Goal: Task Accomplishment & Management: Complete application form

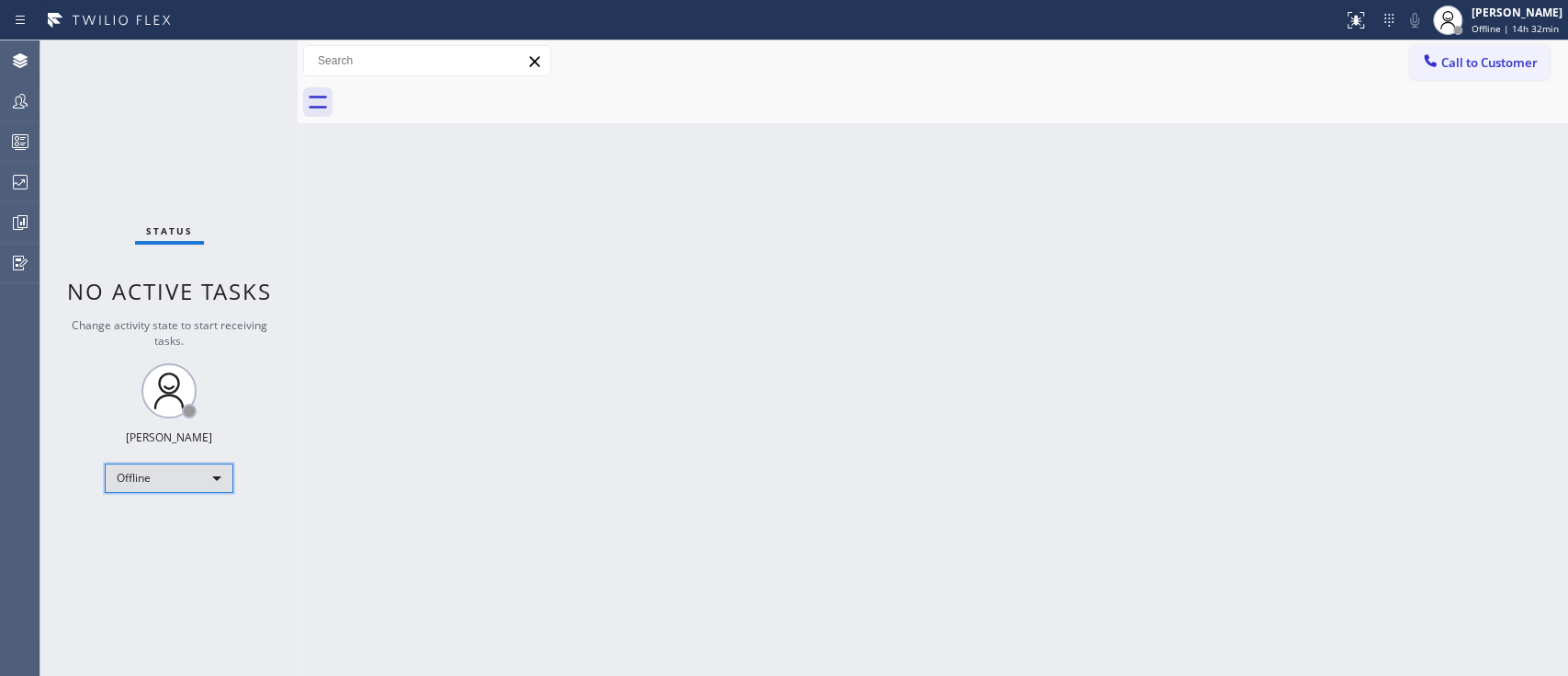
click at [199, 467] on div "Offline" at bounding box center [169, 477] width 129 height 29
click at [187, 505] on li "Unavailable" at bounding box center [168, 547] width 125 height 22
click at [1174, 401] on div "Back to Dashboard Change Sender ID Customers Technicians Select a contact Outbo…" at bounding box center [932, 357] width 1270 height 635
click at [1174, 180] on div "Back to Dashboard Change Sender ID Customers Technicians Select a contact Outbo…" at bounding box center [932, 357] width 1270 height 635
click at [868, 402] on div "Back to Dashboard Change Sender ID Customers Technicians Select a contact Outbo…" at bounding box center [932, 357] width 1270 height 635
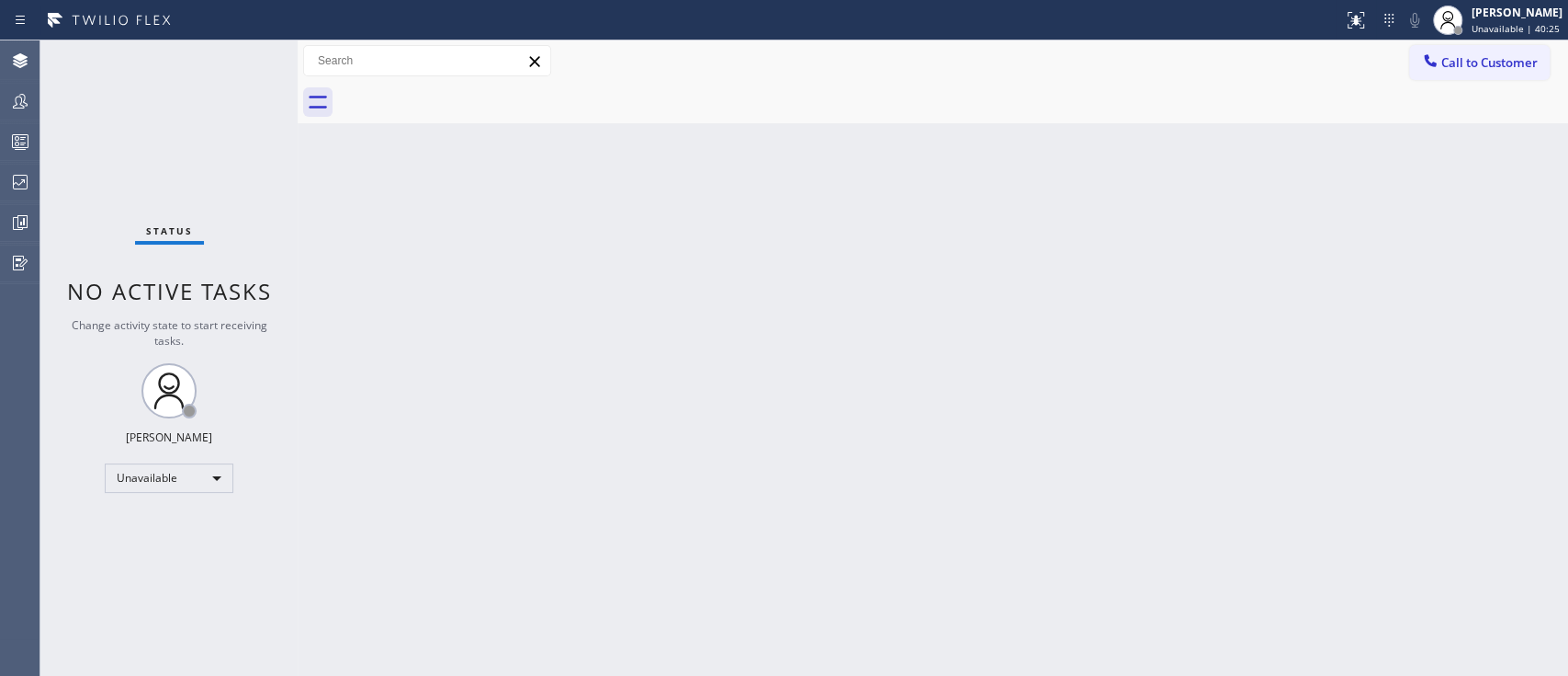
click at [1174, 346] on div "Back to Dashboard Change Sender ID Customers Technicians Select a contact Outbo…" at bounding box center [932, 357] width 1270 height 635
click at [16, 155] on div at bounding box center [20, 141] width 40 height 37
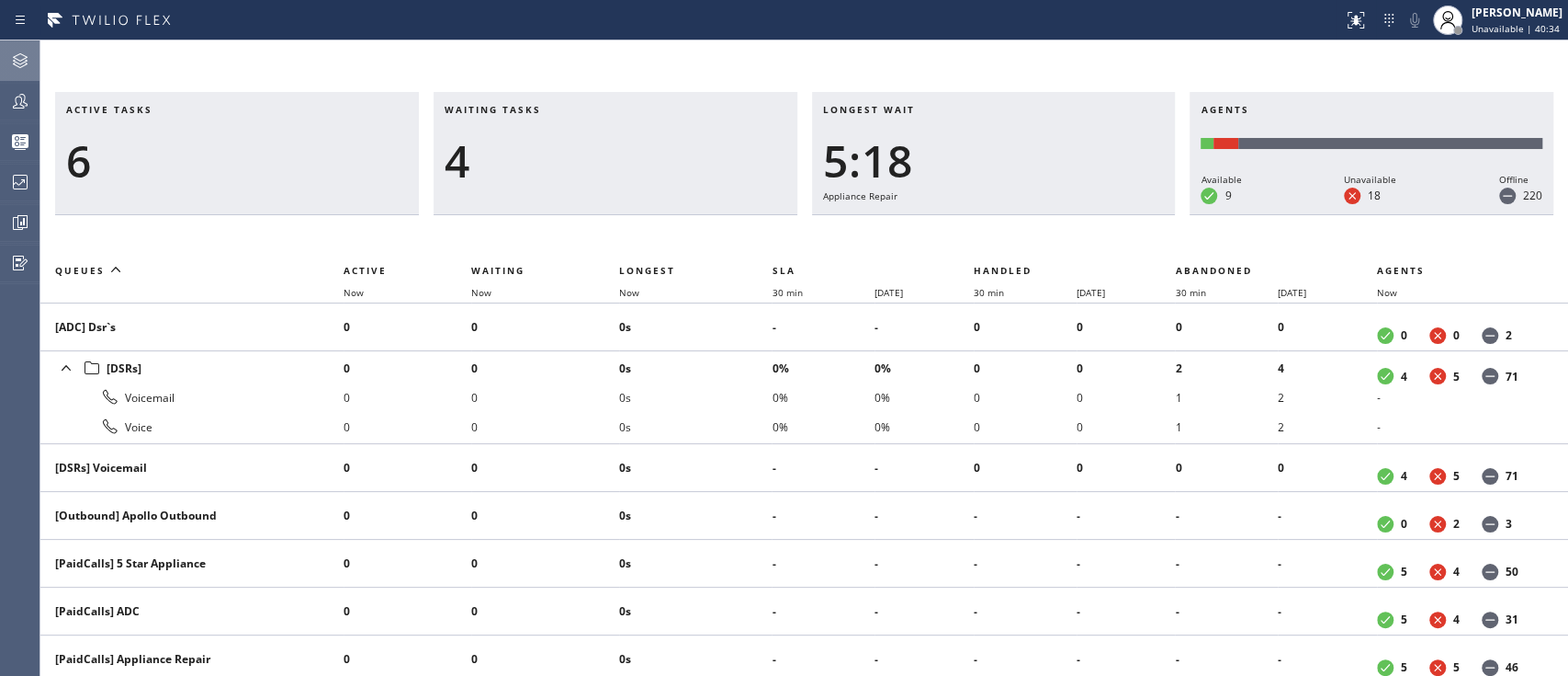
click at [28, 62] on icon at bounding box center [20, 61] width 22 height 22
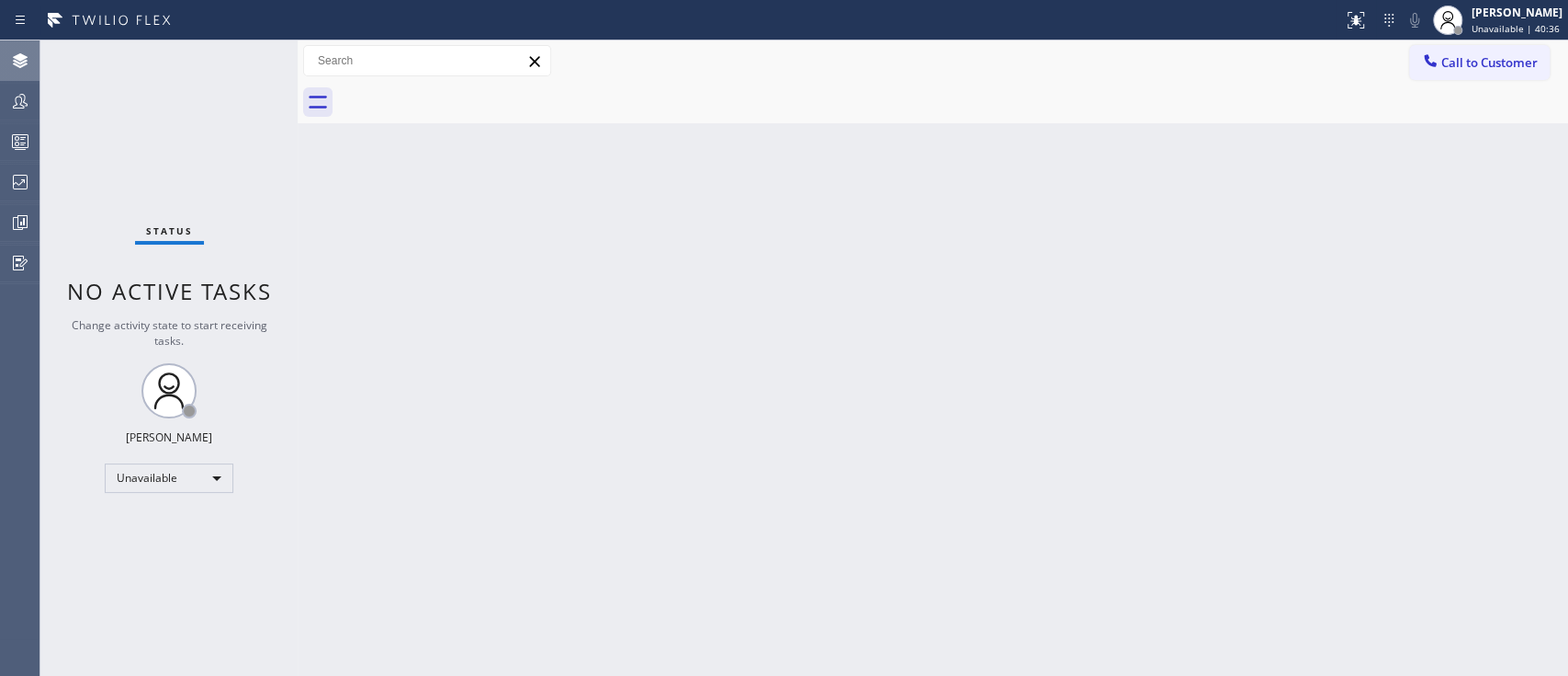
click at [154, 459] on div "Status No active tasks Change activity state to start receiving tasks. [PERSON_…" at bounding box center [168, 357] width 257 height 635
click at [154, 474] on div "Unavailable" at bounding box center [169, 477] width 129 height 29
click at [159, 505] on li "Available" at bounding box center [168, 524] width 125 height 22
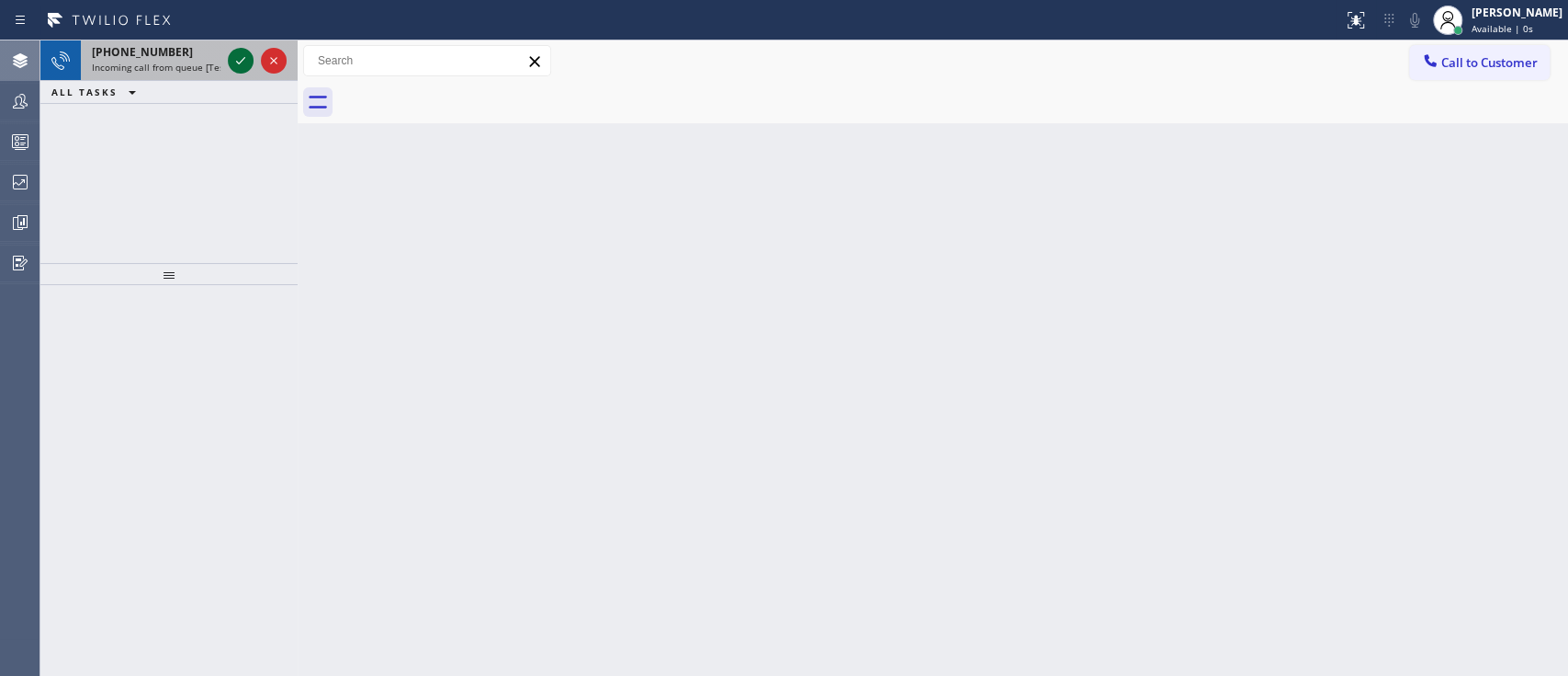
click at [244, 50] on icon at bounding box center [241, 61] width 22 height 22
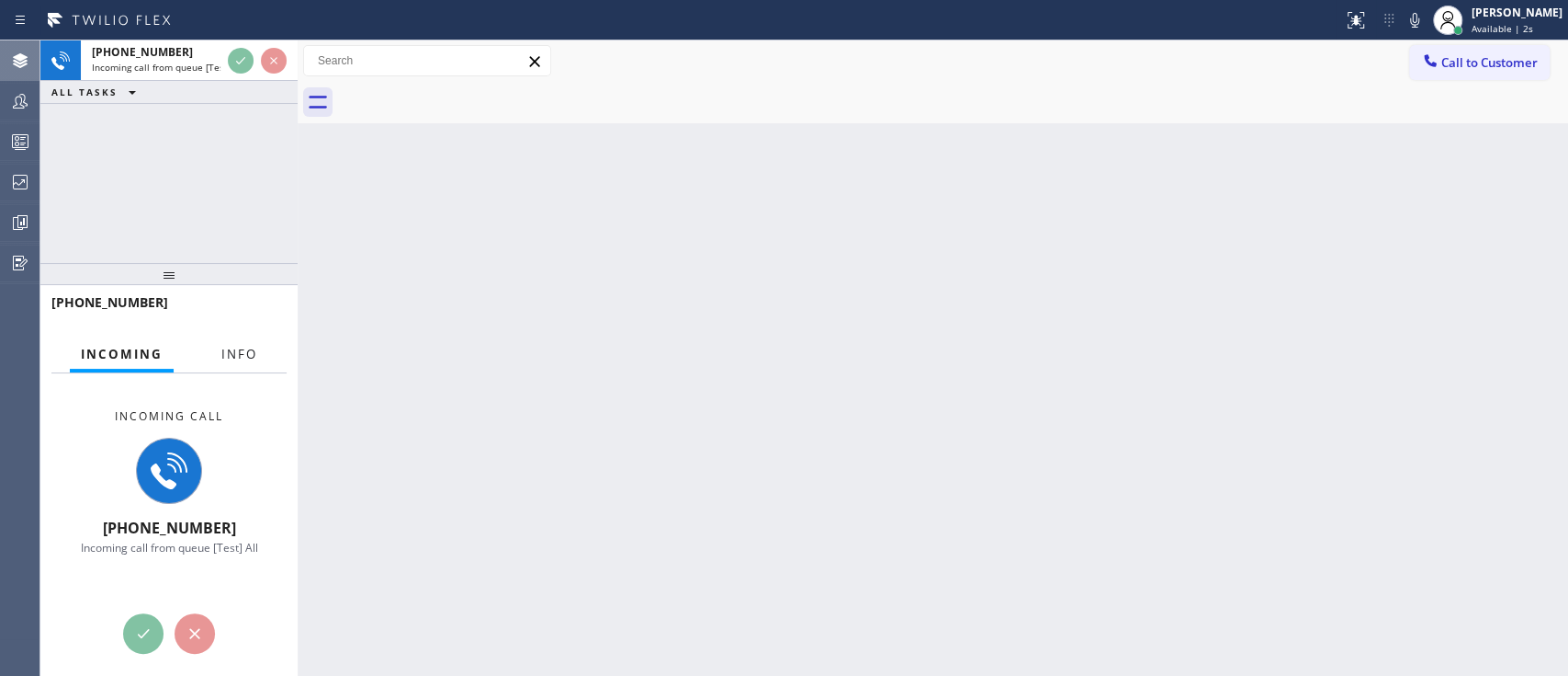
click at [236, 340] on button "Info" at bounding box center [239, 354] width 58 height 36
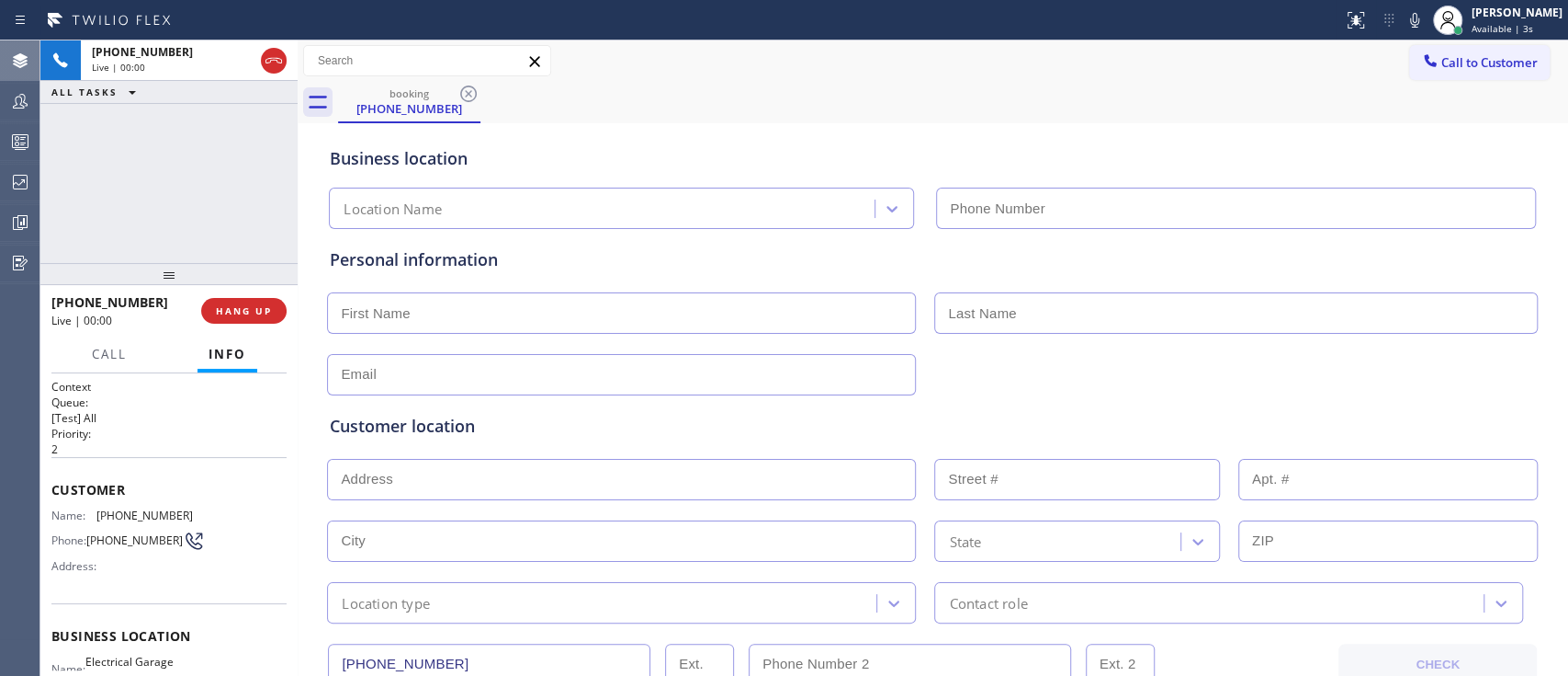
type input "(949) 506-4330"
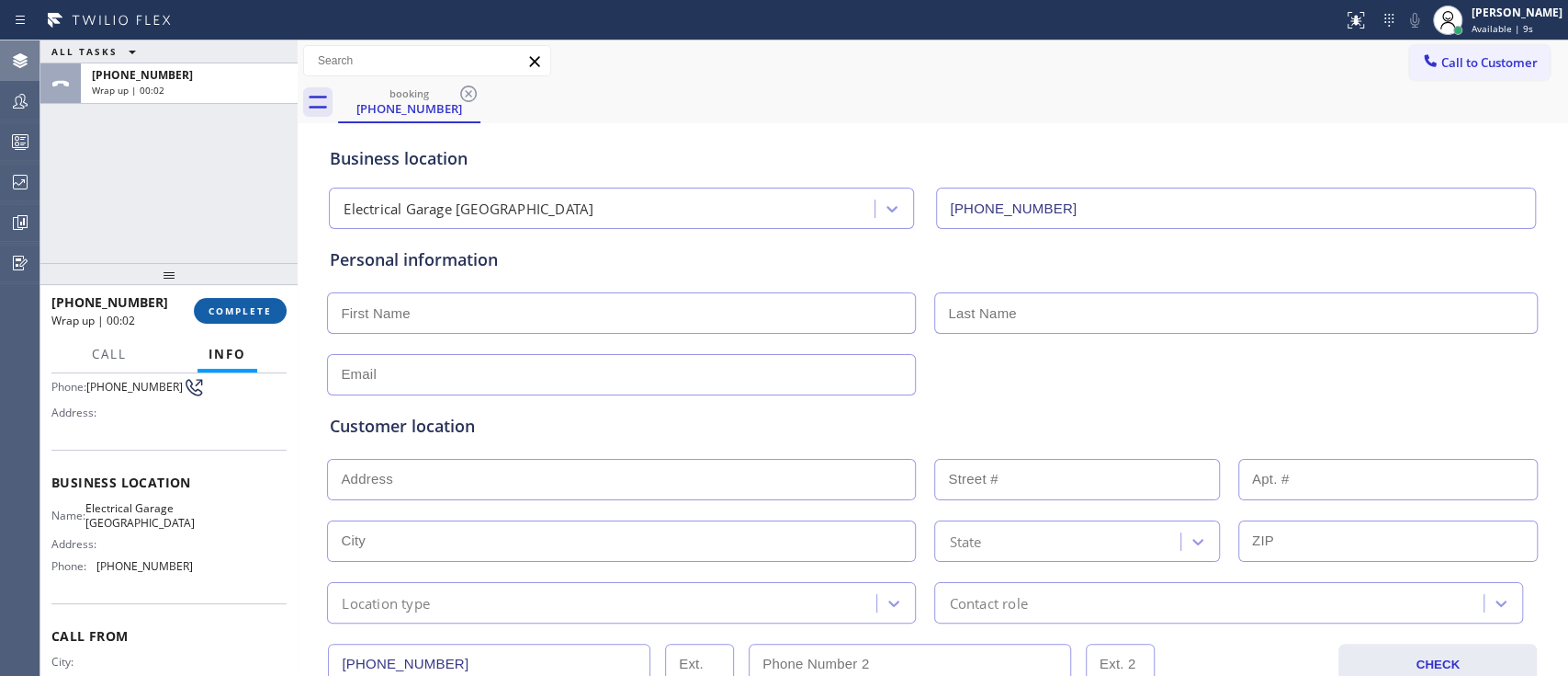
click at [261, 310] on span "COMPLETE" at bounding box center [240, 310] width 63 height 13
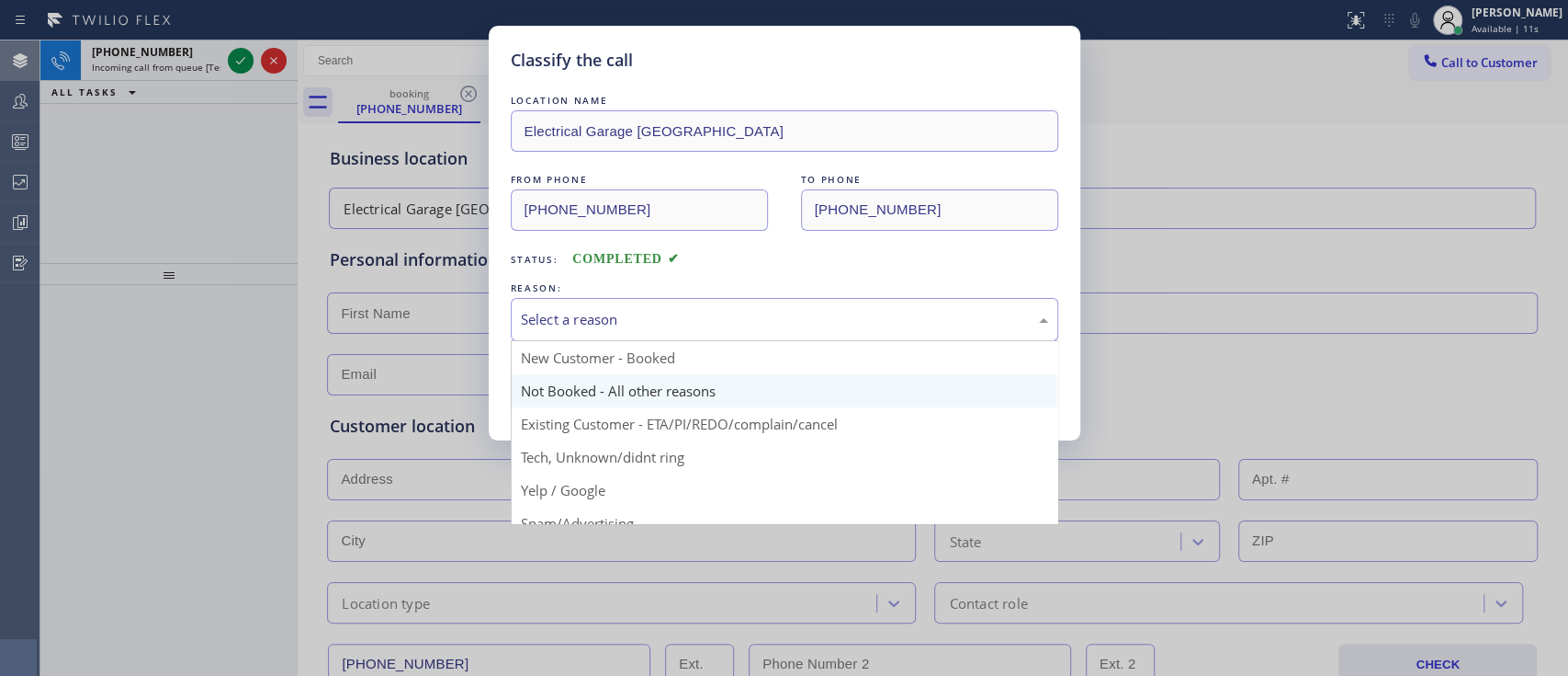
drag, startPoint x: 616, startPoint y: 314, endPoint x: 590, endPoint y: 392, distance: 82.2
click at [590, 341] on div "Select a reason New Customer - Booked Not Booked - All other reasons Existing C…" at bounding box center [784, 319] width 548 height 43
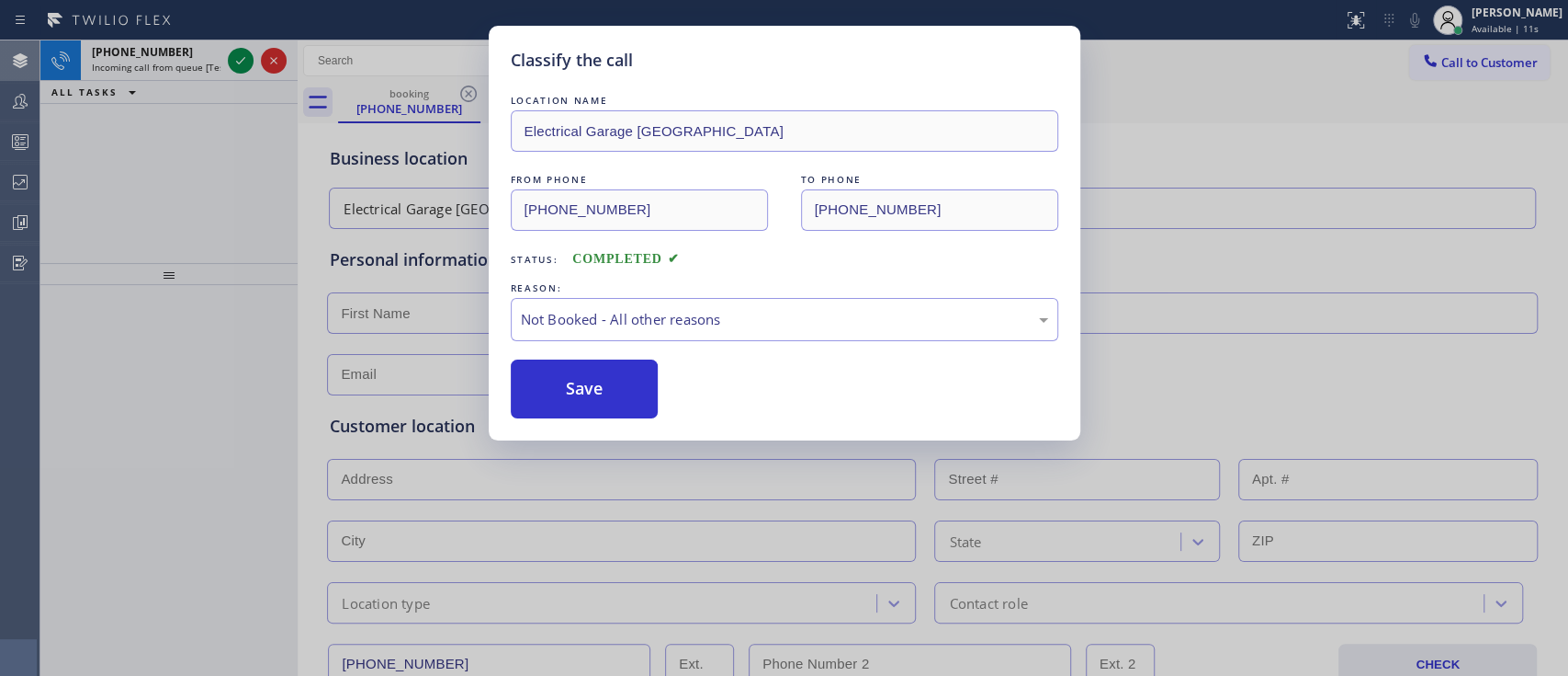
click at [590, 392] on button "Save" at bounding box center [585, 388] width 148 height 59
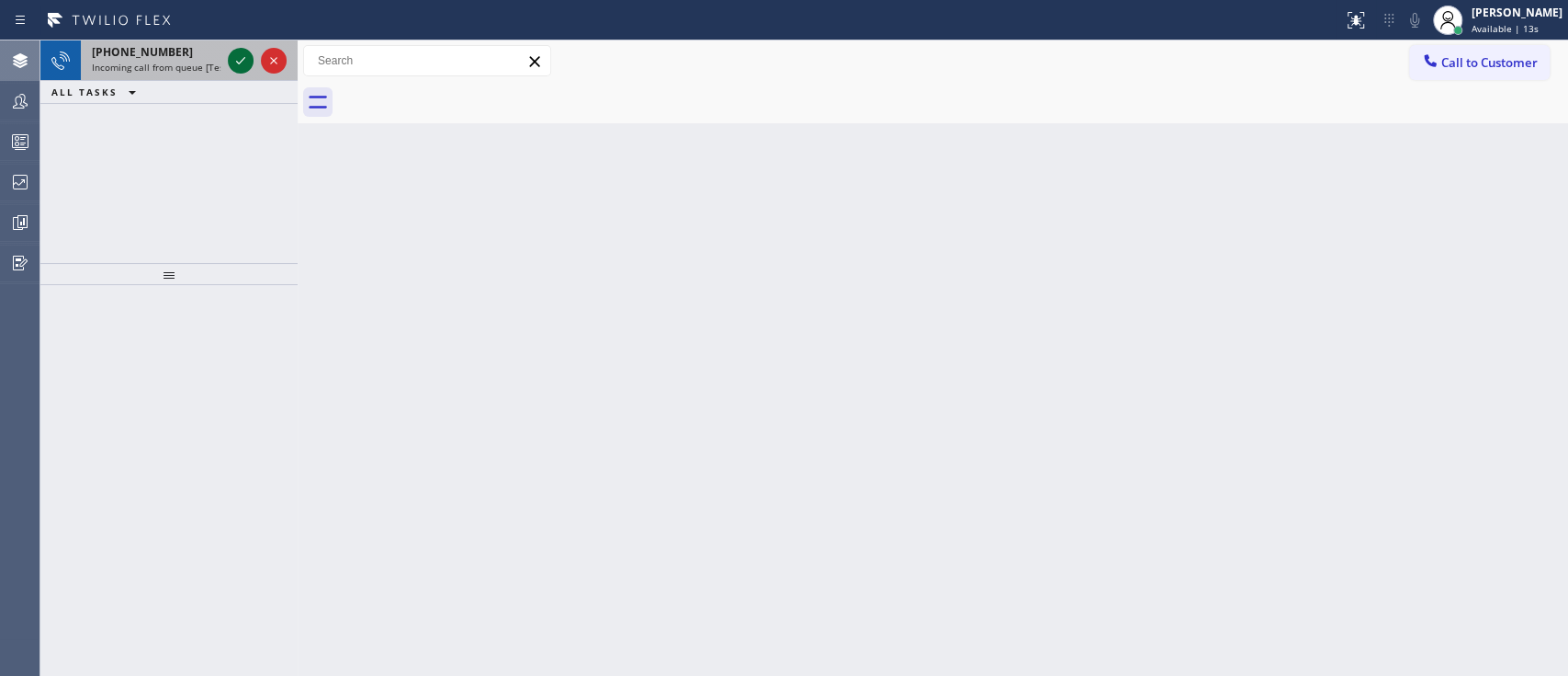
click at [241, 64] on icon at bounding box center [241, 61] width 22 height 22
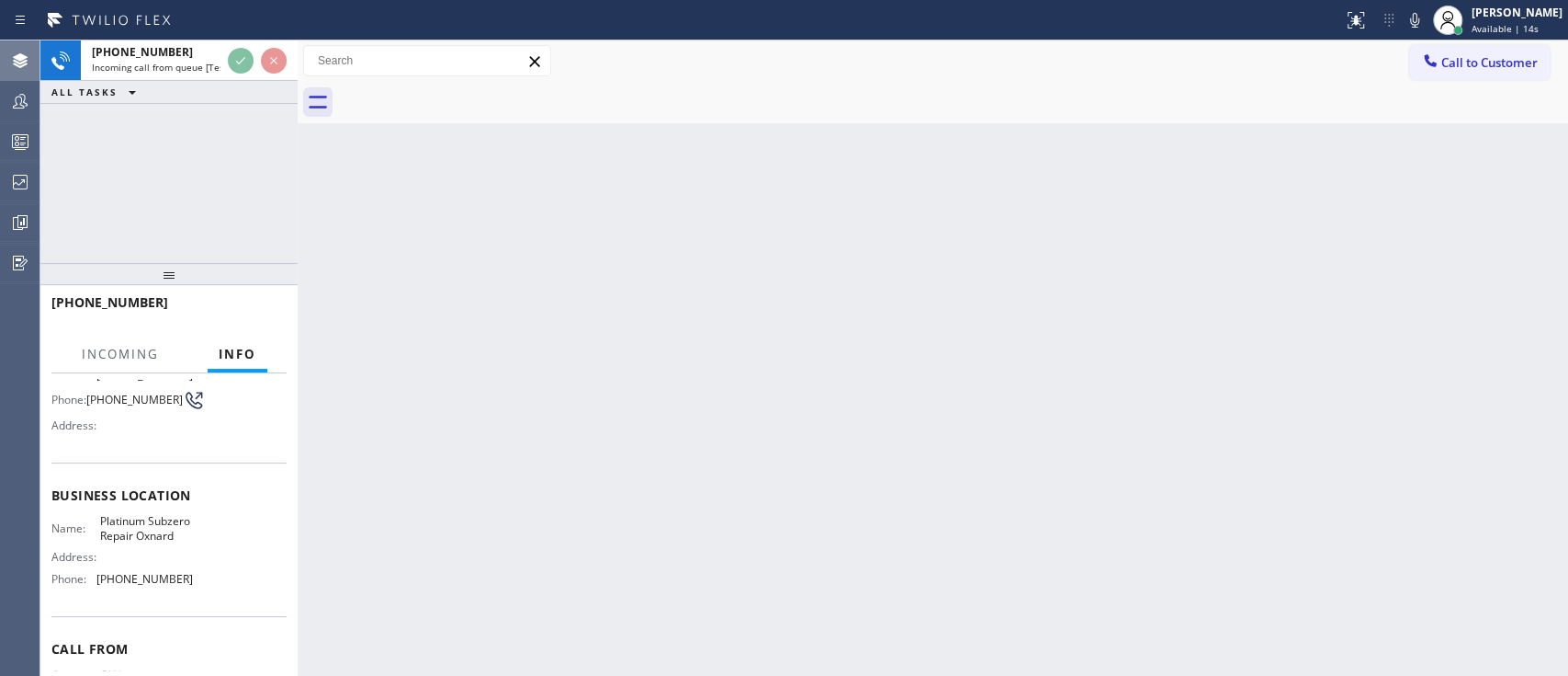
scroll to position [152, 0]
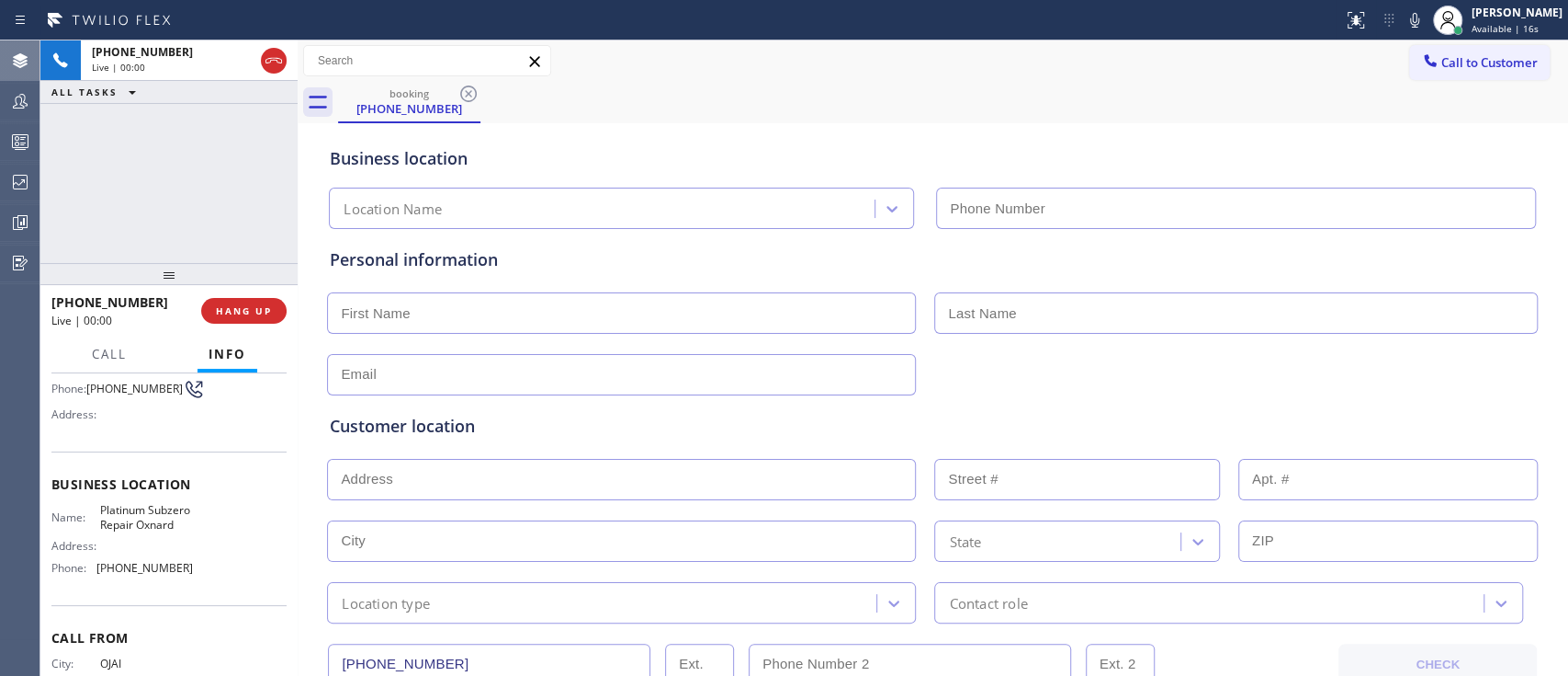
type input "(805) 600-3313"
click at [221, 317] on button "HANG UP" at bounding box center [243, 311] width 85 height 26
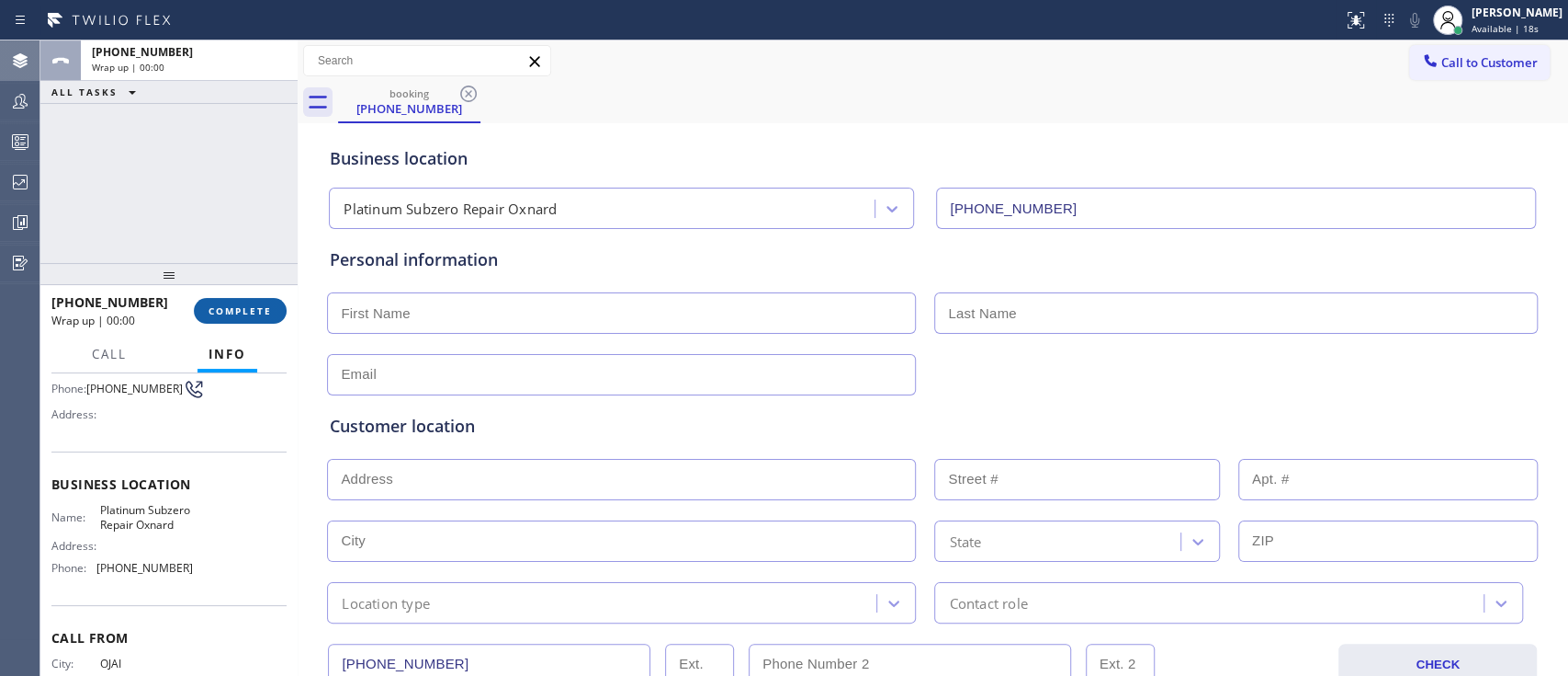
click at [221, 317] on button "COMPLETE" at bounding box center [240, 311] width 93 height 26
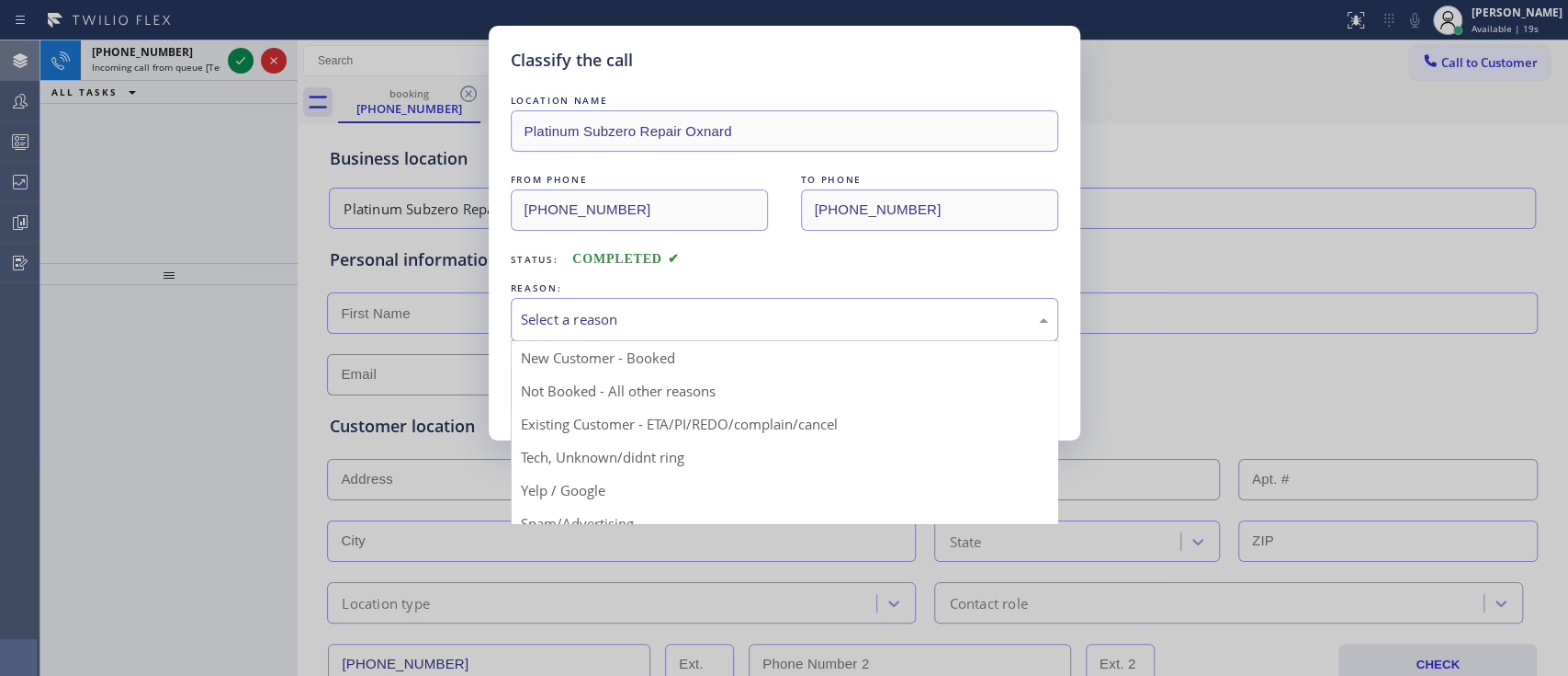
click at [643, 314] on div "Select a reason" at bounding box center [784, 319] width 528 height 21
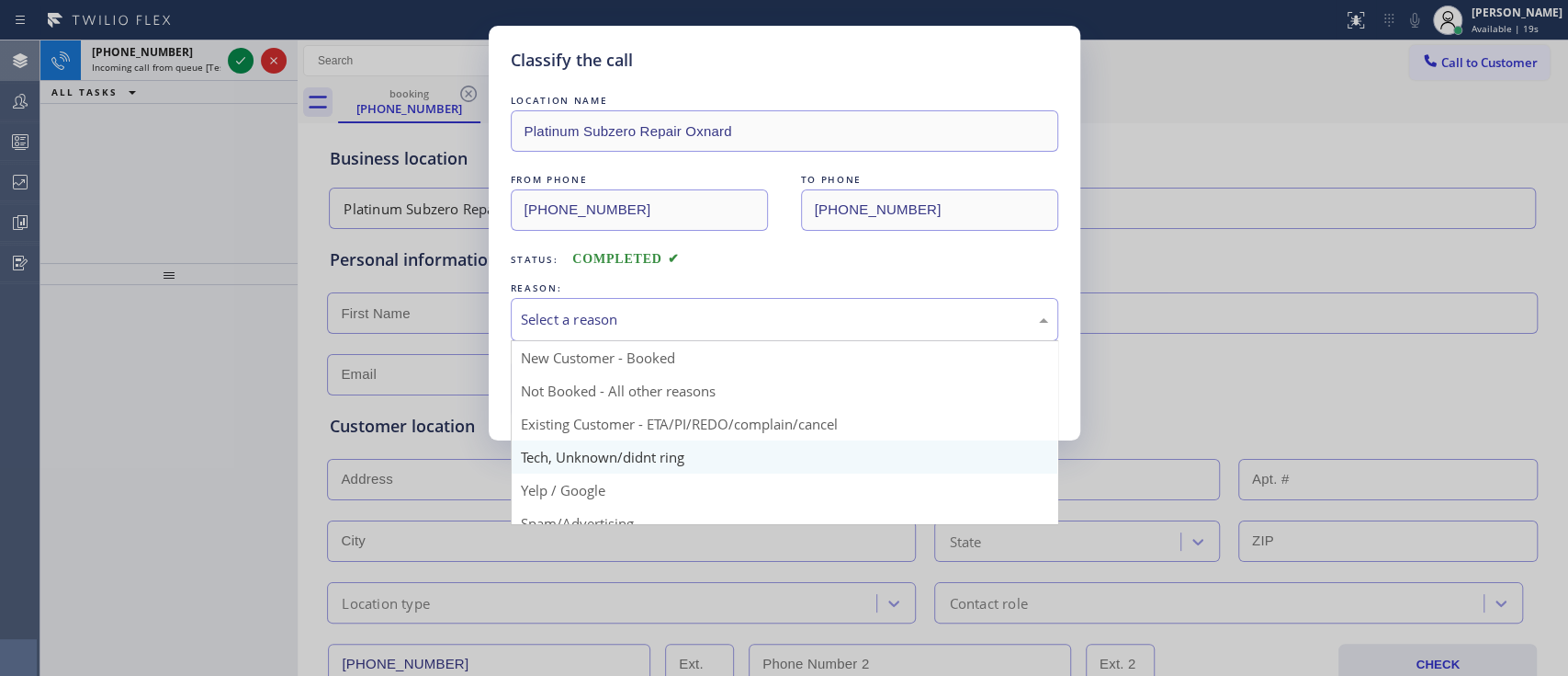
scroll to position [119, 0]
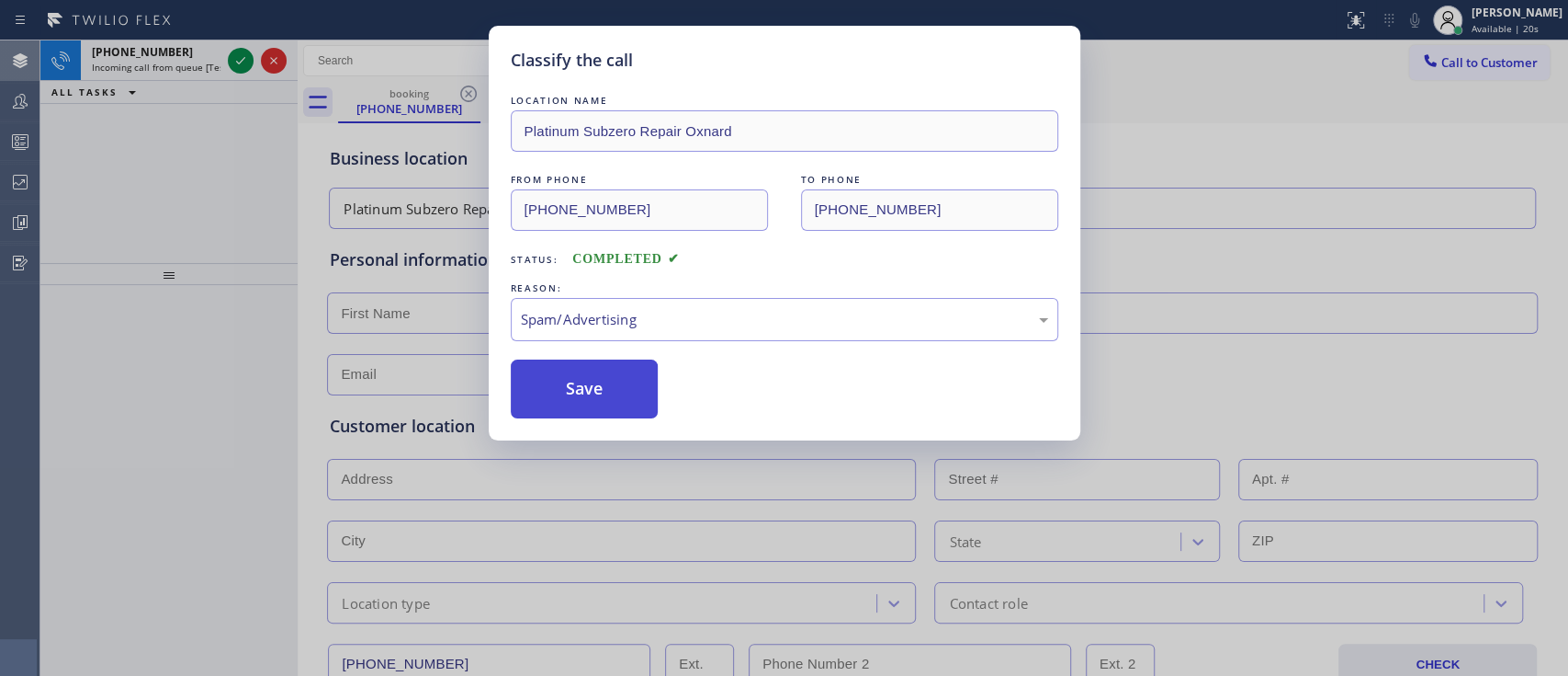
click at [626, 403] on button "Save" at bounding box center [585, 388] width 148 height 59
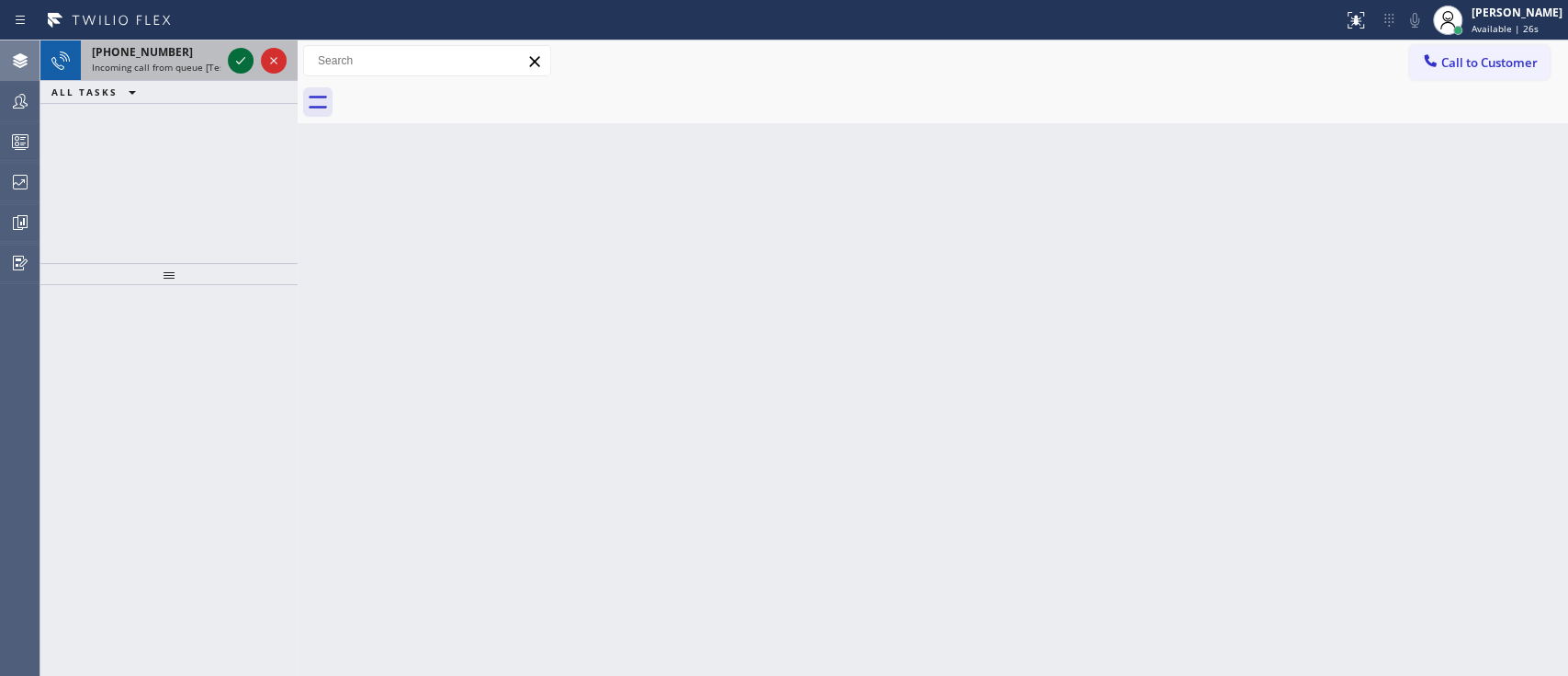
click at [243, 57] on icon at bounding box center [241, 61] width 22 height 22
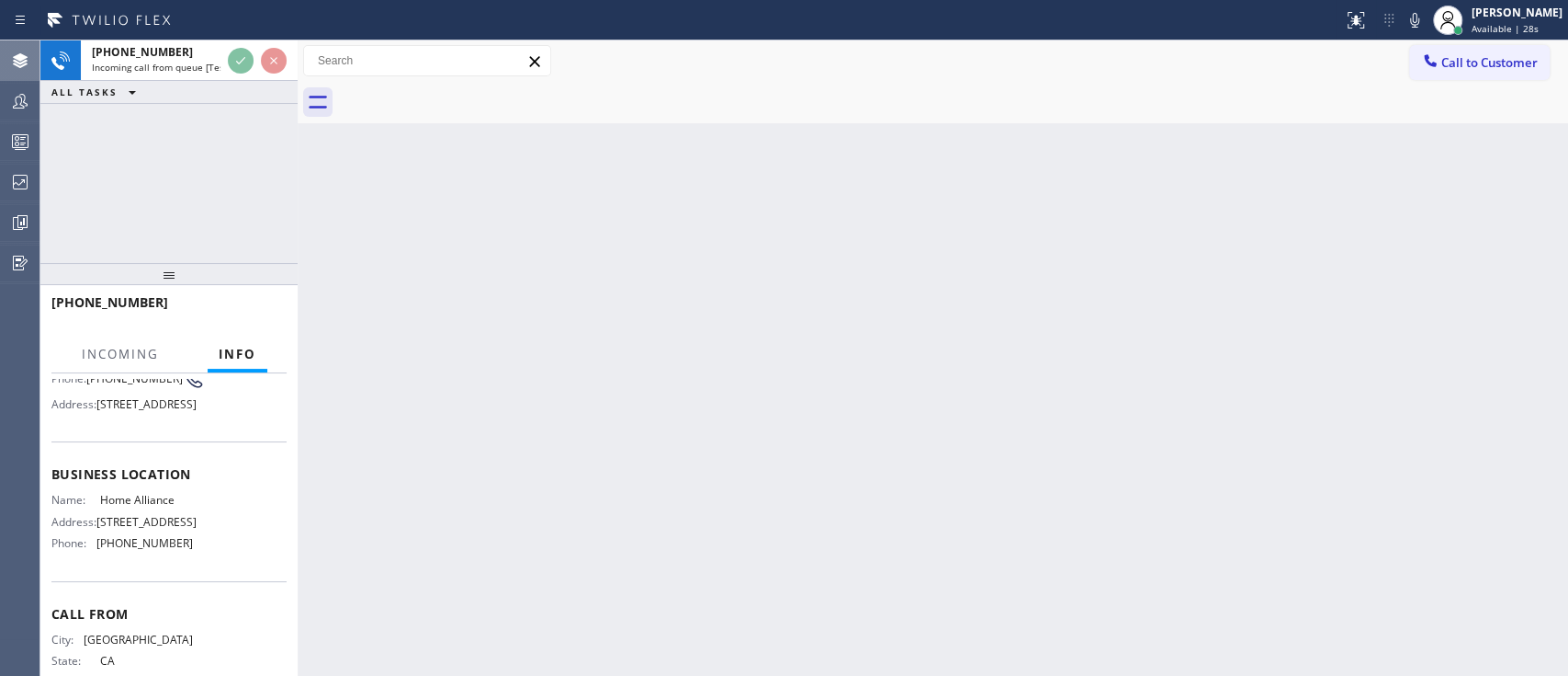
scroll to position [199, 0]
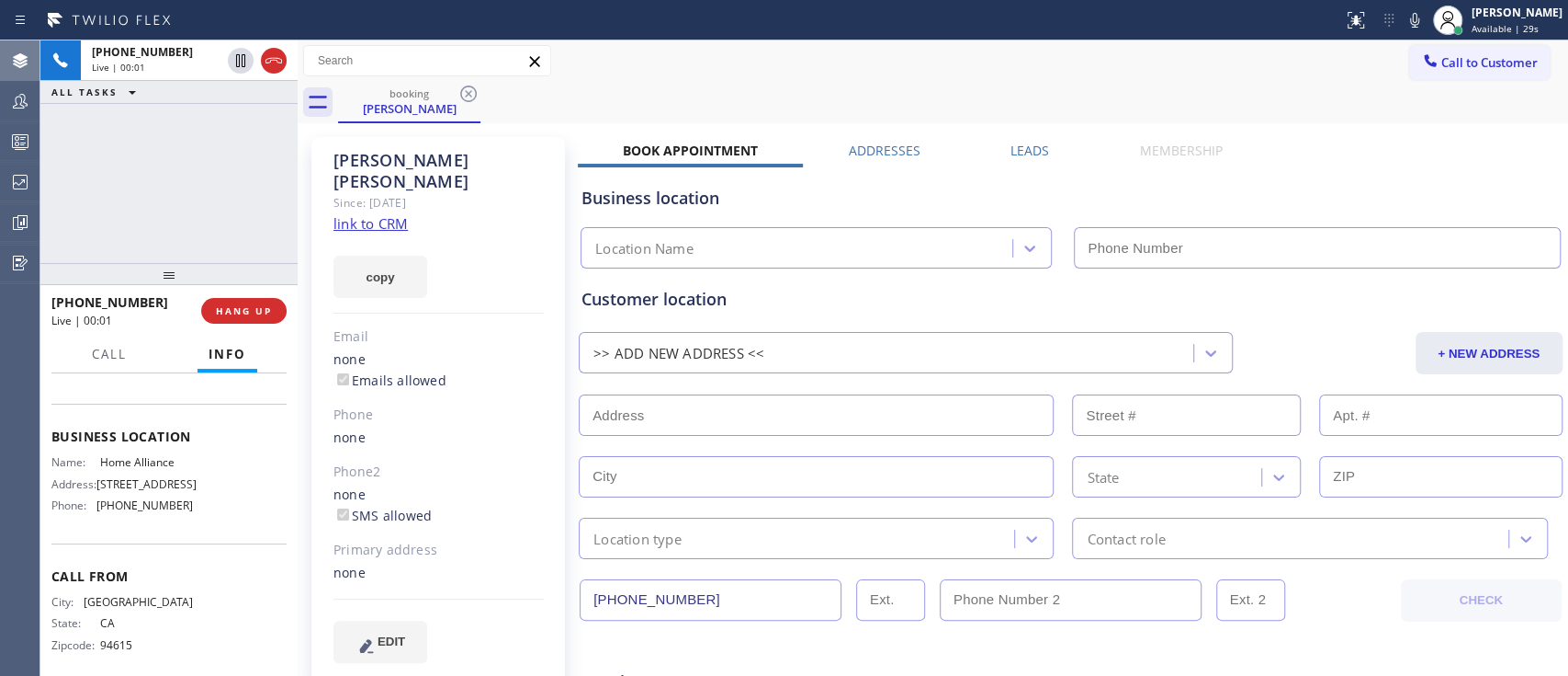
type input "(877) 777-0796"
click at [385, 214] on link "link to CRM" at bounding box center [371, 223] width 74 height 18
click at [1174, 13] on icon at bounding box center [1414, 20] width 9 height 15
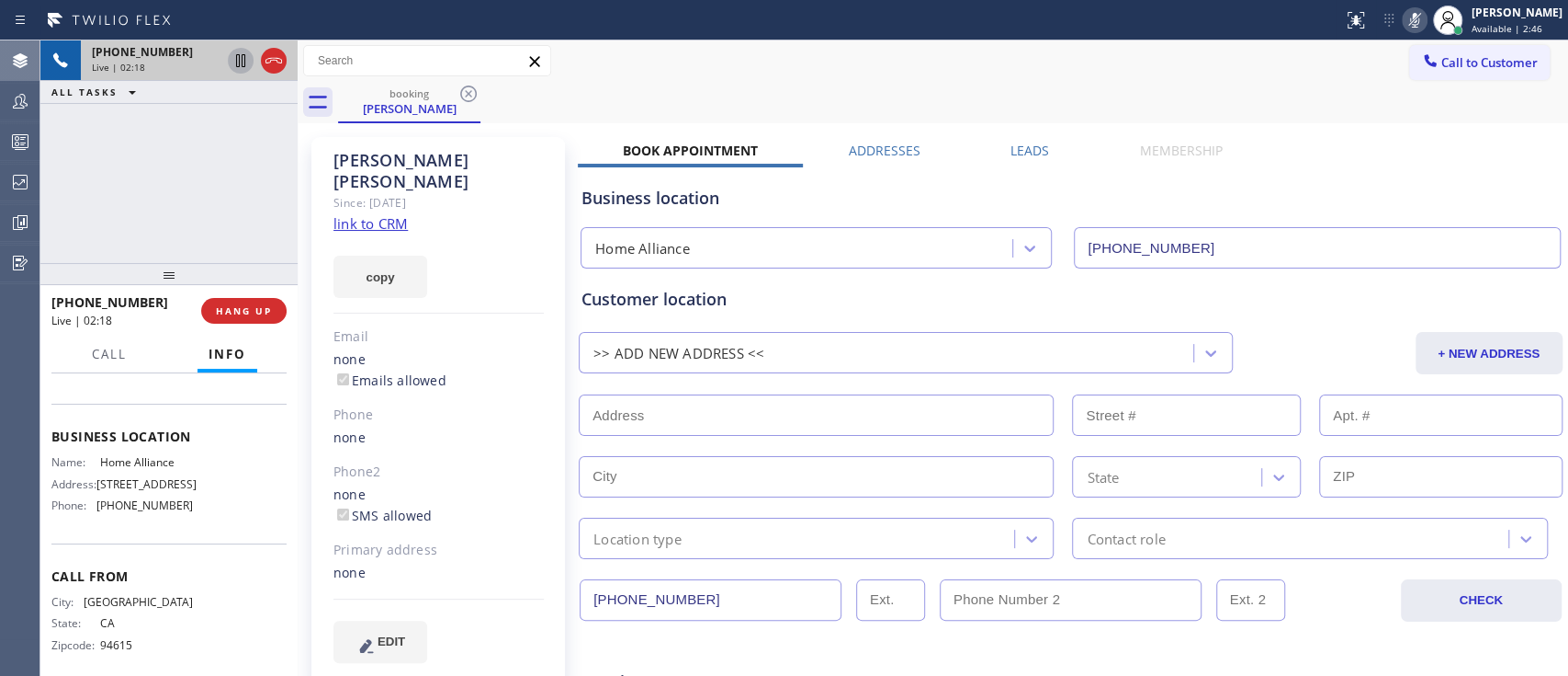
click at [230, 65] on icon at bounding box center [241, 61] width 22 height 22
click at [240, 69] on icon at bounding box center [241, 61] width 22 height 22
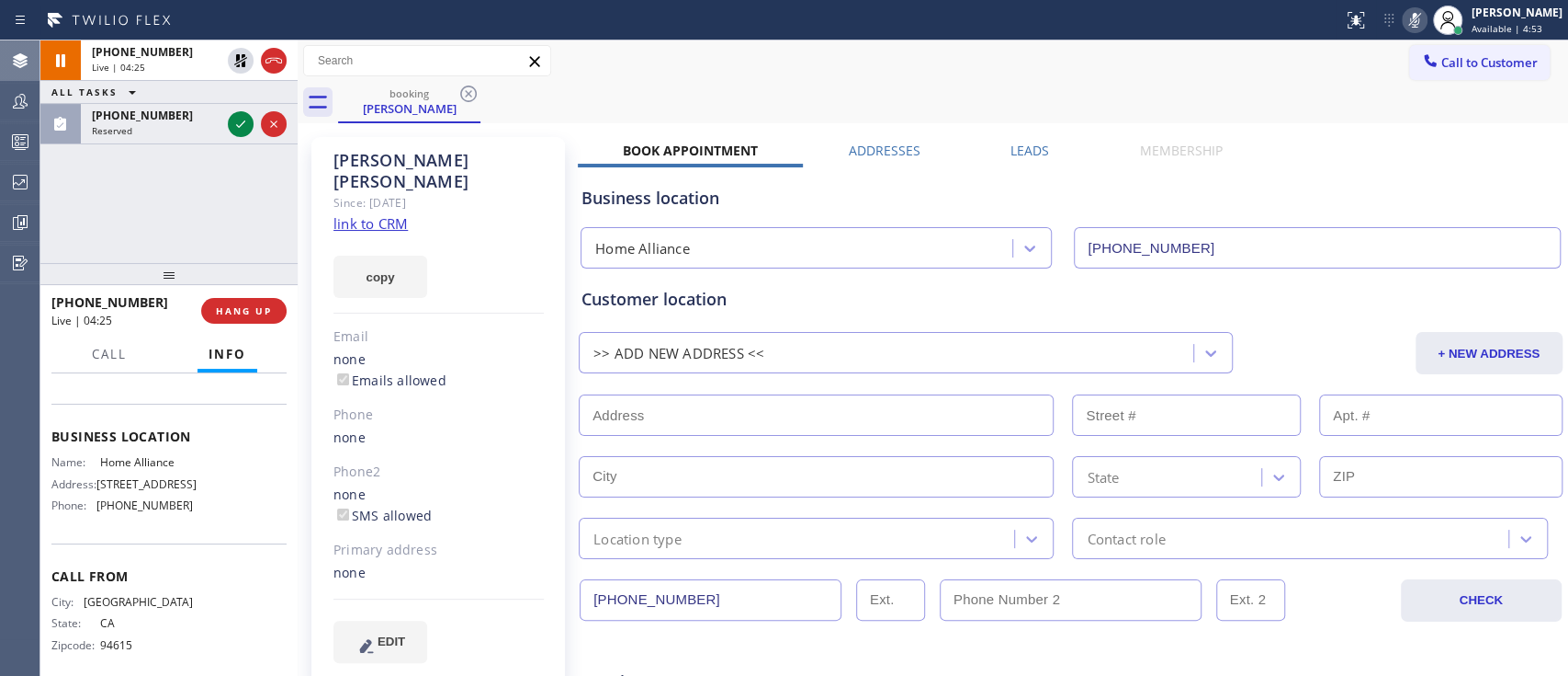
click at [1174, 29] on icon at bounding box center [1414, 20] width 22 height 22
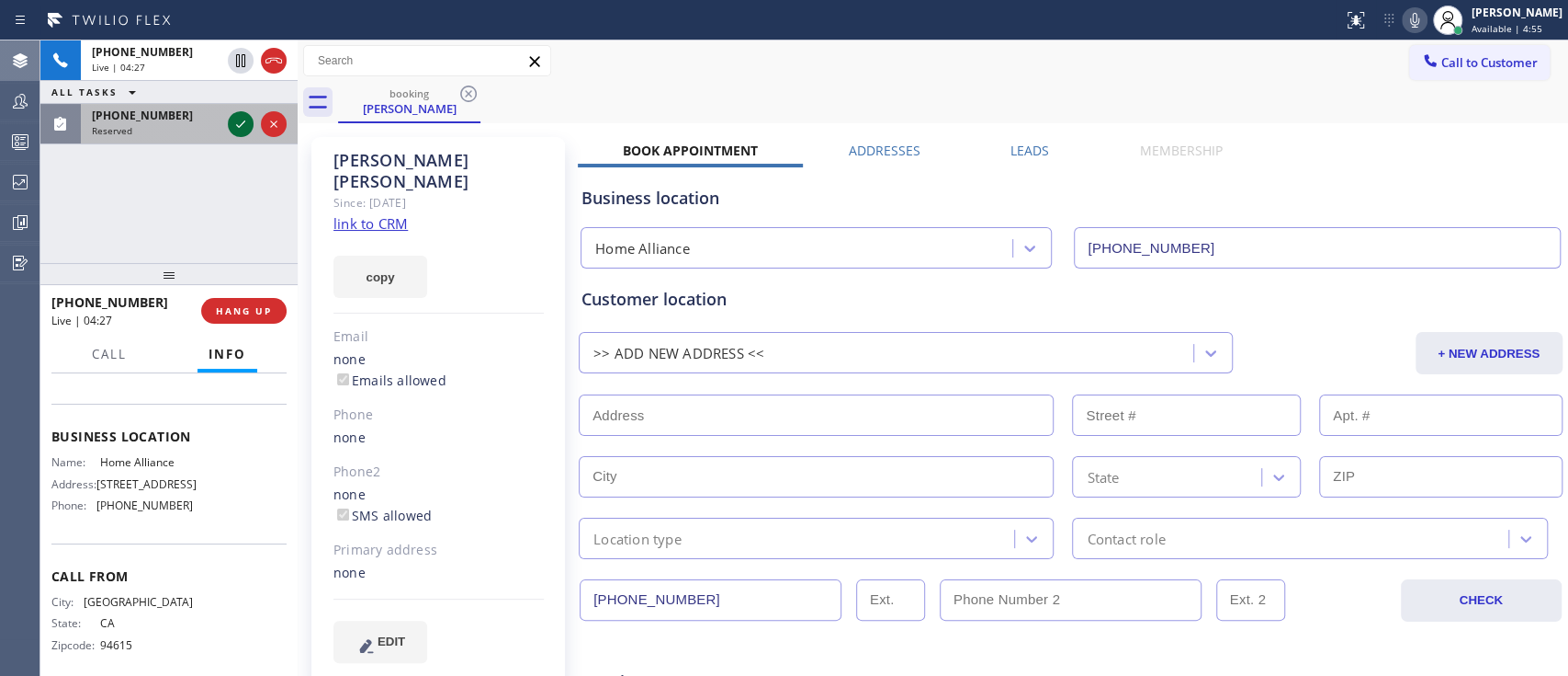
click at [236, 124] on icon at bounding box center [240, 123] width 9 height 7
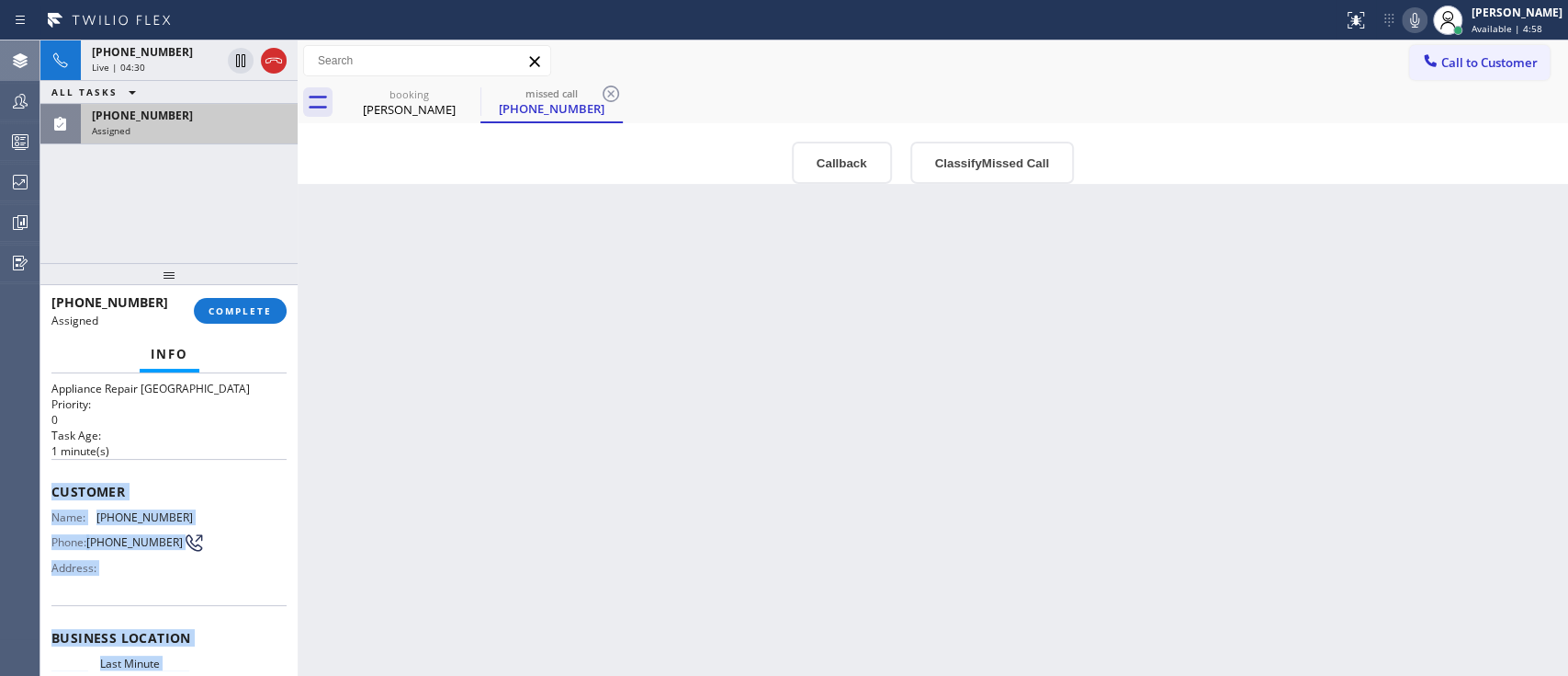
scroll to position [272, 0]
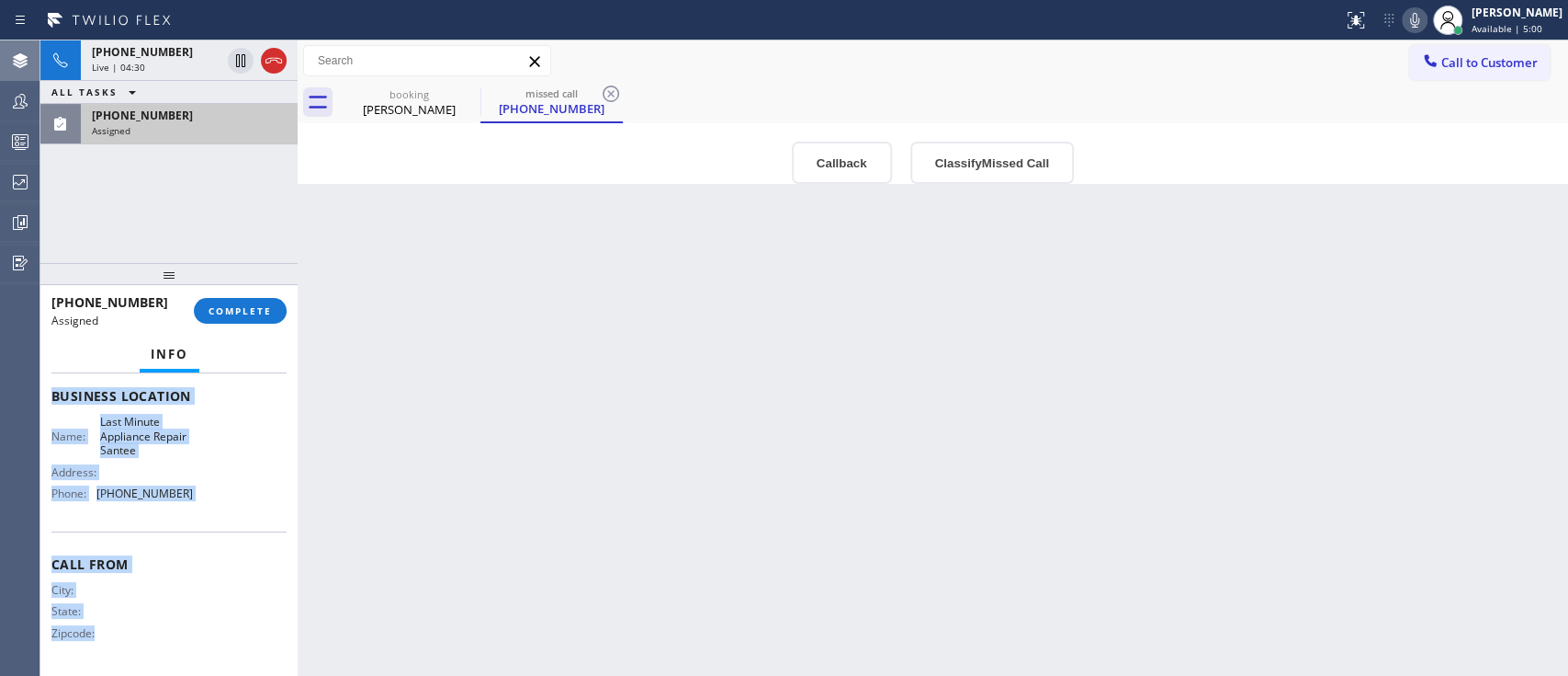
drag, startPoint x: 50, startPoint y: 476, endPoint x: 163, endPoint y: 732, distance: 279.8
click at [163, 505] on html "Status report No issues detected If you experience an issue, please download th…" at bounding box center [784, 338] width 1568 height 676
copy div "Customer Name: (619) 941-6893 Phone: (619) 941-6893 Address: Business location …"
click at [256, 312] on span "COMPLETE" at bounding box center [240, 310] width 63 height 13
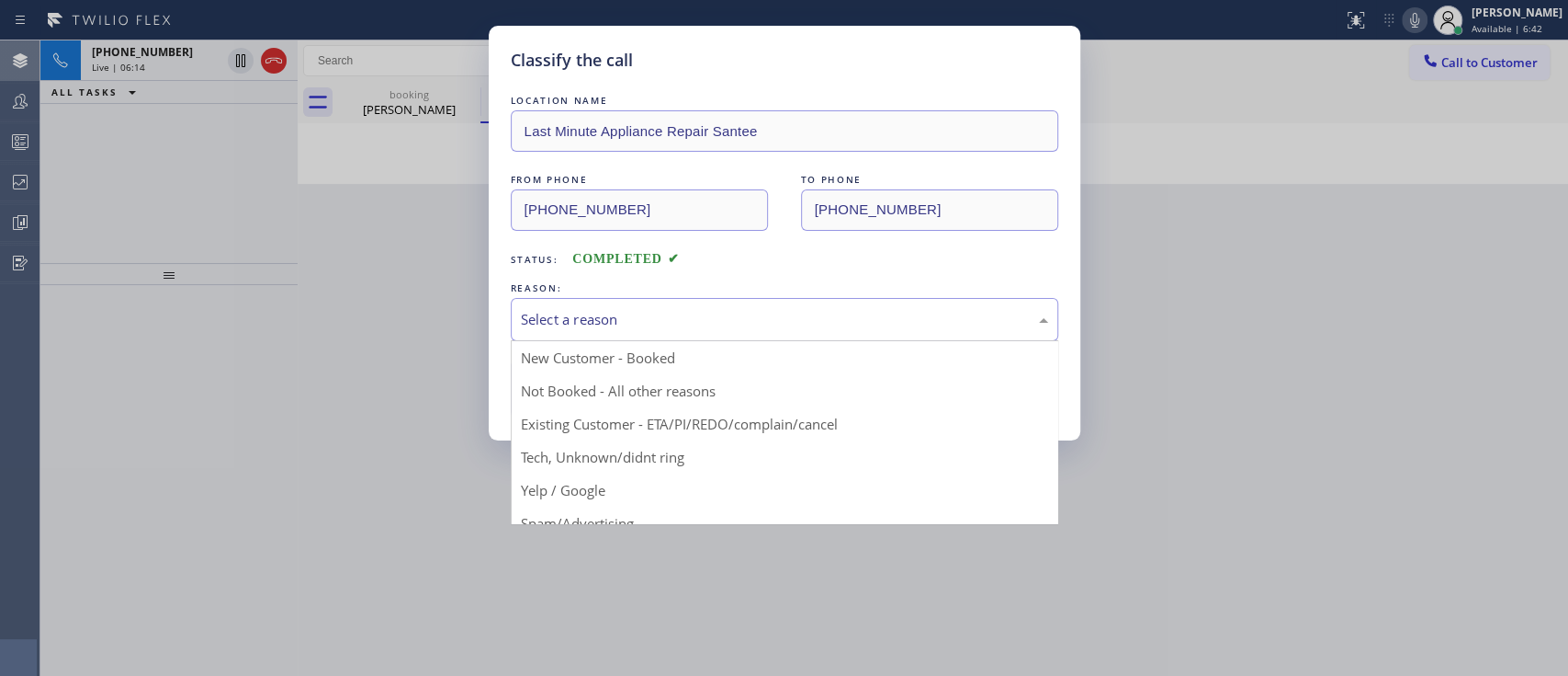
click at [562, 321] on div "Select a reason" at bounding box center [784, 319] width 528 height 21
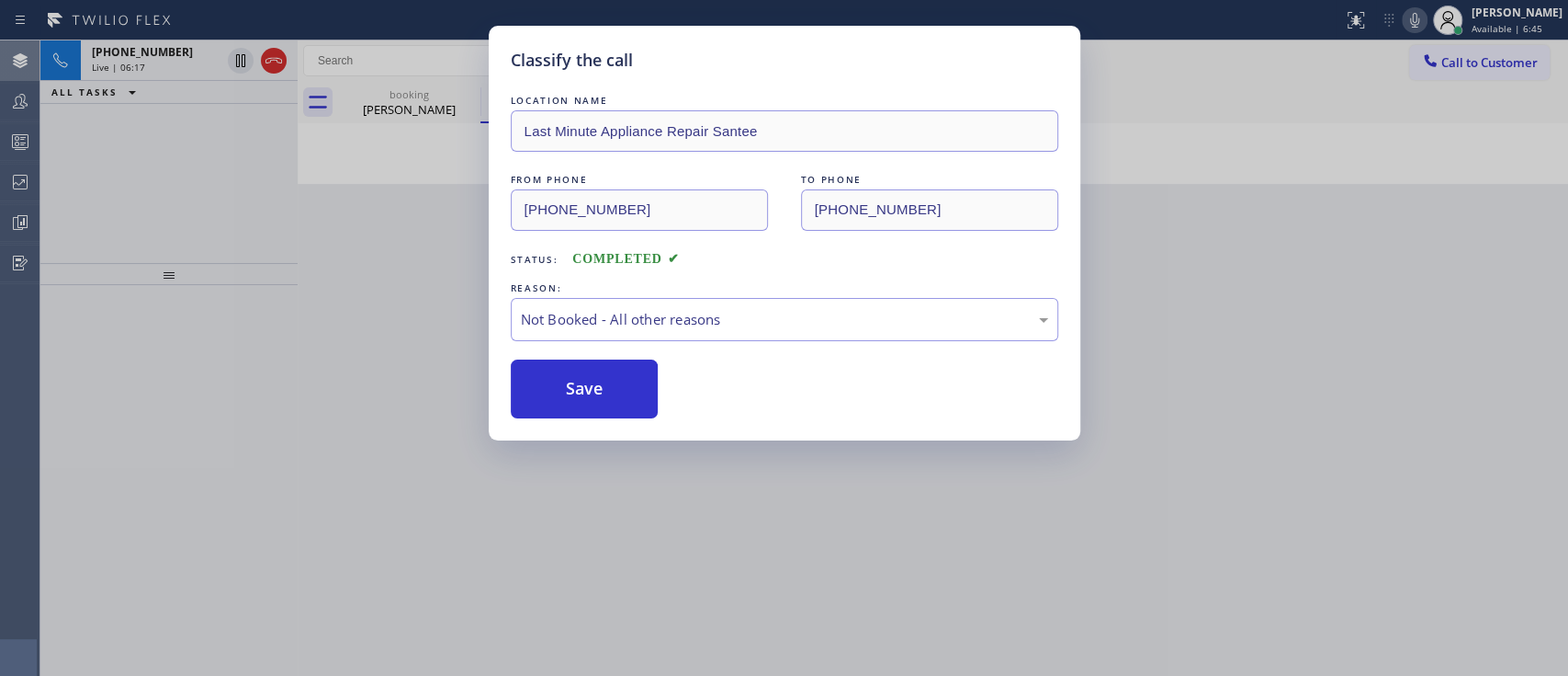
click at [566, 375] on button "Save" at bounding box center [585, 388] width 148 height 59
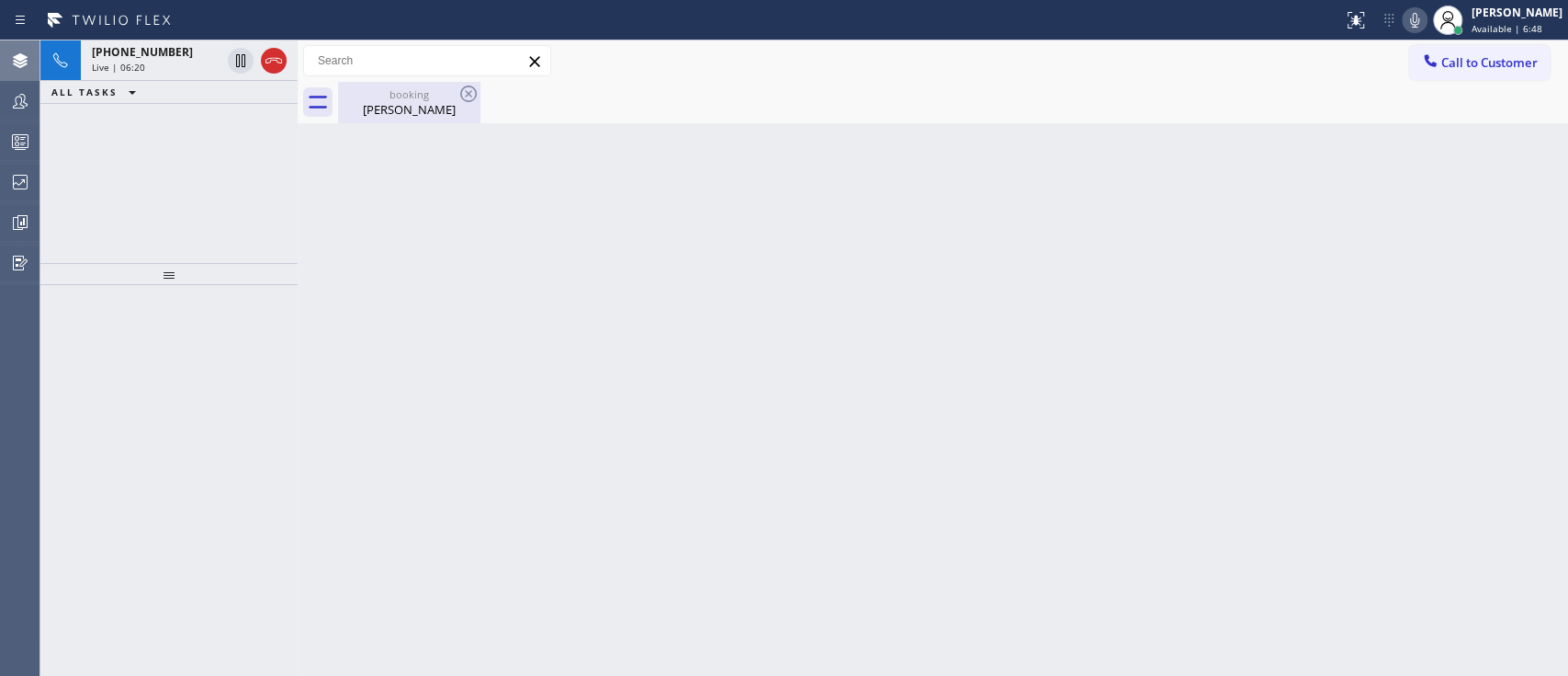
click at [359, 95] on div "booking" at bounding box center [409, 94] width 139 height 14
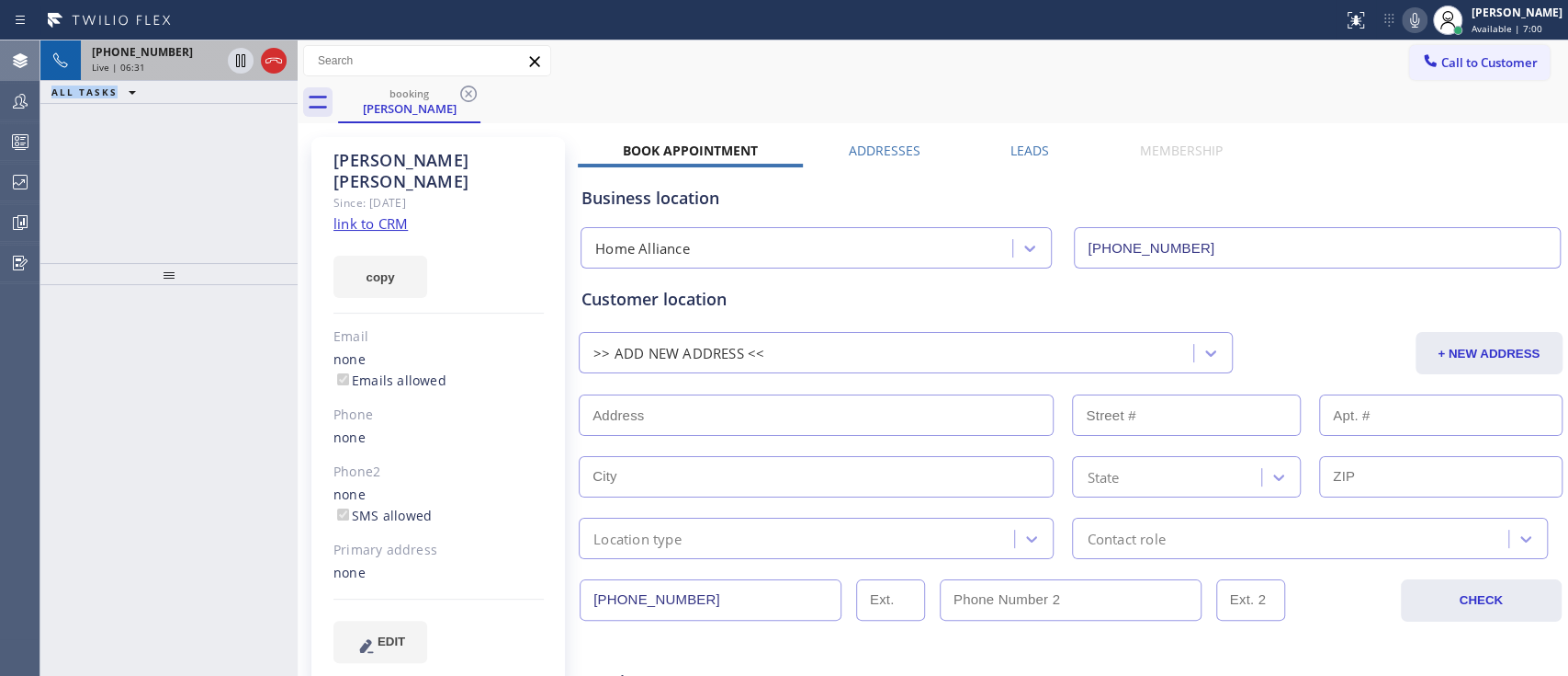
drag, startPoint x: 161, startPoint y: 88, endPoint x: 165, endPoint y: 58, distance: 30.3
click at [165, 58] on div "+15107126637 Live | 06:31 ALL TASKS ALL TASKS ACTIVE TASKS TASKS IN WRAP UP" at bounding box center [168, 71] width 257 height 63
click at [165, 58] on span "+15107126637" at bounding box center [142, 52] width 101 height 16
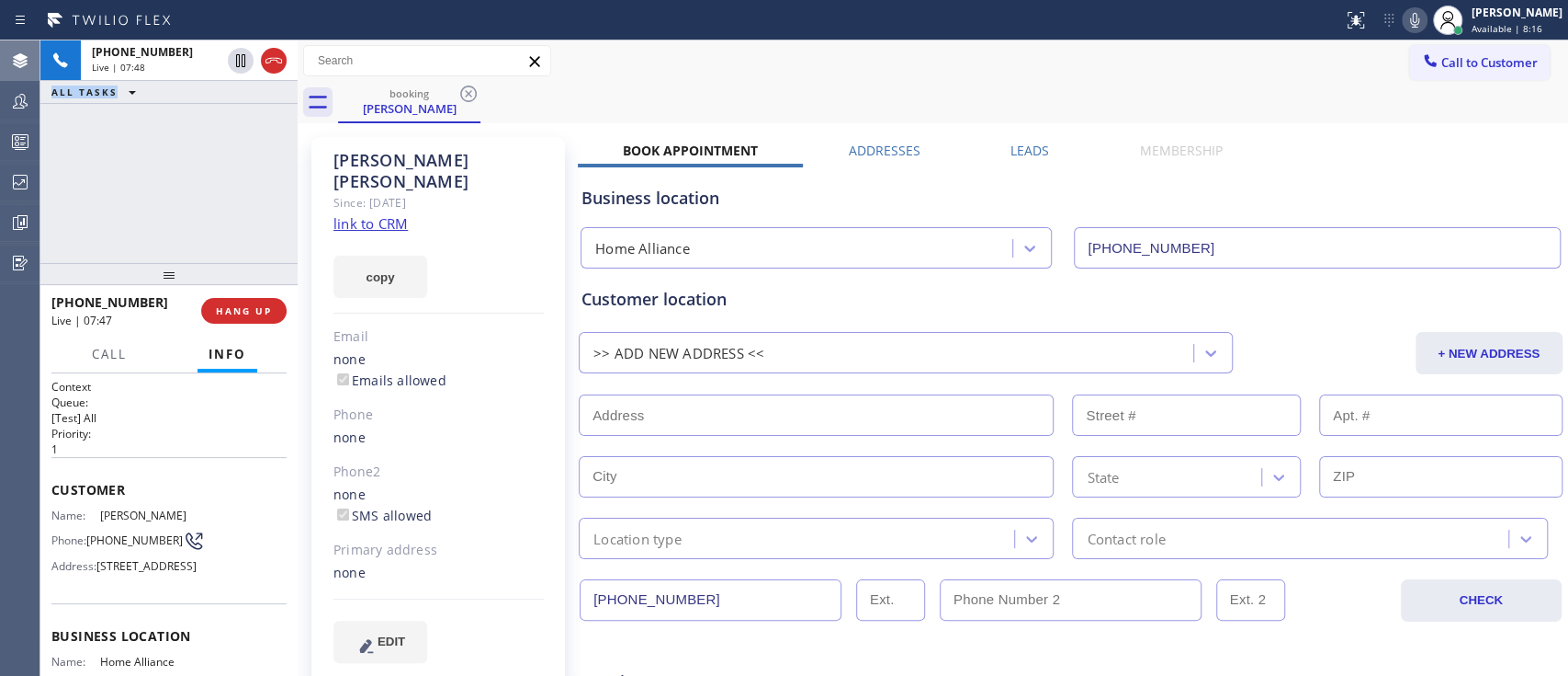
click at [228, 142] on div "+15107126637 Live | 07:48 ALL TASKS ALL TASKS ACTIVE TASKS TASKS IN WRAP UP" at bounding box center [168, 151] width 257 height 222
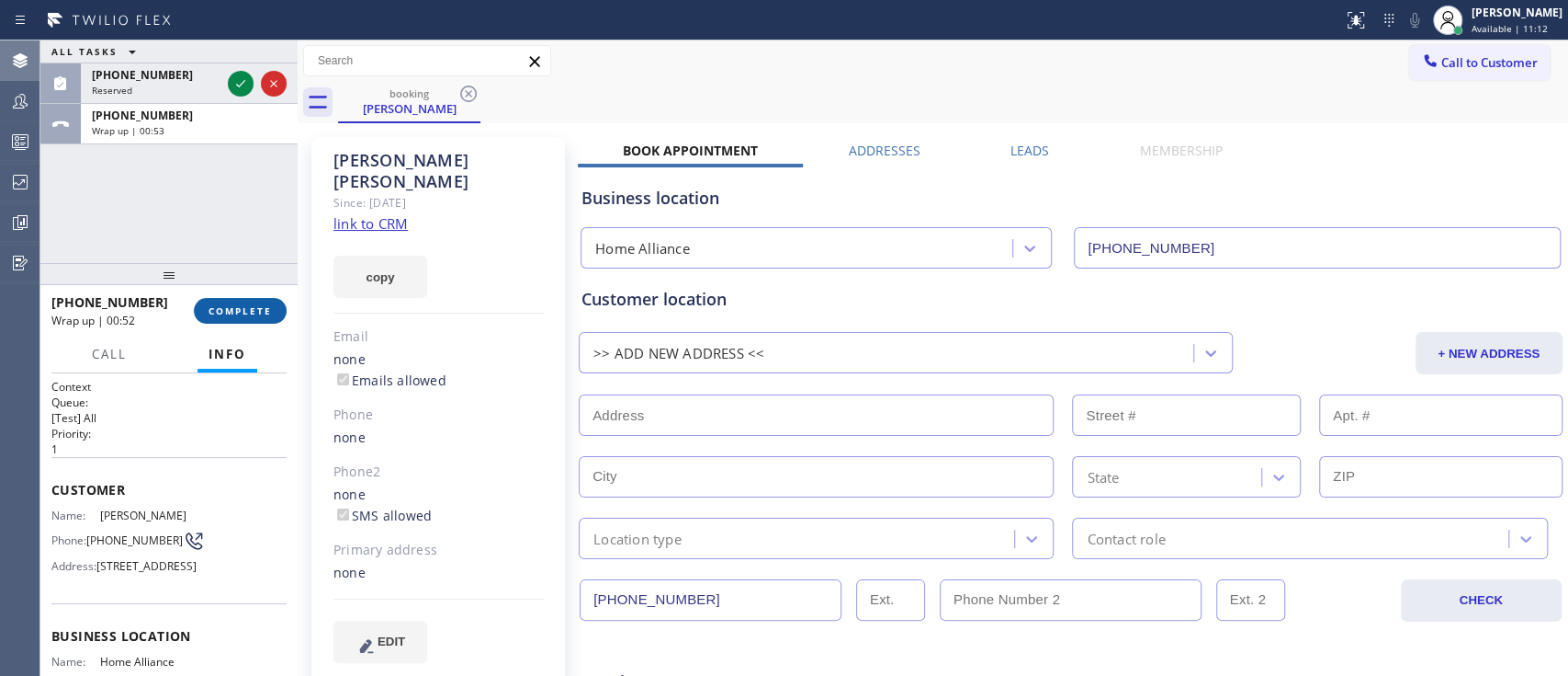
click at [267, 320] on button "COMPLETE" at bounding box center [240, 311] width 93 height 26
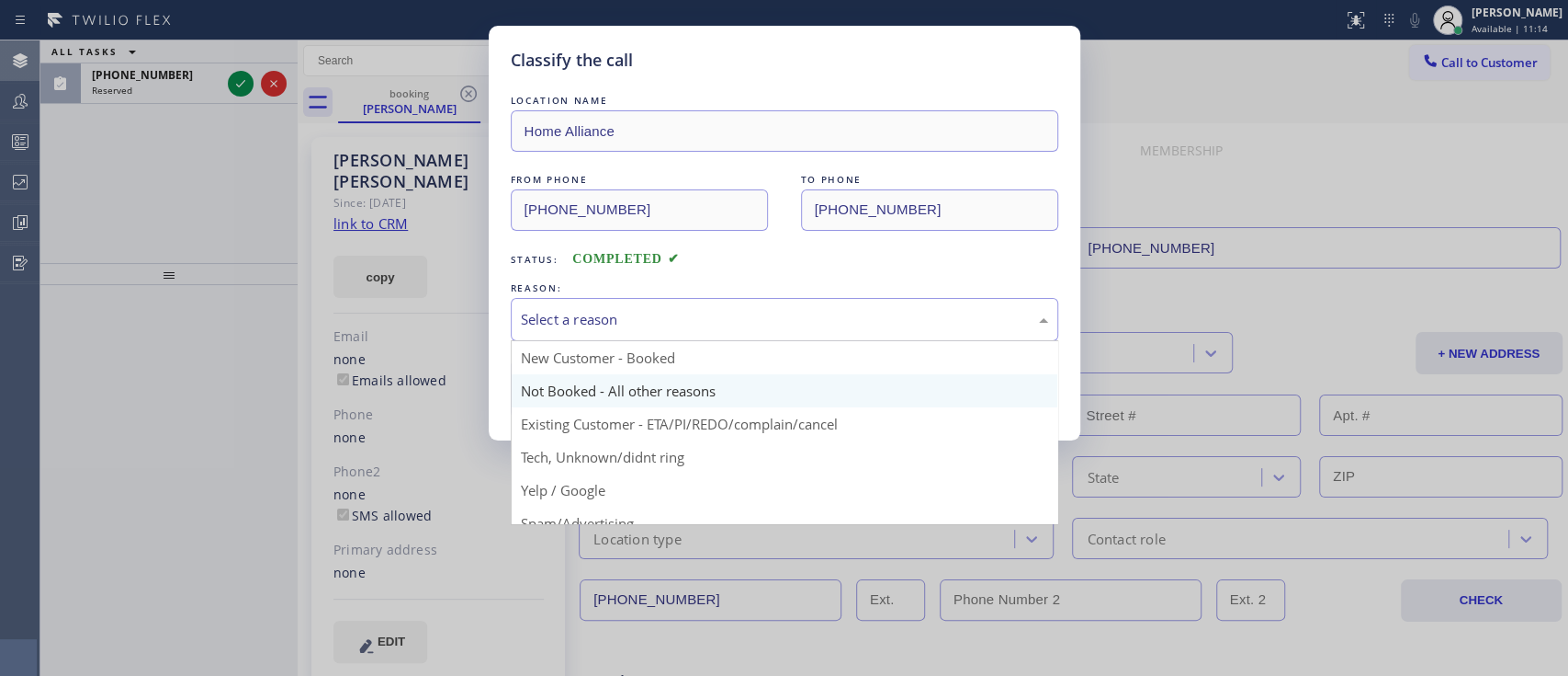
drag, startPoint x: 717, startPoint y: 312, endPoint x: 706, endPoint y: 393, distance: 81.7
click at [706, 341] on div "Select a reason New Customer - Booked Not Booked - All other reasons Existing C…" at bounding box center [784, 319] width 548 height 43
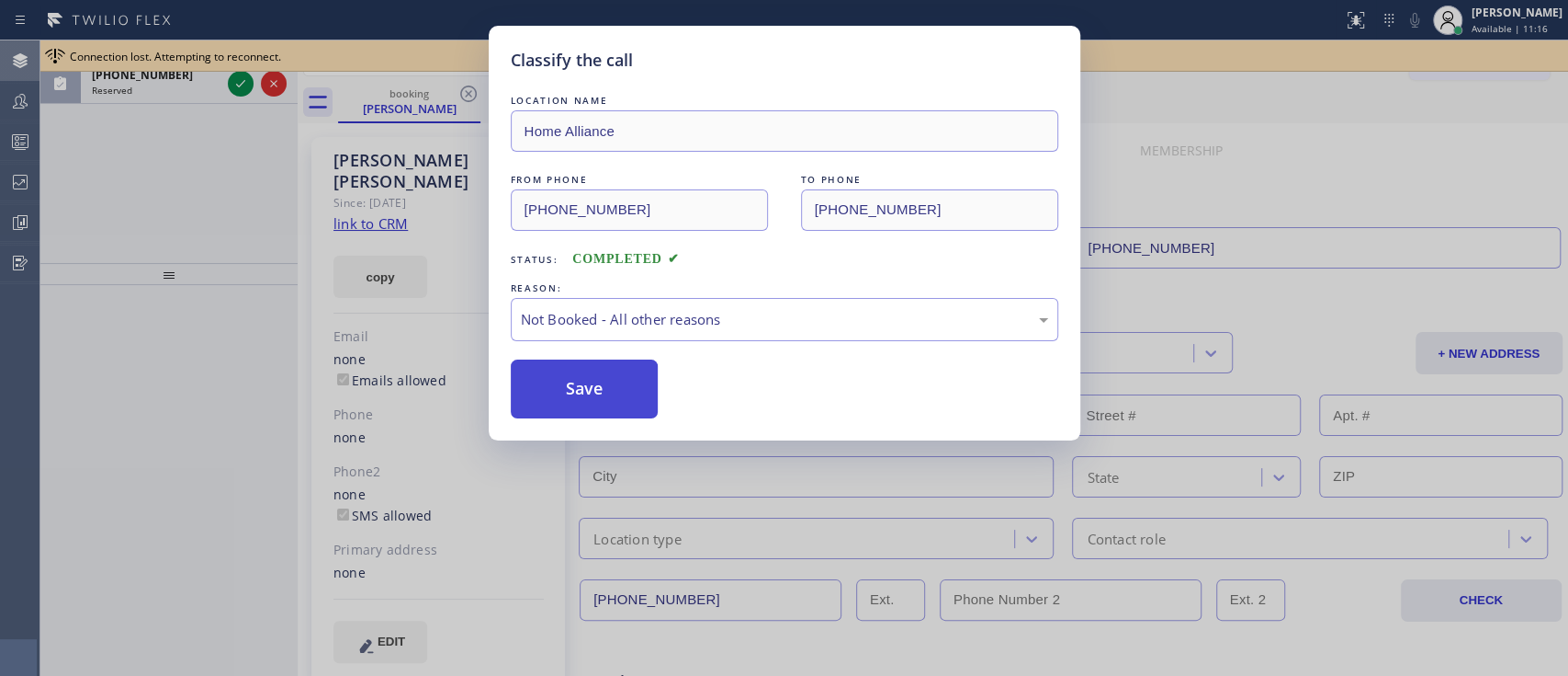
click at [618, 407] on button "Save" at bounding box center [585, 388] width 148 height 59
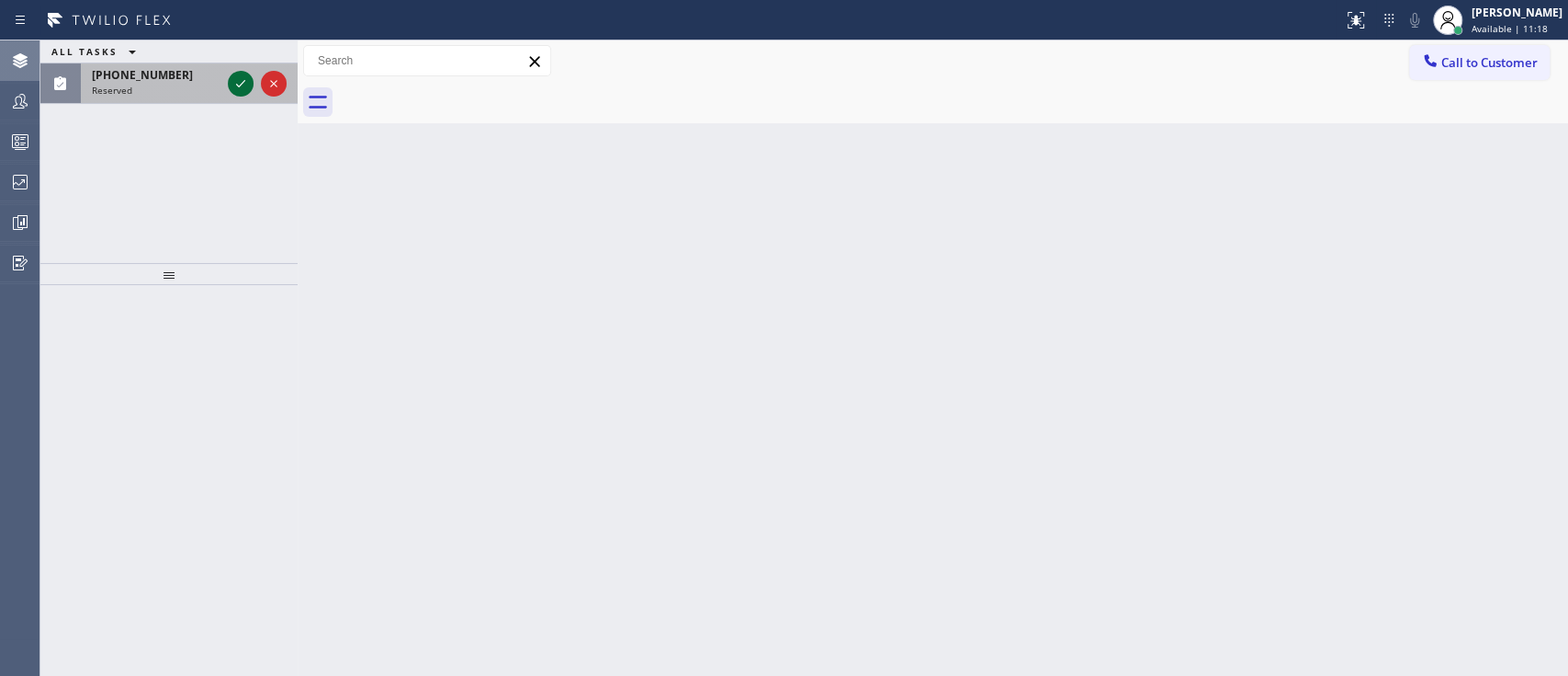
click at [233, 93] on icon at bounding box center [241, 84] width 22 height 22
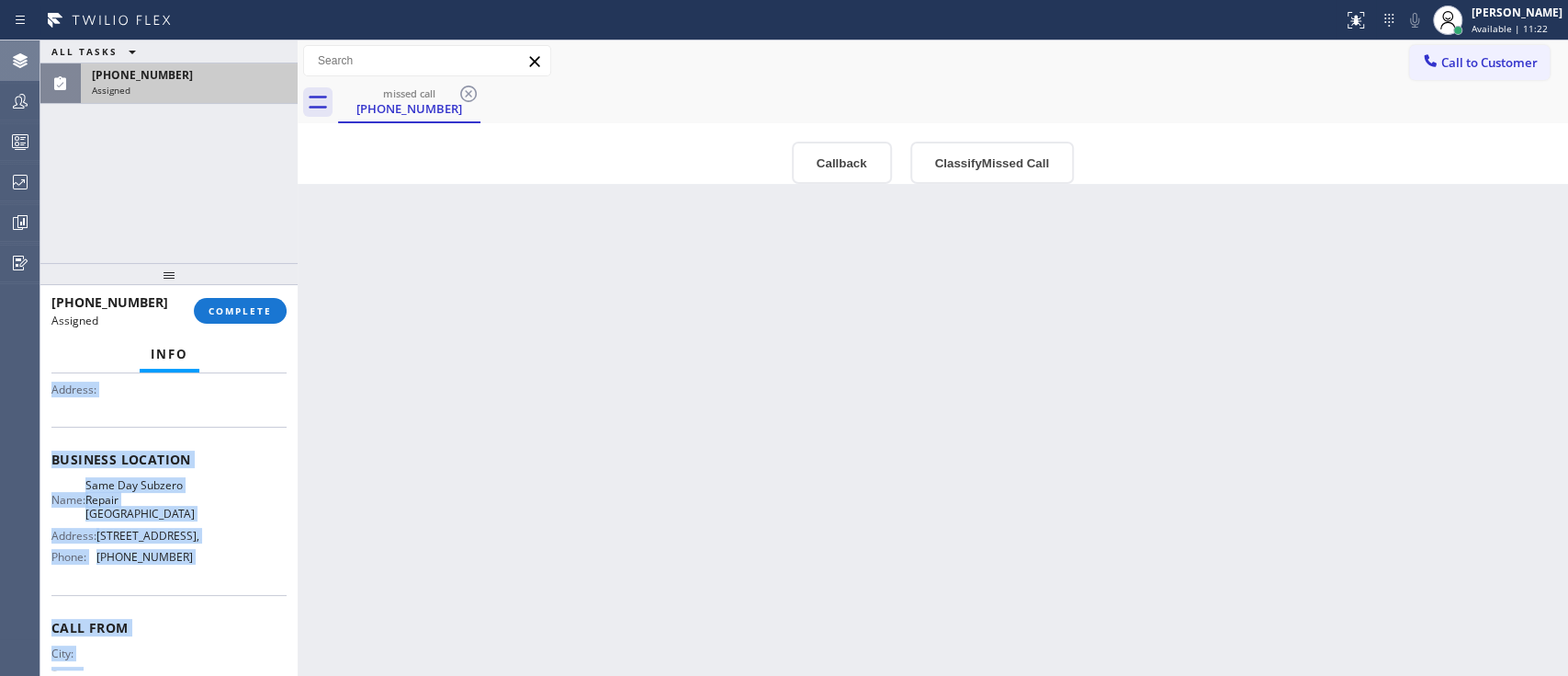
scroll to position [272, 0]
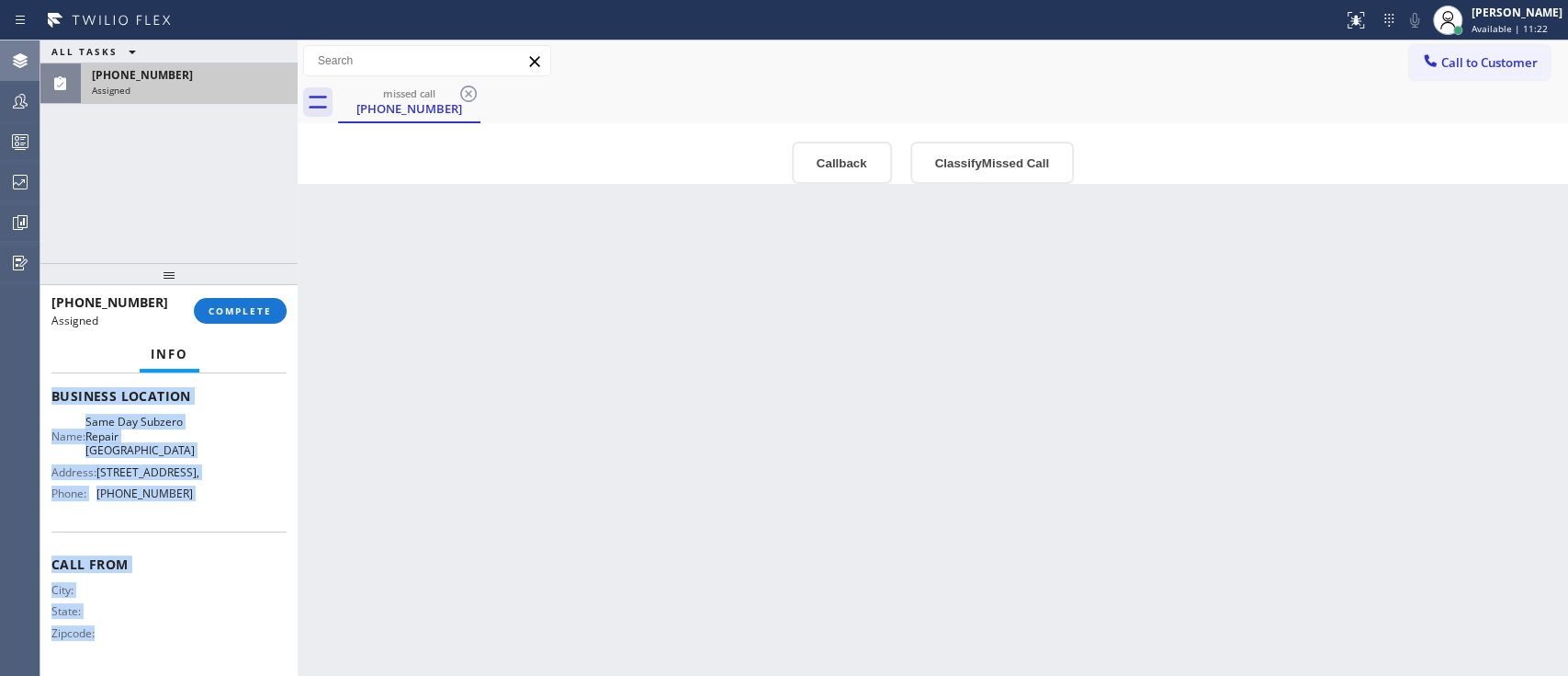
drag, startPoint x: 46, startPoint y: 500, endPoint x: 278, endPoint y: 732, distance: 328.1
click at [278, 505] on html "Status report No issues detected If you experience an issue, please download th…" at bounding box center [784, 338] width 1568 height 676
copy div "Customer Name: (818) 459-5986 Phone: (818) 459-5986 Address: Business location …"
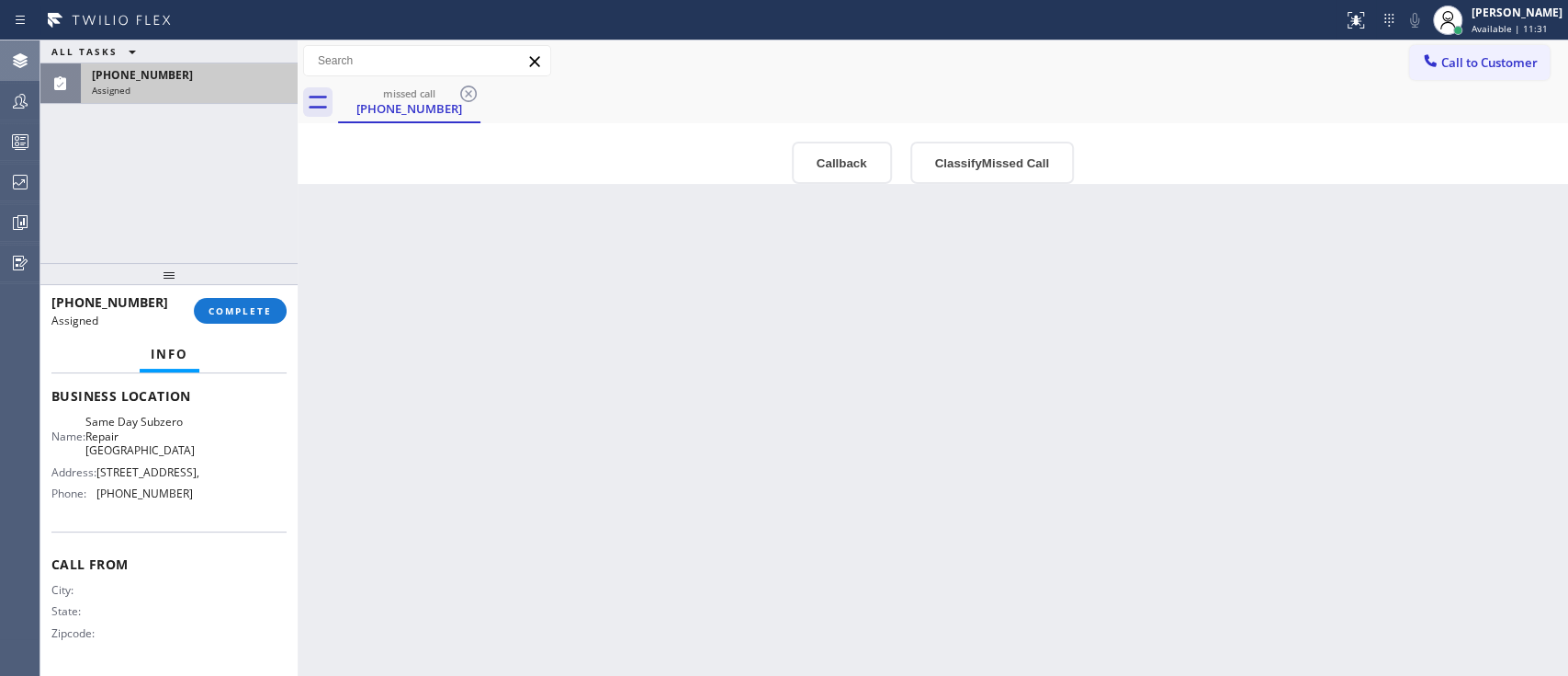
click at [1174, 304] on div "Back to Dashboard Change Sender ID Customers Technicians Select a contact Outbo…" at bounding box center [932, 357] width 1270 height 635
click at [253, 305] on span "COMPLETE" at bounding box center [240, 310] width 63 height 13
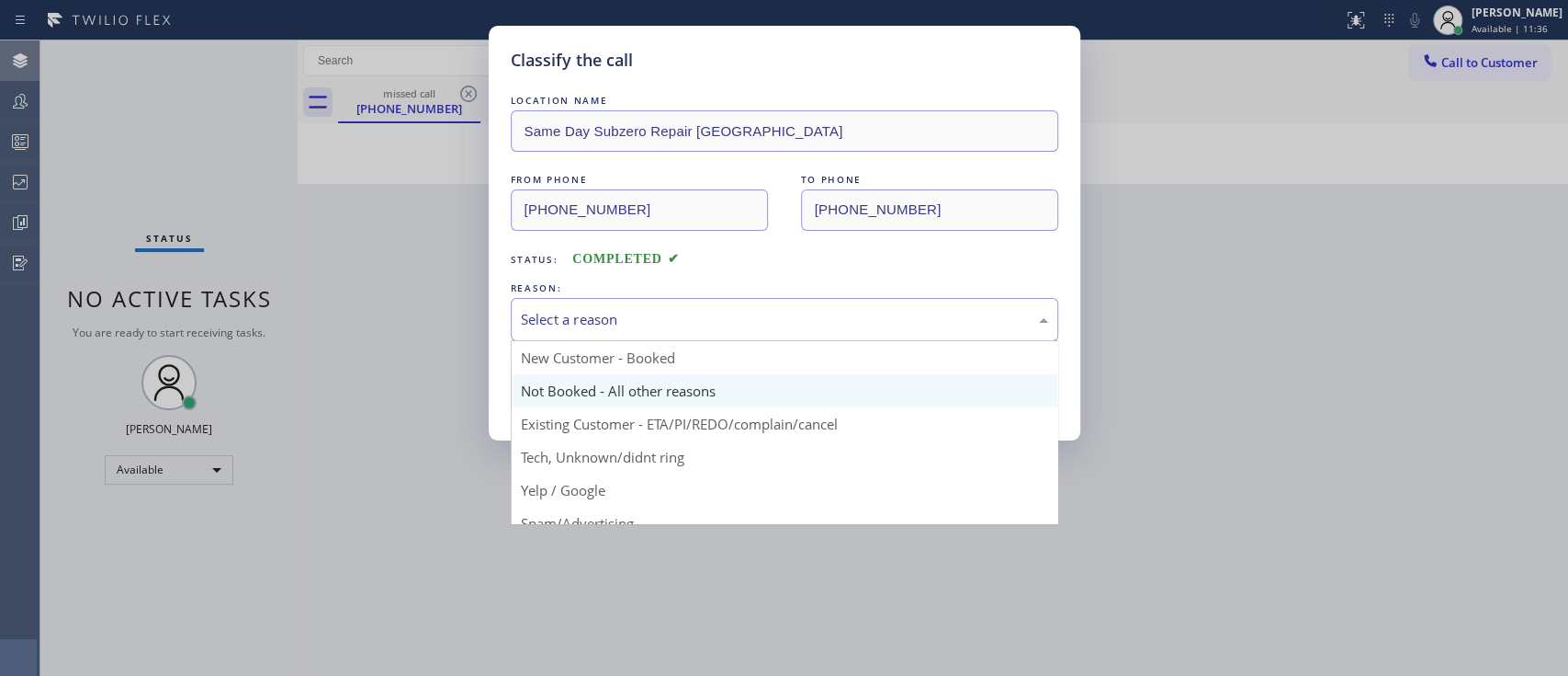
drag, startPoint x: 575, startPoint y: 326, endPoint x: 586, endPoint y: 402, distance: 76.8
click at [586, 341] on div "Select a reason New Customer - Booked Not Booked - All other reasons Existing C…" at bounding box center [784, 319] width 548 height 43
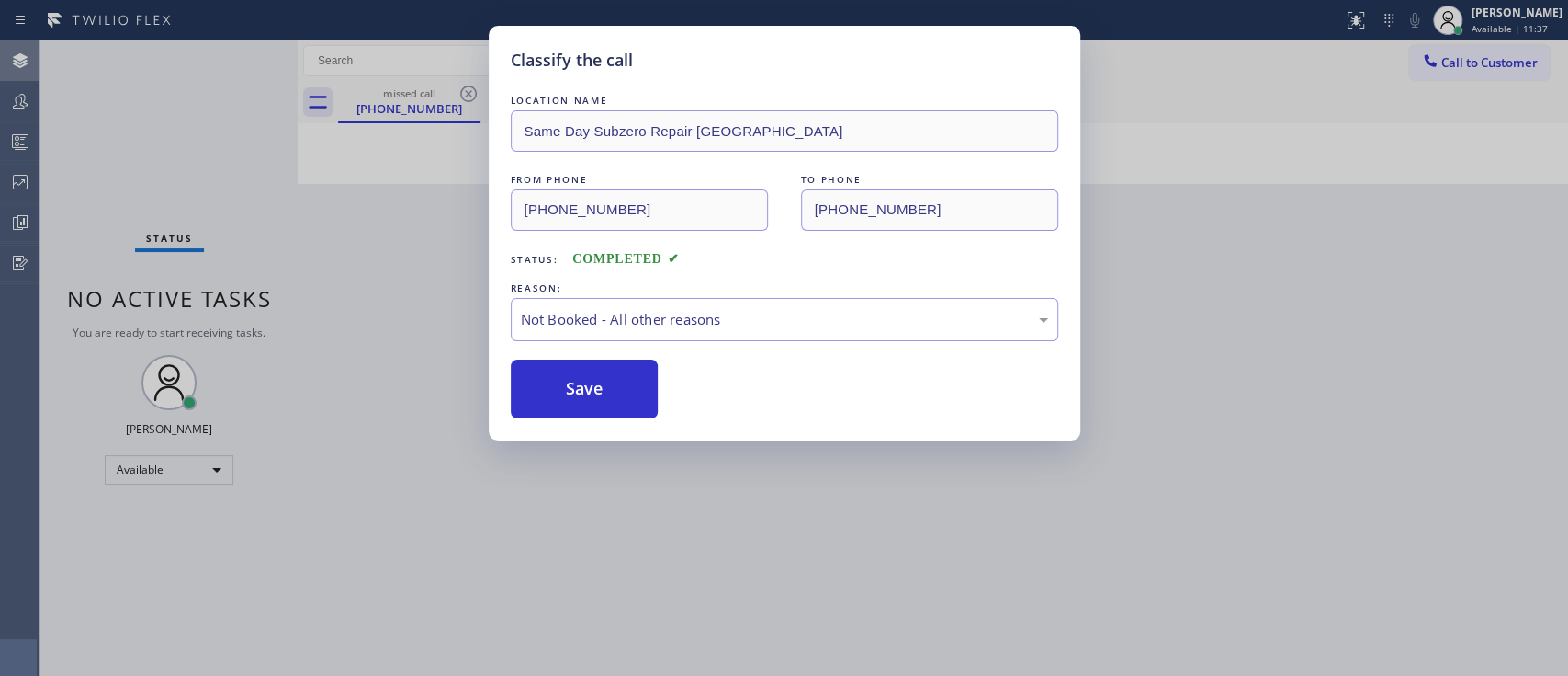
click at [586, 402] on button "Save" at bounding box center [585, 388] width 148 height 59
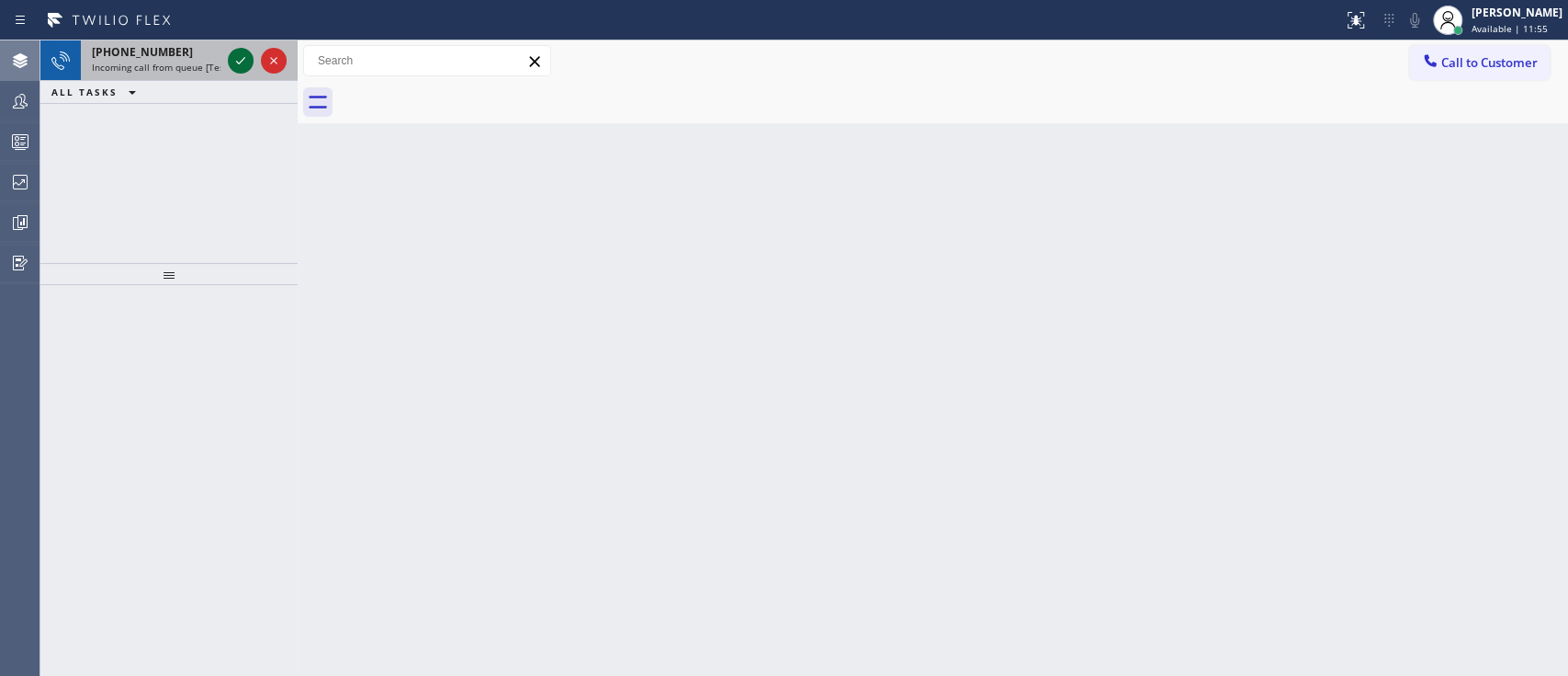
click at [244, 62] on icon at bounding box center [241, 61] width 22 height 22
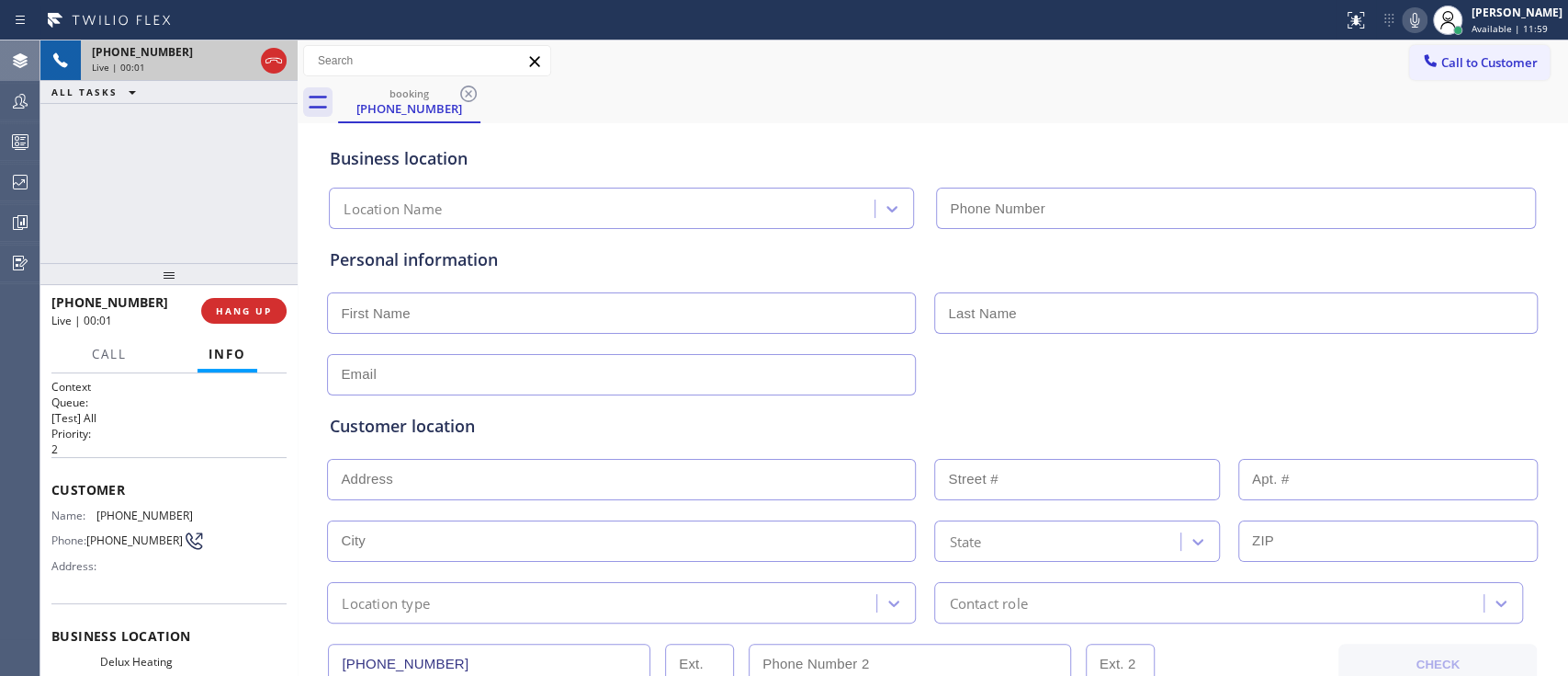
type input "(480) 339-0090"
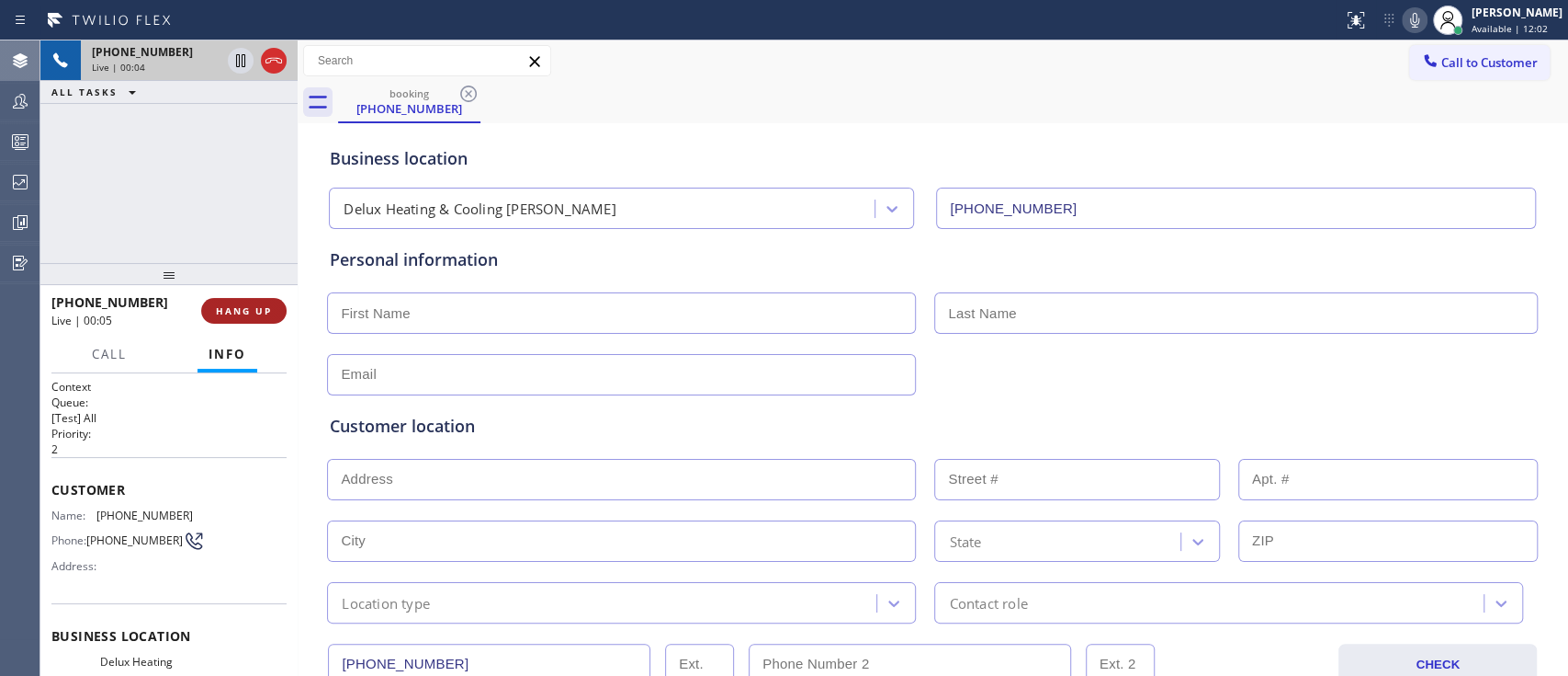
click at [260, 306] on span "HANG UP" at bounding box center [244, 310] width 56 height 13
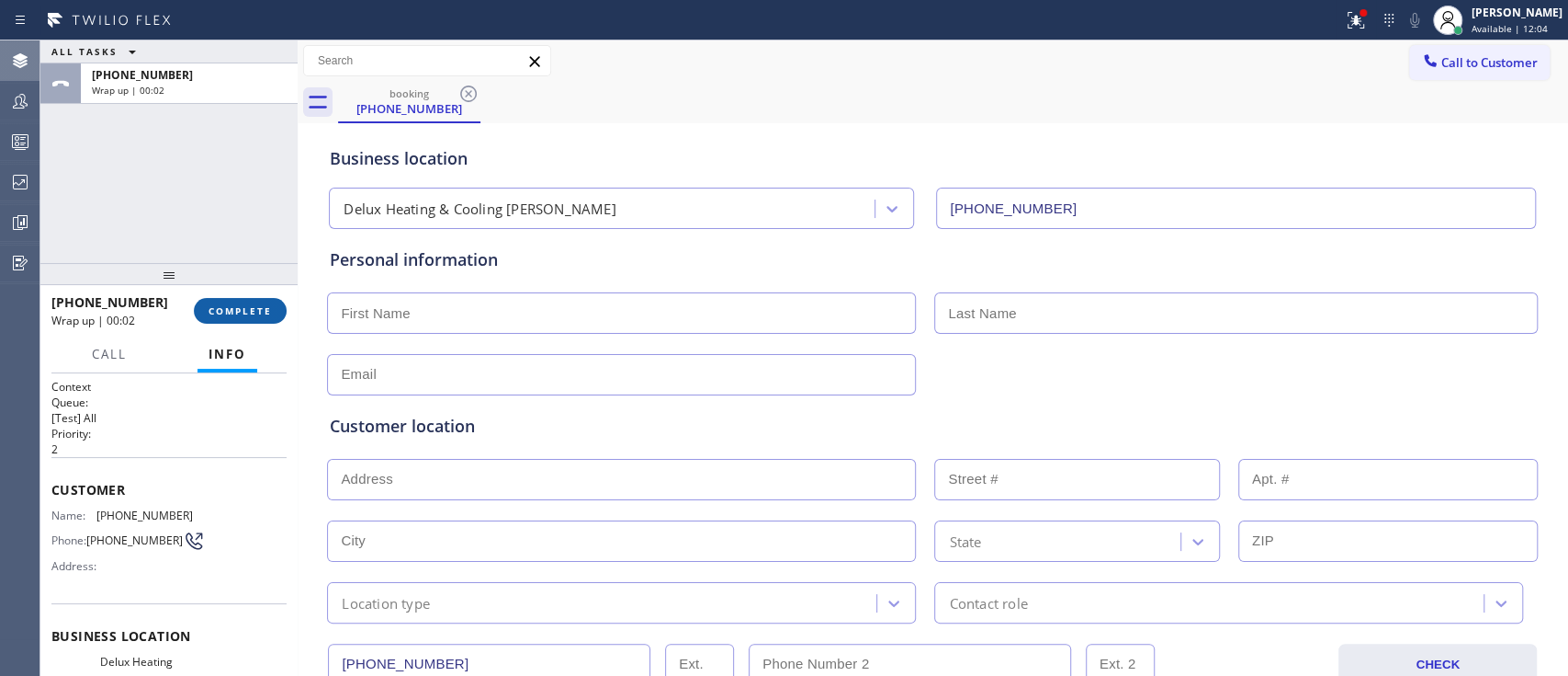
click at [260, 306] on span "COMPLETE" at bounding box center [240, 310] width 63 height 13
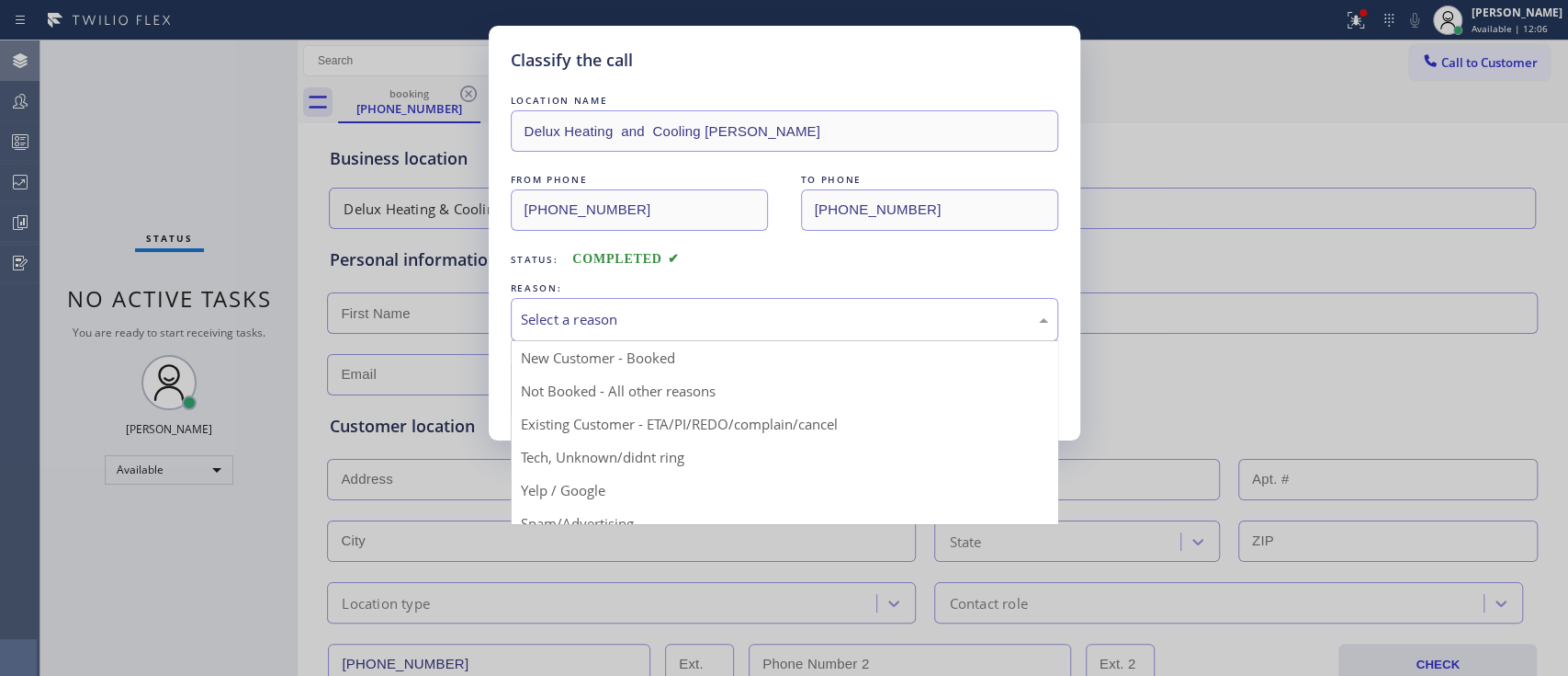
click at [521, 317] on div "Select a reason" at bounding box center [784, 319] width 528 height 21
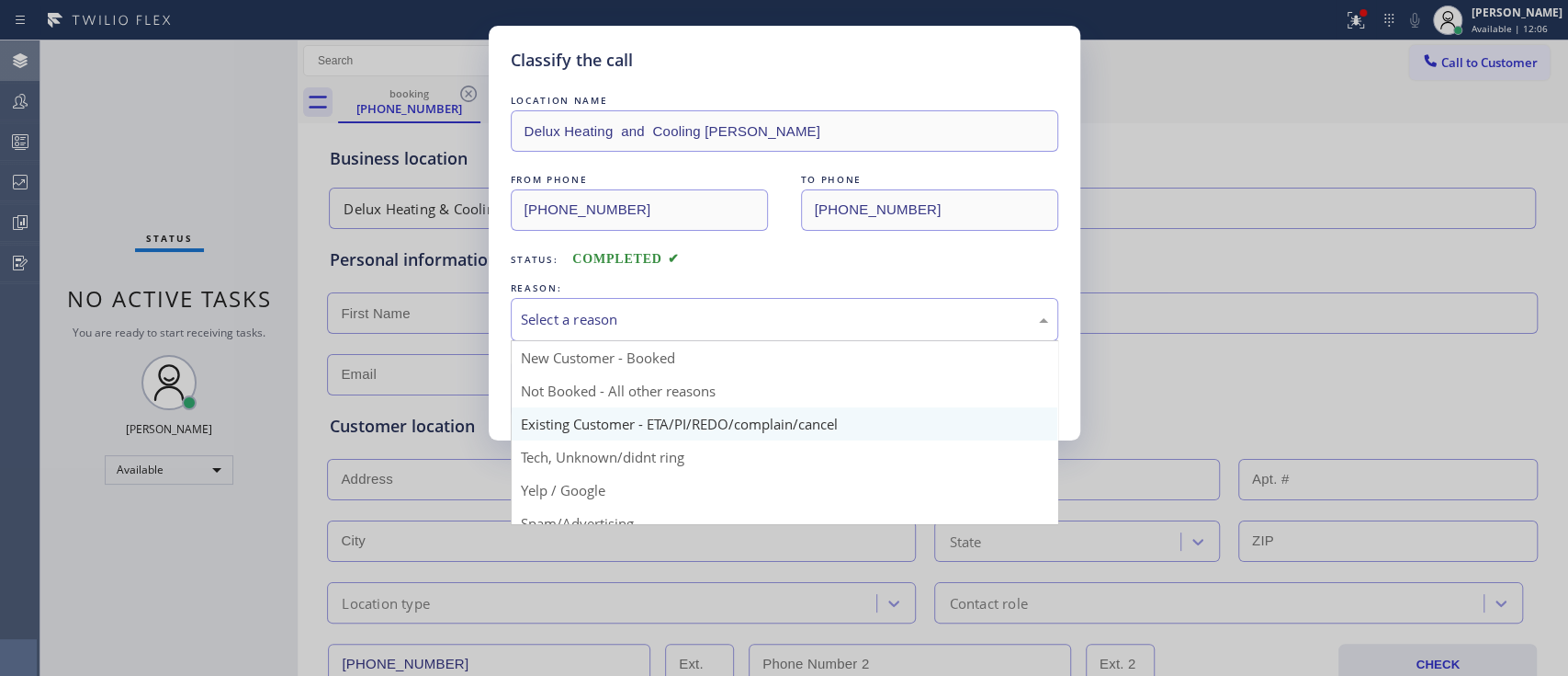
scroll to position [119, 0]
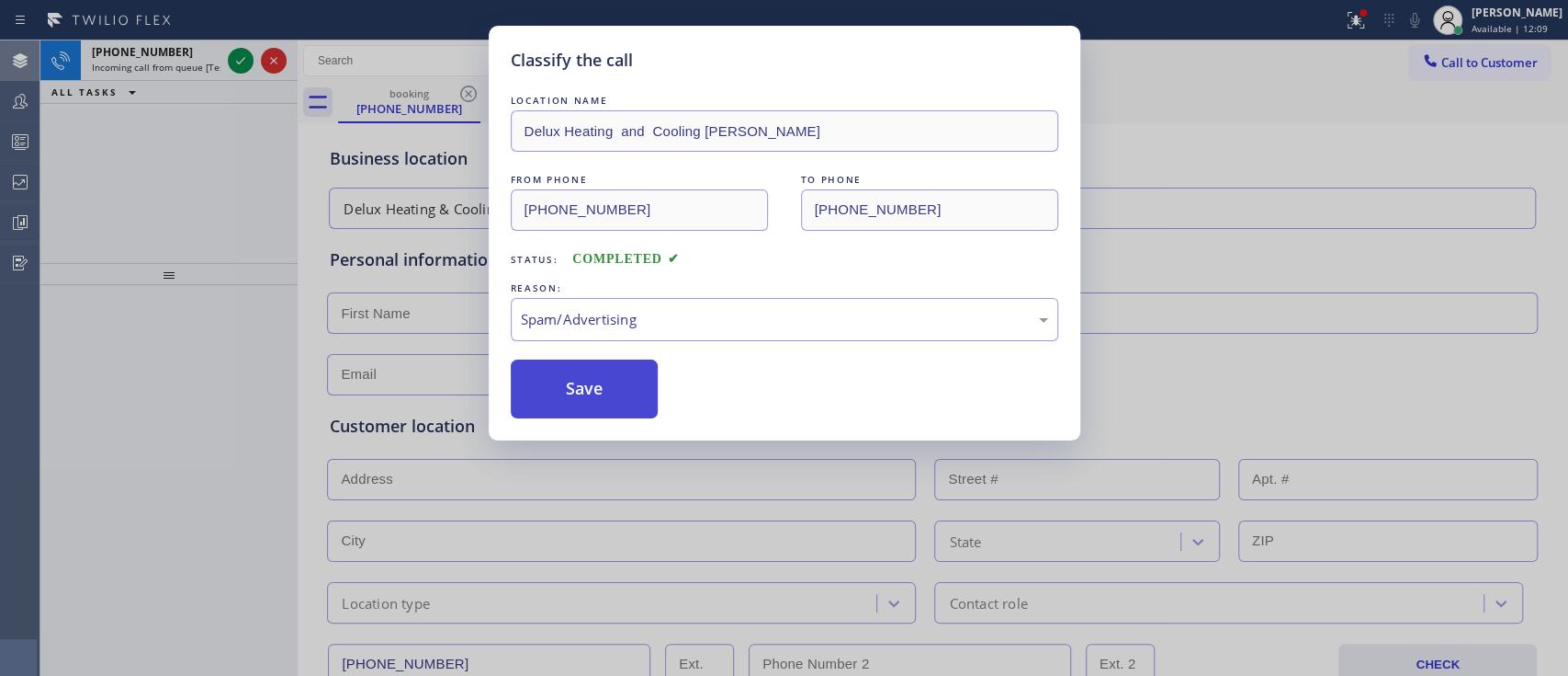
click at [615, 395] on button "Save" at bounding box center [585, 388] width 148 height 59
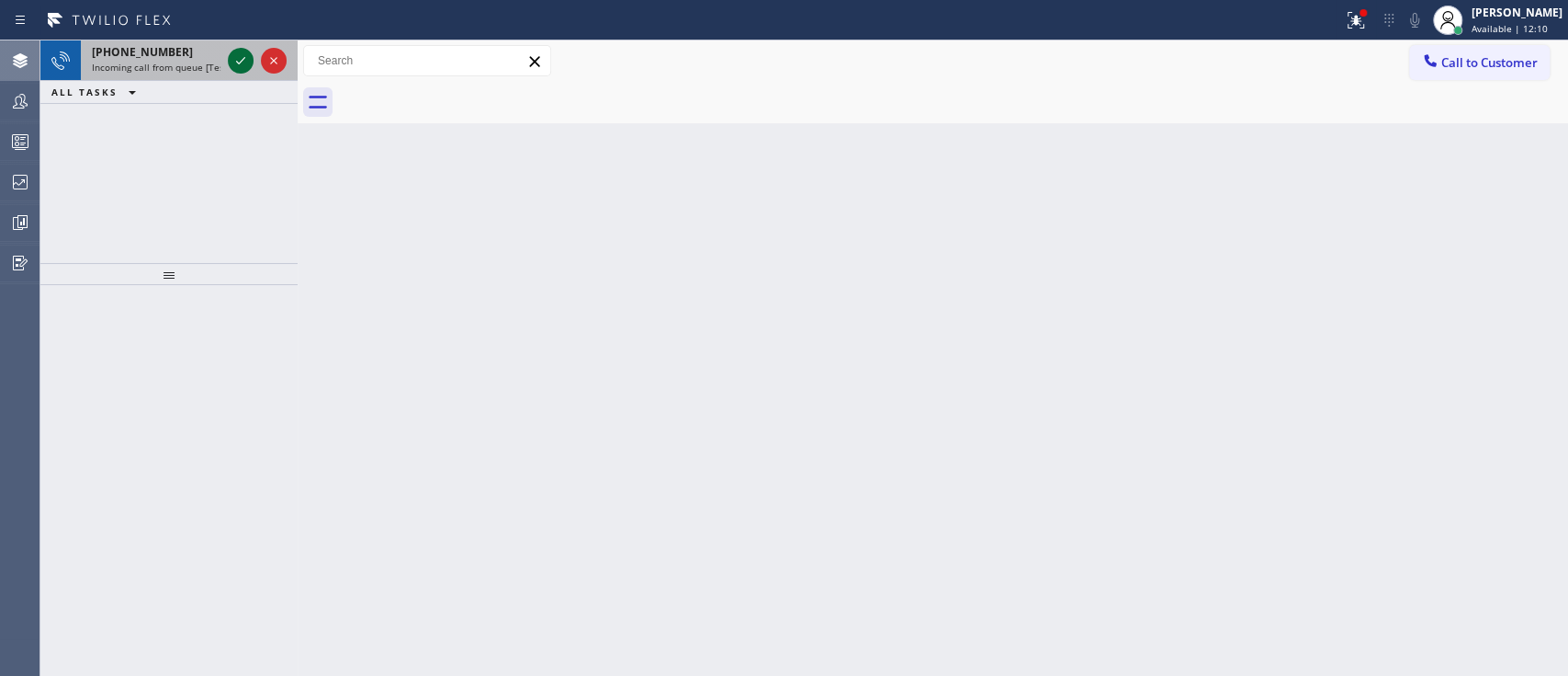
click at [245, 62] on icon at bounding box center [241, 61] width 22 height 22
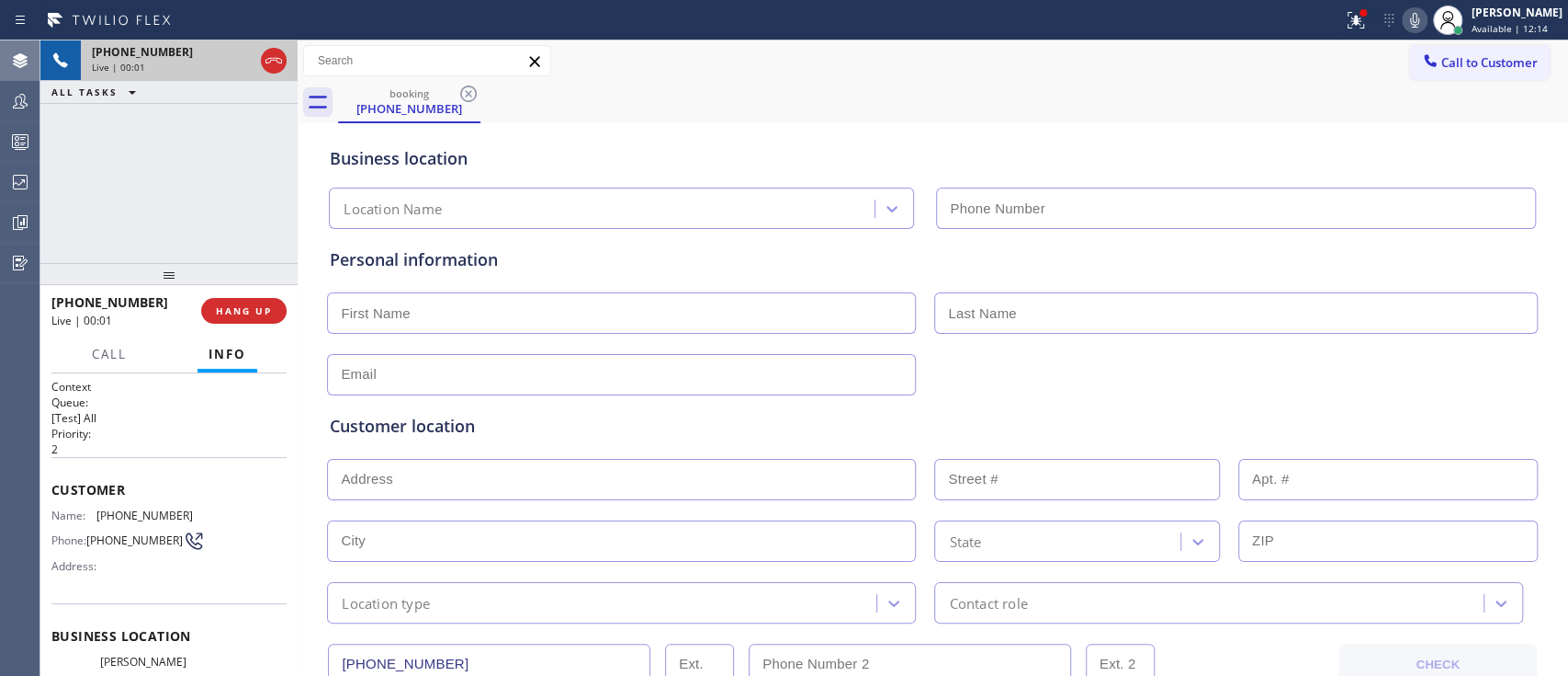
type input "(312) 500-8521"
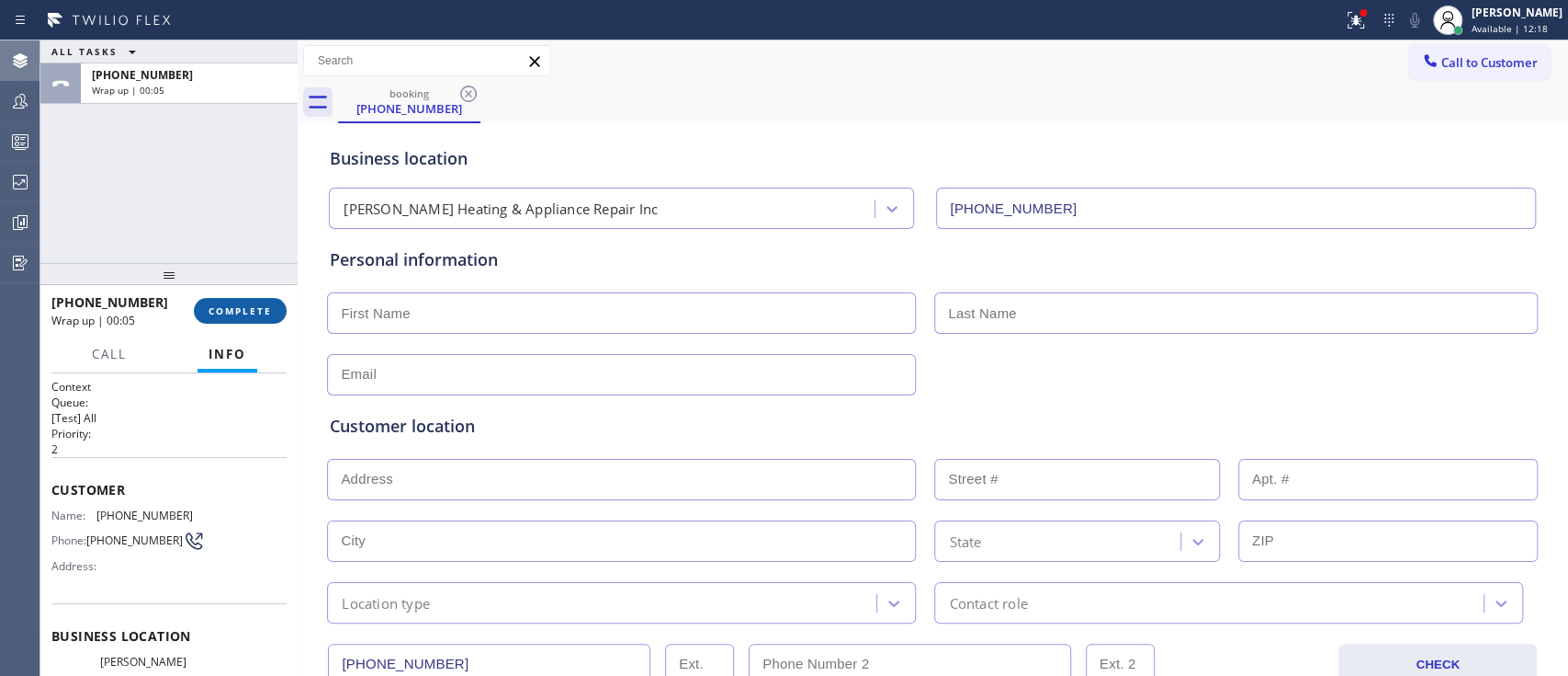
click at [263, 305] on span "COMPLETE" at bounding box center [240, 310] width 63 height 13
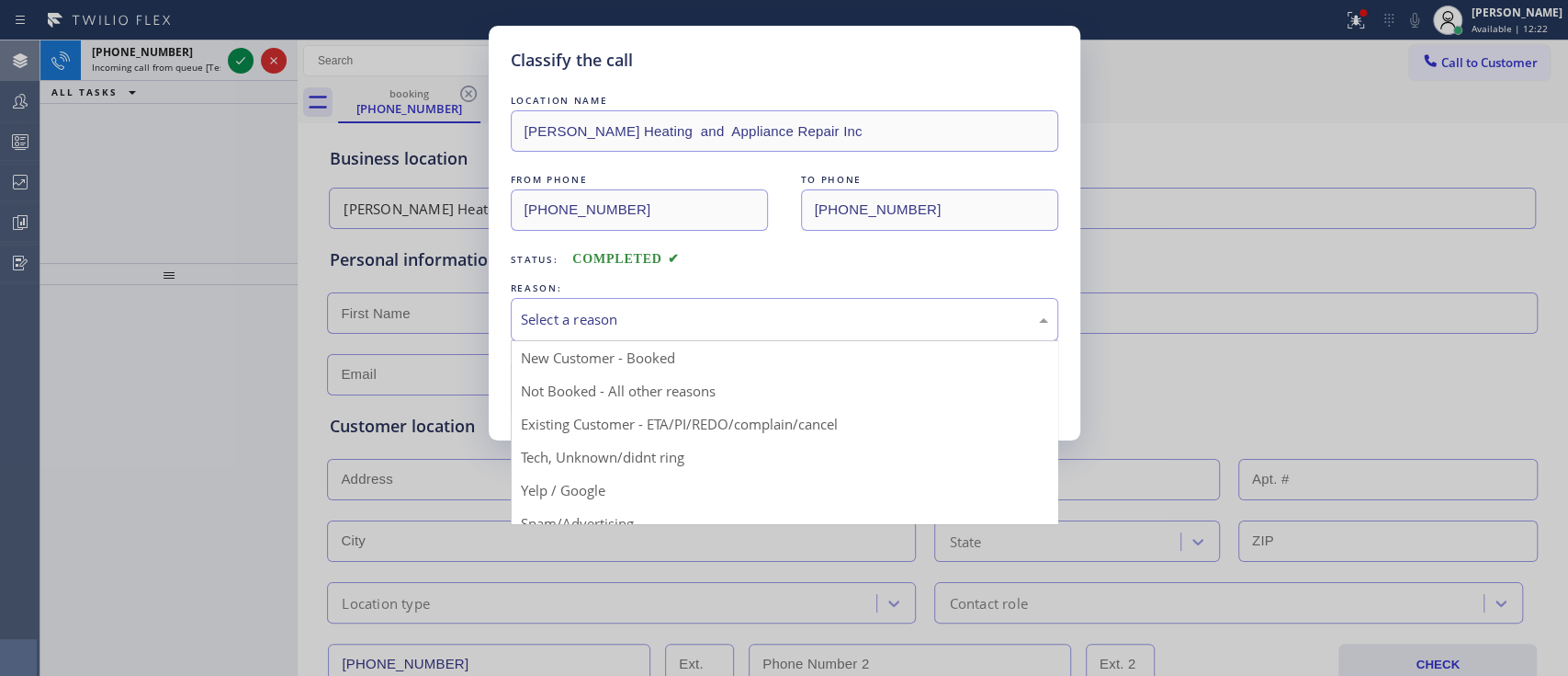
click at [762, 323] on div "Select a reason" at bounding box center [784, 319] width 528 height 21
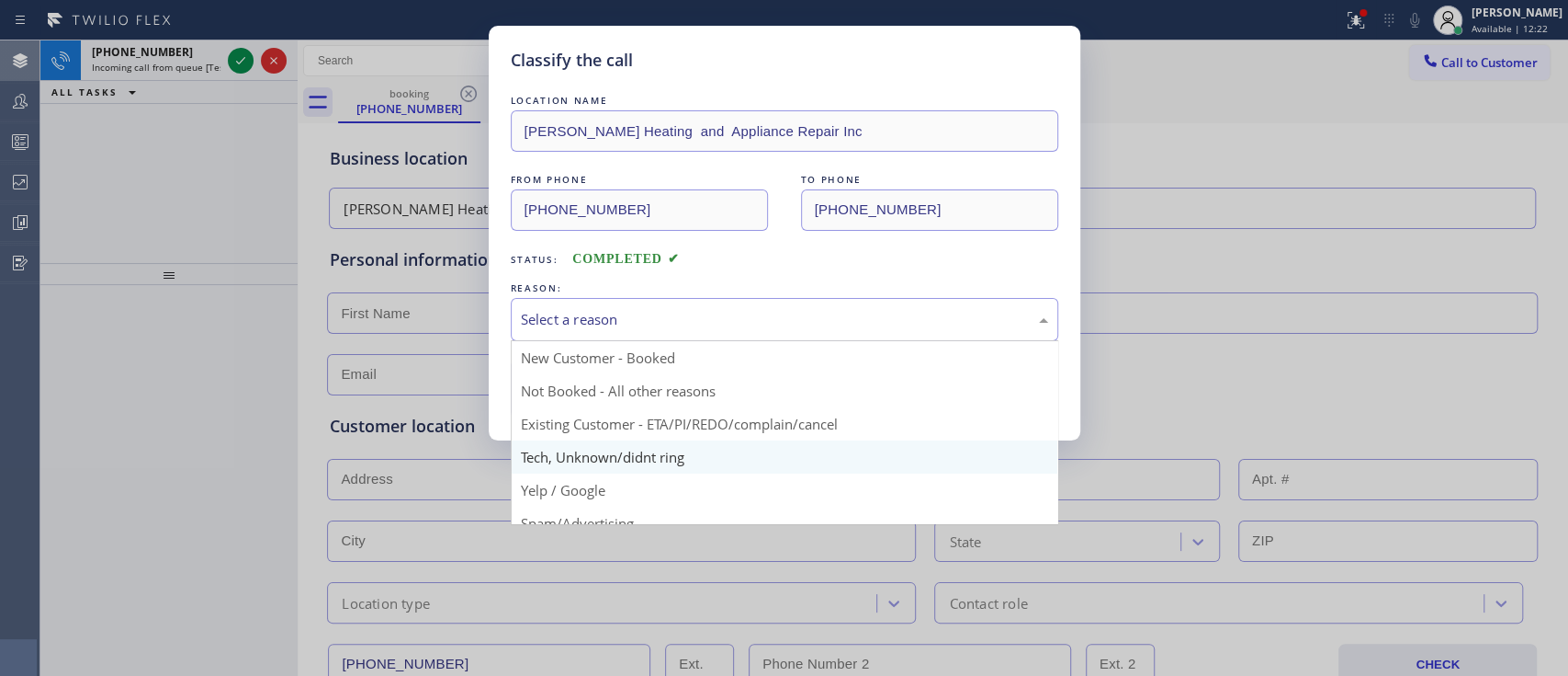
scroll to position [119, 0]
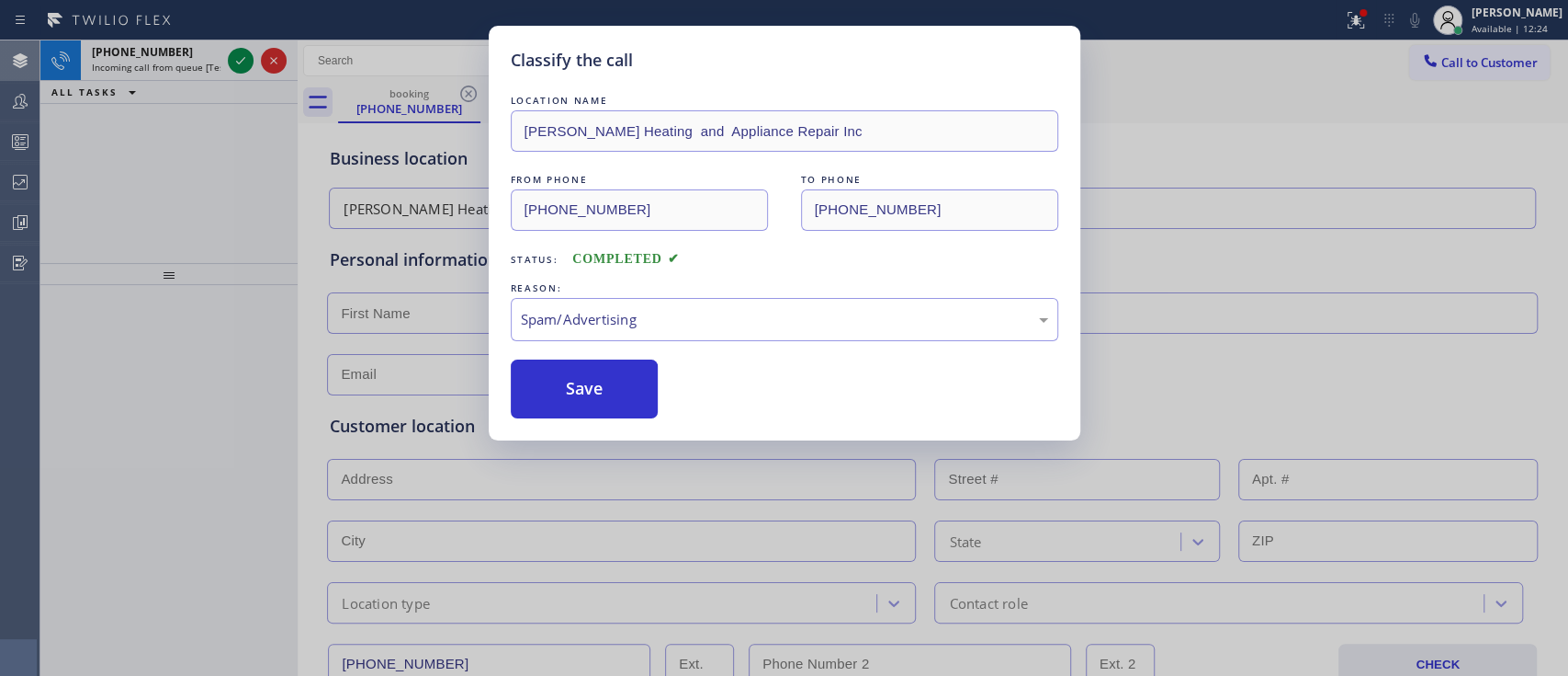
click at [573, 417] on div "Classify the call LOCATION NAME Morton Heating and Appliance Repair Inc FROM PH…" at bounding box center [784, 233] width 592 height 414
click at [581, 361] on button "Save" at bounding box center [585, 388] width 148 height 59
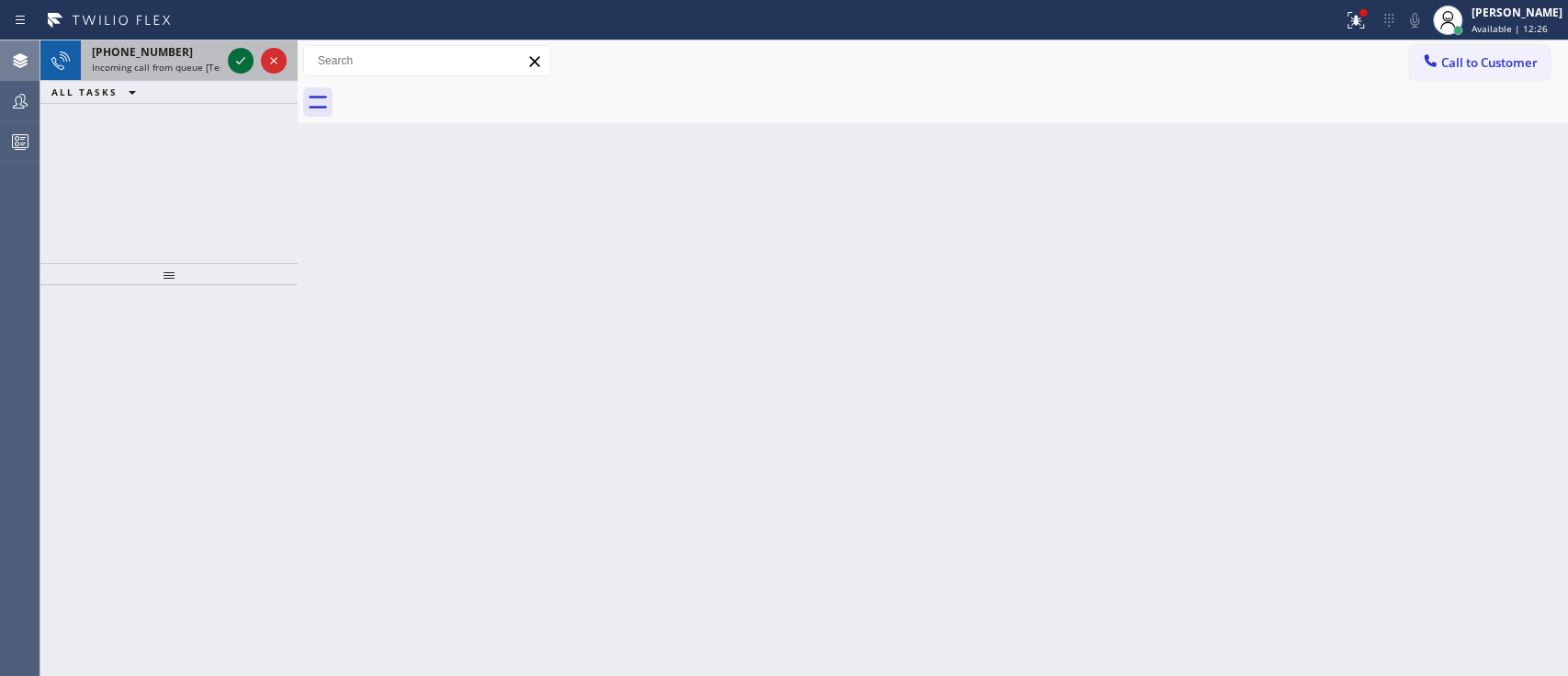
click at [238, 65] on icon at bounding box center [241, 61] width 22 height 22
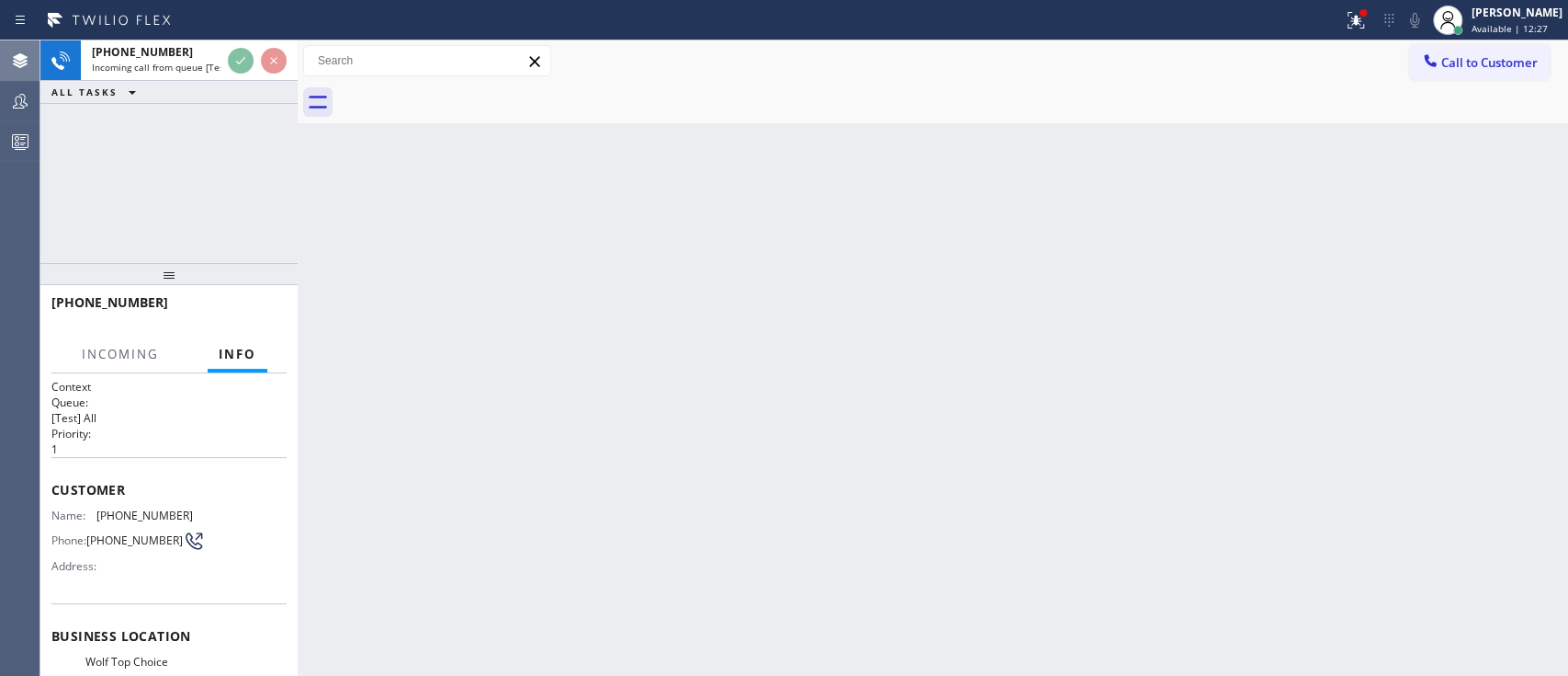
scroll to position [137, 0]
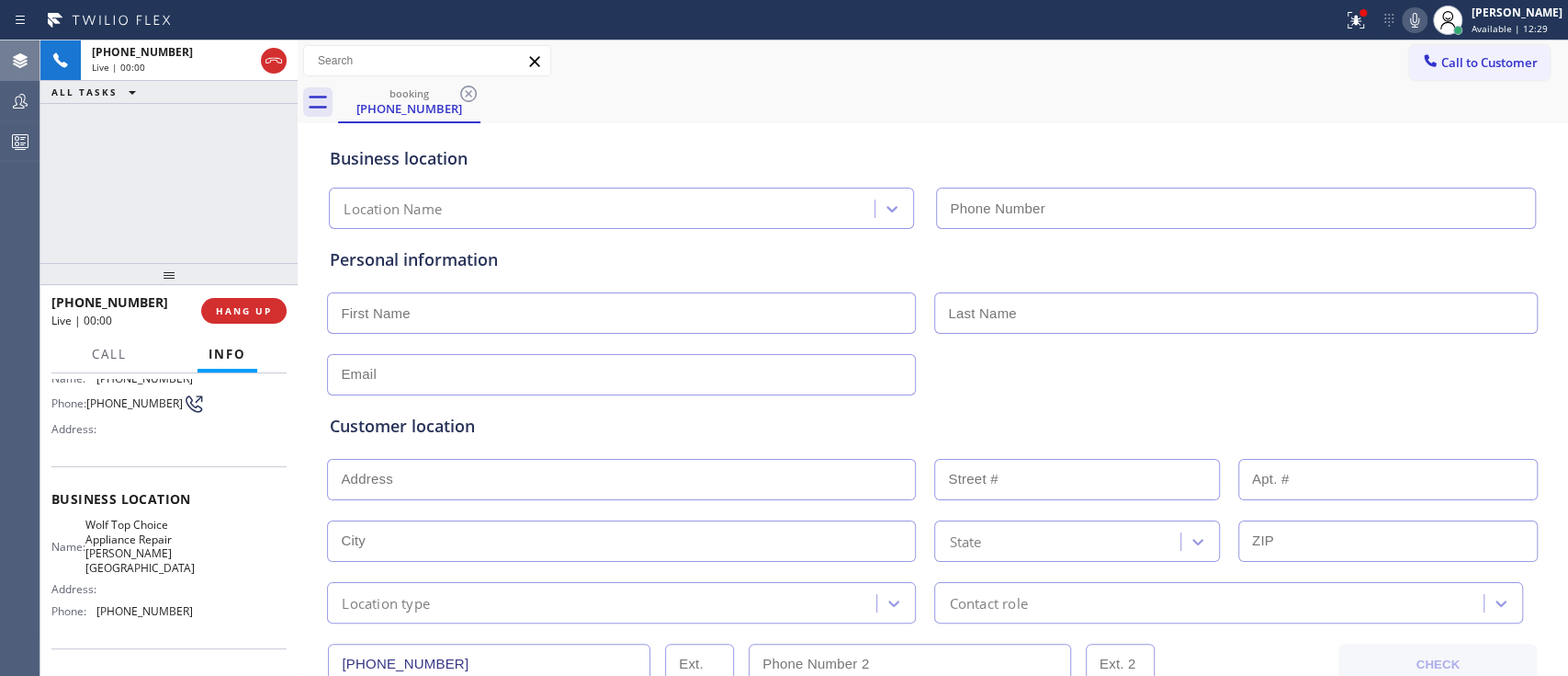
type input "(972) 779-6113"
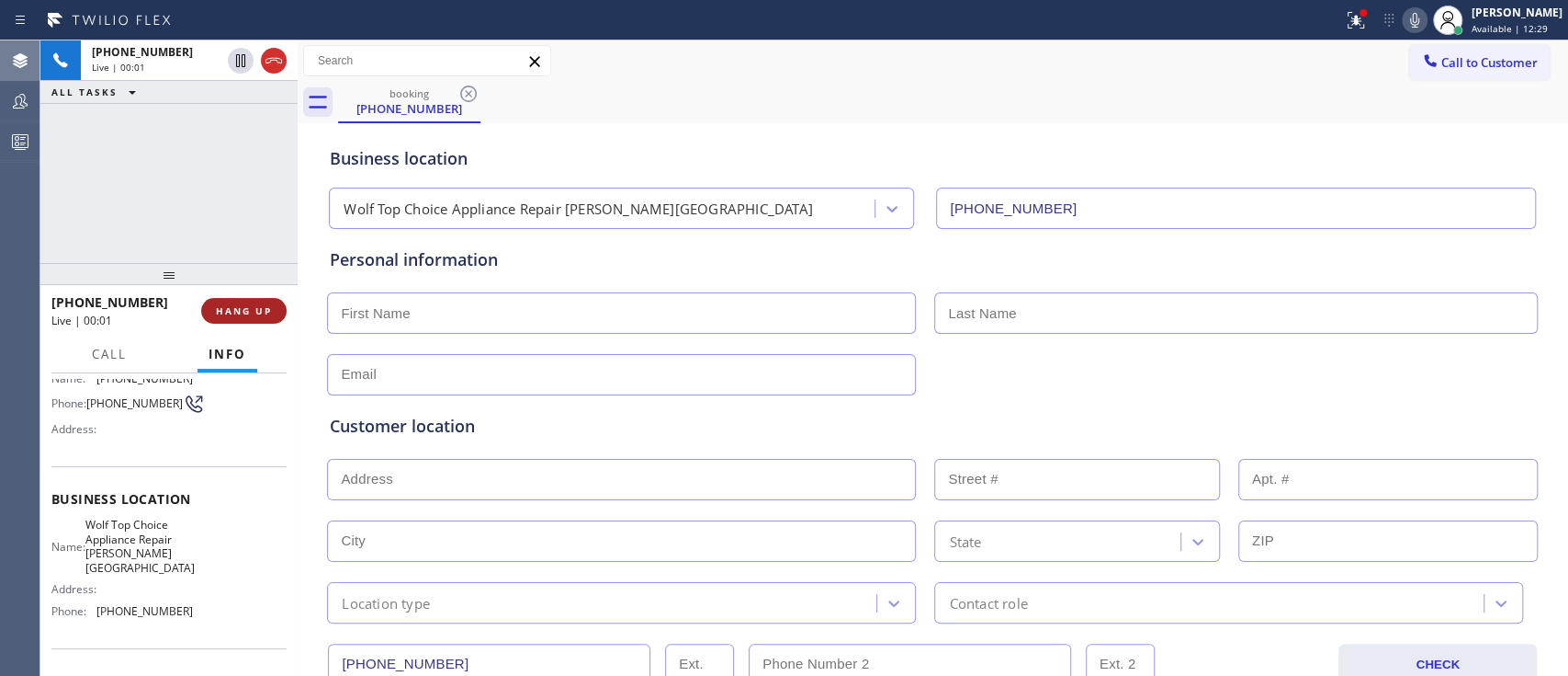
click at [281, 304] on button "HANG UP" at bounding box center [243, 311] width 85 height 26
click at [281, 304] on button "COMPLETE" at bounding box center [240, 311] width 93 height 26
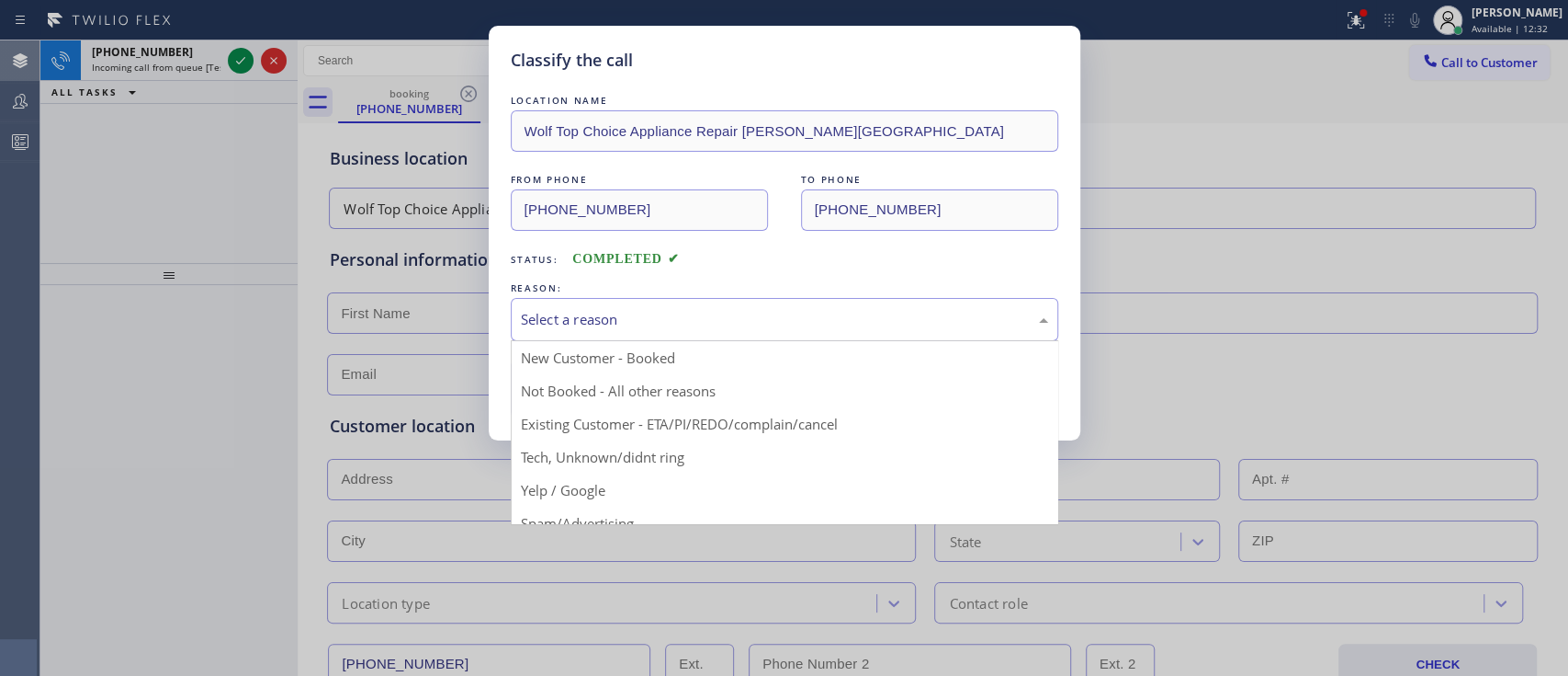
click at [592, 335] on div "Select a reason" at bounding box center [784, 319] width 548 height 43
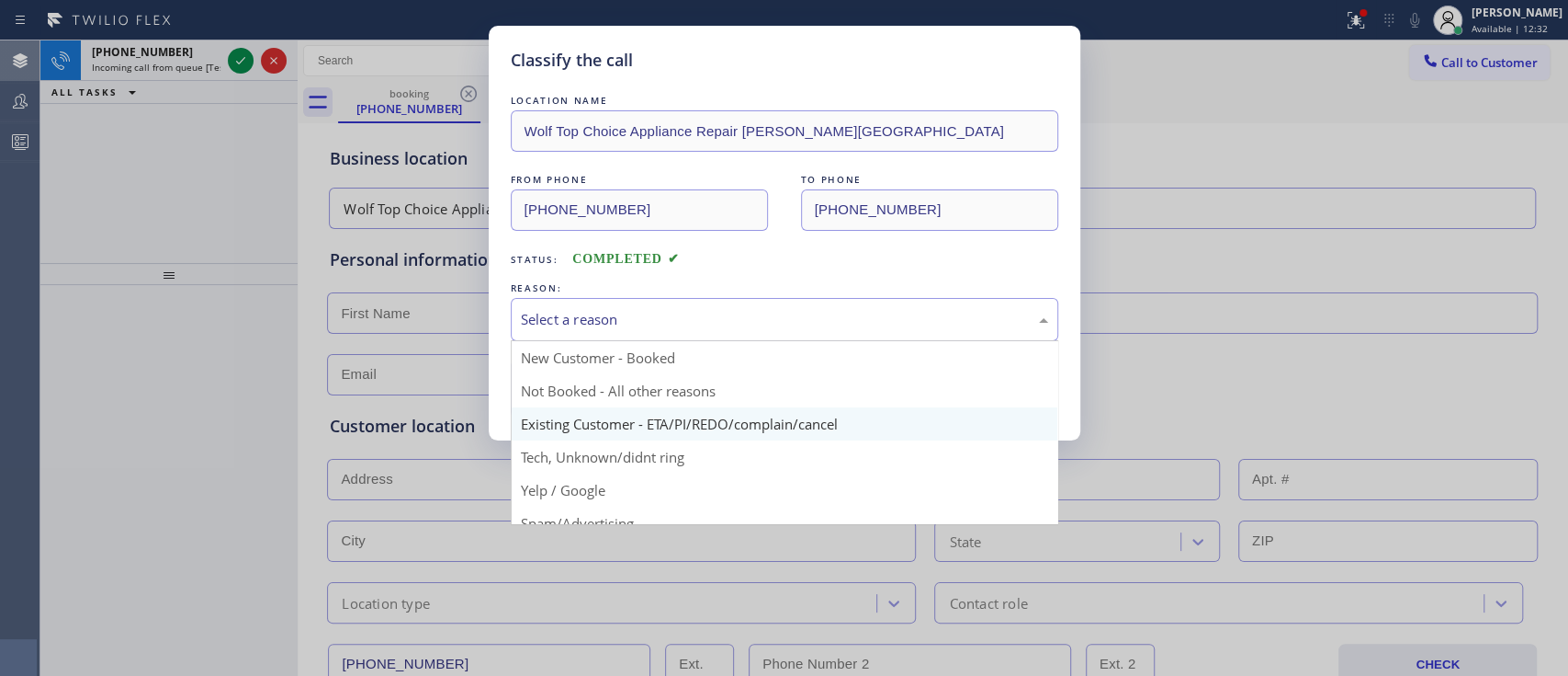
scroll to position [119, 0]
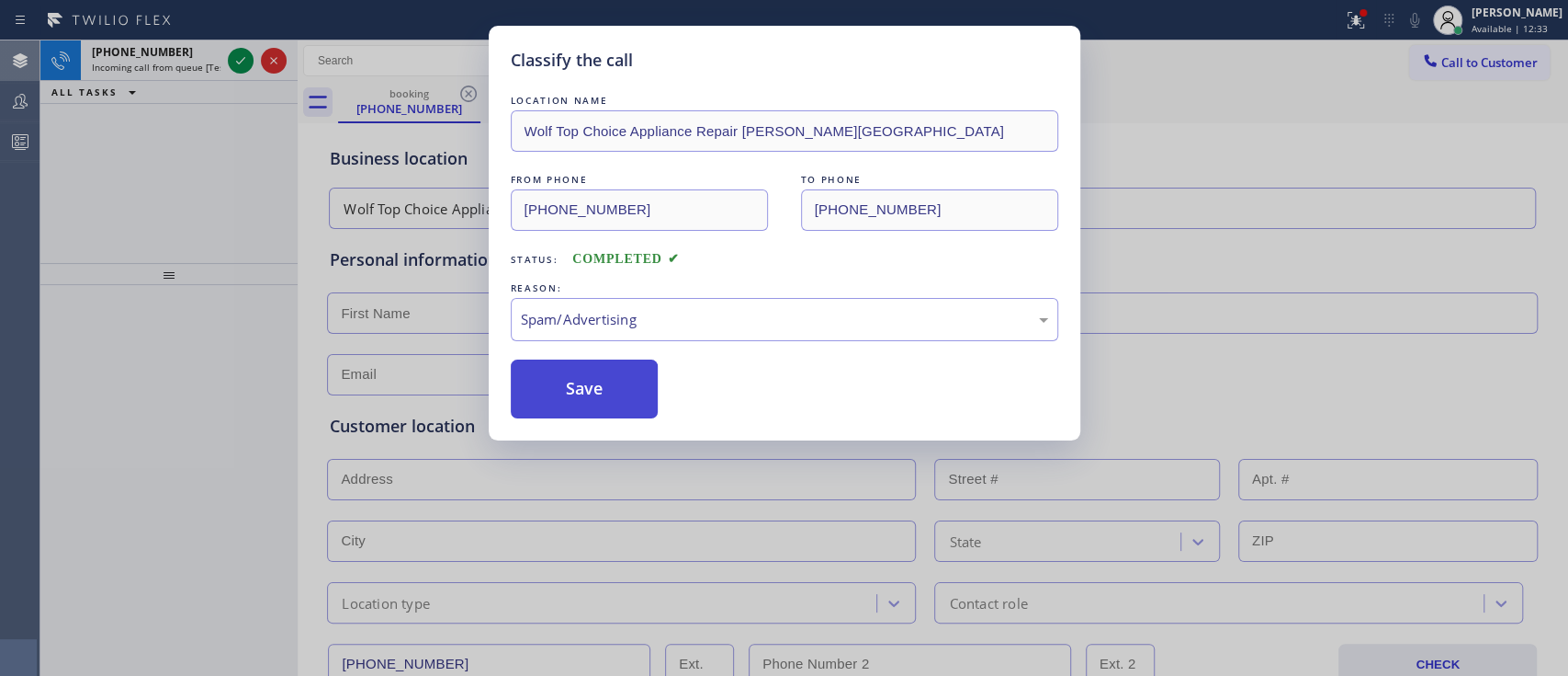
click at [599, 412] on button "Save" at bounding box center [585, 388] width 148 height 59
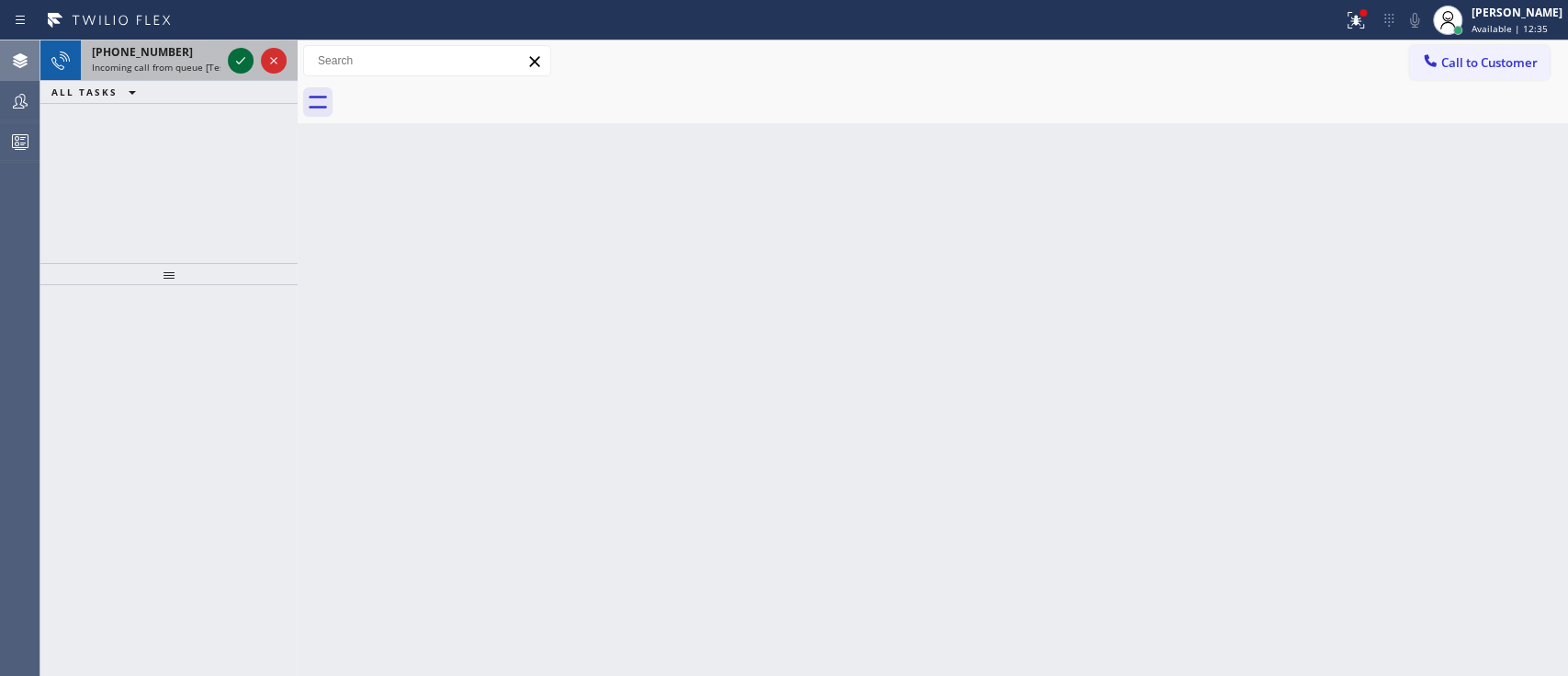
click at [228, 56] on div at bounding box center [241, 61] width 26 height 22
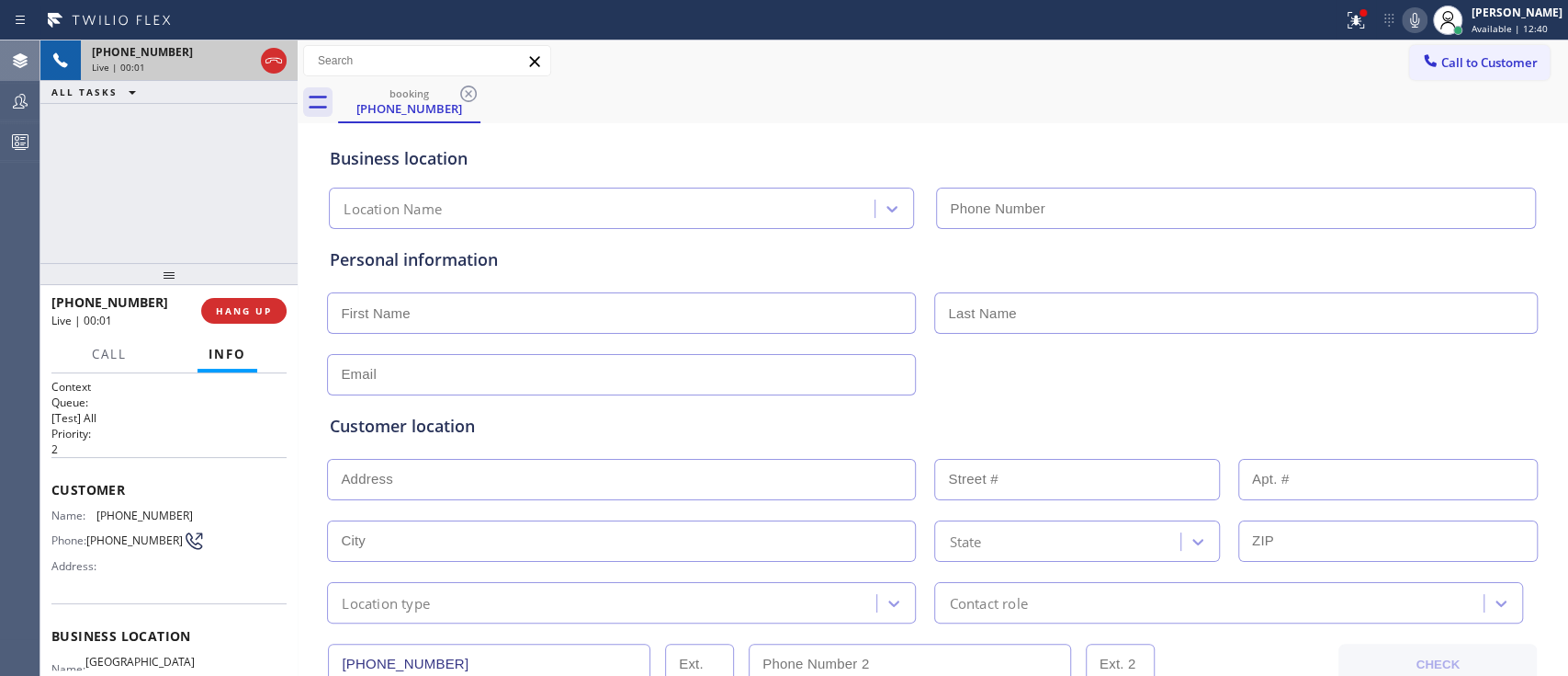
type input "(773) 830-4668"
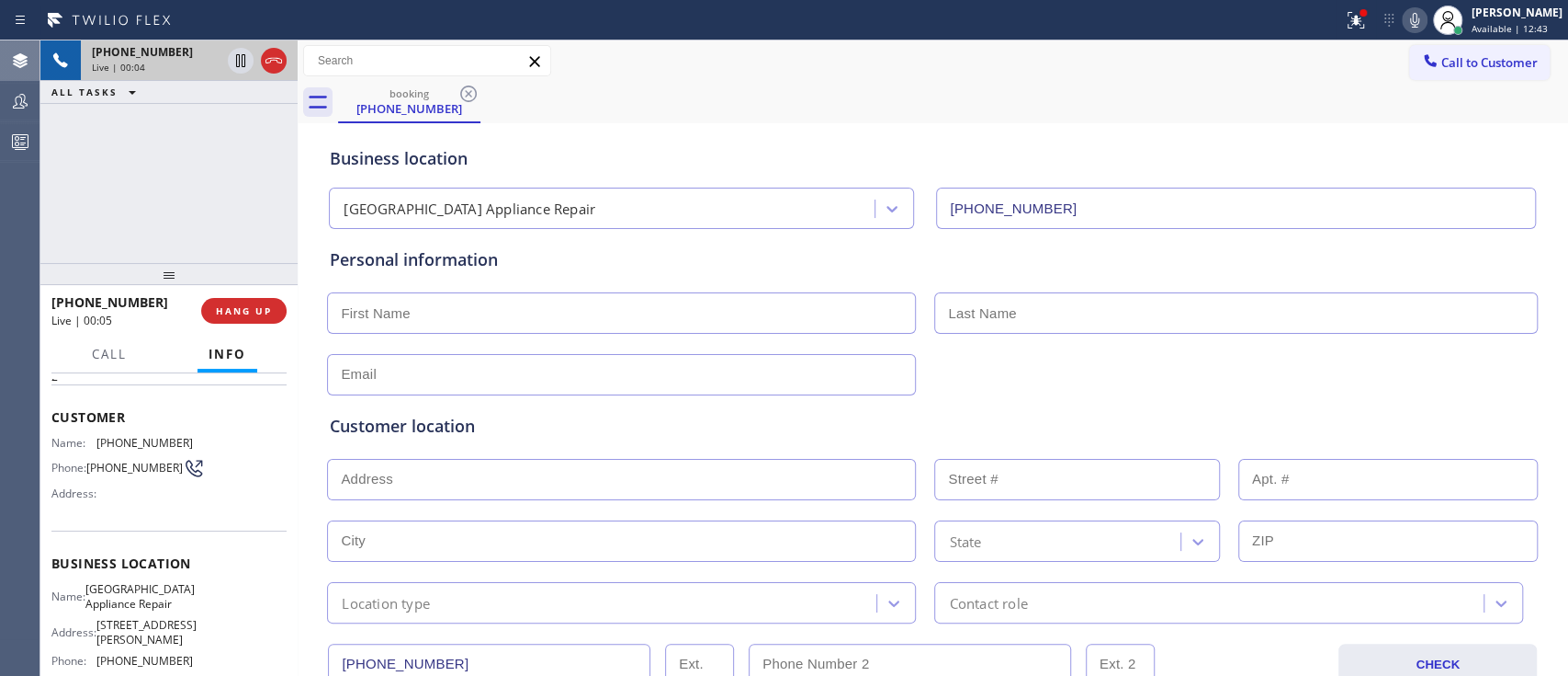
scroll to position [71, 0]
paste input "8355 S Perry Ave, Chicago, IL 60620"
click at [415, 472] on input "8355 S Perry Ave, Chicago, IL 60620" at bounding box center [621, 479] width 589 height 41
type input "8355 S Perry Ave"
type input "8355"
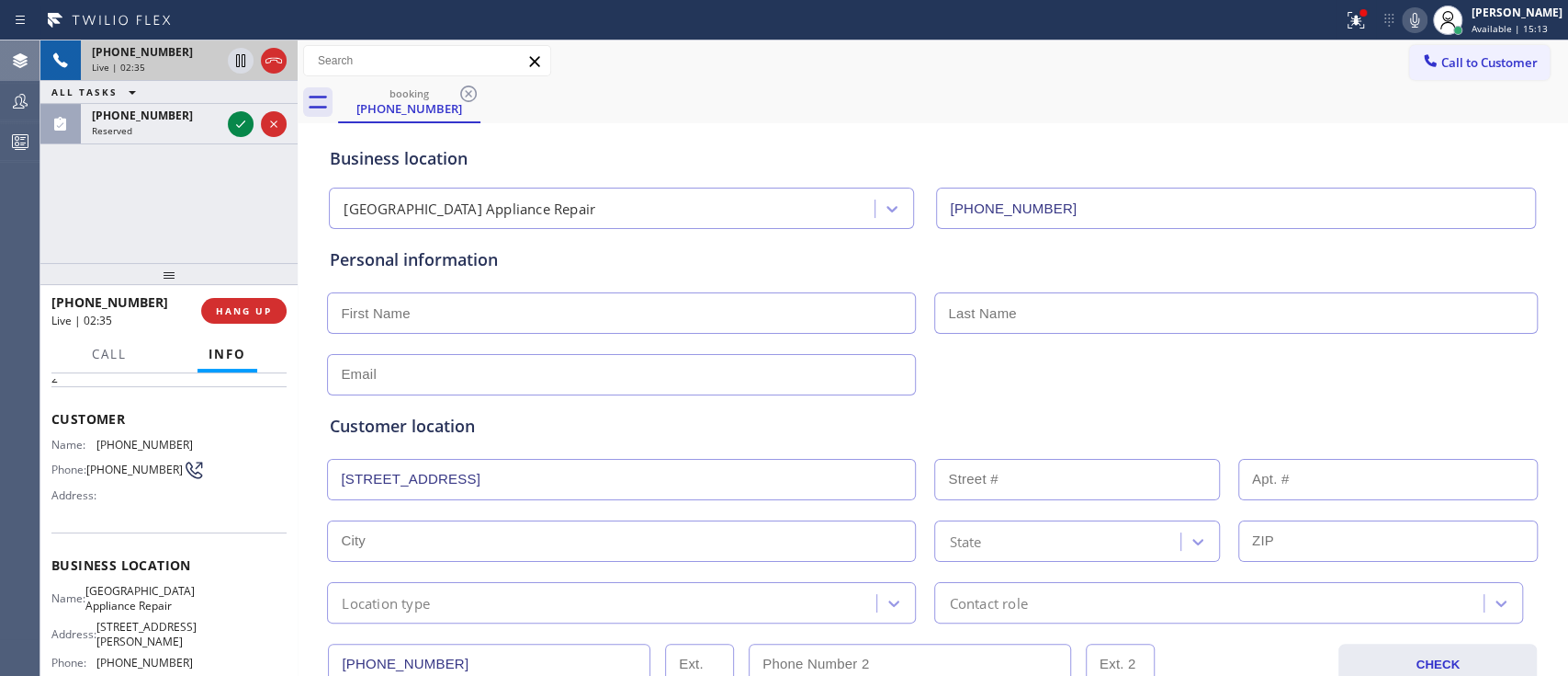
type input "Chicago"
type input "60620"
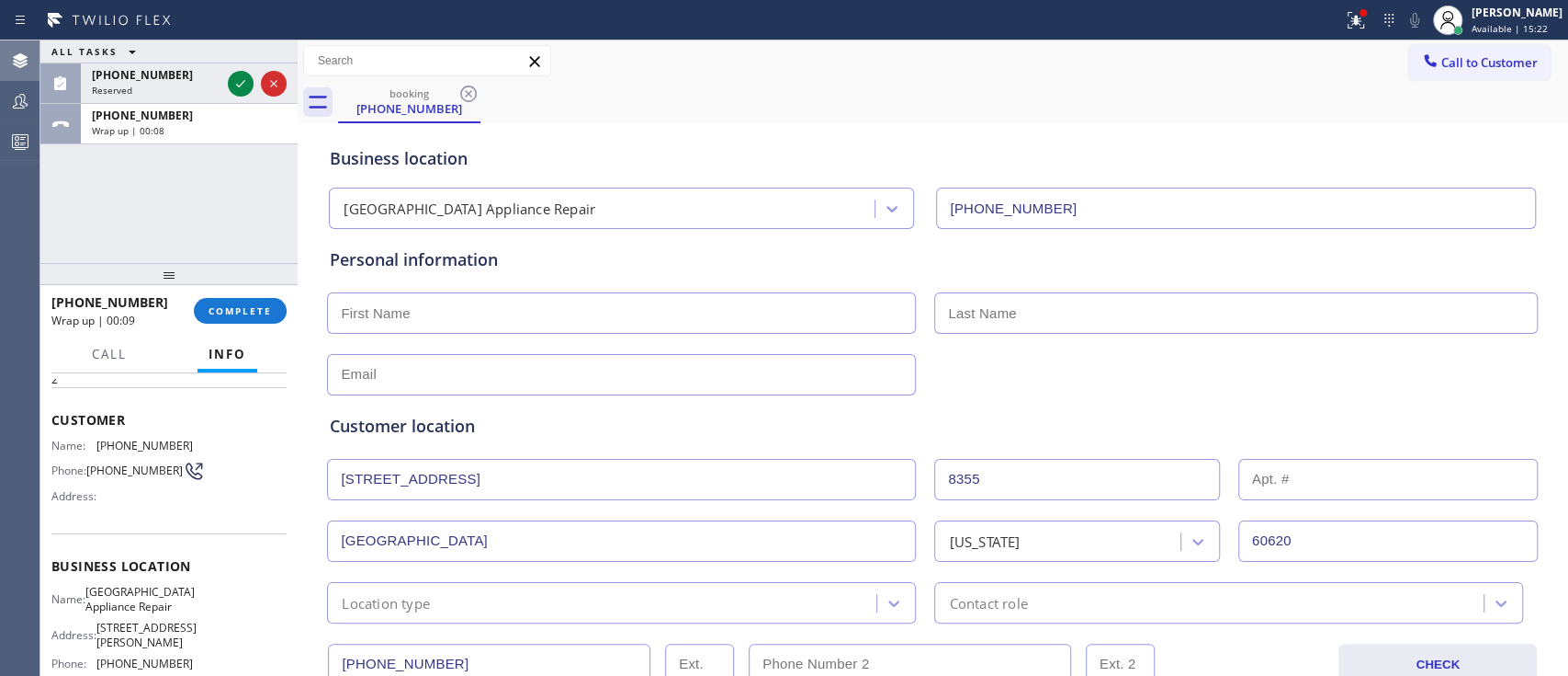
scroll to position [63, 0]
click at [110, 445] on span "(773) 230-1672" at bounding box center [145, 452] width 97 height 14
copy span "(773) 230-1672"
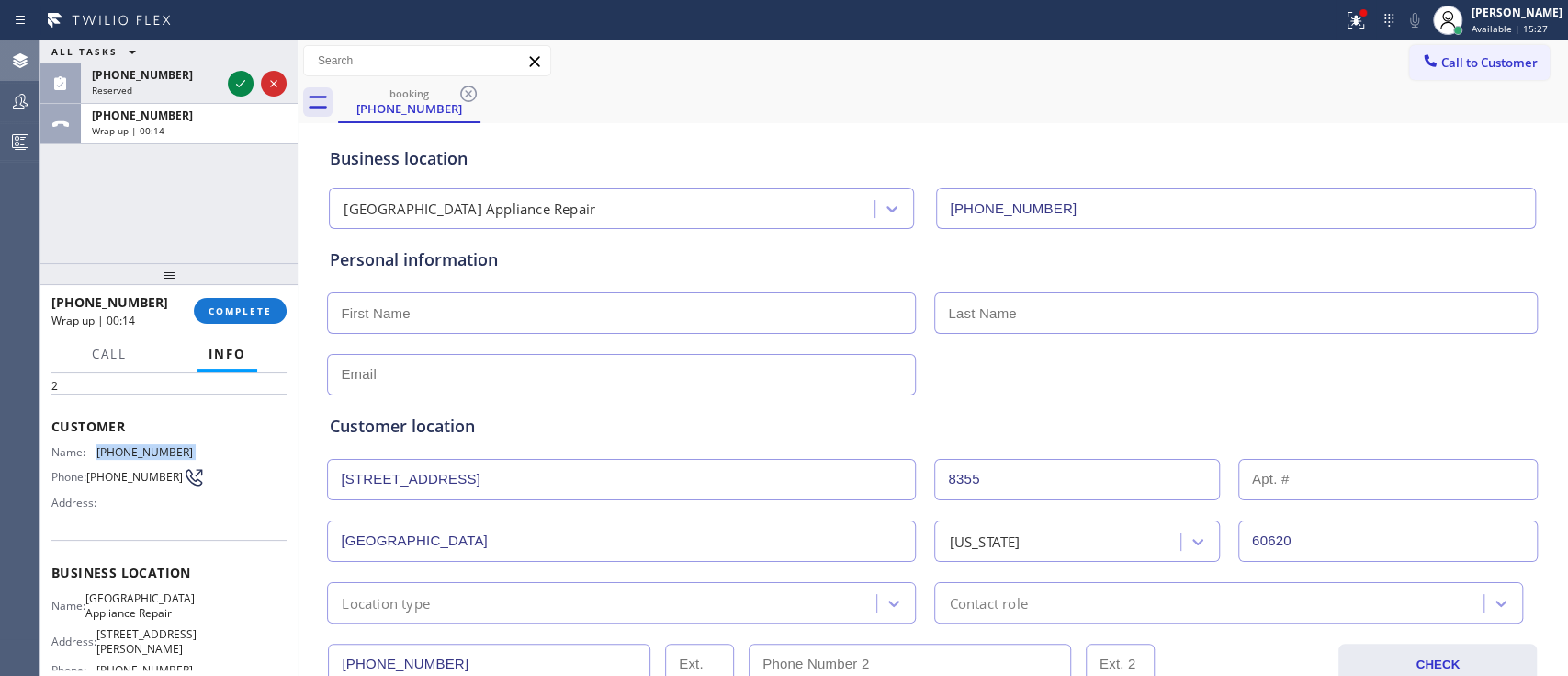
scroll to position [176, 0]
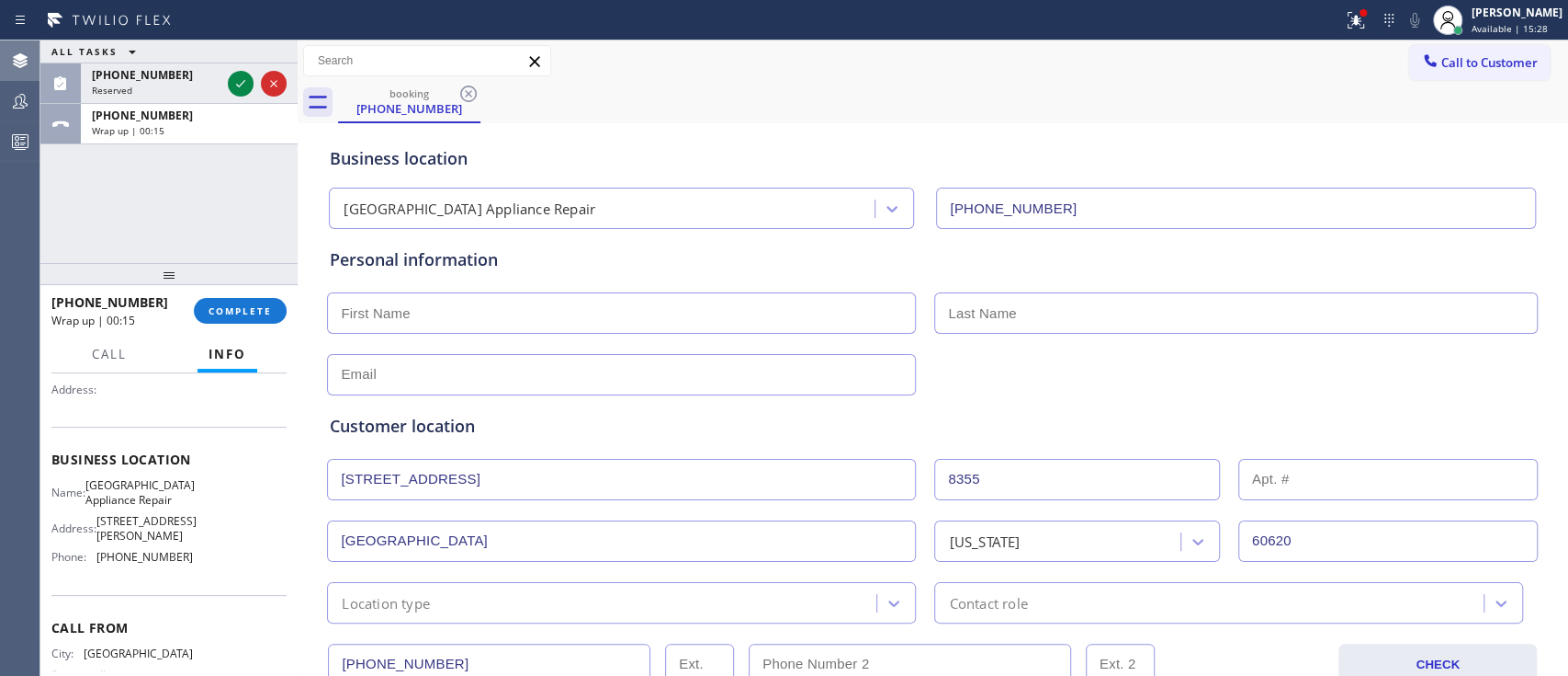
click at [132, 505] on span "(773) 830-4668" at bounding box center [145, 557] width 97 height 14
copy span "(773) 830-4668"
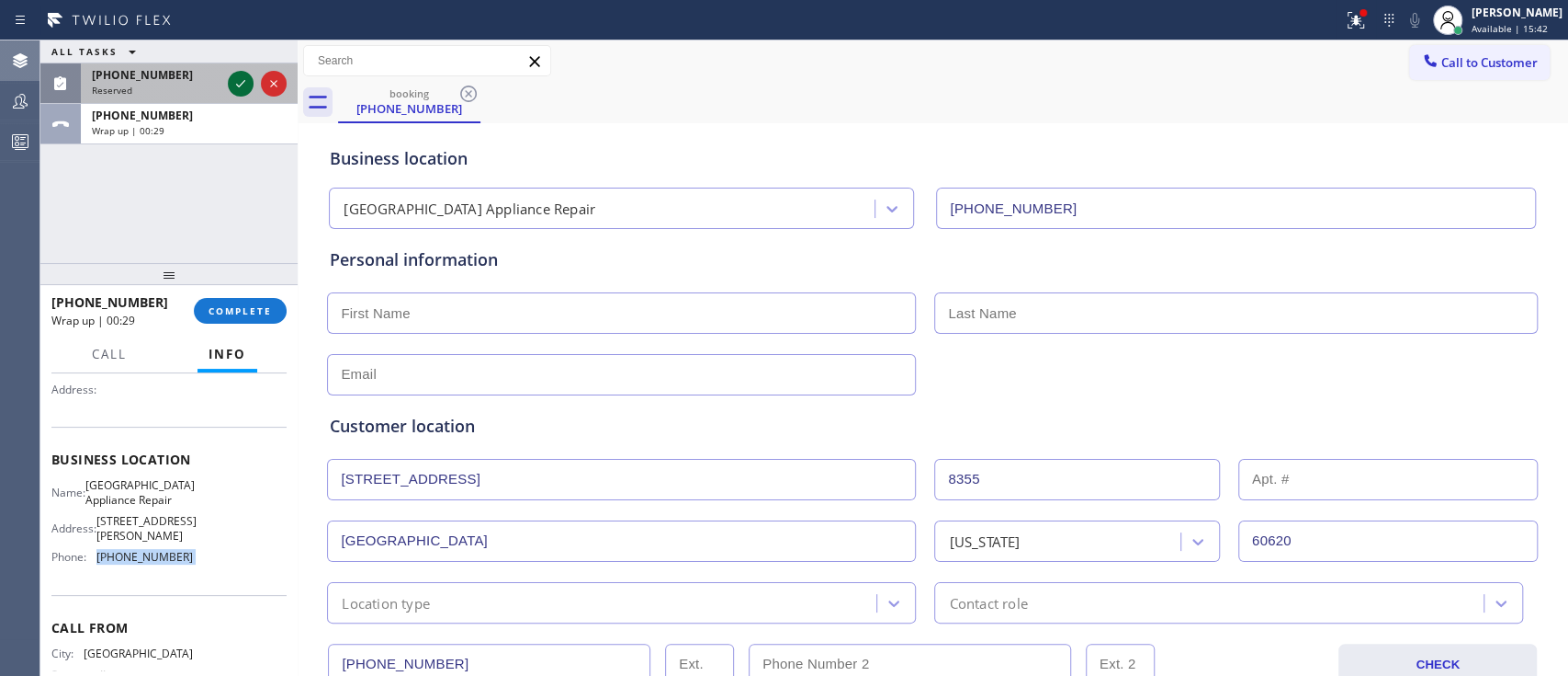
click at [244, 77] on icon at bounding box center [241, 84] width 22 height 22
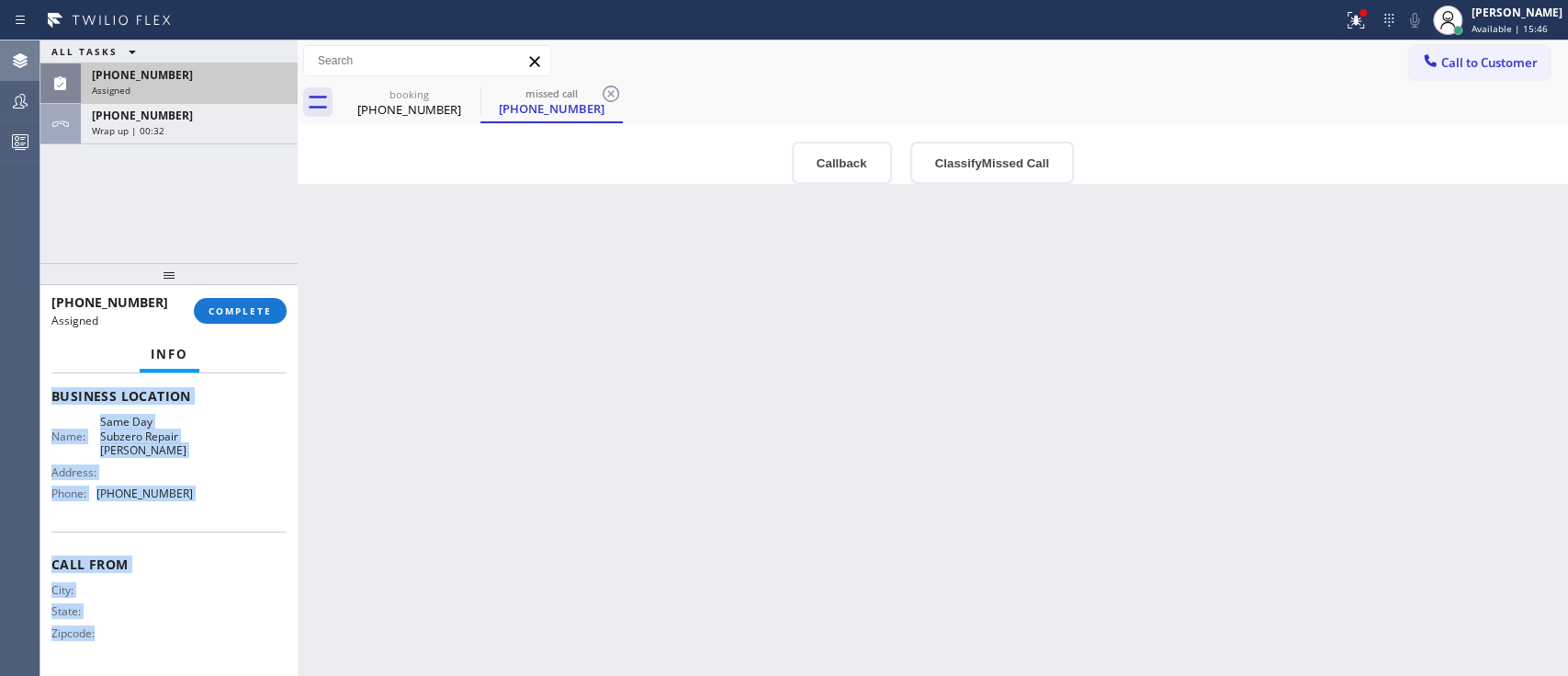
scroll to position [272, 0]
drag, startPoint x: 50, startPoint y: 461, endPoint x: 156, endPoint y: 729, distance: 288.2
click at [156, 505] on html "Status report Issues detected These issues could affect your workflow. Please c…" at bounding box center [784, 338] width 1568 height 676
copy div "Customer Name: (240) 213-6504 Phone: (240) 213-6504 Address: Business location …"
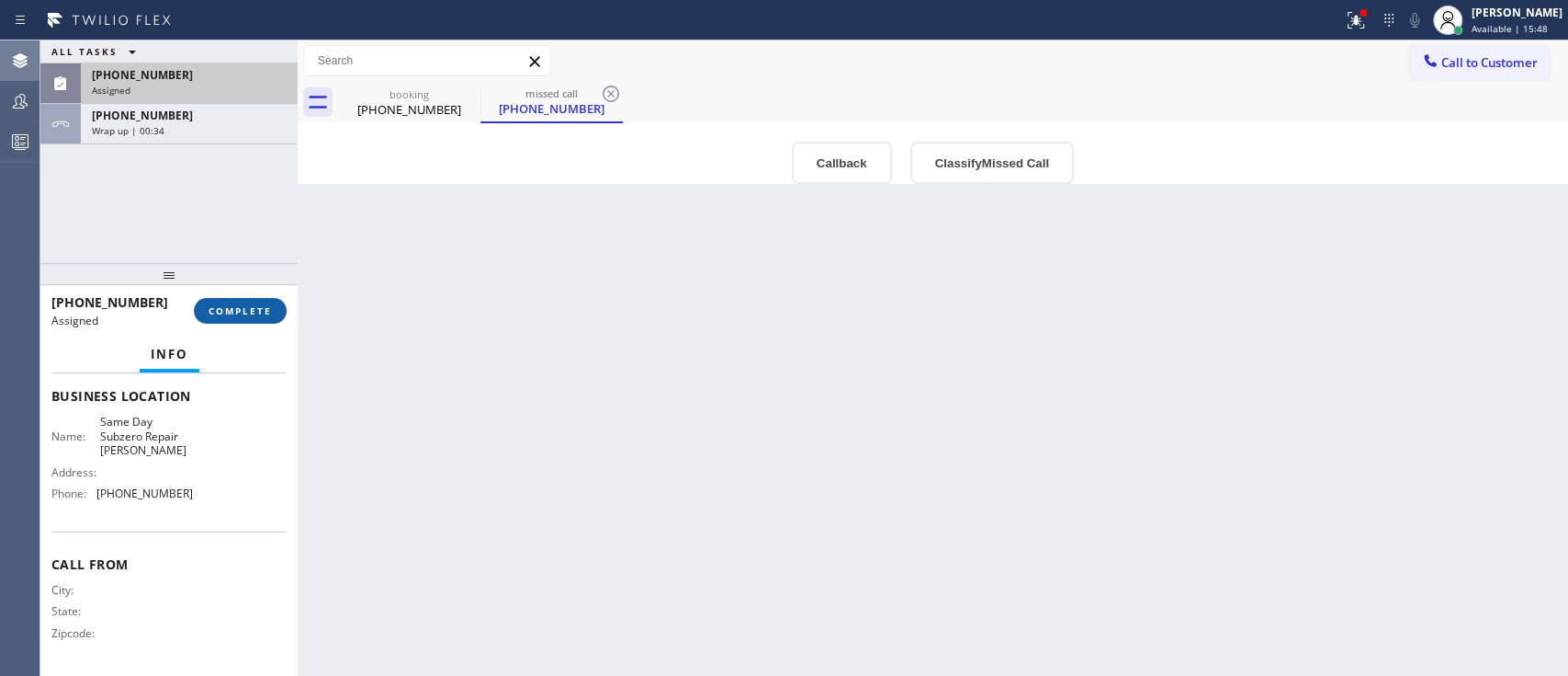
click at [276, 319] on div "(240) 213-6504 Assigned COMPLETE" at bounding box center [168, 311] width 235 height 48
click at [276, 319] on button "COMPLETE" at bounding box center [240, 311] width 93 height 26
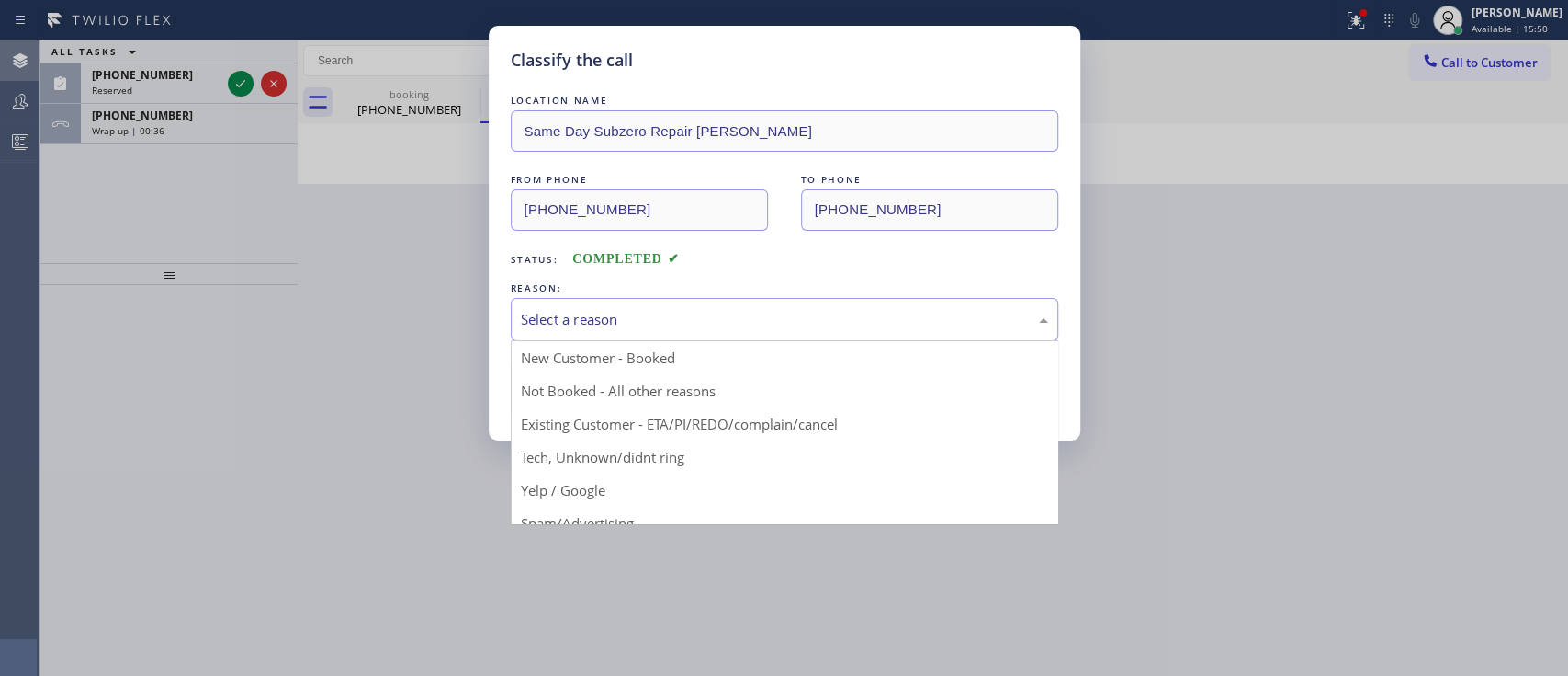
click at [599, 298] on div "Select a reason" at bounding box center [784, 319] width 548 height 43
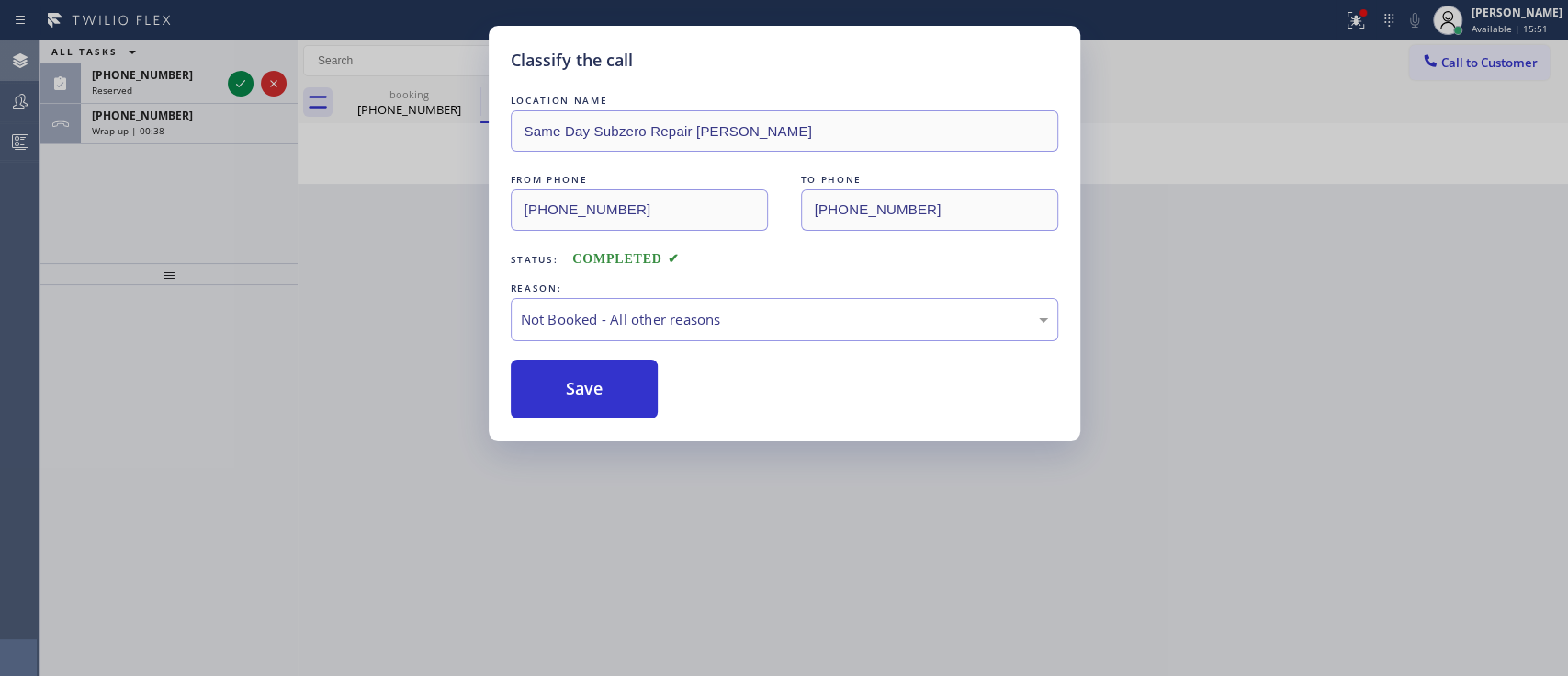
click at [600, 383] on button "Save" at bounding box center [585, 388] width 148 height 59
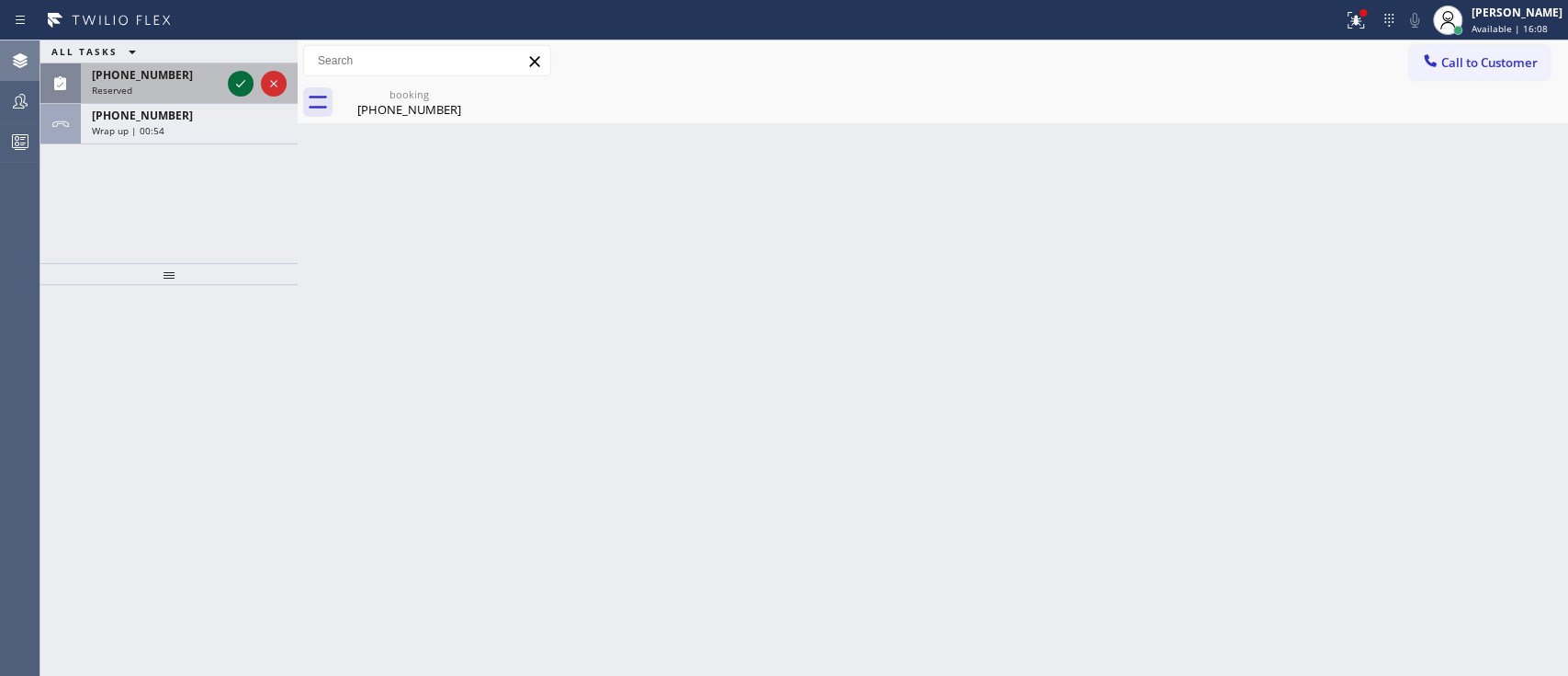
click at [245, 91] on icon at bounding box center [241, 84] width 22 height 22
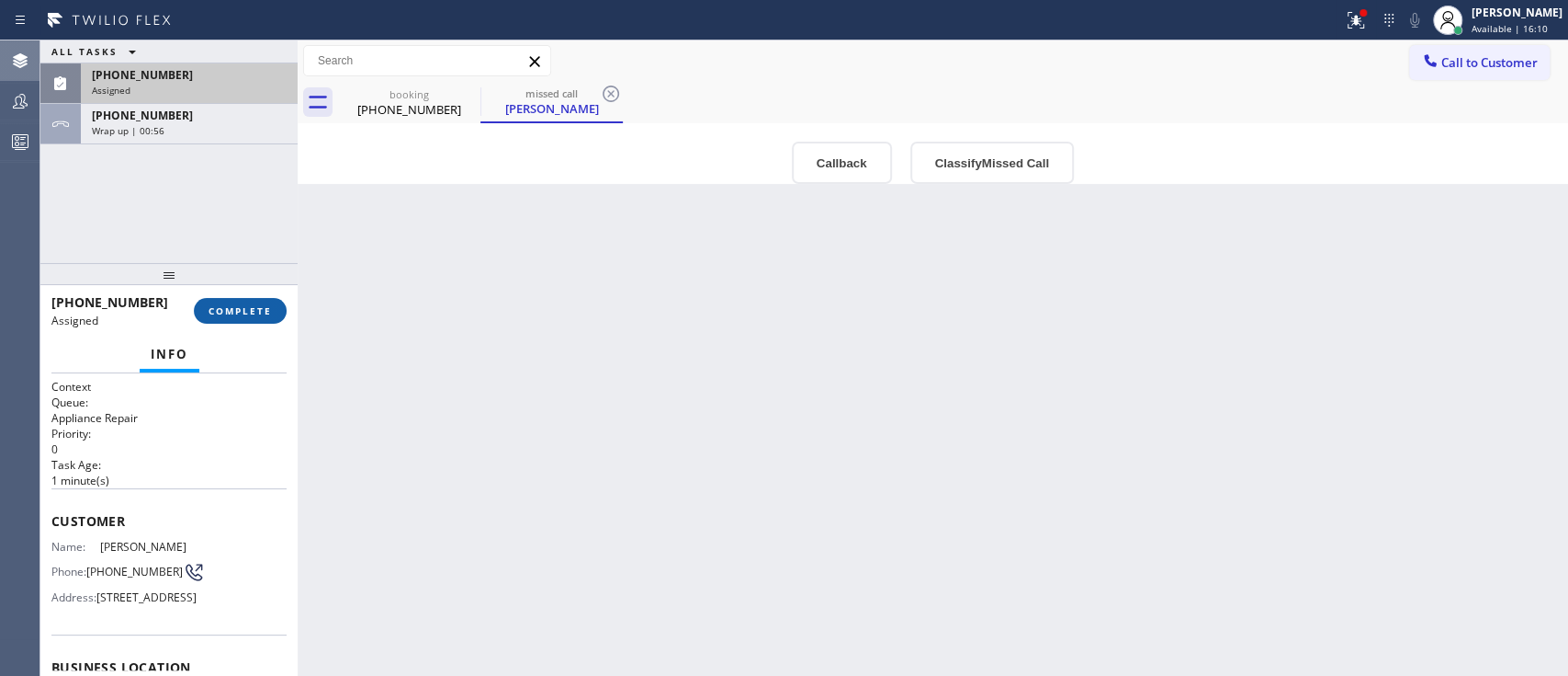
click at [243, 305] on span "COMPLETE" at bounding box center [240, 310] width 63 height 13
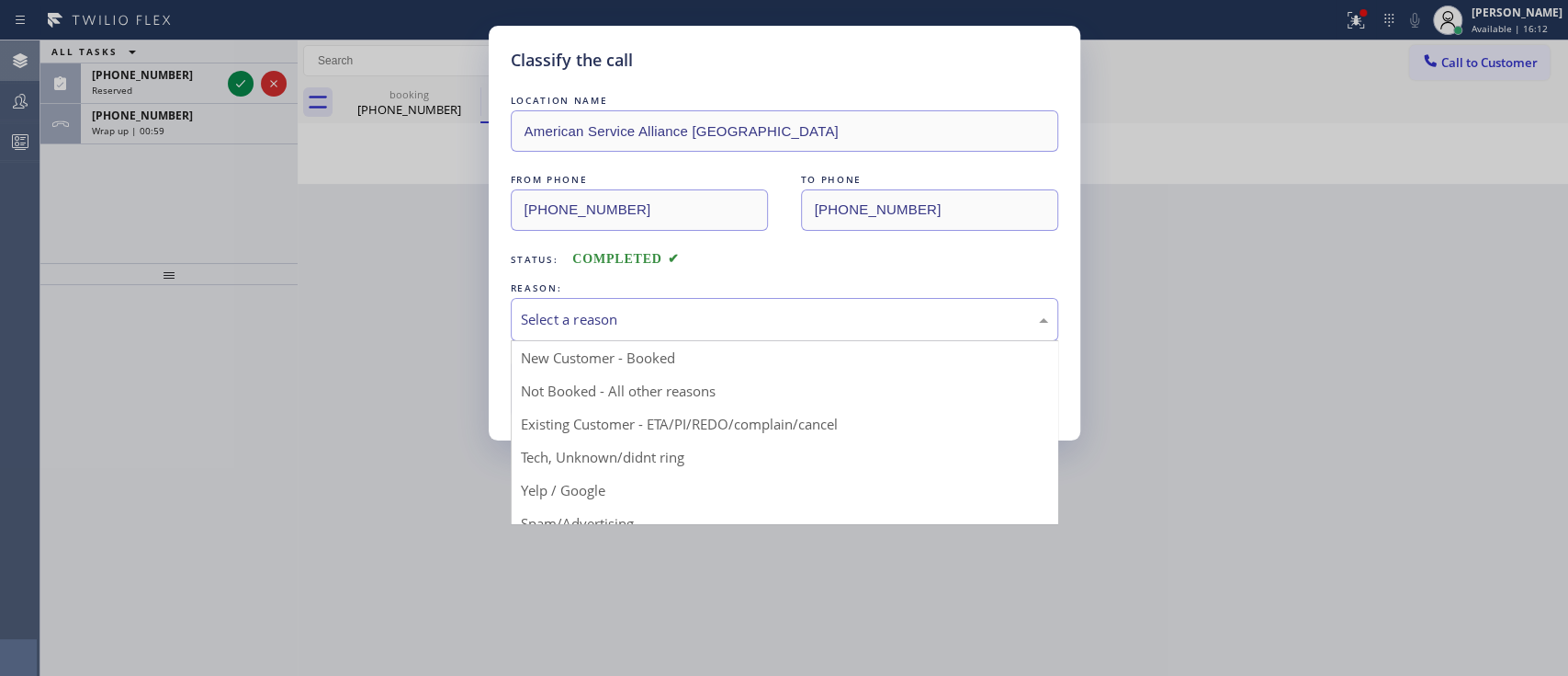
click at [740, 327] on div "Select a reason" at bounding box center [784, 319] width 528 height 21
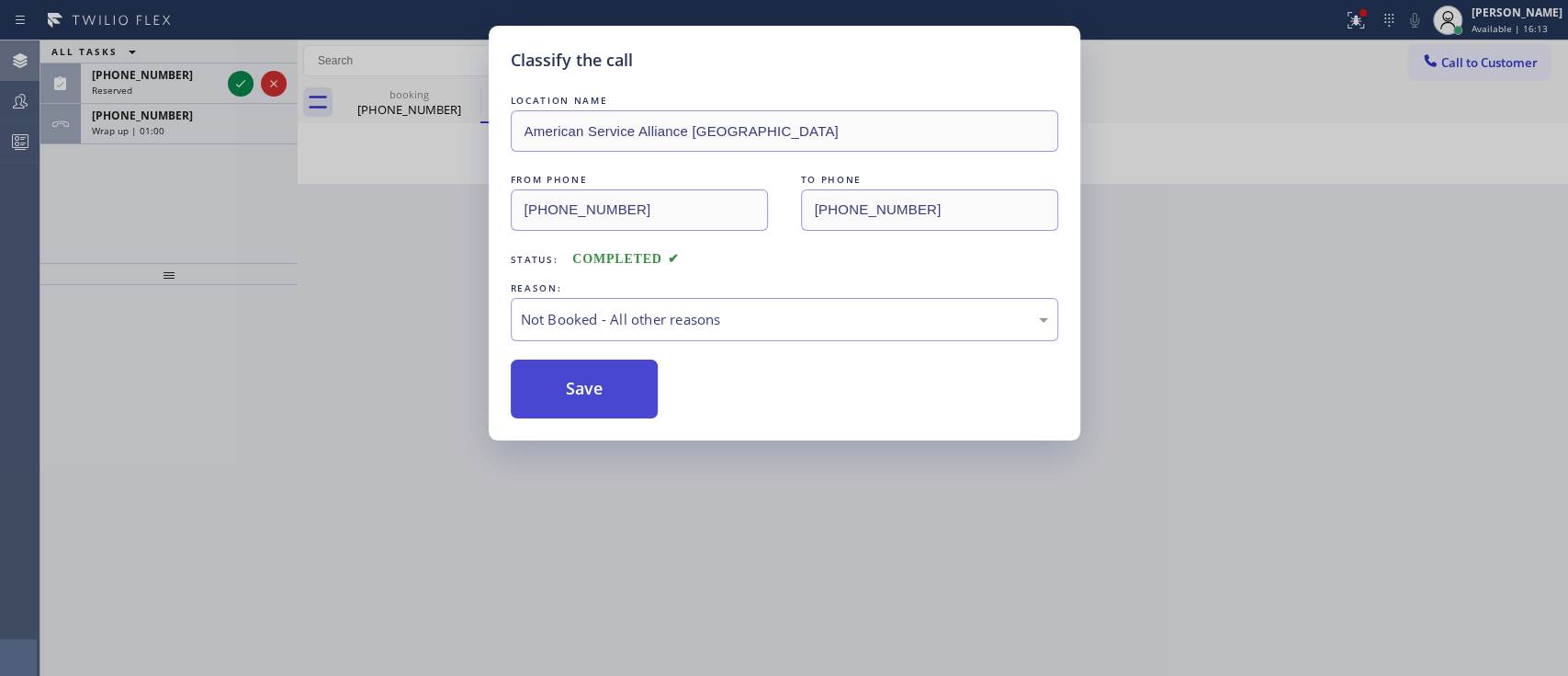
click at [598, 389] on button "Save" at bounding box center [585, 388] width 148 height 59
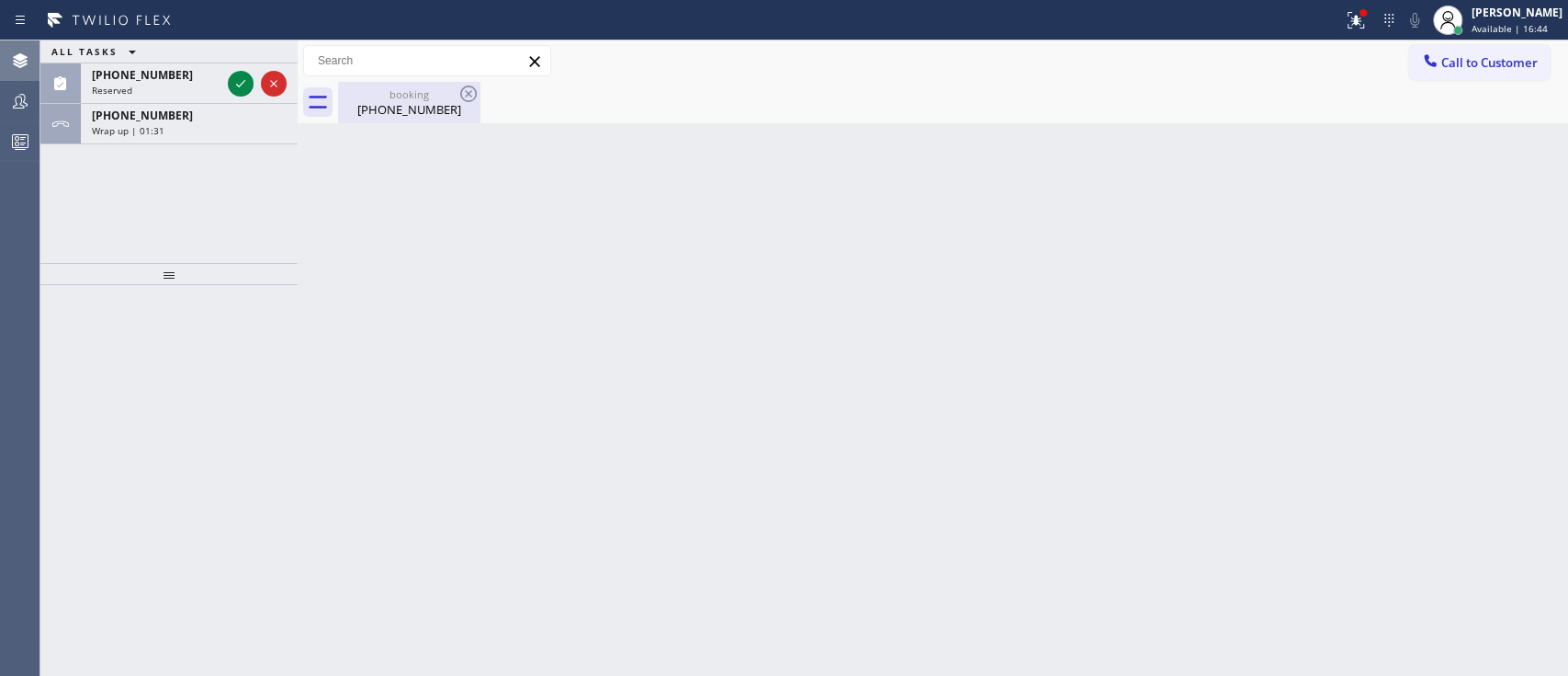
click at [392, 94] on div "booking" at bounding box center [409, 94] width 139 height 14
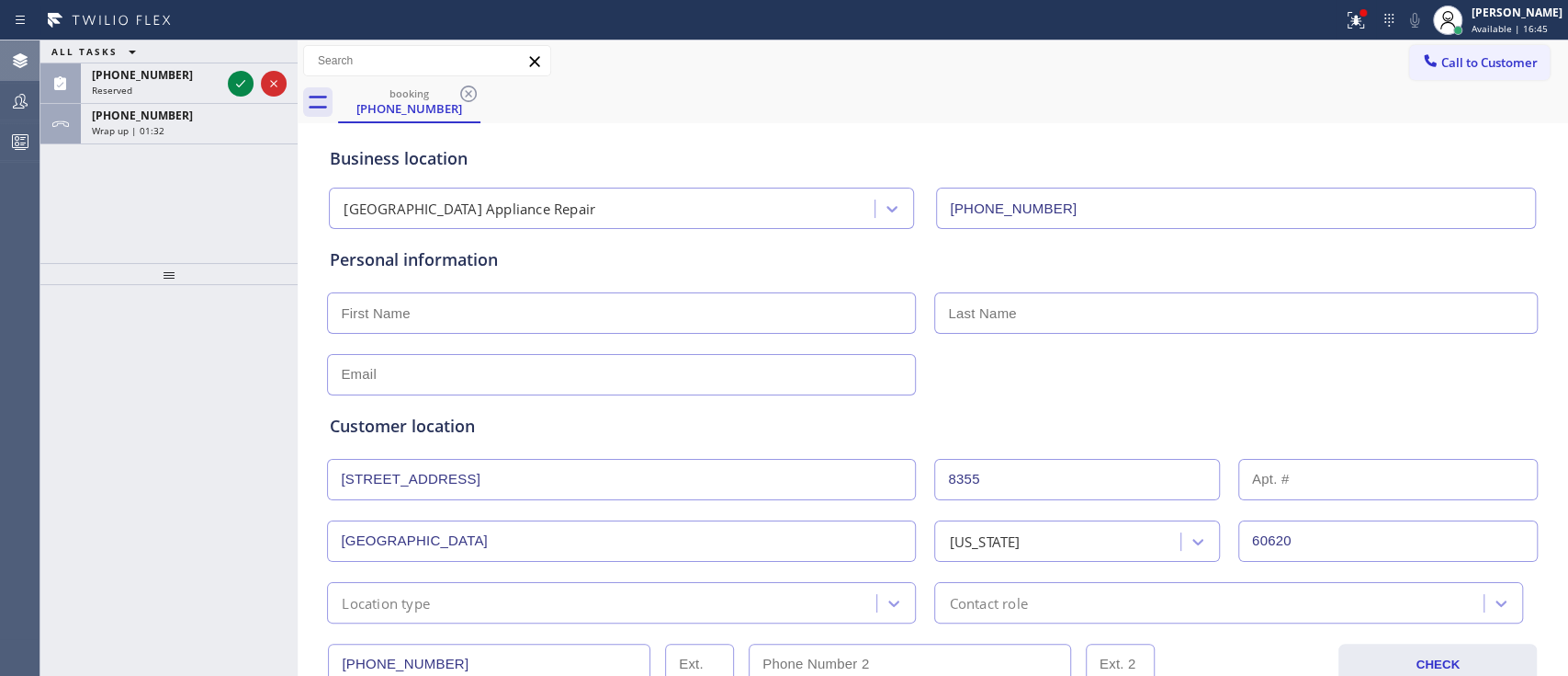
click at [546, 474] on input "8355 S Perry Ave" at bounding box center [621, 479] width 589 height 41
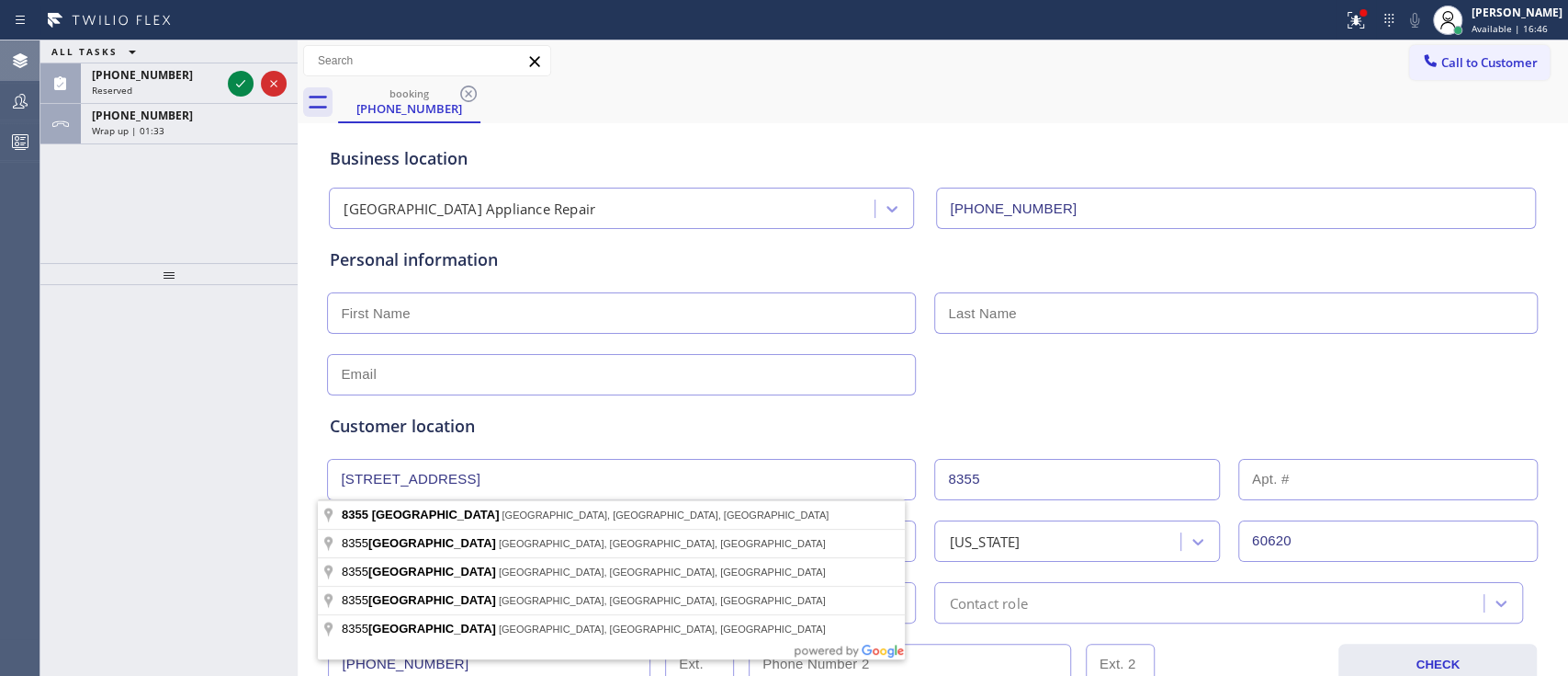
click at [546, 474] on input "8355 S Perry Ave" at bounding box center [621, 479] width 589 height 41
paste input "rairie Ave, Chicago, IL 60619"
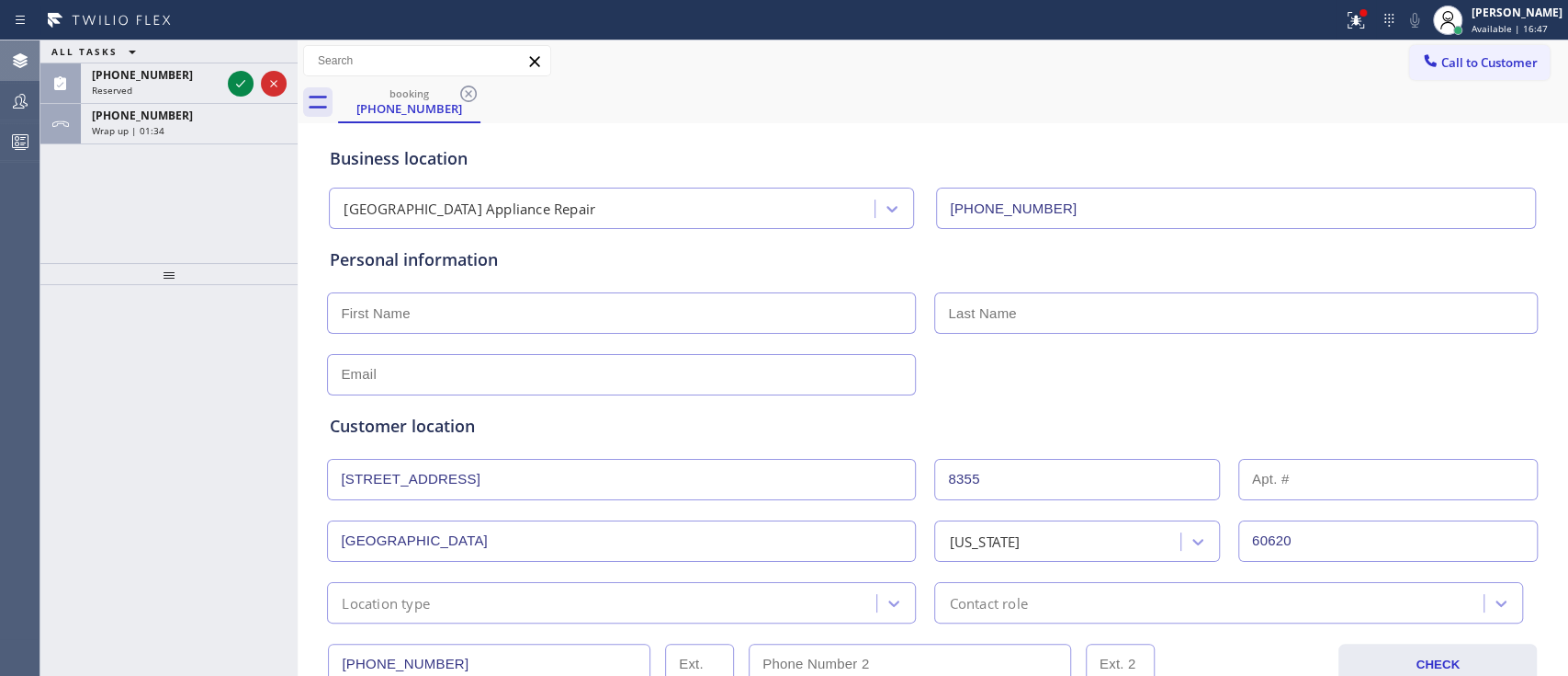
type input "8355 S Prairie Ave"
type input "60619"
click at [1095, 386] on div at bounding box center [931, 372] width 1214 height 45
click at [845, 325] on input "text" at bounding box center [621, 312] width 589 height 41
type input "Mr."
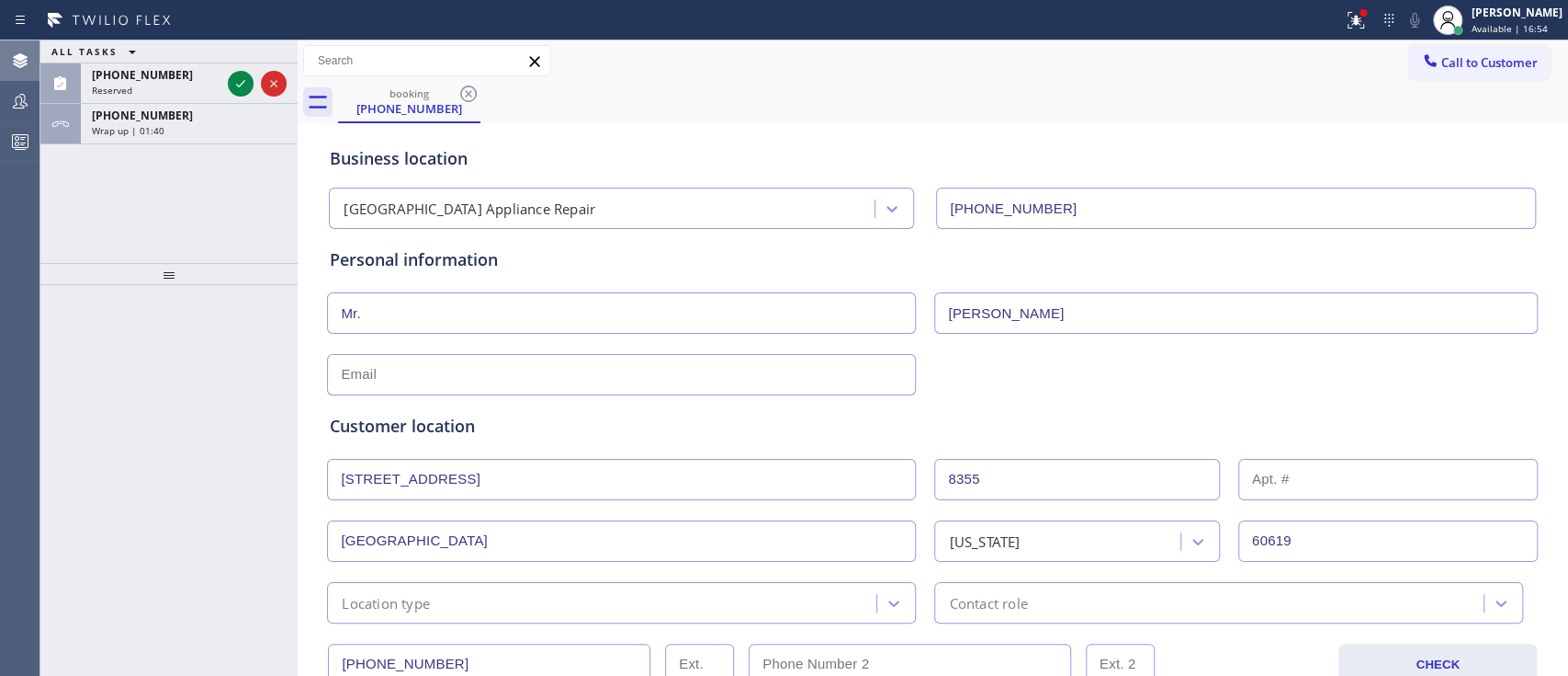
scroll to position [200, 0]
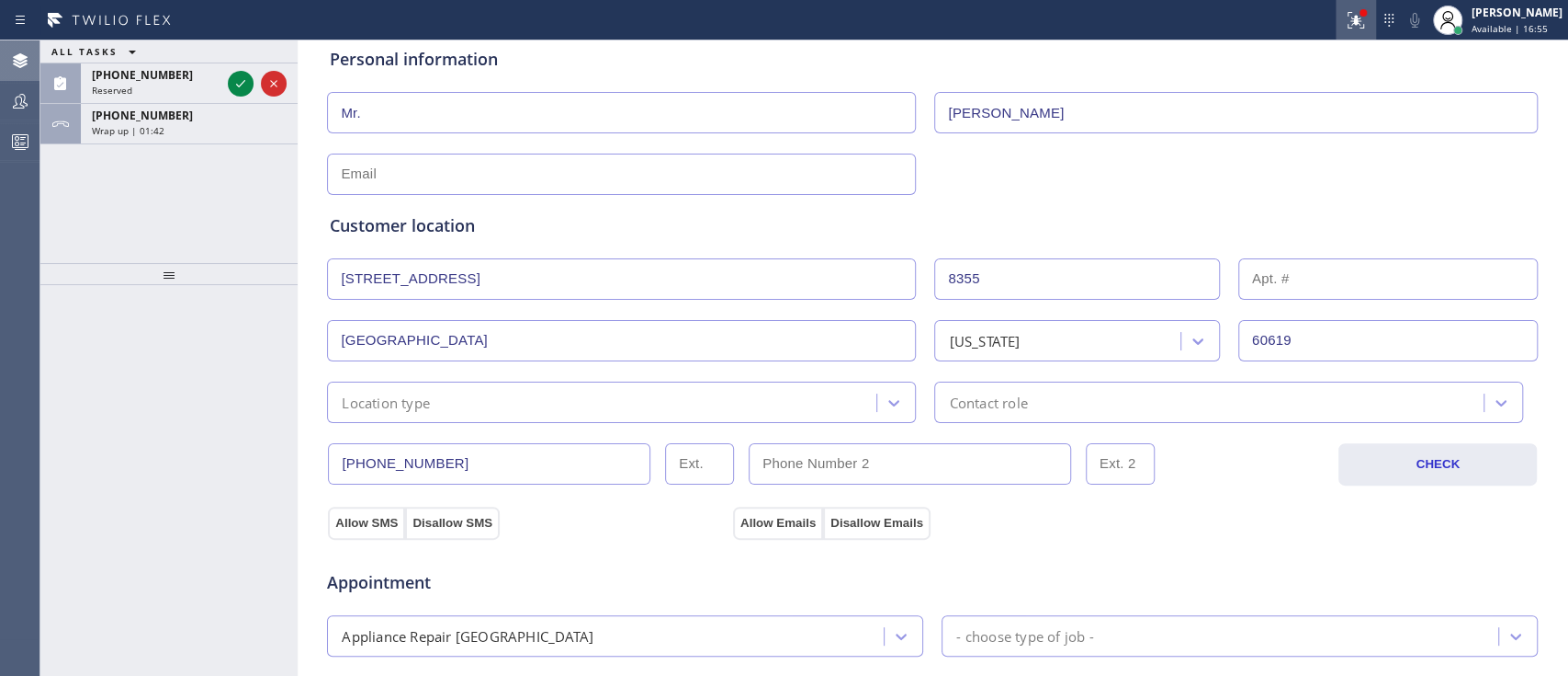
type input "Anderson"
click at [1174, 21] on icon at bounding box center [1352, 18] width 11 height 13
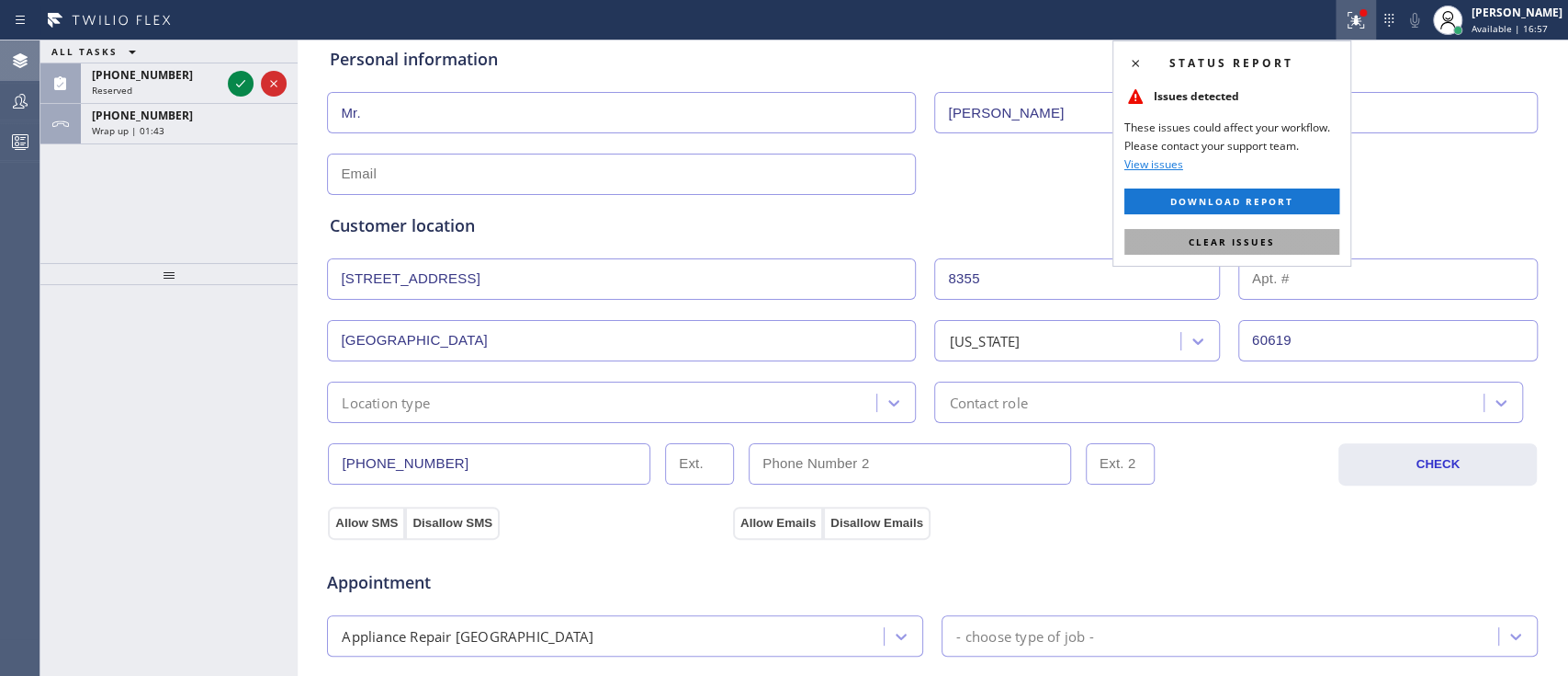
click at [1174, 243] on span "Clear issues" at bounding box center [1231, 241] width 86 height 13
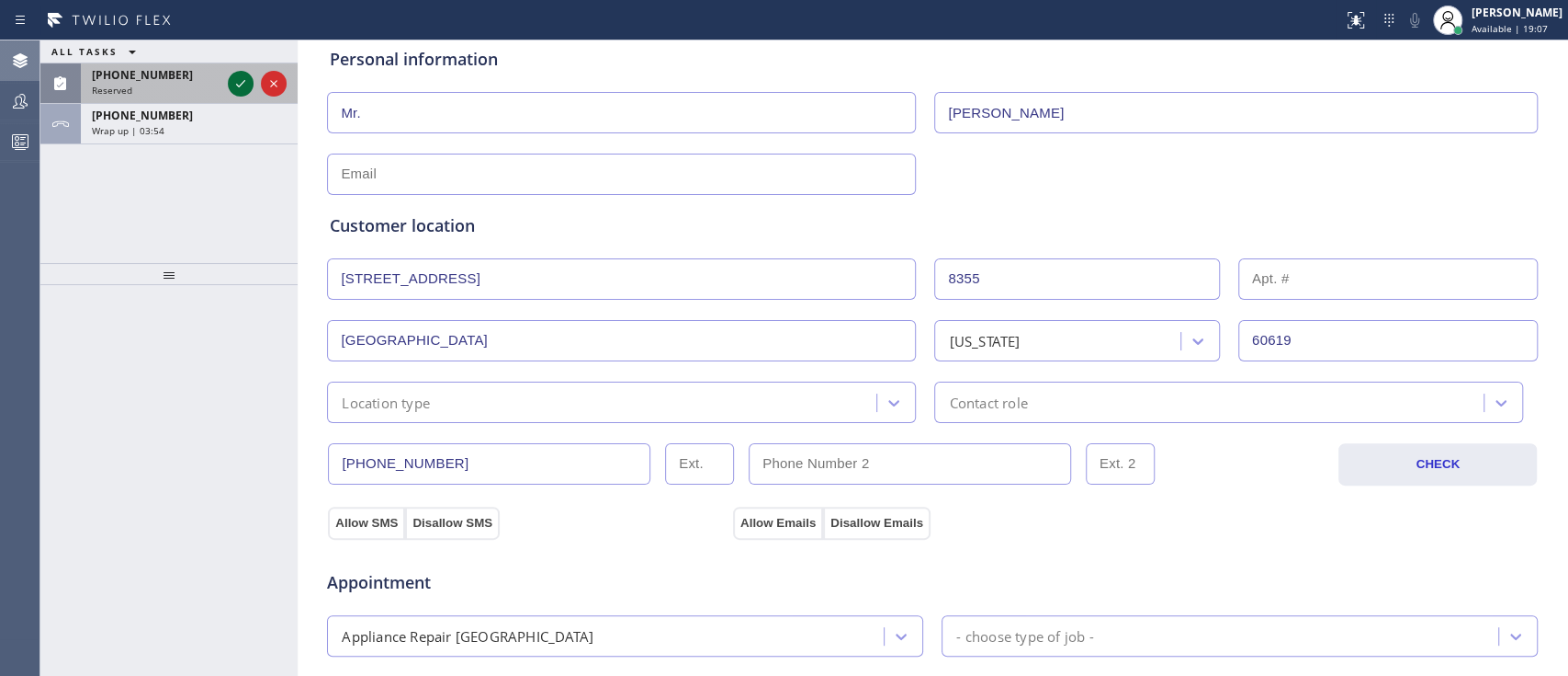
click at [235, 81] on icon at bounding box center [241, 84] width 22 height 22
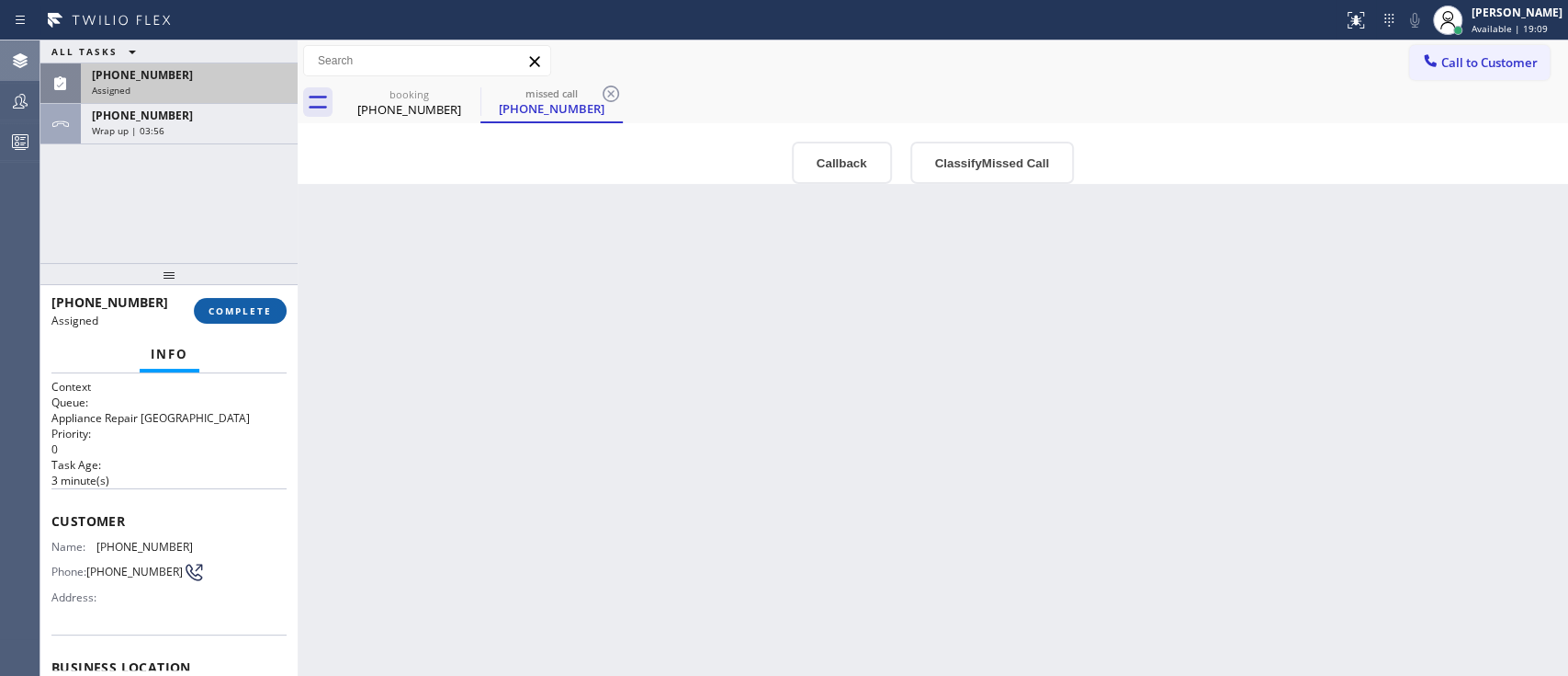
click at [255, 306] on span "COMPLETE" at bounding box center [240, 310] width 63 height 13
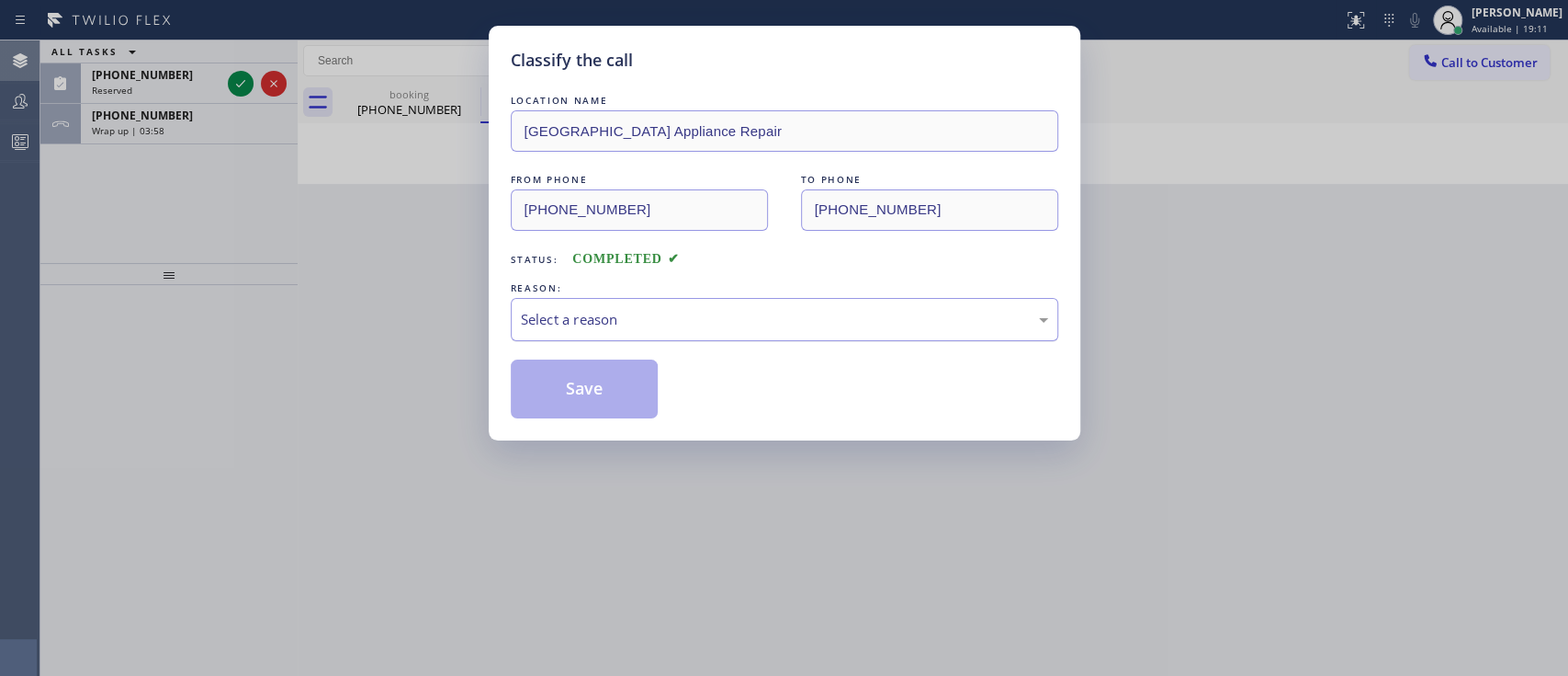
click at [698, 313] on div "Select a reason" at bounding box center [784, 319] width 528 height 21
click at [608, 392] on button "Save" at bounding box center [585, 388] width 148 height 59
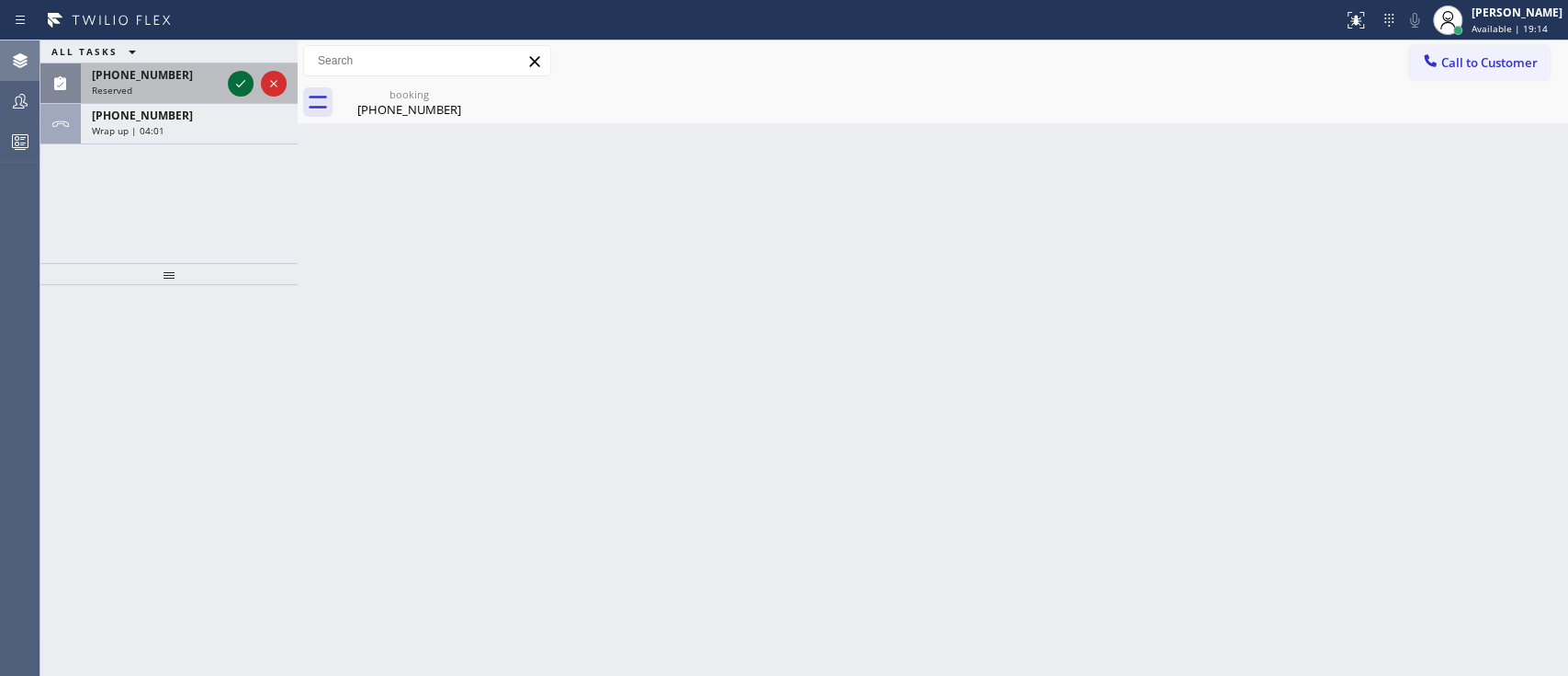
click at [239, 90] on icon at bounding box center [241, 84] width 22 height 22
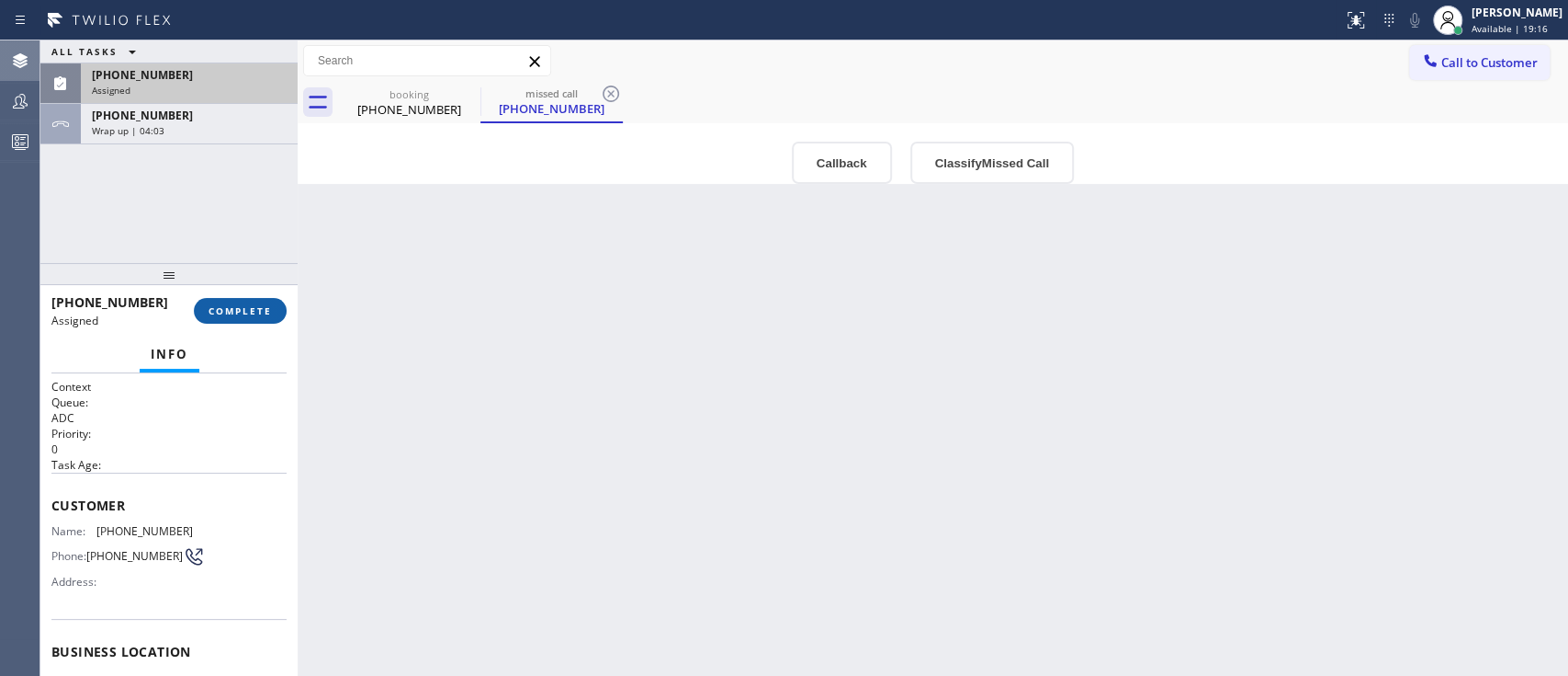
click at [261, 307] on span "COMPLETE" at bounding box center [240, 310] width 63 height 13
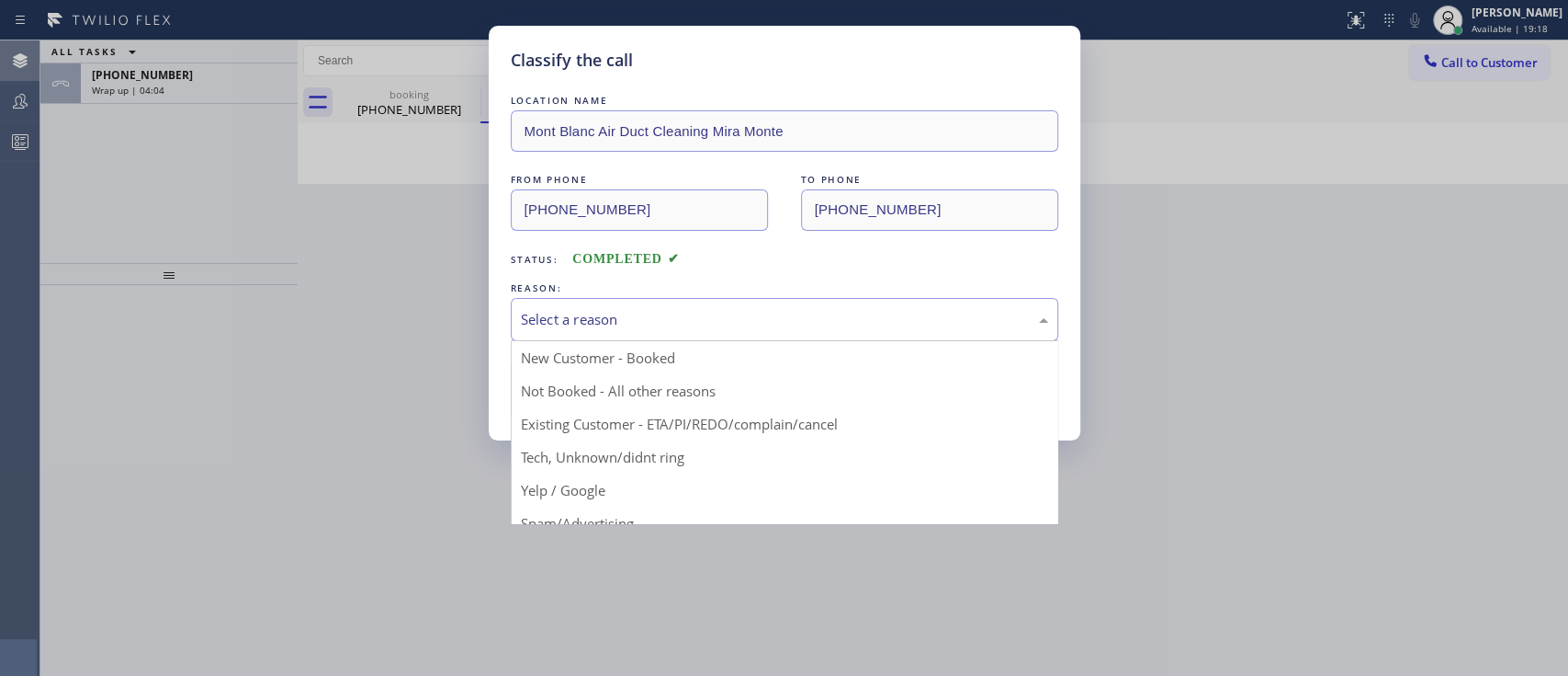
click at [661, 319] on div "Select a reason" at bounding box center [784, 319] width 528 height 21
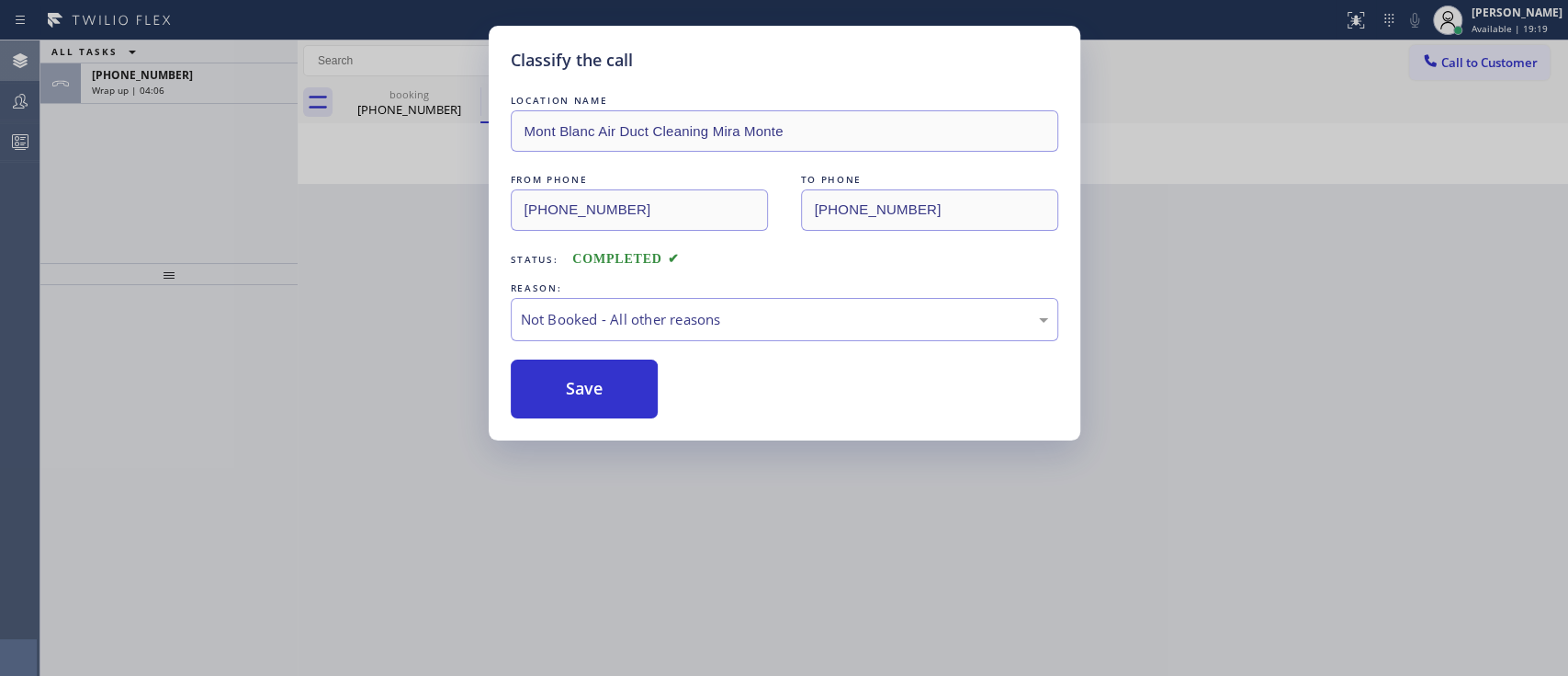
click at [619, 379] on button "Save" at bounding box center [585, 388] width 148 height 59
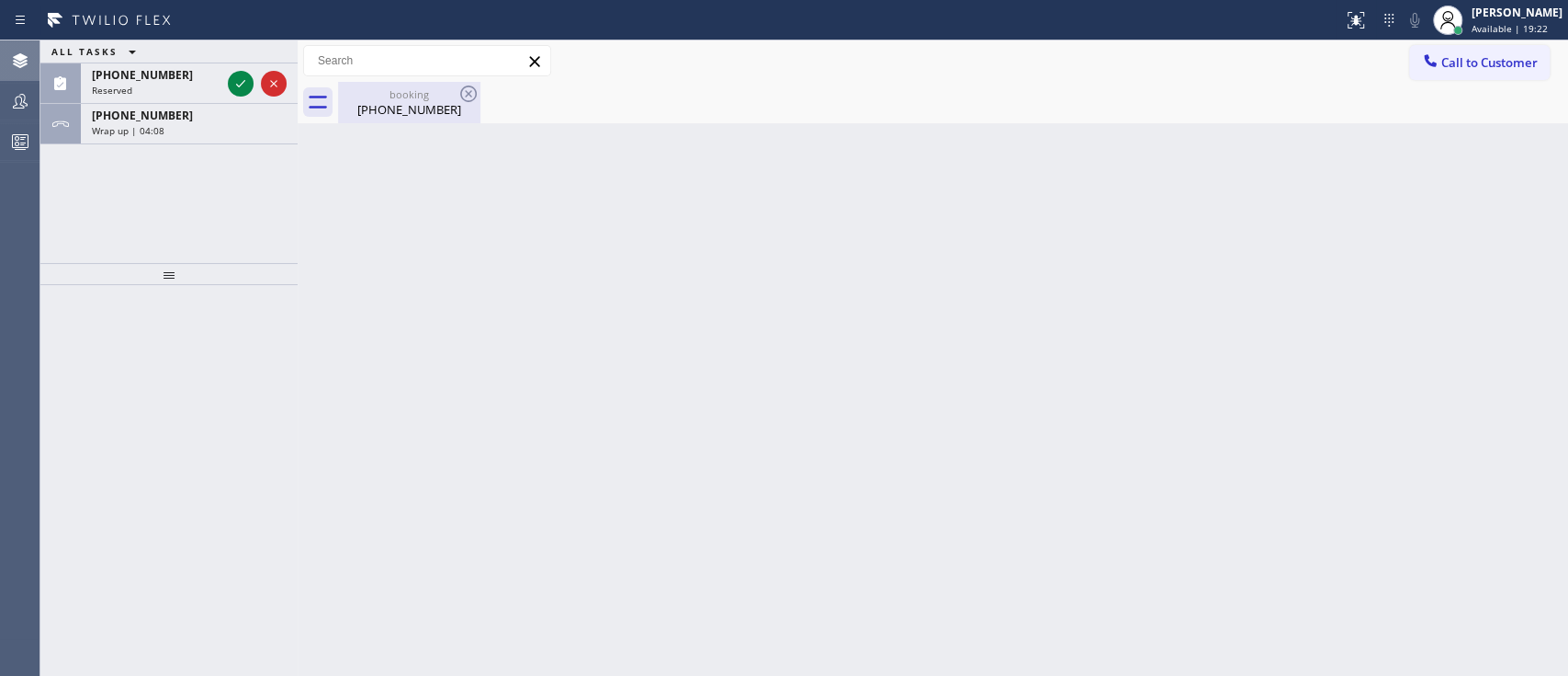
click at [383, 99] on div "booking" at bounding box center [409, 94] width 139 height 14
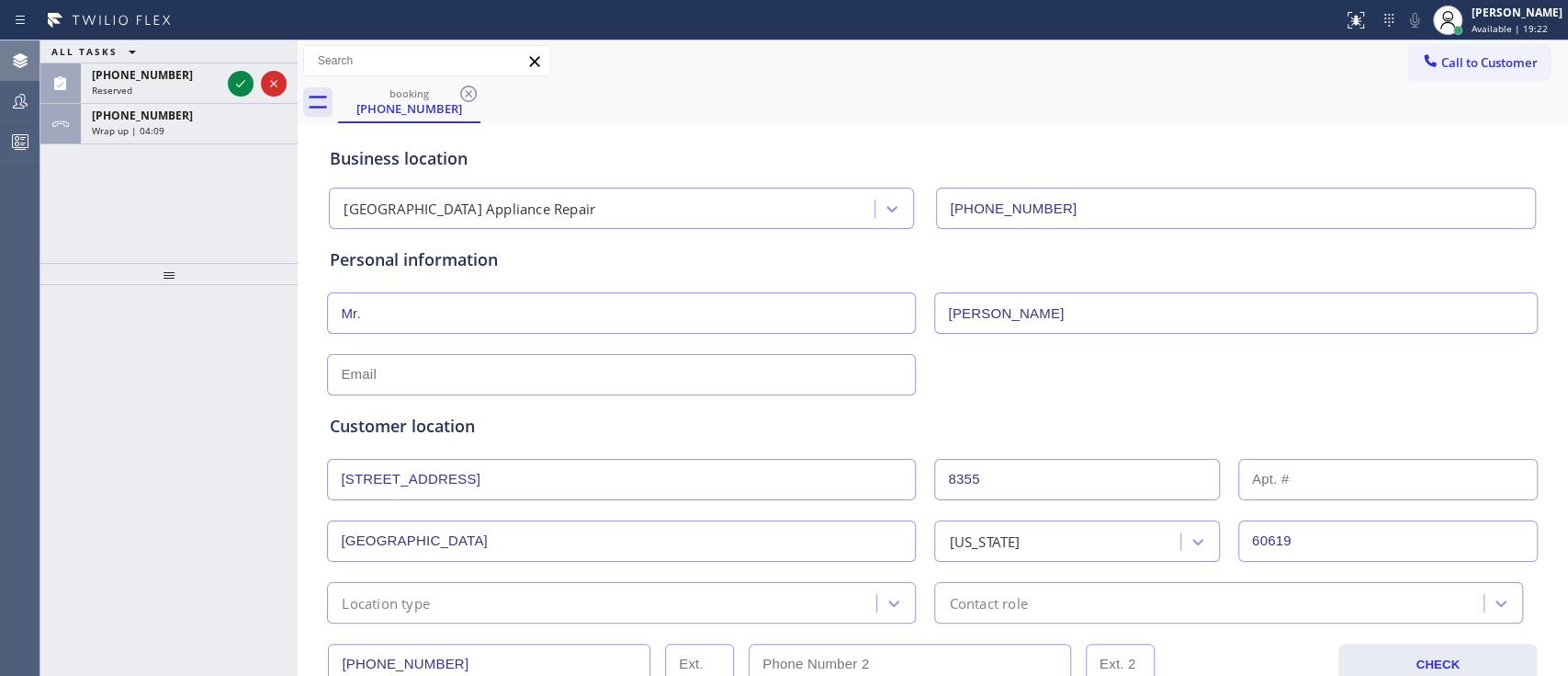
scroll to position [100, 0]
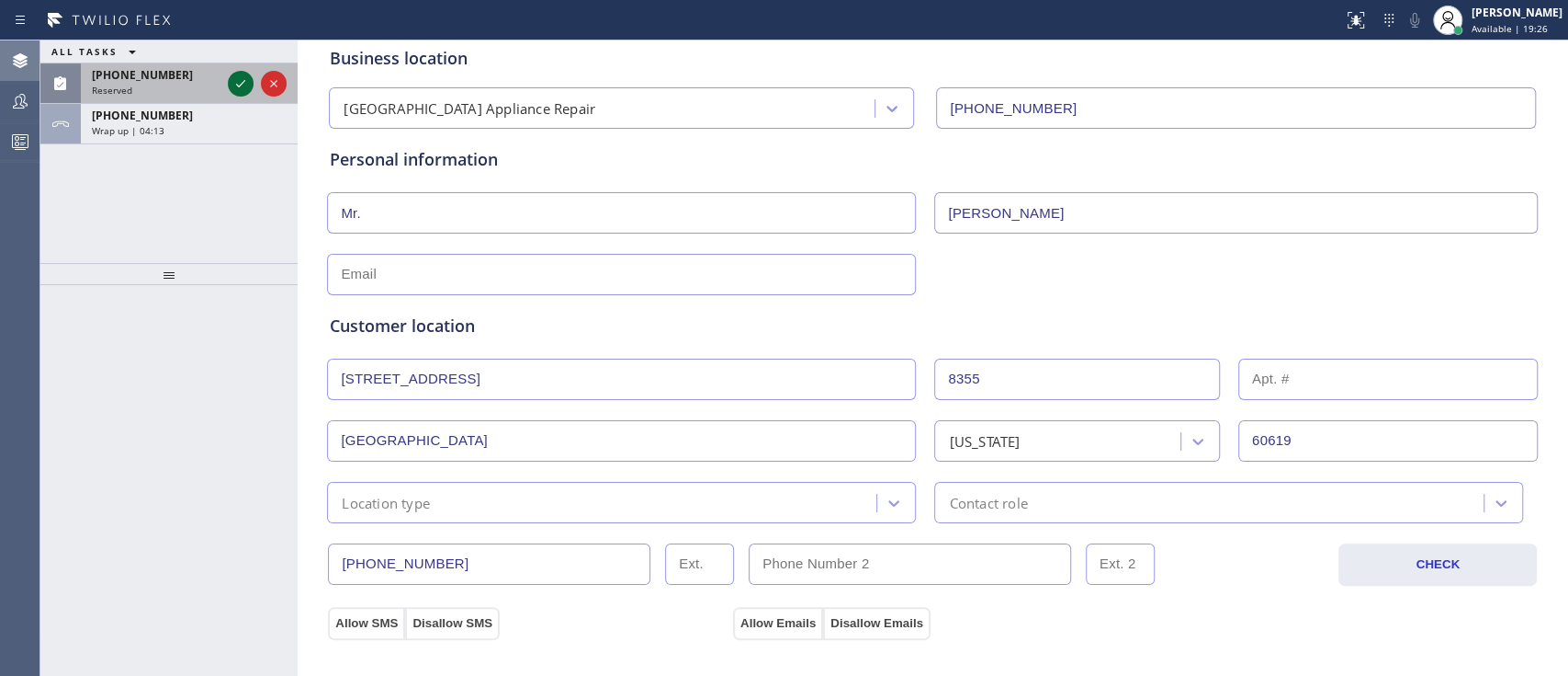
click at [234, 79] on icon at bounding box center [241, 84] width 22 height 22
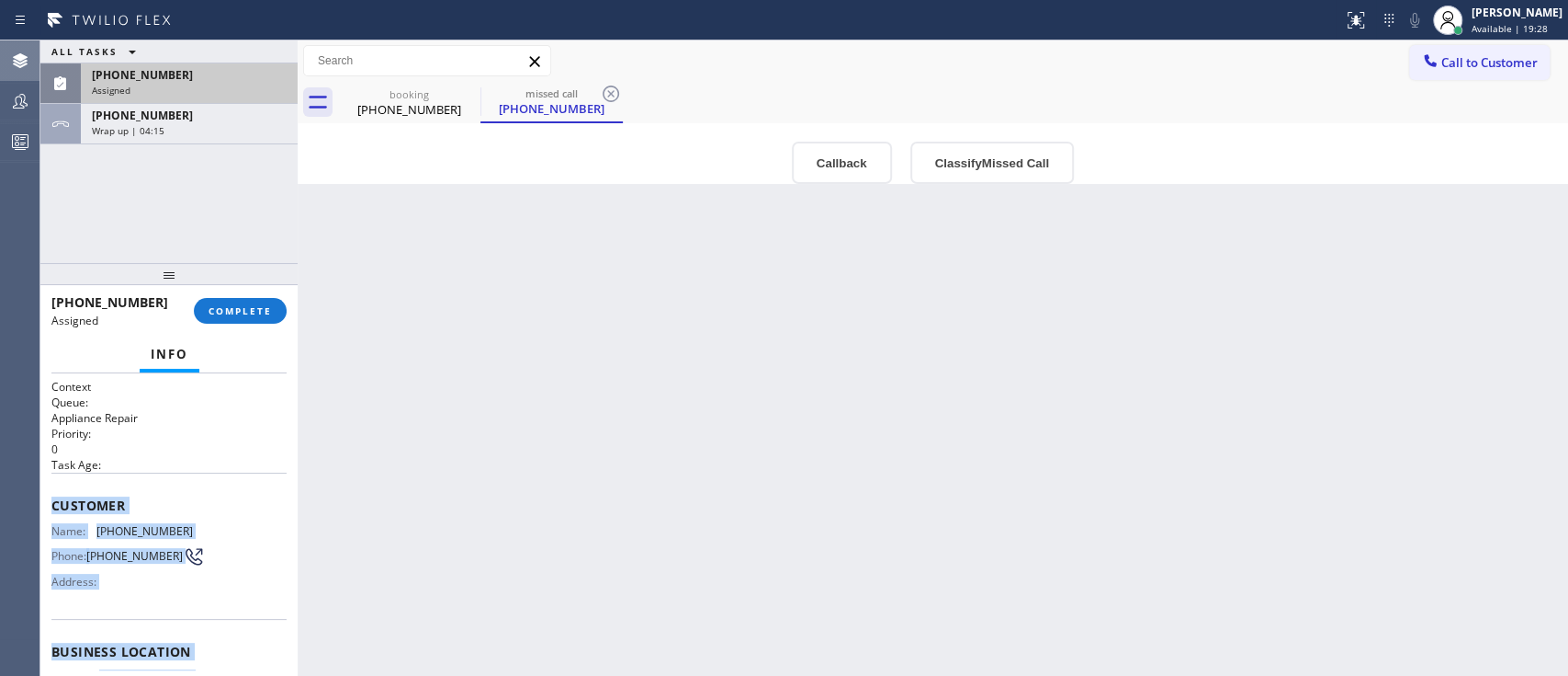
scroll to position [272, 0]
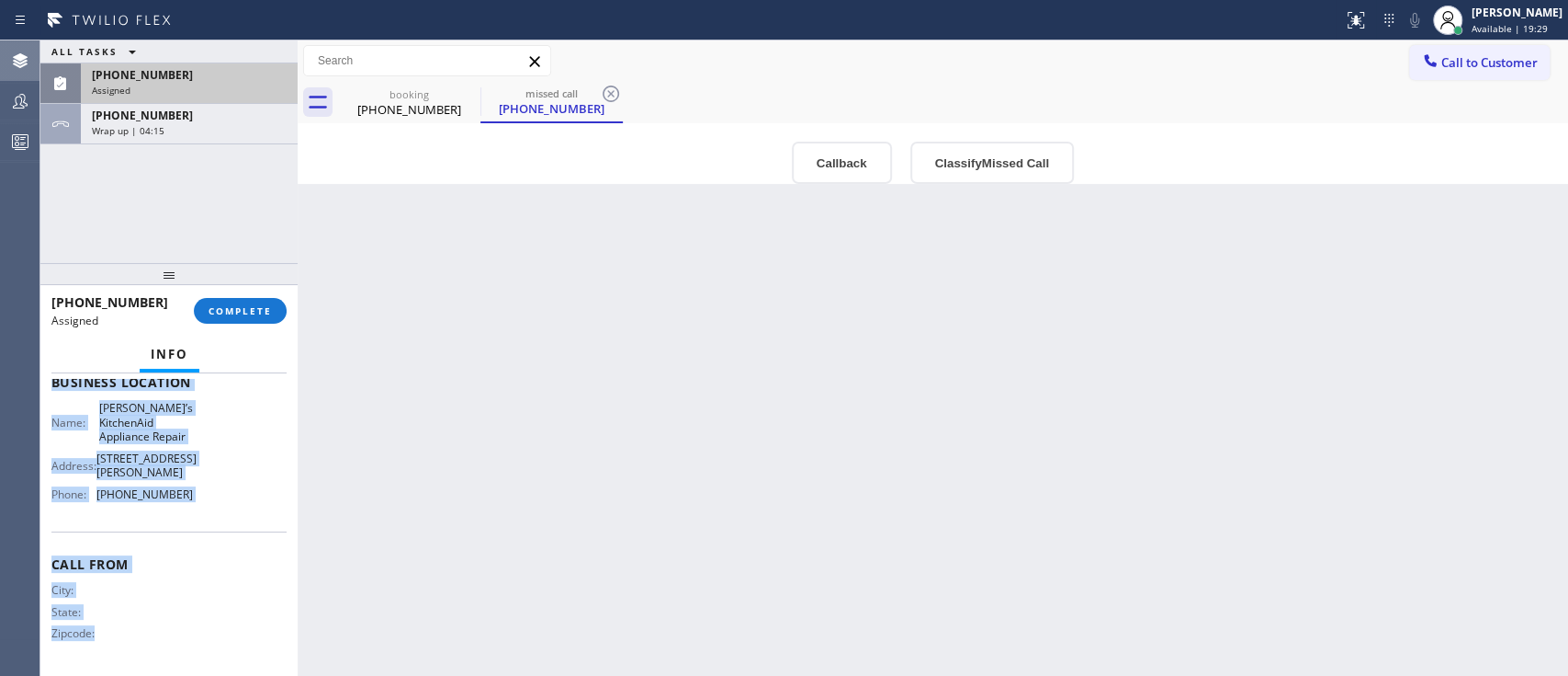
drag, startPoint x: 43, startPoint y: 486, endPoint x: 180, endPoint y: 732, distance: 281.6
click at [180, 505] on html "Status report No issues detected If you experience an issue, please download th…" at bounding box center [784, 338] width 1568 height 676
copy div "Customer Name: (201) 213-6927 Phone: (201) 213-6927 Address: Business location …"
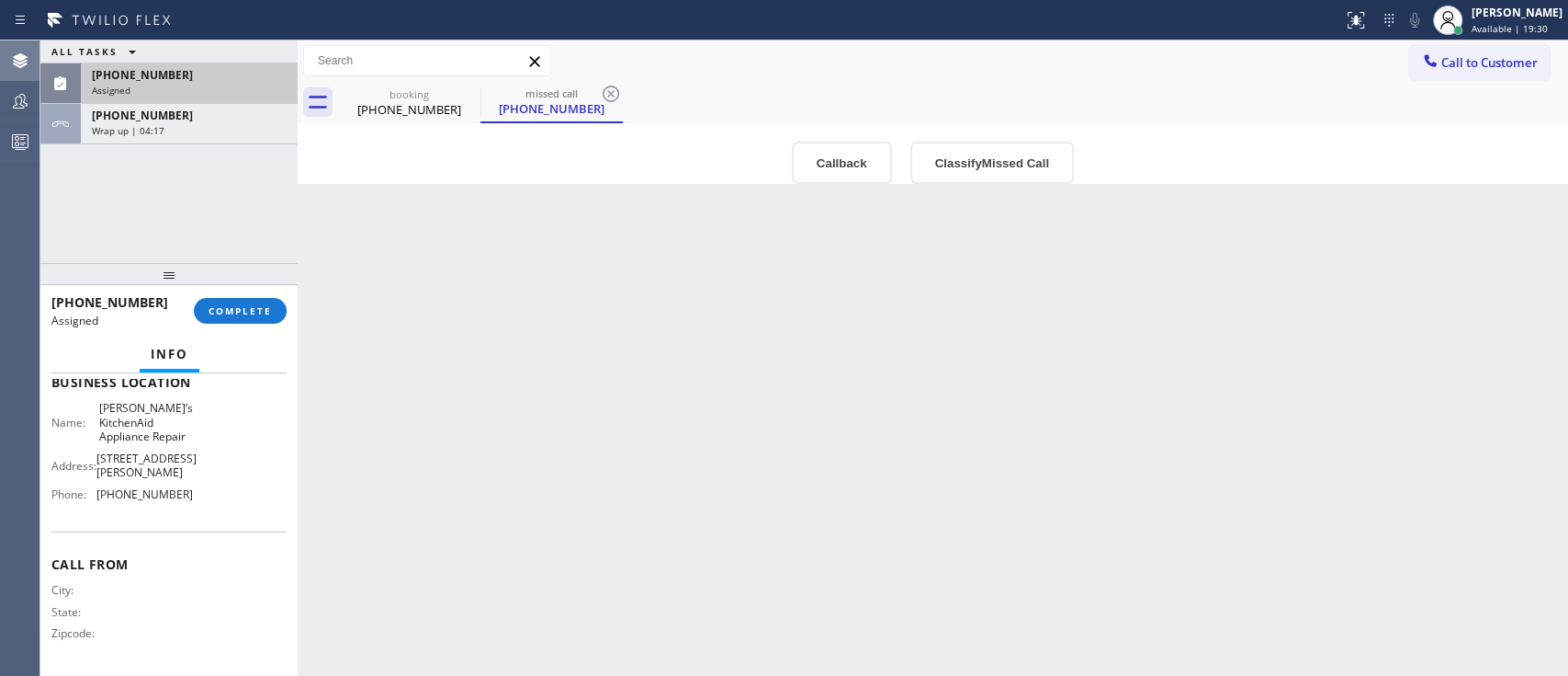
click at [258, 296] on div "(201) 213-6927 Assigned COMPLETE" at bounding box center [168, 311] width 235 height 48
click at [255, 305] on span "COMPLETE" at bounding box center [240, 310] width 63 height 13
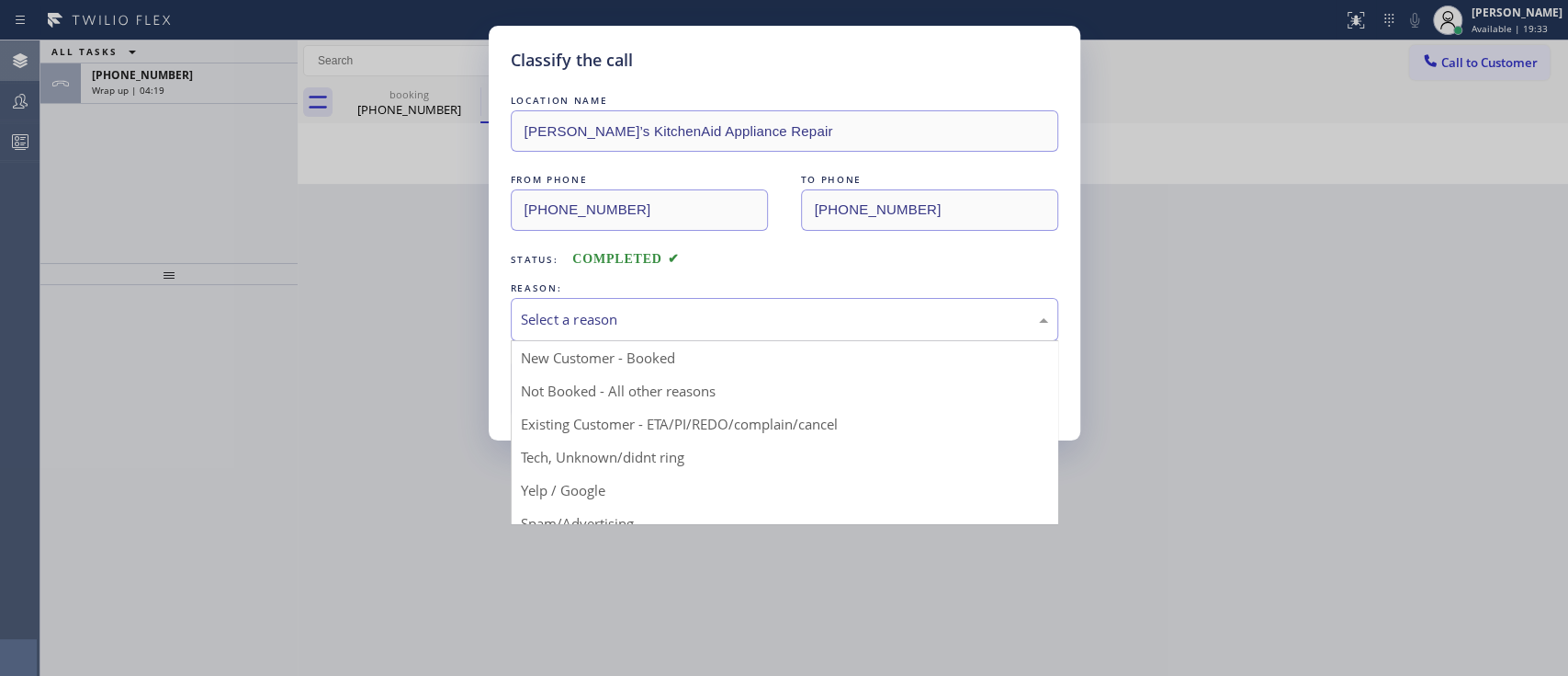
click at [676, 298] on div "Select a reason" at bounding box center [784, 319] width 548 height 43
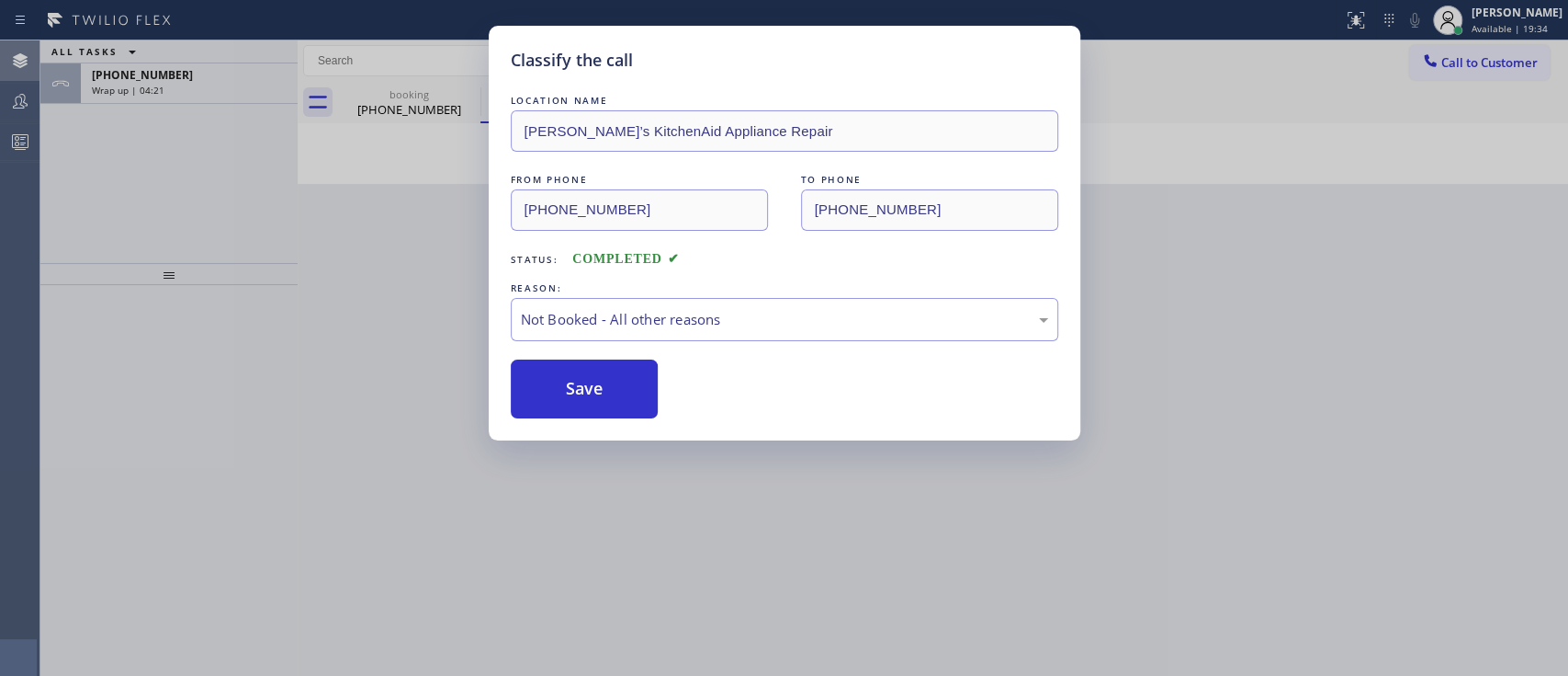
click at [630, 393] on button "Save" at bounding box center [585, 388] width 148 height 59
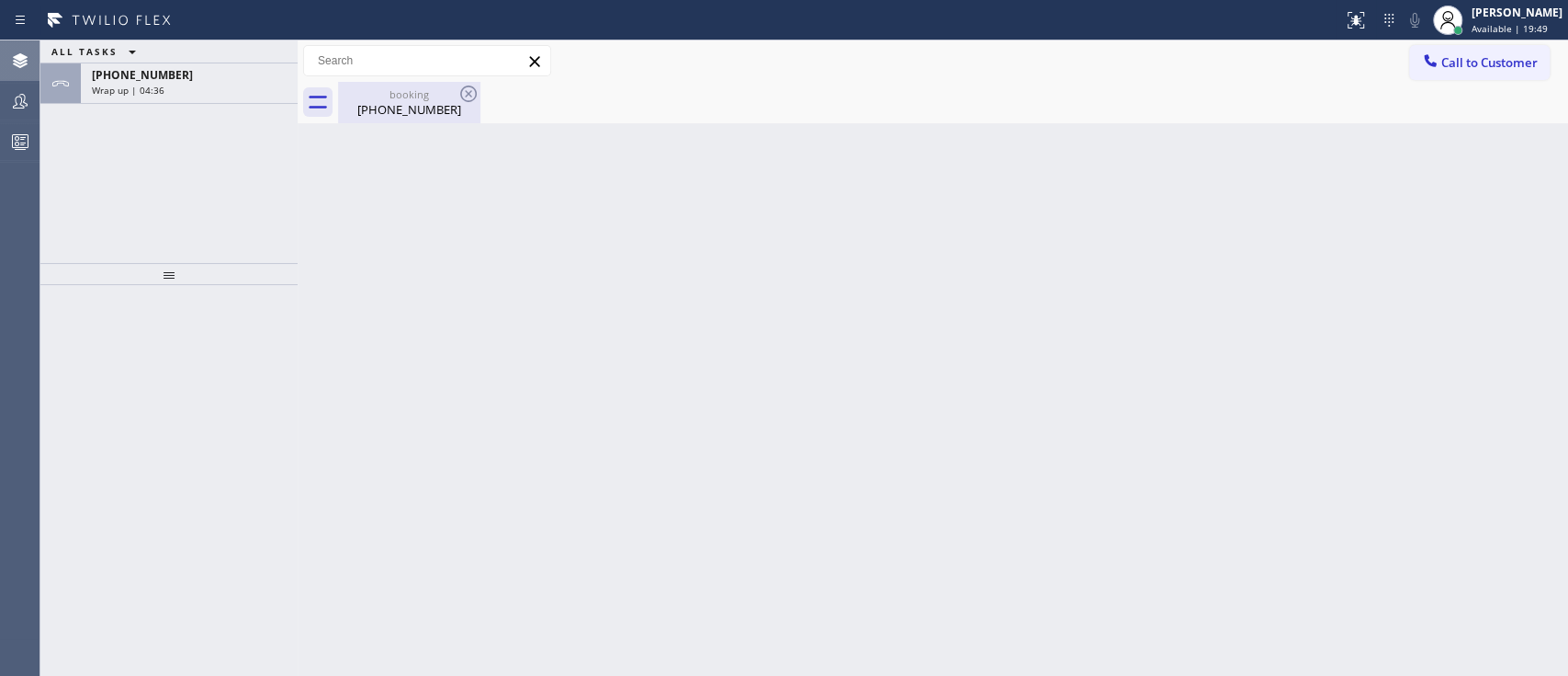
click at [350, 94] on div "booking" at bounding box center [409, 94] width 139 height 14
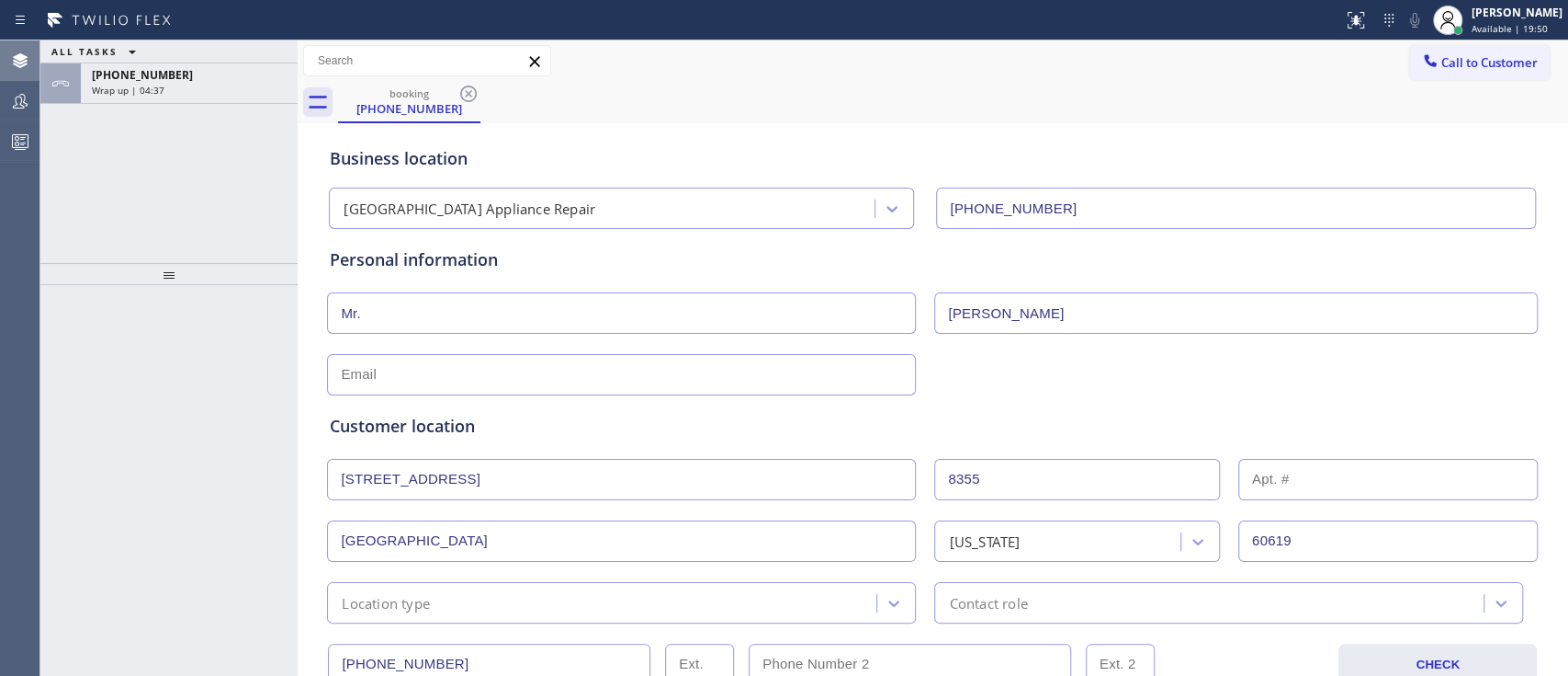
scroll to position [93, 0]
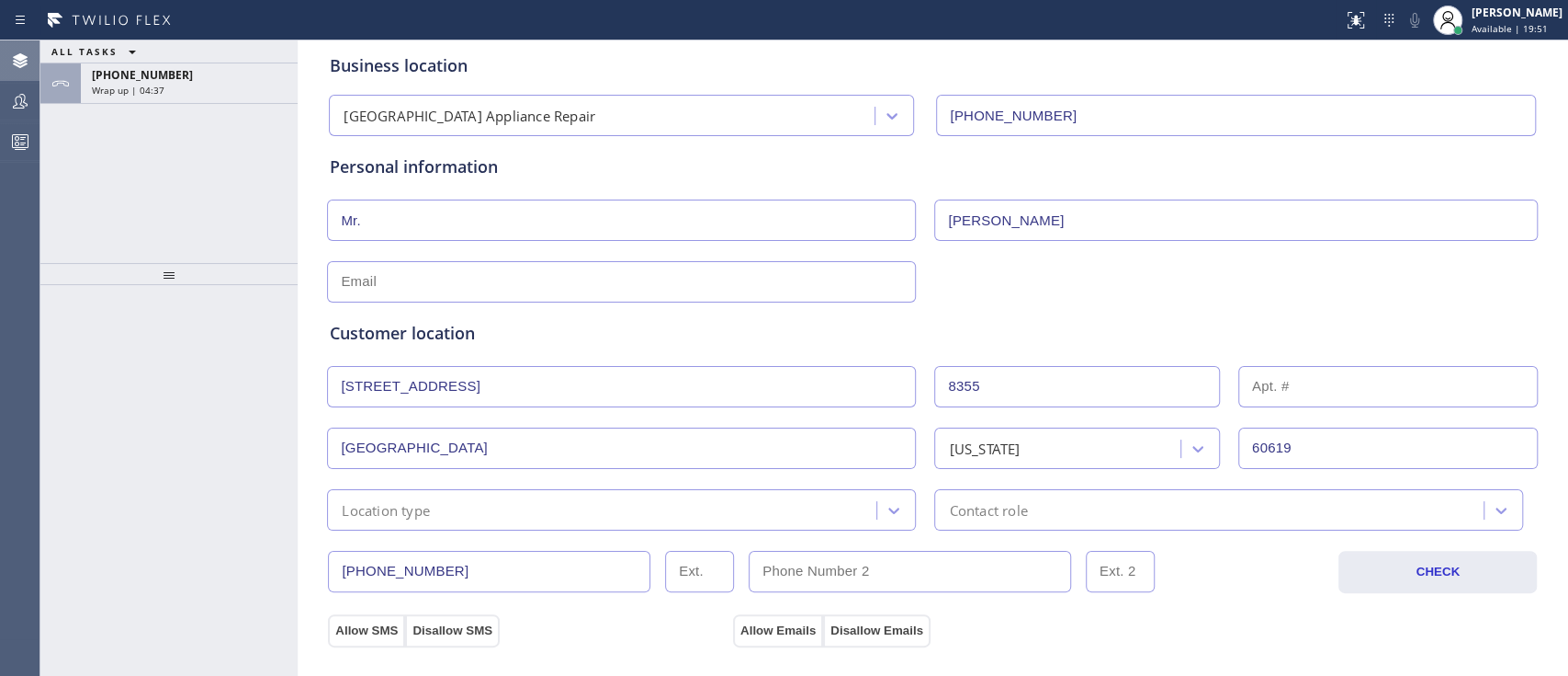
click at [577, 291] on input "text" at bounding box center [621, 281] width 589 height 41
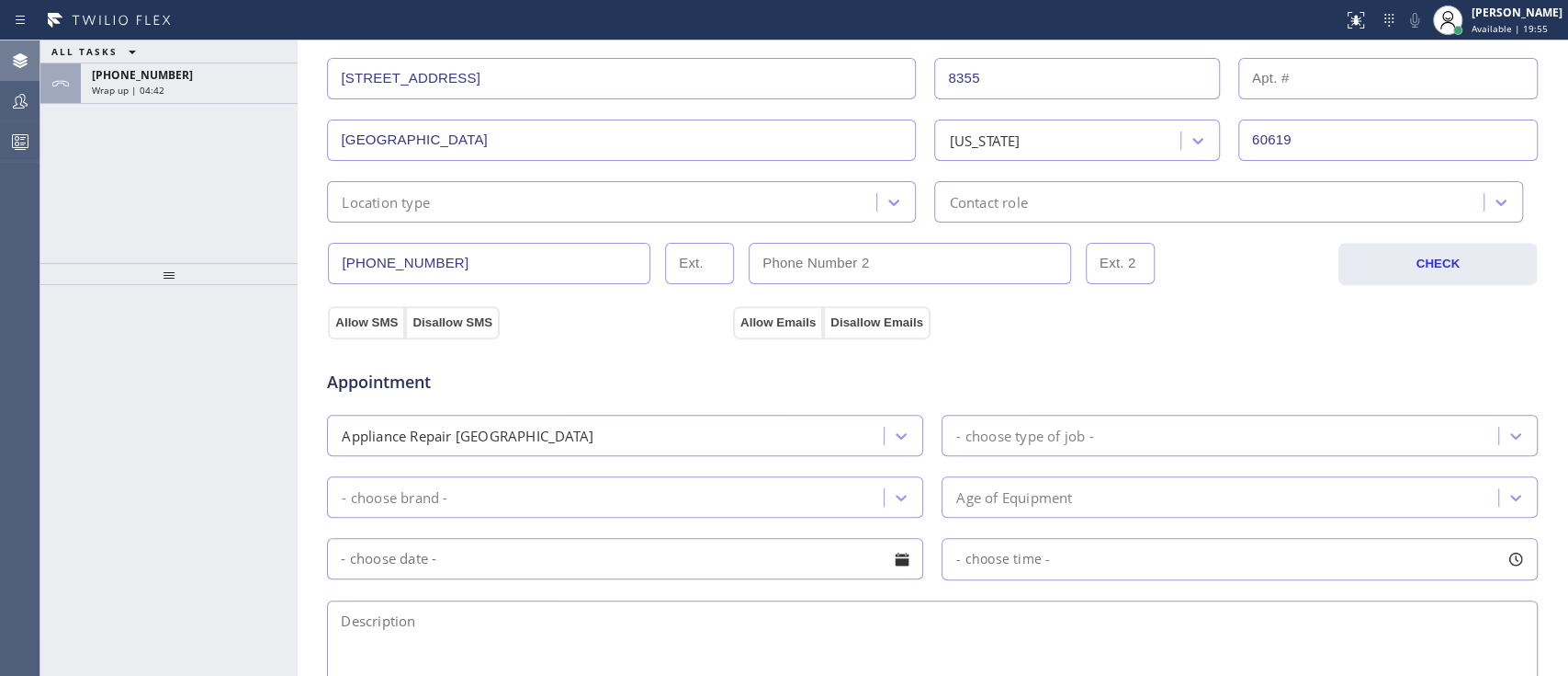
scroll to position [403, 0]
type input "[EMAIL_ADDRESS][DOMAIN_NAME]"
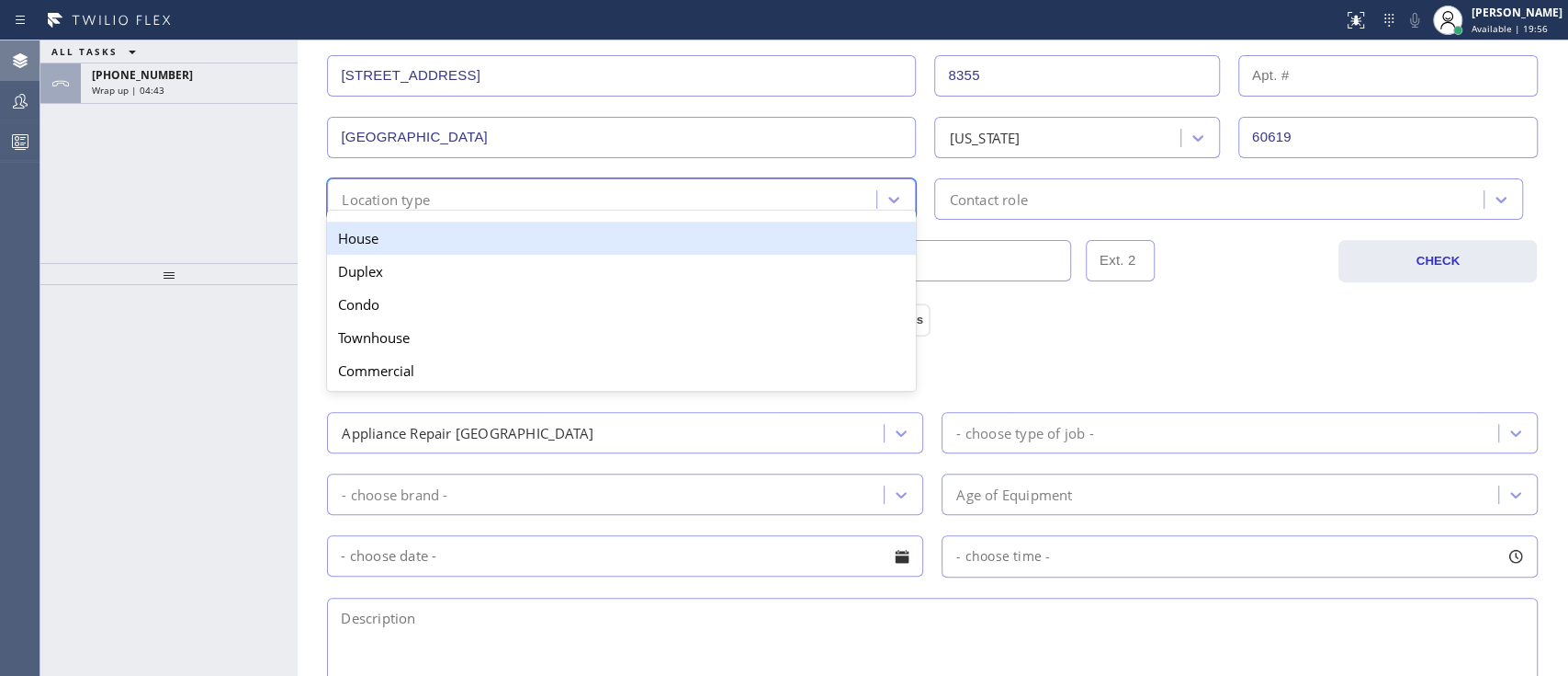
drag, startPoint x: 487, startPoint y: 186, endPoint x: 475, endPoint y: 238, distance: 53.4
click at [475, 220] on div "option House focused, 1 of 5. 5 results available. Use Up and Down to choose op…" at bounding box center [621, 198] width 589 height 41
click at [475, 238] on div "House" at bounding box center [621, 237] width 589 height 33
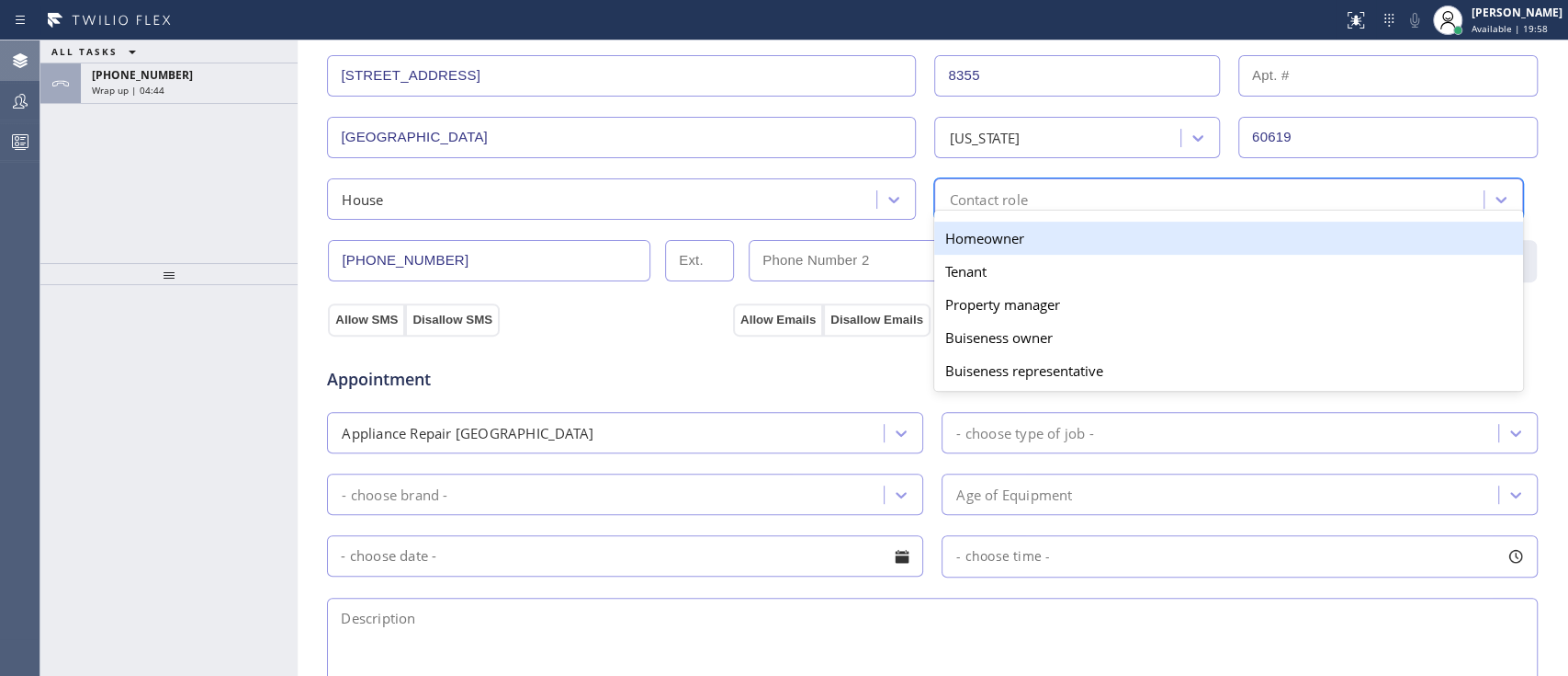
click at [1021, 201] on div "Contact role" at bounding box center [1211, 199] width 544 height 32
click at [1014, 232] on div "Homeowner" at bounding box center [1228, 237] width 589 height 33
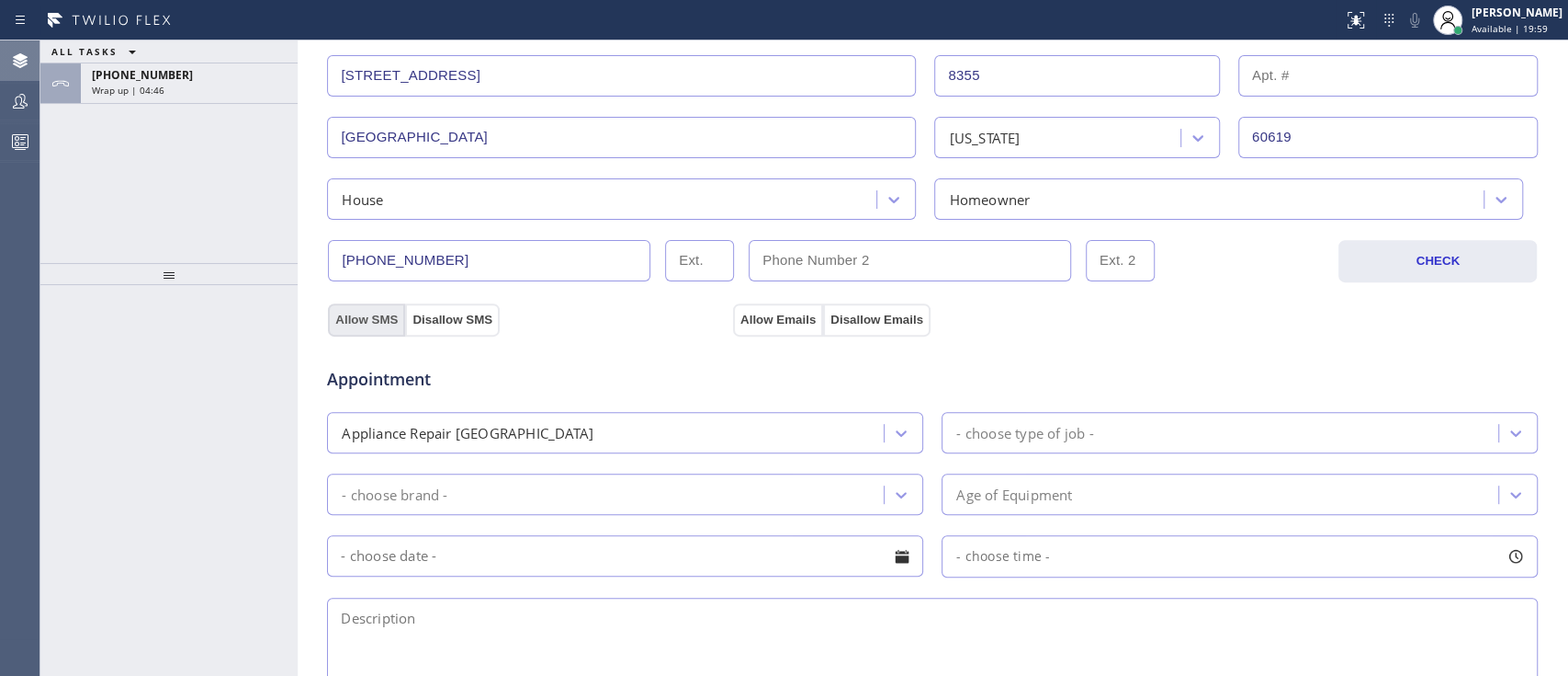
click at [332, 318] on button "Allow SMS" at bounding box center [366, 319] width 77 height 33
click at [767, 309] on button "Allow Emails" at bounding box center [778, 319] width 90 height 33
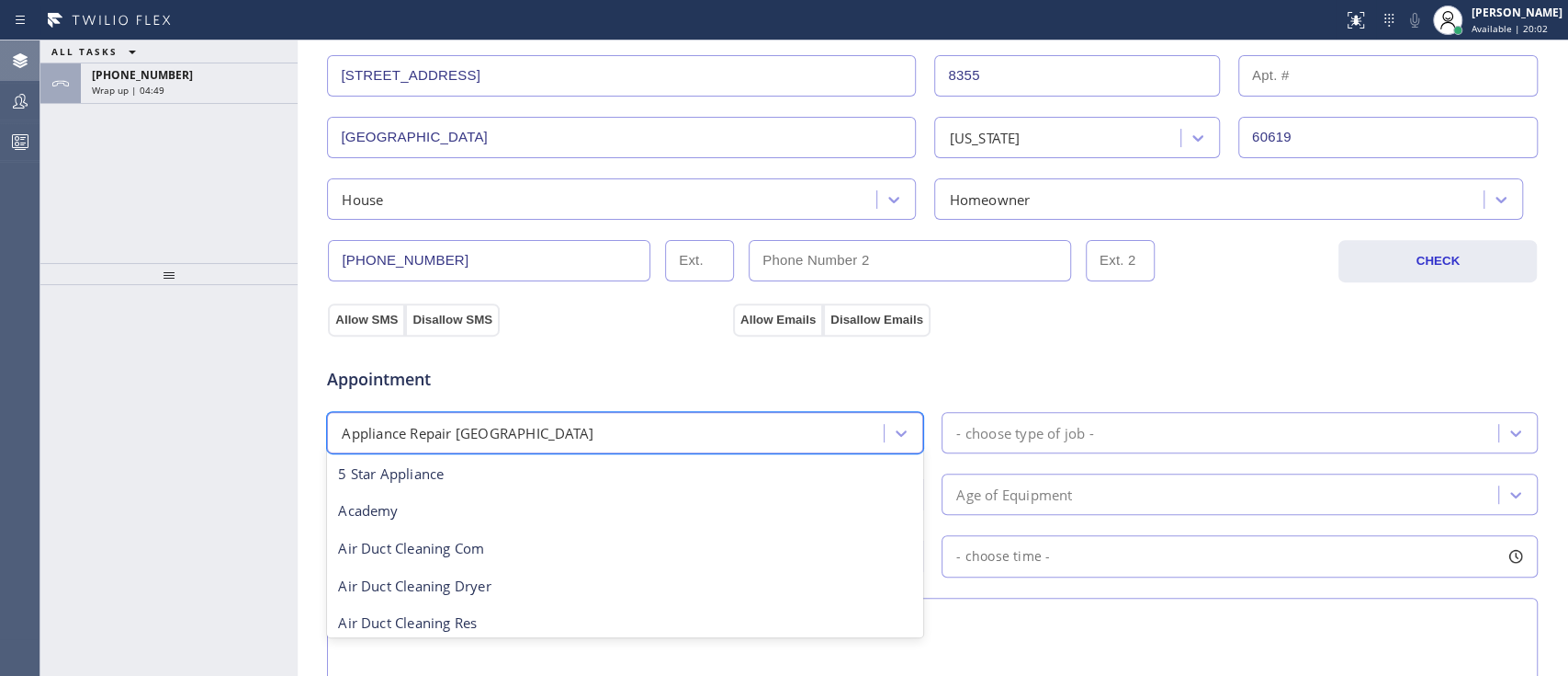
click at [762, 412] on div "Appliance Repair [GEOGRAPHIC_DATA]" at bounding box center [625, 432] width 596 height 41
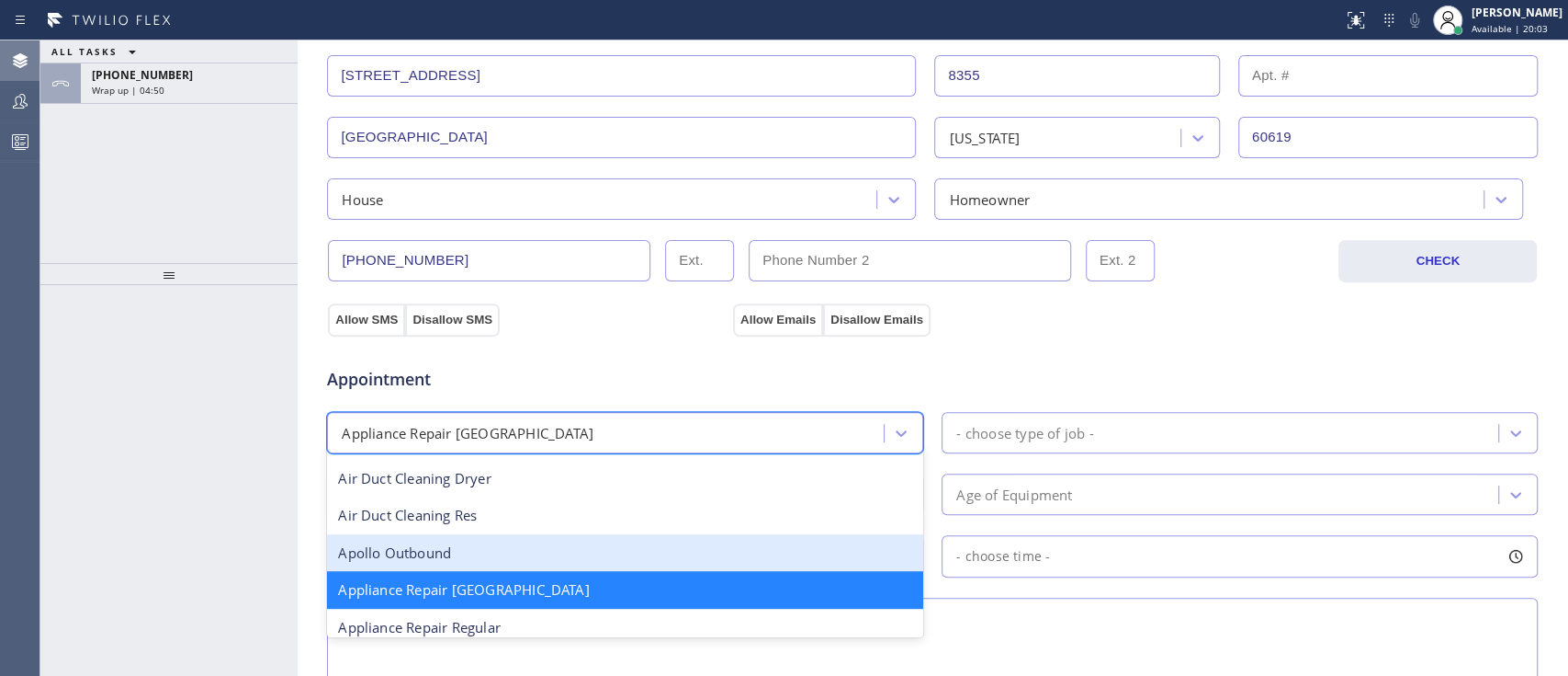
scroll to position [109, 0]
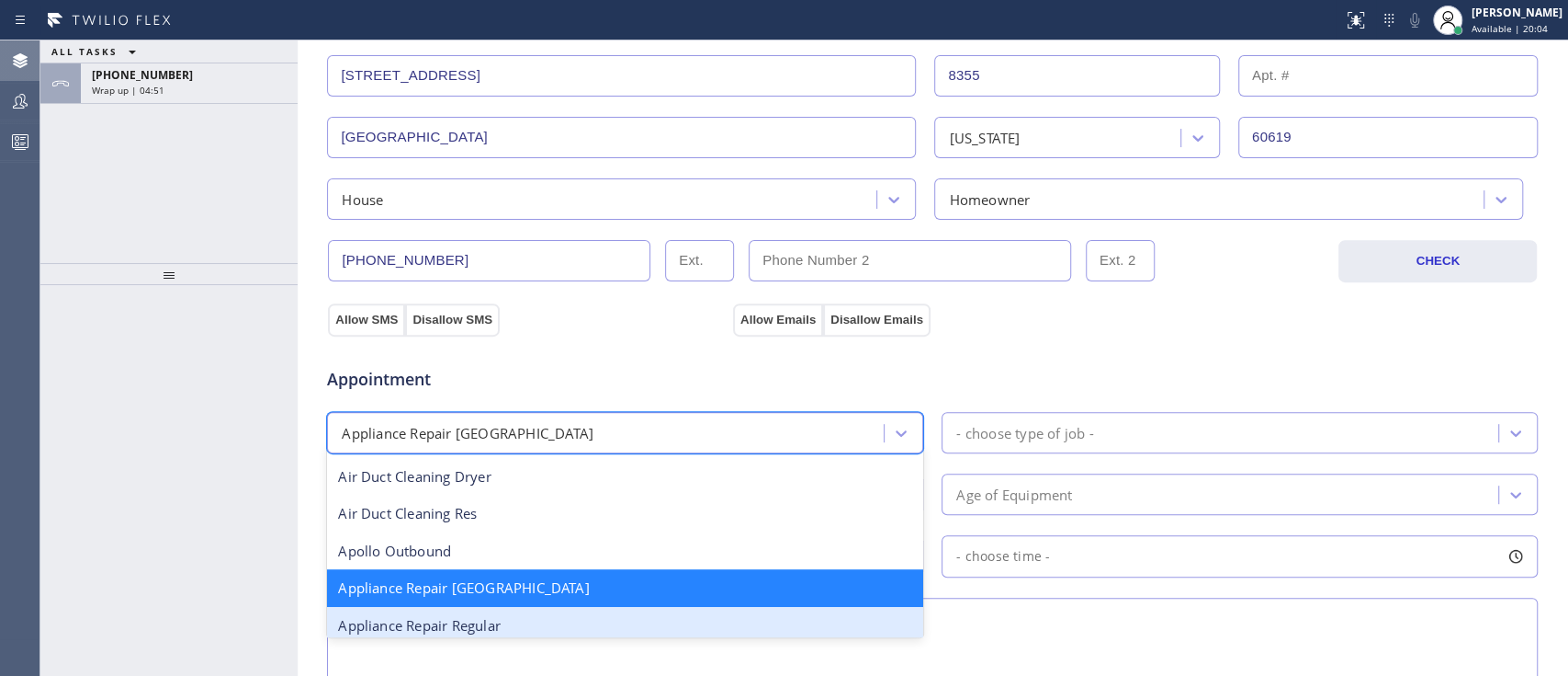
click at [695, 505] on div "Appliance Repair Regular" at bounding box center [625, 626] width 596 height 38
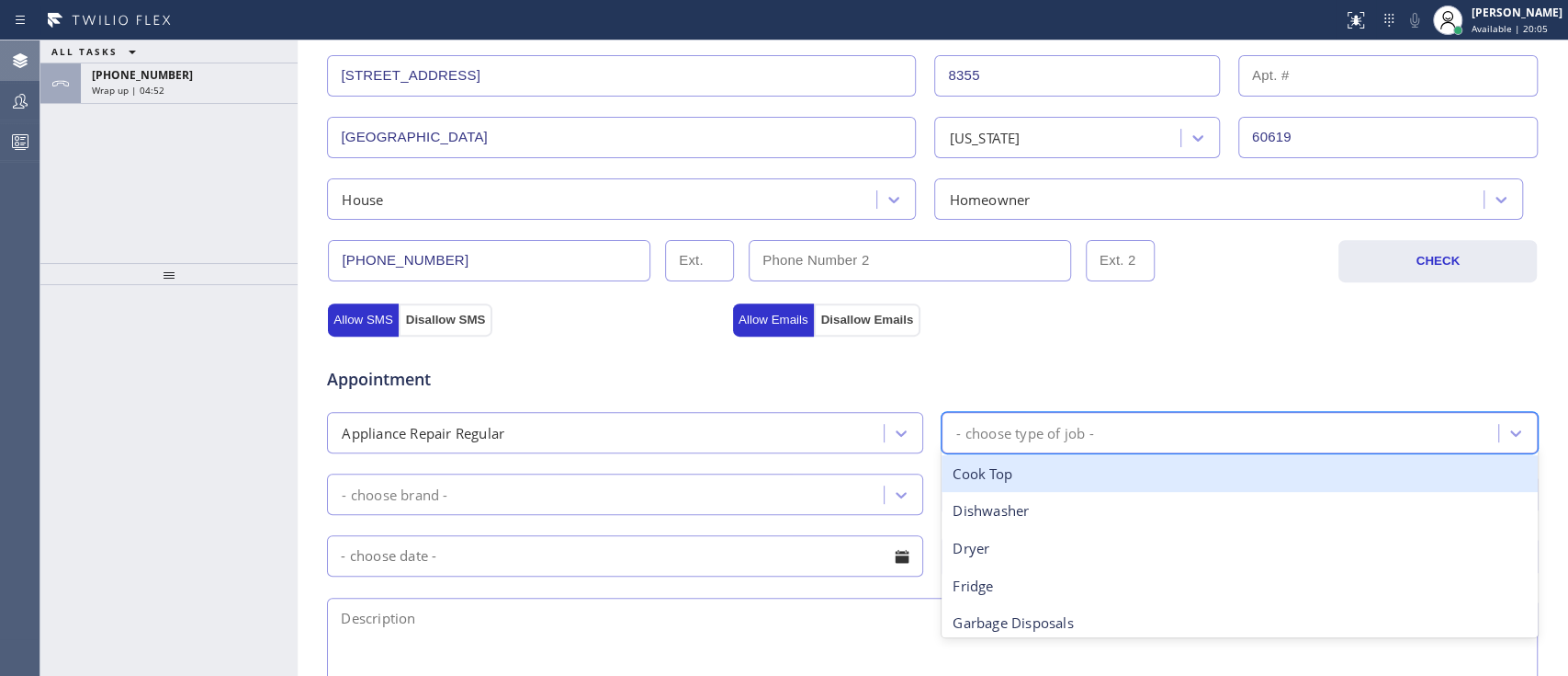
click at [1031, 445] on div "- choose type of job -" at bounding box center [1222, 432] width 551 height 32
type input "oven"
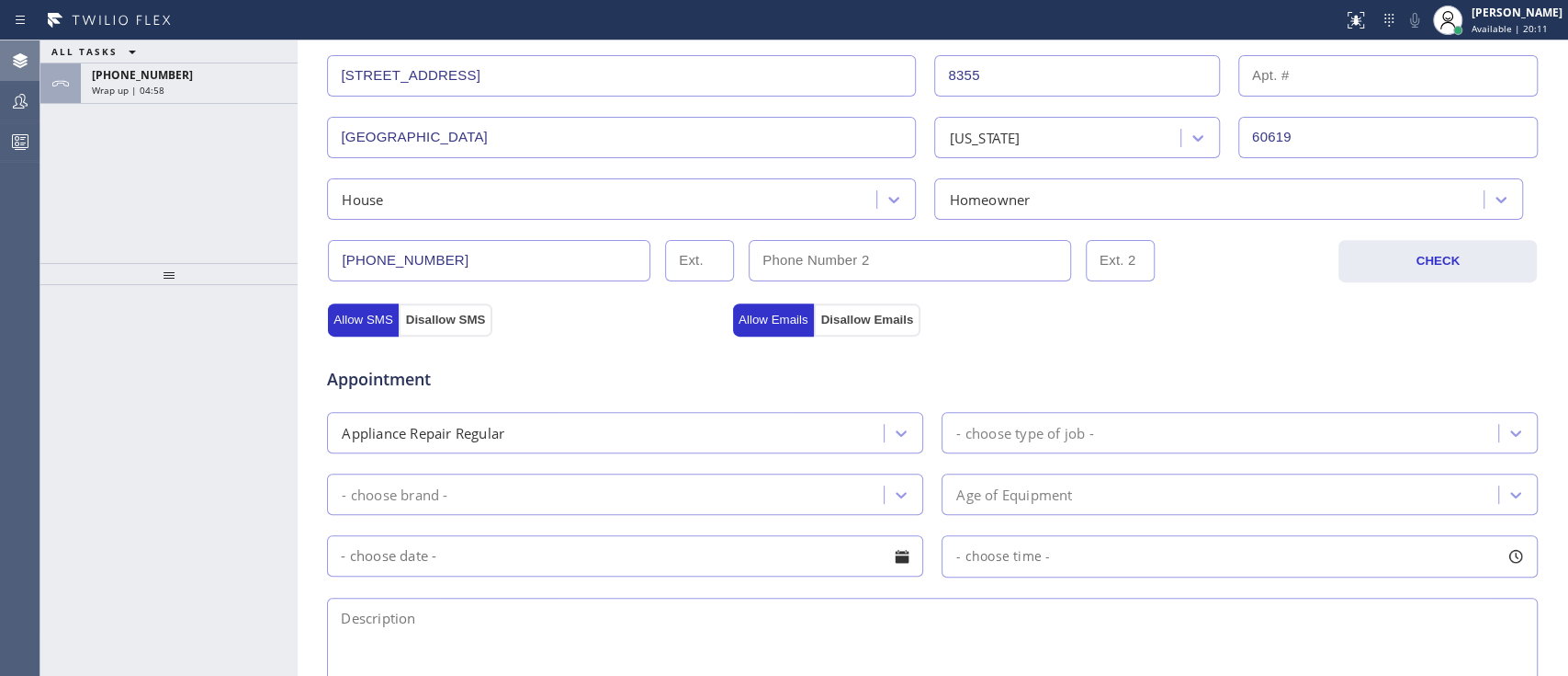
click at [1088, 367] on div "Appointment" at bounding box center [931, 368] width 1214 height 47
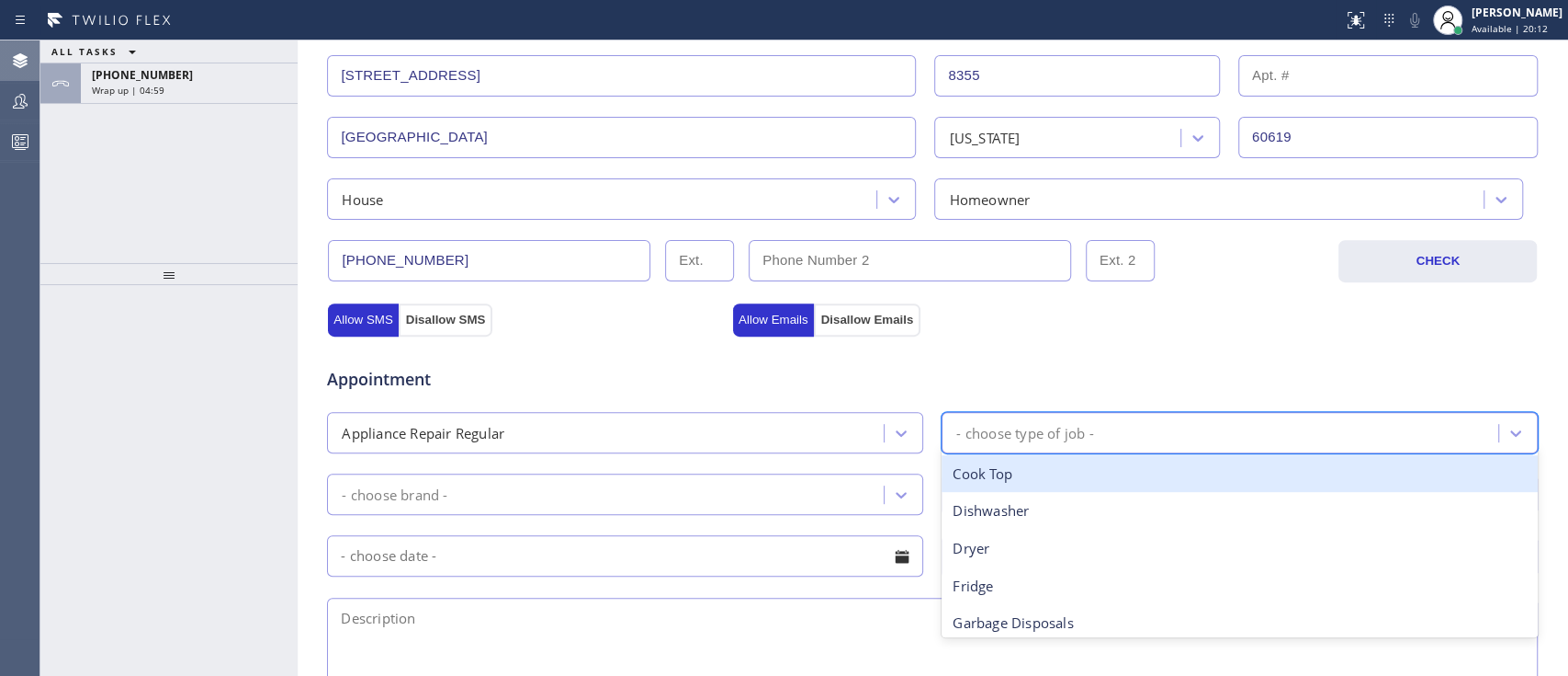
click at [1065, 431] on div "- choose type of job -" at bounding box center [1024, 432] width 137 height 21
type input "oven"
click at [970, 476] on div "Oven" at bounding box center [1239, 474] width 596 height 38
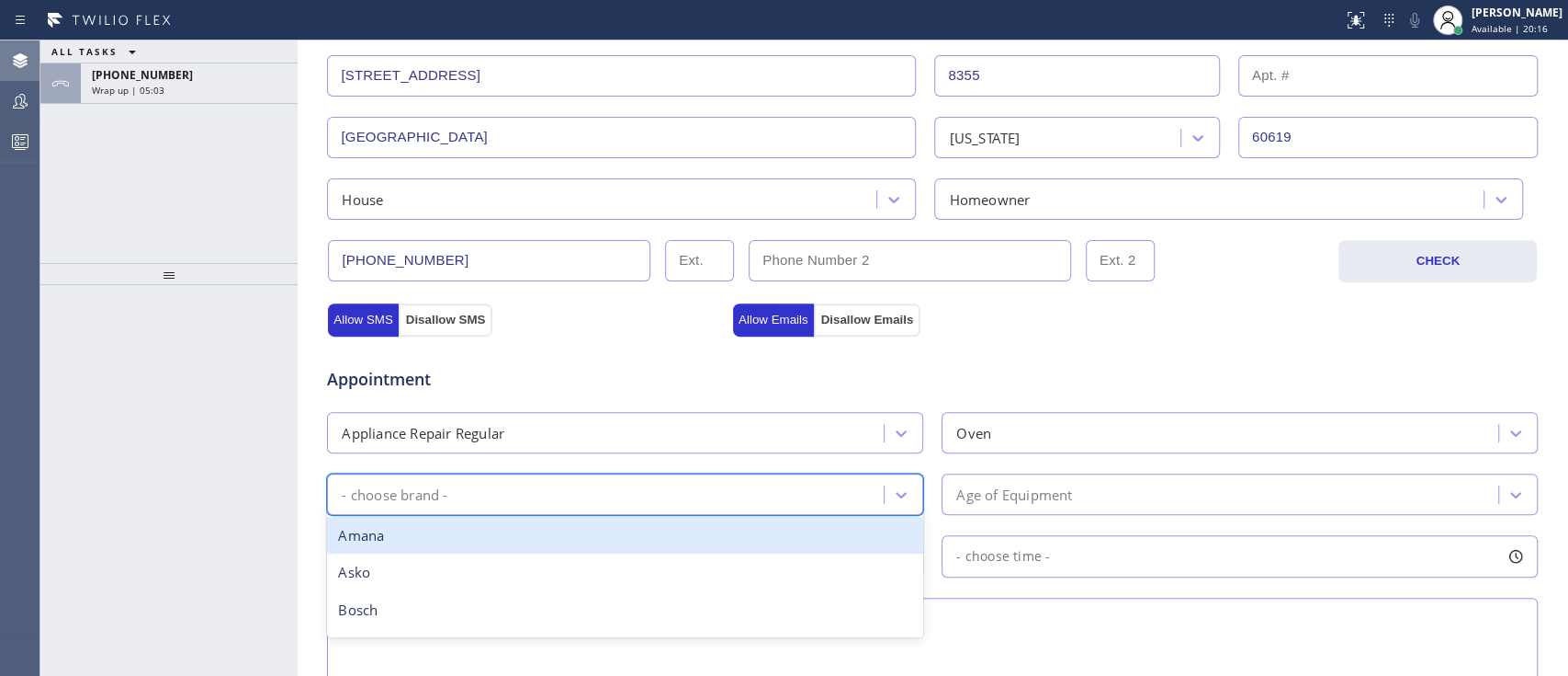
click at [794, 483] on div "- choose brand -" at bounding box center [608, 494] width 551 height 32
type input "bo"
click at [632, 505] on div "Bosch" at bounding box center [625, 536] width 596 height 38
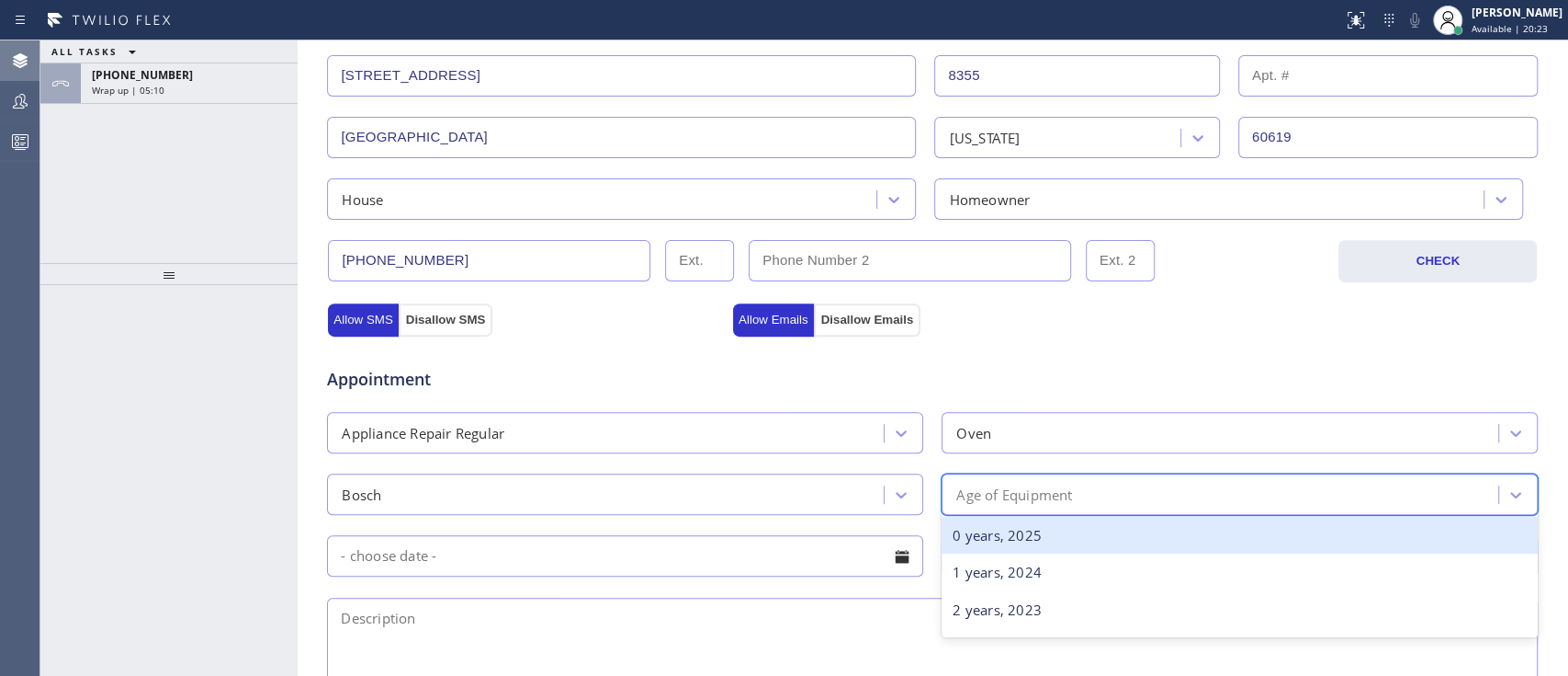
click at [1018, 478] on div "Age of Equipment" at bounding box center [1222, 494] width 551 height 32
type input "5"
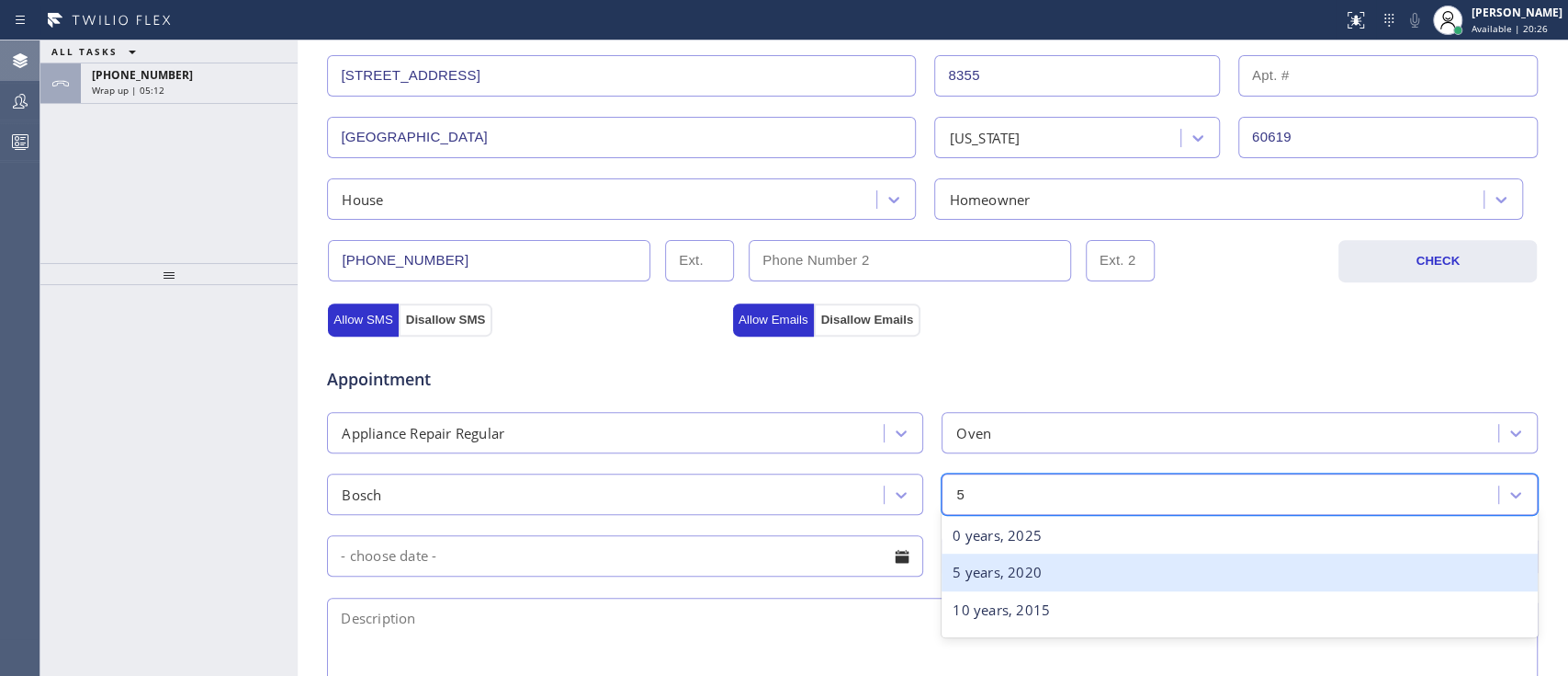
click at [1014, 505] on div "5 years, 2020" at bounding box center [1239, 572] width 596 height 38
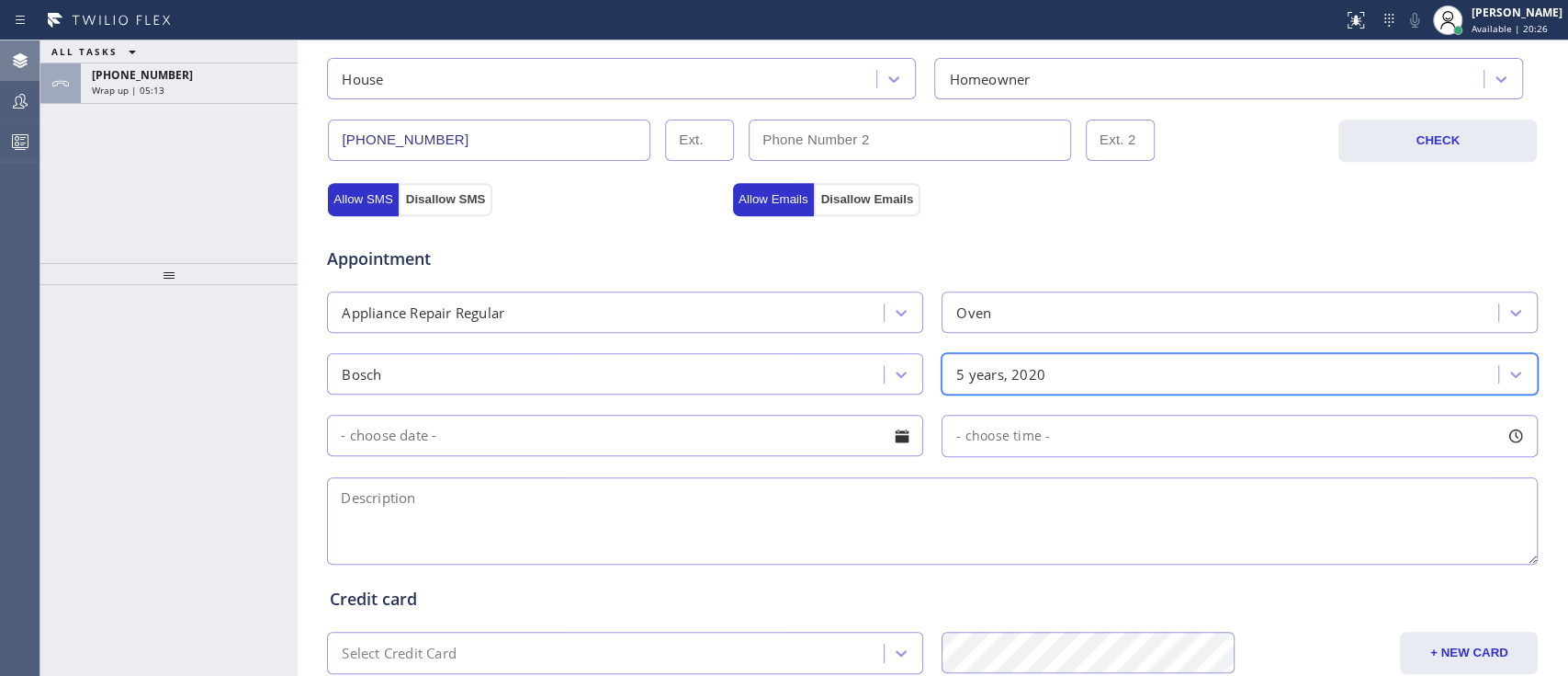
scroll to position [529, 0]
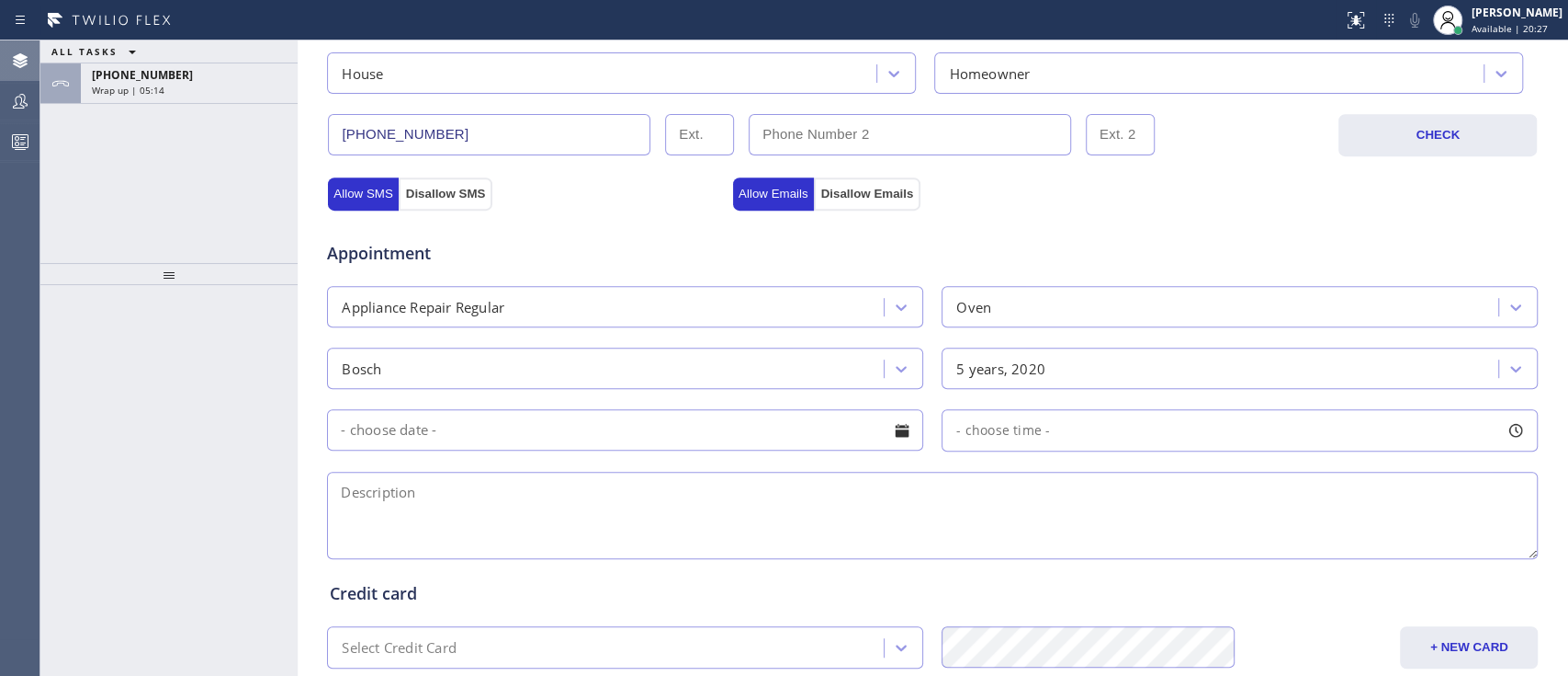
click at [806, 421] on input "text" at bounding box center [625, 429] width 596 height 41
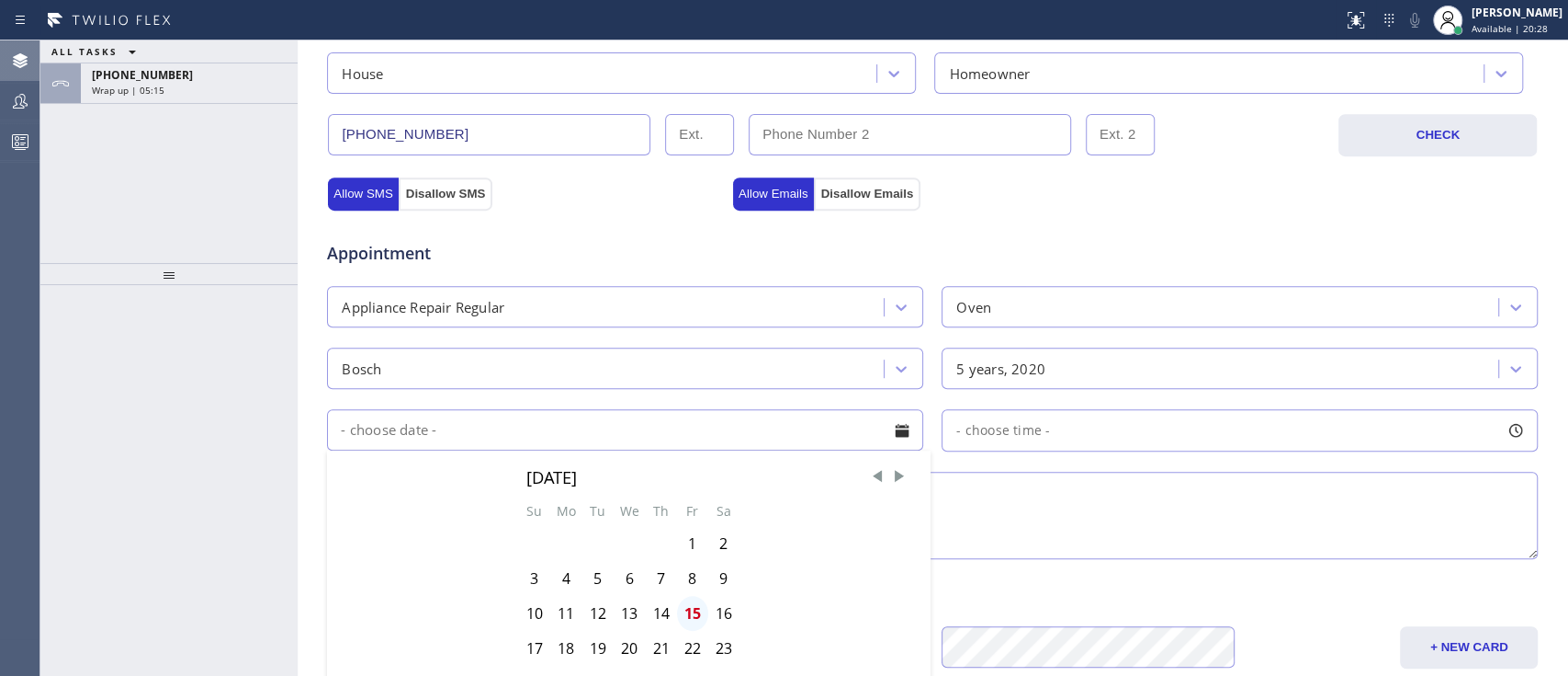
click at [682, 505] on div "15" at bounding box center [692, 613] width 31 height 35
type input "[DATE]"
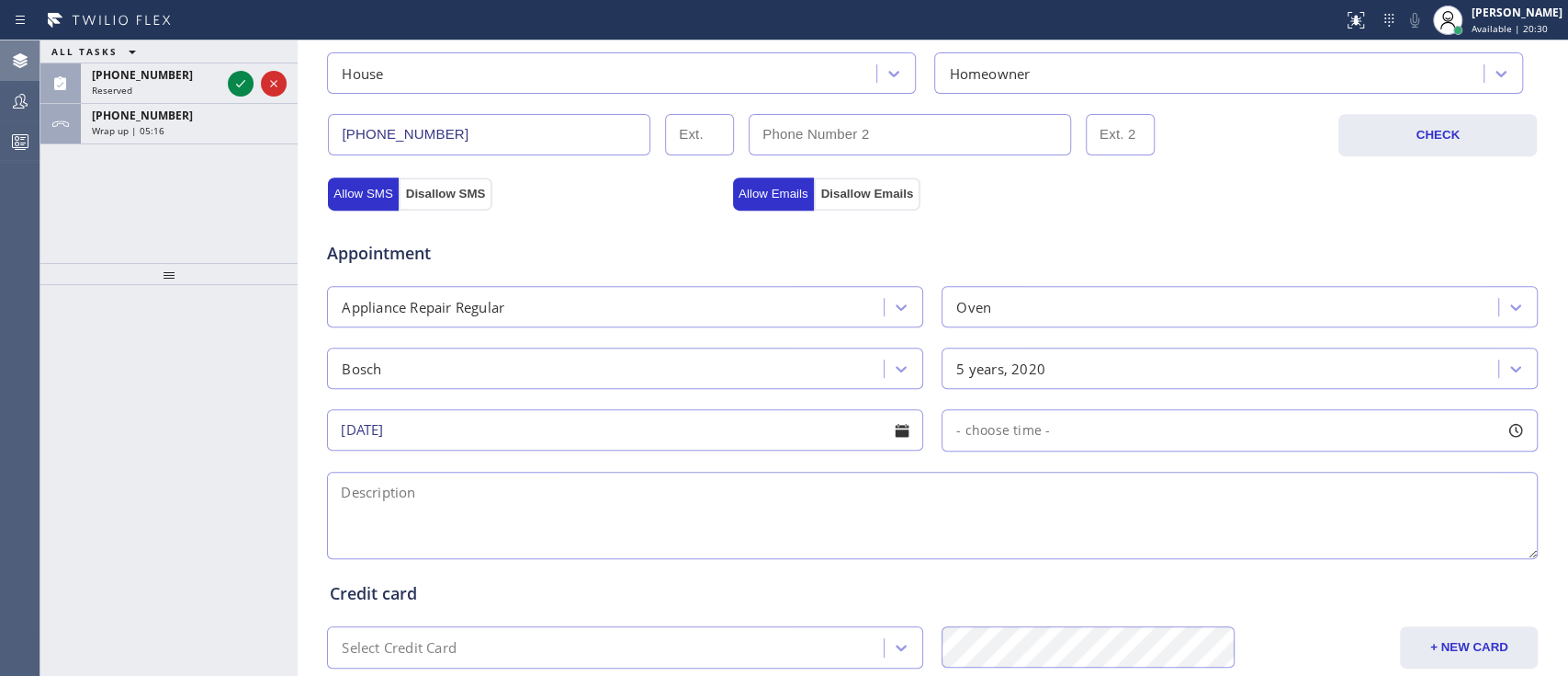
click at [1056, 422] on div "- choose time -" at bounding box center [1239, 430] width 596 height 42
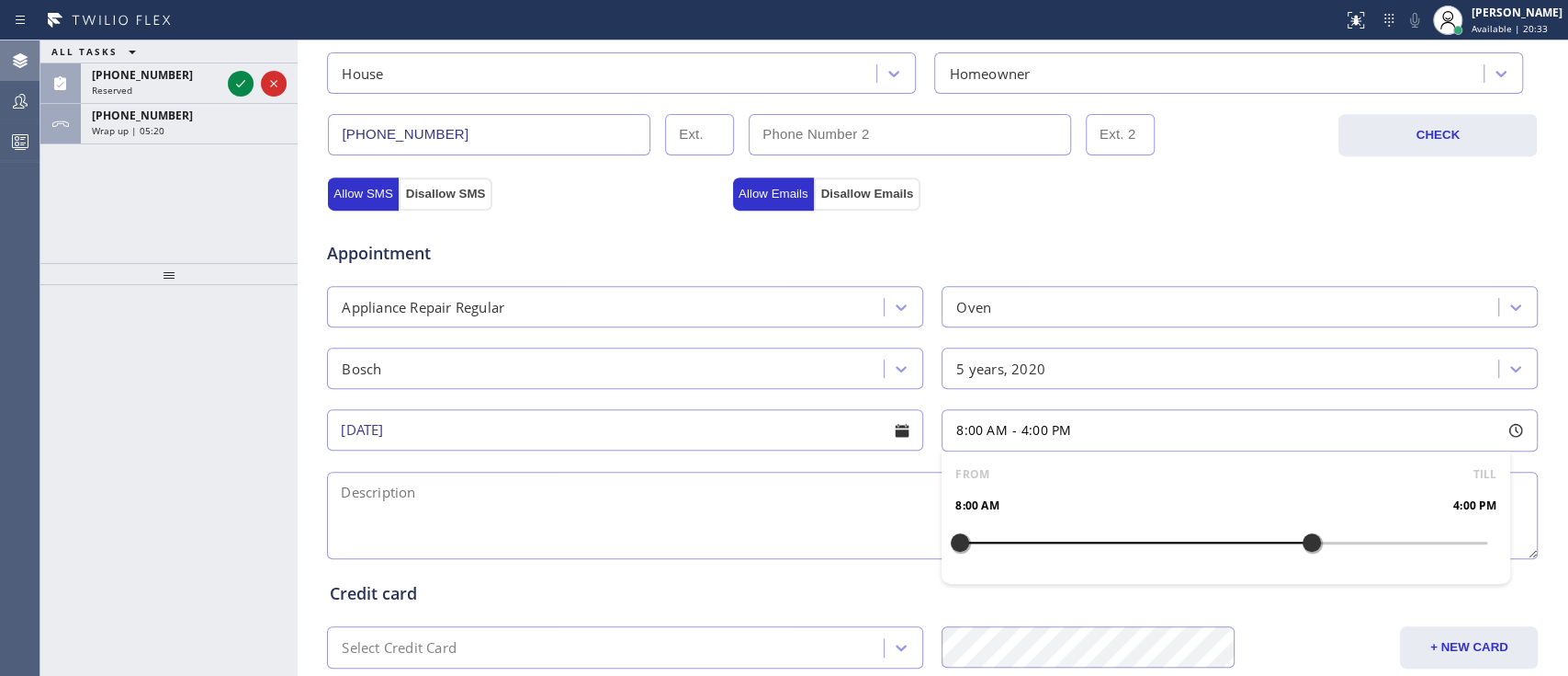
drag, startPoint x: 949, startPoint y: 542, endPoint x: 1304, endPoint y: 566, distance: 355.8
click at [1174, 505] on div "FROM TILL 8:00 AM 4:00 PM" at bounding box center [1225, 517] width 569 height 132
drag, startPoint x: 948, startPoint y: 551, endPoint x: 1161, endPoint y: 551, distance: 213.0
click at [1168, 505] on div at bounding box center [1179, 542] width 22 height 39
click at [853, 505] on textarea at bounding box center [931, 514] width 1210 height 87
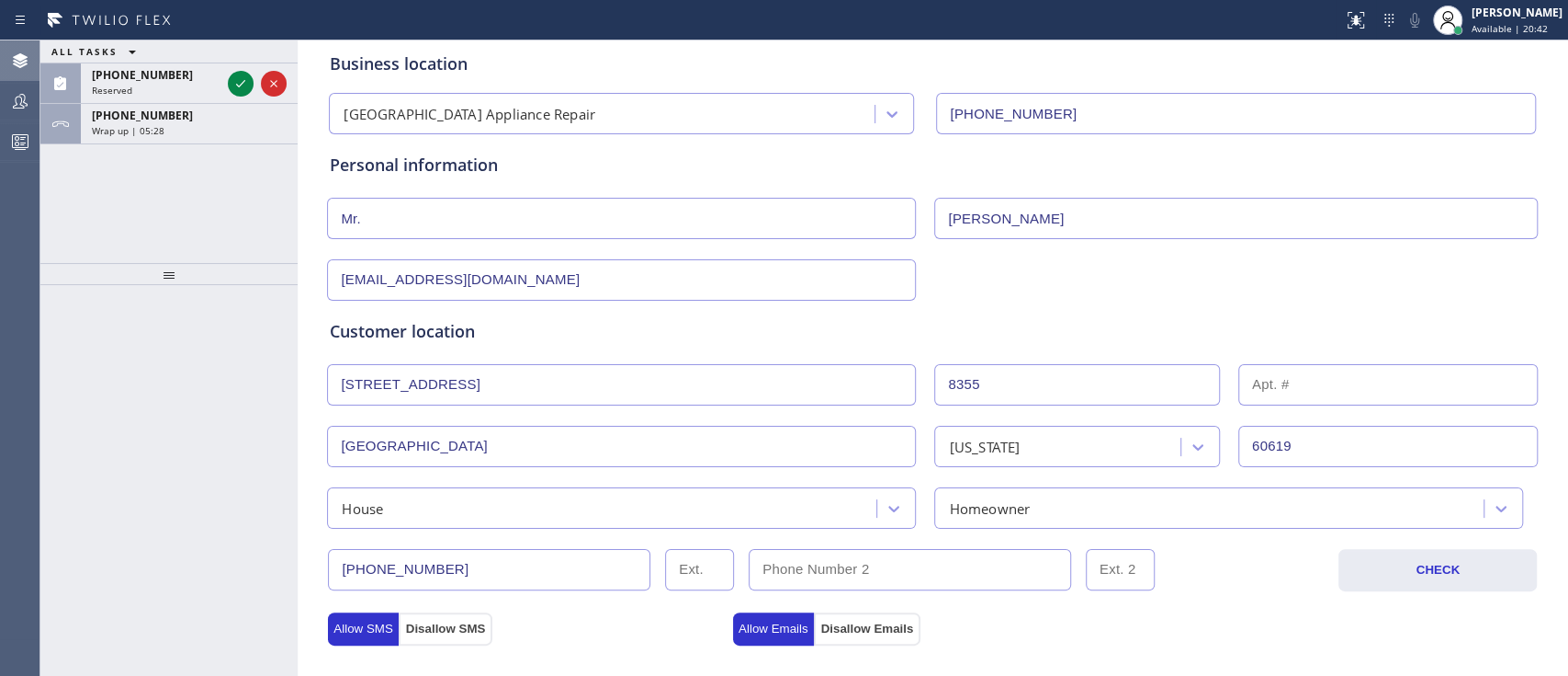
scroll to position [96, 0]
click at [489, 505] on input "(773) 230-1672" at bounding box center [489, 568] width 323 height 41
type input "(777) 329-7503"
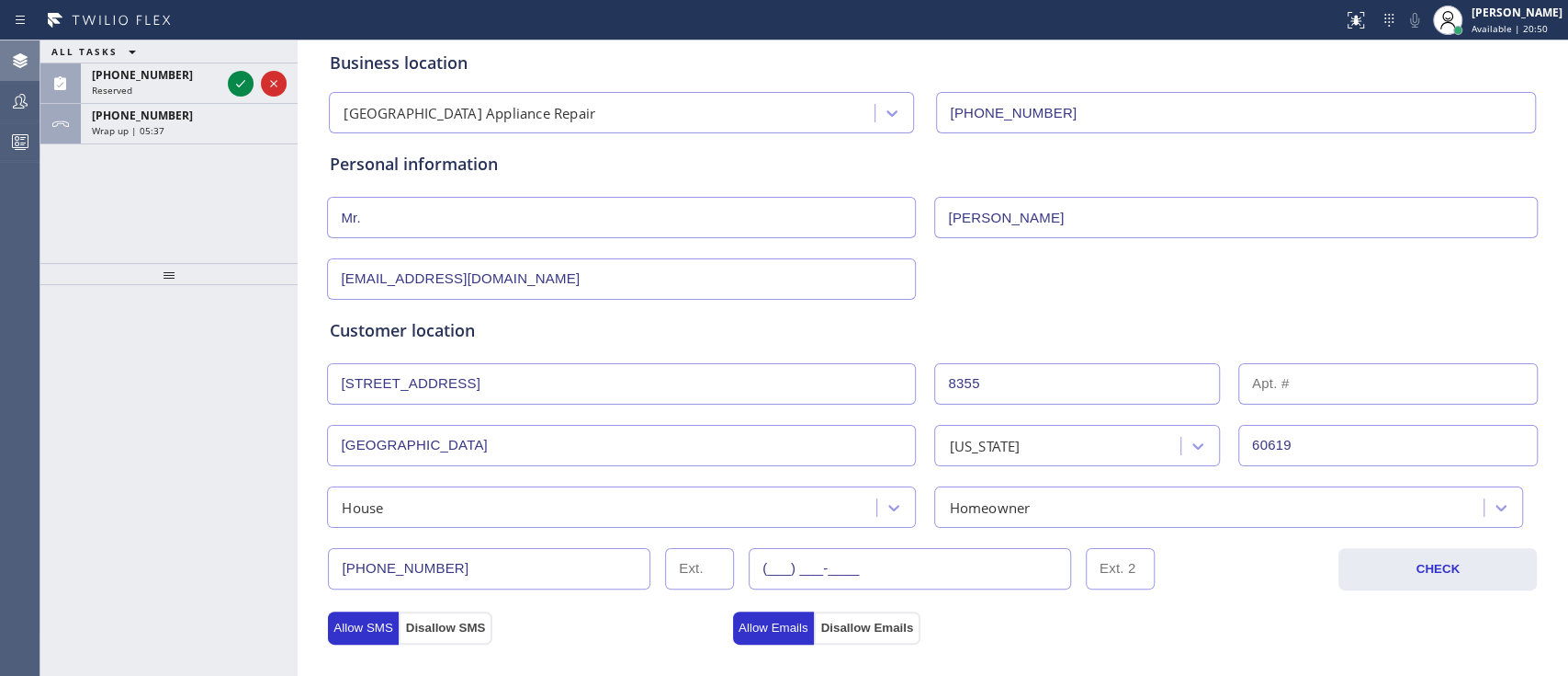
paste input "773) 230-1672"
click at [853, 505] on input "(___) ___-____" at bounding box center [909, 568] width 323 height 41
type input "(773) 230-1672"
click at [359, 505] on input "(777) 329-7503" at bounding box center [489, 568] width 323 height 41
drag, startPoint x: 369, startPoint y: 570, endPoint x: 439, endPoint y: 581, distance: 70.9
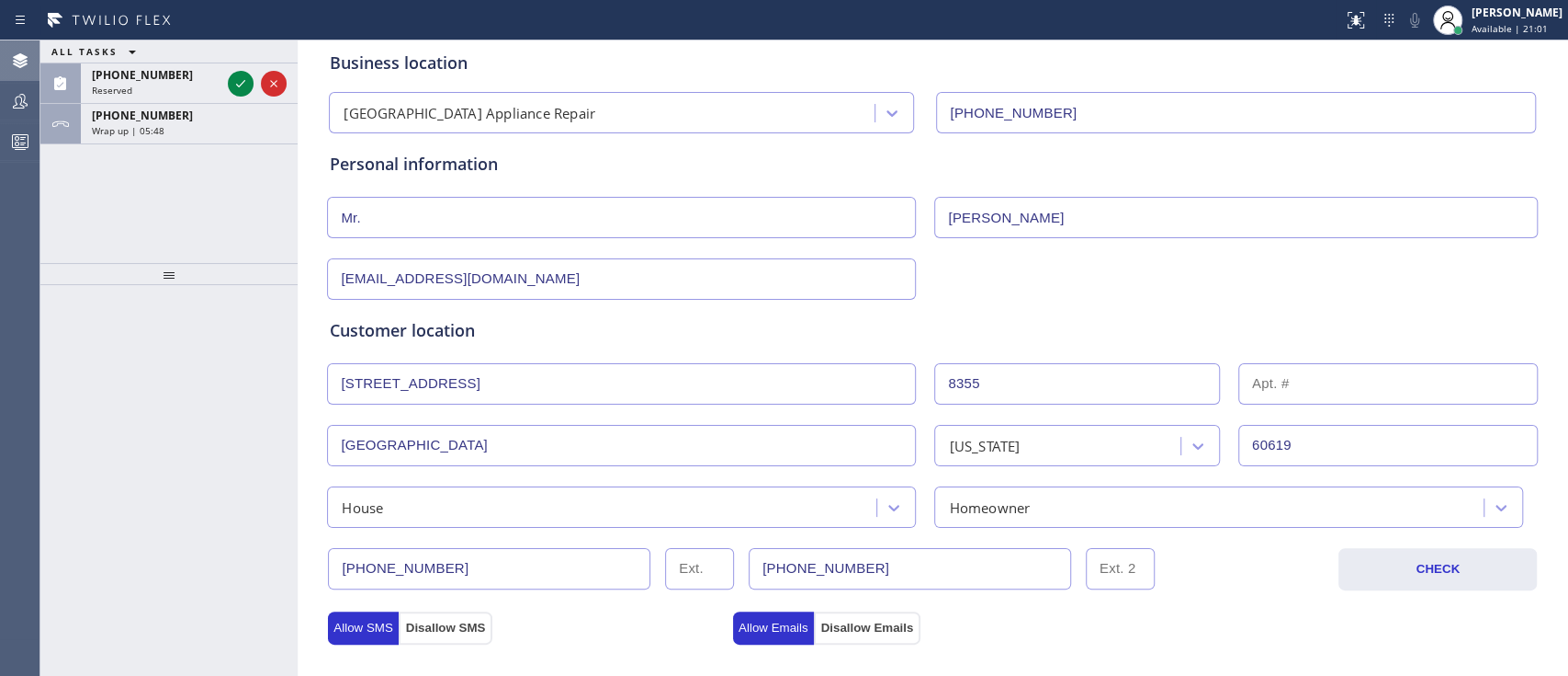
click at [439, 505] on div "Business location Calumet Heights Appliance Repair (773) 830-4668 Personal info…" at bounding box center [932, 659] width 1261 height 1255
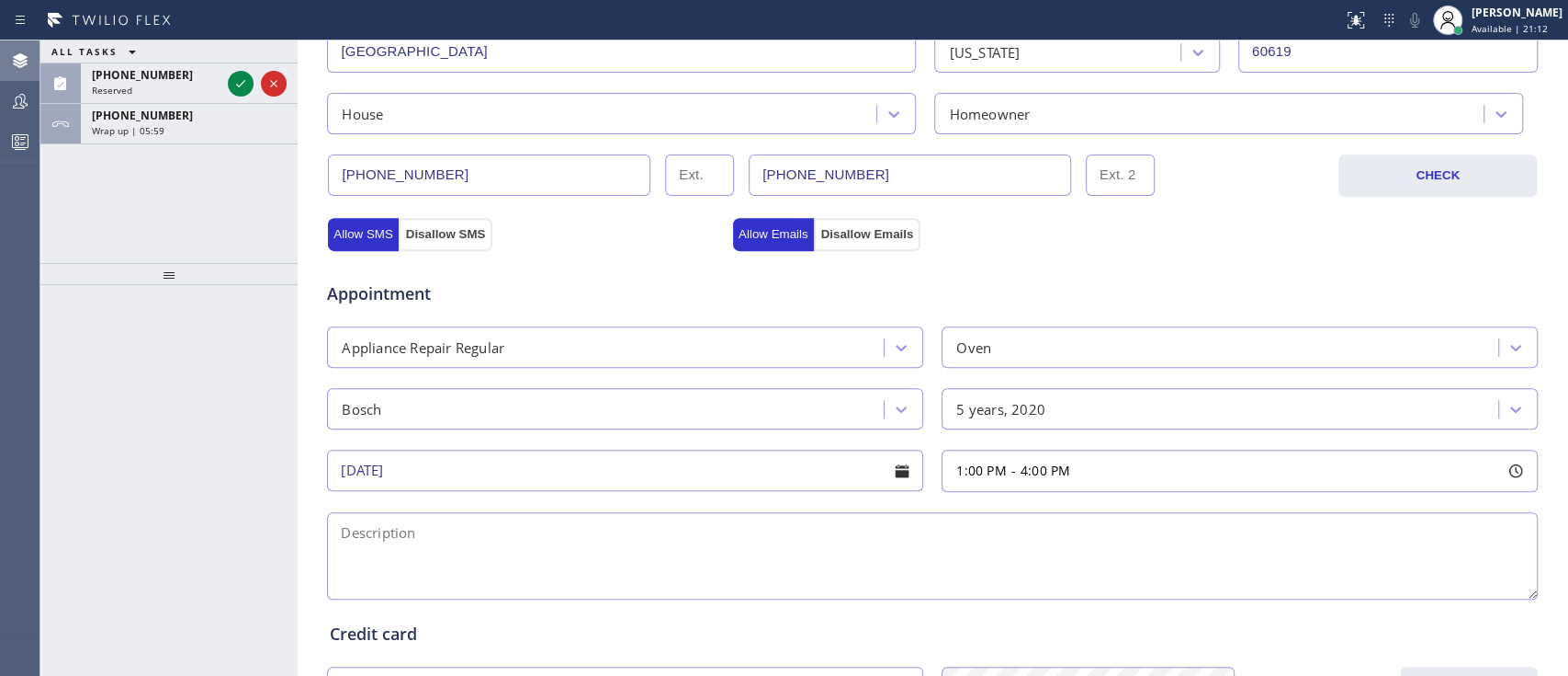
scroll to position [490, 0]
type input "(773) 297-5036"
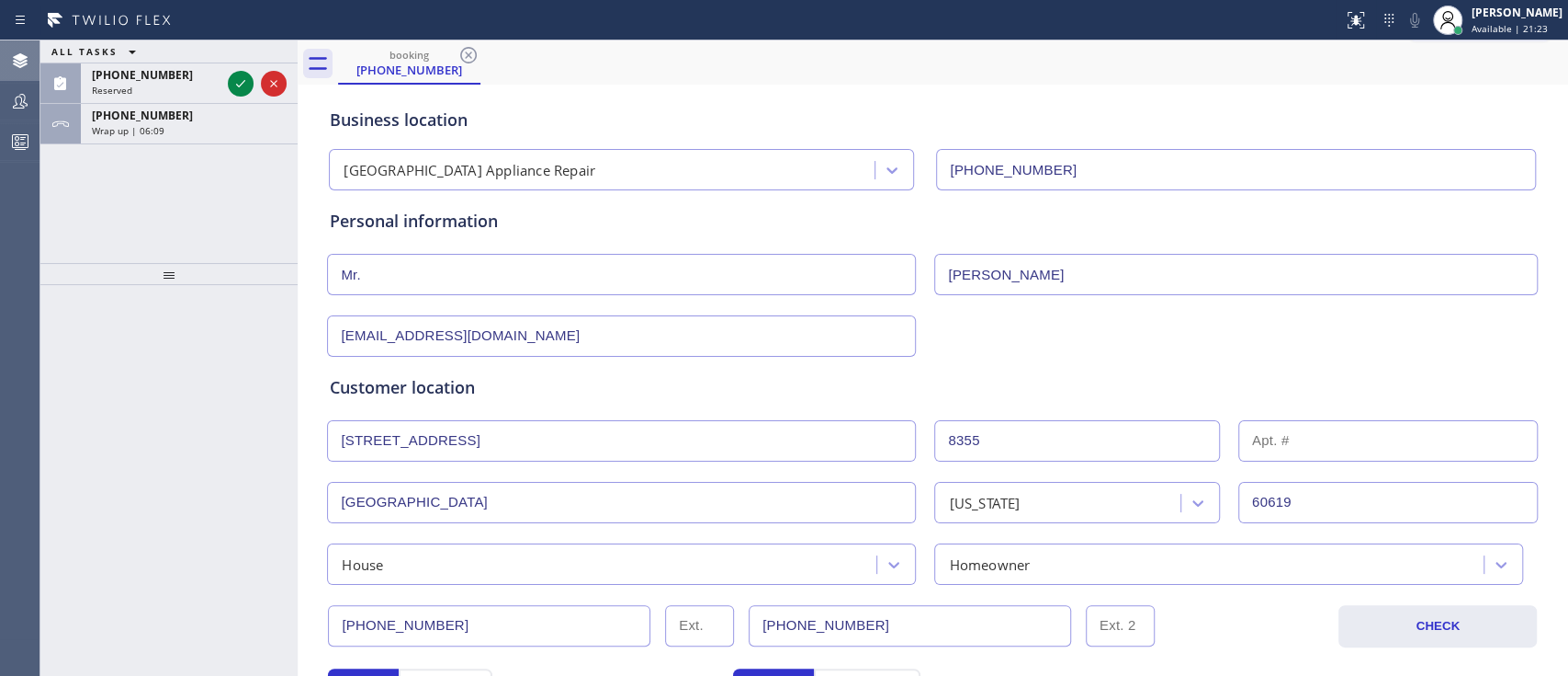
scroll to position [28, 0]
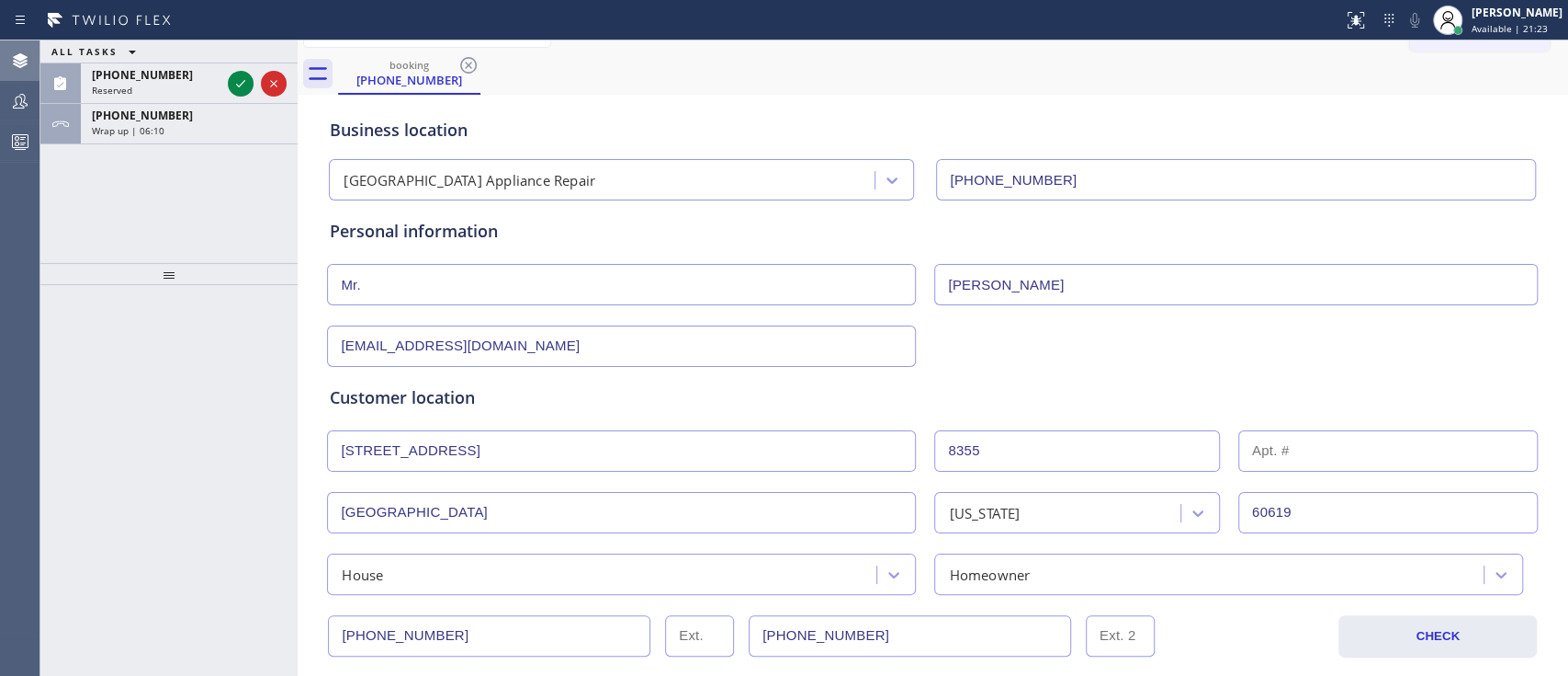
click at [610, 274] on input "Mr." at bounding box center [621, 284] width 589 height 41
type input "M"
drag, startPoint x: 341, startPoint y: 287, endPoint x: 387, endPoint y: 290, distance: 46.1
click at [387, 290] on input "Calyn" at bounding box center [621, 284] width 589 height 41
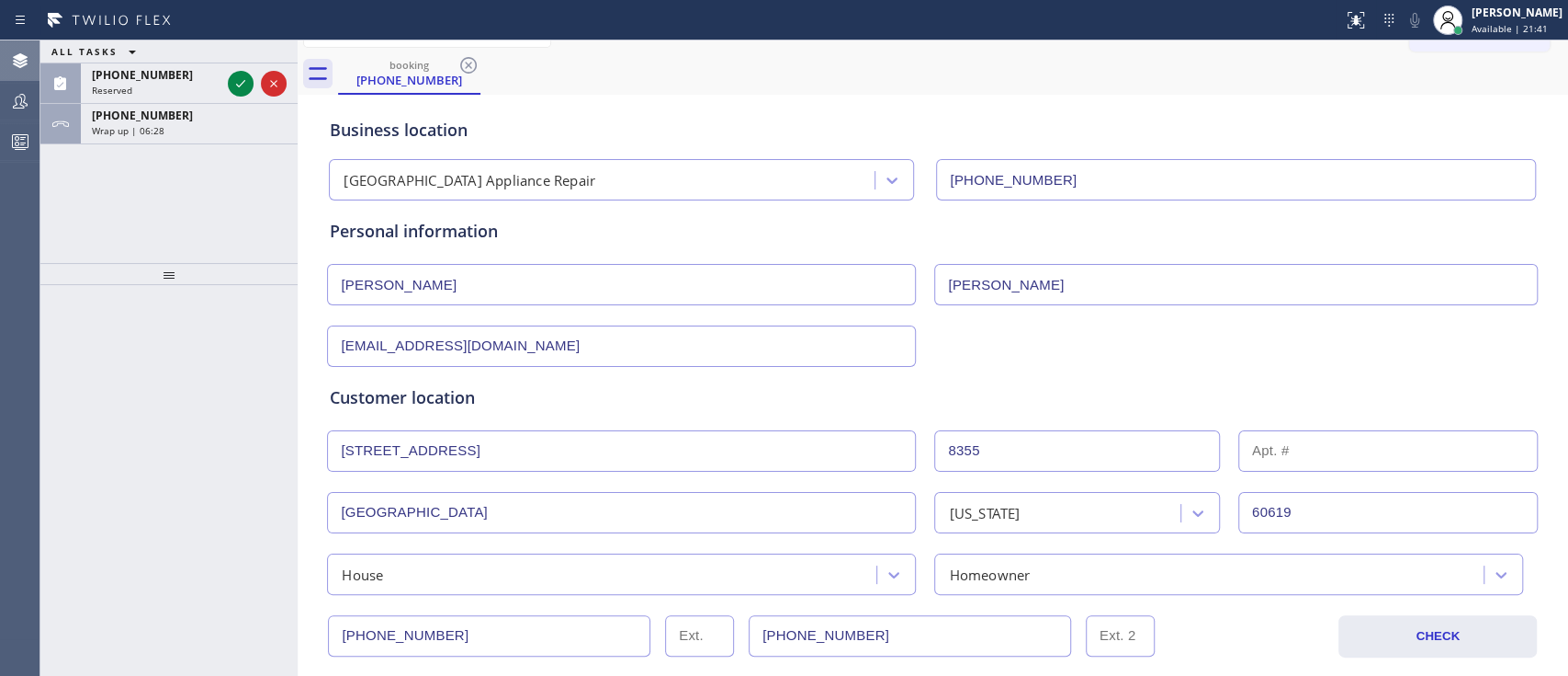
type input "Collen"
click at [757, 348] on input "[EMAIL_ADDRESS][DOMAIN_NAME]" at bounding box center [621, 345] width 589 height 41
click at [364, 287] on input "Collen" at bounding box center [621, 284] width 589 height 41
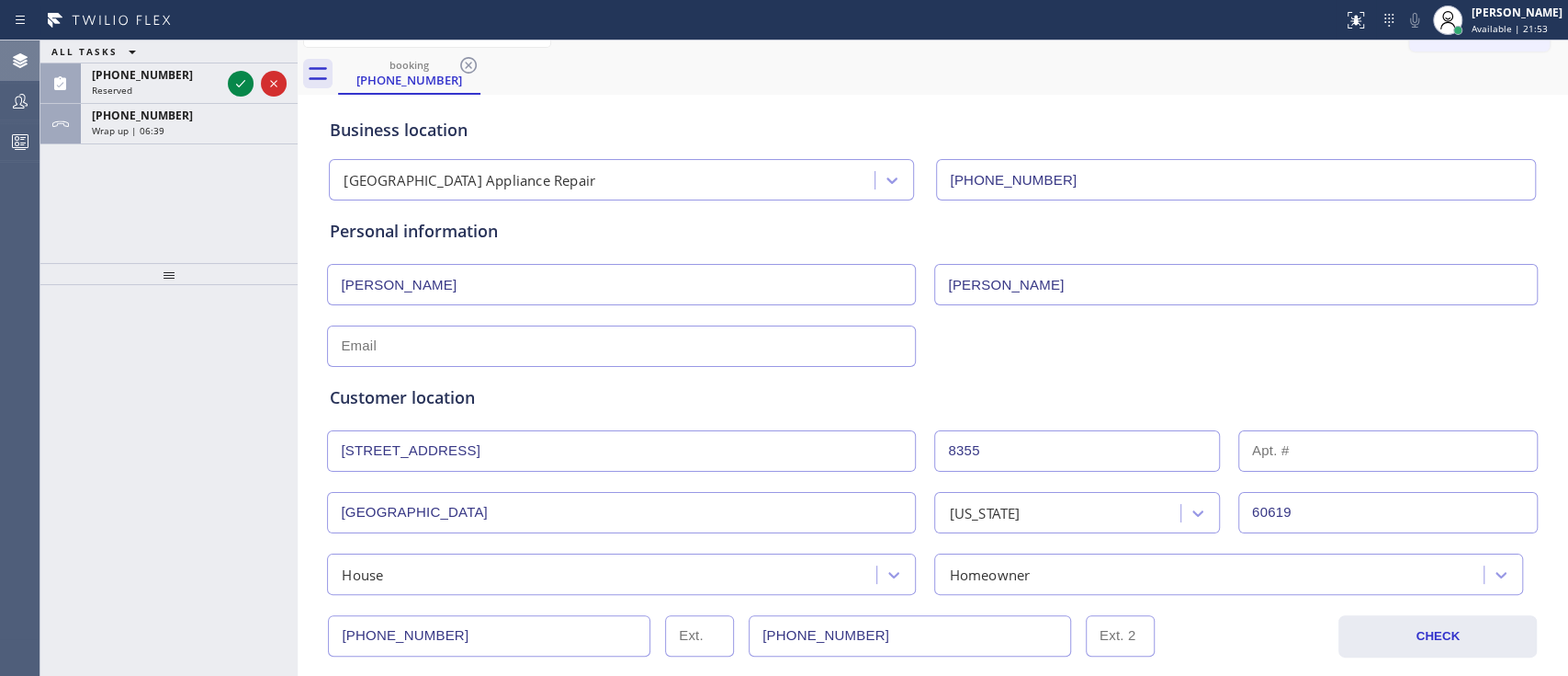
type input "Colleen"
click at [367, 344] on input "text" at bounding box center [621, 345] width 589 height 41
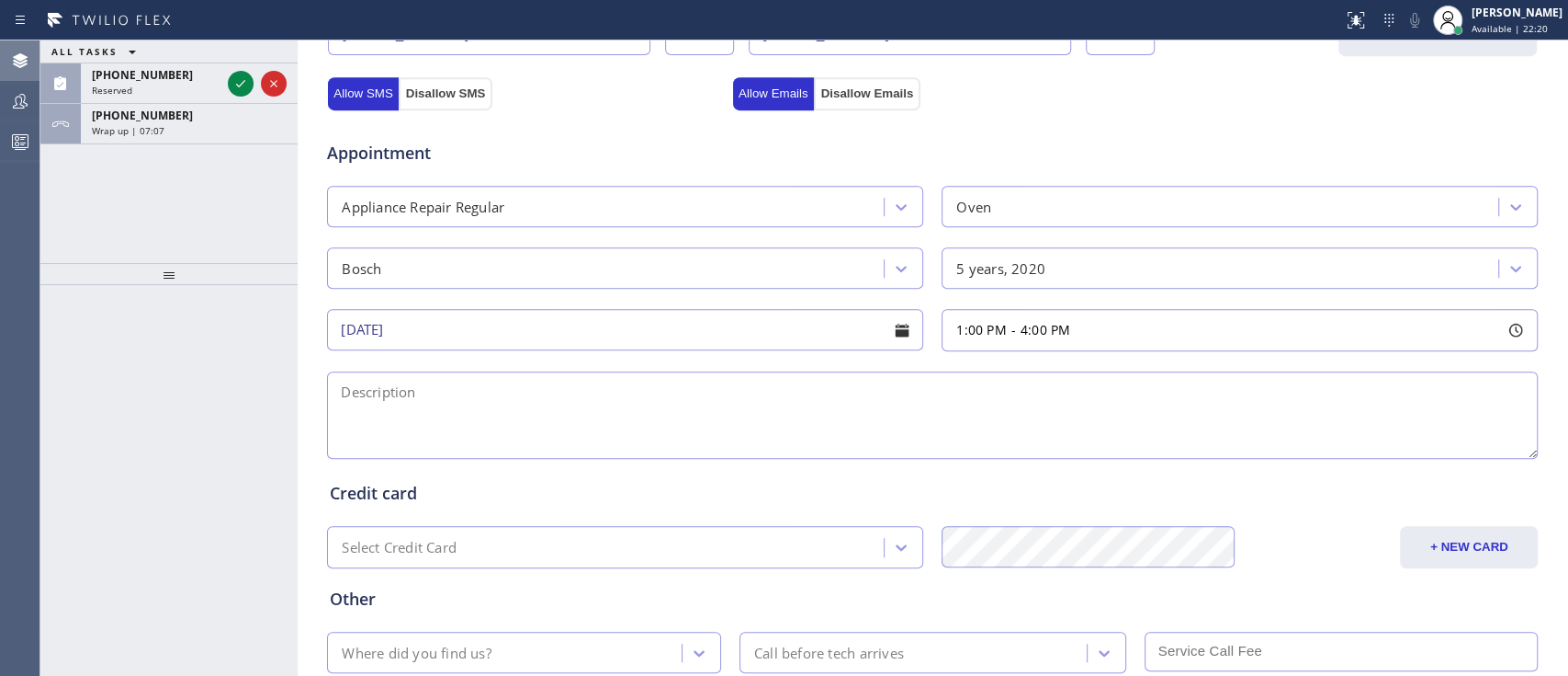
scroll to position [634, 0]
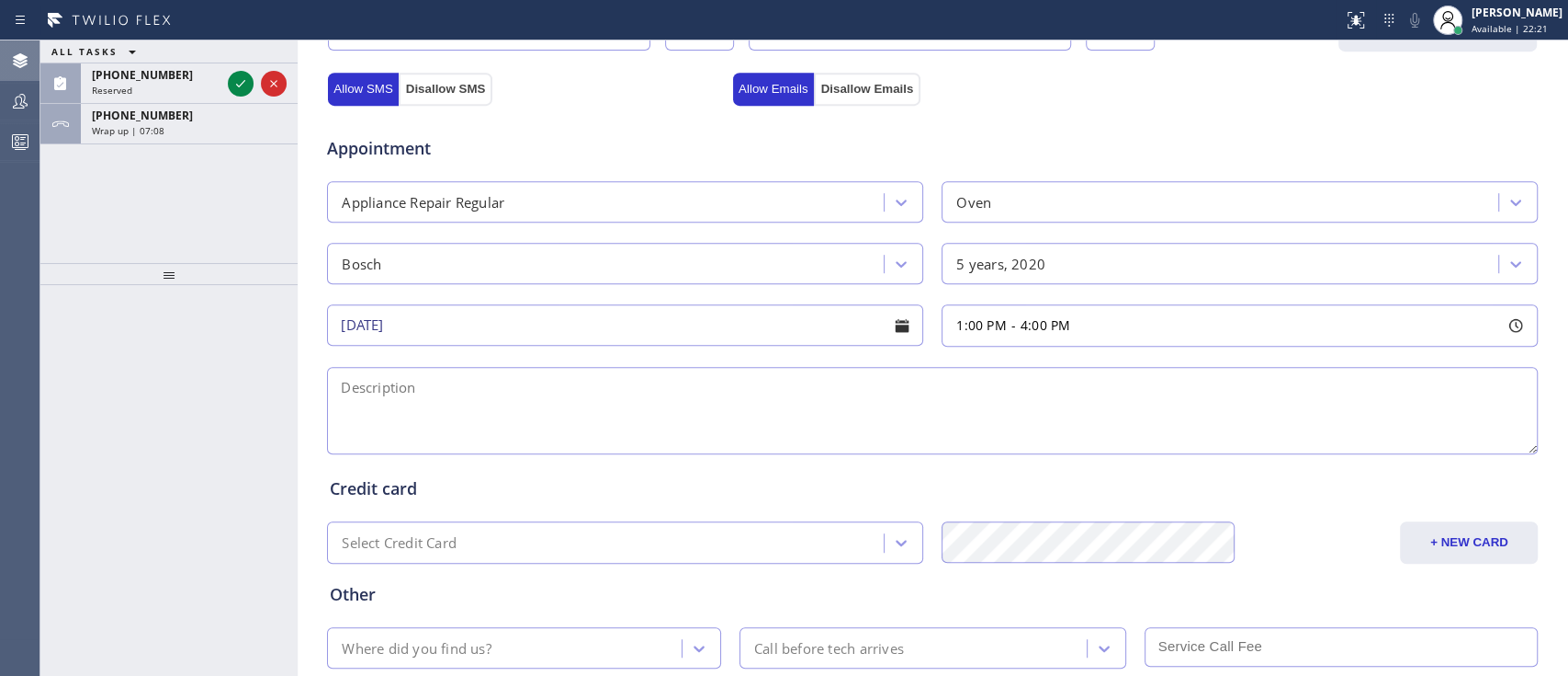
type input "mlanderson@cps.edu"
click at [568, 418] on textarea at bounding box center [931, 410] width 1210 height 87
type textarea "1"
click at [437, 381] on textarea "$75, 1-4, Bosch, Oven," at bounding box center [931, 410] width 1210 height 87
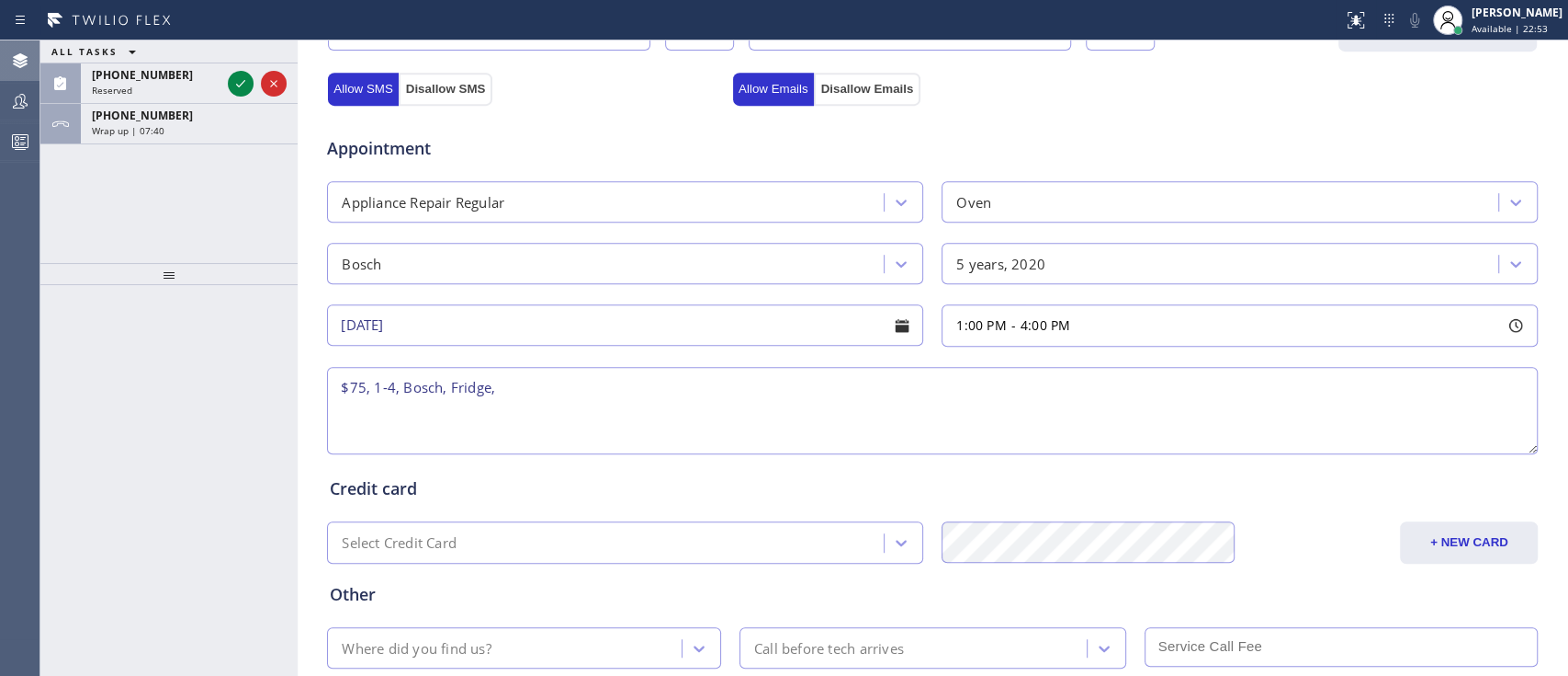
click at [695, 401] on textarea "$75, 1-4, Bosch, Fridge," at bounding box center [931, 410] width 1210 height 87
paste textarea "Electrolux, Fridge, temp setting are resetting themselves, if you hit the digit…"
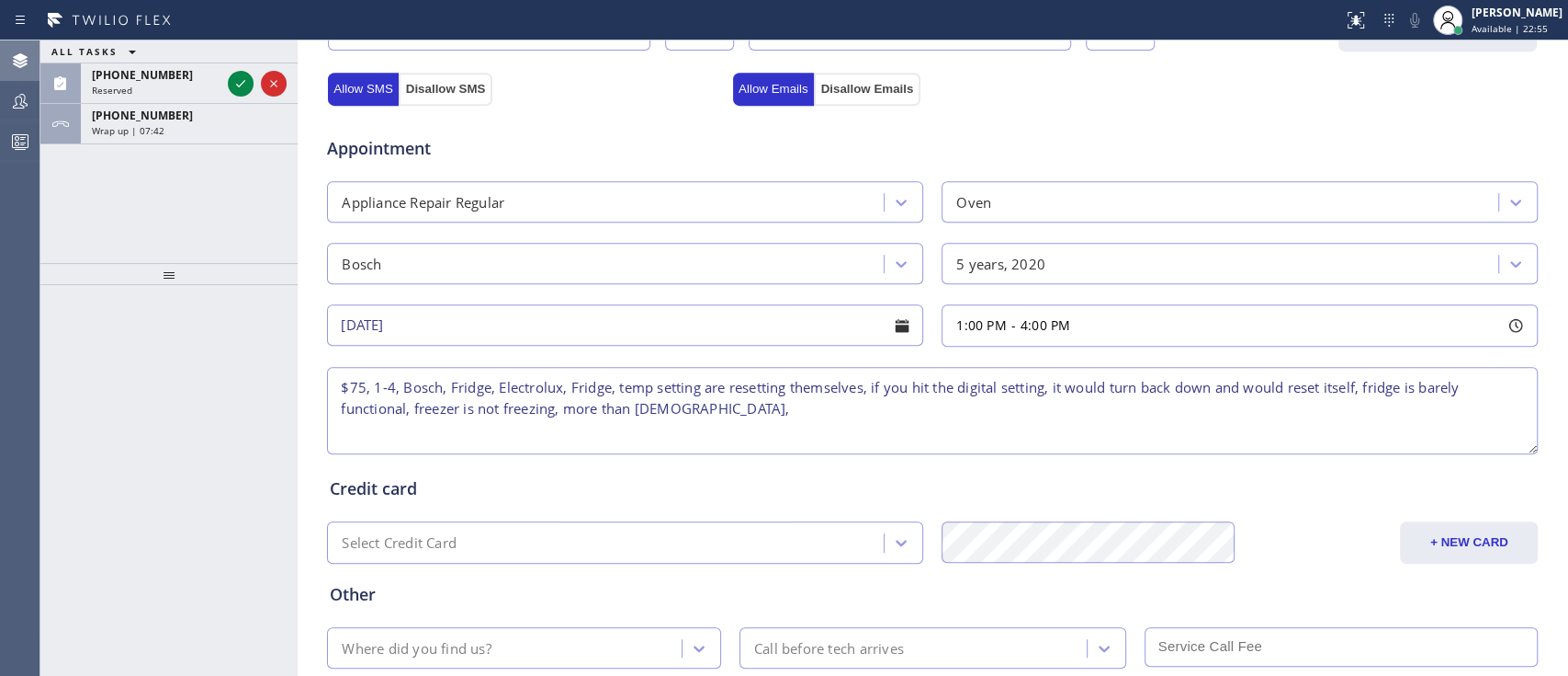
click at [716, 403] on textarea "$75, 1-4, Bosch, Fridge, Electrolux, Fridge, temp setting are resetting themsel…" at bounding box center [931, 410] width 1210 height 87
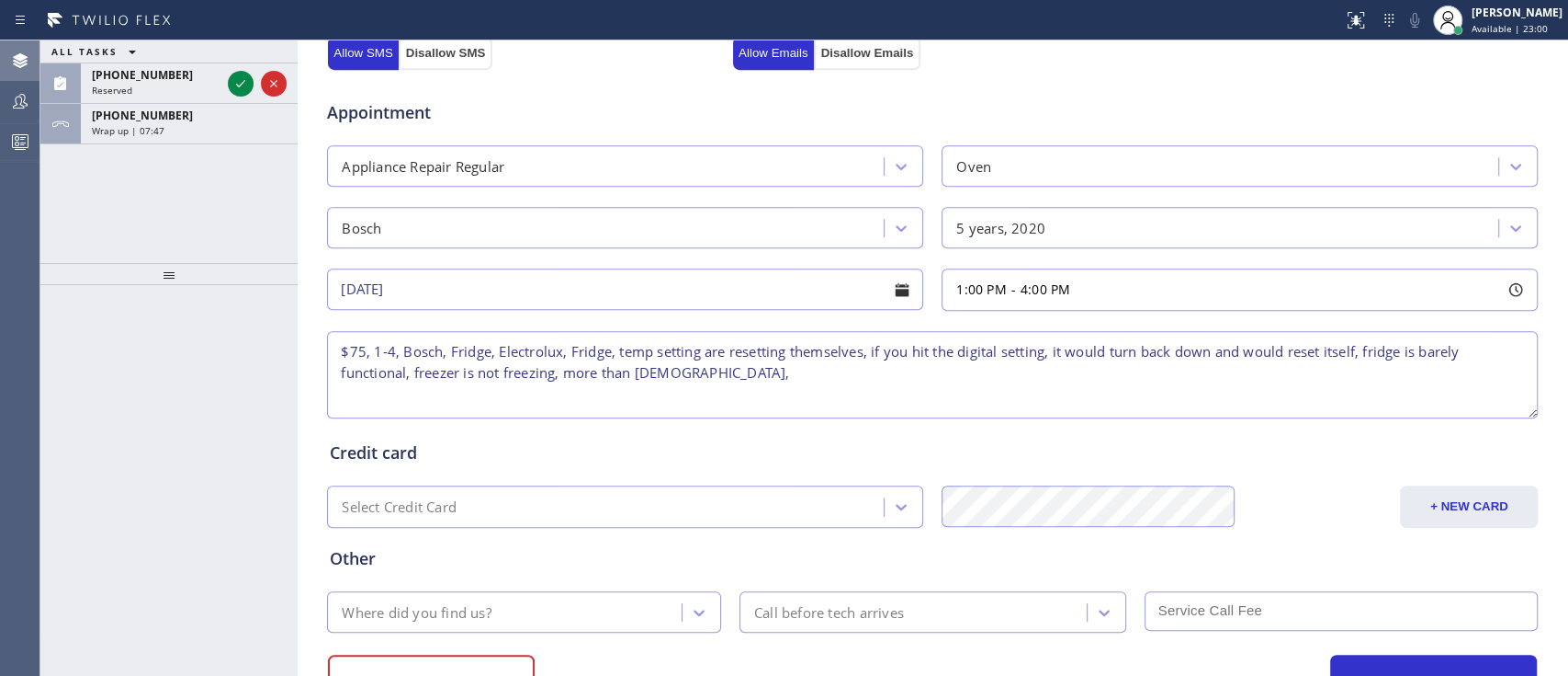
scroll to position [673, 0]
paste textarea "8355 S Prairie Ave, Chicago, IL 60619"
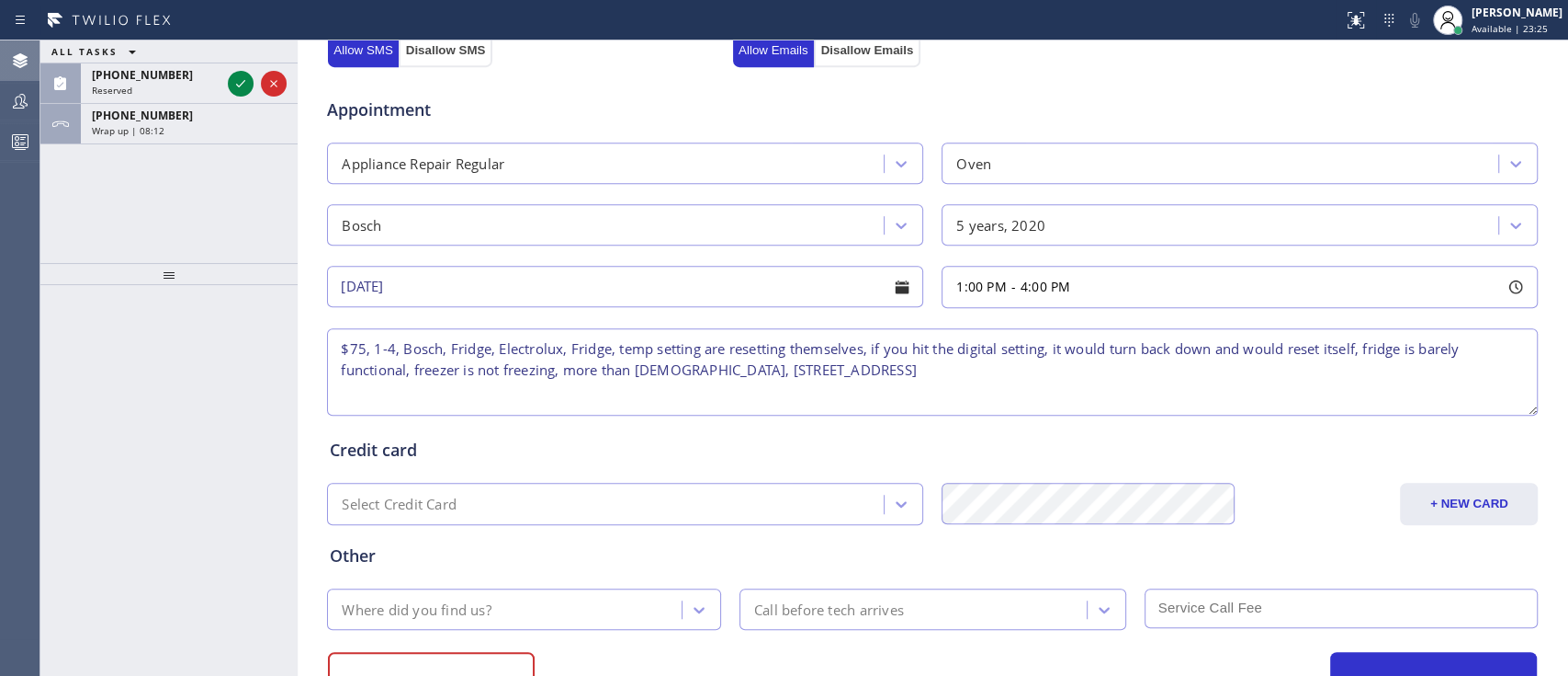
click at [710, 369] on textarea "$75, 1-4, Bosch, Fridge, Electrolux, Fridge, temp setting are resetting themsel…" at bounding box center [931, 371] width 1210 height 87
click at [1080, 371] on textarea "$75, 1-4, Bosch, Fridge, Electrolux, Fridge, temp setting are resetting themsel…" at bounding box center [931, 371] width 1210 height 87
click at [1143, 365] on textarea "$75, 1-4, Bosch, Fridge, Electrolux, Fridge, temp setting are resetting themsel…" at bounding box center [931, 371] width 1210 height 87
type textarea "$75, 1-4, Bosch, Fridge, Electrolux, Fridge, temp setting are resetting themsel…"
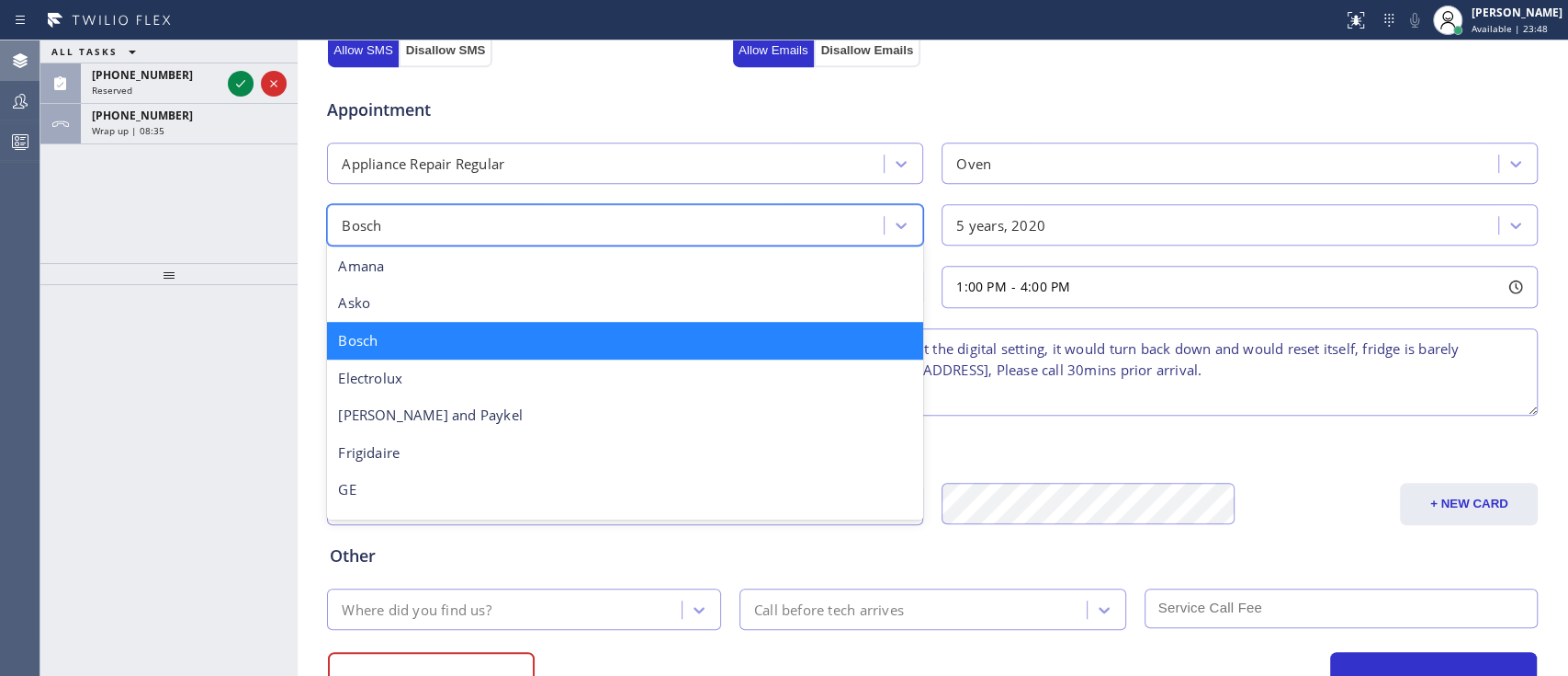
click at [537, 219] on div "Bosch" at bounding box center [608, 225] width 551 height 32
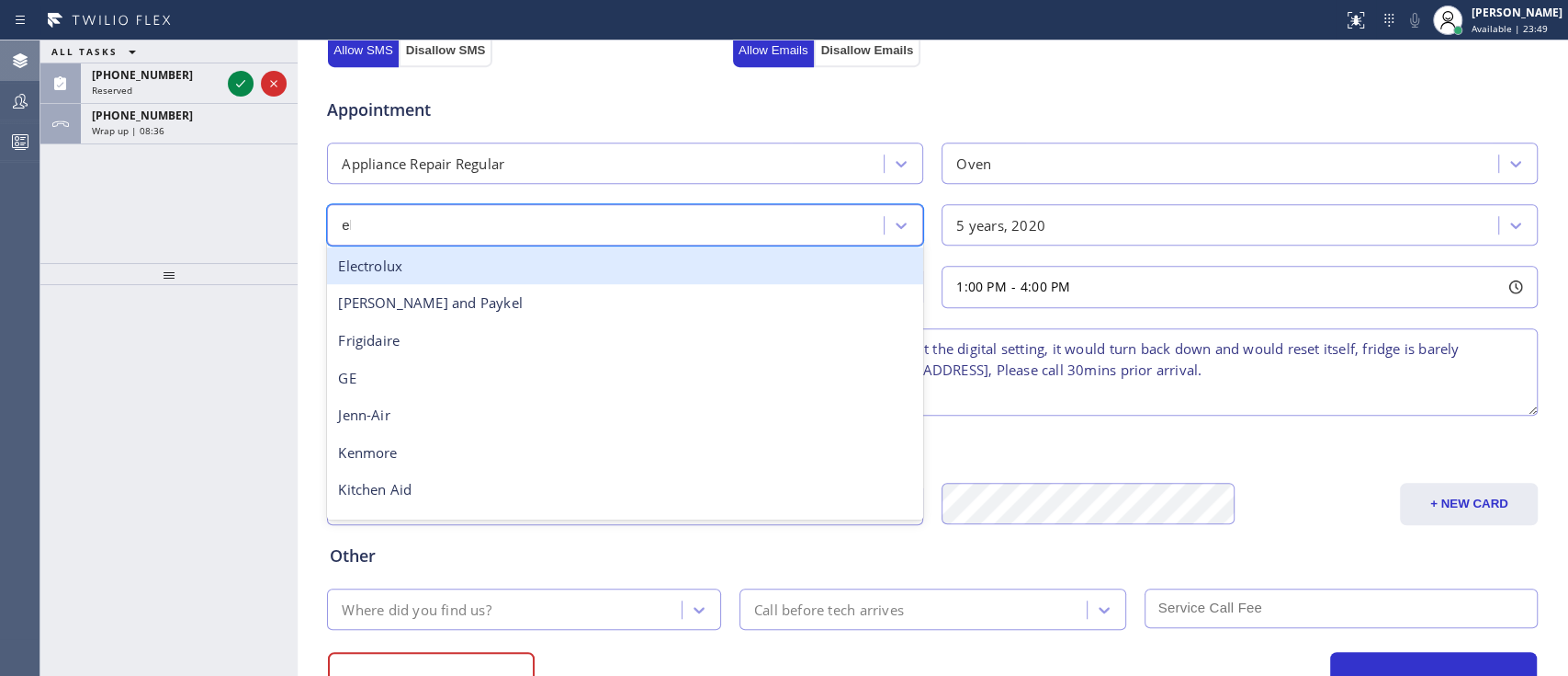
type input "ele"
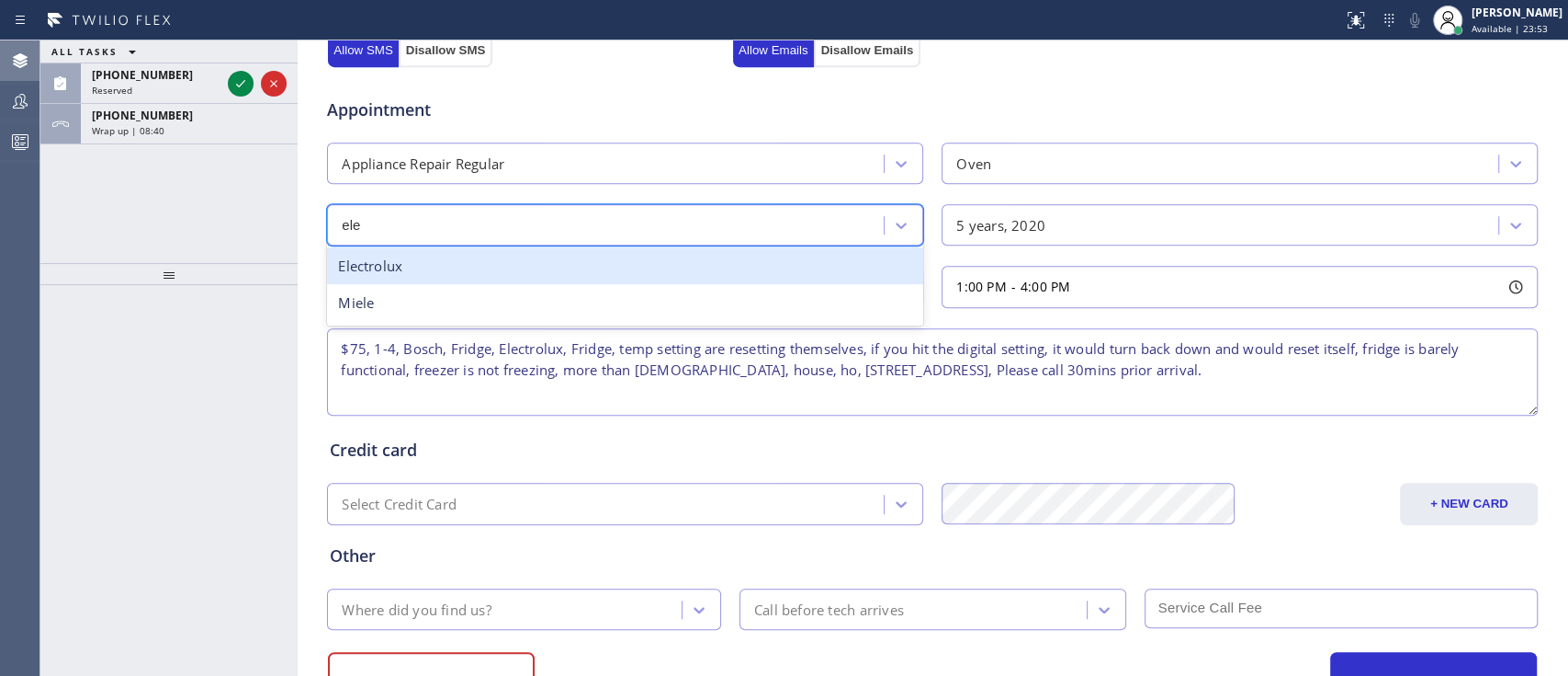
click at [655, 266] on div "Electrolux" at bounding box center [625, 266] width 596 height 38
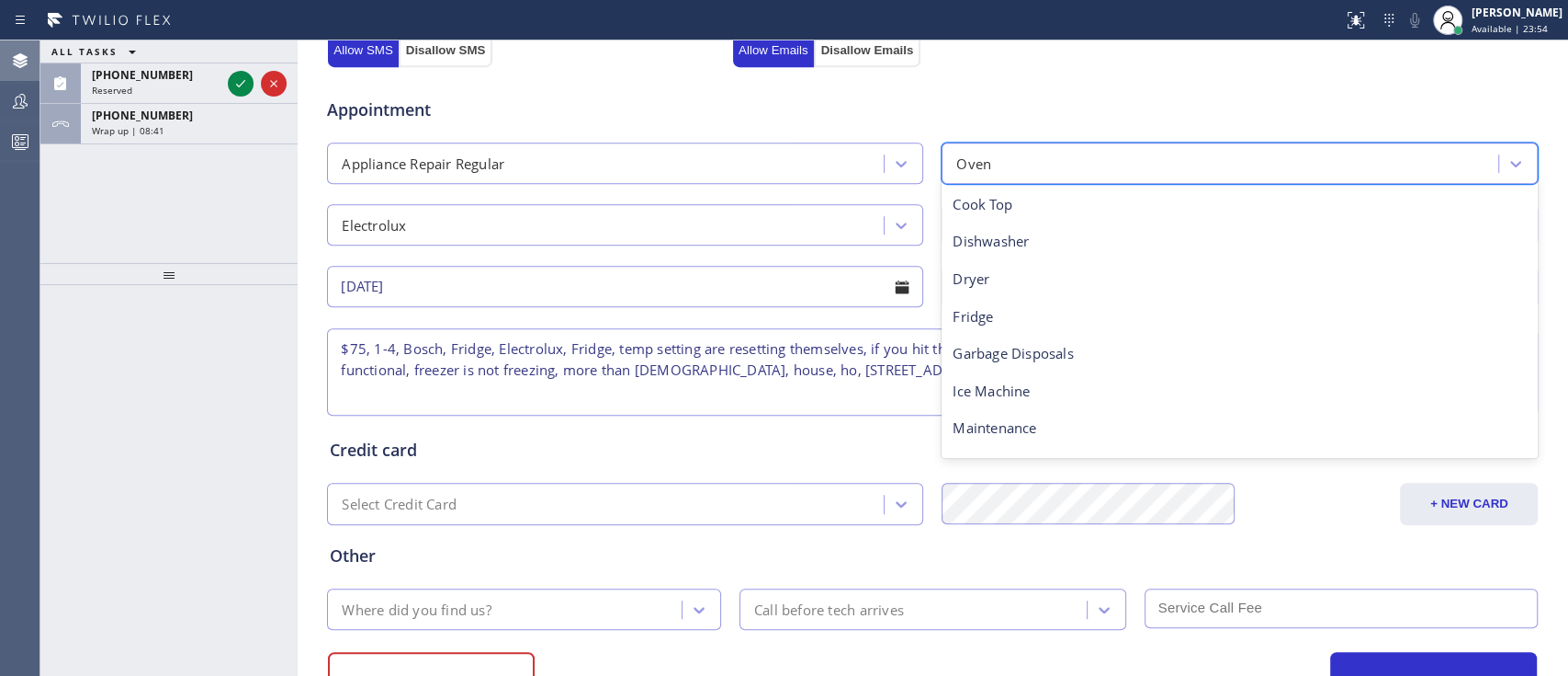
click at [1007, 152] on div "Oven" at bounding box center [1222, 163] width 551 height 32
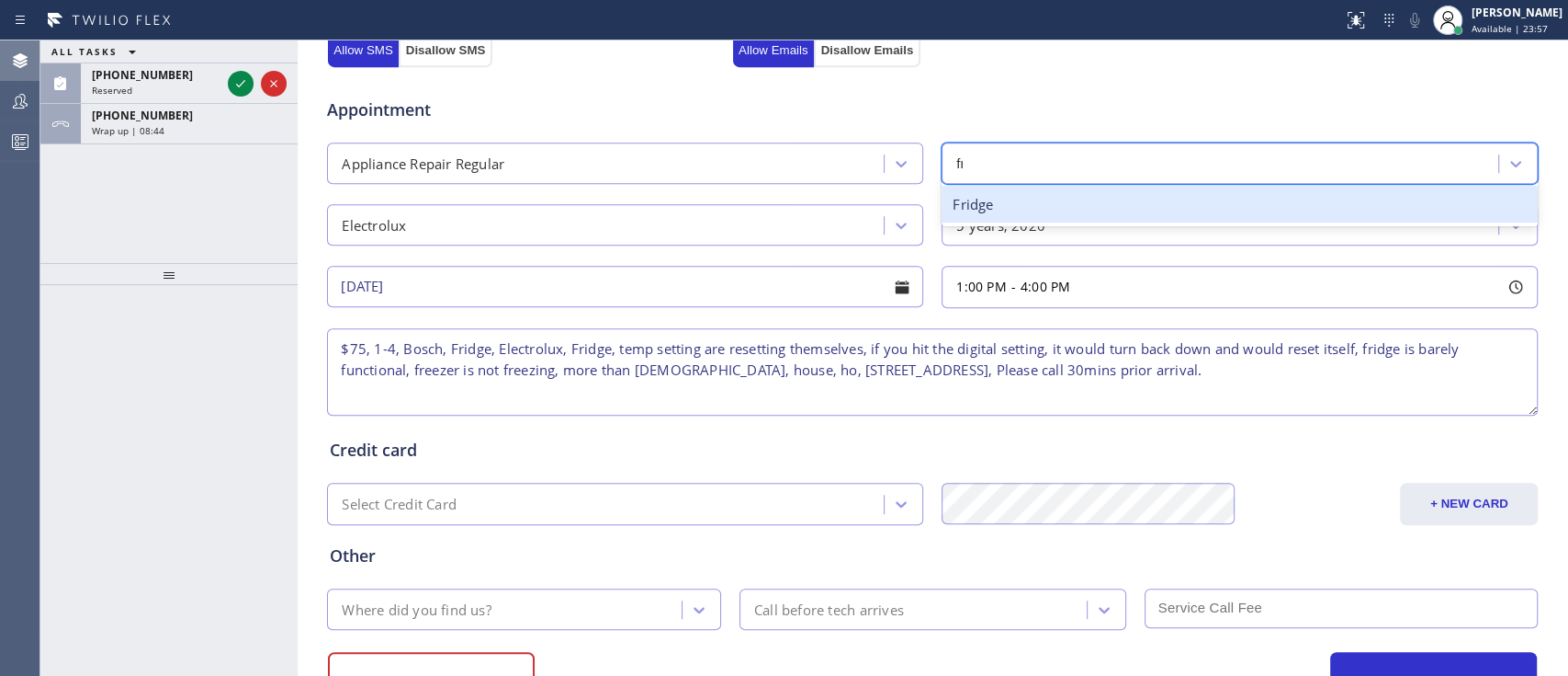
scroll to position [0, 0]
type input "frid"
click at [1012, 192] on div "Fridge" at bounding box center [1239, 205] width 596 height 38
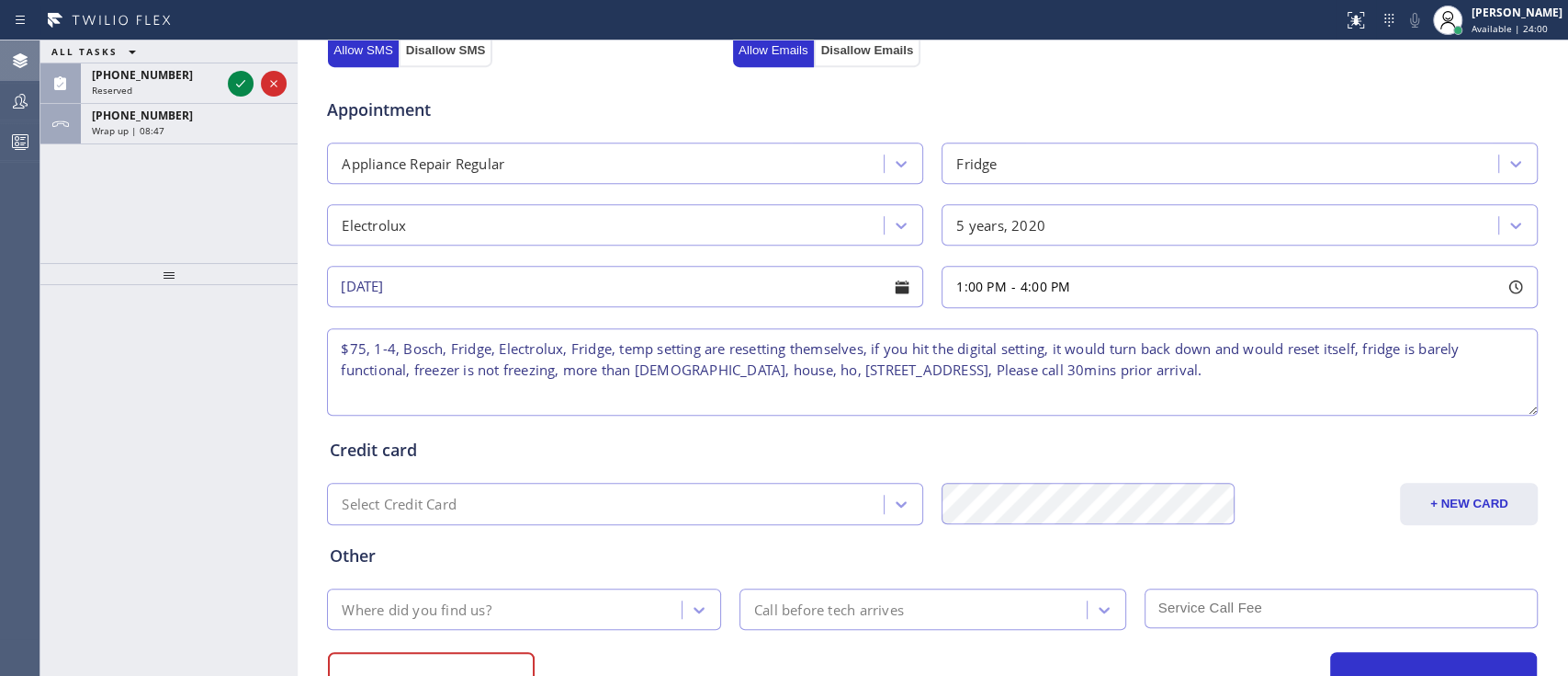
click at [403, 345] on textarea "$75, 1-4, Bosch, Fridge, Electrolux, Fridge, temp setting are resetting themsel…" at bounding box center [931, 371] width 1210 height 87
click at [529, 345] on textarea "$75, 1-4, Electrolux, Fridge, Electrolux, Fridge, temp setting are resetting th…" at bounding box center [931, 371] width 1210 height 87
click at [971, 370] on textarea "$75, 1-4, Electrolux, Fridge, temp setting are resetting themselves, if you hit…" at bounding box center [931, 371] width 1210 height 87
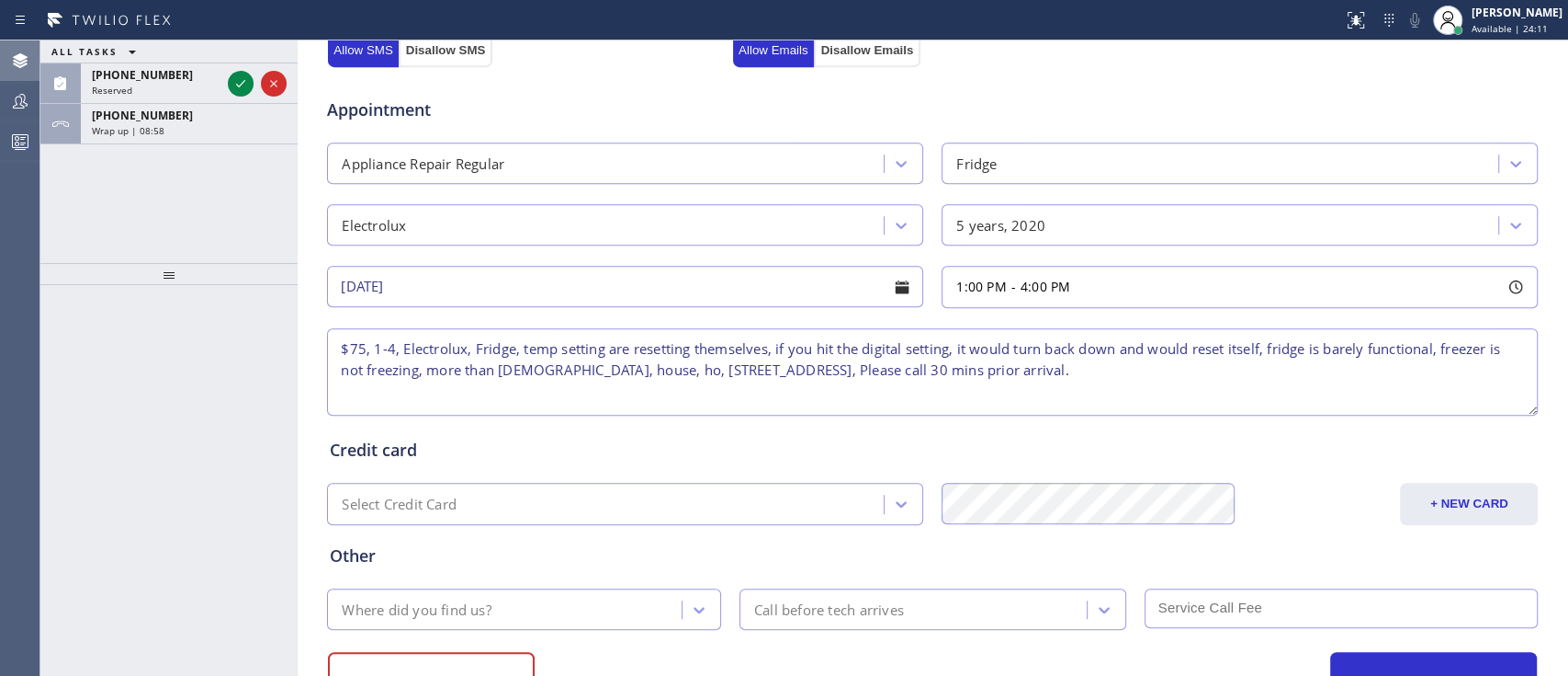
type textarea "$75, 1-4, Electrolux, Fridge, temp setting are resetting themselves, if you hit…"
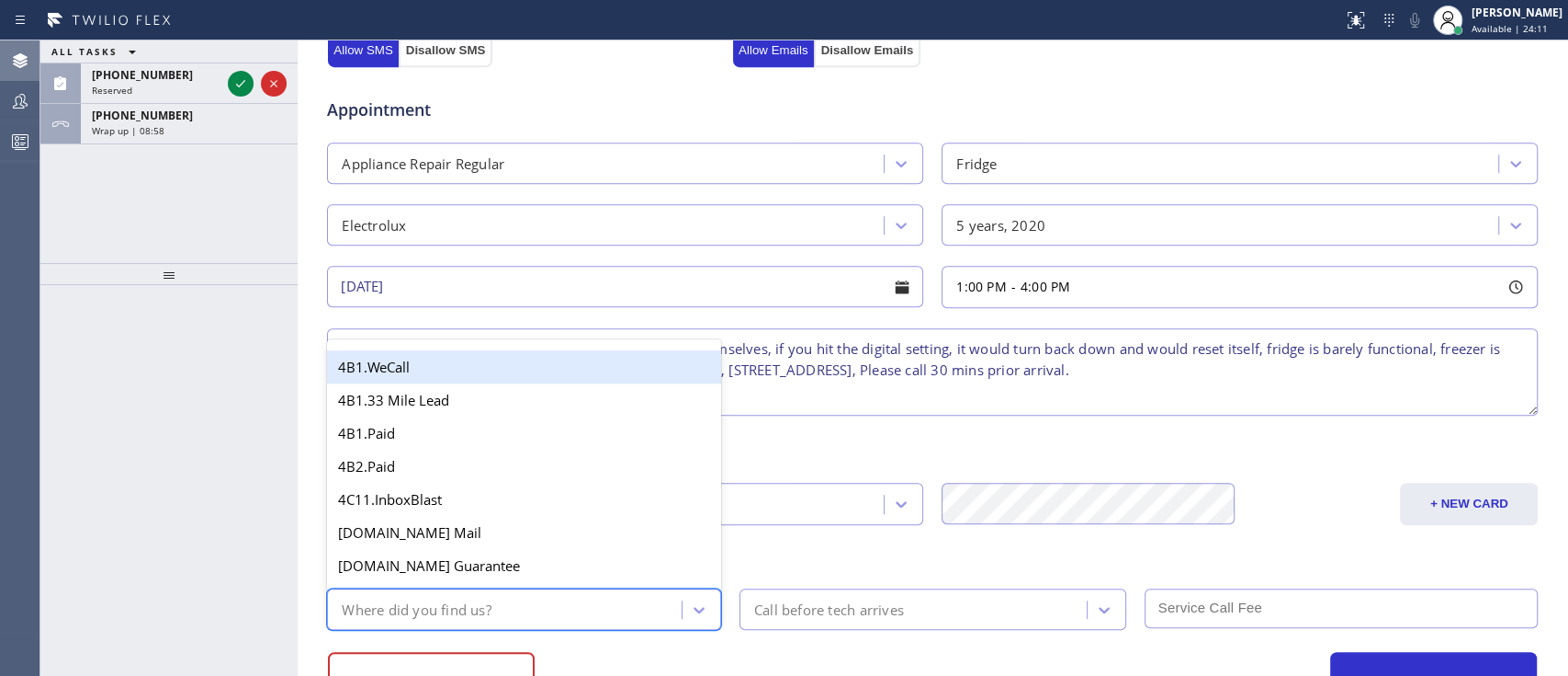
click at [626, 505] on div "Where did you find us?" at bounding box center [507, 609] width 349 height 32
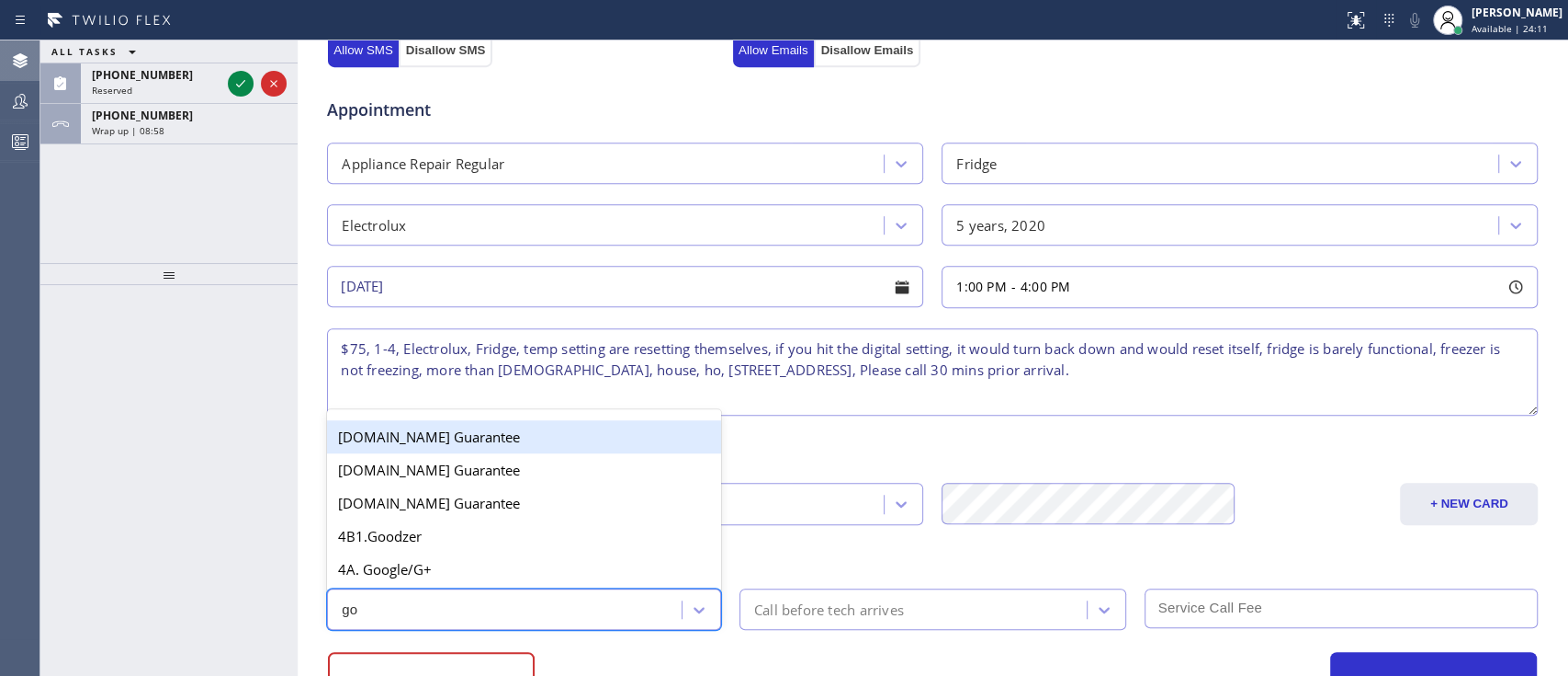
type input "goo"
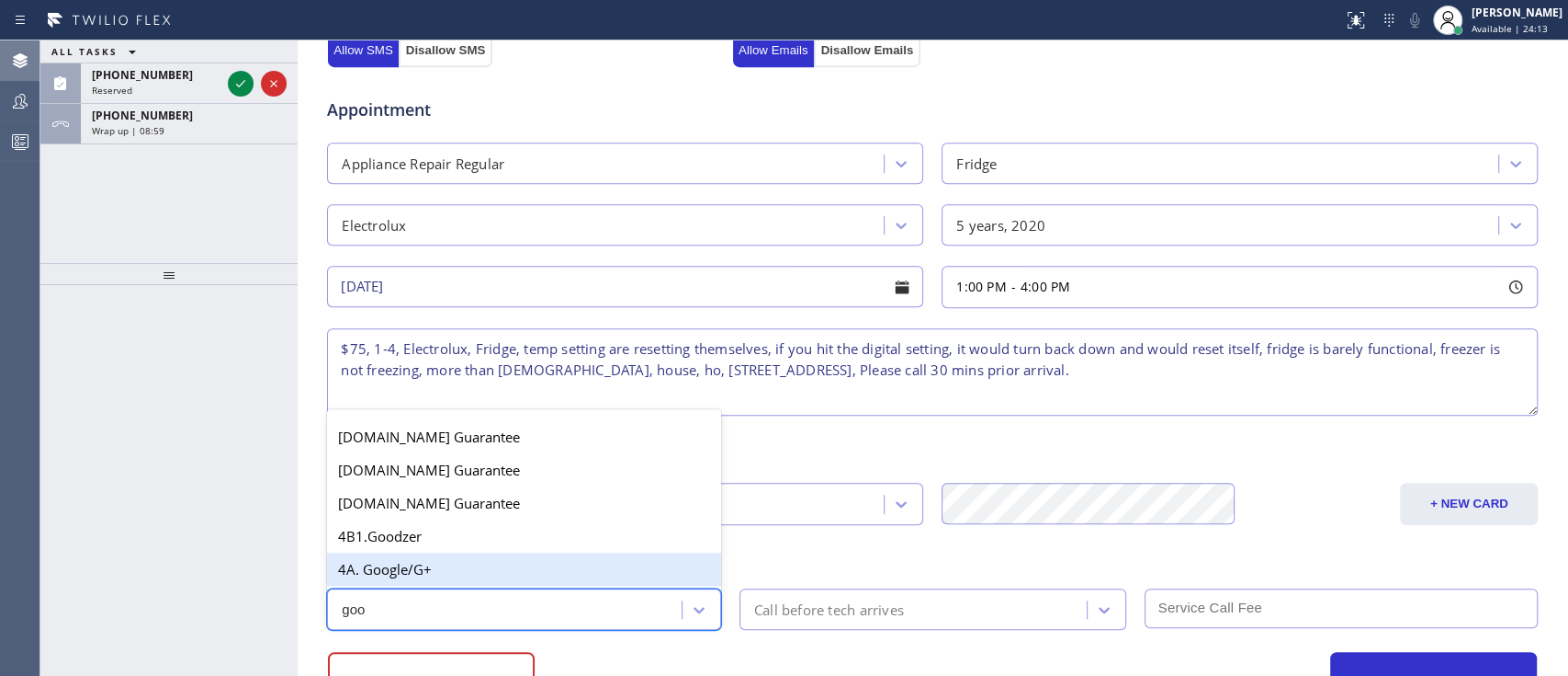
click at [620, 505] on div "4A. Google/G+" at bounding box center [524, 568] width 394 height 33
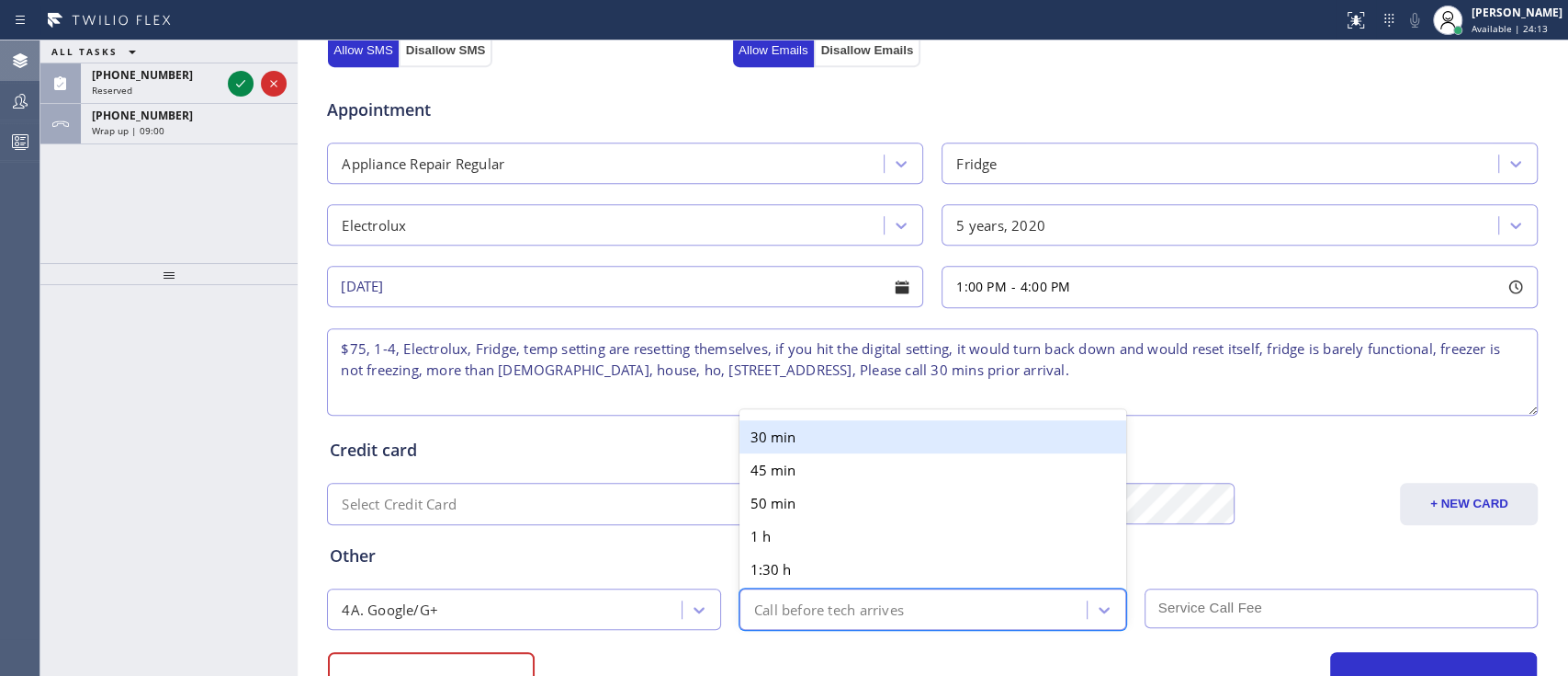
click at [797, 505] on div "Call before tech arrives" at bounding box center [829, 608] width 150 height 21
click at [797, 432] on div "30 min" at bounding box center [932, 436] width 387 height 33
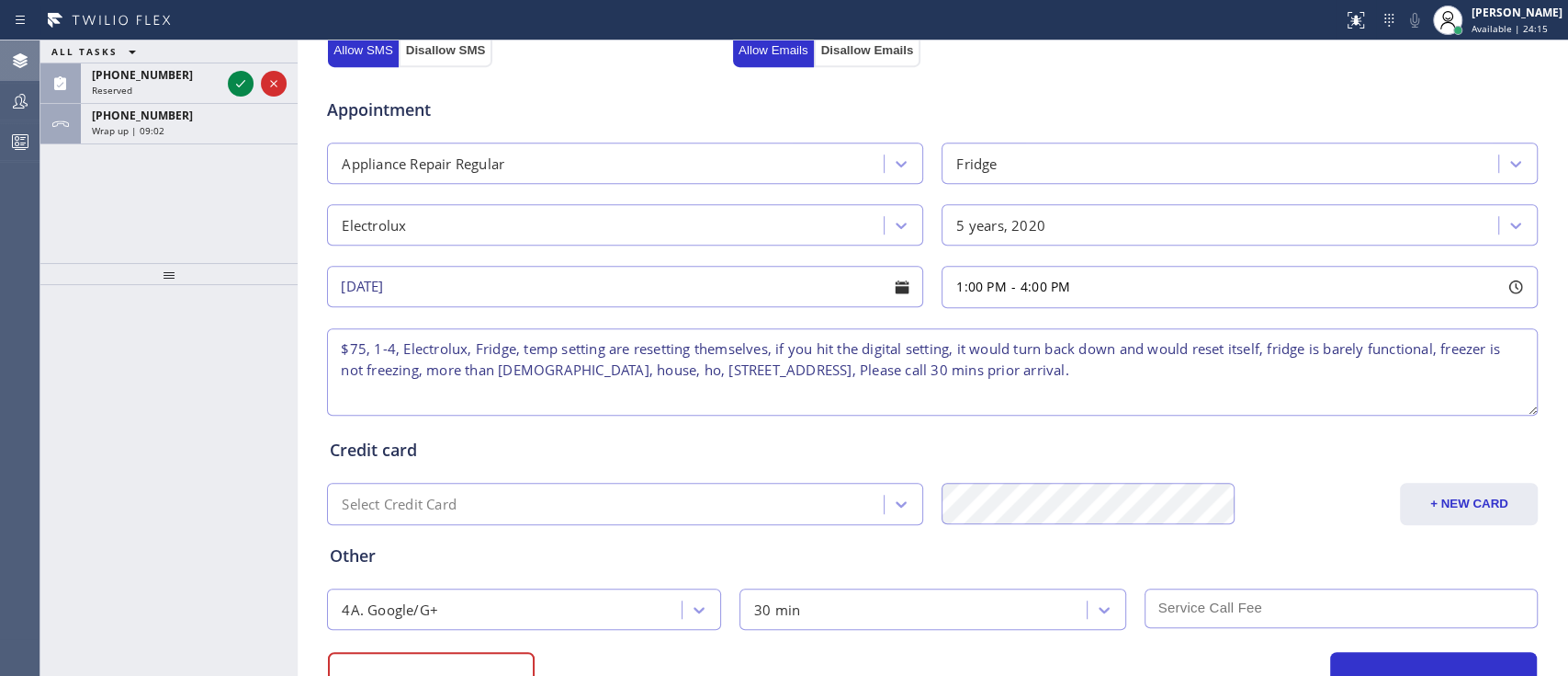
click at [1174, 505] on input "text" at bounding box center [1341, 608] width 394 height 40
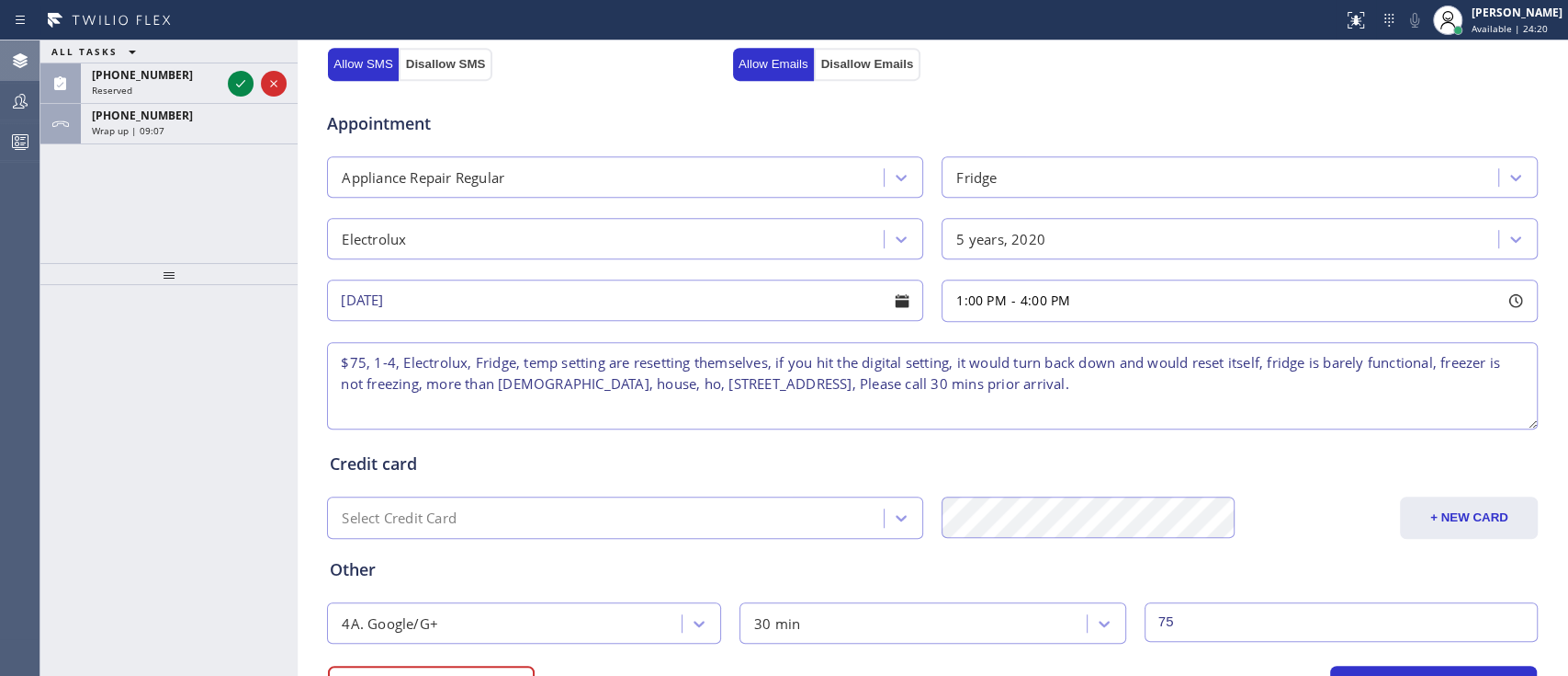
scroll to position [665, 0]
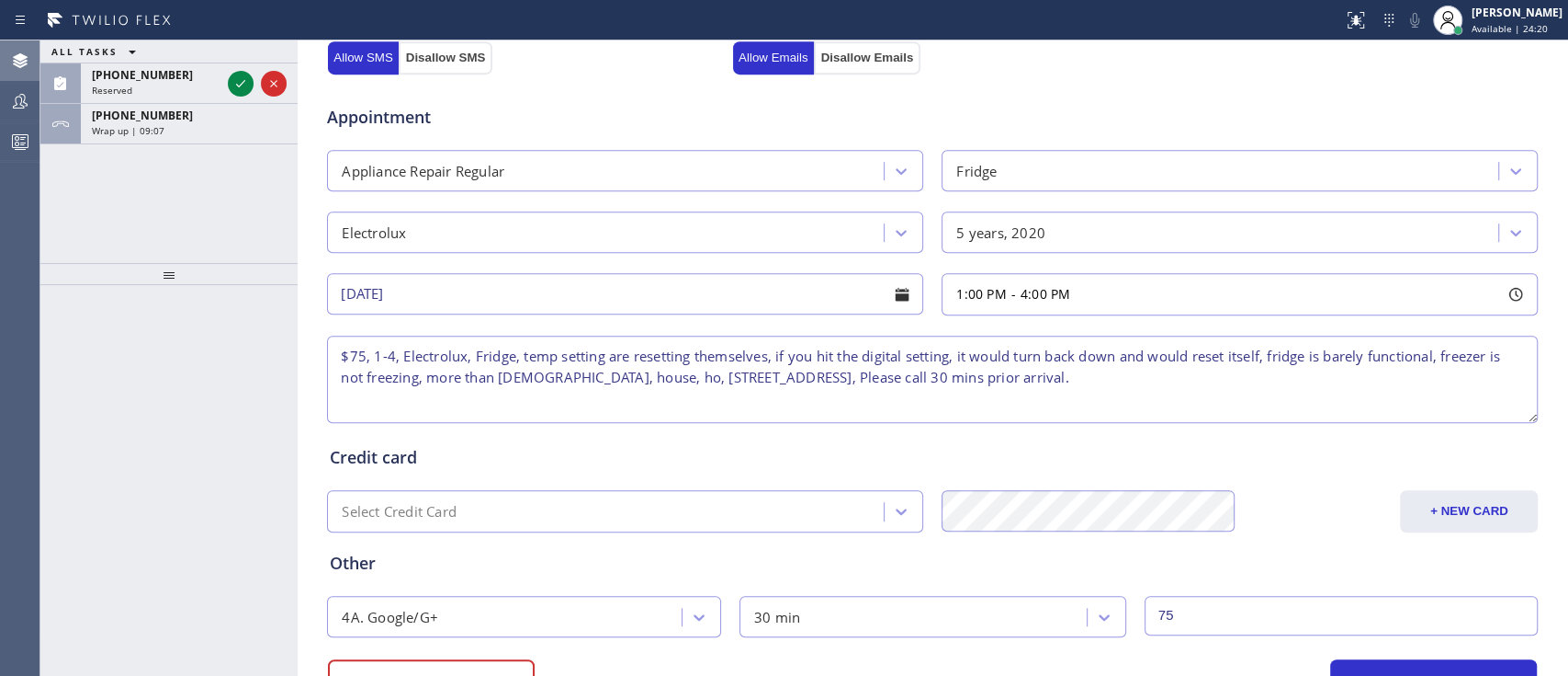
type input "75"
click at [1174, 374] on textarea "$75, 1-4, Electrolux, Fridge, temp setting are resetting themselves, if you hit…" at bounding box center [931, 378] width 1210 height 87
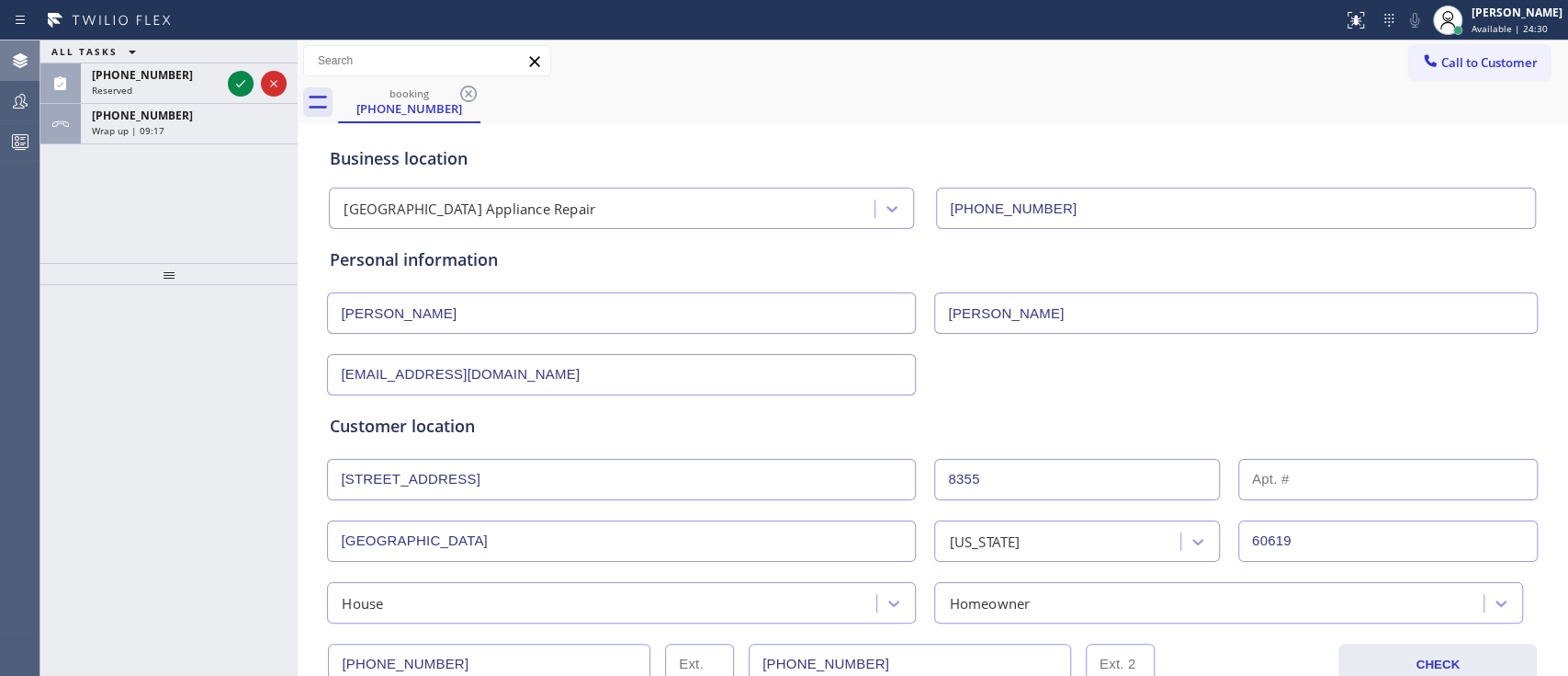
scroll to position [745, 0]
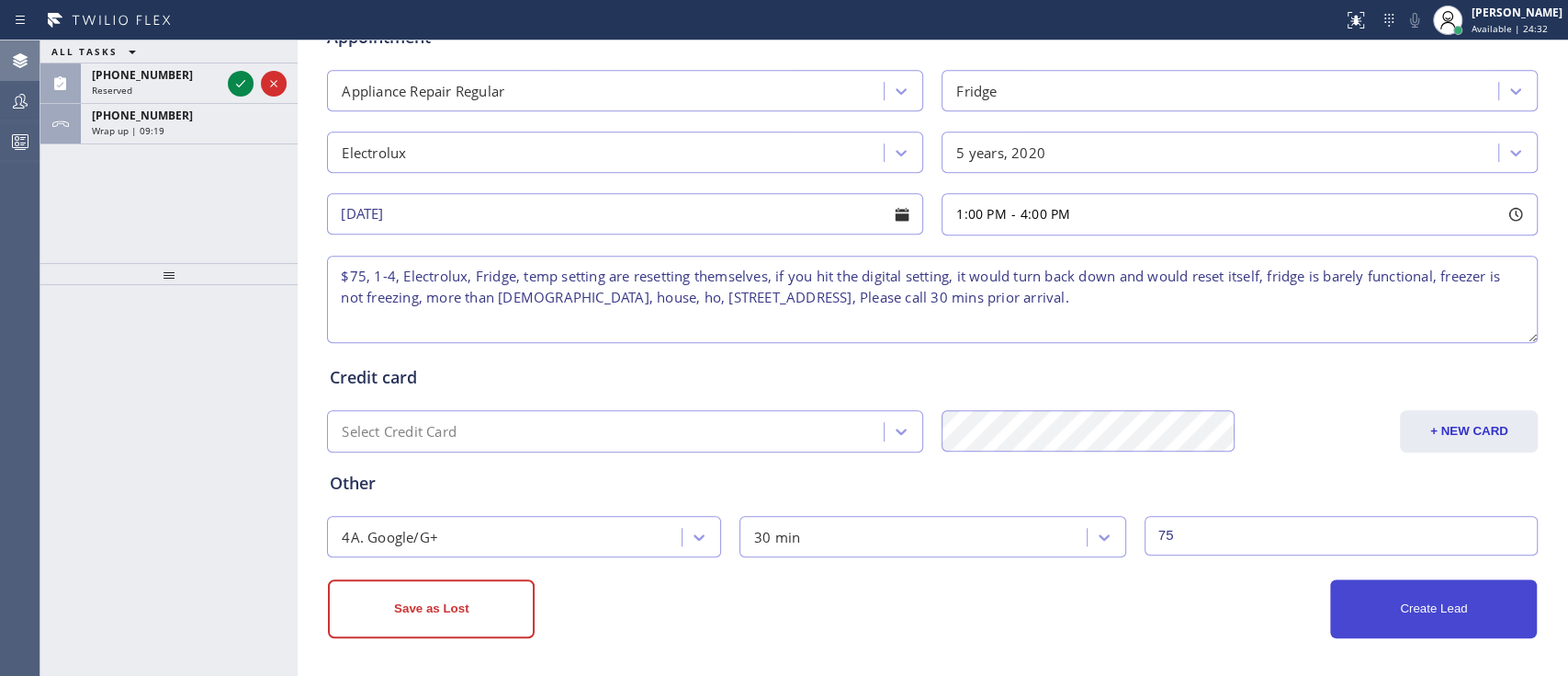
type textarea "$75, 1-4, Electrolux, Fridge, temp setting are resetting themselves, if you hit…"
click at [1174, 505] on button "Create Lead" at bounding box center [1433, 608] width 207 height 59
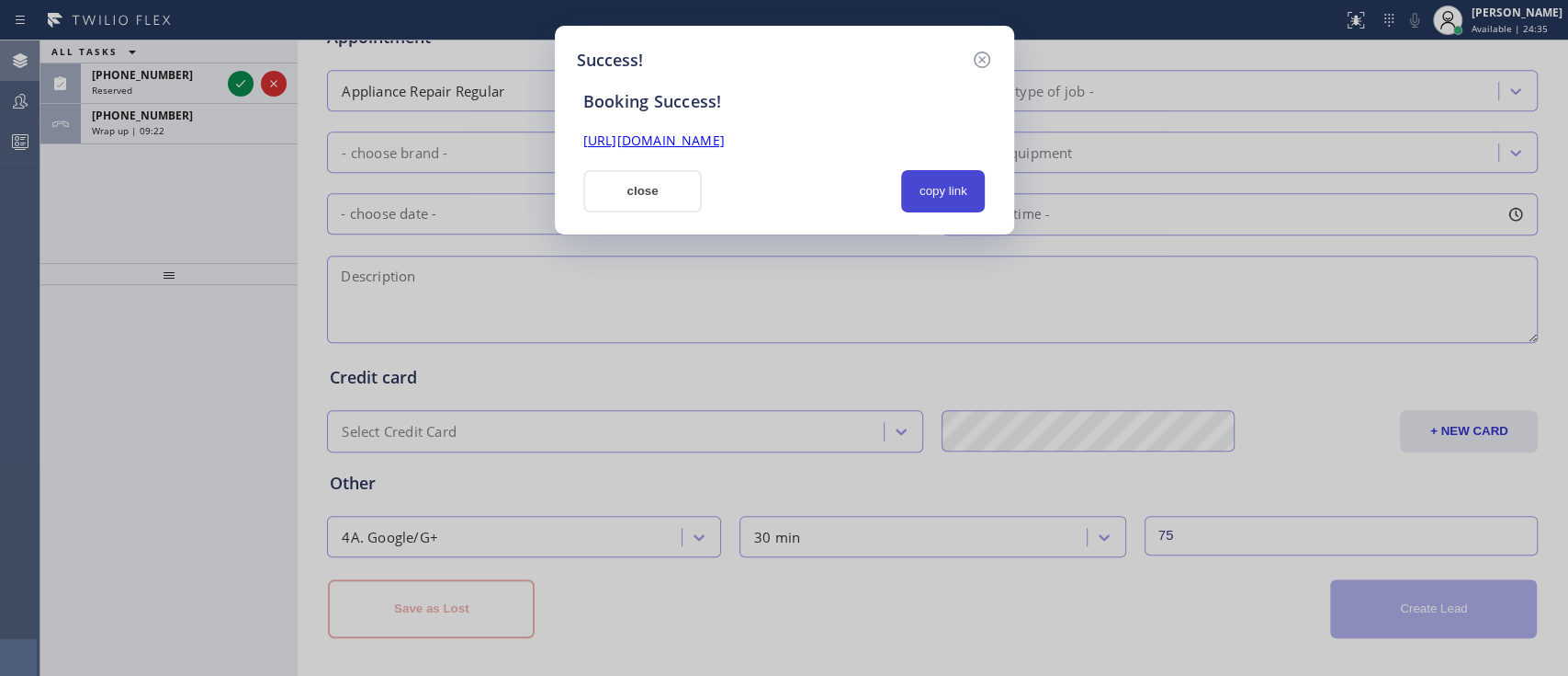
click at [936, 176] on button "copy link" at bounding box center [943, 191] width 85 height 42
click at [665, 199] on button "close" at bounding box center [643, 191] width 119 height 42
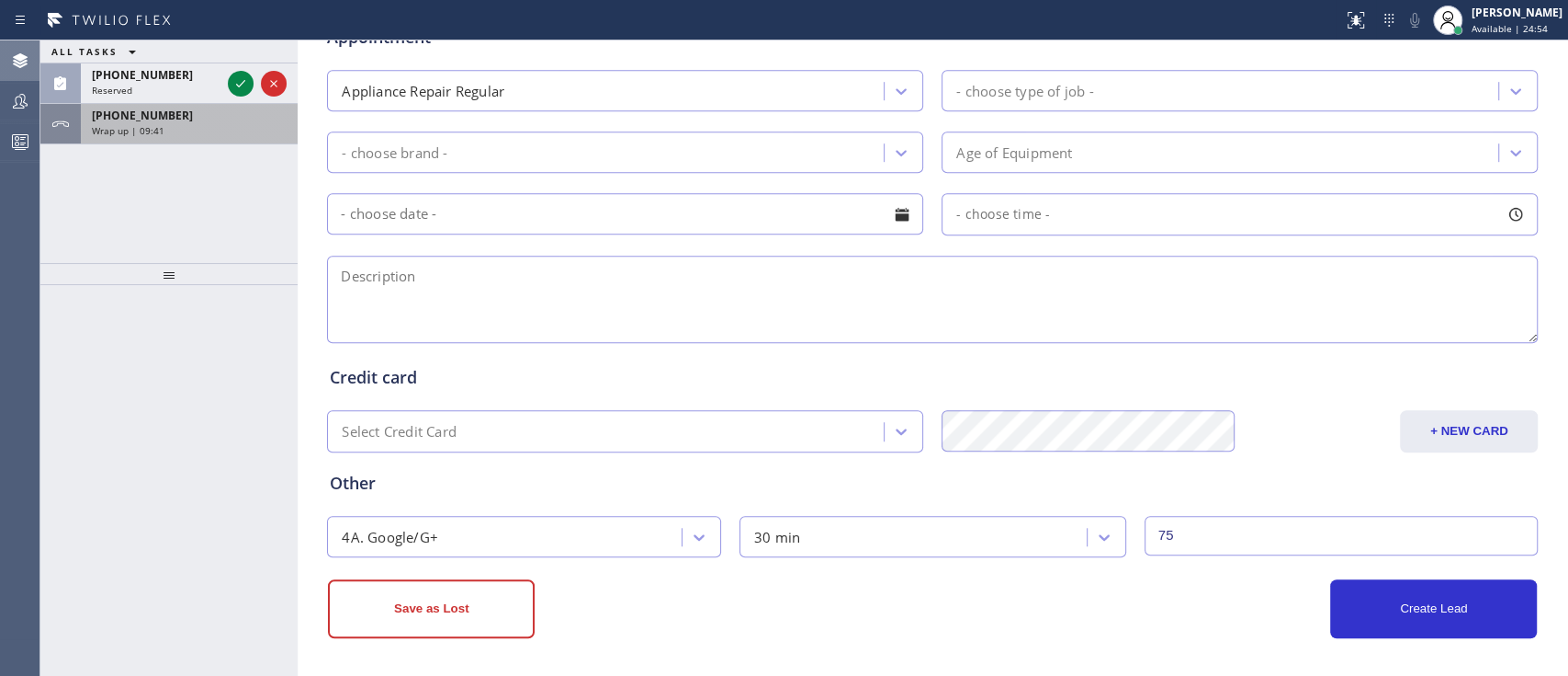
click at [244, 119] on div "+17732301672" at bounding box center [189, 116] width 195 height 16
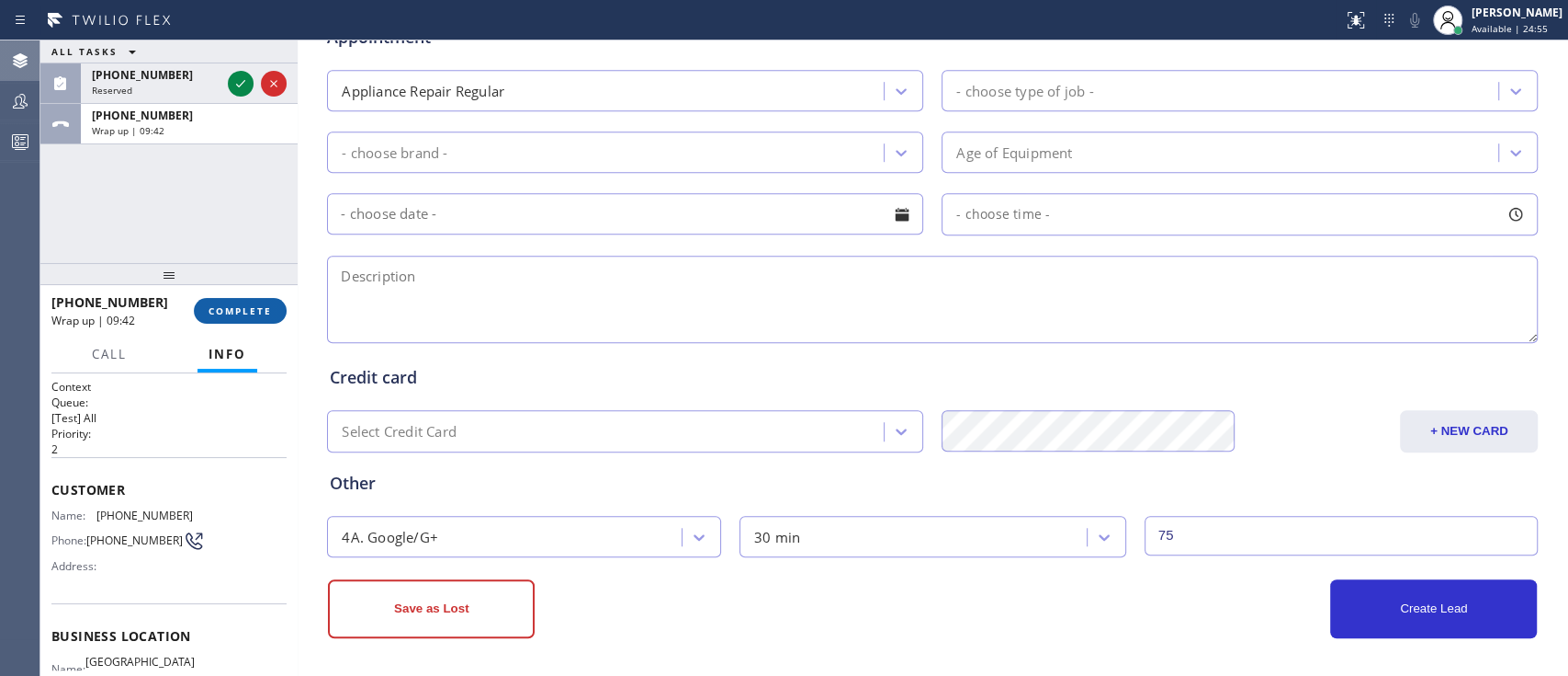
click at [255, 298] on button "COMPLETE" at bounding box center [240, 311] width 93 height 26
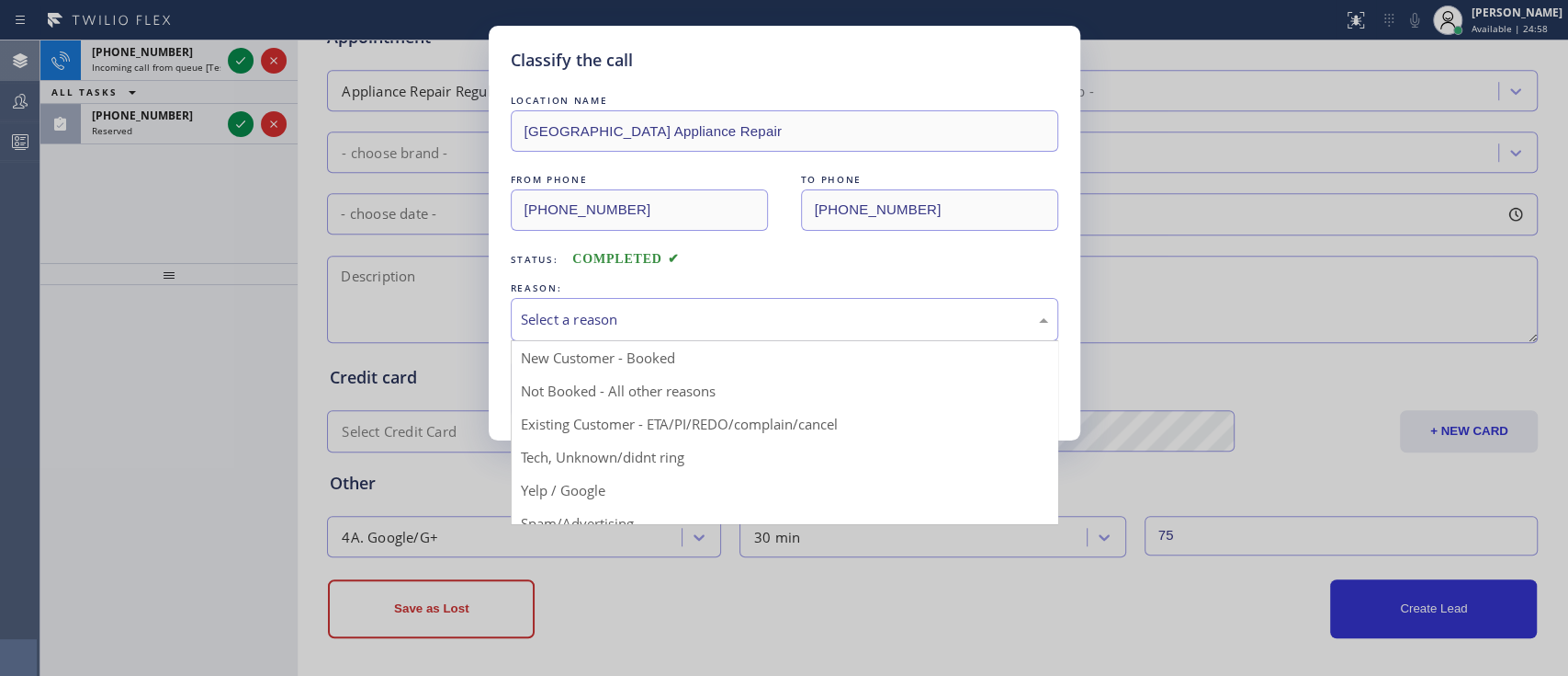
click at [605, 338] on div "Select a reason New Customer - Booked Not Booked - All other reasons Existing C…" at bounding box center [784, 319] width 548 height 43
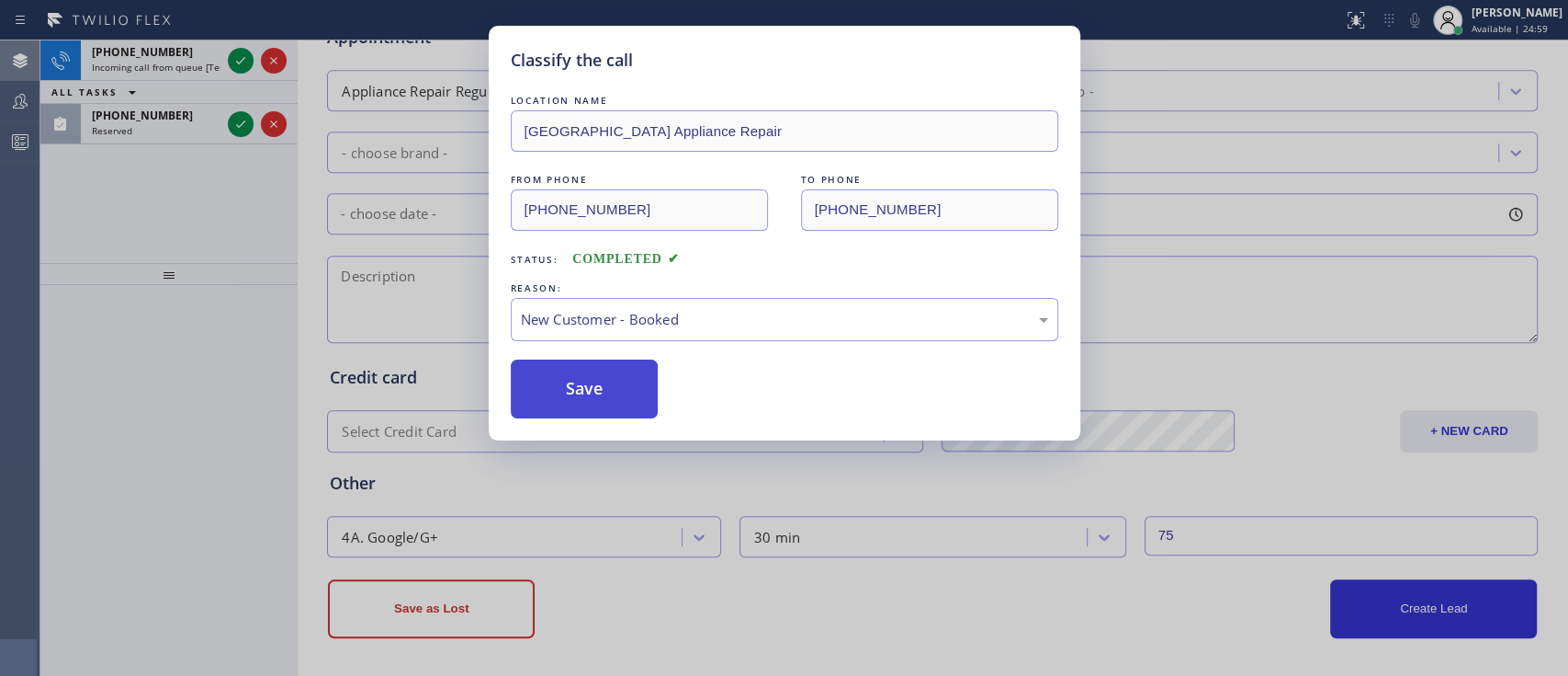
click at [598, 389] on button "Save" at bounding box center [585, 388] width 148 height 59
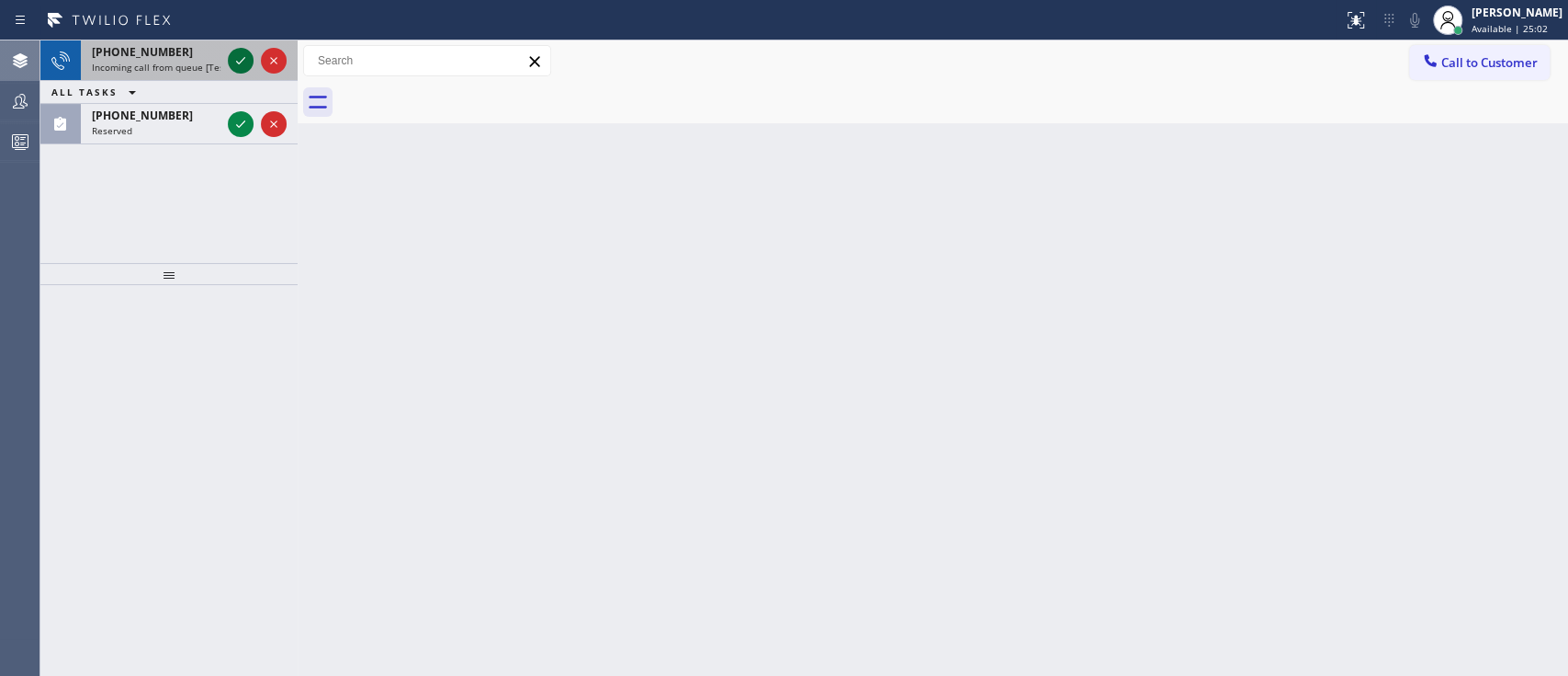
click at [244, 62] on icon at bounding box center [241, 61] width 22 height 22
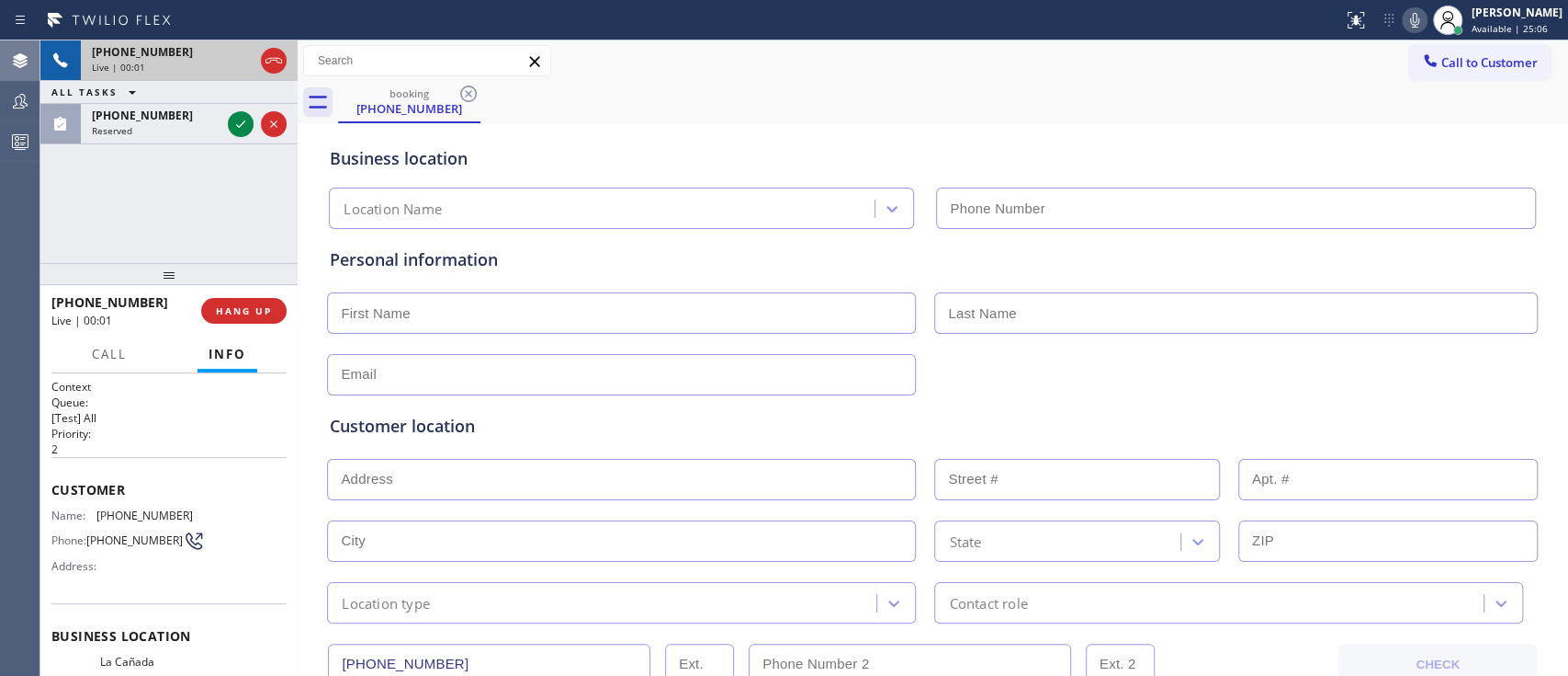
type input "(818) 740-6341"
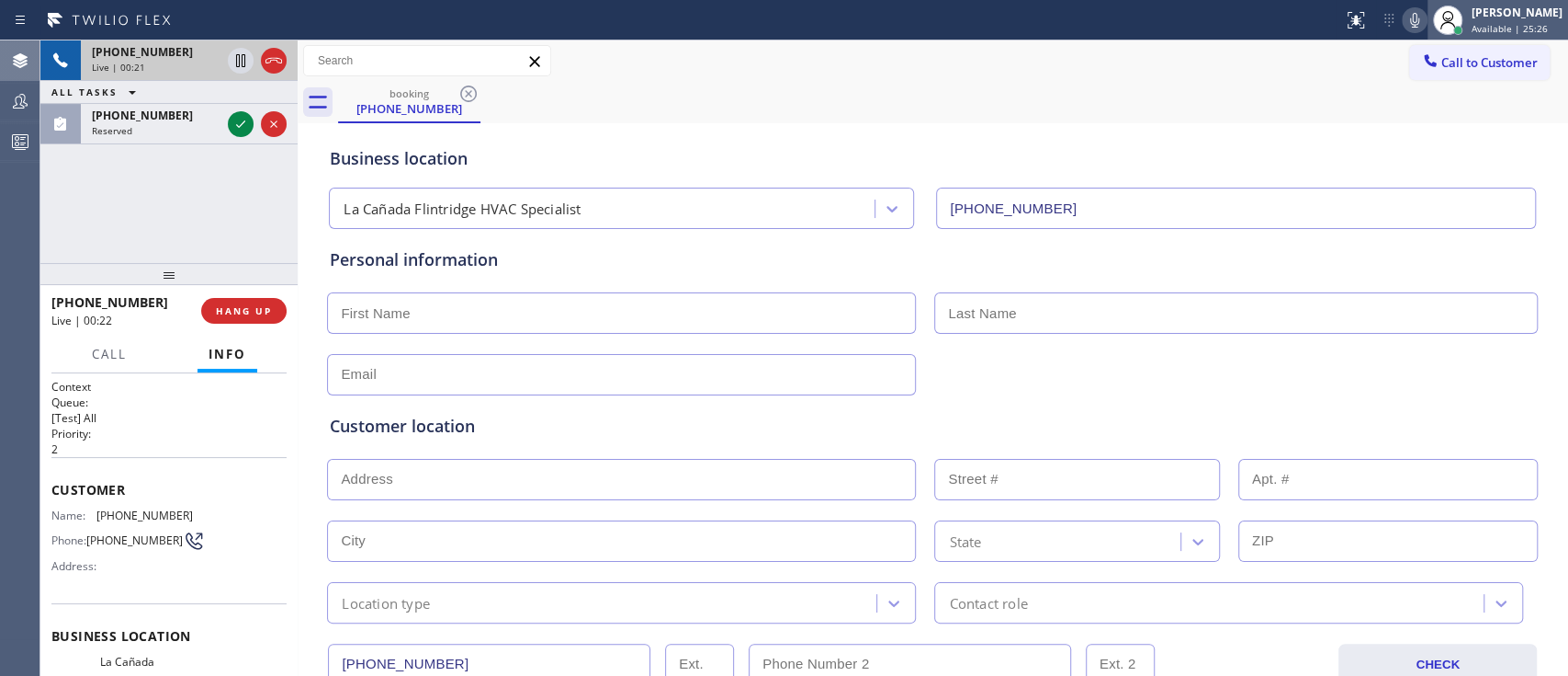
click at [1174, 36] on div "Jehn Kersten Omelgo Available | 25:26" at bounding box center [1497, 20] width 141 height 40
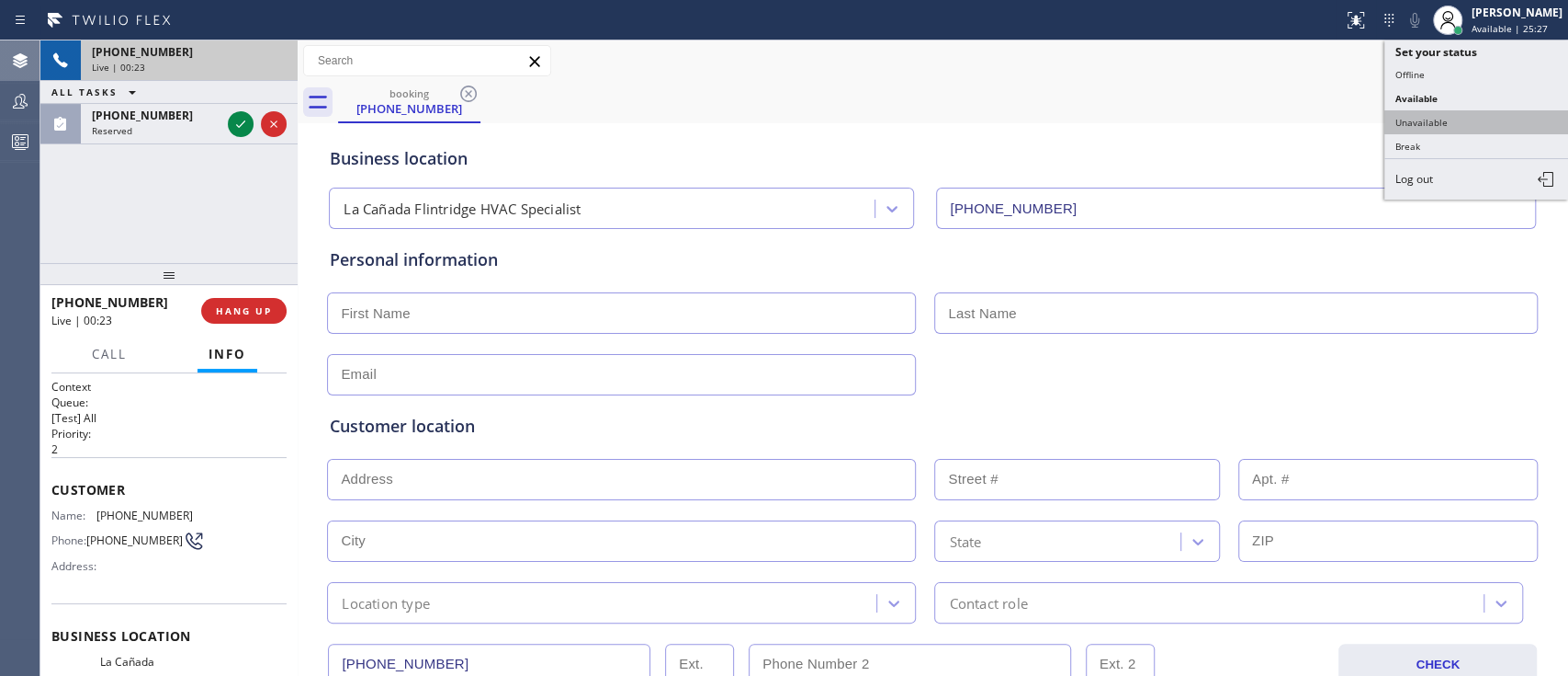
click at [1174, 114] on button "Unavailable" at bounding box center [1476, 122] width 184 height 24
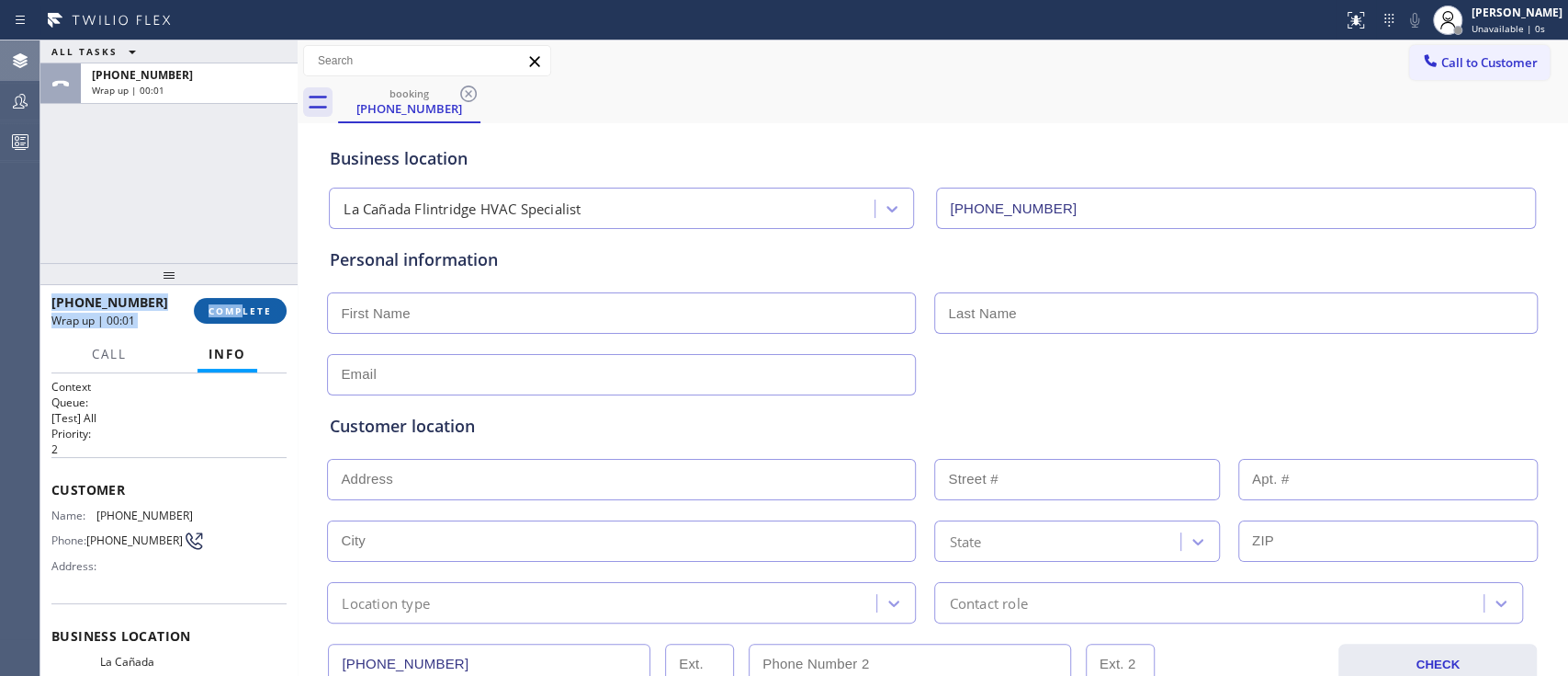
drag, startPoint x: 233, startPoint y: 146, endPoint x: 241, endPoint y: 321, distance: 175.2
click at [241, 321] on div "ALL TASKS ALL TASKS ACTIVE TASKS TASKS IN WRAP UP +18184436834 Wrap up | 00:01 …" at bounding box center [168, 357] width 257 height 635
click at [241, 321] on button "COMPLETE" at bounding box center [240, 311] width 93 height 26
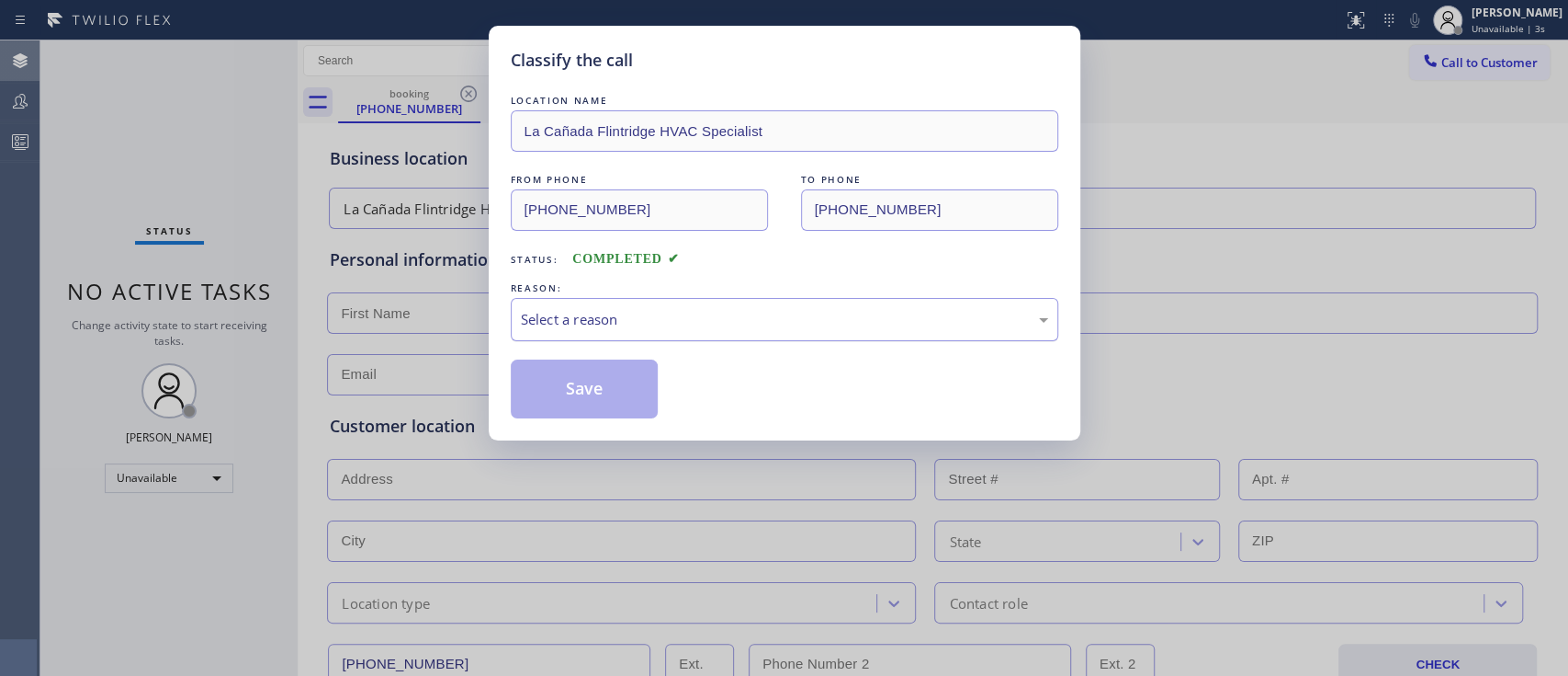
click at [627, 323] on div "Select a reason" at bounding box center [784, 319] width 528 height 21
click at [633, 393] on button "Save" at bounding box center [585, 388] width 148 height 59
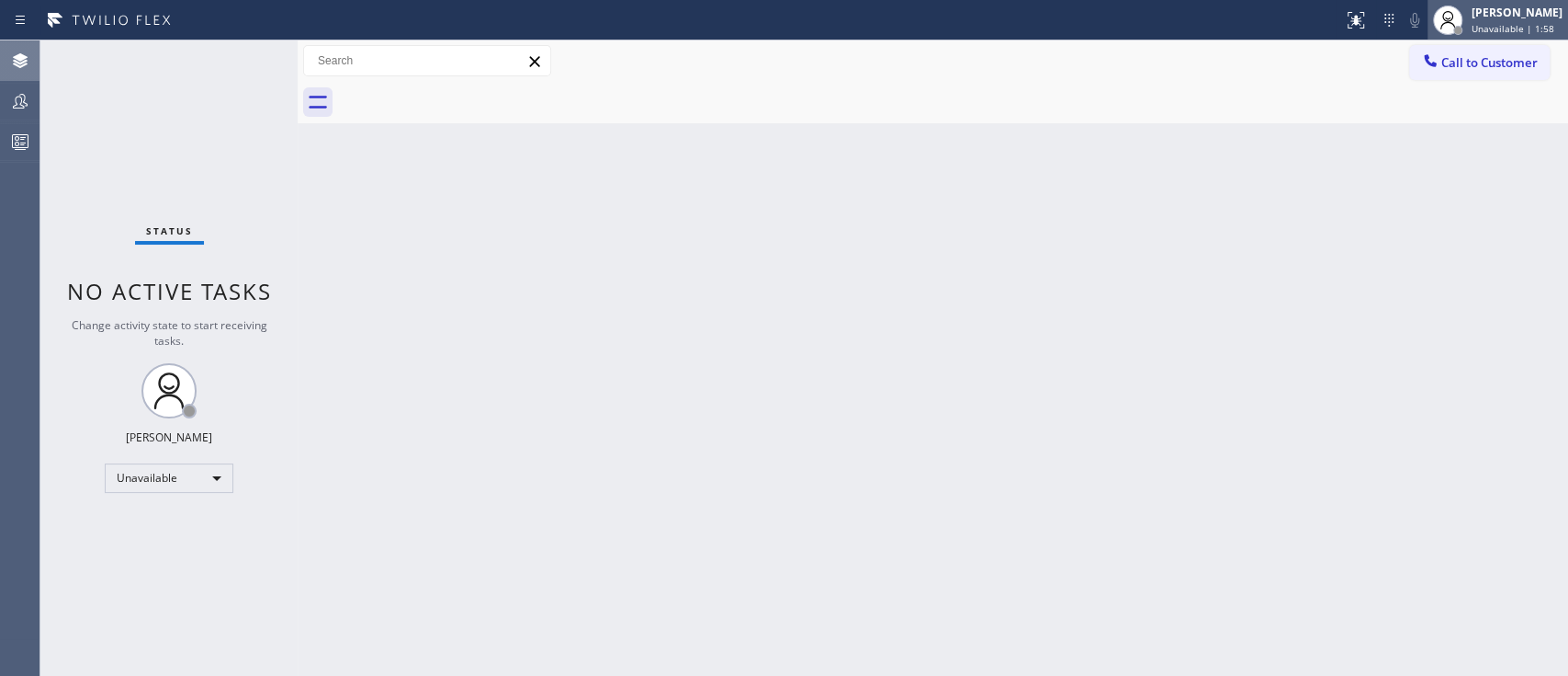
click at [1174, 36] on div "Jehn Kersten Omelgo Unavailable | 1:58" at bounding box center [1497, 20] width 141 height 40
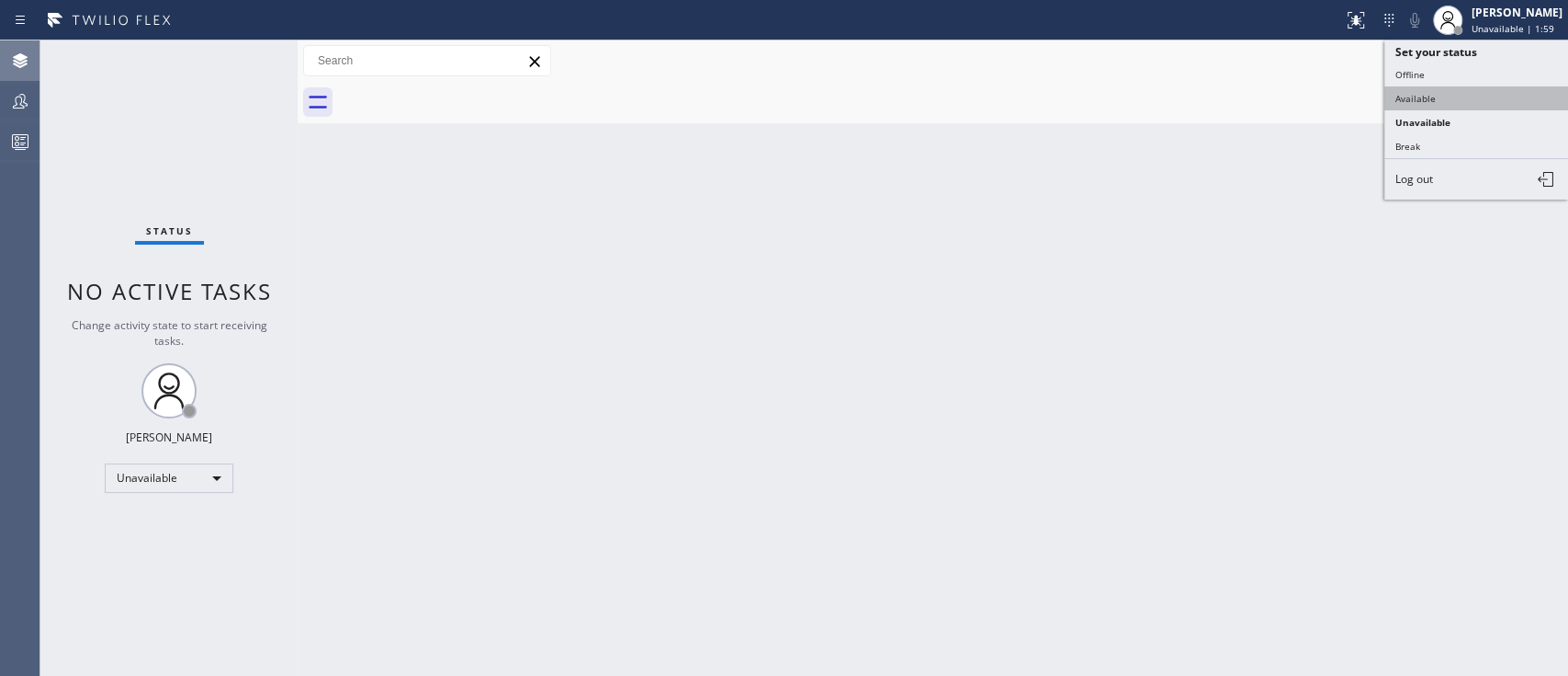
click at [1174, 91] on button "Available" at bounding box center [1476, 98] width 184 height 24
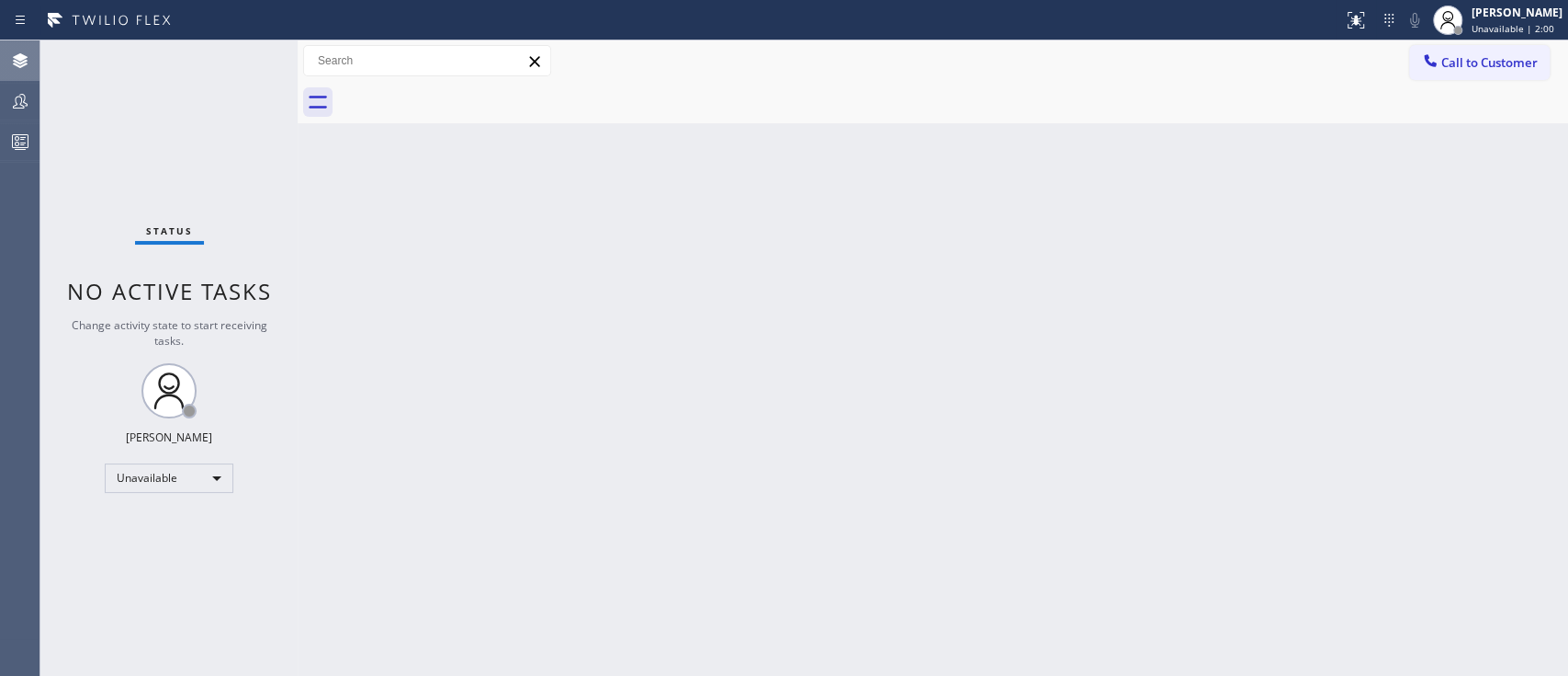
click at [1174, 290] on div "Back to Dashboard Change Sender ID Customers Technicians Select a contact Outbo…" at bounding box center [932, 357] width 1270 height 635
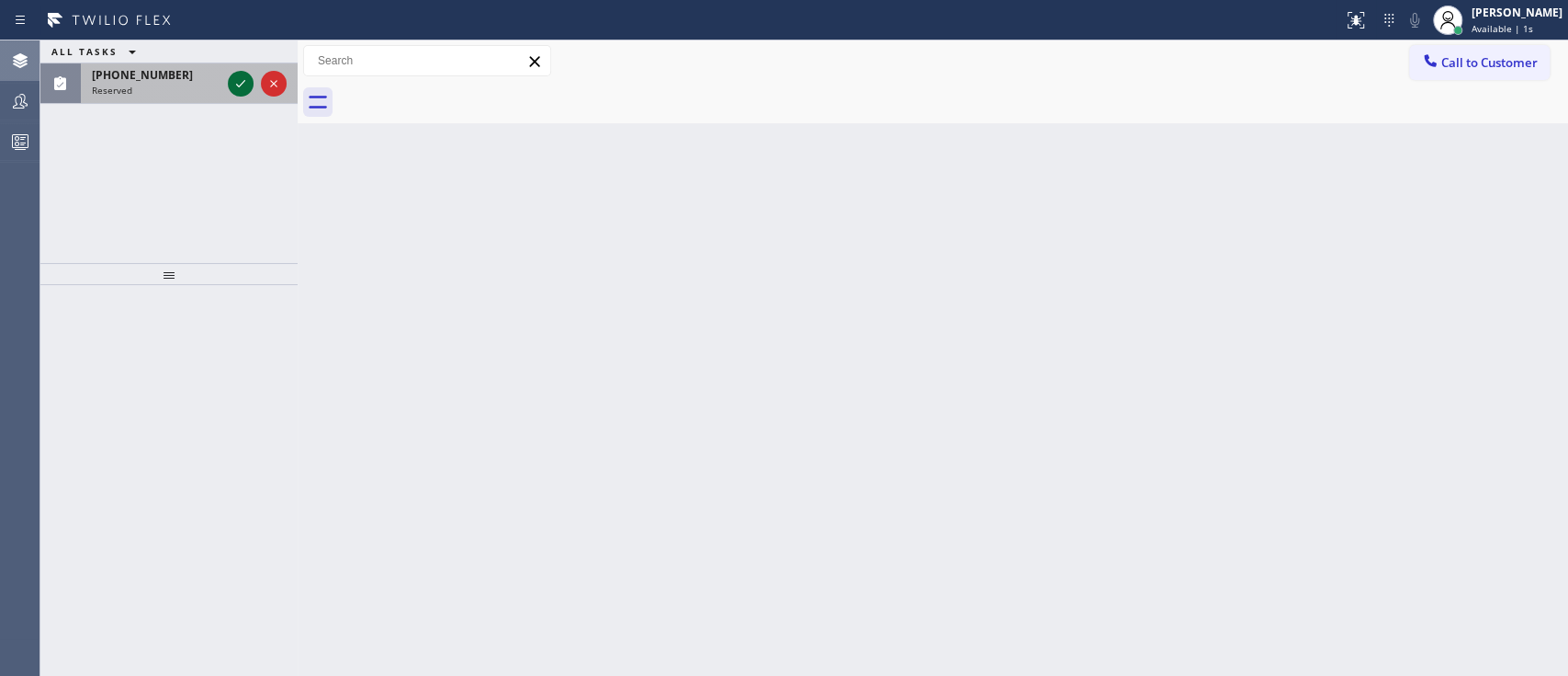
click at [247, 74] on icon at bounding box center [241, 84] width 22 height 22
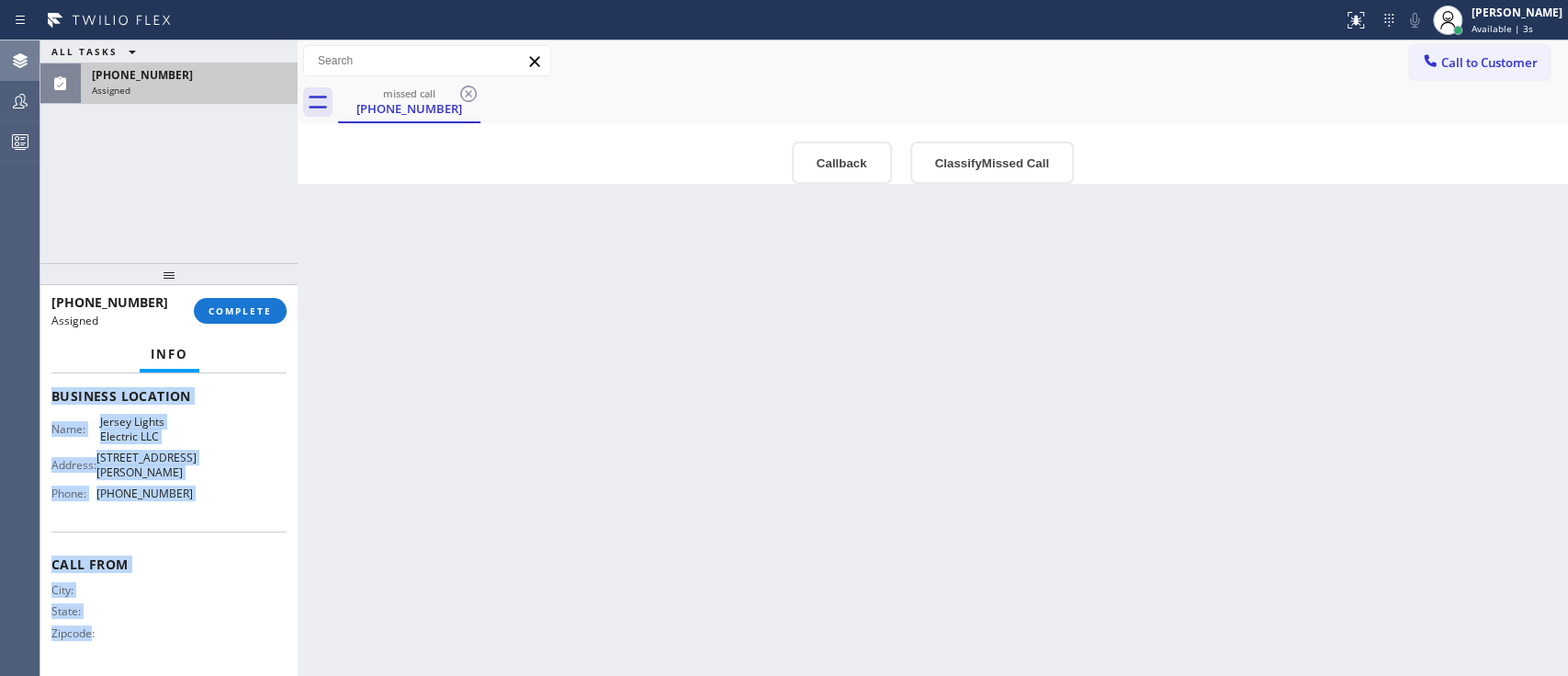
scroll to position [301, 0]
drag, startPoint x: 51, startPoint y: 515, endPoint x: 88, endPoint y: 732, distance: 220.1
click at [88, 505] on html "Status report No issues detected If you experience an issue, please download th…" at bounding box center [784, 338] width 1568 height 676
copy div "Customer Name: (732) 292-0393 Phone: (732) 292-0393 Address: Business location …"
click at [262, 318] on button "COMPLETE" at bounding box center [240, 311] width 93 height 26
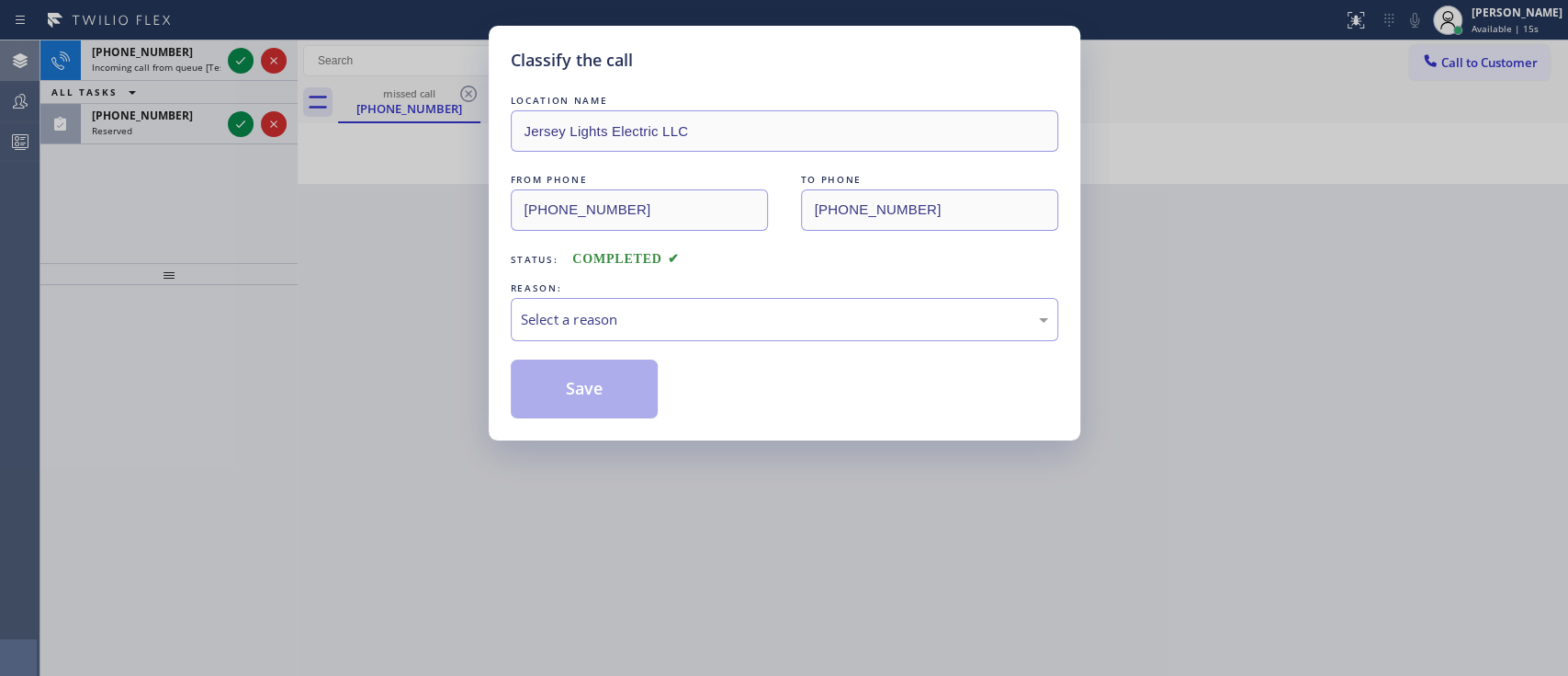
click at [1174, 264] on div "Classify the call LOCATION NAME Jersey Lights Electric LLC FROM PHONE (732) 292…" at bounding box center [784, 338] width 1568 height 676
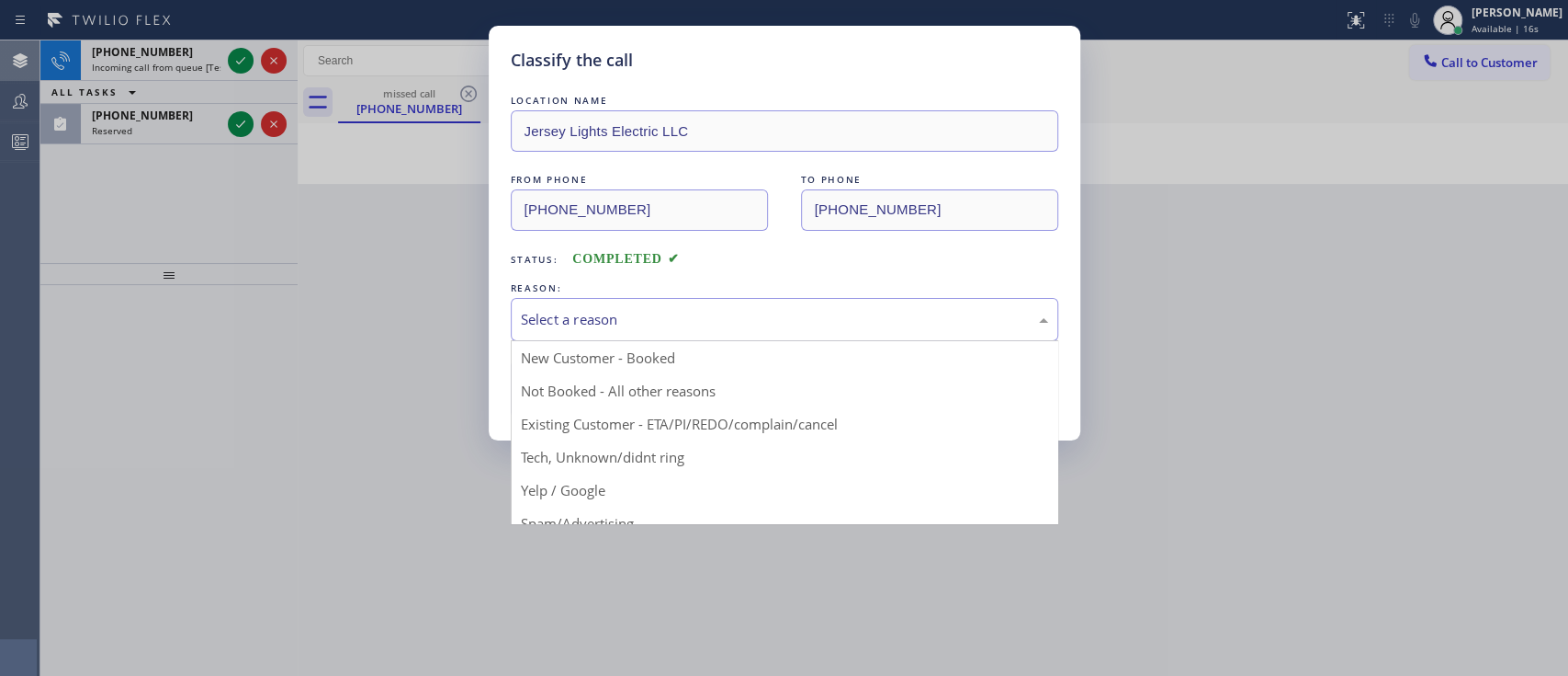
click at [656, 302] on div "Select a reason" at bounding box center [784, 319] width 548 height 43
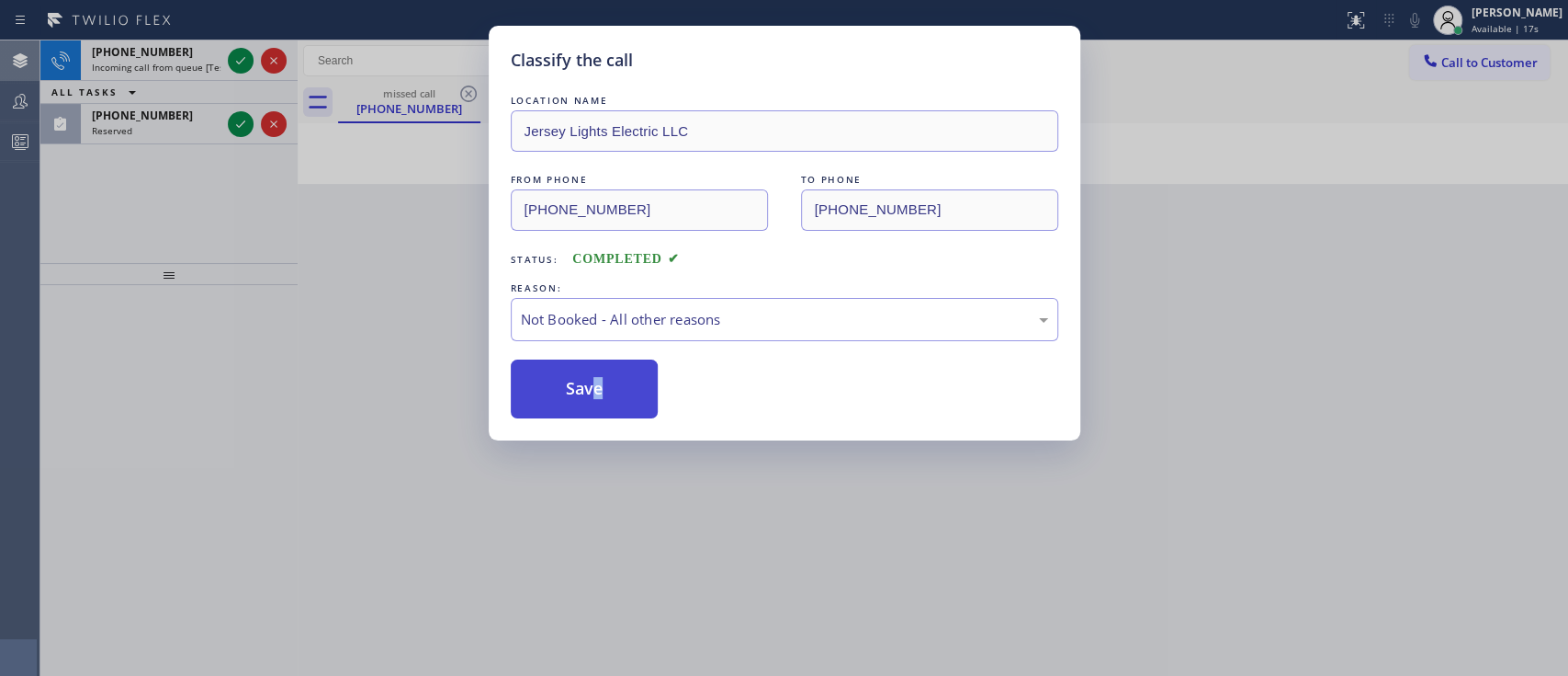
drag, startPoint x: 618, startPoint y: 399, endPoint x: 591, endPoint y: 399, distance: 27.0
click at [591, 399] on button "Save" at bounding box center [585, 388] width 148 height 59
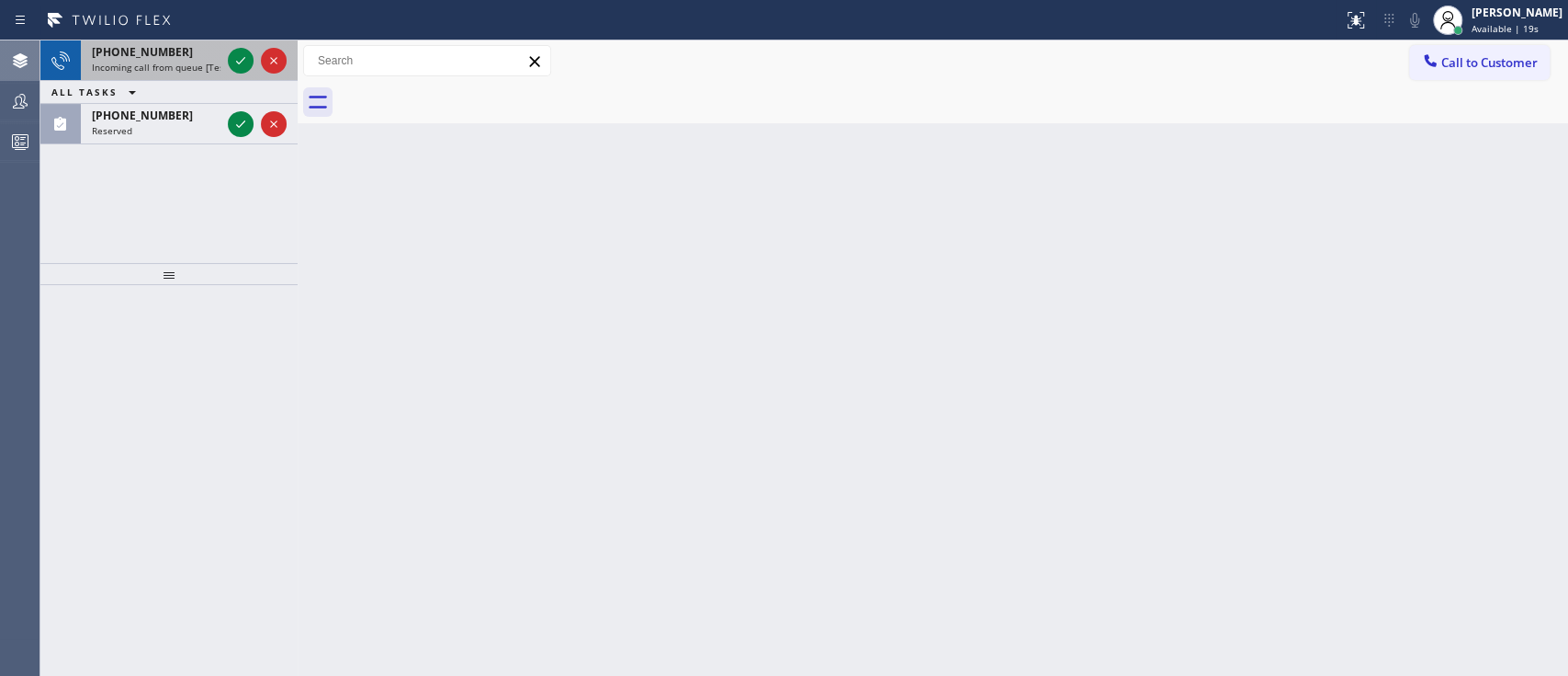
click at [243, 78] on div at bounding box center [257, 60] width 66 height 40
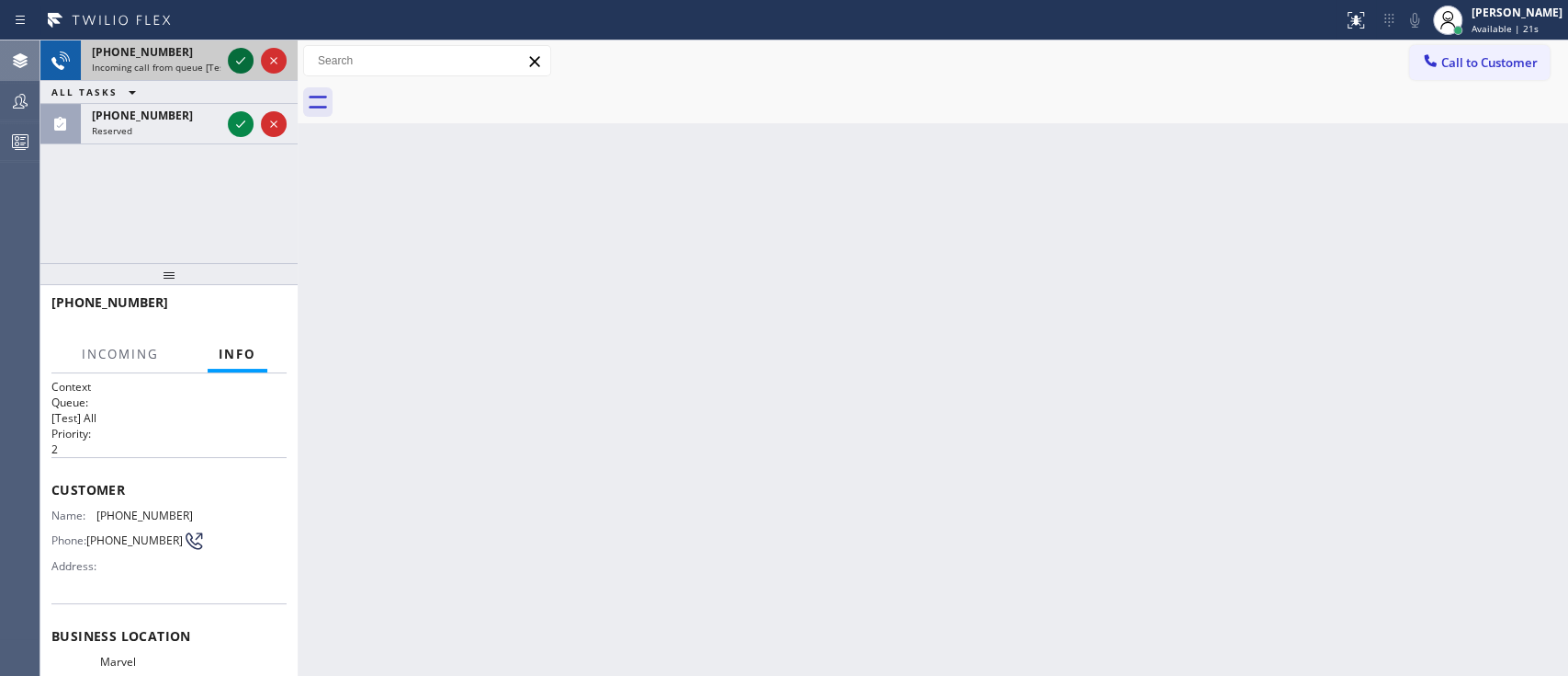
click at [241, 70] on icon at bounding box center [241, 61] width 22 height 22
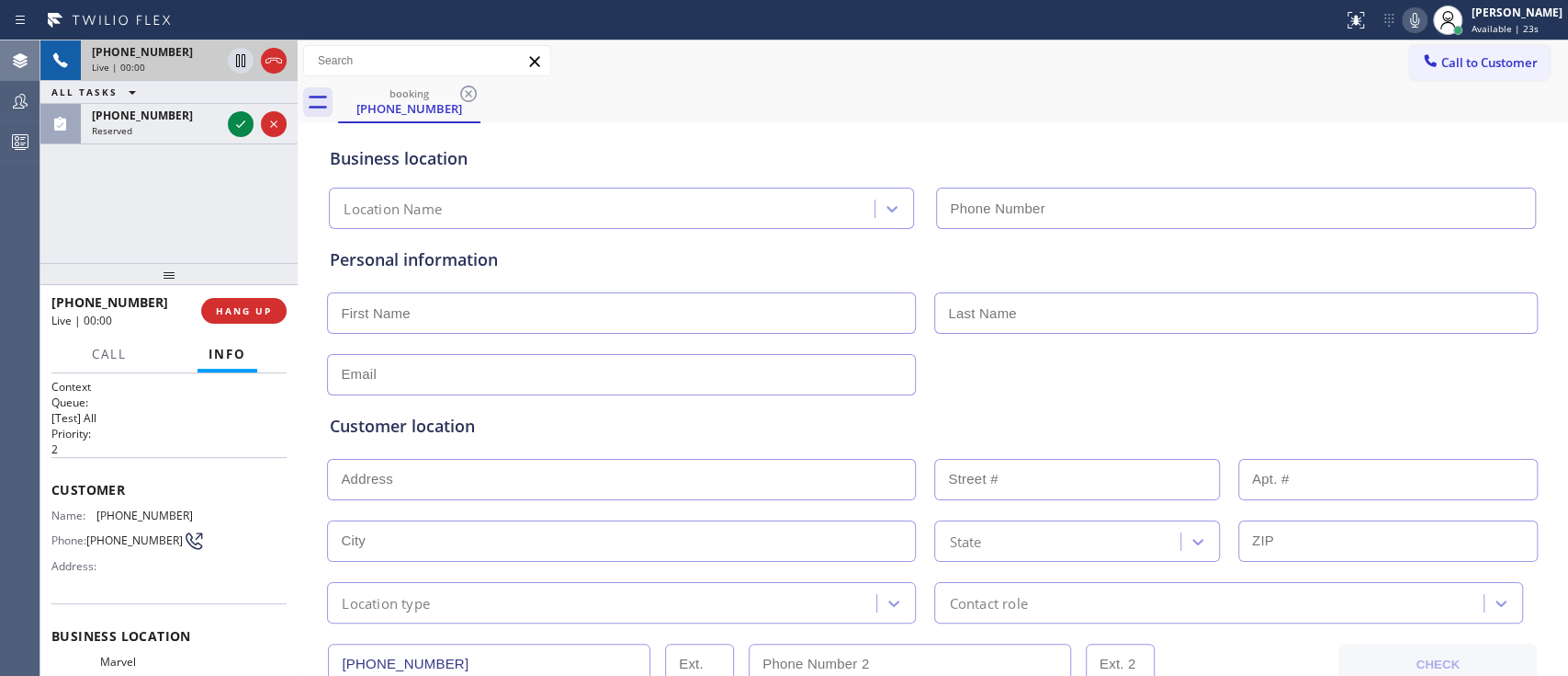
type input "(626) 550-4844"
click at [285, 315] on button "HANG UP" at bounding box center [243, 311] width 85 height 26
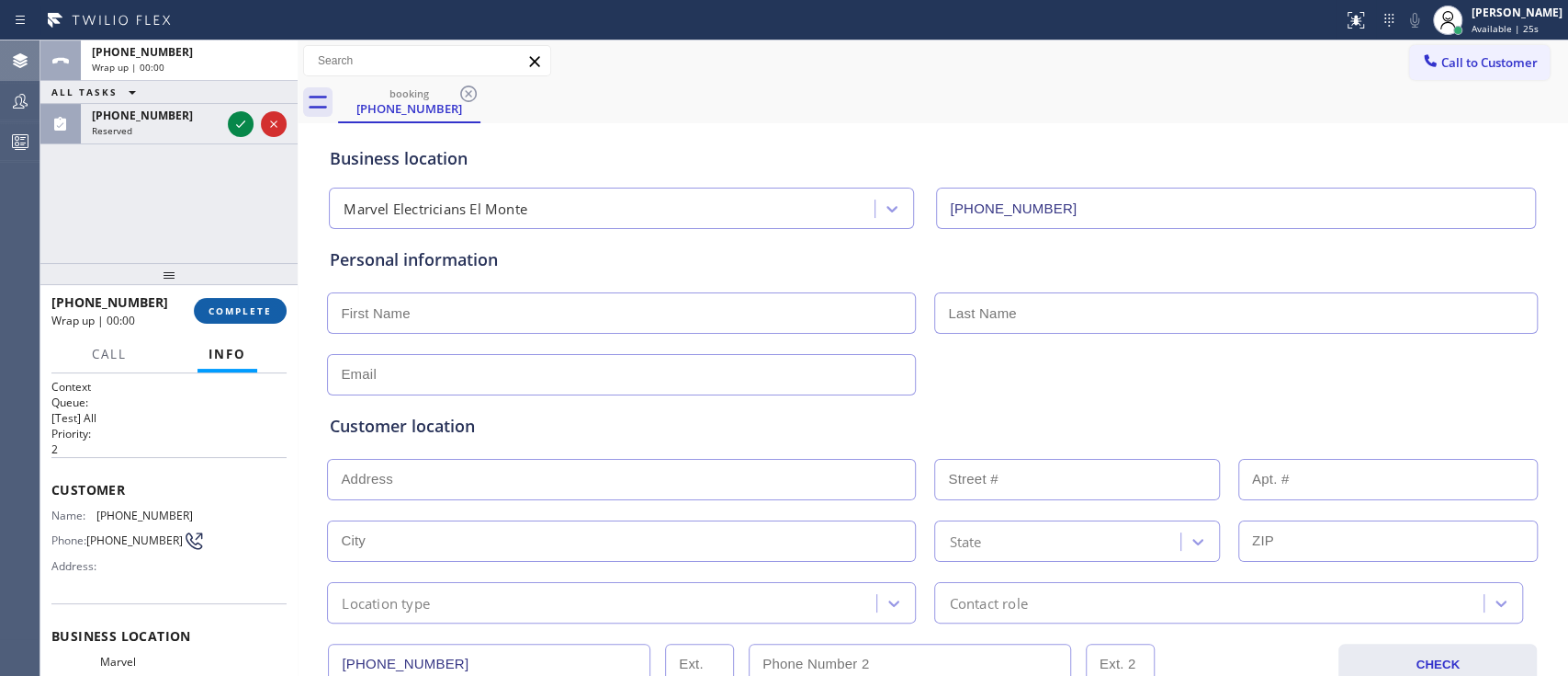
click at [285, 315] on button "COMPLETE" at bounding box center [240, 311] width 93 height 26
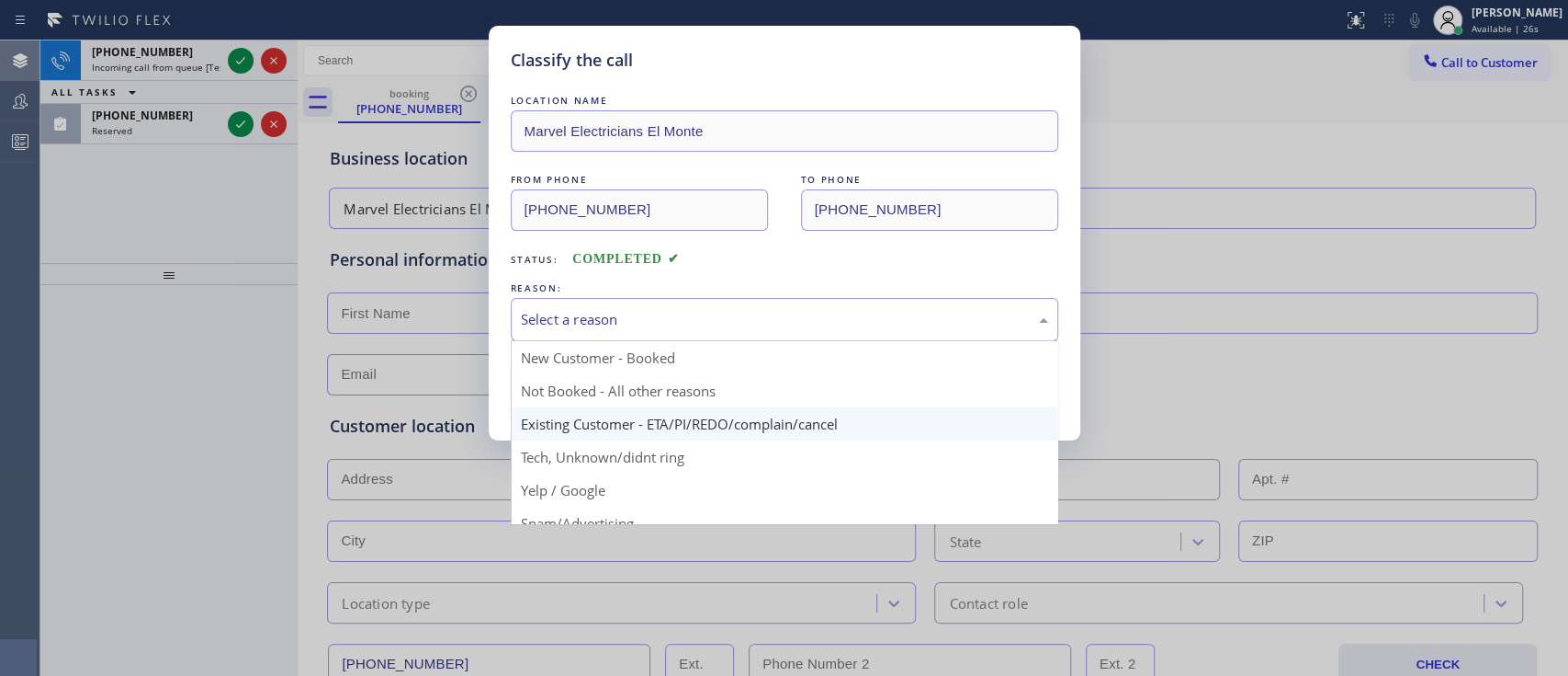
drag, startPoint x: 630, startPoint y: 319, endPoint x: 620, endPoint y: 430, distance: 111.4
click at [620, 341] on div "Select a reason New Customer - Booked Not Booked - All other reasons Existing C…" at bounding box center [784, 319] width 548 height 43
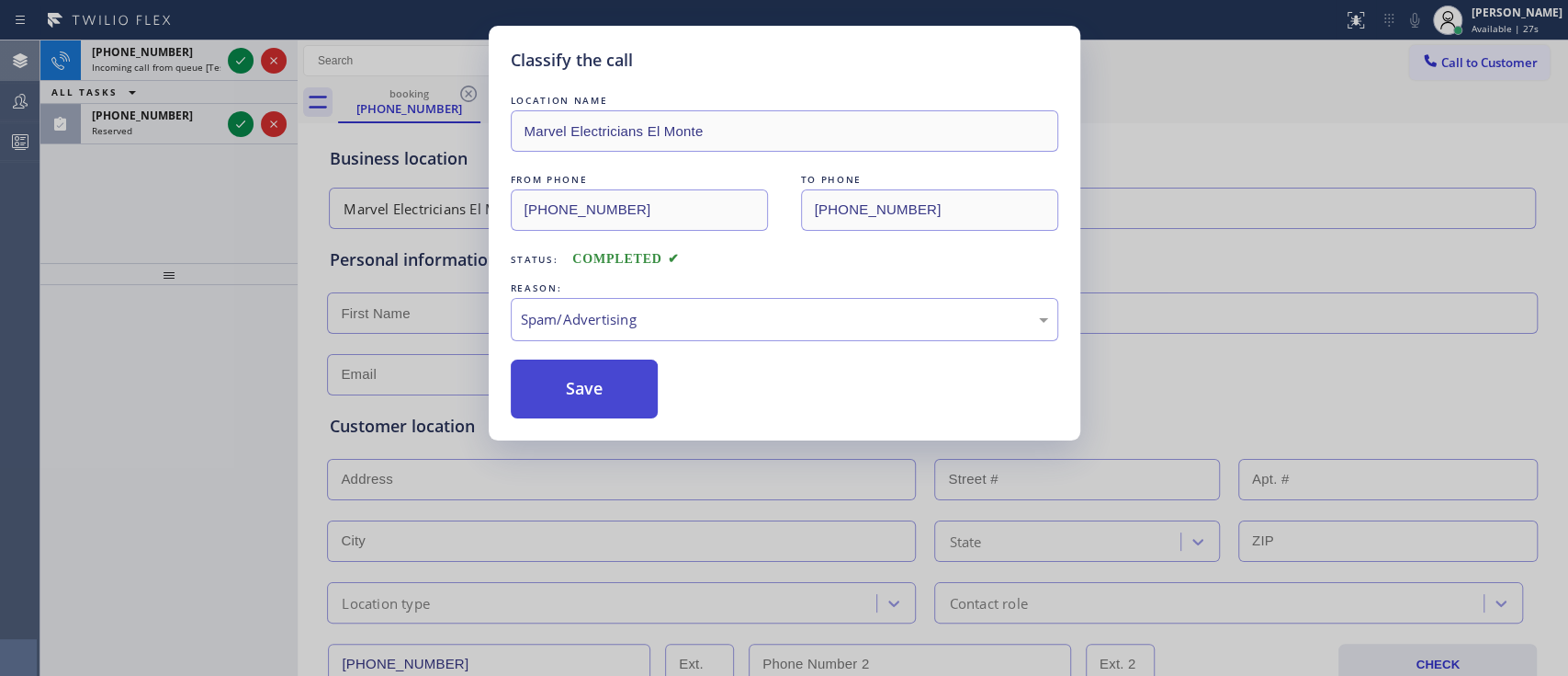
drag, startPoint x: 628, startPoint y: 392, endPoint x: 601, endPoint y: 385, distance: 27.9
click at [601, 385] on button "Save" at bounding box center [585, 388] width 148 height 59
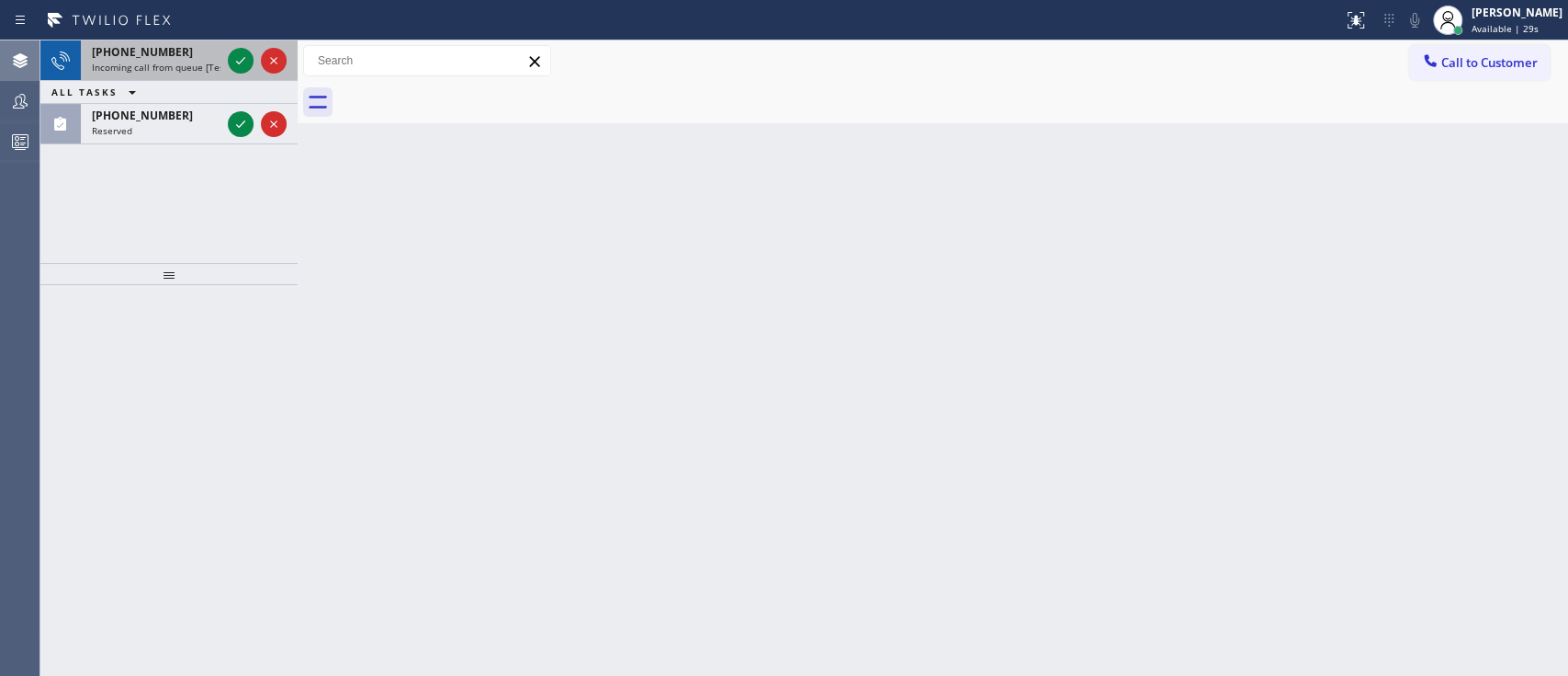
click at [240, 74] on div at bounding box center [257, 60] width 66 height 40
click at [243, 57] on div "+12095120111 Incoming call from queue [Test] All ALL TASKS ALL TASKS ACTIVE TAS…" at bounding box center [168, 92] width 257 height 104
click at [243, 57] on icon at bounding box center [241, 61] width 22 height 22
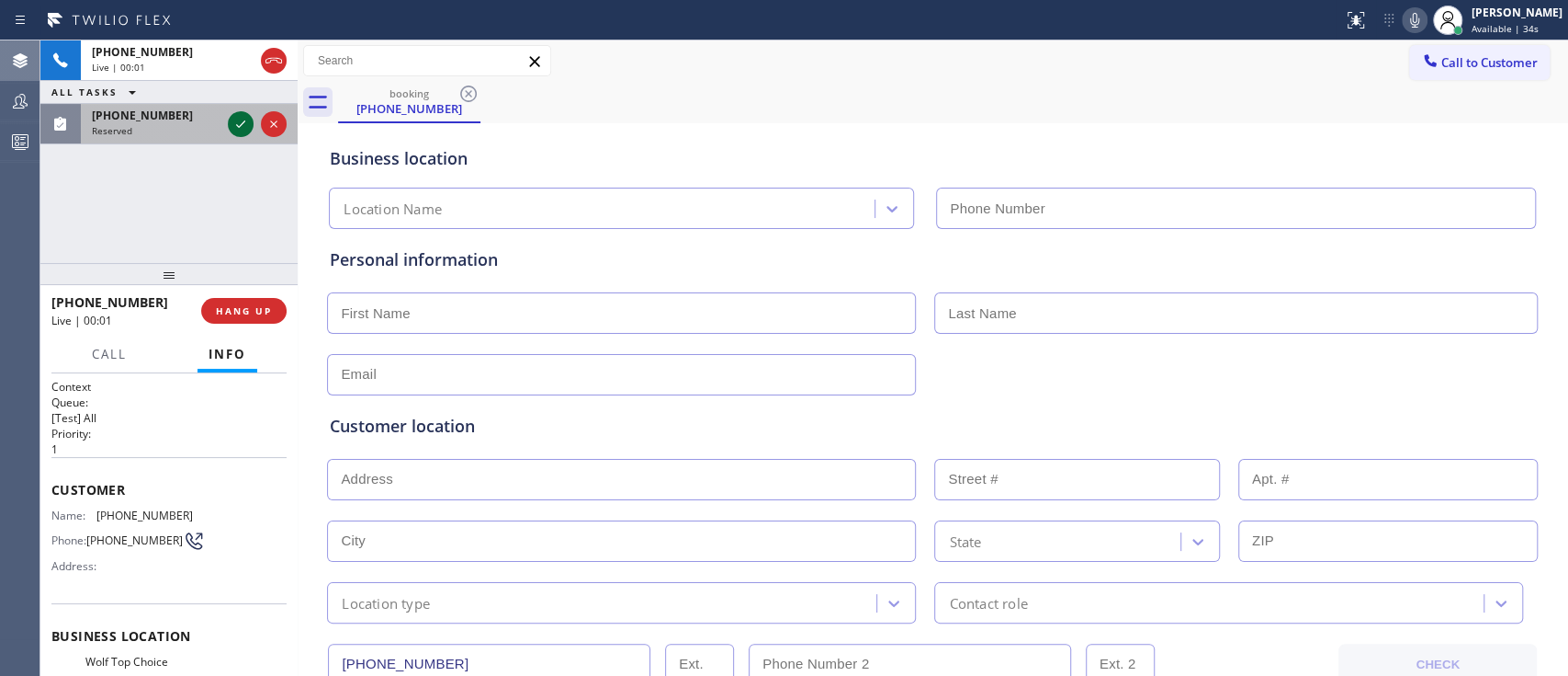
type input "(510) 399-1452"
click at [233, 119] on icon at bounding box center [241, 124] width 22 height 22
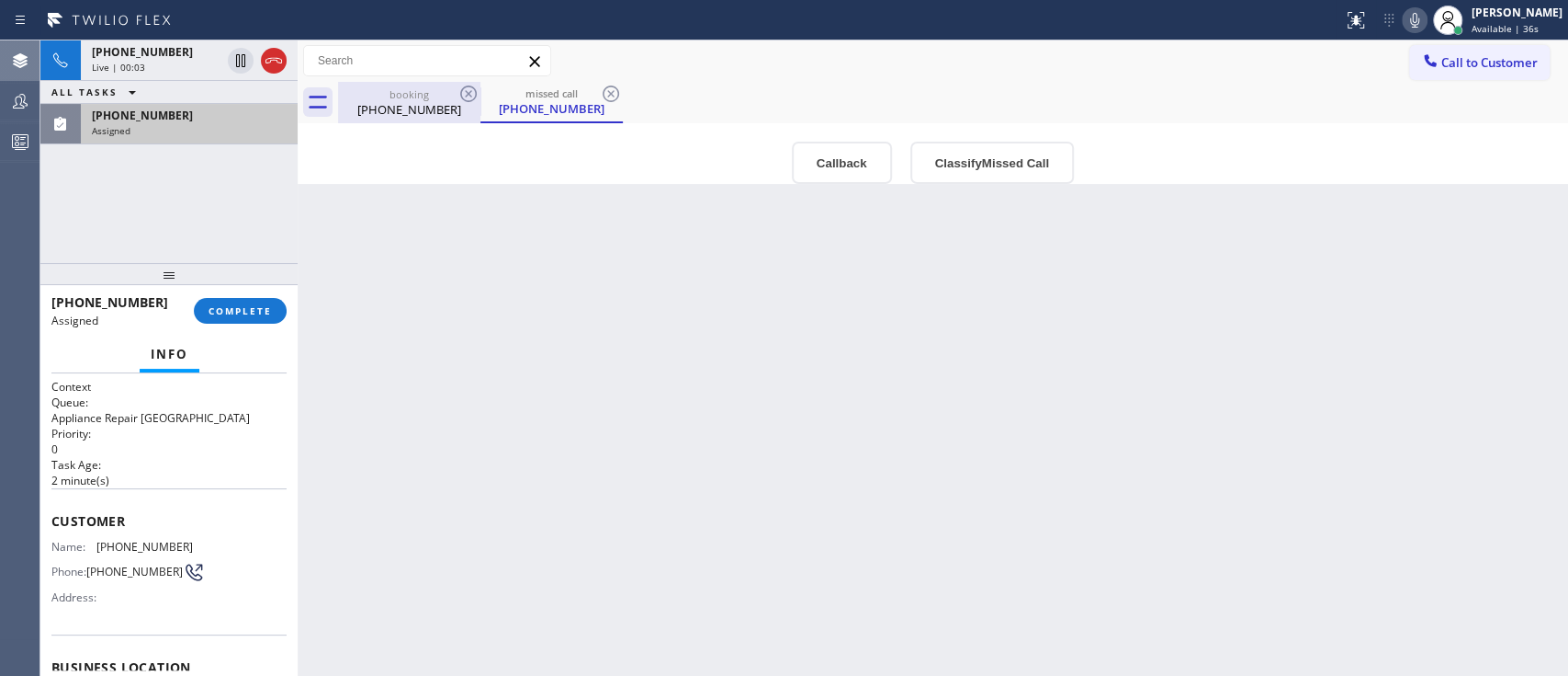
click at [387, 114] on div "(209) 512-0111" at bounding box center [409, 109] width 139 height 17
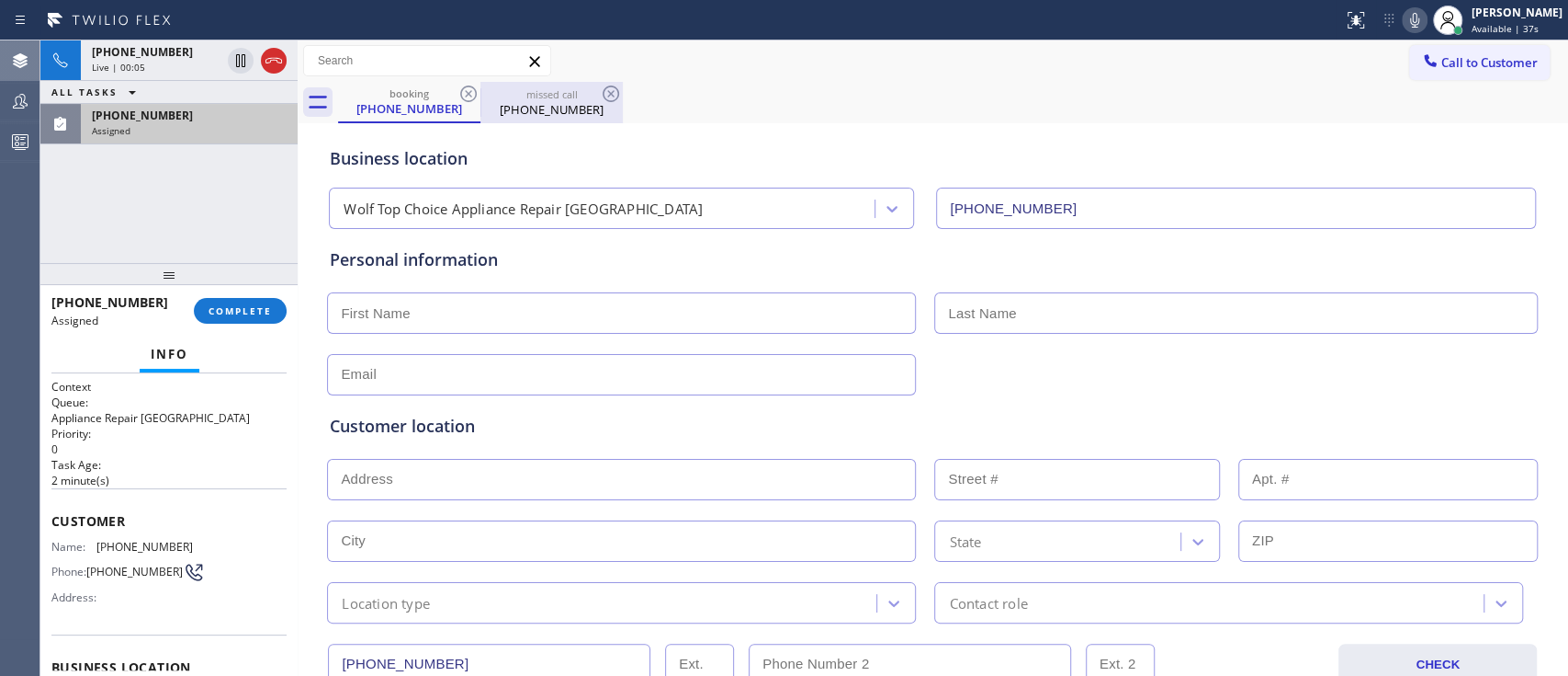
click at [491, 117] on div "(949) 866-4304" at bounding box center [552, 109] width 139 height 17
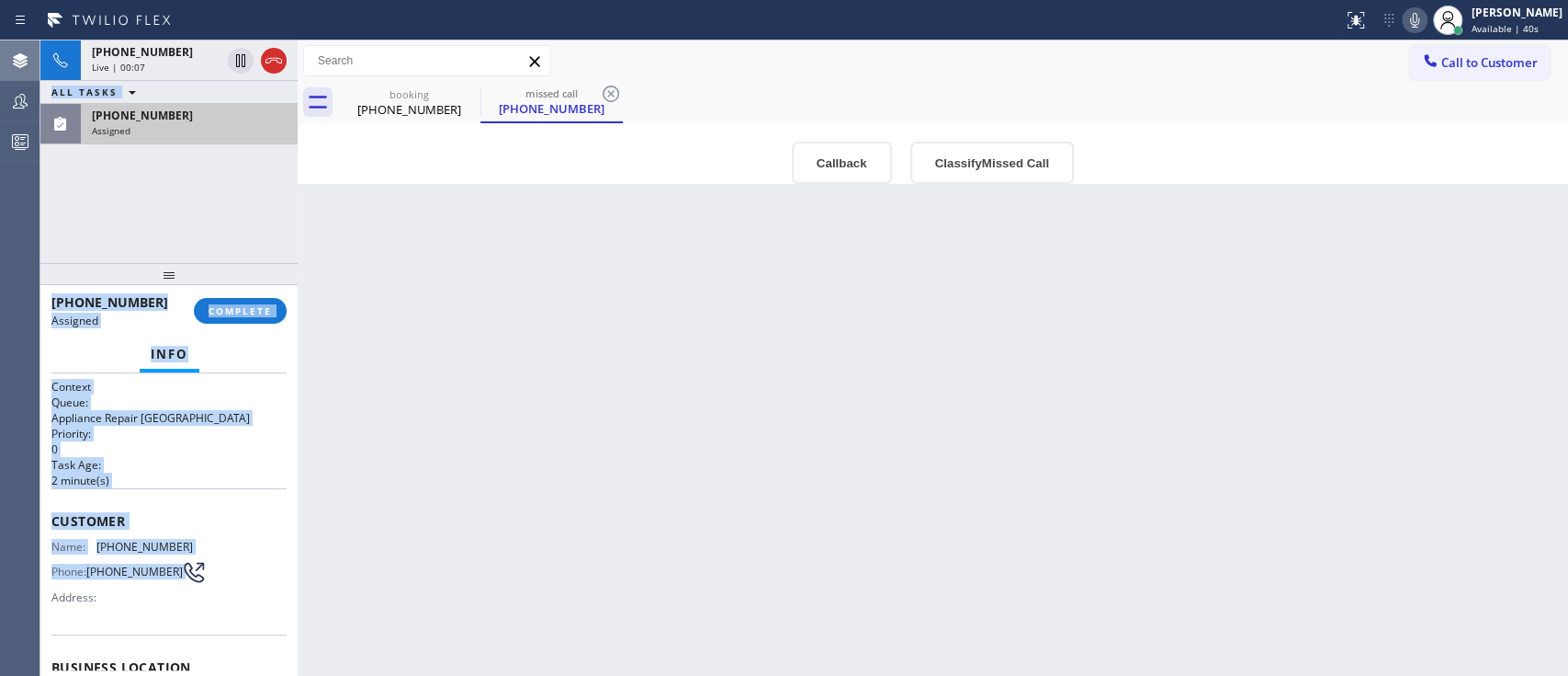
drag, startPoint x: 26, startPoint y: 496, endPoint x: 179, endPoint y: 574, distance: 171.7
click at [179, 505] on div "Agent Desktop Teams Queues Stats Classify the call LOCATION NAME Electrical Gar…" at bounding box center [784, 357] width 1568 height 635
click at [182, 505] on icon at bounding box center [194, 572] width 24 height 24
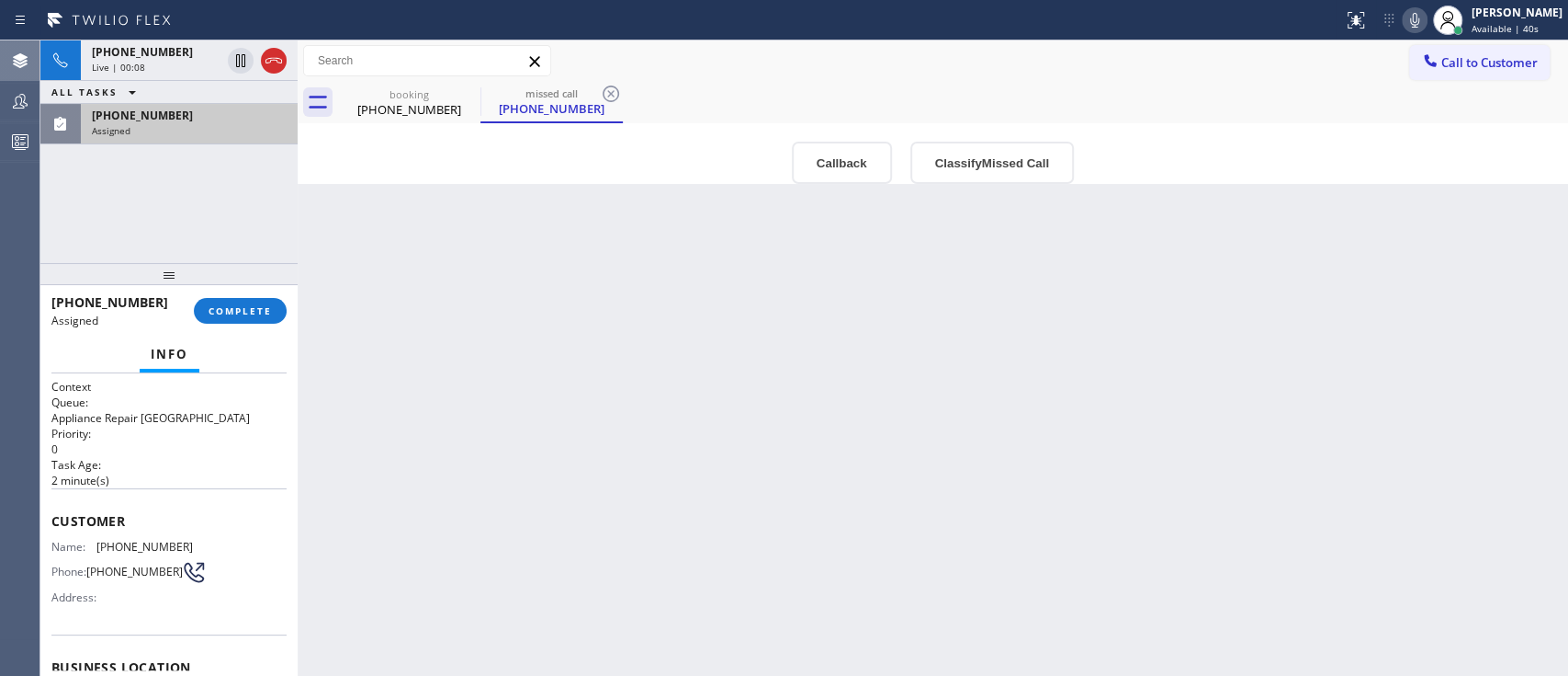
scroll to position [68, 0]
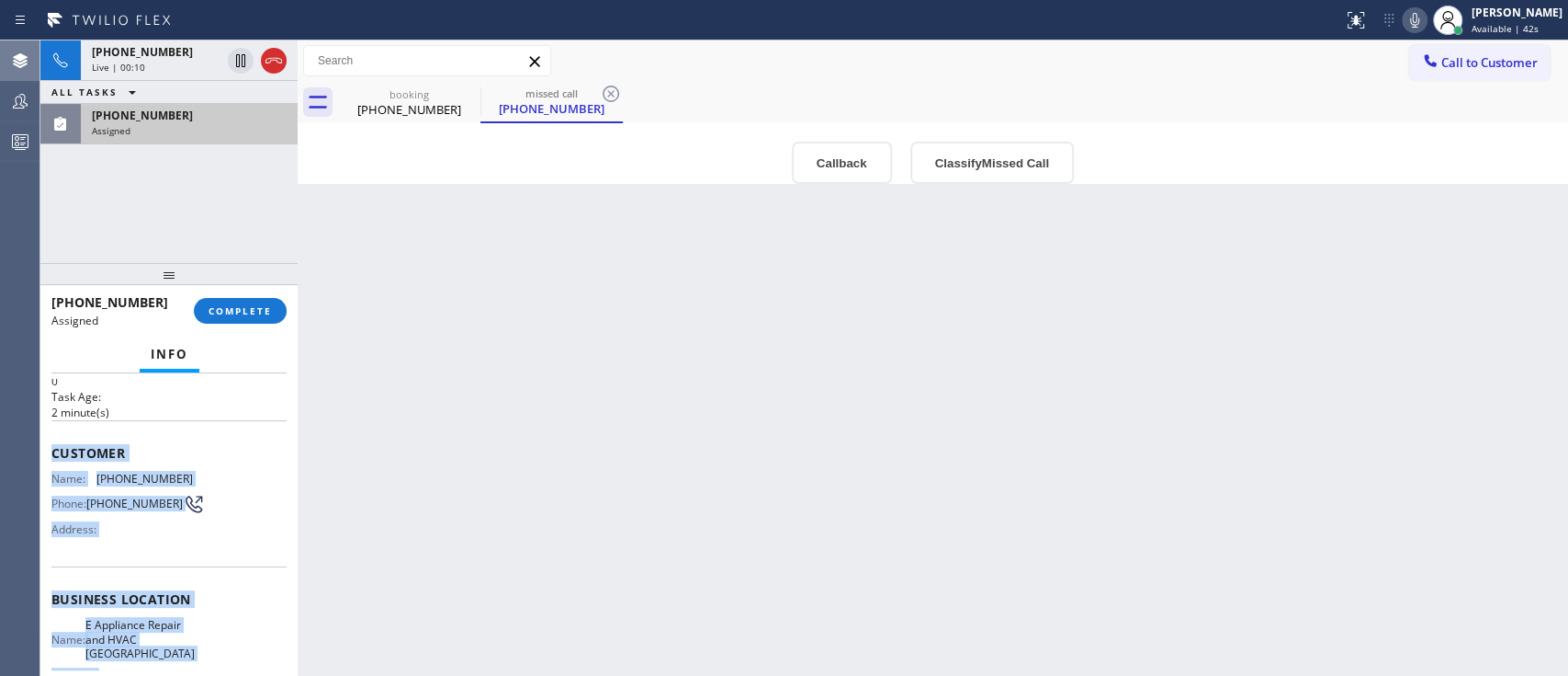
drag, startPoint x: 44, startPoint y: 449, endPoint x: 203, endPoint y: 732, distance: 324.6
click at [203, 505] on html "Status report No issues detected If you experience an issue, please download th…" at bounding box center [784, 338] width 1568 height 676
copy div "Customer Name: (949) 866-4304 Phone: (949) 866-4304 Address: Business location …"
click at [261, 305] on span "COMPLETE" at bounding box center [240, 310] width 63 height 13
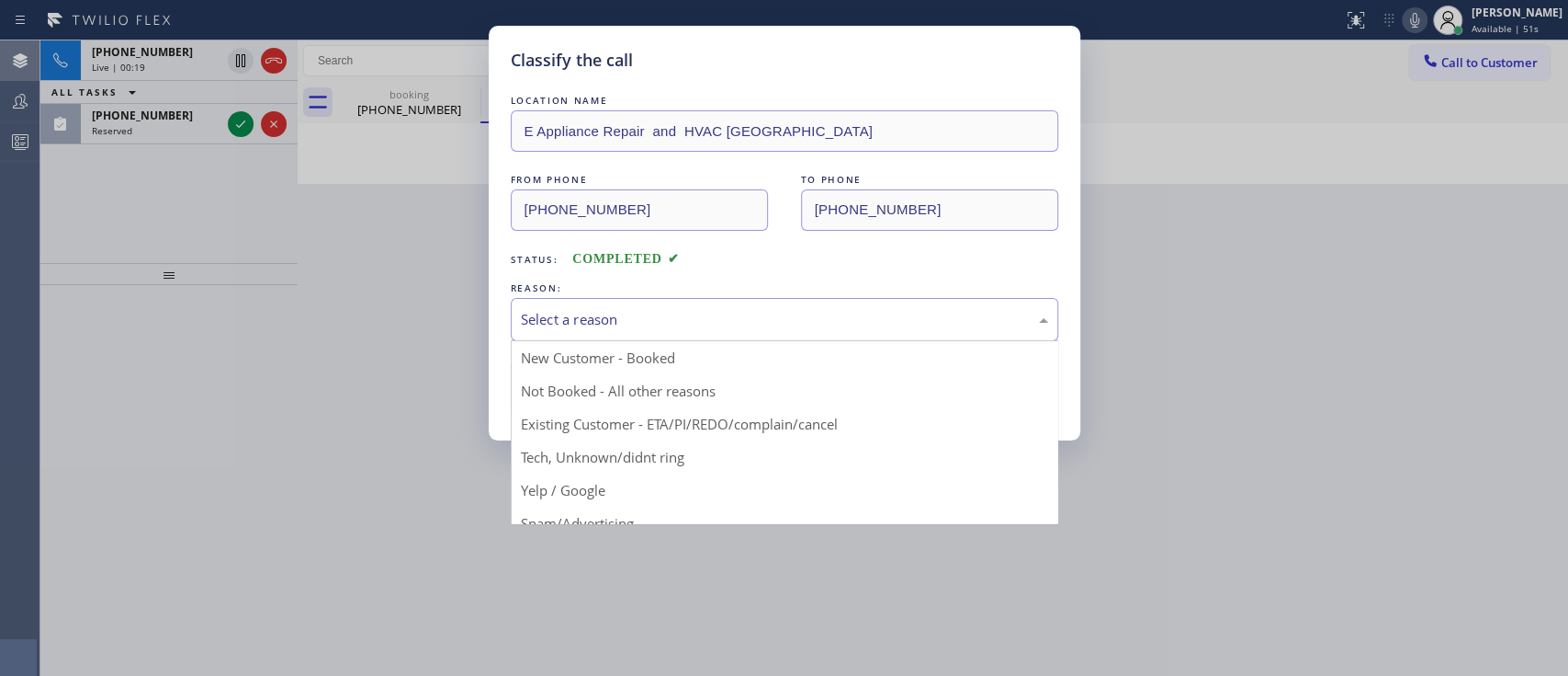
click at [883, 309] on div "Select a reason" at bounding box center [784, 319] width 528 height 21
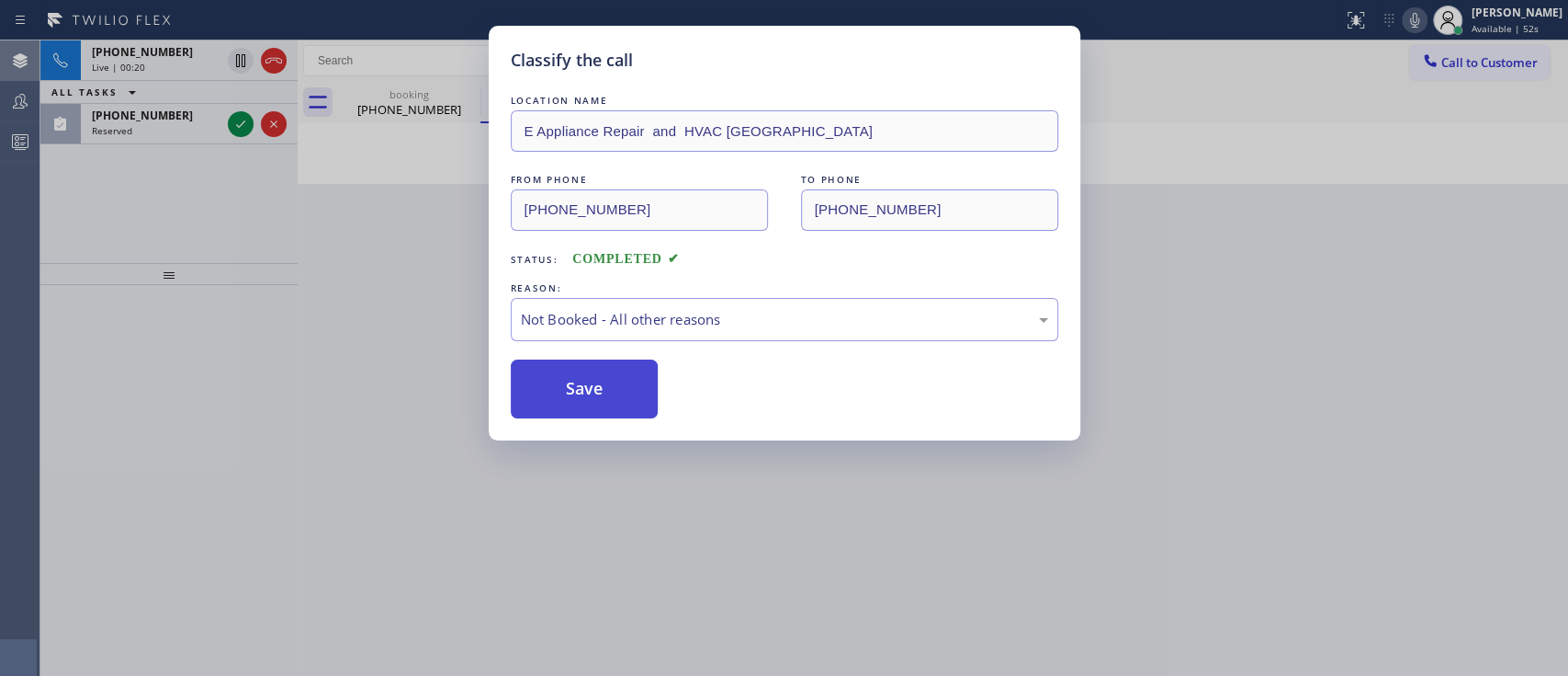
click at [599, 398] on button "Save" at bounding box center [585, 388] width 148 height 59
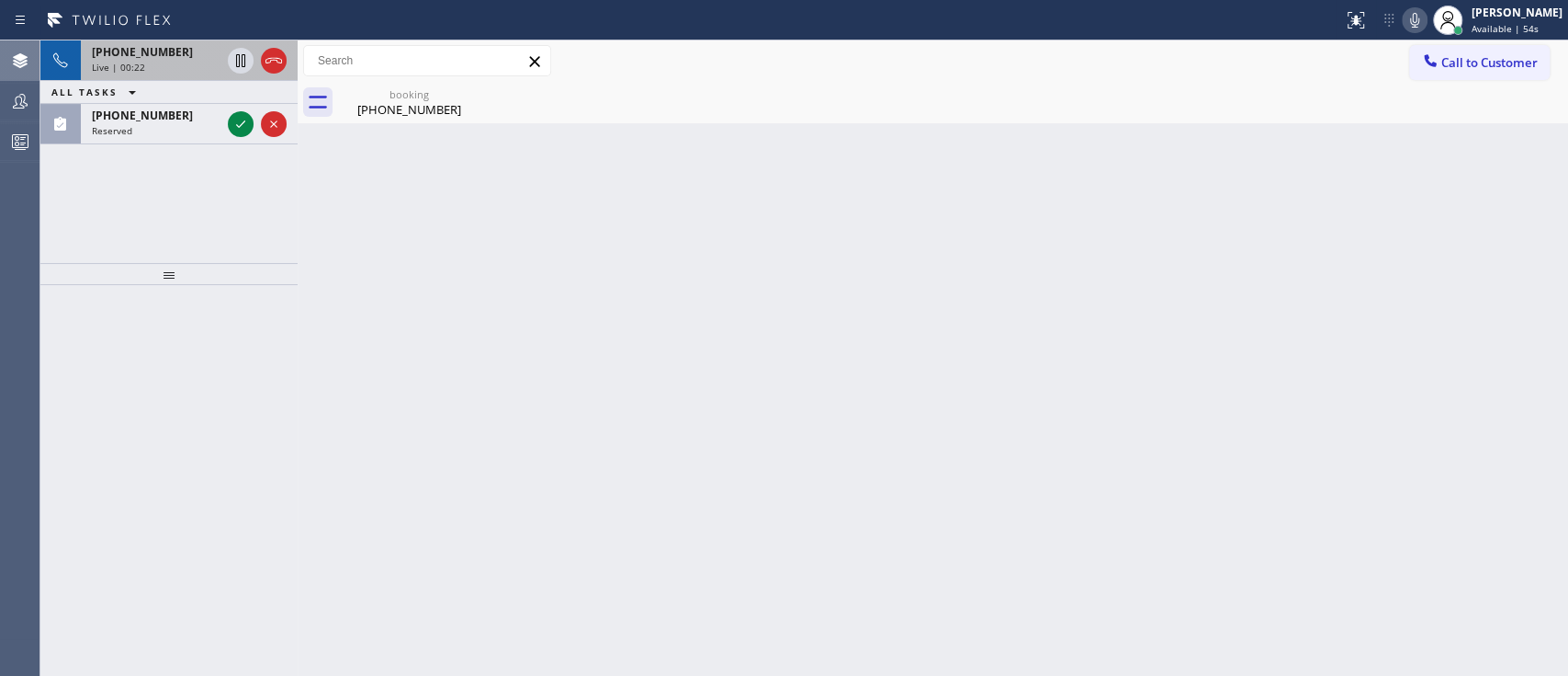
click at [270, 74] on div at bounding box center [257, 60] width 66 height 40
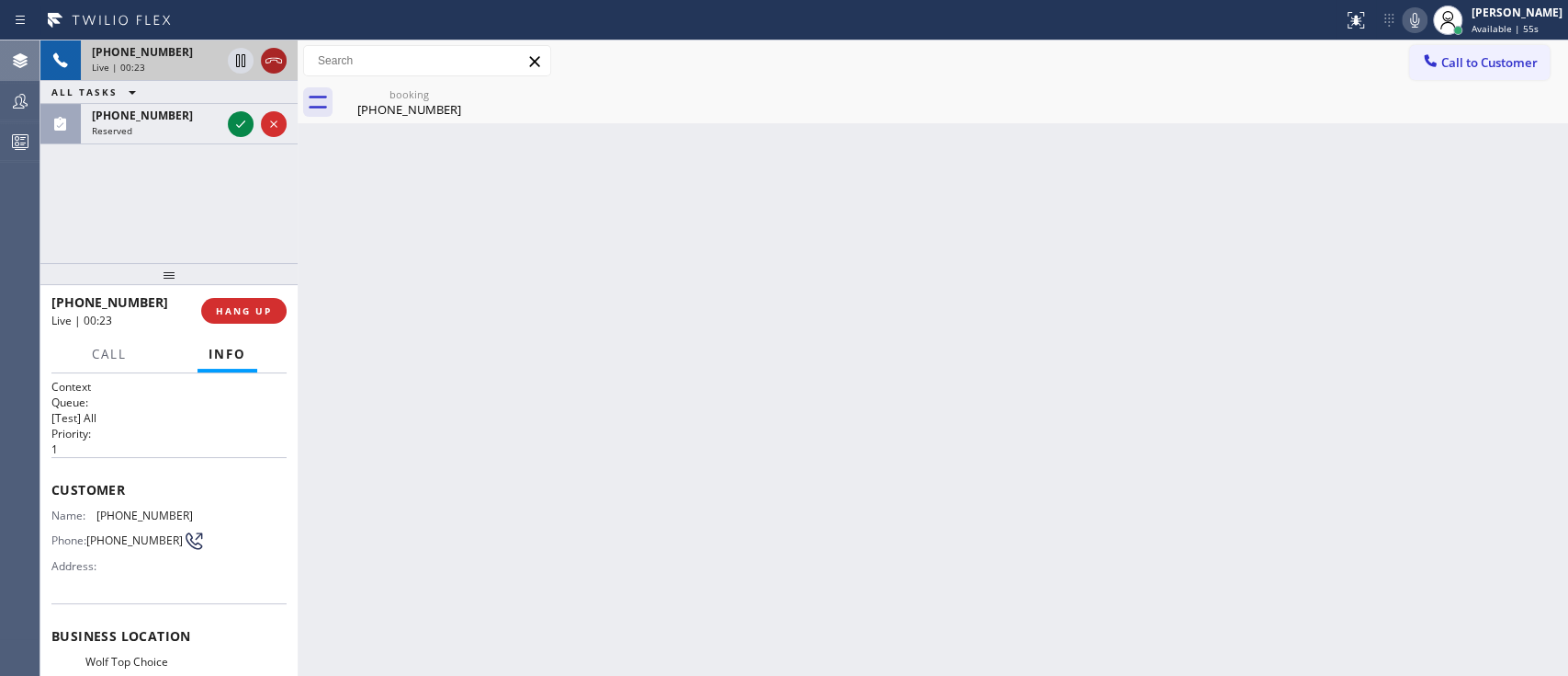
click at [272, 62] on icon at bounding box center [274, 61] width 22 height 22
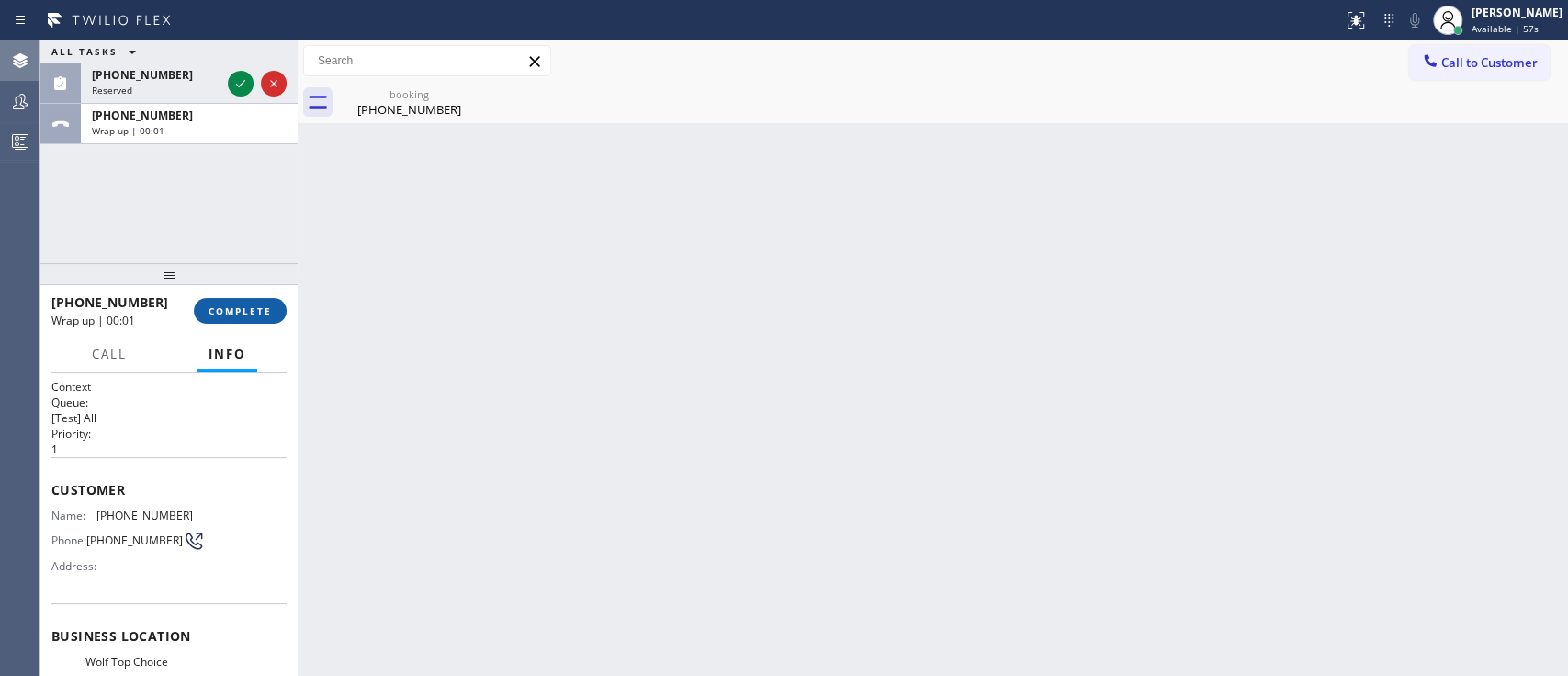
click at [247, 312] on span "COMPLETE" at bounding box center [240, 310] width 63 height 13
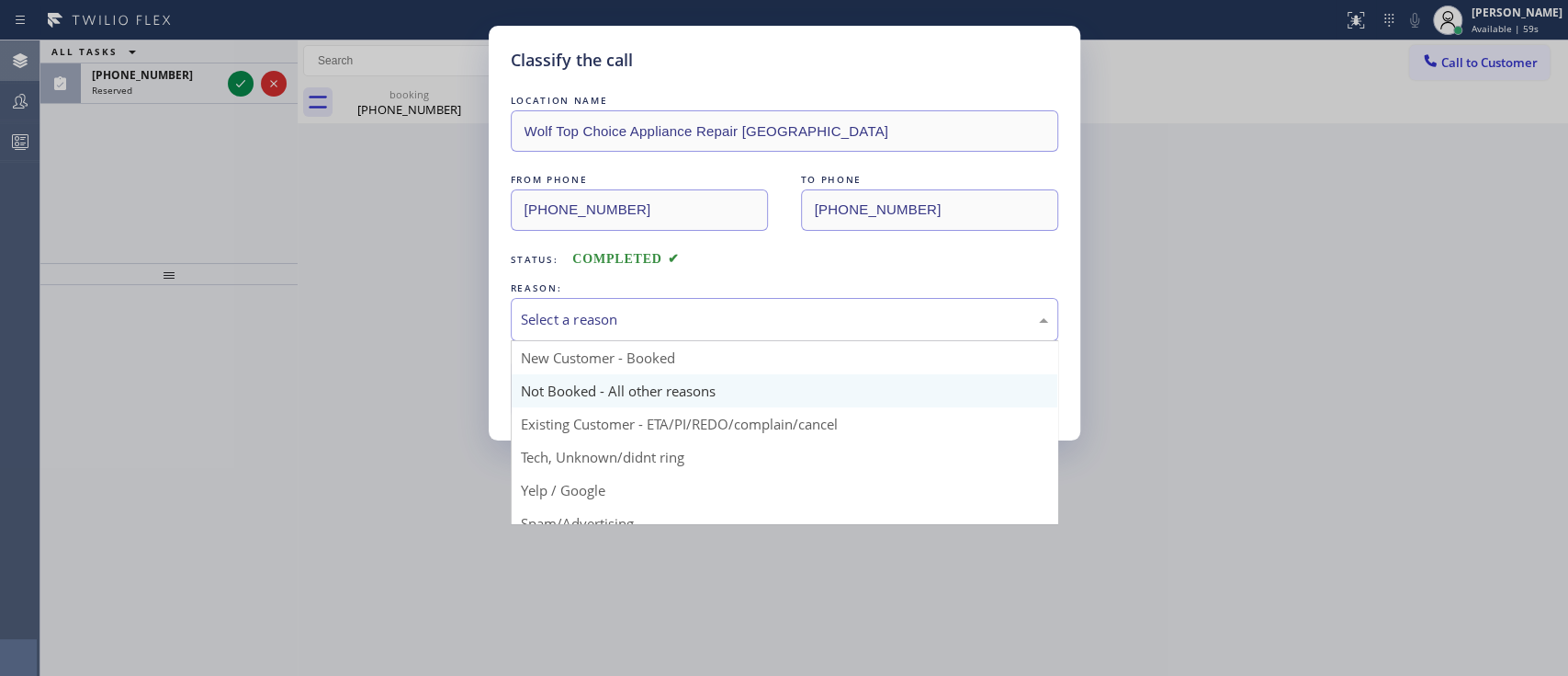
drag, startPoint x: 687, startPoint y: 336, endPoint x: 673, endPoint y: 392, distance: 57.7
click at [673, 341] on div "Select a reason New Customer - Booked Not Booked - All other reasons Existing C…" at bounding box center [784, 319] width 548 height 43
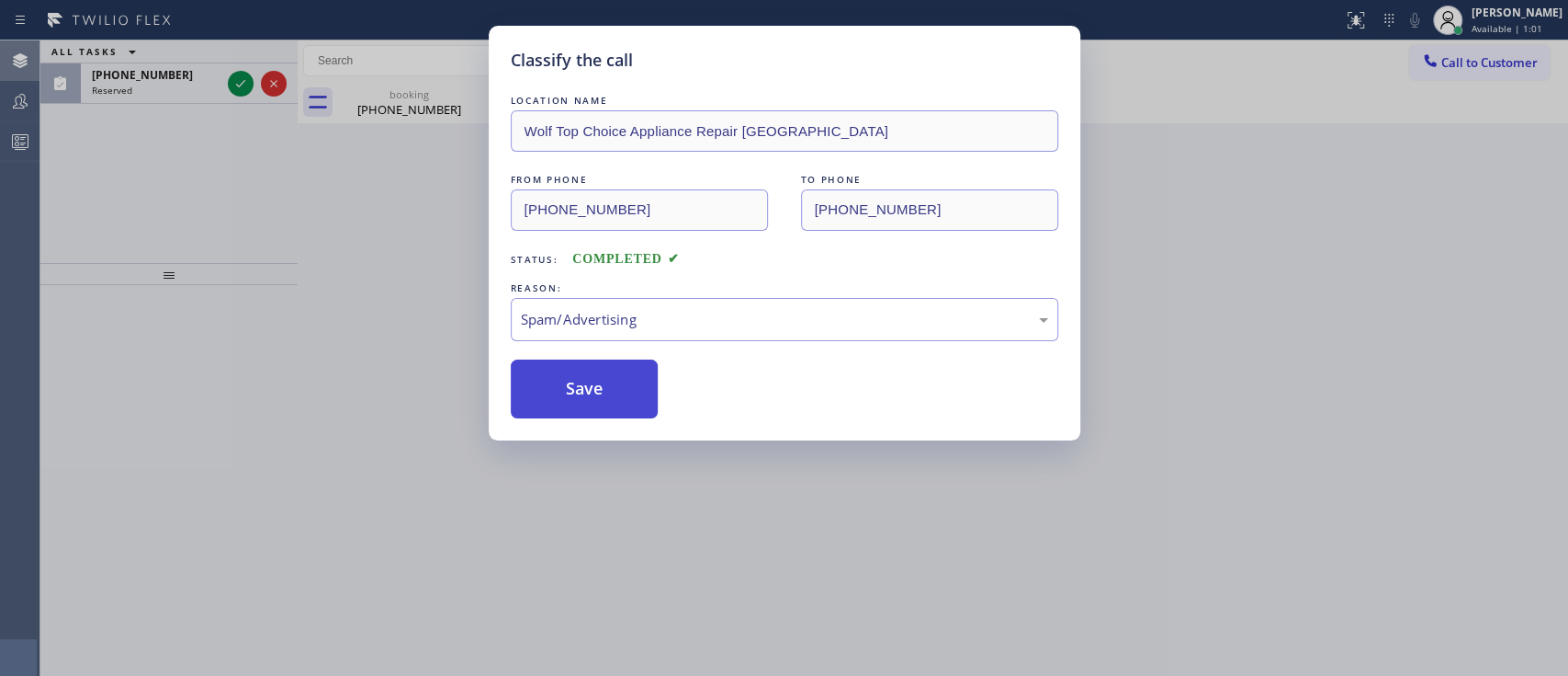
click at [582, 387] on button "Save" at bounding box center [585, 388] width 148 height 59
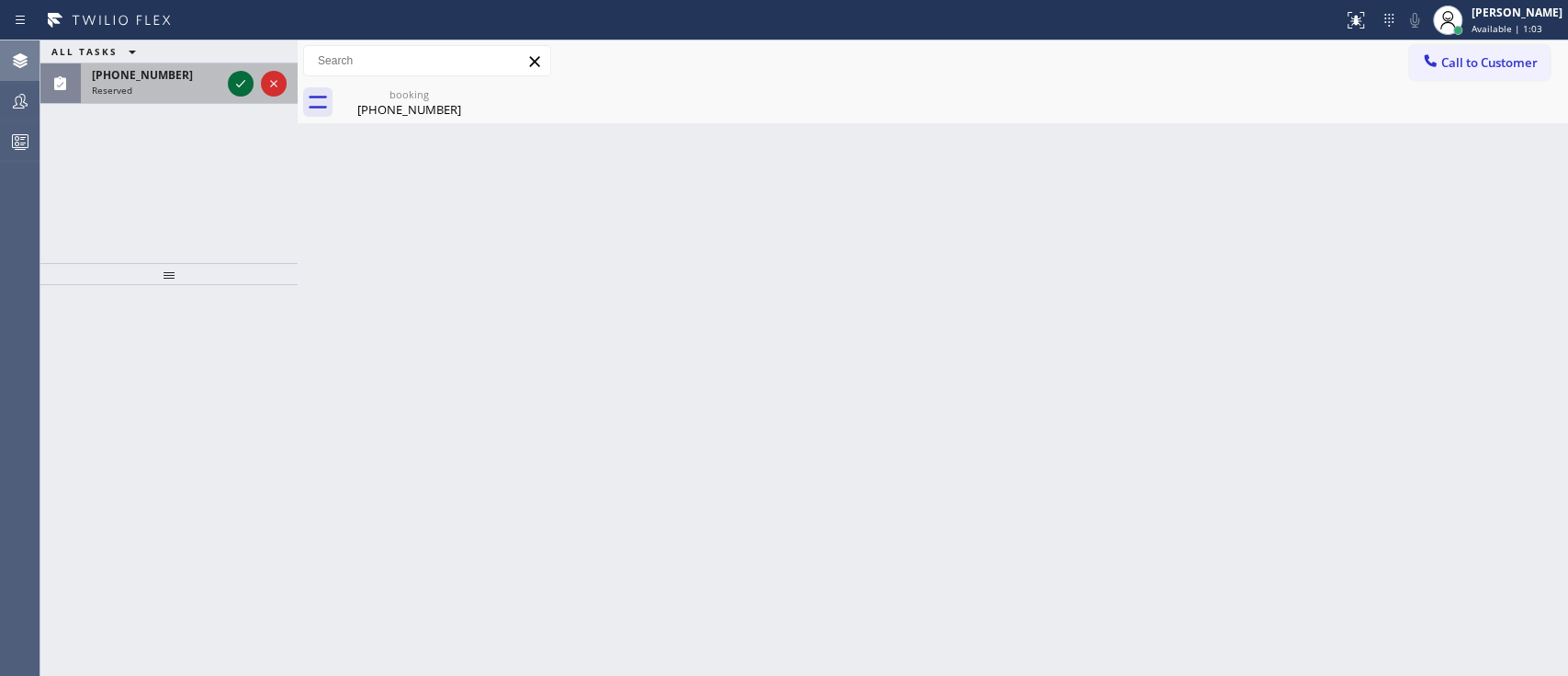
click at [238, 74] on icon at bounding box center [241, 84] width 22 height 22
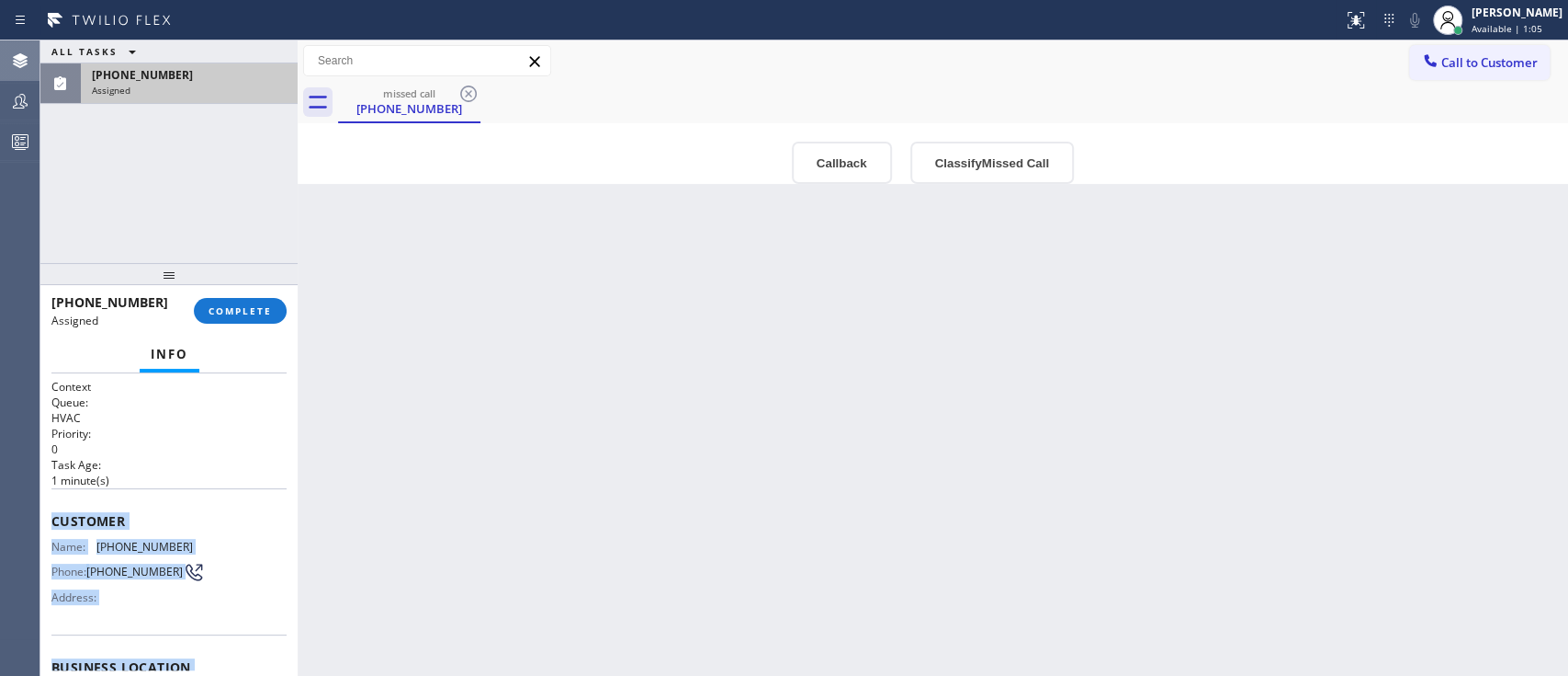
scroll to position [287, 0]
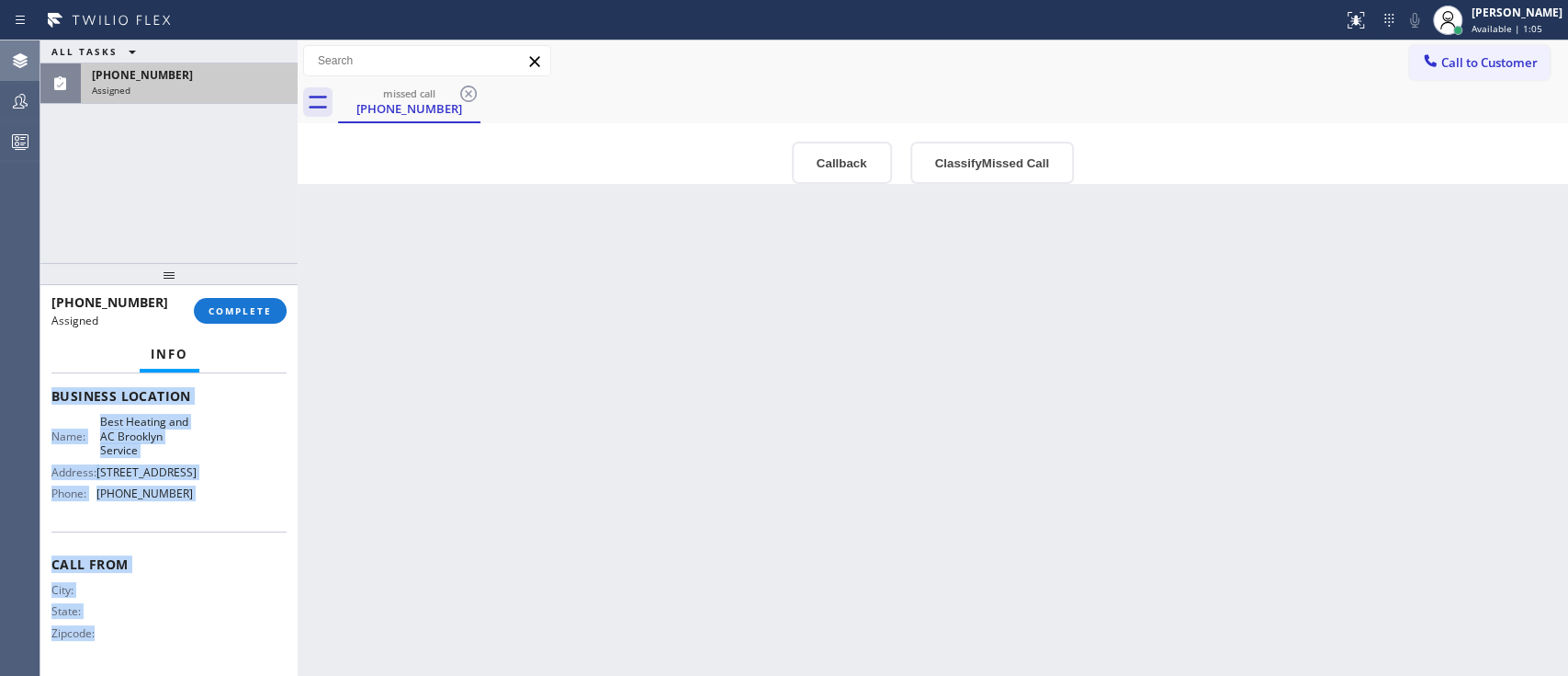
drag, startPoint x: 47, startPoint y: 508, endPoint x: 97, endPoint y: 732, distance: 229.5
click at [97, 505] on html "Status report No issues detected If you experience an issue, please download th…" at bounding box center [784, 338] width 1568 height 676
copy div "Customer Name: (917) 589-7370 Phone: (917) 589-7370 Address: Business location …"
click at [256, 306] on span "COMPLETE" at bounding box center [240, 310] width 63 height 13
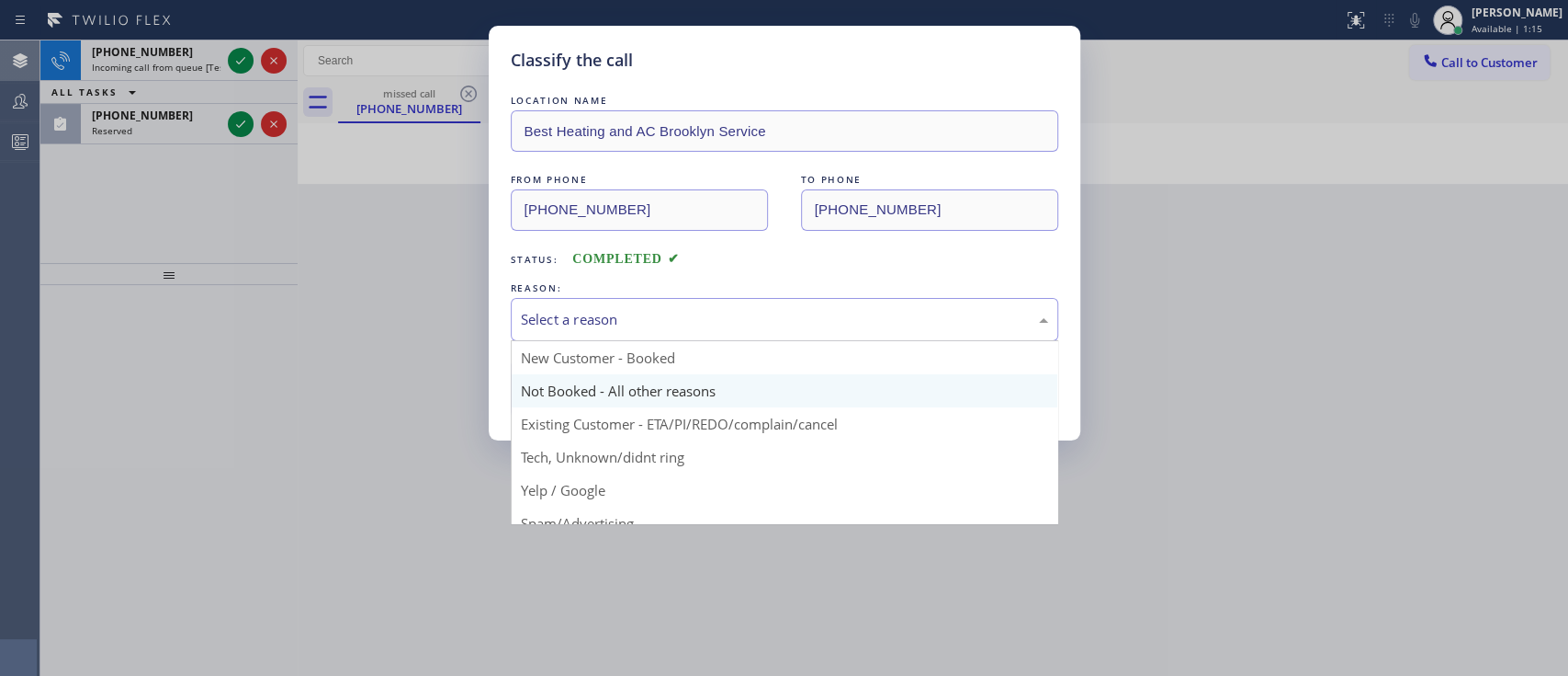
drag, startPoint x: 714, startPoint y: 308, endPoint x: 676, endPoint y: 387, distance: 87.7
click at [676, 341] on div "Select a reason New Customer - Booked Not Booked - All other reasons Existing C…" at bounding box center [784, 319] width 548 height 43
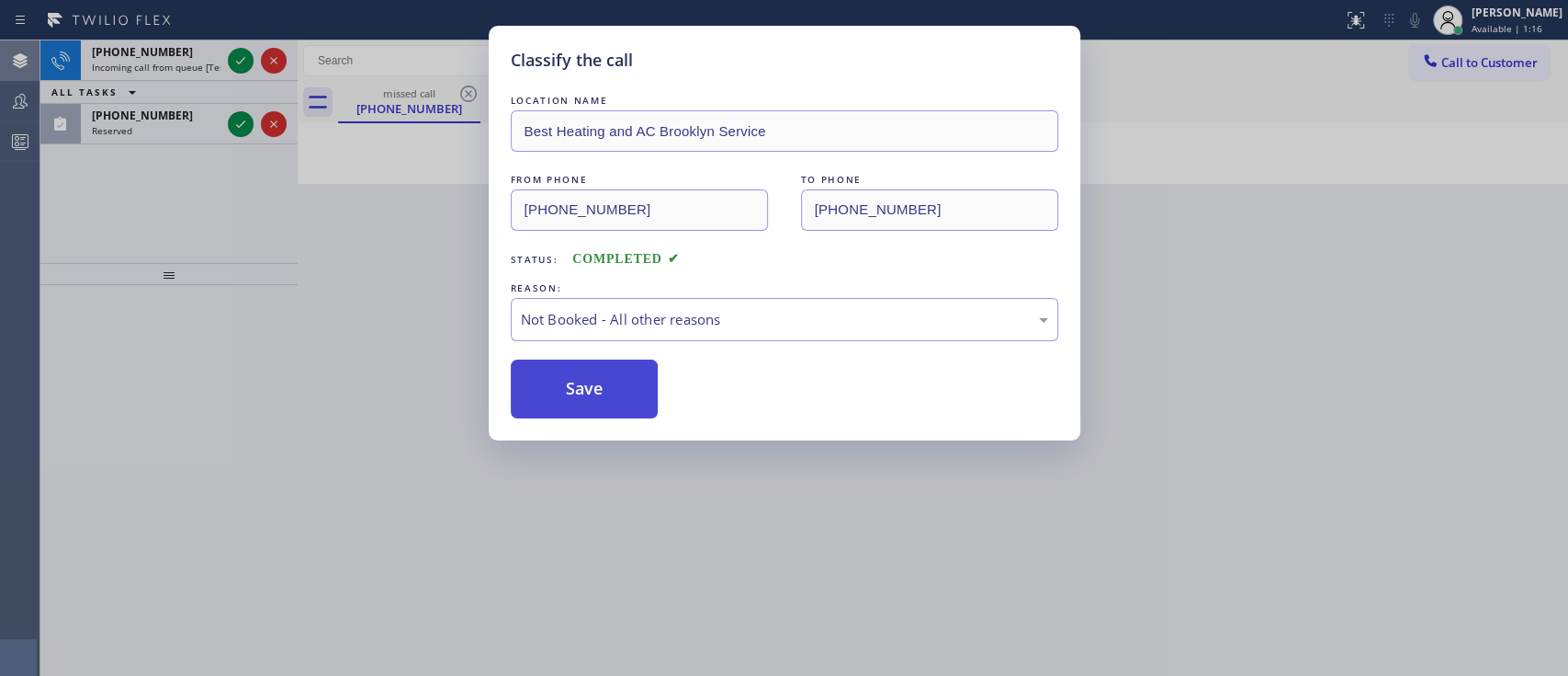
click at [623, 396] on button "Save" at bounding box center [585, 388] width 148 height 59
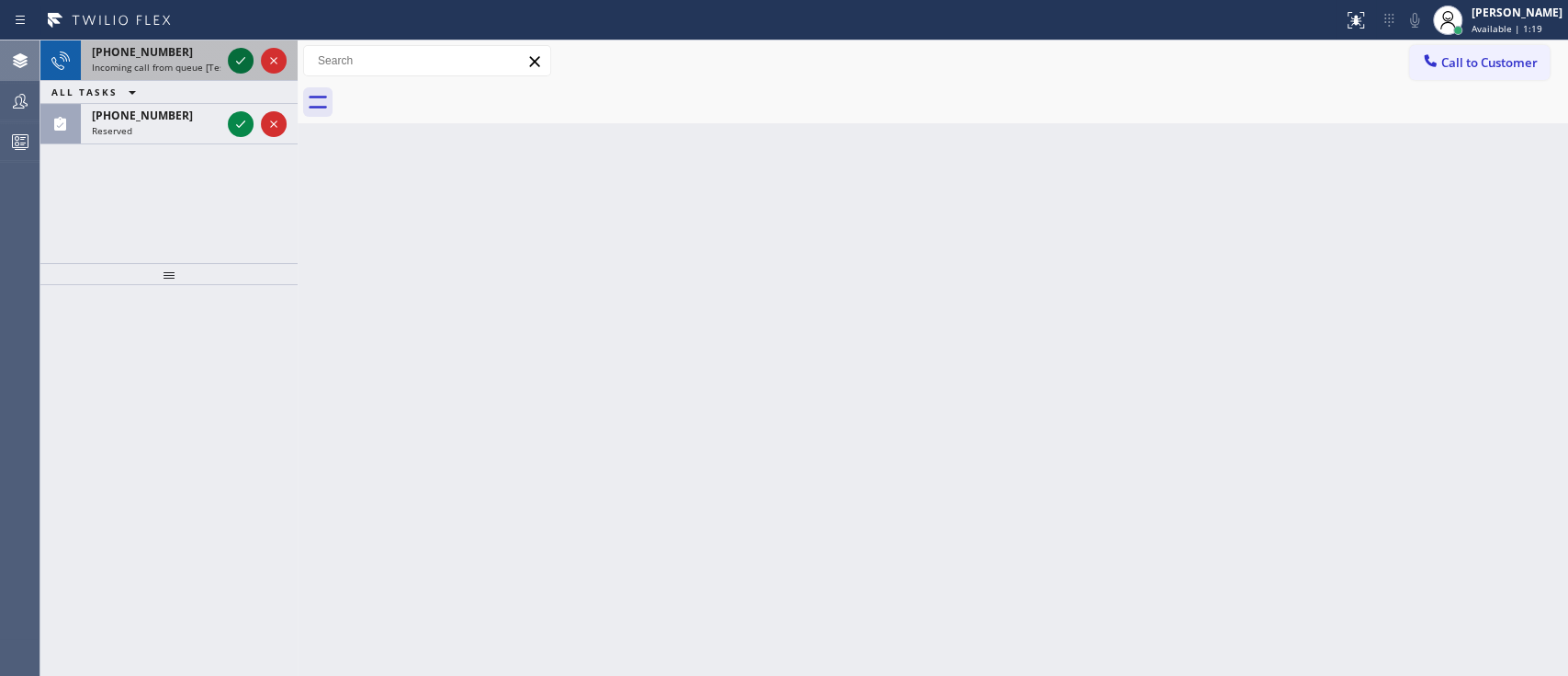
click at [241, 67] on icon at bounding box center [241, 61] width 22 height 22
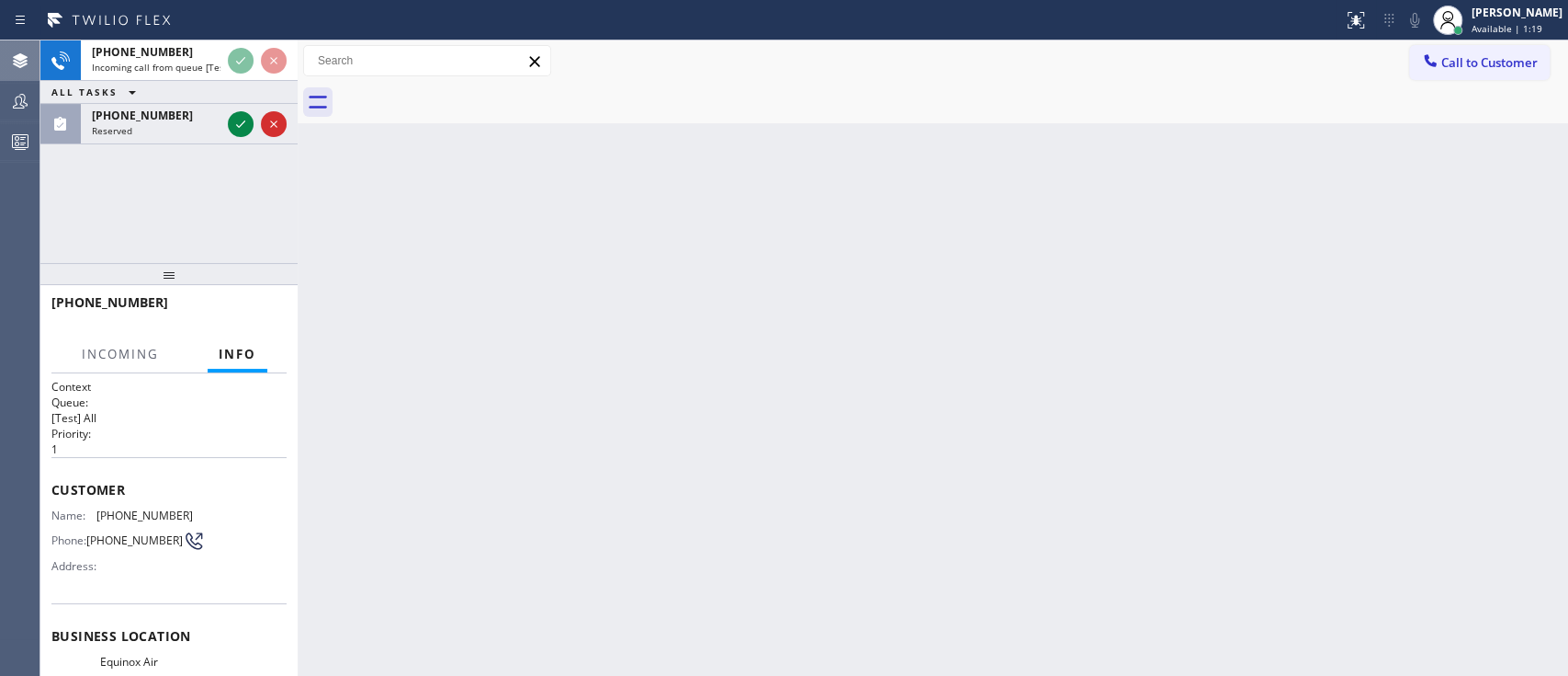
scroll to position [168, 0]
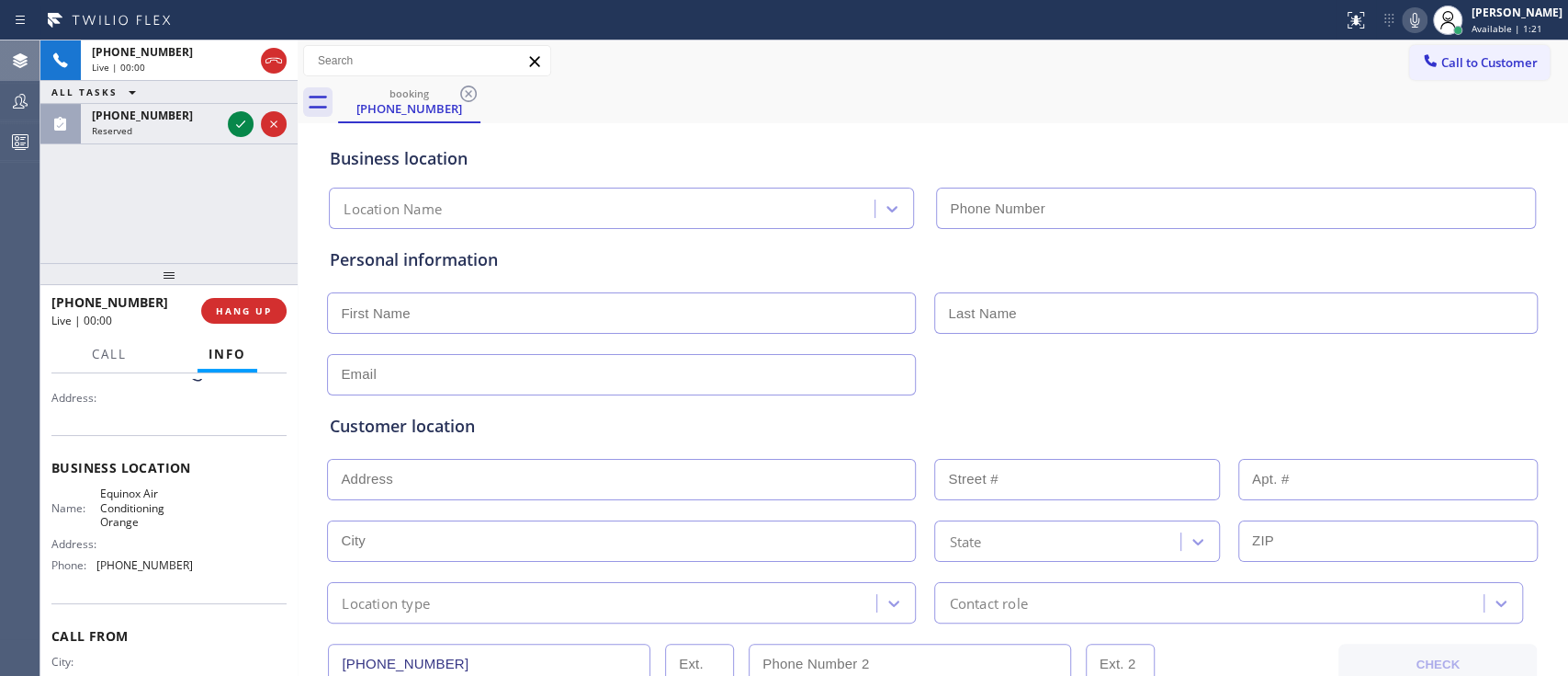
type input "(562) 414-5849"
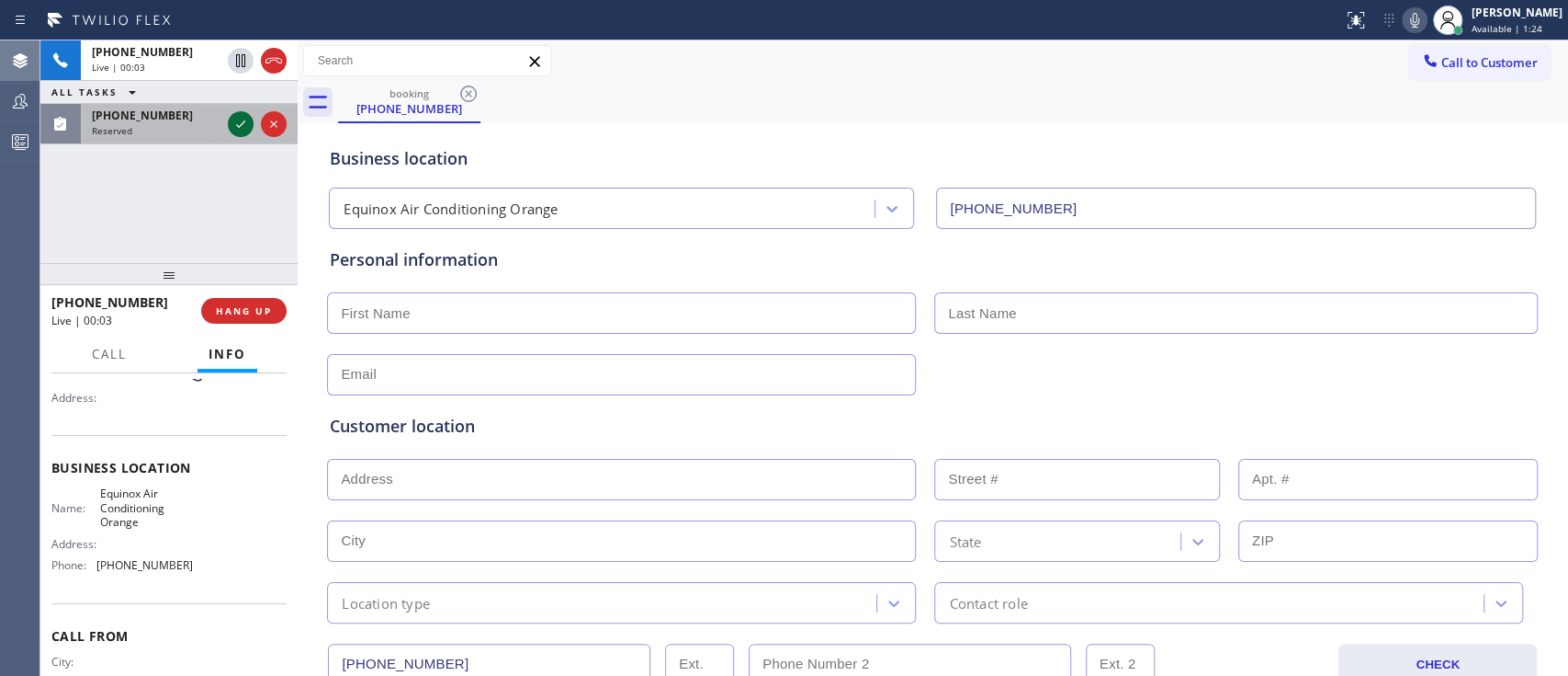
click at [241, 126] on icon at bounding box center [241, 124] width 22 height 22
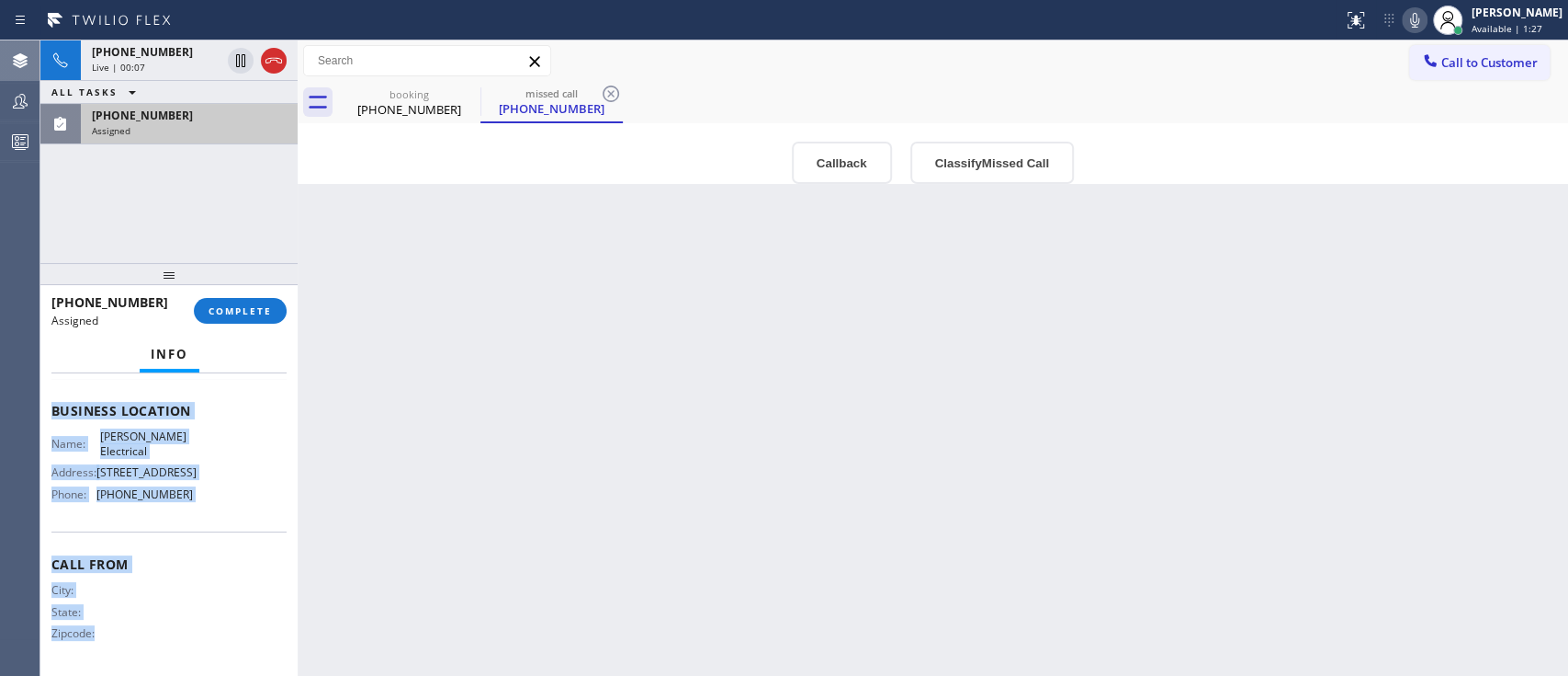
scroll to position [301, 0]
drag, startPoint x: 51, startPoint y: 425, endPoint x: 225, endPoint y: 527, distance: 201.7
click at [225, 505] on div "Context Queue: Electrical Priority: 0 Task Age: Customer Name: (570) 954-2256 P…" at bounding box center [168, 524] width 257 height 303
copy div "Customer Name: (570) 954-2256 Phone: (570) 954-2256 Address: Business location …"
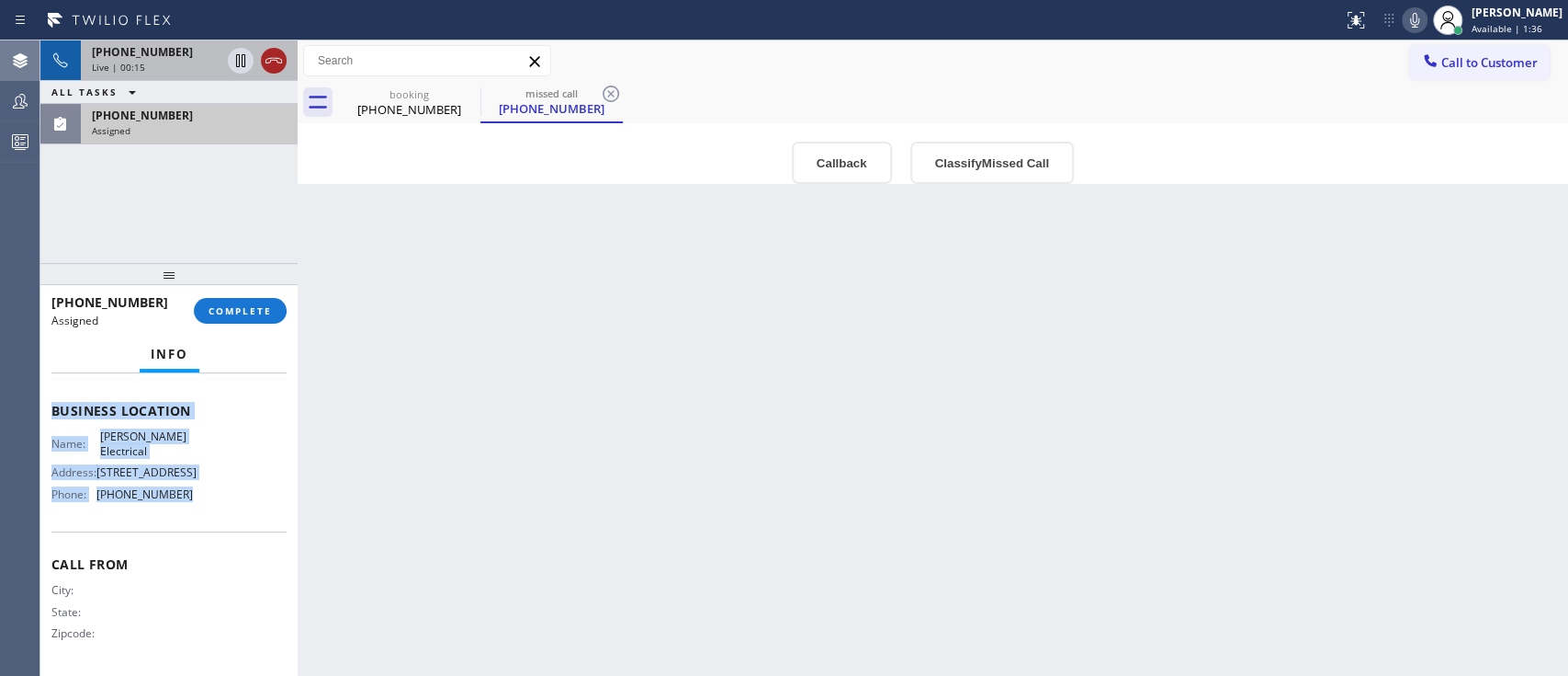
click at [277, 63] on icon at bounding box center [274, 61] width 22 height 22
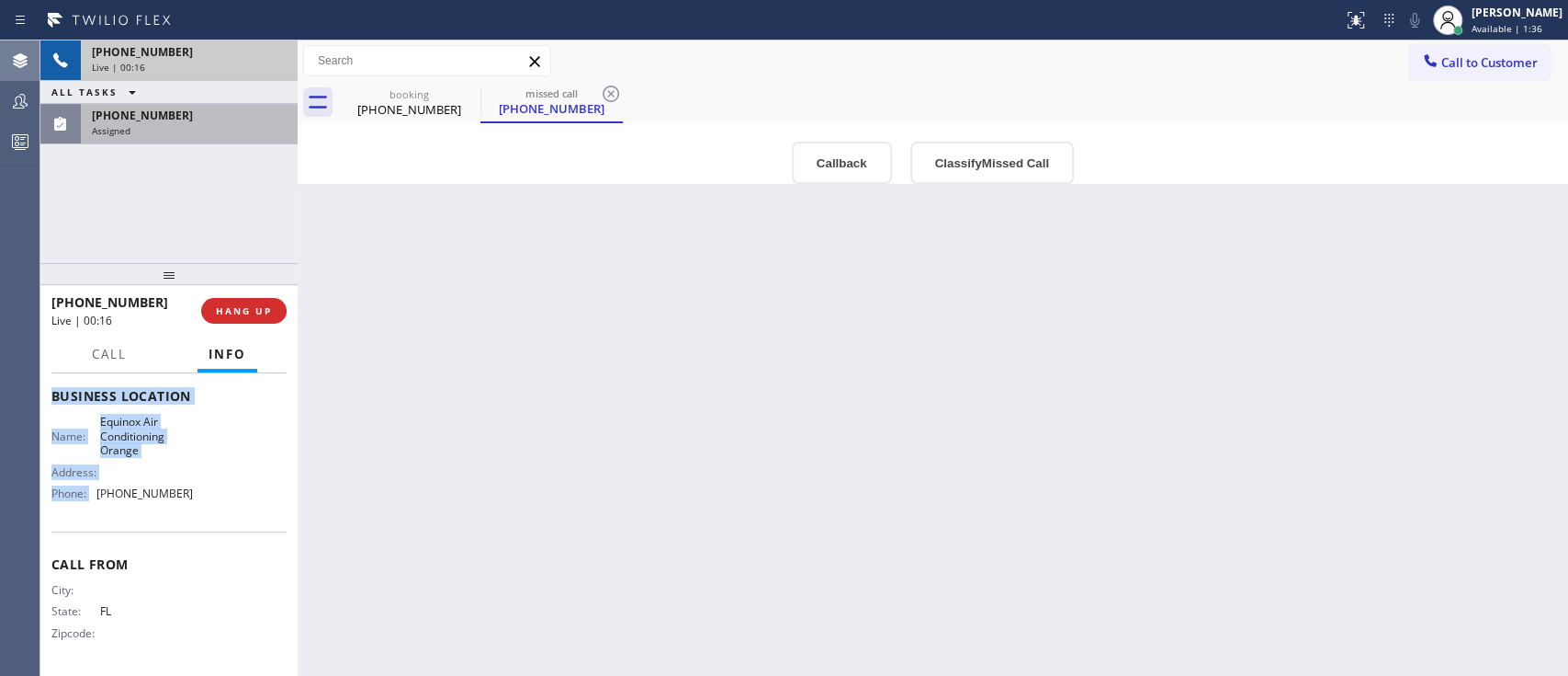
scroll to position [243, 0]
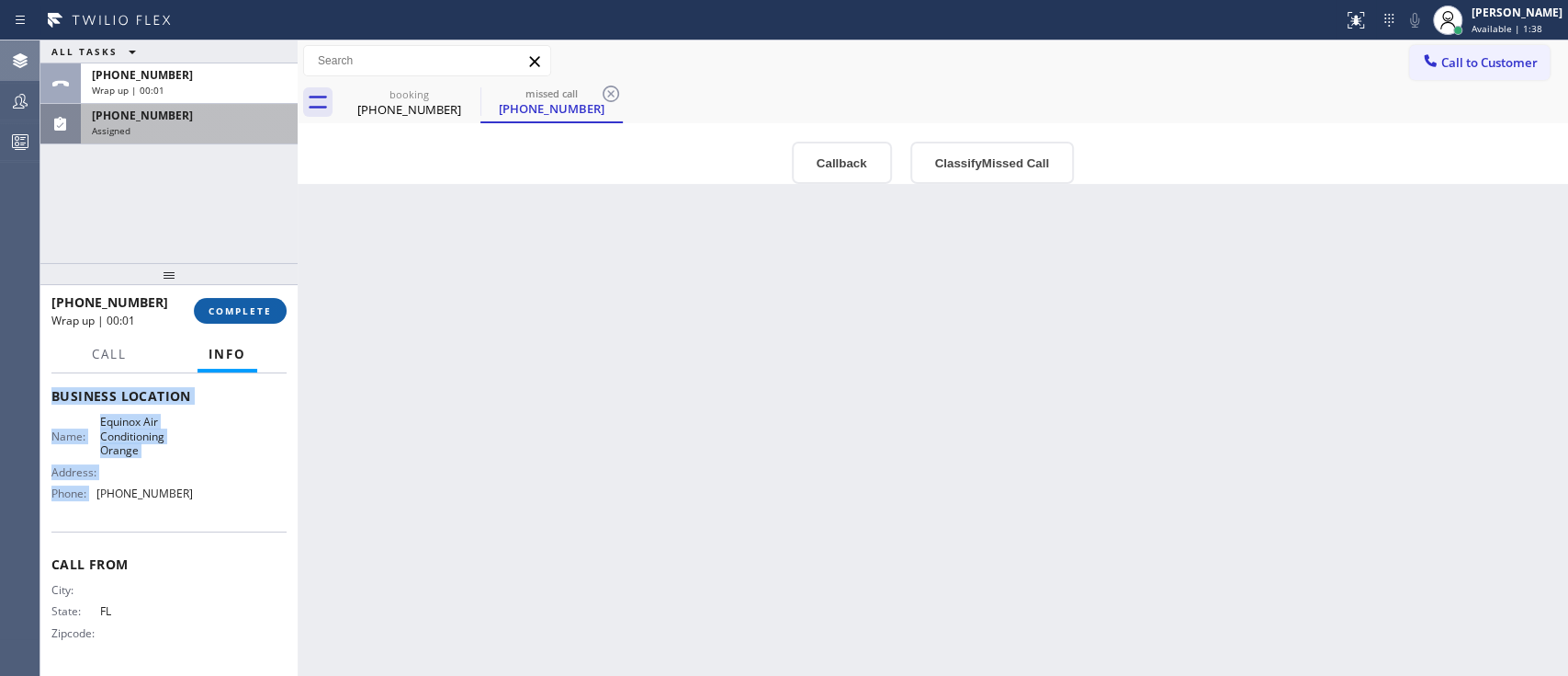
click at [248, 312] on span "COMPLETE" at bounding box center [240, 310] width 63 height 13
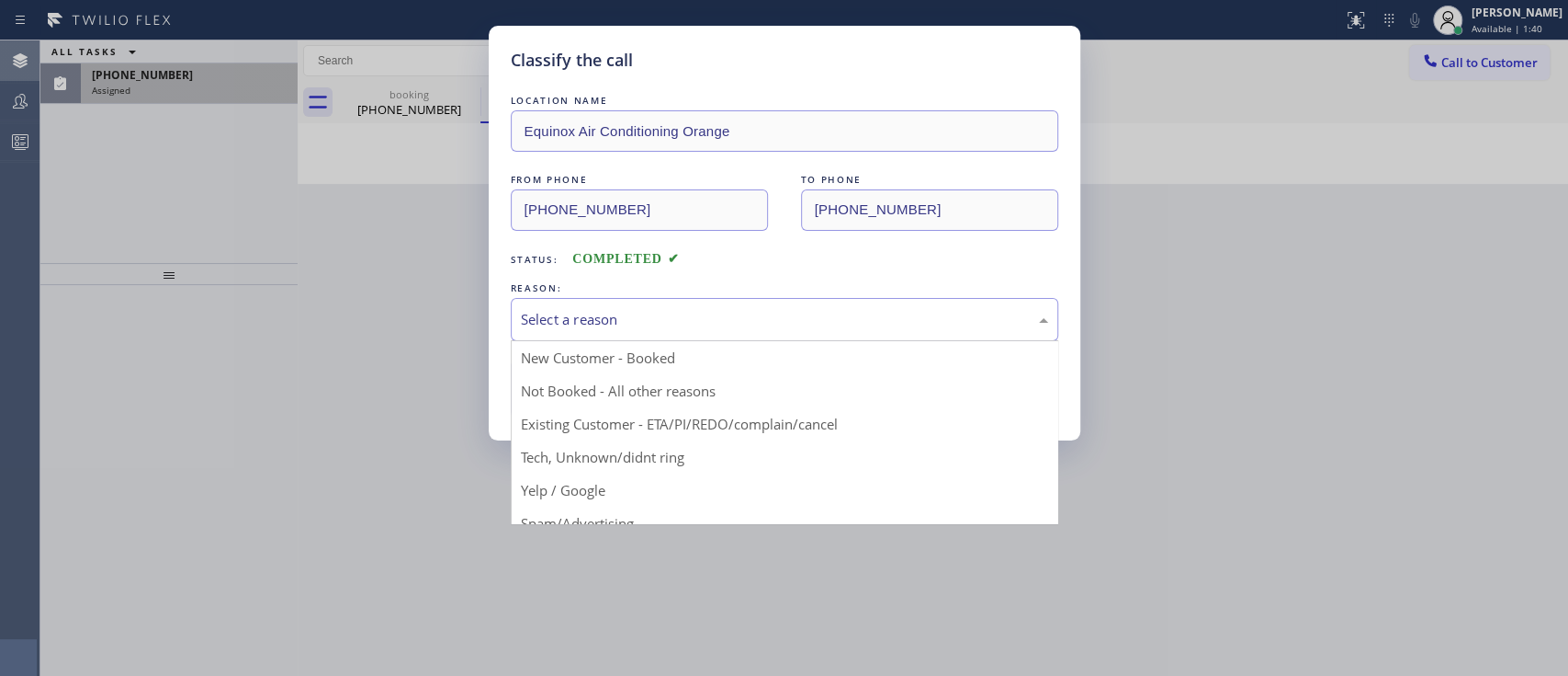
click at [589, 320] on div "Select a reason" at bounding box center [784, 319] width 528 height 21
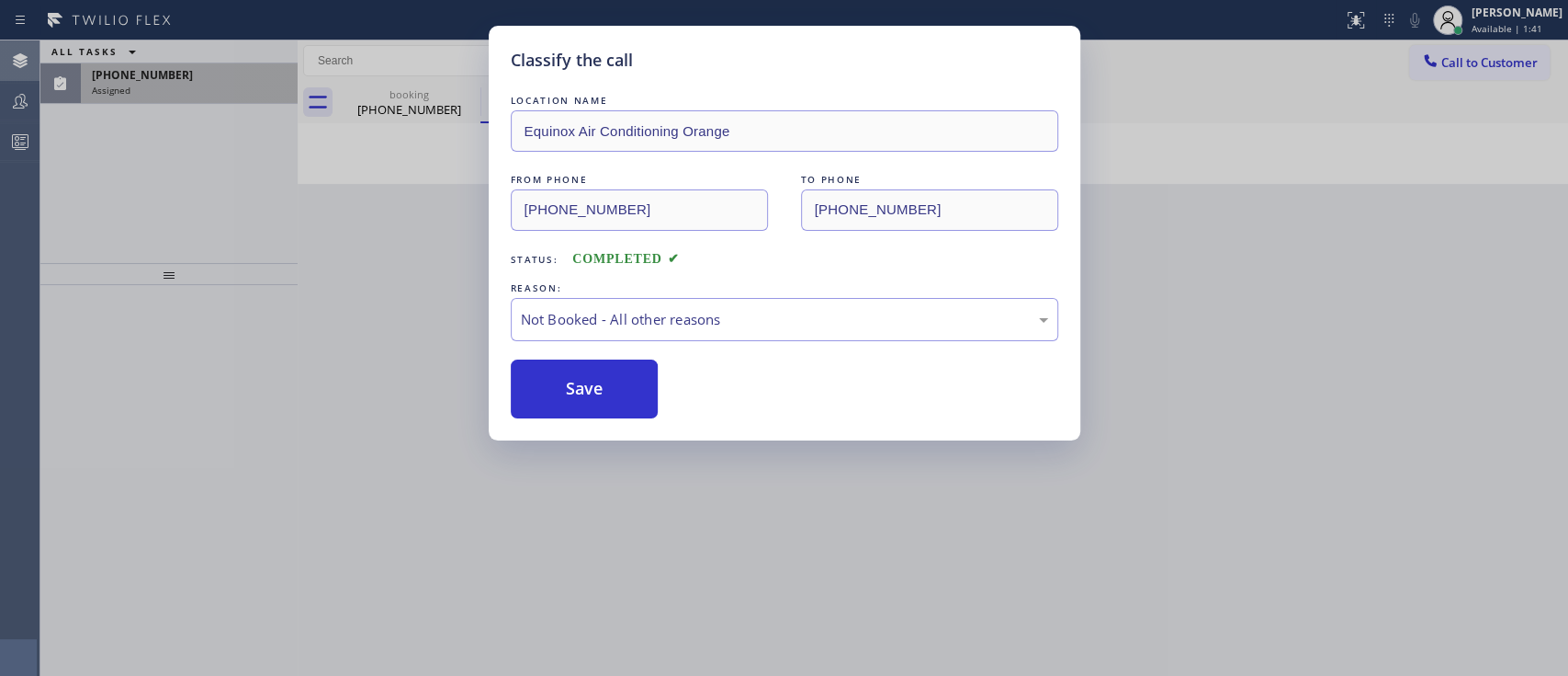
click at [600, 395] on button "Save" at bounding box center [585, 388] width 148 height 59
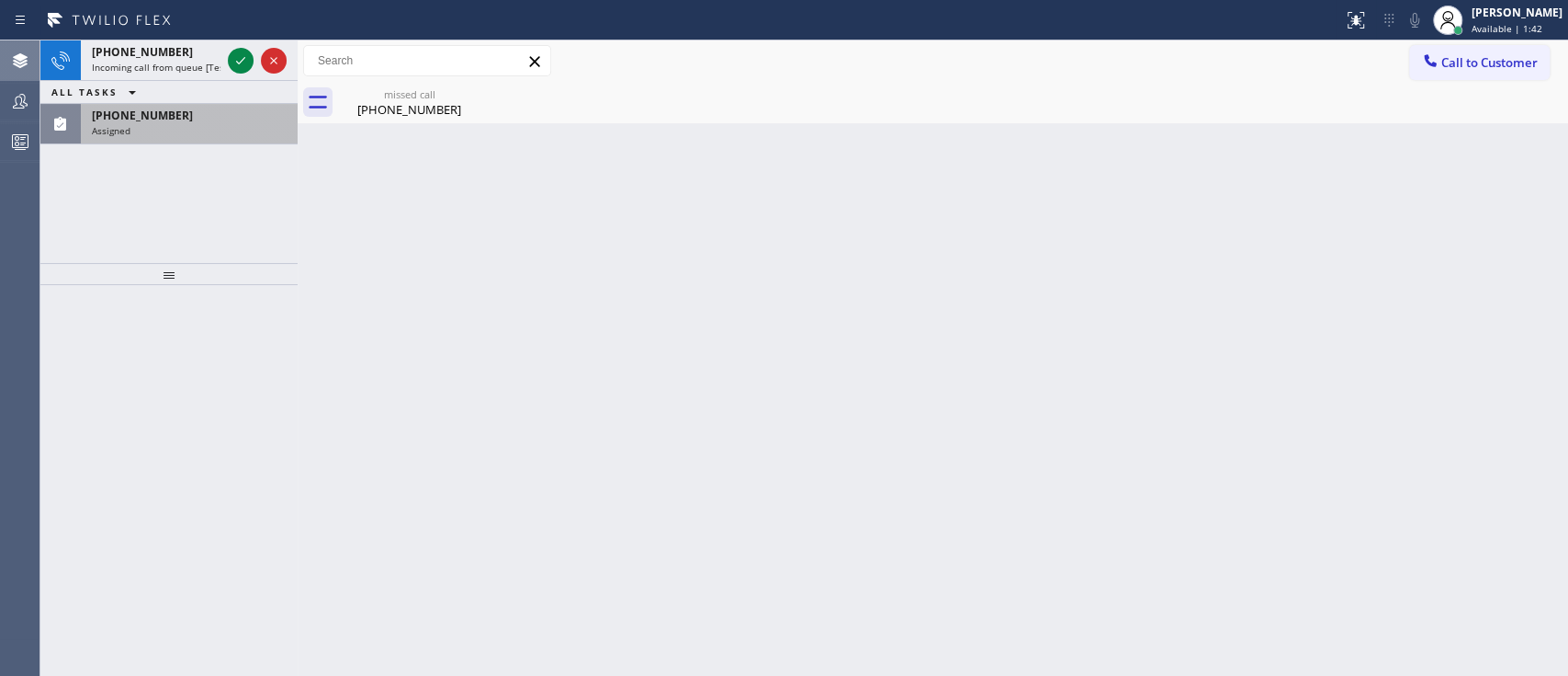
click at [213, 117] on div "(570) 954-2256" at bounding box center [189, 116] width 195 height 16
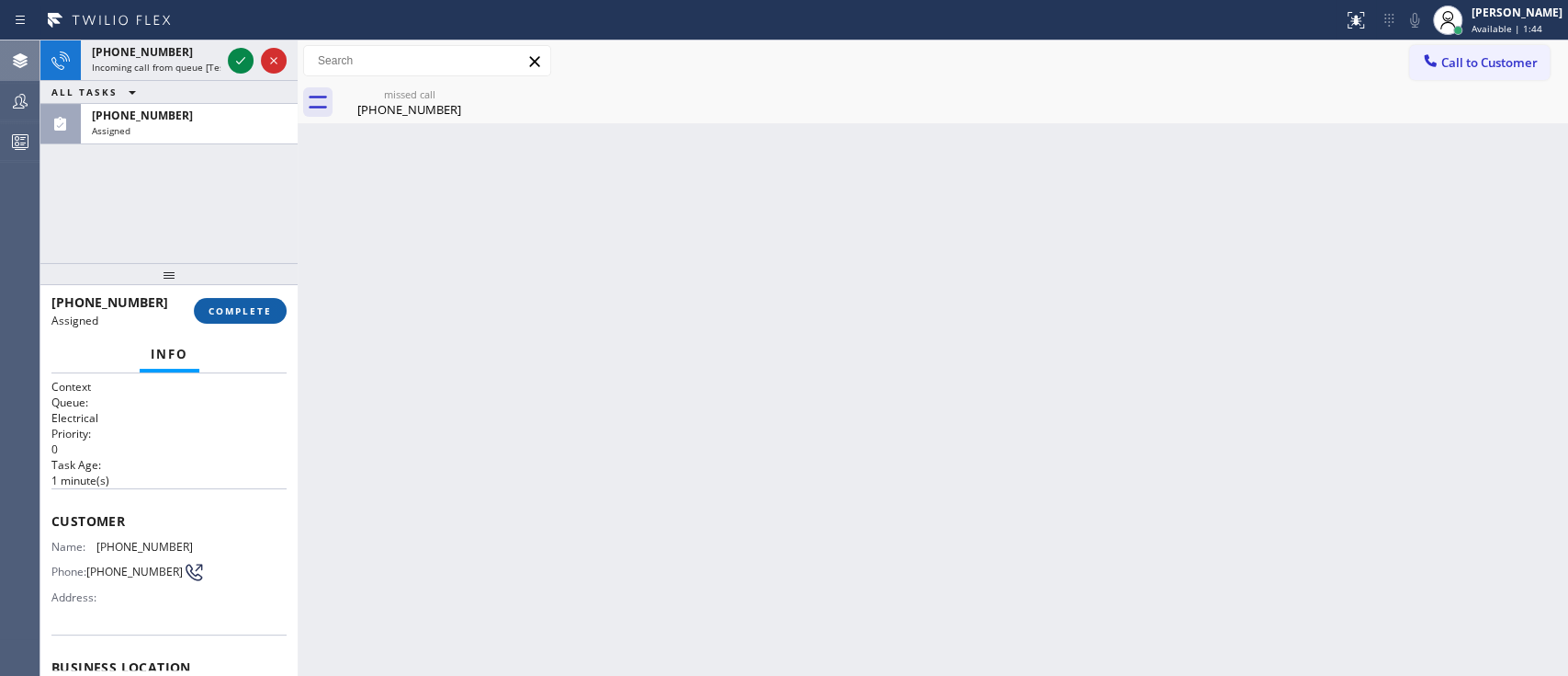
drag, startPoint x: 288, startPoint y: 307, endPoint x: 267, endPoint y: 310, distance: 21.2
click at [267, 310] on div "(570) 954-2256 Assigned COMPLETE" at bounding box center [168, 310] width 257 height 51
click at [267, 310] on span "COMPLETE" at bounding box center [240, 310] width 63 height 13
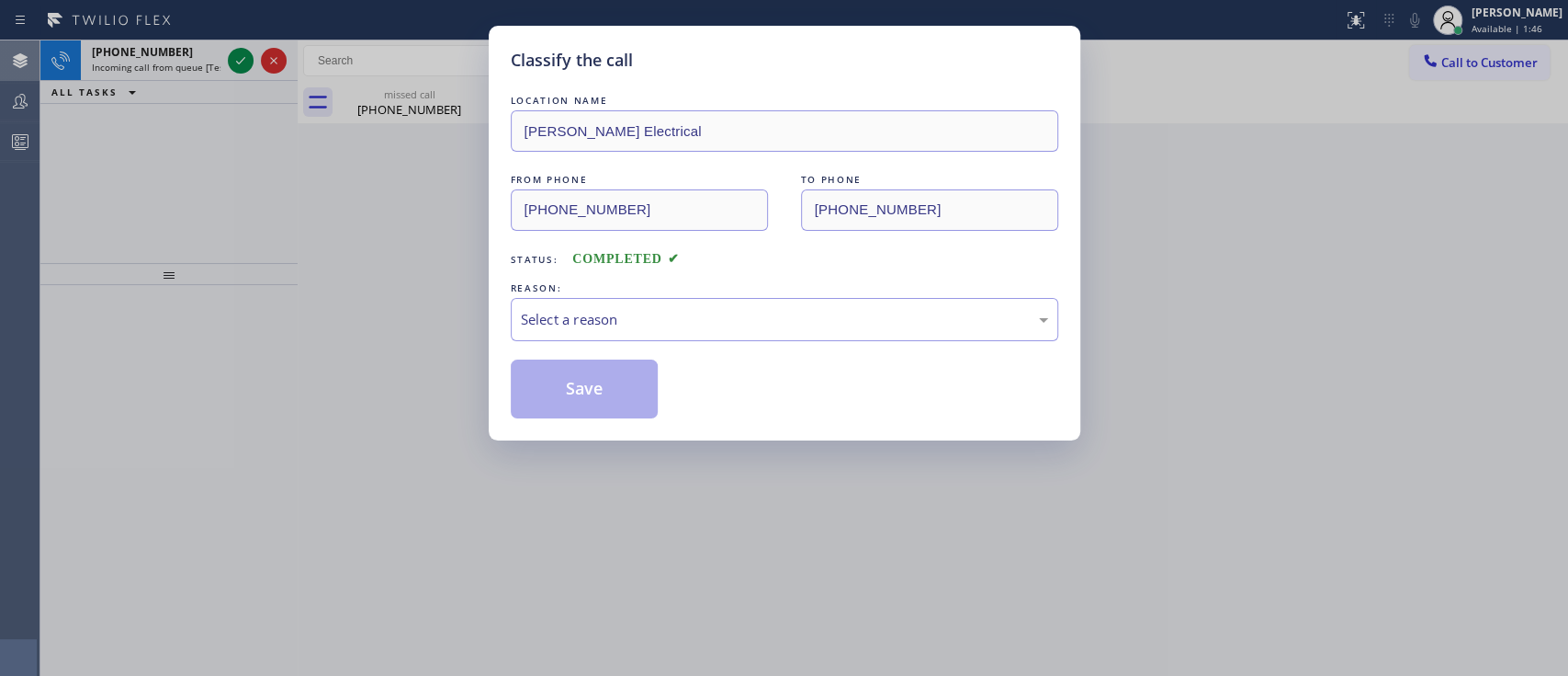
click at [742, 345] on div "LOCATION NAME Eric G Larson Jr Electrical FROM PHONE (570) 954-2256 TO PHONE (8…" at bounding box center [784, 254] width 548 height 327
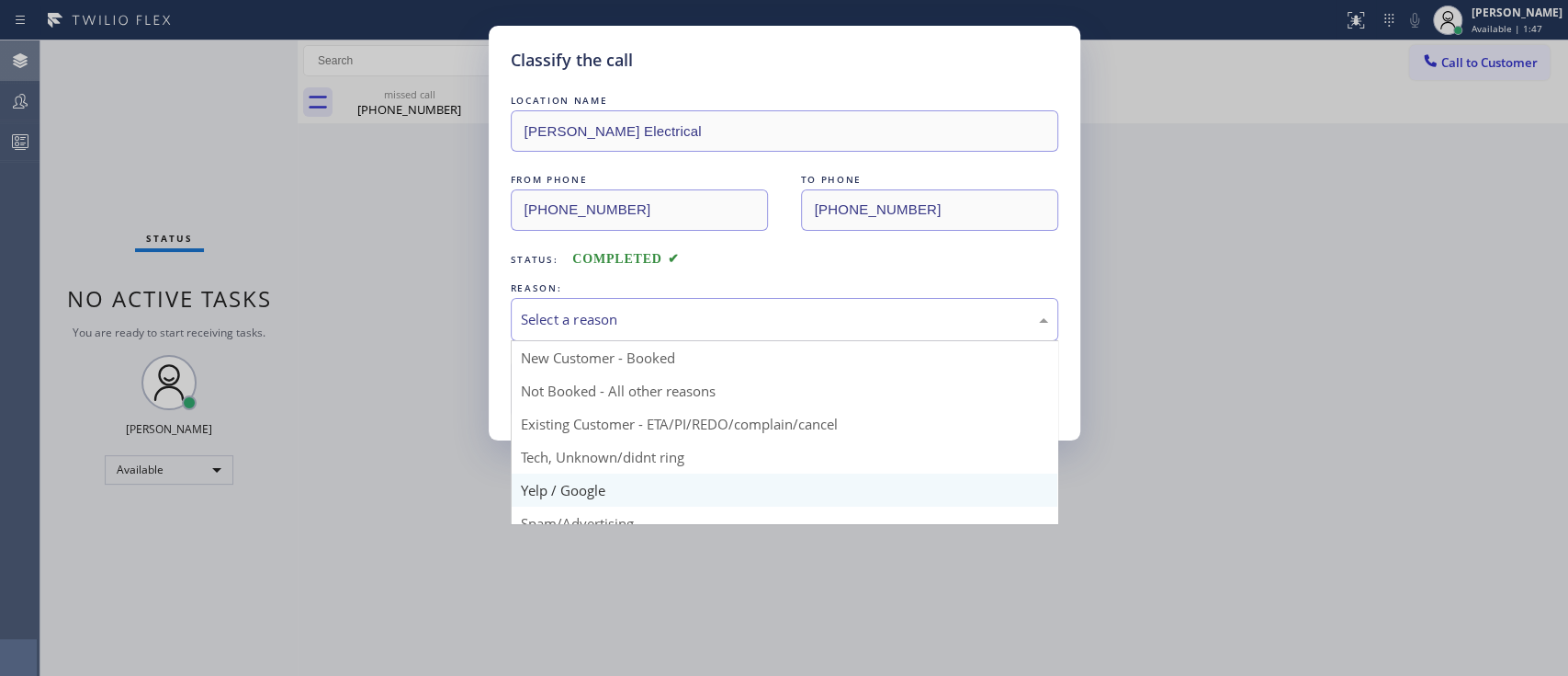
drag, startPoint x: 743, startPoint y: 322, endPoint x: 698, endPoint y: 489, distance: 173.0
click at [698, 341] on div "Select a reason New Customer - Booked Not Booked - All other reasons Existing C…" at bounding box center [784, 319] width 548 height 43
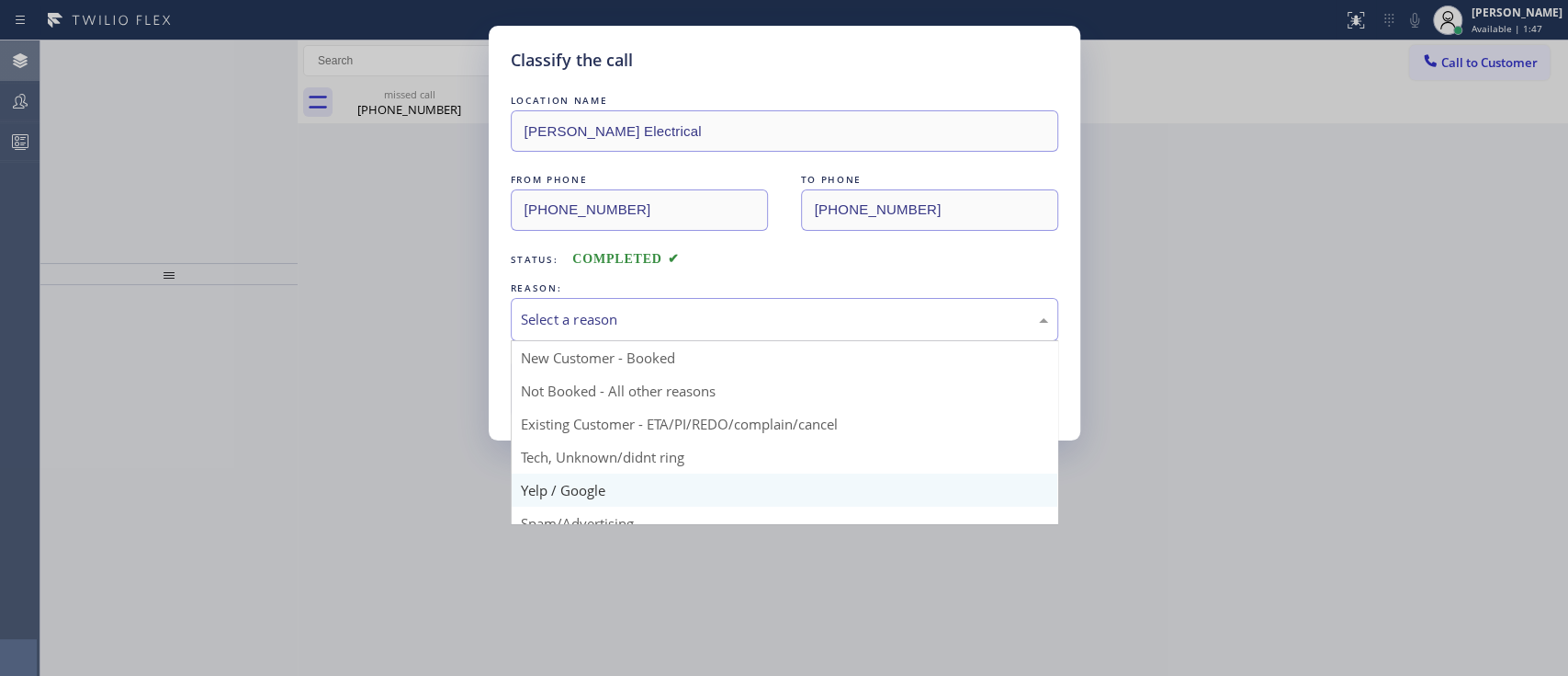
scroll to position [119, 0]
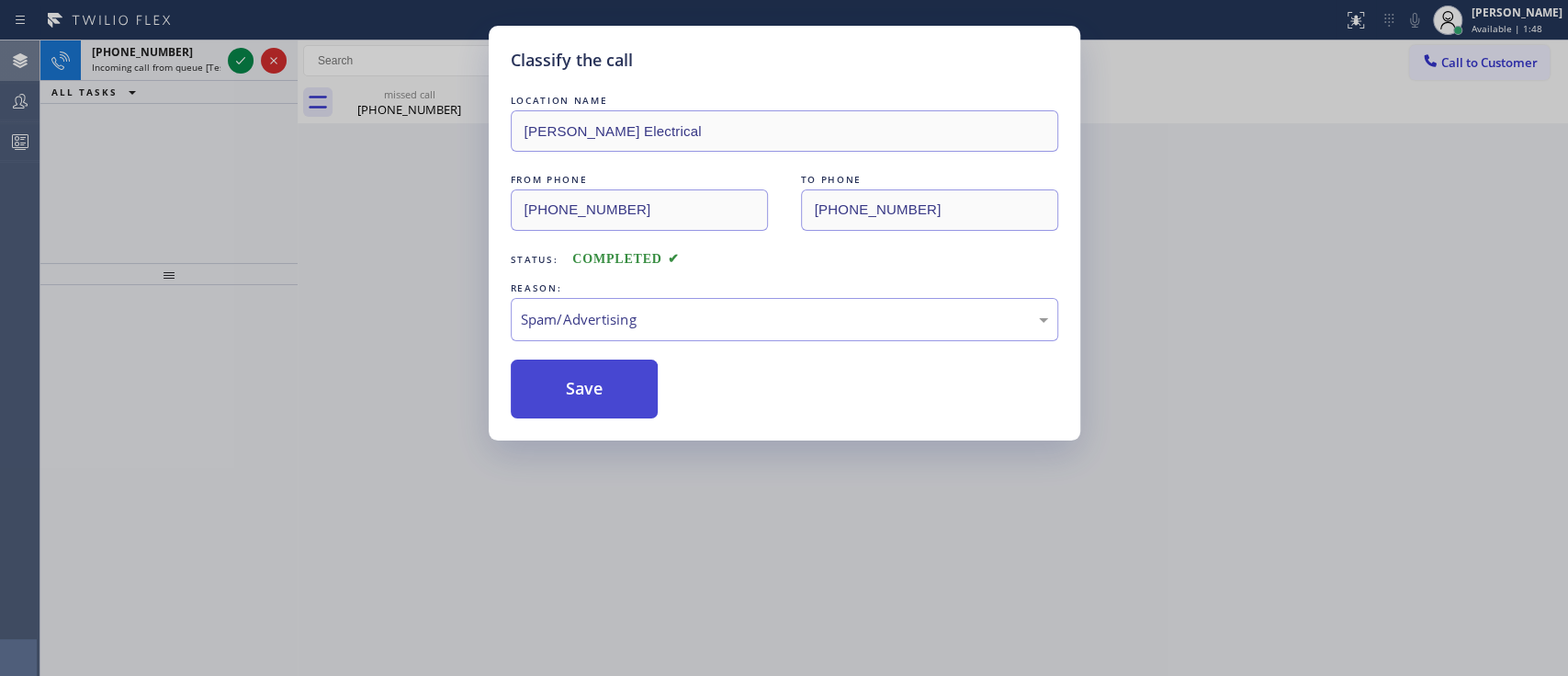
drag, startPoint x: 651, startPoint y: 411, endPoint x: 596, endPoint y: 387, distance: 60.0
click at [596, 387] on button "Save" at bounding box center [585, 388] width 148 height 59
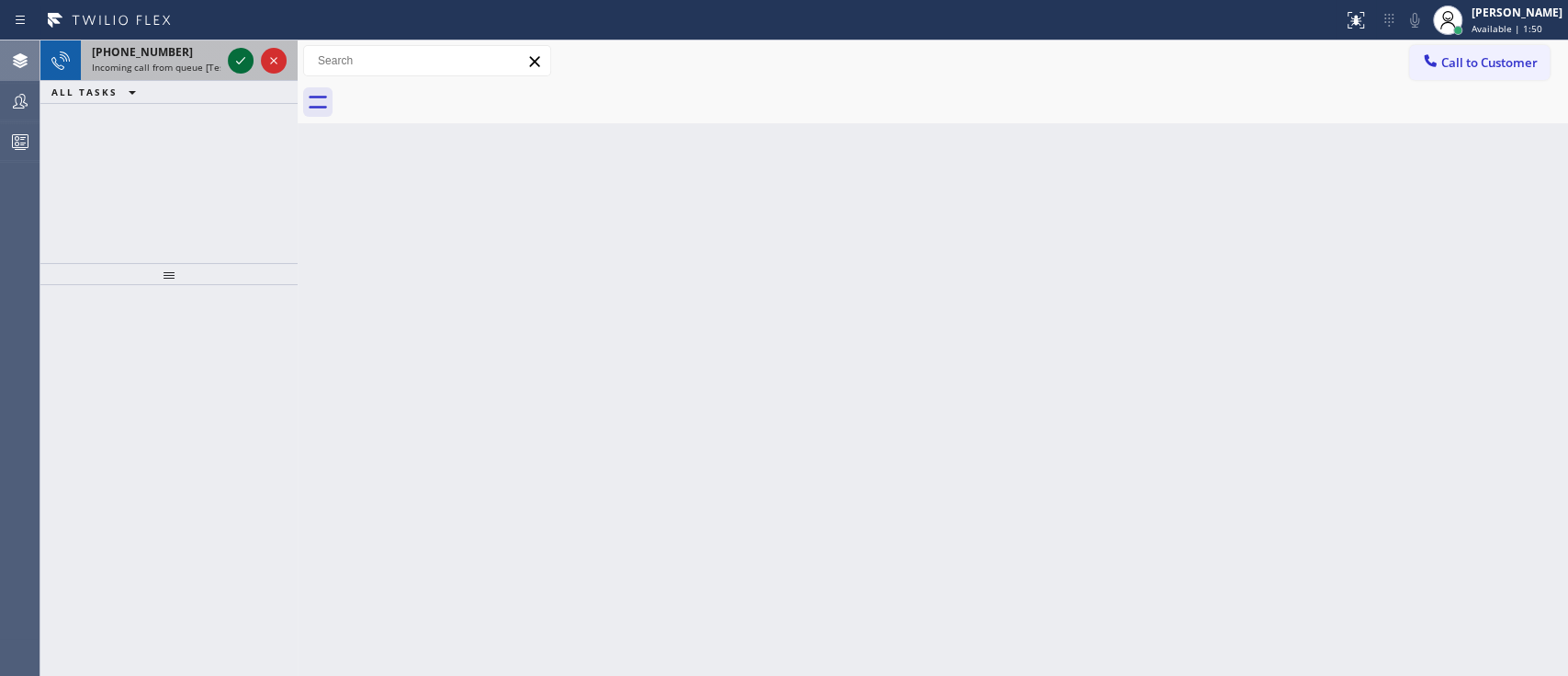
click at [244, 53] on icon at bounding box center [241, 61] width 22 height 22
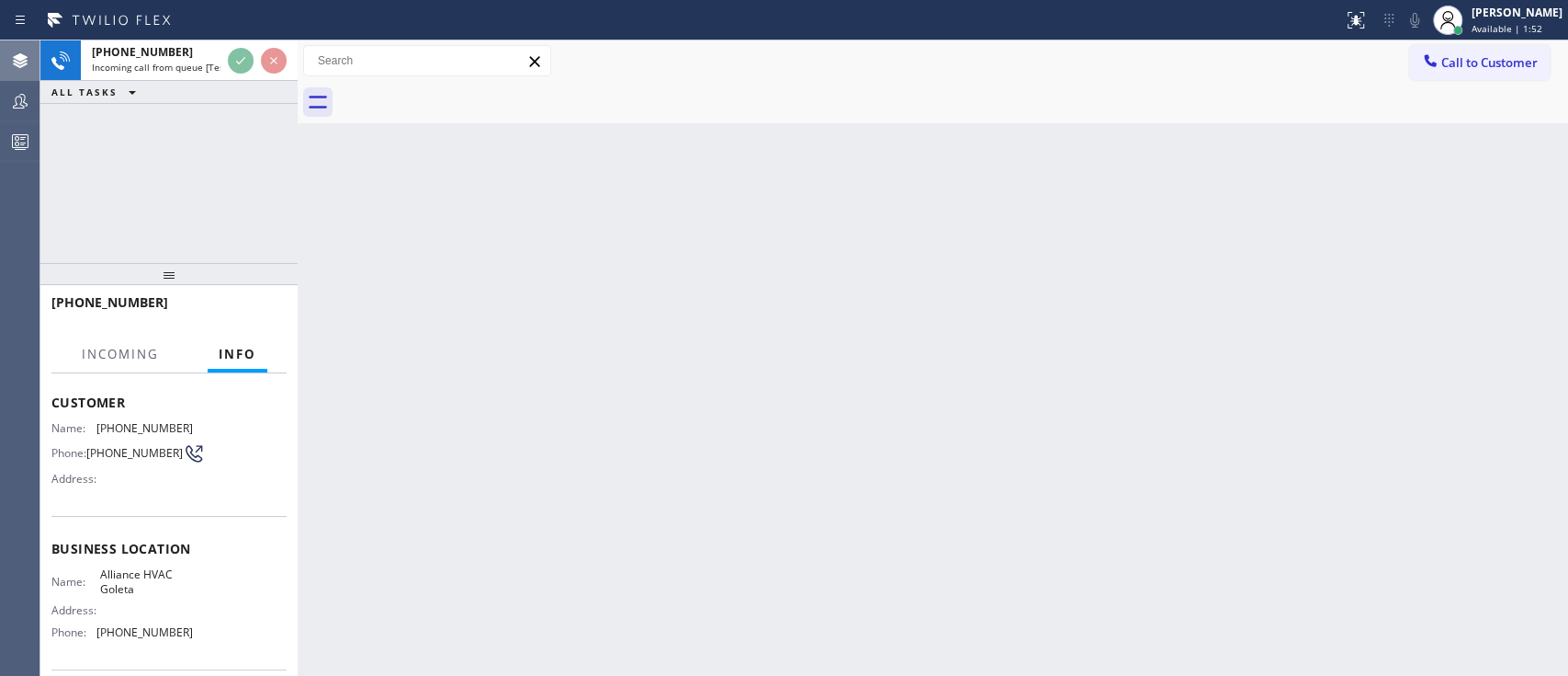
scroll to position [88, 0]
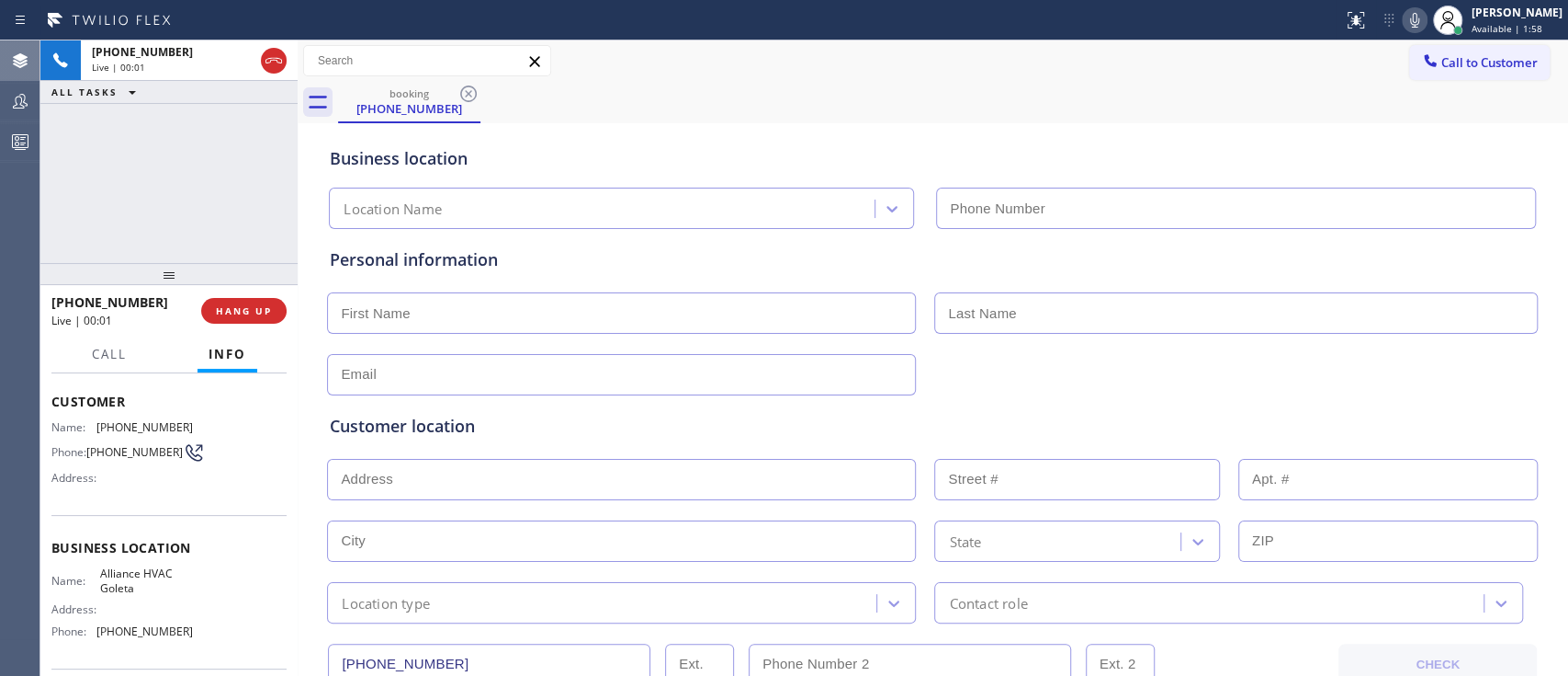
type input "(805) 360-3183"
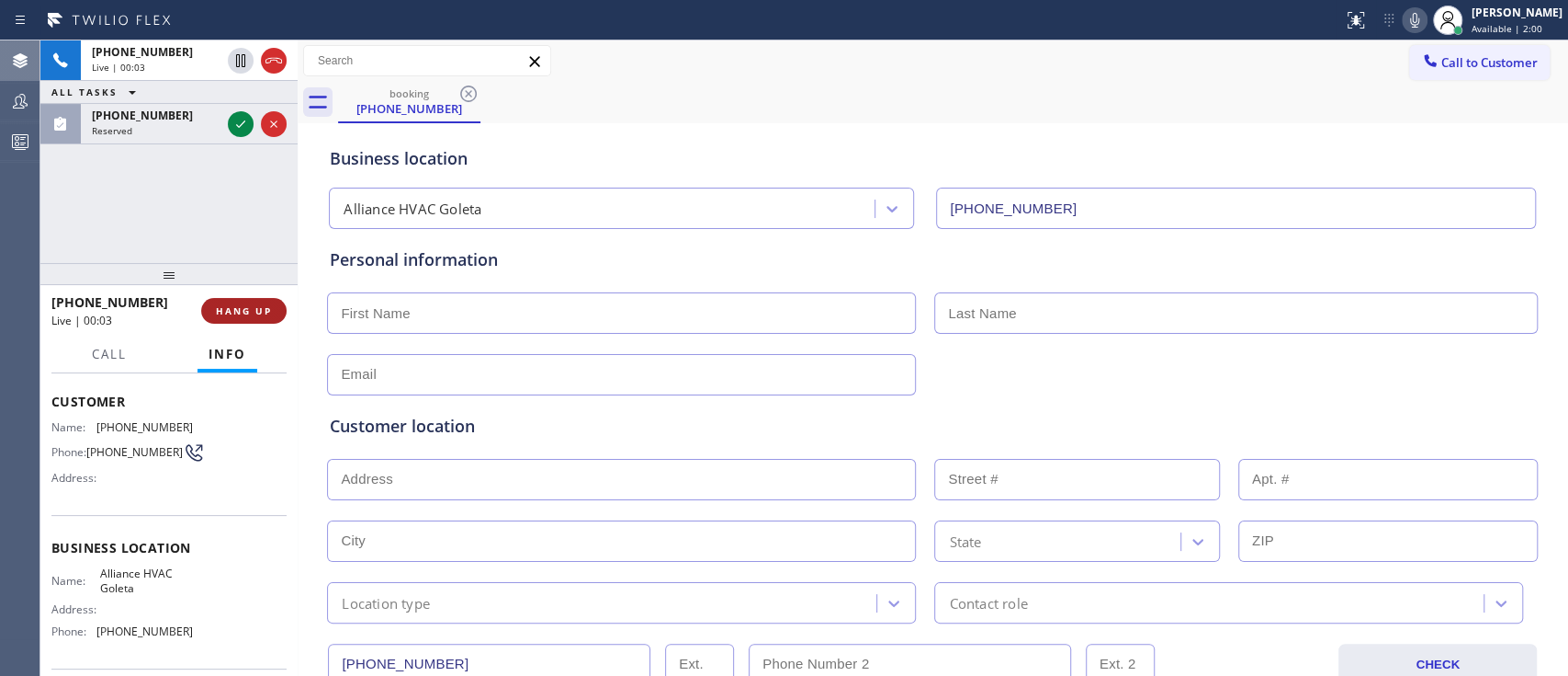
click at [273, 306] on button "HANG UP" at bounding box center [243, 311] width 85 height 26
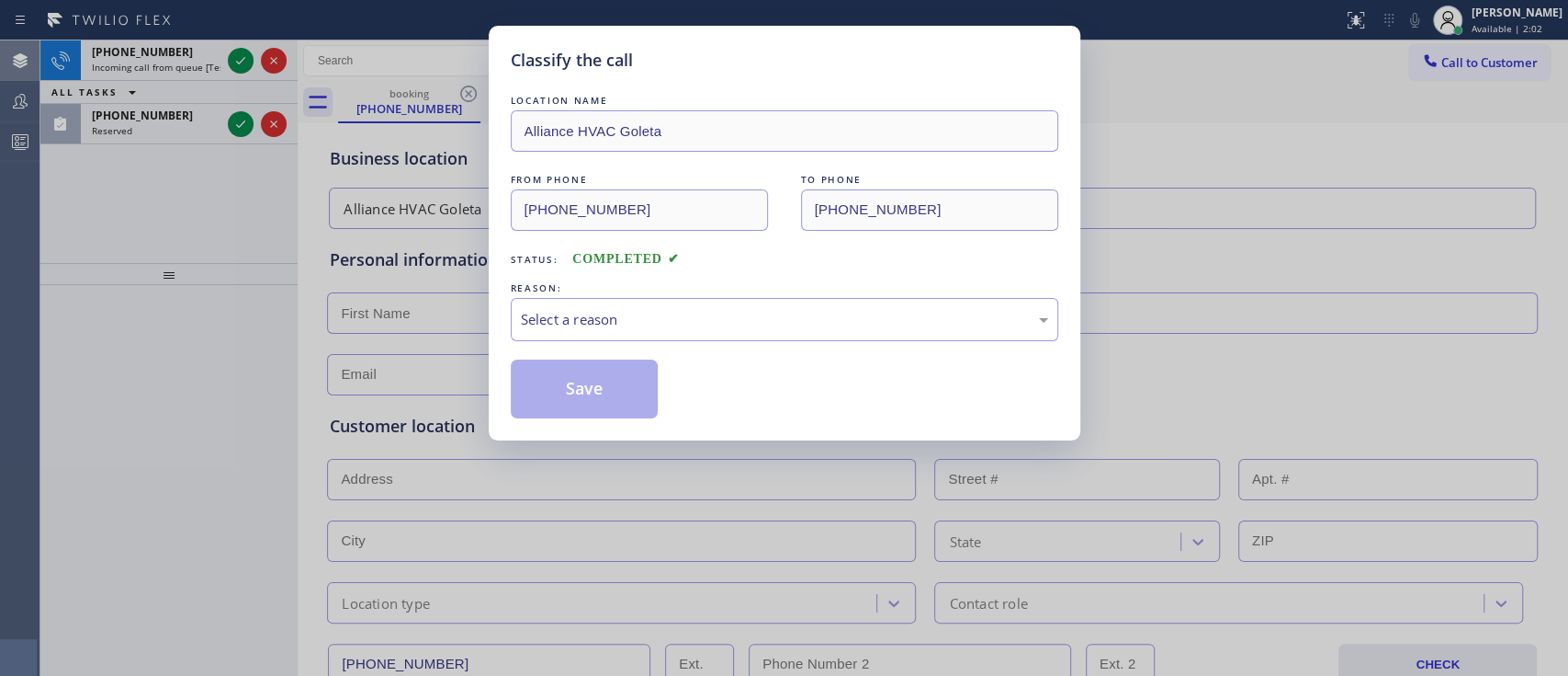
click at [696, 345] on div "LOCATION NAME Alliance HVAC Goleta FROM PHONE (805) 614-8479 TO PHONE (805) 360…" at bounding box center [784, 254] width 548 height 327
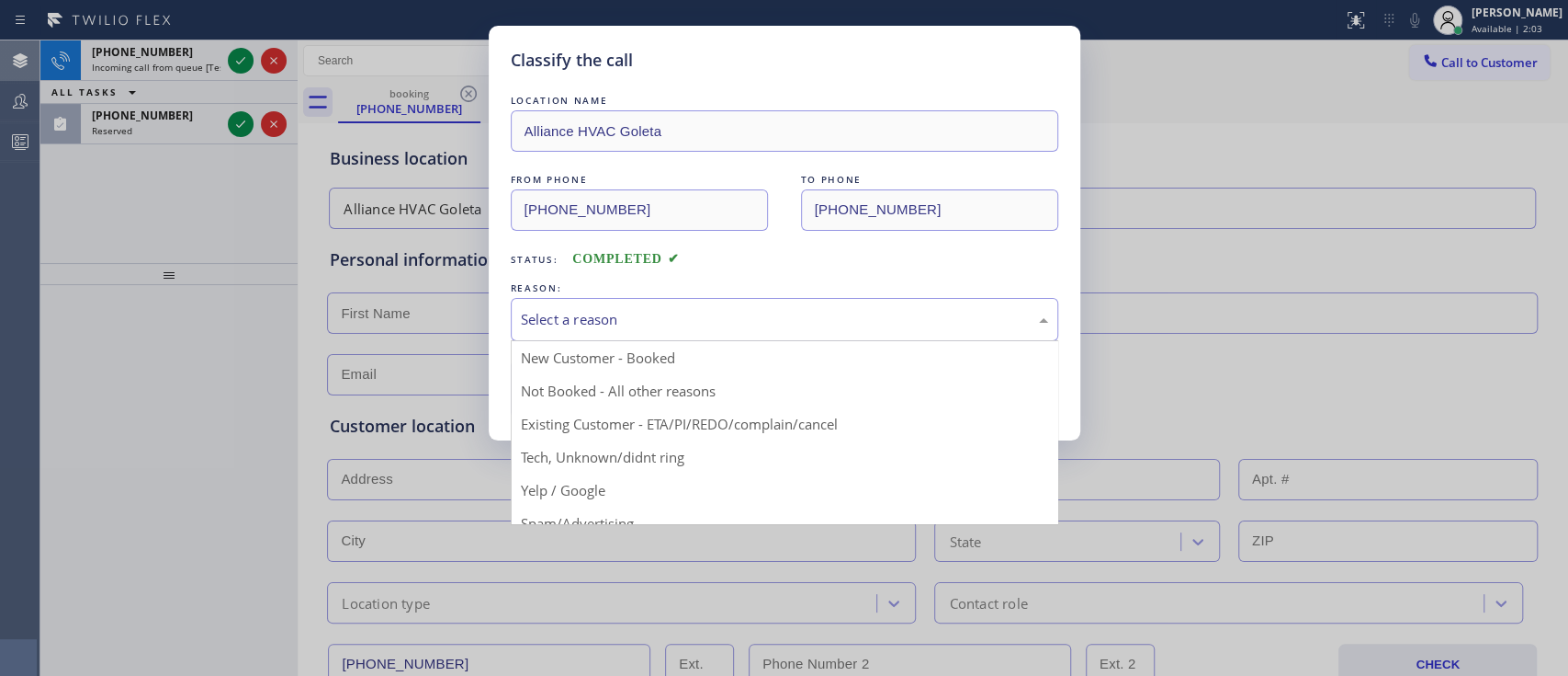
click at [659, 322] on div "Select a reason" at bounding box center [784, 319] width 528 height 21
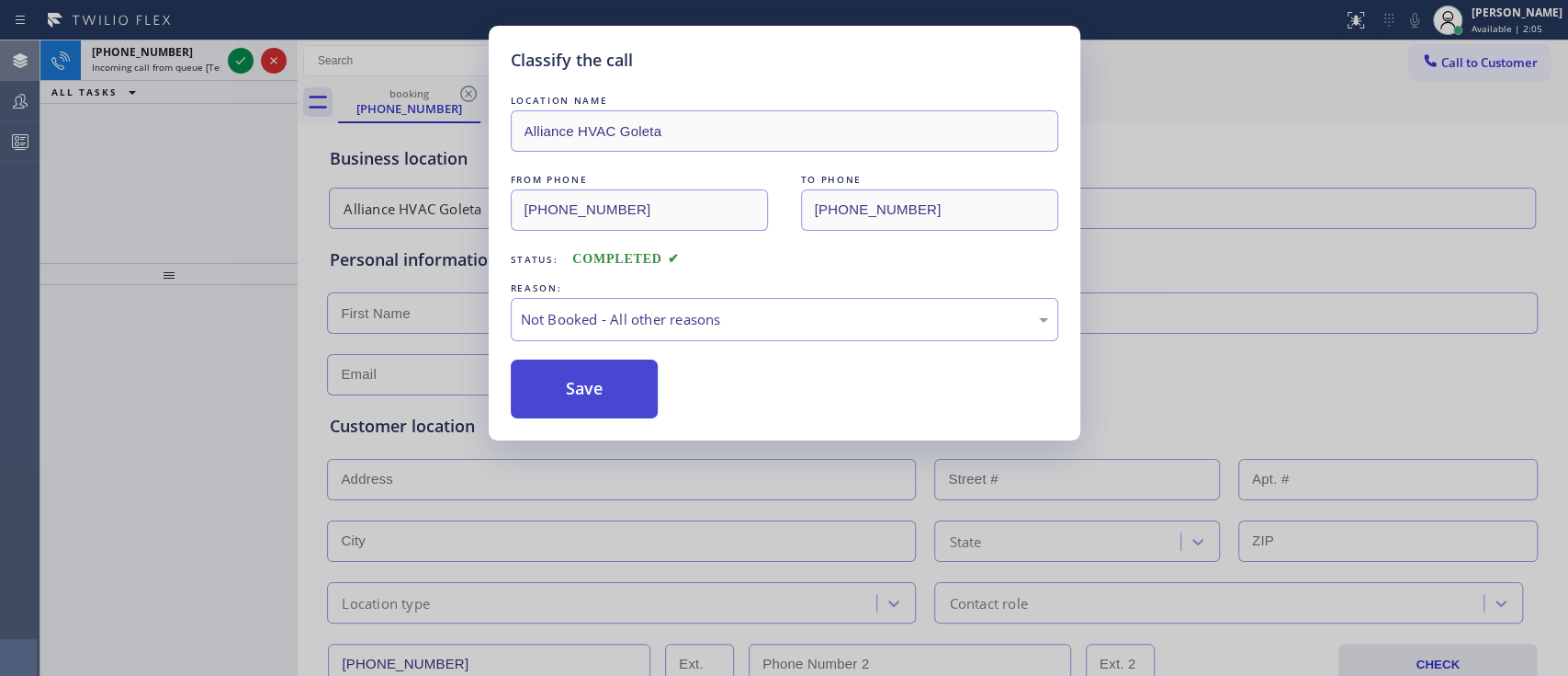
drag, startPoint x: 632, startPoint y: 382, endPoint x: 619, endPoint y: 385, distance: 13.3
click at [619, 385] on button "Save" at bounding box center [585, 388] width 148 height 59
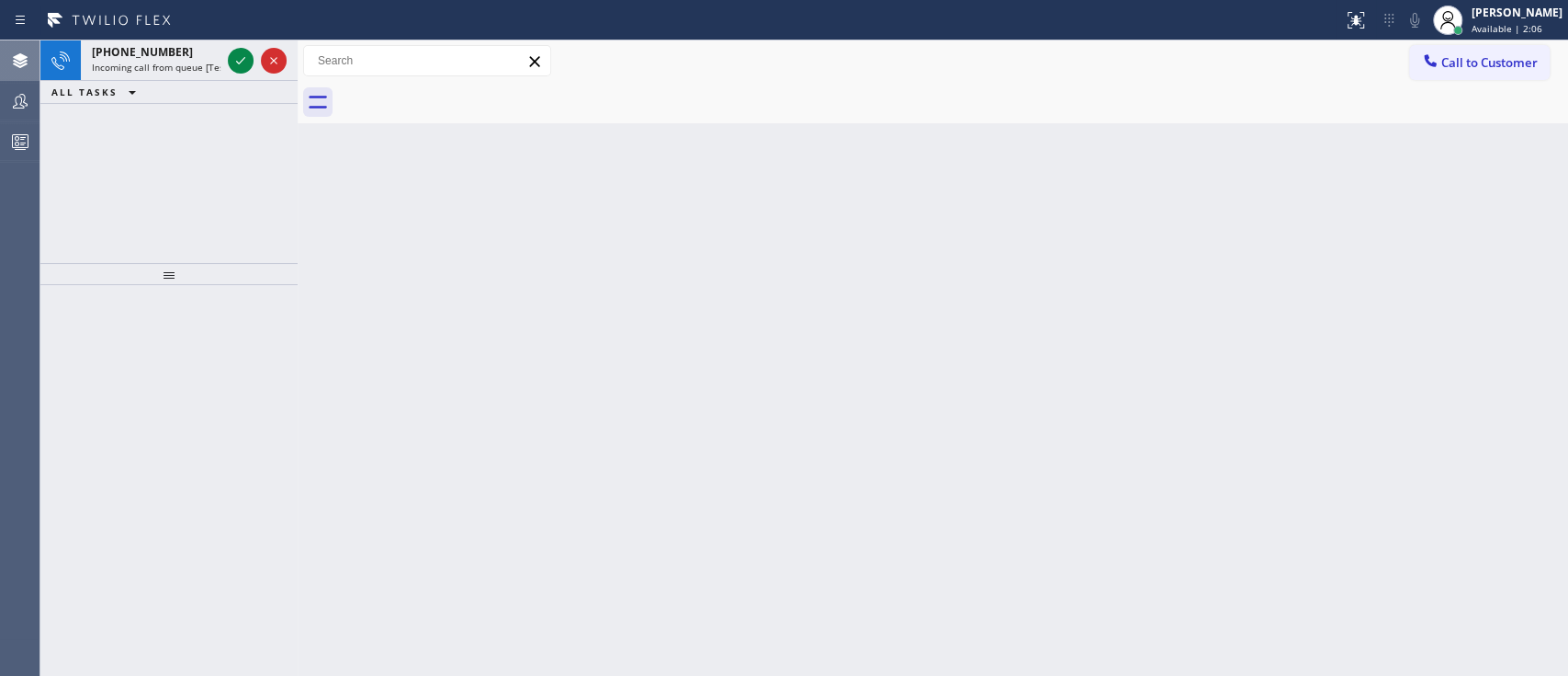
click at [244, 69] on icon at bounding box center [241, 61] width 22 height 22
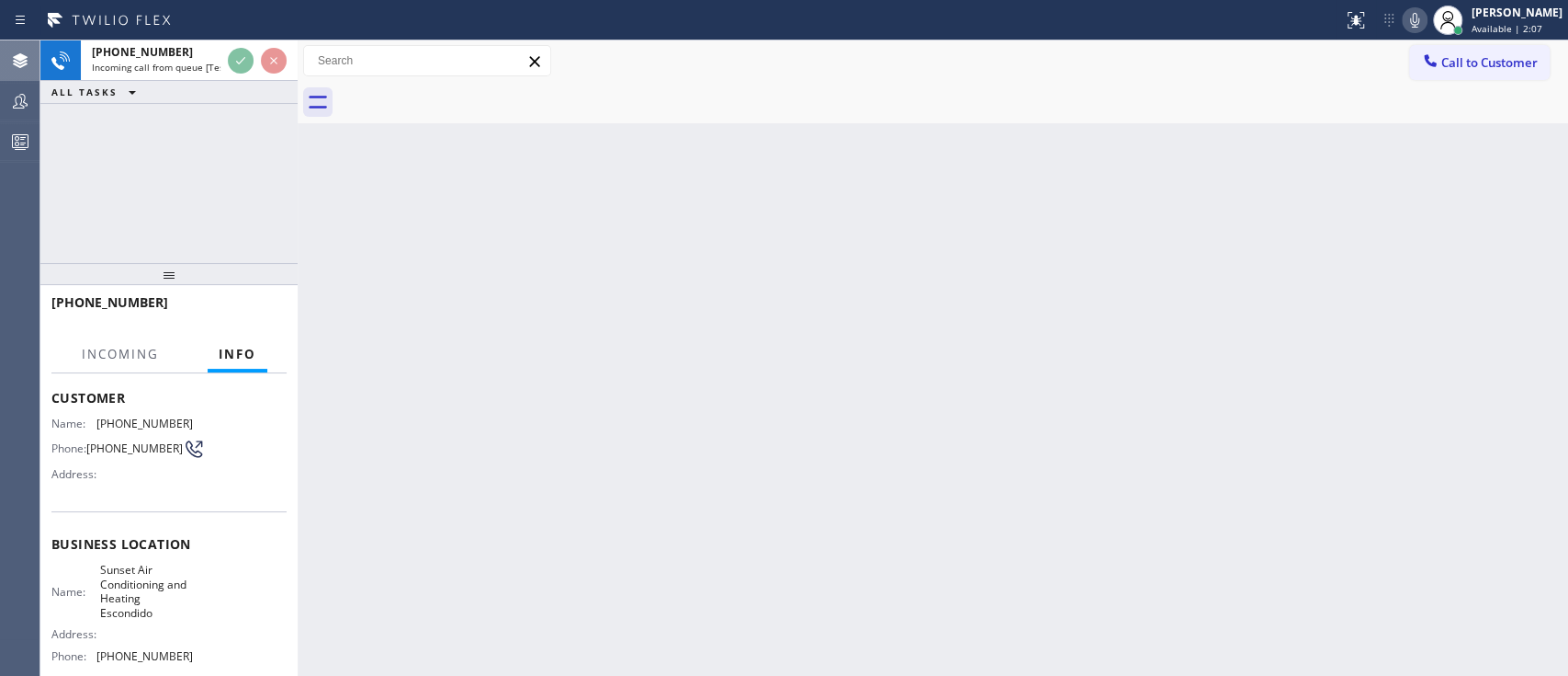
scroll to position [93, 0]
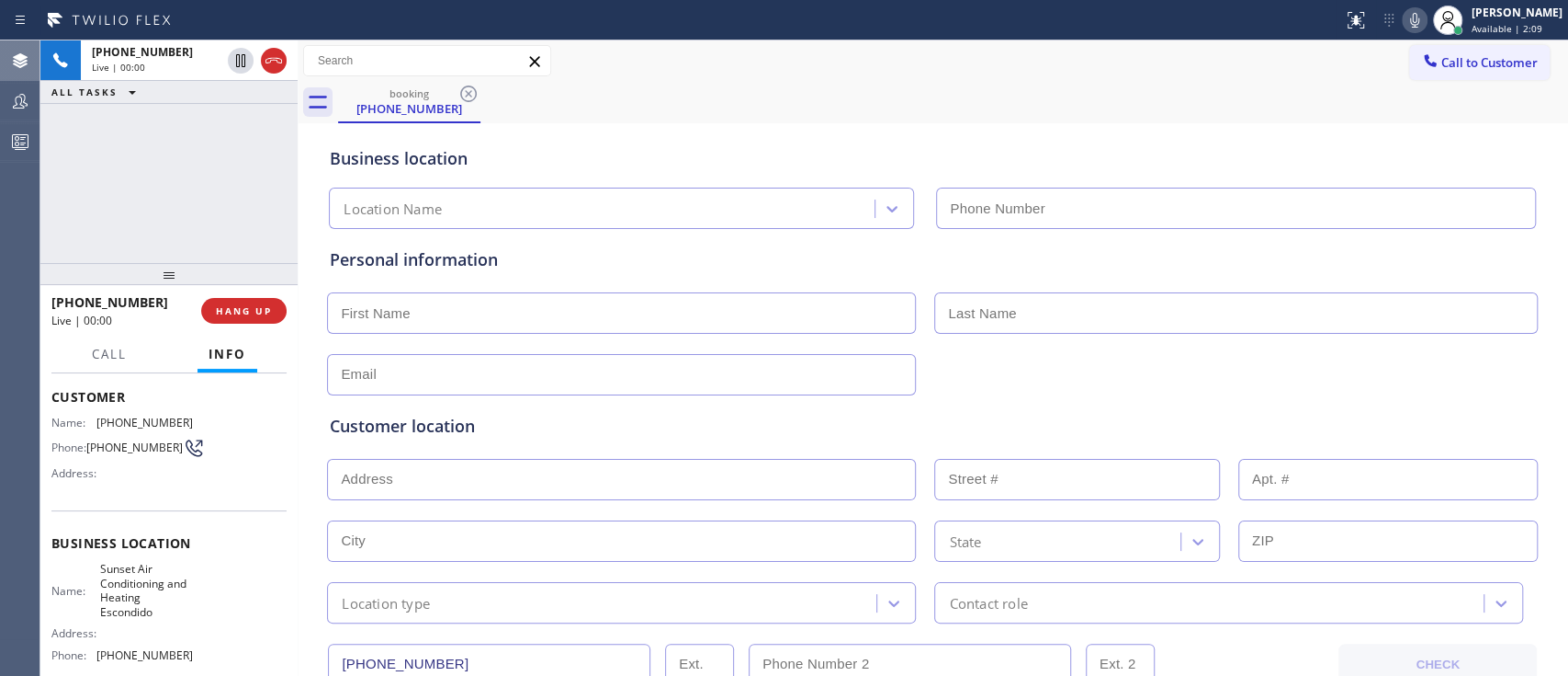
type input "(760) 284-8485"
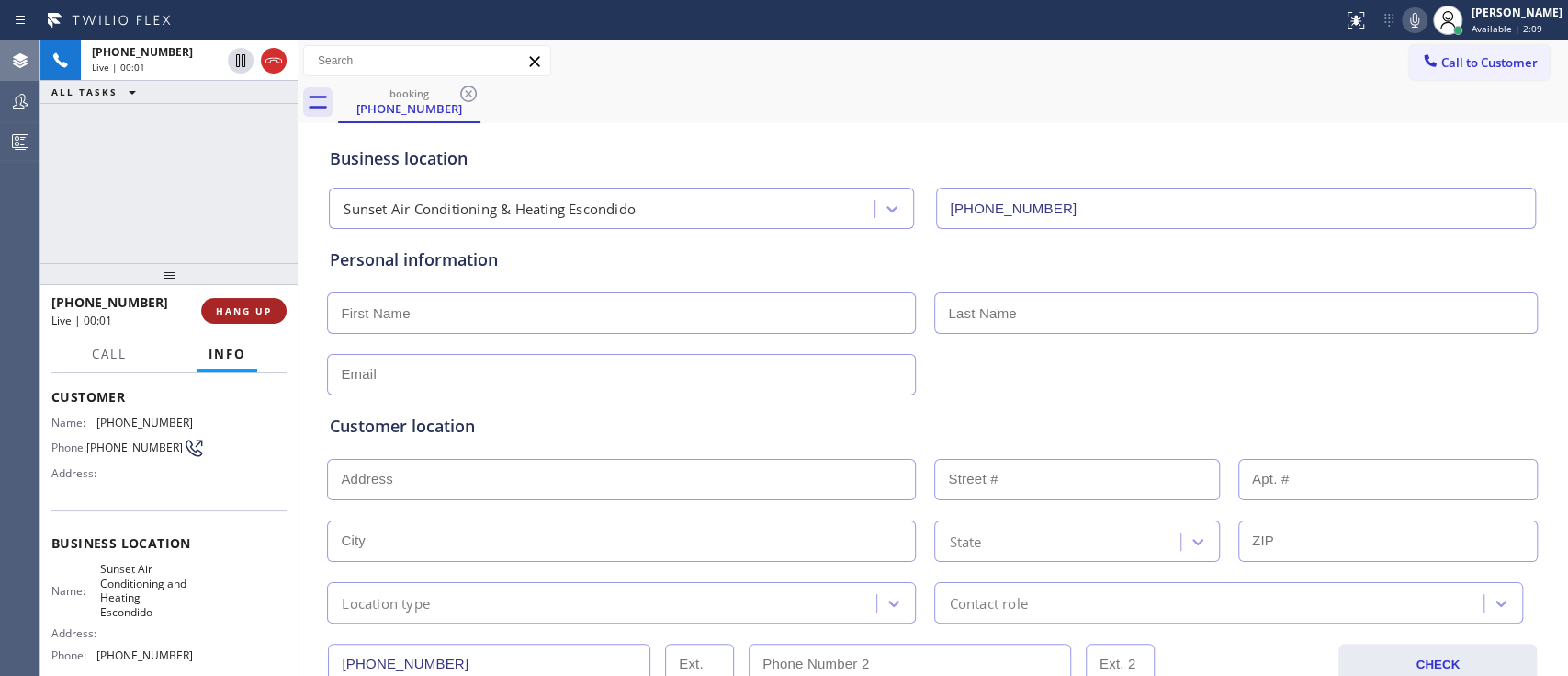
click at [248, 316] on span "HANG UP" at bounding box center [244, 310] width 56 height 13
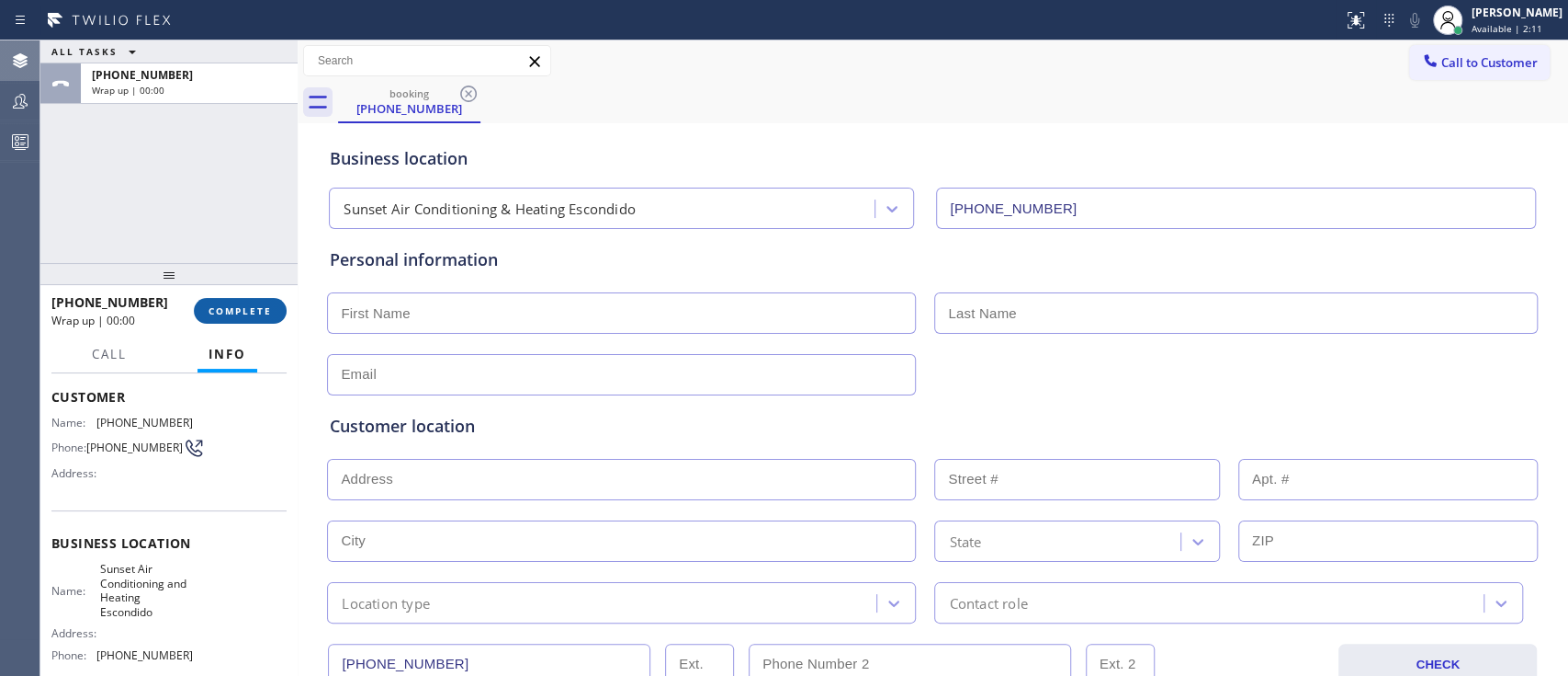
click at [248, 316] on span "COMPLETE" at bounding box center [240, 310] width 63 height 13
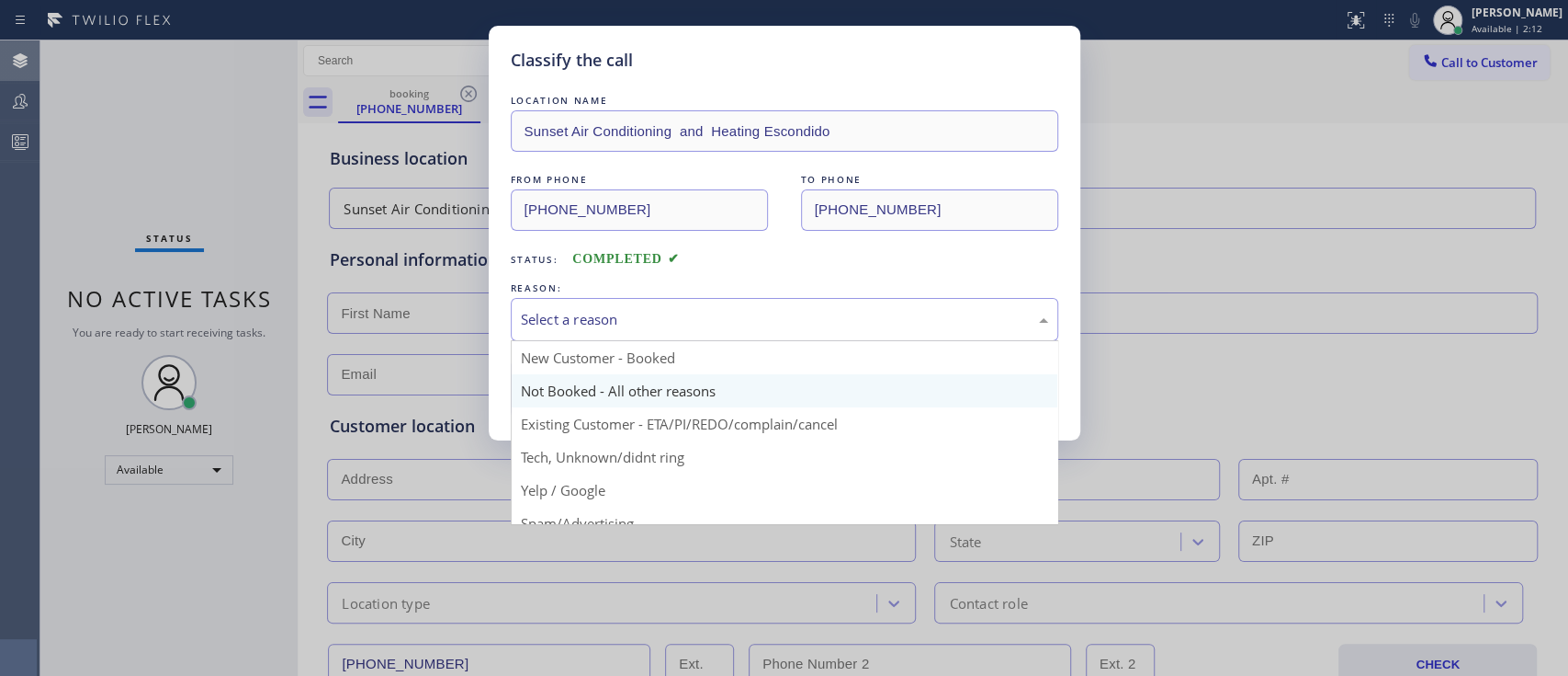
drag, startPoint x: 702, startPoint y: 309, endPoint x: 644, endPoint y: 402, distance: 109.6
click at [644, 341] on div "Select a reason New Customer - Booked Not Booked - All other reasons Existing C…" at bounding box center [784, 319] width 548 height 43
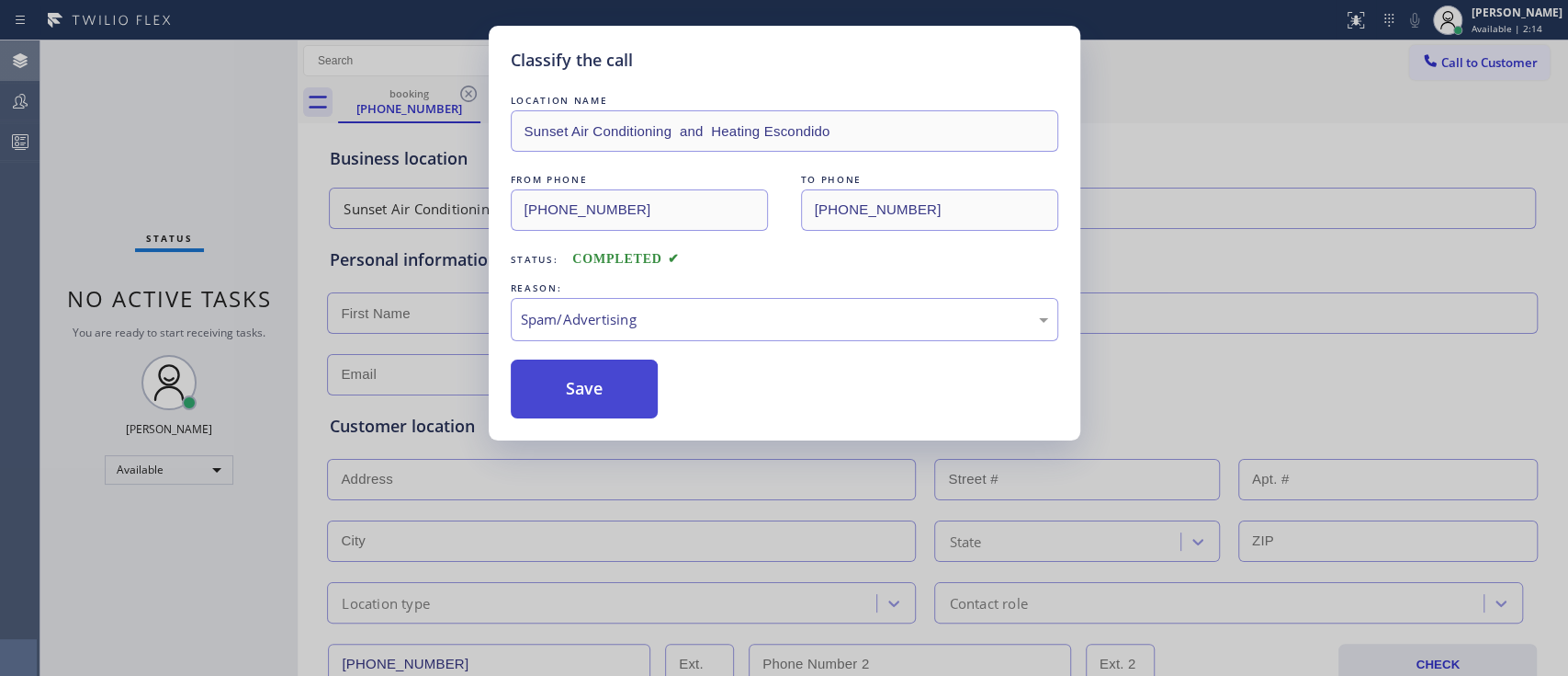
drag, startPoint x: 628, startPoint y: 415, endPoint x: 606, endPoint y: 388, distance: 34.8
click at [606, 388] on button "Save" at bounding box center [585, 388] width 148 height 59
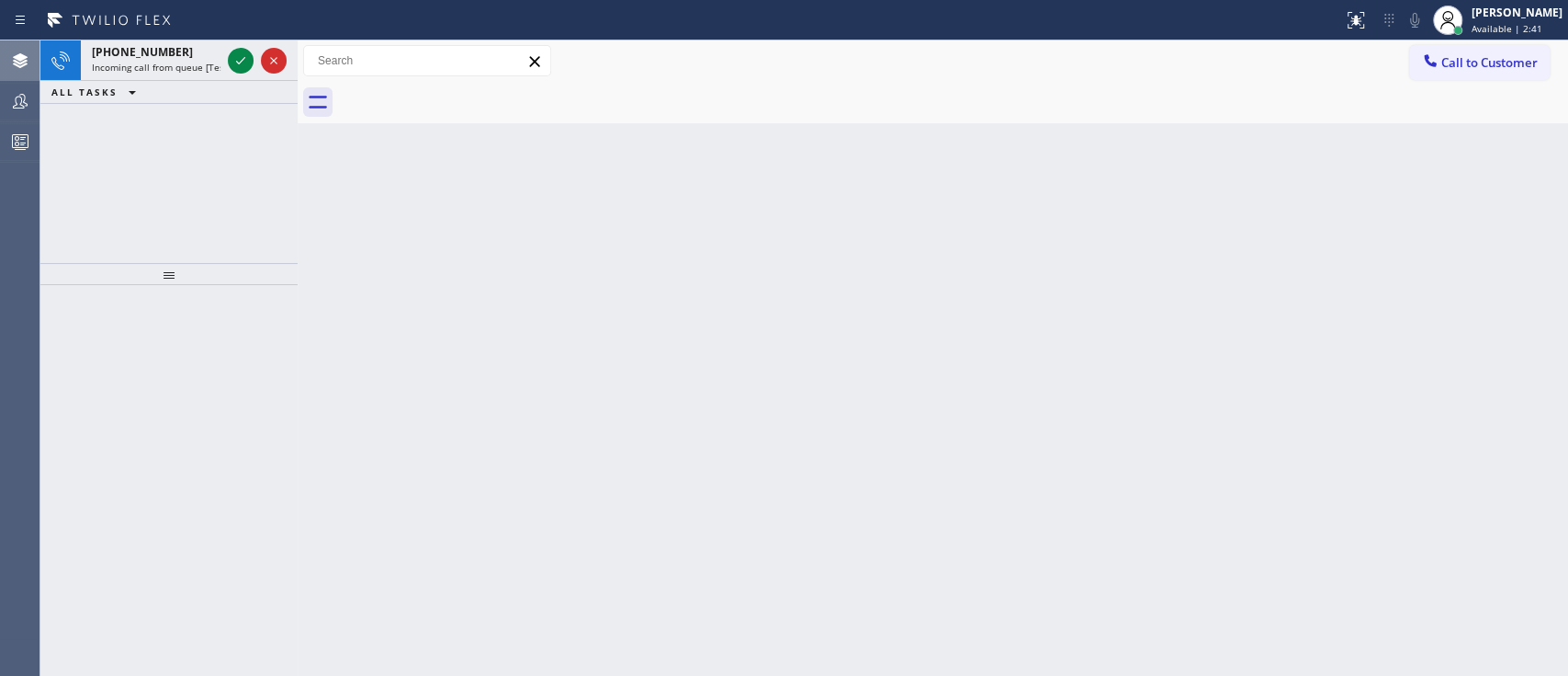
click at [1174, 246] on div "Back to Dashboard Change Sender ID Customers Technicians Select a contact Outbo…" at bounding box center [932, 357] width 1270 height 635
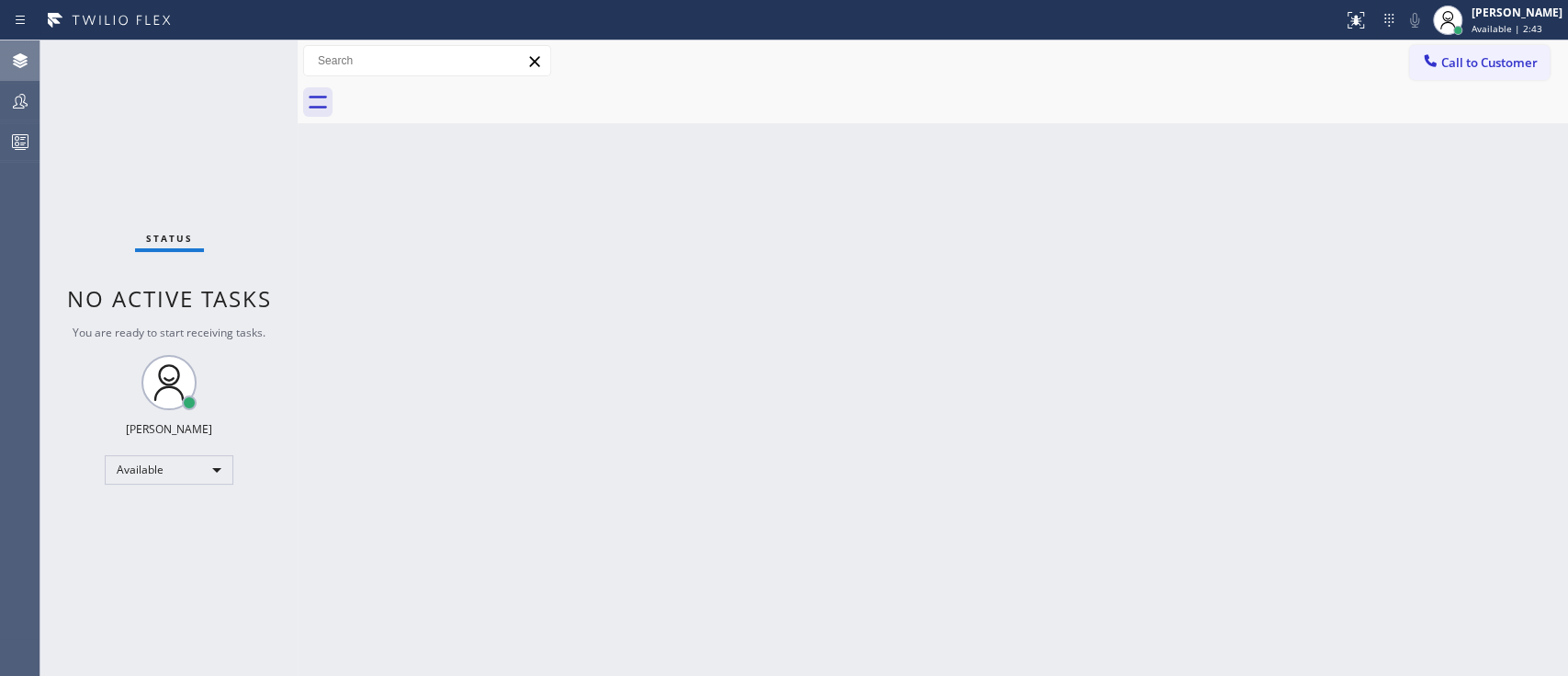
click at [246, 60] on div "Status No active tasks You are ready to start receiving tasks. Jehn Kersten Ome…" at bounding box center [168, 357] width 257 height 635
click at [1174, 283] on div "Back to Dashboard Change Sender ID Customers Technicians Select a contact Outbo…" at bounding box center [932, 357] width 1270 height 635
click at [0, 132] on div at bounding box center [20, 142] width 40 height 22
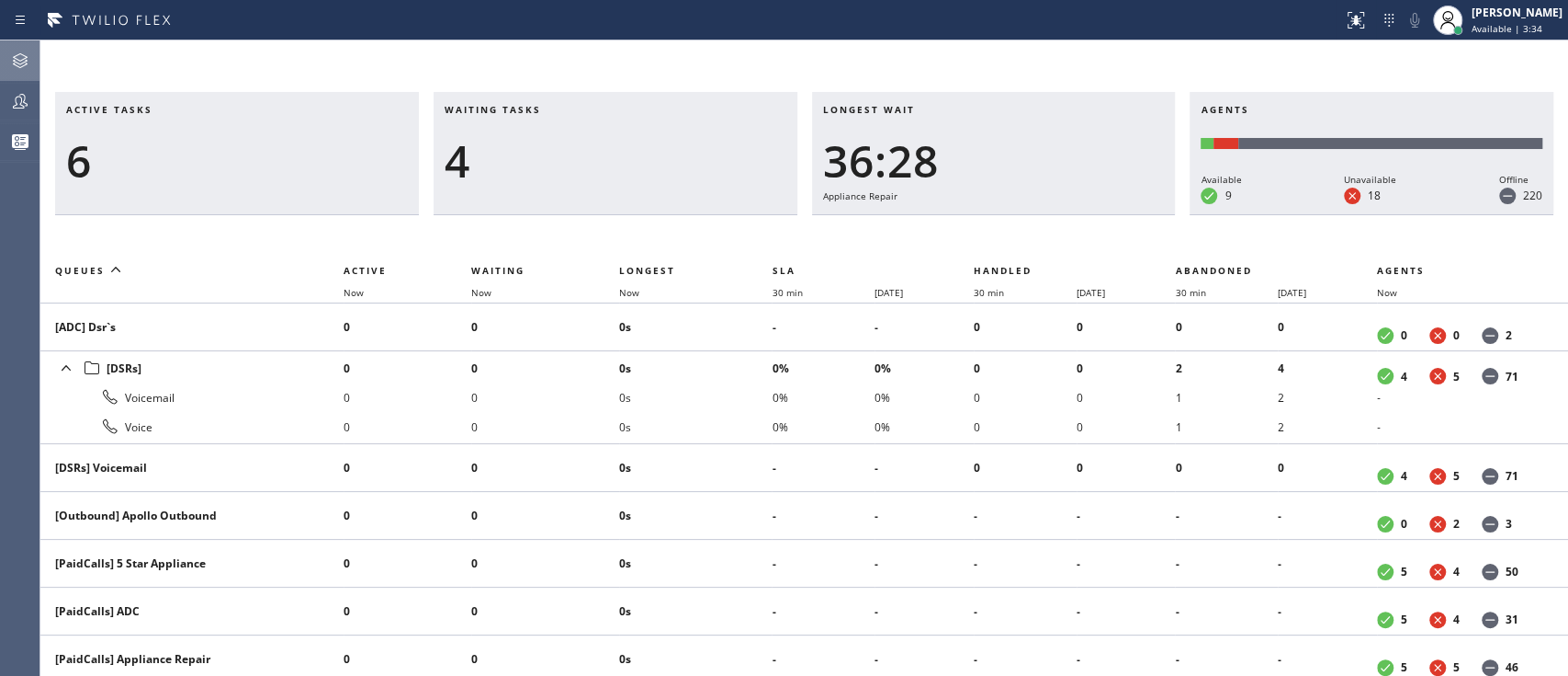
click at [20, 66] on icon at bounding box center [20, 61] width 22 height 22
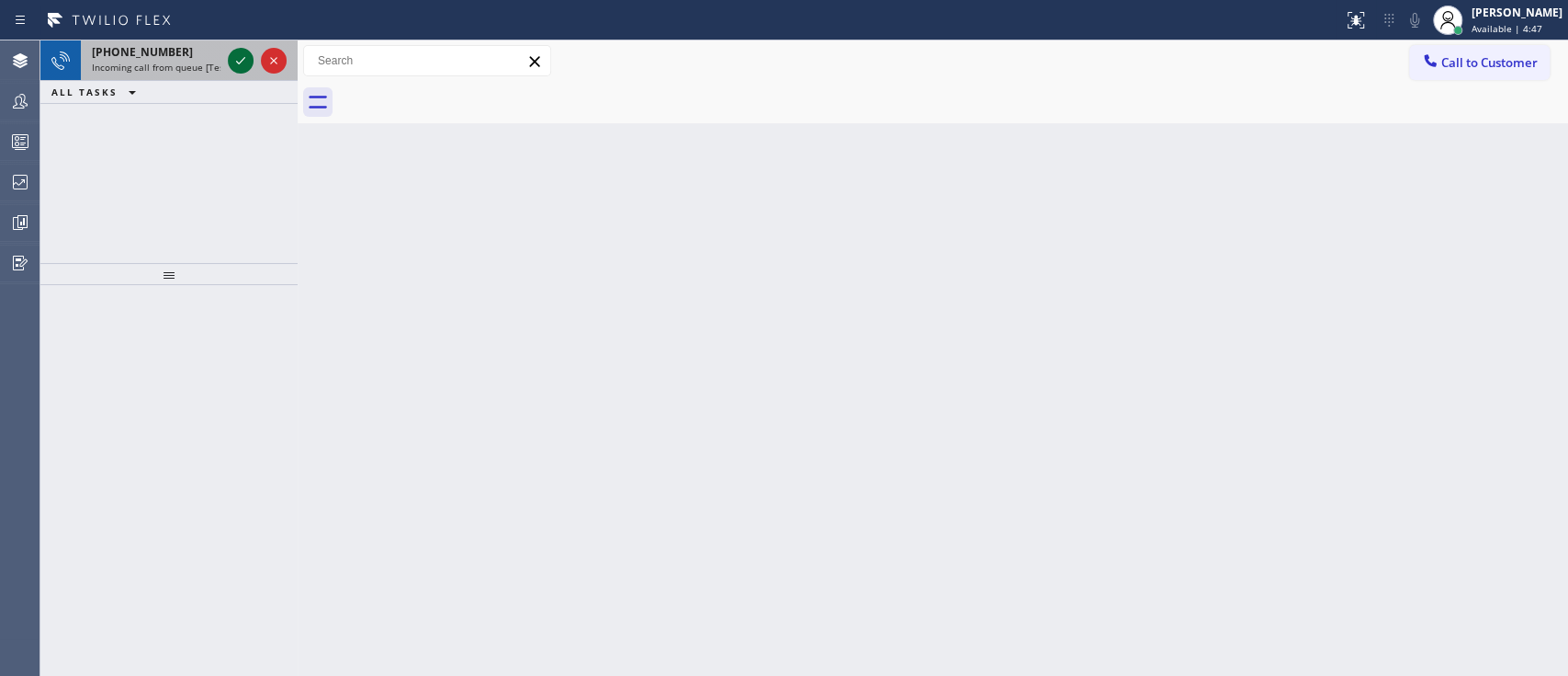
click at [235, 62] on icon at bounding box center [241, 61] width 22 height 22
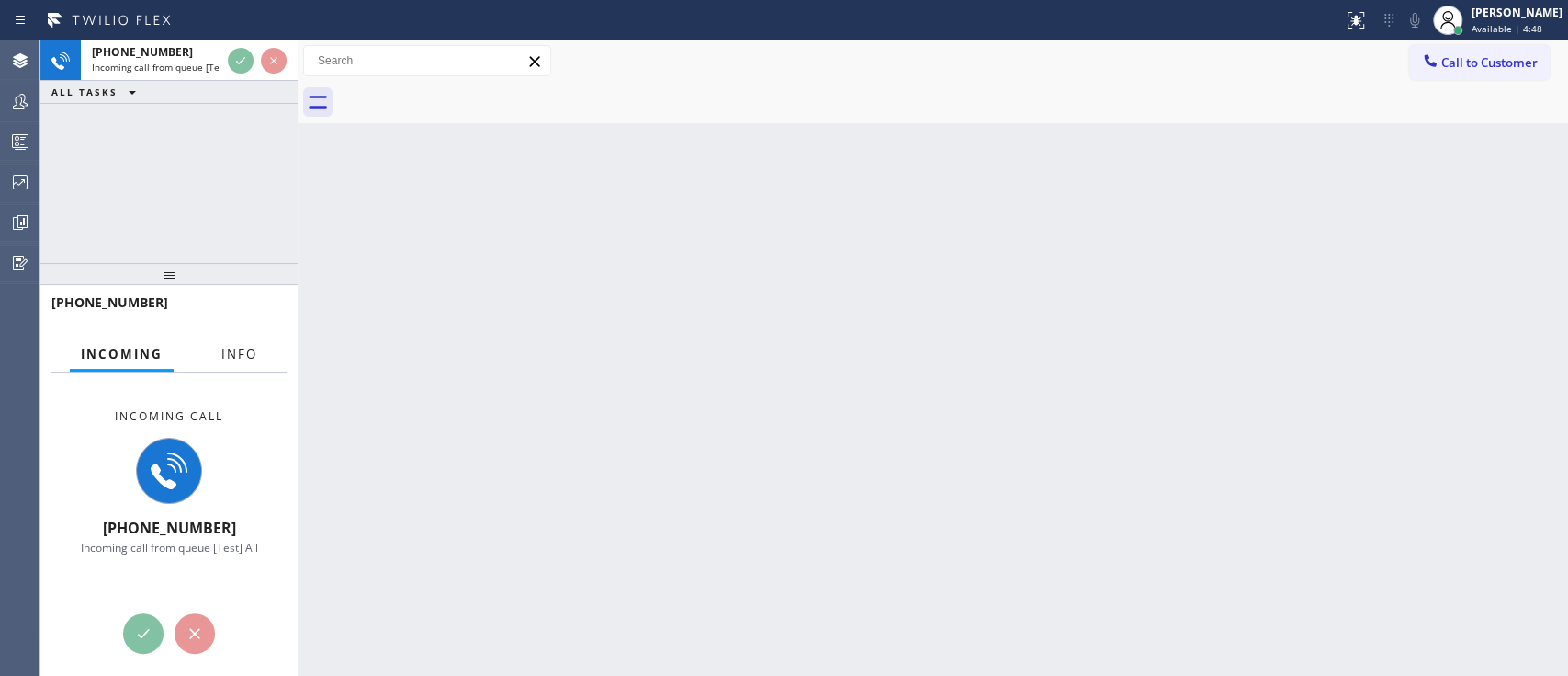
click at [242, 365] on button "Info" at bounding box center [239, 354] width 58 height 36
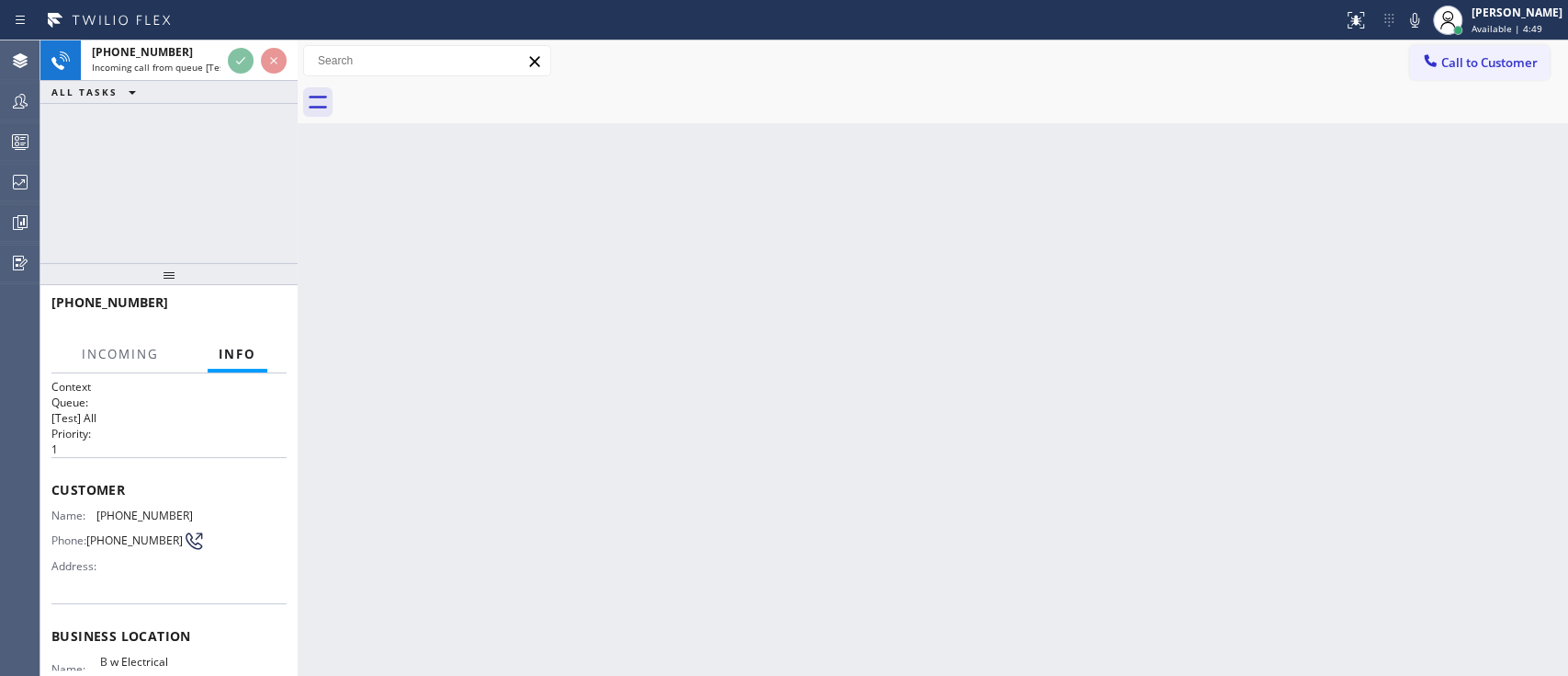
scroll to position [118, 0]
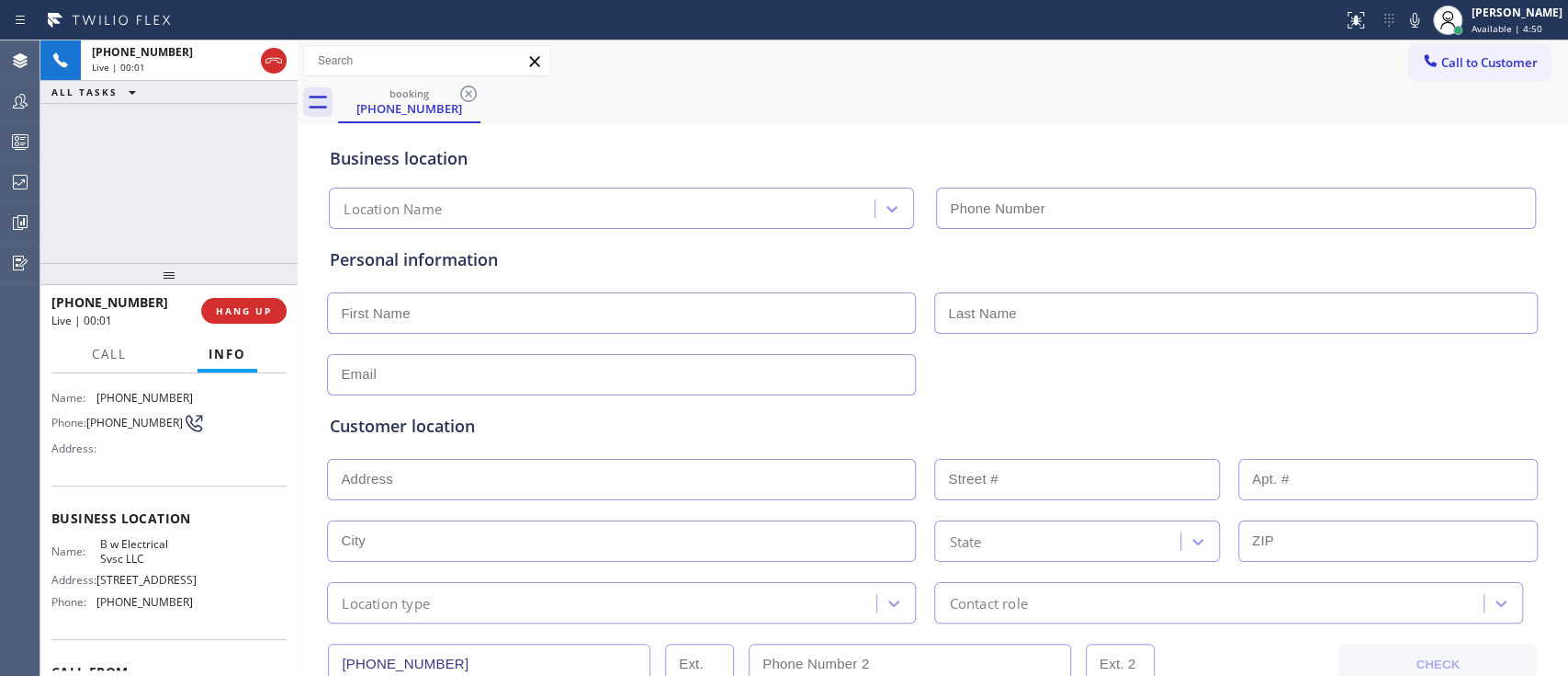
type input "[PHONE_NUMBER]"
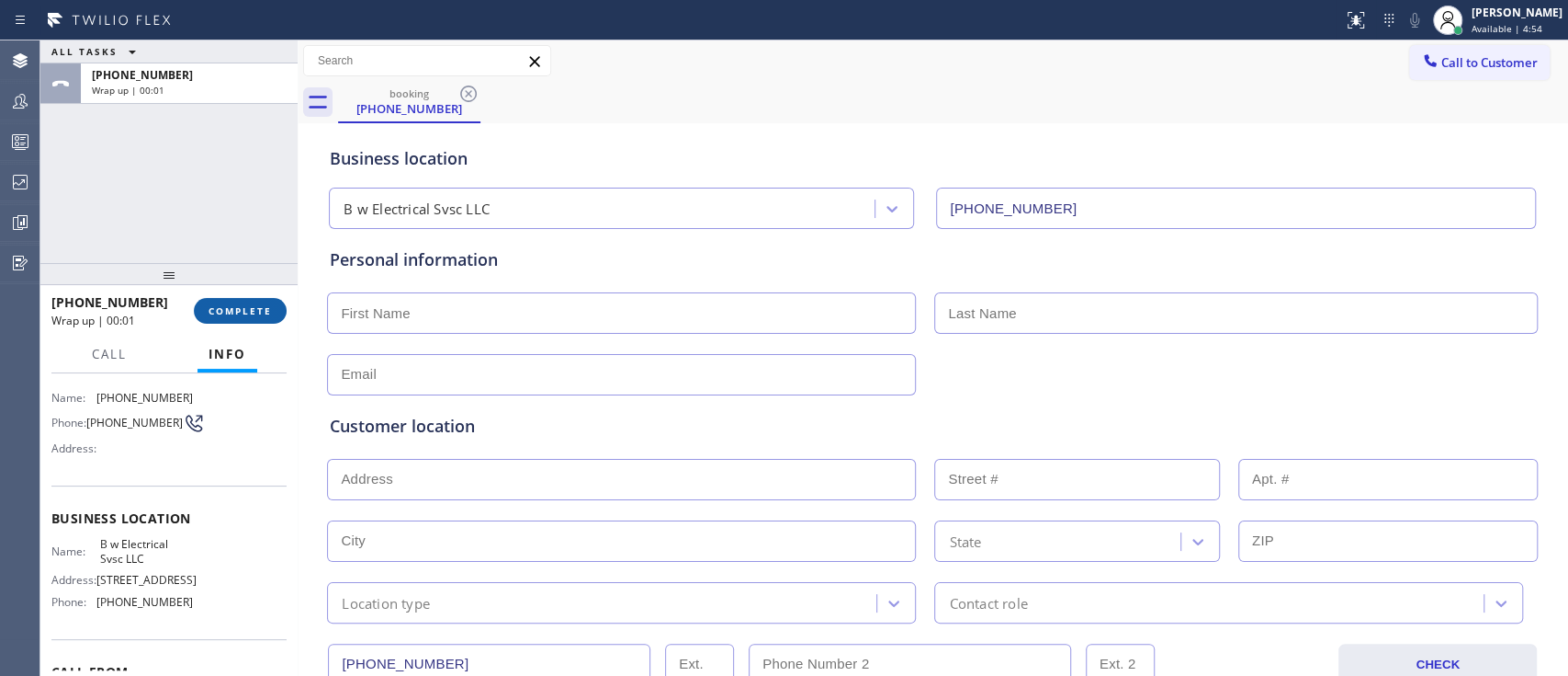
click at [260, 304] on span "COMPLETE" at bounding box center [240, 310] width 63 height 13
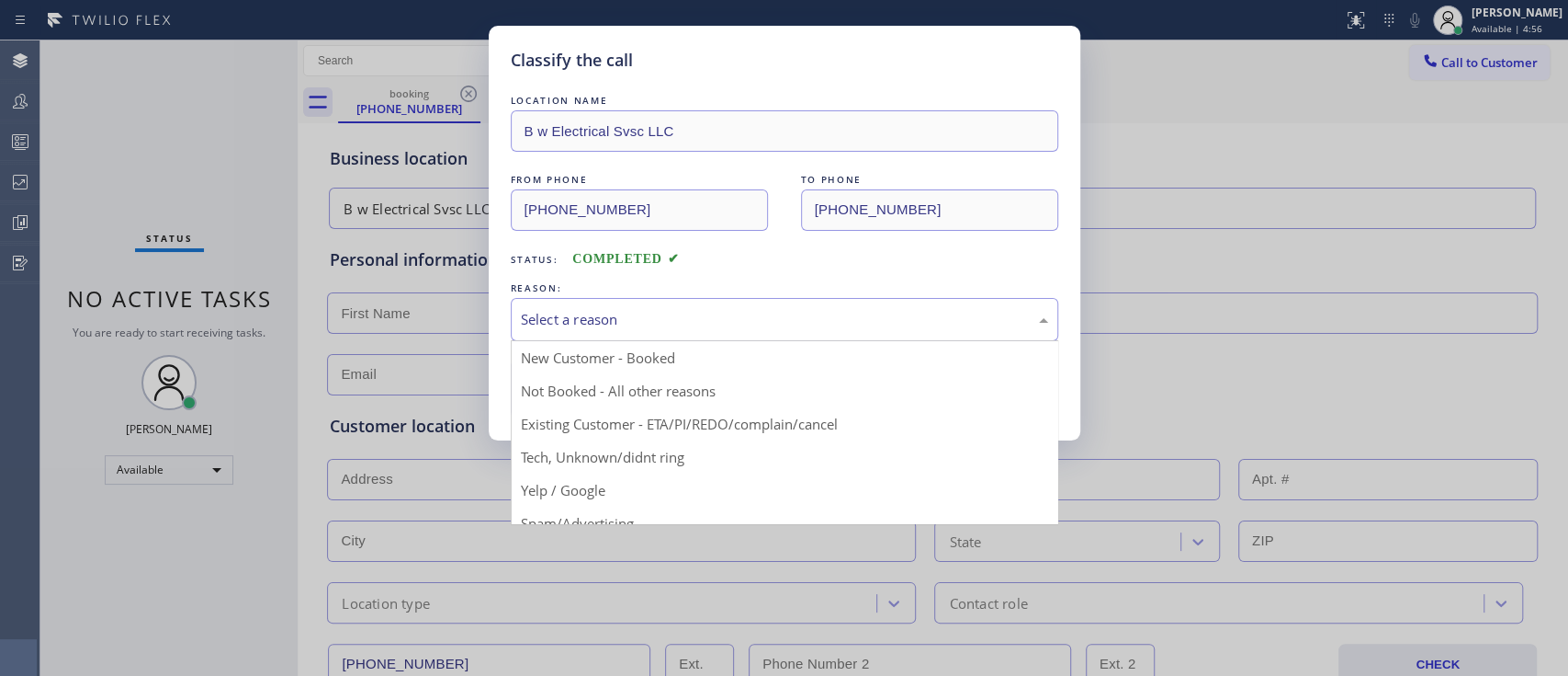
click at [573, 325] on div "Select a reason" at bounding box center [784, 319] width 528 height 21
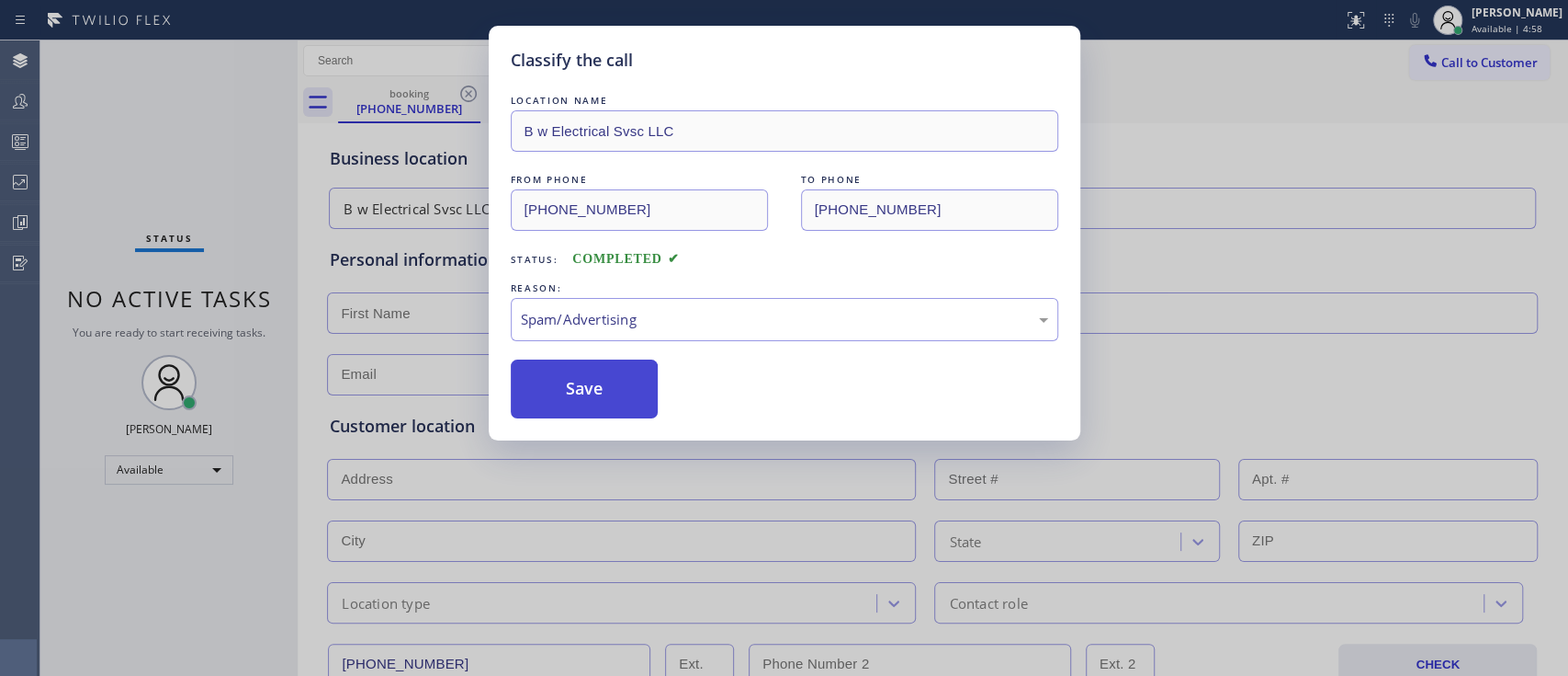
click at [605, 383] on button "Save" at bounding box center [585, 388] width 148 height 59
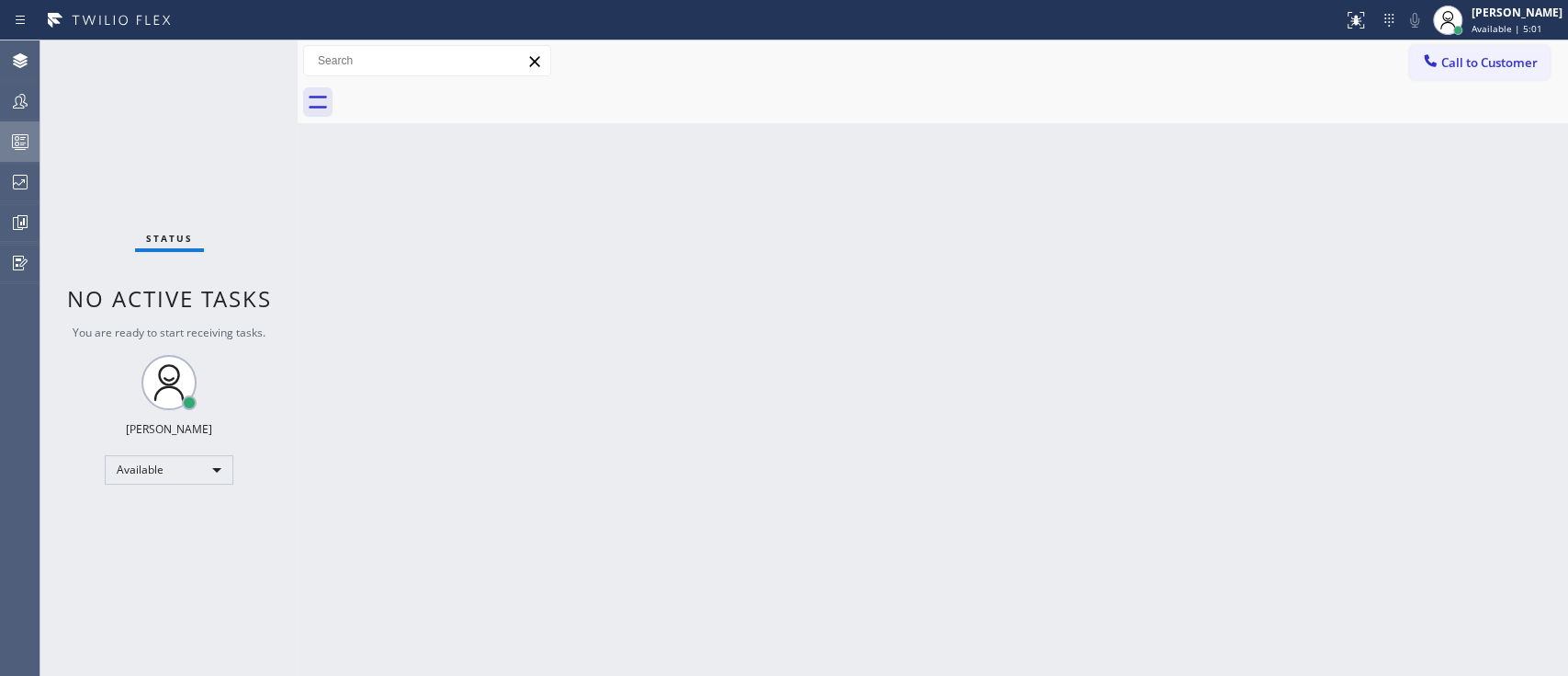
click at [6, 149] on div at bounding box center [20, 142] width 40 height 22
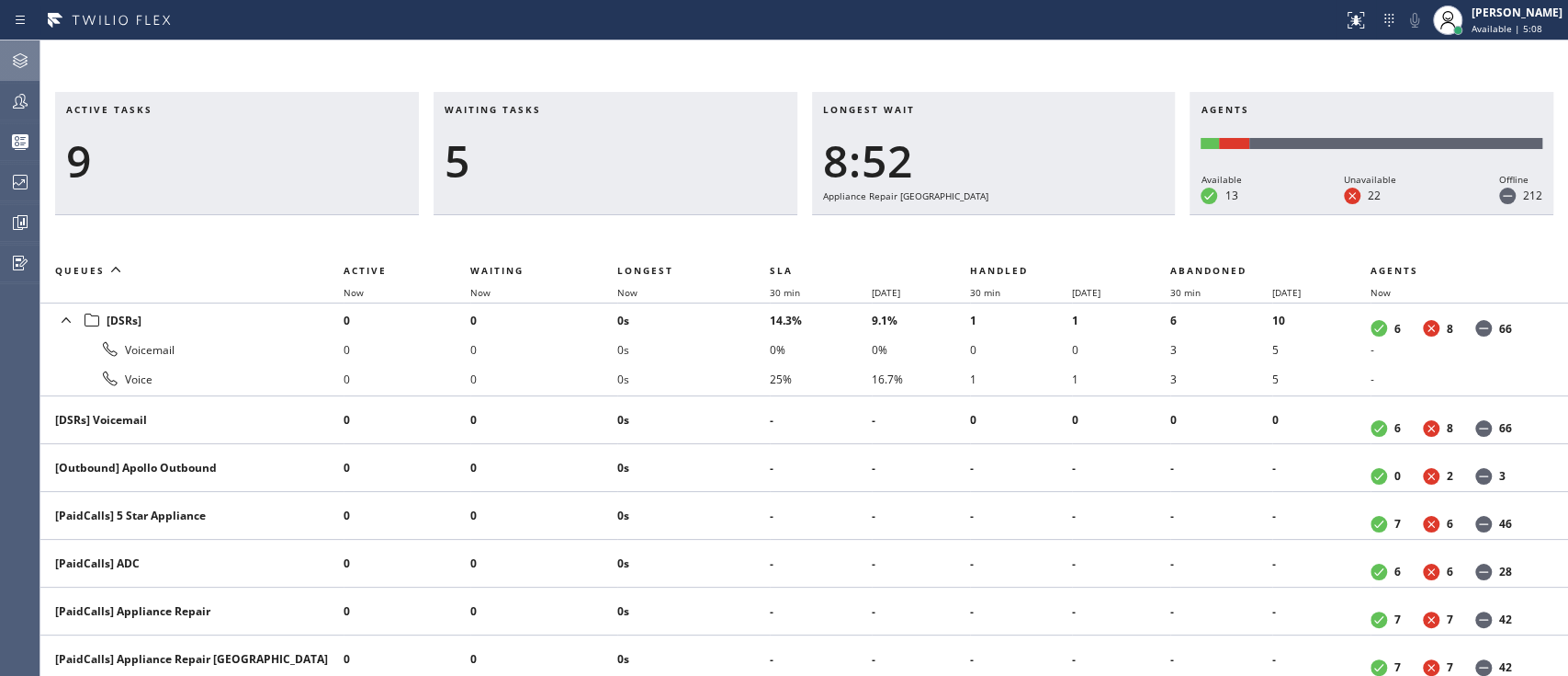
click at [17, 71] on icon at bounding box center [20, 61] width 22 height 22
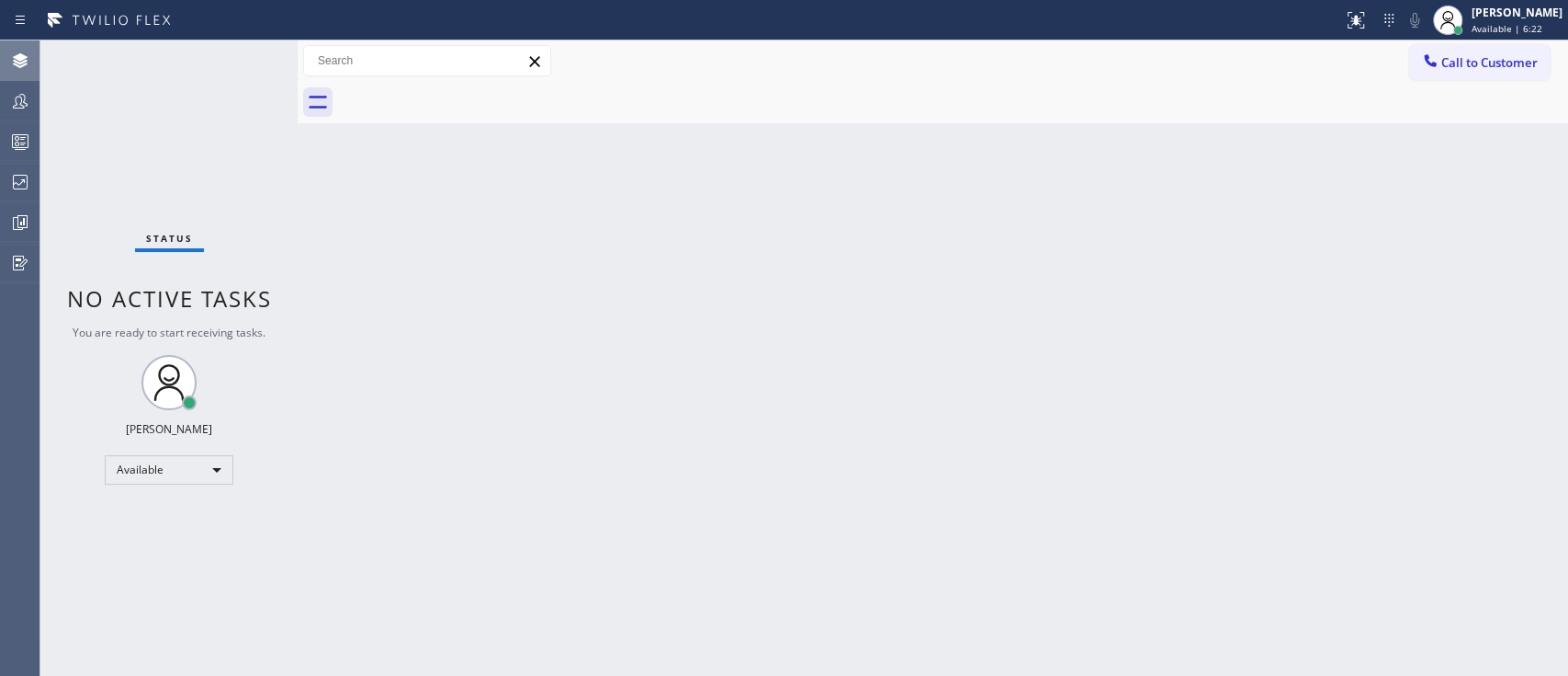
click at [1373, 232] on div "Back to Dashboard Change Sender ID Customers Technicians Select a contact Outbo…" at bounding box center [932, 357] width 1270 height 635
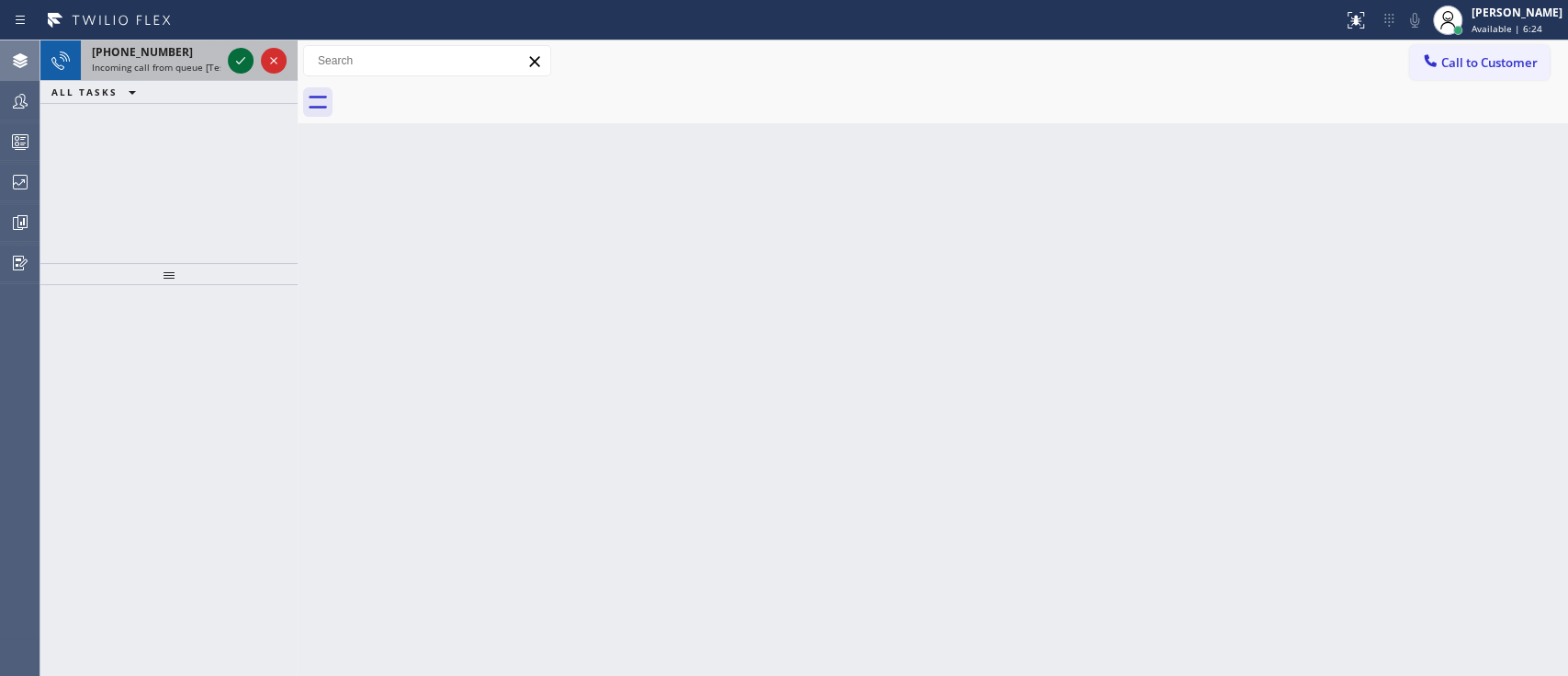
click at [243, 53] on icon at bounding box center [241, 61] width 22 height 22
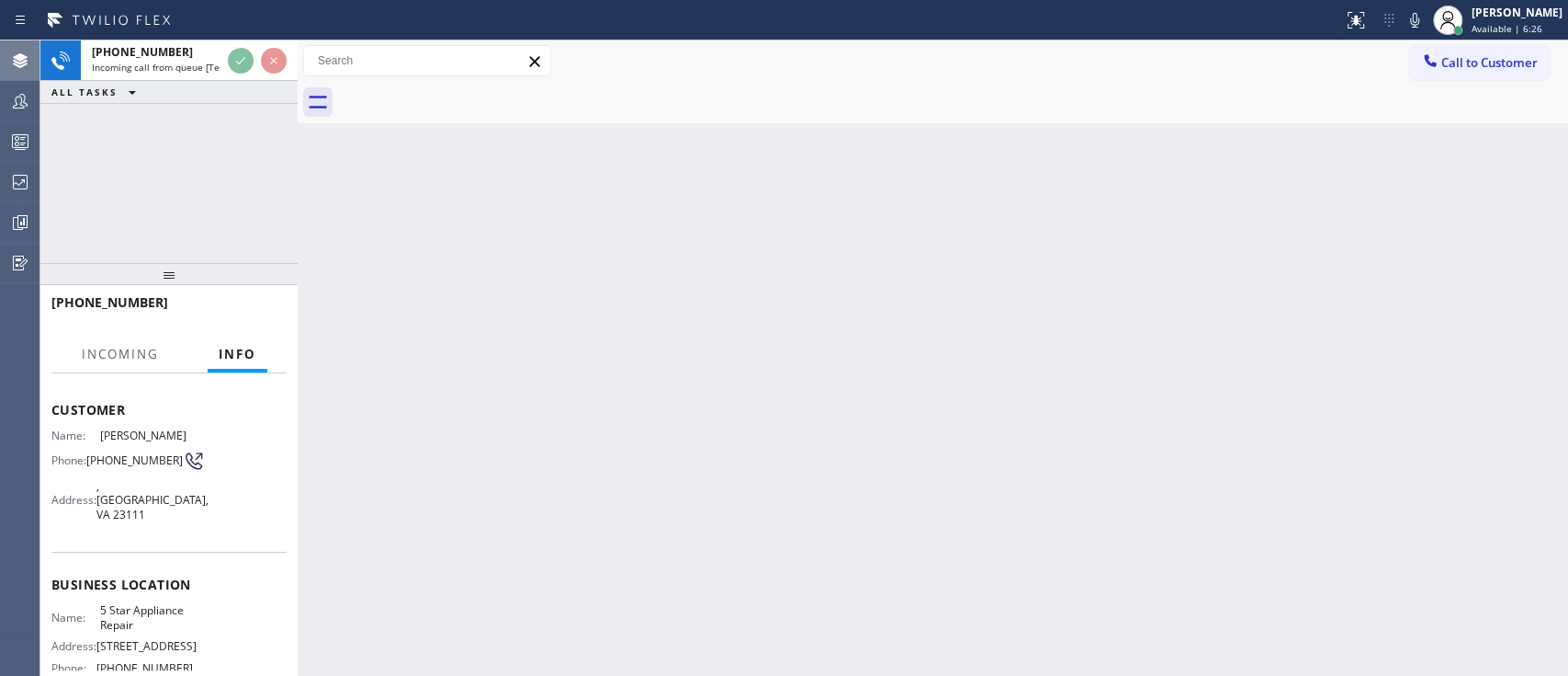
scroll to position [81, 0]
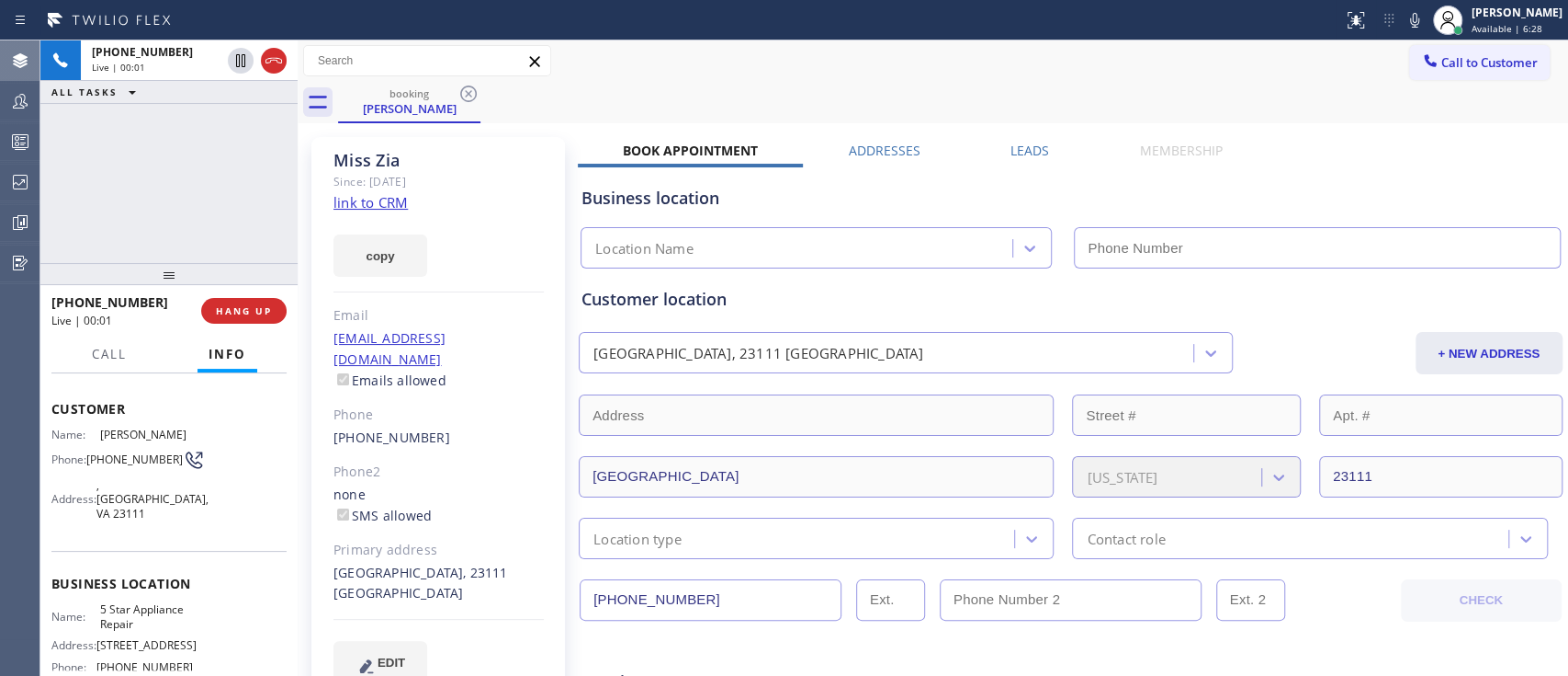
type input "[PHONE_NUMBER]"
click at [358, 195] on link "link to CRM" at bounding box center [371, 202] width 74 height 18
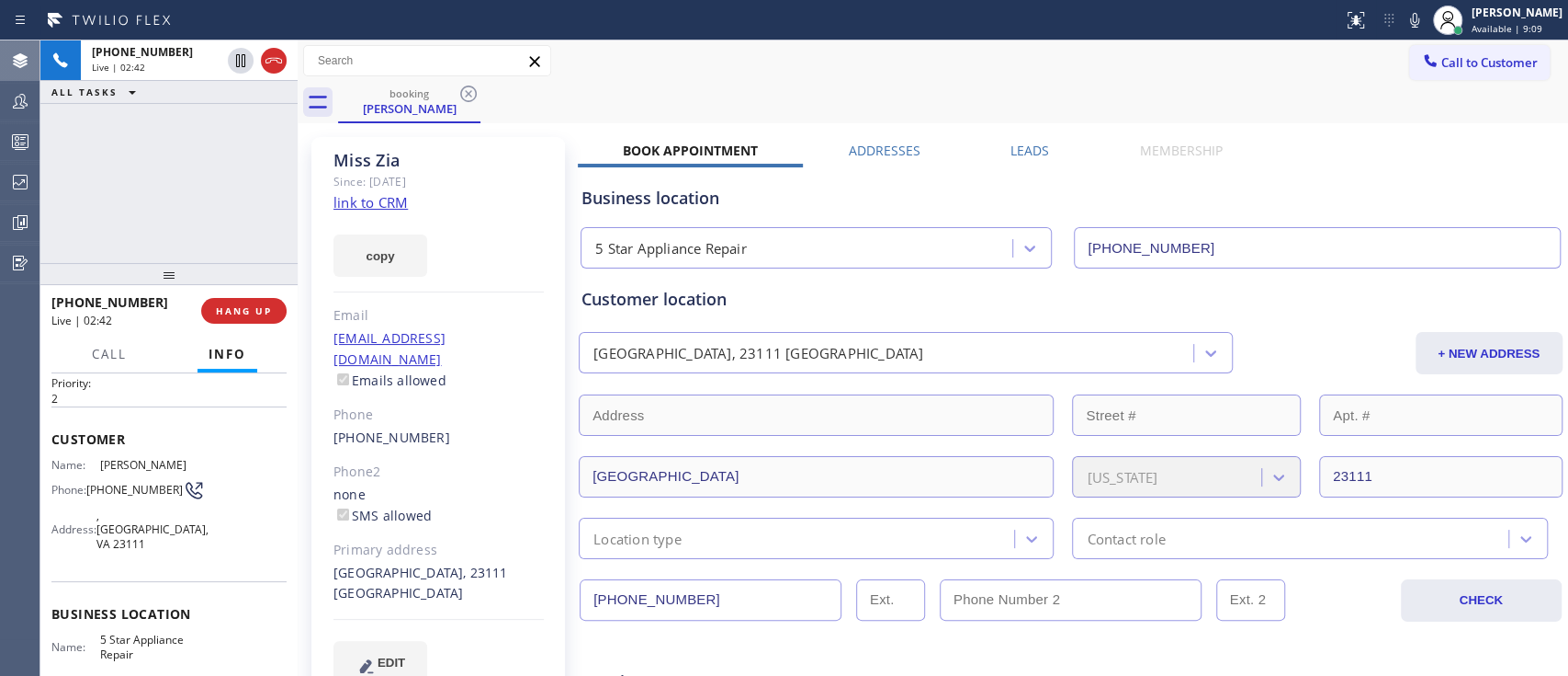
scroll to position [0, 0]
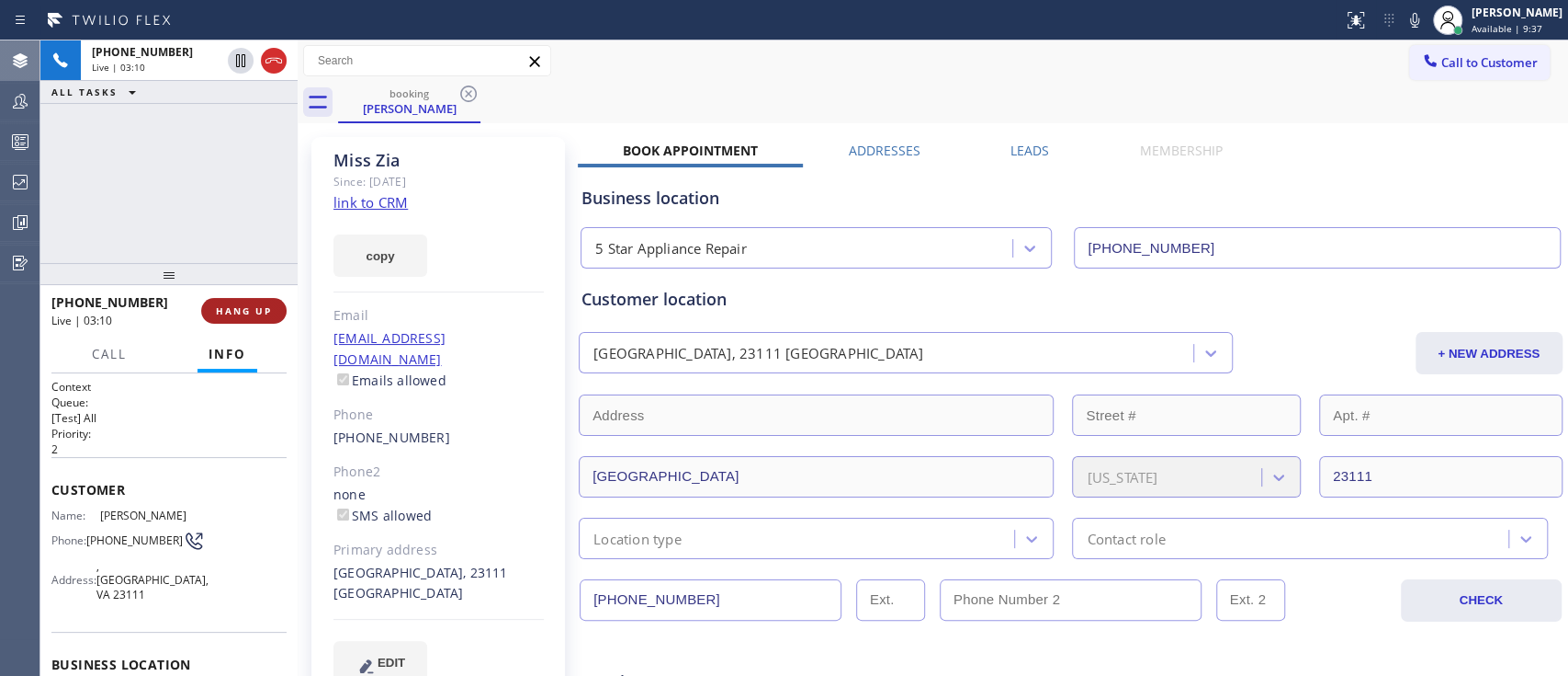
click at [243, 298] on button "HANG UP" at bounding box center [243, 311] width 85 height 26
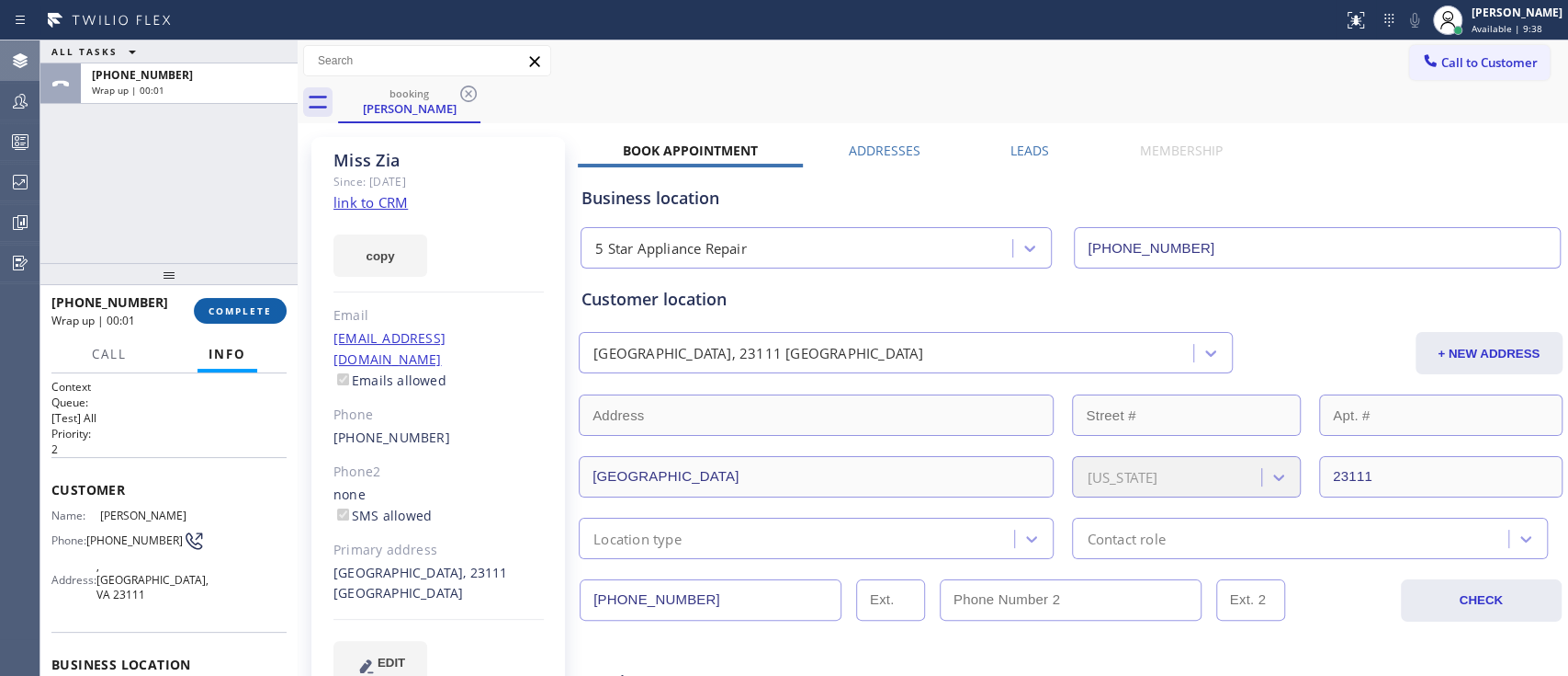
click at [243, 298] on button "COMPLETE" at bounding box center [240, 311] width 93 height 26
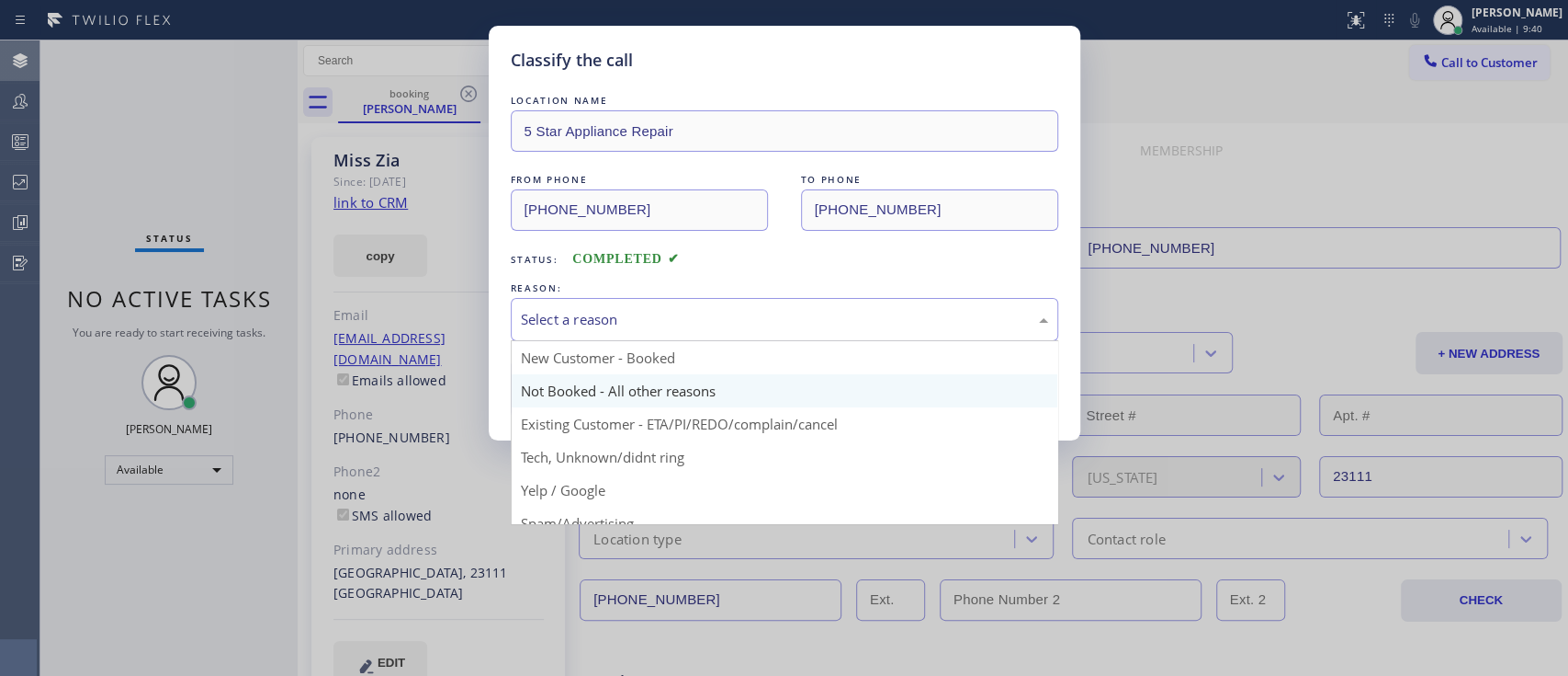
drag, startPoint x: 778, startPoint y: 329, endPoint x: 704, endPoint y: 381, distance: 90.4
click at [704, 341] on div "Select a reason New Customer - Booked Not Booked - All other reasons Existing C…" at bounding box center [784, 319] width 548 height 43
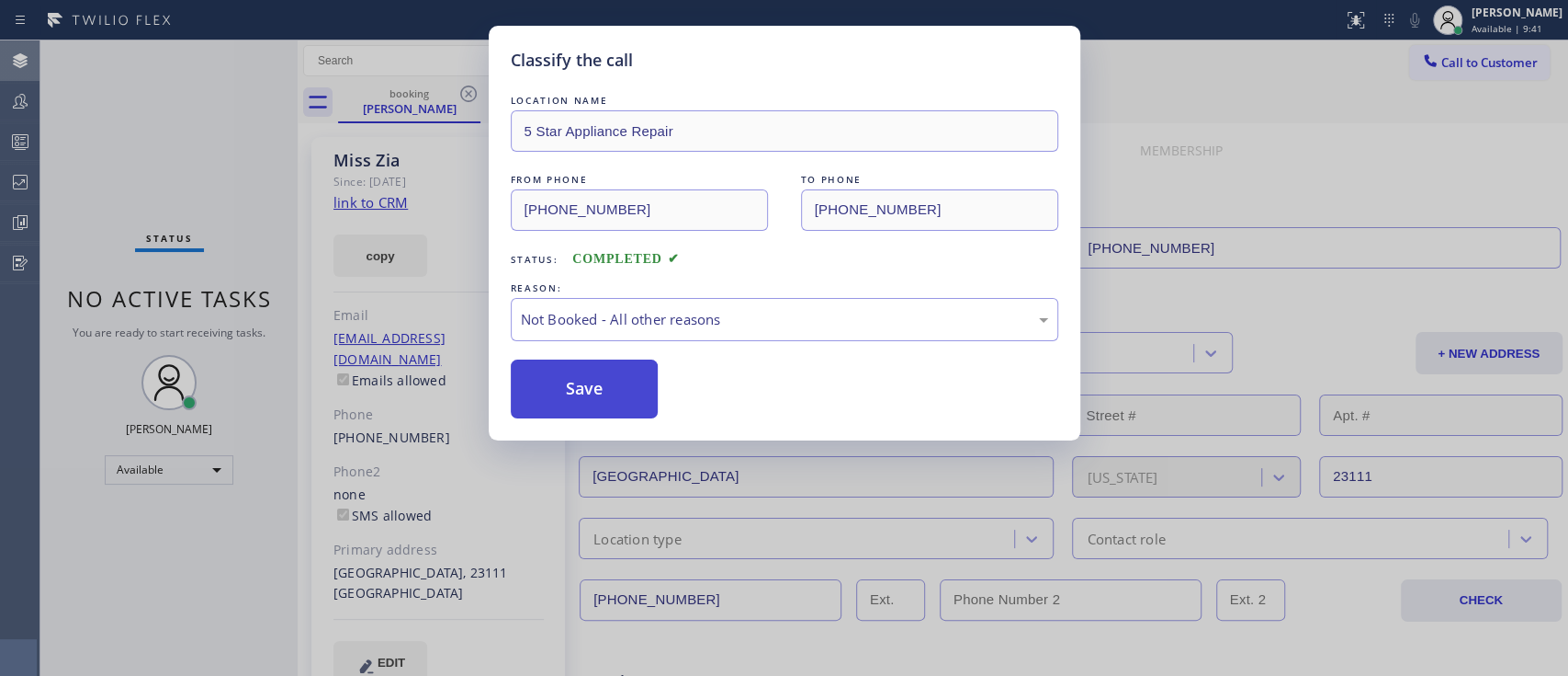
drag, startPoint x: 704, startPoint y: 381, endPoint x: 601, endPoint y: 400, distance: 104.7
click at [601, 400] on button "Save" at bounding box center [585, 388] width 148 height 59
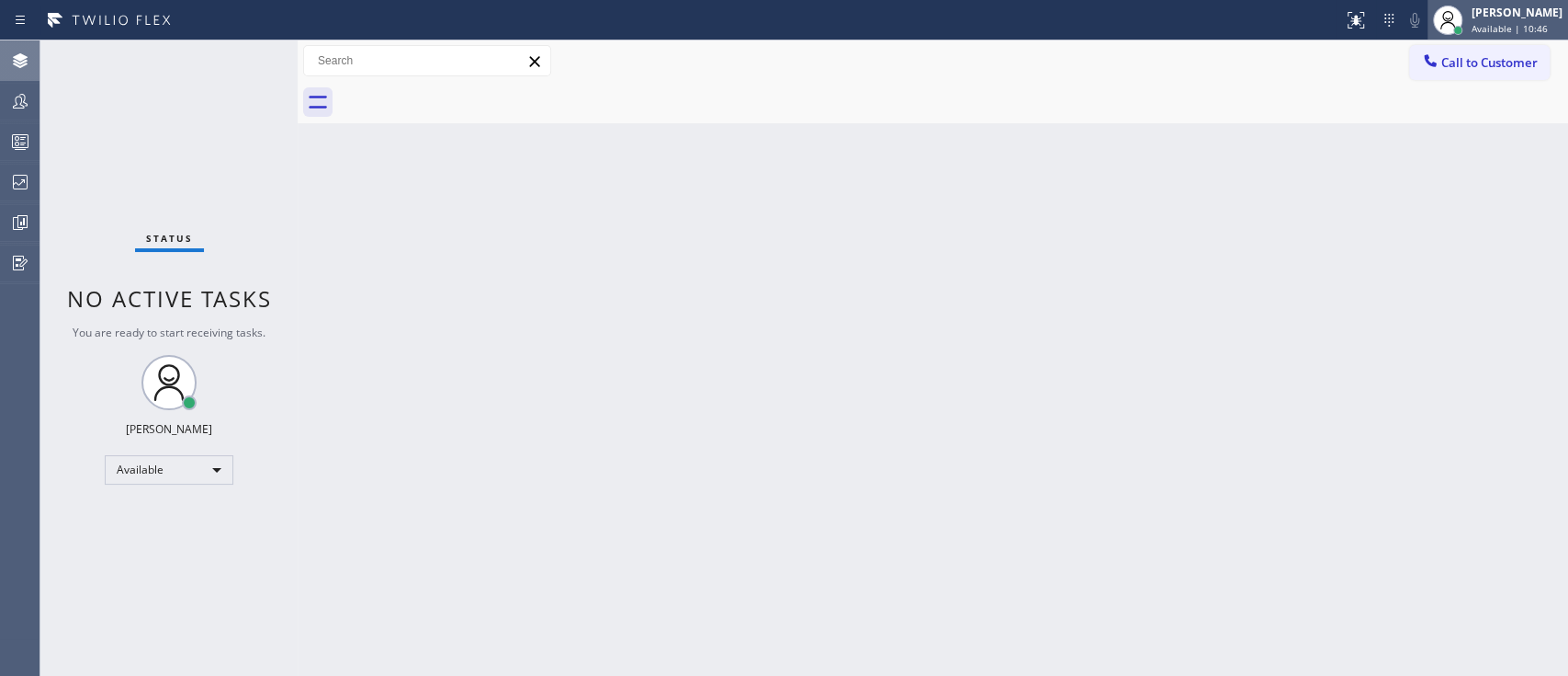
click at [1468, 4] on div "[PERSON_NAME] Available | 10:46" at bounding box center [1518, 20] width 100 height 32
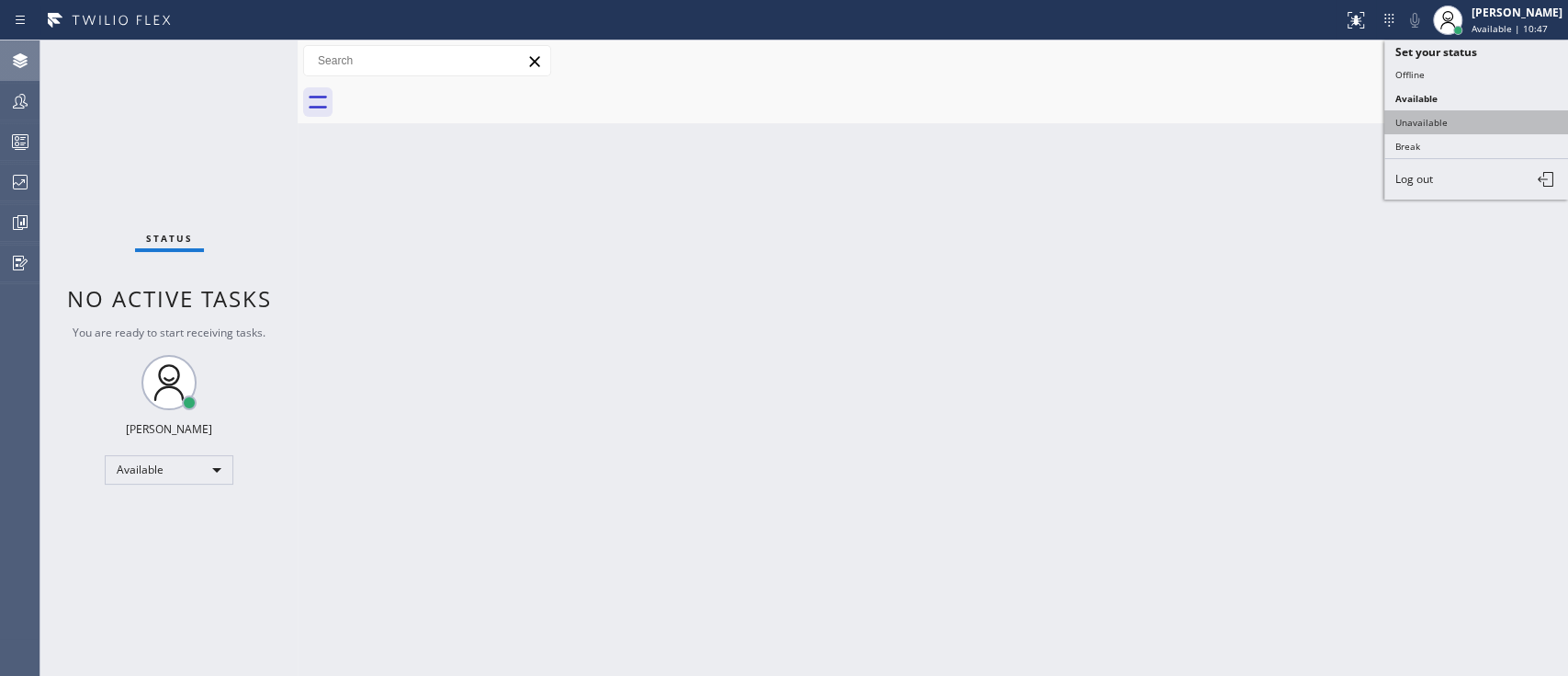
click at [1453, 112] on button "Unavailable" at bounding box center [1476, 122] width 184 height 24
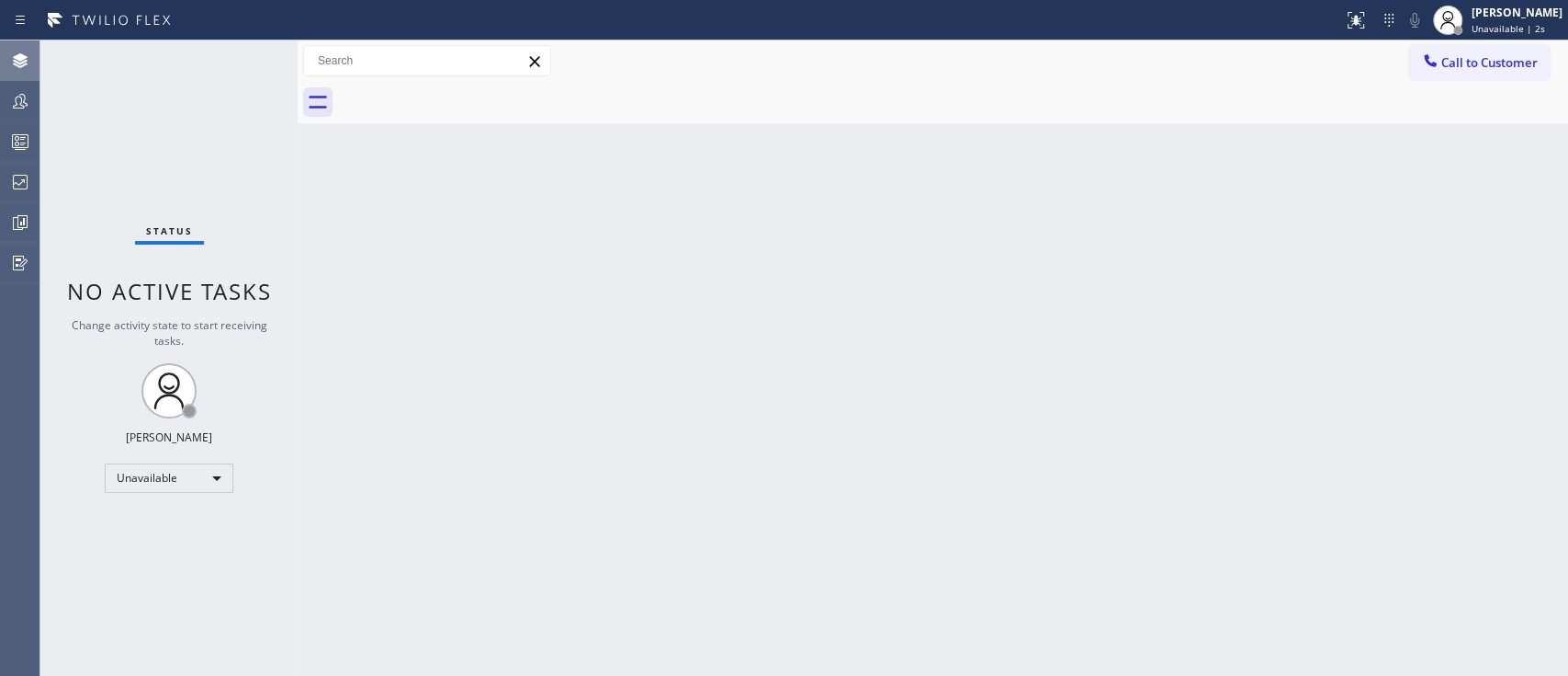
click at [1339, 285] on div "Back to Dashboard Change Sender ID Customers Technicians Select a contact Outbo…" at bounding box center [932, 357] width 1270 height 635
click at [22, 145] on icon at bounding box center [20, 142] width 22 height 22
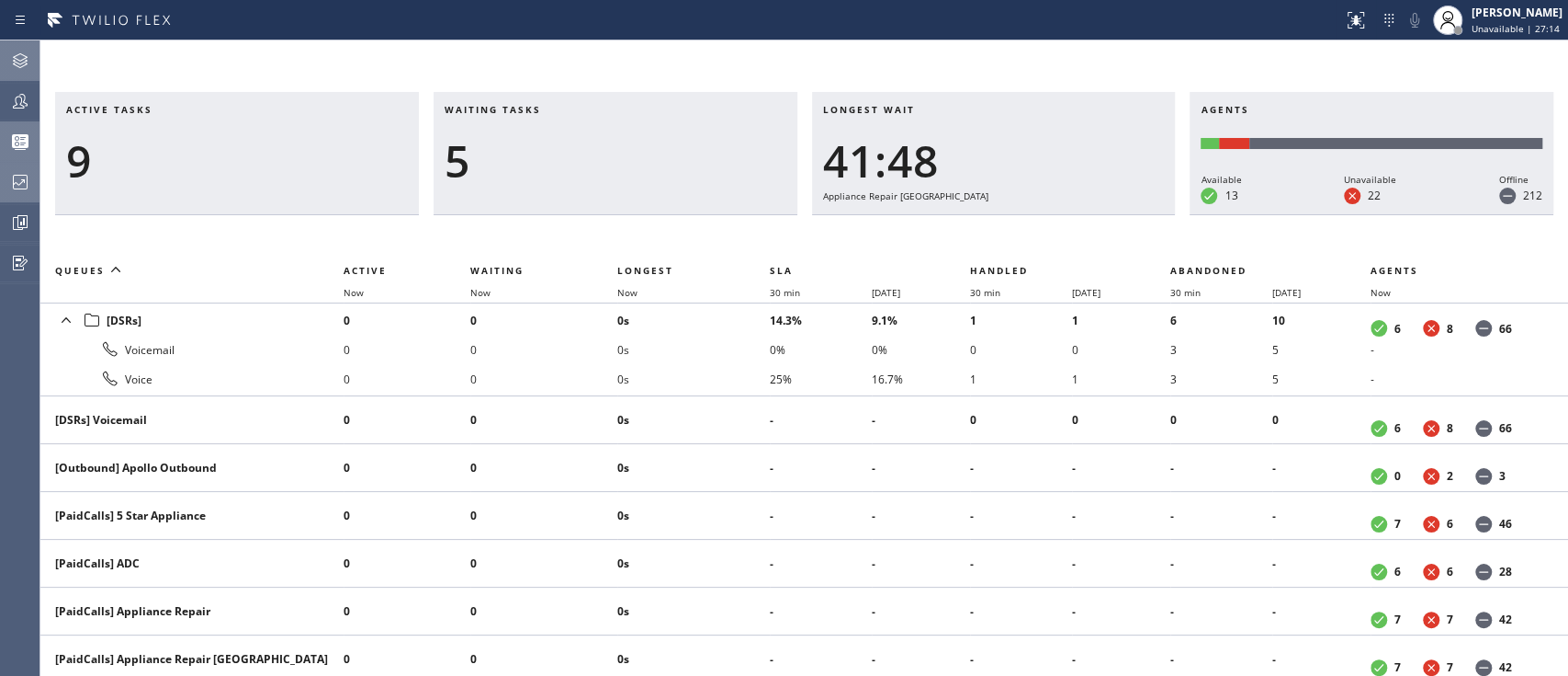
click at [17, 196] on div at bounding box center [20, 182] width 40 height 37
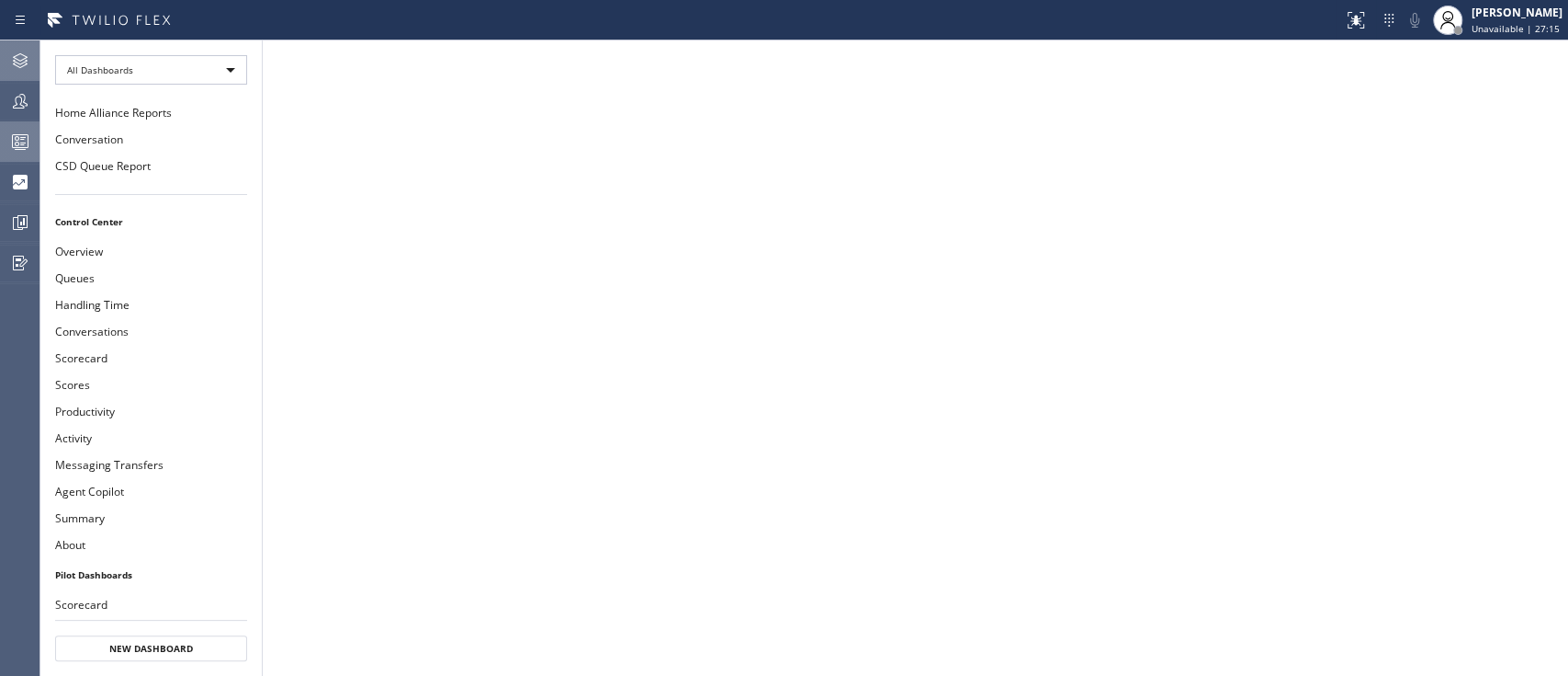
click at [22, 125] on div at bounding box center [20, 141] width 40 height 37
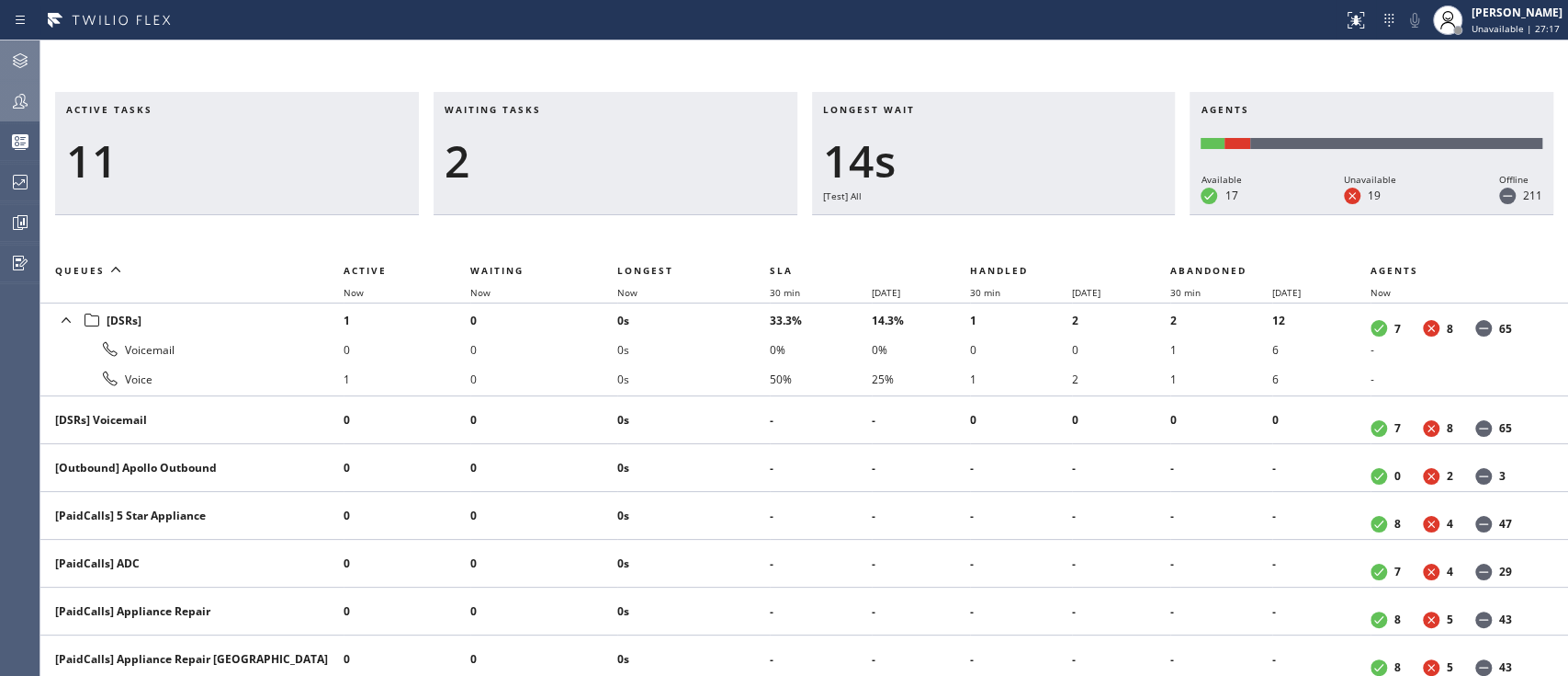
click at [19, 118] on div at bounding box center [20, 101] width 40 height 37
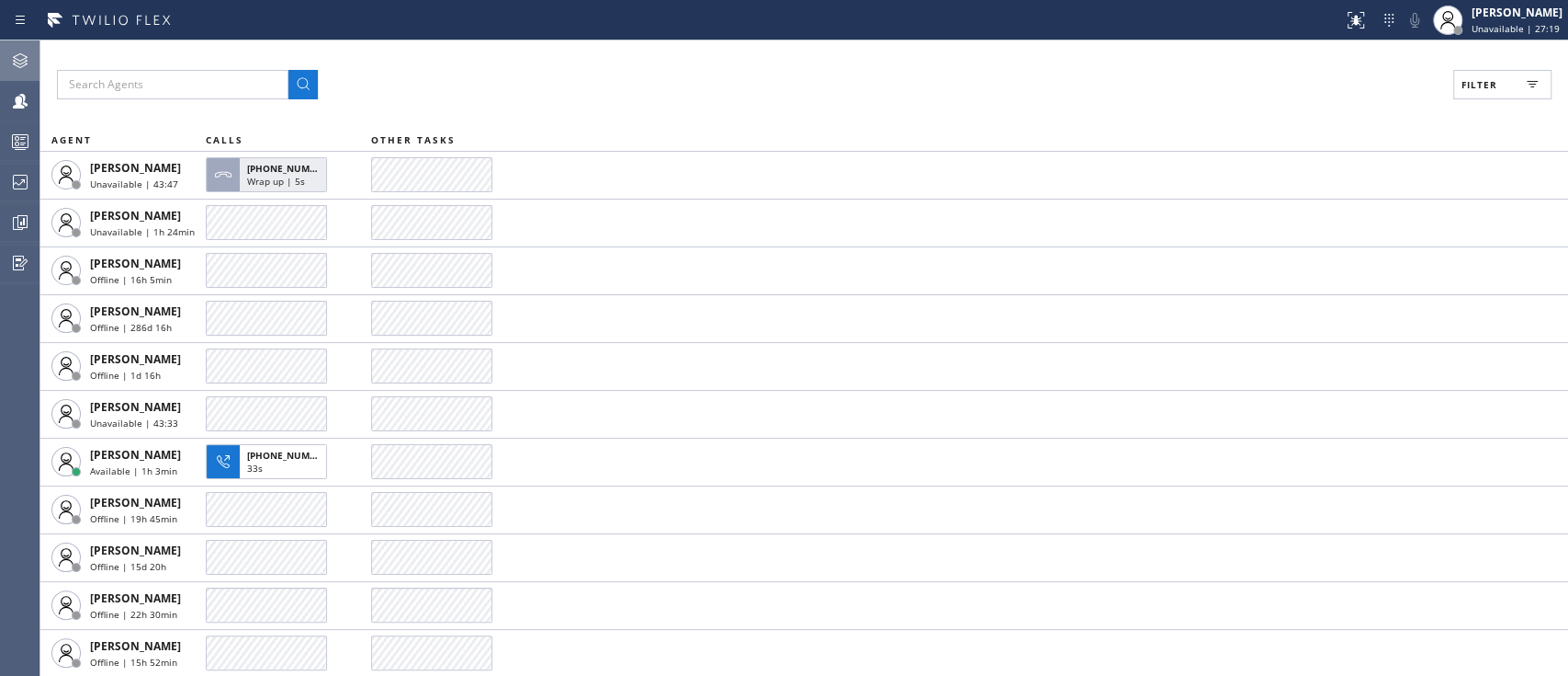
click at [7, 62] on div at bounding box center [20, 61] width 40 height 22
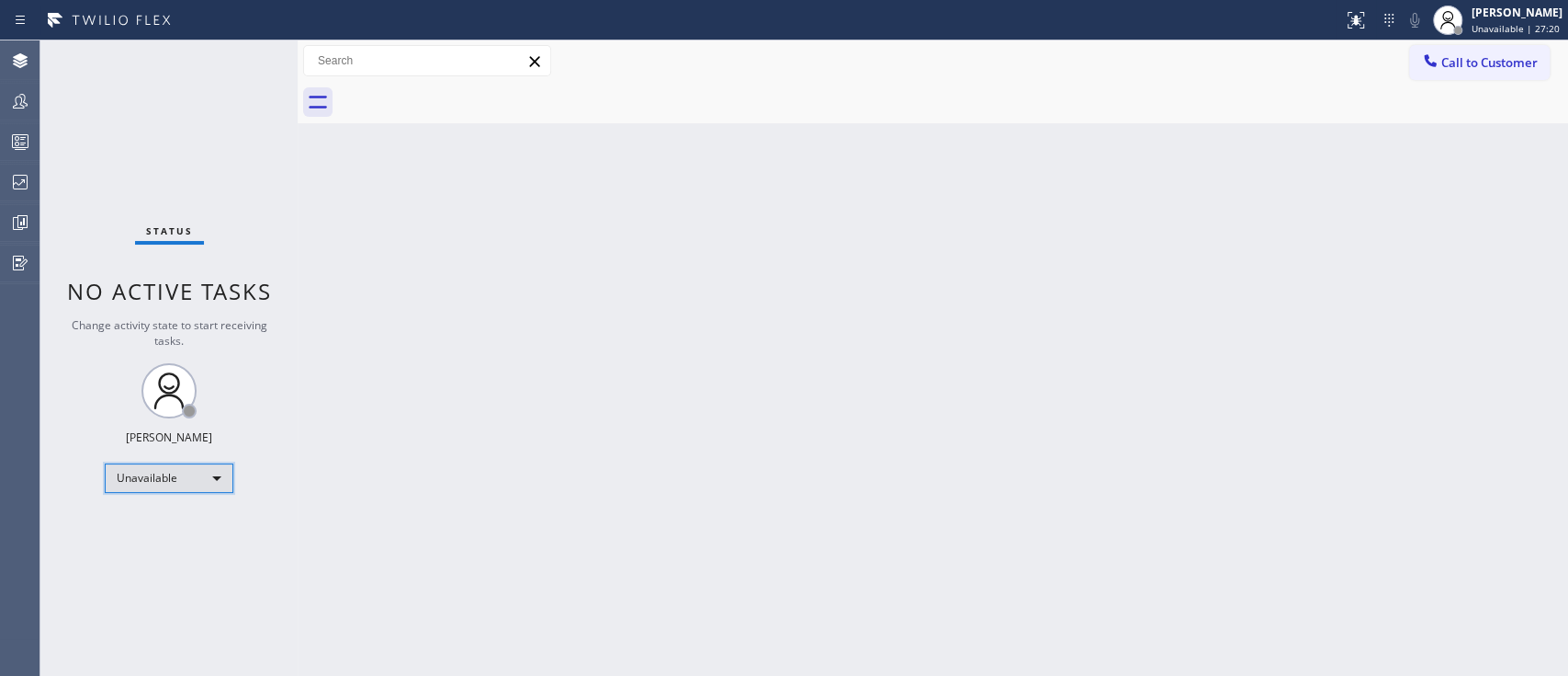
click at [196, 467] on div "Unavailable" at bounding box center [169, 477] width 129 height 29
click at [184, 518] on li "Available" at bounding box center [168, 524] width 125 height 22
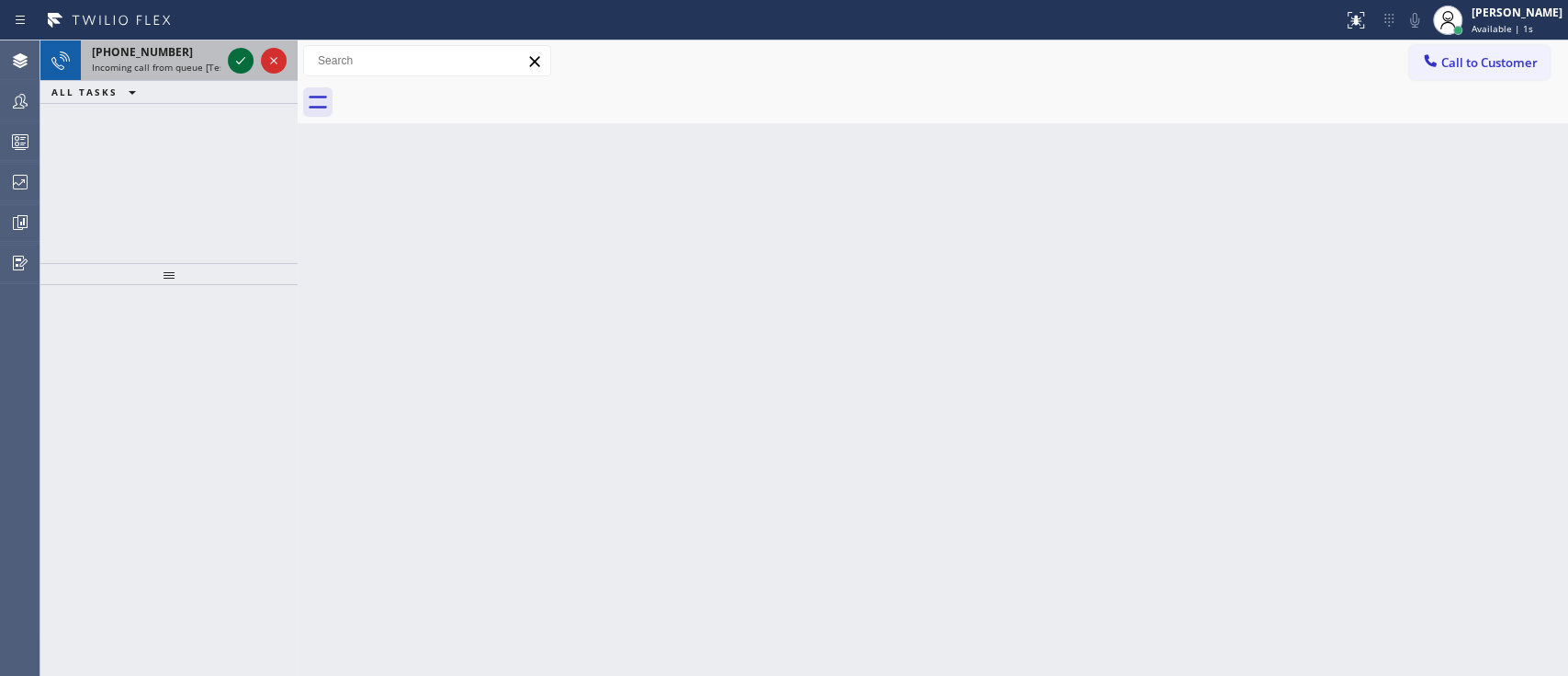
click at [234, 57] on icon at bounding box center [241, 61] width 22 height 22
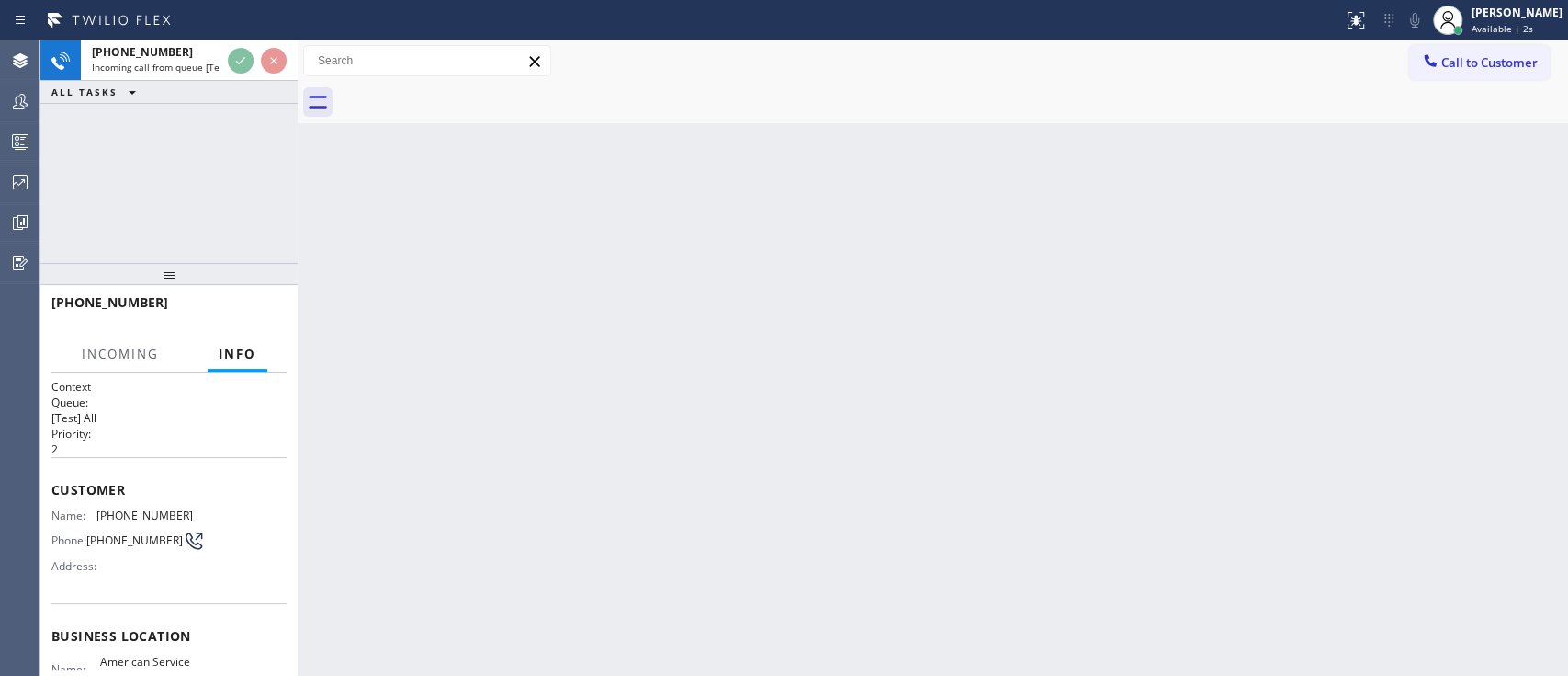
scroll to position [193, 0]
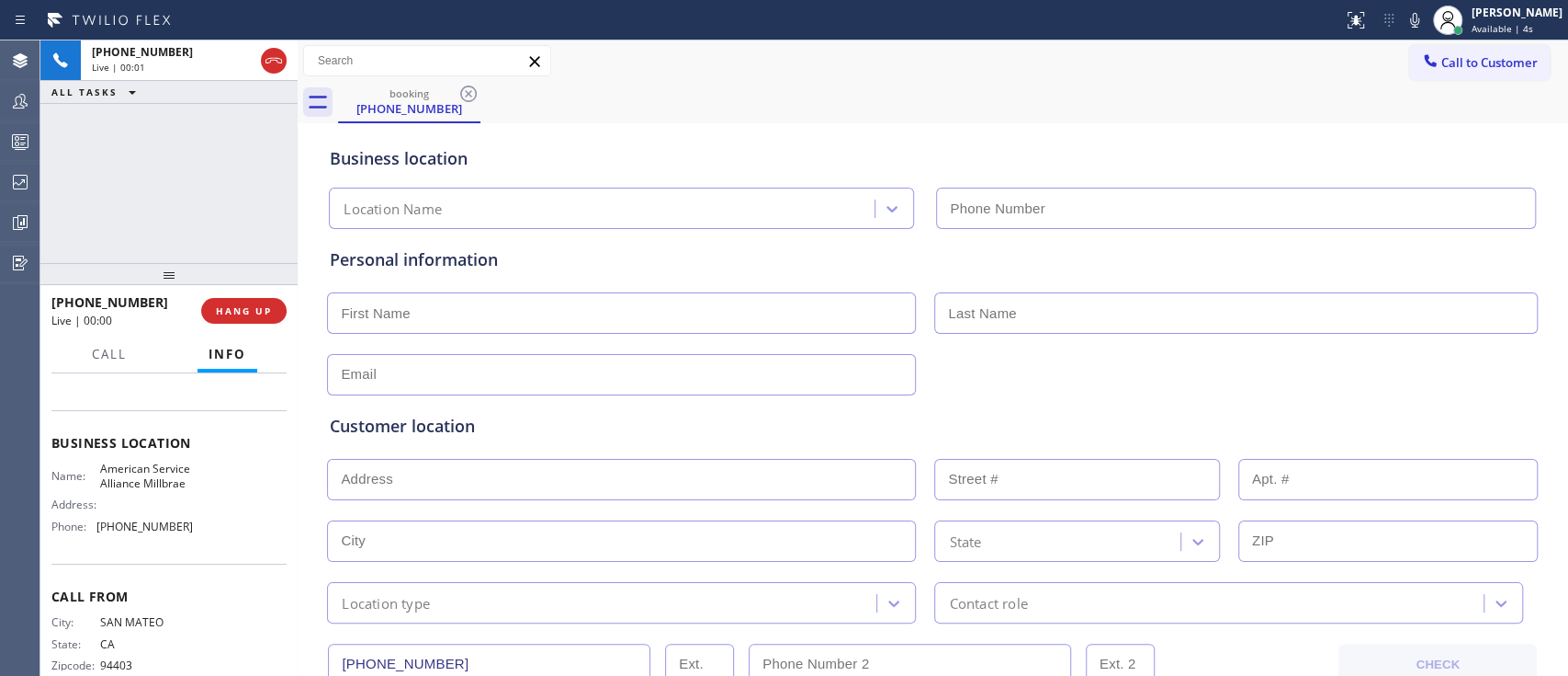
type input "[PHONE_NUMBER]"
drag, startPoint x: 267, startPoint y: 288, endPoint x: 265, endPoint y: 301, distance: 13.2
click at [265, 285] on div at bounding box center [168, 274] width 257 height 22
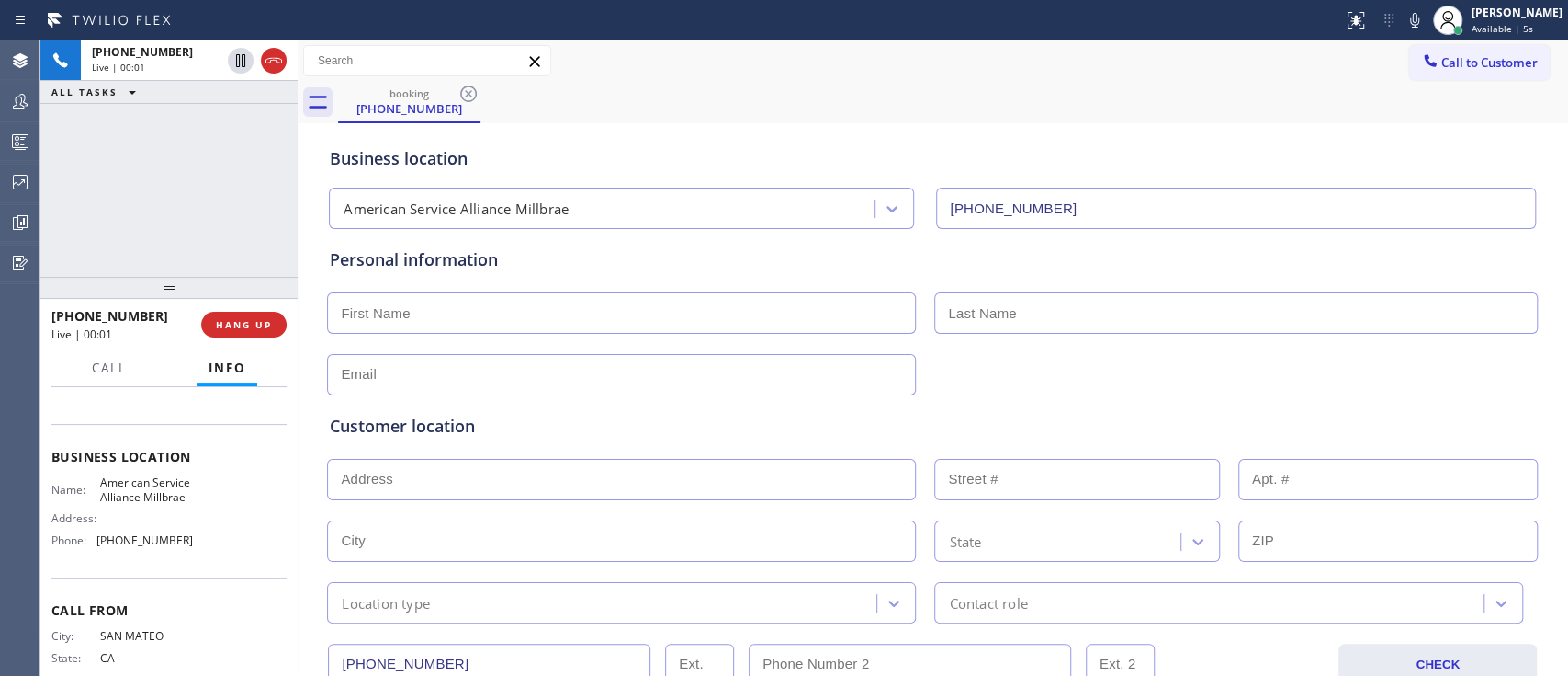
click at [265, 299] on div at bounding box center [168, 288] width 257 height 22
click at [266, 314] on button "HANG UP" at bounding box center [243, 325] width 85 height 26
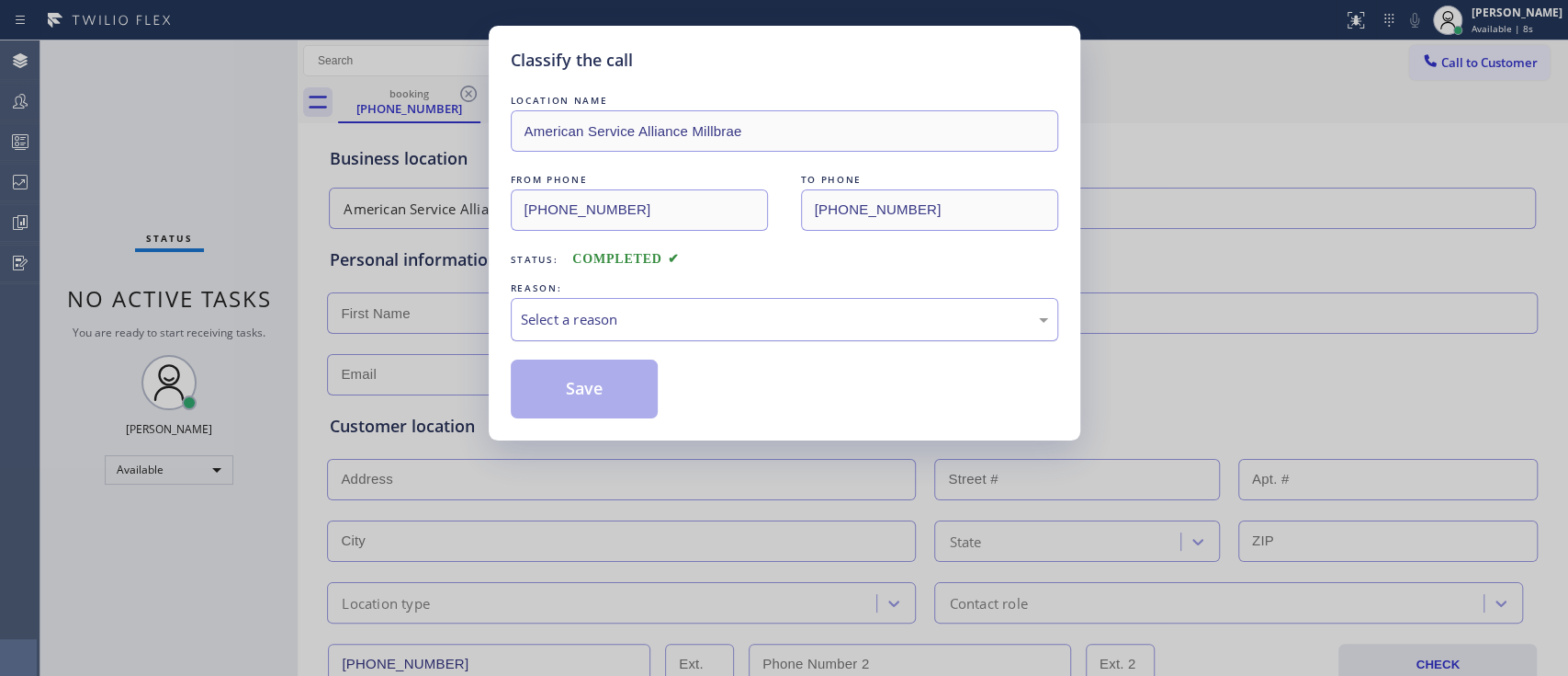
click at [630, 309] on div "Select a reason" at bounding box center [784, 319] width 528 height 21
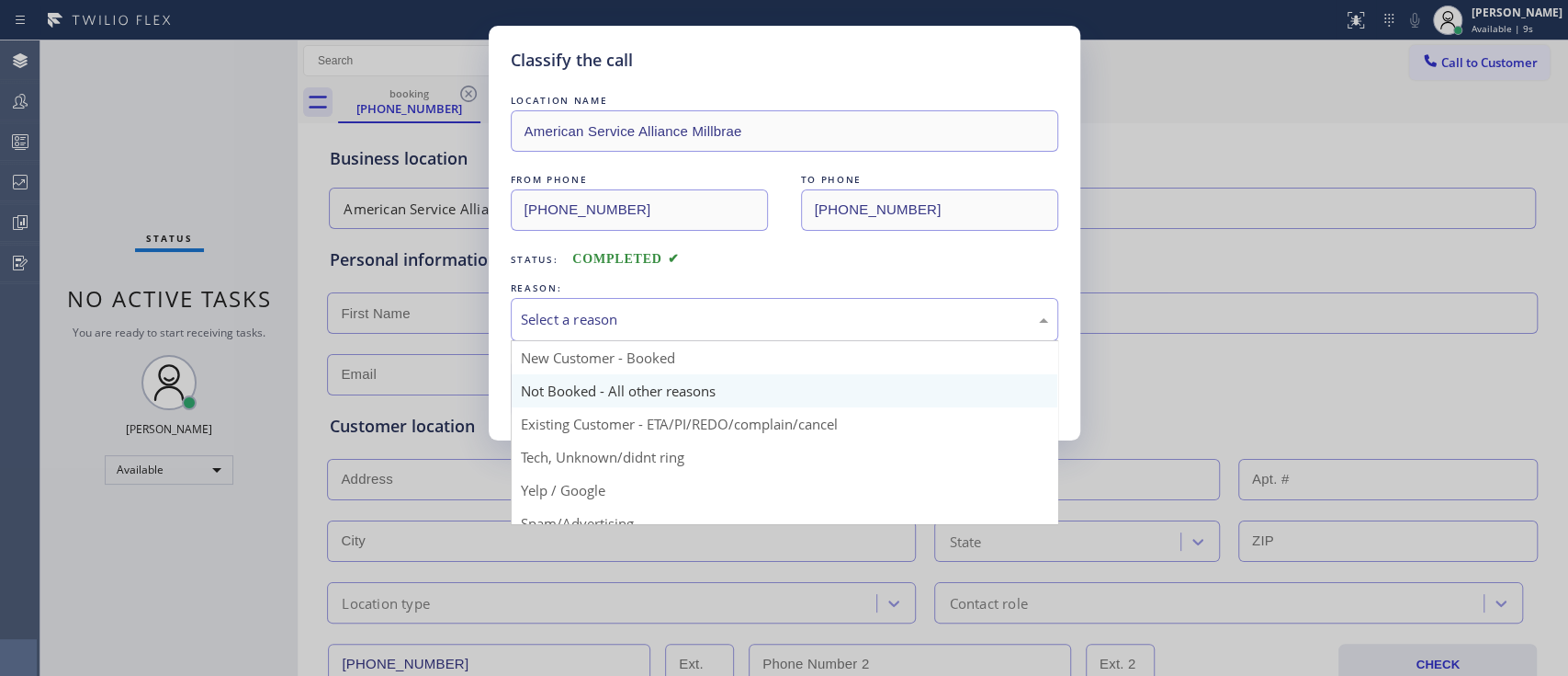
scroll to position [43, 0]
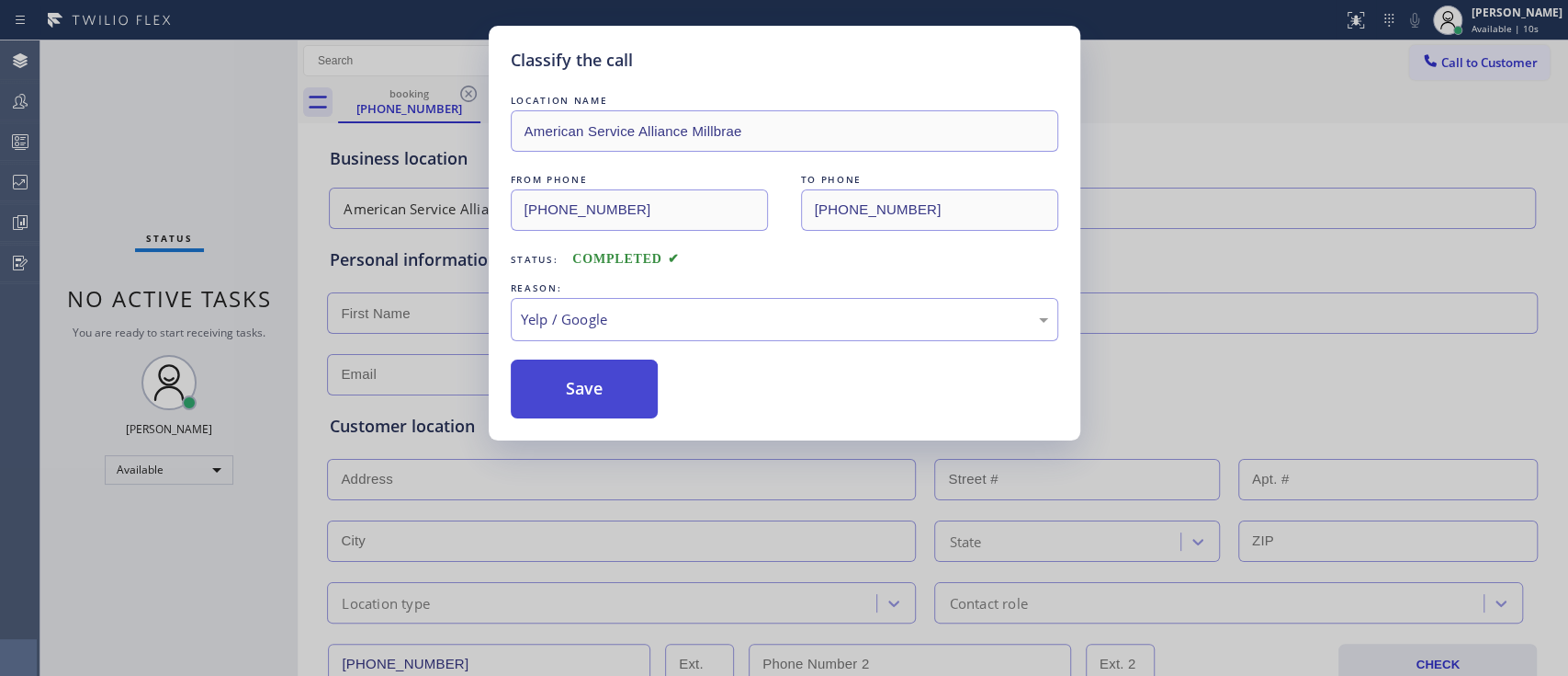
drag, startPoint x: 649, startPoint y: 439, endPoint x: 601, endPoint y: 409, distance: 56.6
click at [601, 409] on button "Save" at bounding box center [585, 388] width 148 height 59
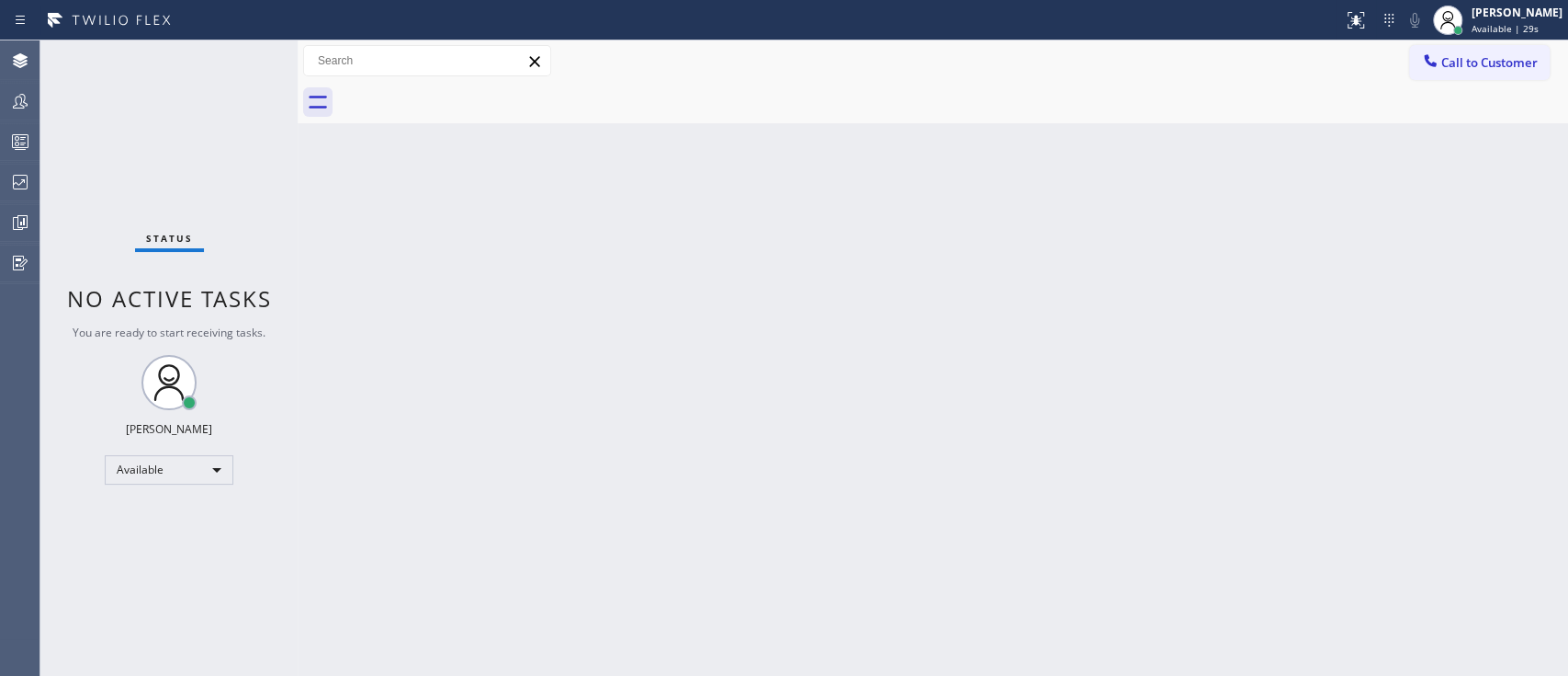
click at [927, 669] on div "Back to Dashboard Change Sender ID Customers Technicians Select a contact Outbo…" at bounding box center [932, 357] width 1270 height 635
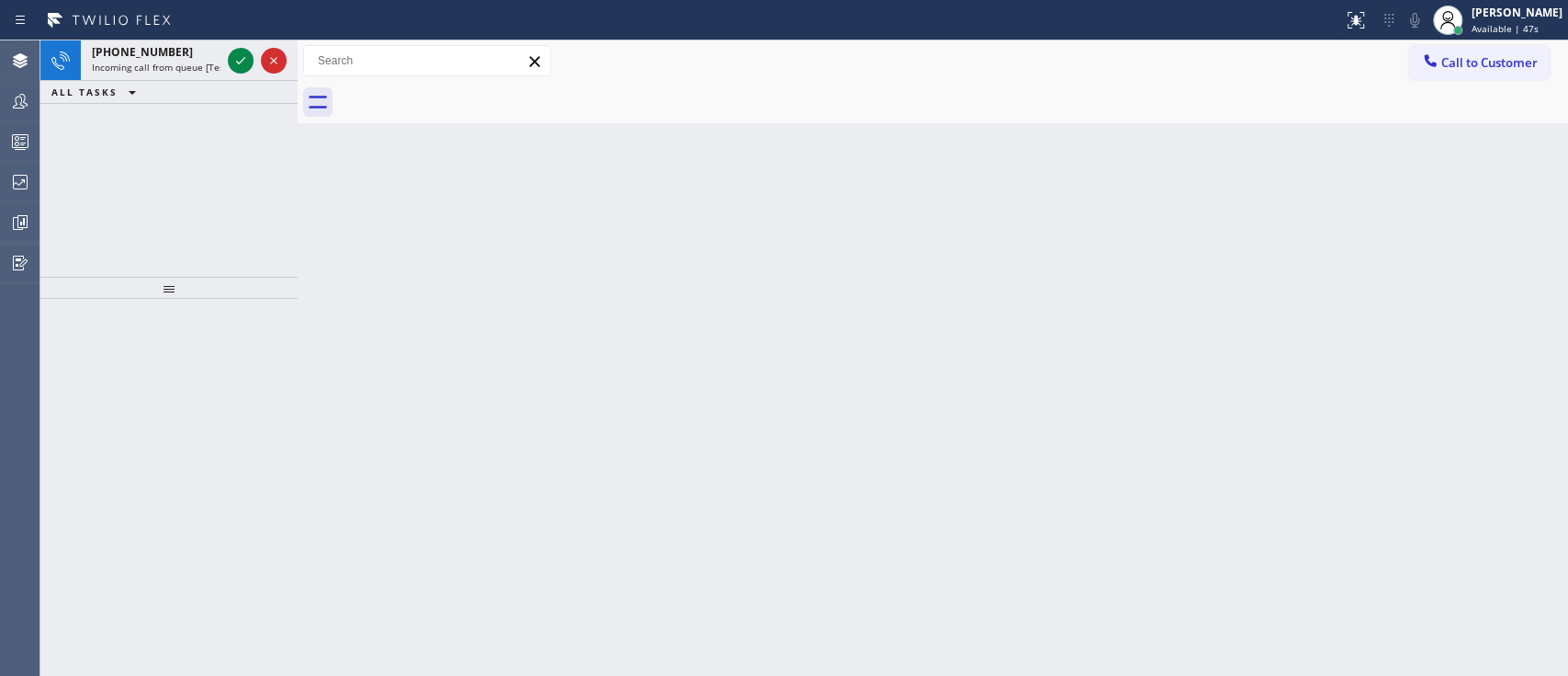
click at [1443, 327] on div "Back to Dashboard Change Sender ID Customers Technicians Select a contact Outbo…" at bounding box center [932, 357] width 1270 height 635
click at [249, 59] on icon at bounding box center [241, 61] width 22 height 22
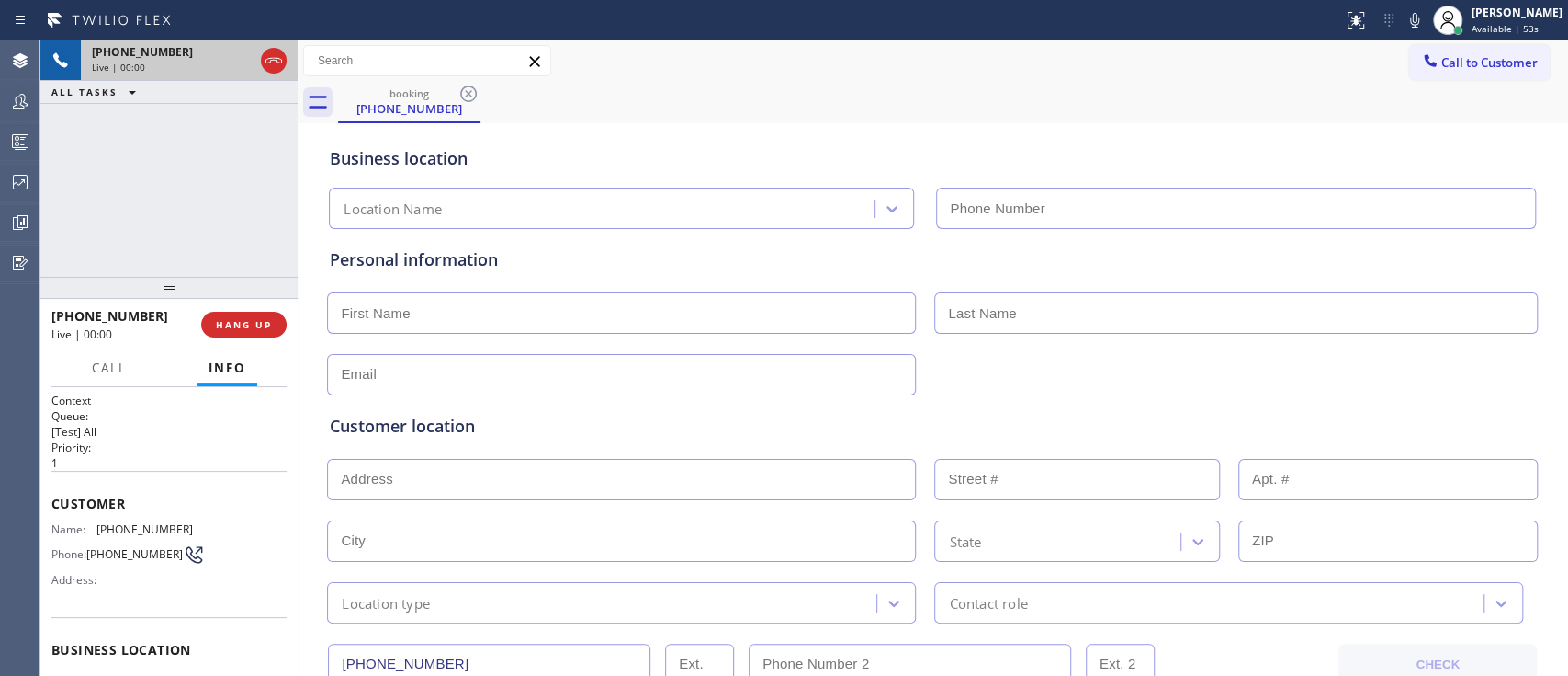
type input "[PHONE_NUMBER]"
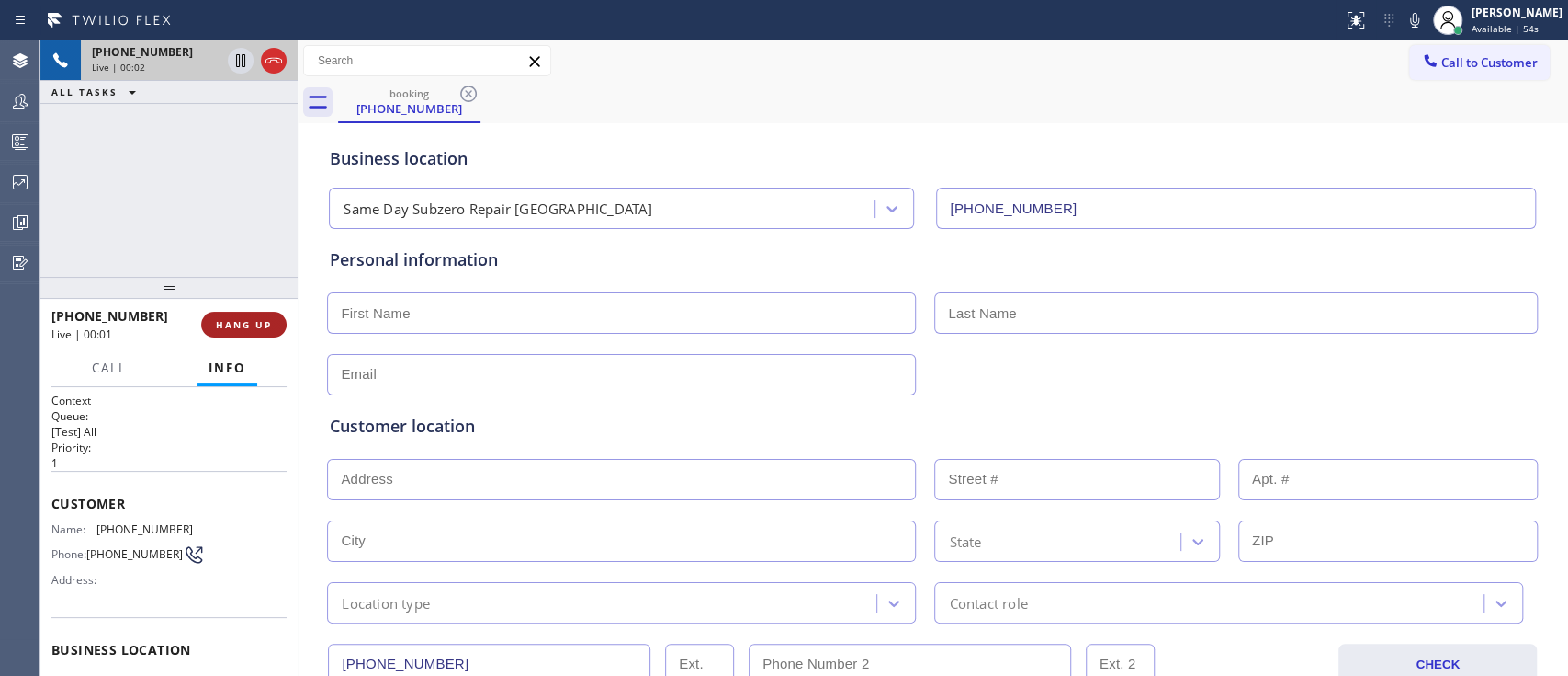
click at [242, 314] on button "HANG UP" at bounding box center [243, 325] width 85 height 26
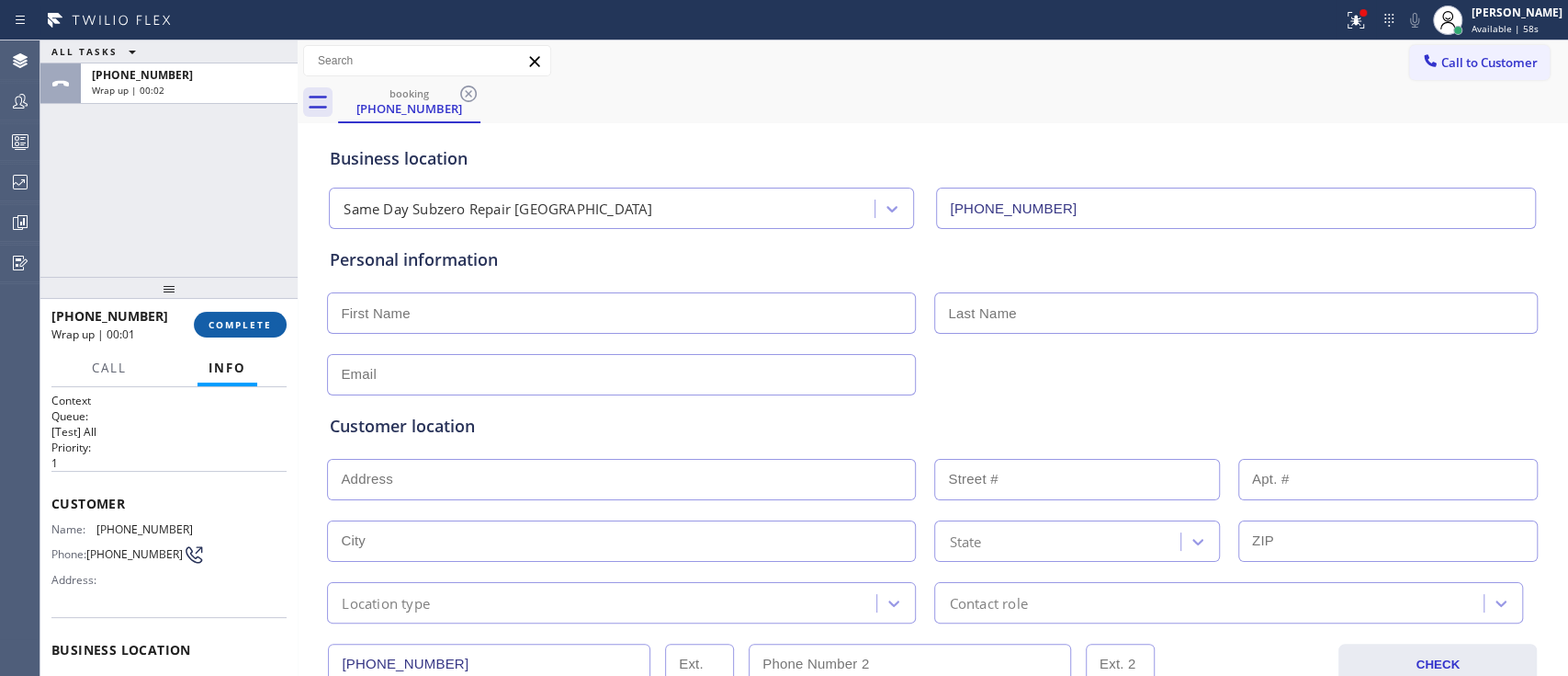
click at [251, 328] on span "COMPLETE" at bounding box center [240, 324] width 63 height 13
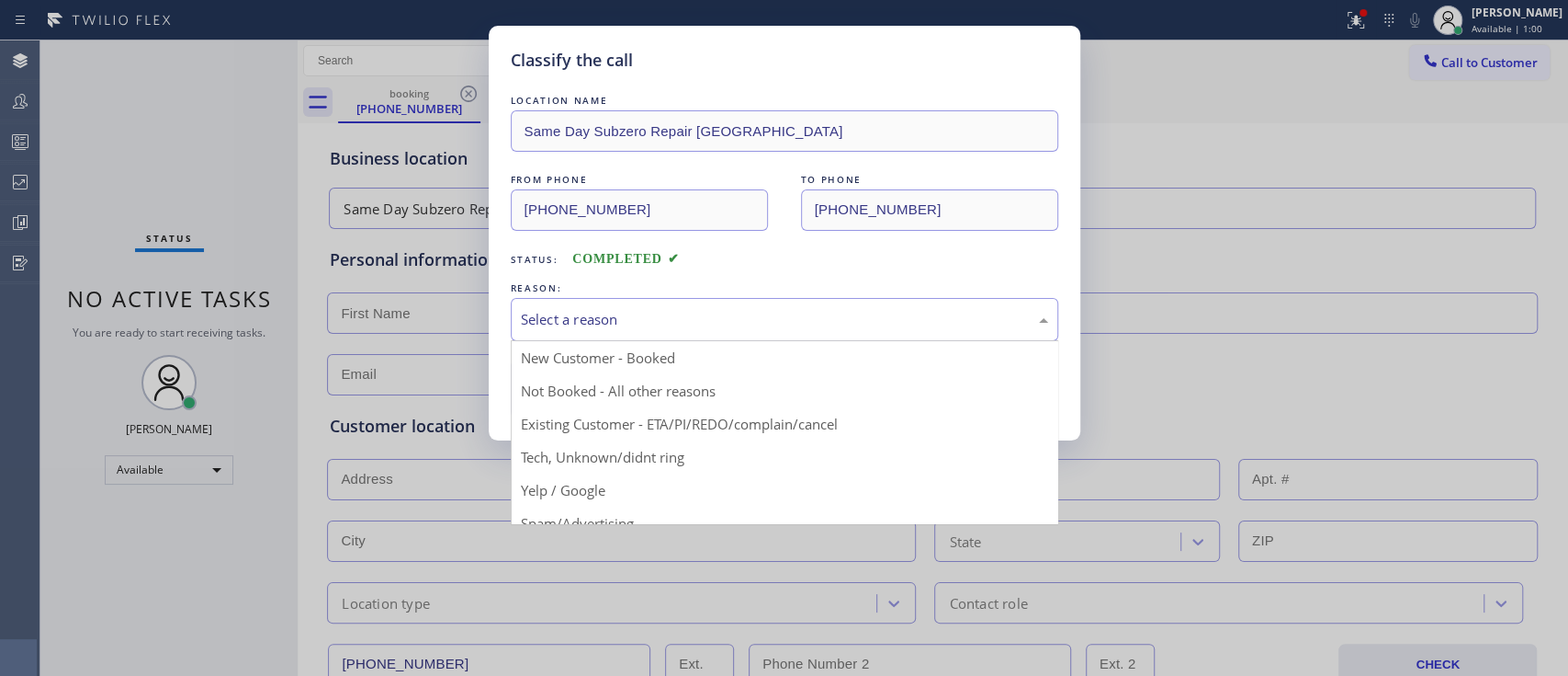
click at [659, 333] on div "Select a reason" at bounding box center [784, 319] width 548 height 43
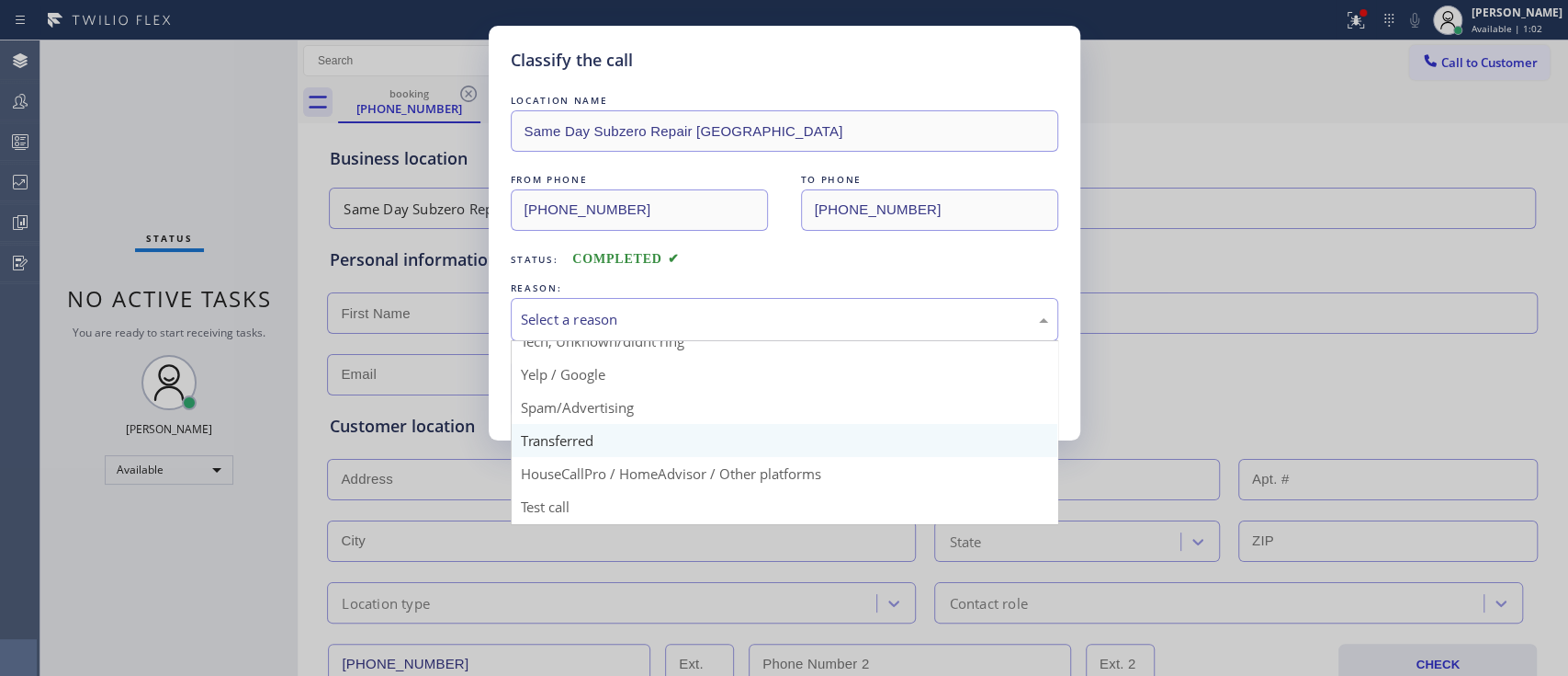
scroll to position [101, 0]
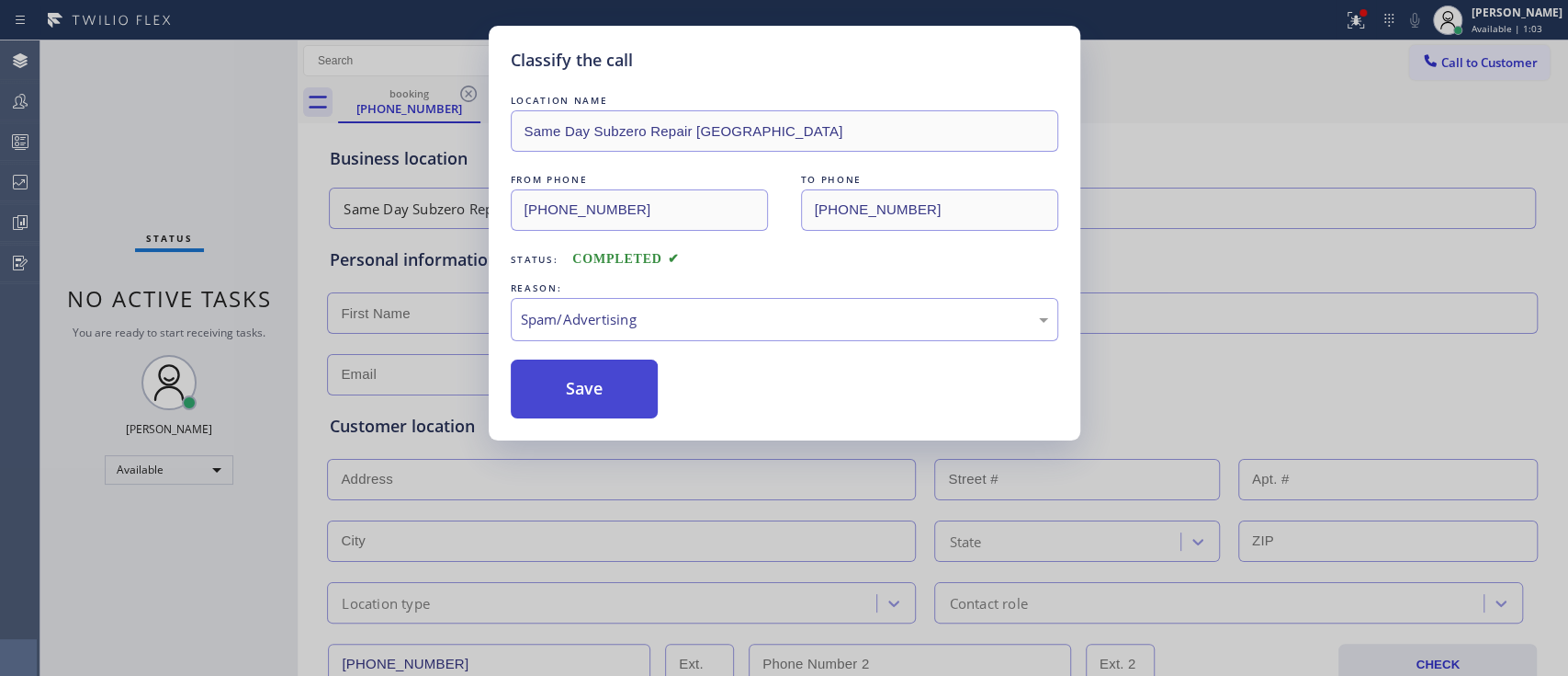
drag, startPoint x: 649, startPoint y: 410, endPoint x: 606, endPoint y: 395, distance: 45.5
click at [606, 395] on button "Save" at bounding box center [585, 388] width 148 height 59
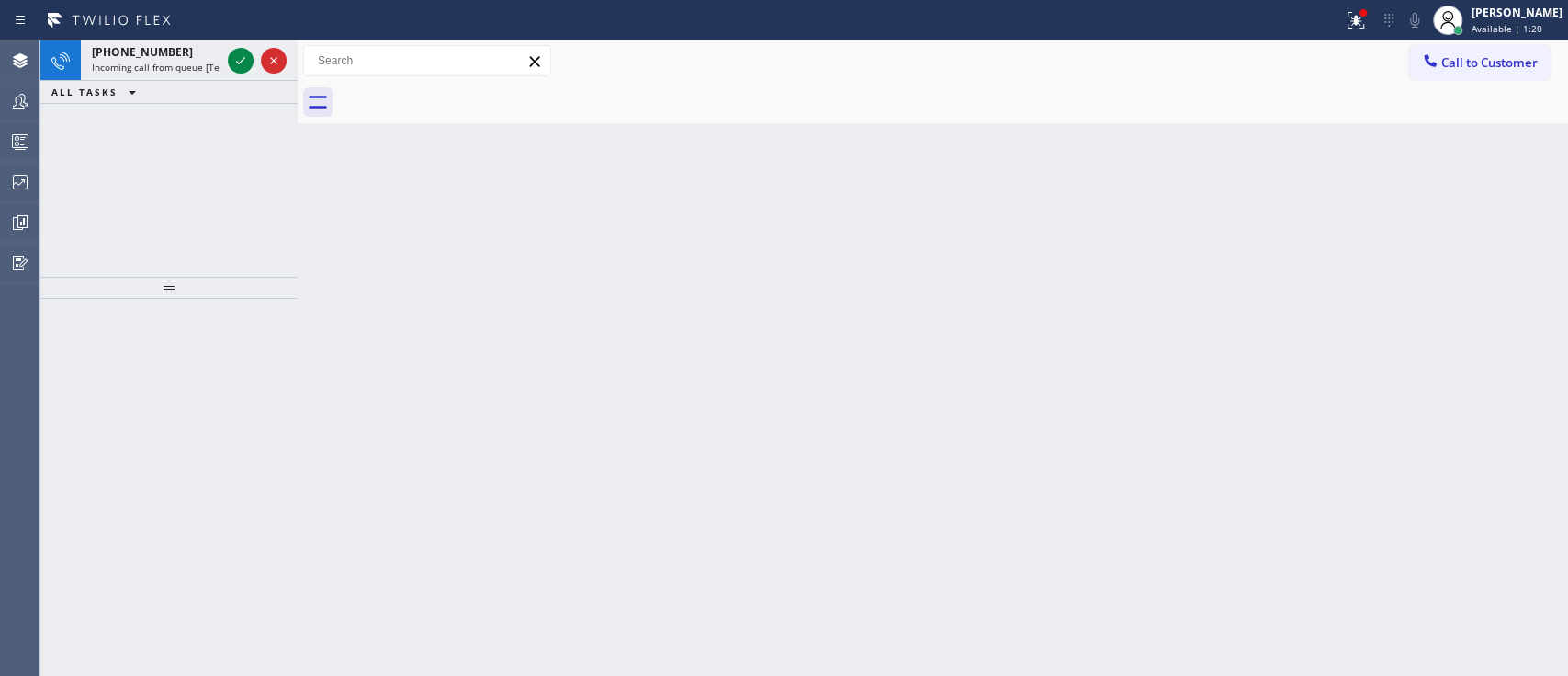
click at [1461, 199] on div "Back to Dashboard Change Sender ID Customers Technicians Select a contact Outbo…" at bounding box center [932, 357] width 1270 height 635
click at [1359, 10] on div at bounding box center [1362, 12] width 7 height 7
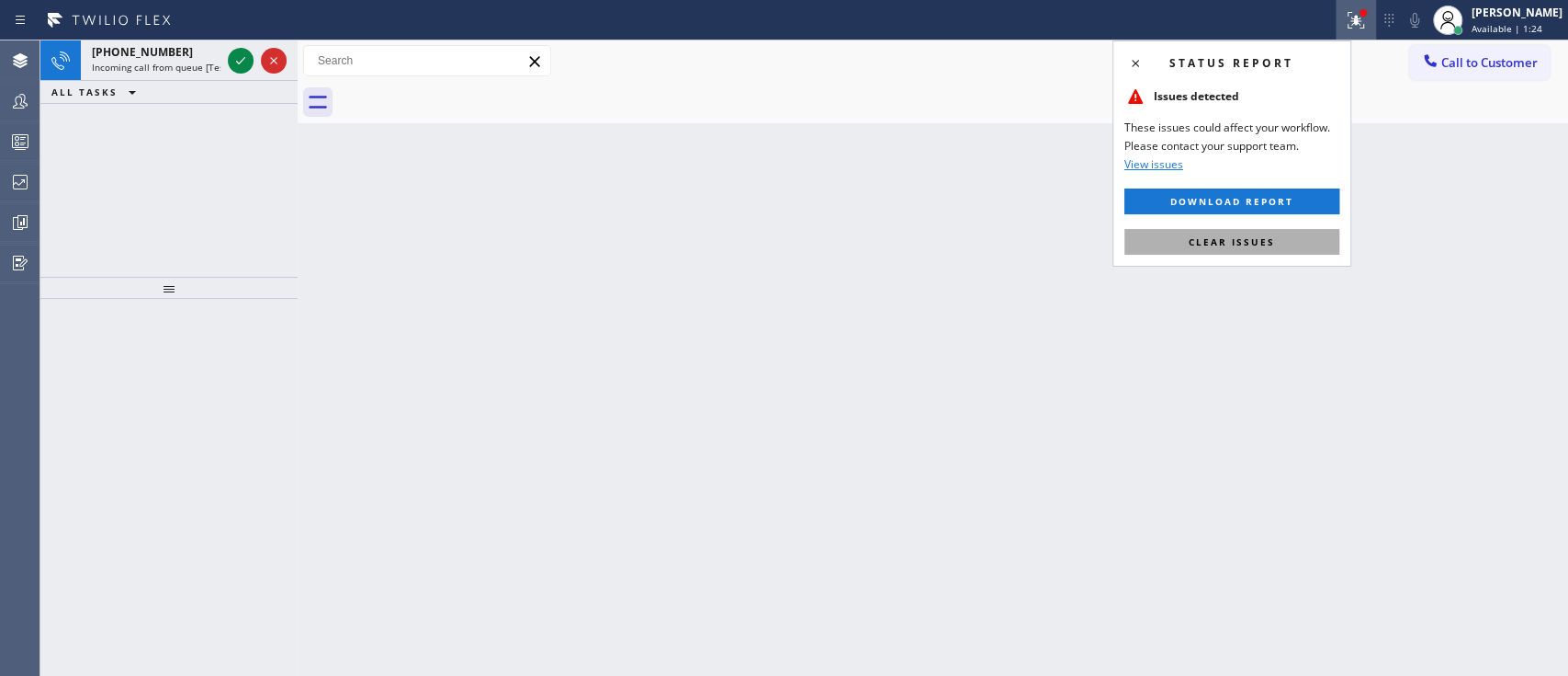
click at [1234, 233] on button "Clear issues" at bounding box center [1231, 242] width 215 height 26
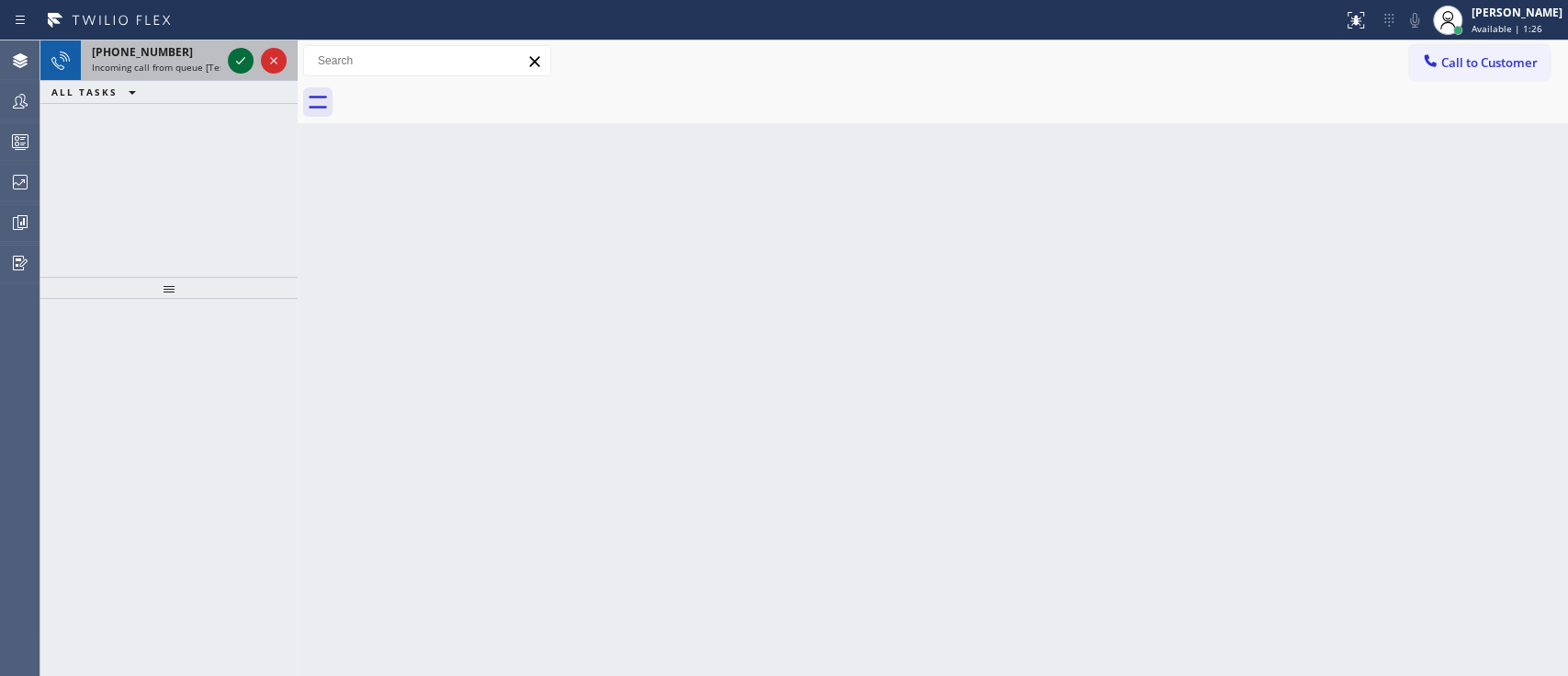
click at [241, 64] on icon at bounding box center [241, 61] width 22 height 22
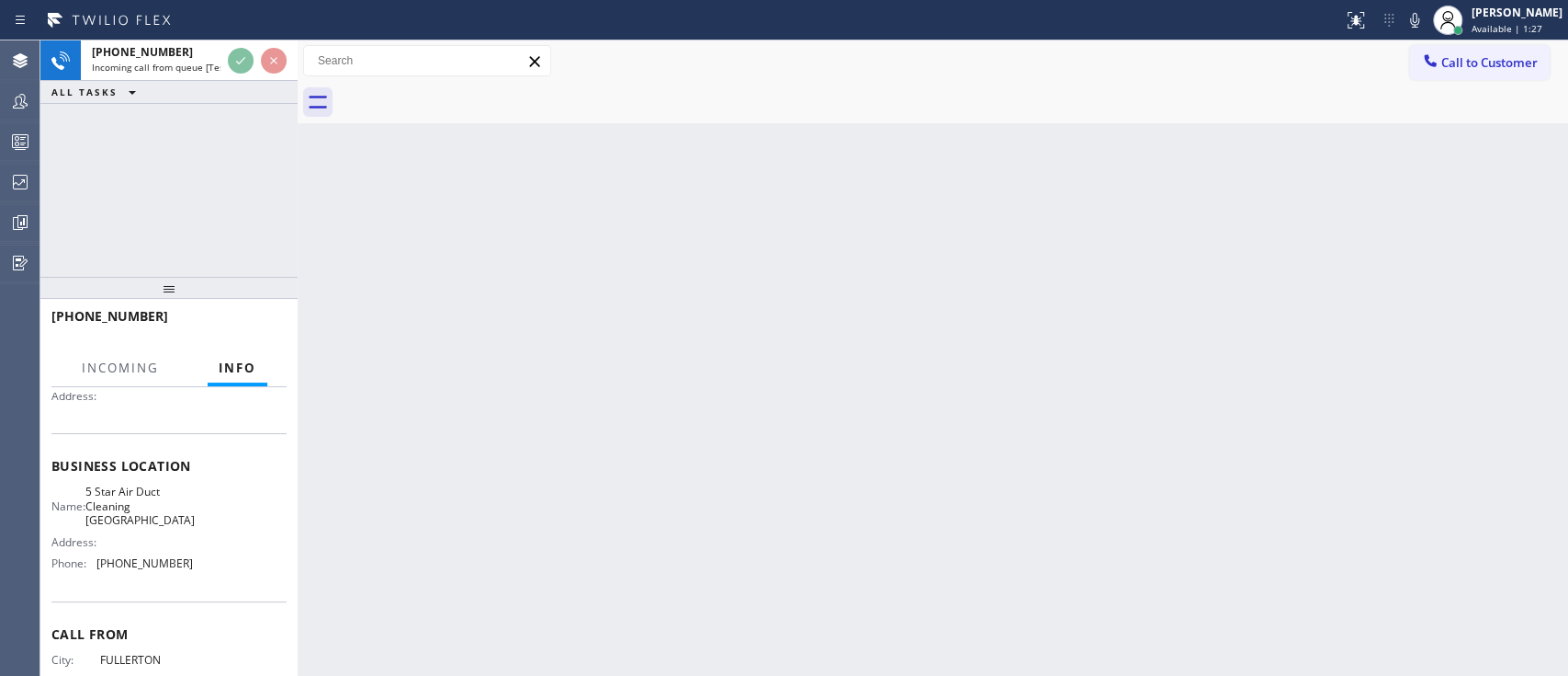
scroll to position [195, 0]
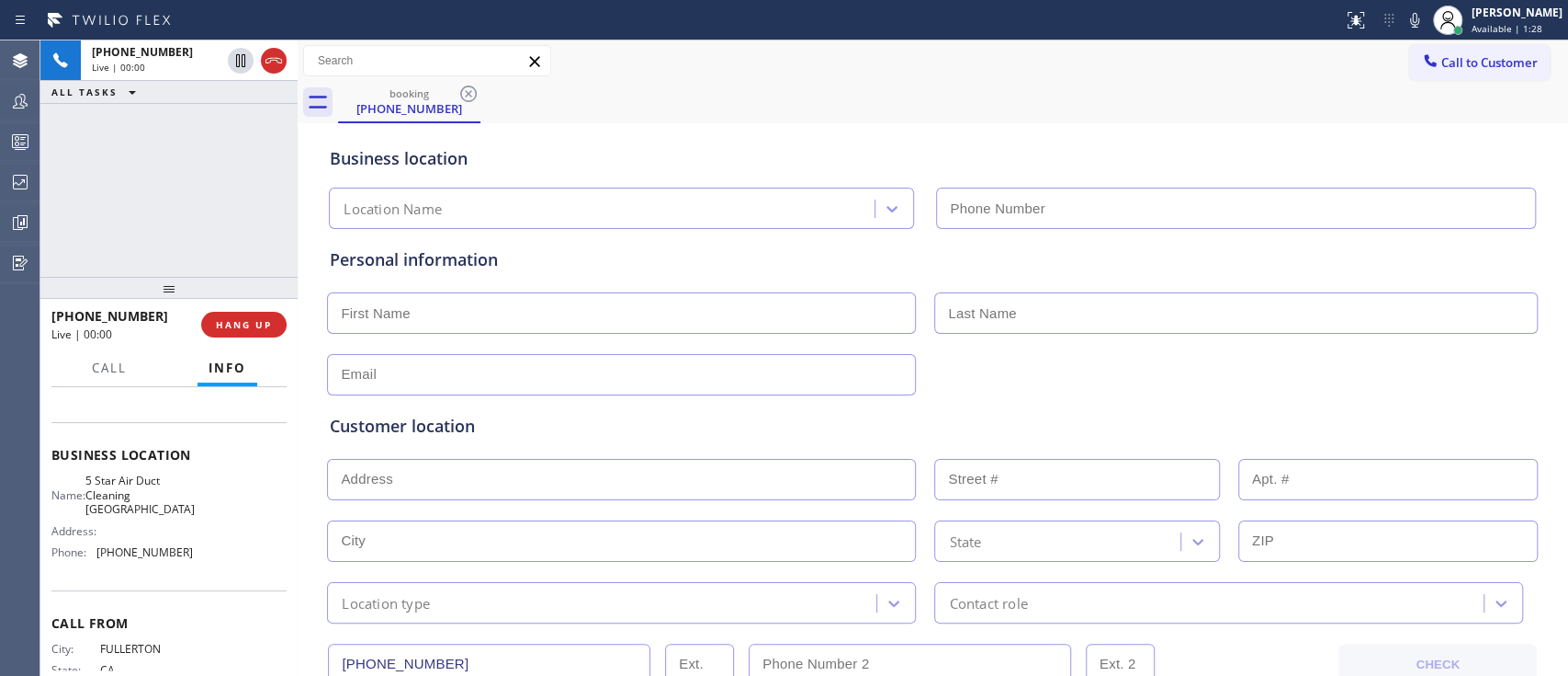
type input "[PHONE_NUMBER]"
click at [263, 322] on span "HANG UP" at bounding box center [244, 324] width 56 height 13
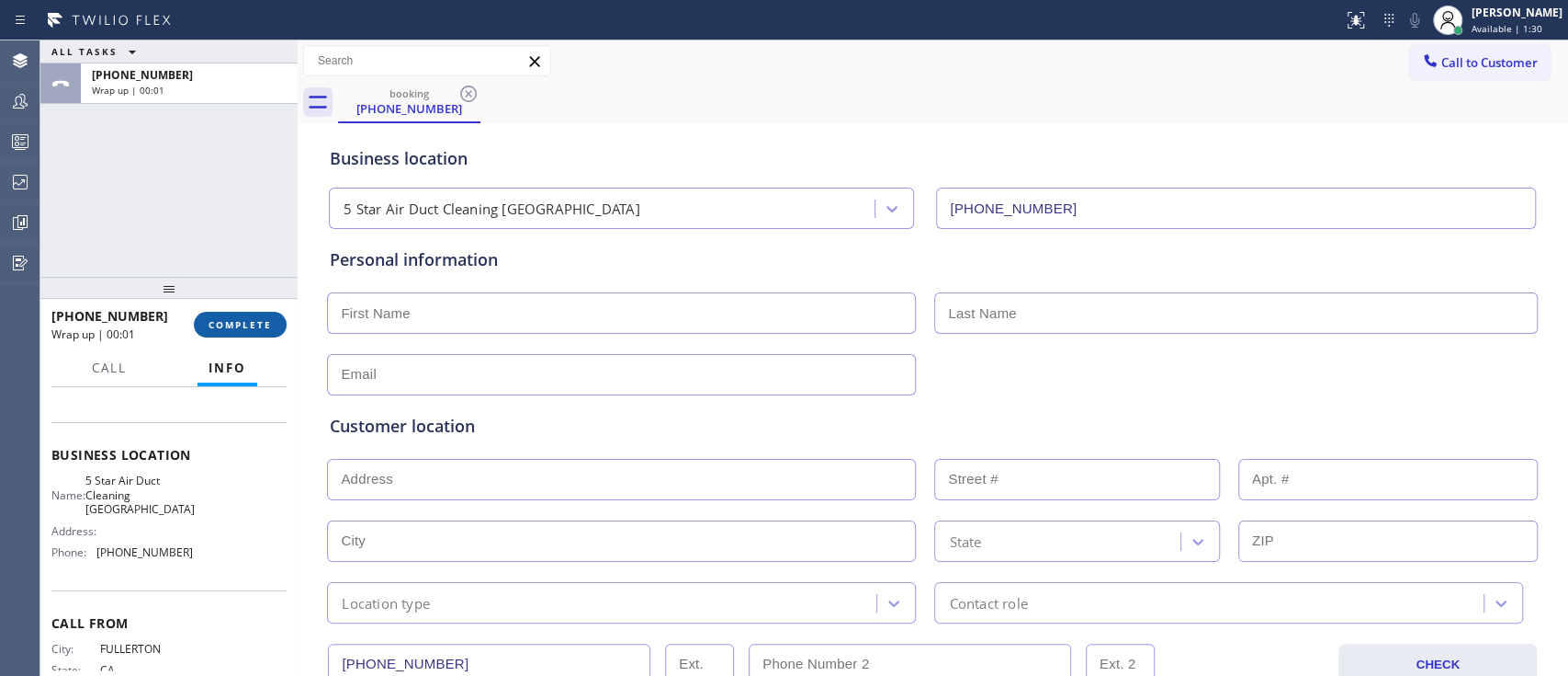
click at [263, 322] on span "COMPLETE" at bounding box center [240, 324] width 63 height 13
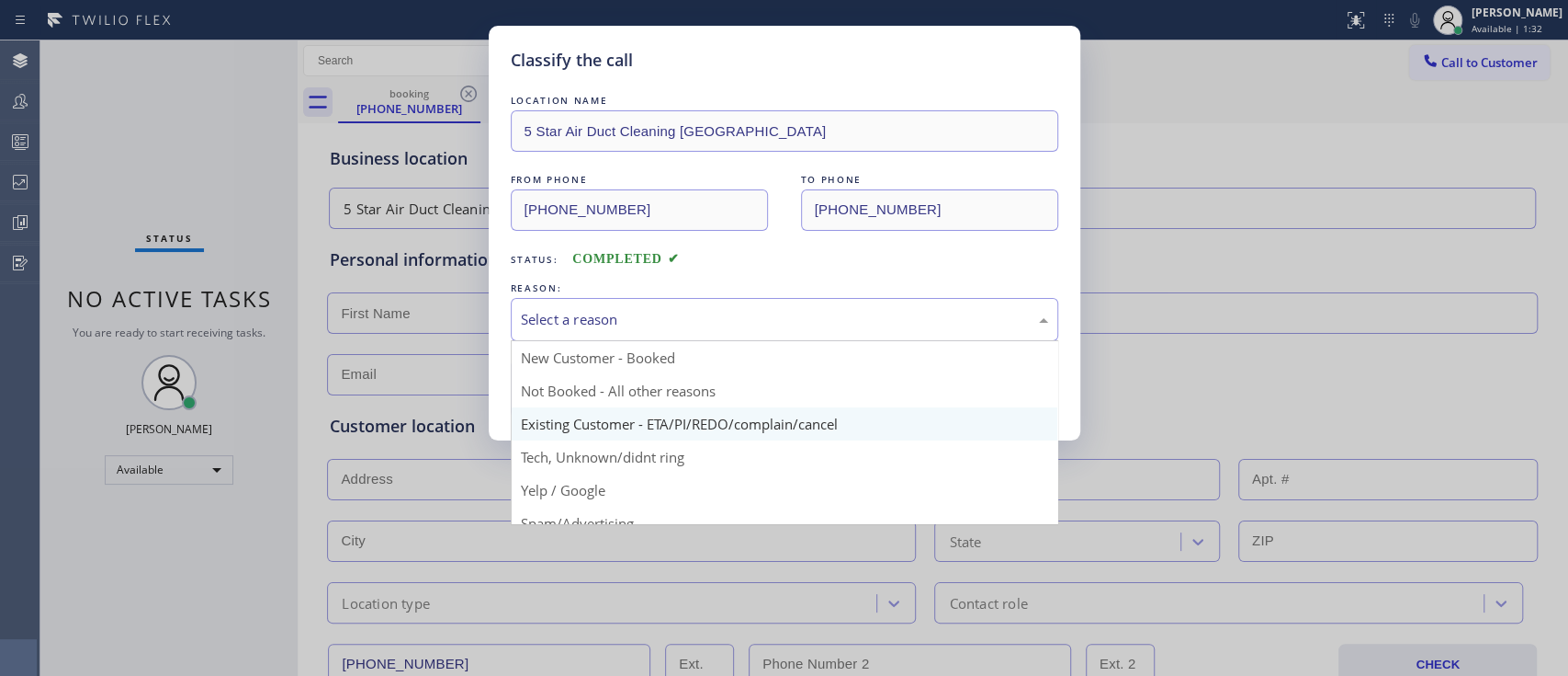
drag, startPoint x: 694, startPoint y: 317, endPoint x: 658, endPoint y: 418, distance: 107.2
click at [658, 341] on div "Select a reason New Customer - Booked Not Booked - All other reasons Existing C…" at bounding box center [784, 319] width 548 height 43
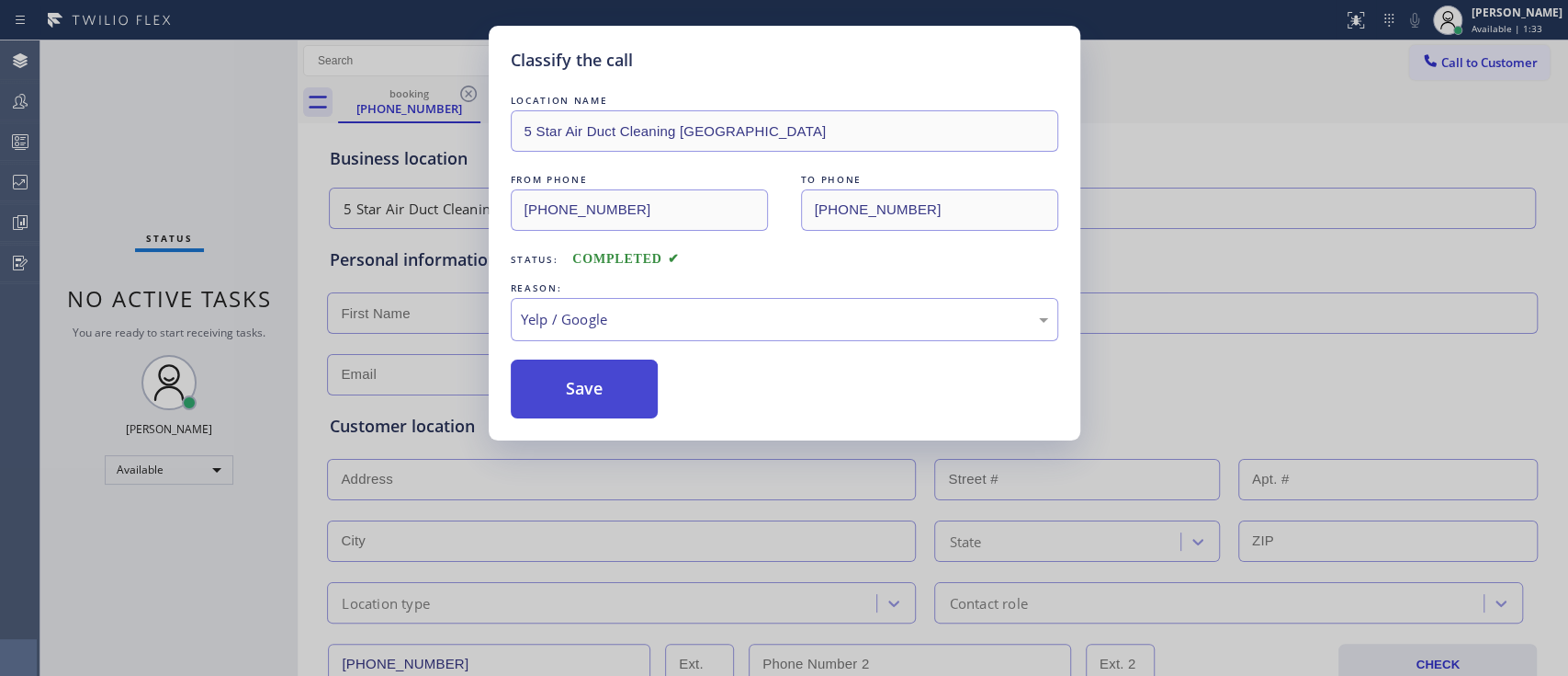
drag, startPoint x: 649, startPoint y: 387, endPoint x: 590, endPoint y: 398, distance: 60.0
click at [590, 398] on button "Save" at bounding box center [585, 388] width 148 height 59
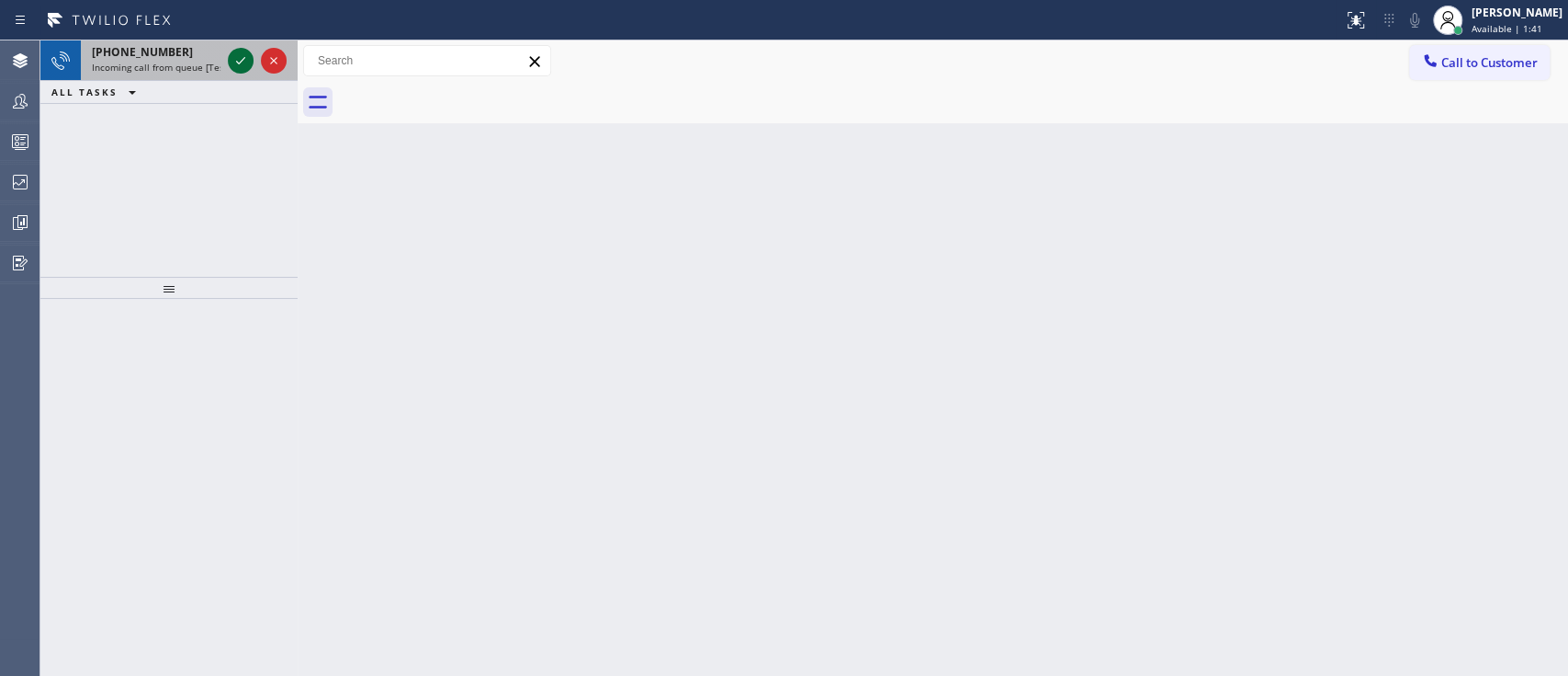
click at [236, 58] on icon at bounding box center [241, 61] width 22 height 22
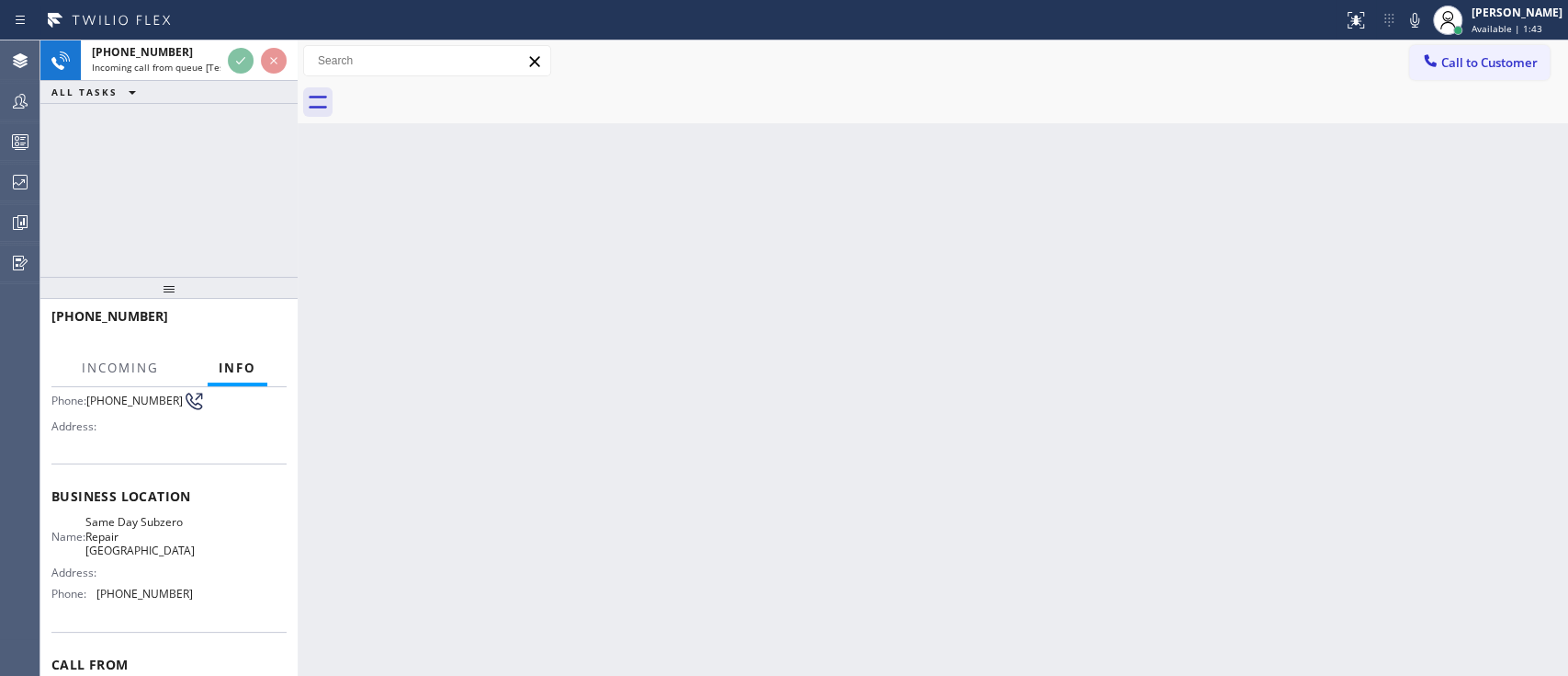
scroll to position [159, 0]
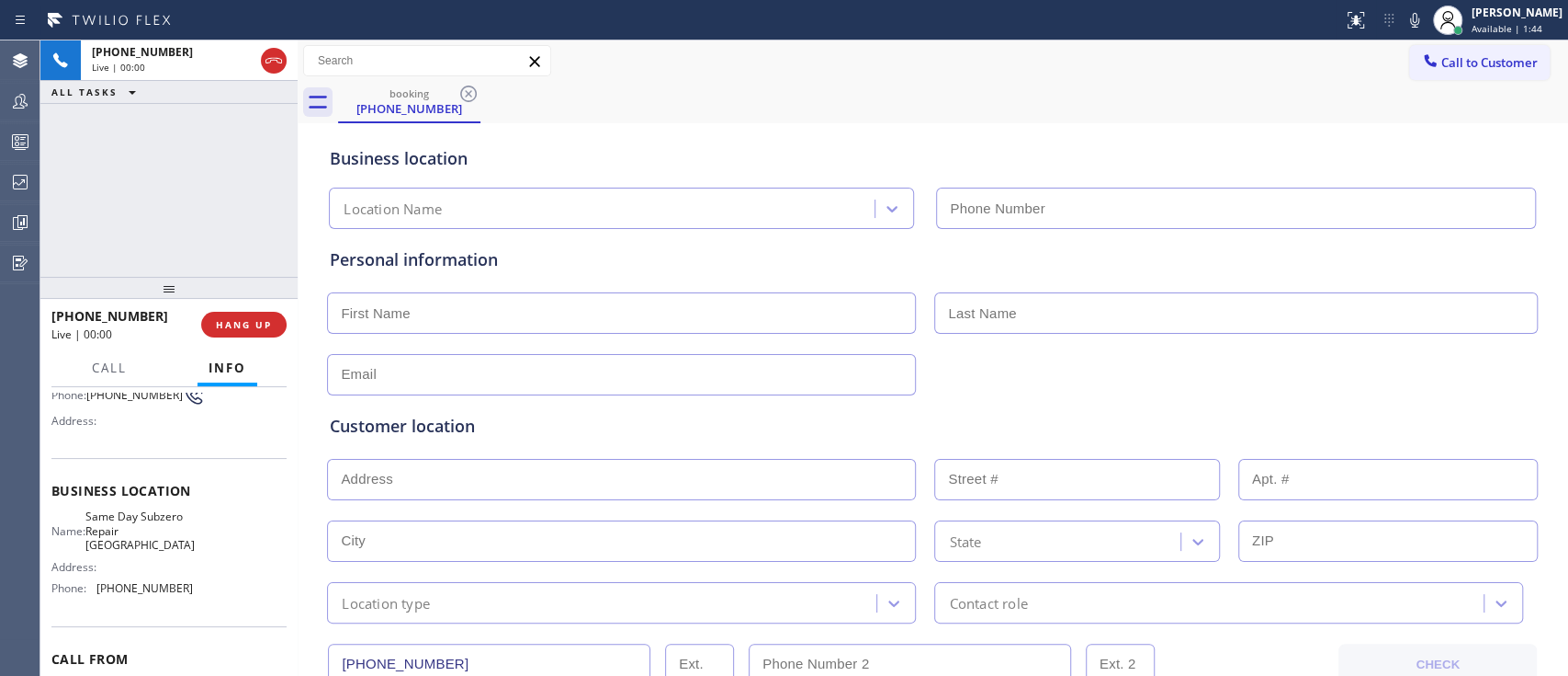
type input "[PHONE_NUMBER]"
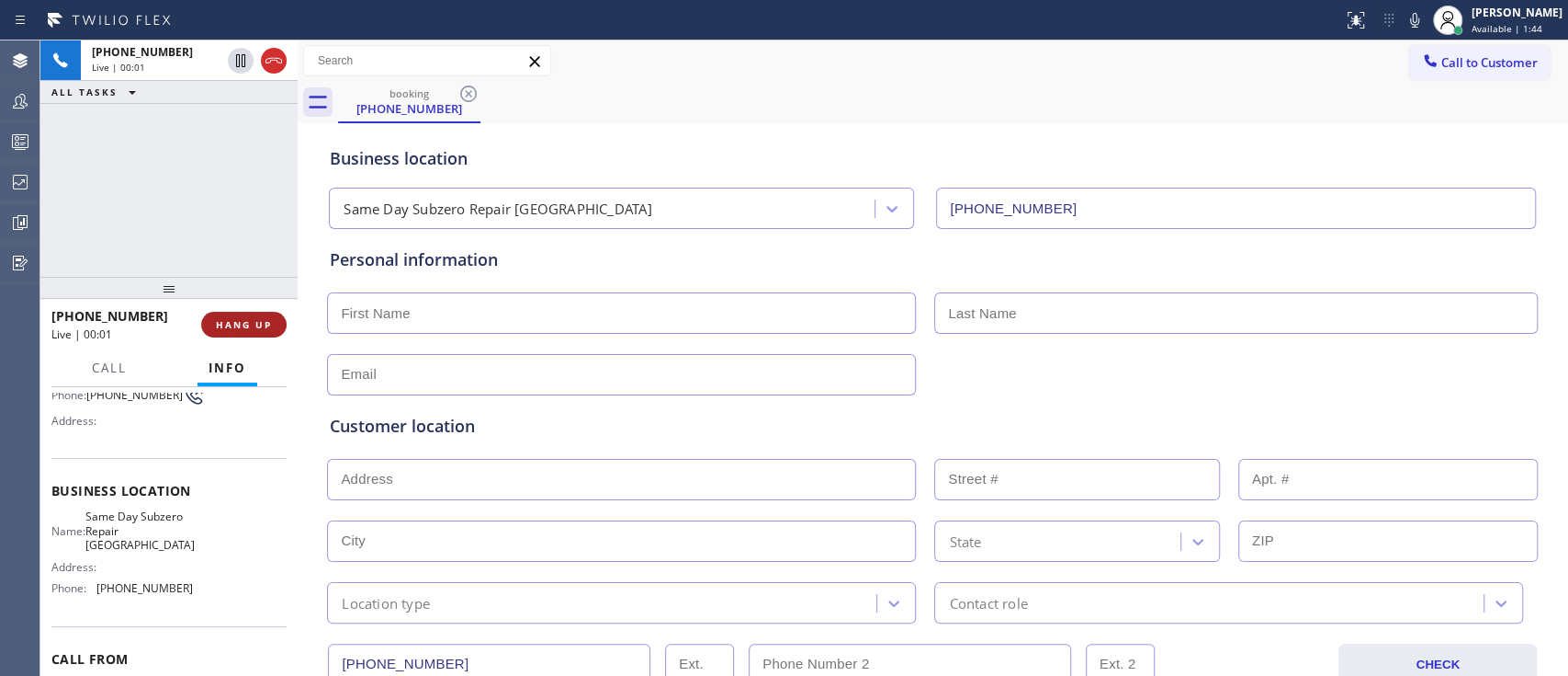
drag, startPoint x: 254, startPoint y: 339, endPoint x: 258, endPoint y: 326, distance: 13.6
click at [258, 326] on div "[PHONE_NUMBER] Live | 00:01 HANG UP" at bounding box center [168, 325] width 235 height 48
click at [258, 326] on span "HANG UP" at bounding box center [244, 324] width 56 height 13
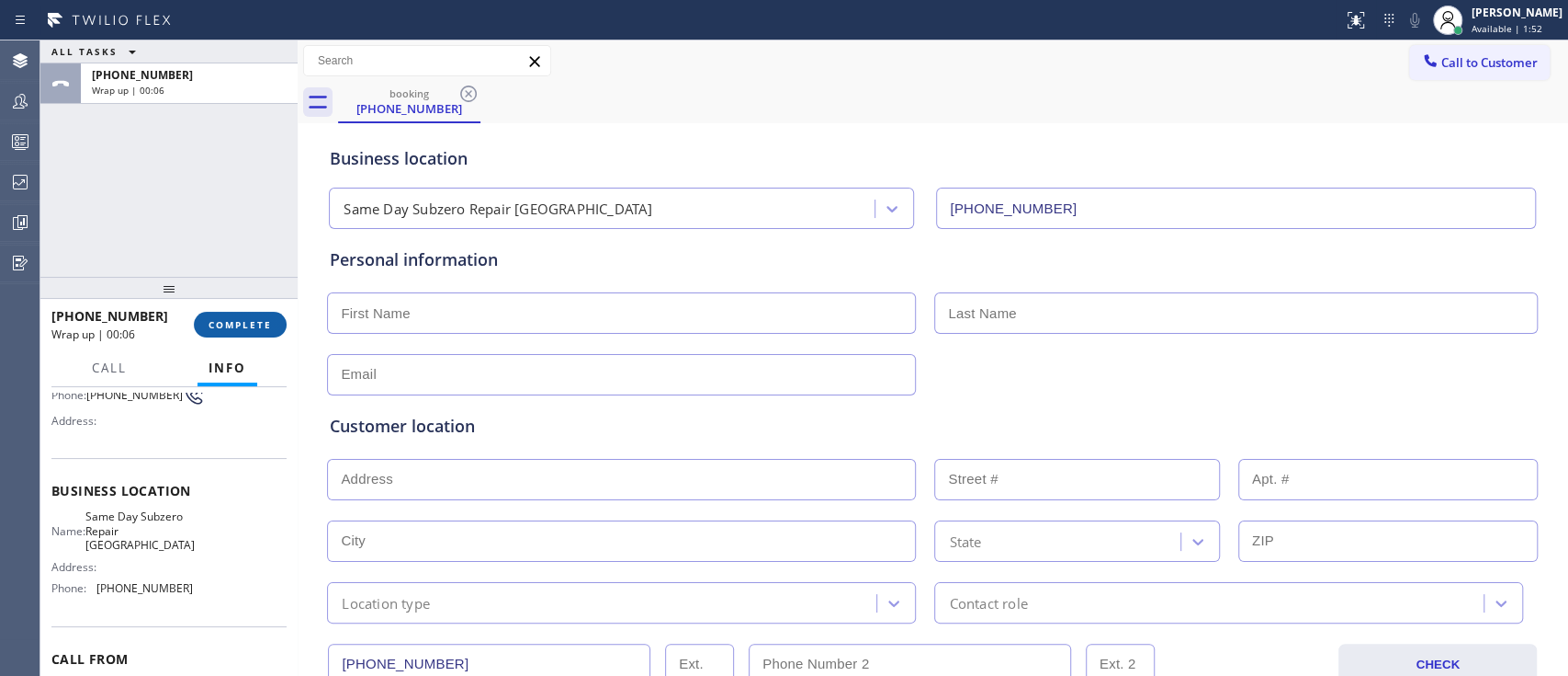
click at [258, 326] on span "COMPLETE" at bounding box center [240, 324] width 63 height 13
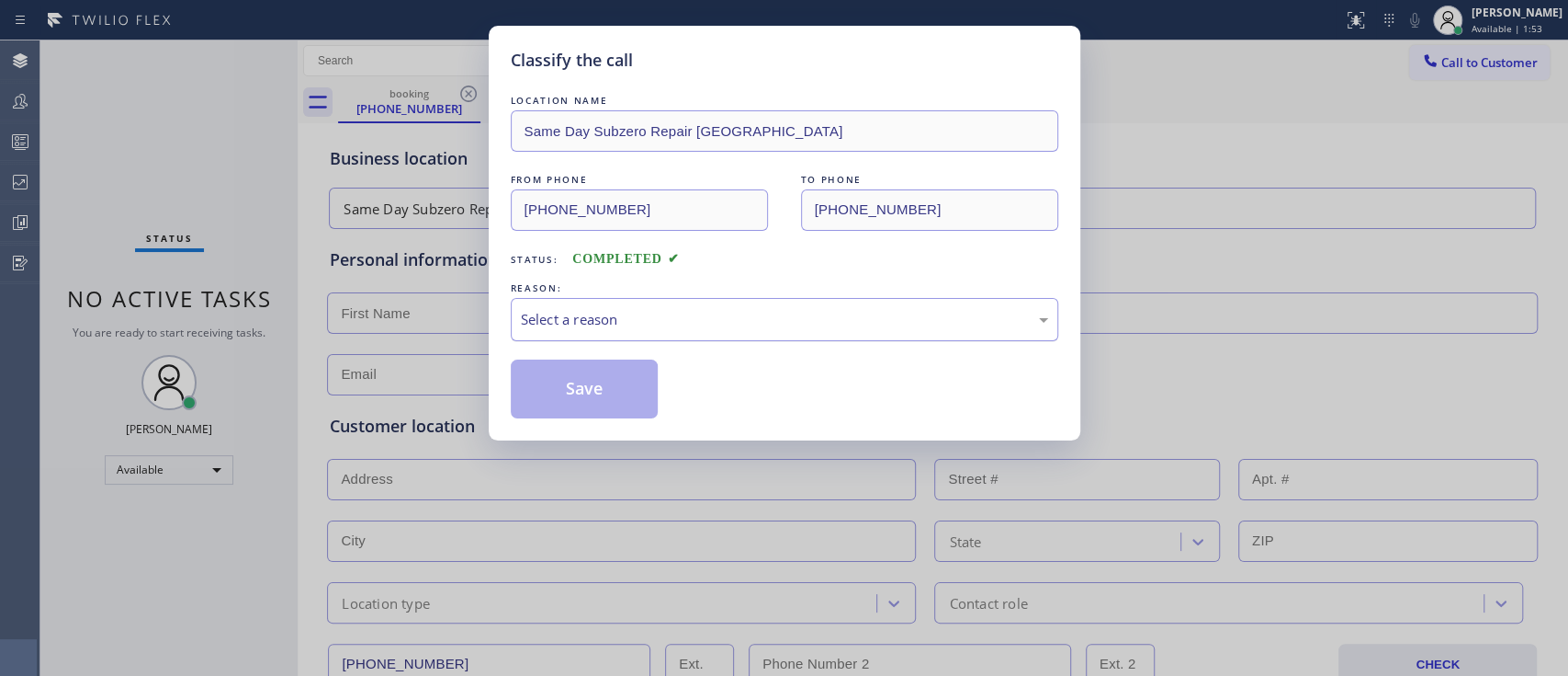
click at [556, 330] on div "Select a reason" at bounding box center [784, 319] width 548 height 43
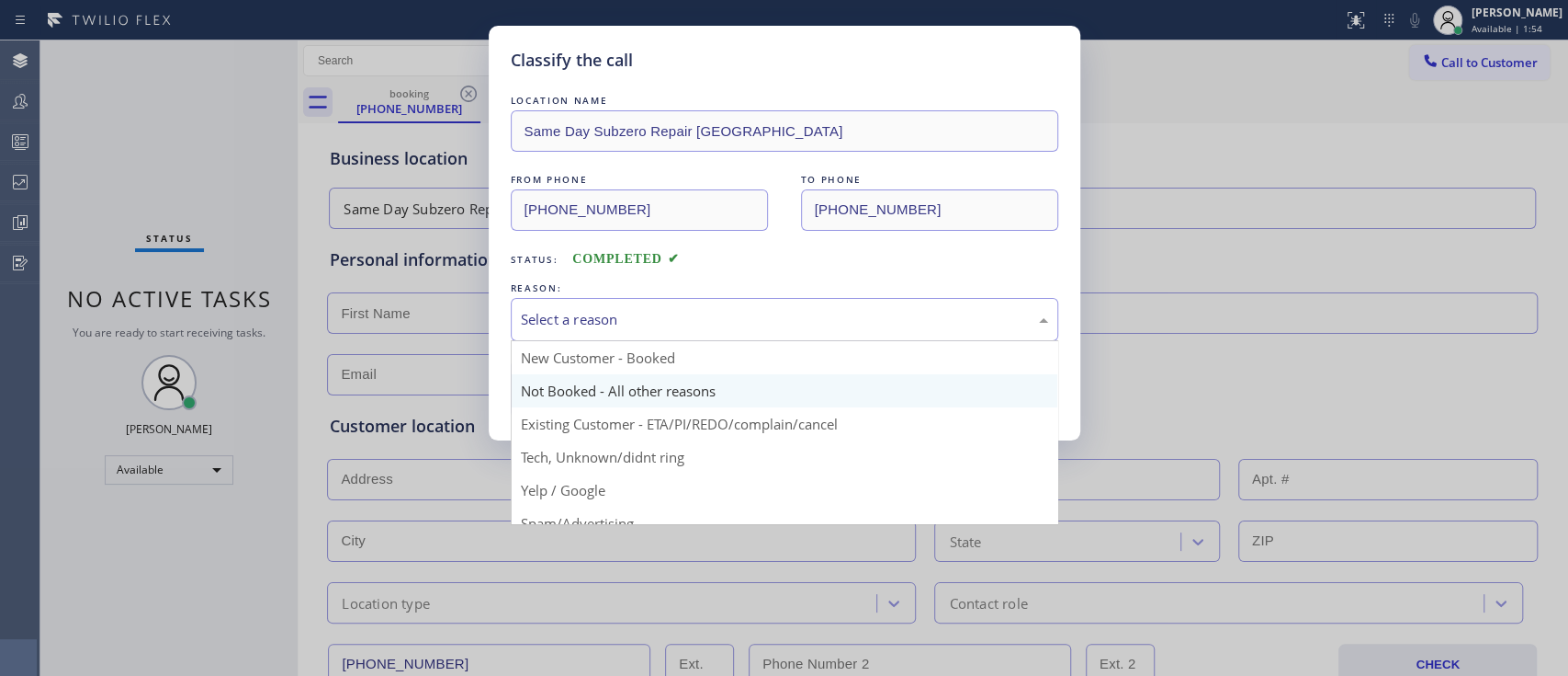
scroll to position [52, 0]
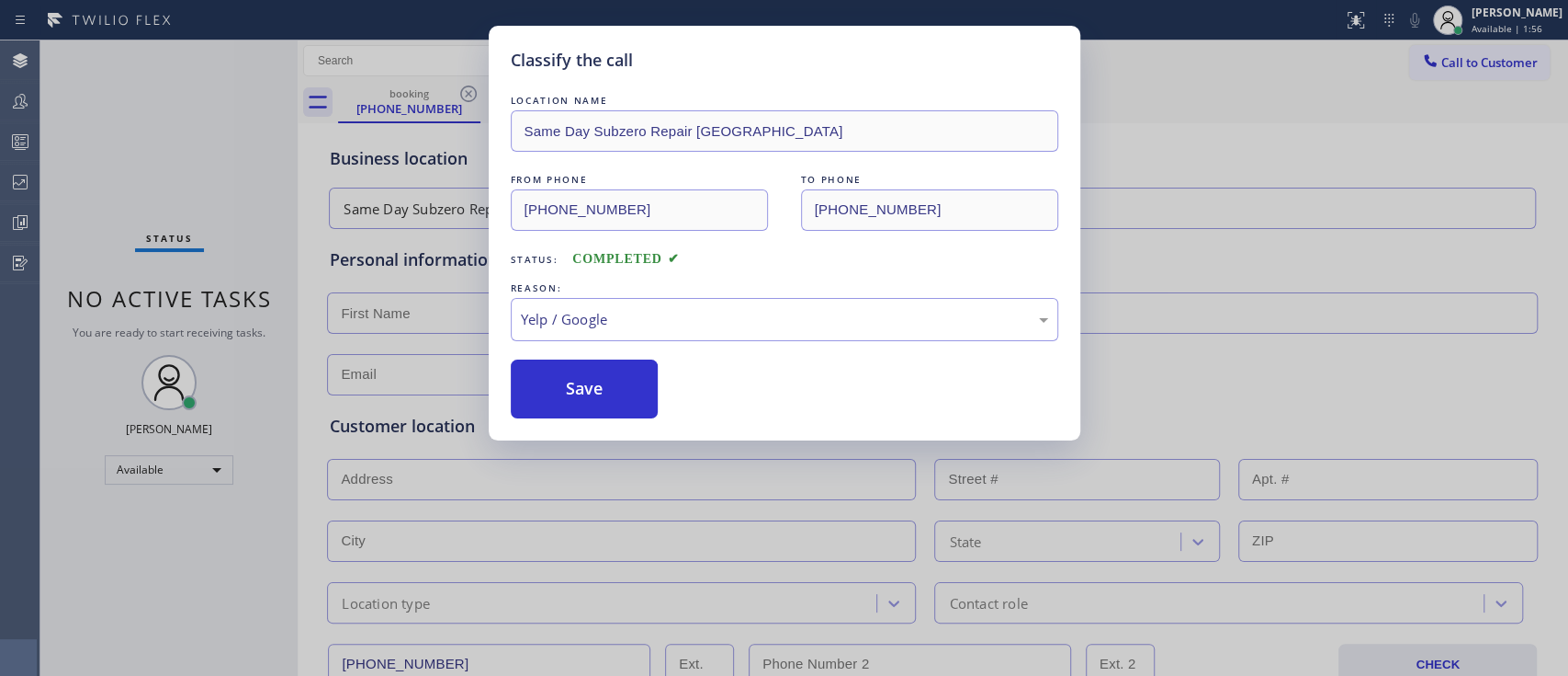
click at [625, 341] on div "LOCATION NAME Same Day Subzero Repair [GEOGRAPHIC_DATA] FROM PHONE [PHONE_NUMBE…" at bounding box center [784, 254] width 548 height 327
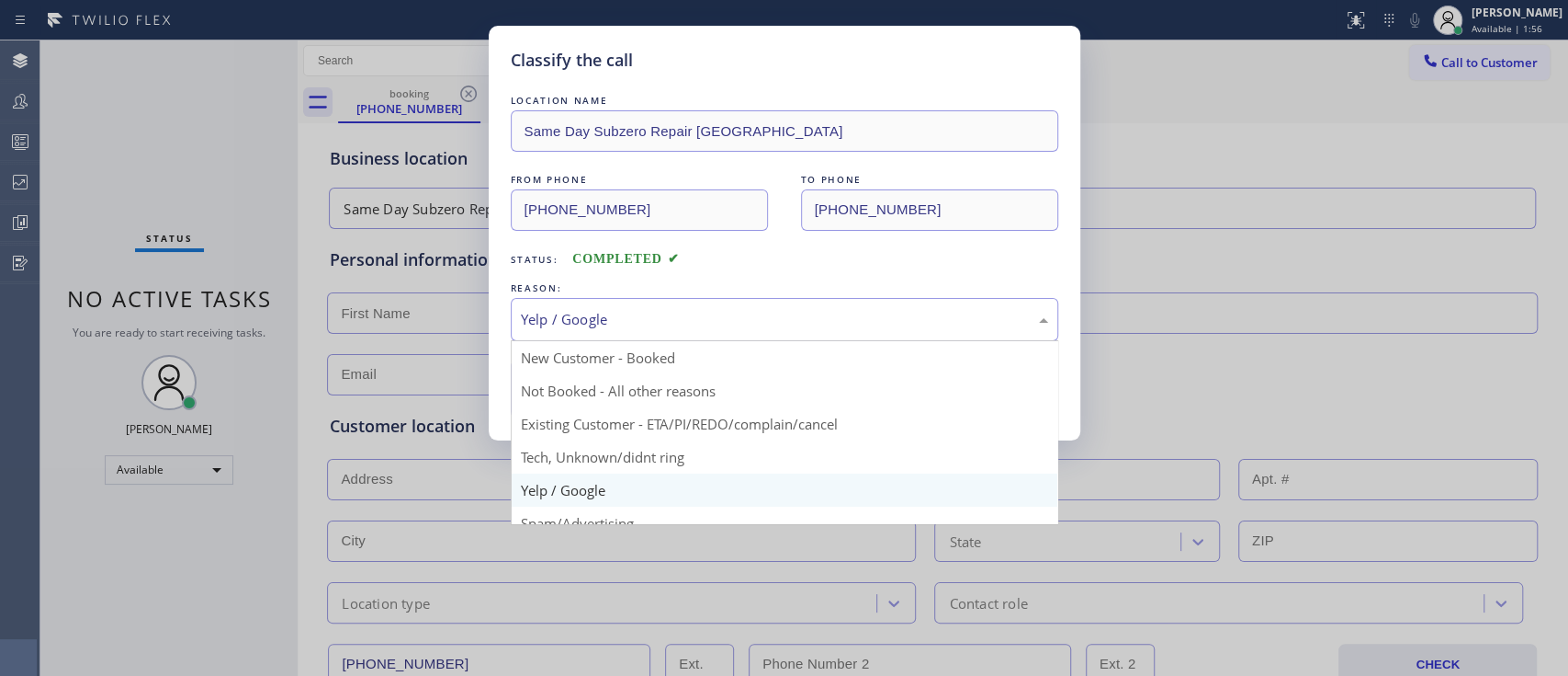
click at [630, 335] on div "Yelp / Google" at bounding box center [784, 319] width 548 height 43
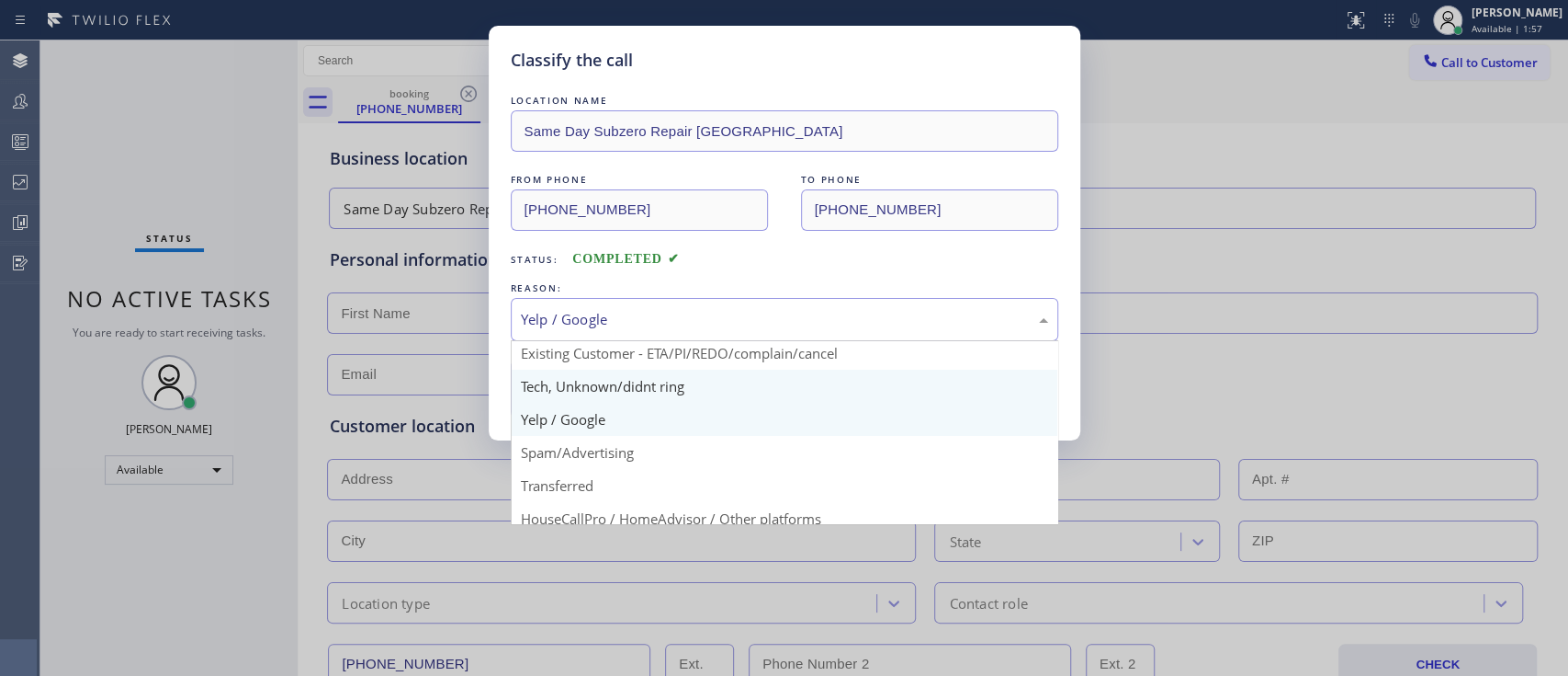
scroll to position [74, 0]
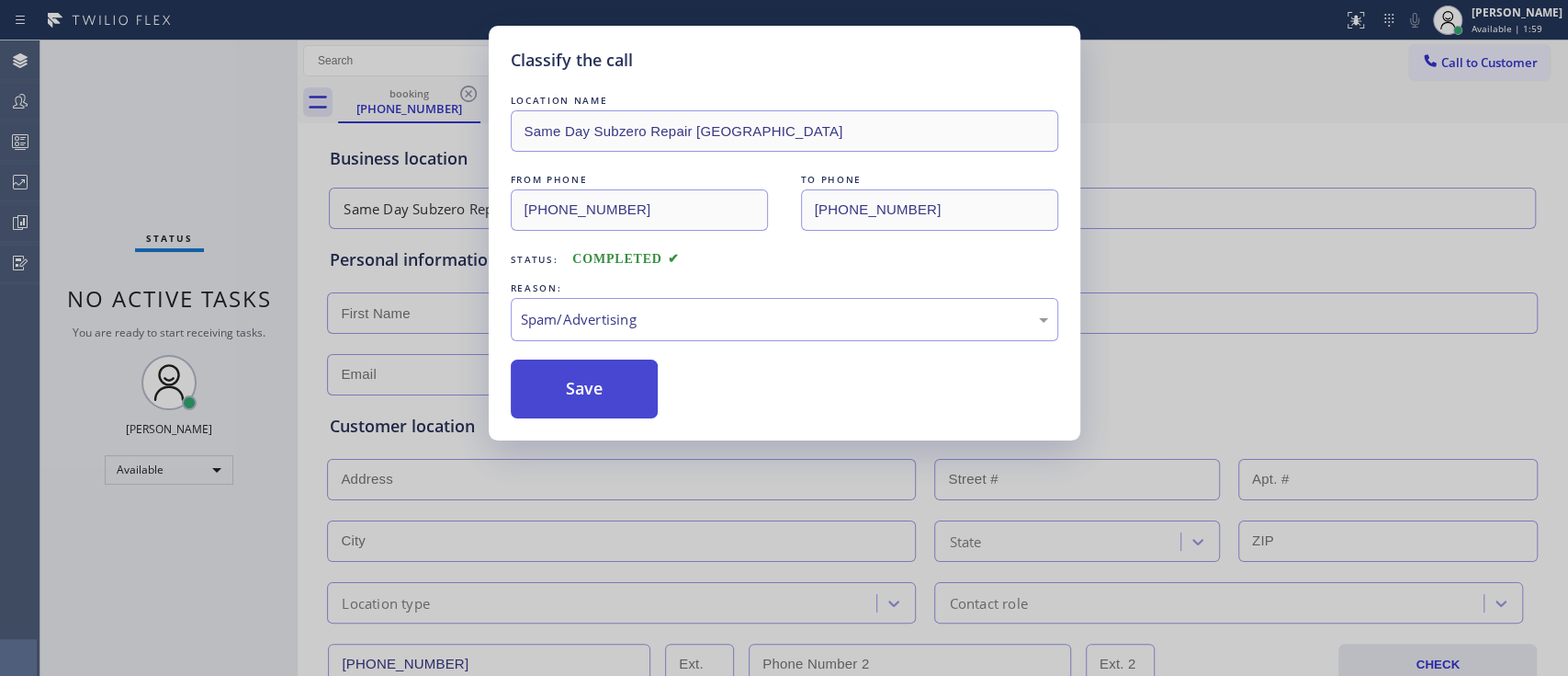
click at [624, 399] on button "Save" at bounding box center [585, 388] width 148 height 59
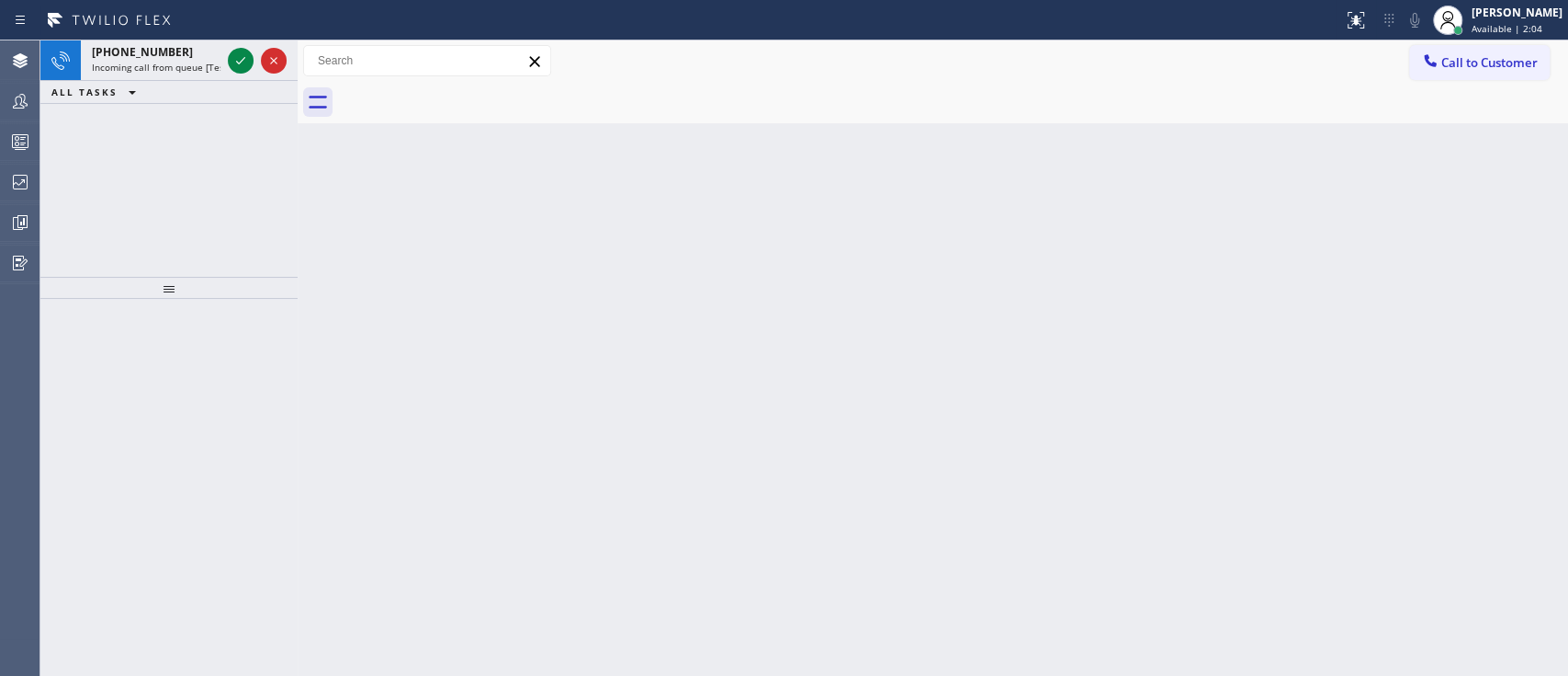
click at [1484, 177] on div "Back to Dashboard Change Sender ID Customers Technicians Select a contact Outbo…" at bounding box center [932, 357] width 1270 height 635
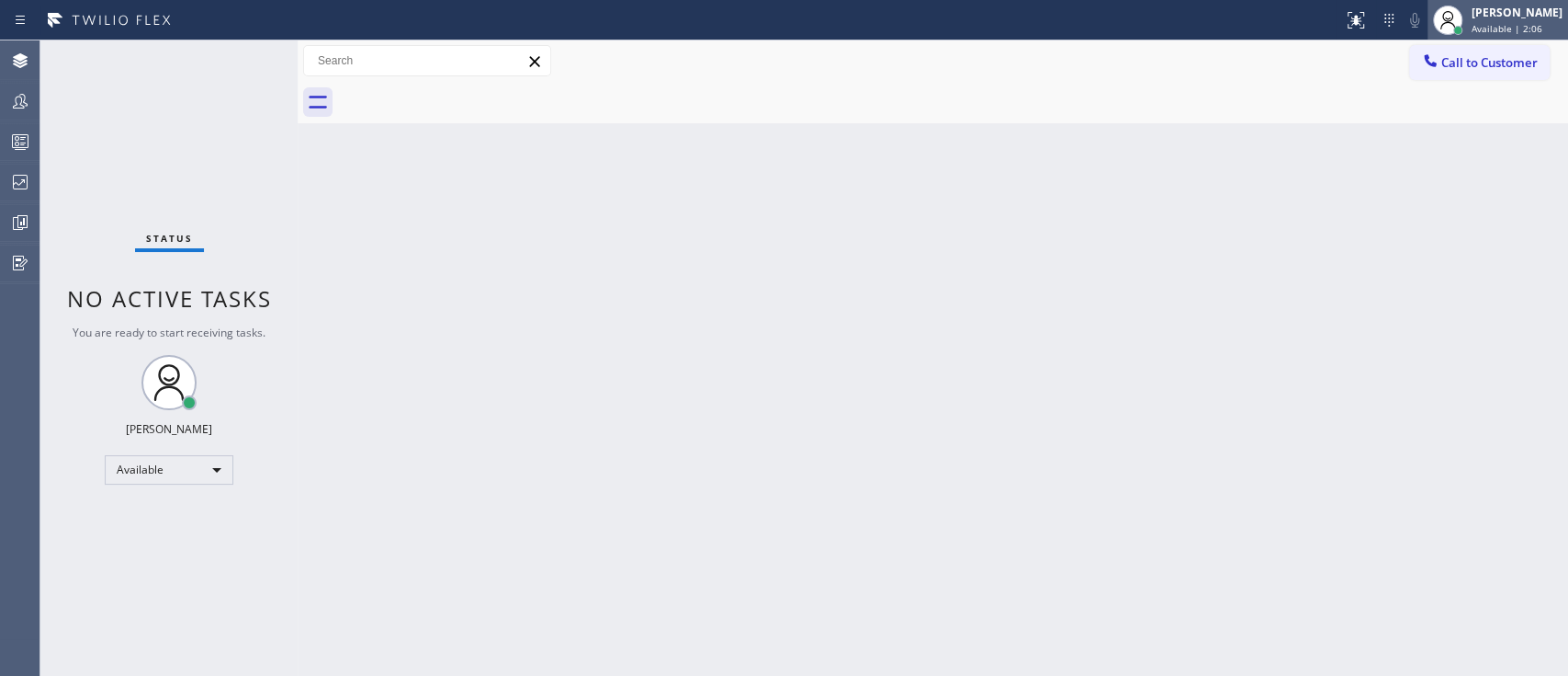
click at [1510, 22] on span "Available | 2:06" at bounding box center [1506, 28] width 71 height 13
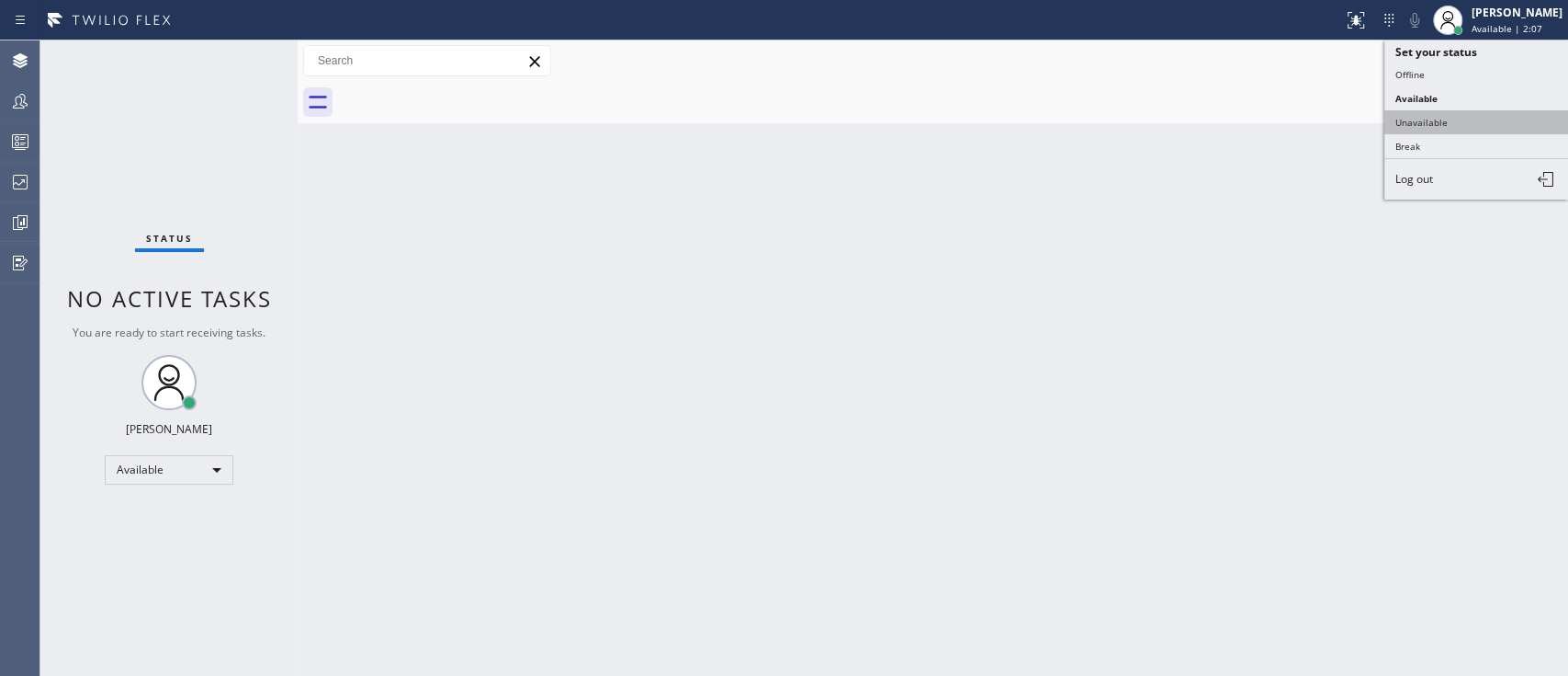
click at [1420, 119] on button "Unavailable" at bounding box center [1476, 122] width 184 height 24
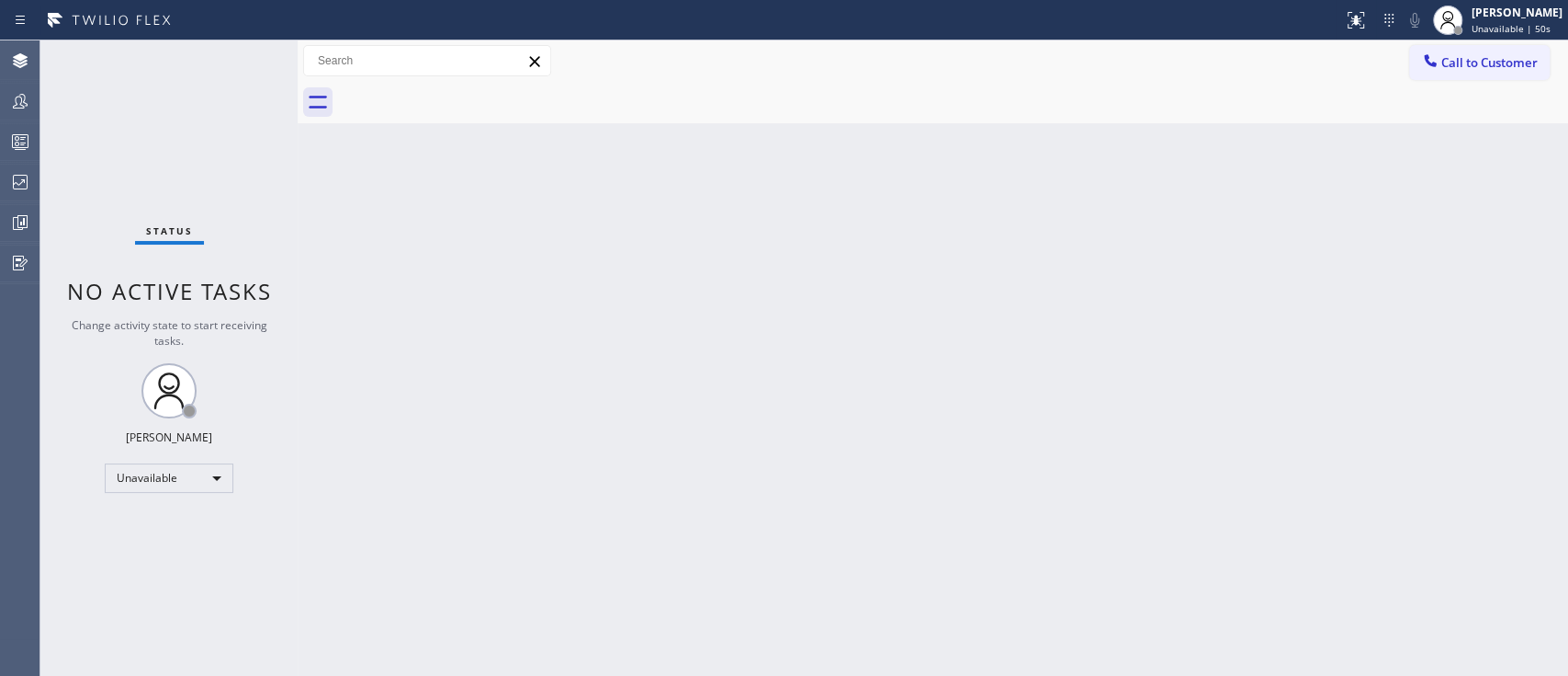
click at [1349, 202] on div "Back to Dashboard Change Sender ID Customers Technicians Select a contact Outbo…" at bounding box center [932, 357] width 1270 height 635
click at [11, 141] on icon at bounding box center [20, 142] width 22 height 22
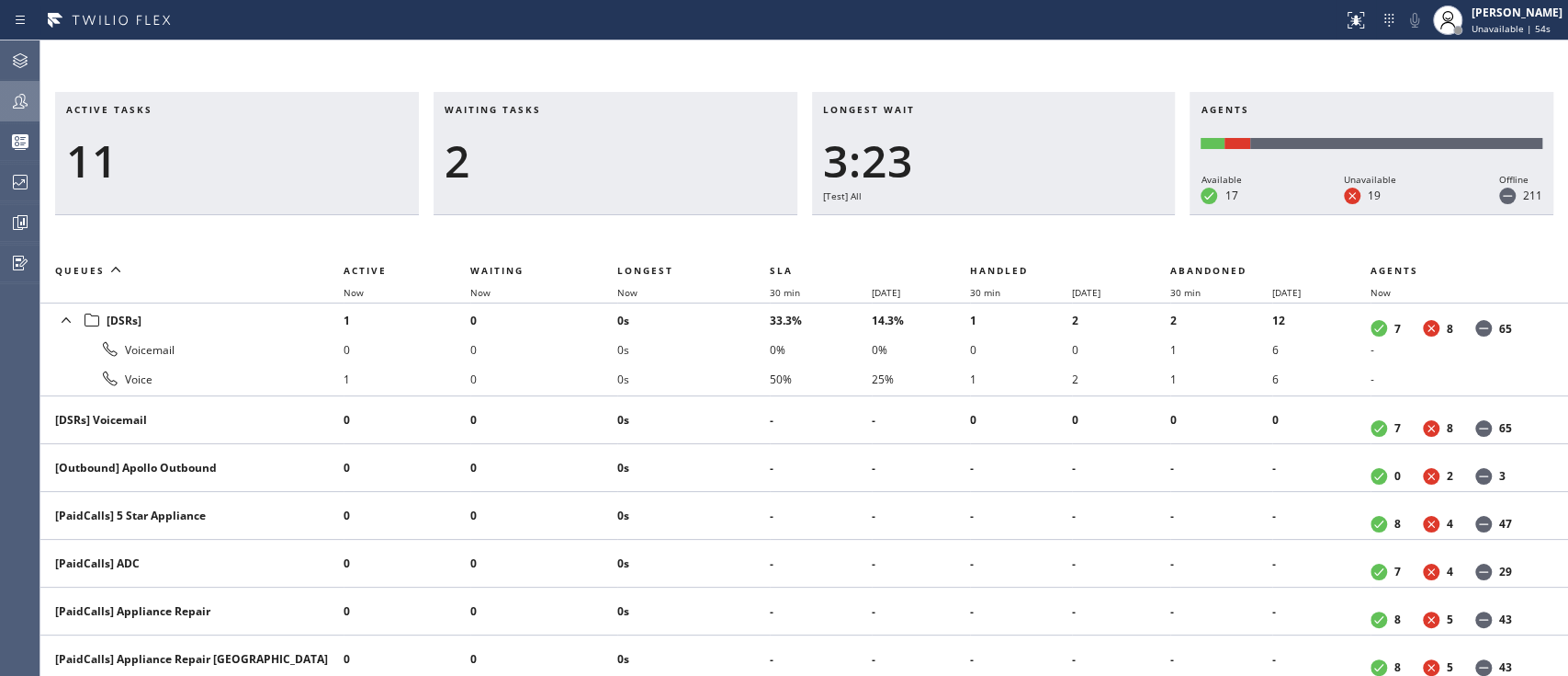
click at [15, 107] on icon at bounding box center [20, 101] width 22 height 22
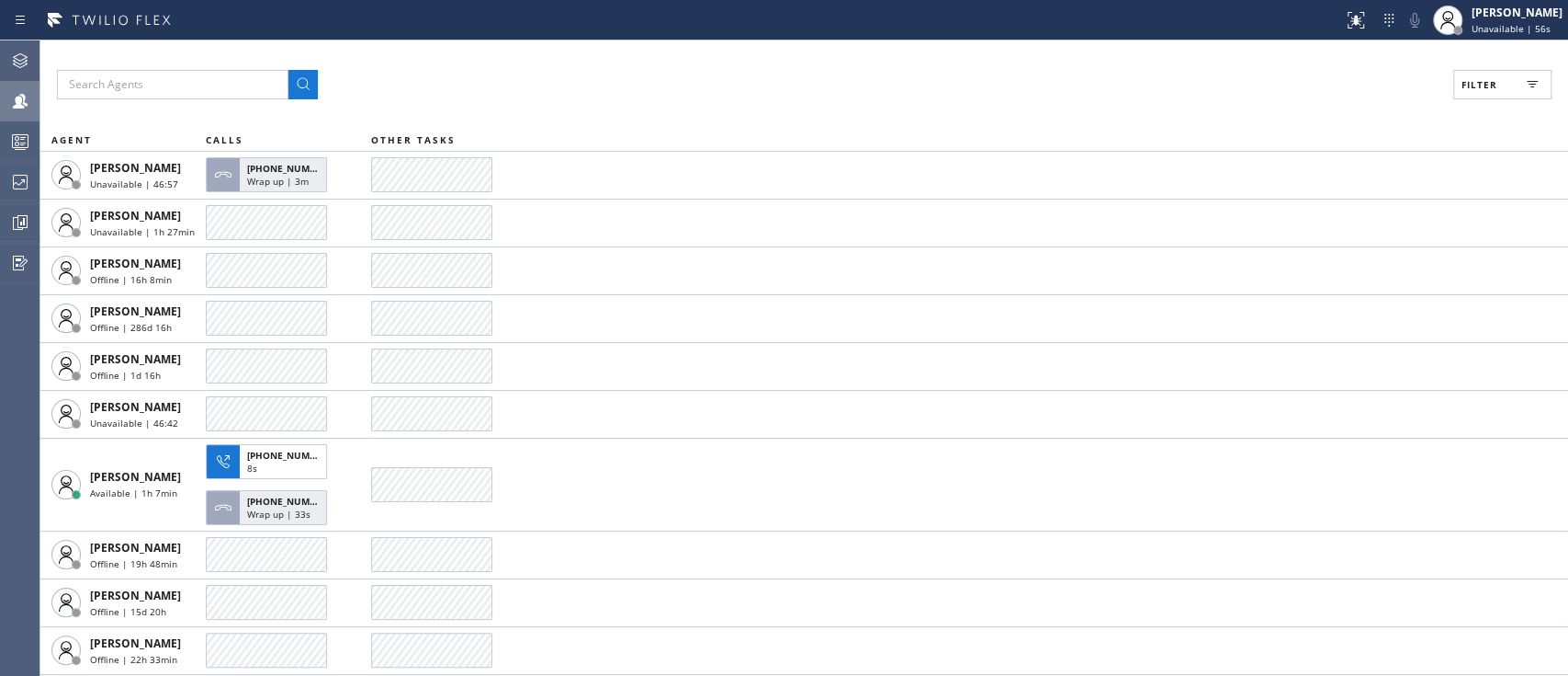
click at [1485, 94] on button "Filter" at bounding box center [1502, 84] width 98 height 29
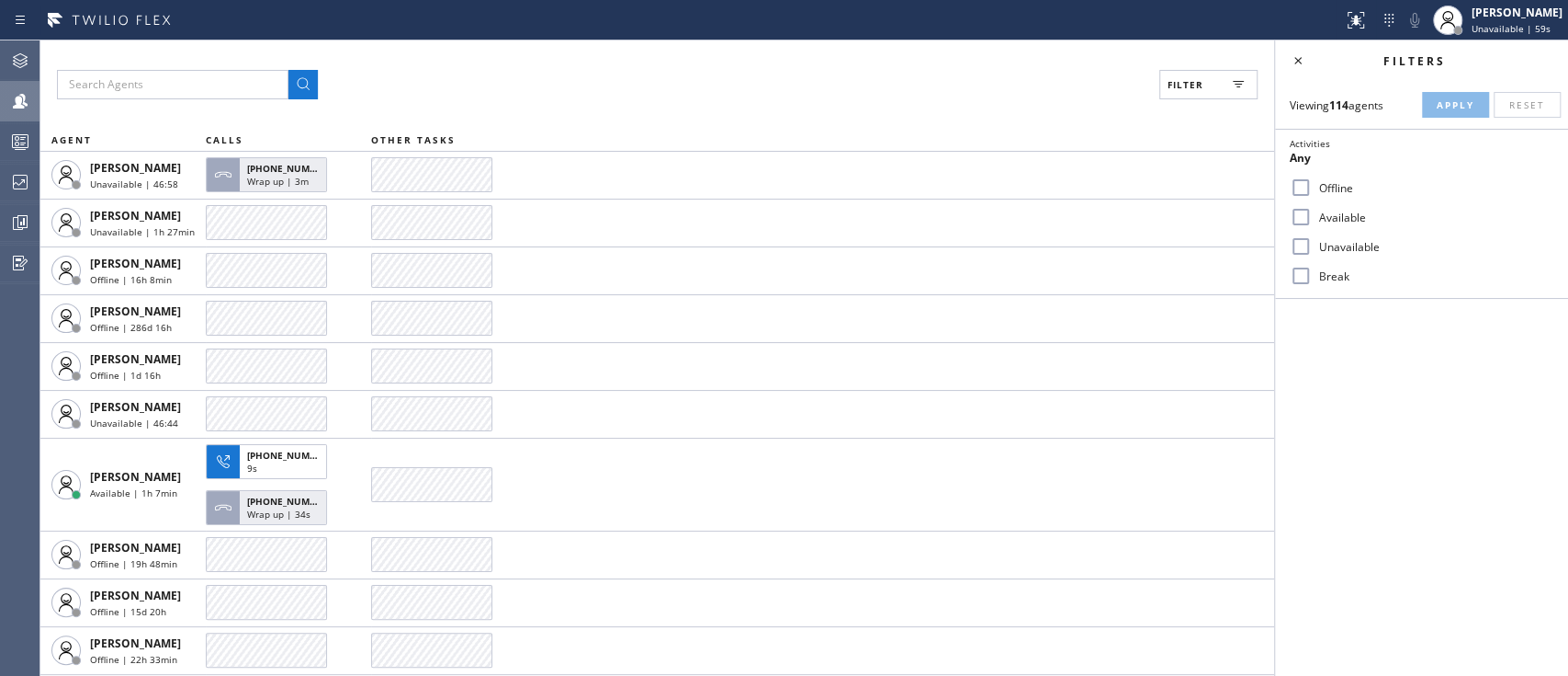
click at [1355, 219] on label "Available" at bounding box center [1432, 218] width 242 height 16
click at [1311, 219] on input "Available" at bounding box center [1300, 217] width 22 height 22
checkbox input "true"
click at [1457, 108] on span "Apply" at bounding box center [1455, 104] width 38 height 13
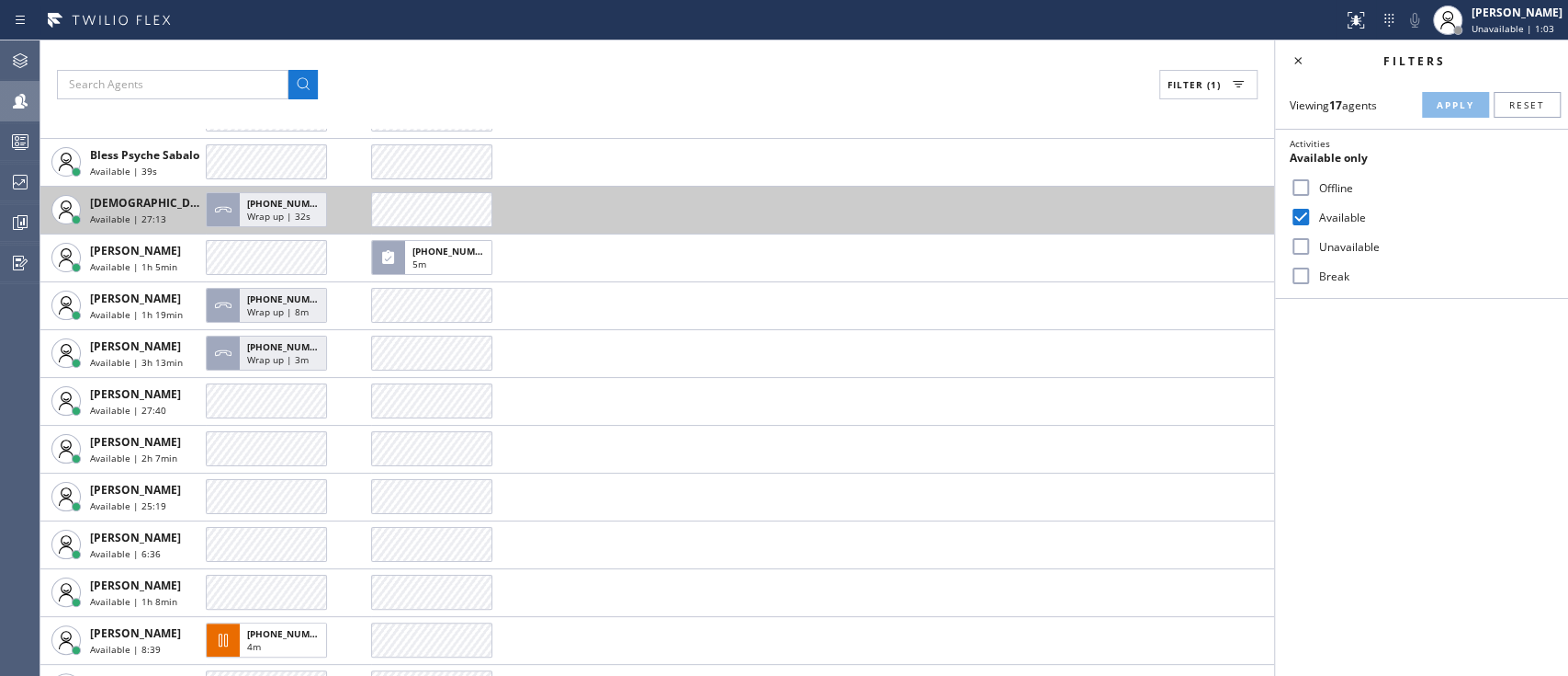
scroll to position [332, 0]
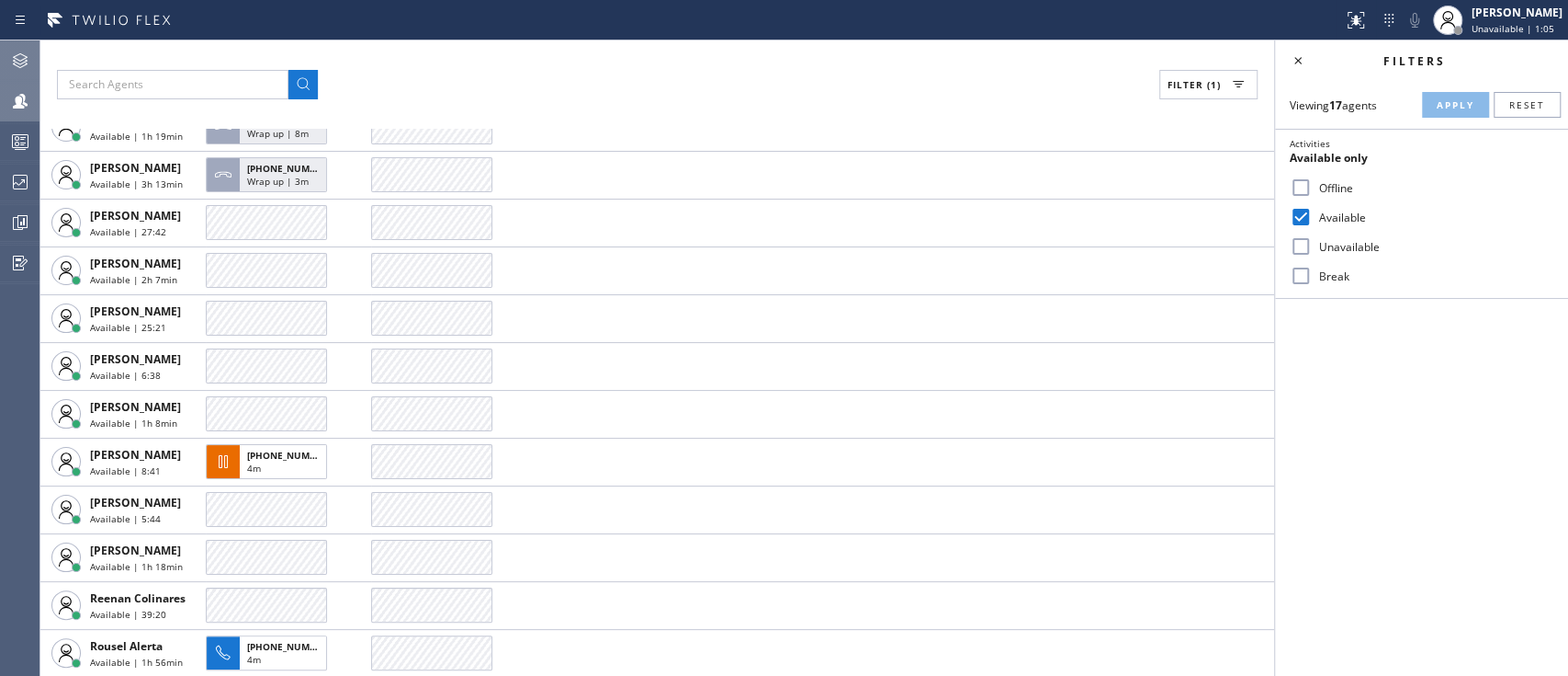
click at [21, 65] on icon at bounding box center [20, 61] width 22 height 22
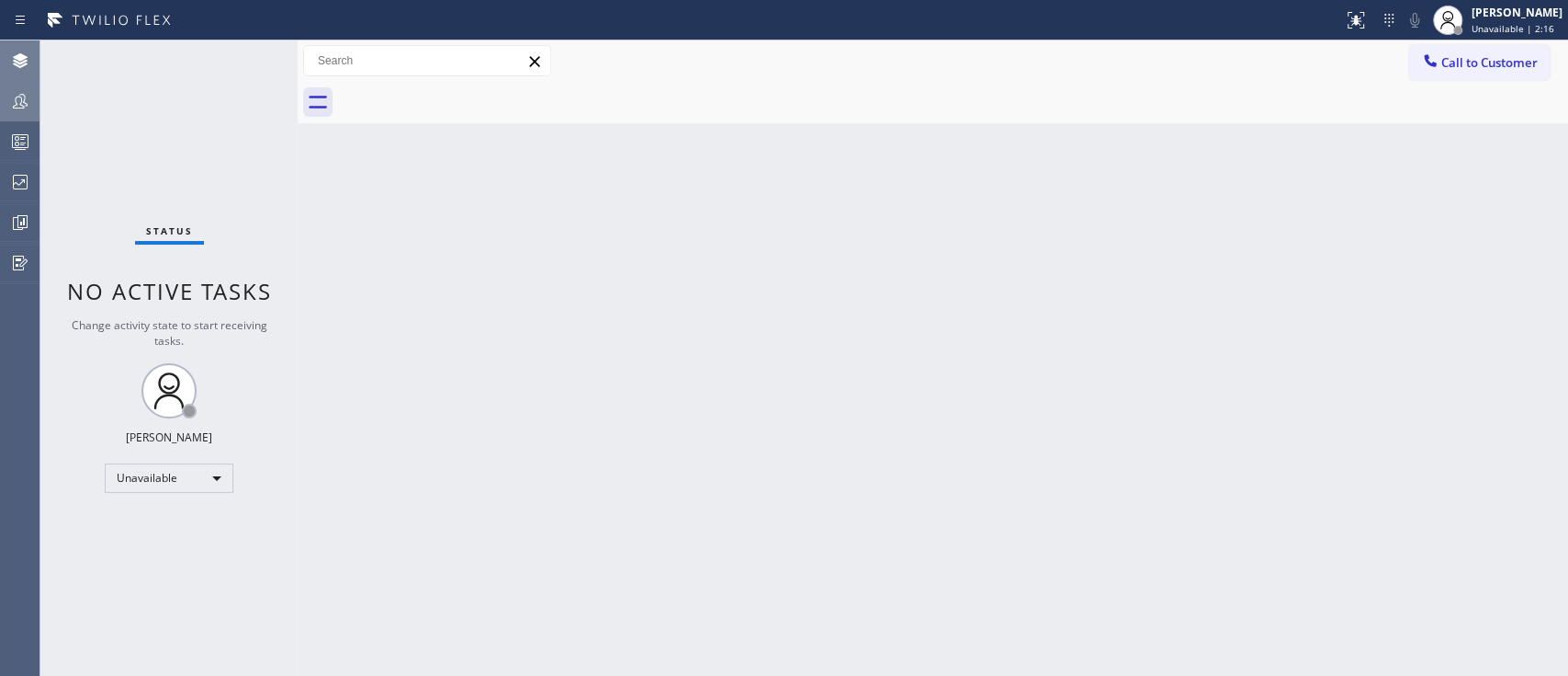
click at [1565, 319] on div "Back to Dashboard Change Sender ID Customers Technicians Select a contact Outbo…" at bounding box center [932, 357] width 1270 height 635
click at [11, 142] on icon at bounding box center [20, 142] width 22 height 22
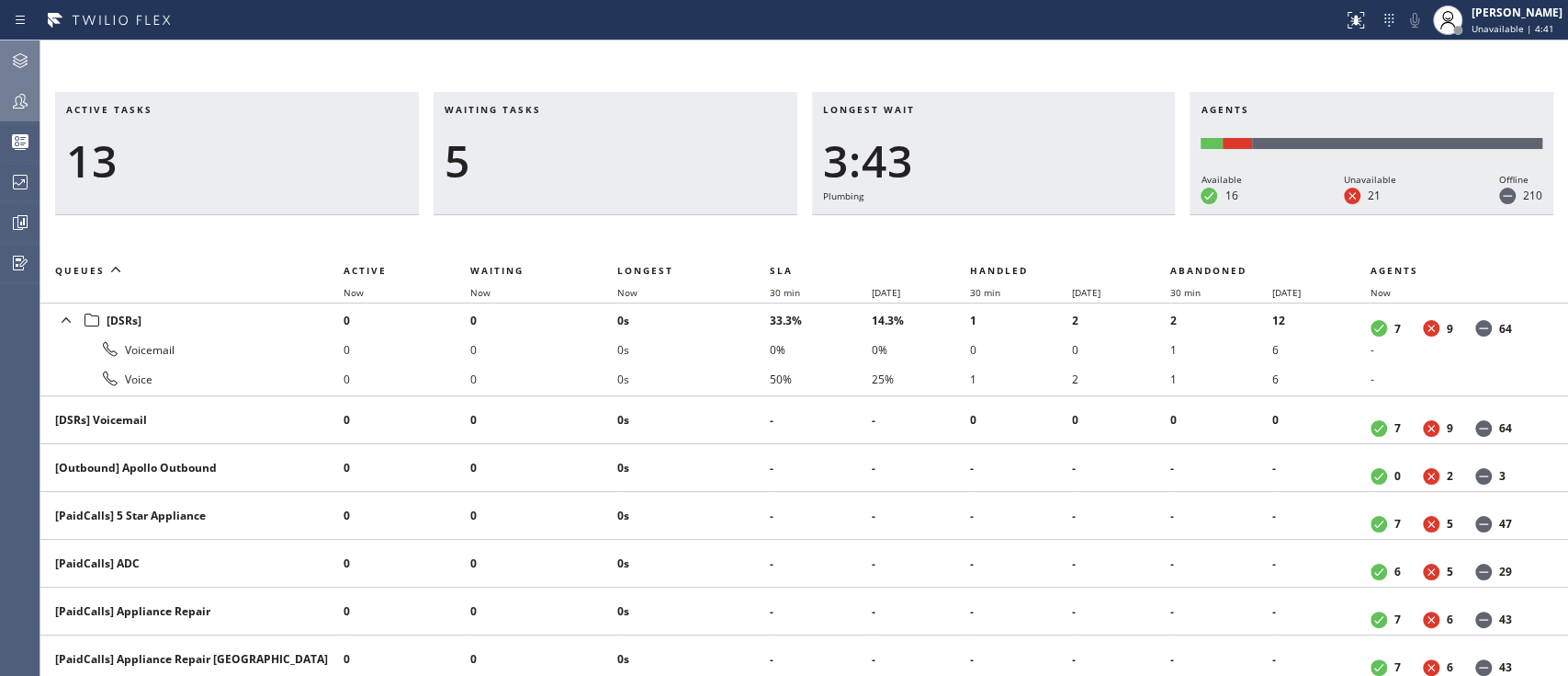
click at [18, 65] on icon at bounding box center [20, 61] width 22 height 22
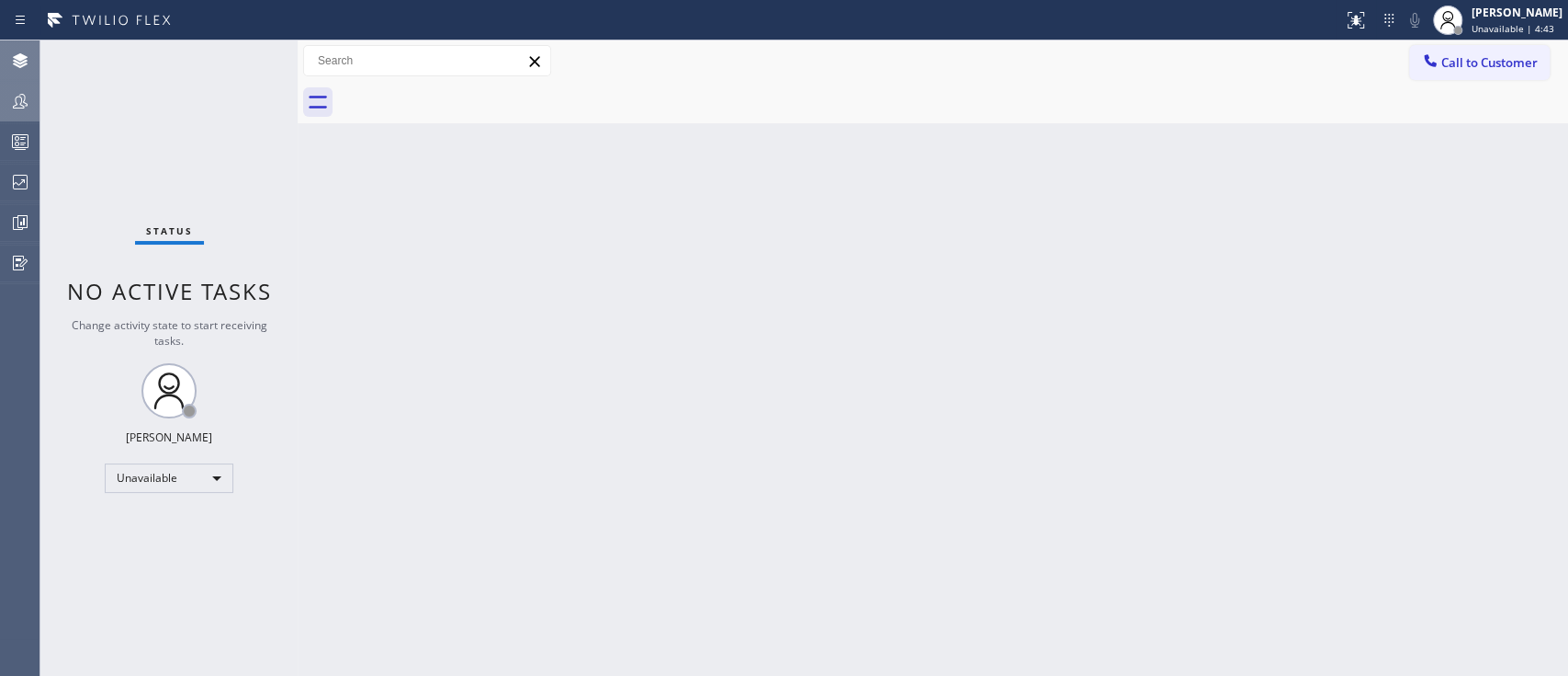
click at [15, 103] on icon at bounding box center [20, 101] width 22 height 22
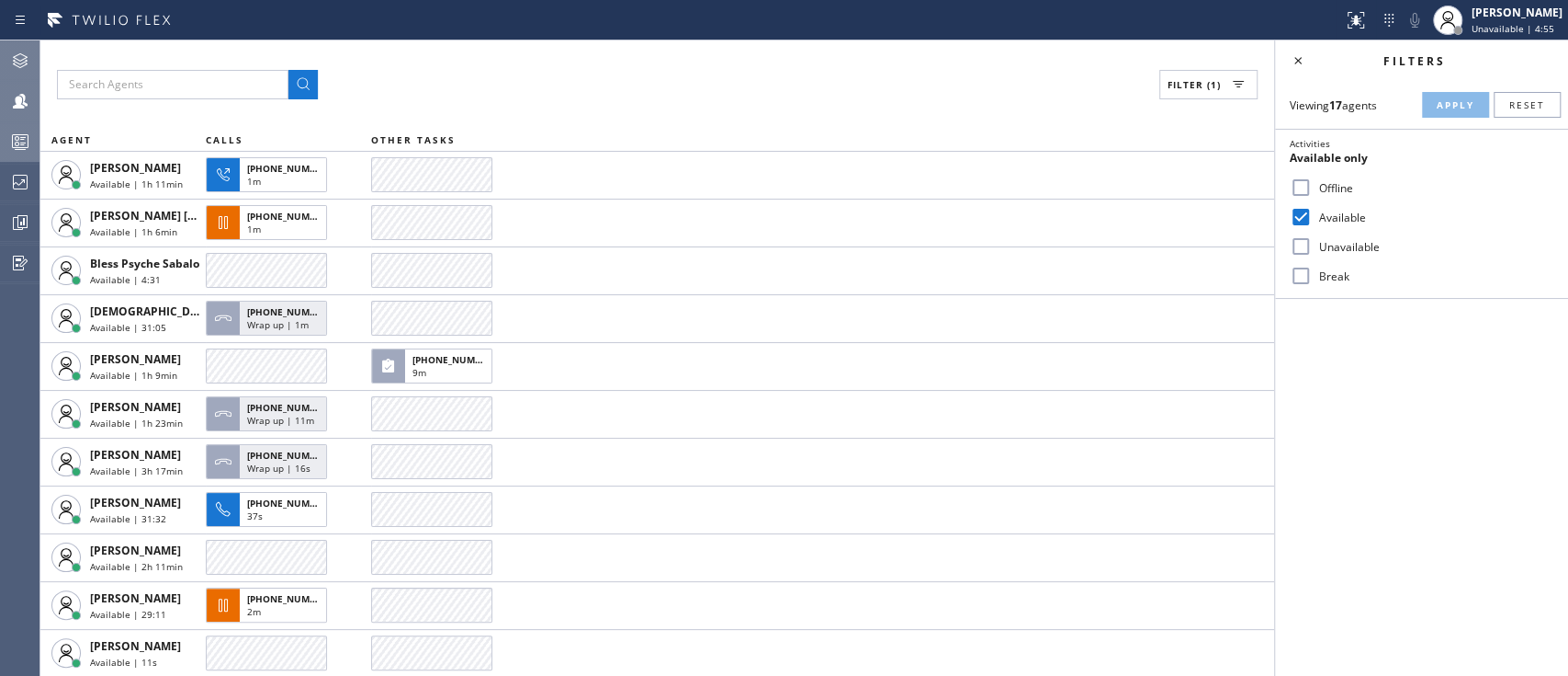
click at [29, 155] on div at bounding box center [20, 141] width 40 height 37
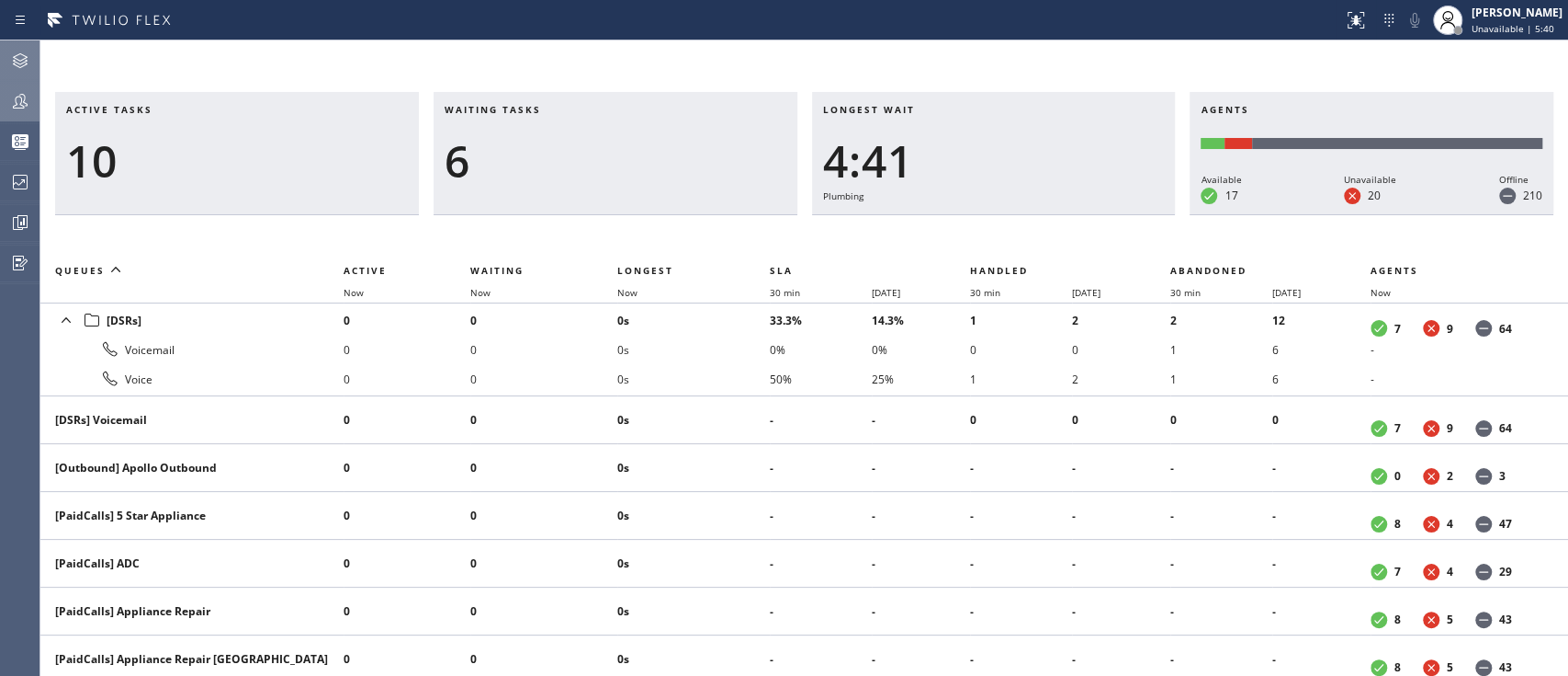
click at [37, 77] on div at bounding box center [20, 60] width 40 height 37
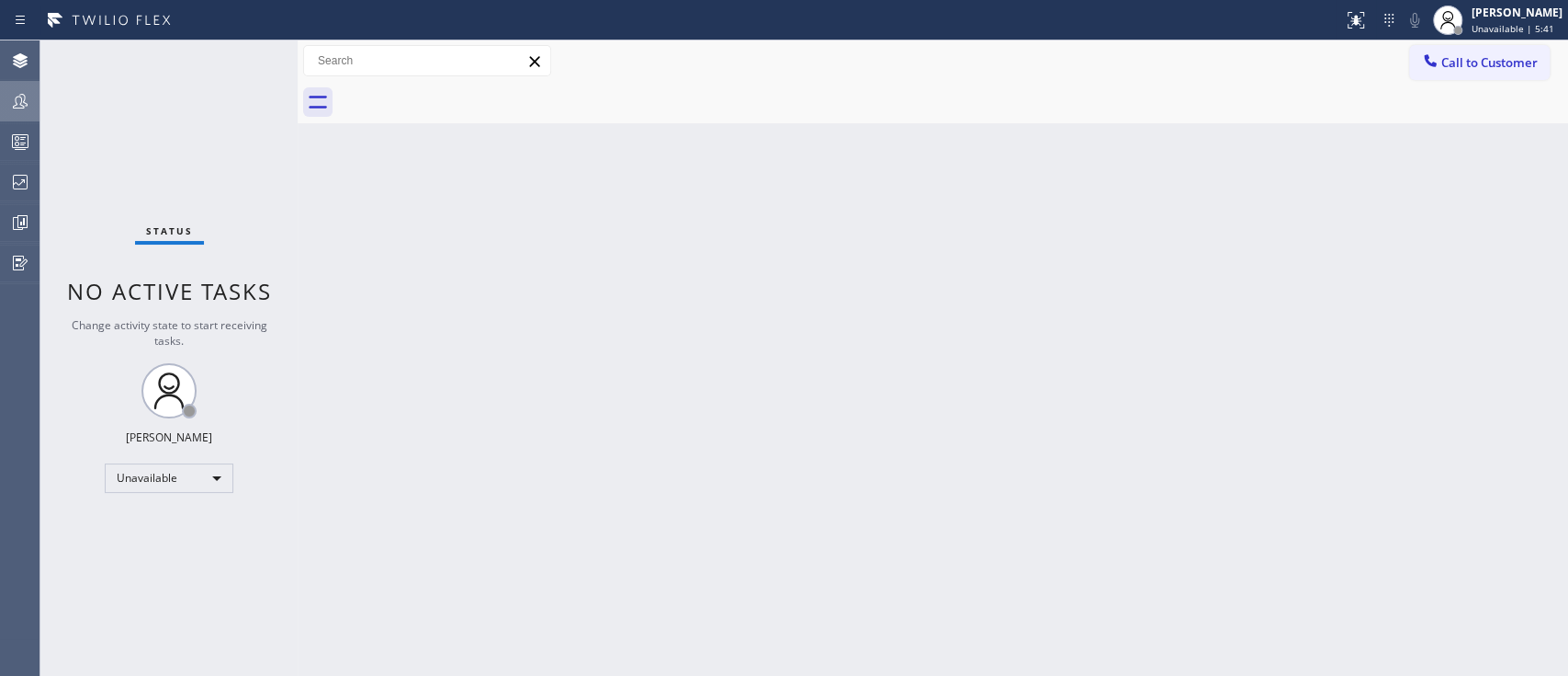
drag, startPoint x: 199, startPoint y: 491, endPoint x: 209, endPoint y: 479, distance: 15.6
click at [209, 479] on div "Status No active tasks Change activity state to start receiving tasks. [PERSON_…" at bounding box center [168, 357] width 257 height 635
click at [209, 479] on div "Unavailable" at bounding box center [169, 477] width 129 height 29
click at [199, 529] on li "Available" at bounding box center [168, 524] width 125 height 22
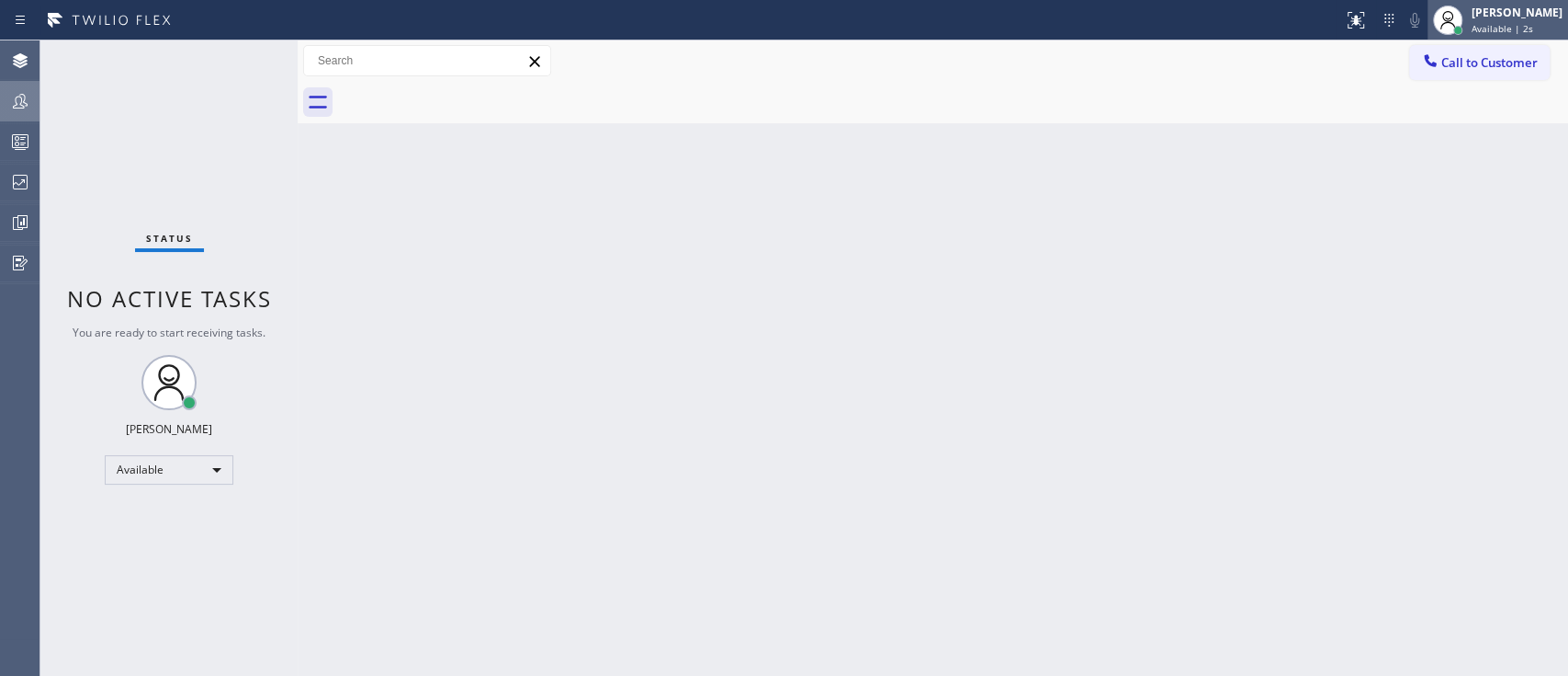
click at [1515, 16] on div "[PERSON_NAME]" at bounding box center [1516, 13] width 91 height 16
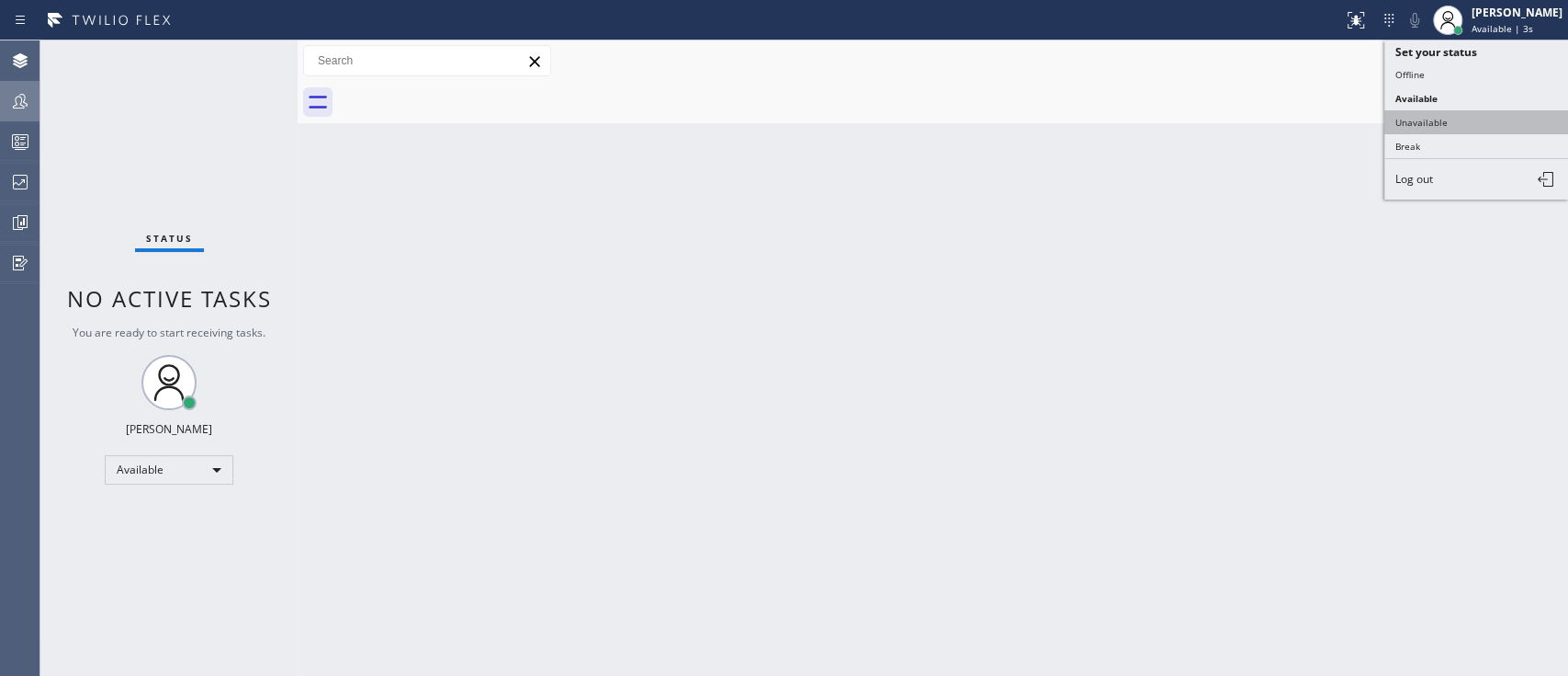
click at [1455, 124] on button "Unavailable" at bounding box center [1476, 122] width 184 height 24
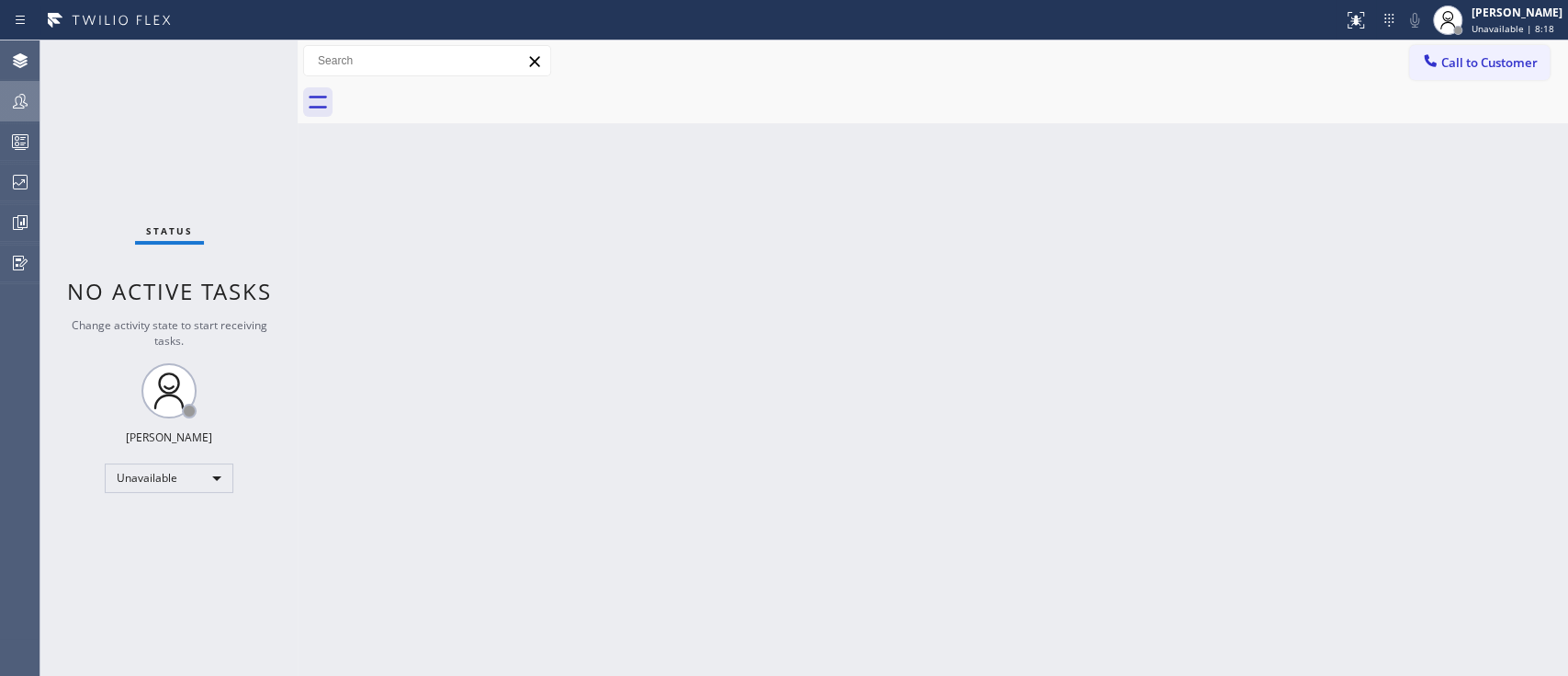
click at [1426, 358] on div "Back to Dashboard Change Sender ID Customers Technicians Select a contact Outbo…" at bounding box center [932, 357] width 1270 height 635
click at [25, 154] on div at bounding box center [20, 141] width 40 height 37
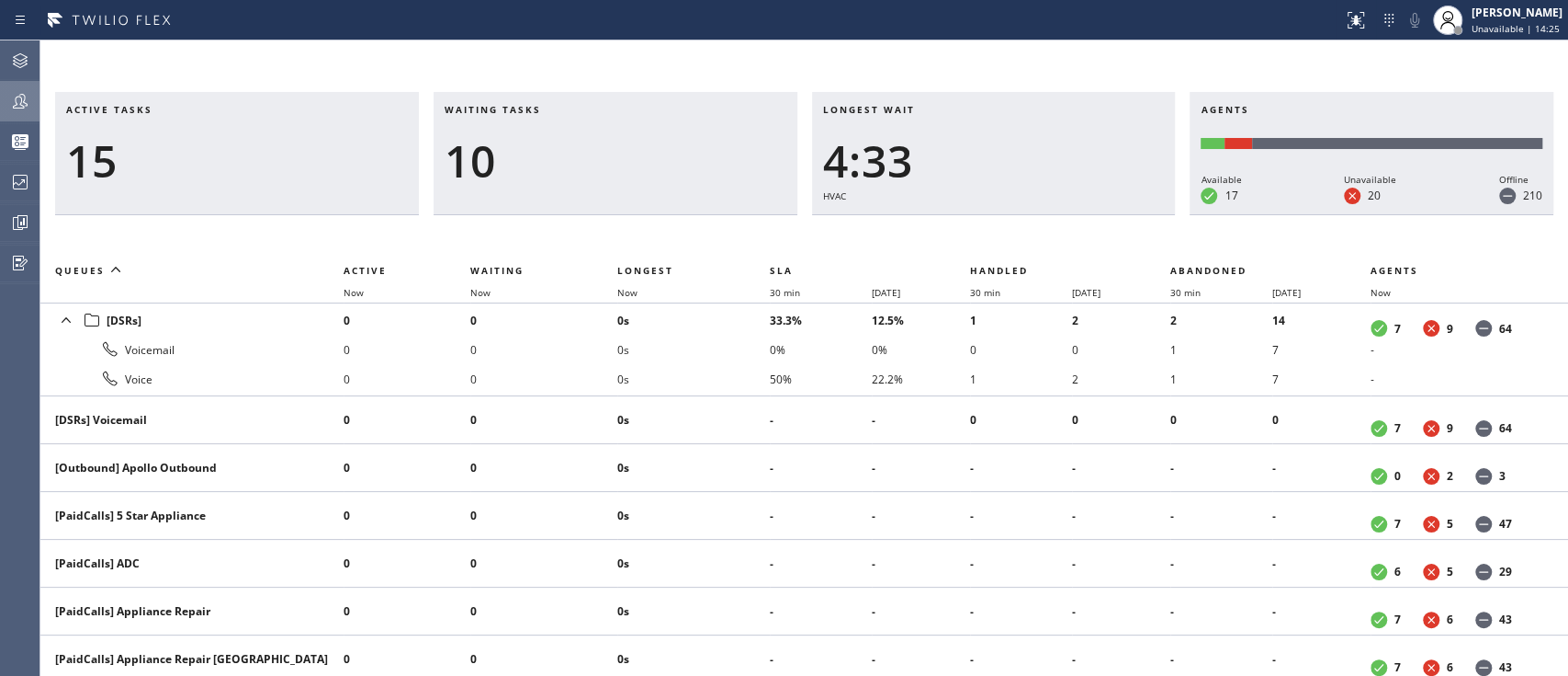
click at [15, 55] on icon at bounding box center [20, 61] width 22 height 22
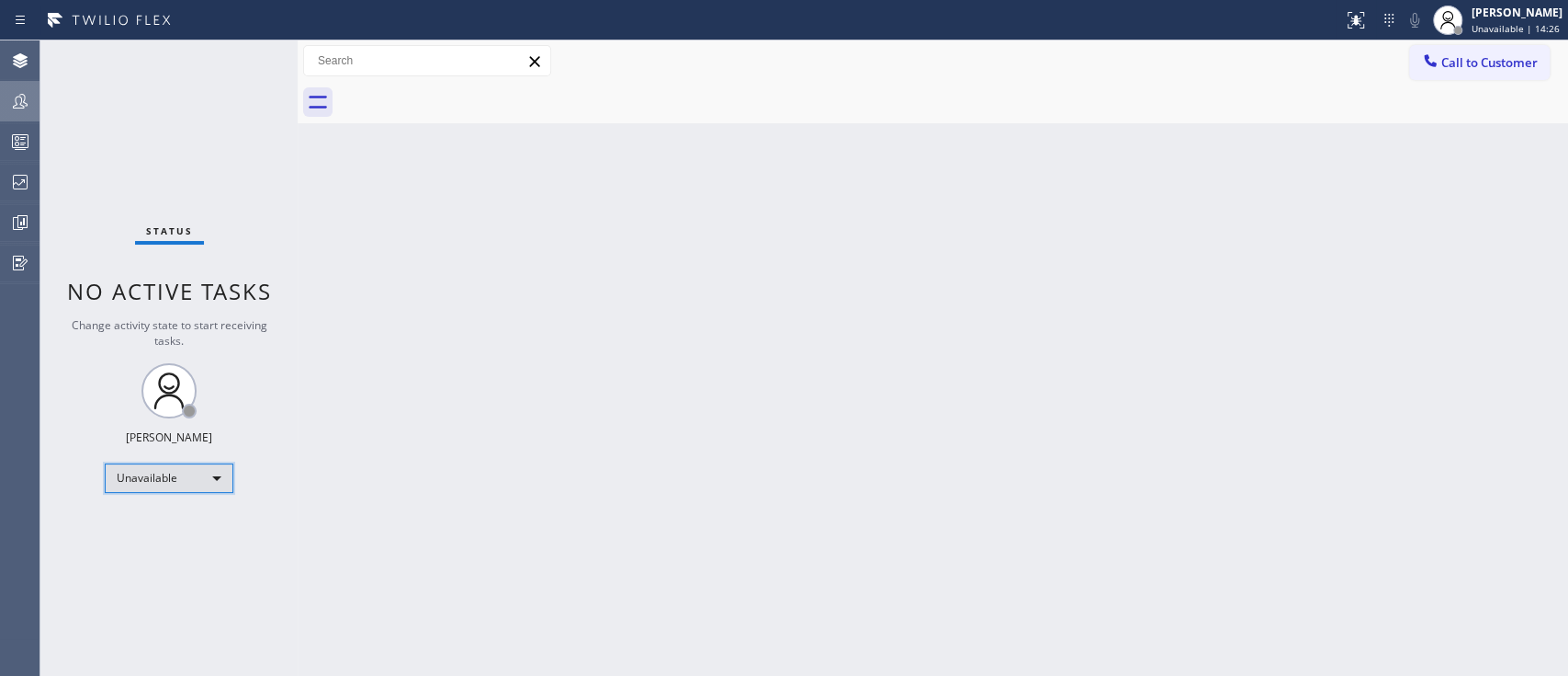
click at [213, 463] on div "Unavailable" at bounding box center [169, 477] width 129 height 29
click at [205, 517] on li "Available" at bounding box center [168, 524] width 125 height 22
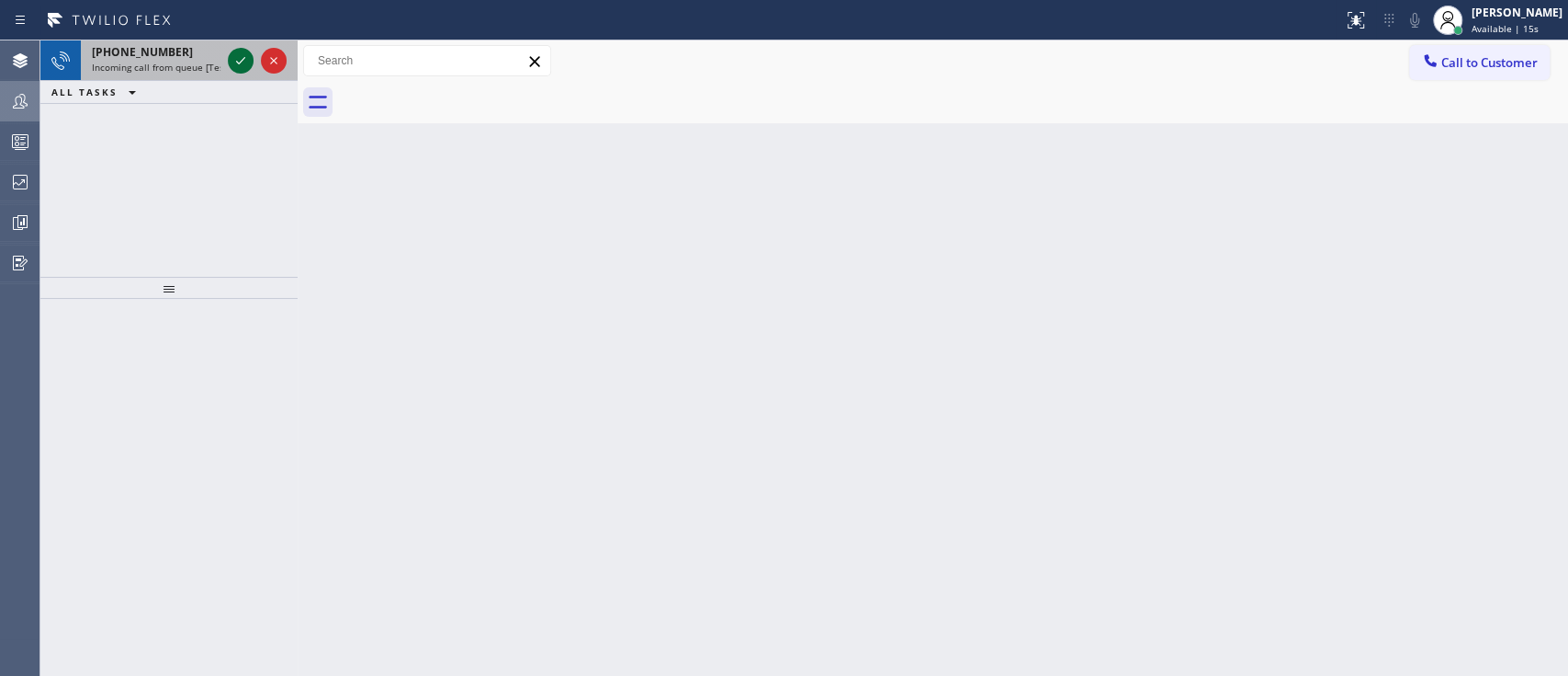
click at [241, 54] on icon at bounding box center [241, 61] width 22 height 22
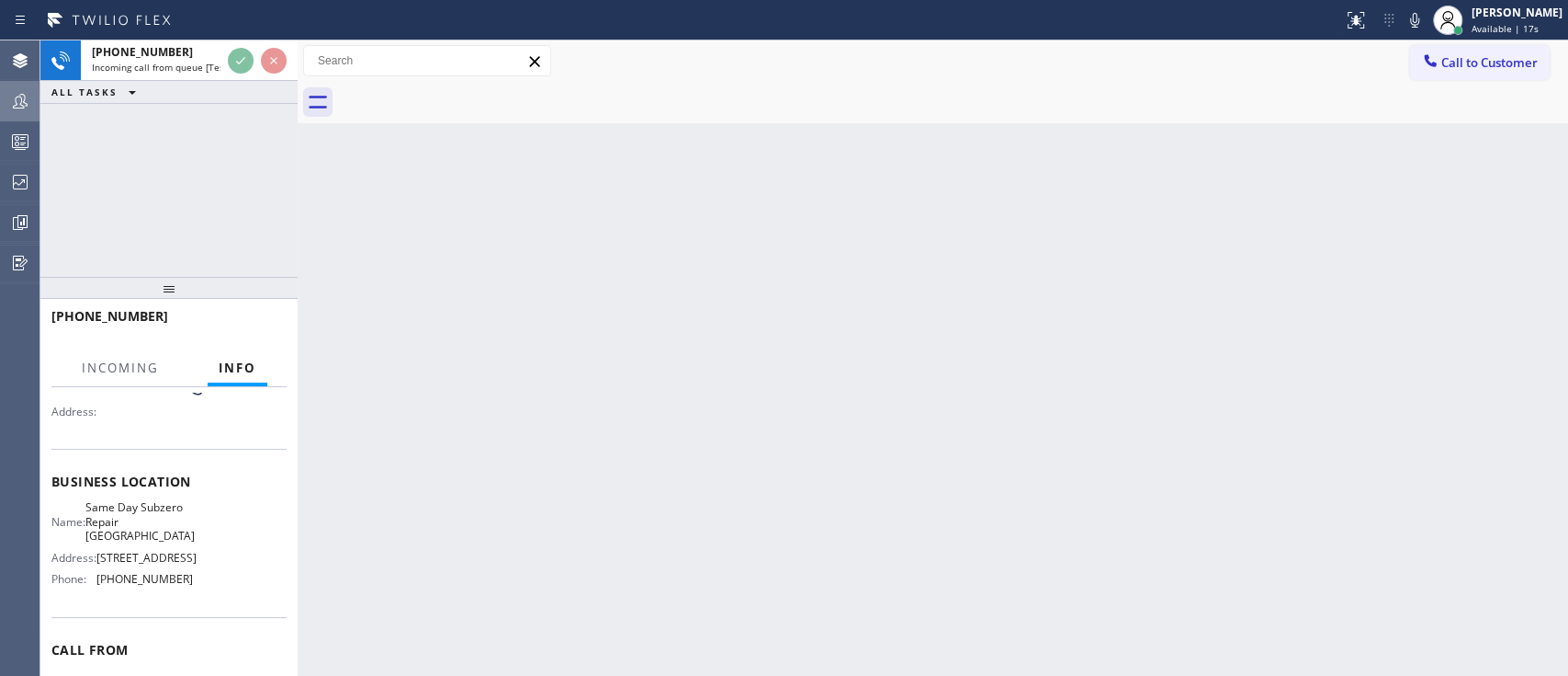
scroll to position [169, 0]
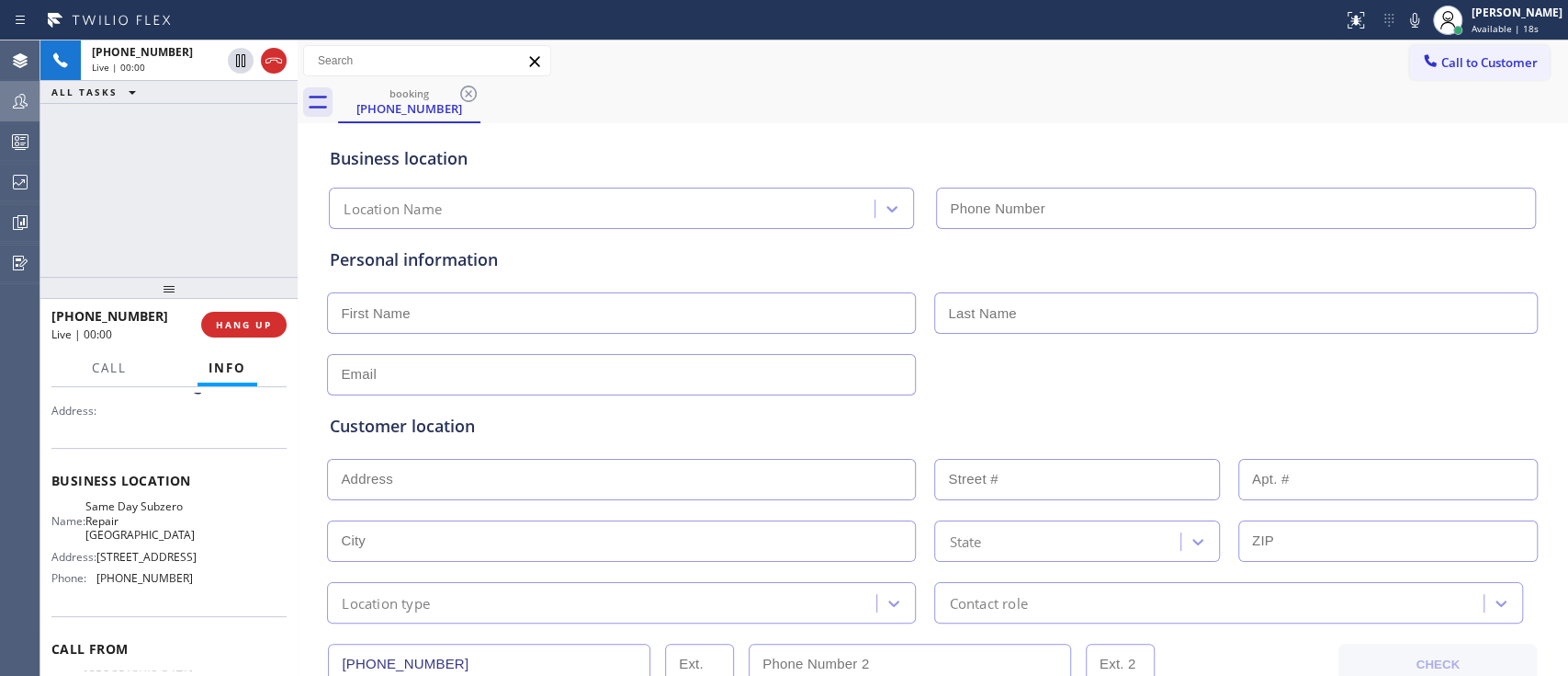
type input "[PHONE_NUMBER]"
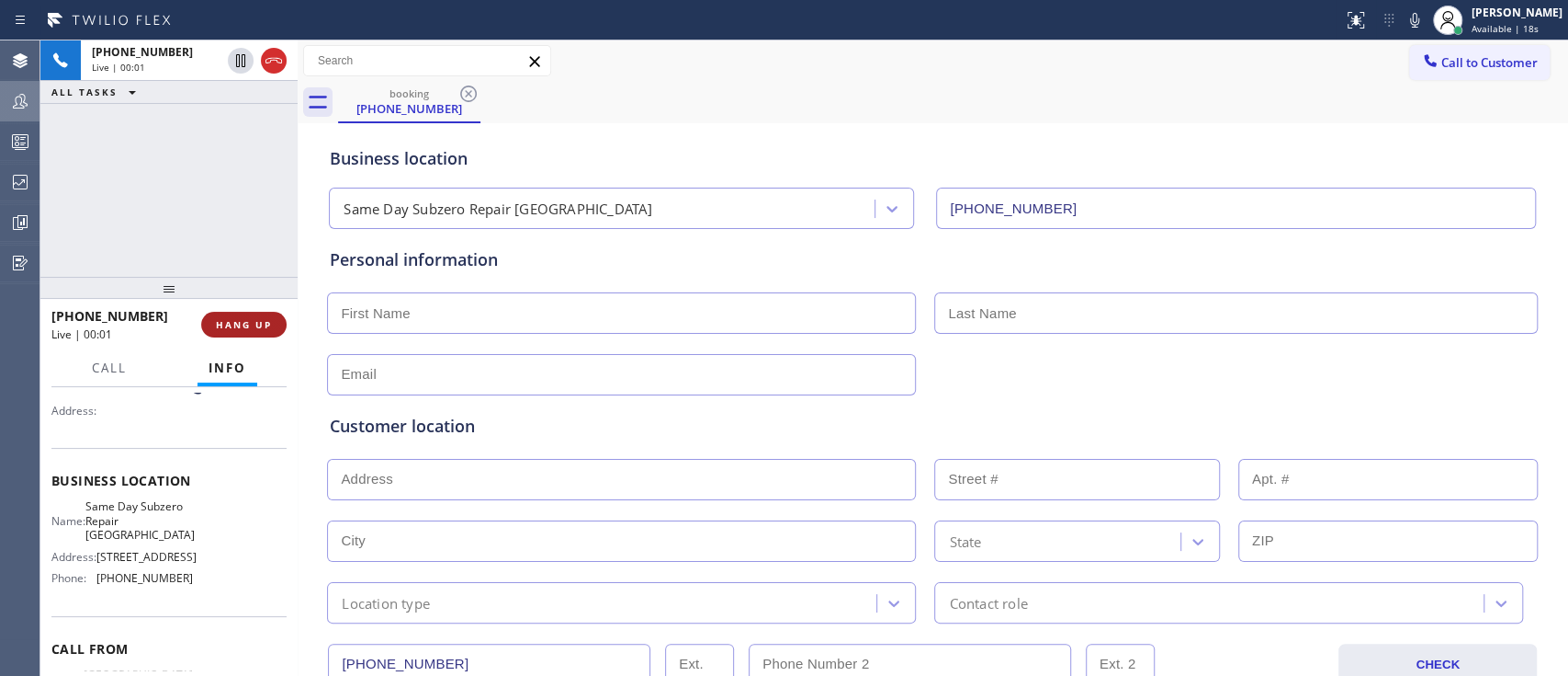
click at [248, 323] on span "HANG UP" at bounding box center [244, 324] width 56 height 13
click at [248, 323] on span "COMPLETE" at bounding box center [240, 324] width 63 height 13
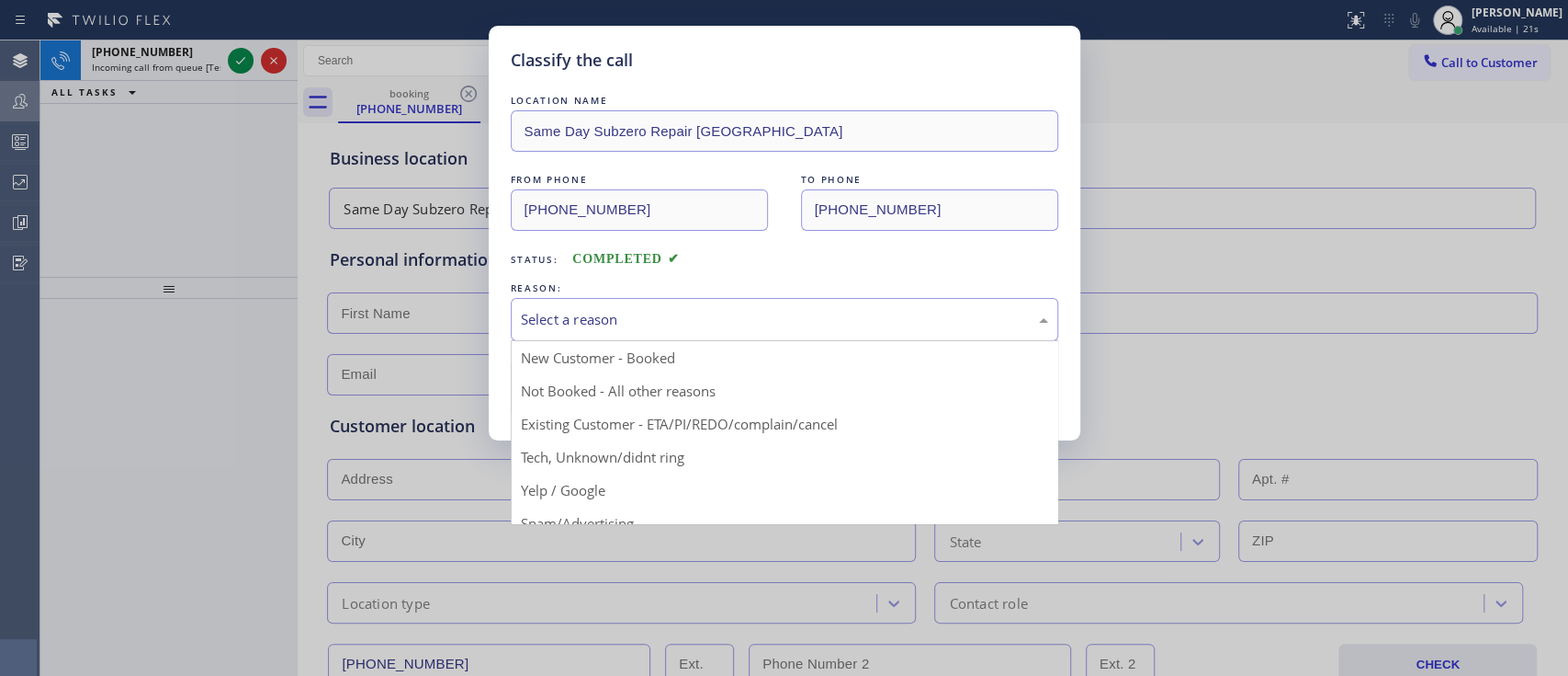
click at [746, 305] on div "Select a reason" at bounding box center [784, 319] width 548 height 43
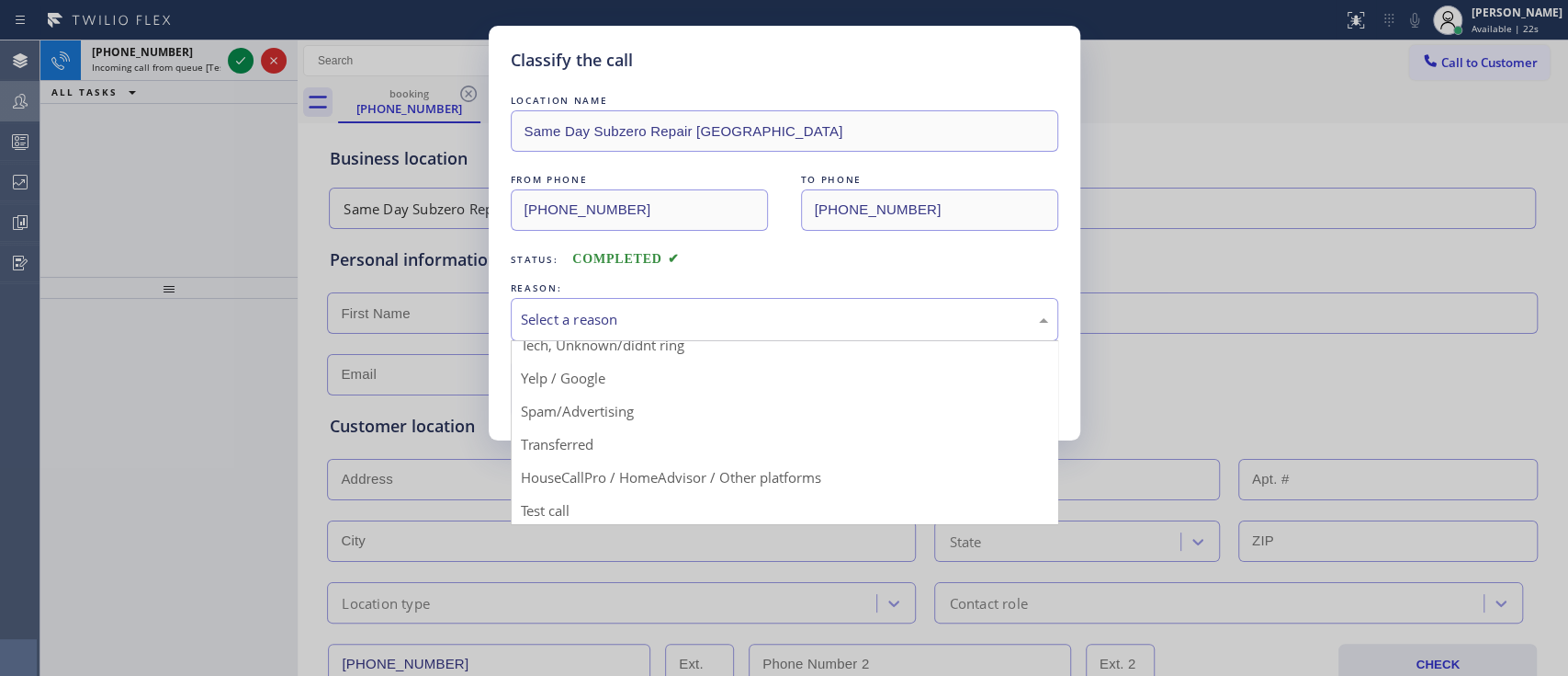
scroll to position [117, 0]
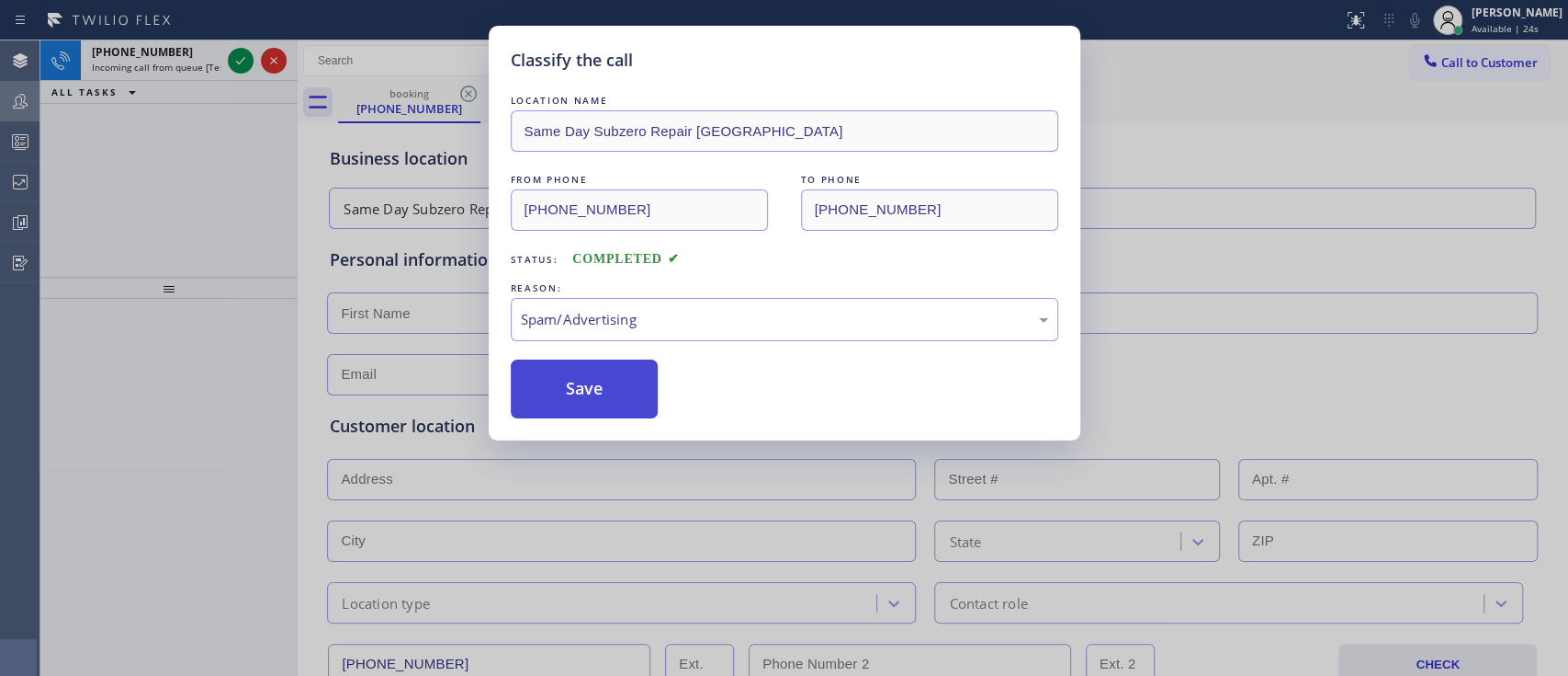
click at [625, 368] on button "Save" at bounding box center [585, 388] width 148 height 59
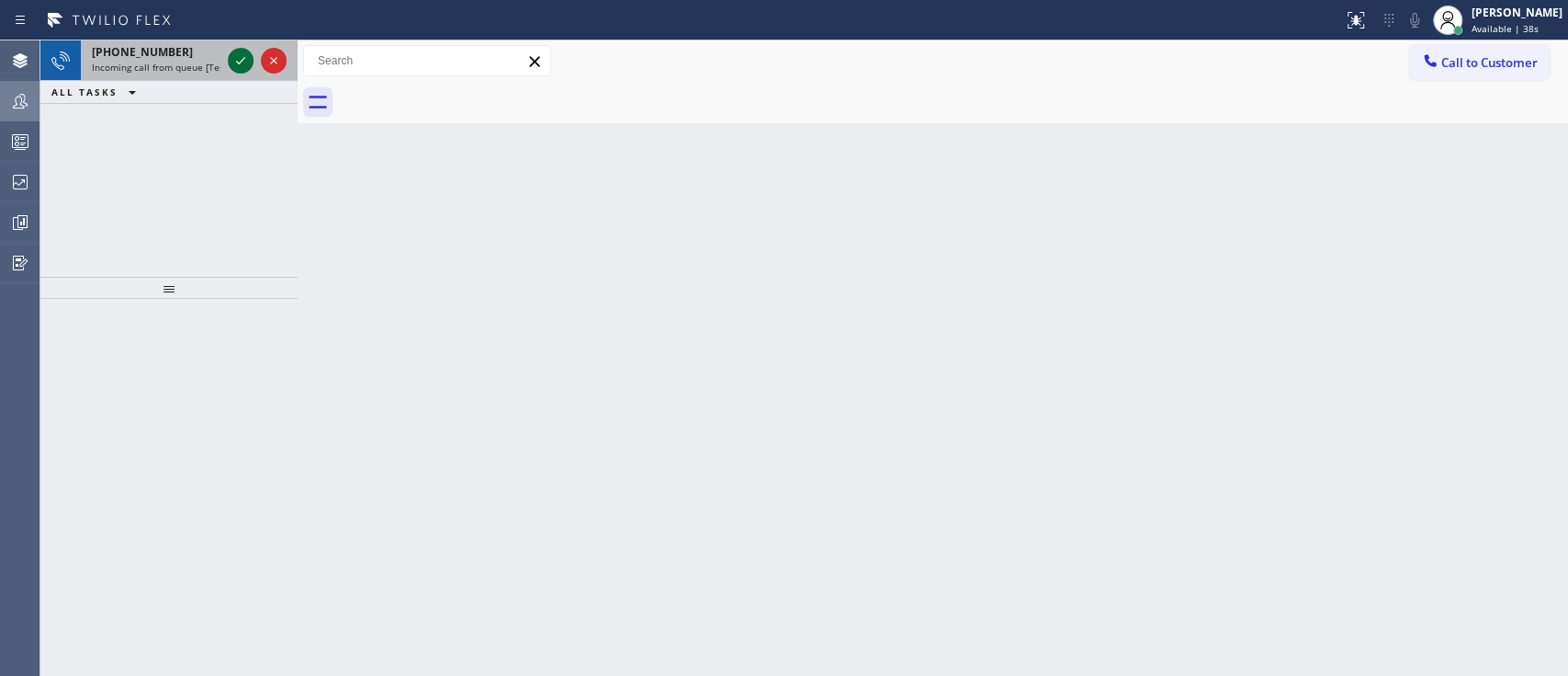
click at [243, 70] on icon at bounding box center [241, 61] width 22 height 22
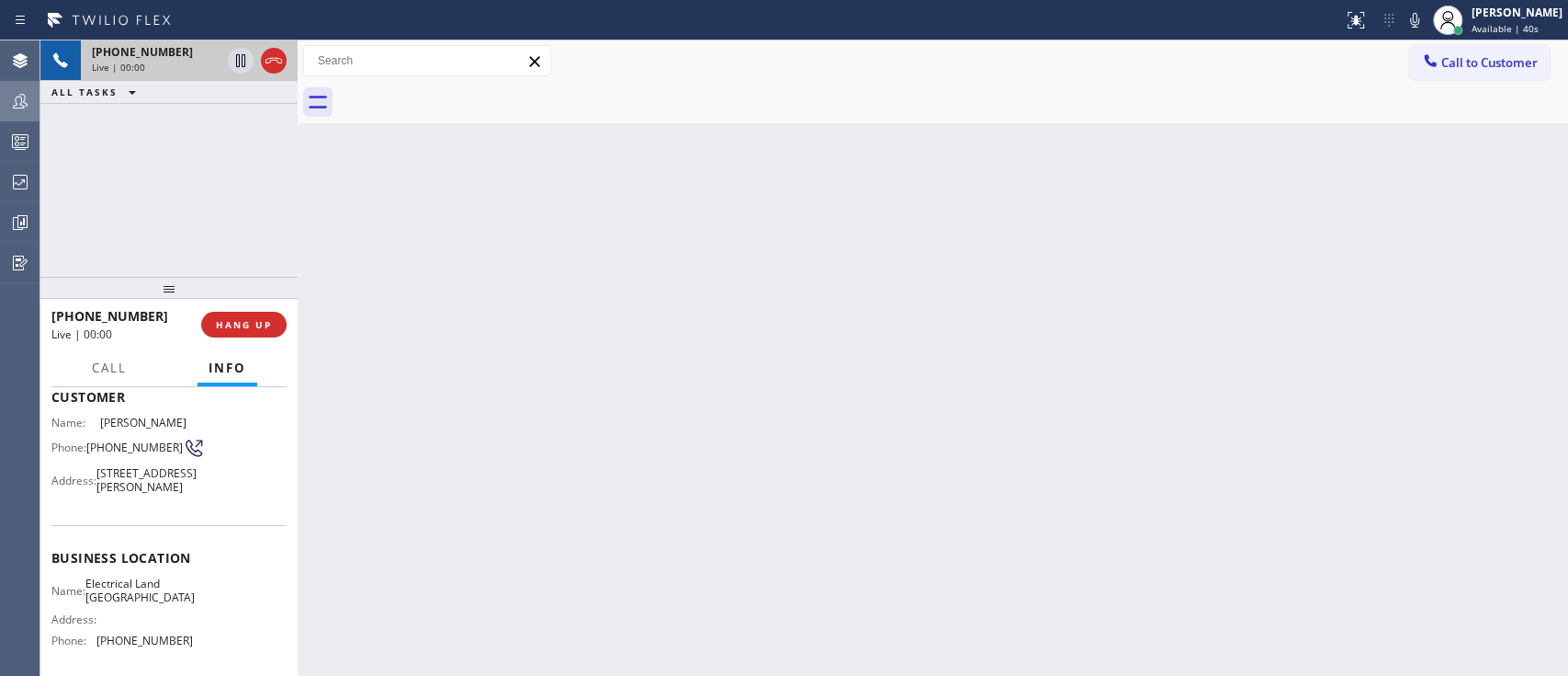
scroll to position [109, 0]
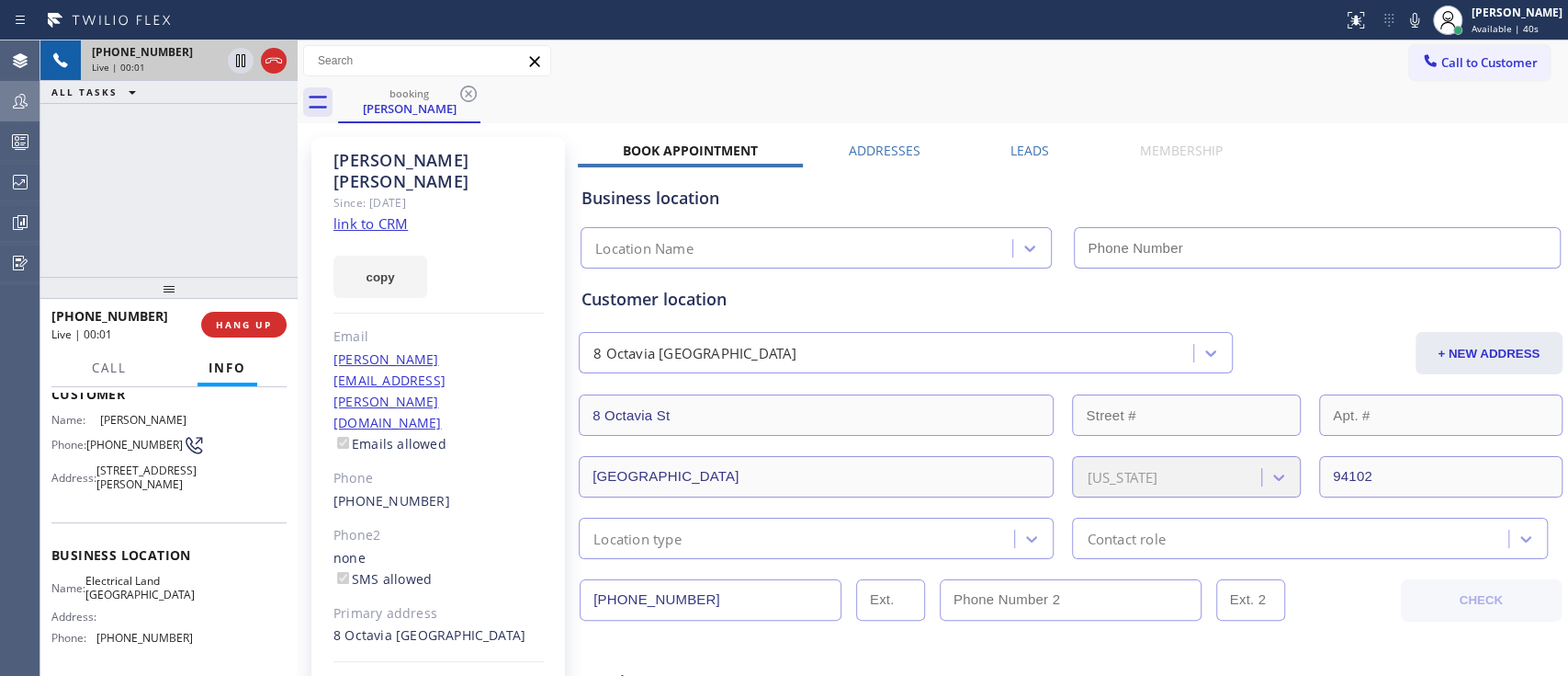
type input "[PHONE_NUMBER]"
click at [390, 214] on link "link to CRM" at bounding box center [371, 223] width 74 height 18
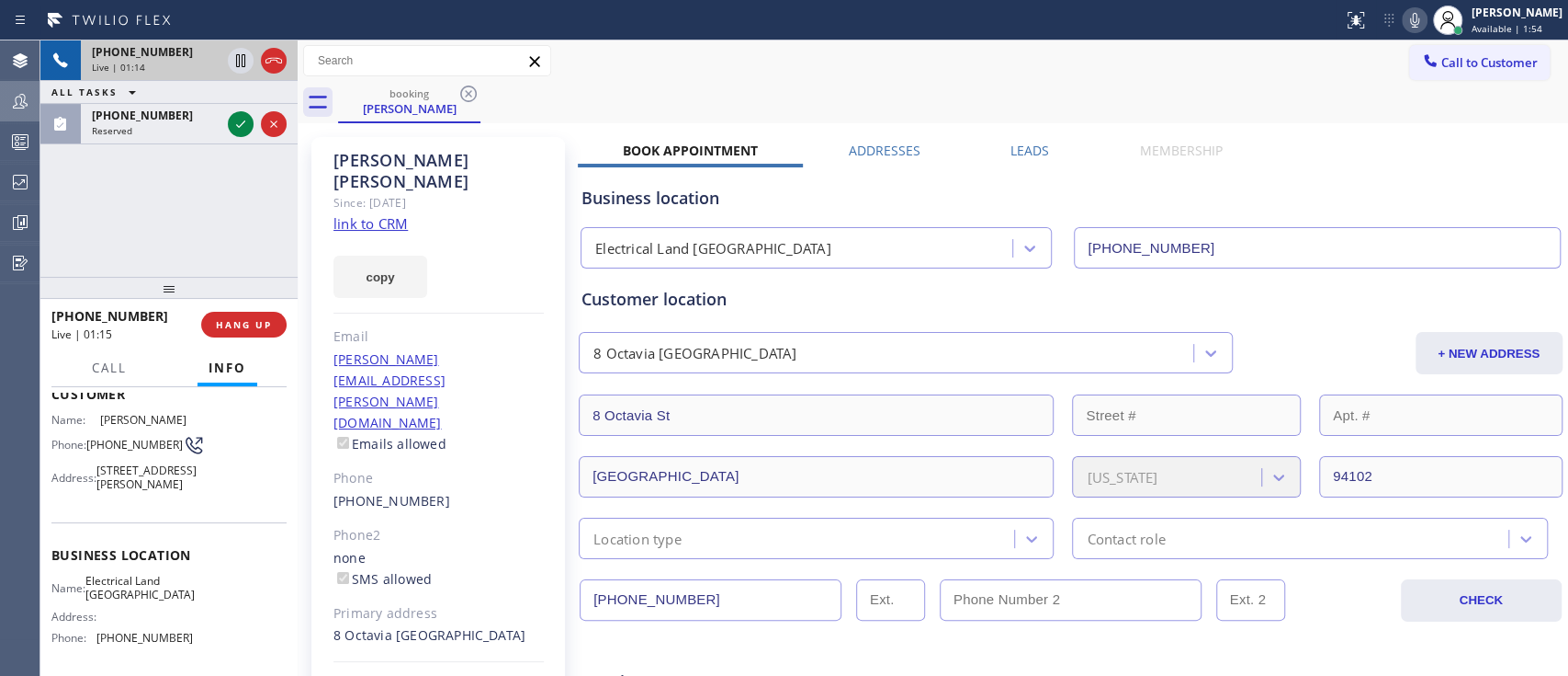
click at [1403, 27] on icon at bounding box center [1414, 20] width 22 height 22
click at [236, 61] on icon at bounding box center [240, 60] width 9 height 13
click at [1302, 179] on div "Business location Electrical Land [GEOGRAPHIC_DATA] [PHONE_NUMBER]" at bounding box center [1070, 217] width 985 height 101
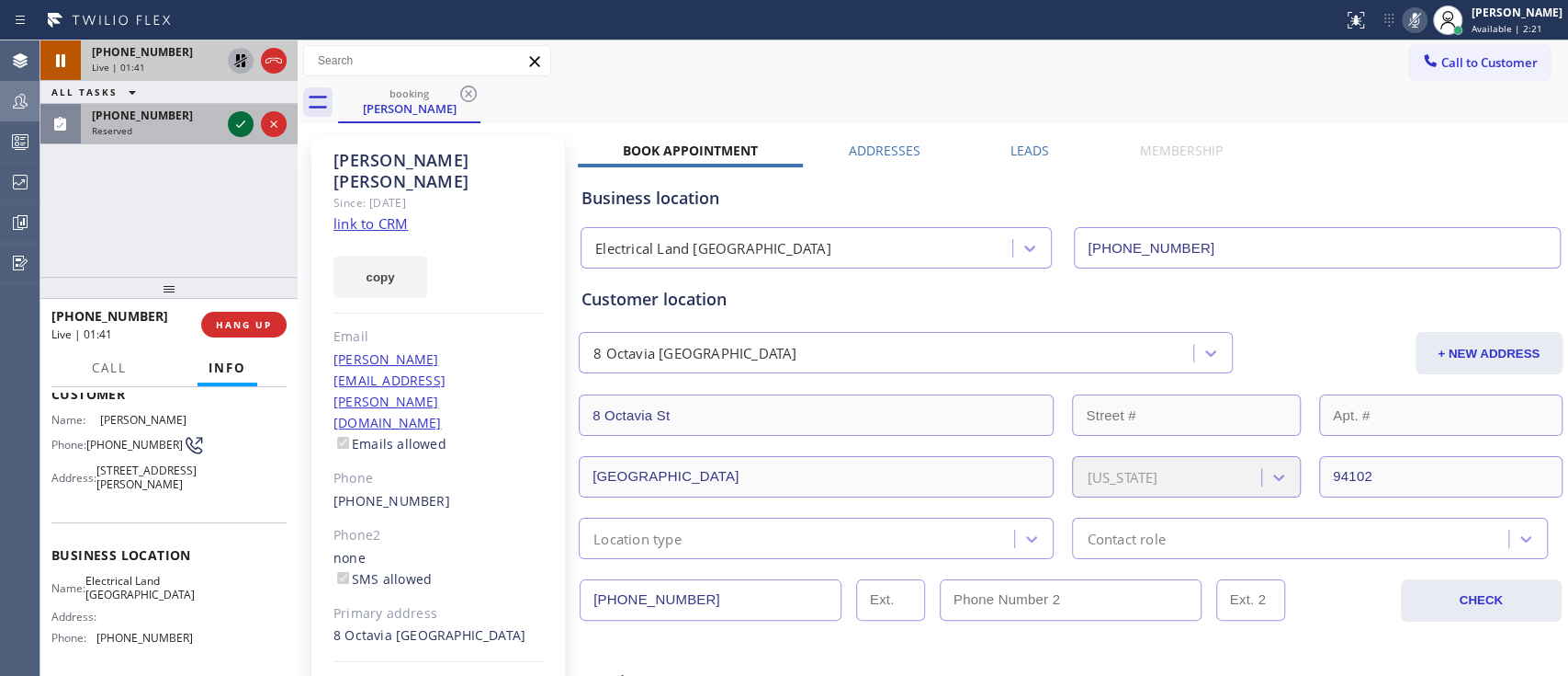
click at [232, 134] on icon at bounding box center [241, 124] width 22 height 22
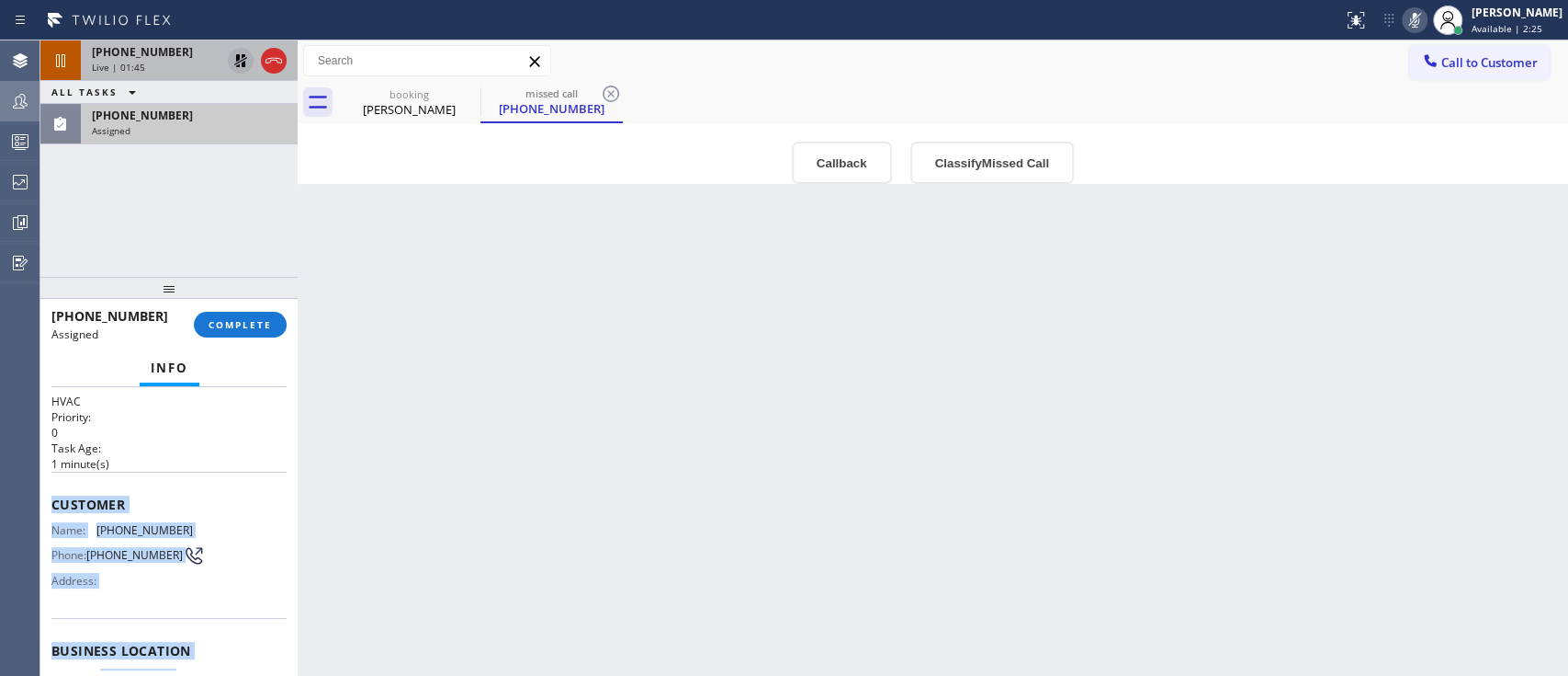
scroll to position [271, 0]
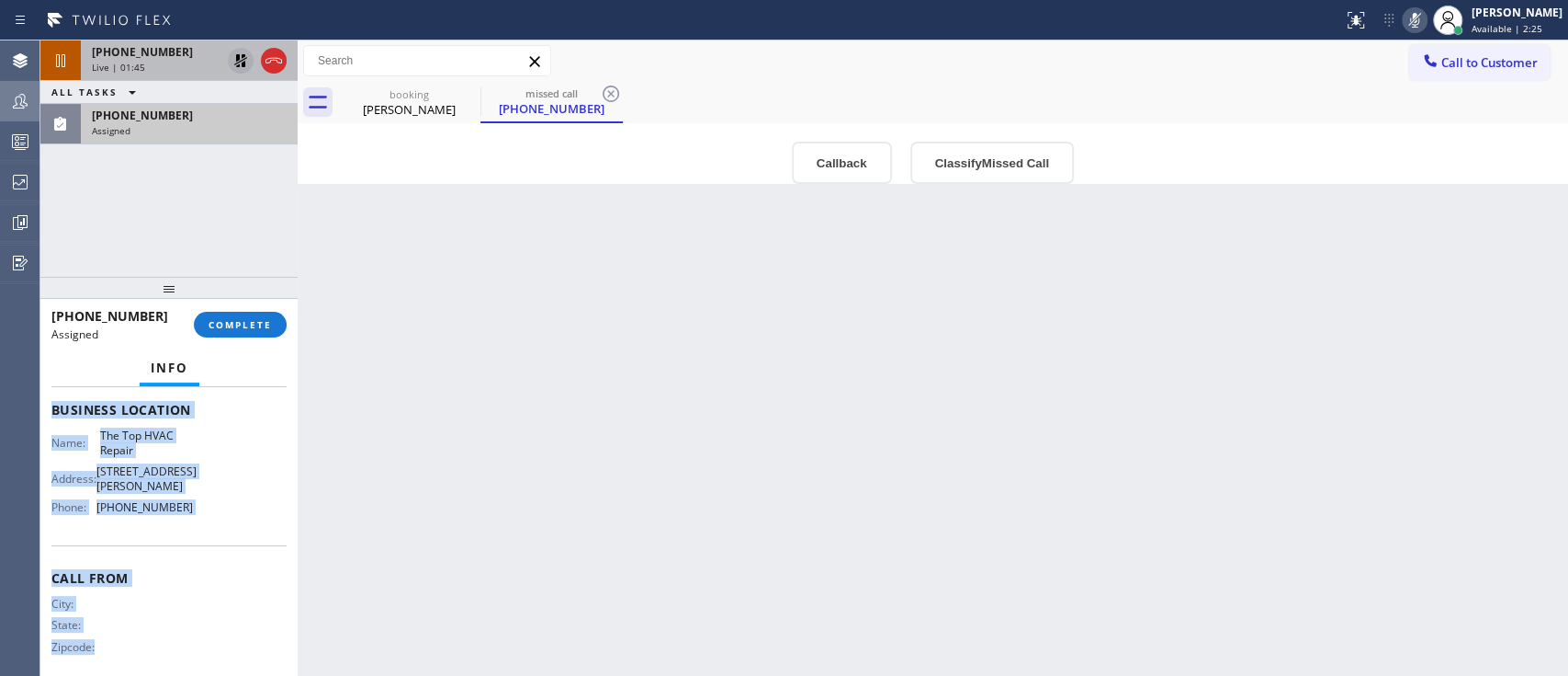
drag, startPoint x: 51, startPoint y: 500, endPoint x: 103, endPoint y: 732, distance: 237.8
click at [103, 675] on html "Status report No issues detected If you experience an issue, please download th…" at bounding box center [784, 338] width 1568 height 676
copy div "Customer Name: [PHONE_NUMBER] Phone: [PHONE_NUMBER] Address: Business location …"
drag, startPoint x: 243, startPoint y: 337, endPoint x: 252, endPoint y: 323, distance: 16.6
click at [252, 323] on button "COMPLETE" at bounding box center [240, 325] width 93 height 26
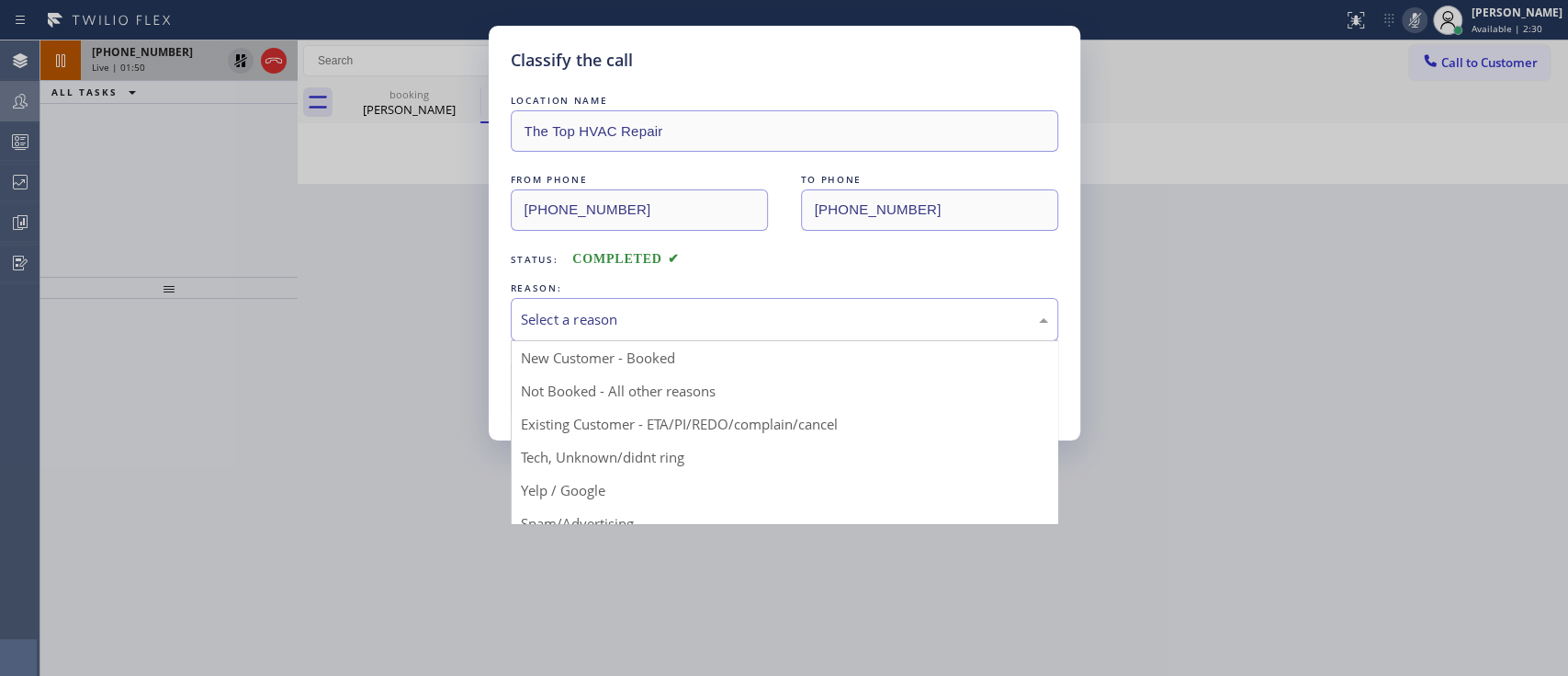
click at [673, 324] on div "Select a reason" at bounding box center [784, 319] width 528 height 21
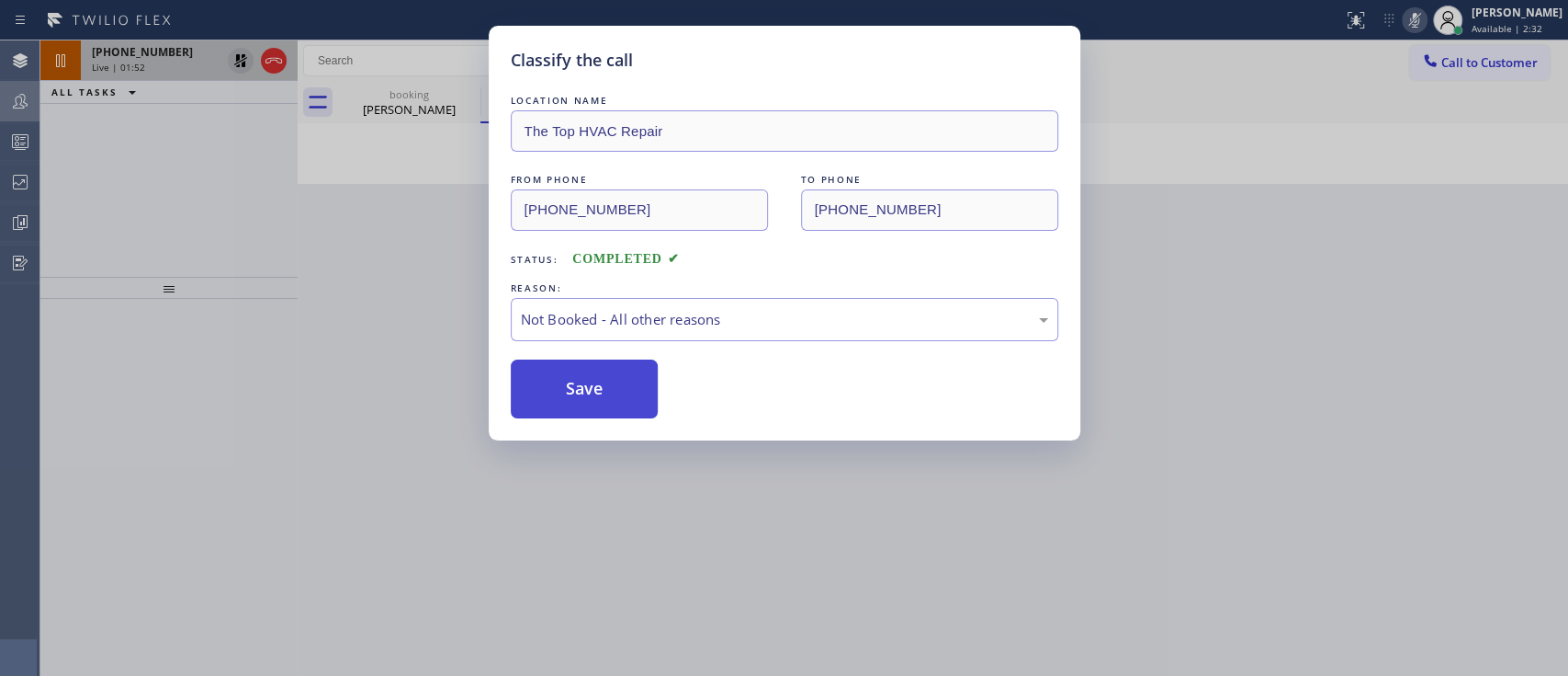
click at [650, 393] on button "Save" at bounding box center [585, 388] width 148 height 59
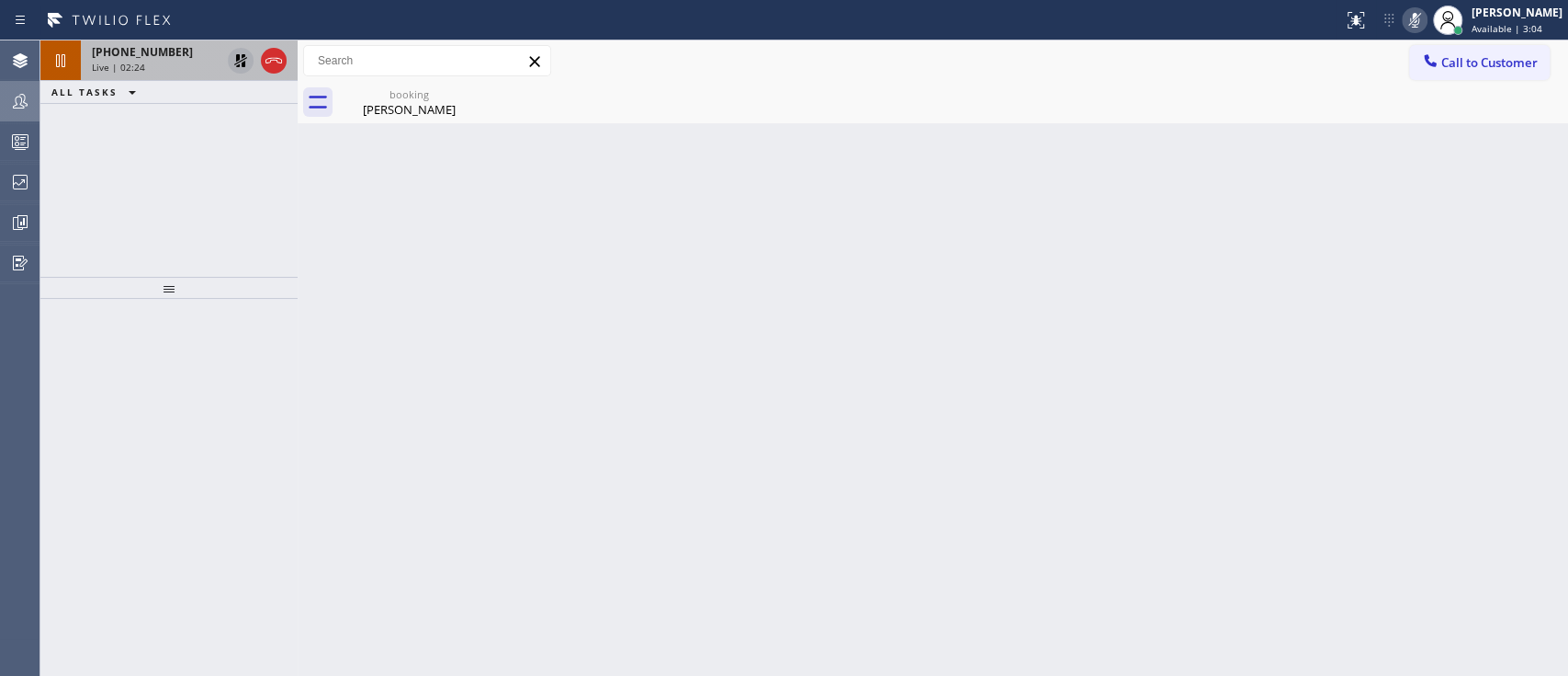
click at [235, 58] on icon at bounding box center [241, 61] width 22 height 22
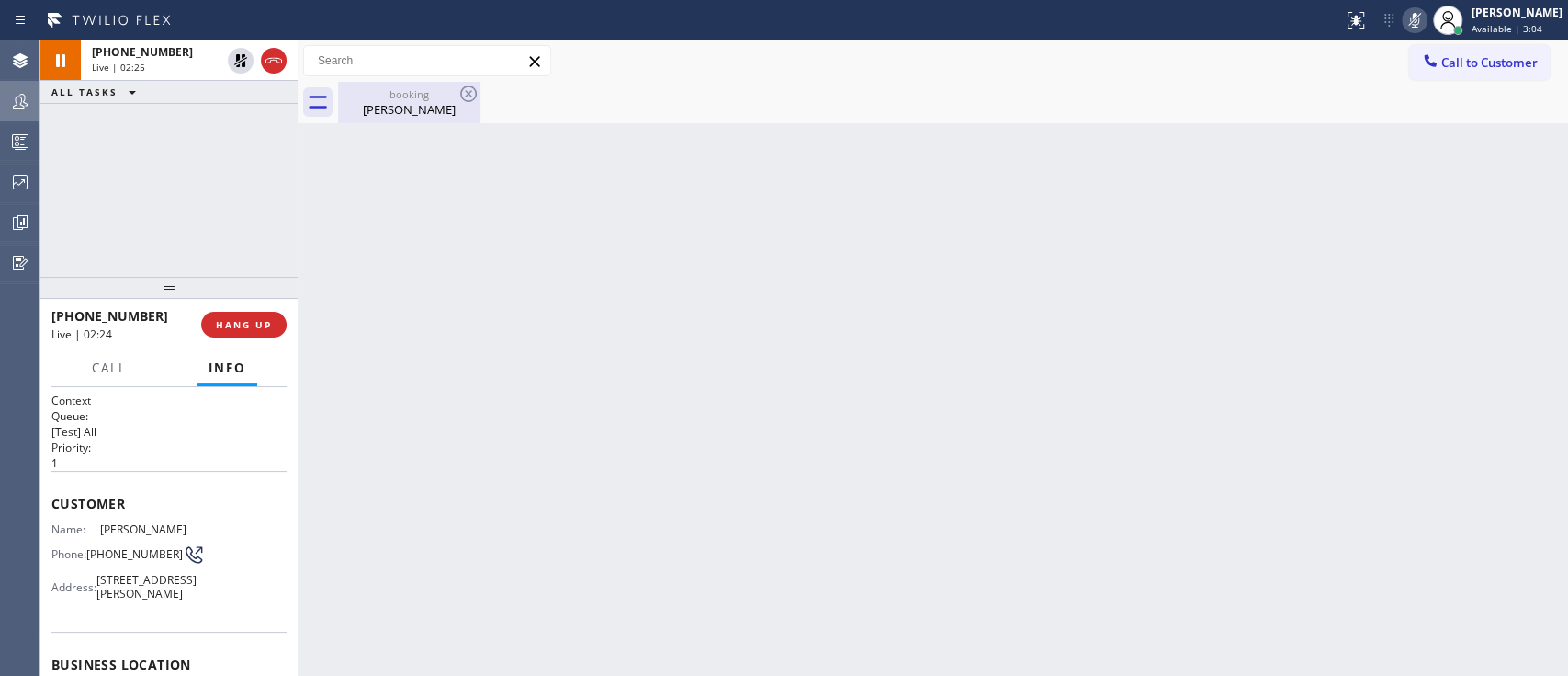
click at [385, 88] on div "booking" at bounding box center [409, 94] width 139 height 14
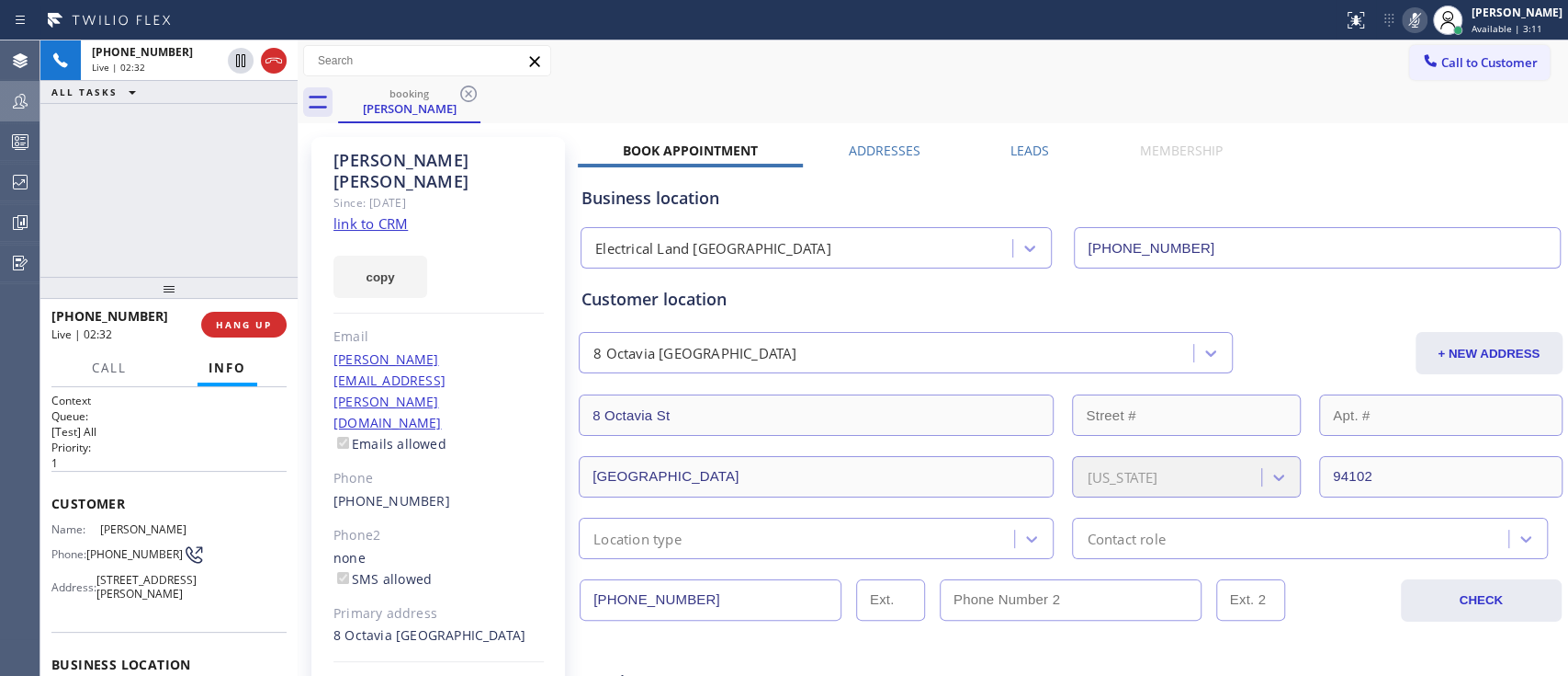
click at [1403, 30] on icon at bounding box center [1414, 20] width 22 height 22
click at [264, 61] on icon at bounding box center [274, 61] width 22 height 22
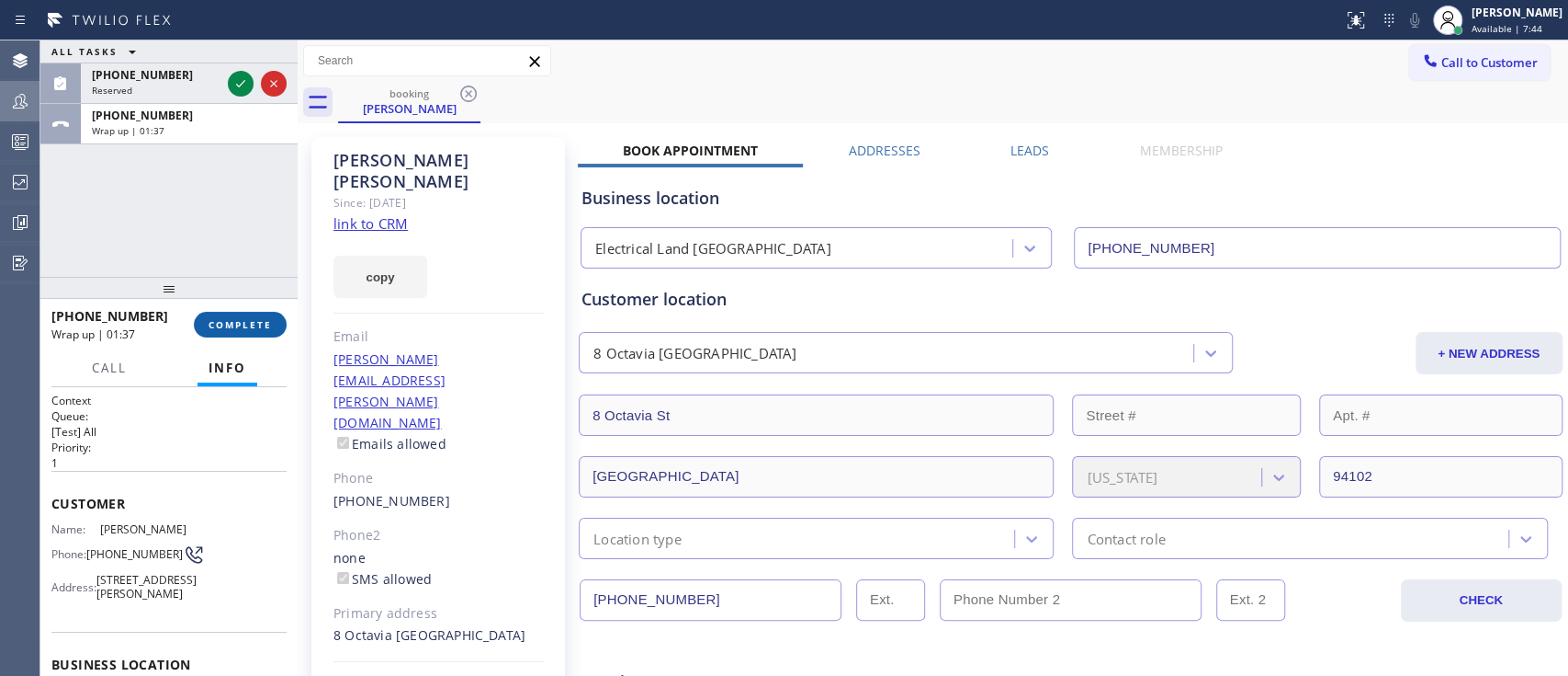
click at [239, 320] on span "COMPLETE" at bounding box center [240, 324] width 63 height 13
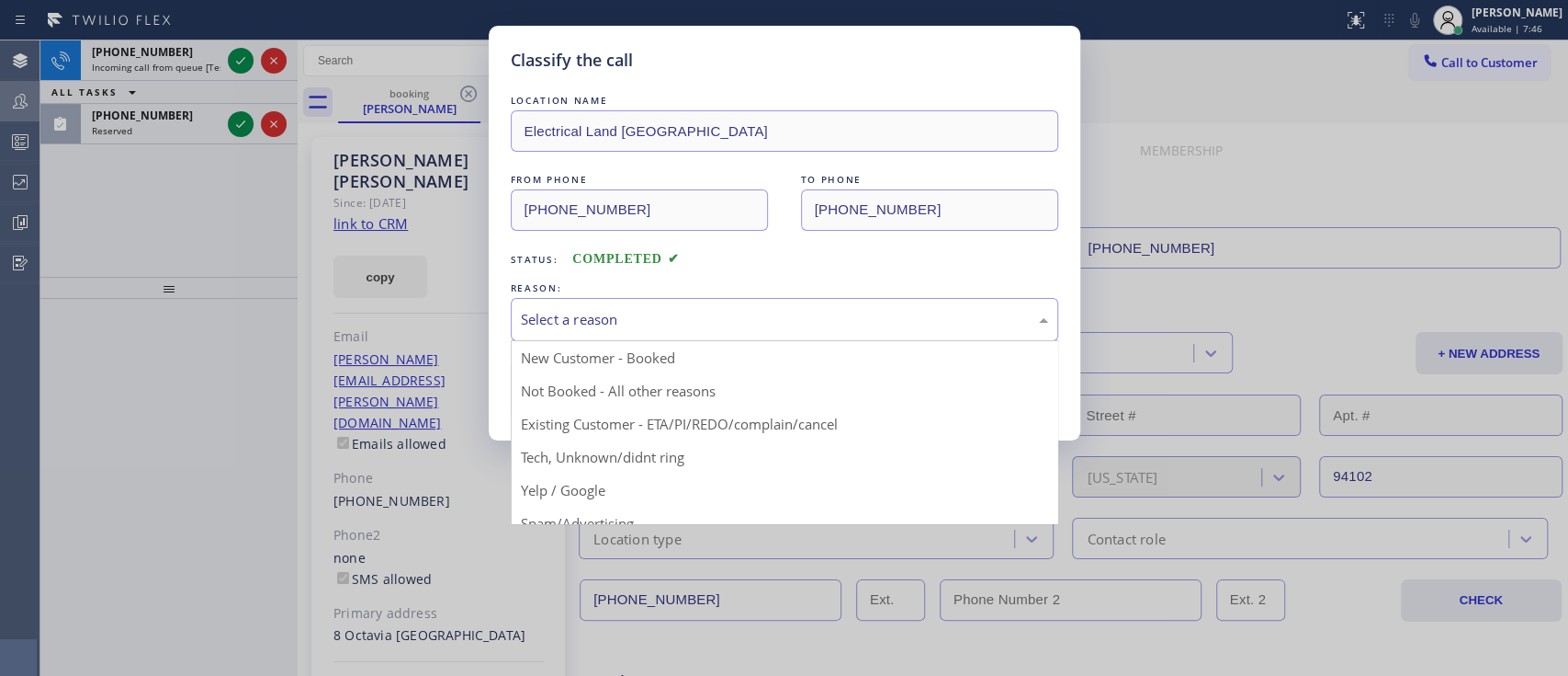
click at [742, 334] on div "Select a reason" at bounding box center [784, 319] width 548 height 43
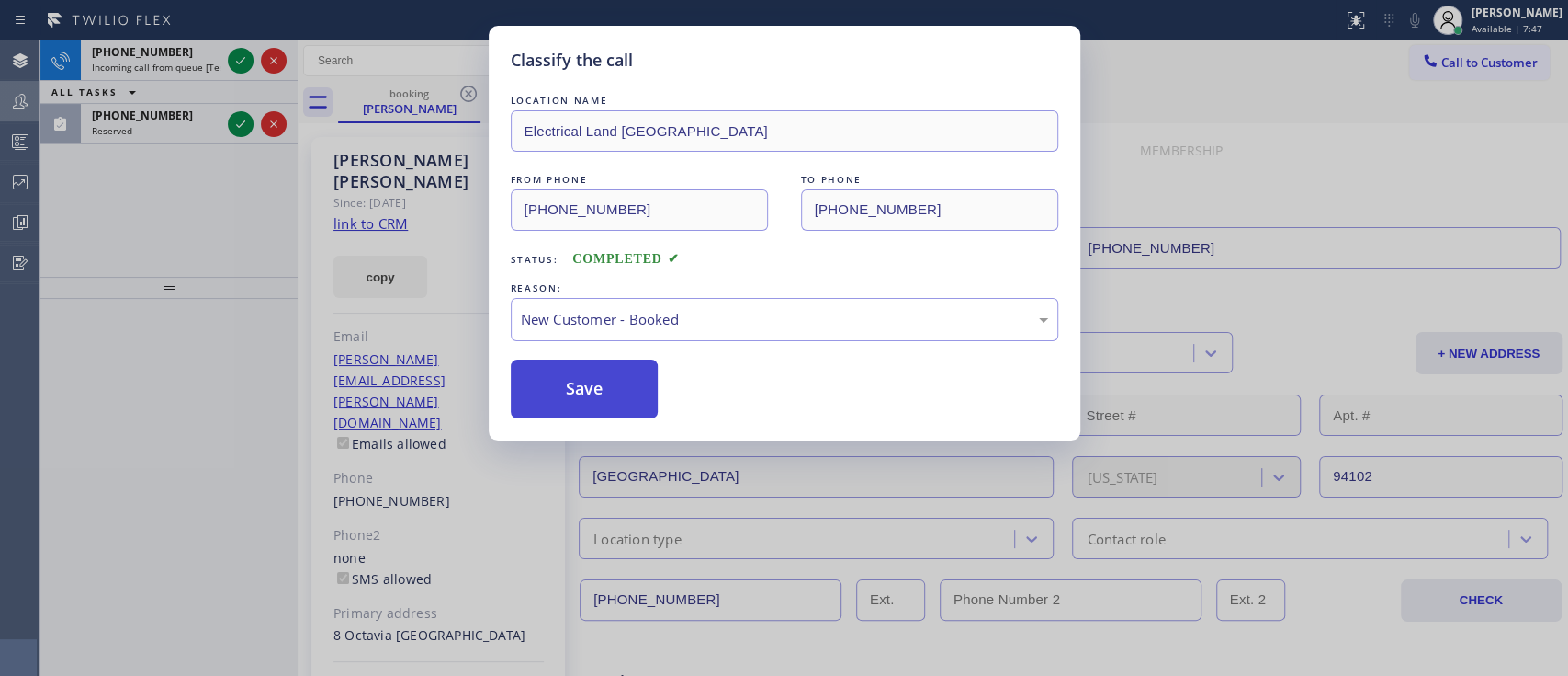
drag, startPoint x: 719, startPoint y: 356, endPoint x: 608, endPoint y: 384, distance: 114.5
click at [608, 384] on button "Save" at bounding box center [585, 388] width 148 height 59
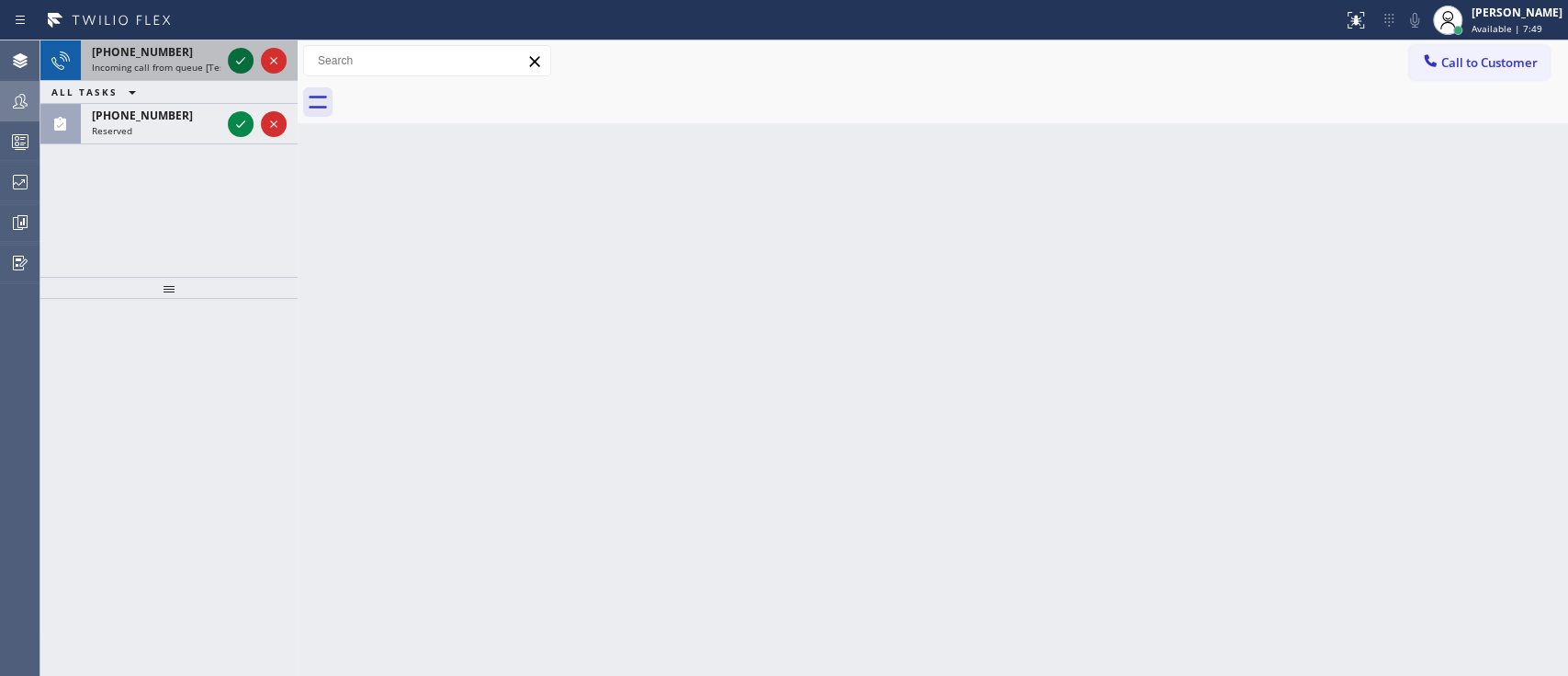
click at [239, 54] on icon at bounding box center [241, 61] width 22 height 22
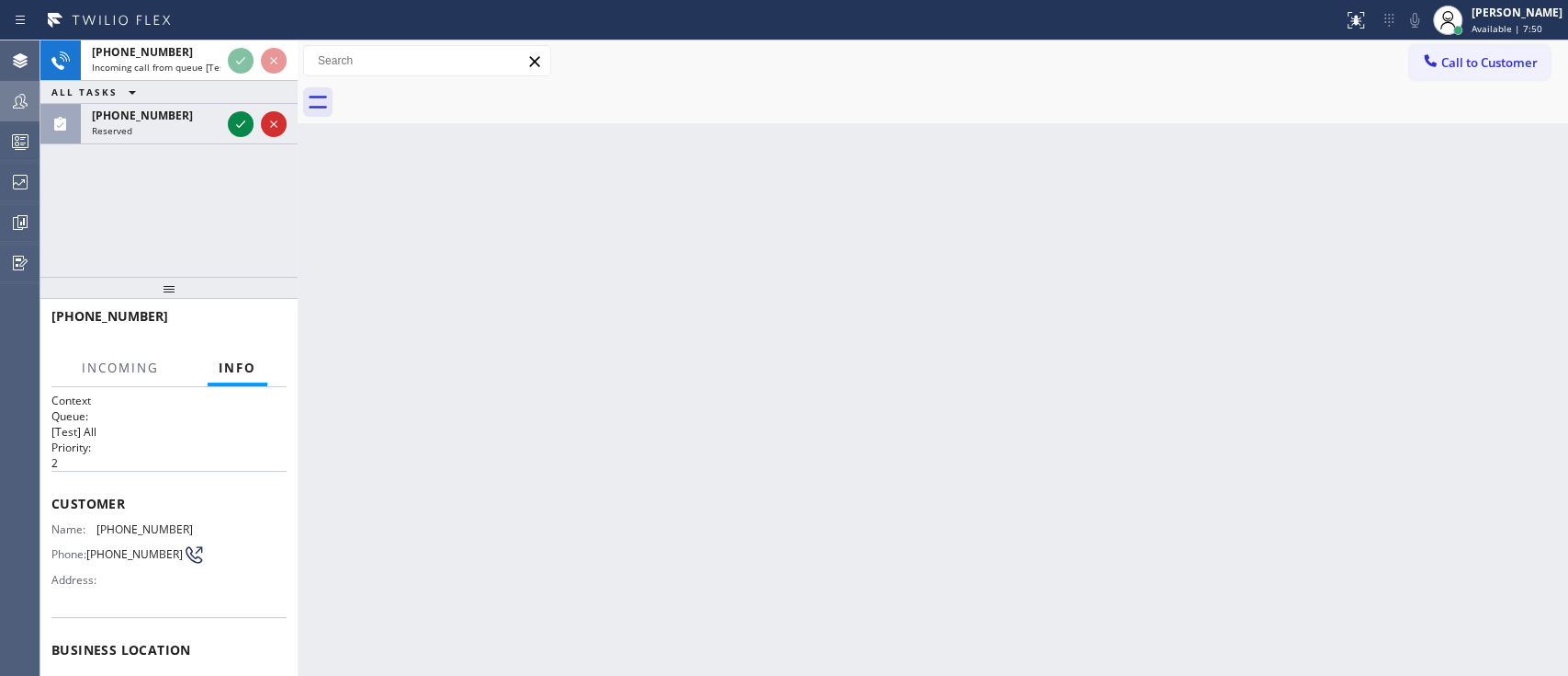
scroll to position [90, 0]
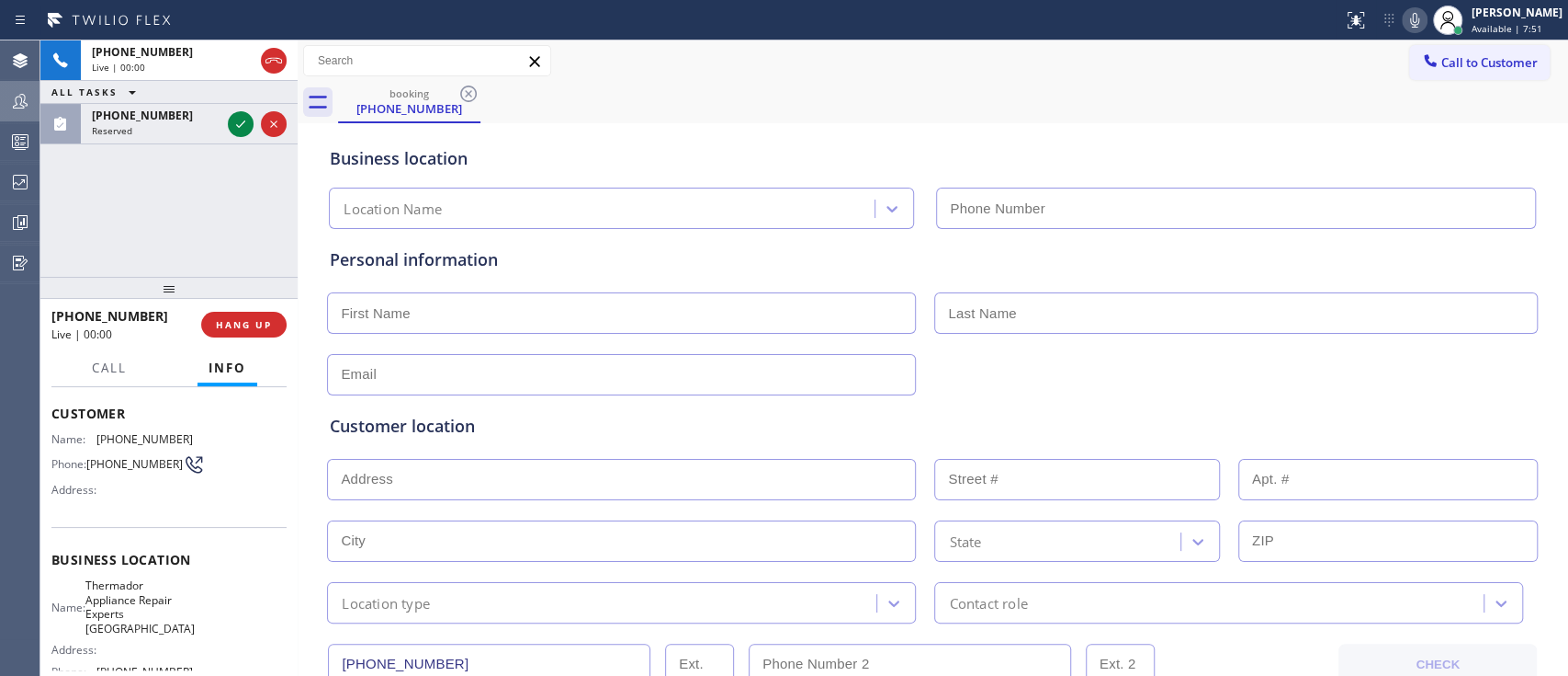
type input "[PHONE_NUMBER]"
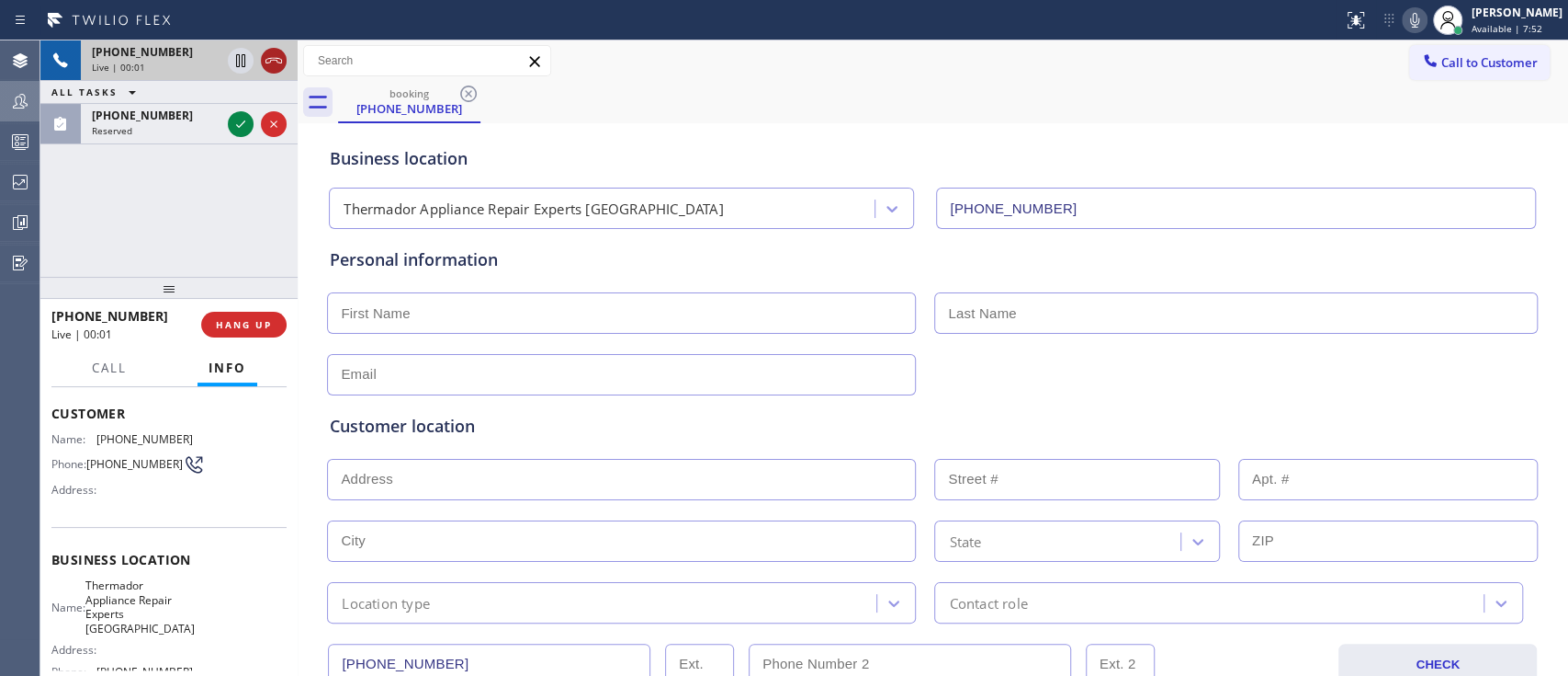
click at [279, 64] on icon at bounding box center [274, 61] width 22 height 22
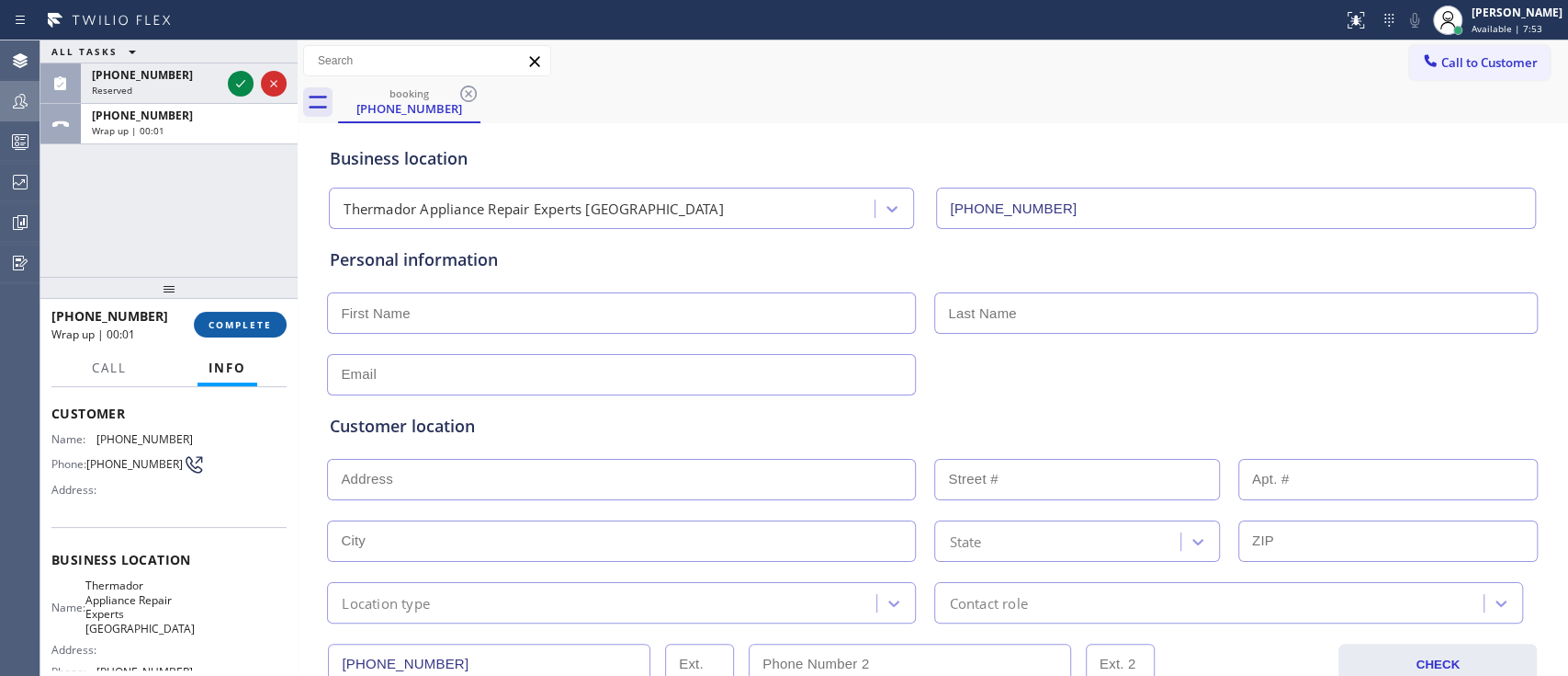
click at [272, 329] on button "COMPLETE" at bounding box center [240, 325] width 93 height 26
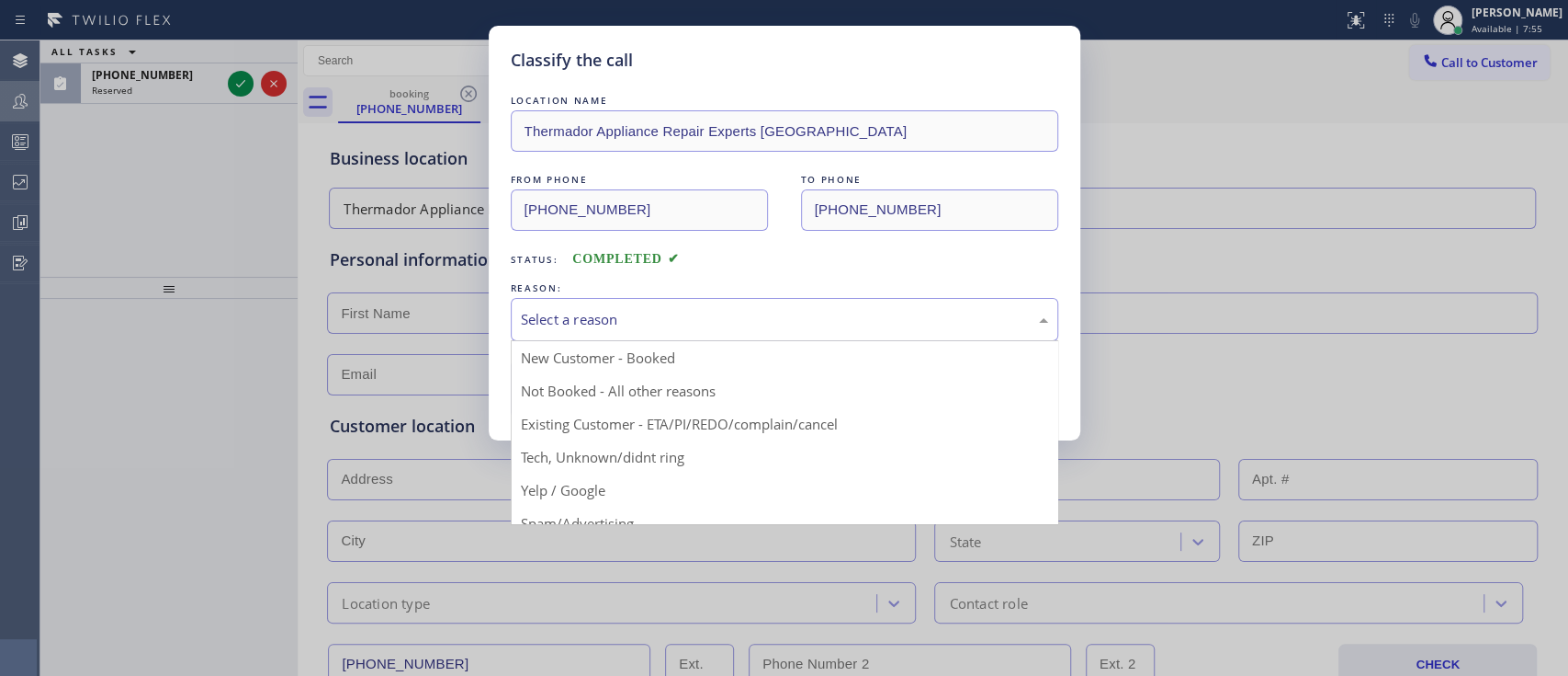
click at [569, 316] on div "Select a reason" at bounding box center [784, 319] width 528 height 21
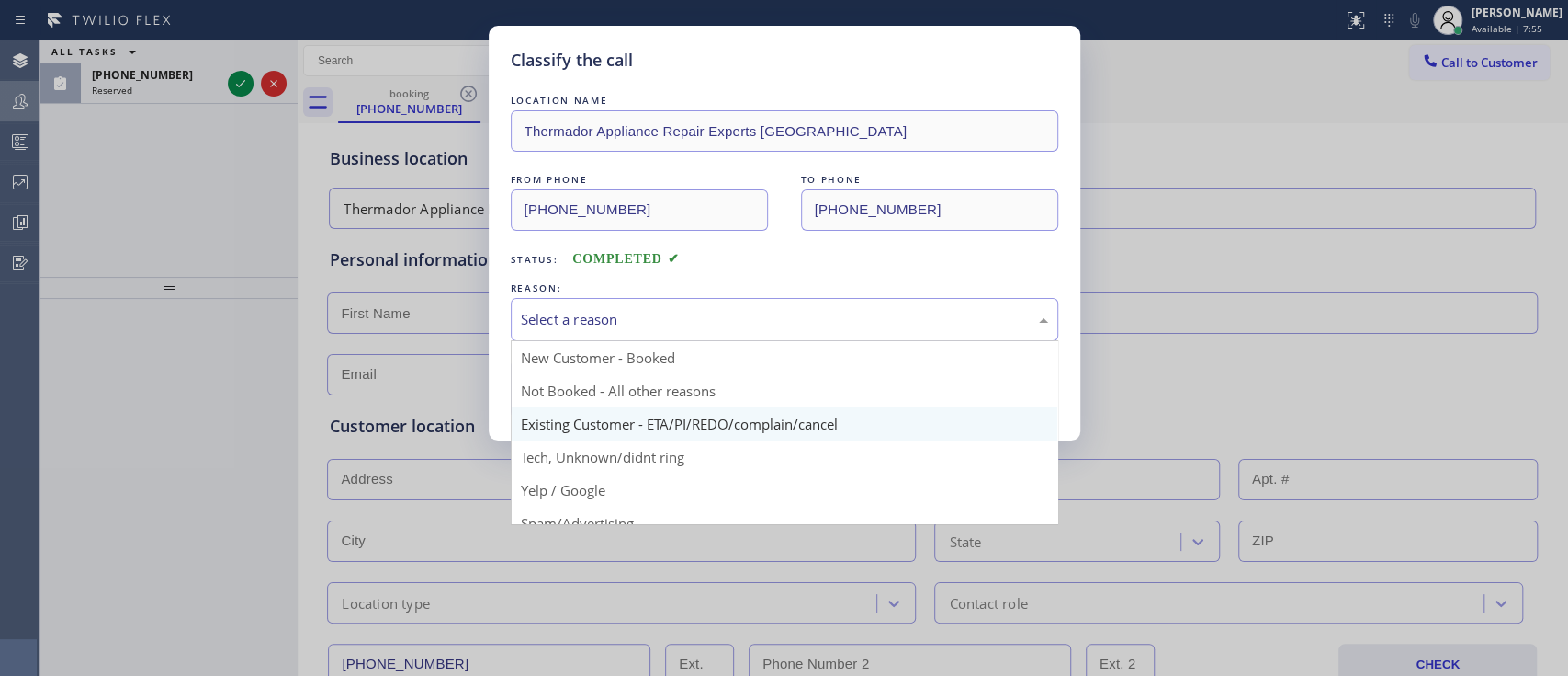
scroll to position [112, 0]
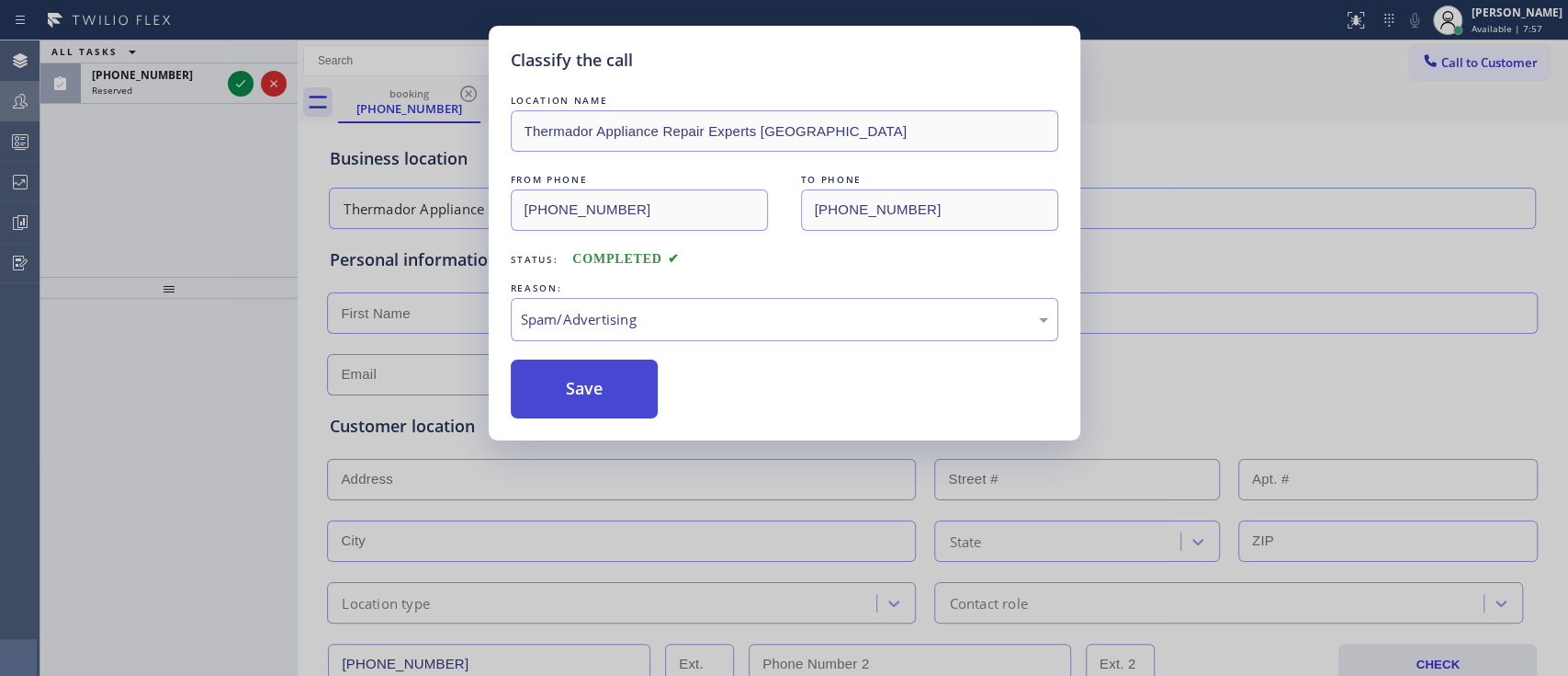
click at [579, 393] on button "Save" at bounding box center [585, 388] width 148 height 59
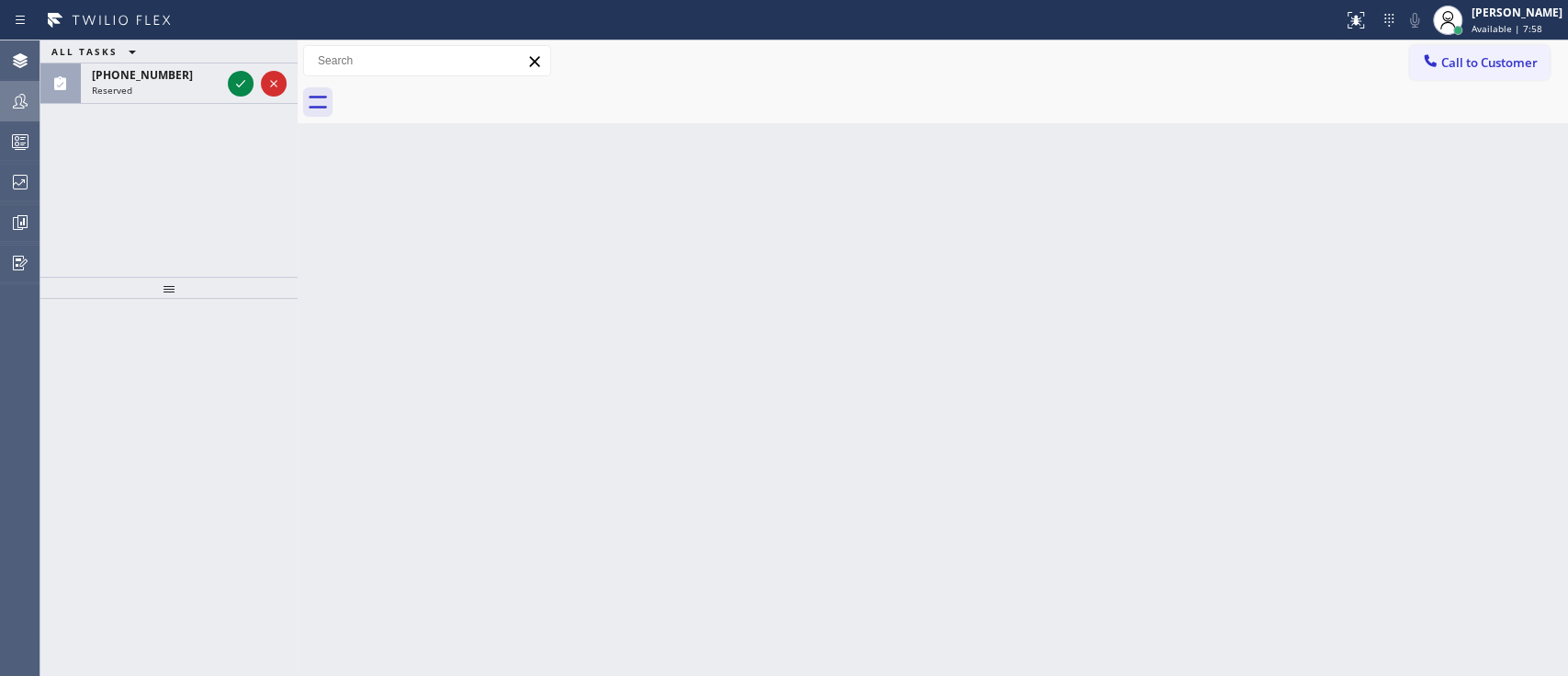
click at [243, 91] on icon at bounding box center [241, 84] width 22 height 22
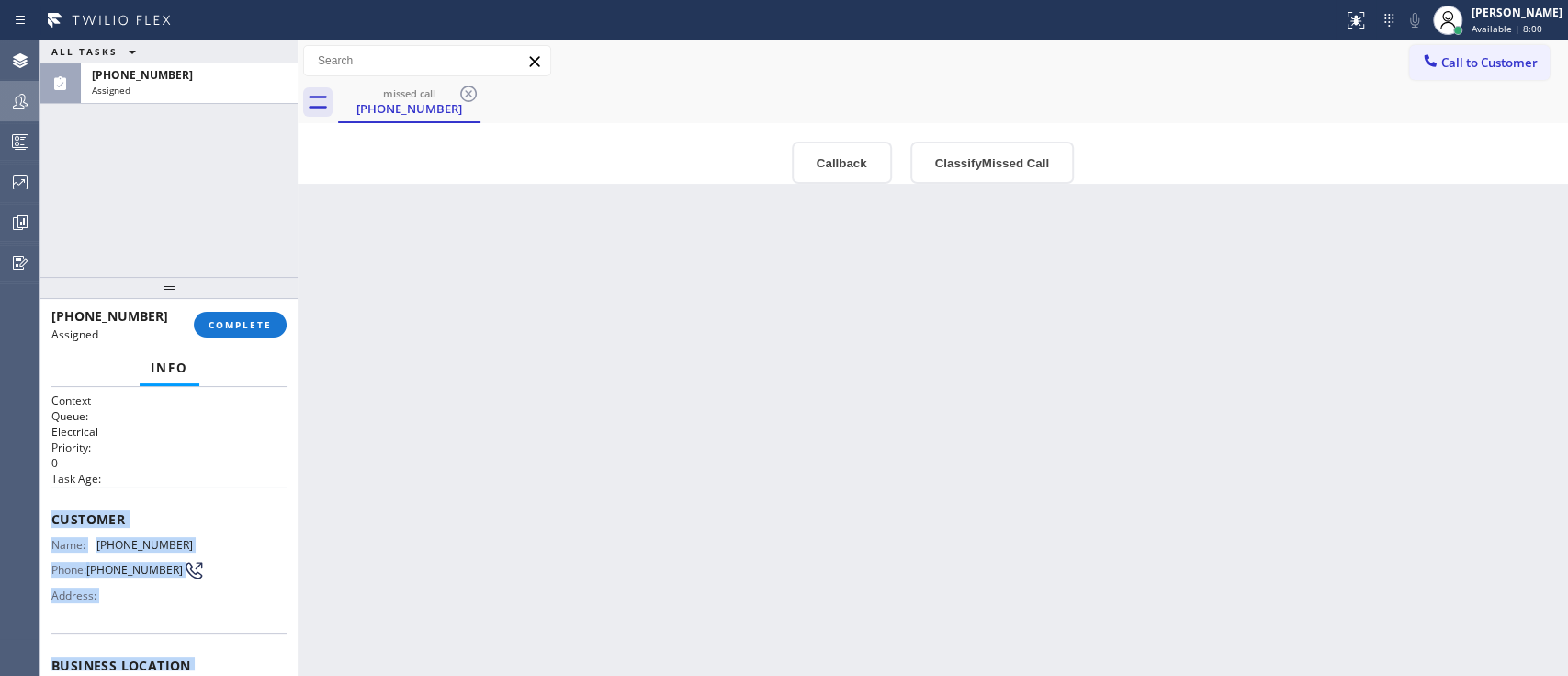
scroll to position [271, 0]
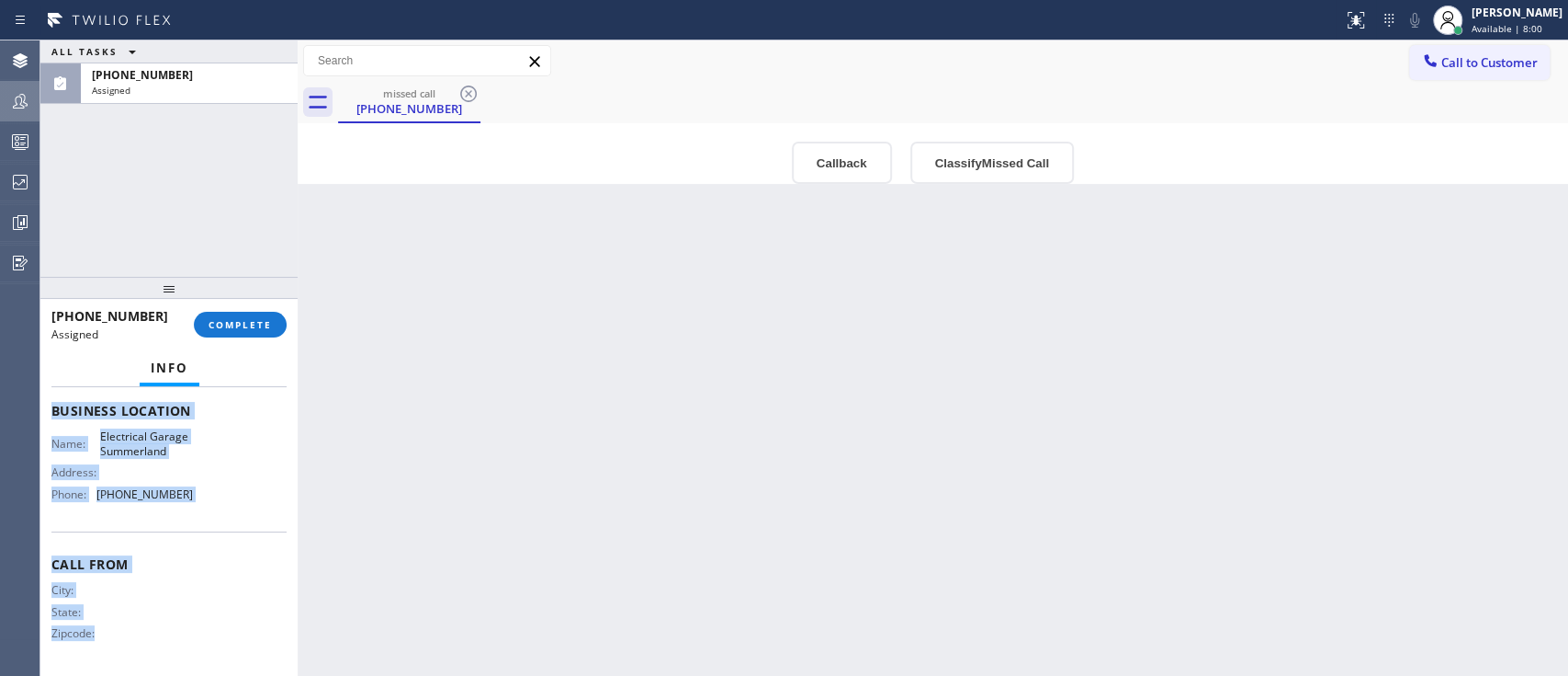
drag, startPoint x: 50, startPoint y: 506, endPoint x: 110, endPoint y: 732, distance: 233.8
click at [110, 675] on html "Status report No issues detected If you experience an issue, please download th…" at bounding box center [784, 338] width 1568 height 676
copy div "Customer Name: [PHONE_NUMBER] Phone: [PHONE_NUMBER] Address: Business location …"
click at [251, 335] on button "COMPLETE" at bounding box center [240, 325] width 93 height 26
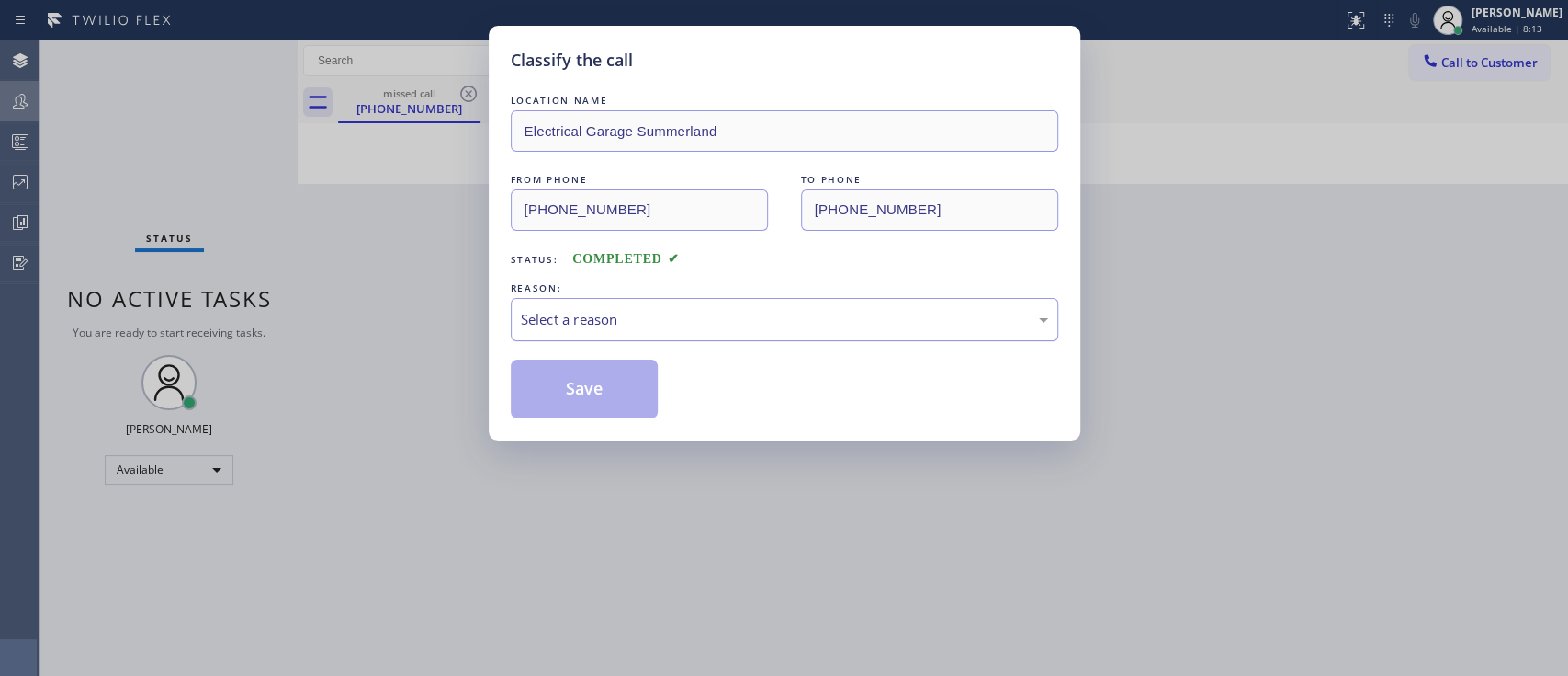
drag, startPoint x: 549, startPoint y: 356, endPoint x: 592, endPoint y: 327, distance: 51.9
click at [592, 327] on div "LOCATION NAME Electrical Garage Summerland FROM PHONE [PHONE_NUMBER] TO PHONE […" at bounding box center [784, 254] width 548 height 327
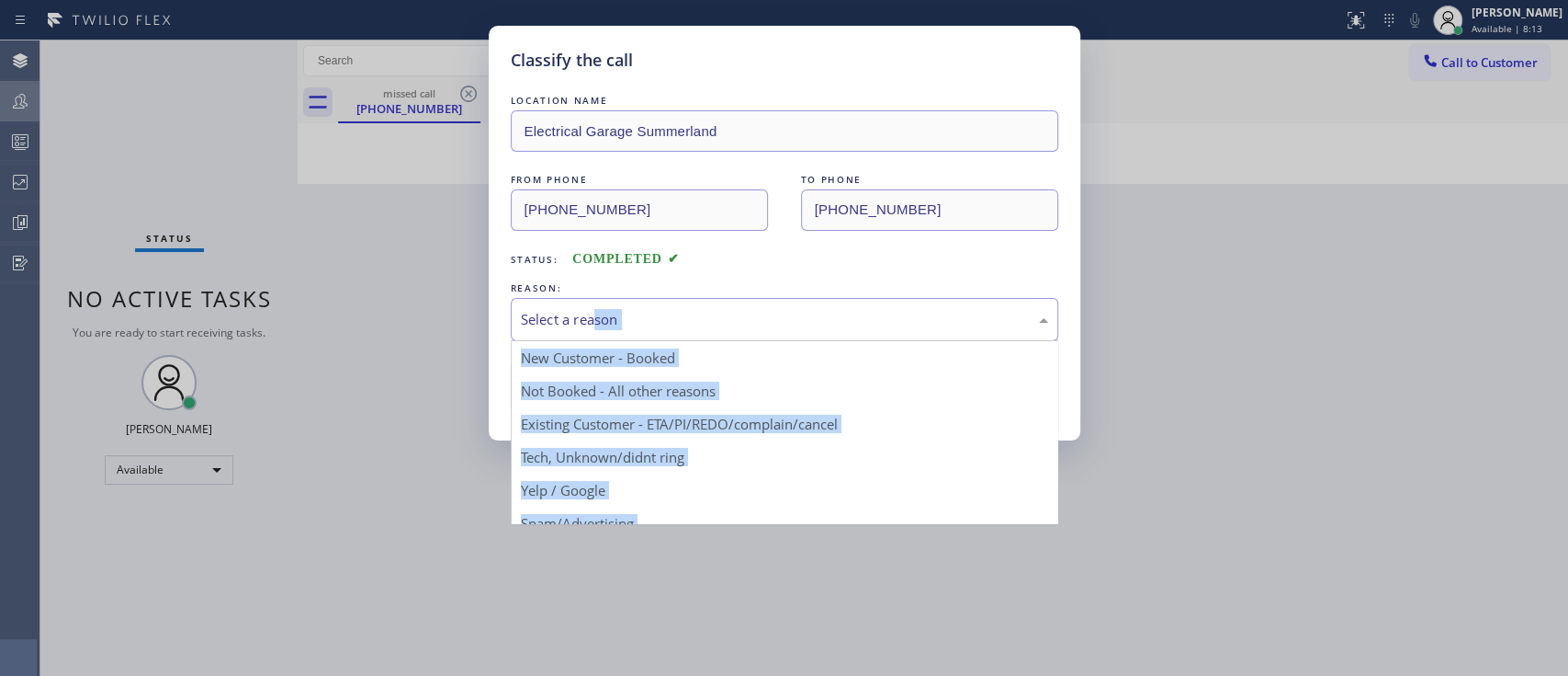
click at [592, 327] on div "Select a reason" at bounding box center [784, 319] width 528 height 21
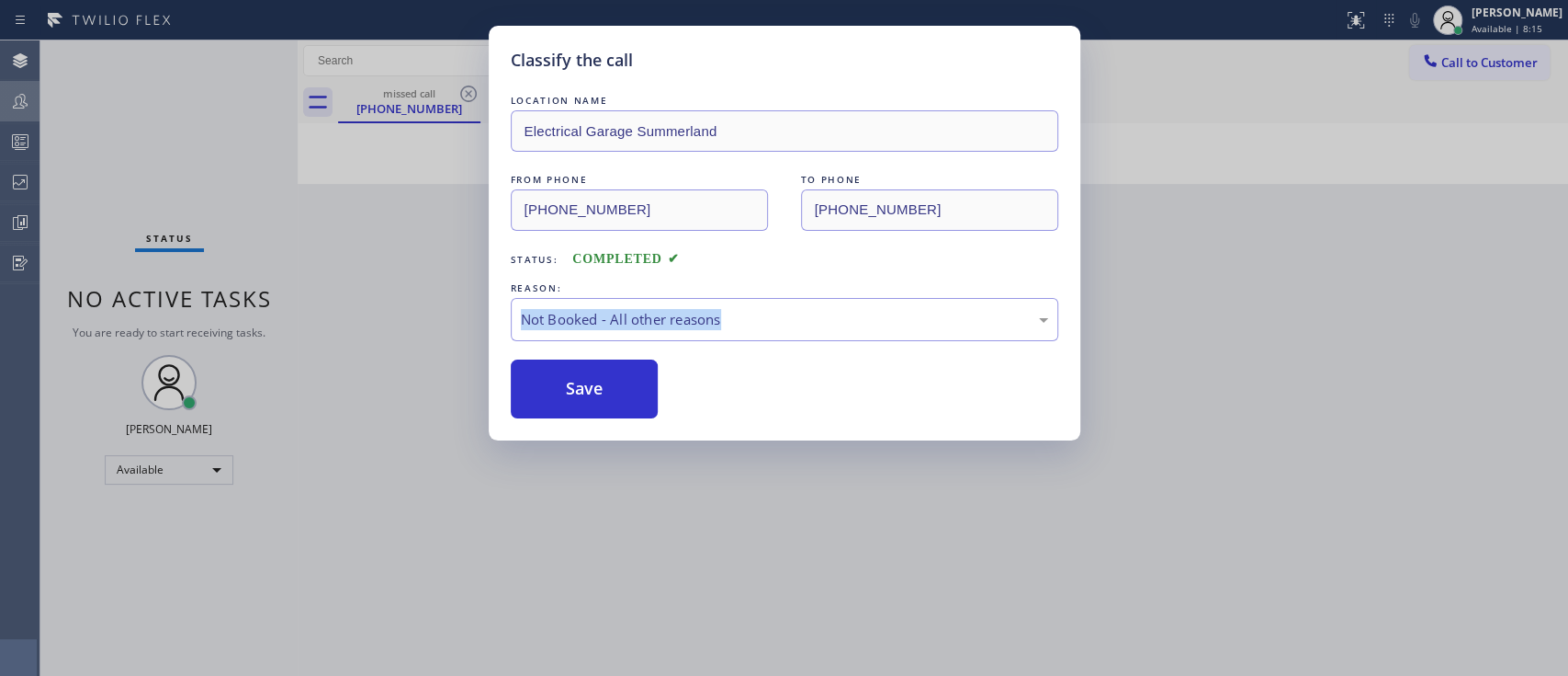
click at [591, 393] on button "Save" at bounding box center [585, 388] width 148 height 59
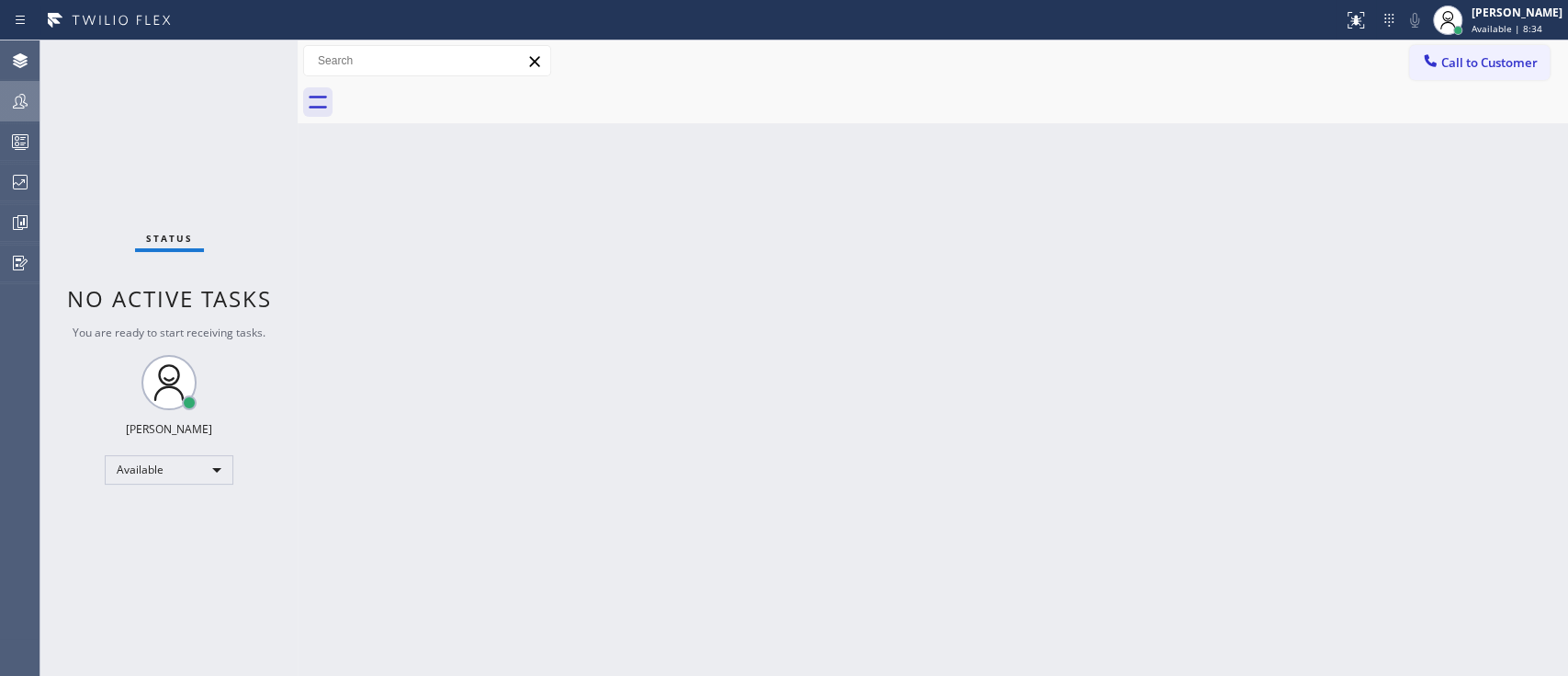
drag, startPoint x: 50, startPoint y: 150, endPoint x: 26, endPoint y: 146, distance: 24.3
click at [26, 146] on div "Agent Desktop Teams Queues Stats Dashboards Analyze Questionnaires Classify the…" at bounding box center [784, 357] width 1568 height 635
click at [26, 146] on icon at bounding box center [20, 142] width 22 height 22
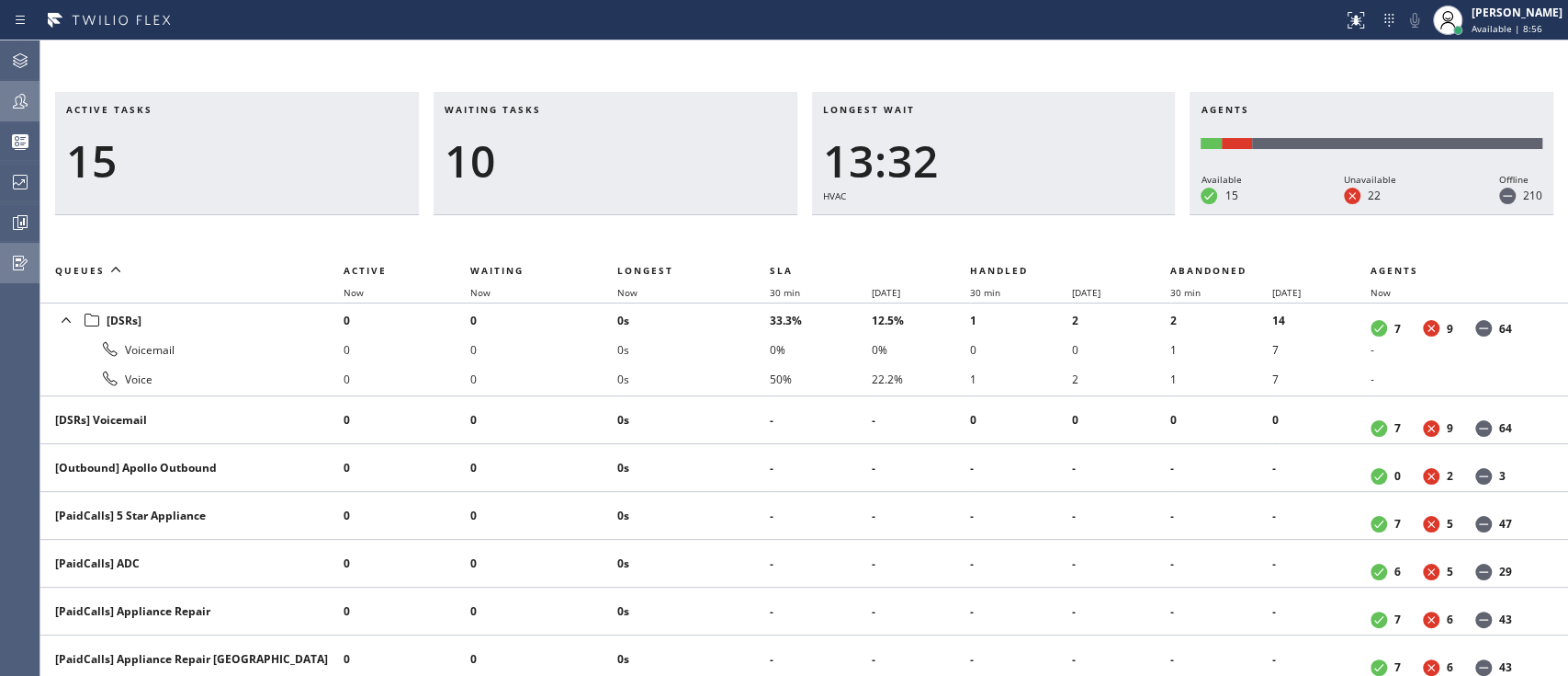
click at [21, 269] on icon at bounding box center [20, 263] width 15 height 15
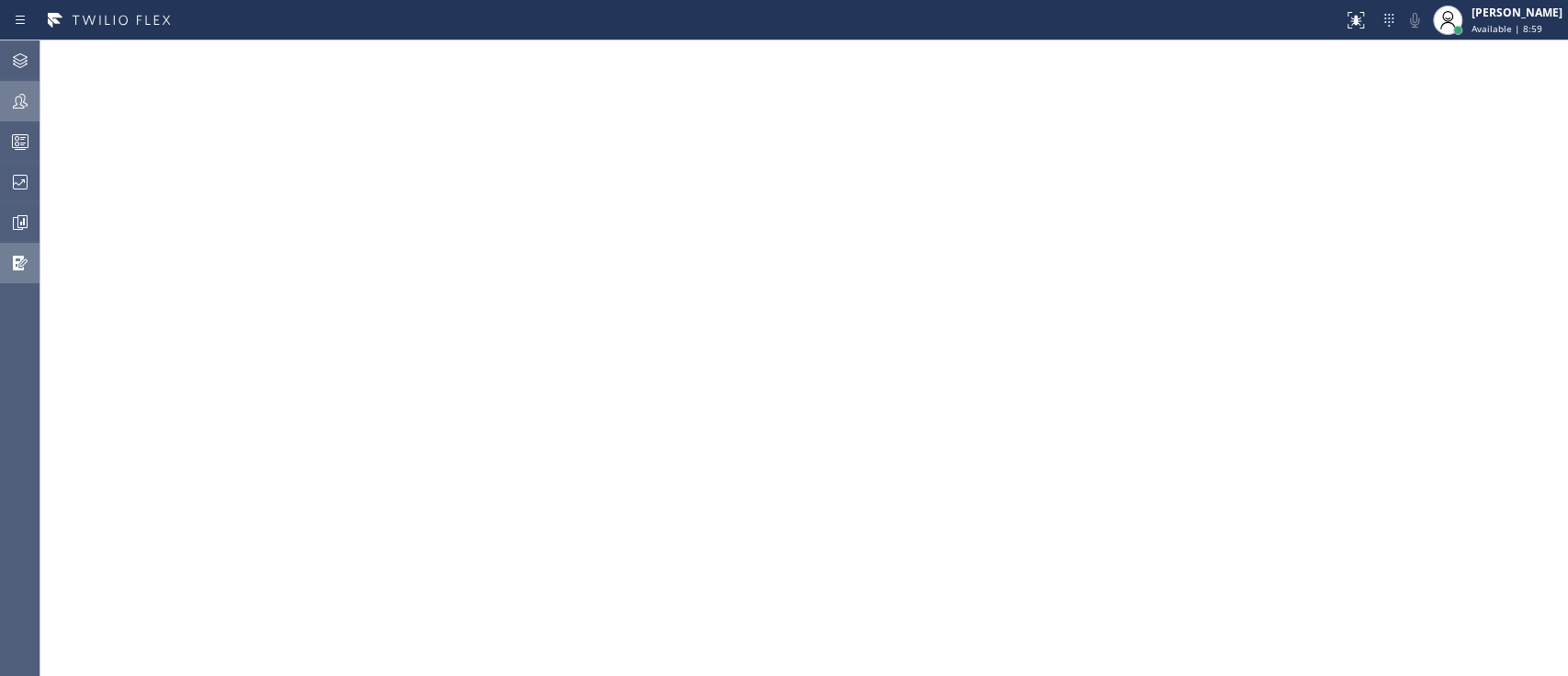
click at [0, 142] on div at bounding box center [20, 142] width 40 height 22
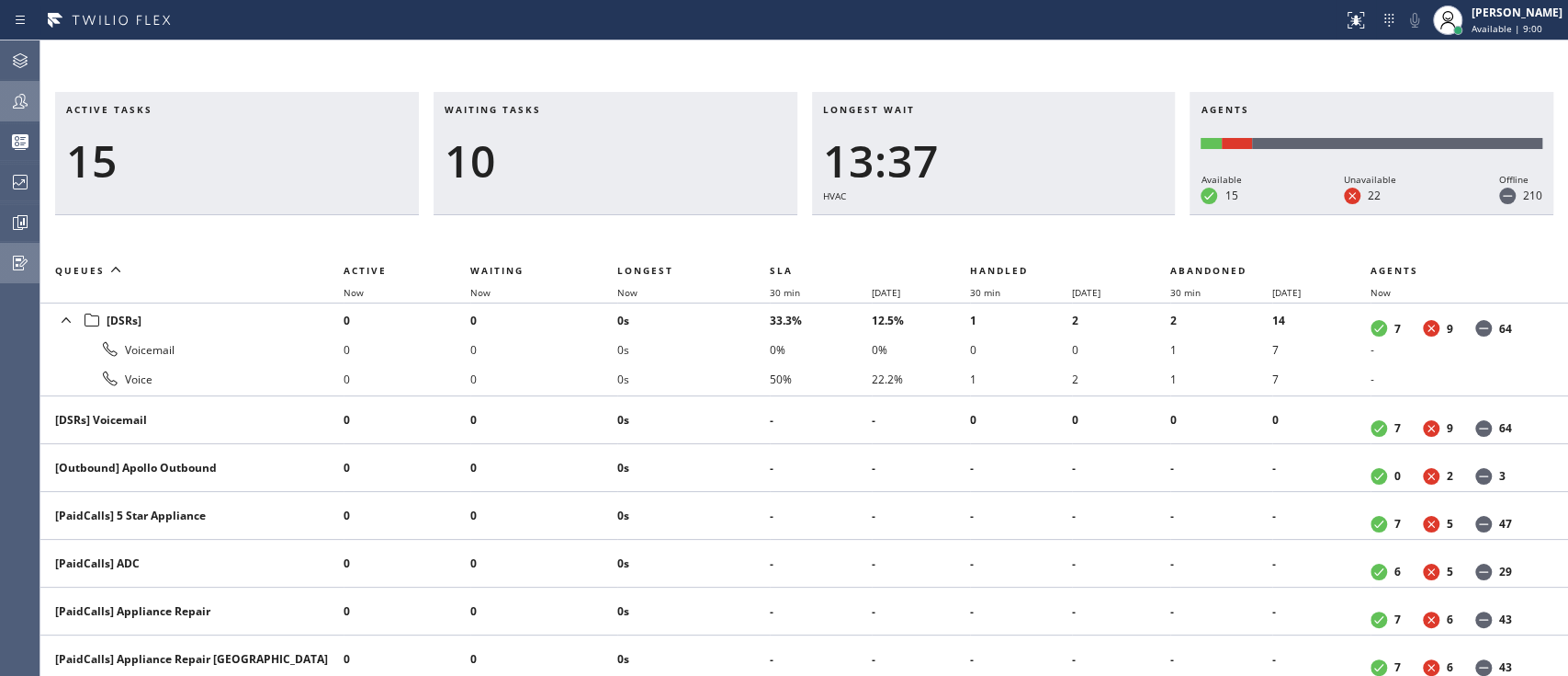
click at [10, 52] on icon at bounding box center [20, 61] width 22 height 22
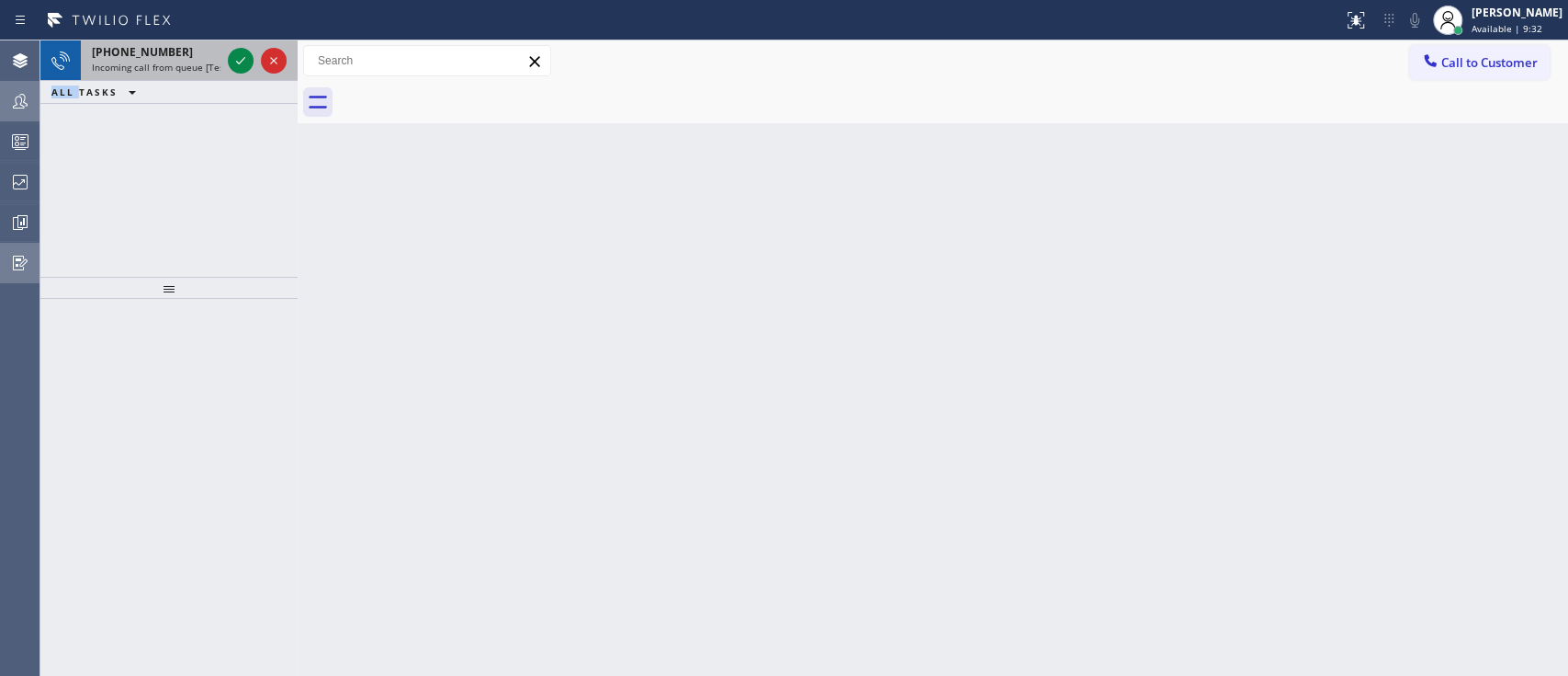
drag, startPoint x: 76, startPoint y: 192, endPoint x: 245, endPoint y: 48, distance: 222.0
click at [245, 48] on div "[PHONE_NUMBER] Incoming call from queue [Test] All ALL TASKS ALL TASKS ACTIVE T…" at bounding box center [168, 158] width 257 height 236
click at [245, 48] on div at bounding box center [257, 60] width 66 height 40
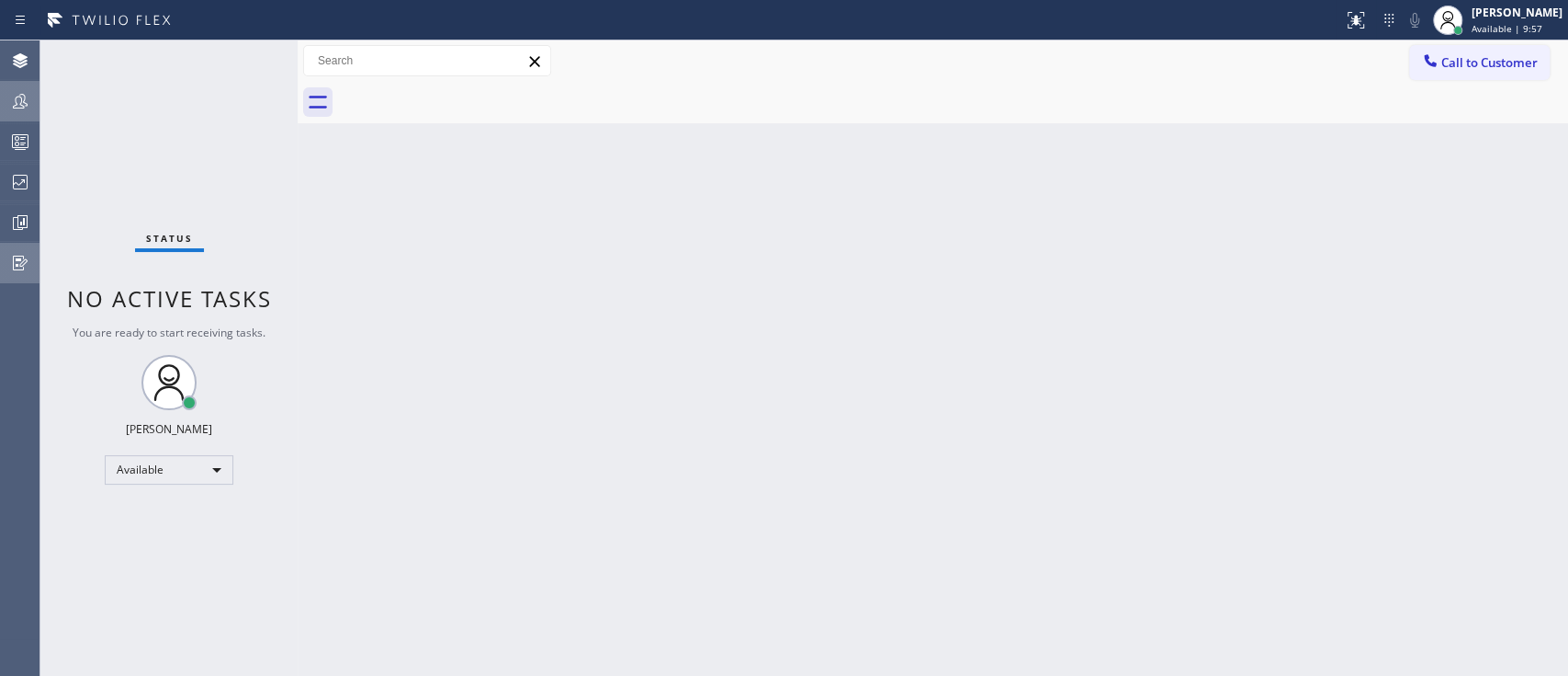
click at [1234, 344] on div "Back to Dashboard Change Sender ID Customers Technicians Select a contact Outbo…" at bounding box center [932, 357] width 1270 height 635
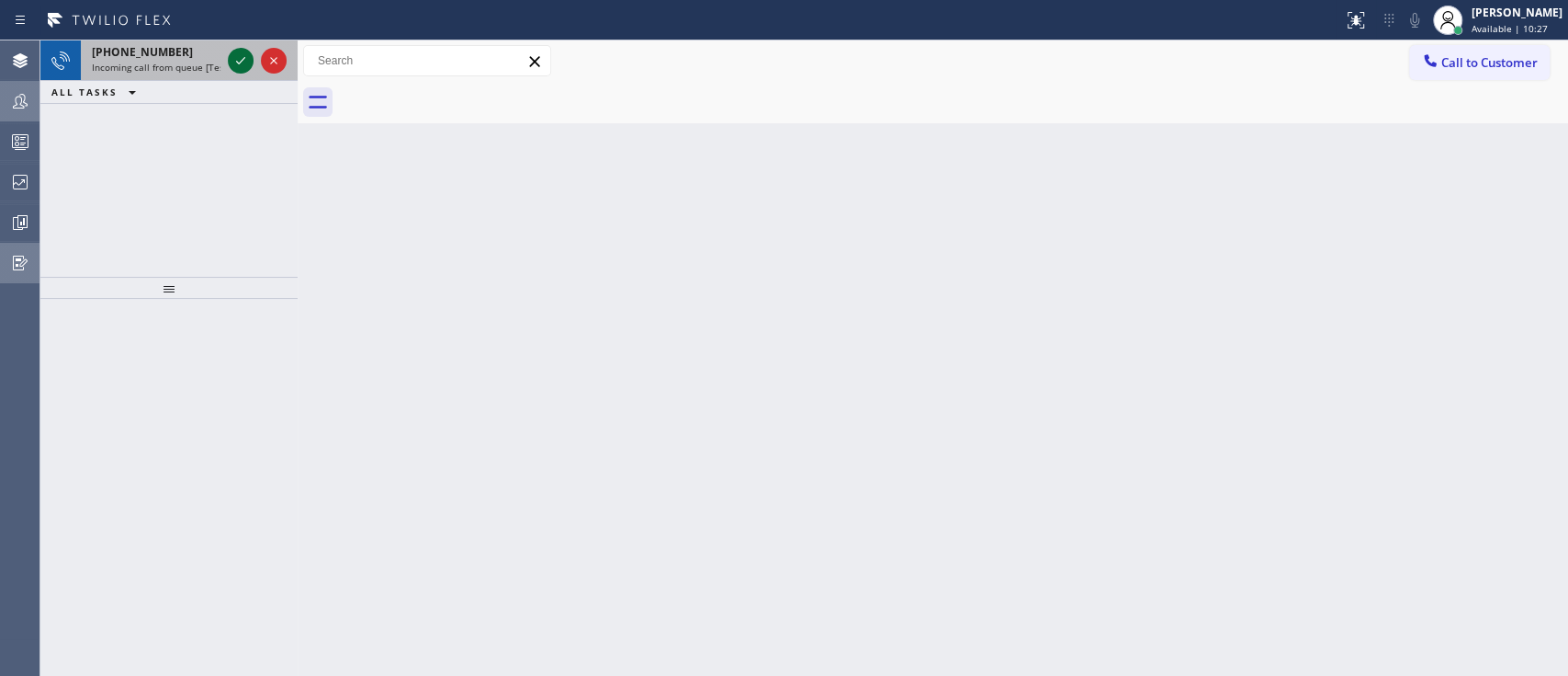
click at [232, 62] on icon at bounding box center [241, 61] width 22 height 22
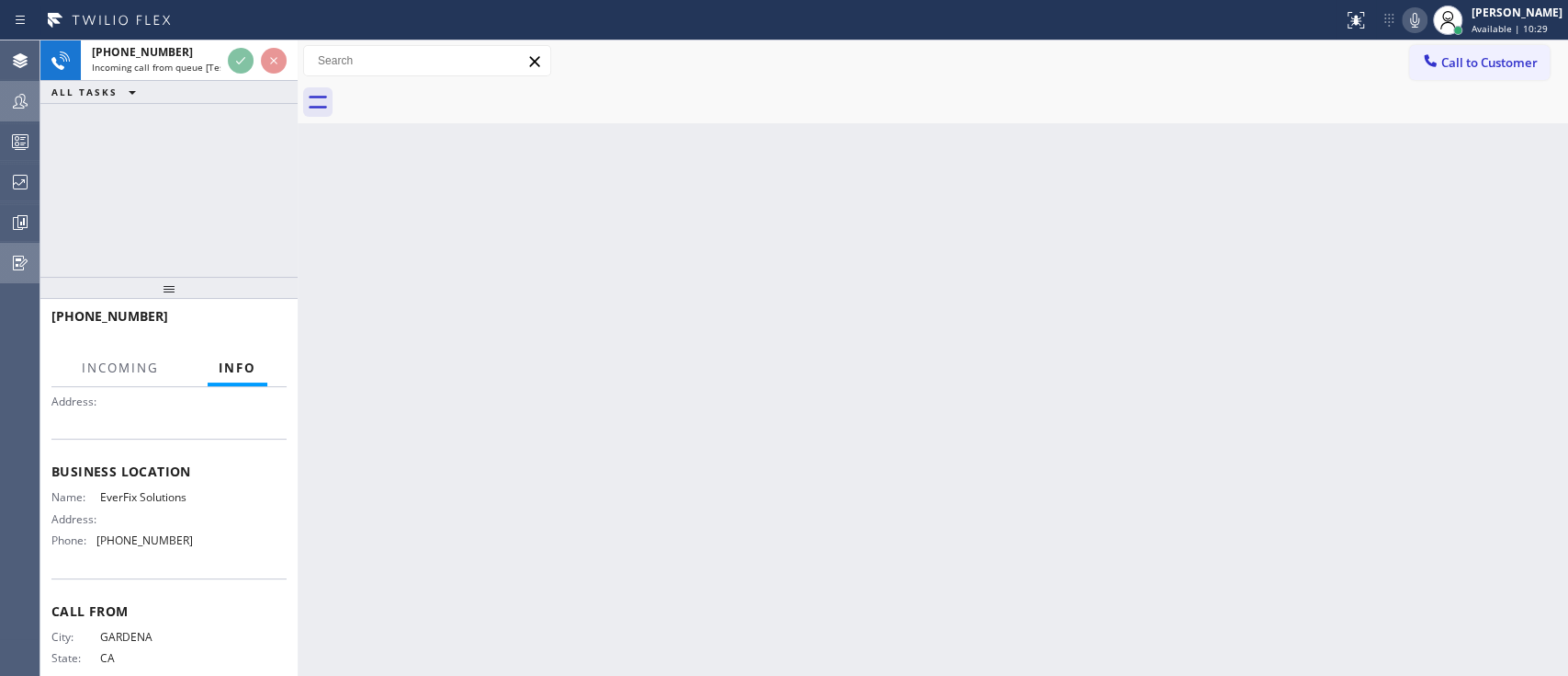
scroll to position [180, 0]
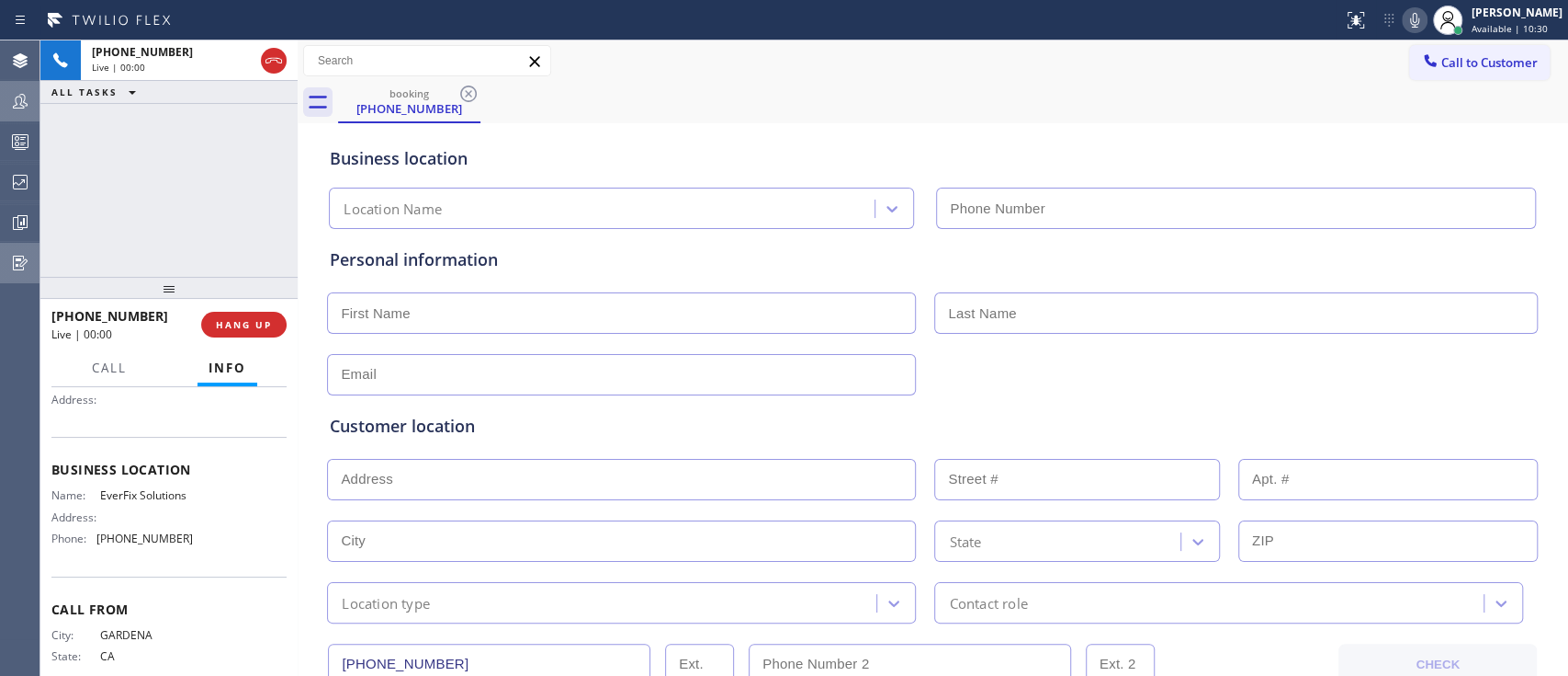
type input "[PHONE_NUMBER]"
click at [235, 320] on span "HANG UP" at bounding box center [244, 324] width 56 height 13
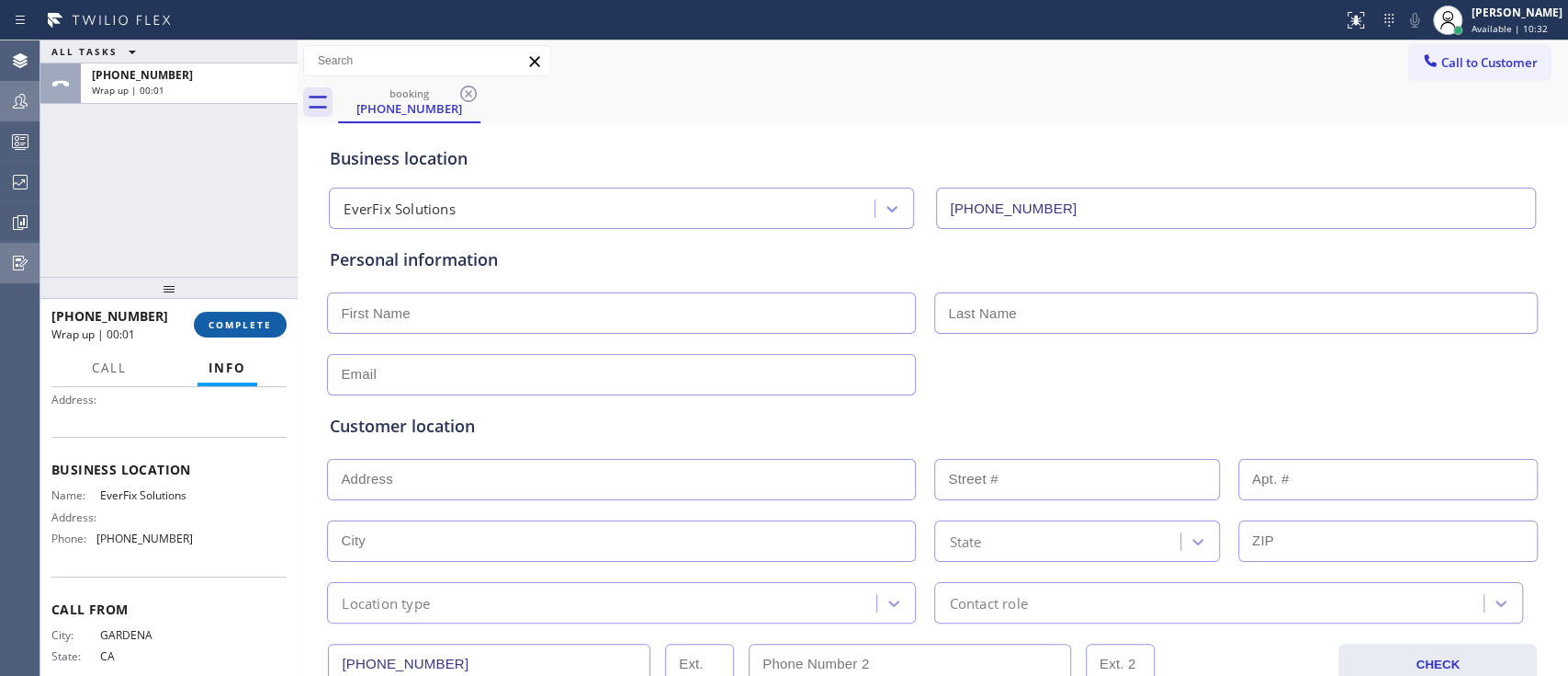
click at [235, 320] on span "COMPLETE" at bounding box center [240, 324] width 63 height 13
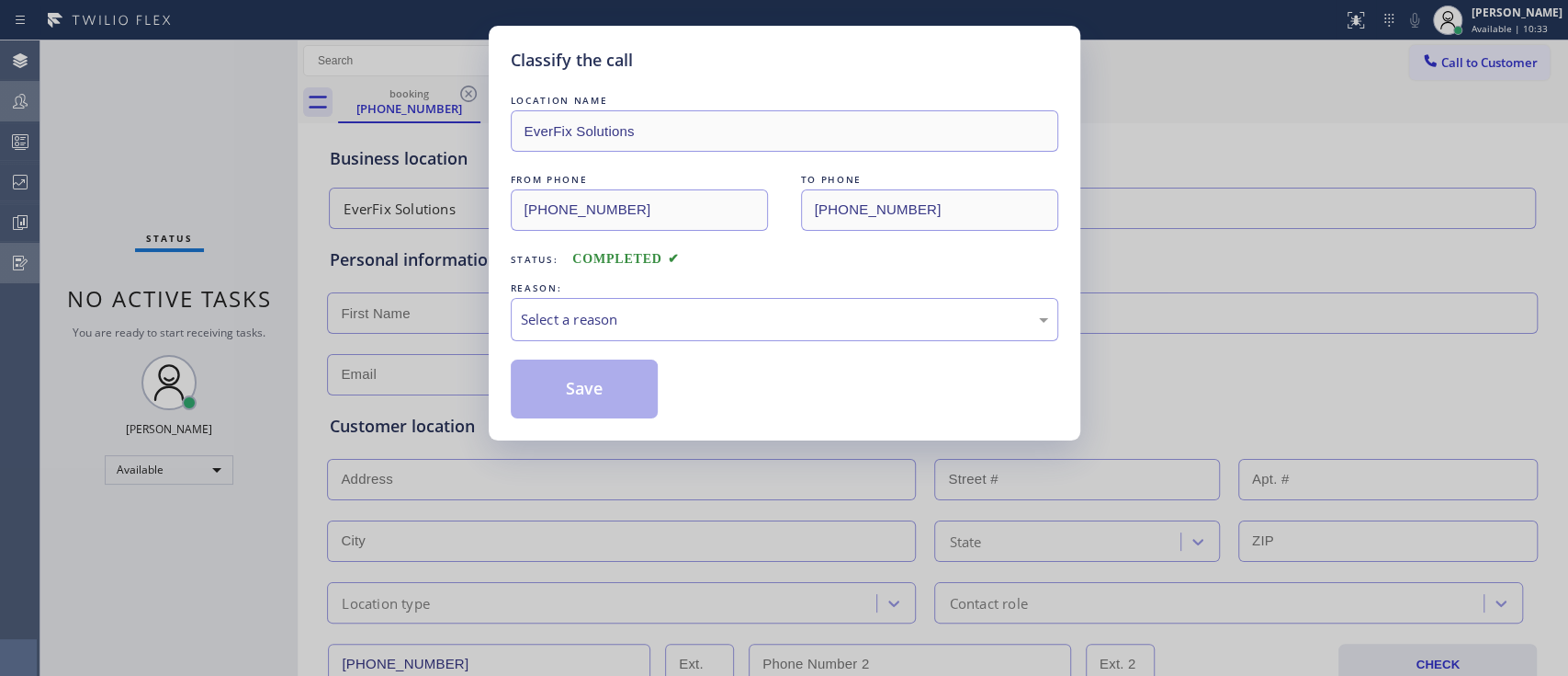
click at [571, 340] on div "LOCATION NAME EverFix Solutions FROM PHONE [PHONE_NUMBER] TO PHONE [PHONE_NUMBE…" at bounding box center [784, 254] width 548 height 327
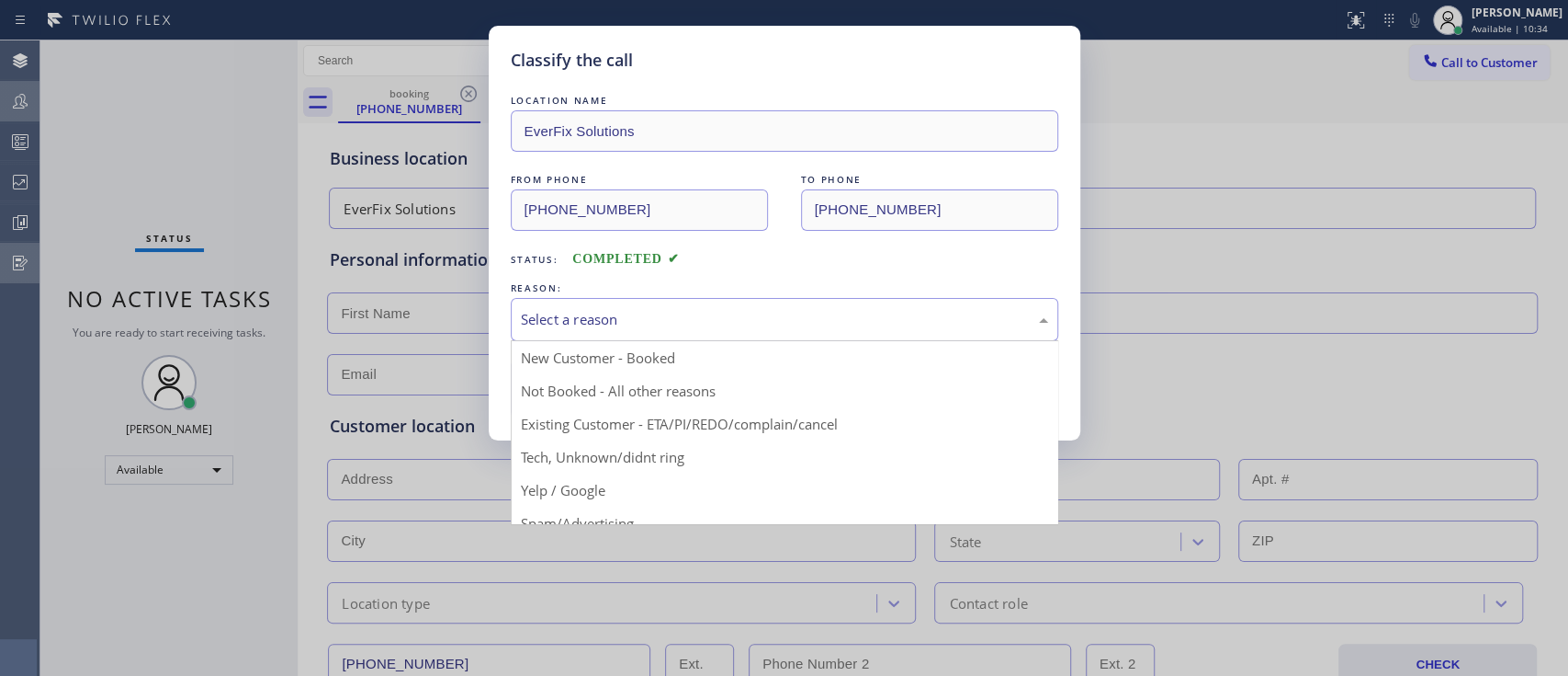
click at [575, 319] on div "Select a reason" at bounding box center [784, 319] width 528 height 21
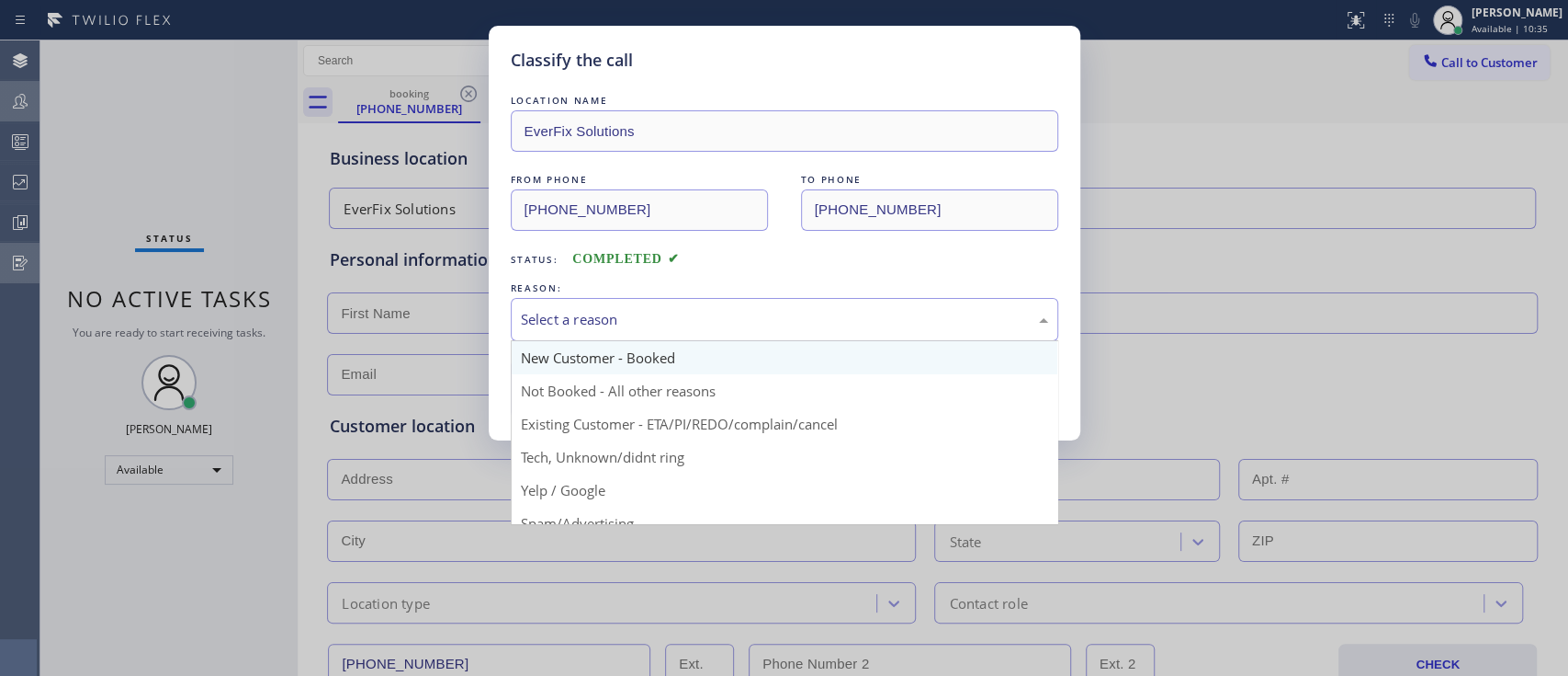
scroll to position [119, 0]
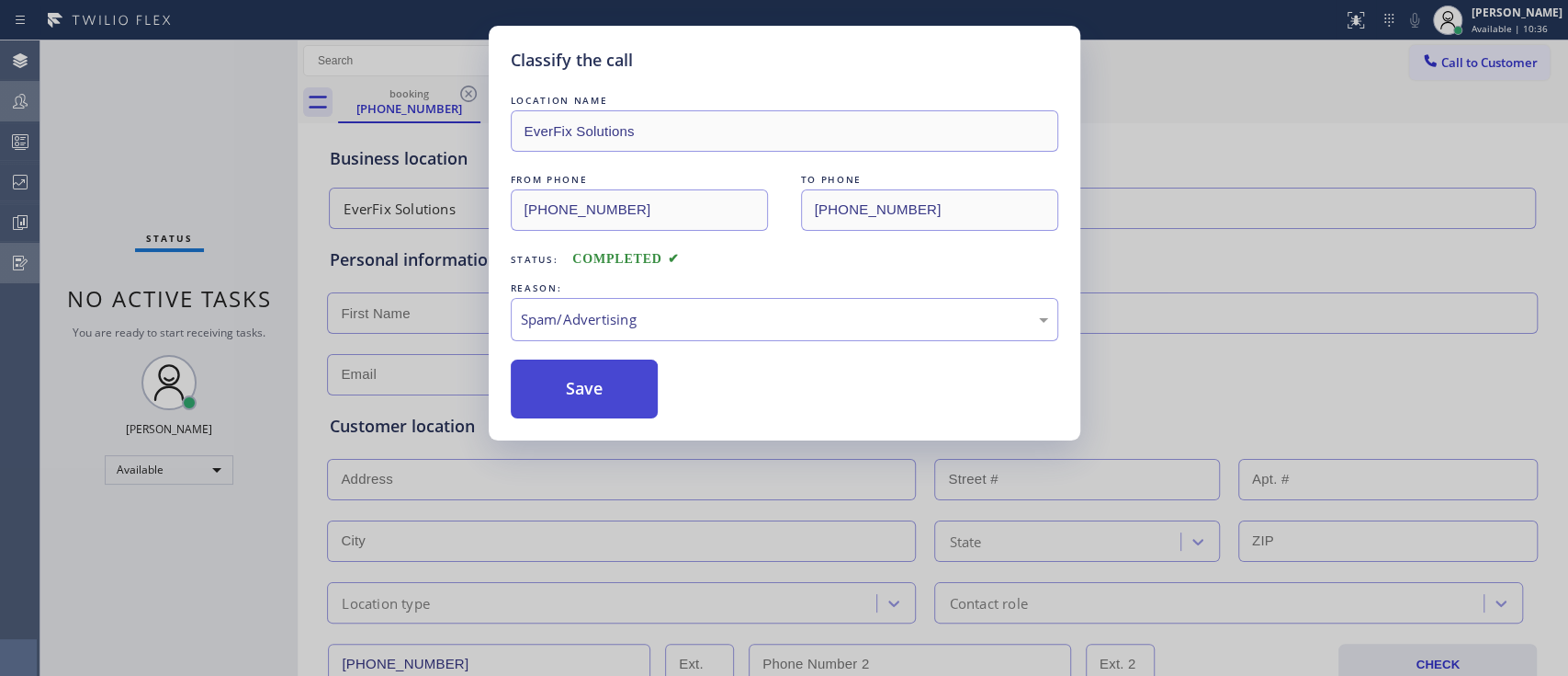
click at [581, 401] on button "Save" at bounding box center [585, 388] width 148 height 59
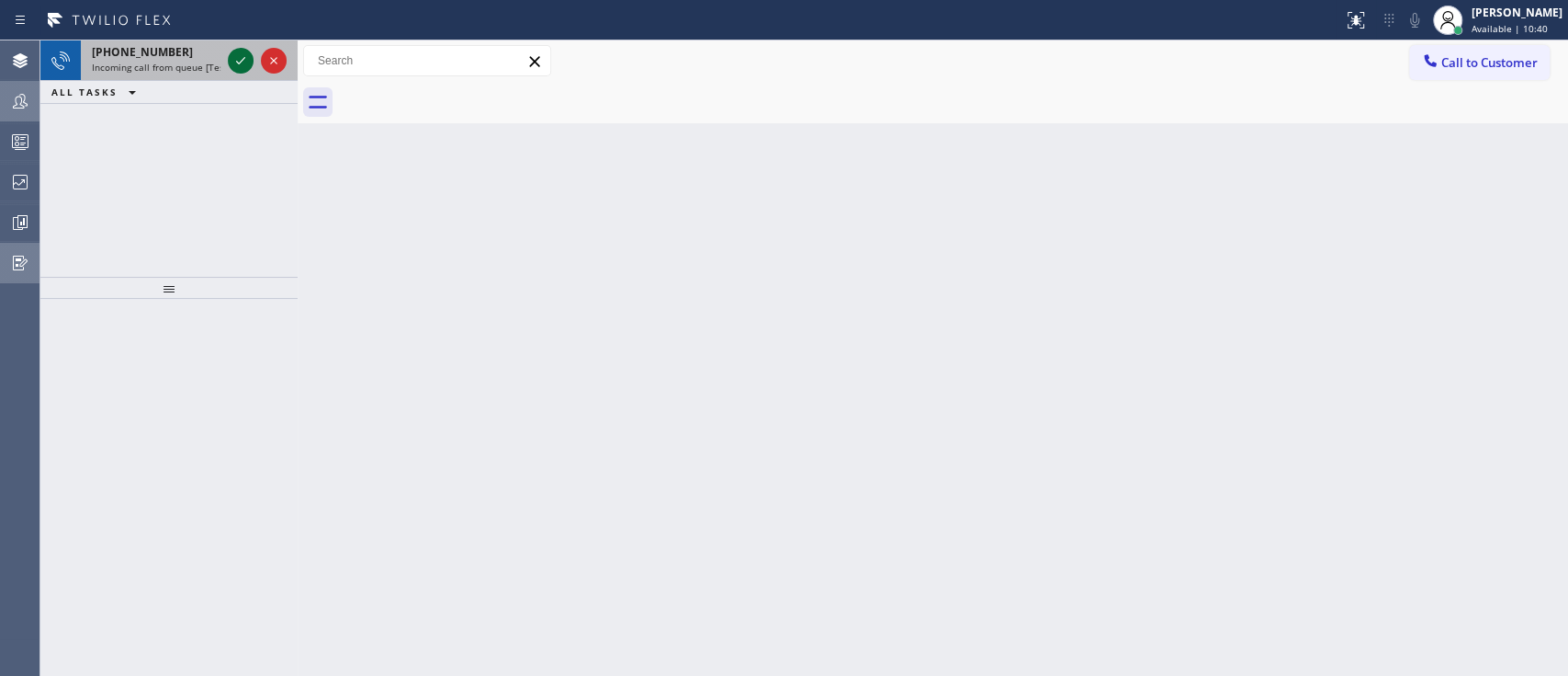
click at [246, 60] on icon at bounding box center [241, 61] width 22 height 22
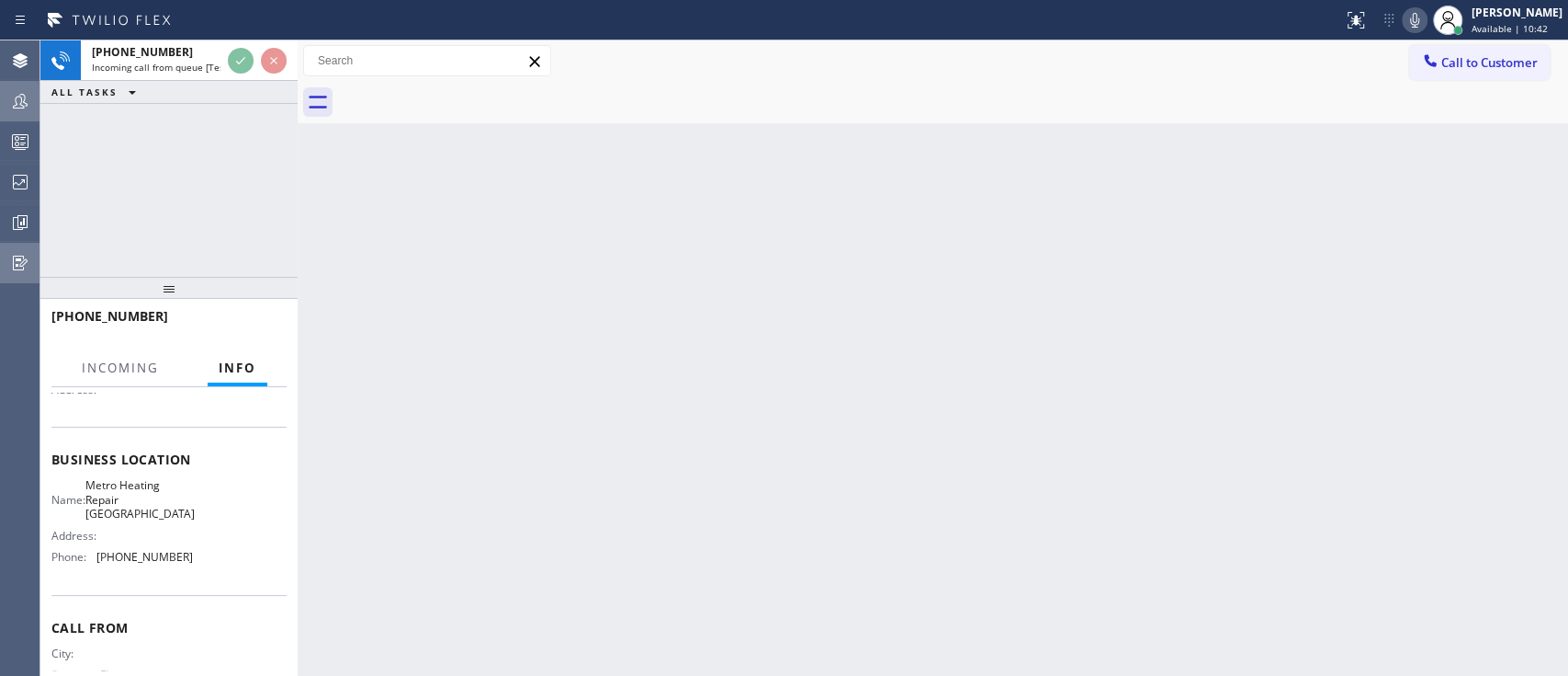
scroll to position [191, 0]
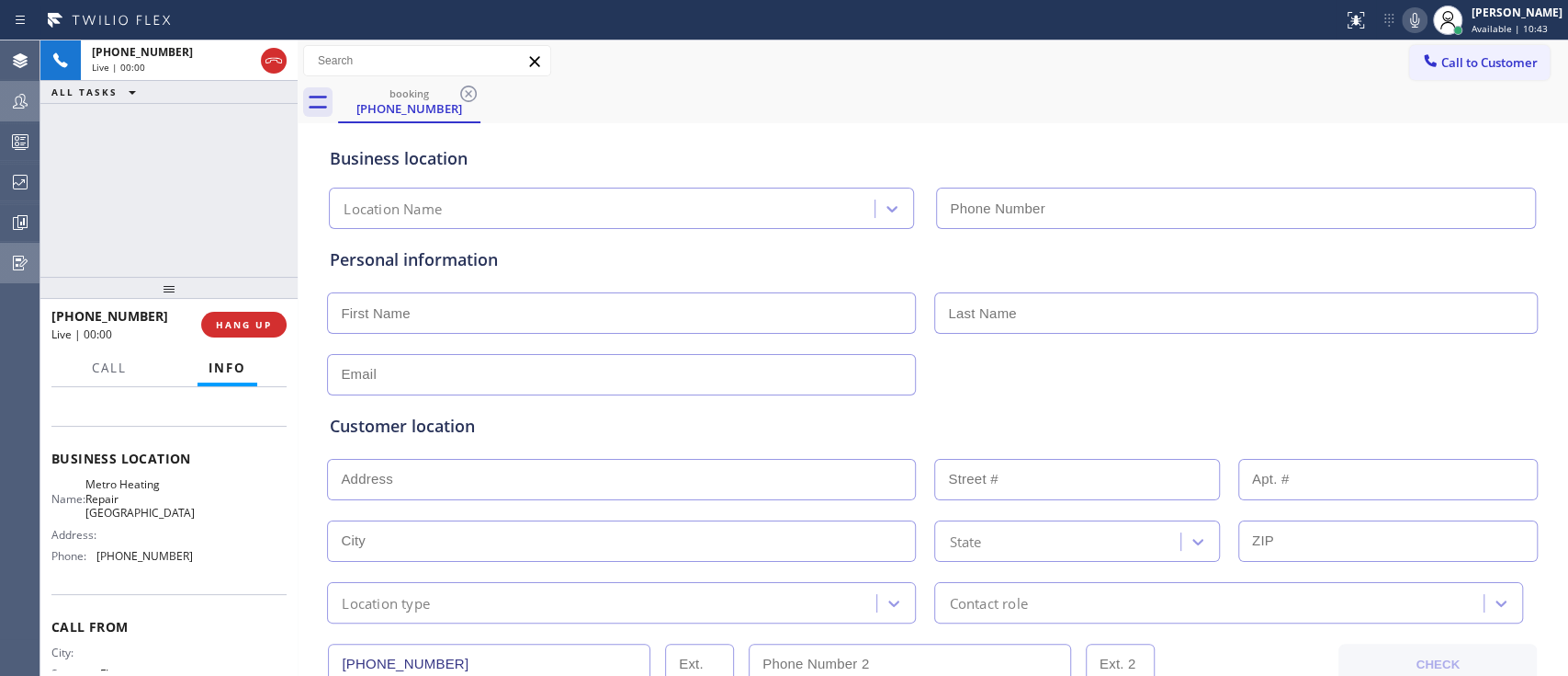
type input "[PHONE_NUMBER]"
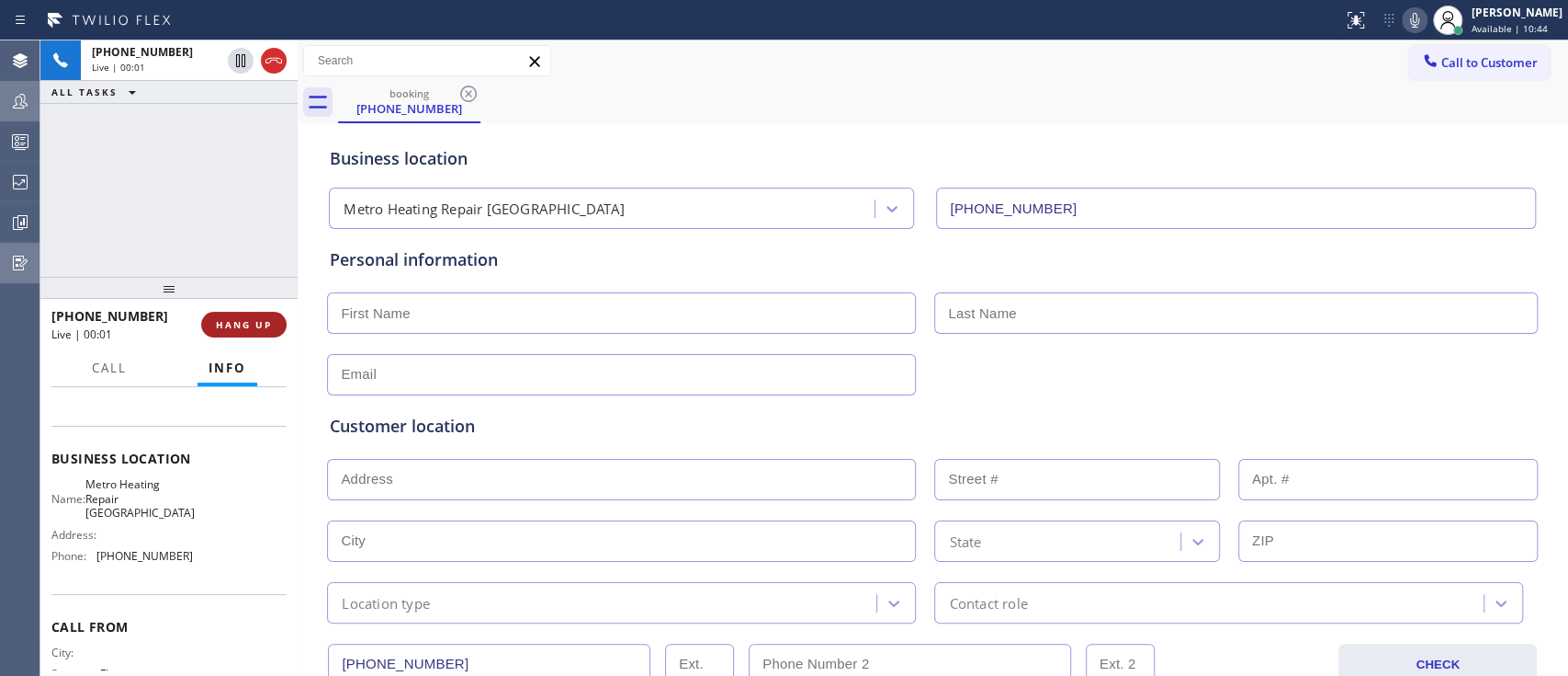
click at [269, 324] on span "HANG UP" at bounding box center [244, 324] width 56 height 13
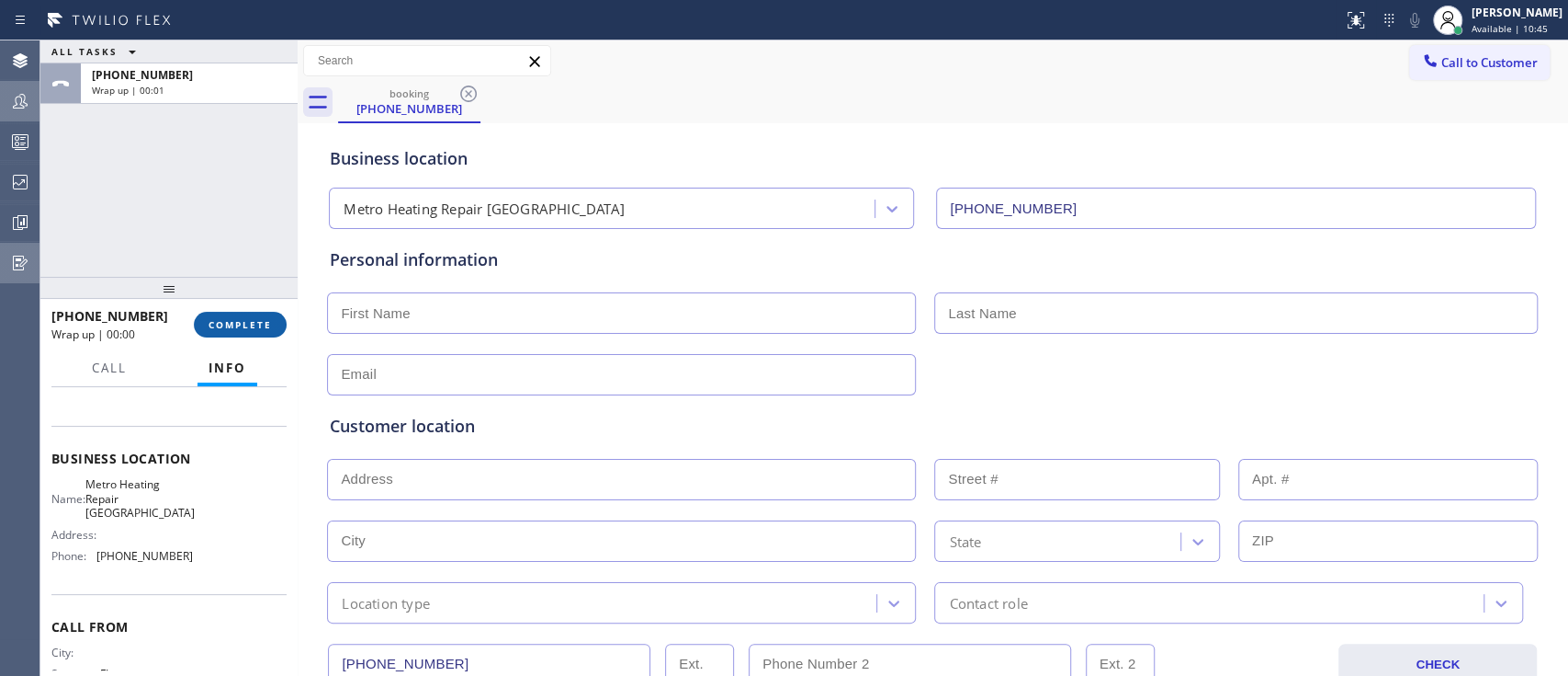
click at [269, 324] on span "COMPLETE" at bounding box center [240, 324] width 63 height 13
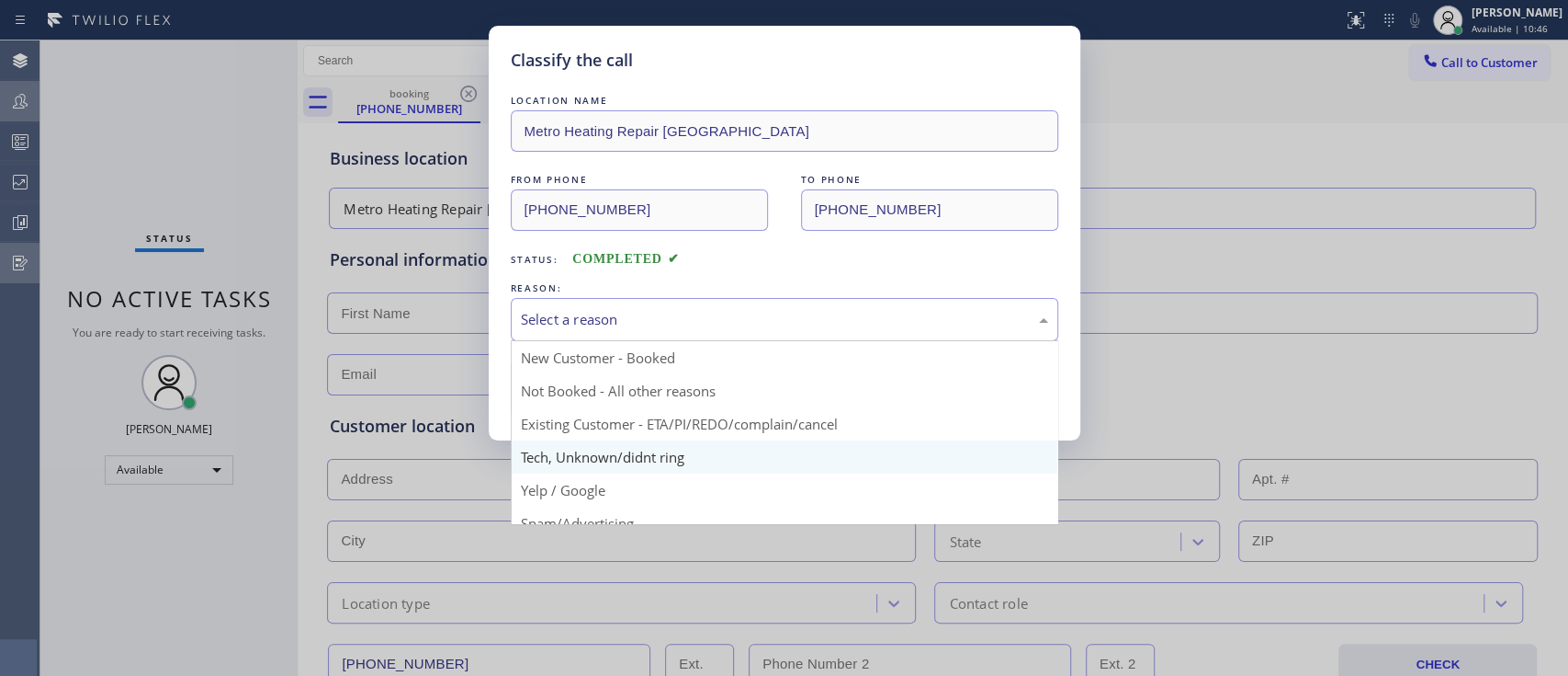
drag, startPoint x: 642, startPoint y: 311, endPoint x: 615, endPoint y: 447, distance: 138.7
click at [615, 341] on div "Select a reason New Customer - Booked Not Booked - All other reasons Existing C…" at bounding box center [784, 319] width 548 height 43
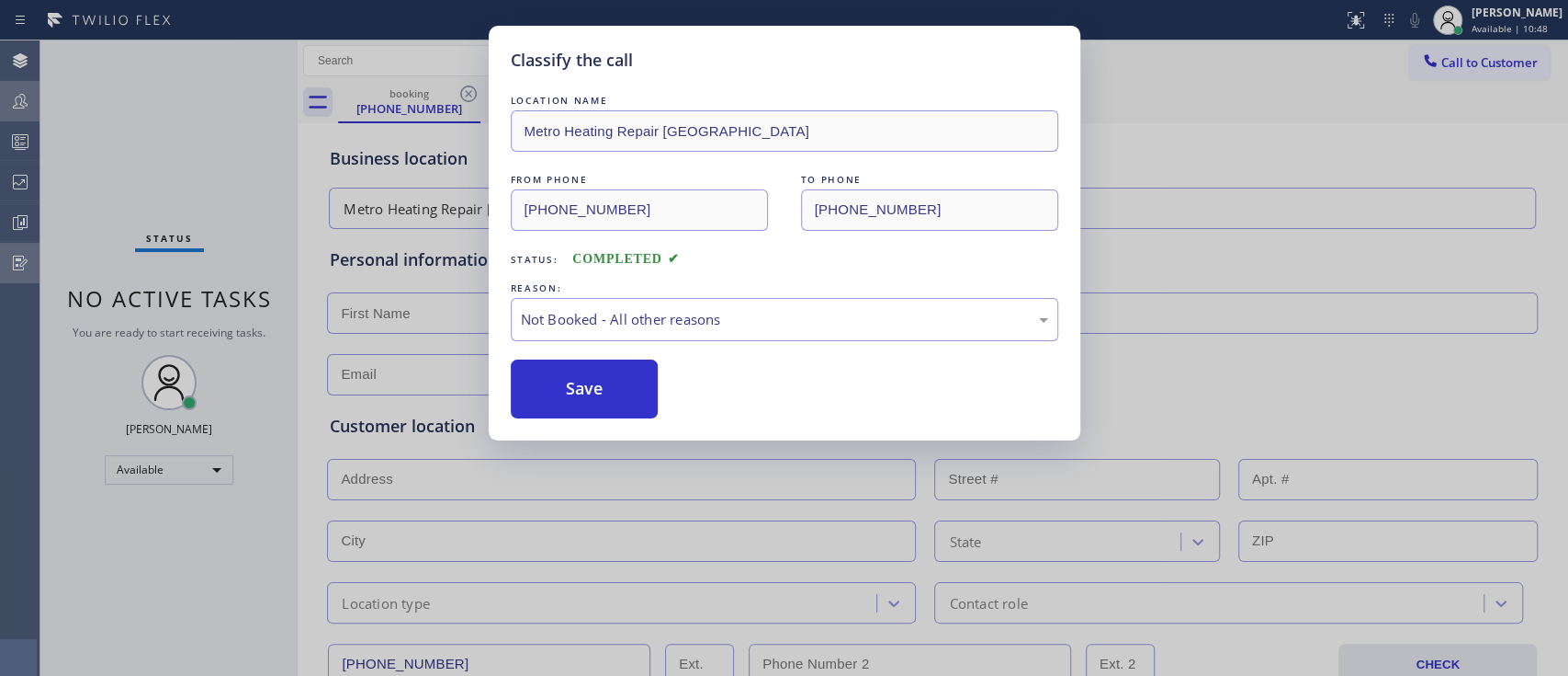
click at [612, 392] on button "Save" at bounding box center [585, 388] width 148 height 59
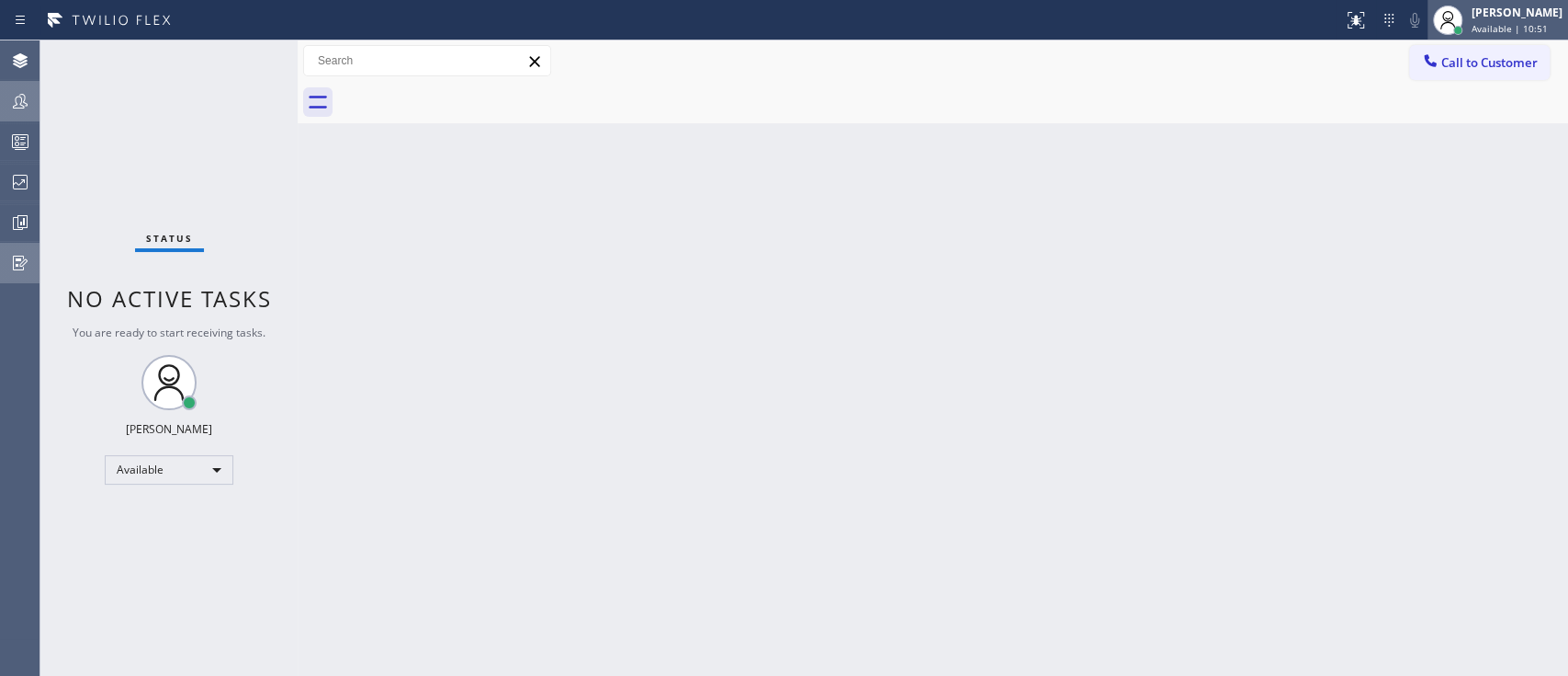
click at [1481, 30] on span "Available | 10:51" at bounding box center [1509, 28] width 76 height 13
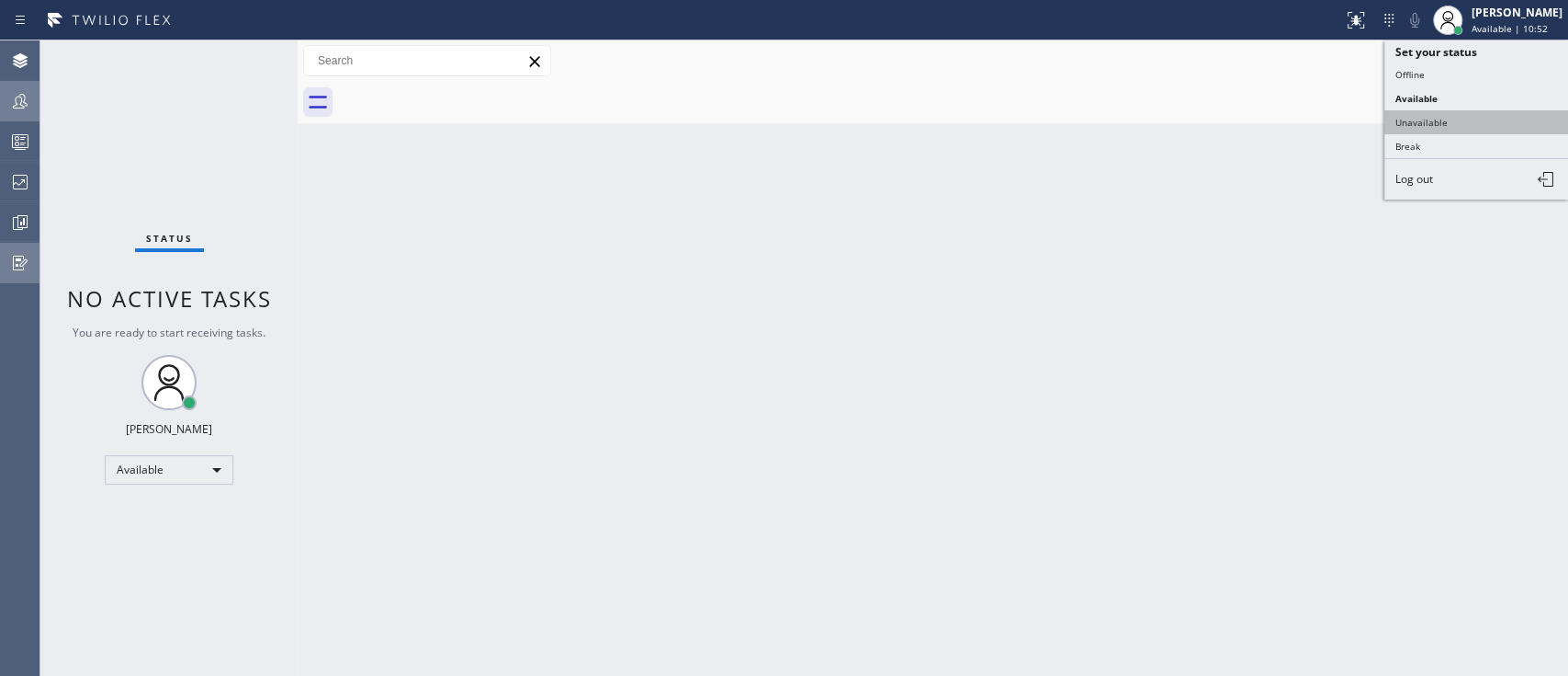
click at [1435, 110] on button "Unavailable" at bounding box center [1476, 122] width 184 height 24
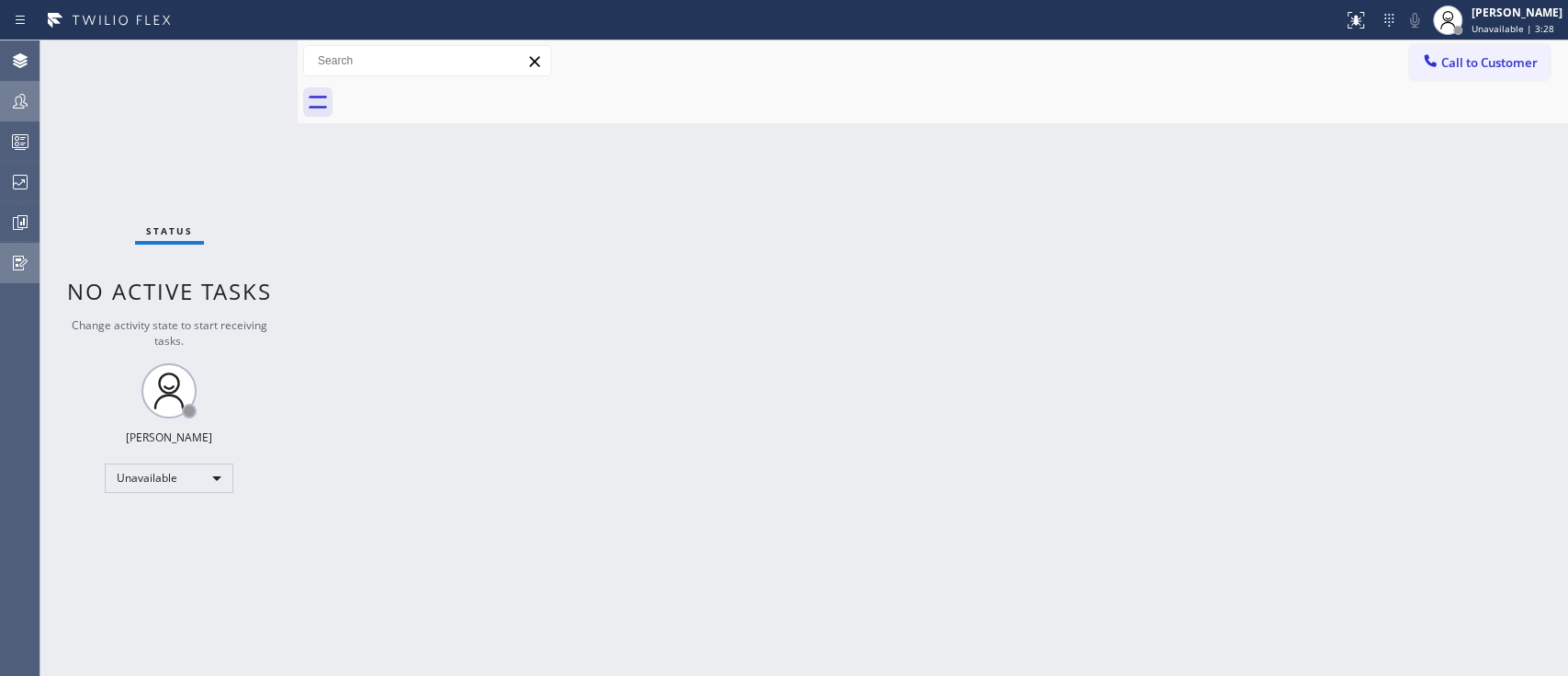
click at [1331, 247] on div "Back to Dashboard Change Sender ID Customers Technicians Select a contact Outbo…" at bounding box center [932, 357] width 1270 height 635
click at [1361, 258] on div "Back to Dashboard Change Sender ID Customers Technicians Select a contact Outbo…" at bounding box center [932, 357] width 1270 height 635
click at [1365, 346] on div "Back to Dashboard Change Sender ID Customers Technicians Select a contact Outbo…" at bounding box center [932, 357] width 1270 height 635
click at [15, 156] on div at bounding box center [20, 141] width 40 height 37
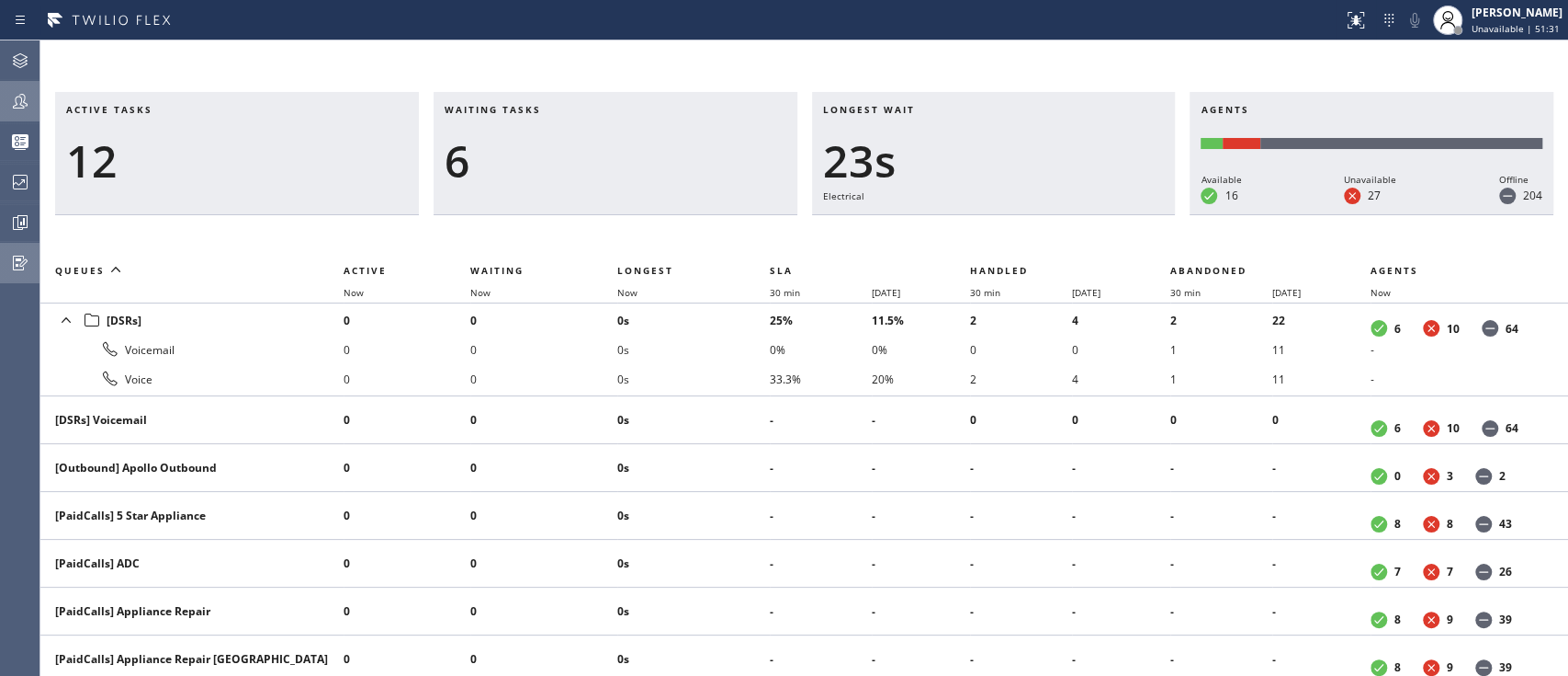
click at [25, 69] on icon at bounding box center [20, 61] width 22 height 22
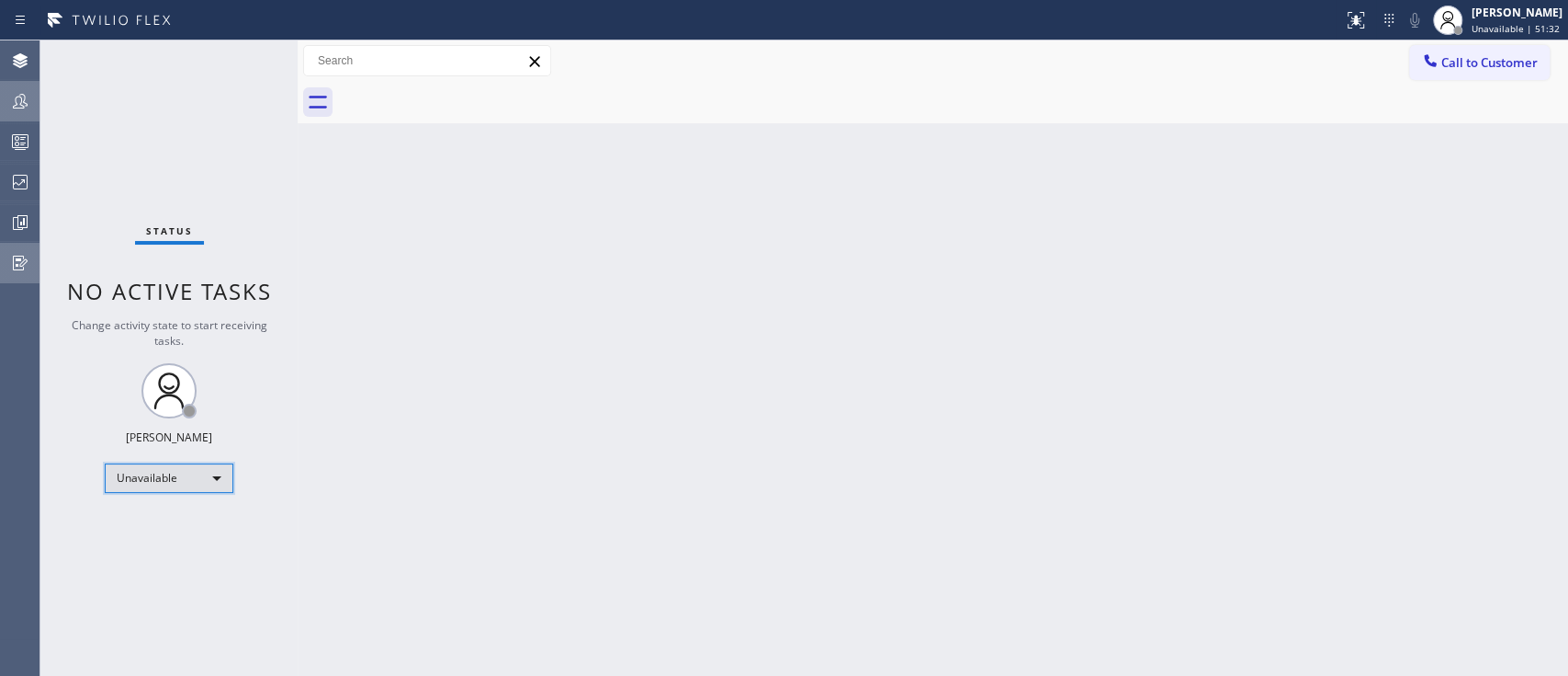
click at [214, 473] on div "Unavailable" at bounding box center [169, 477] width 129 height 29
click at [189, 528] on li "Available" at bounding box center [168, 524] width 125 height 22
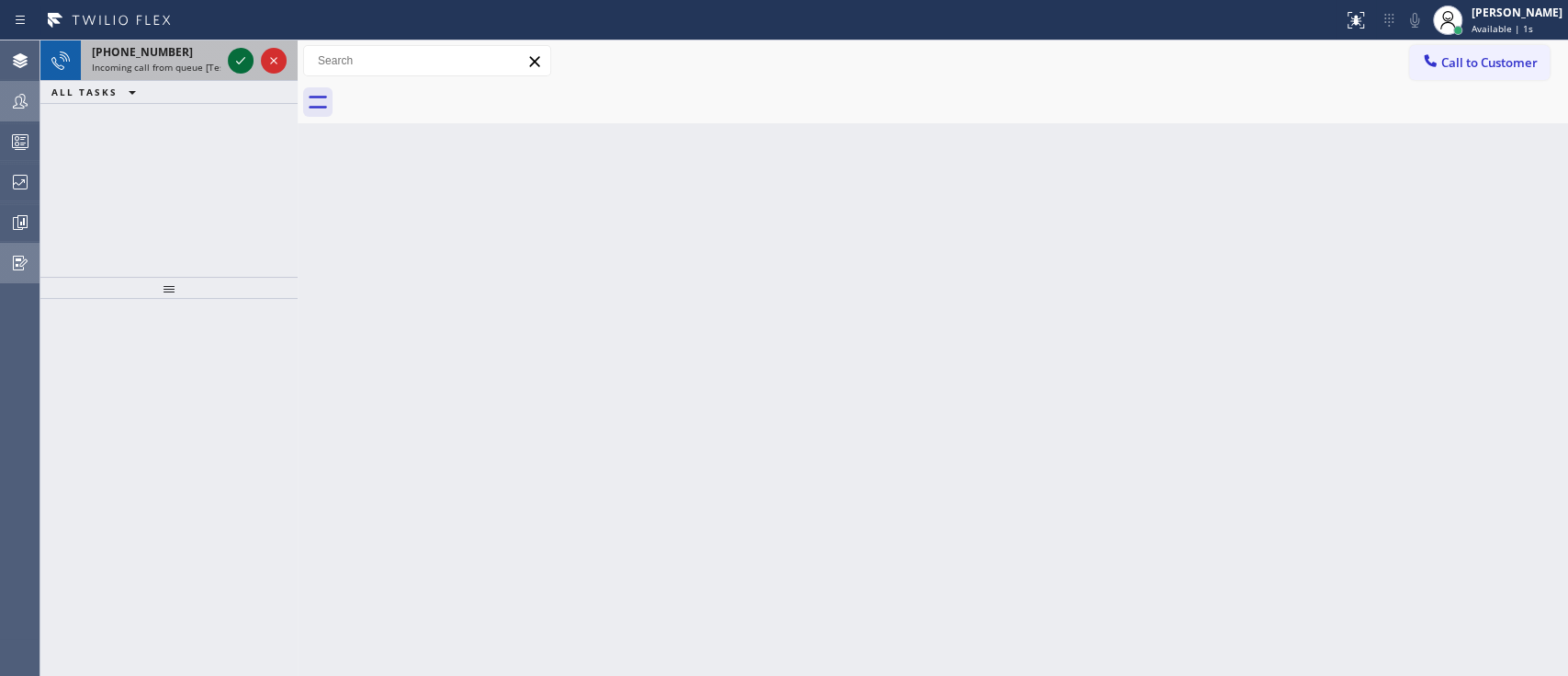
click at [235, 67] on icon at bounding box center [241, 61] width 22 height 22
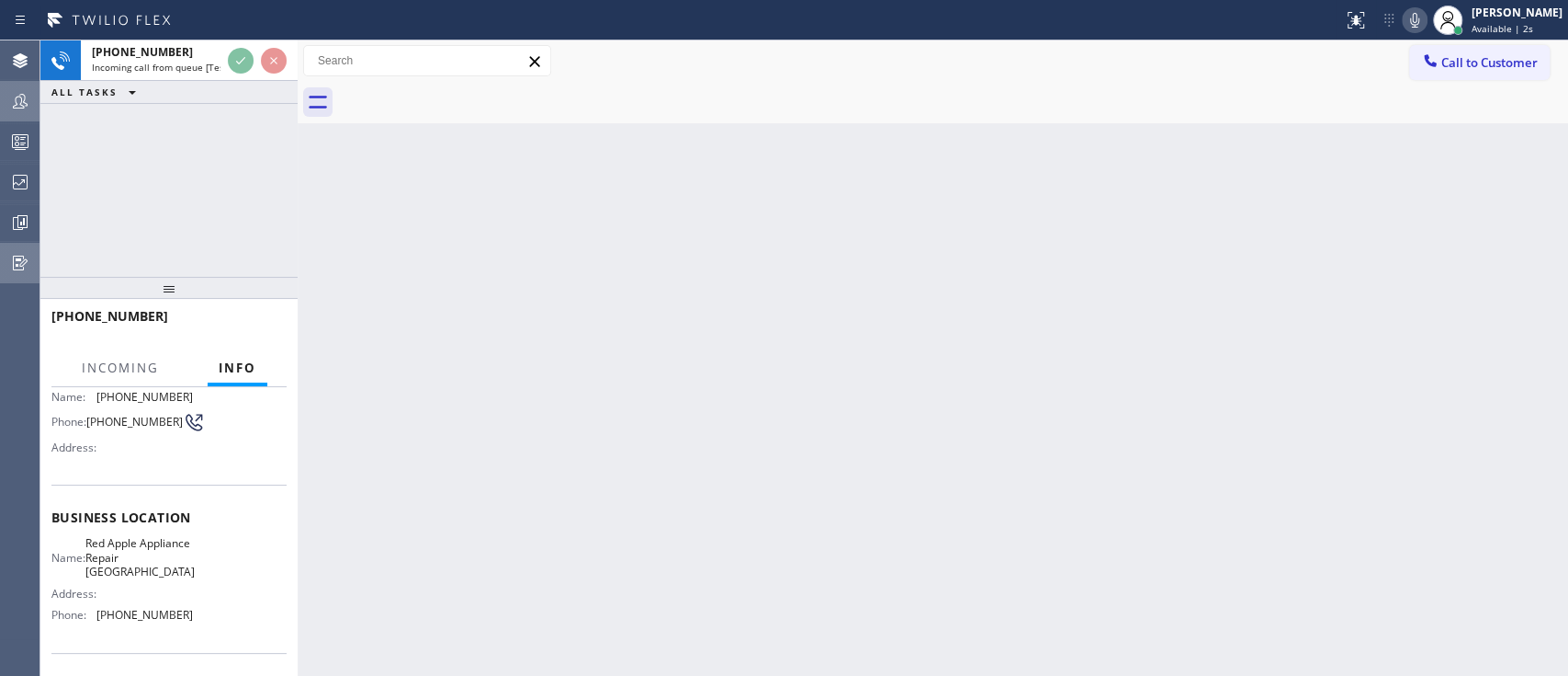
scroll to position [134, 0]
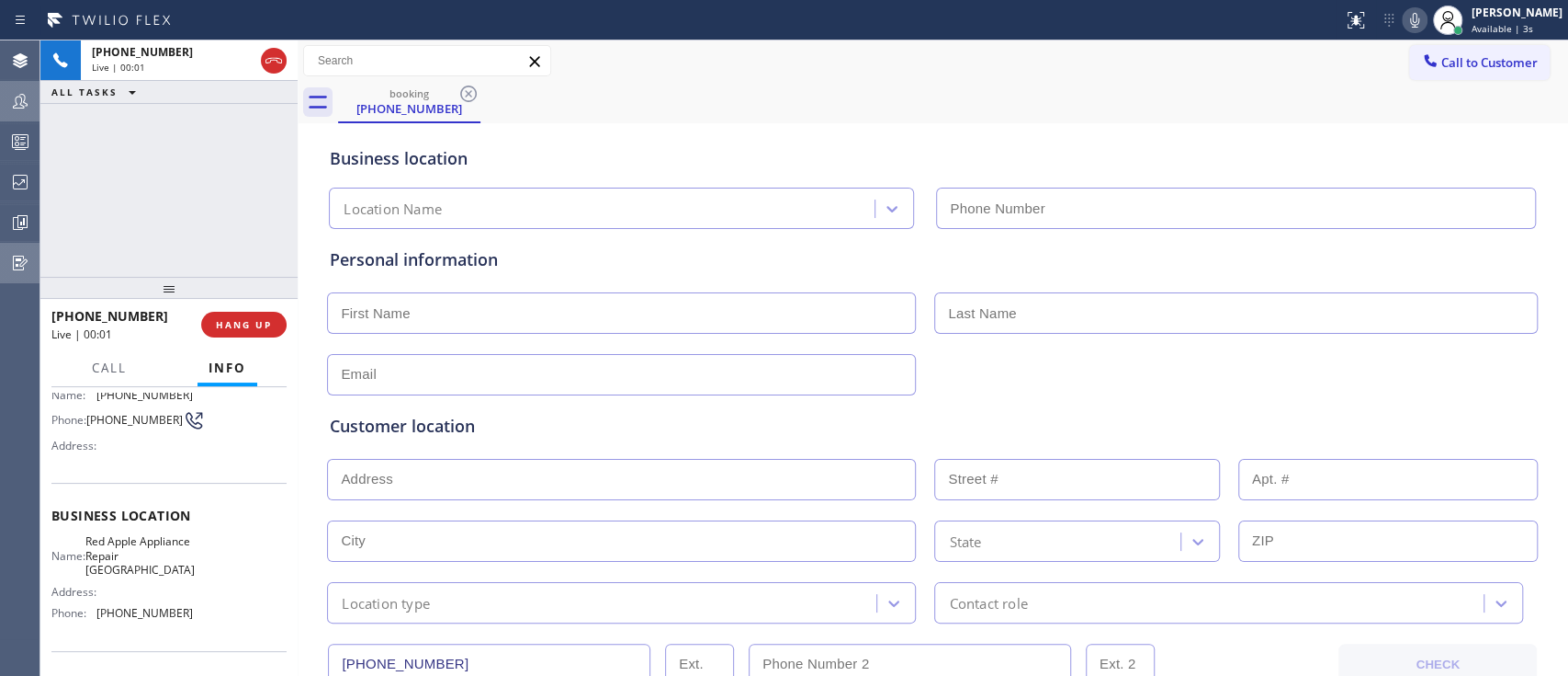
type input "[PHONE_NUMBER]"
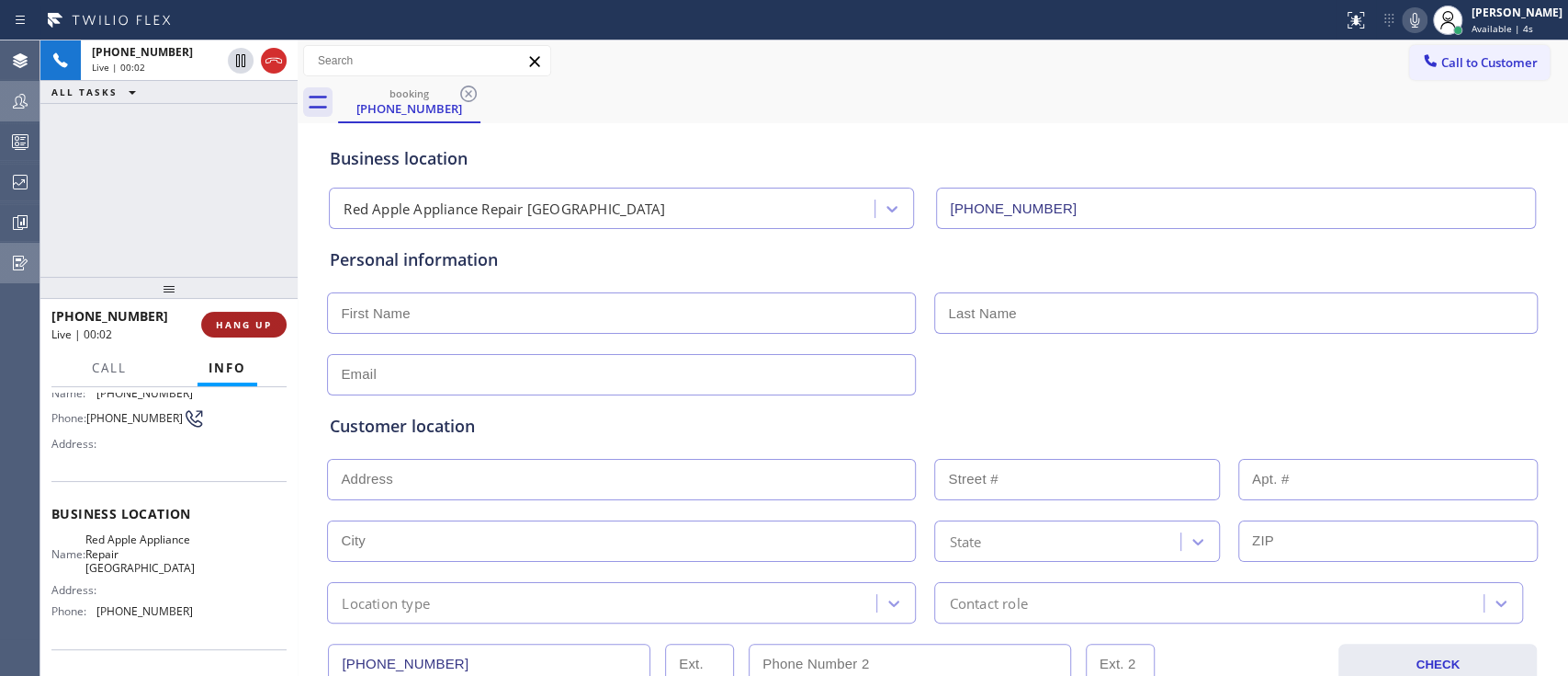
click at [256, 334] on button "HANG UP" at bounding box center [243, 325] width 85 height 26
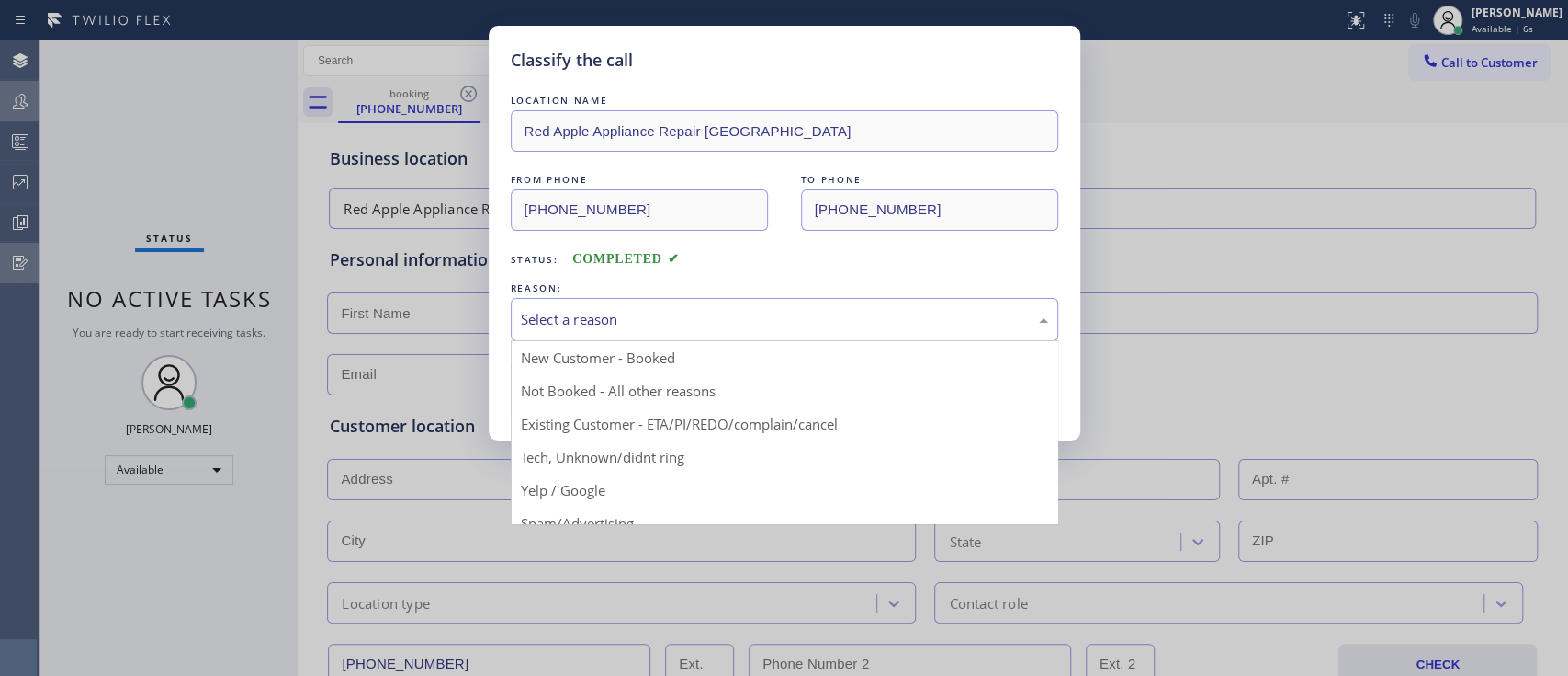
click at [674, 336] on div "Select a reason" at bounding box center [784, 319] width 548 height 43
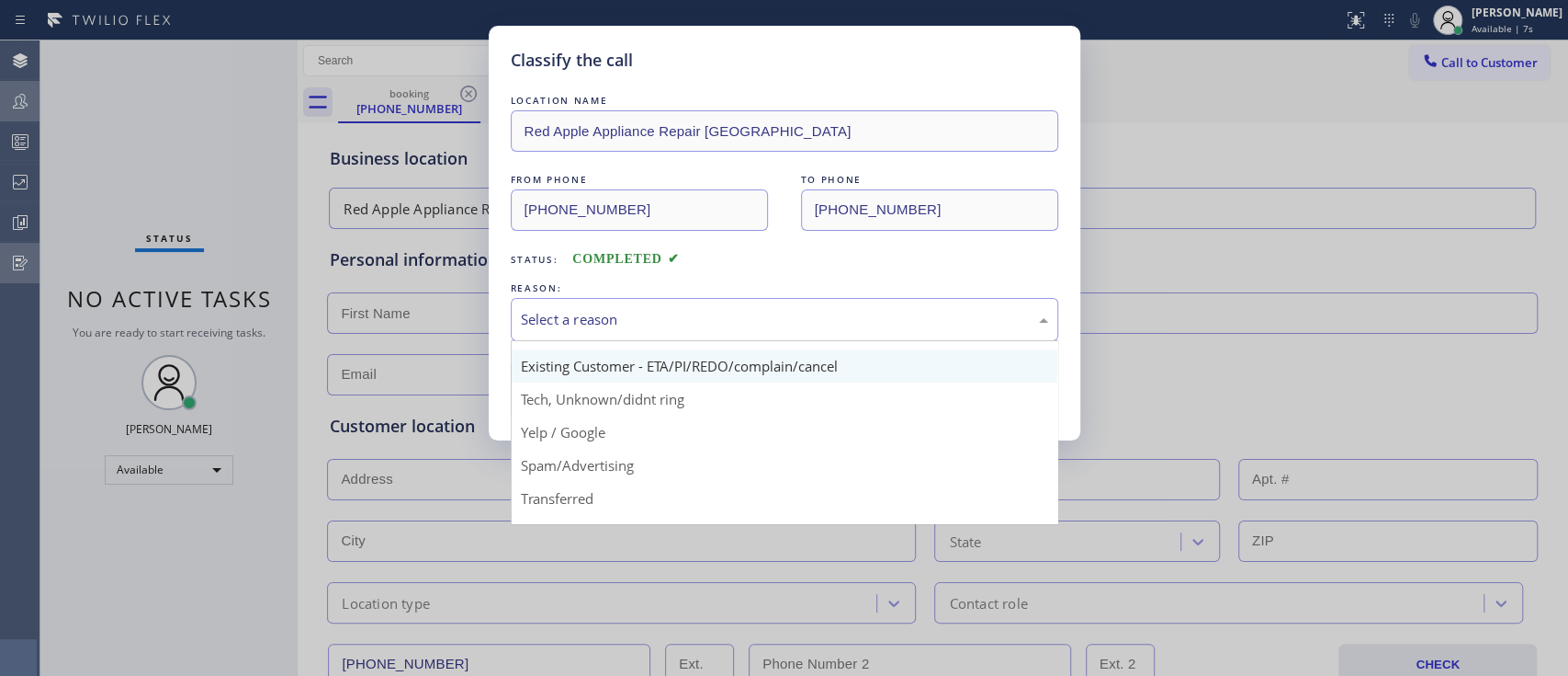
scroll to position [59, 0]
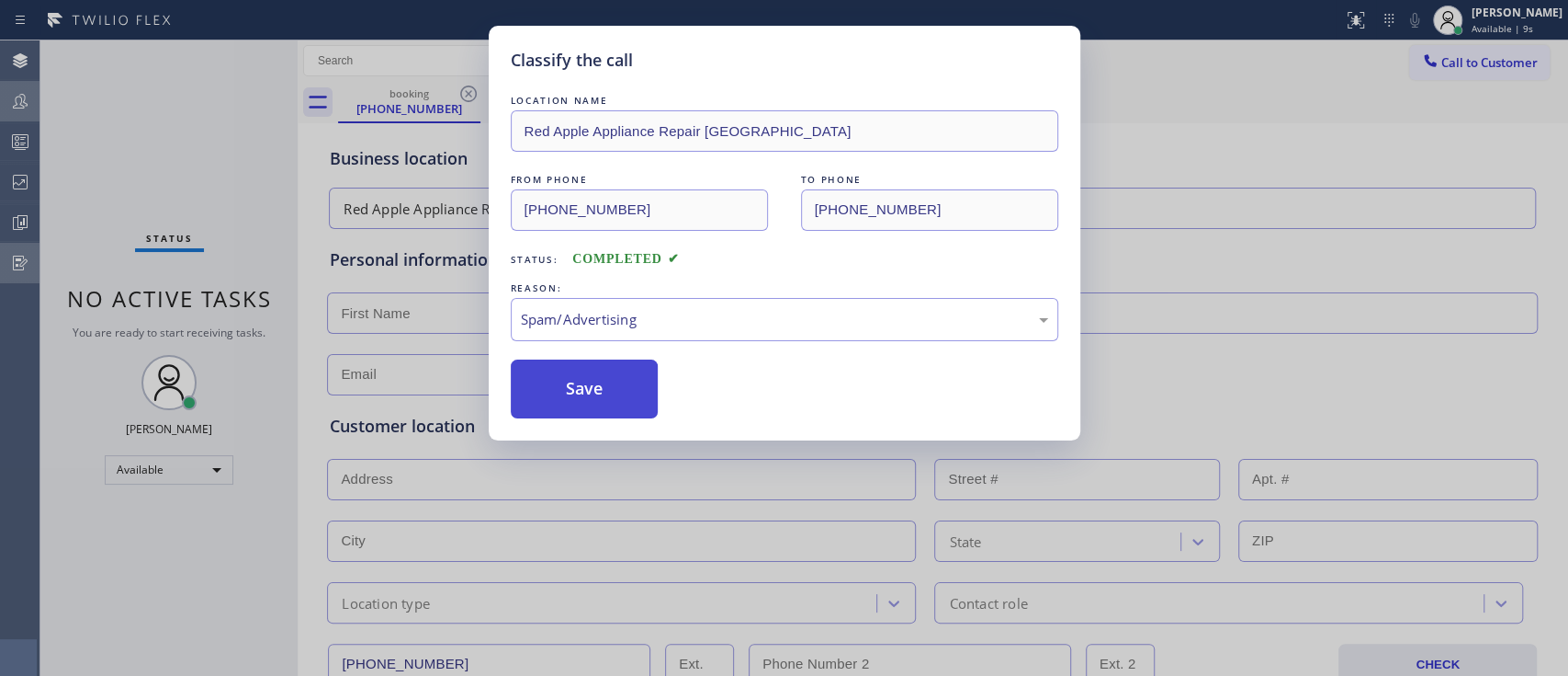
click at [610, 400] on button "Save" at bounding box center [585, 388] width 148 height 59
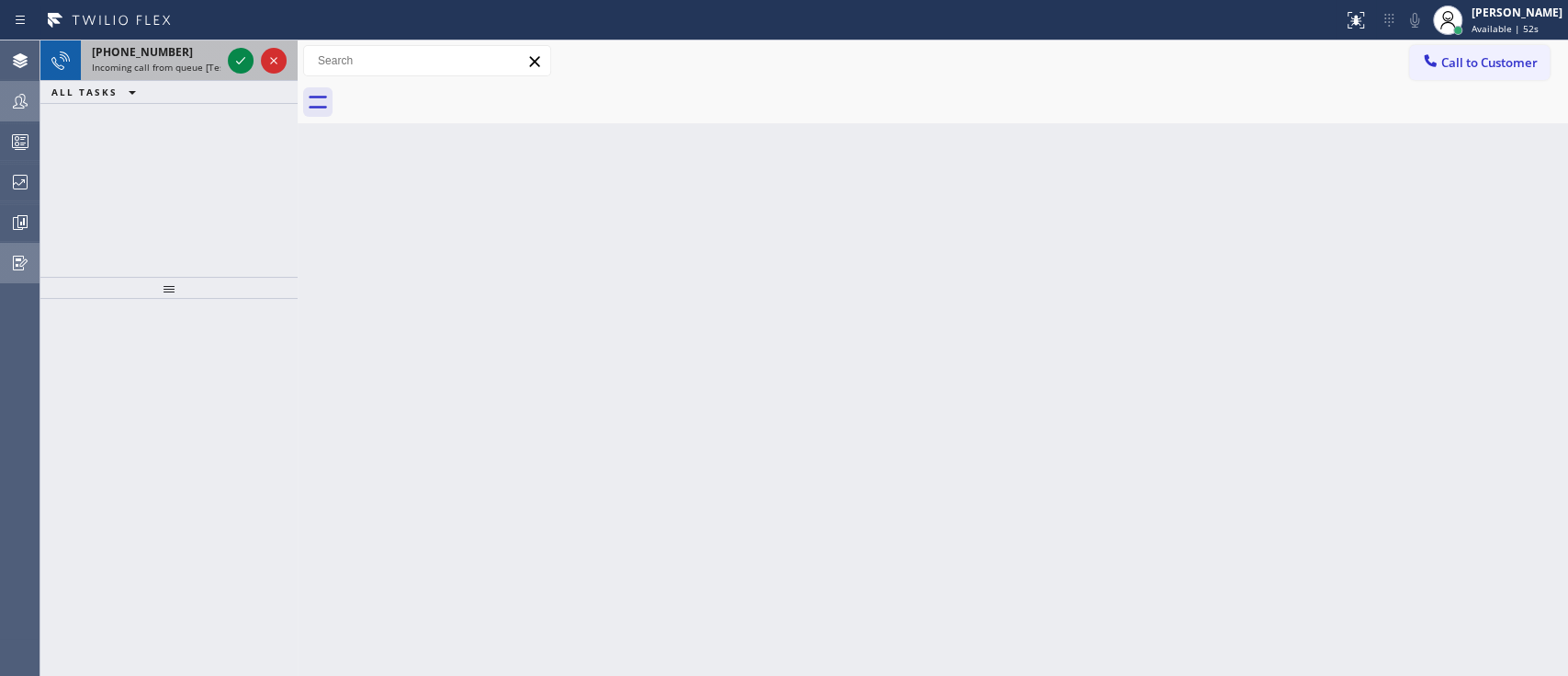
click at [227, 57] on div at bounding box center [257, 60] width 66 height 40
click at [247, 62] on icon at bounding box center [241, 61] width 22 height 22
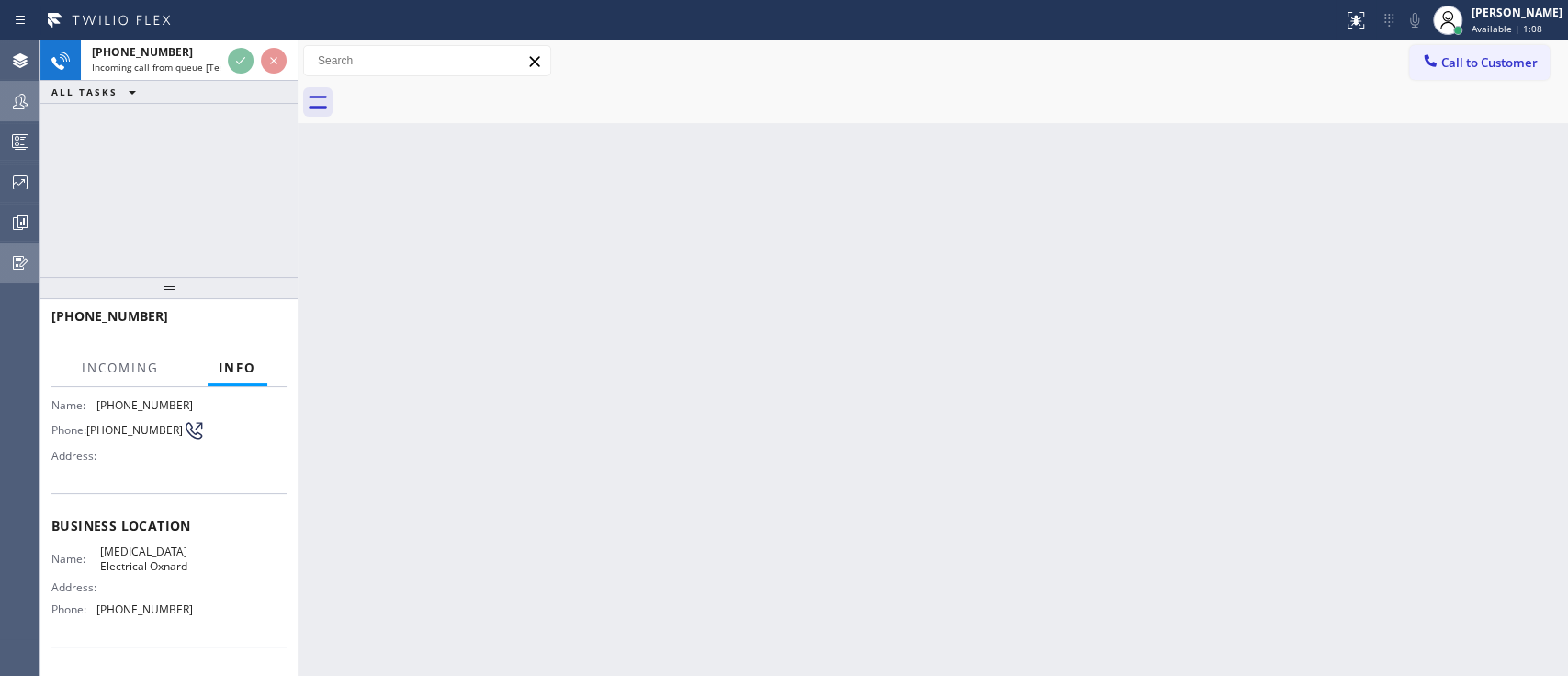
scroll to position [125, 0]
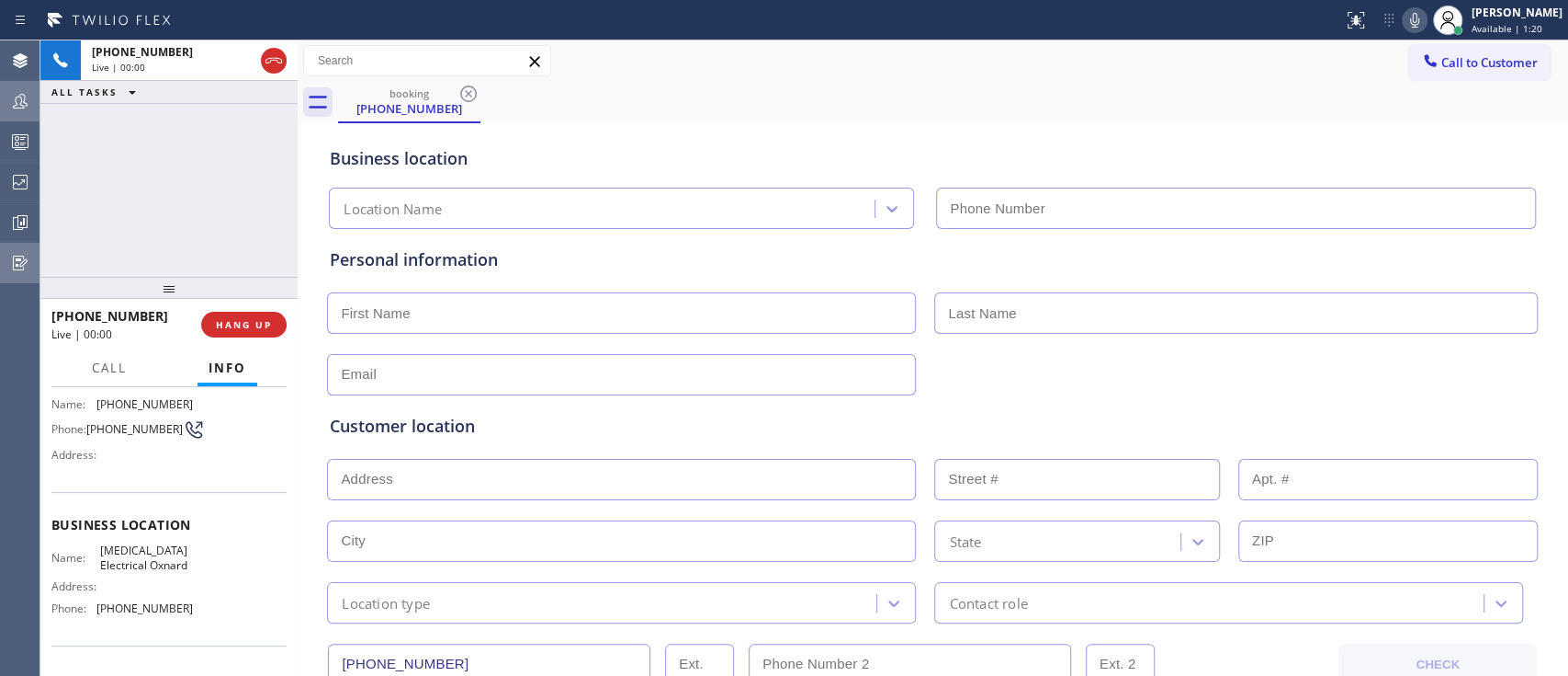
type input "[PHONE_NUMBER]"
click at [455, 491] on input "text" at bounding box center [621, 479] width 589 height 41
paste input "[STREET_ADDRESS]"
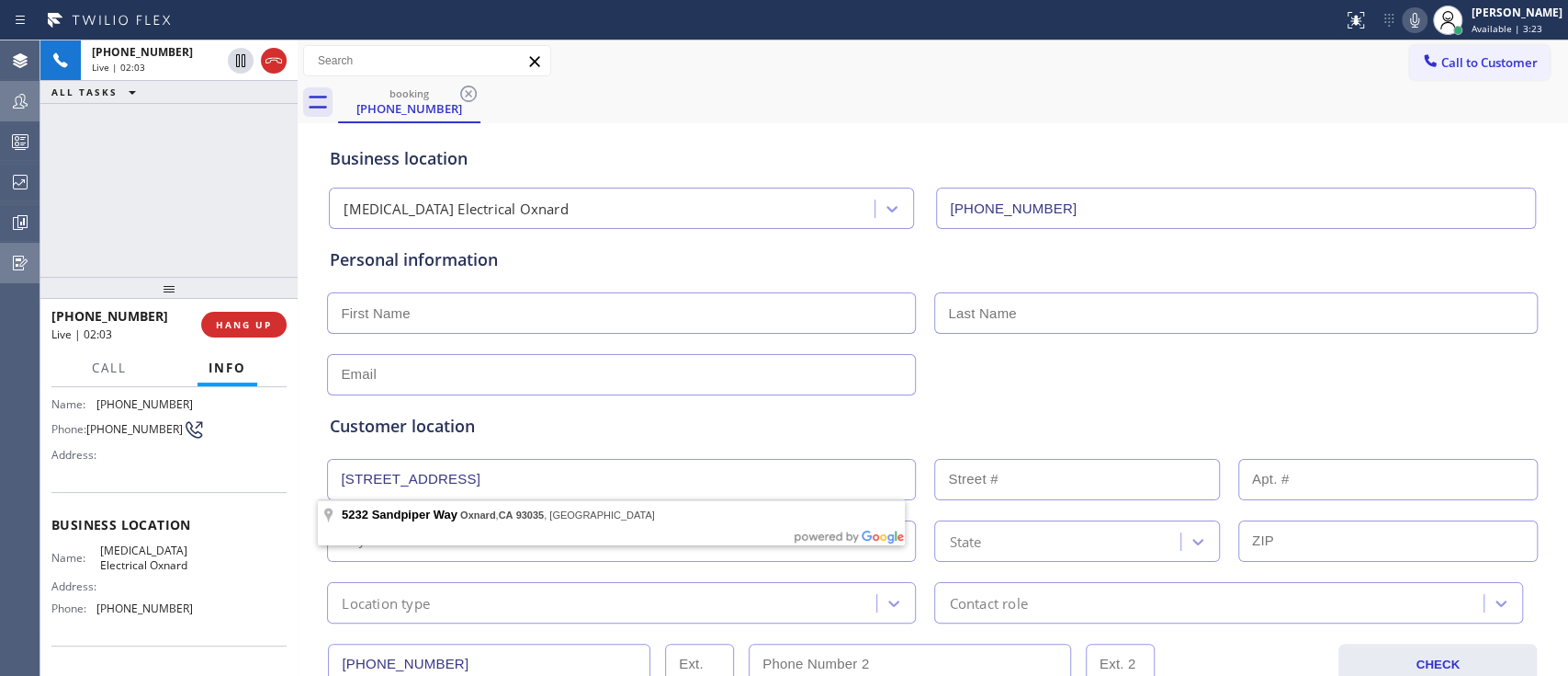
type input "[STREET_ADDRESS]"
type input "5232"
type input "Oxnard"
type input "93035"
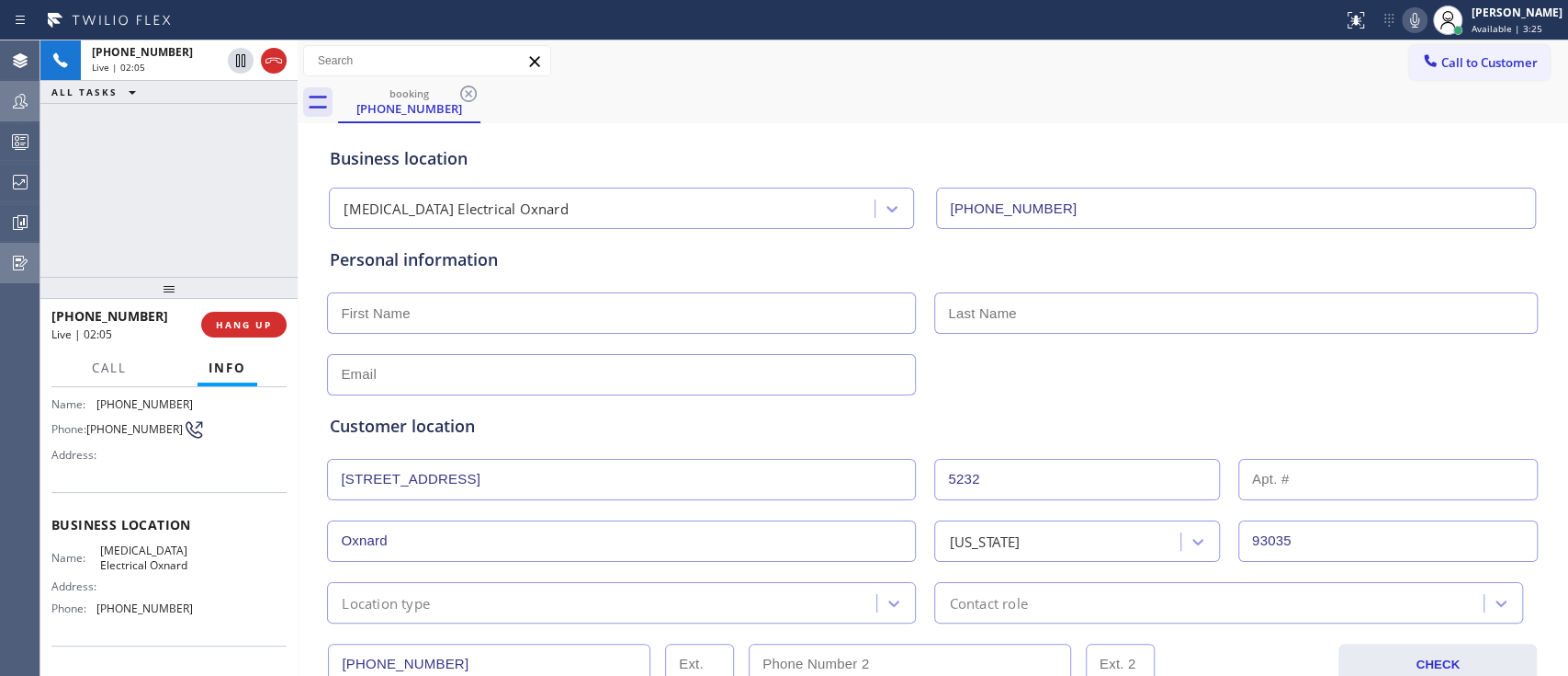
click at [1286, 535] on input "93035" at bounding box center [1388, 540] width 301 height 41
click at [437, 330] on input "text" at bounding box center [621, 312] width 589 height 41
type input "[PERSON_NAME]"
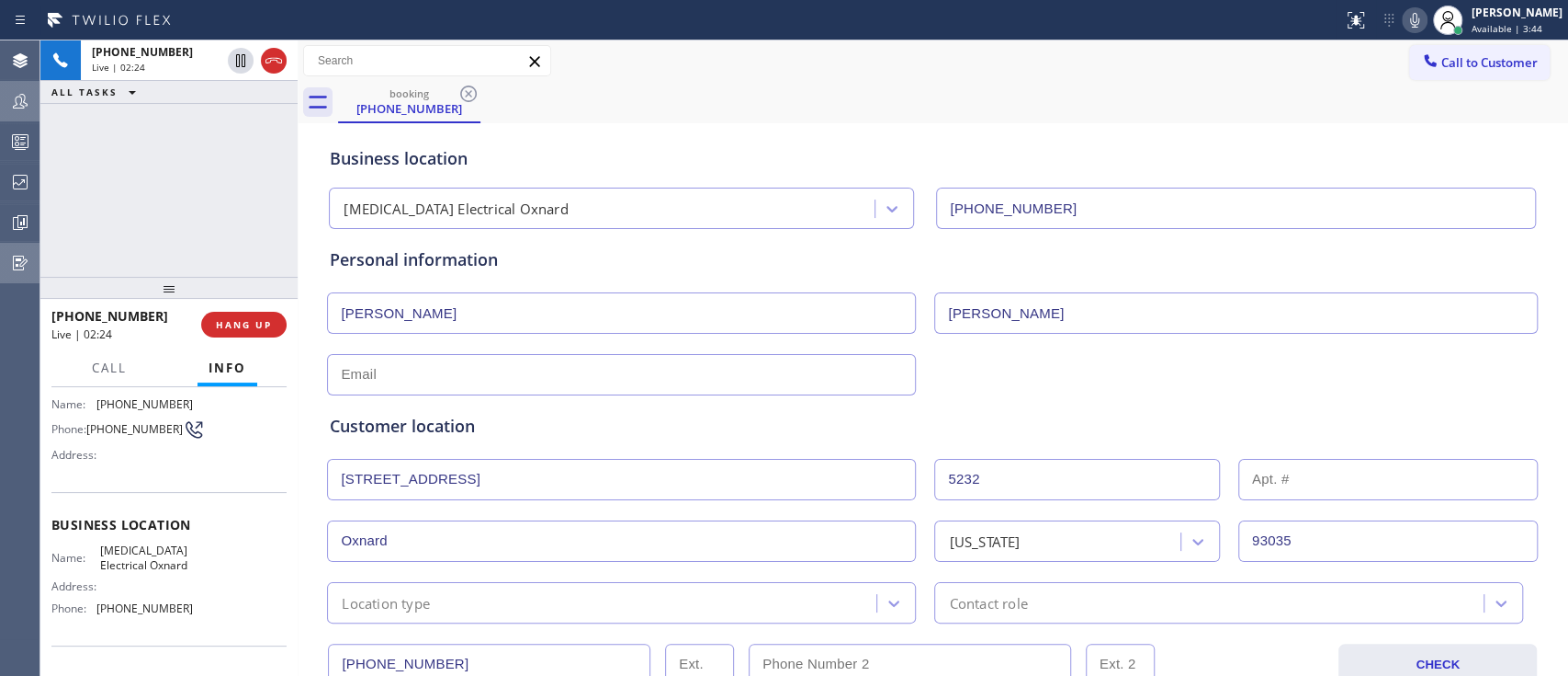
type input "[PERSON_NAME]"
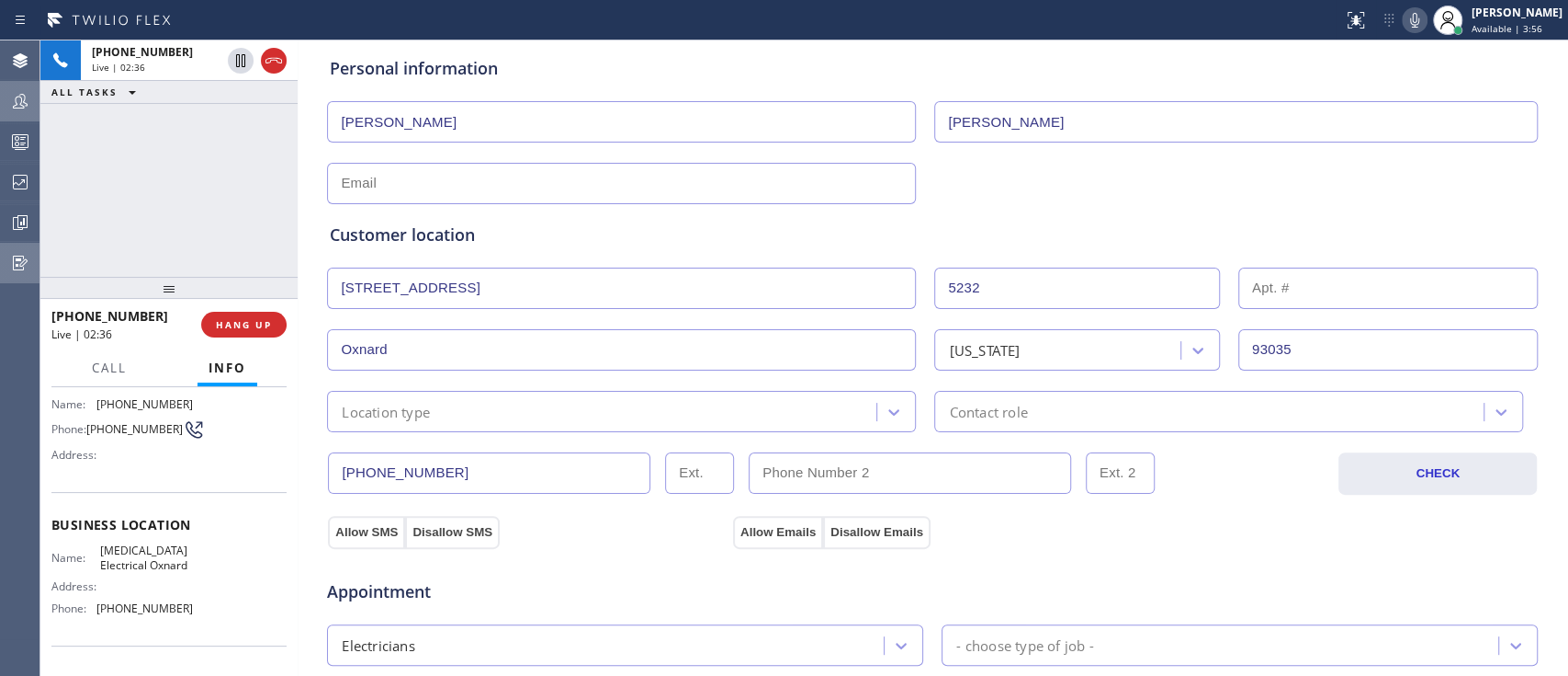
scroll to position [193, 0]
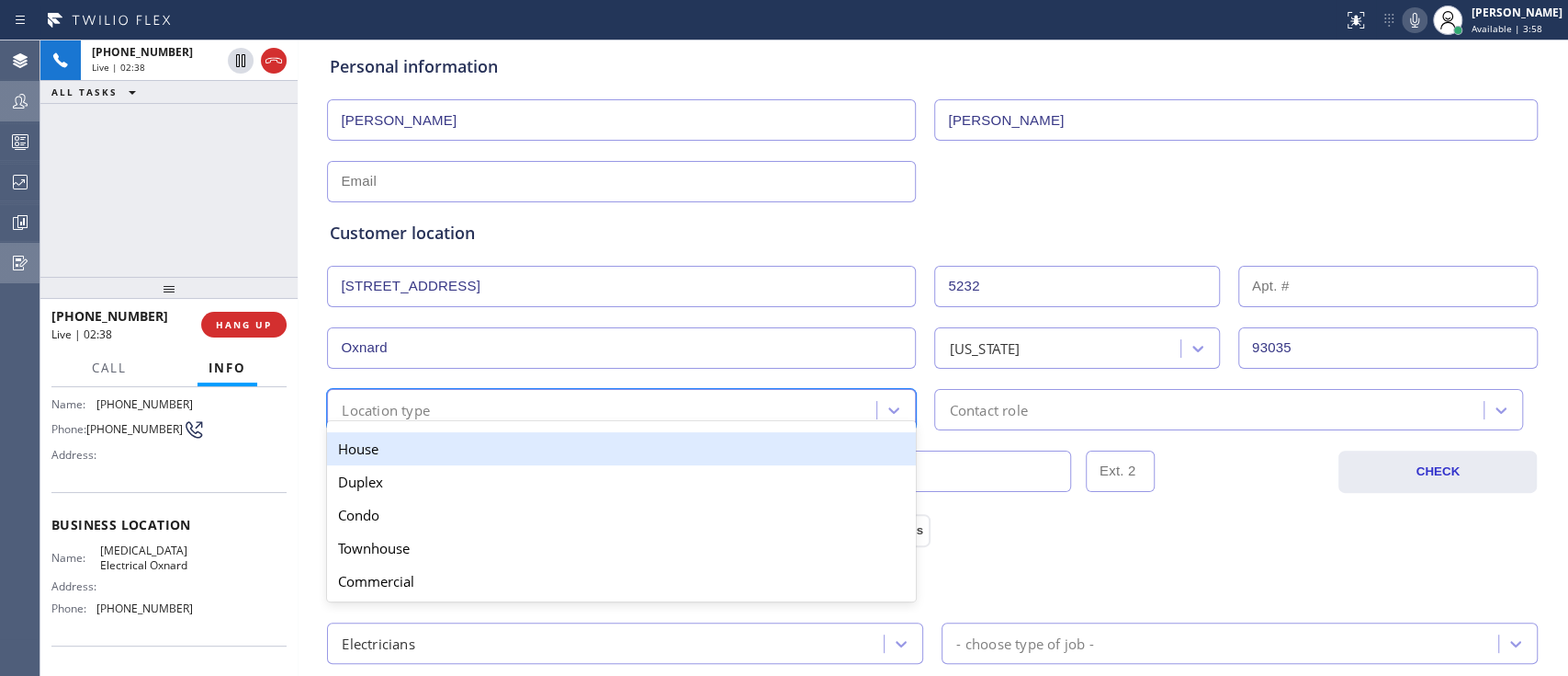
click at [755, 393] on div "Location type" at bounding box center [605, 409] width 544 height 32
click at [726, 440] on div "House" at bounding box center [621, 448] width 589 height 33
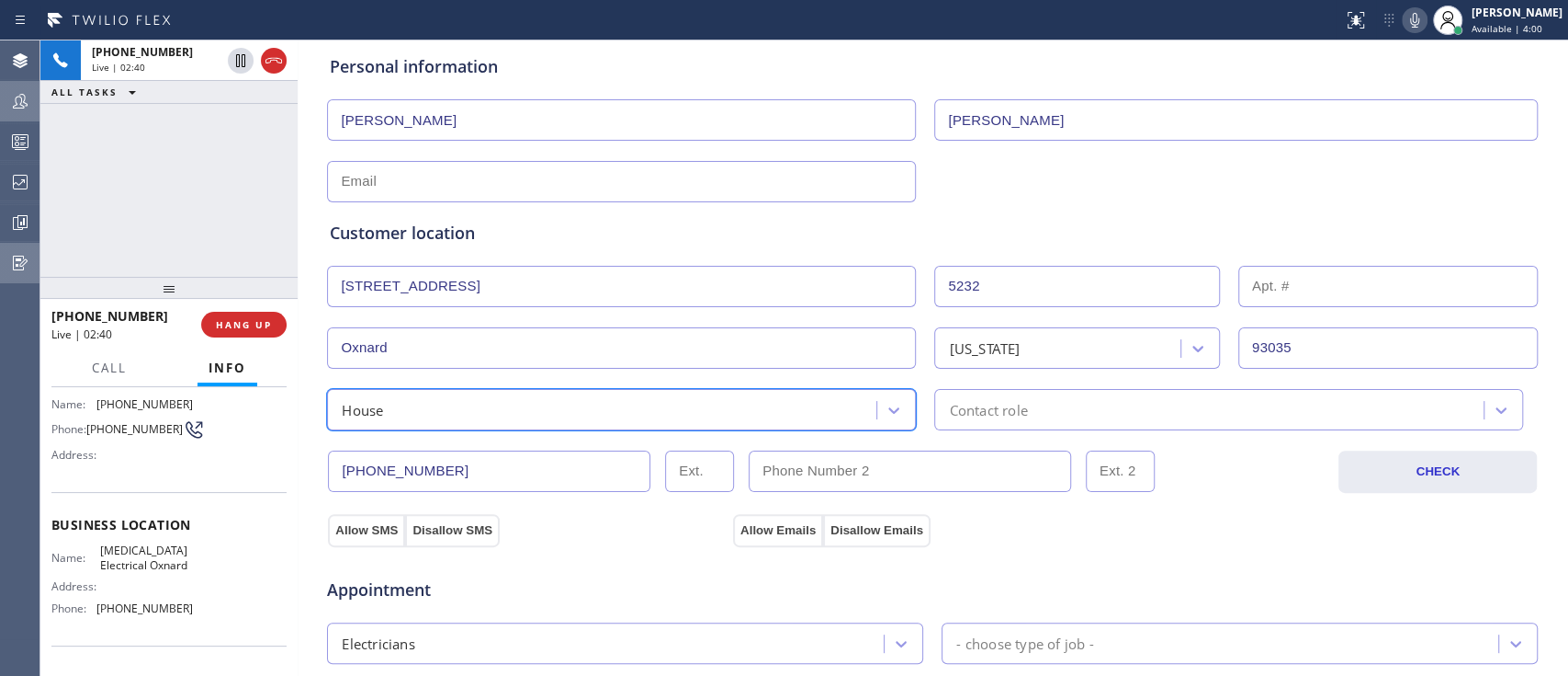
click at [1042, 391] on div "Contact role" at bounding box center [1228, 409] width 589 height 41
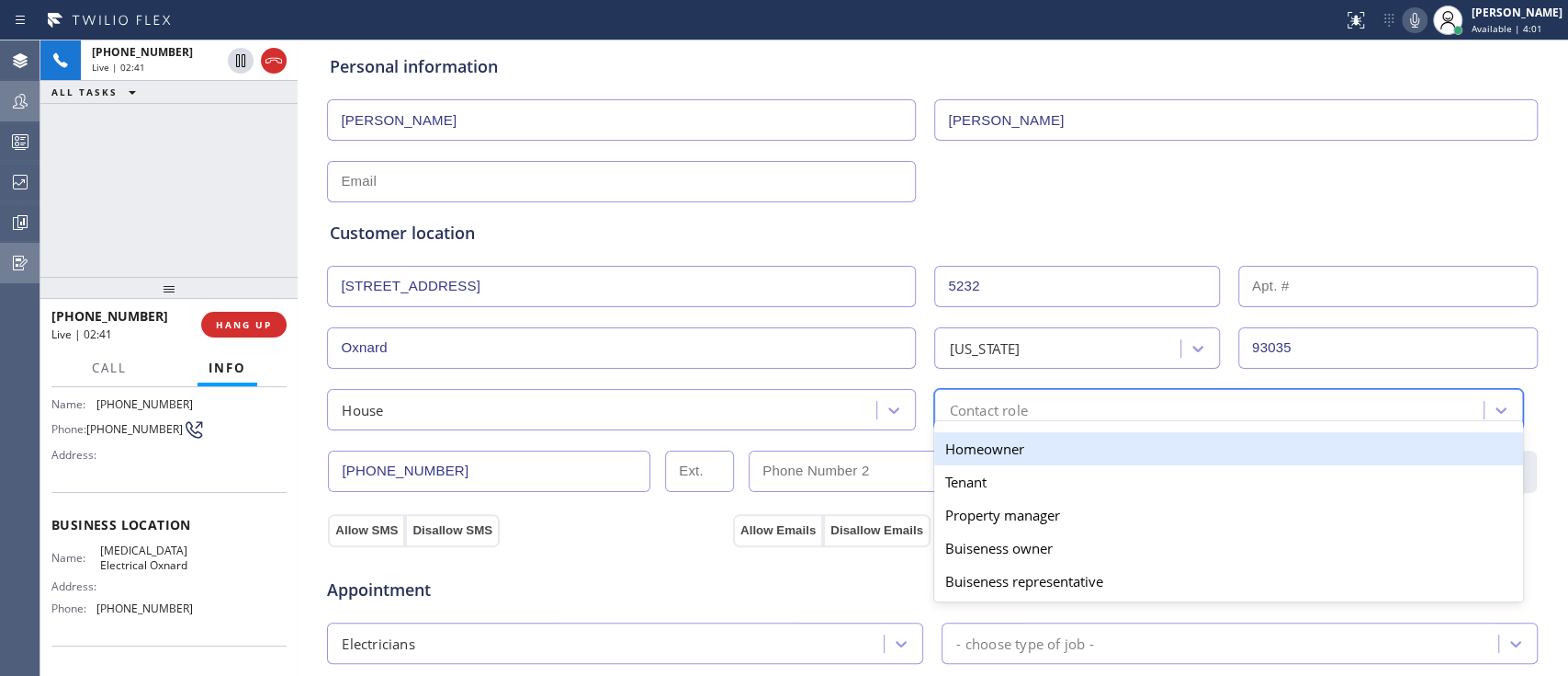
click at [1020, 448] on div "Homeowner" at bounding box center [1228, 448] width 589 height 33
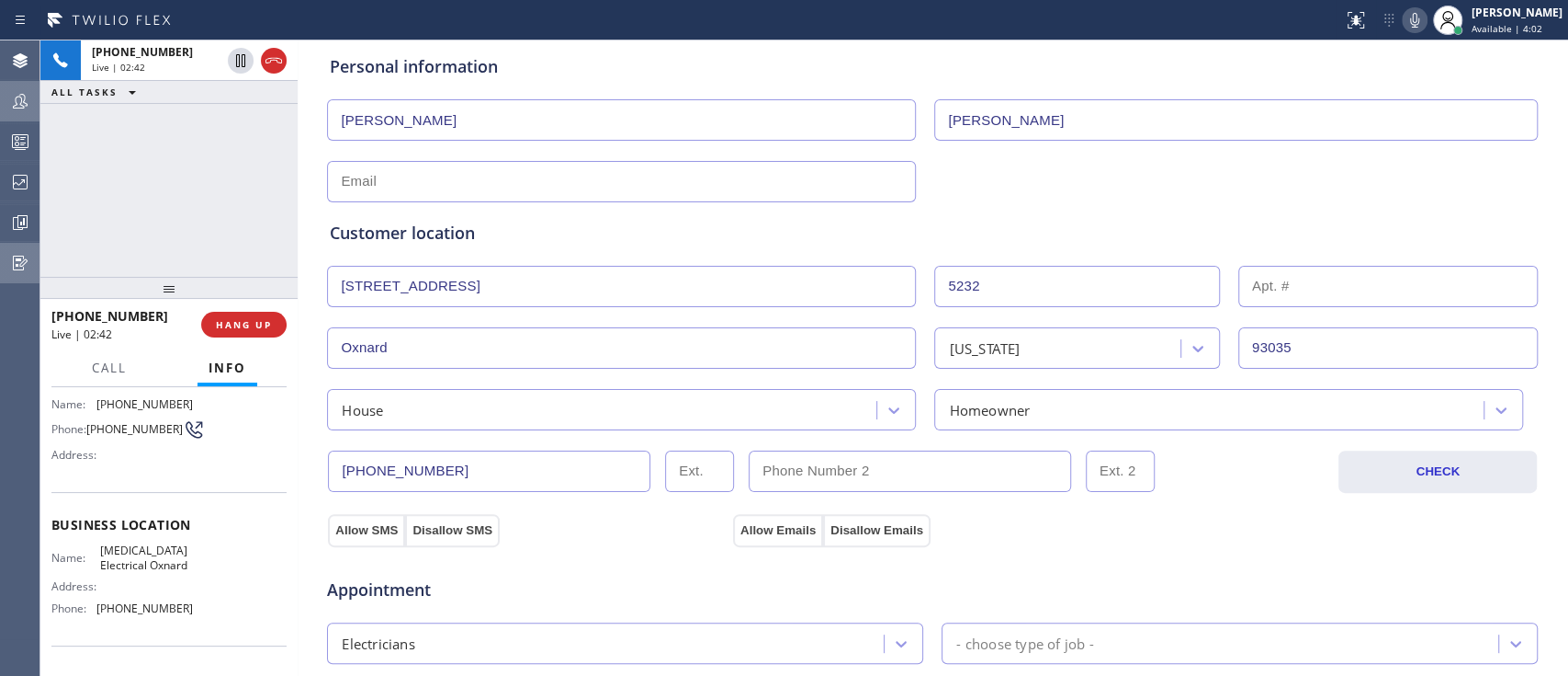
click at [243, 63] on icon at bounding box center [241, 61] width 22 height 22
click at [233, 212] on div "[PHONE_NUMBER] Live | 03:26 ALL TASKS ALL TASKS ACTIVE TASKS TASKS IN WRAP UP" at bounding box center [168, 158] width 257 height 236
click at [1403, 23] on icon at bounding box center [1414, 20] width 22 height 22
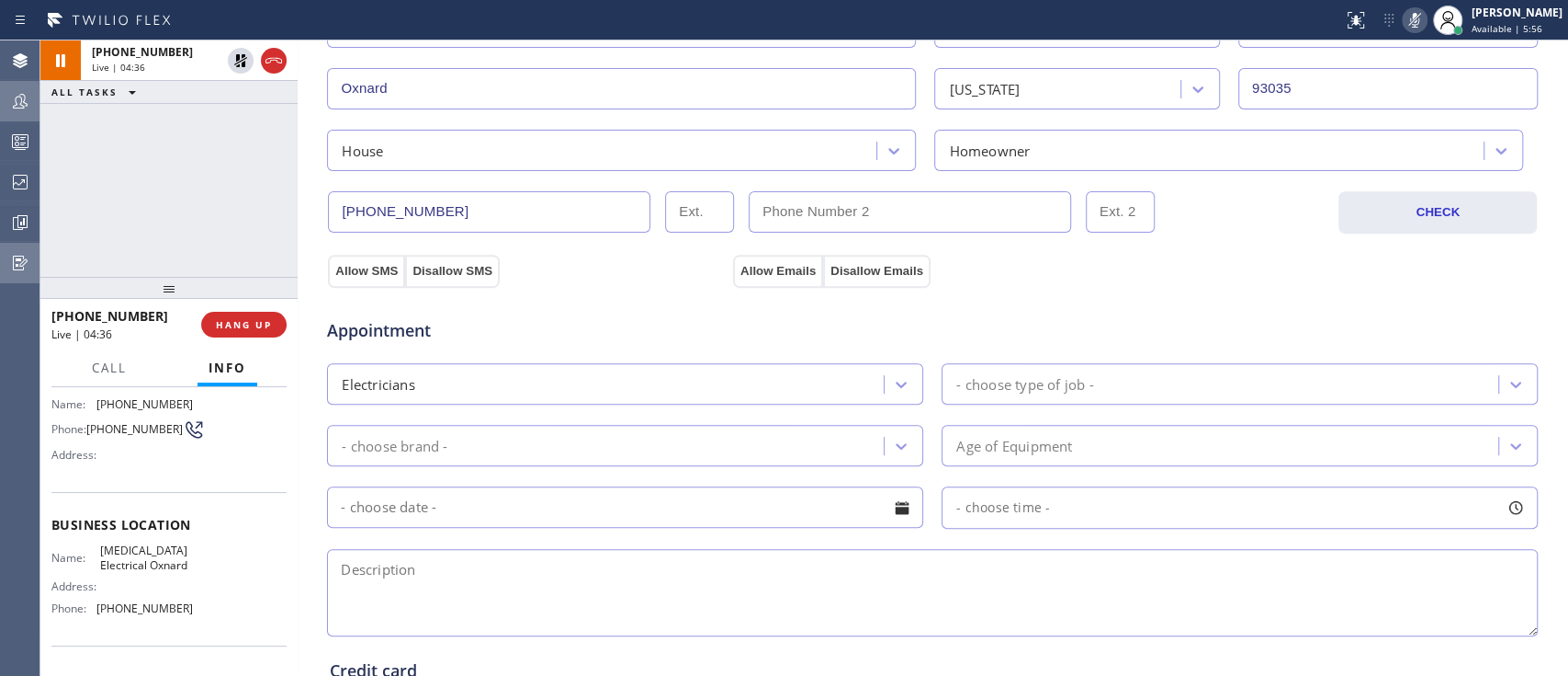
scroll to position [453, 0]
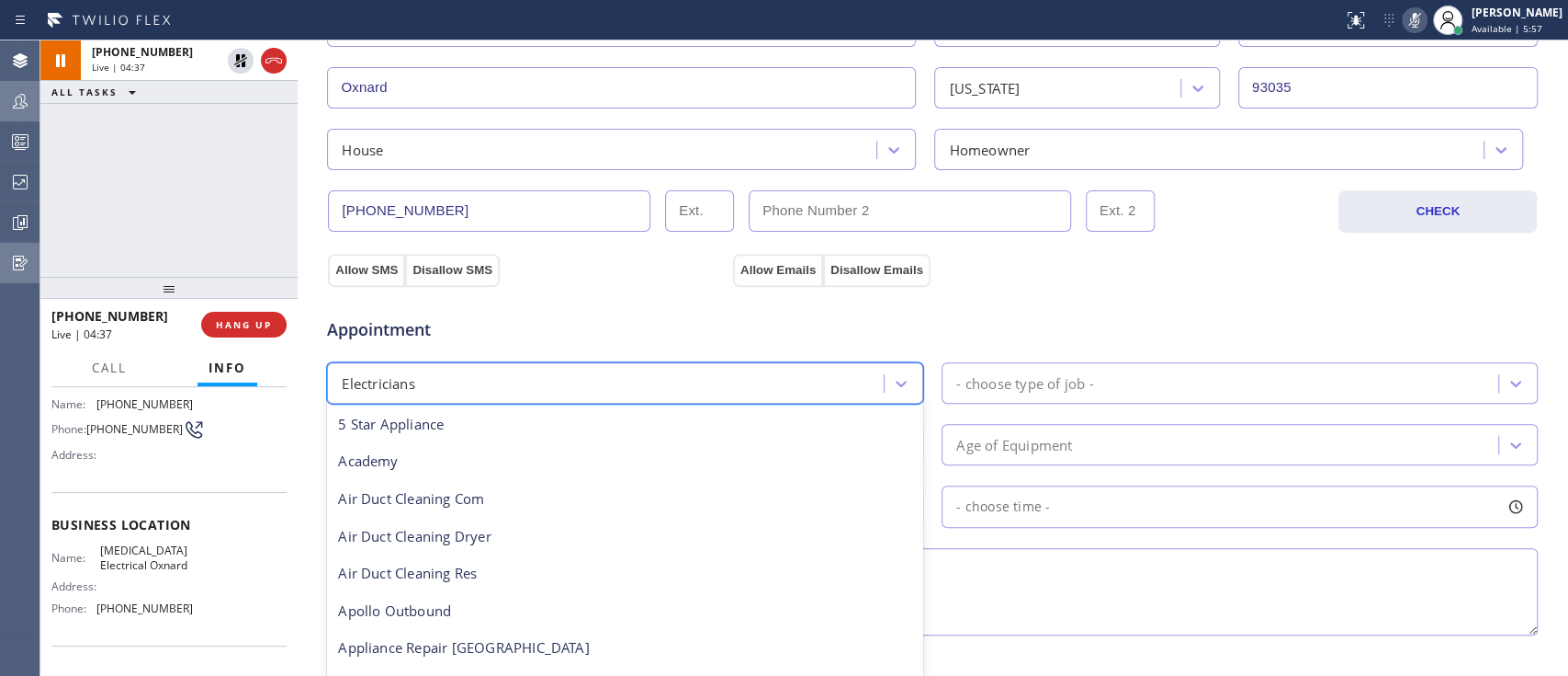
click at [619, 369] on div "Electricians" at bounding box center [608, 383] width 551 height 32
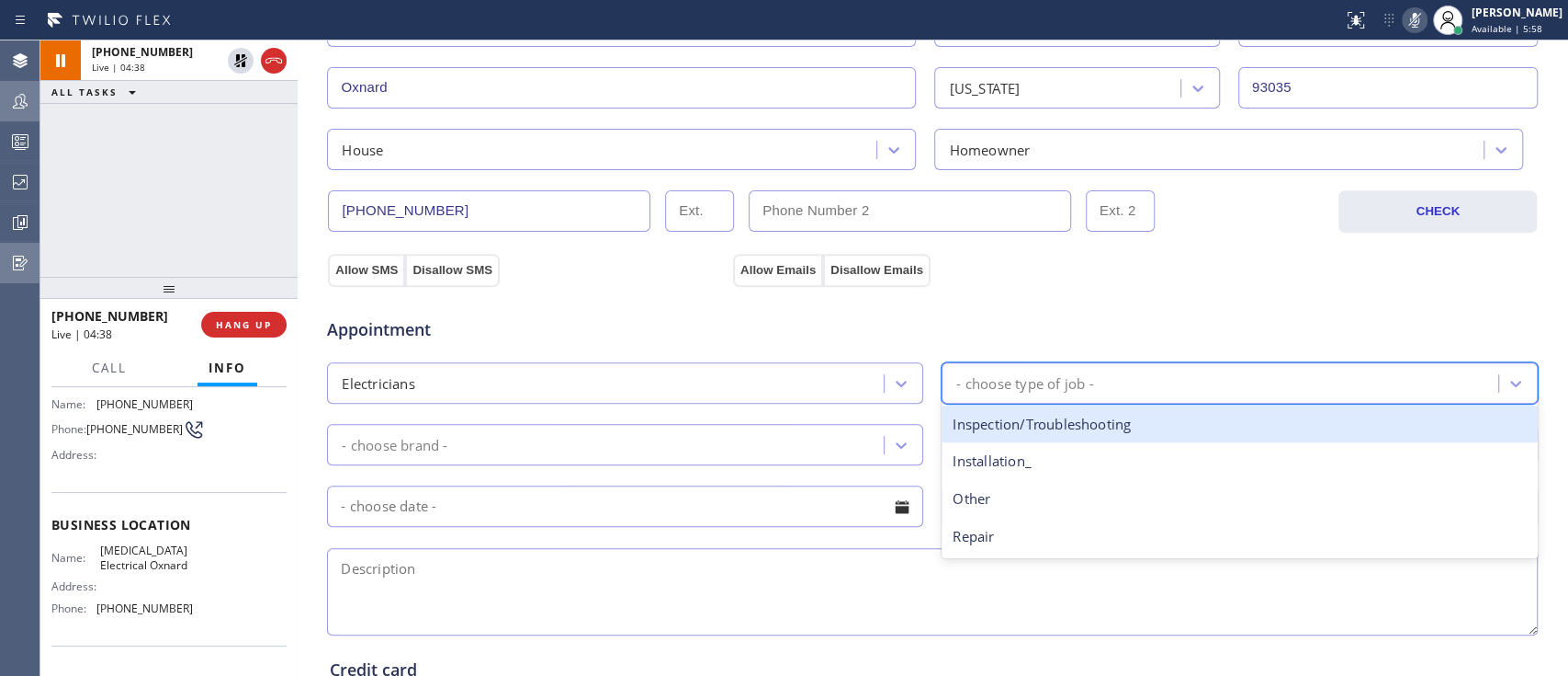
click at [1046, 367] on div "- choose type of job -" at bounding box center [1222, 383] width 551 height 32
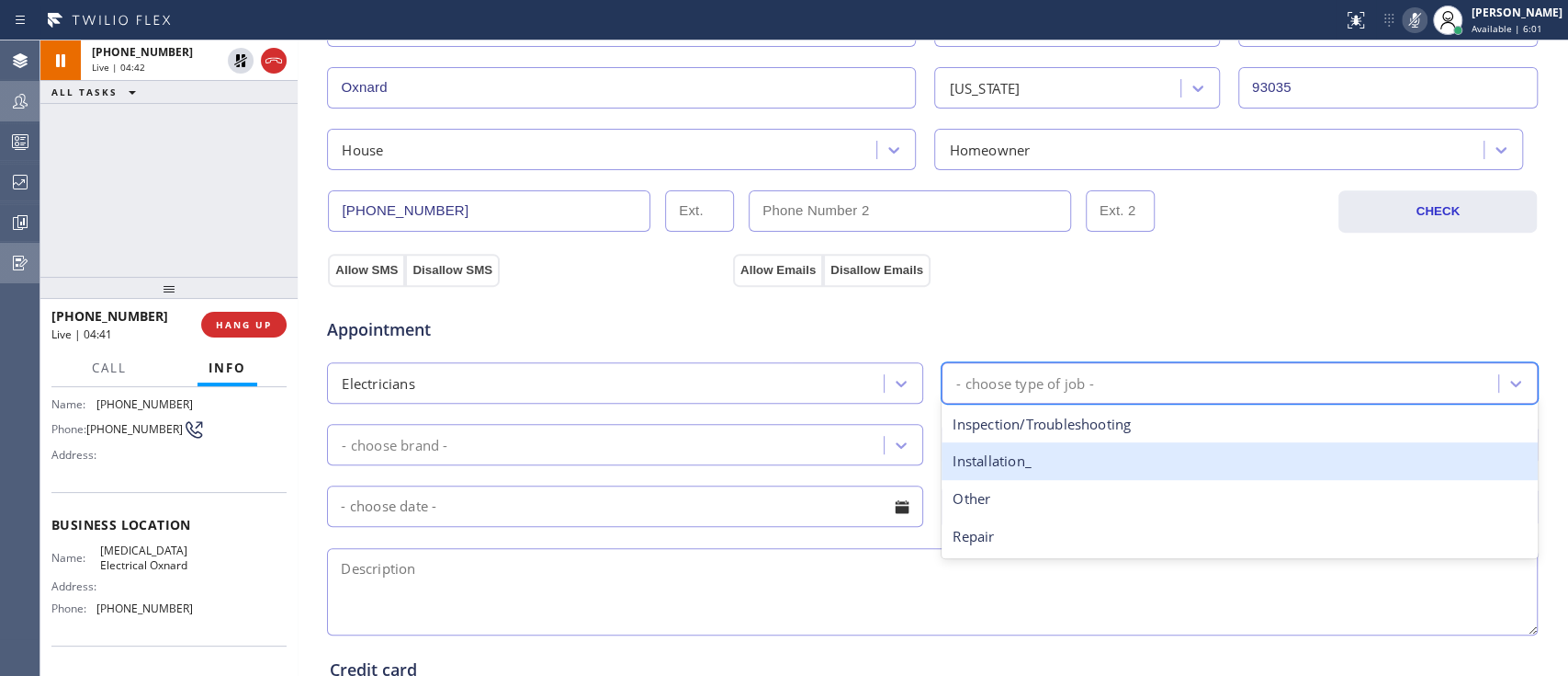
click at [1050, 451] on div "Installation_" at bounding box center [1239, 461] width 596 height 38
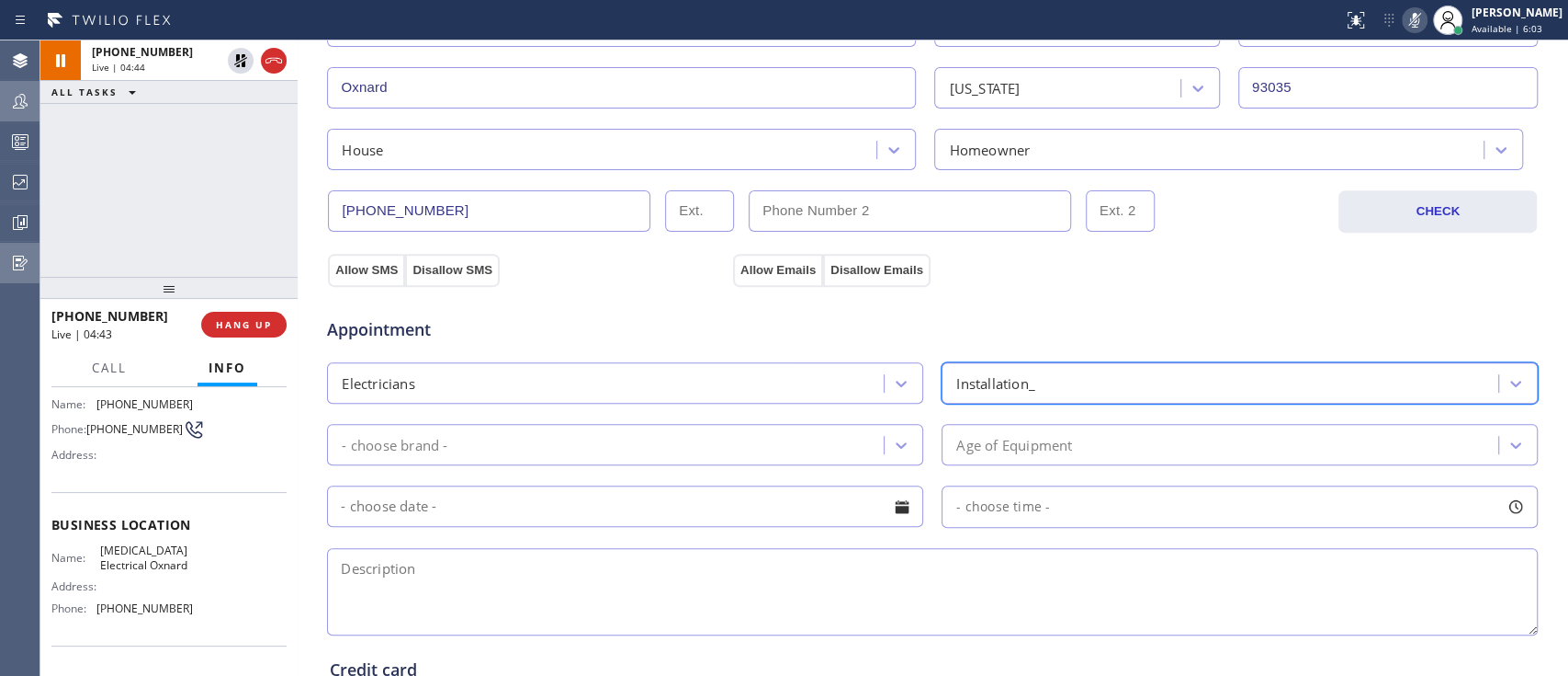
click at [617, 420] on div "- choose brand - Age of Equipment" at bounding box center [931, 442] width 1214 height 45
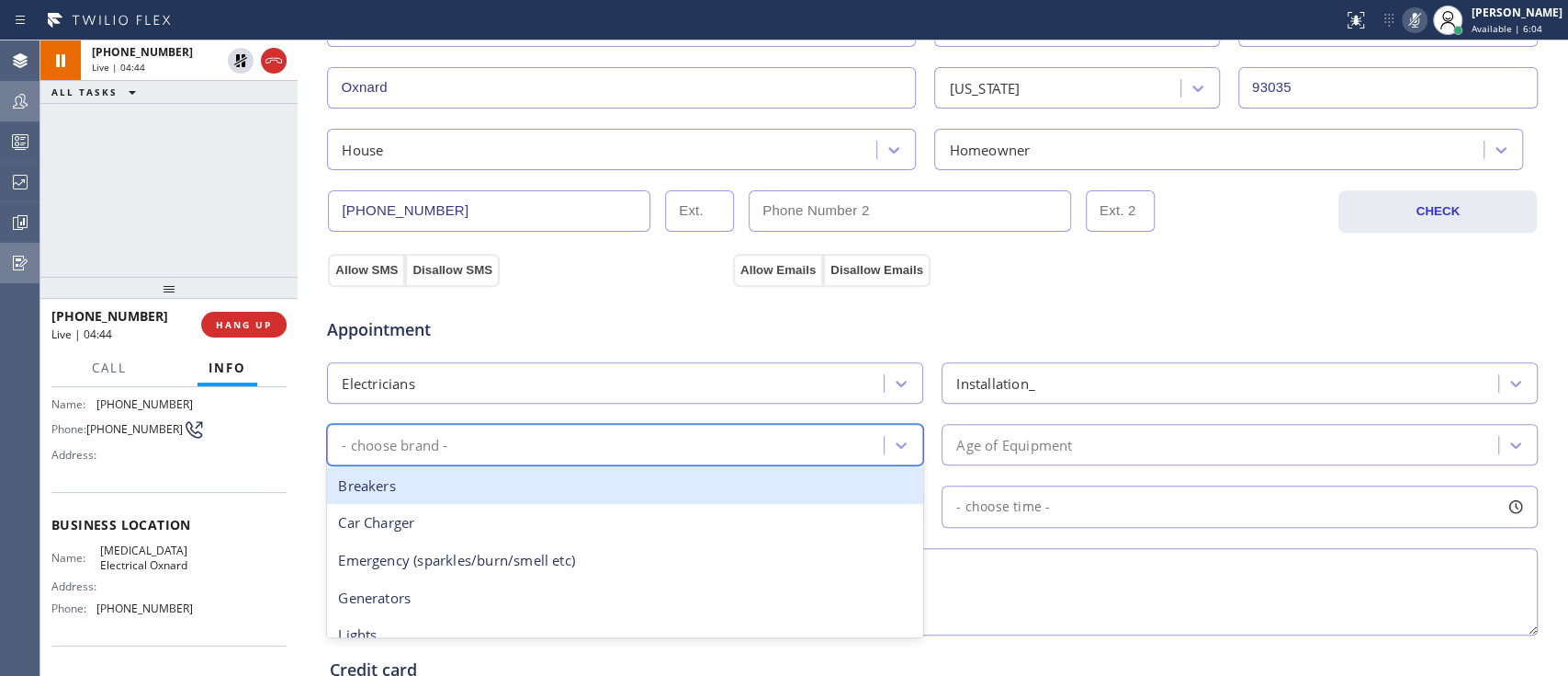
click at [613, 444] on div "- choose brand -" at bounding box center [608, 444] width 551 height 32
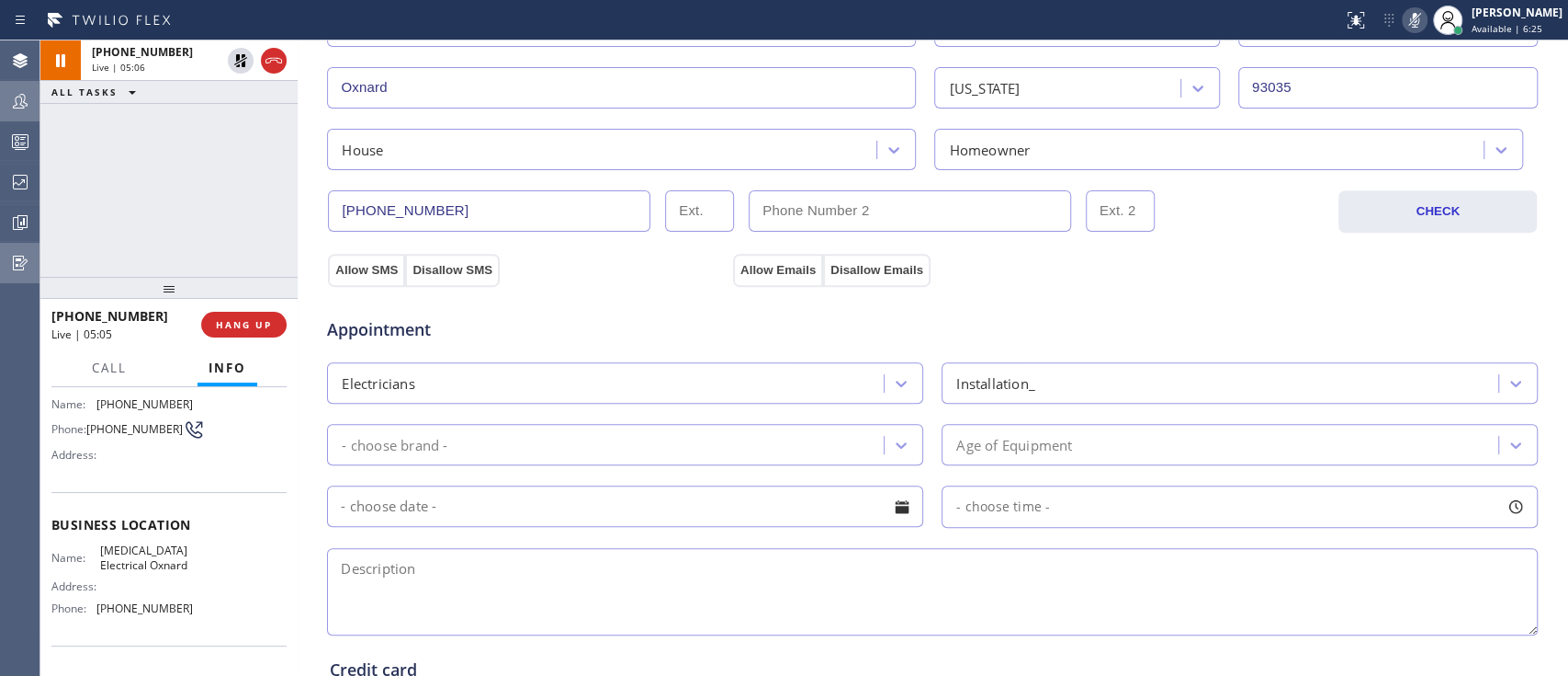
click at [910, 585] on textarea at bounding box center [931, 591] width 1210 height 87
paste textarea "Wants an estimate to get a smart light switches installed, already have the swi…"
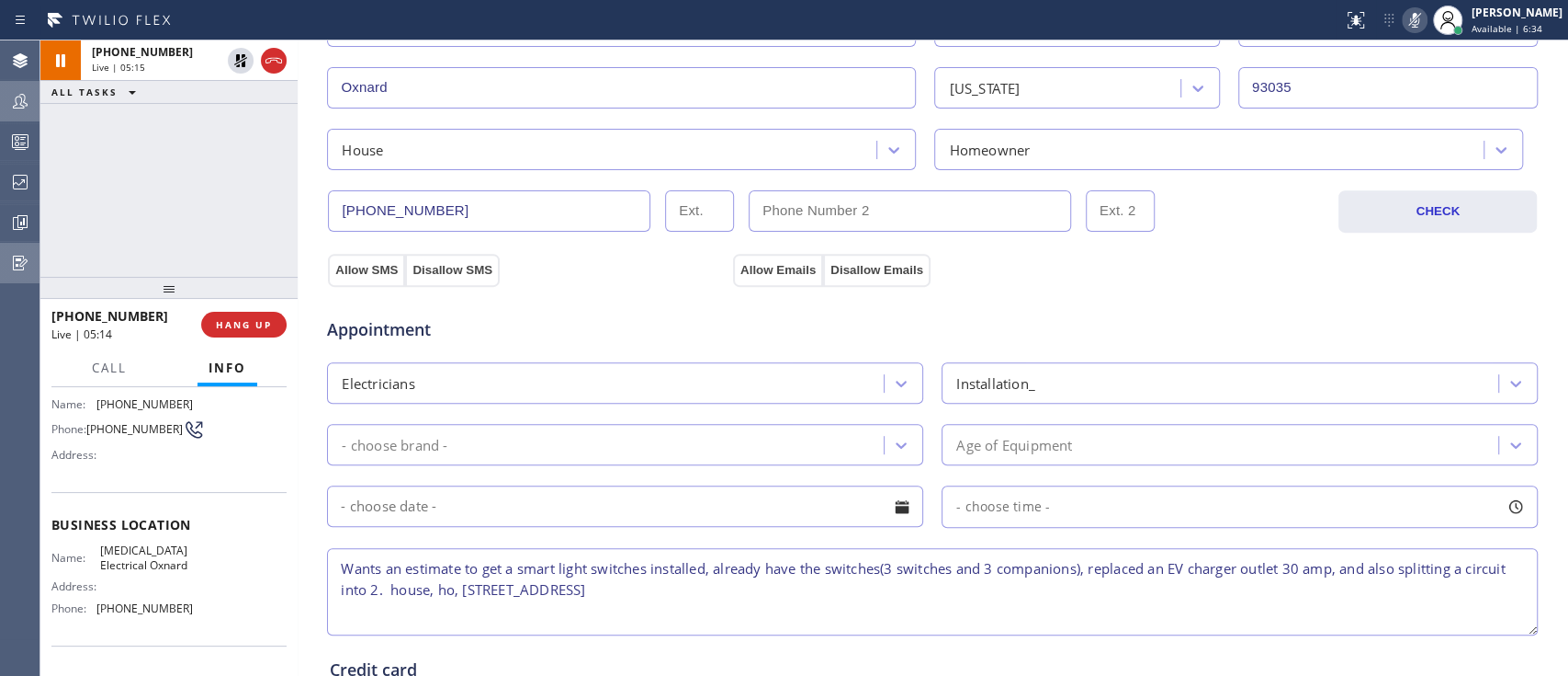
click at [142, 552] on span "[MEDICAL_DATA] Electrical Oxnard" at bounding box center [146, 557] width 92 height 28
copy span "[MEDICAL_DATA] Electrical Oxnard"
click at [724, 586] on textarea "Wants an estimate to get a smart light switches installed, already have the swi…" at bounding box center [931, 591] width 1210 height 87
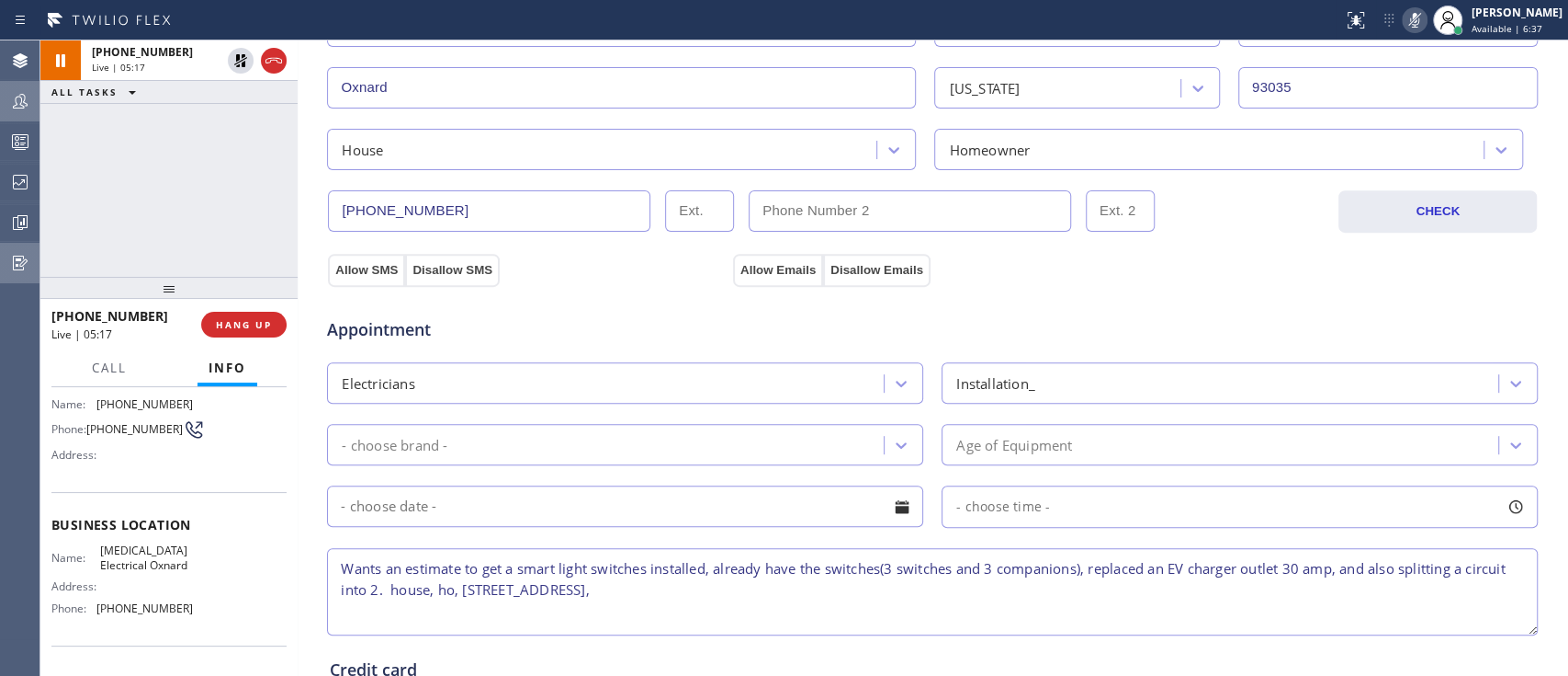
paste textarea "[MEDICAL_DATA] Electrical Oxnard"
type textarea "Wants an estimate to get a smart light switches installed, already have the swi…"
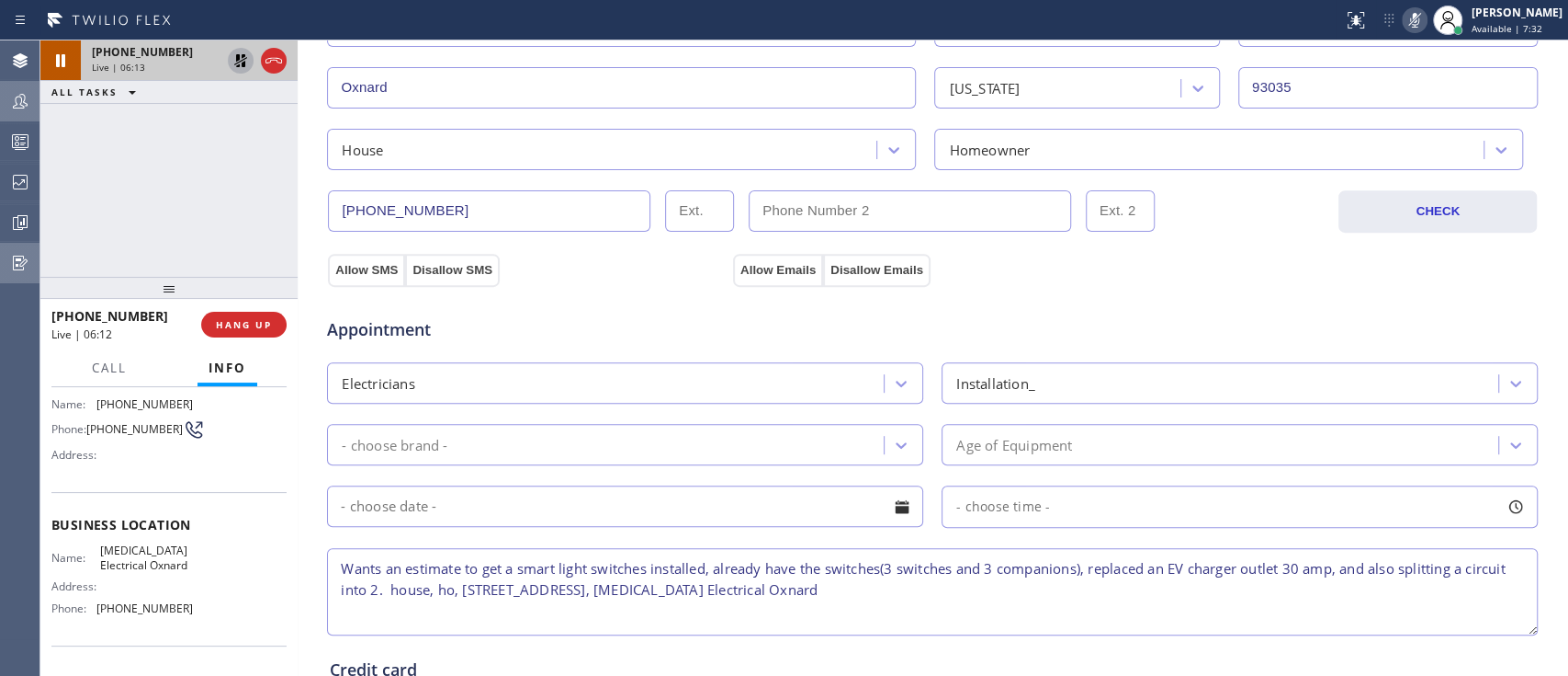
click at [247, 68] on icon at bounding box center [241, 61] width 22 height 22
click at [1401, 14] on div at bounding box center [1414, 20] width 26 height 22
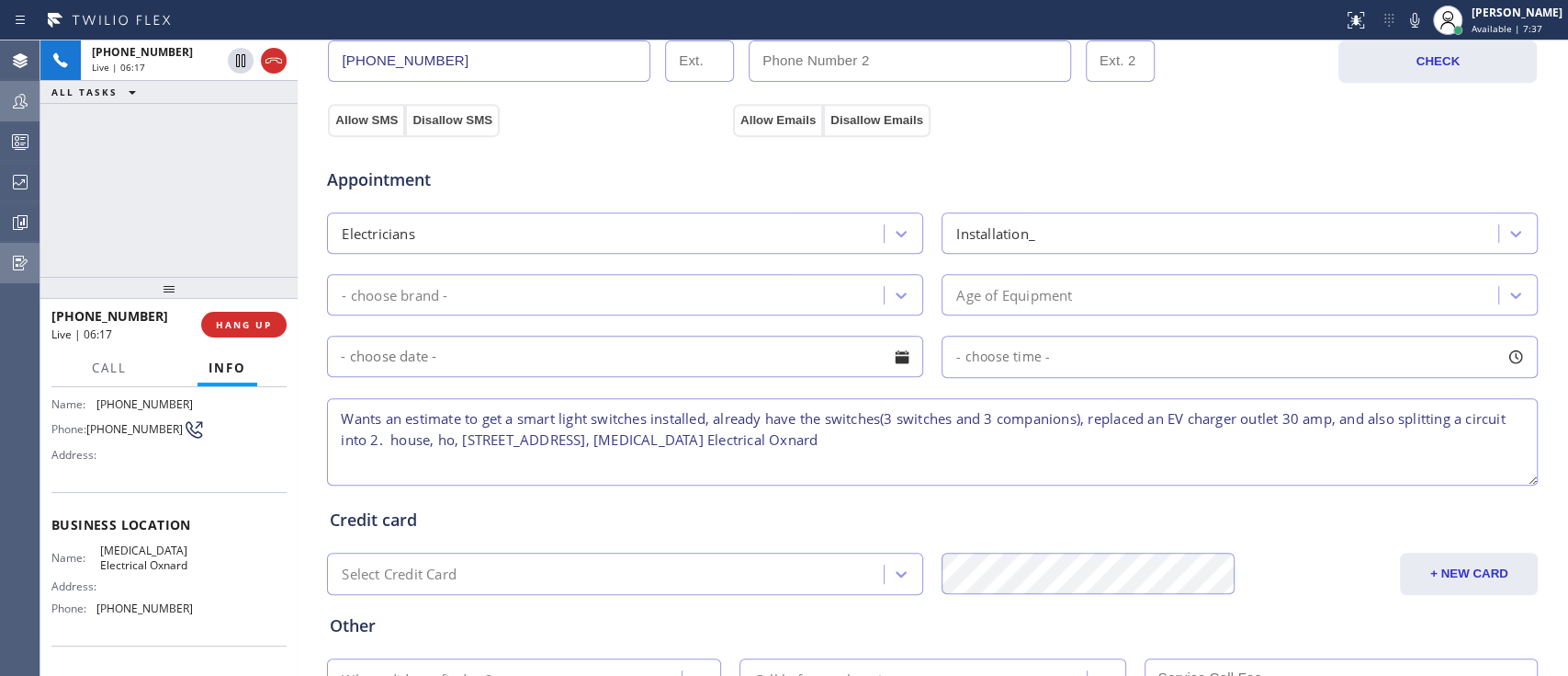
scroll to position [604, 0]
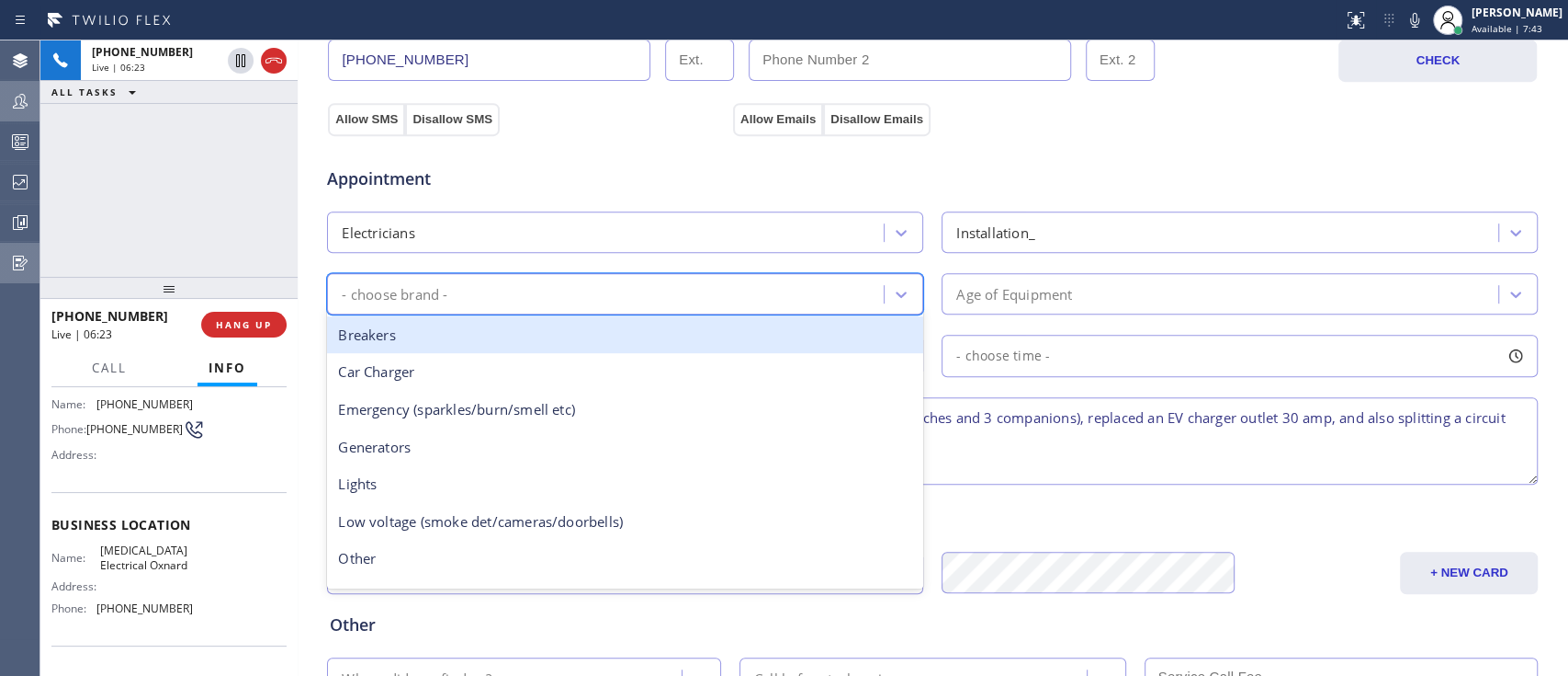
click at [814, 289] on div "- choose brand -" at bounding box center [608, 294] width 551 height 32
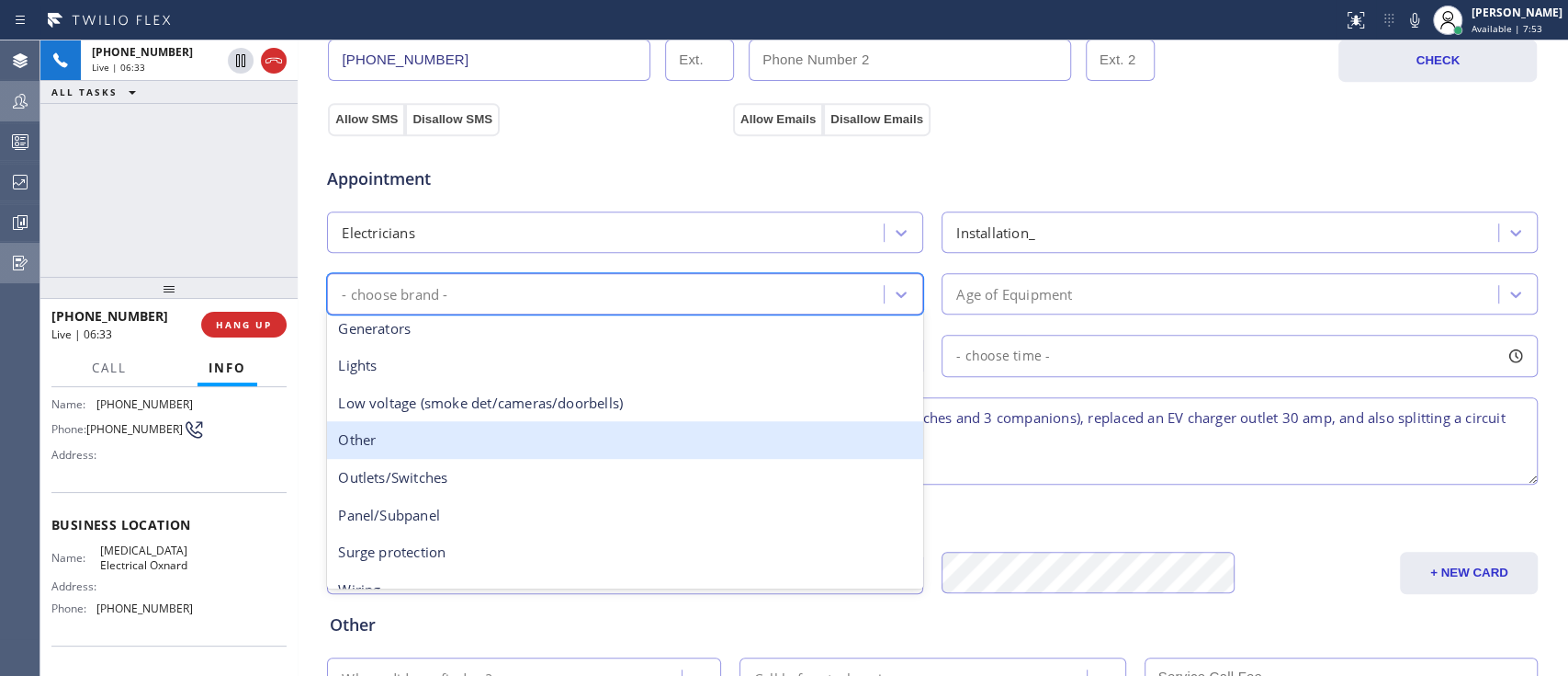
scroll to position [119, 0]
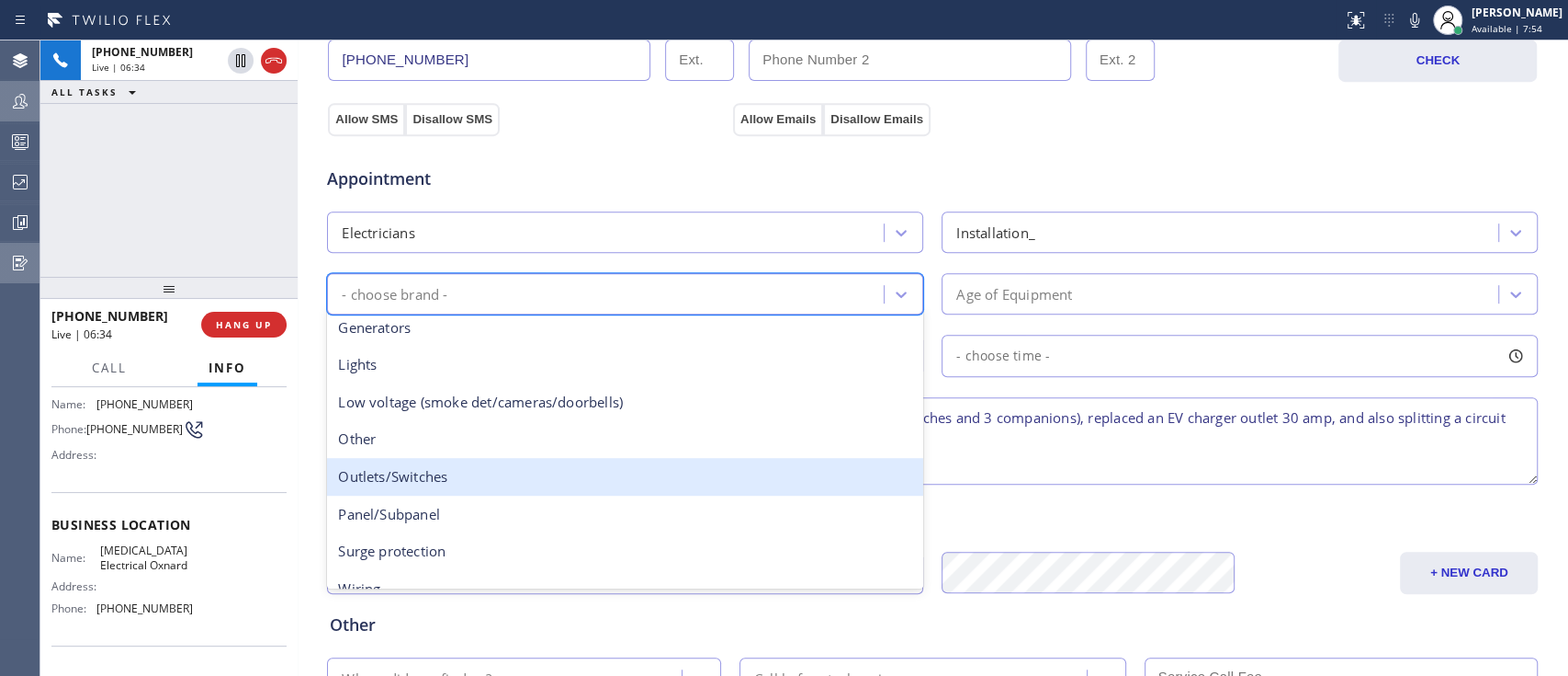
click at [671, 470] on div "Outlets/Switches" at bounding box center [625, 477] width 596 height 38
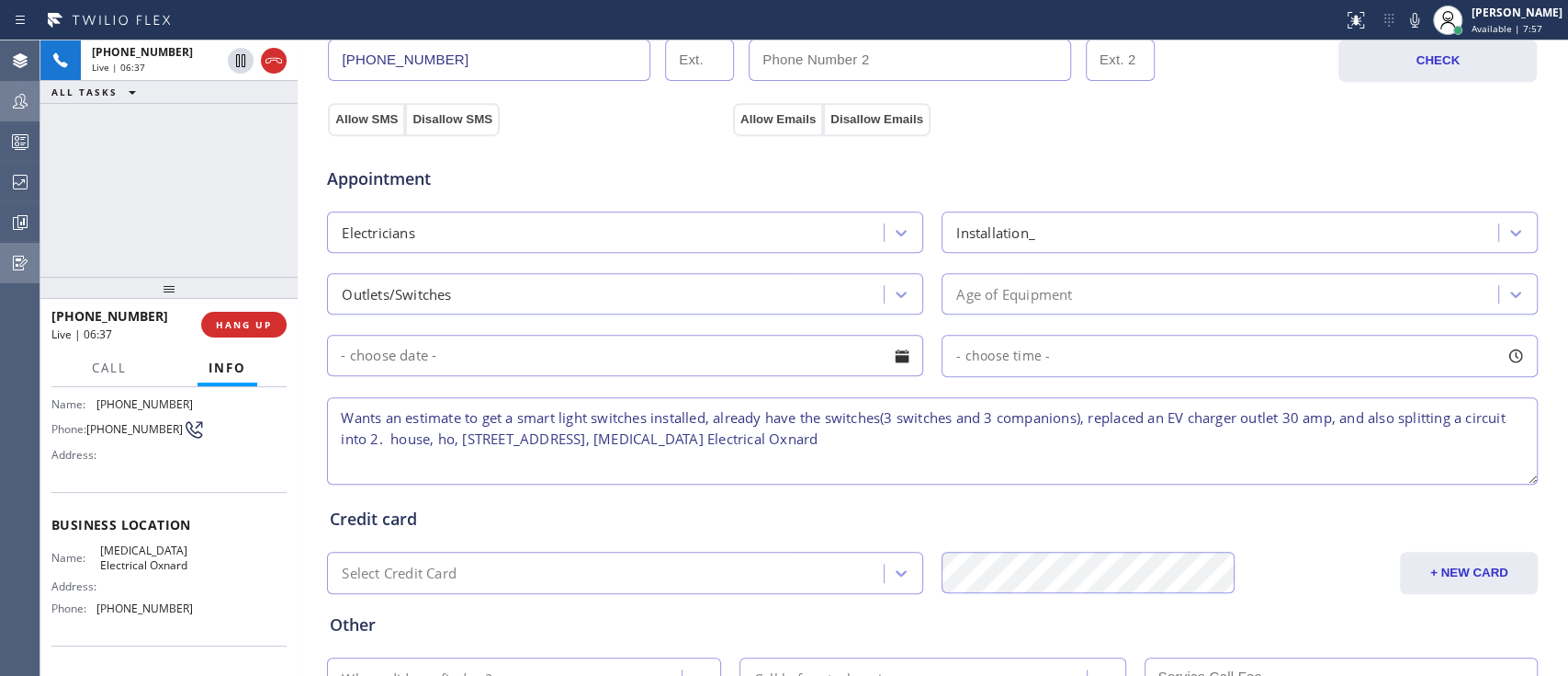
click at [815, 363] on input "text" at bounding box center [625, 355] width 596 height 41
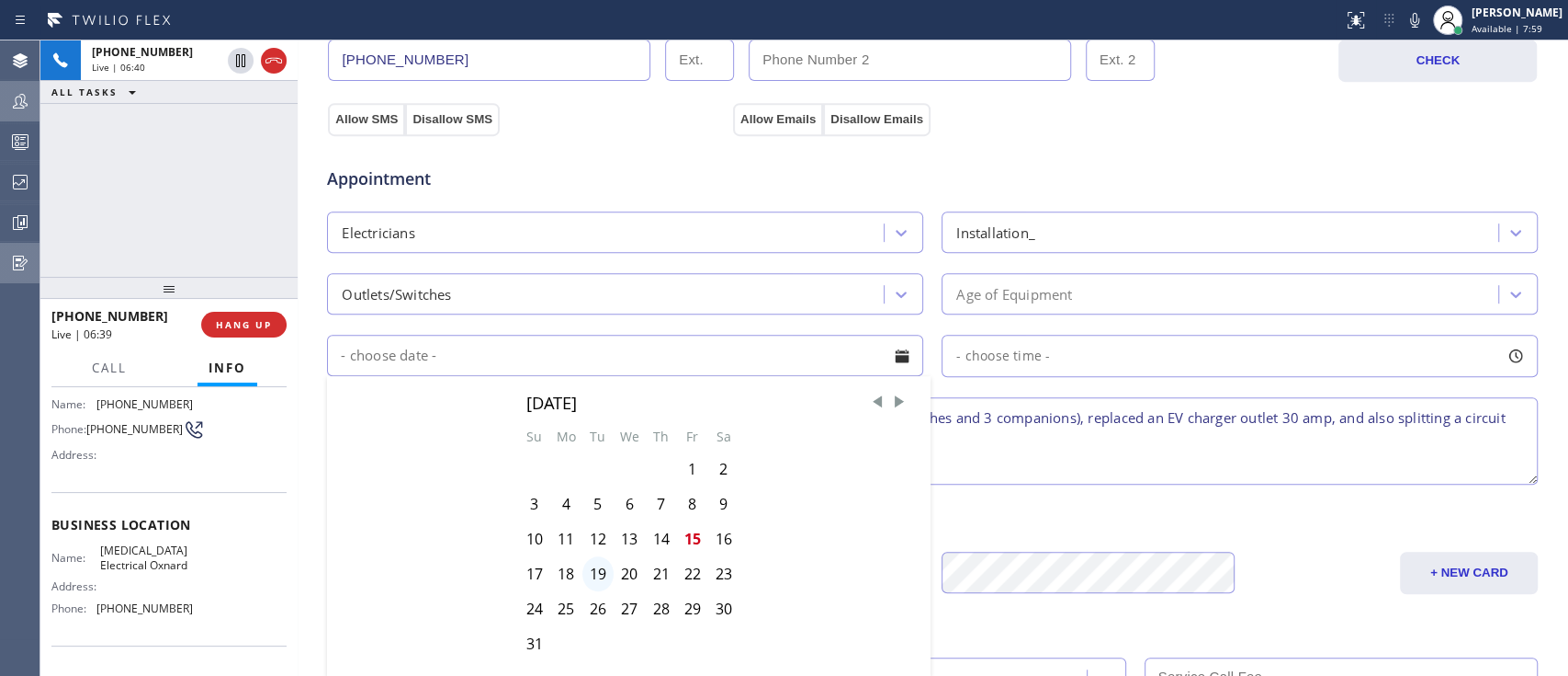
click at [586, 567] on div "19" at bounding box center [598, 573] width 31 height 35
type input "[DATE]"
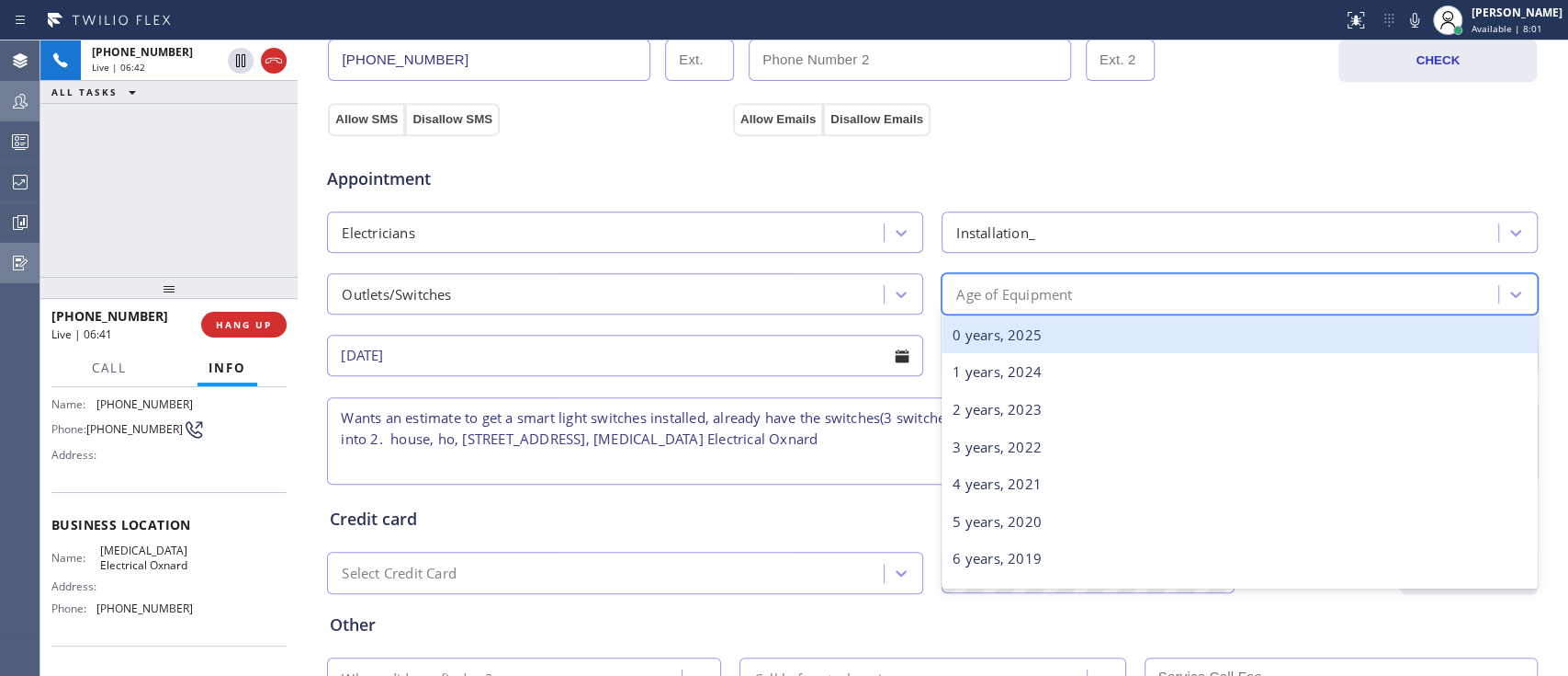
click at [1055, 307] on div "Age of Equipment" at bounding box center [1222, 294] width 551 height 32
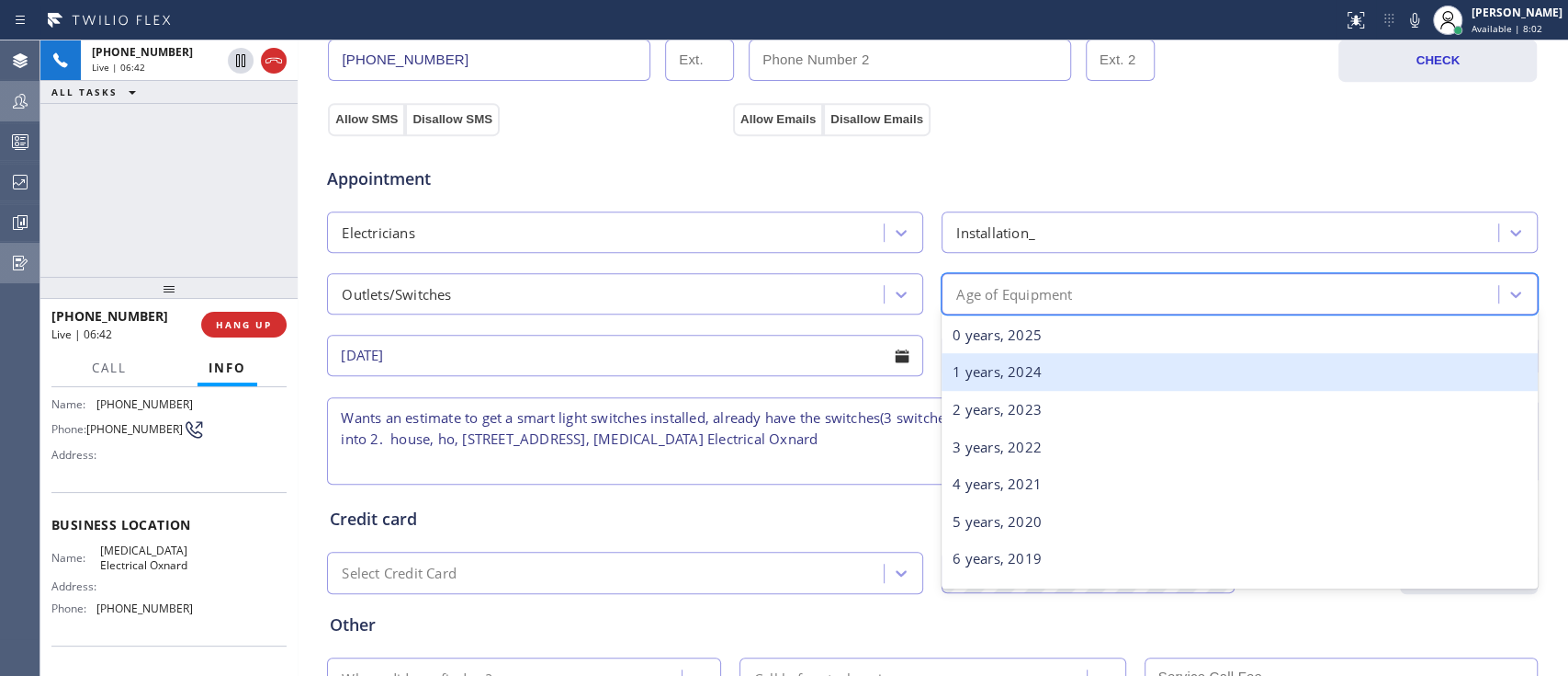
click at [1036, 370] on div "1 years, 2024" at bounding box center [1239, 372] width 596 height 38
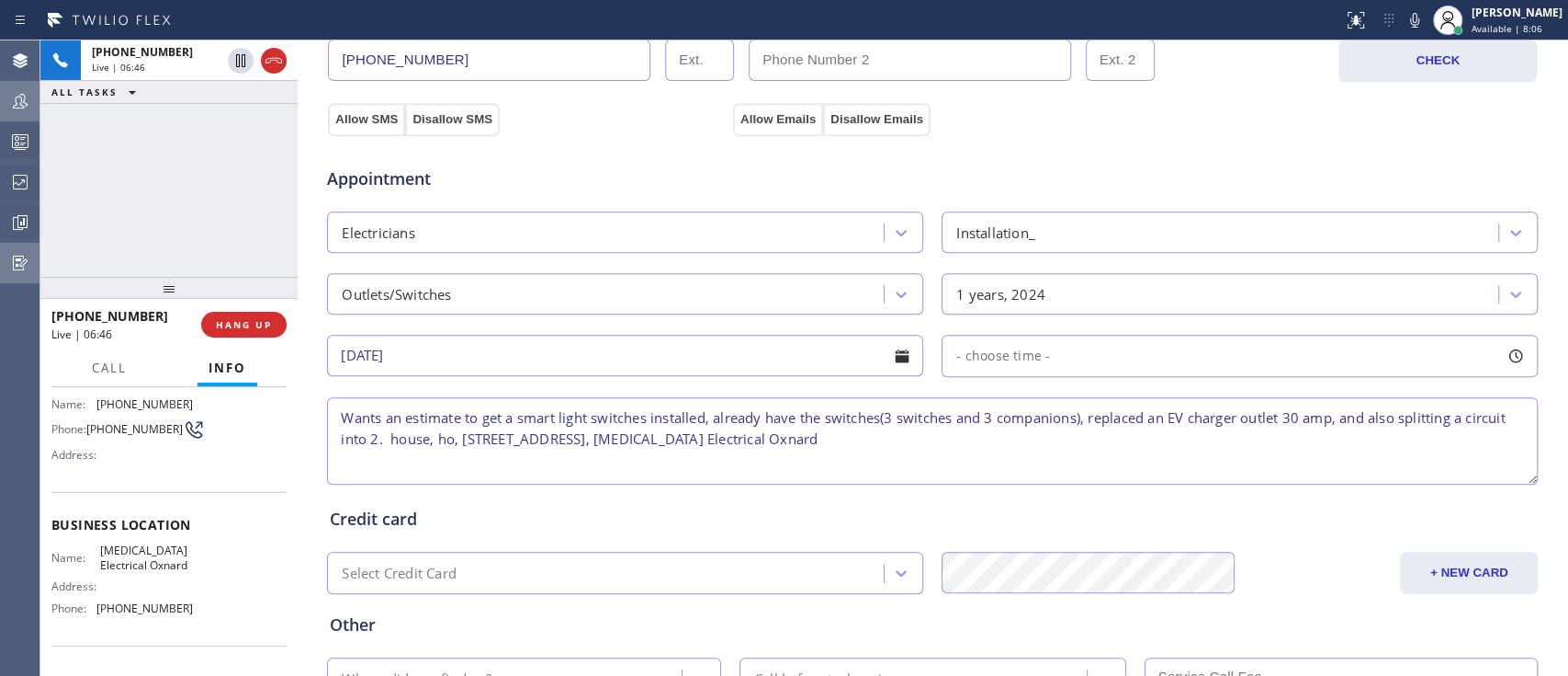
click at [1021, 359] on span "- choose time -" at bounding box center [1003, 354] width 94 height 17
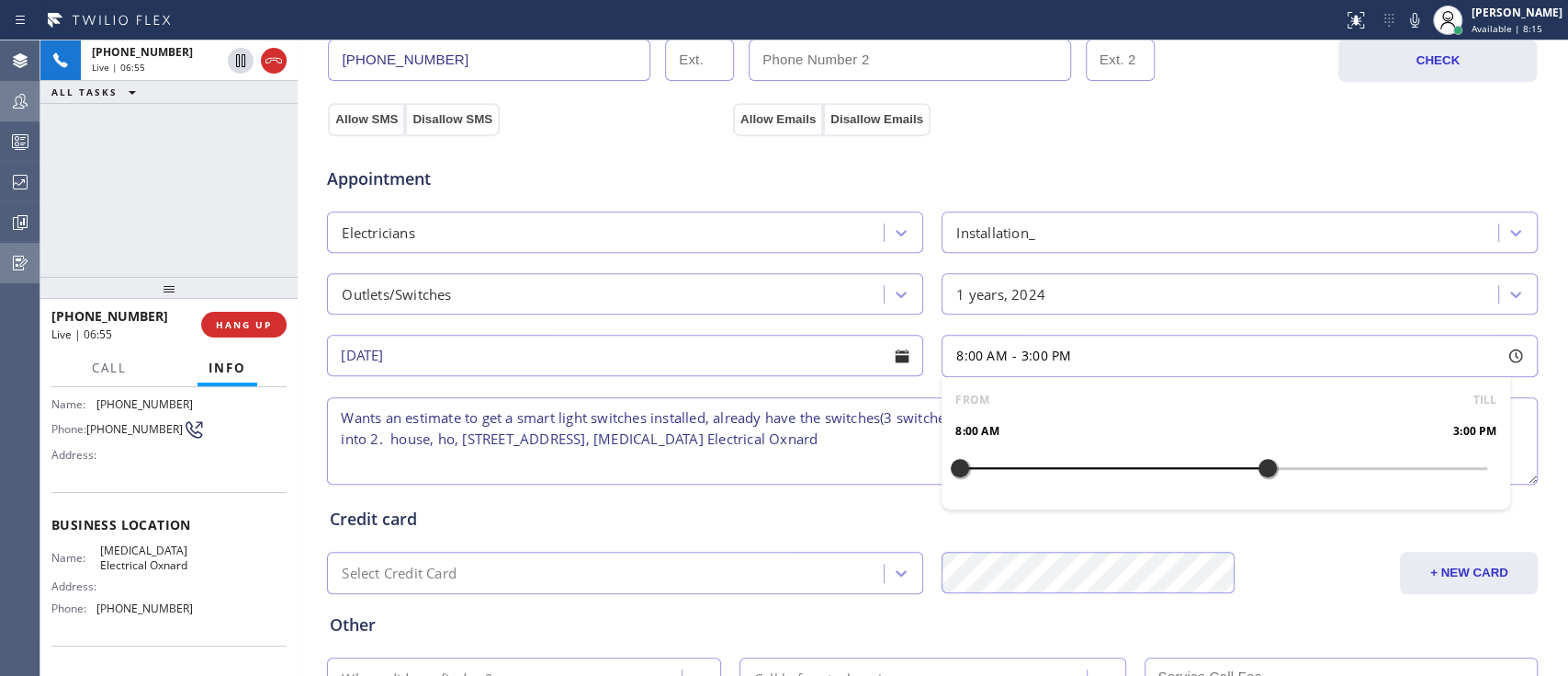
drag, startPoint x: 955, startPoint y: 467, endPoint x: 1267, endPoint y: 497, distance: 313.4
click at [1267, 497] on div "FROM TILL 8:00 AM 3:00 PM" at bounding box center [1225, 443] width 569 height 132
drag, startPoint x: 959, startPoint y: 466, endPoint x: 1134, endPoint y: 474, distance: 175.2
click at [1134, 474] on div at bounding box center [1136, 468] width 22 height 39
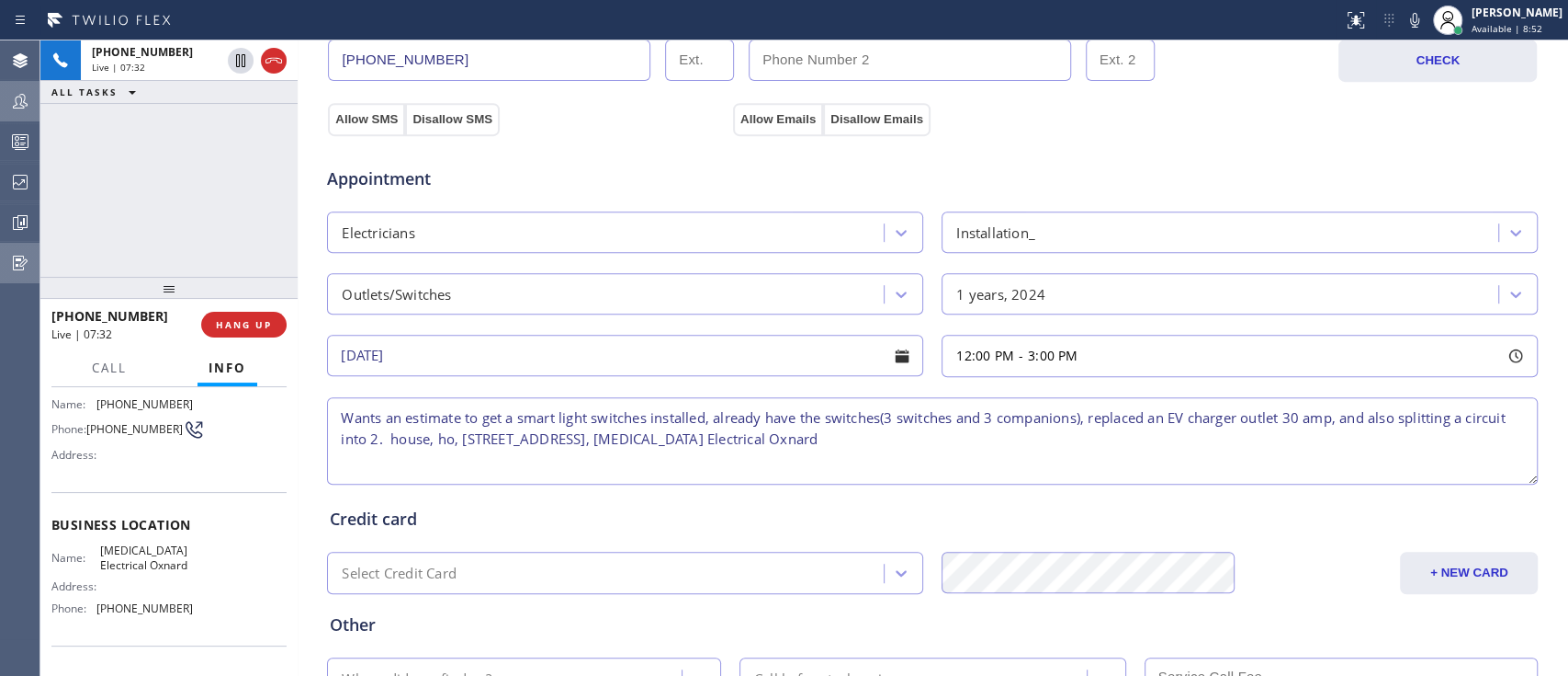
click at [615, 445] on textarea "Wants an estimate to get a smart light switches installed, already have the swi…" at bounding box center [931, 440] width 1210 height 87
click at [593, 441] on textarea "Wants an estimate to get a smart light switches installed, already have the swi…" at bounding box center [931, 440] width 1210 height 87
click at [338, 419] on textarea "Wants an estimate to get a smart light switches installed, already have the swi…" at bounding box center [931, 440] width 1210 height 87
click at [327, 414] on textarea "Wants an estimate to get a smart light switches installed, already have the swi…" at bounding box center [931, 440] width 1210 height 87
click at [331, 415] on textarea "12-3, Wants an estimate to get a smart light switches installed, already have t…" at bounding box center [931, 440] width 1210 height 87
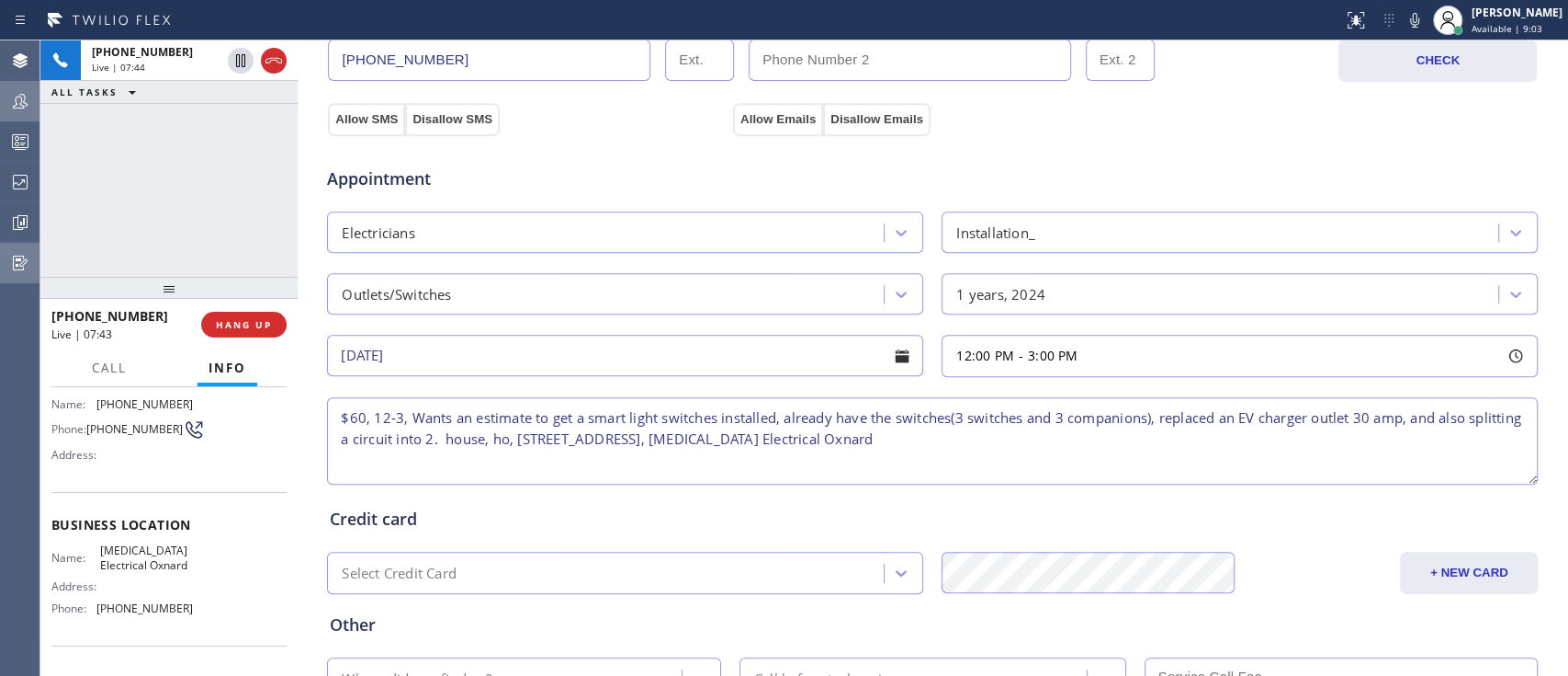
scroll to position [745, 0]
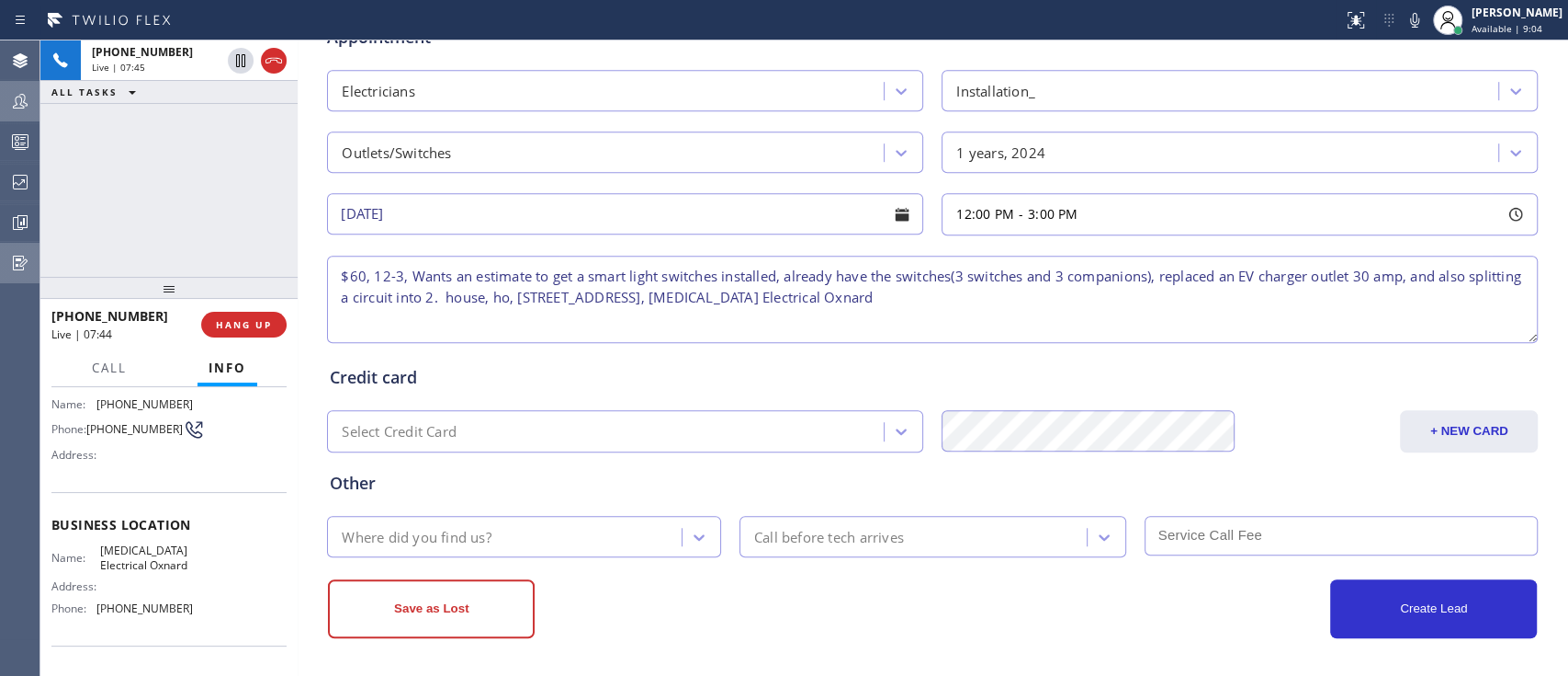
type textarea "$60, 12-3, Wants an estimate to get a smart light switches installed, already h…"
click at [600, 532] on div "Where did you find us?" at bounding box center [507, 536] width 349 height 32
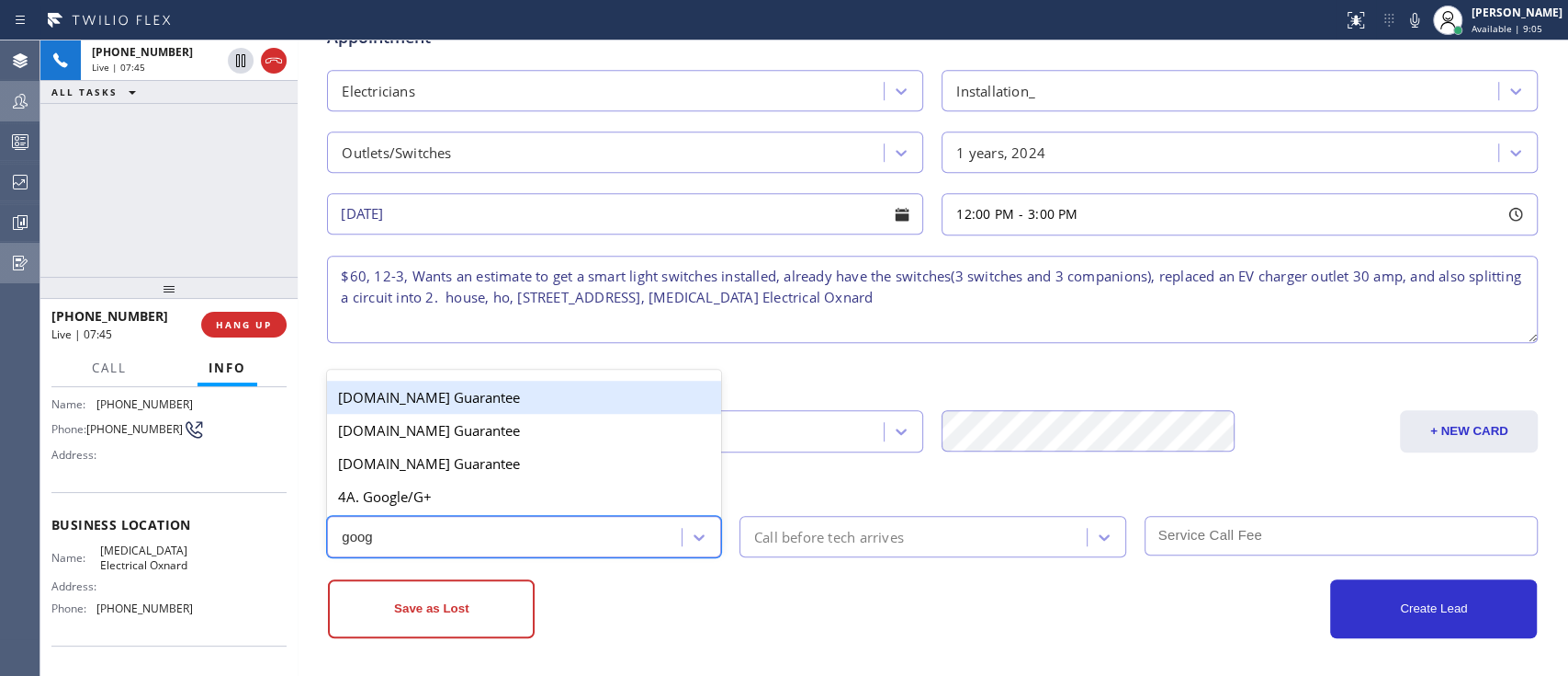
type input "googl"
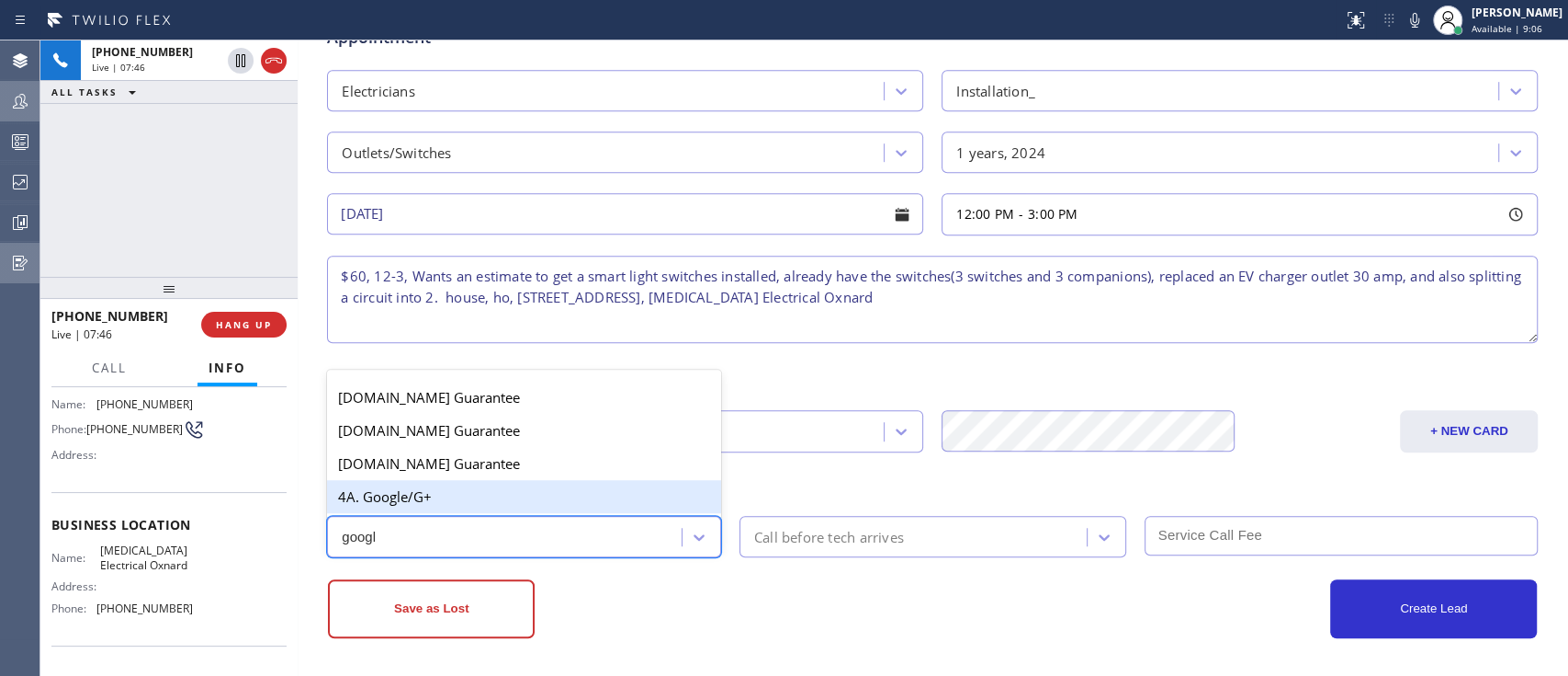
click at [582, 504] on div "4A. Google/G+" at bounding box center [524, 496] width 394 height 33
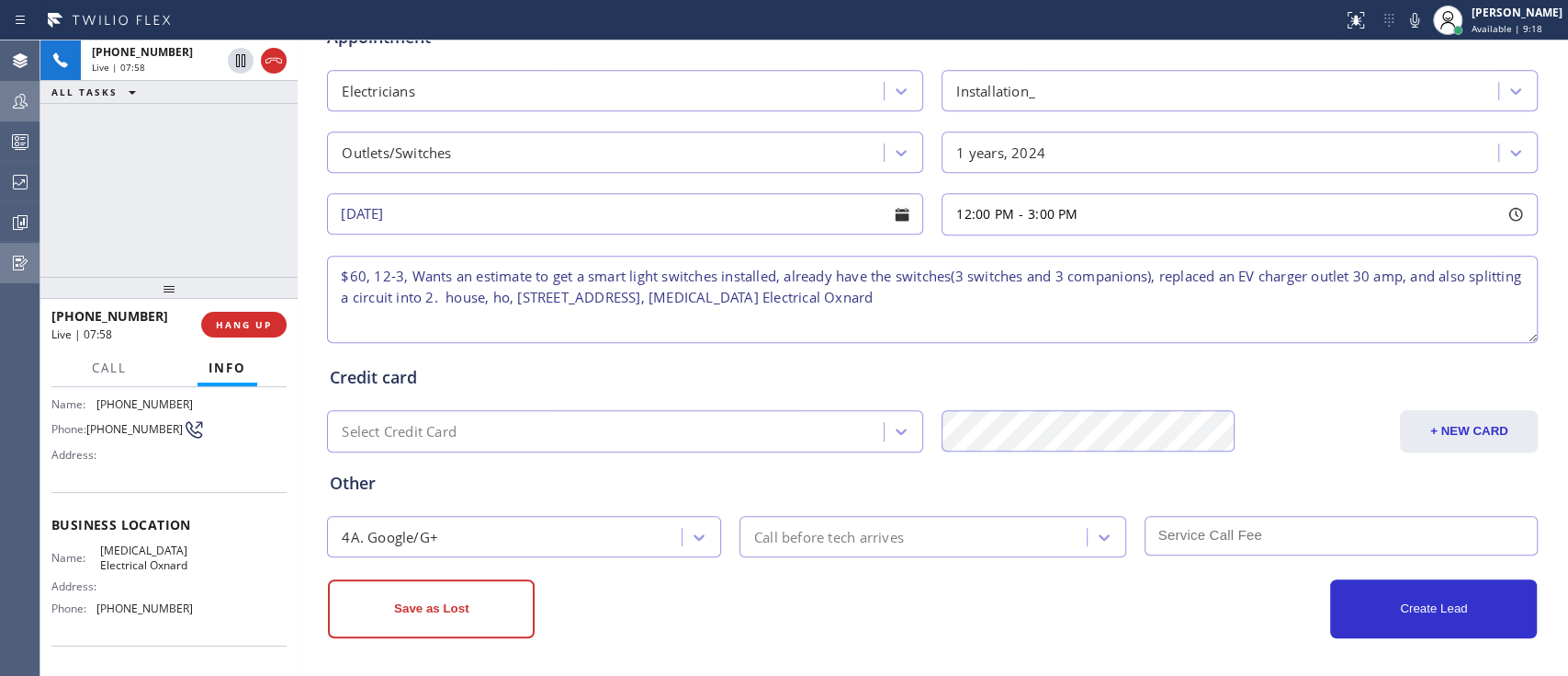
click at [1328, 271] on textarea "$60, 12-3, Wants an estimate to get a smart light switches installed, already h…" at bounding box center [931, 299] width 1210 height 87
click at [1242, 472] on div "Other" at bounding box center [932, 483] width 1205 height 25
click at [1126, 290] on textarea "$60, 12-3, Wants an estimate to get a smart light switches installed, already h…" at bounding box center [931, 299] width 1210 height 87
click at [1092, 386] on div "Credit card" at bounding box center [932, 377] width 1205 height 25
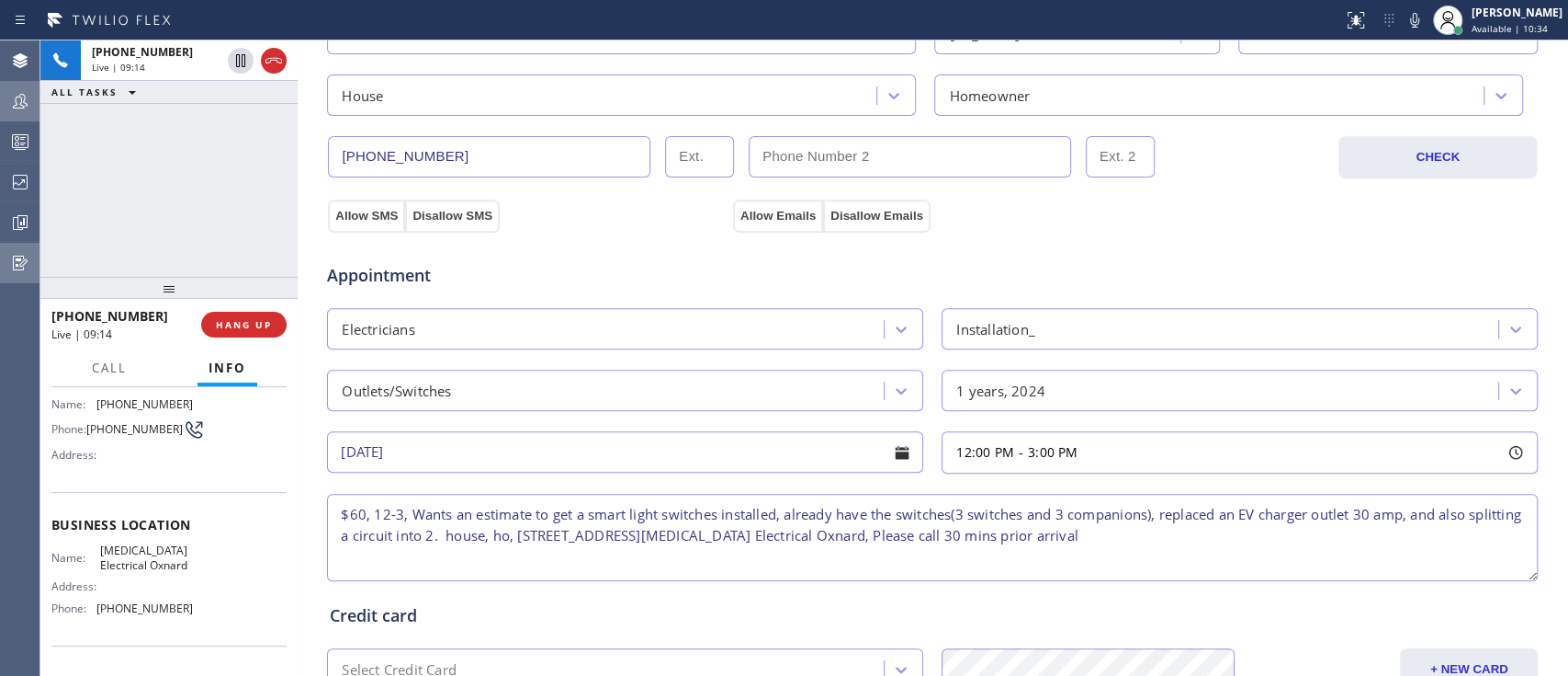
scroll to position [404, 0]
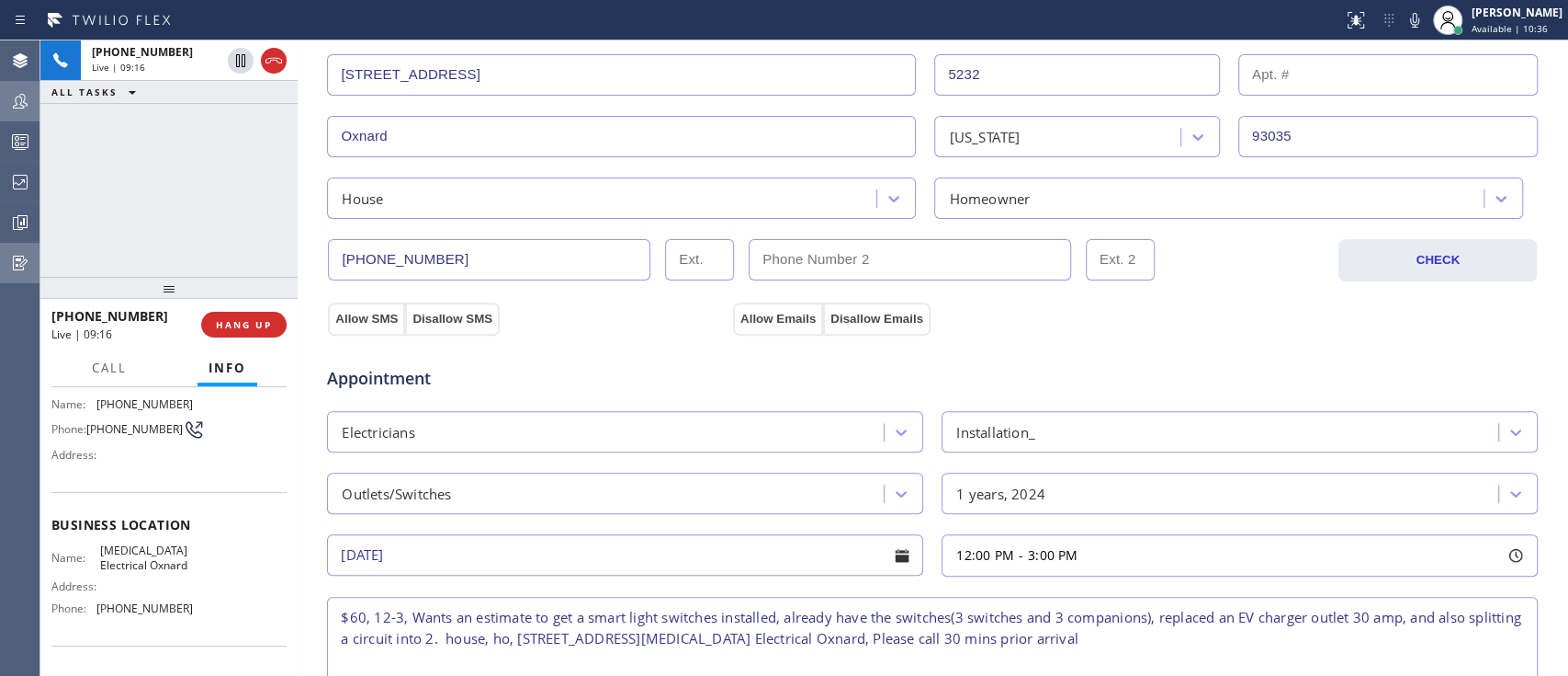
click at [352, 327] on div "Appointment Electricians Installation_ Outlets/Switches 1 years, 2024 [DATE] 12…" at bounding box center [931, 507] width 1212 height 360
click at [366, 320] on button "Allow SMS" at bounding box center [366, 318] width 77 height 33
click at [767, 321] on button "Allow Emails" at bounding box center [778, 318] width 90 height 33
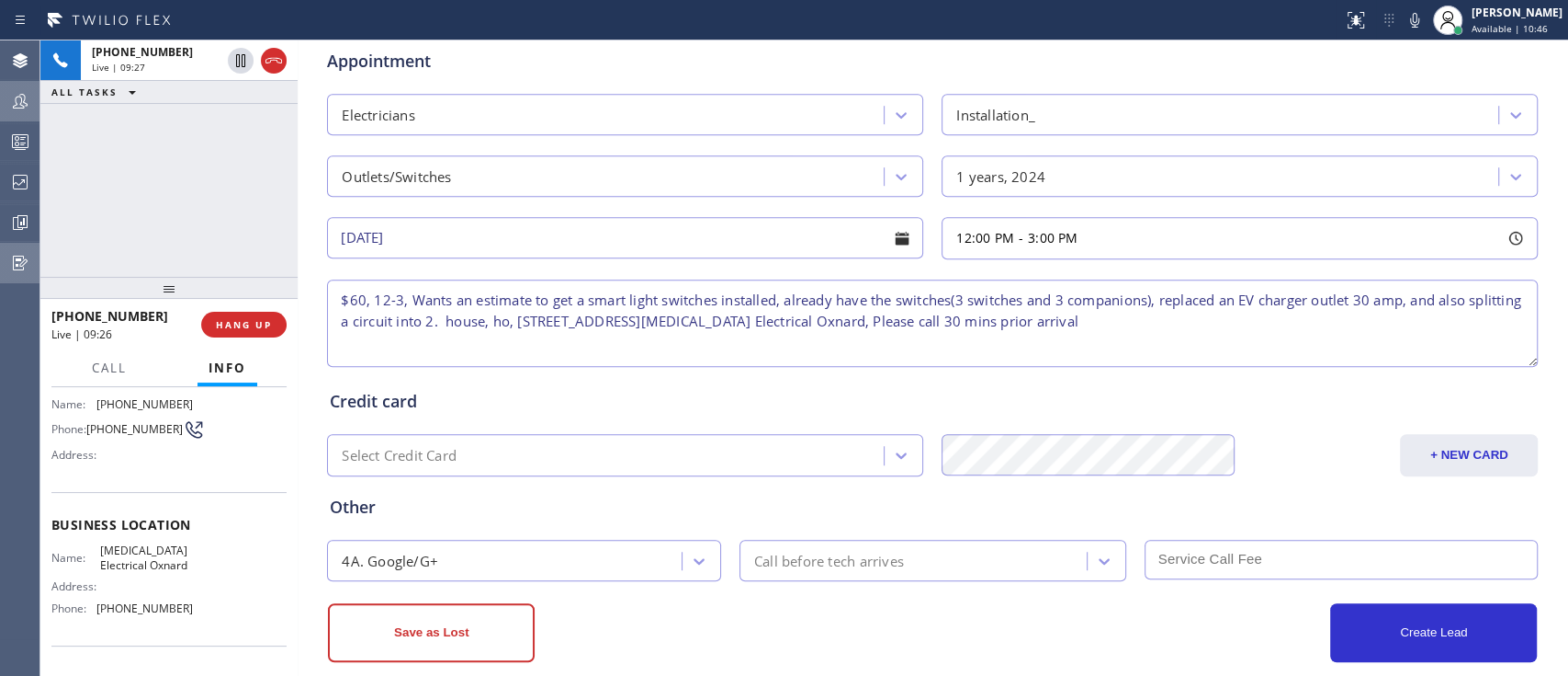
scroll to position [745, 0]
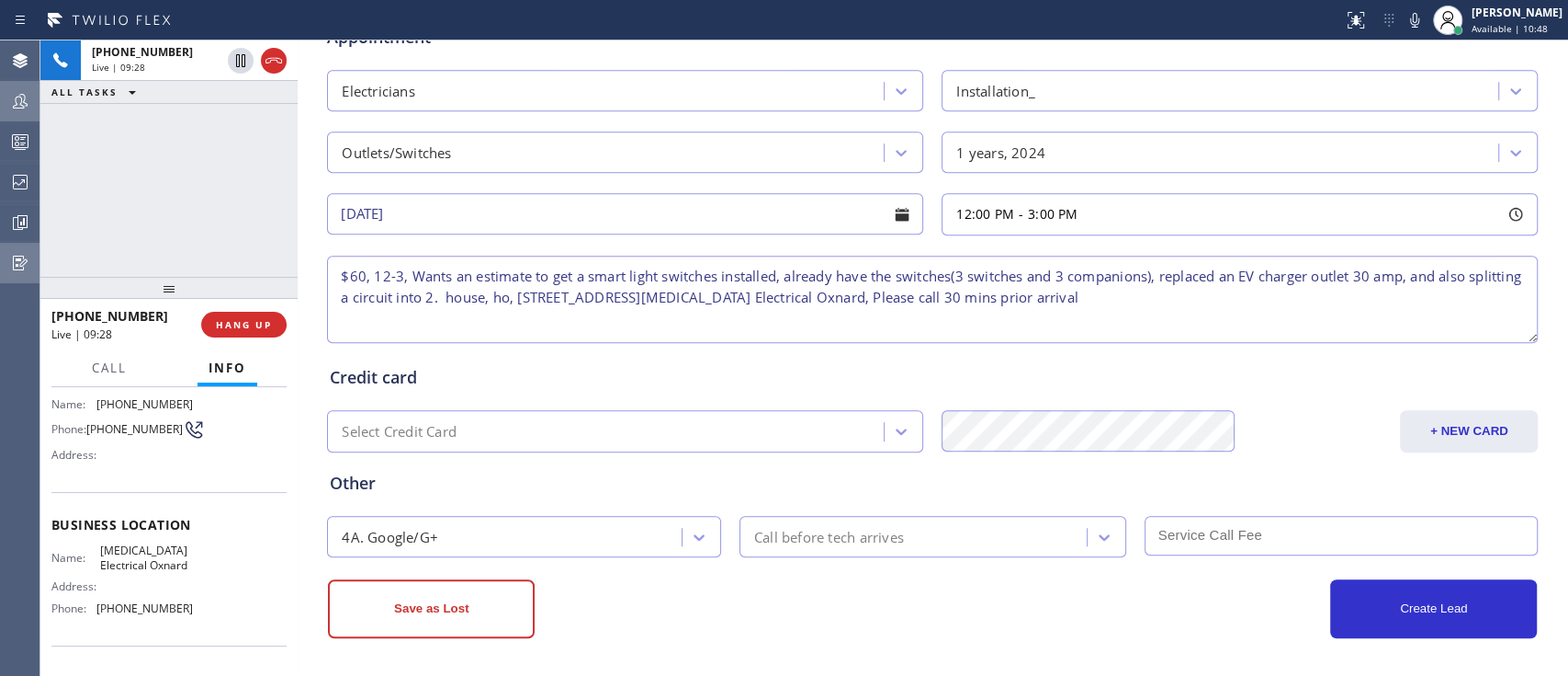
click at [1244, 334] on textarea "$60, 12-3, Wants an estimate to get a smart light switches installed, already h…" at bounding box center [931, 299] width 1210 height 87
click at [1264, 316] on textarea "$60, 12-3, Wants an estimate to get a smart light switches installed, already h…" at bounding box center [931, 299] width 1210 height 87
click at [1270, 305] on textarea "$60, 12-3, Wants an estimate to get a smart light switches installed, already h…" at bounding box center [931, 299] width 1210 height 87
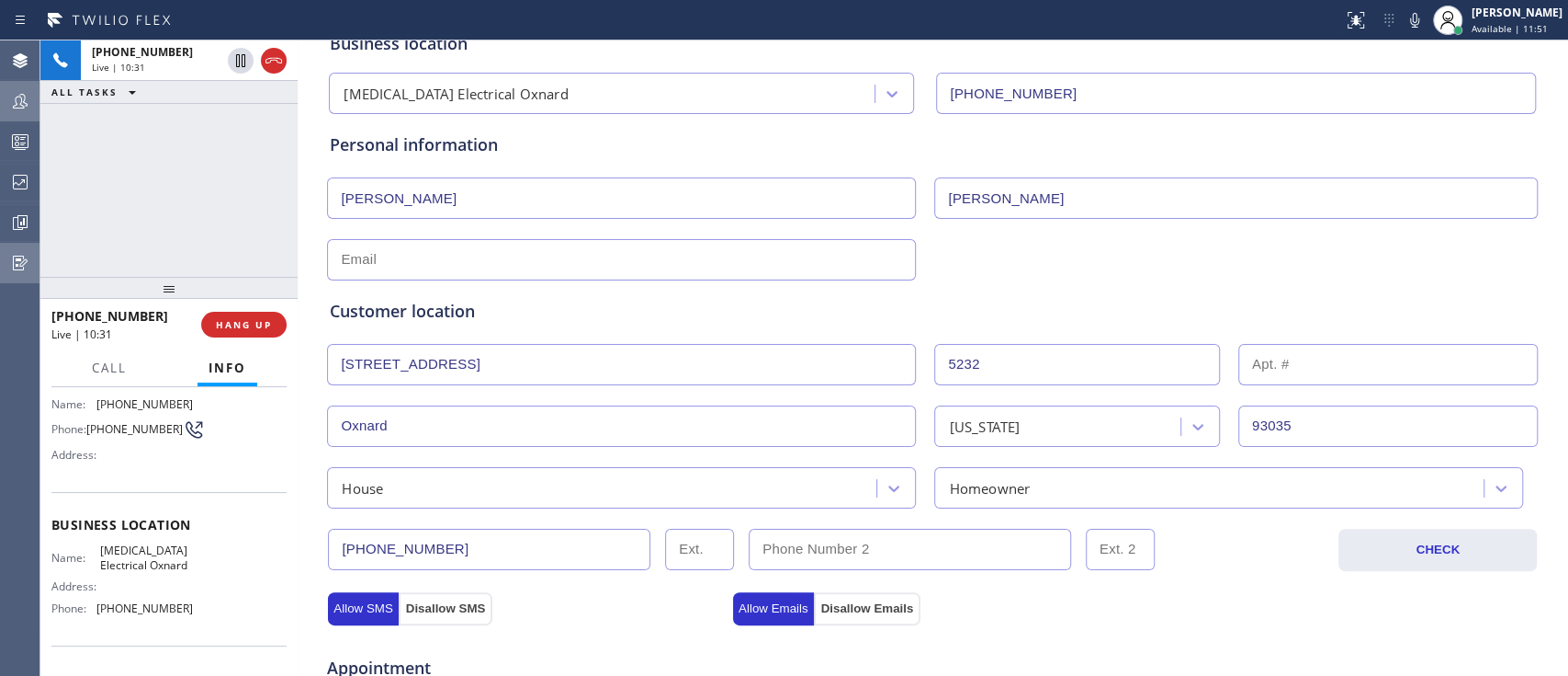
scroll to position [113, 0]
type textarea "$60, 12-3, Wants an estimate to get a smart light switches installed, already h…"
click at [820, 259] on input "text" at bounding box center [621, 261] width 589 height 41
type input "[EMAIL_ADDRESS][DOMAIN_NAME]"
click at [1106, 263] on div "[EMAIL_ADDRESS][DOMAIN_NAME]" at bounding box center [931, 259] width 1214 height 45
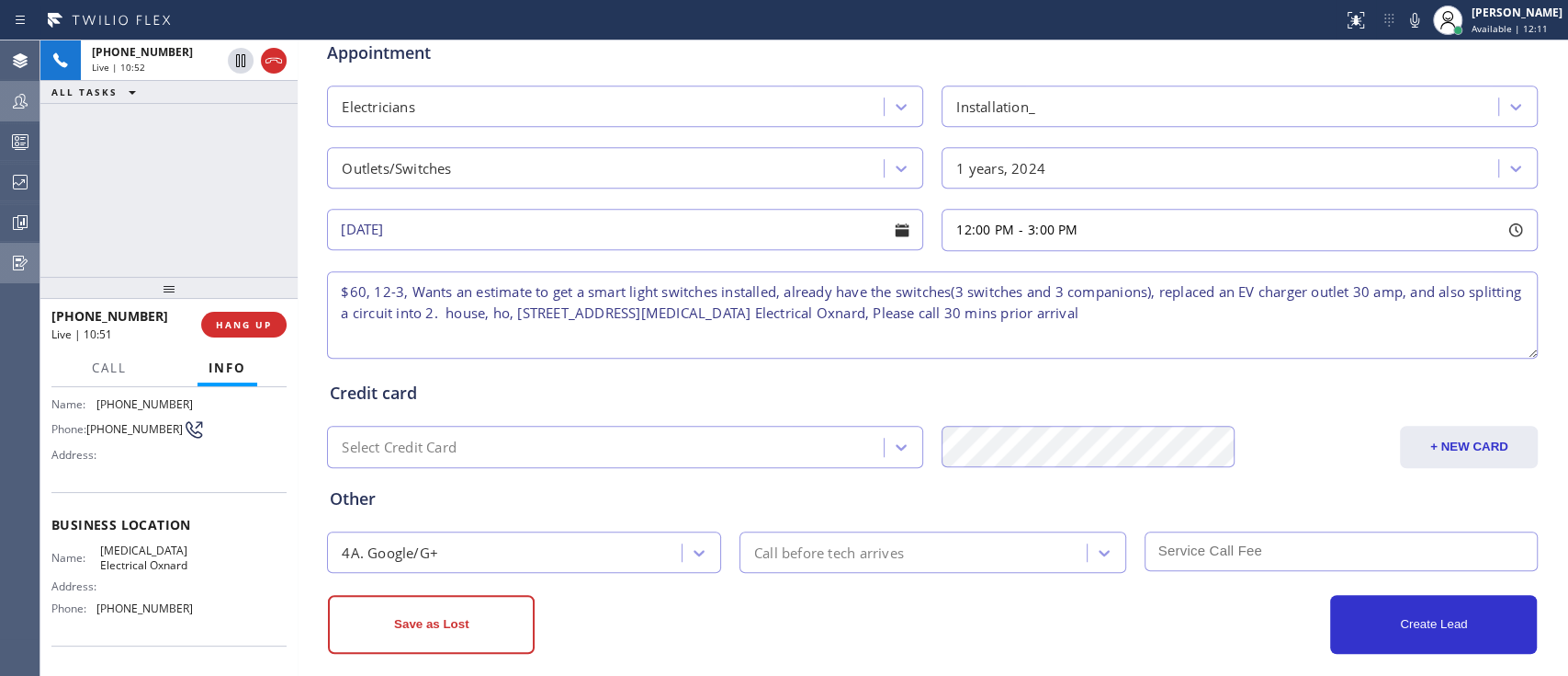
scroll to position [731, 0]
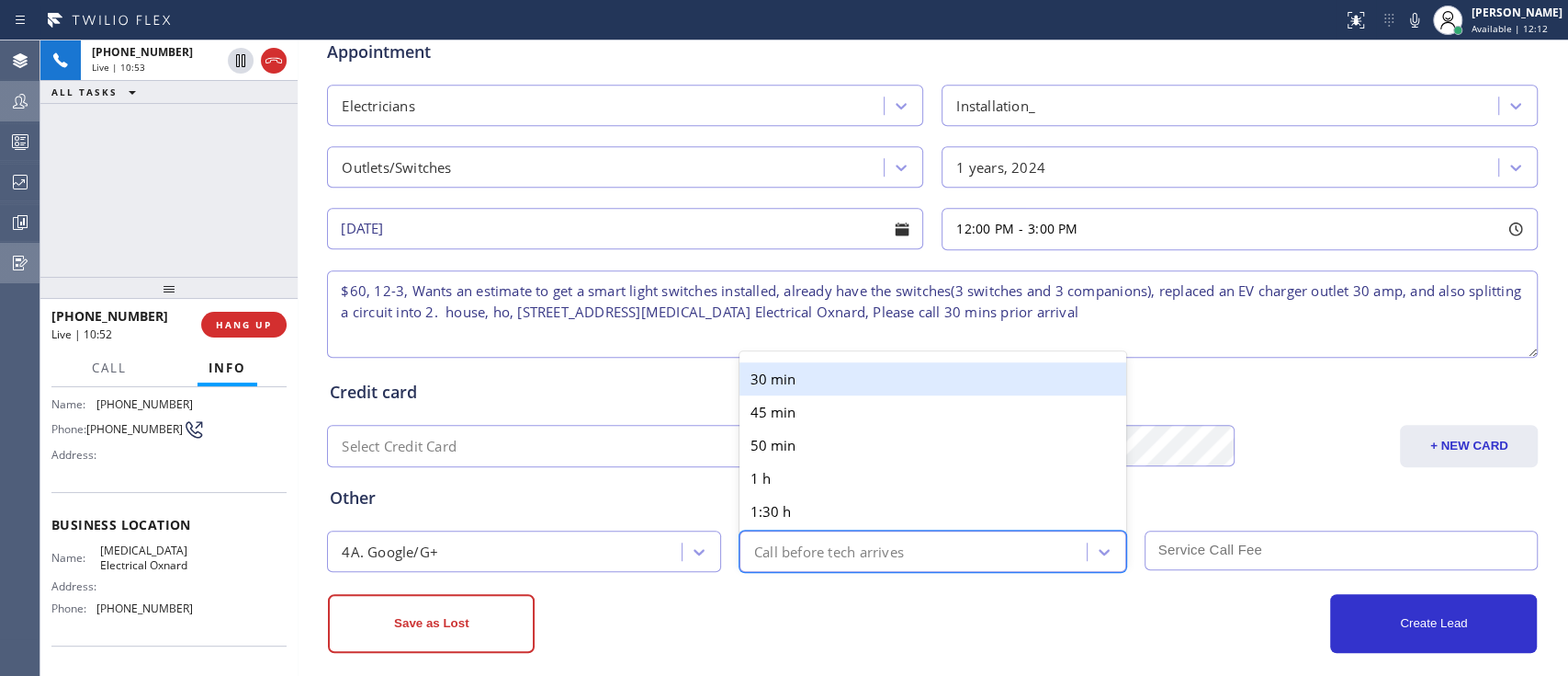
click at [936, 540] on div "Call before tech arrives" at bounding box center [915, 551] width 342 height 32
click at [845, 382] on div "30 min" at bounding box center [932, 378] width 387 height 33
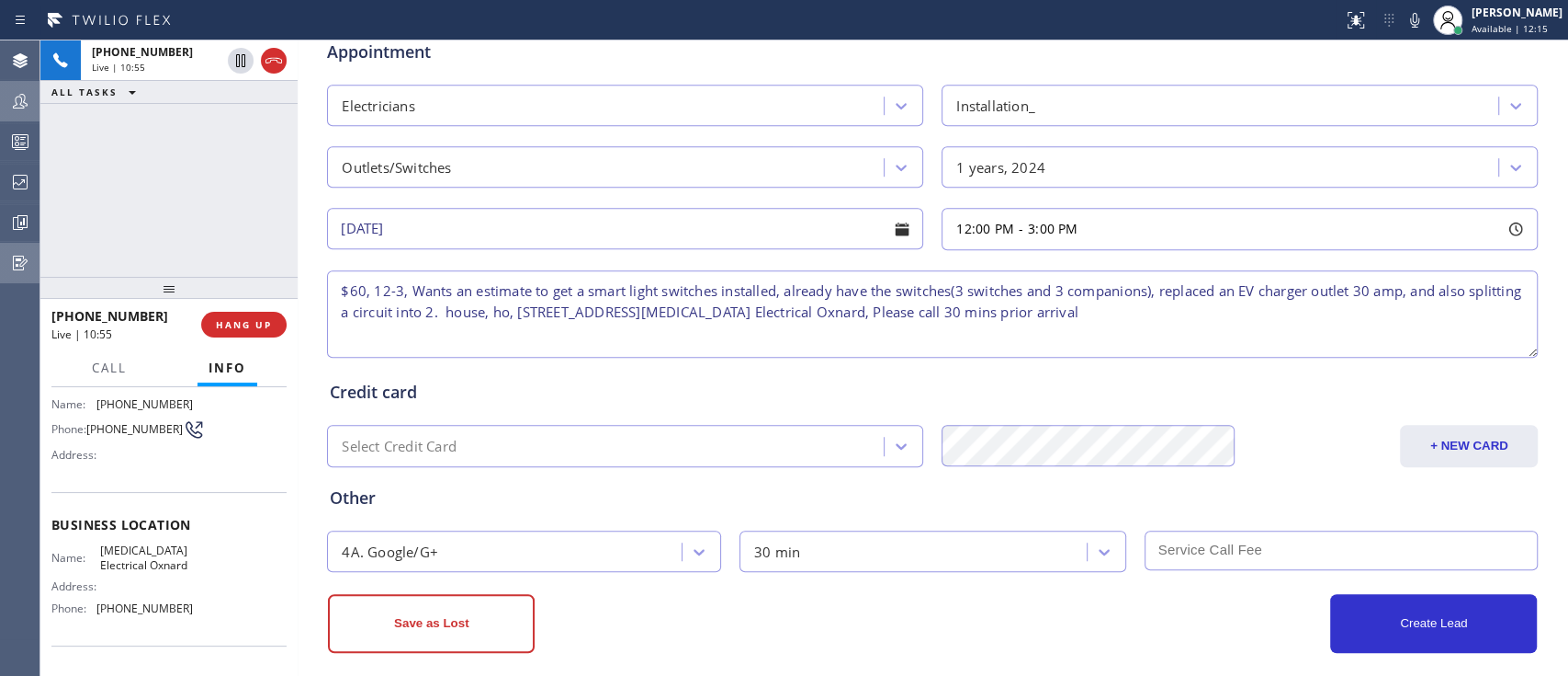
click at [1183, 549] on input "text" at bounding box center [1341, 550] width 394 height 40
type input "60"
click at [1133, 364] on div "Credit card Select Credit Card + NEW CARD CANCEL SAVE" at bounding box center [931, 414] width 1212 height 106
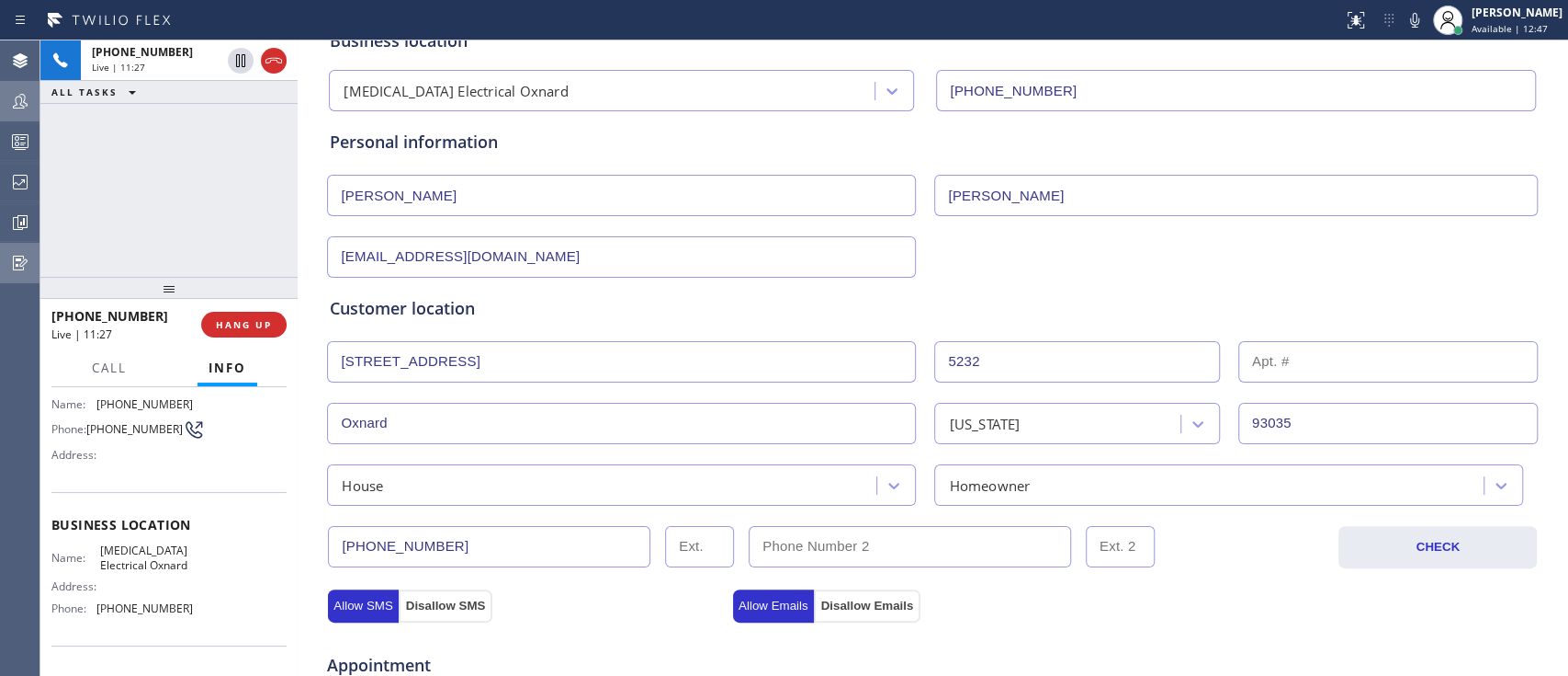
scroll to position [745, 0]
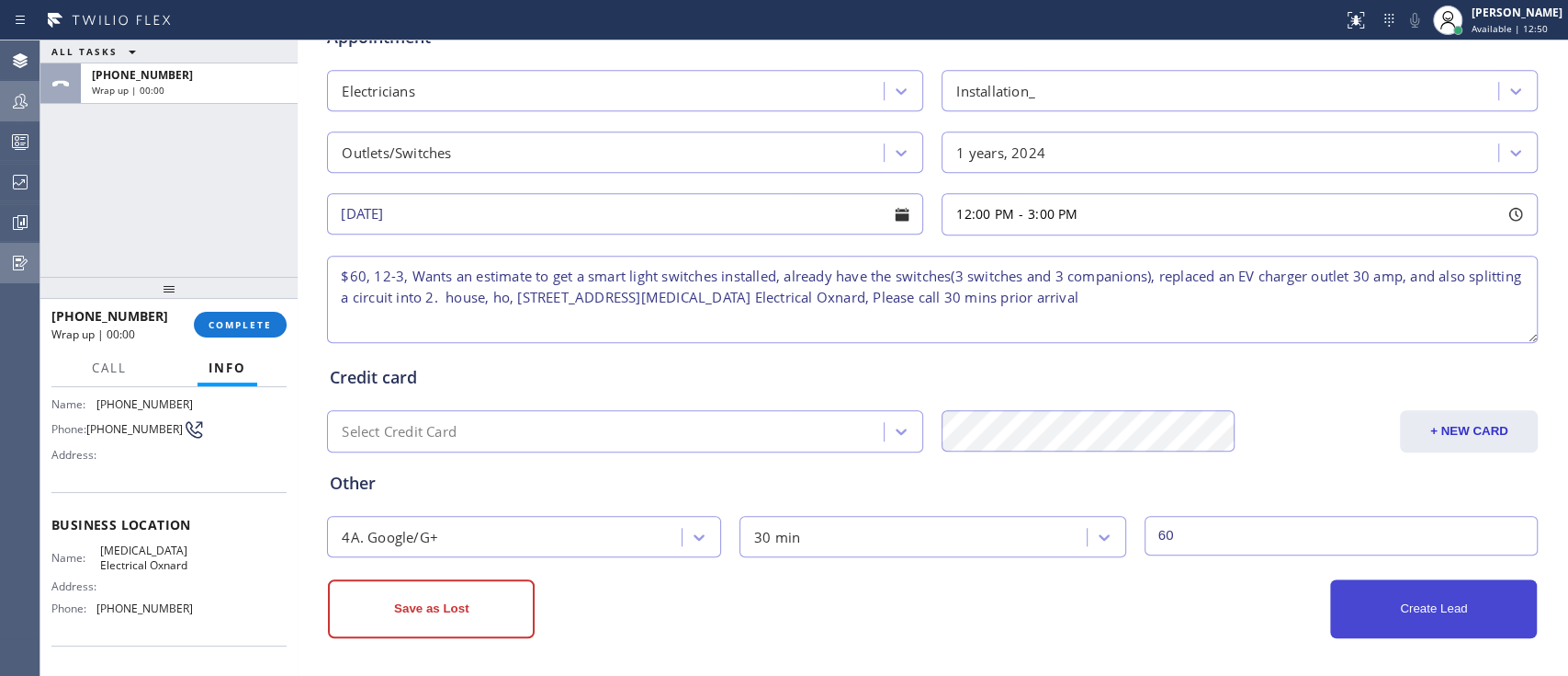
click at [1330, 582] on button "Create Lead" at bounding box center [1433, 608] width 207 height 59
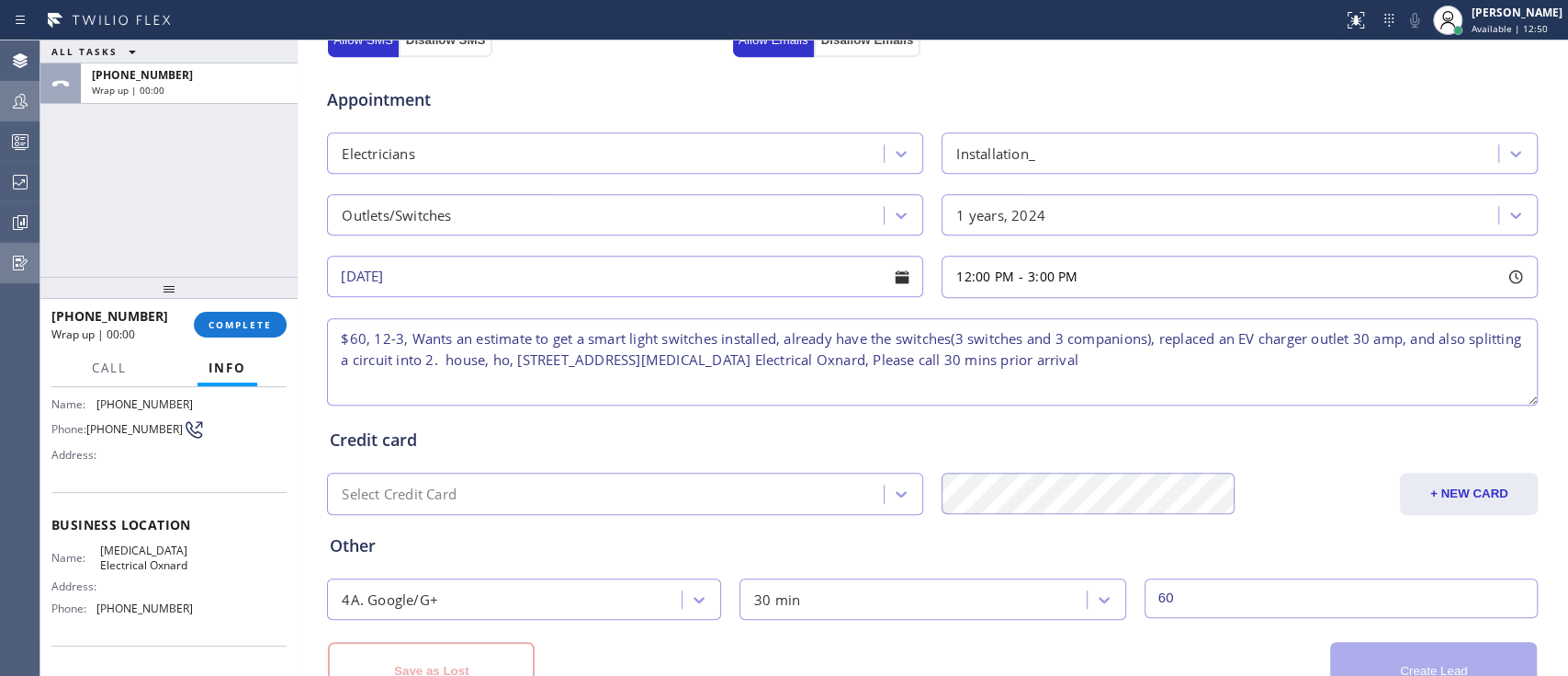
scroll to position [808, 0]
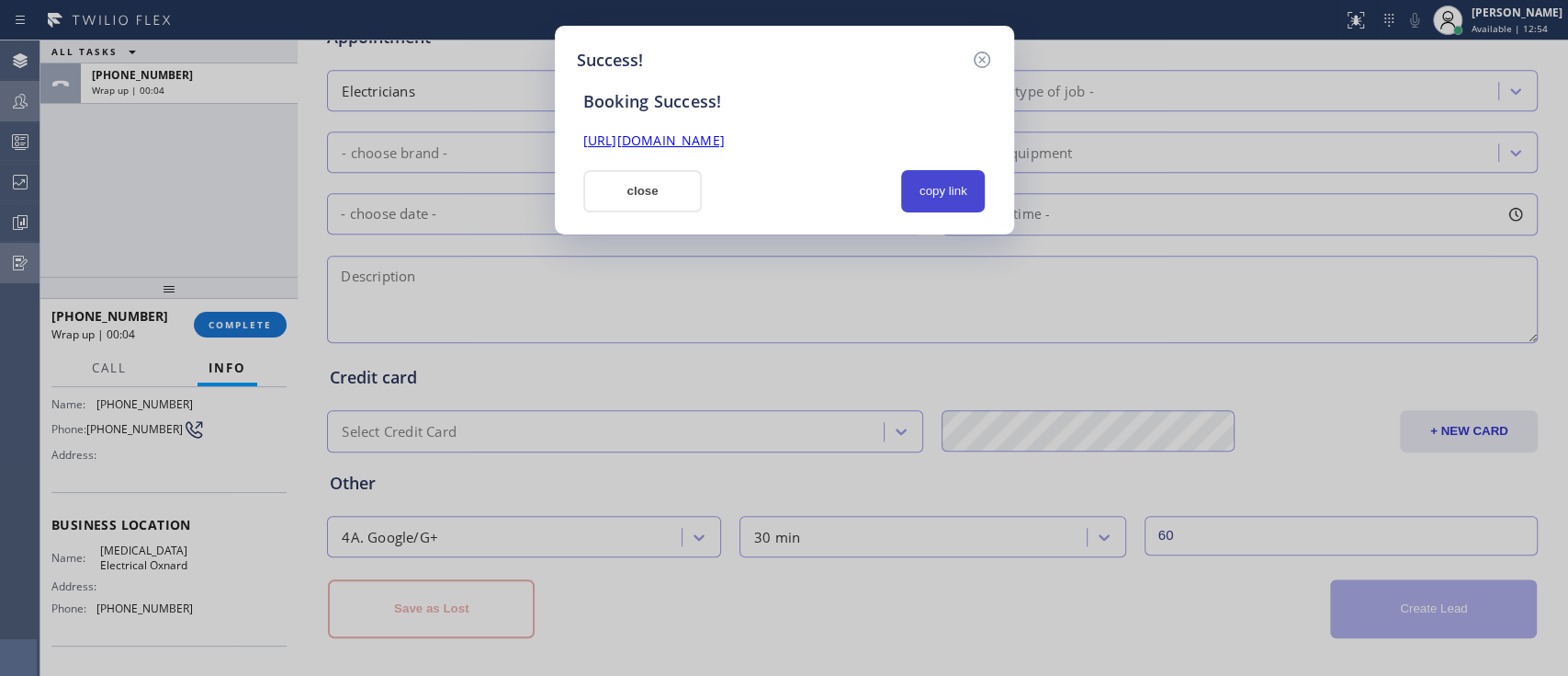
click at [954, 204] on button "copy link" at bounding box center [943, 191] width 85 height 42
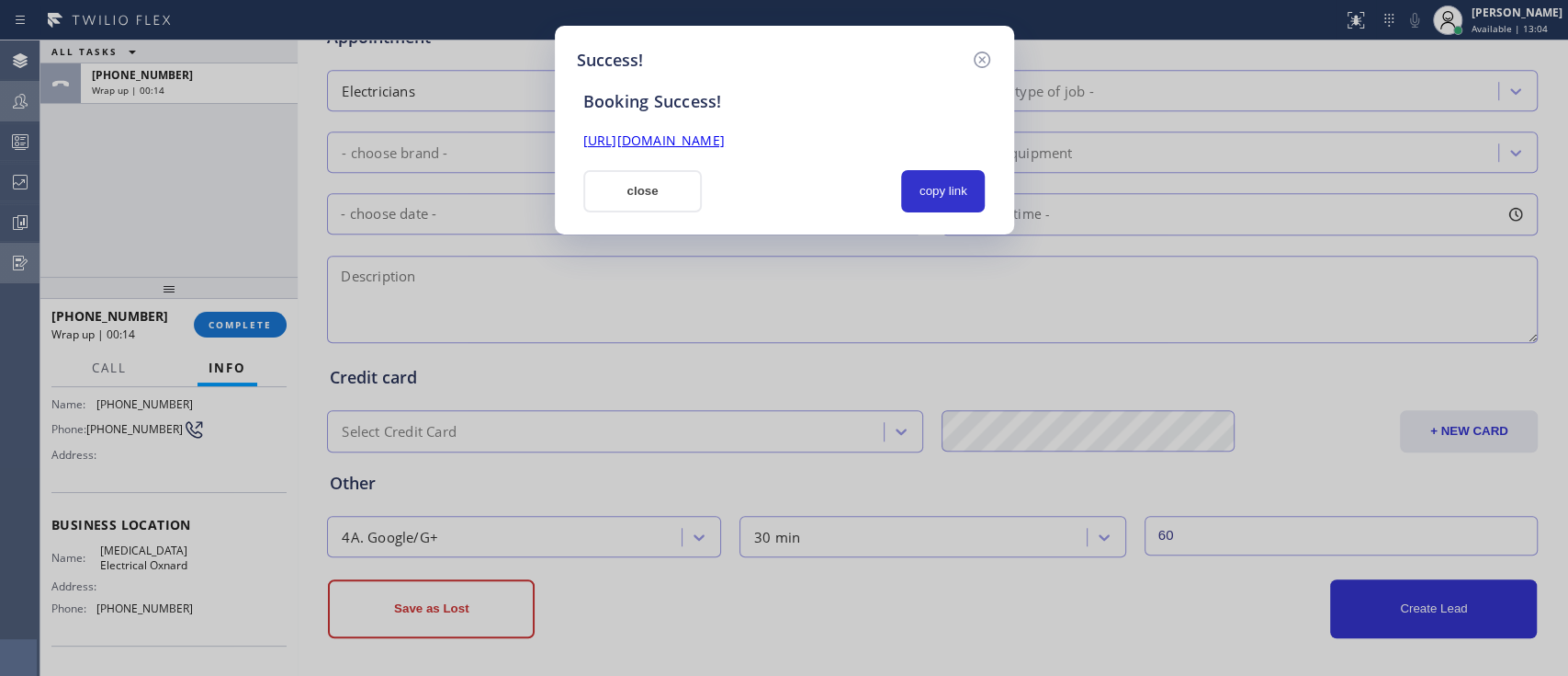
click at [1286, 417] on div "Success! Booking Success! [URL][DOMAIN_NAME] close copy link" at bounding box center [784, 338] width 1568 height 676
click at [721, 142] on link "[URL][DOMAIN_NAME]" at bounding box center [655, 139] width 142 height 17
click at [669, 189] on button "close" at bounding box center [643, 191] width 119 height 42
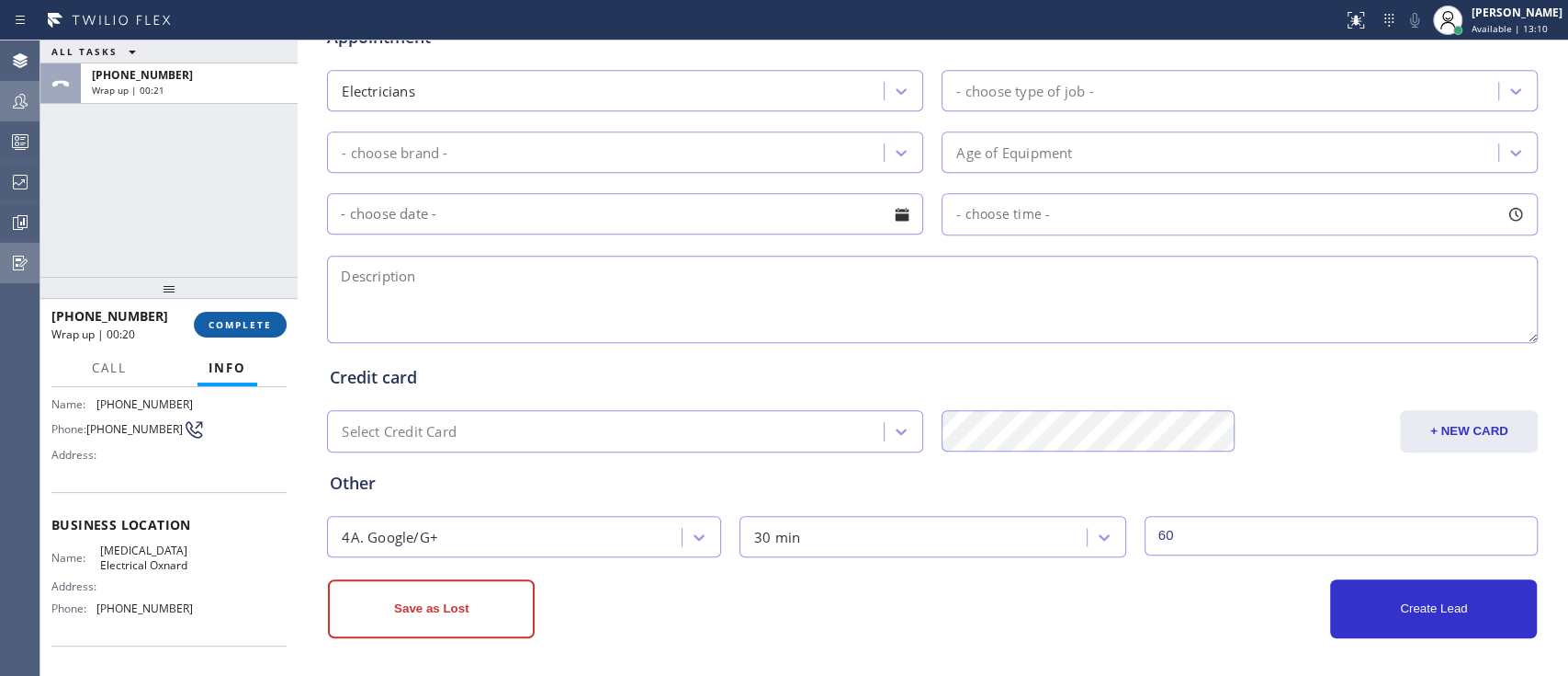
drag, startPoint x: 230, startPoint y: 309, endPoint x: 233, endPoint y: 323, distance: 14.3
click at [233, 323] on div "[PHONE_NUMBER] Wrap up | 00:20 COMPLETE" at bounding box center [168, 325] width 235 height 48
click at [233, 323] on span "COMPLETE" at bounding box center [240, 324] width 63 height 13
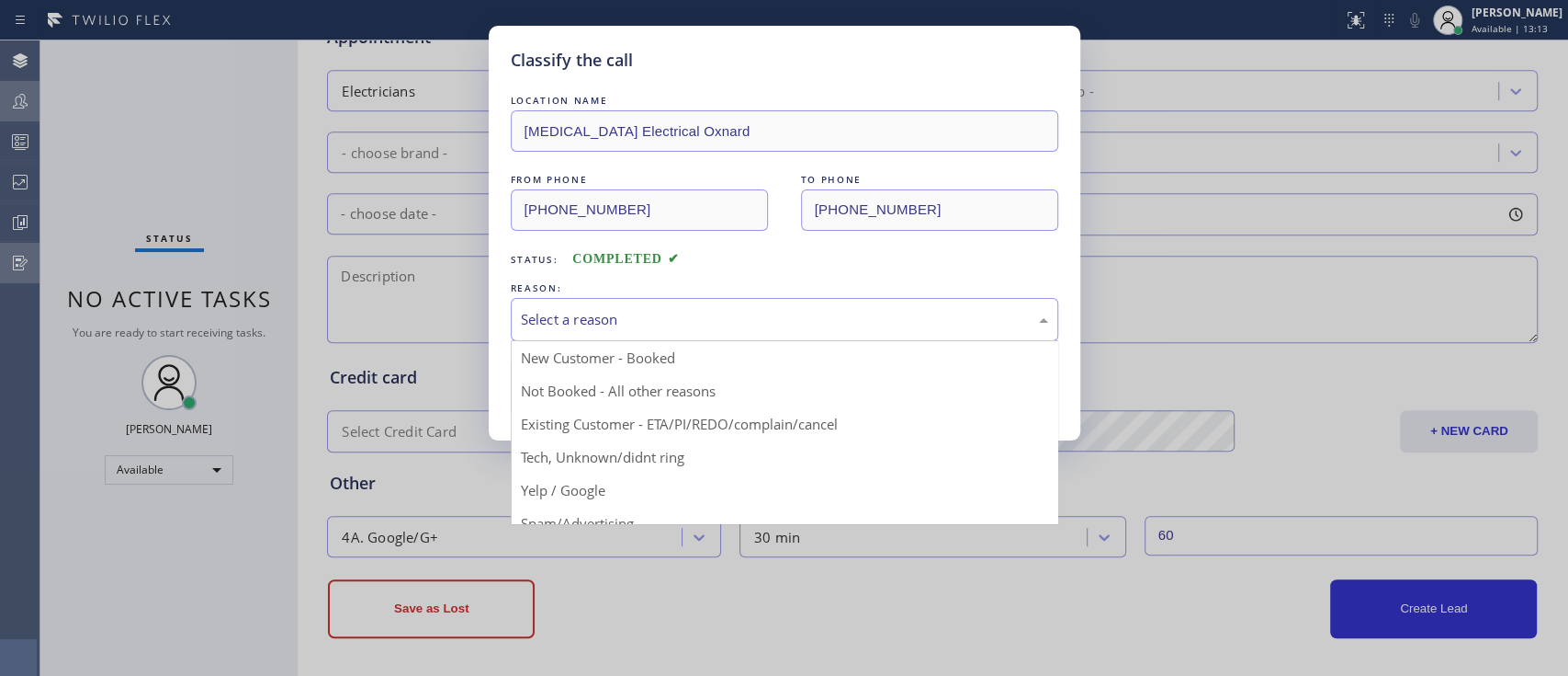
click at [574, 333] on div "Select a reason" at bounding box center [784, 319] width 548 height 43
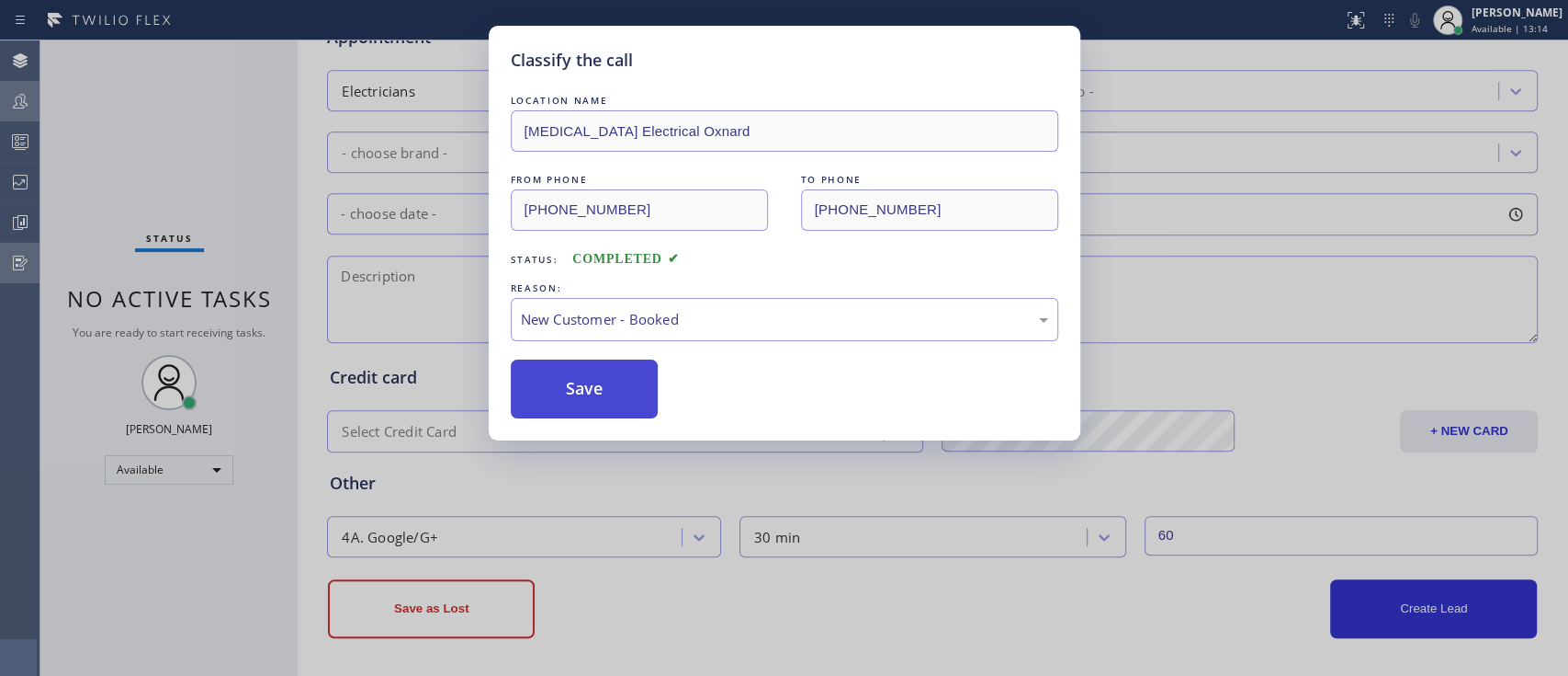
click at [585, 374] on button "Save" at bounding box center [585, 388] width 148 height 59
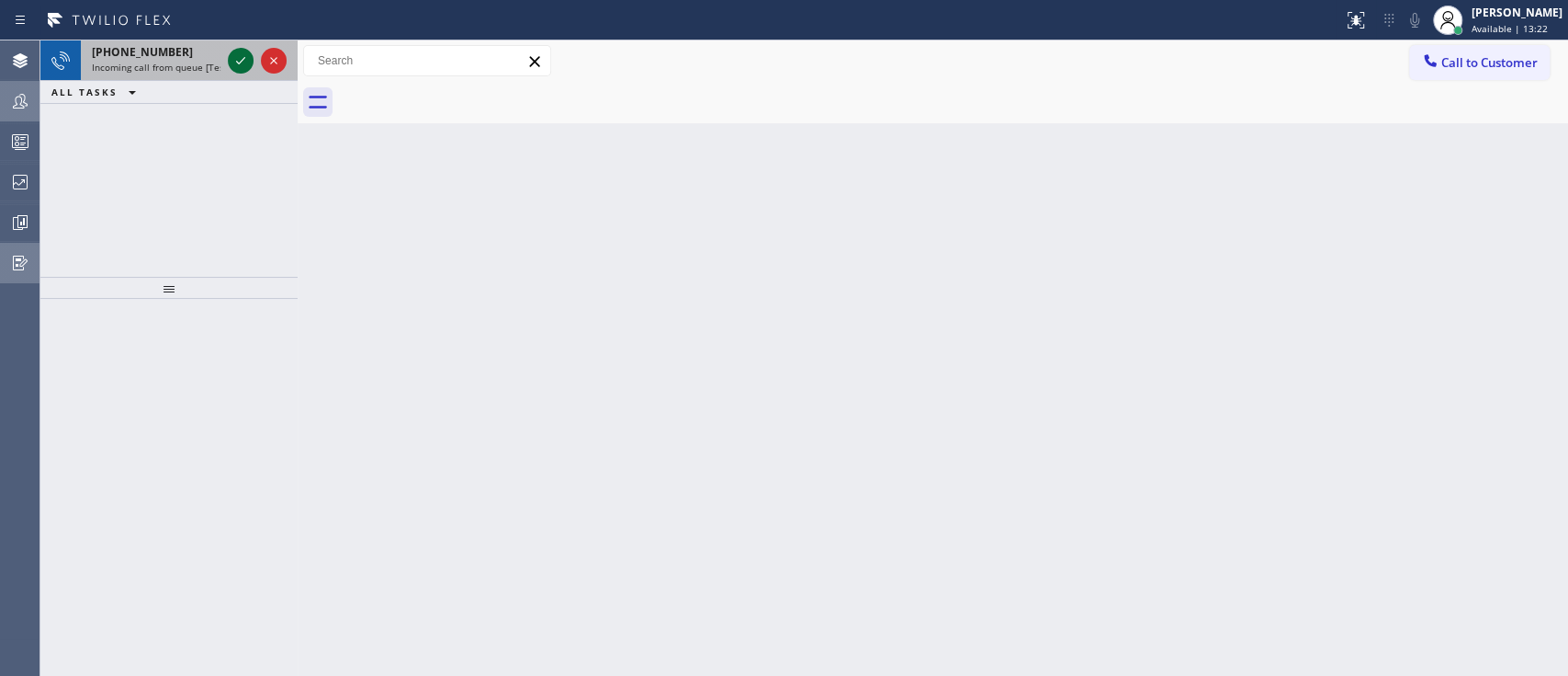
click at [241, 60] on icon at bounding box center [241, 61] width 22 height 22
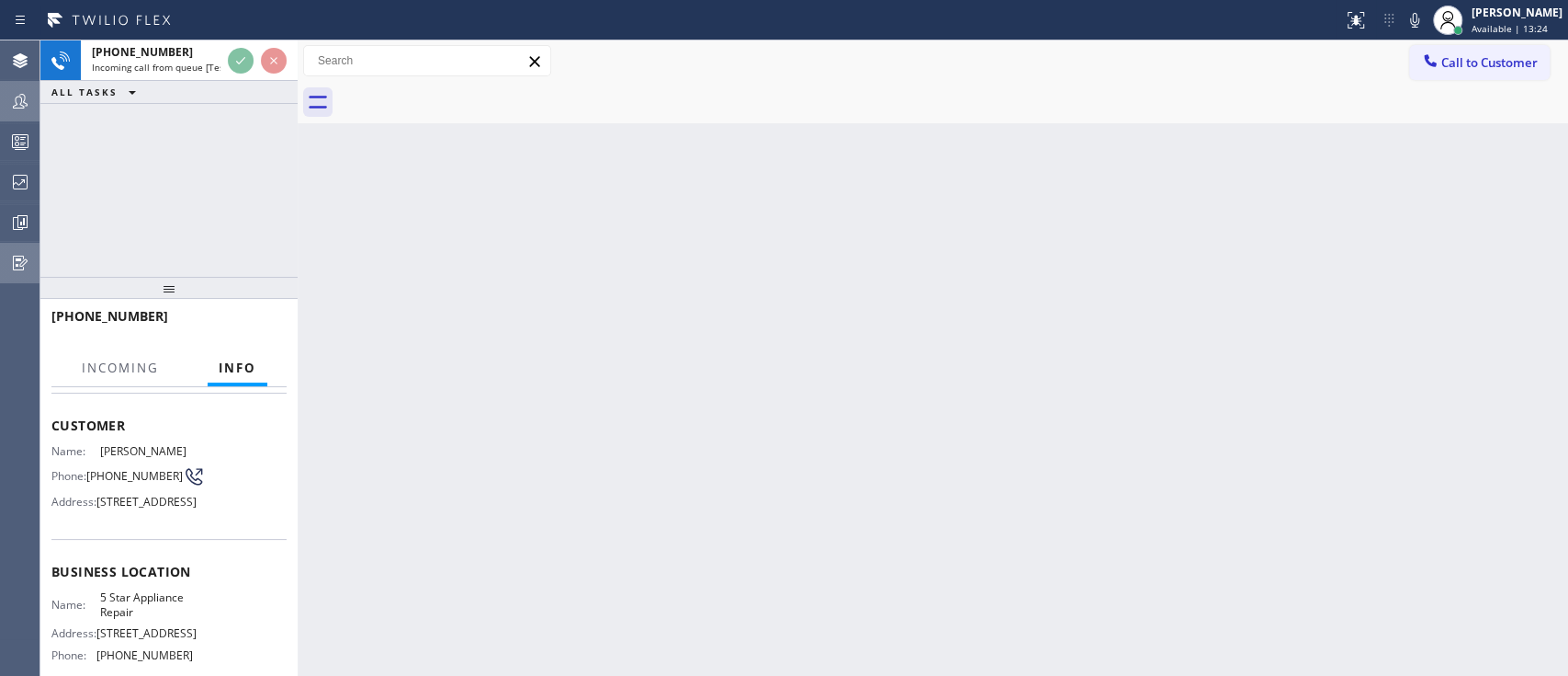
scroll to position [122, 0]
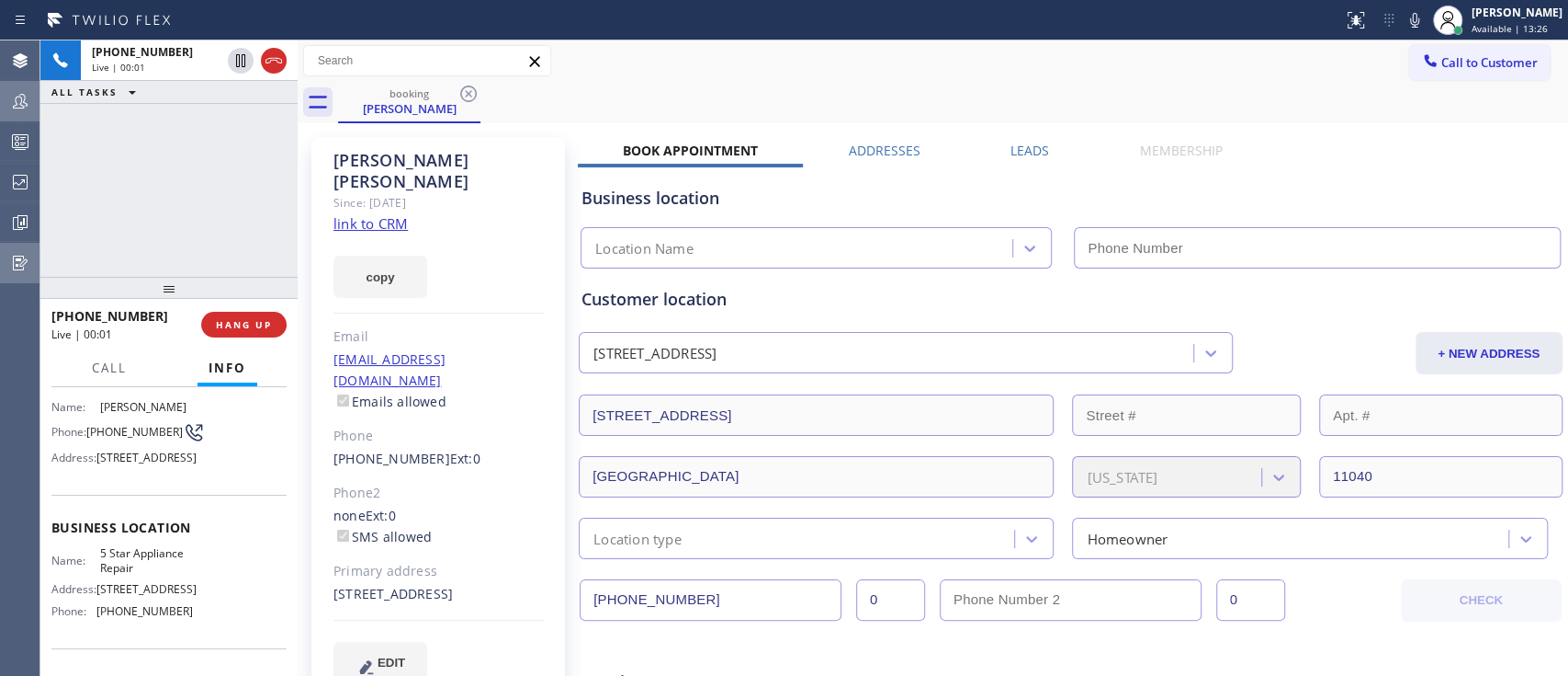
type input "[PHONE_NUMBER]"
click at [392, 214] on link "link to CRM" at bounding box center [371, 223] width 74 height 18
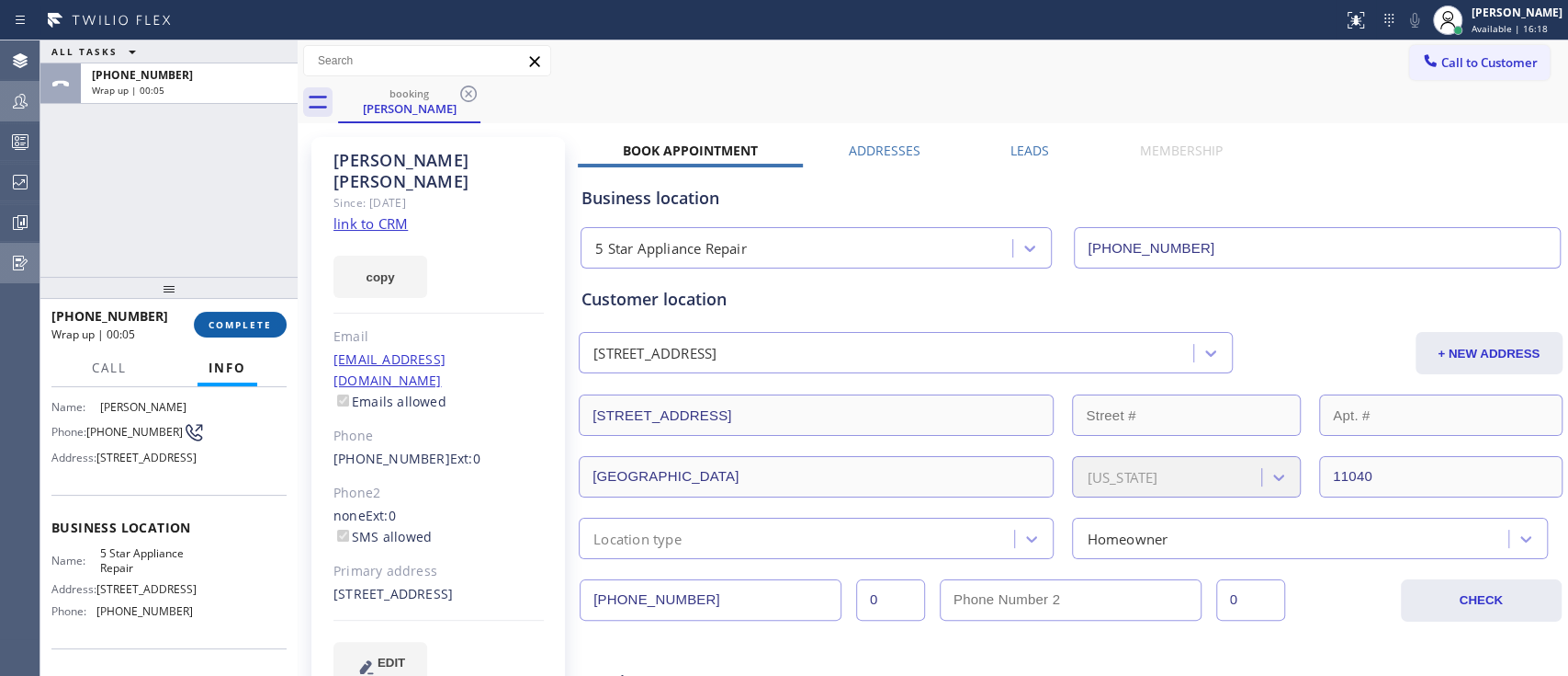
click at [246, 327] on span "COMPLETE" at bounding box center [240, 324] width 63 height 13
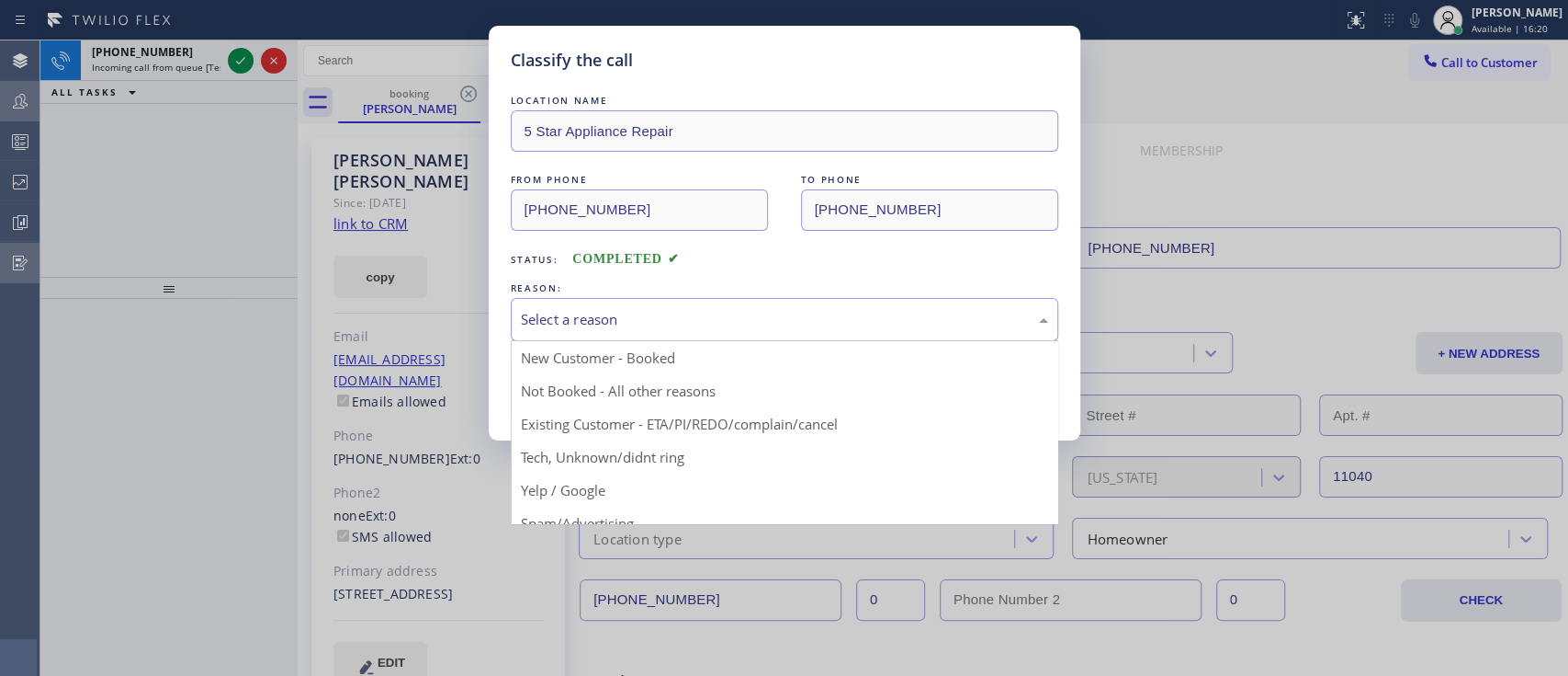
click at [721, 320] on div "Select a reason" at bounding box center [784, 319] width 528 height 21
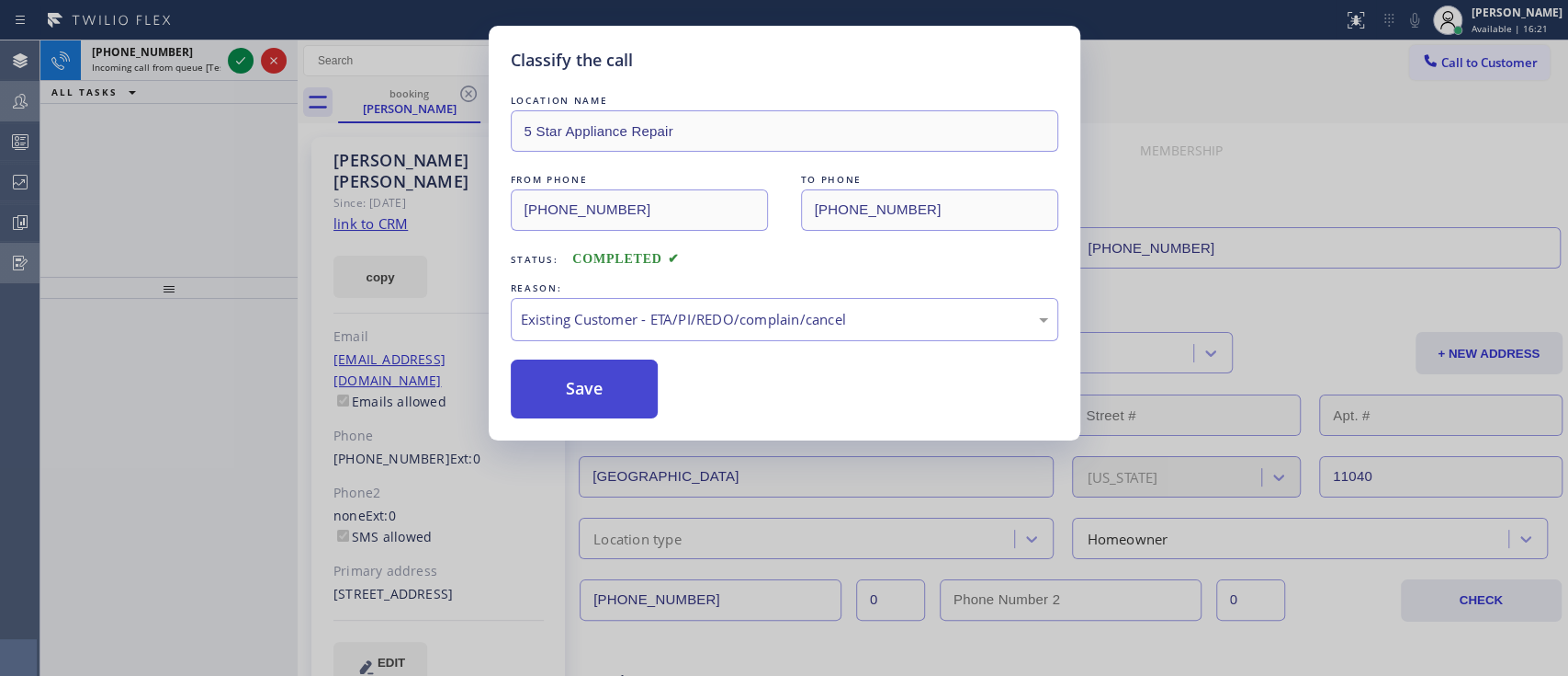
drag, startPoint x: 633, startPoint y: 419, endPoint x: 590, endPoint y: 381, distance: 57.4
click at [590, 381] on button "Save" at bounding box center [585, 388] width 148 height 59
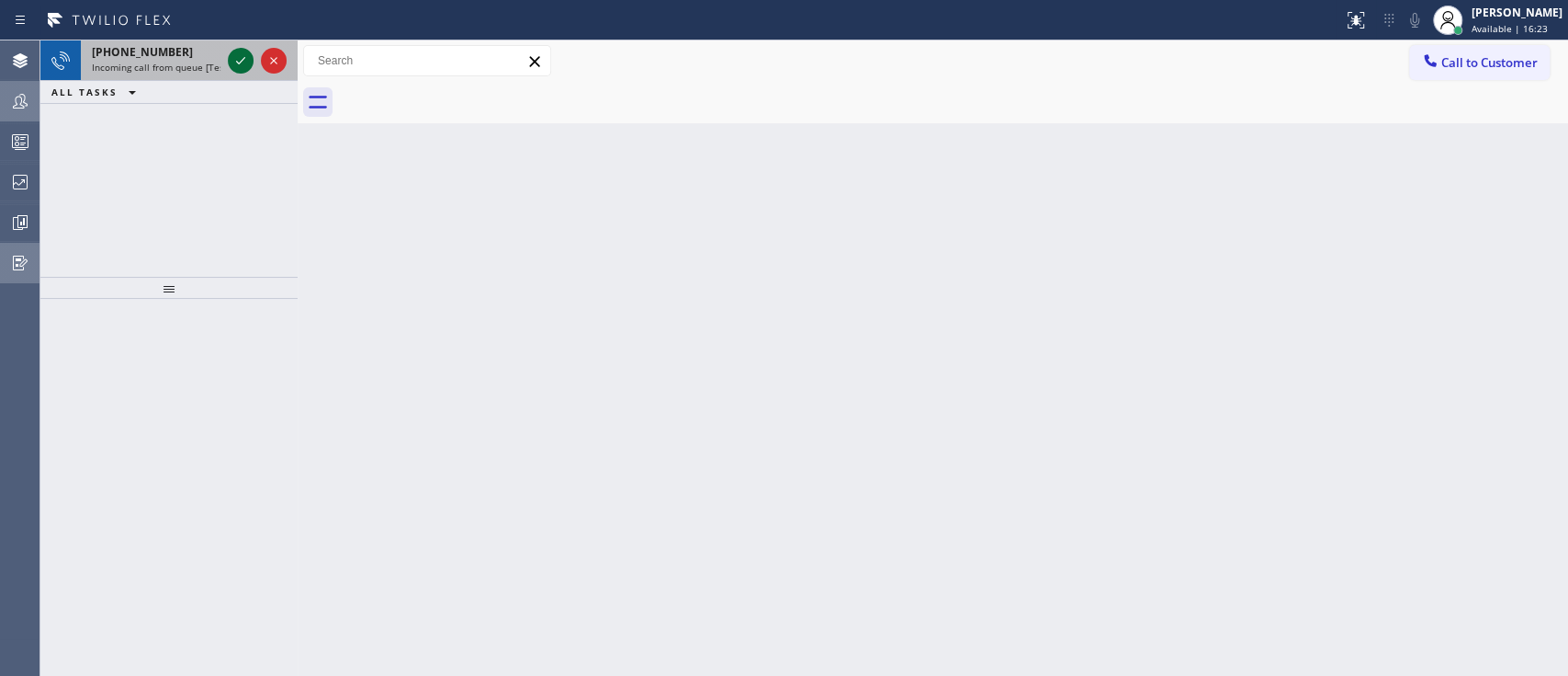
click at [234, 64] on icon at bounding box center [241, 61] width 22 height 22
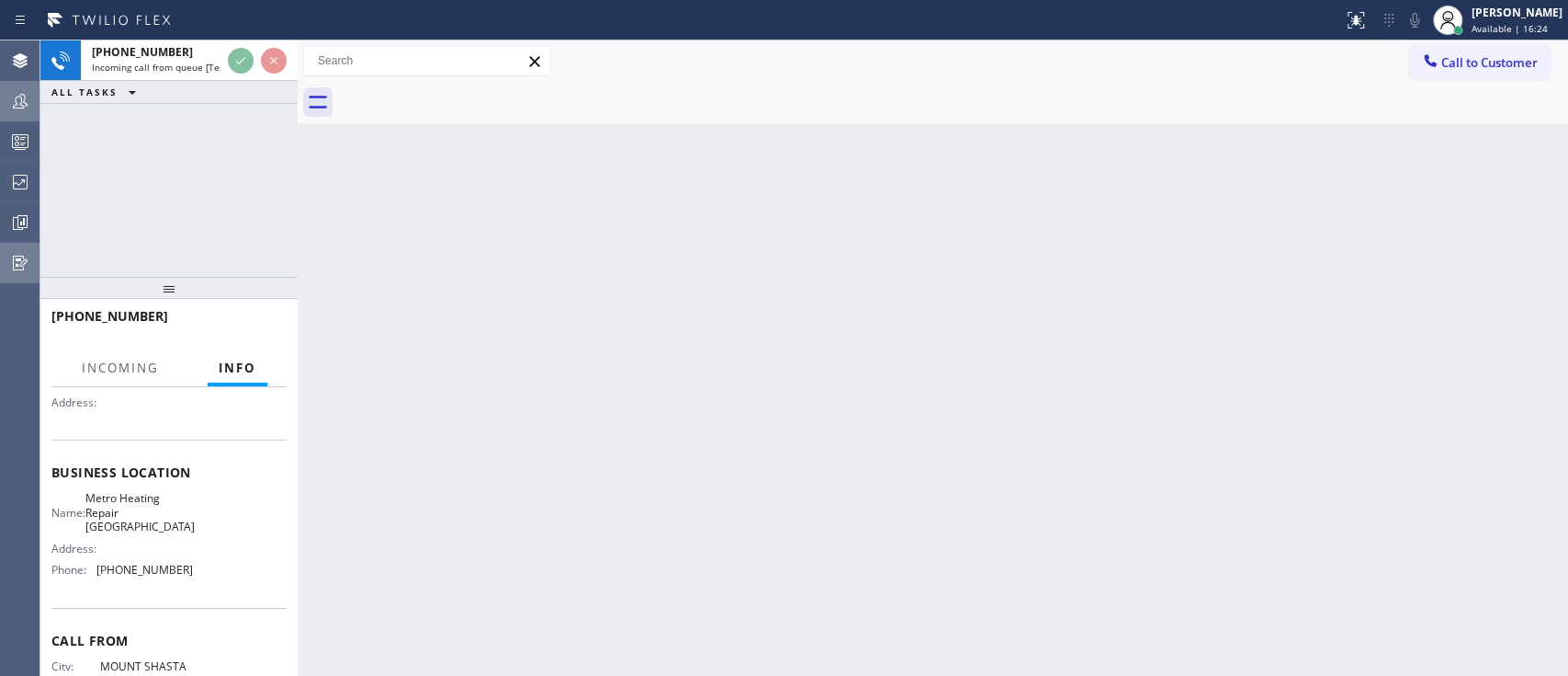
scroll to position [178, 0]
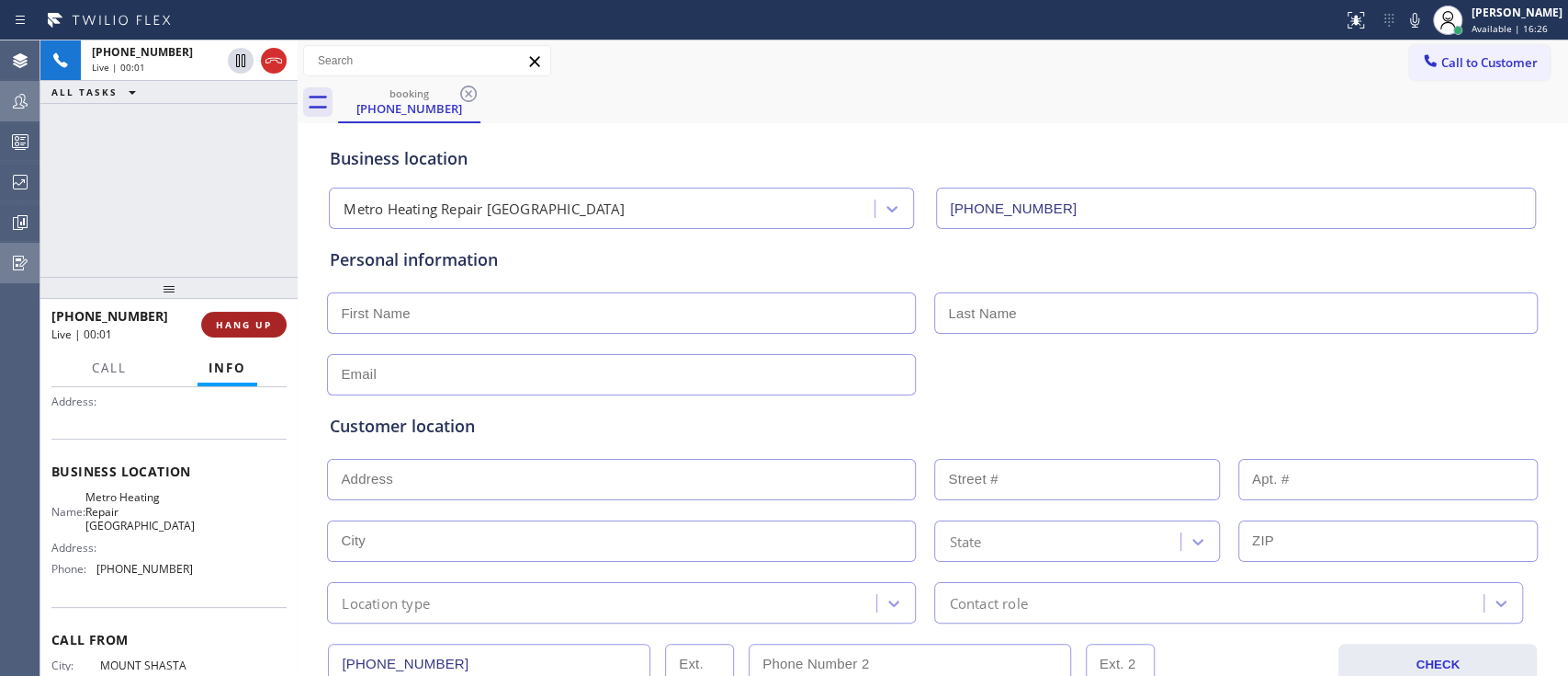
type input "[PHONE_NUMBER]"
click at [268, 321] on span "HANG UP" at bounding box center [244, 324] width 56 height 13
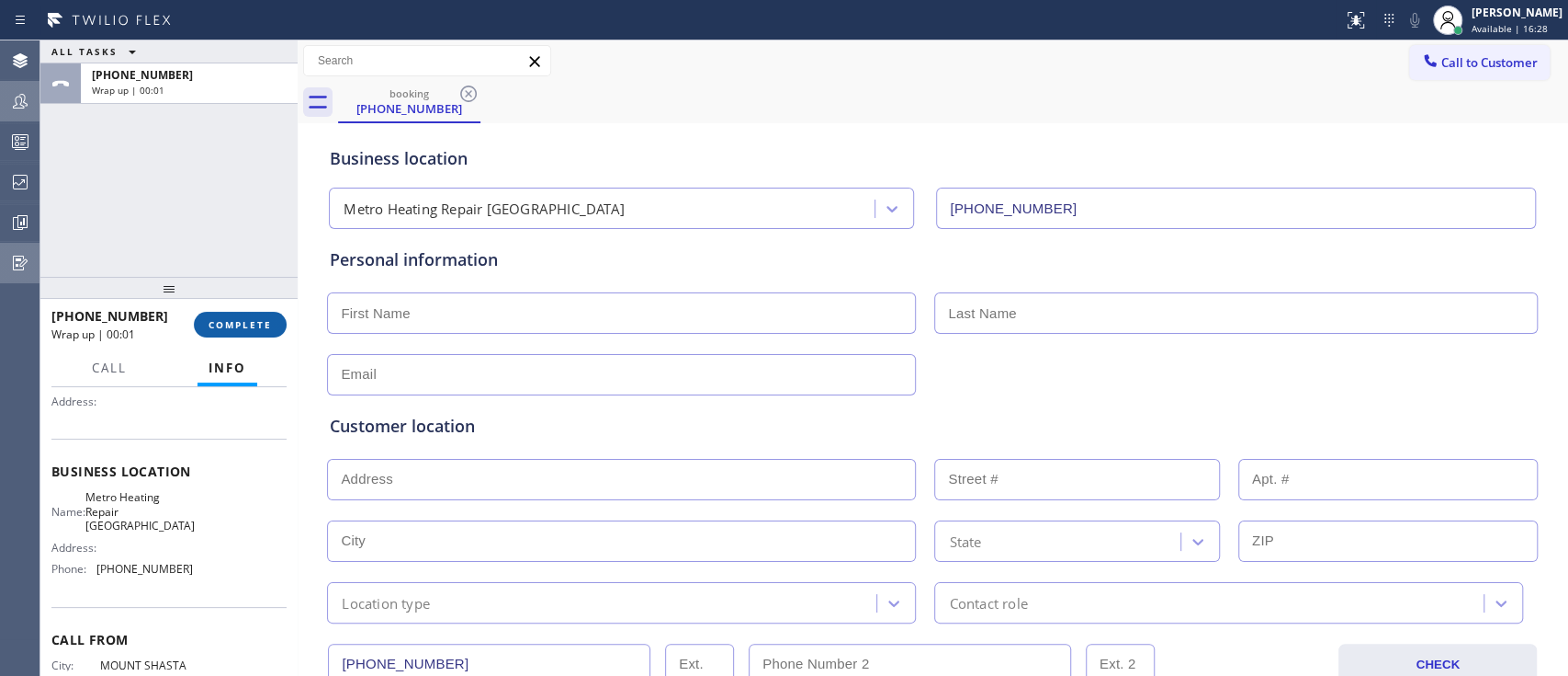
click at [233, 320] on span "COMPLETE" at bounding box center [240, 324] width 63 height 13
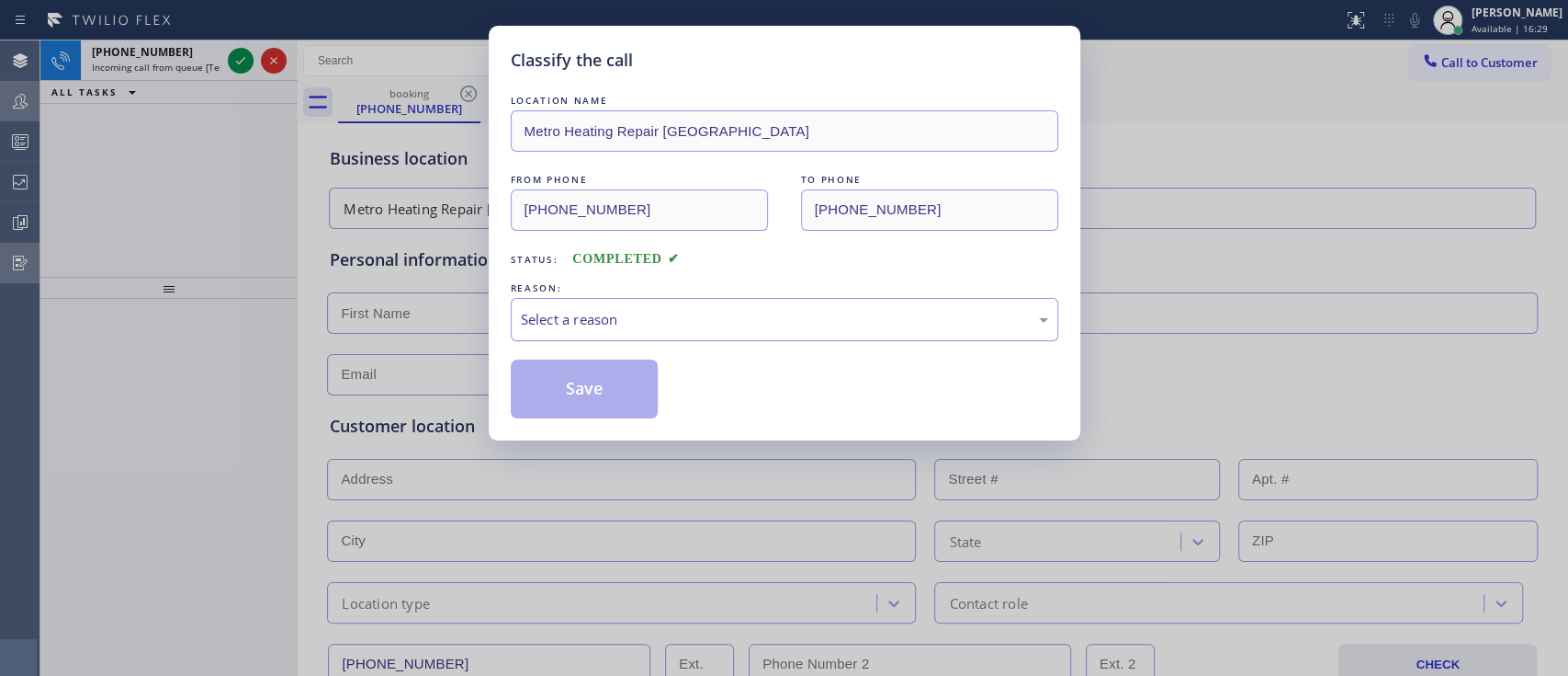
click at [596, 310] on div "Select a reason" at bounding box center [784, 319] width 528 height 21
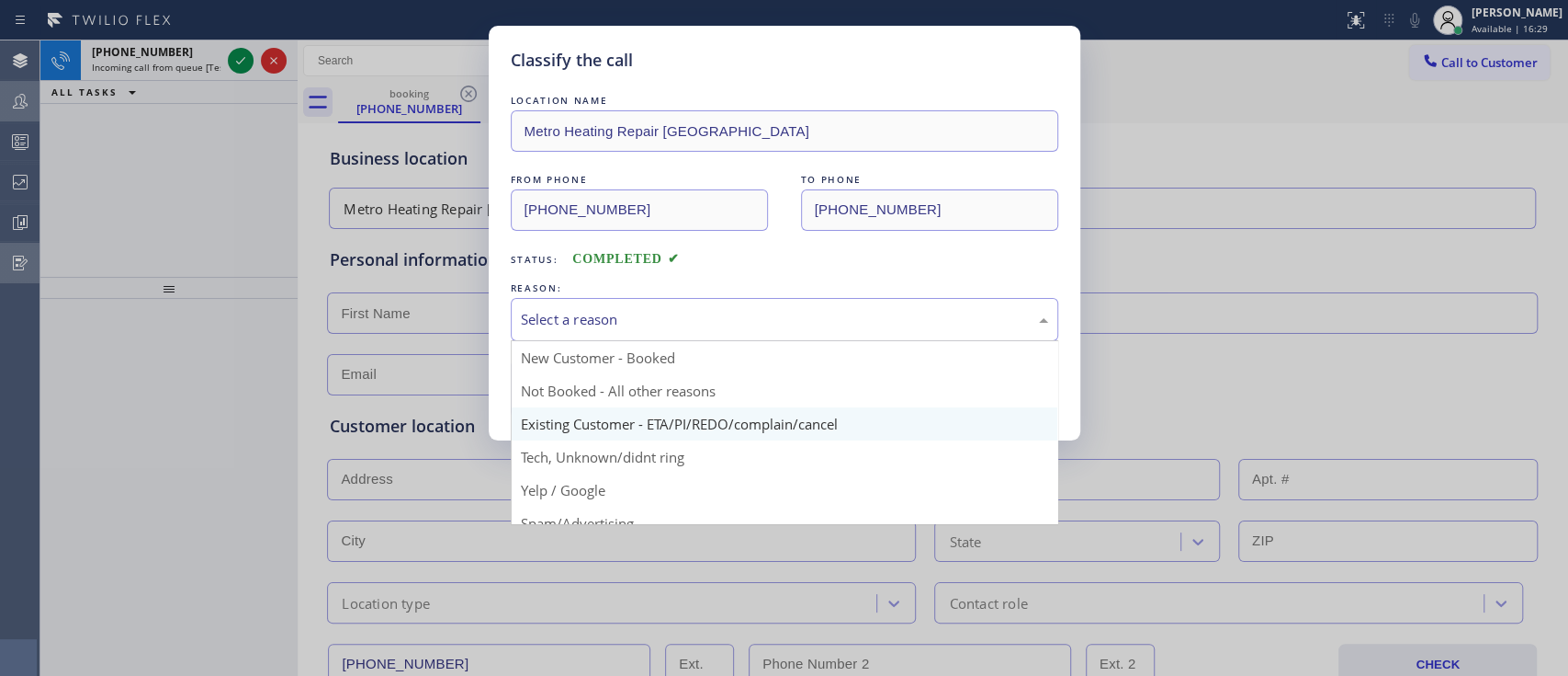
scroll to position [119, 0]
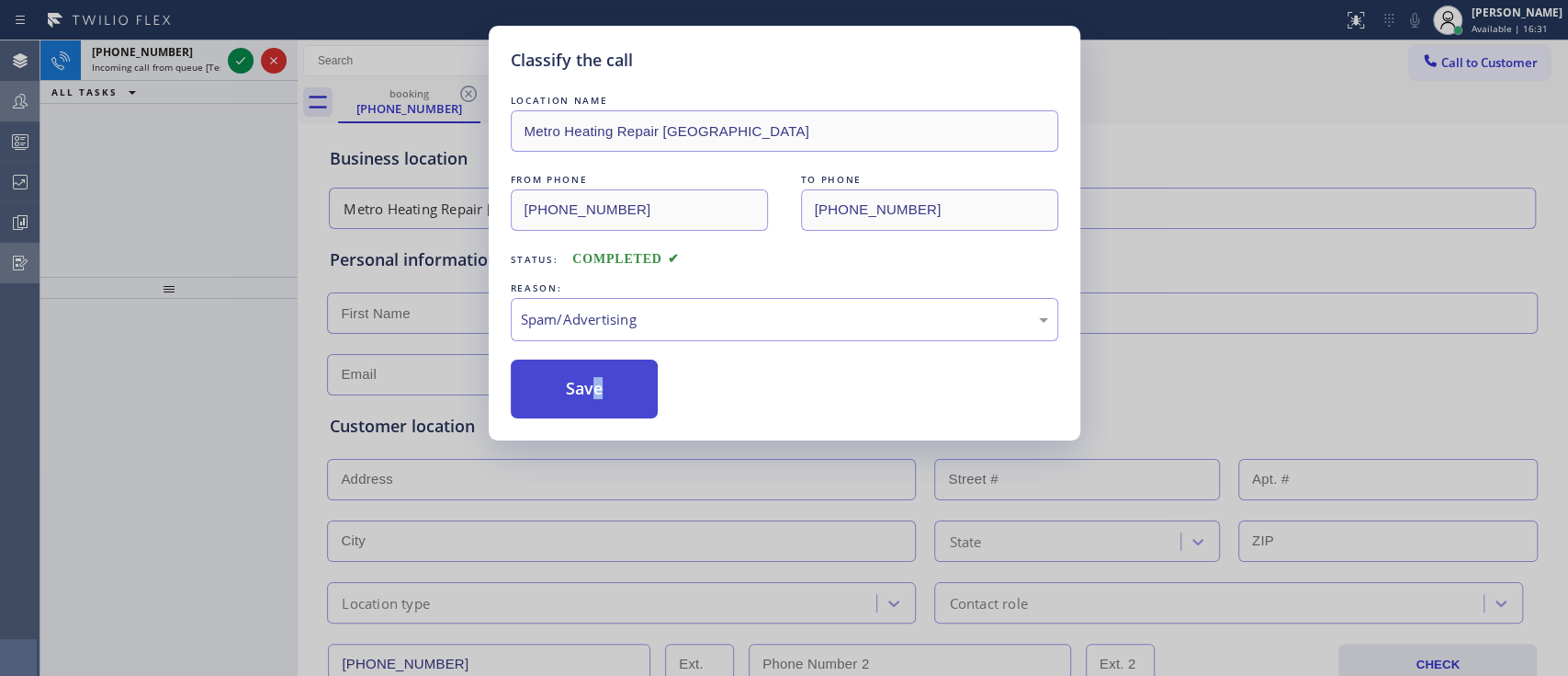
drag, startPoint x: 612, startPoint y: 414, endPoint x: 593, endPoint y: 403, distance: 22.0
click at [593, 403] on button "Save" at bounding box center [585, 388] width 148 height 59
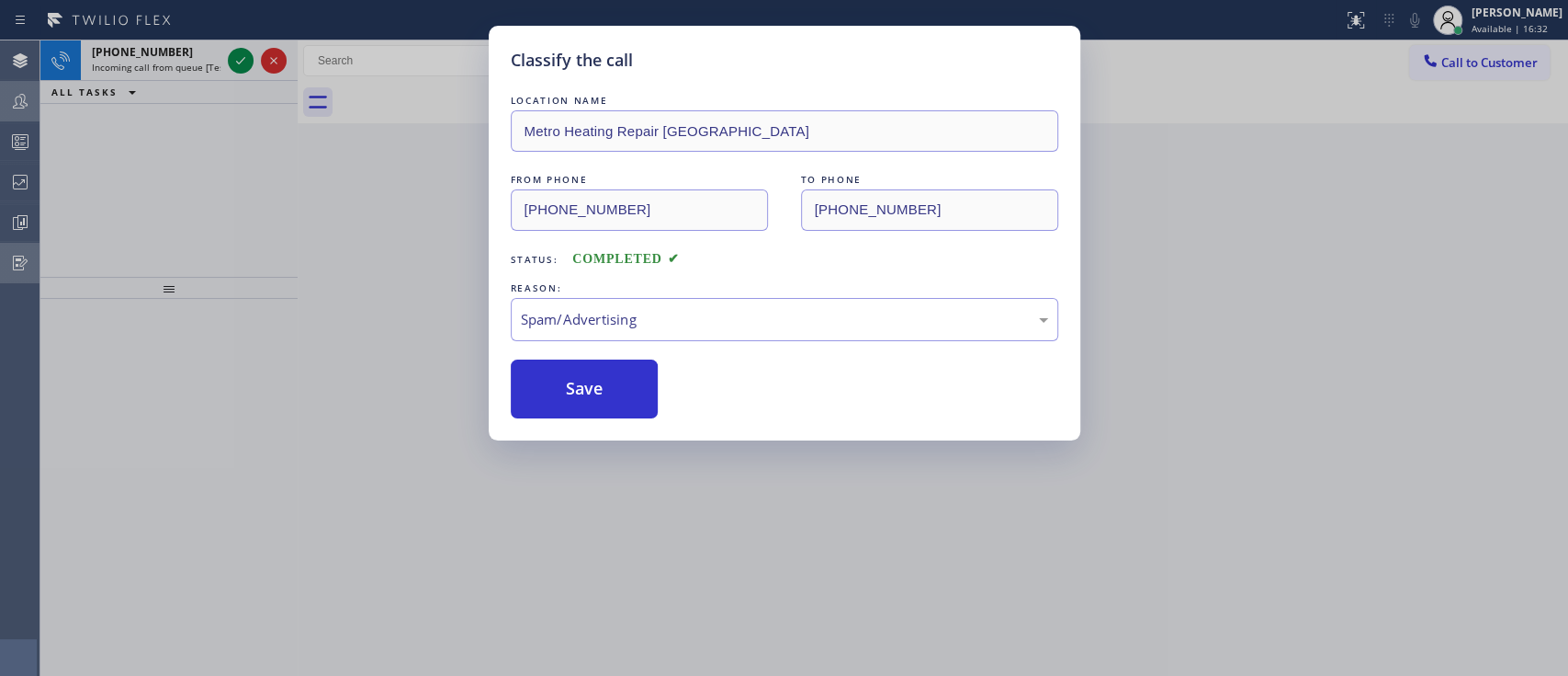
click at [239, 57] on div "Classify the call LOCATION NAME Metro Heating Repair [GEOGRAPHIC_DATA] FROM PHO…" at bounding box center [784, 338] width 1568 height 676
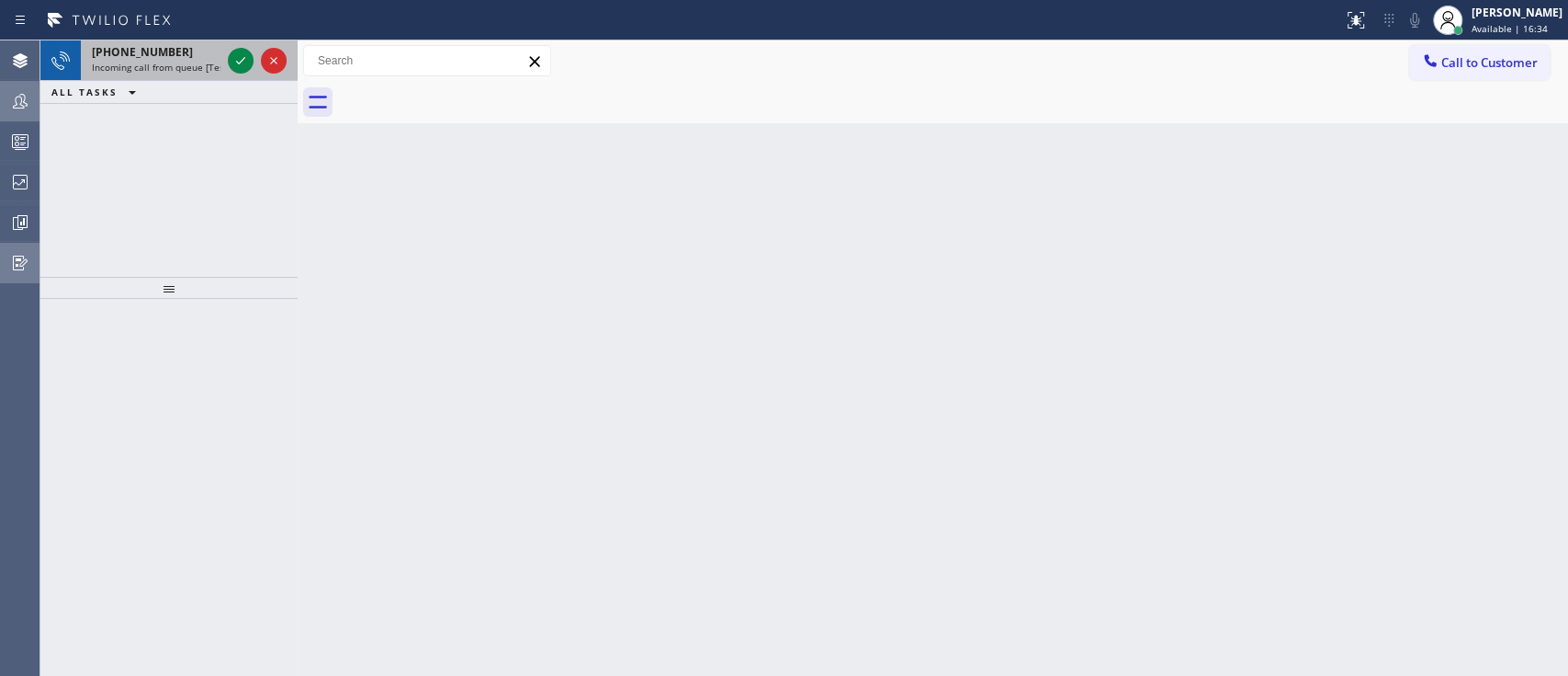
click at [240, 74] on div at bounding box center [257, 60] width 66 height 40
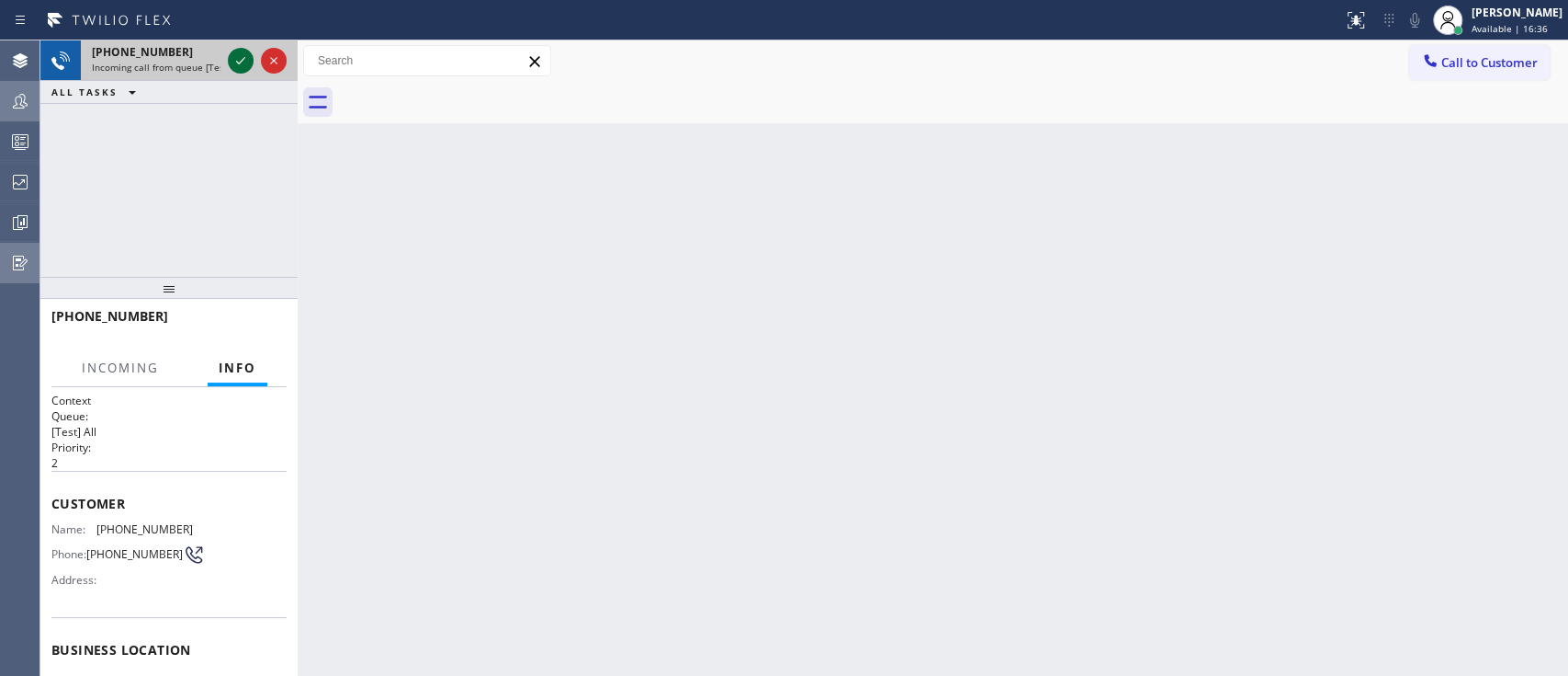
click at [240, 66] on icon at bounding box center [241, 61] width 22 height 22
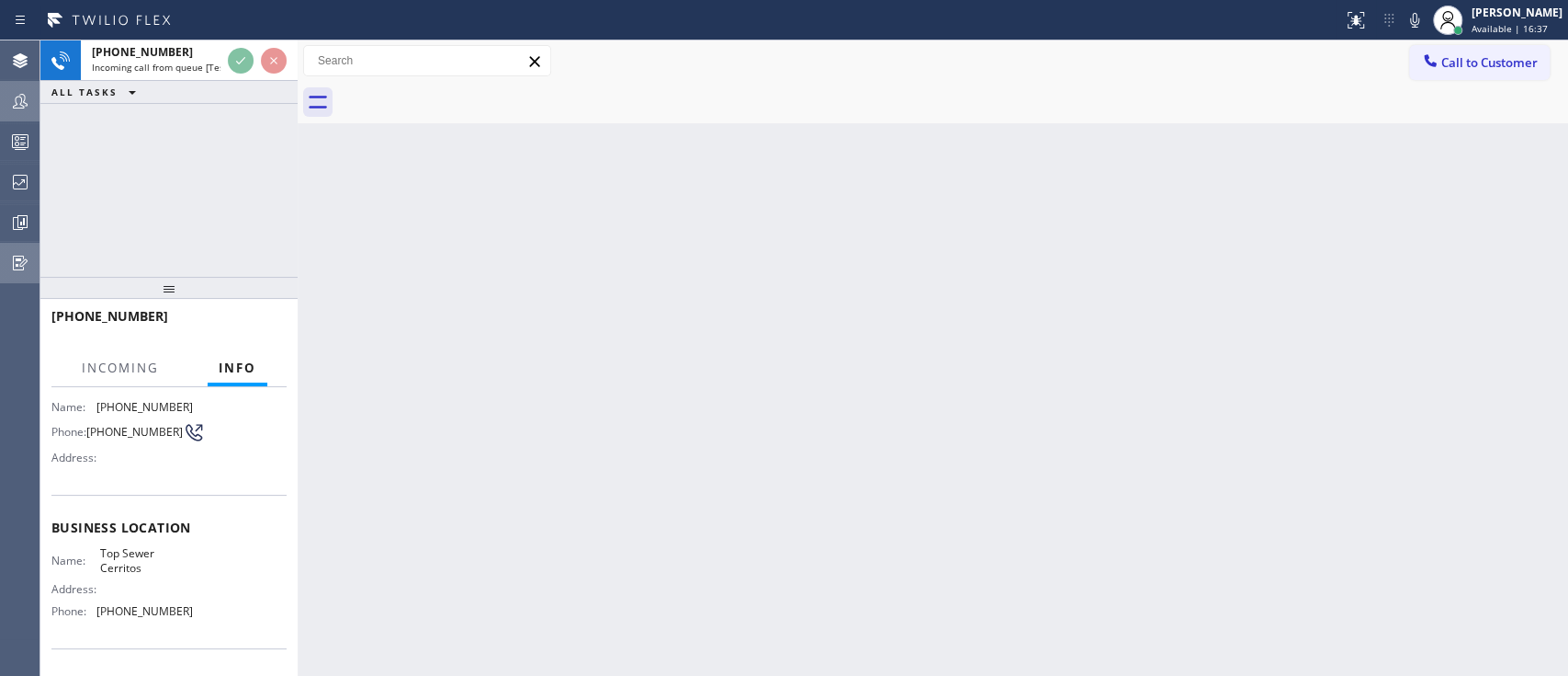
scroll to position [124, 0]
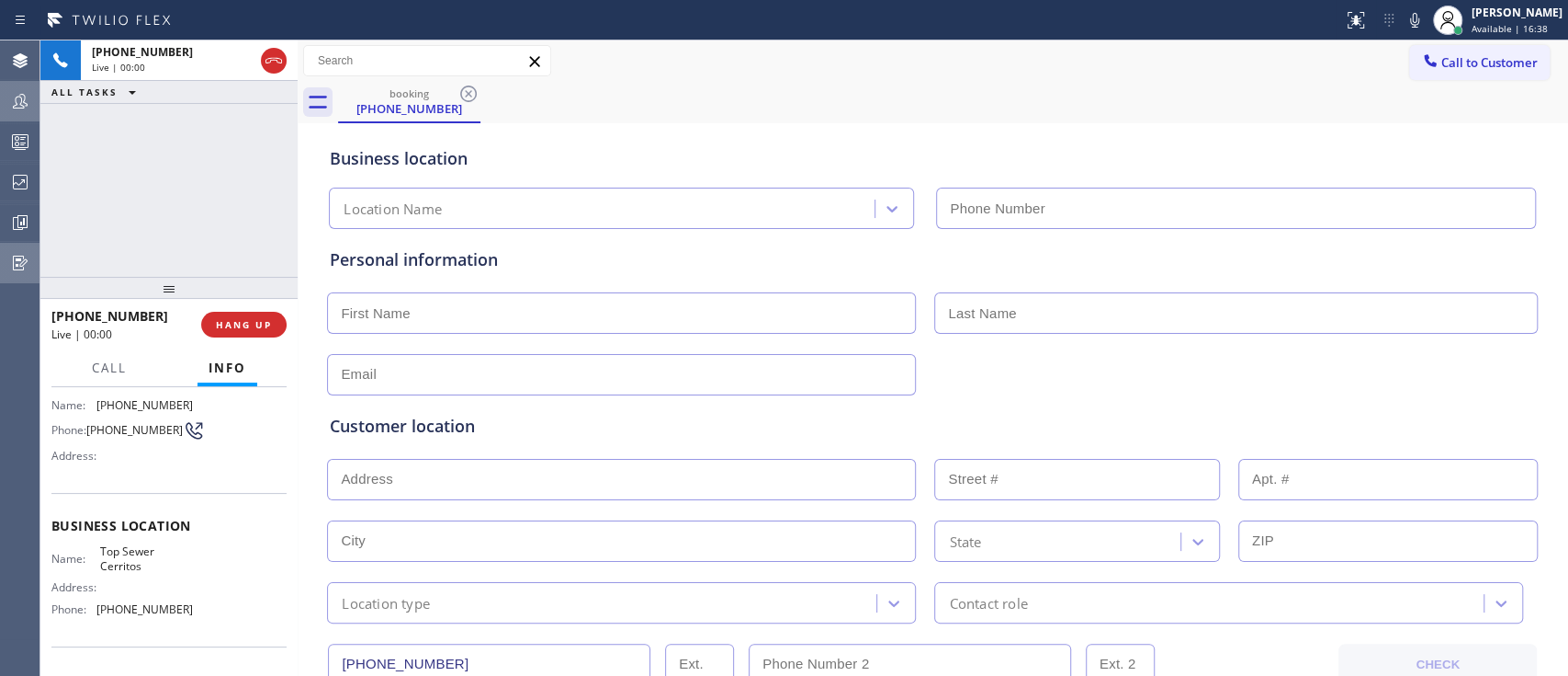
type input "[PHONE_NUMBER]"
click at [229, 327] on span "HANG UP" at bounding box center [244, 324] width 56 height 13
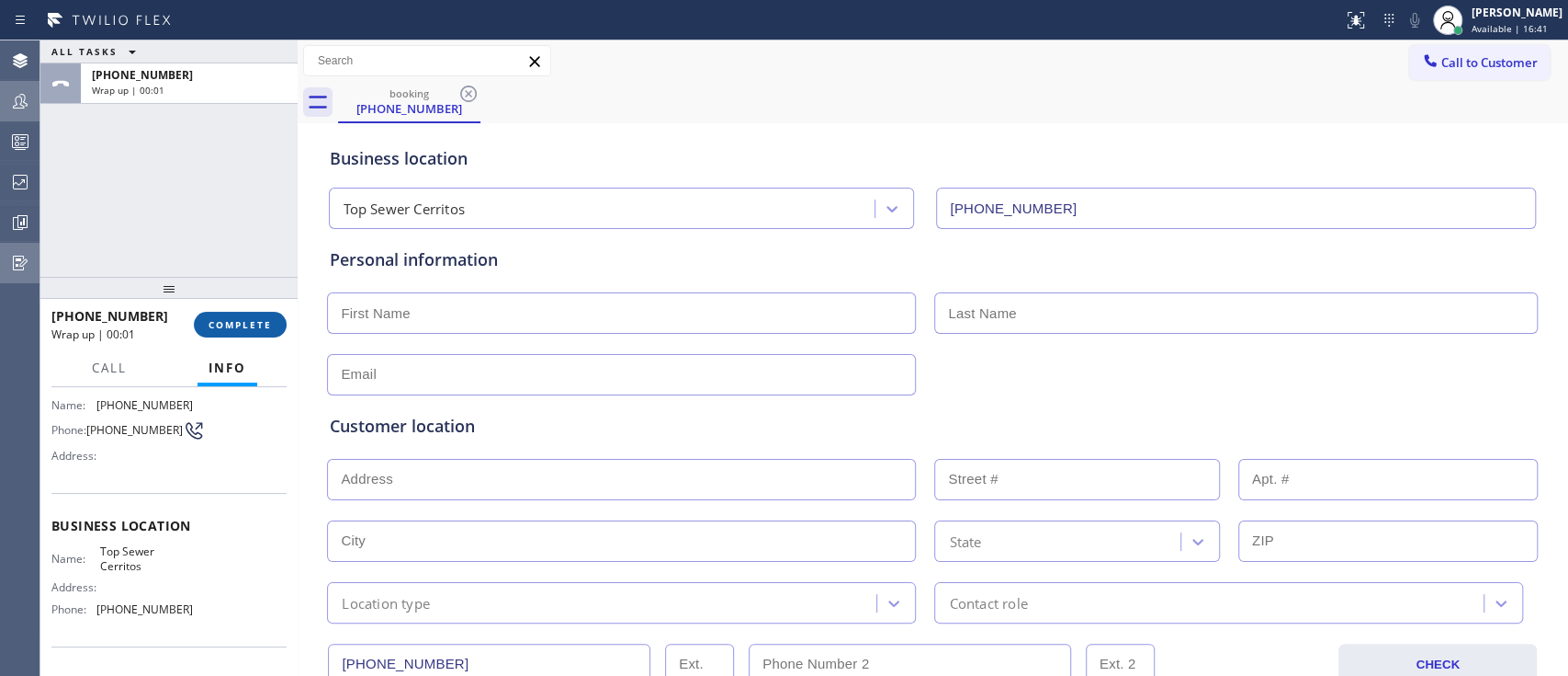
click at [229, 327] on span "COMPLETE" at bounding box center [240, 324] width 63 height 13
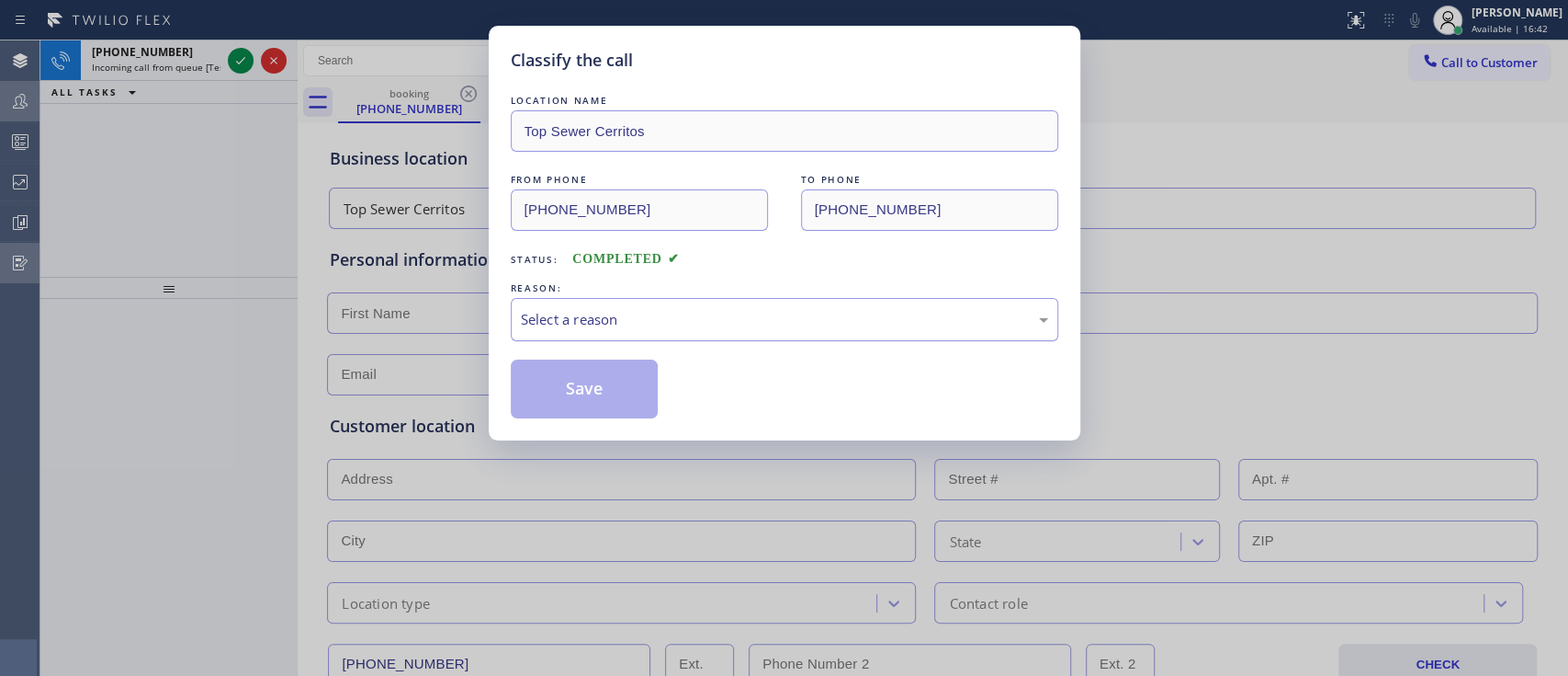
click at [582, 327] on div "Select a reason" at bounding box center [784, 319] width 528 height 21
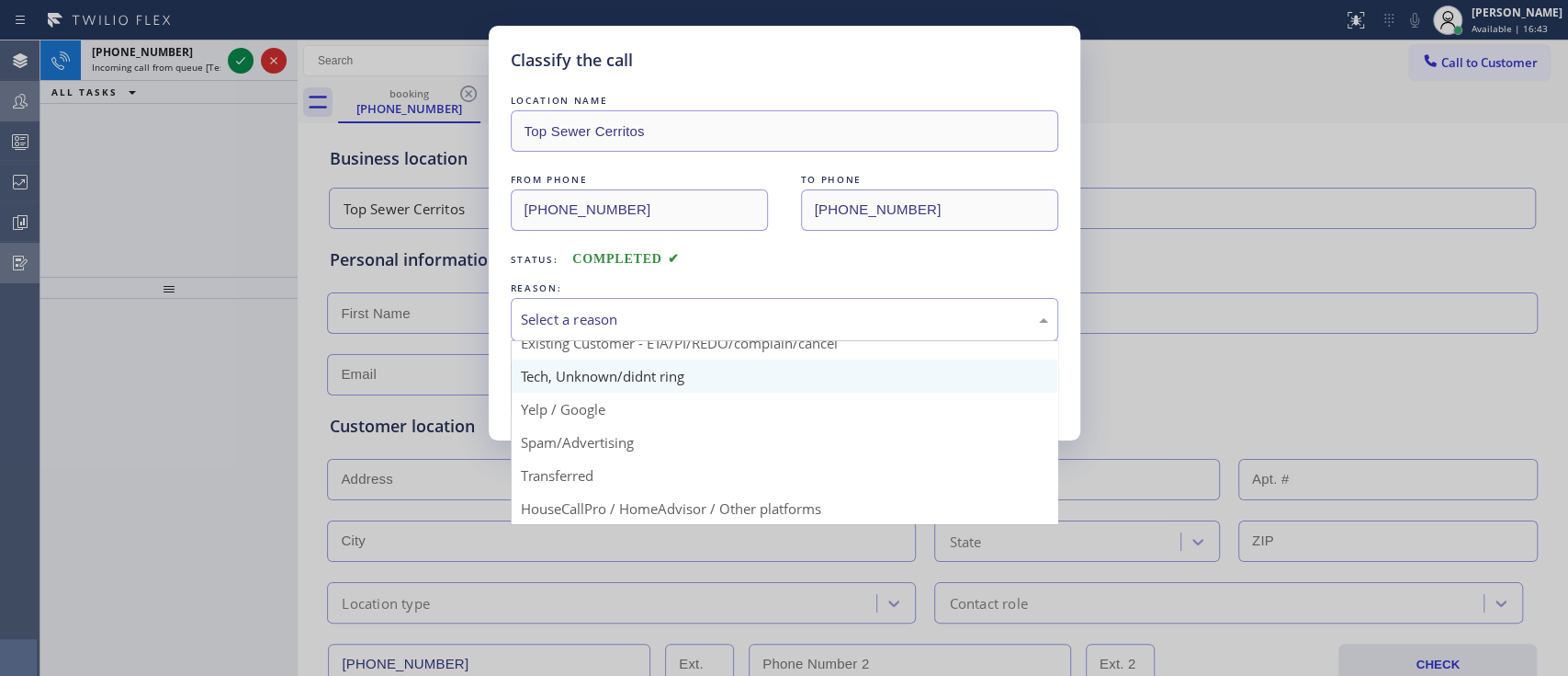
scroll to position [88, 0]
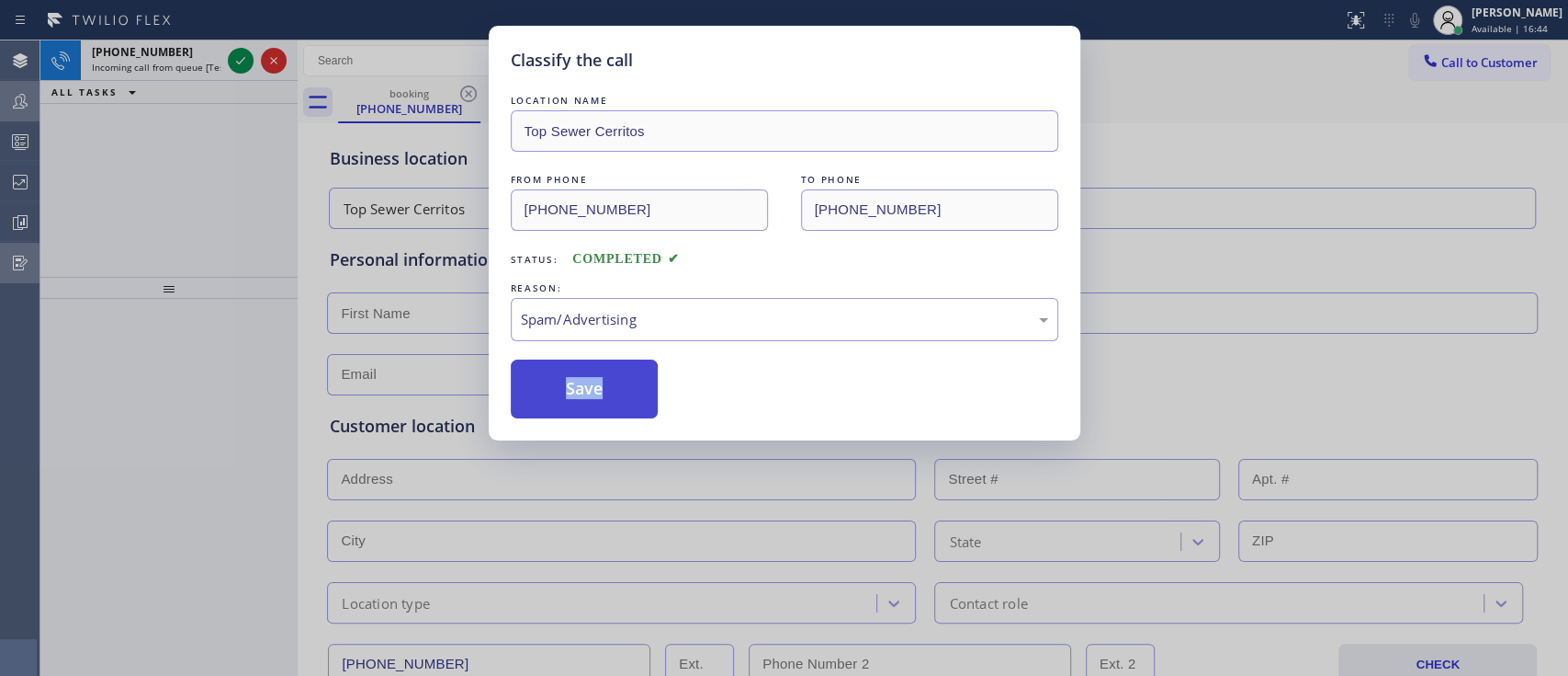
drag, startPoint x: 601, startPoint y: 430, endPoint x: 571, endPoint y: 399, distance: 43.1
click at [571, 399] on button "Save" at bounding box center [585, 388] width 148 height 59
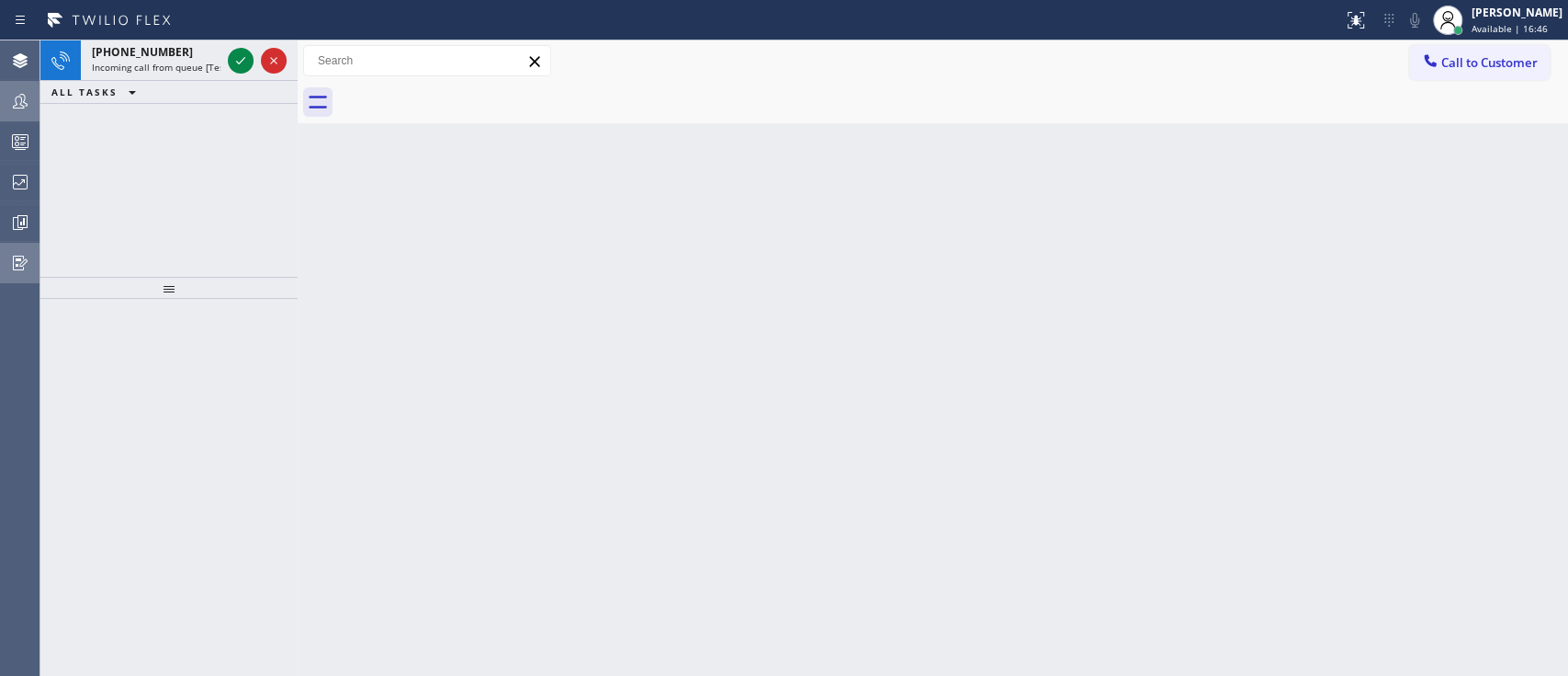
click at [236, 59] on icon at bounding box center [241, 61] width 22 height 22
click at [245, 61] on icon at bounding box center [241, 61] width 22 height 22
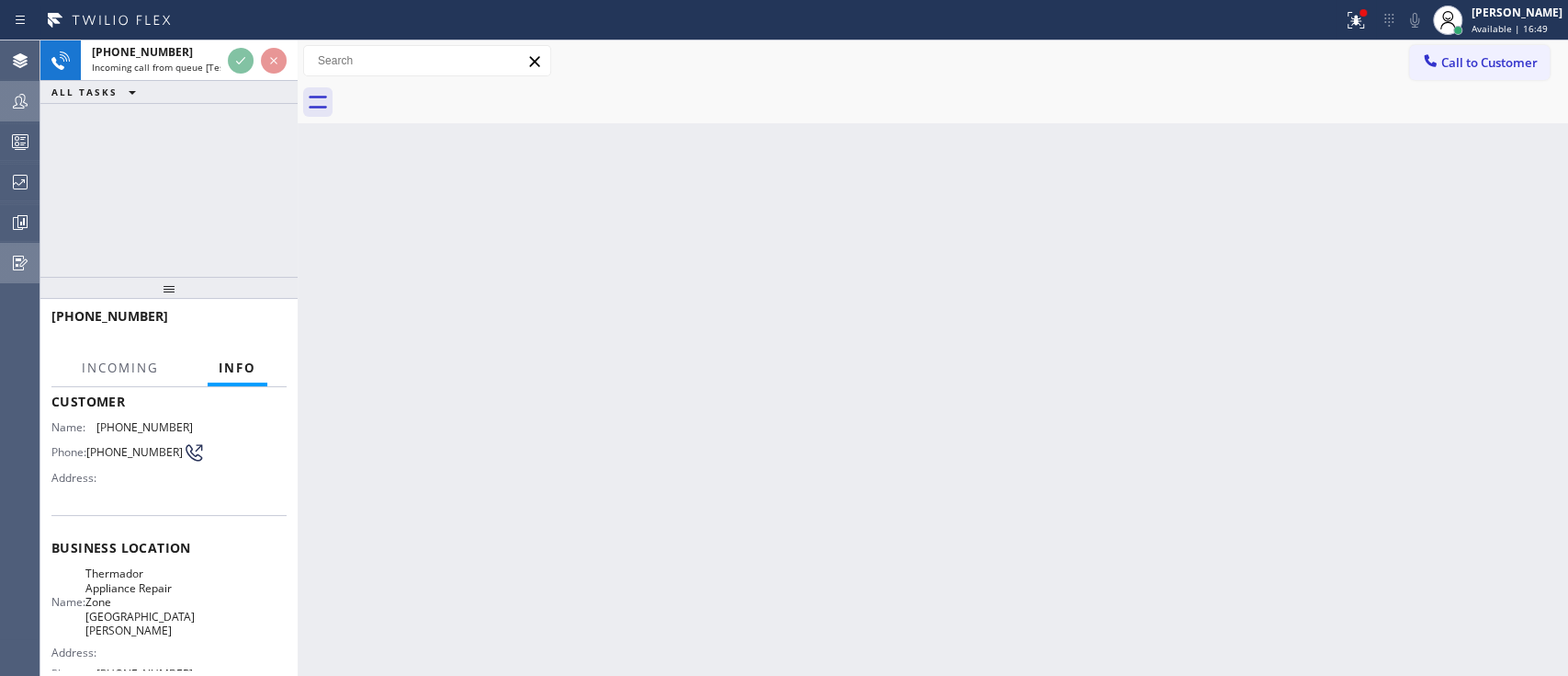
scroll to position [105, 0]
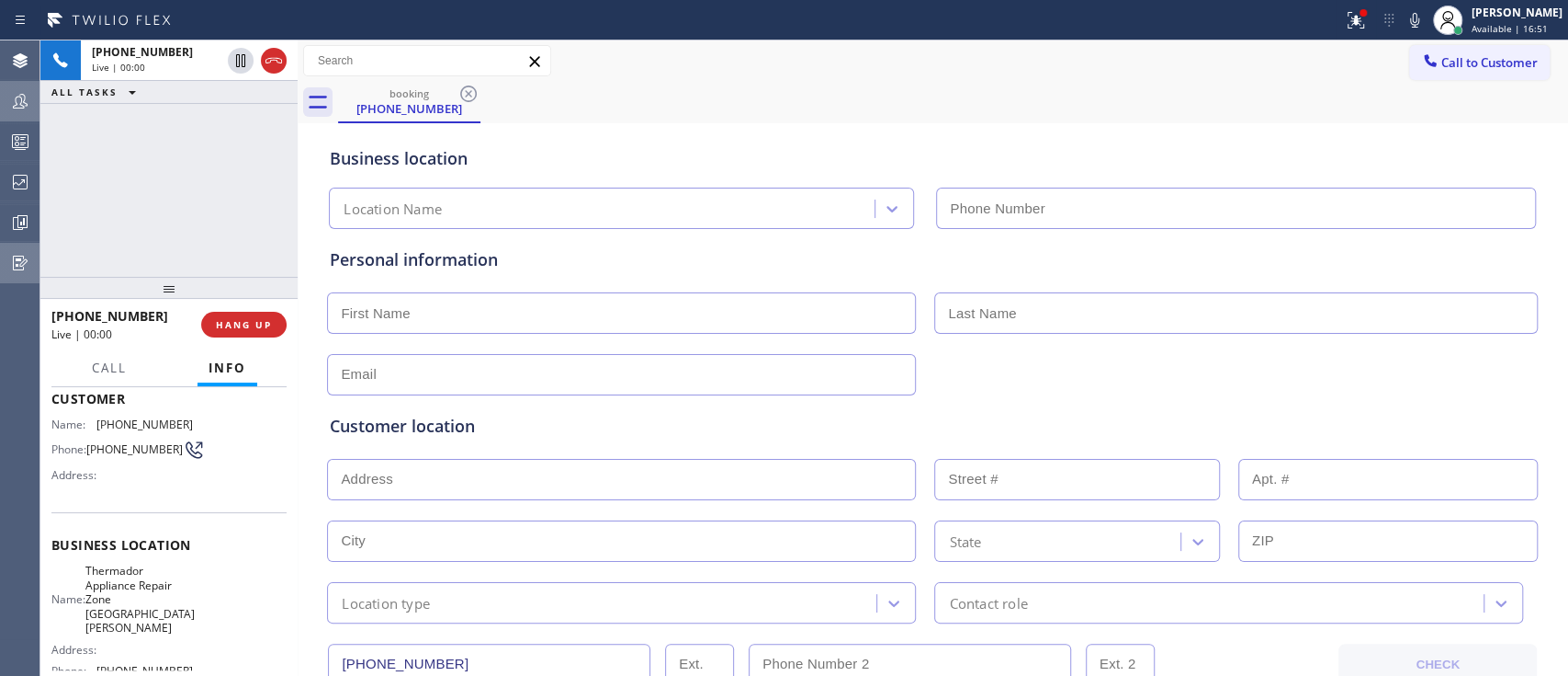
type input "[PHONE_NUMBER]"
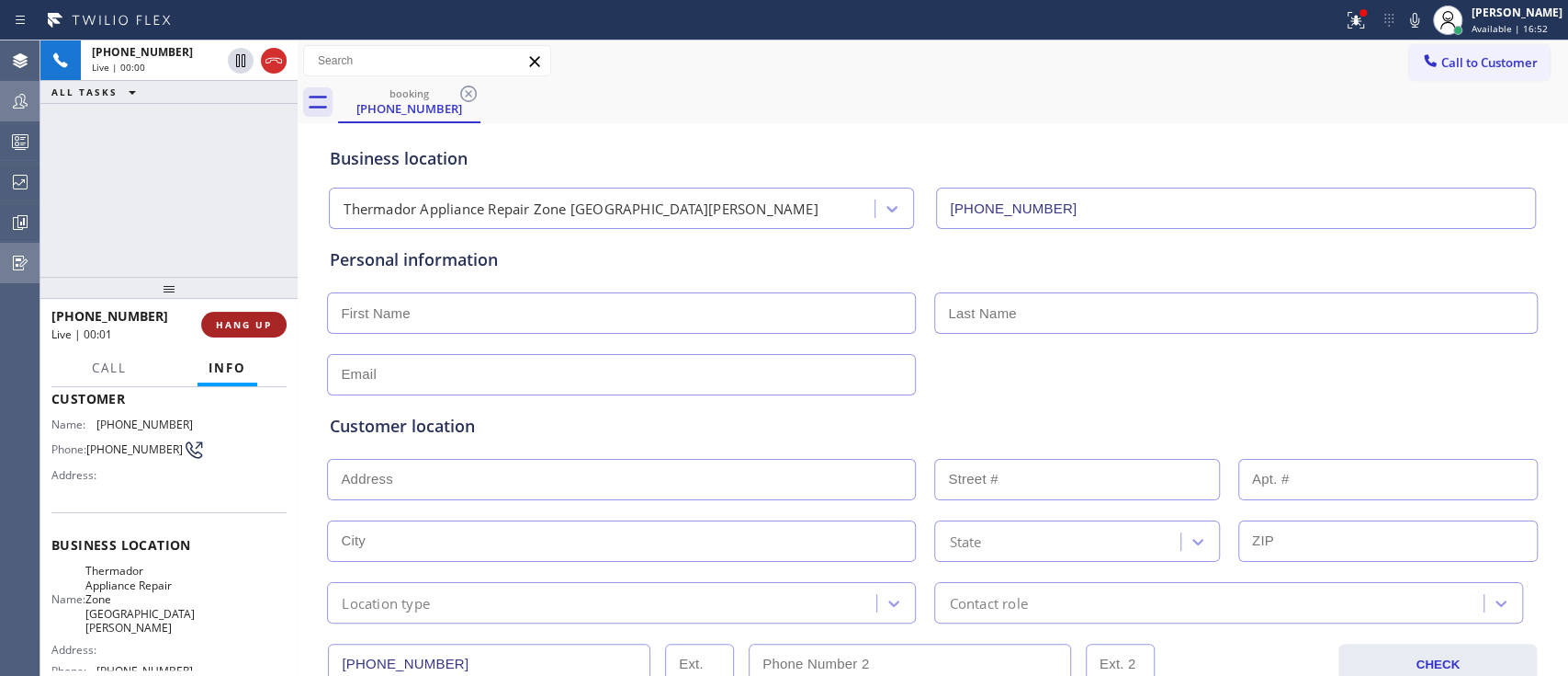
click at [244, 319] on span "HANG UP" at bounding box center [244, 324] width 56 height 13
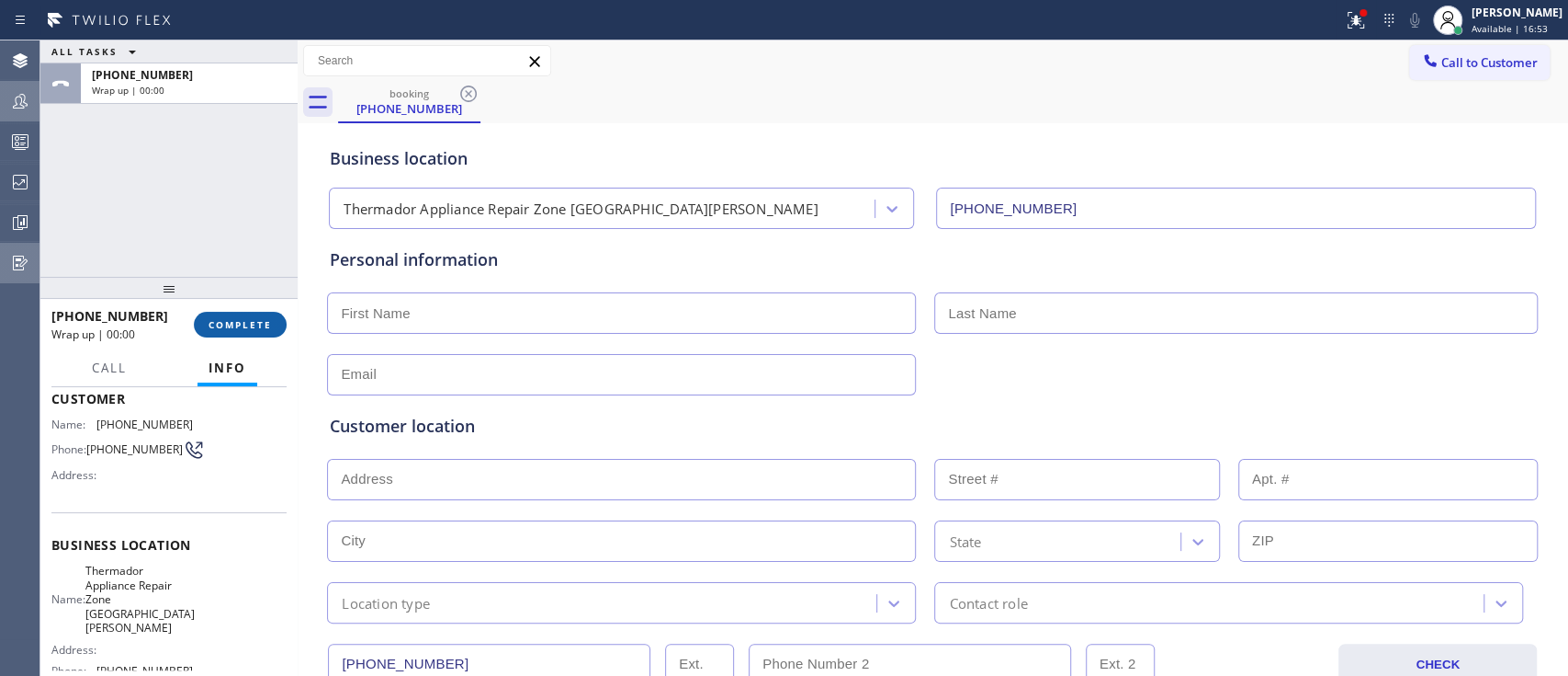
click at [244, 319] on span "COMPLETE" at bounding box center [240, 324] width 63 height 13
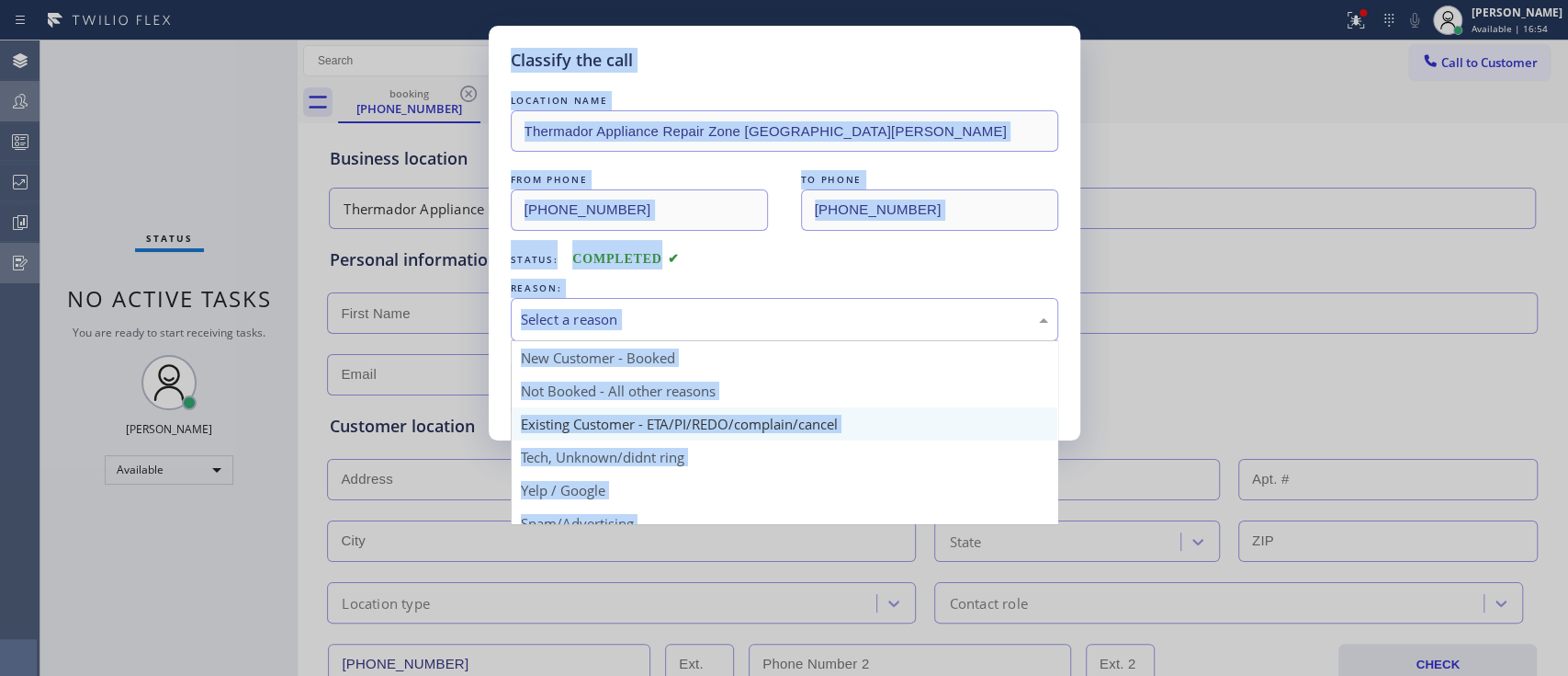
drag, startPoint x: 684, startPoint y: 317, endPoint x: 676, endPoint y: 429, distance: 112.3
click at [676, 341] on div "Select a reason New Customer - Booked Not Booked - All other reasons Existing C…" at bounding box center [784, 319] width 548 height 43
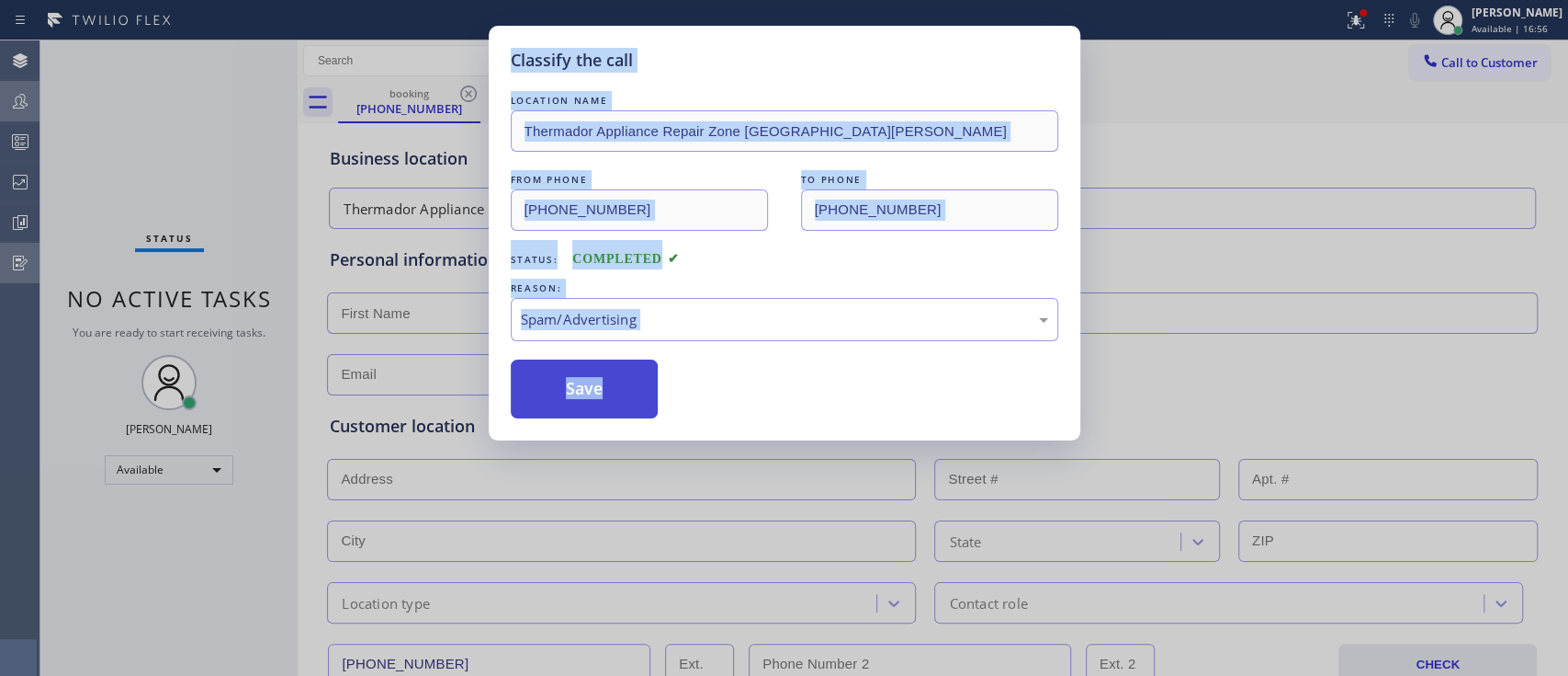
click at [576, 401] on button "Save" at bounding box center [585, 388] width 148 height 59
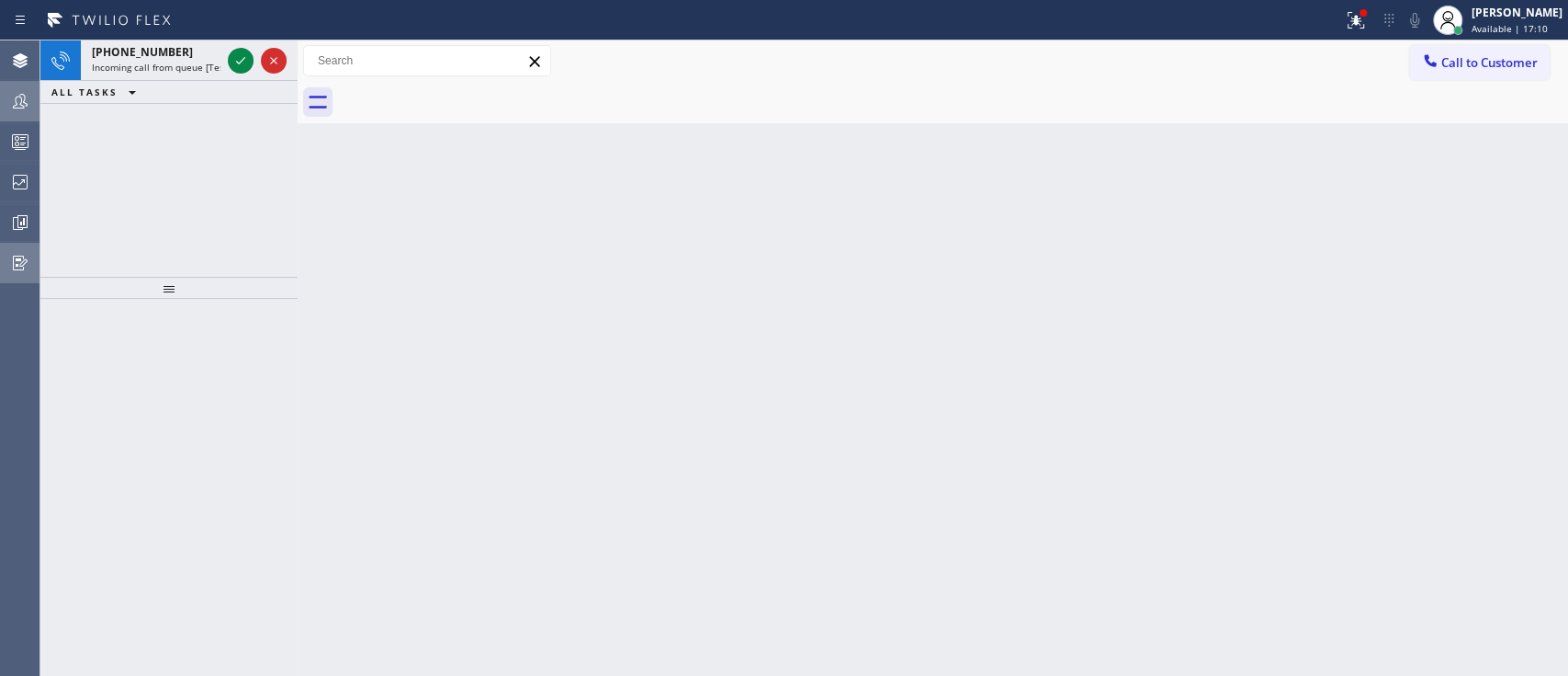
click at [243, 66] on icon at bounding box center [241, 61] width 22 height 22
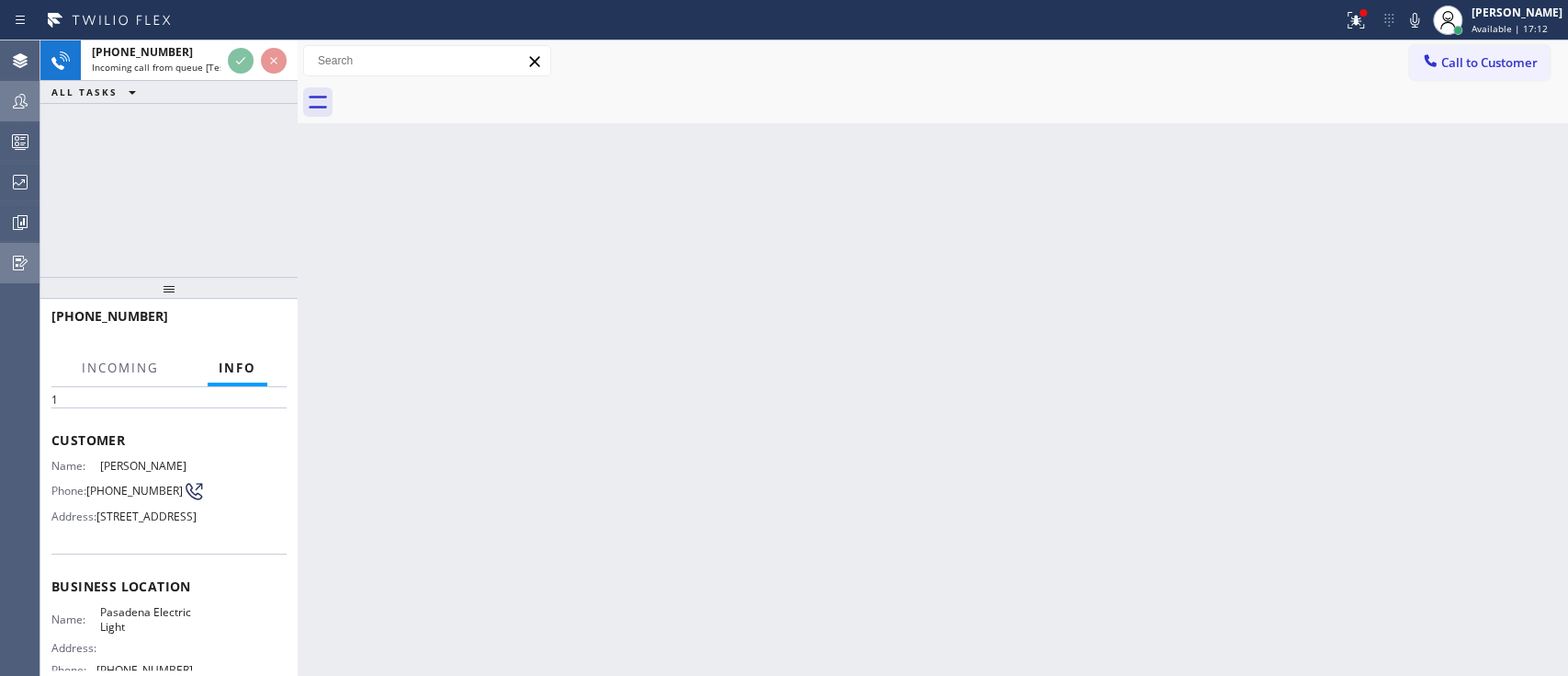
scroll to position [152, 0]
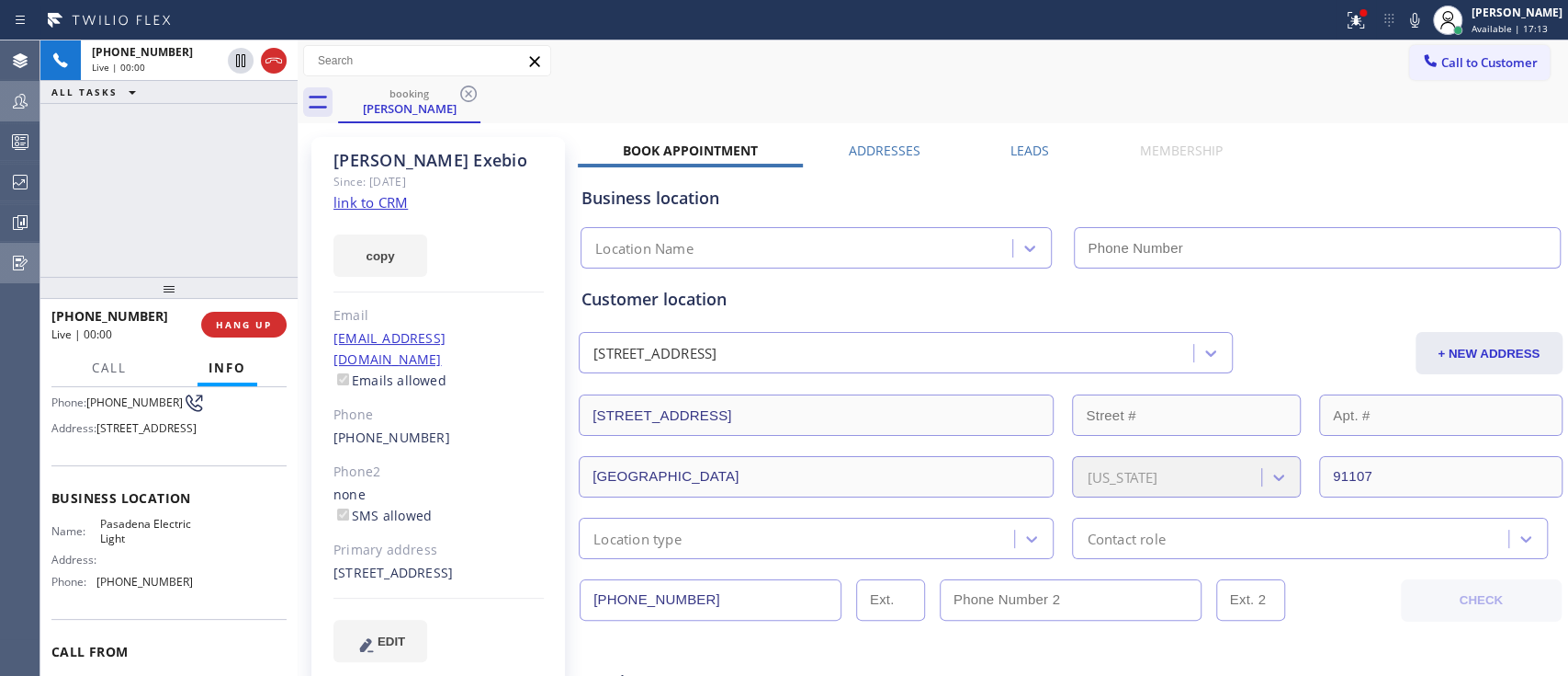
type input "[PHONE_NUMBER]"
click at [393, 210] on link "link to CRM" at bounding box center [371, 202] width 74 height 18
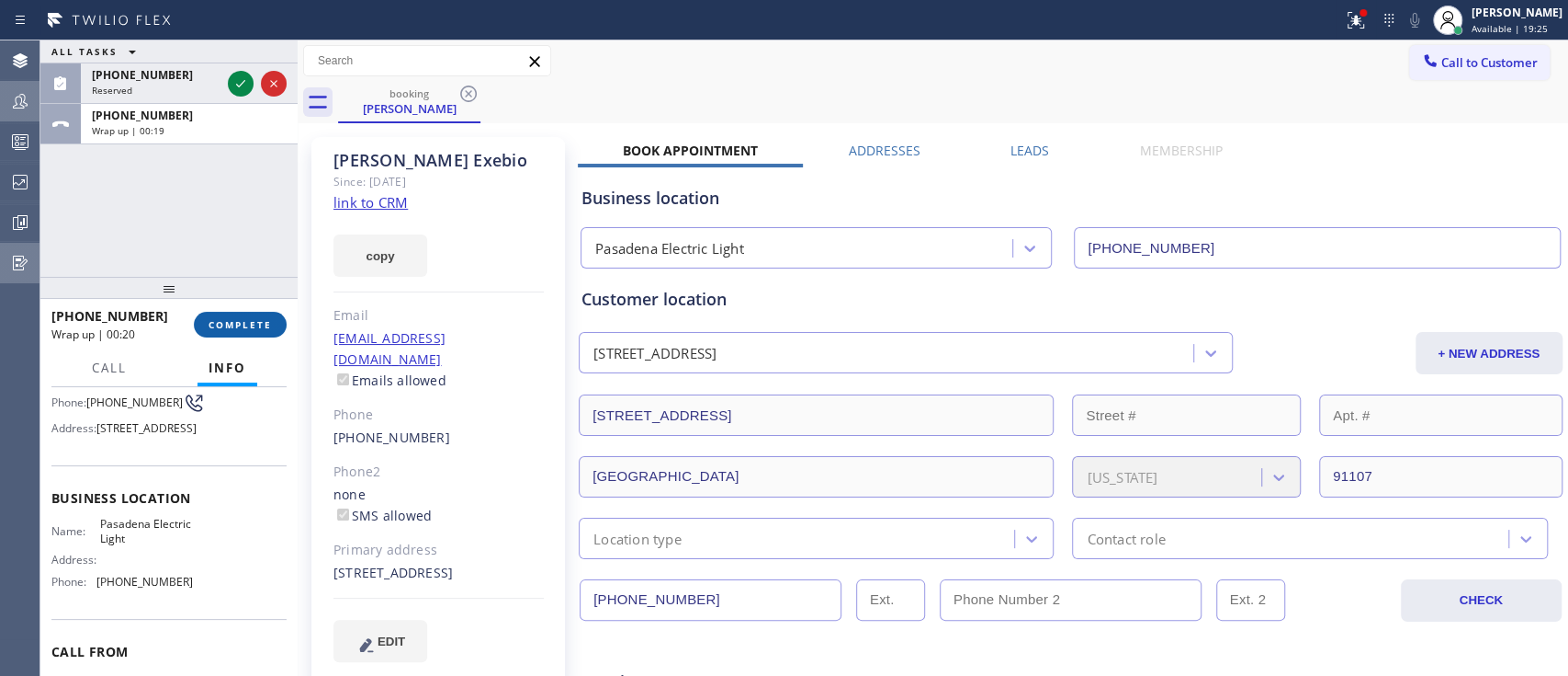
click at [249, 320] on span "COMPLETE" at bounding box center [240, 324] width 63 height 13
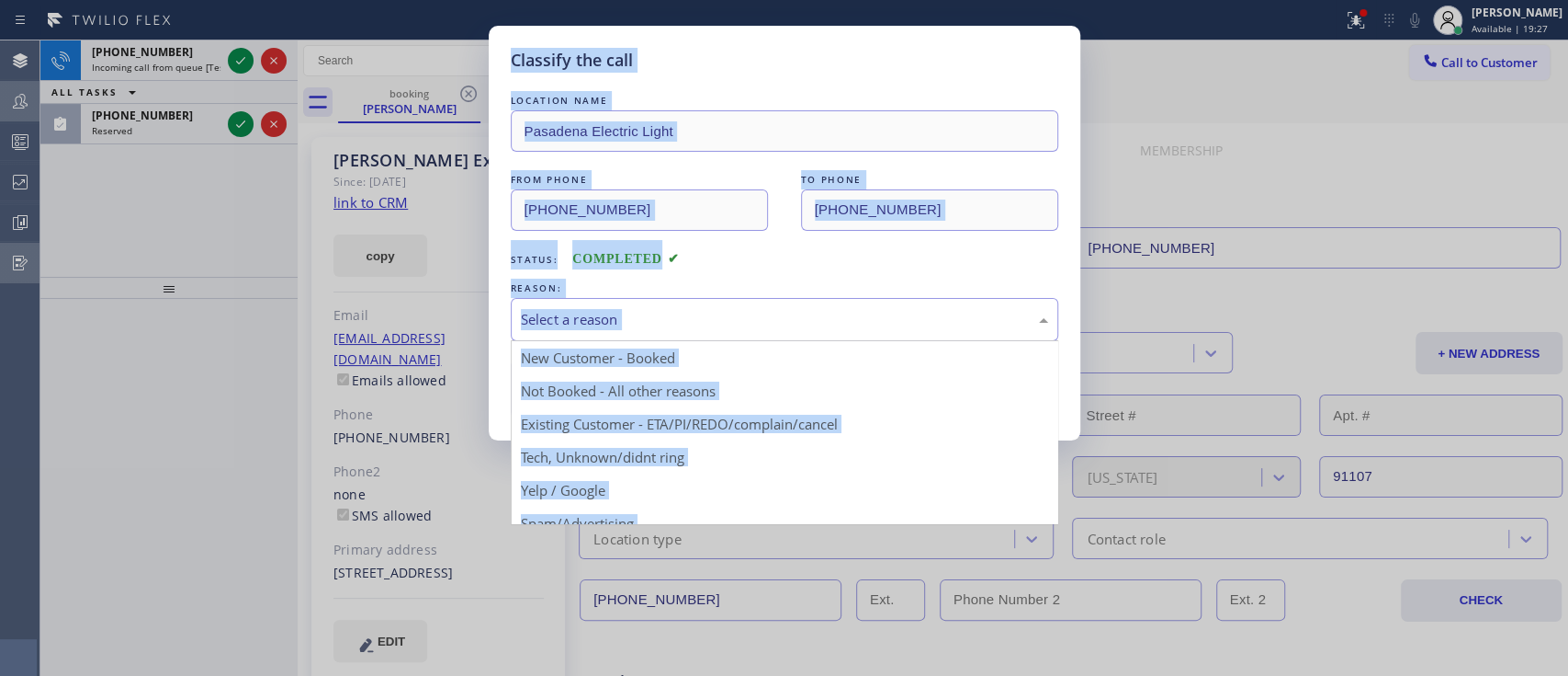
click at [608, 324] on div "Select a reason" at bounding box center [784, 319] width 528 height 21
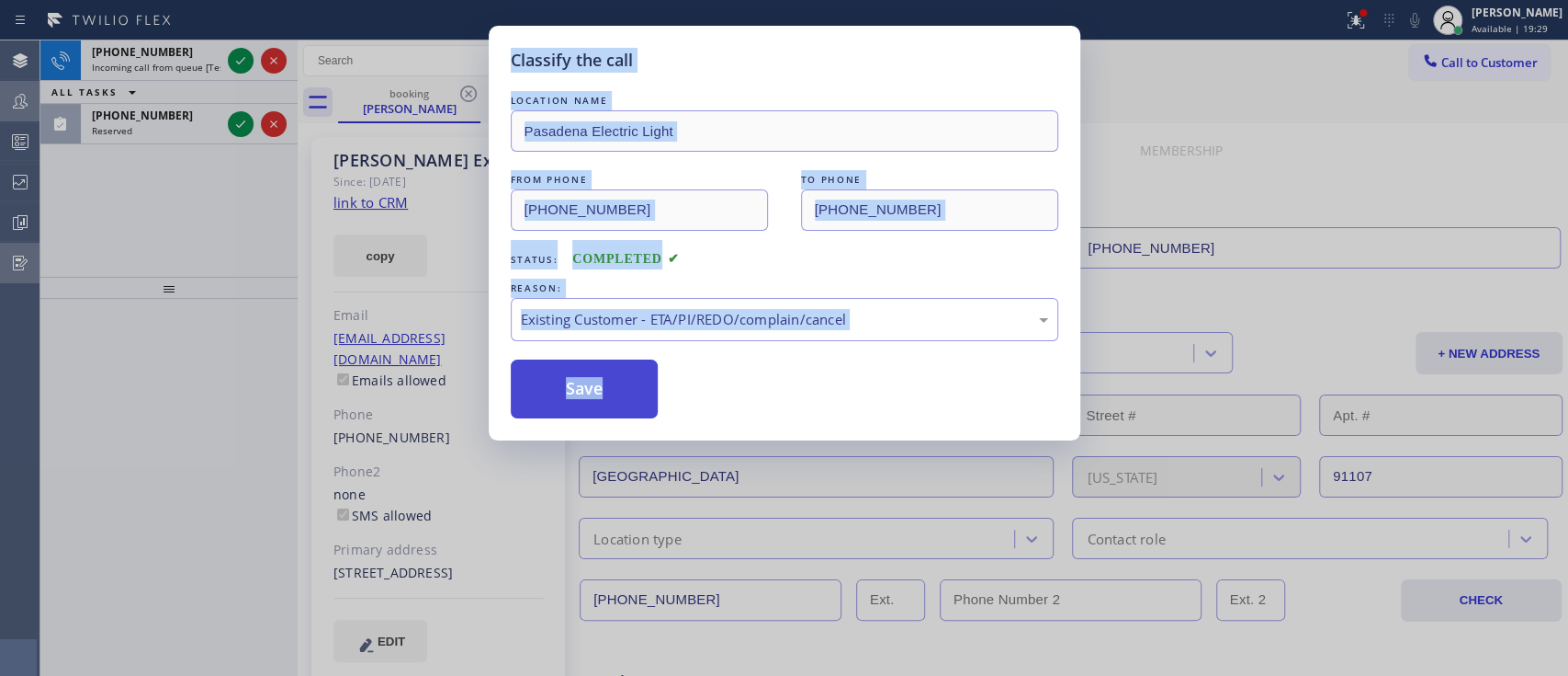
click at [611, 397] on button "Save" at bounding box center [585, 388] width 148 height 59
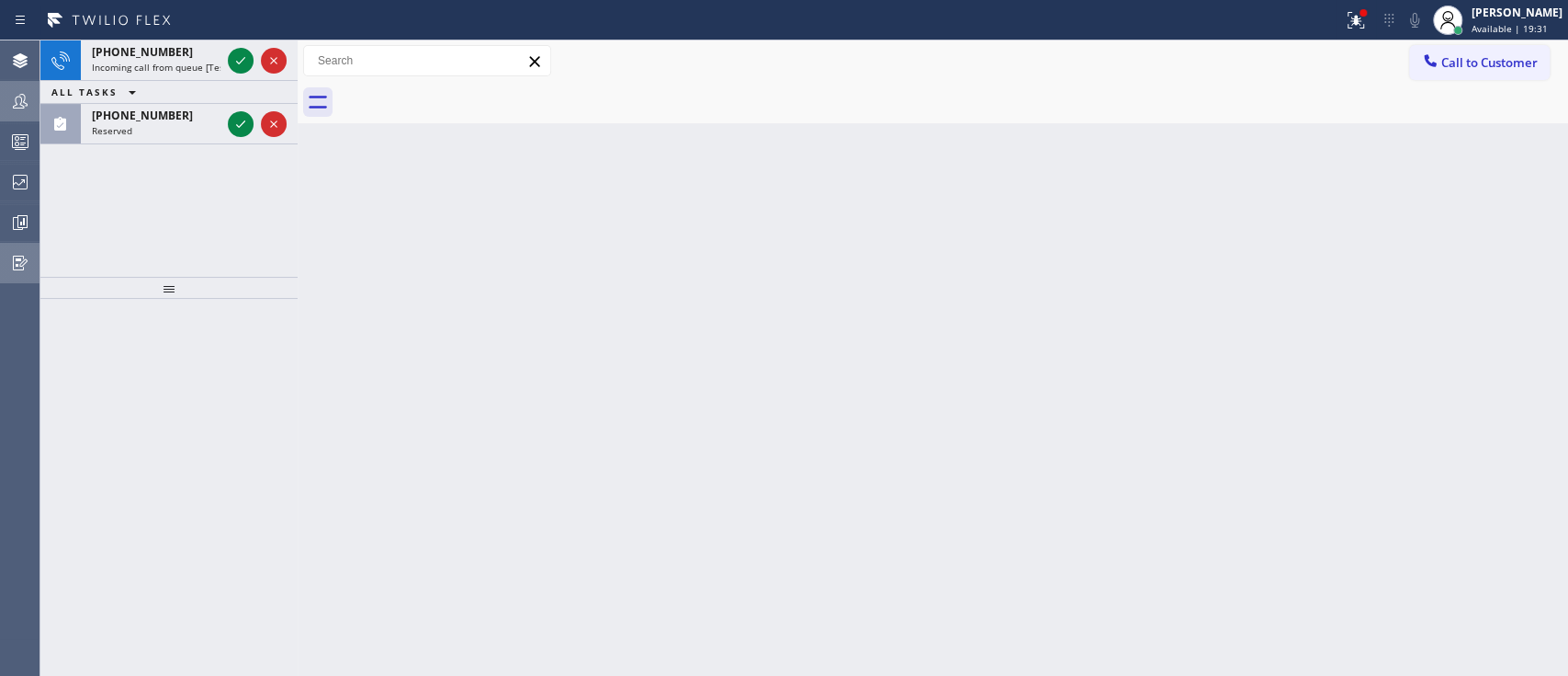
click at [247, 53] on icon at bounding box center [241, 61] width 22 height 22
click at [239, 48] on button at bounding box center [241, 61] width 26 height 26
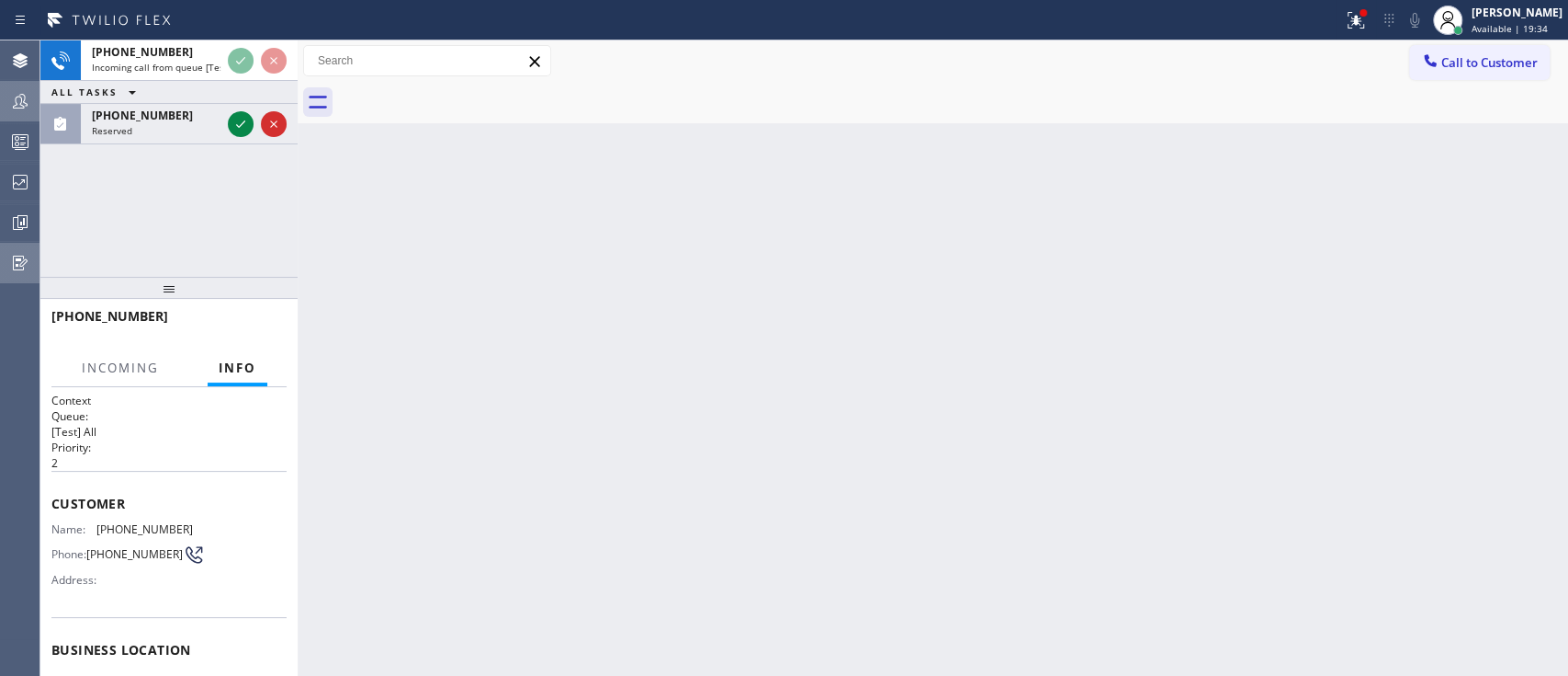
scroll to position [100, 0]
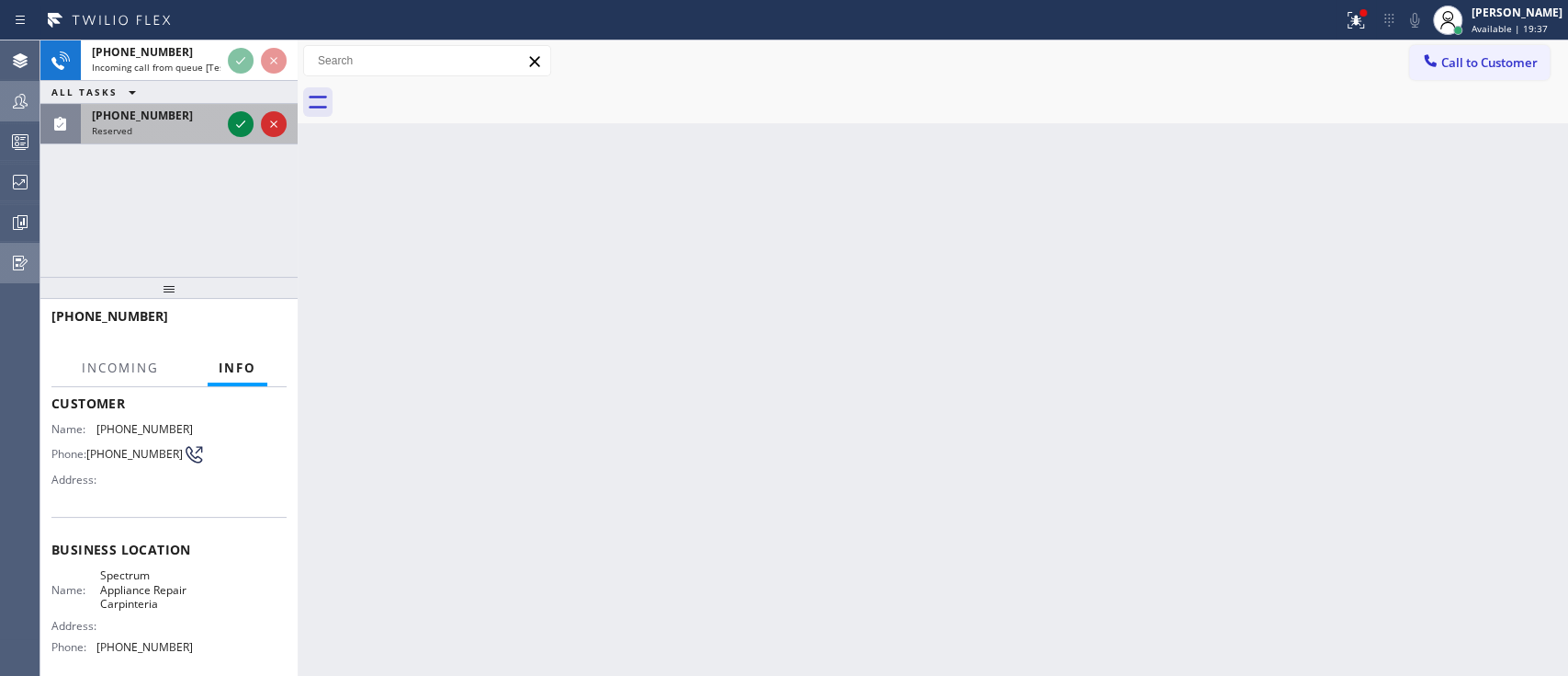
click at [199, 138] on div "[PHONE_NUMBER] Reserved" at bounding box center [152, 124] width 143 height 40
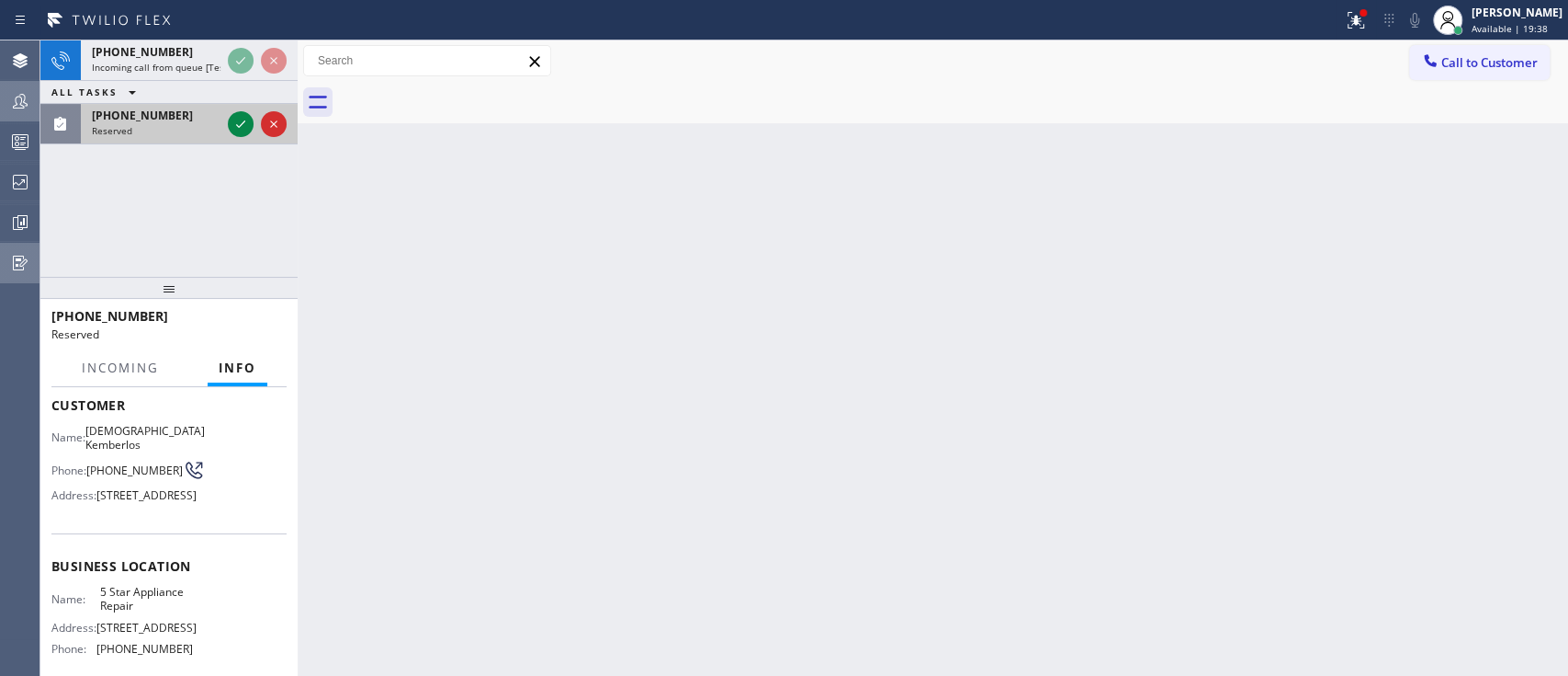
click at [226, 125] on div at bounding box center [257, 124] width 66 height 40
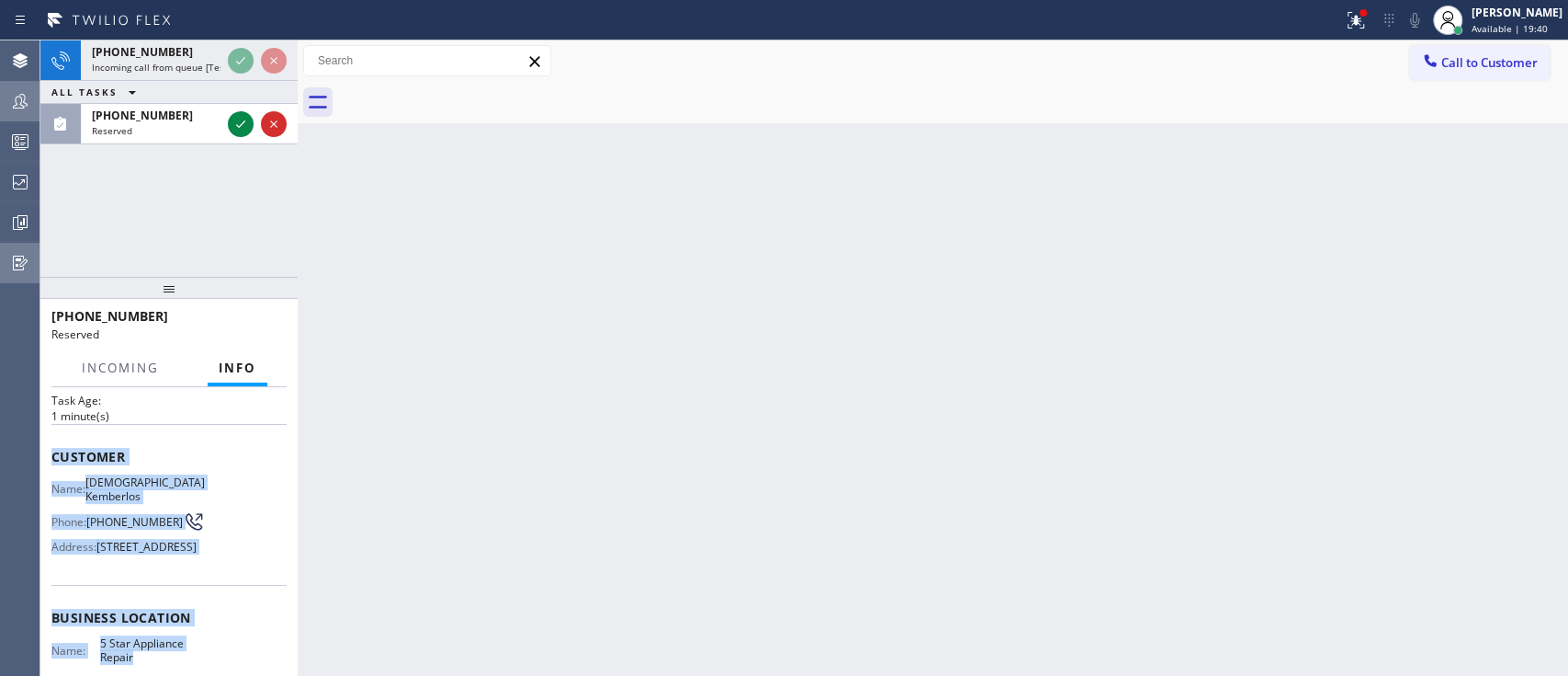
scroll to position [314, 0]
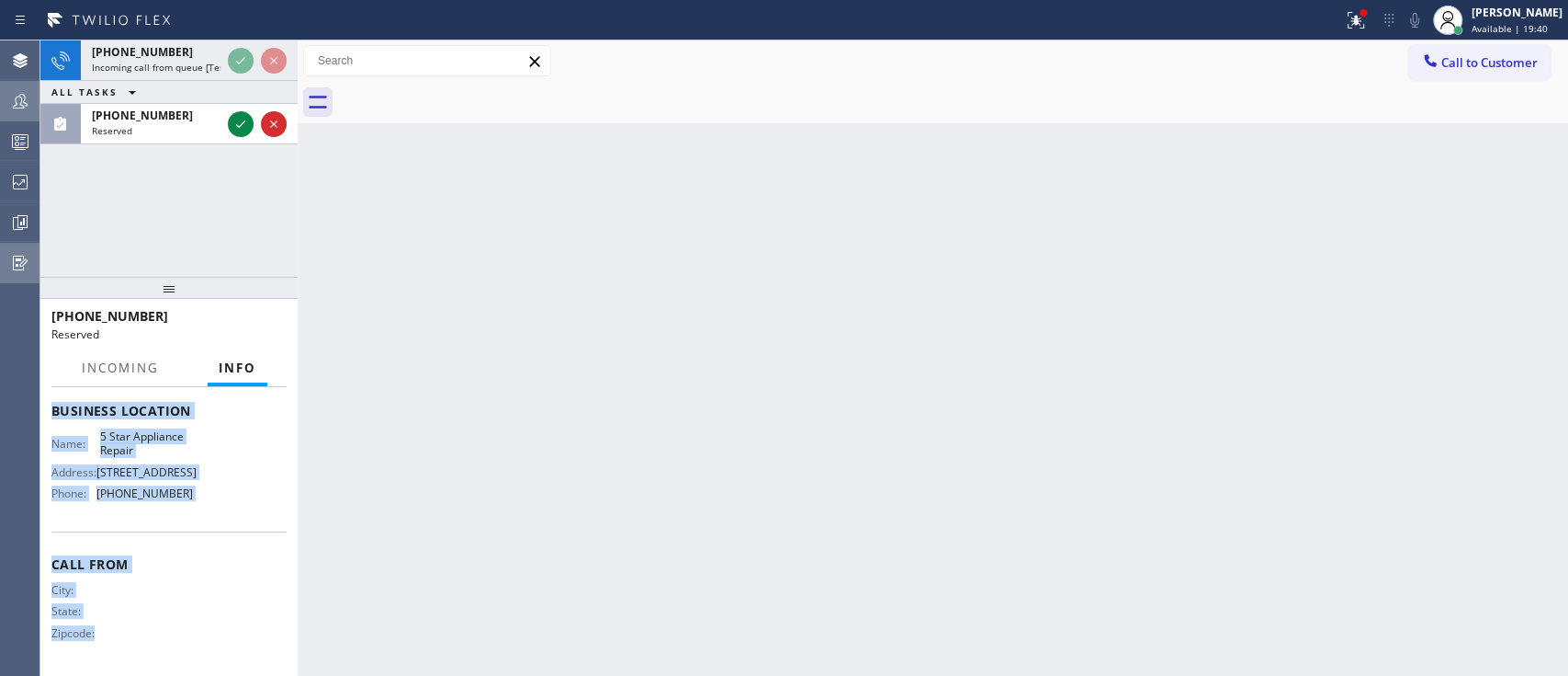
drag, startPoint x: 49, startPoint y: 452, endPoint x: 191, endPoint y: 732, distance: 313.9
click at [191, 675] on html "Status report Issues detected These issues could affect your workflow. Please c…" at bounding box center [784, 338] width 1568 height 676
copy div "Customer Name: [PERSON_NAME] Phone: [PHONE_NUMBER] Address: [STREET_ADDRESS] Bu…"
click at [236, 129] on icon at bounding box center [241, 124] width 22 height 22
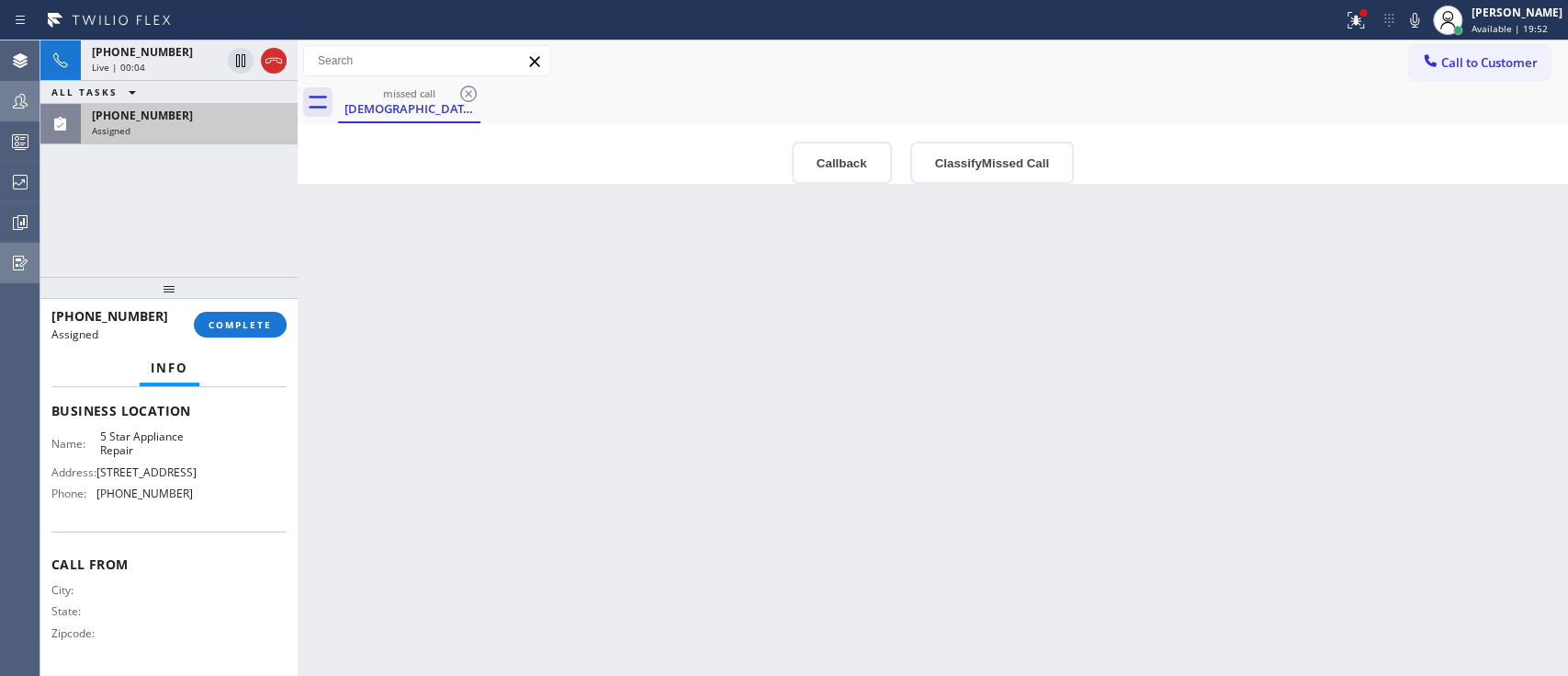
click at [49, 246] on div "[PHONE_NUMBER] Live | 00:04 ALL TASKS ALL TASKS ACTIVE TASKS TASKS IN WRAP UP […" at bounding box center [168, 158] width 257 height 236
click at [271, 67] on icon at bounding box center [274, 61] width 22 height 22
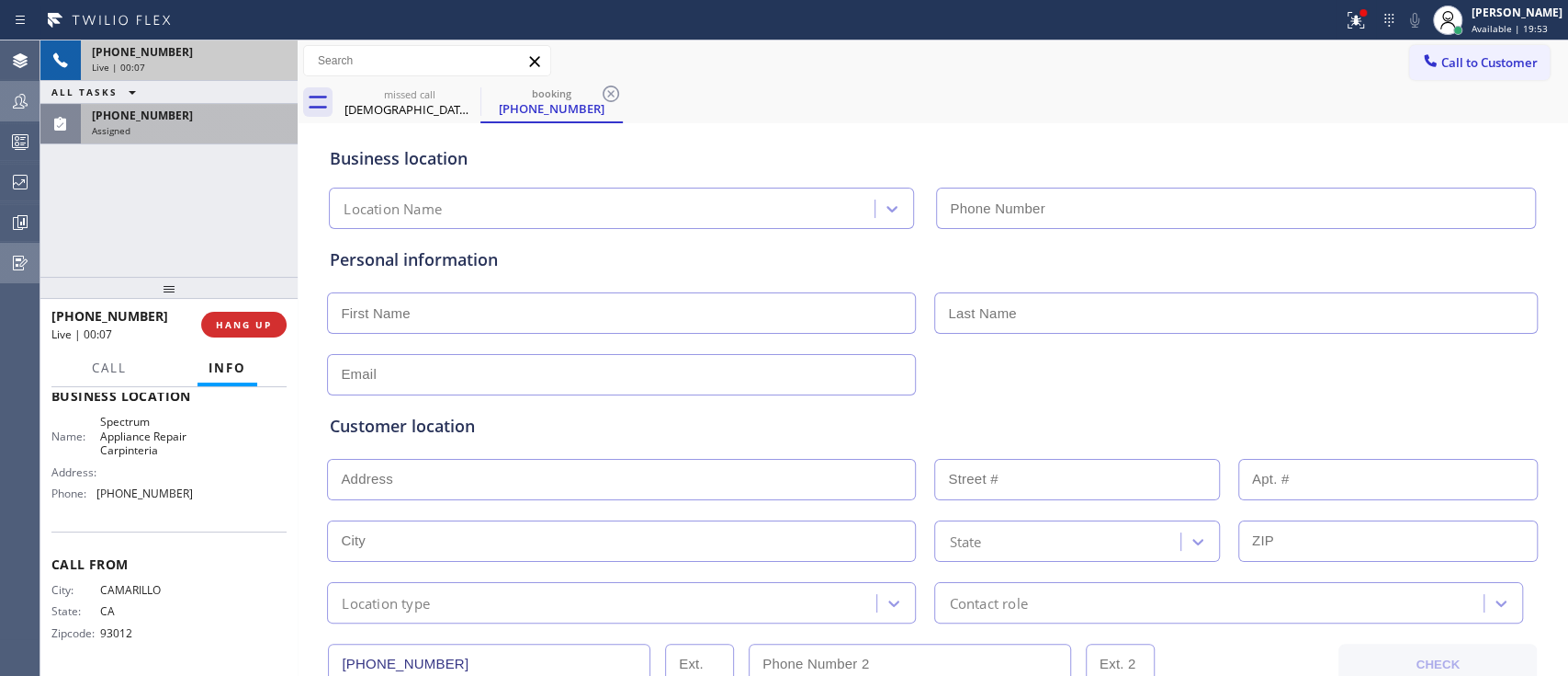
scroll to position [242, 0]
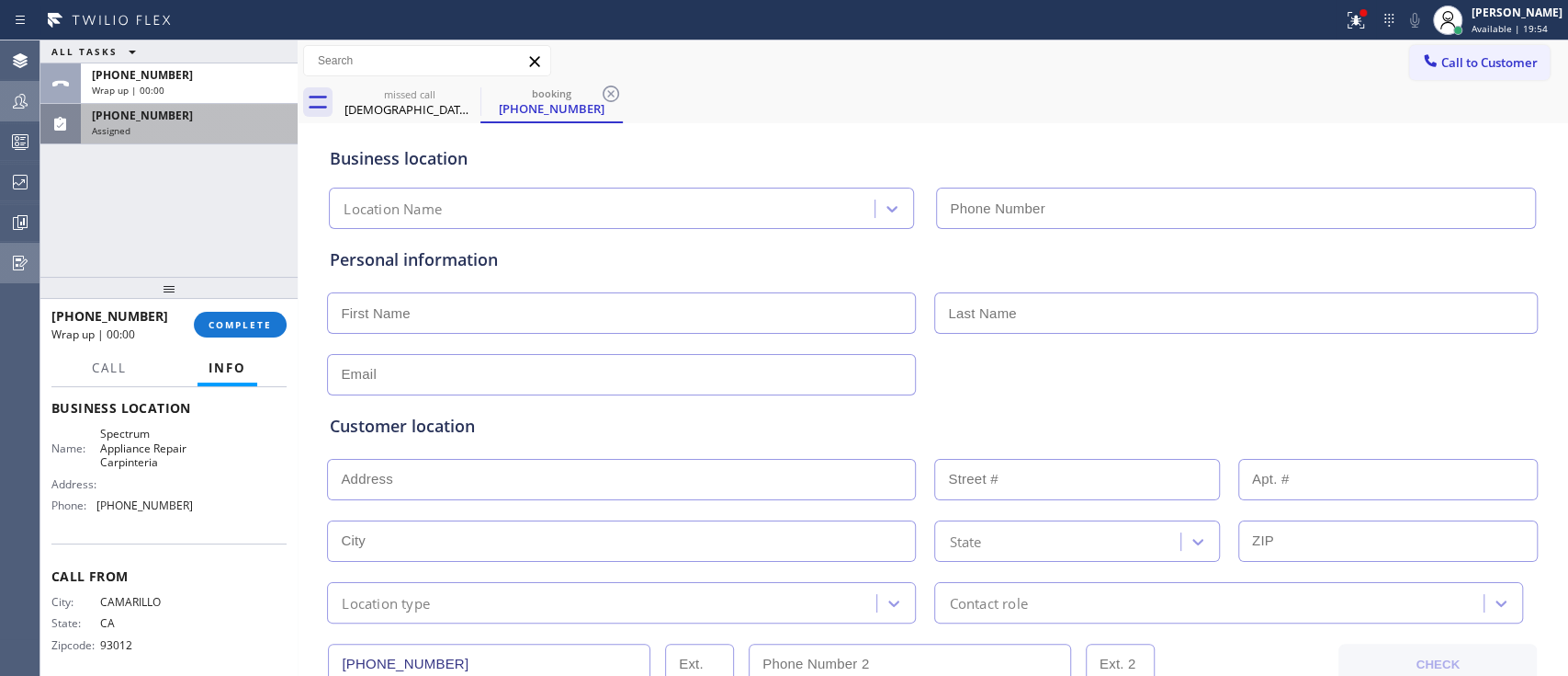
type input "[PHONE_NUMBER]"
click at [1333, 41] on div "Call to Customer Outbound call Location Search location Your caller id phone nu…" at bounding box center [932, 60] width 1270 height 41
click at [231, 314] on button "COMPLETE" at bounding box center [240, 325] width 93 height 26
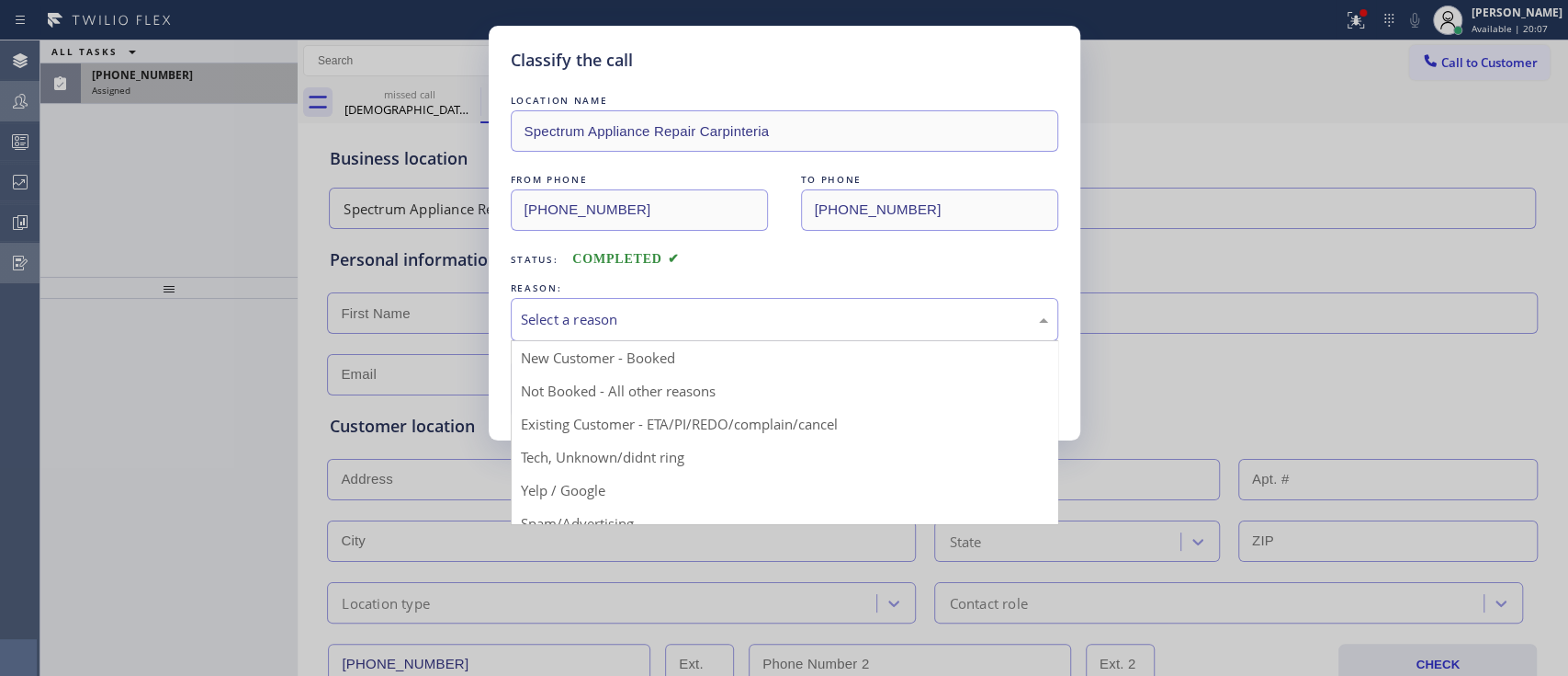
click at [544, 324] on div "Select a reason" at bounding box center [784, 319] width 528 height 21
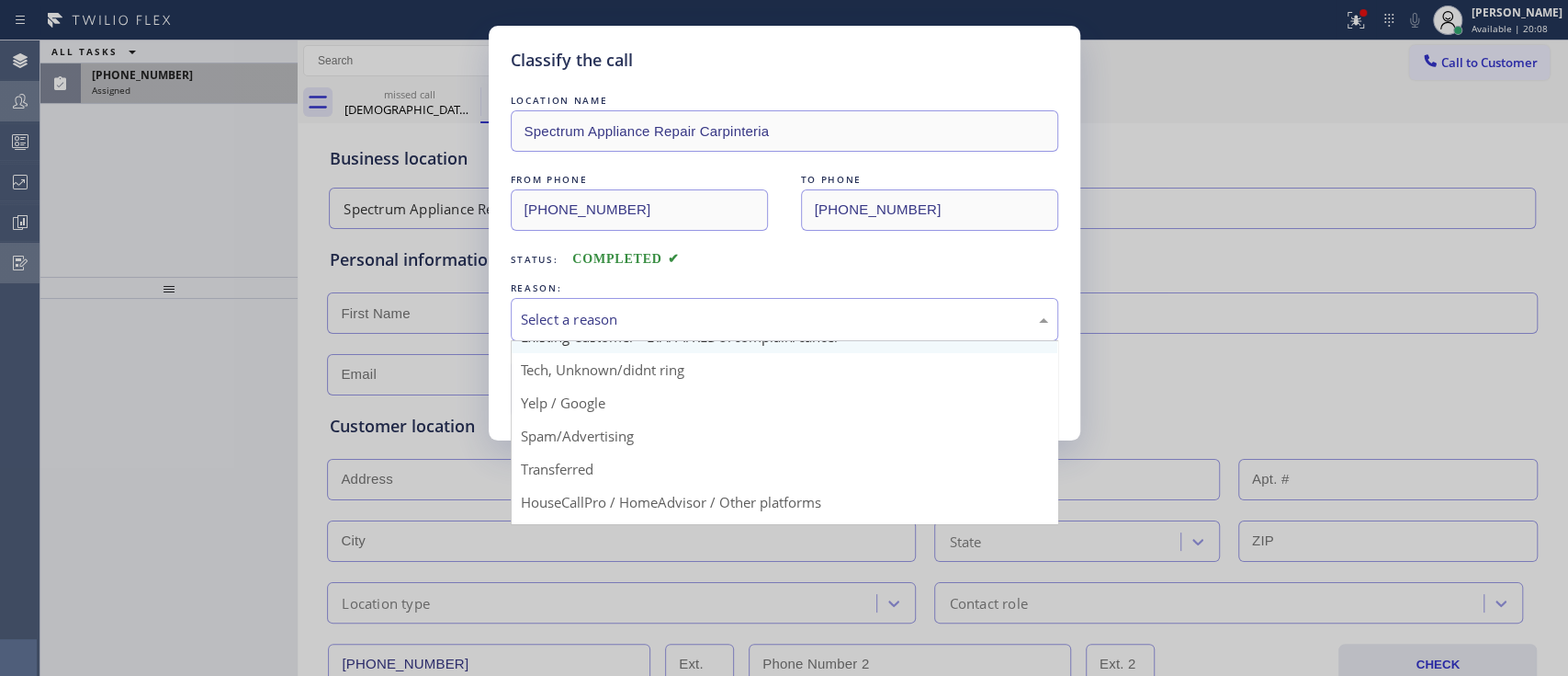
scroll to position [88, 0]
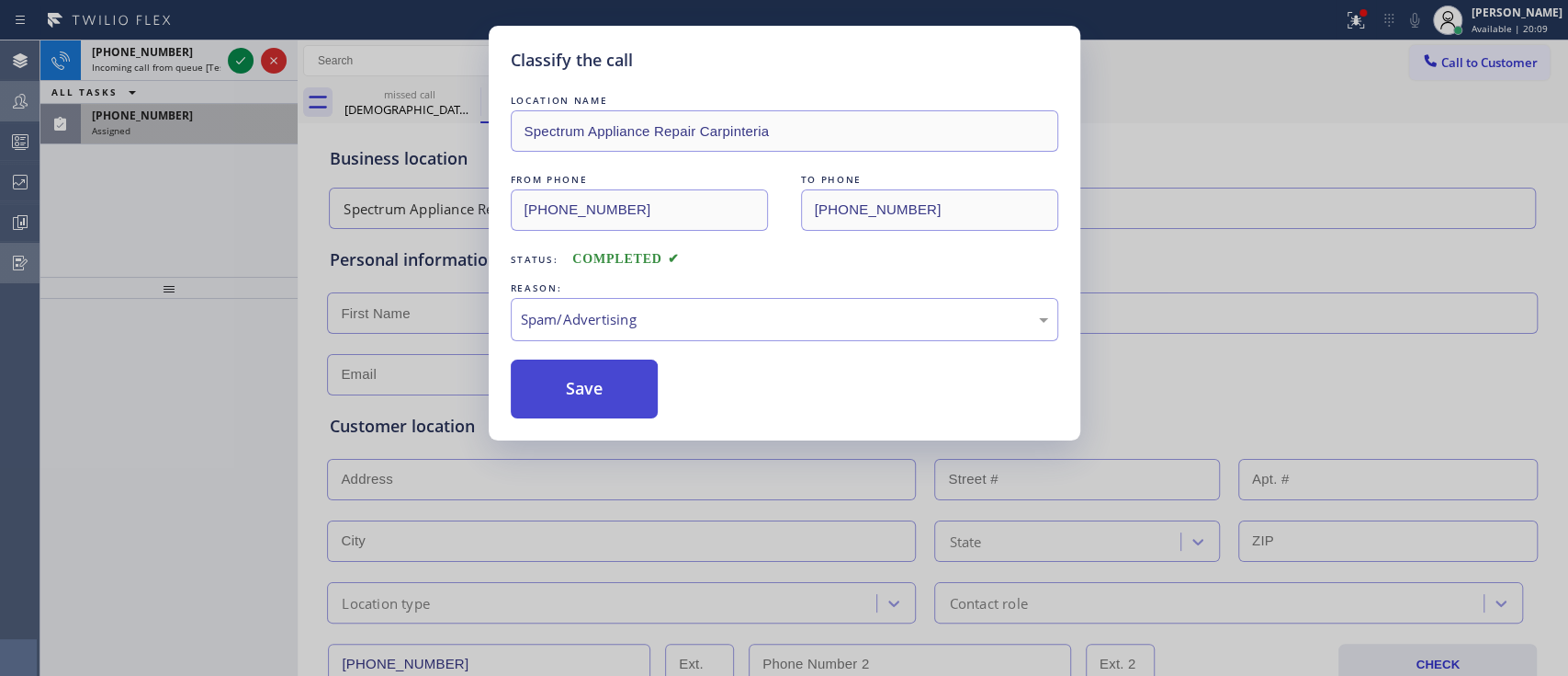
click at [593, 370] on button "Save" at bounding box center [585, 388] width 148 height 59
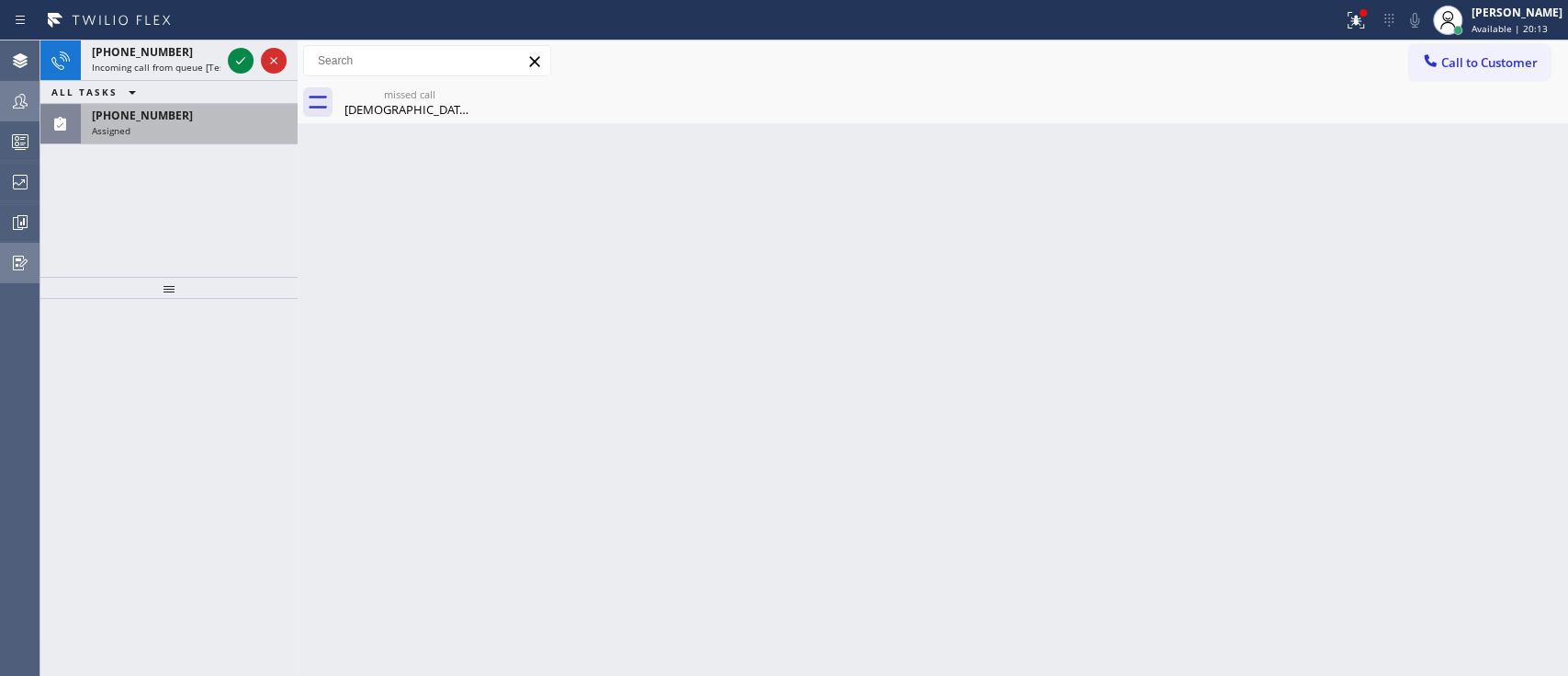
click at [210, 81] on div "[PHONE_NUMBER] Incoming call from queue [Test] All ALL TASKS ALL TASKS ACTIVE T…" at bounding box center [168, 92] width 257 height 104
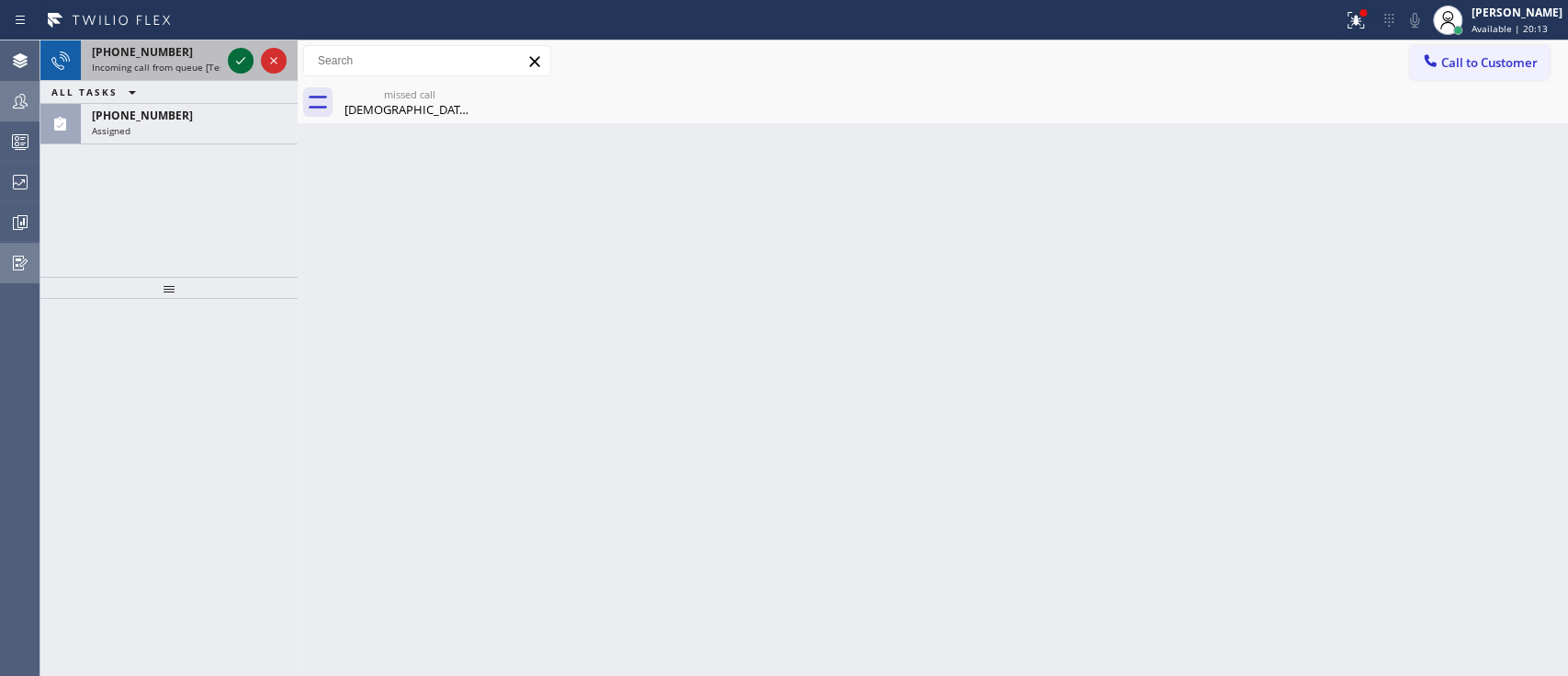
click at [242, 65] on icon at bounding box center [241, 61] width 22 height 22
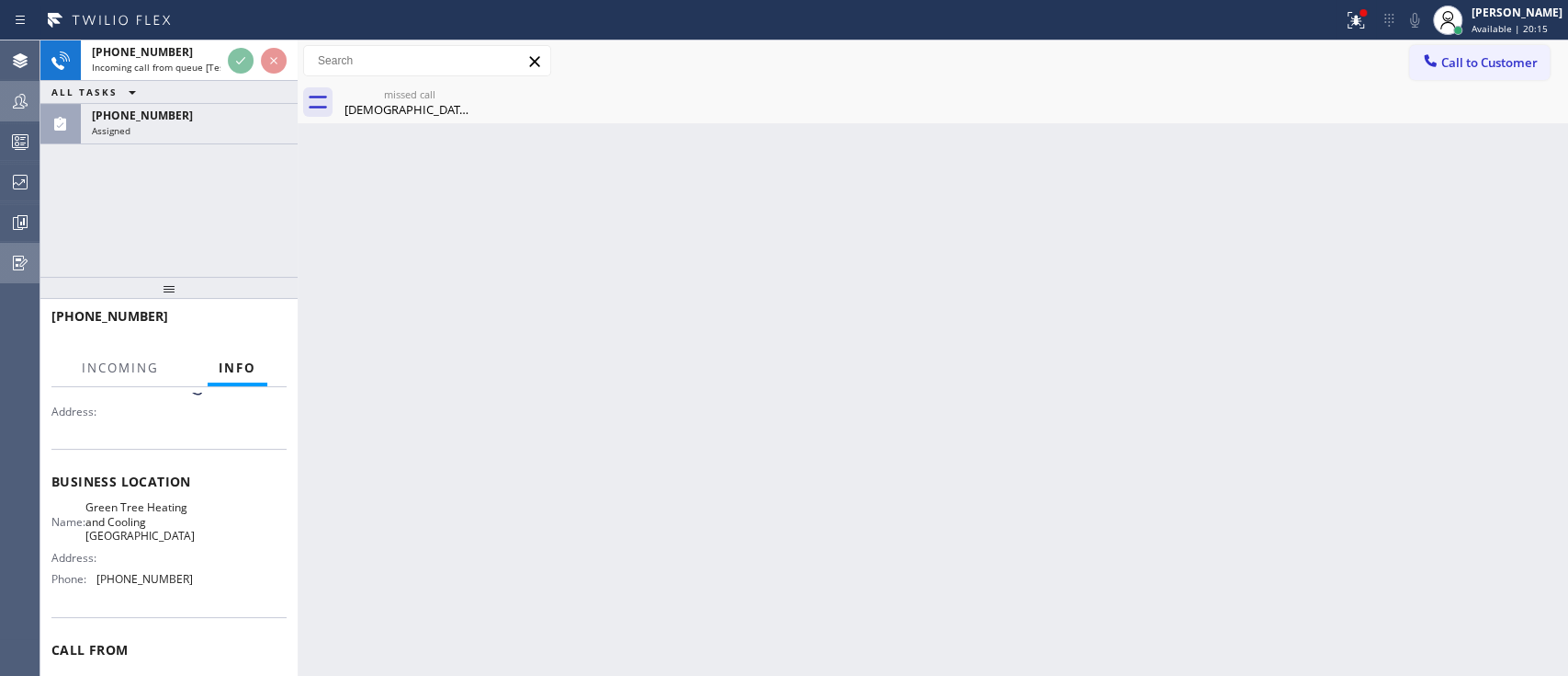
scroll to position [187, 0]
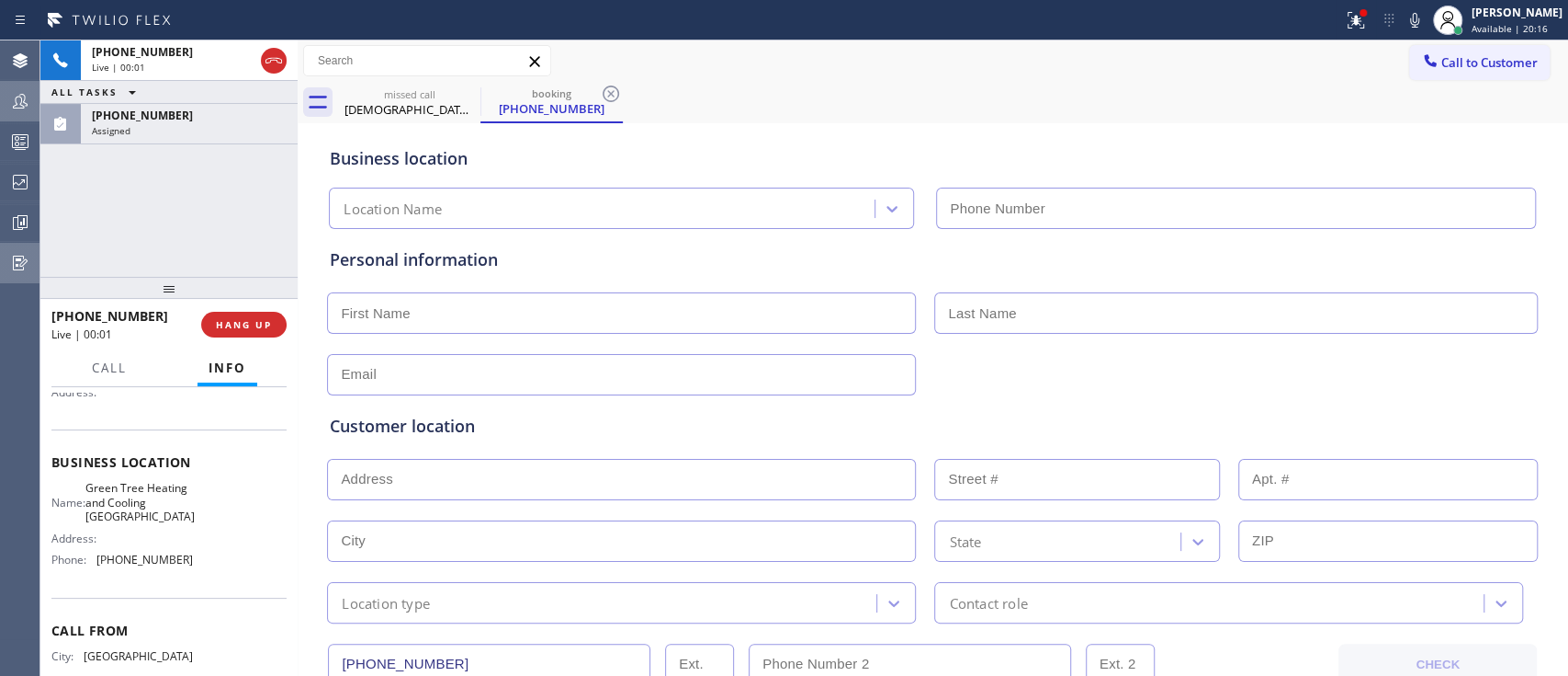
type input "[PHONE_NUMBER]"
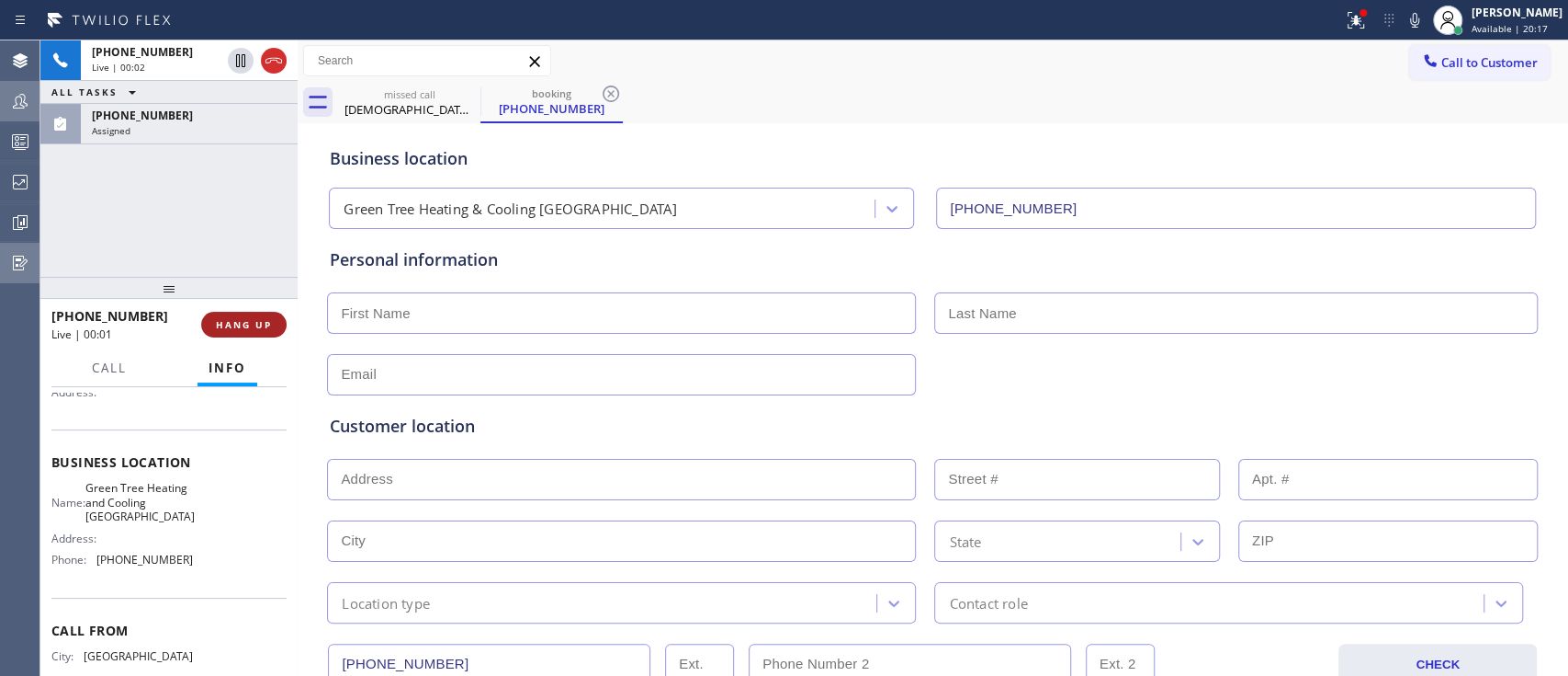
click at [272, 326] on button "HANG UP" at bounding box center [243, 325] width 85 height 26
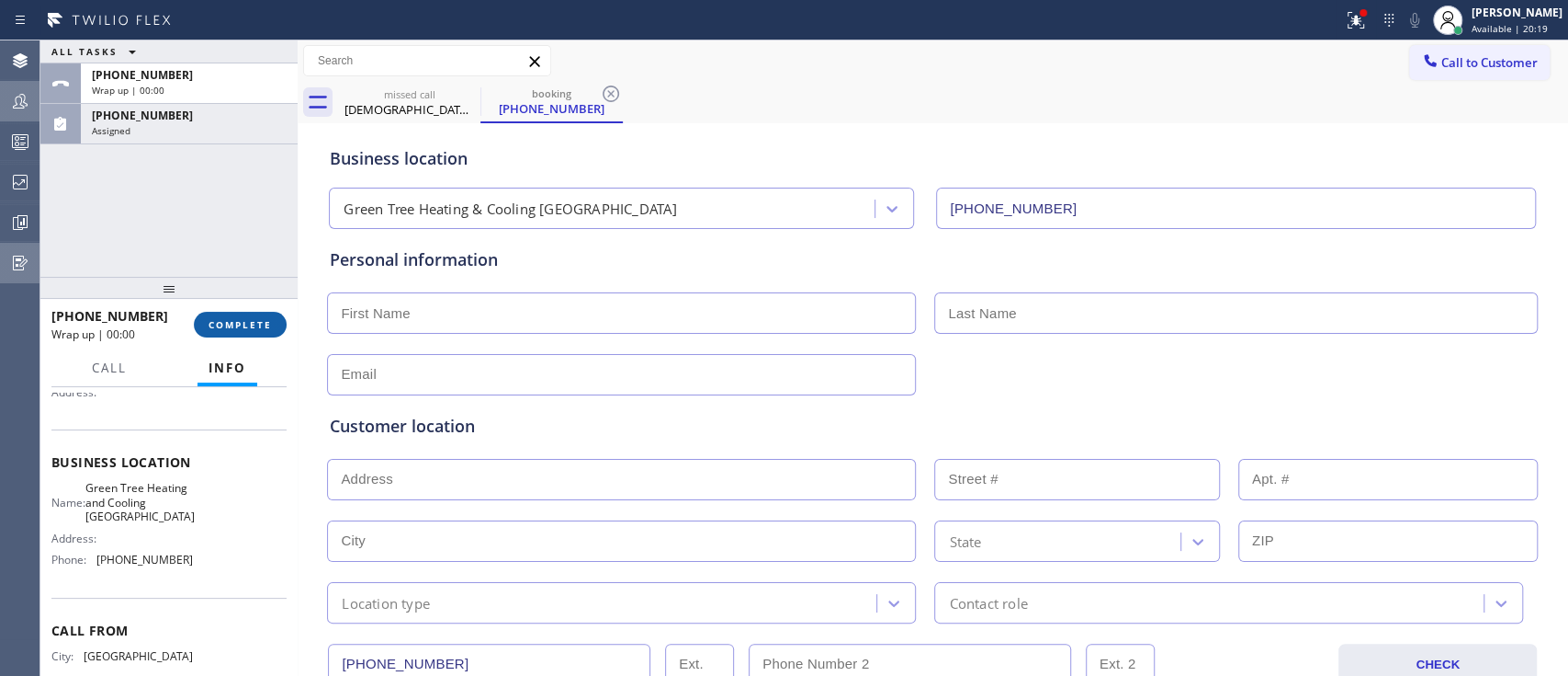
click at [272, 326] on button "COMPLETE" at bounding box center [240, 325] width 93 height 26
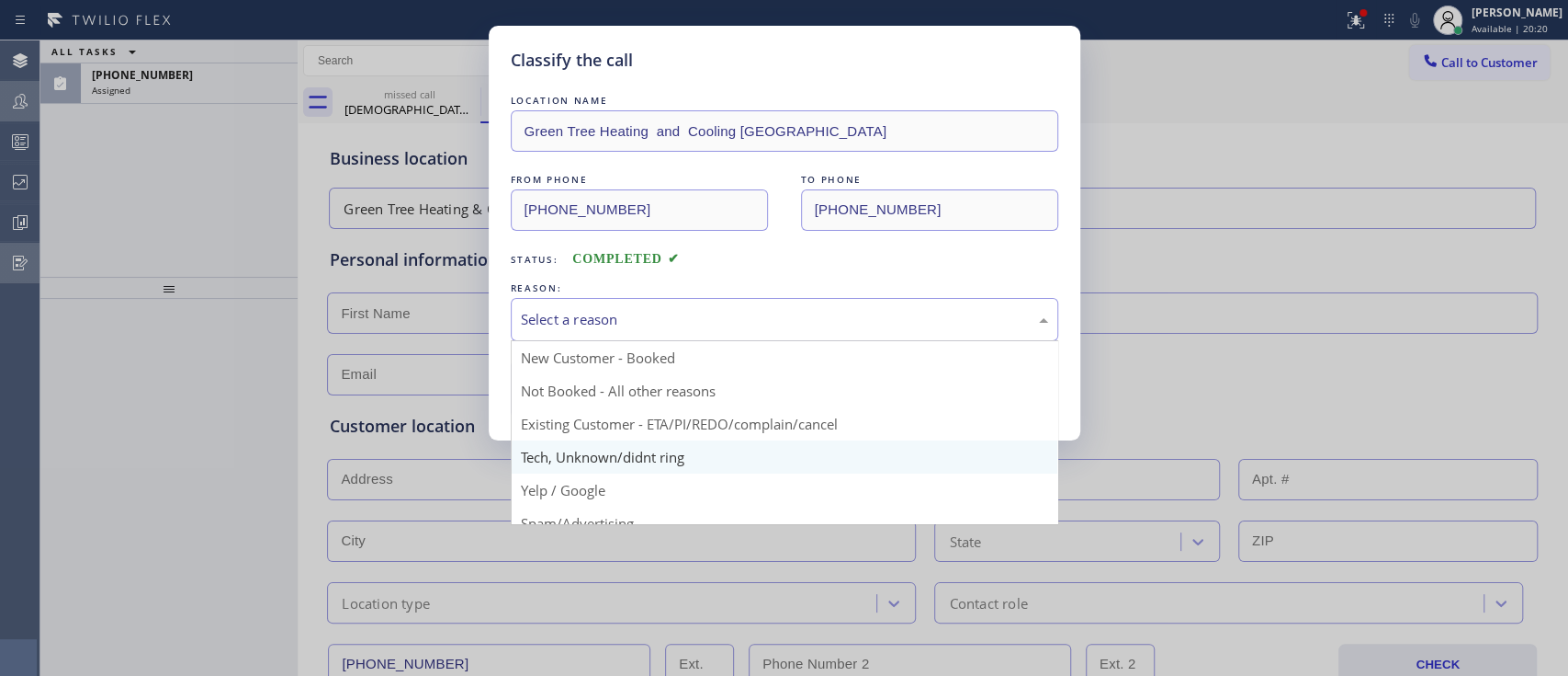
drag, startPoint x: 587, startPoint y: 309, endPoint x: 596, endPoint y: 449, distance: 140.3
click at [596, 341] on div "Select a reason New Customer - Booked Not Booked - All other reasons Existing C…" at bounding box center [784, 319] width 548 height 43
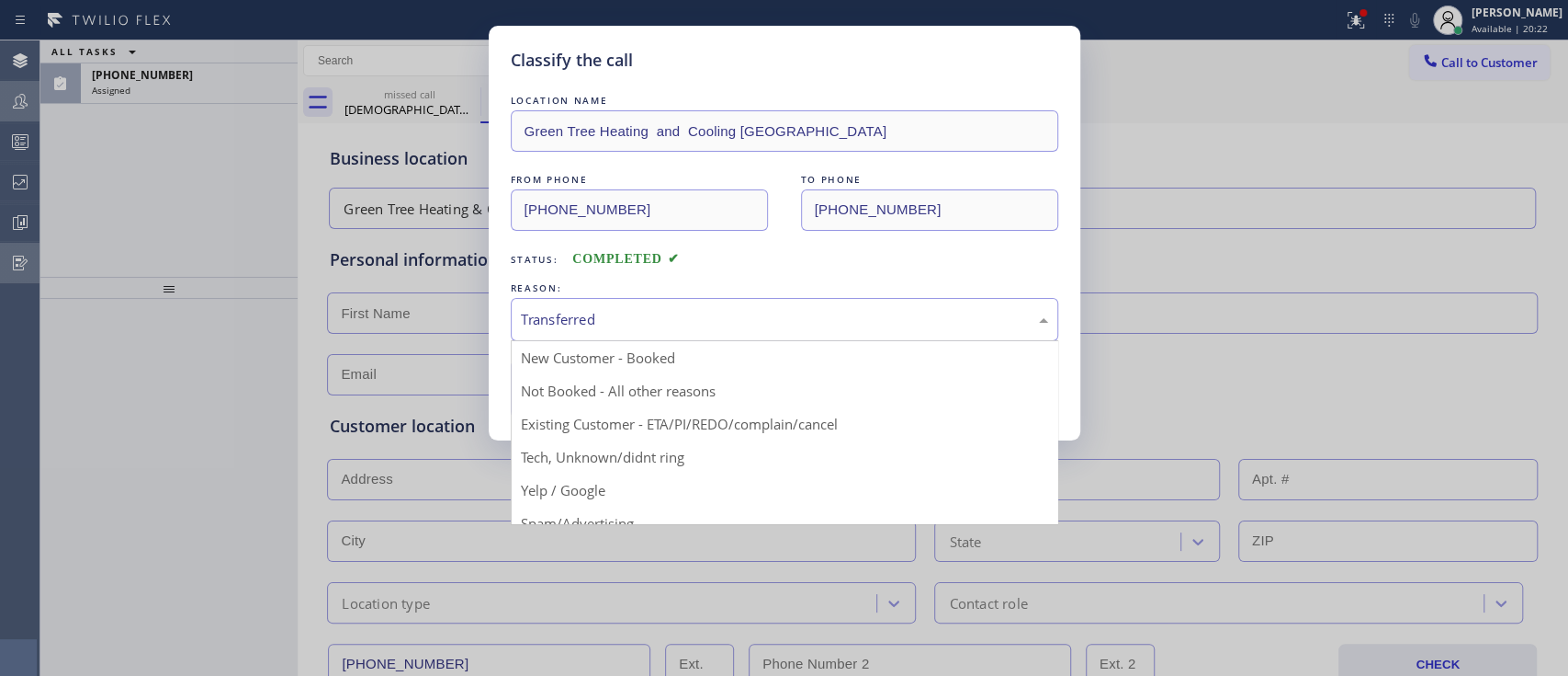
click at [614, 305] on div "Transferred" at bounding box center [784, 319] width 548 height 43
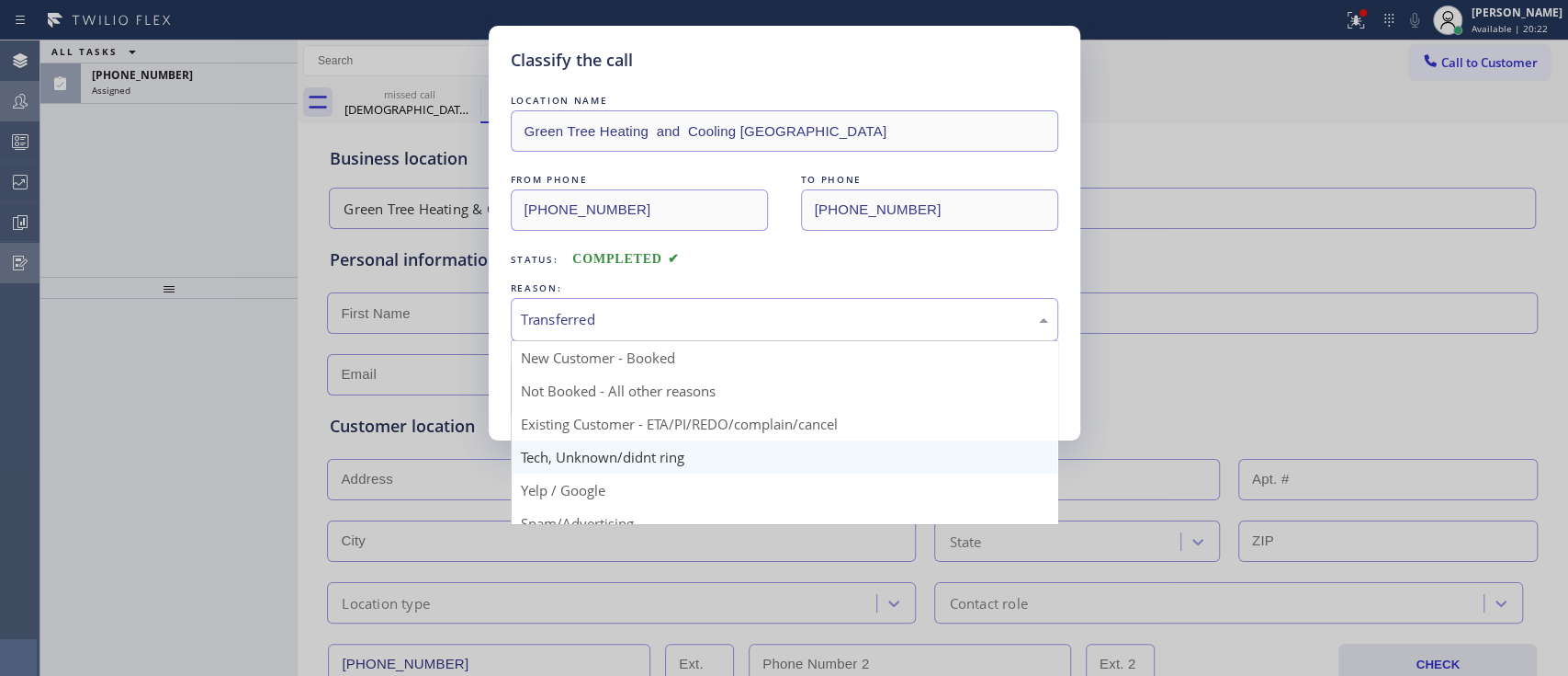
scroll to position [85, 0]
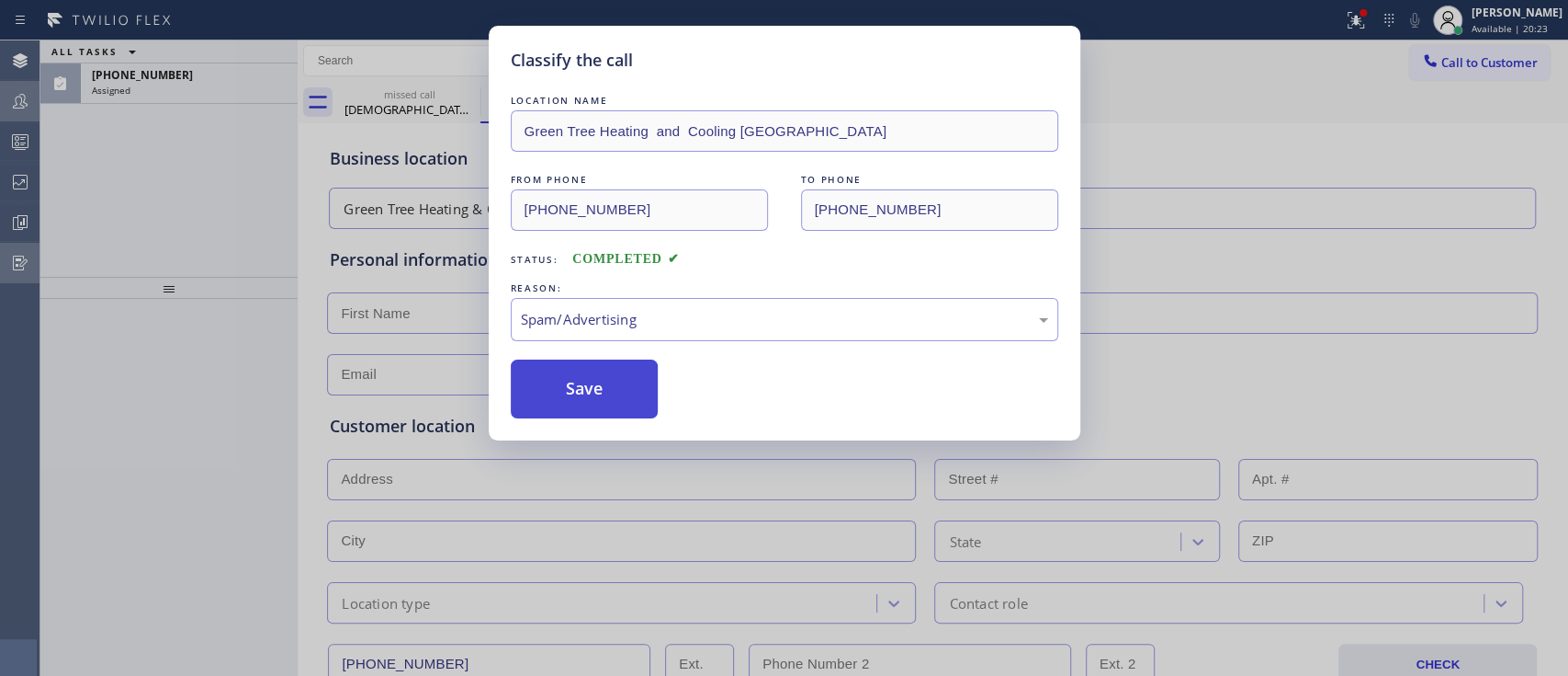
drag, startPoint x: 632, startPoint y: 436, endPoint x: 594, endPoint y: 397, distance: 54.5
click at [594, 397] on button "Save" at bounding box center [585, 388] width 148 height 59
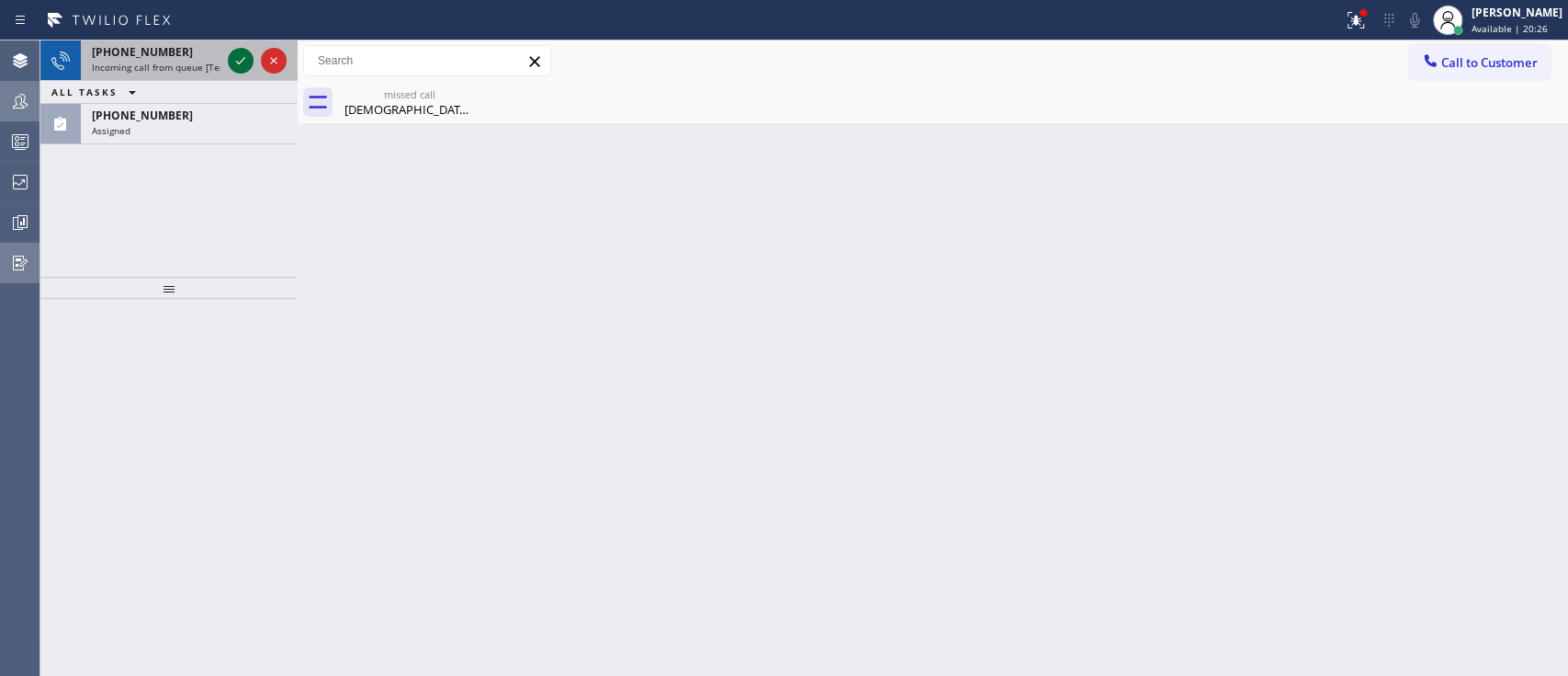
click at [233, 61] on icon at bounding box center [241, 61] width 22 height 22
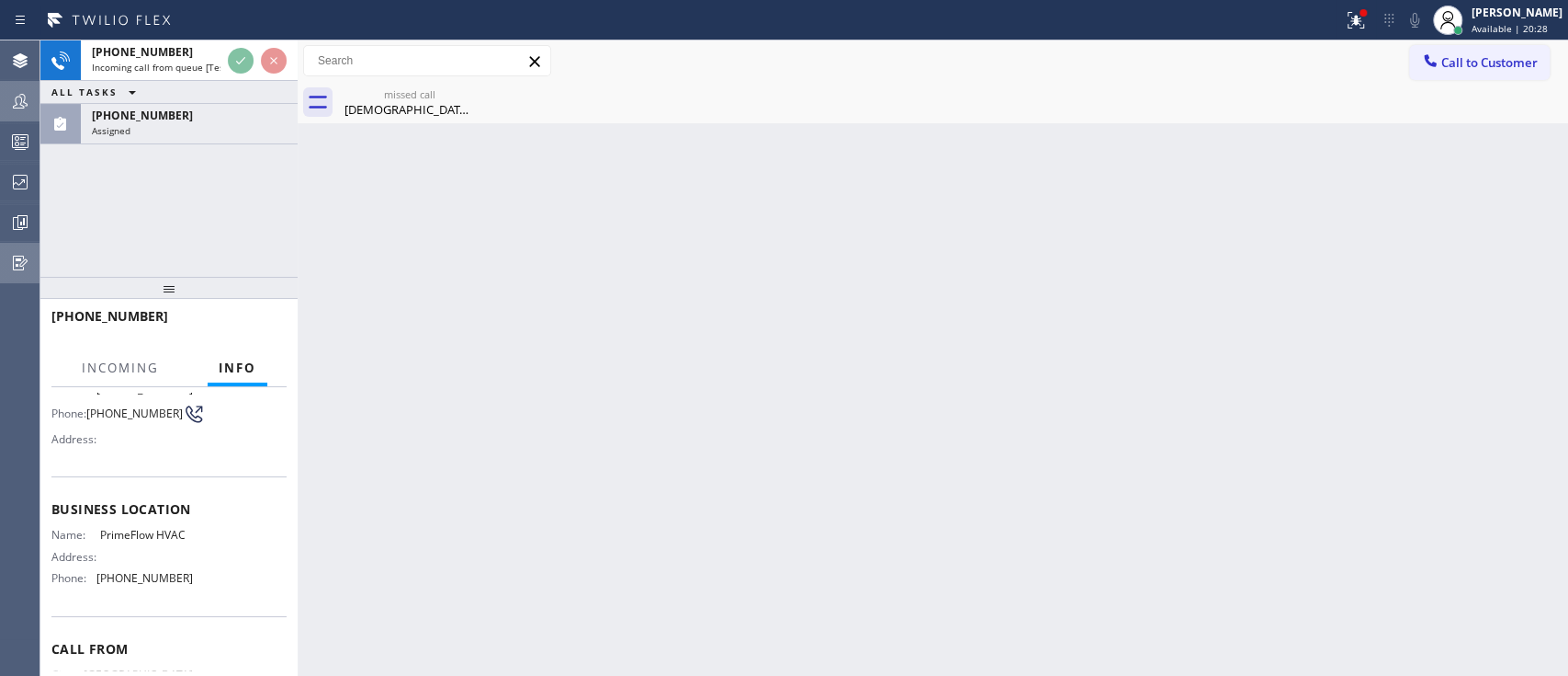
scroll to position [142, 0]
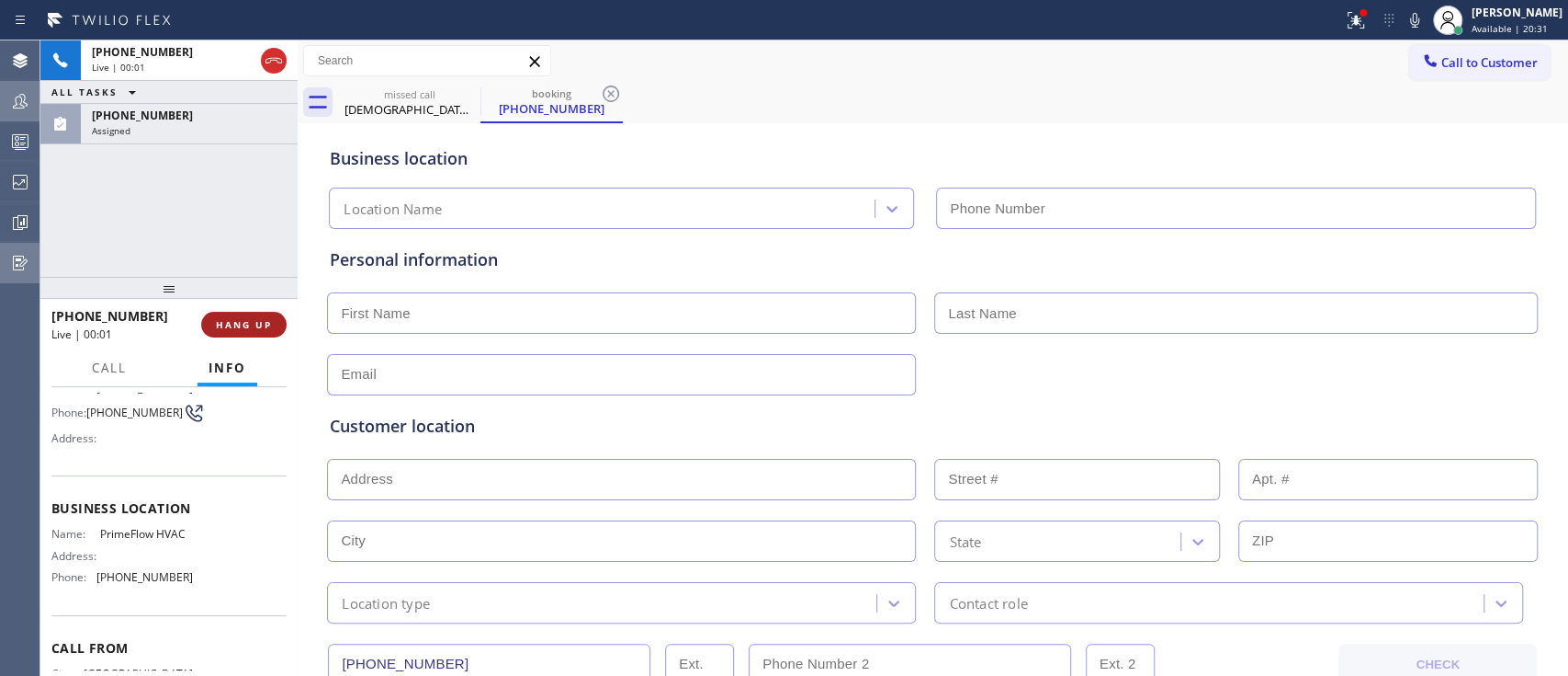
type input "[PHONE_NUMBER]"
click at [267, 314] on button "HANG UP" at bounding box center [243, 325] width 85 height 26
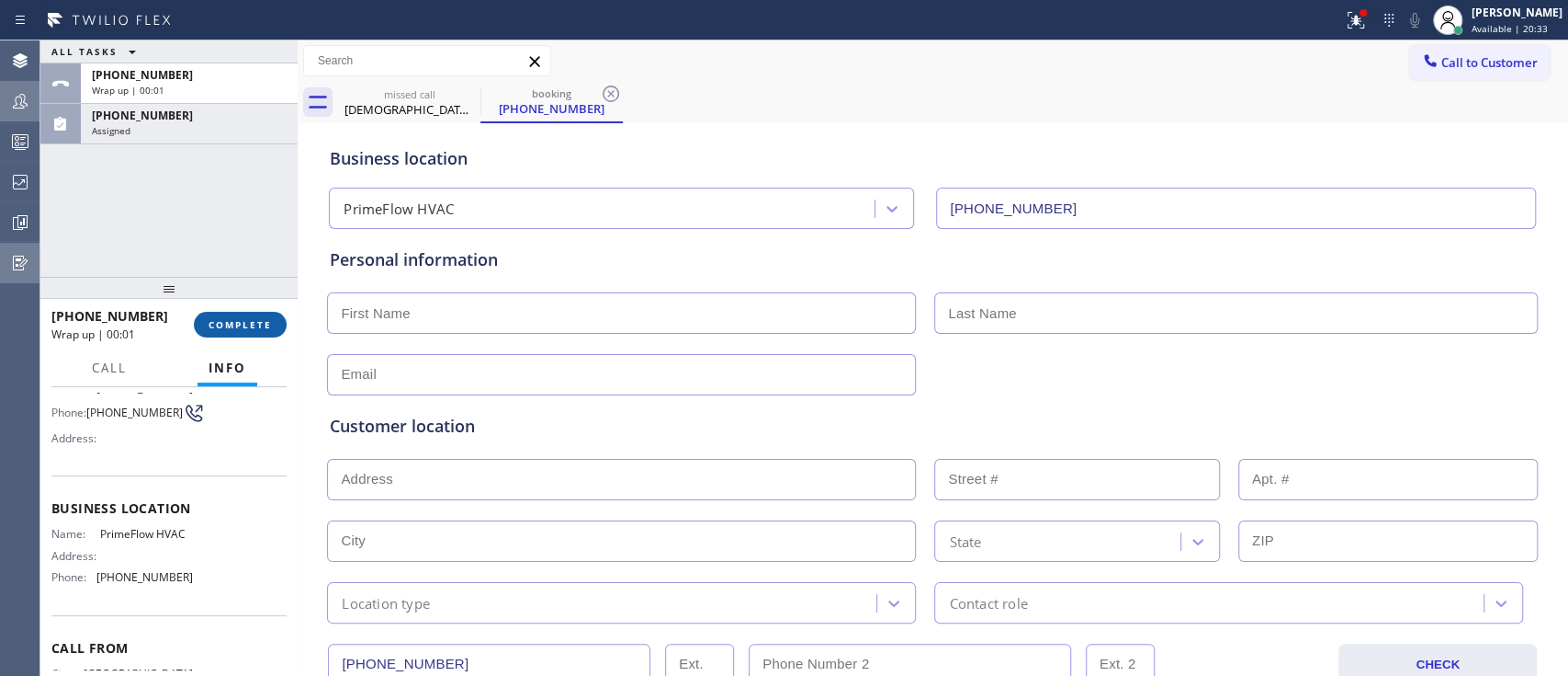
click at [267, 314] on button "COMPLETE" at bounding box center [240, 325] width 93 height 26
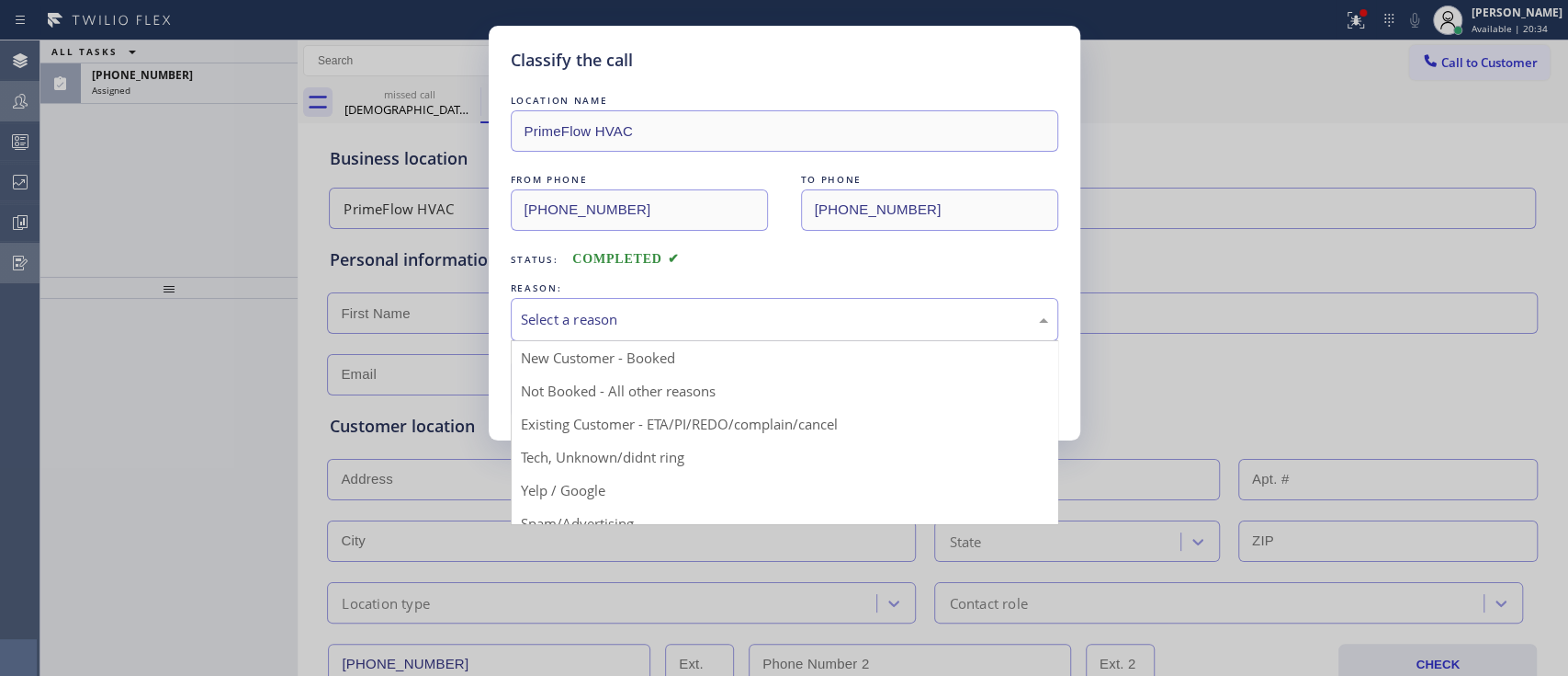
click at [603, 323] on div "Select a reason" at bounding box center [784, 319] width 528 height 21
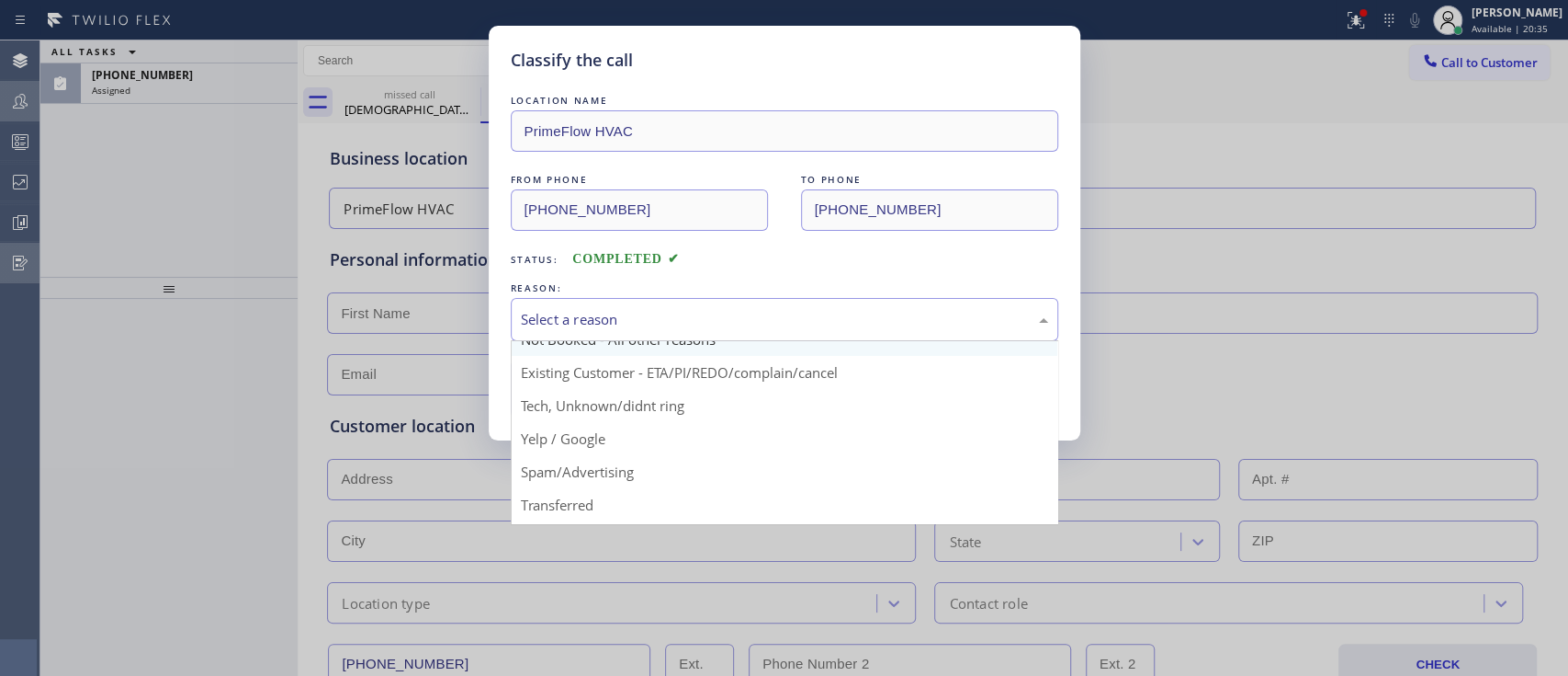
scroll to position [19, 0]
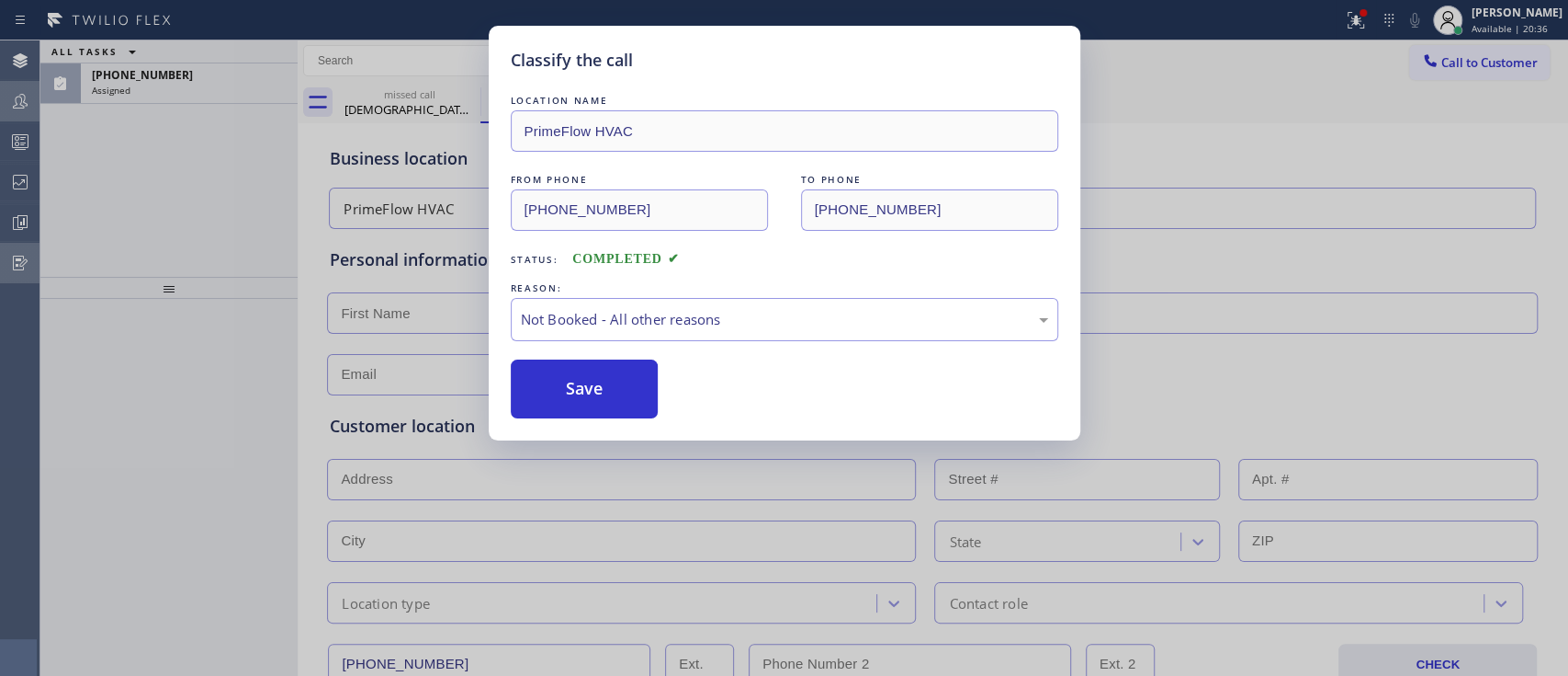
click at [605, 378] on button "Save" at bounding box center [585, 388] width 148 height 59
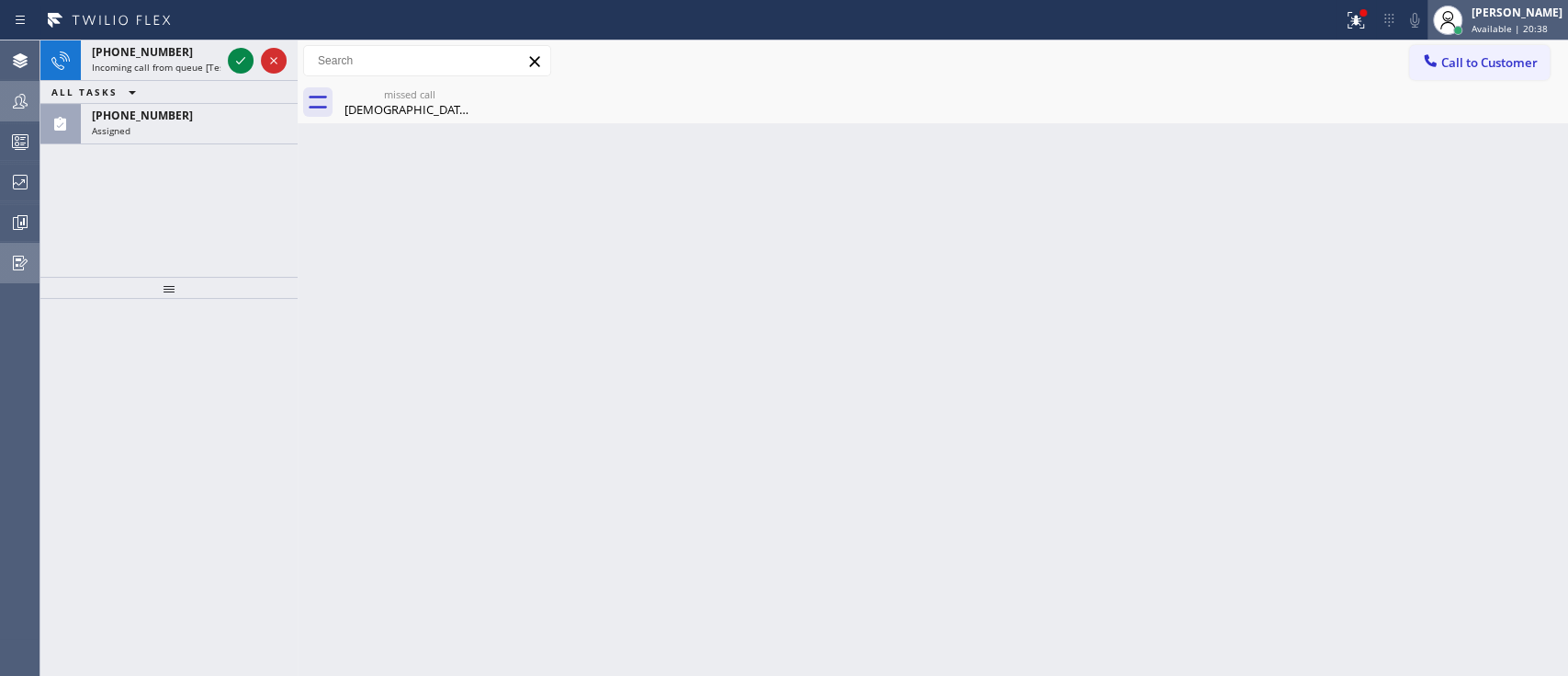
click at [1434, 37] on div at bounding box center [1447, 20] width 40 height 40
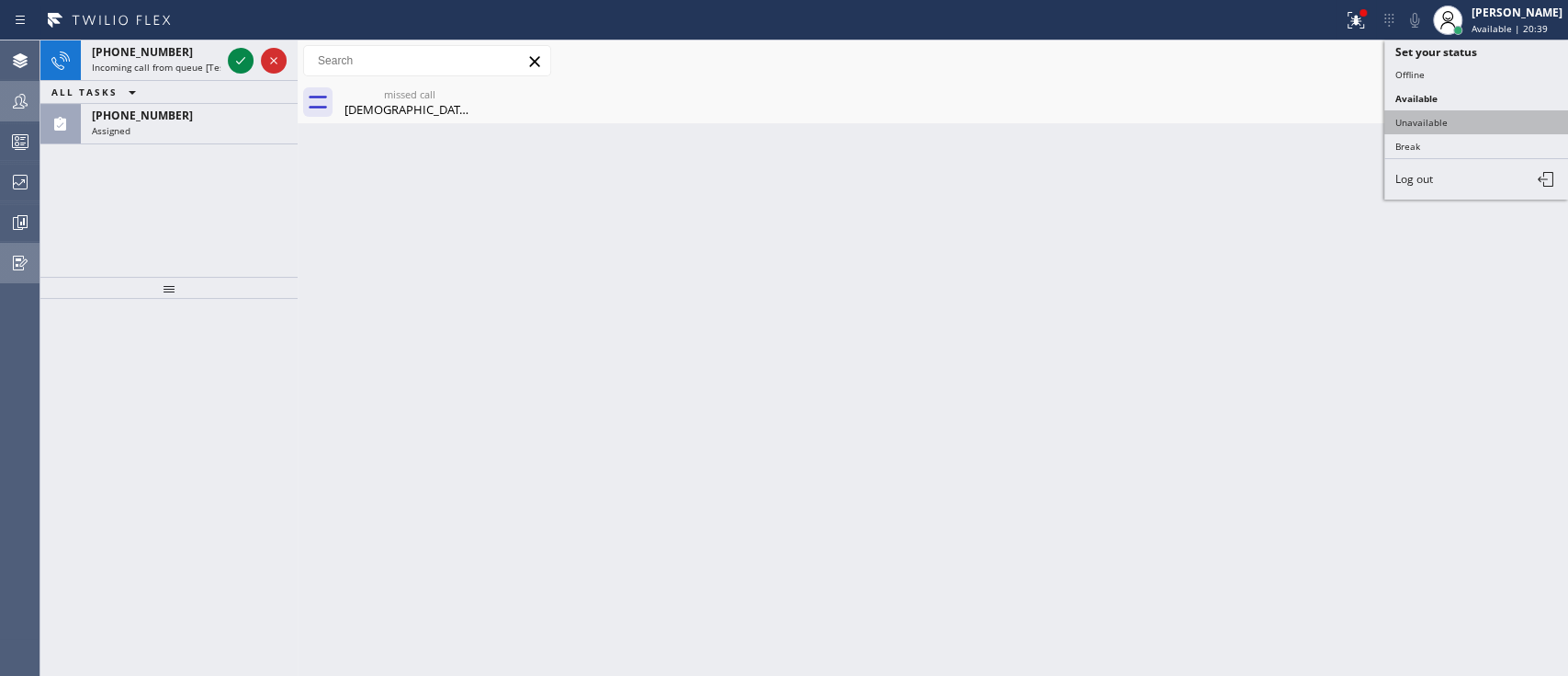
click at [1411, 122] on button "Unavailable" at bounding box center [1476, 122] width 184 height 24
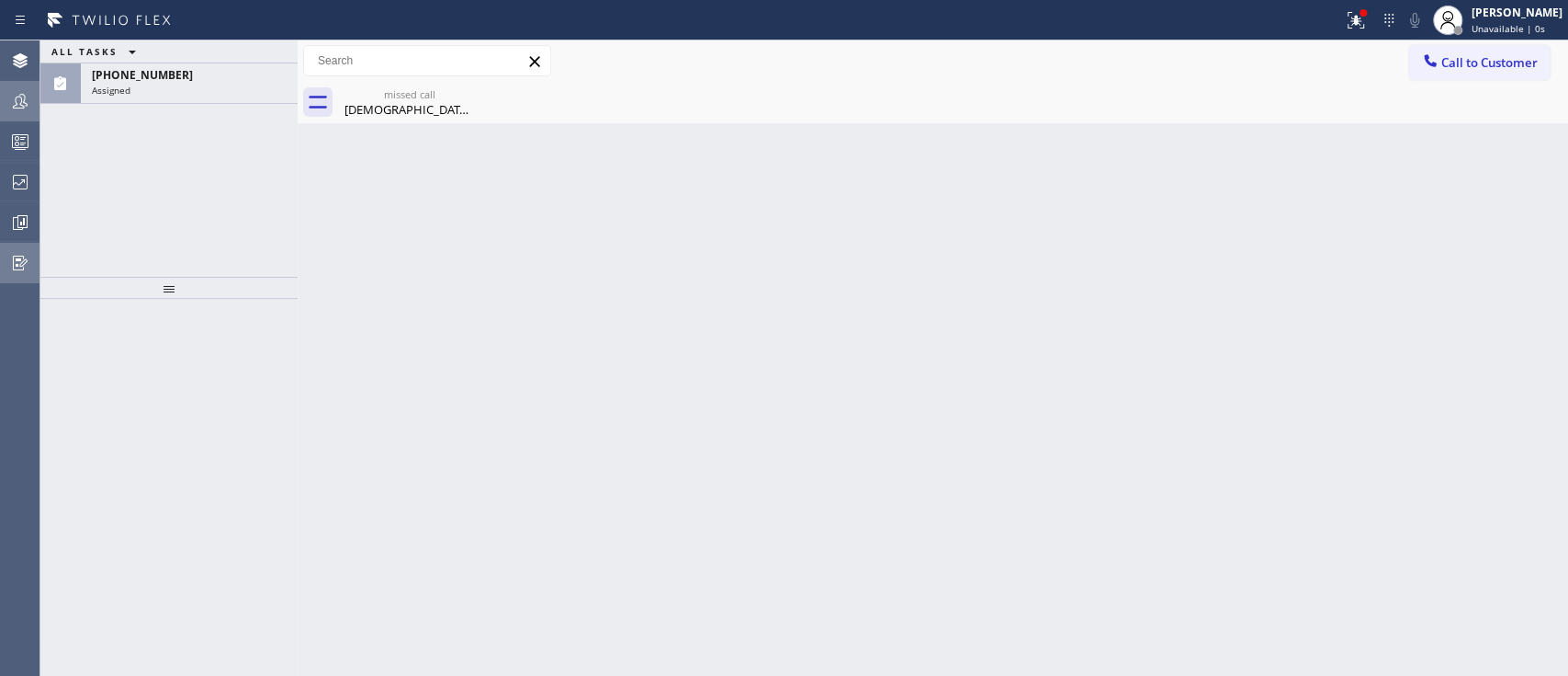
click at [230, 134] on div "ALL TASKS ALL TASKS ACTIVE TASKS TASKS IN WRAP UP [PHONE_NUMBER] Assigned" at bounding box center [168, 158] width 257 height 236
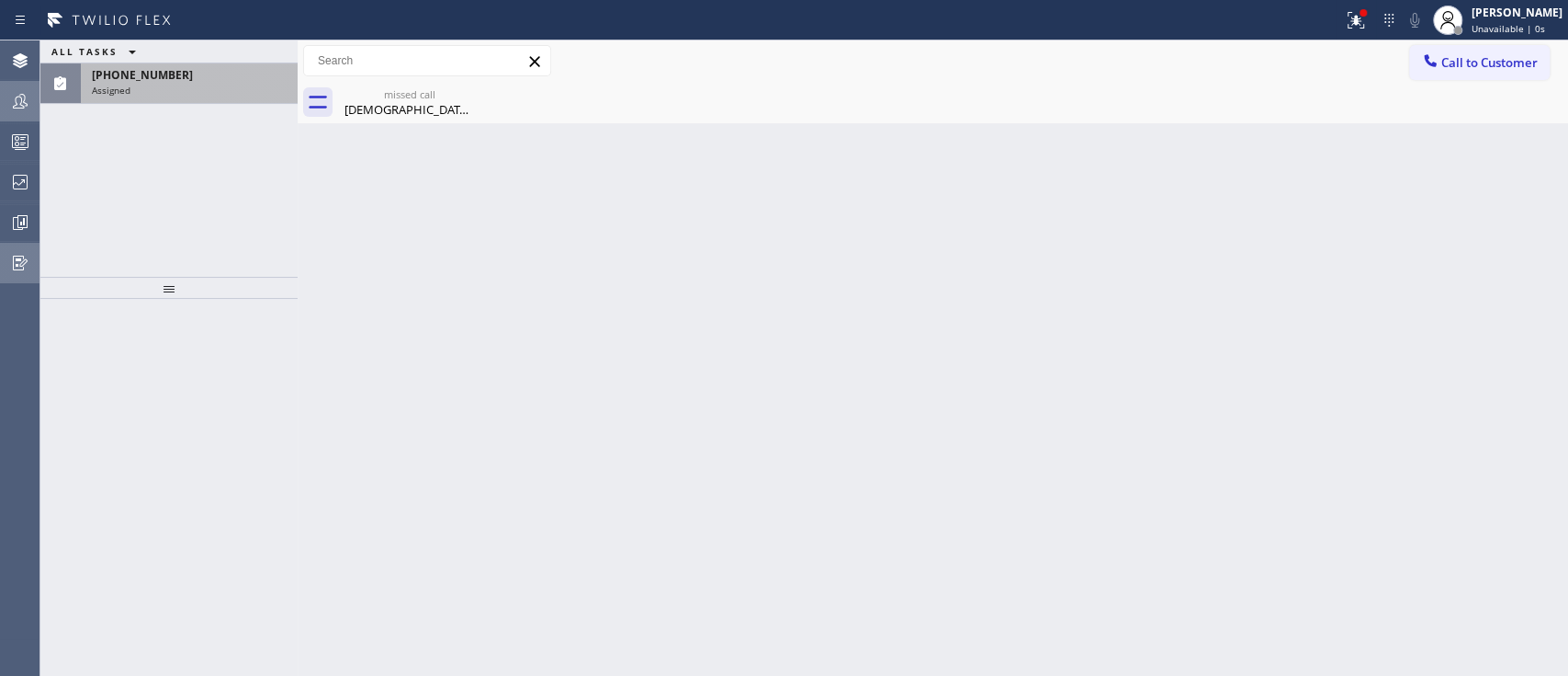
click at [205, 93] on div "Assigned" at bounding box center [189, 90] width 195 height 13
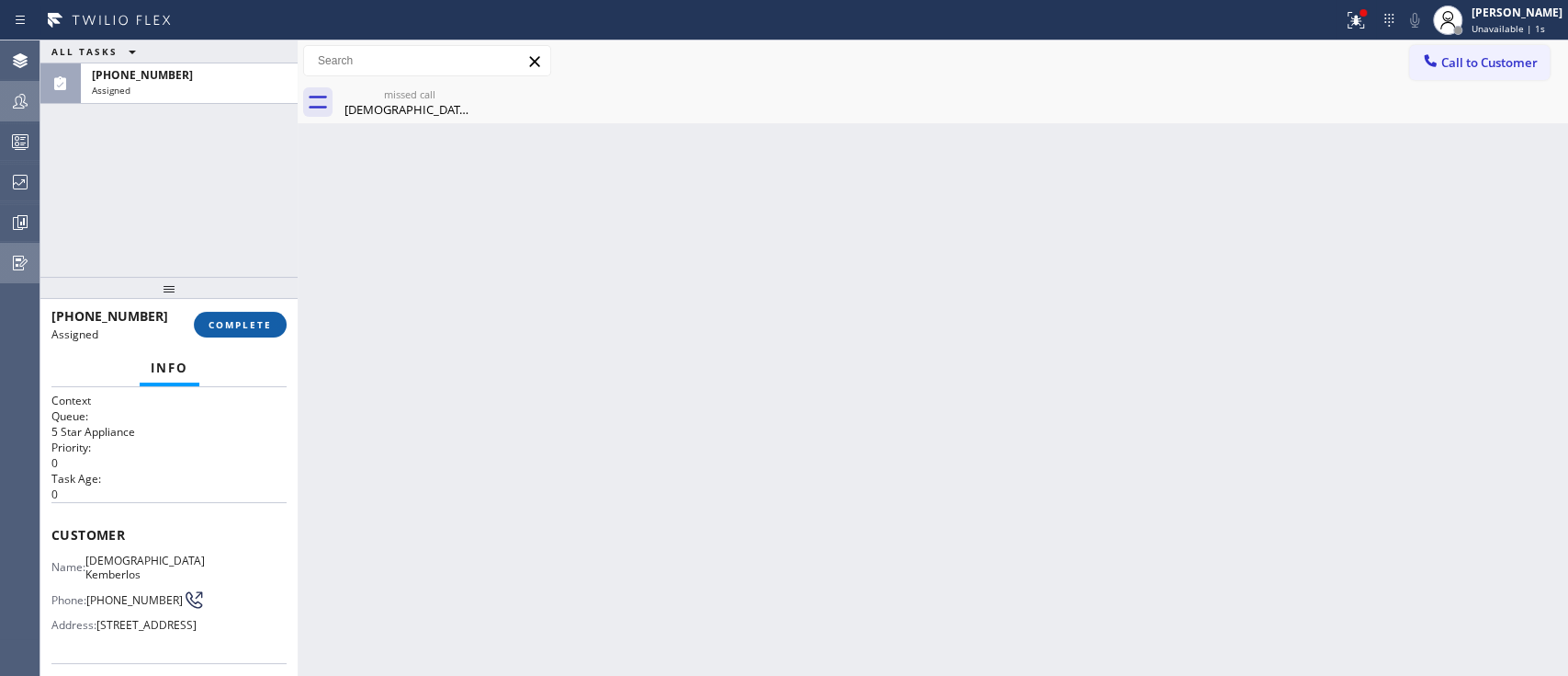
click at [271, 332] on button "COMPLETE" at bounding box center [240, 325] width 93 height 26
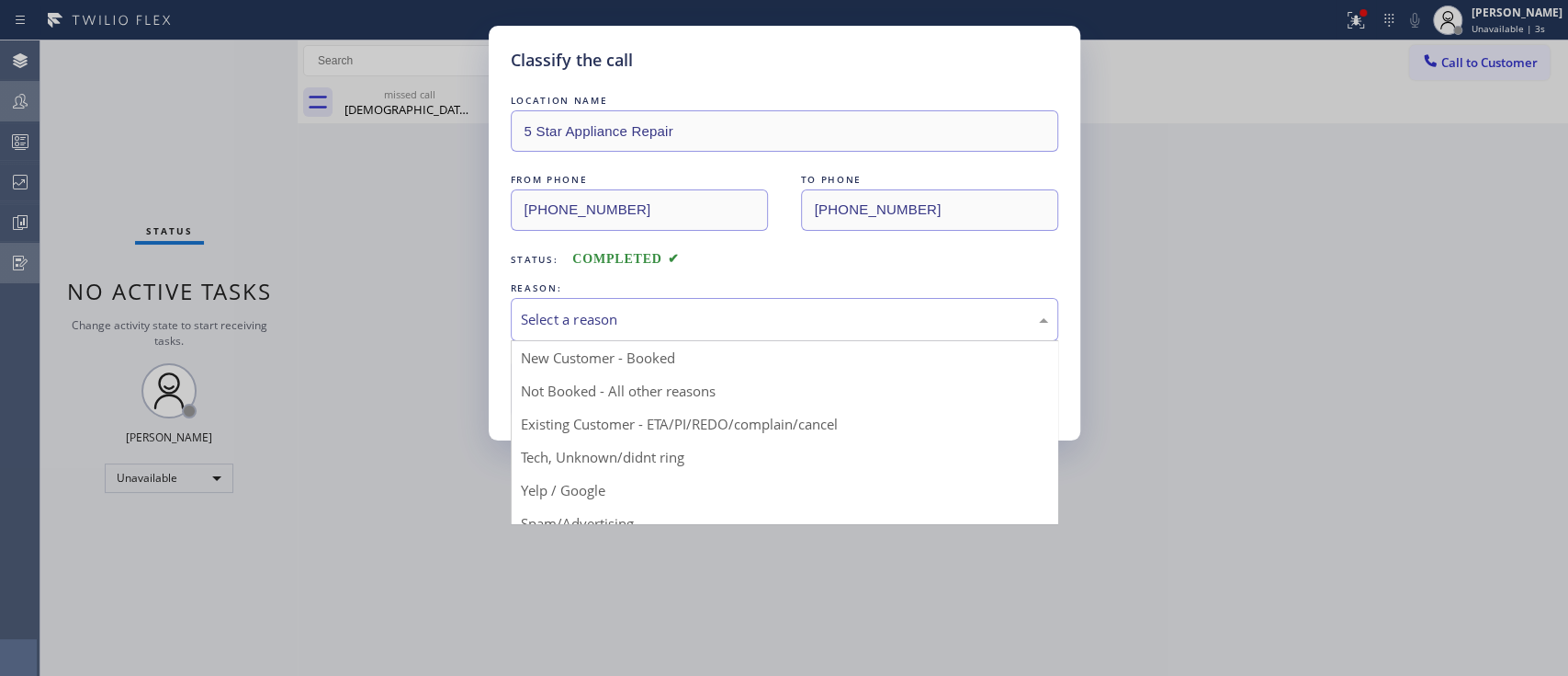
click at [632, 305] on div "Select a reason" at bounding box center [784, 319] width 548 height 43
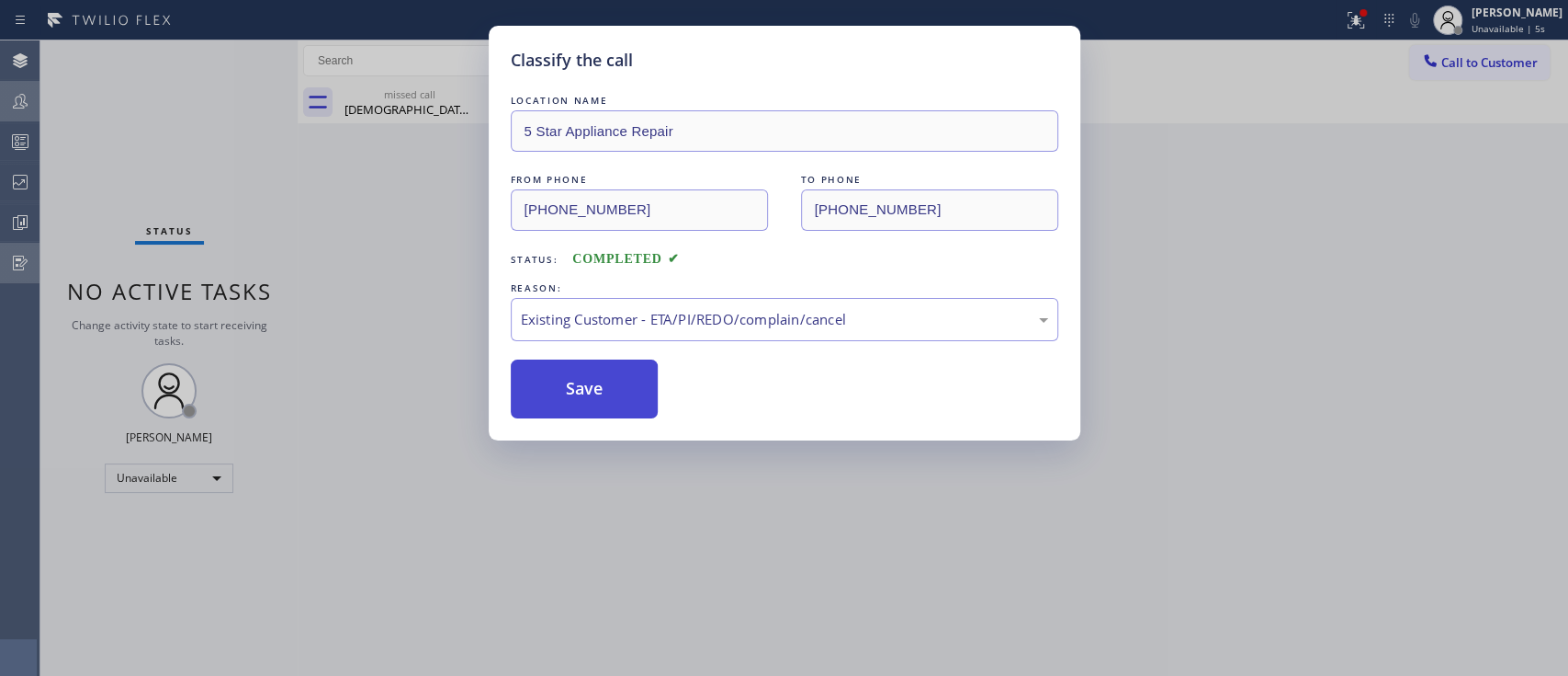
click at [609, 402] on button "Save" at bounding box center [585, 388] width 148 height 59
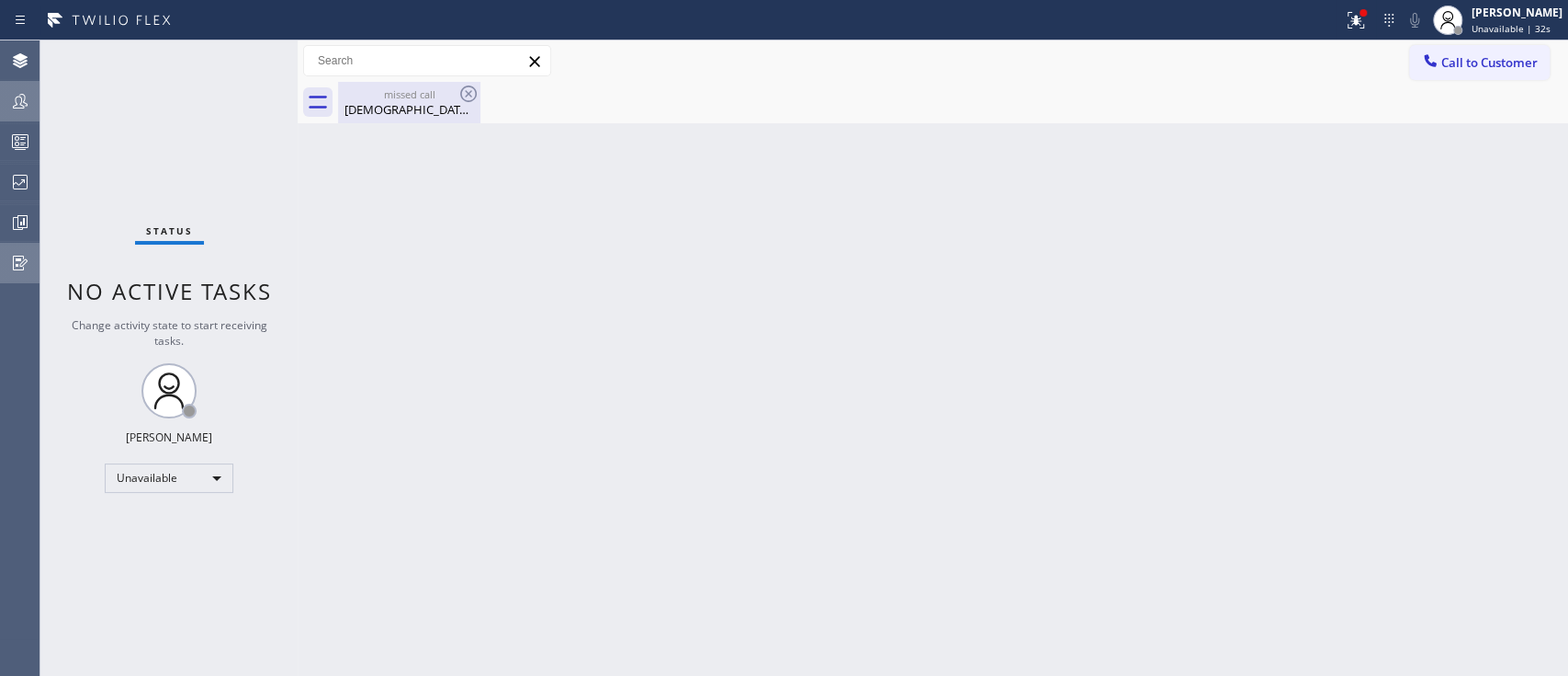
click at [398, 117] on div "[DEMOGRAPHIC_DATA] Kemberlos" at bounding box center [409, 109] width 139 height 17
click at [2, 137] on div at bounding box center [20, 142] width 40 height 22
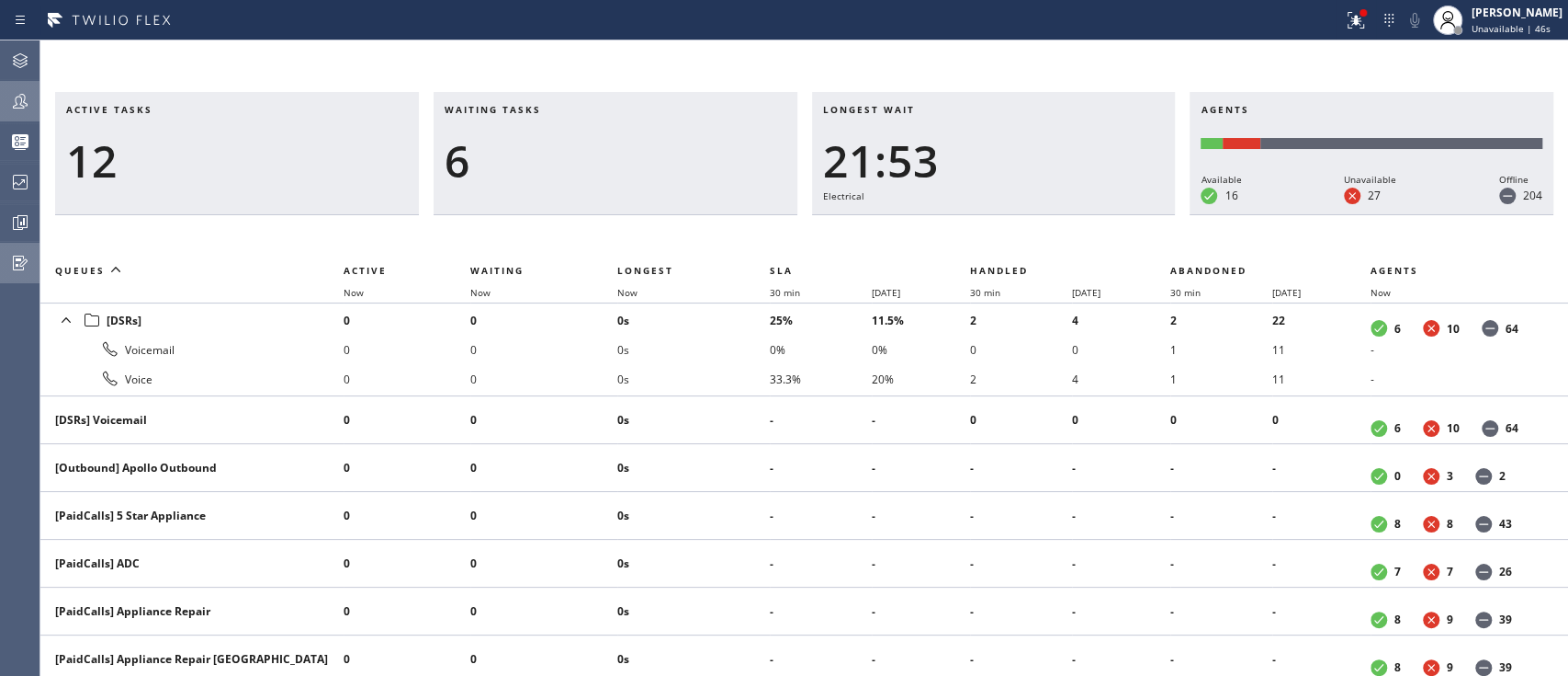
click at [17, 53] on icon at bounding box center [20, 61] width 22 height 22
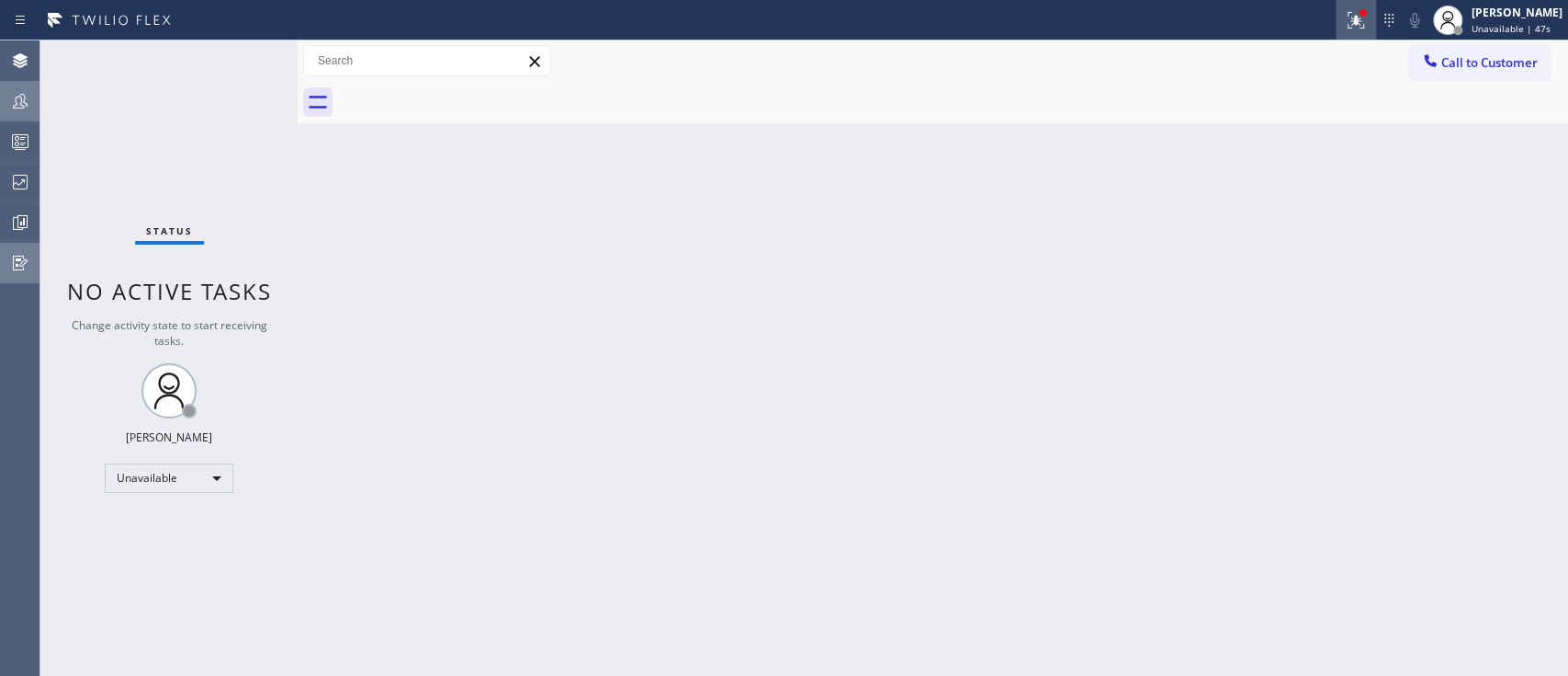
click at [1345, 26] on icon at bounding box center [1356, 20] width 22 height 22
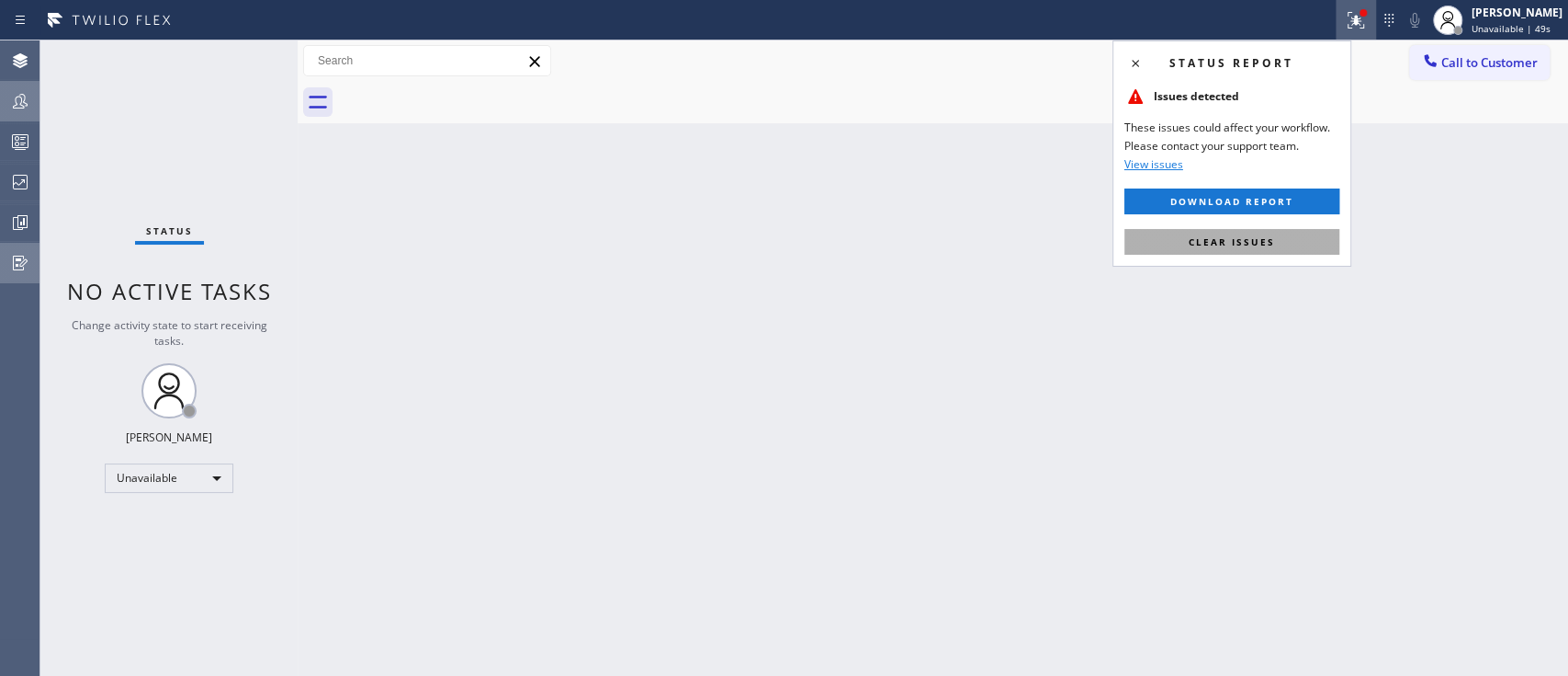
click at [1252, 241] on span "Clear issues" at bounding box center [1231, 241] width 86 height 13
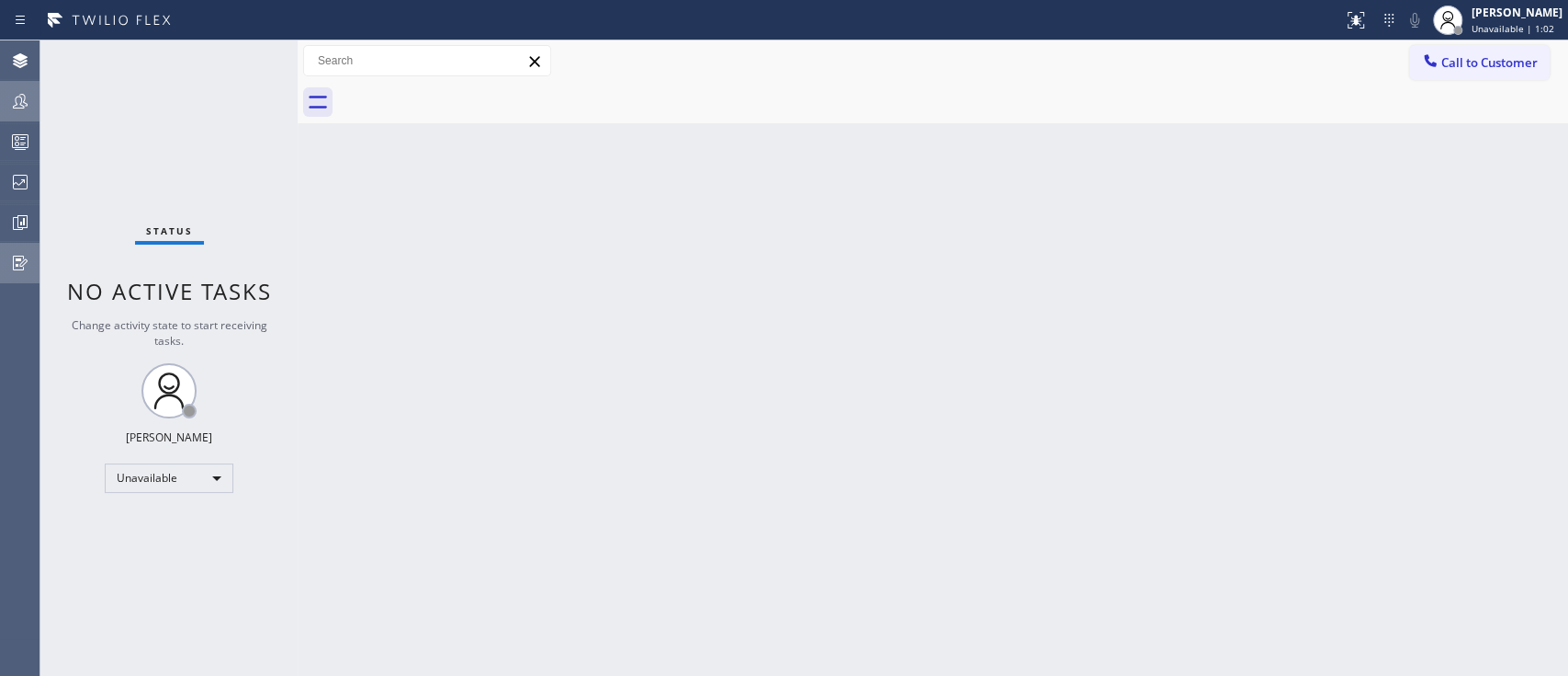
click at [1415, 344] on div "Back to Dashboard Change Sender ID Customers Technicians Select a contact Outbo…" at bounding box center [932, 357] width 1270 height 635
click at [196, 487] on div "Unavailable" at bounding box center [169, 477] width 129 height 29
click at [194, 521] on li "Available" at bounding box center [168, 524] width 125 height 22
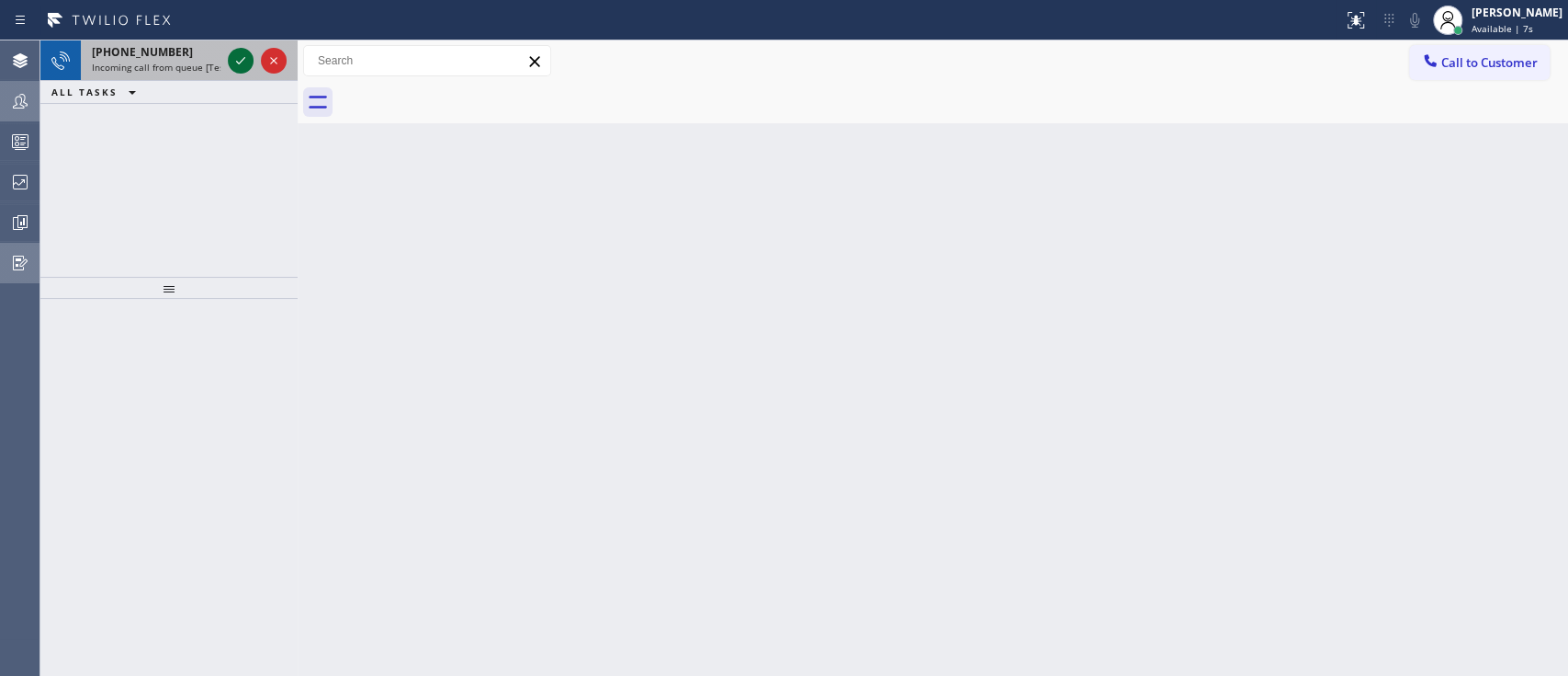
click at [239, 72] on button at bounding box center [241, 61] width 26 height 26
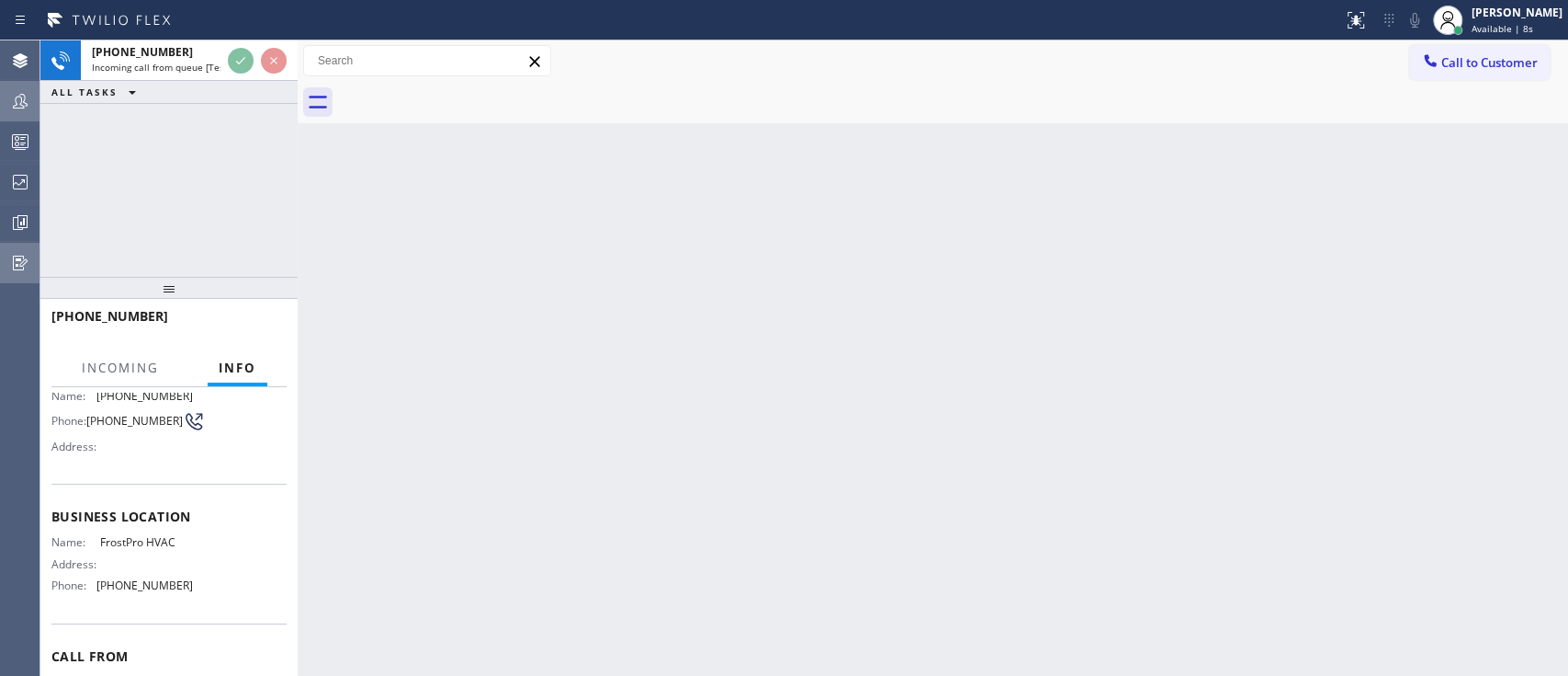
scroll to position [136, 0]
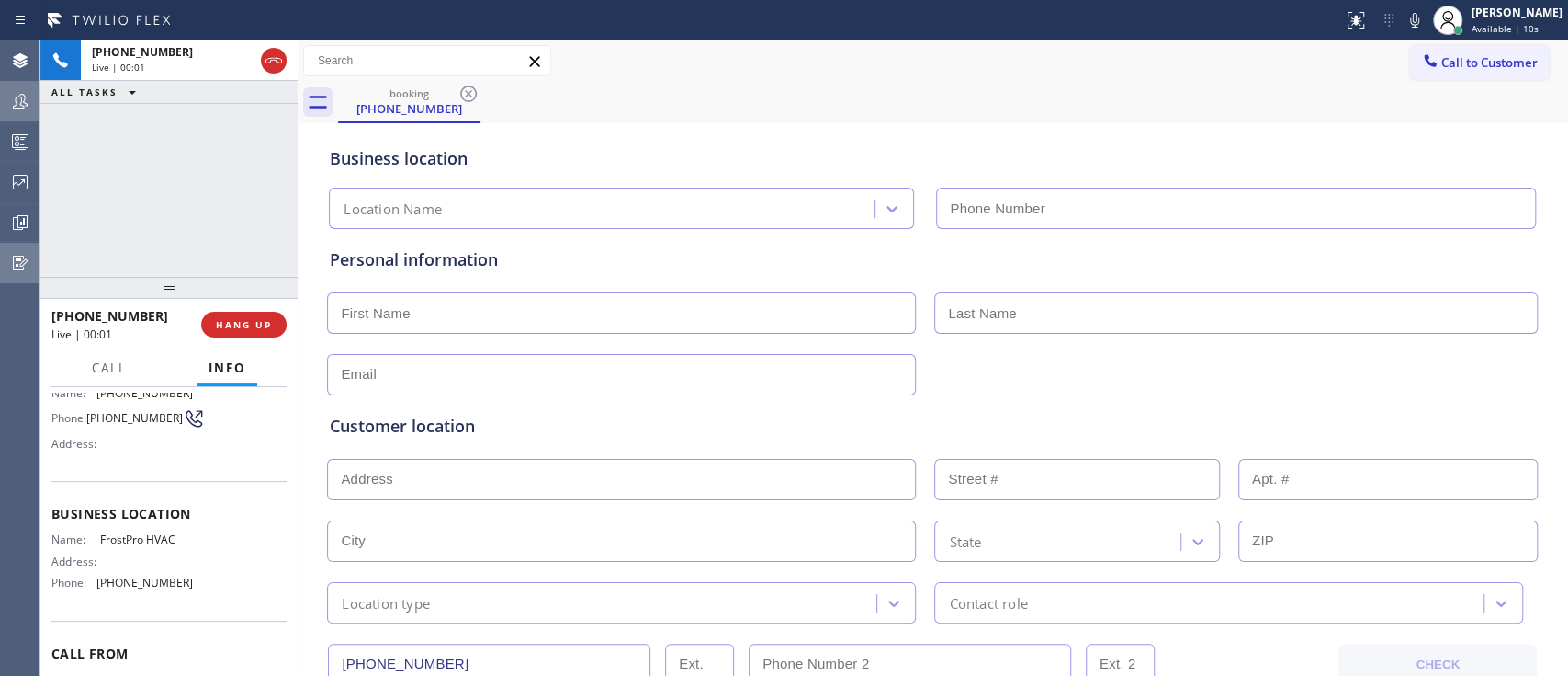
type input "[PHONE_NUMBER]"
click at [235, 324] on span "HANG UP" at bounding box center [244, 324] width 56 height 13
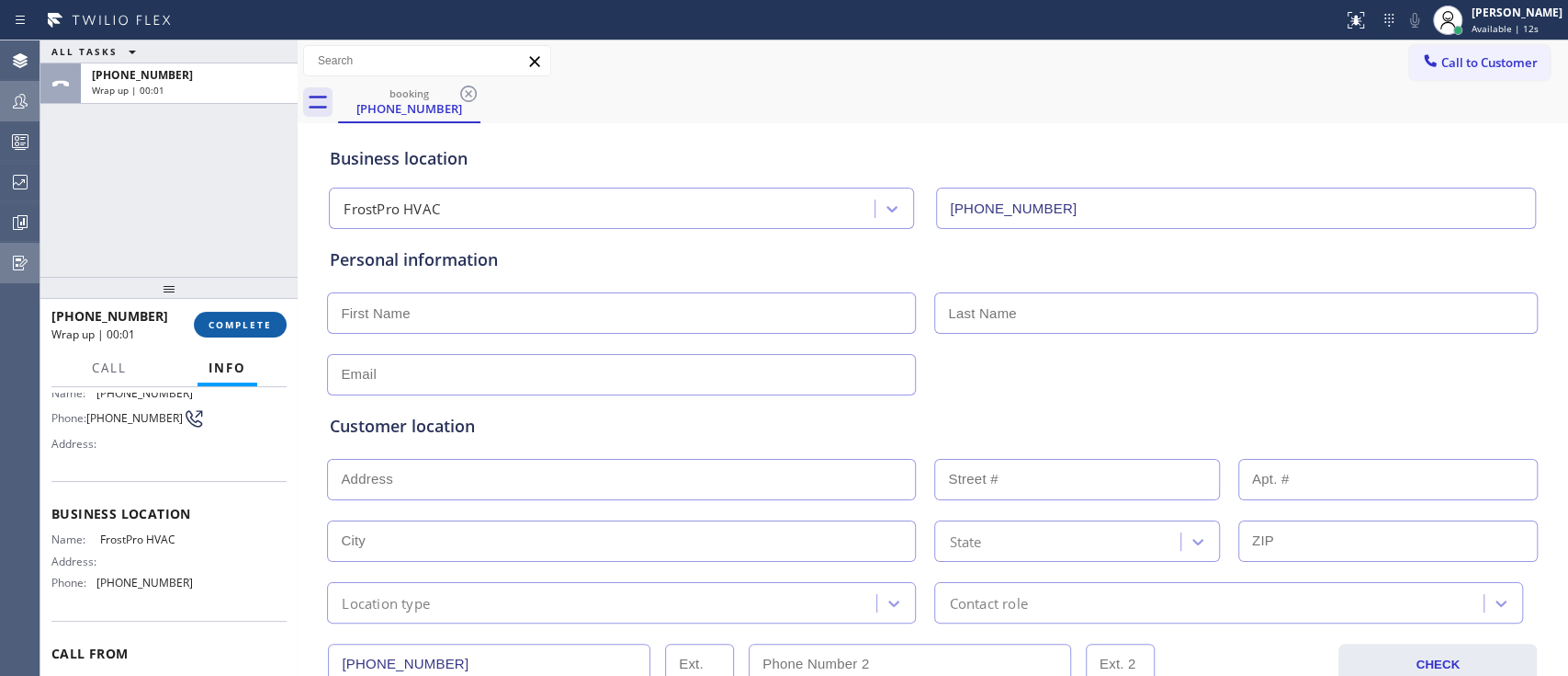
click at [235, 324] on span "COMPLETE" at bounding box center [240, 324] width 63 height 13
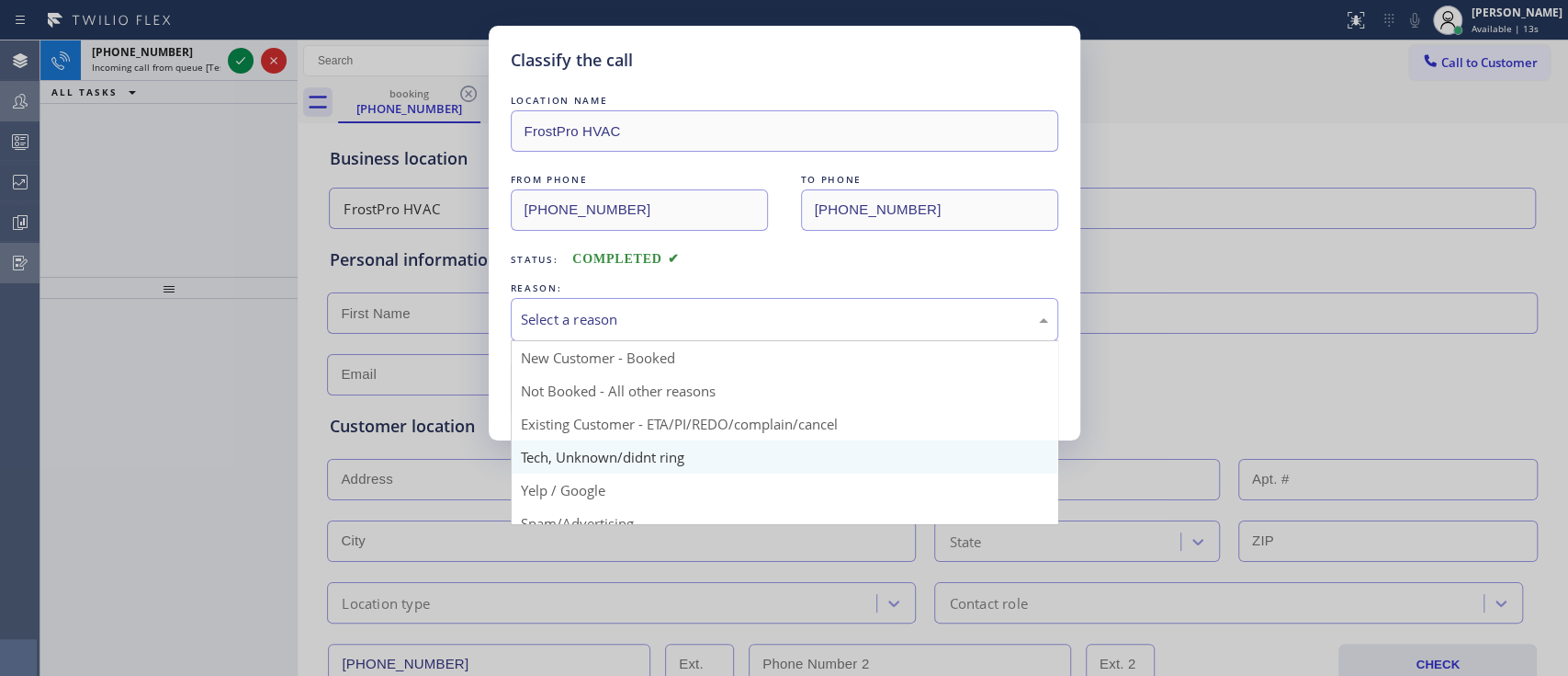
drag, startPoint x: 621, startPoint y: 322, endPoint x: 639, endPoint y: 442, distance: 121.3
click at [639, 341] on div "Select a reason New Customer - Booked Not Booked - All other reasons Existing C…" at bounding box center [784, 319] width 548 height 43
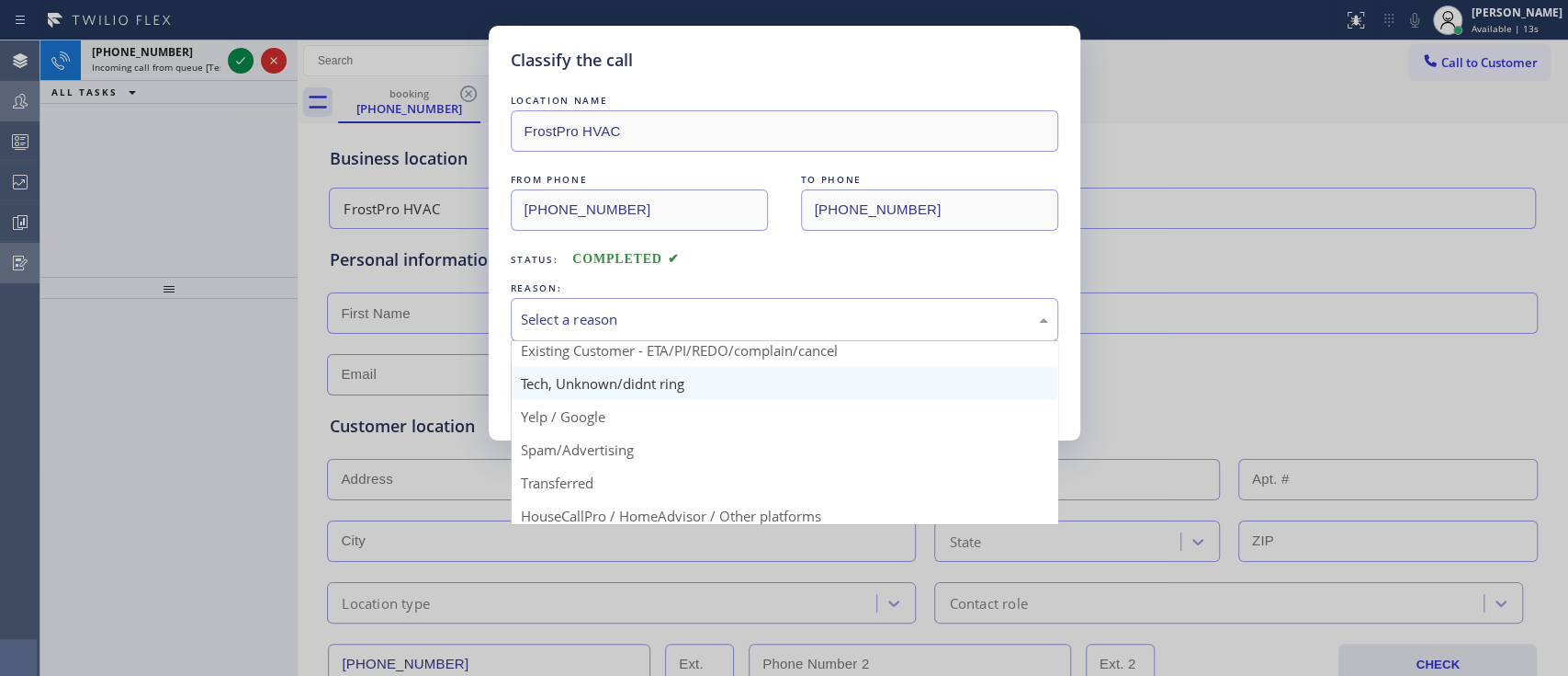
scroll to position [74, 0]
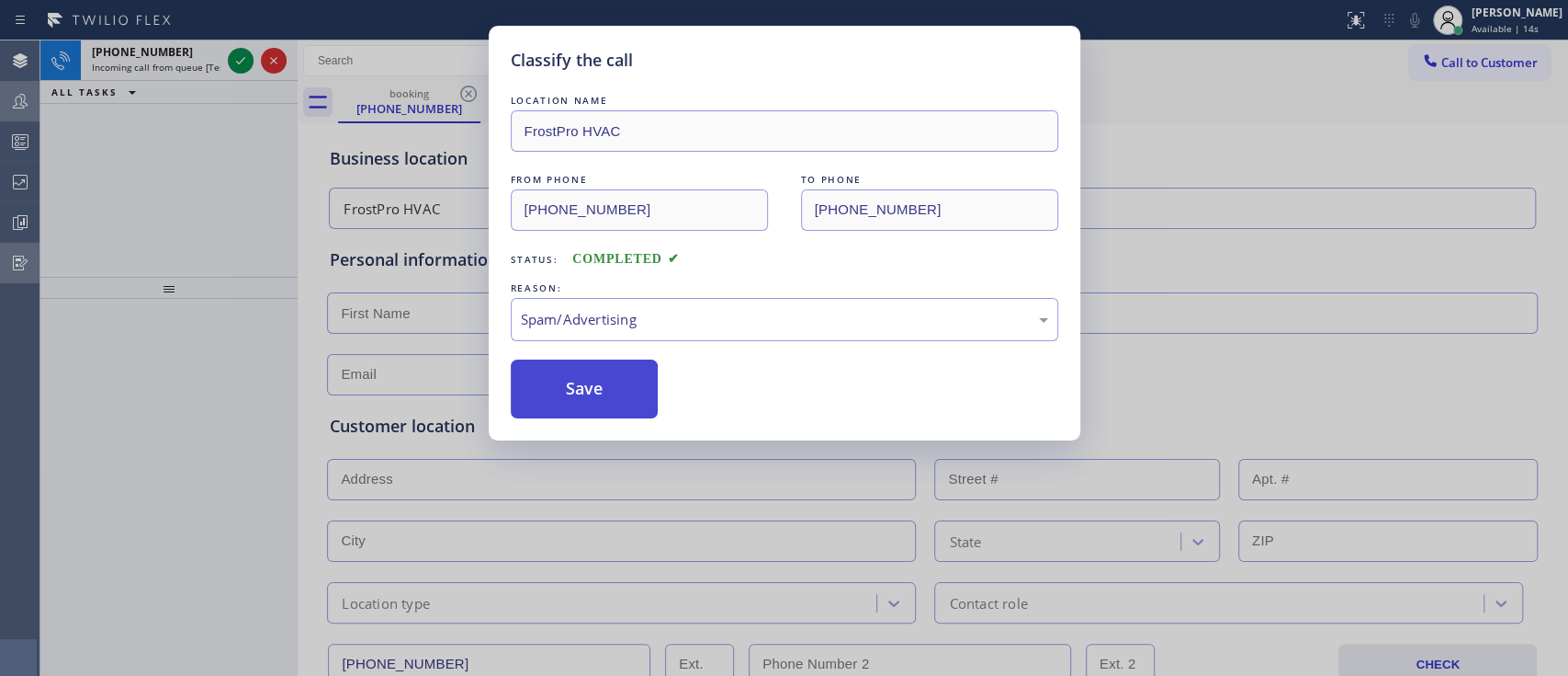
drag, startPoint x: 639, startPoint y: 442, endPoint x: 582, endPoint y: 398, distance: 72.0
click at [582, 398] on button "Save" at bounding box center [585, 388] width 148 height 59
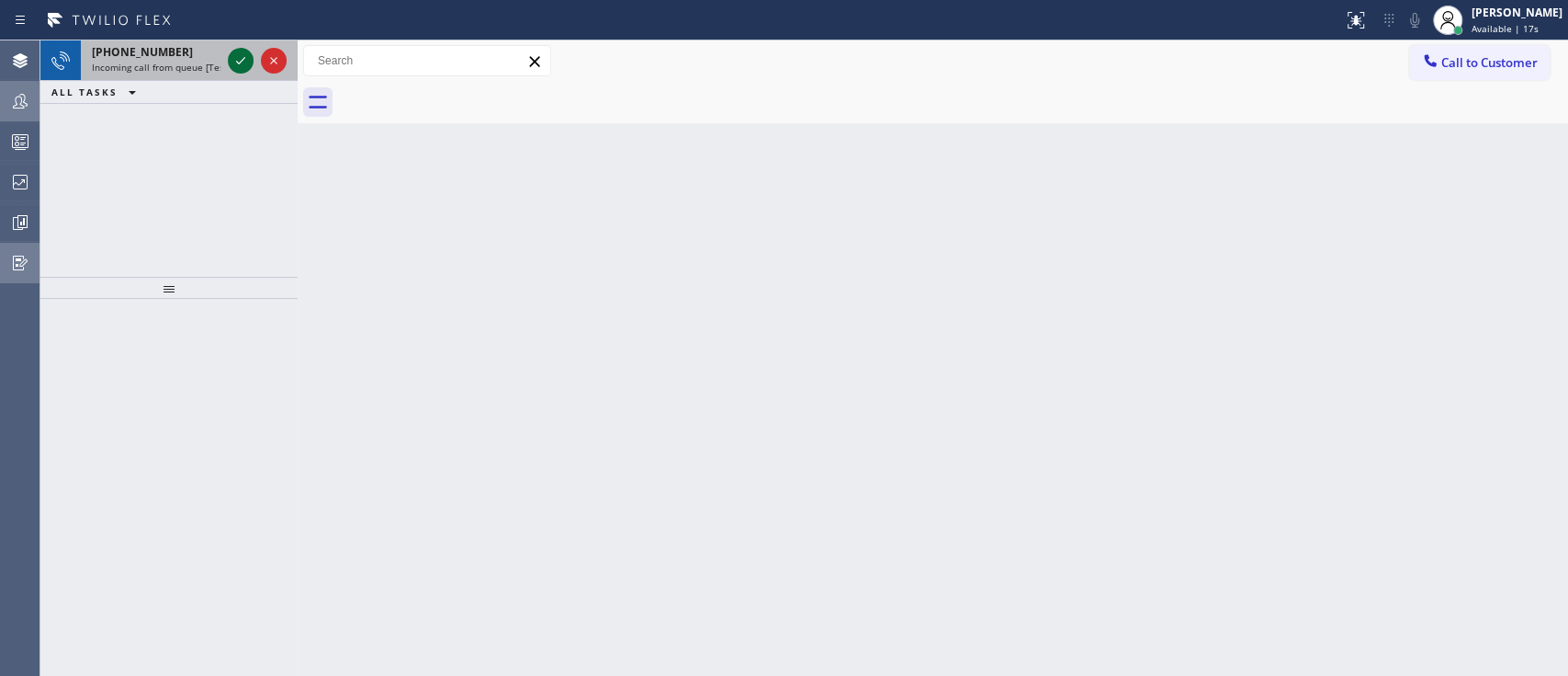
click at [236, 64] on icon at bounding box center [241, 61] width 22 height 22
click at [236, 48] on button at bounding box center [241, 61] width 26 height 26
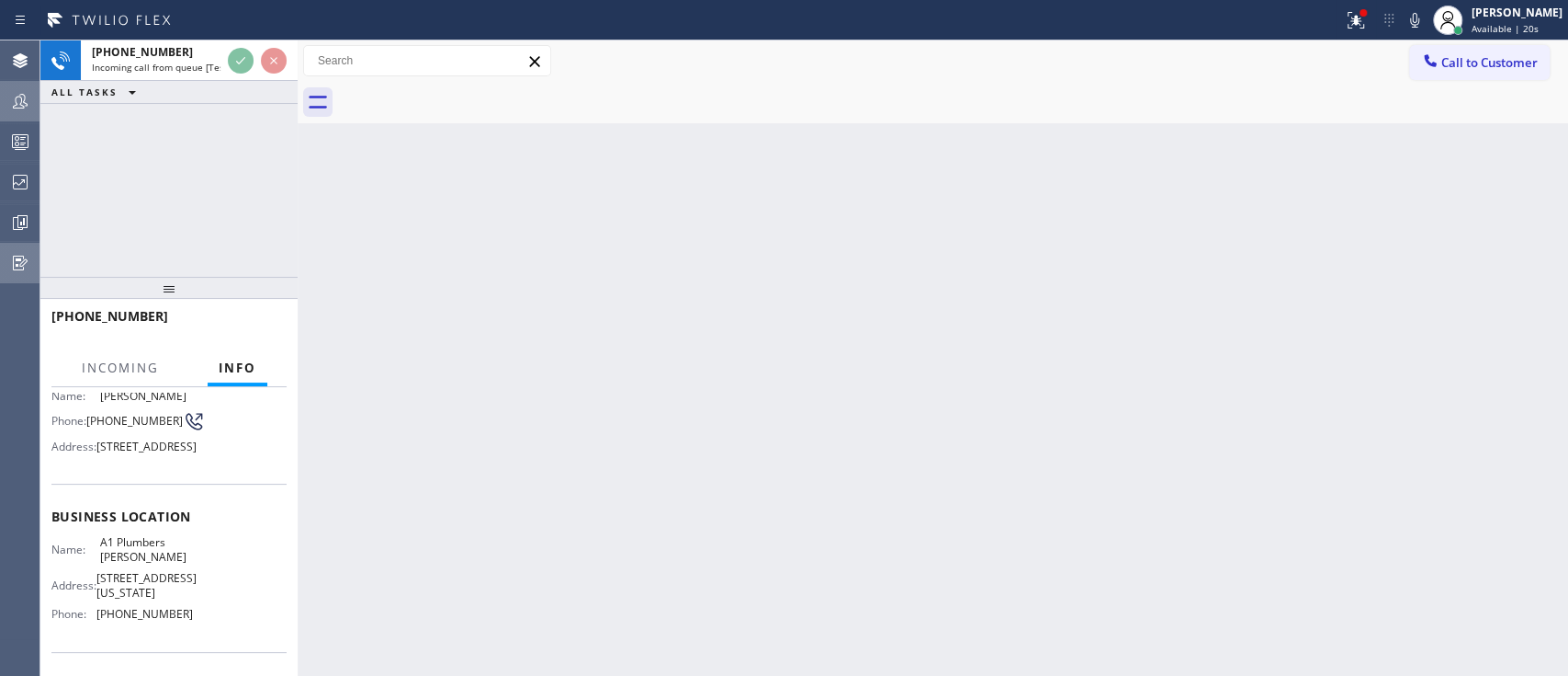
scroll to position [164, 0]
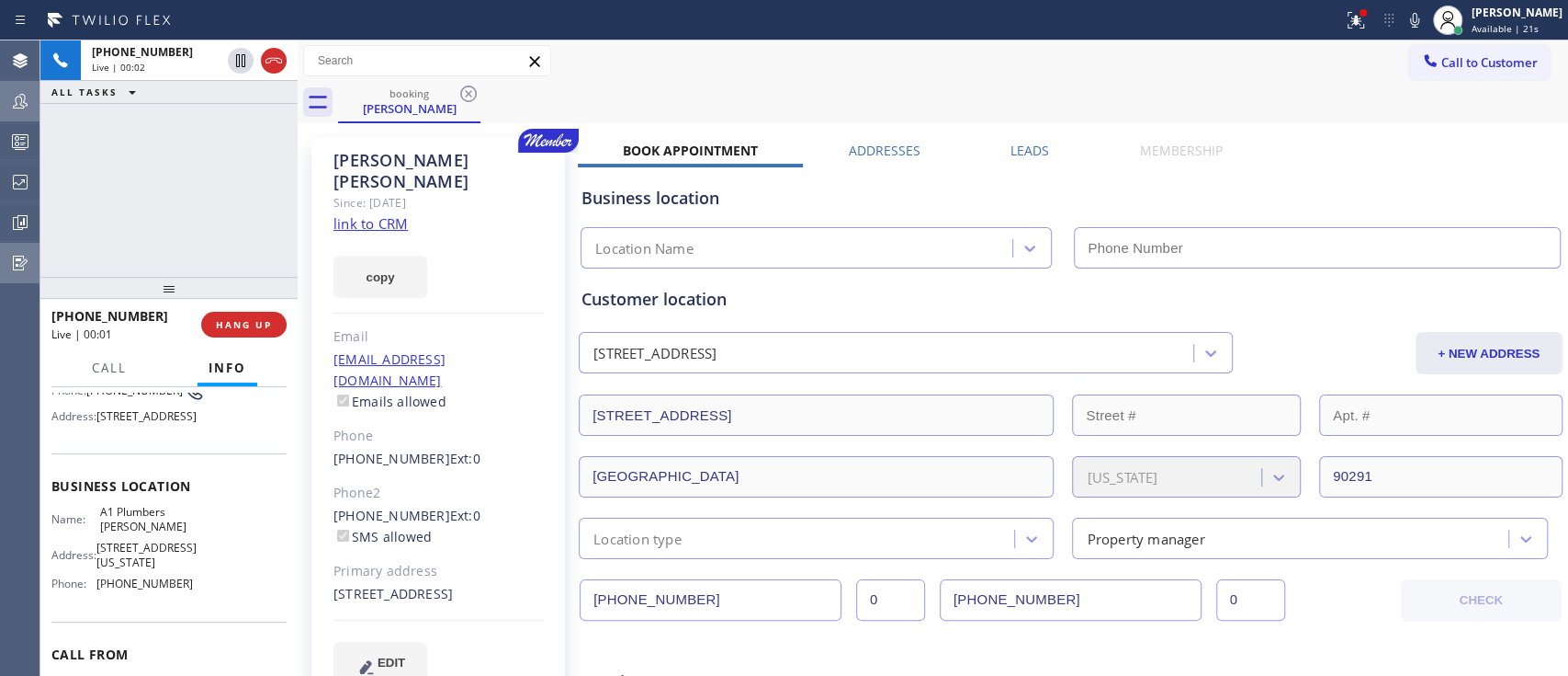
type input "[PHONE_NUMBER]"
click at [373, 214] on link "link to CRM" at bounding box center [371, 223] width 74 height 18
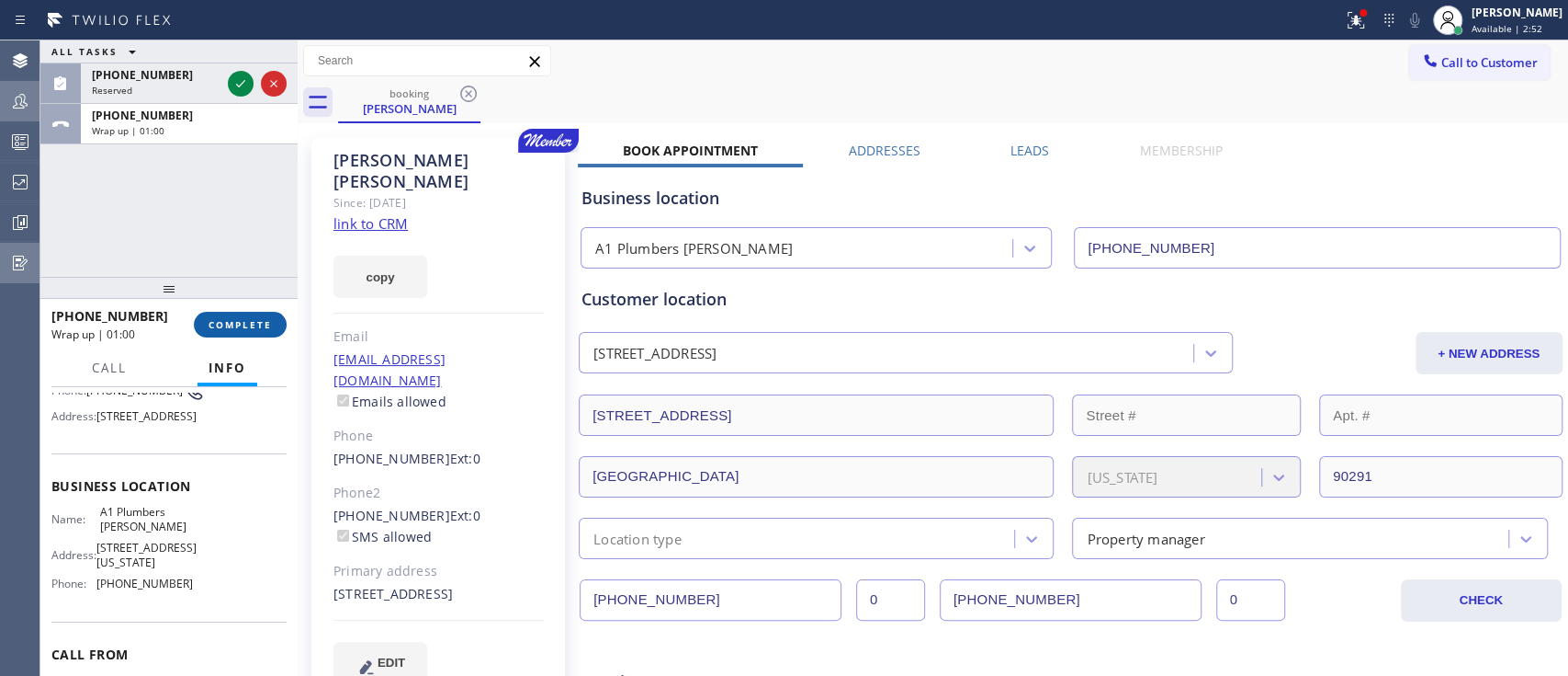
click at [264, 320] on span "COMPLETE" at bounding box center [240, 324] width 63 height 13
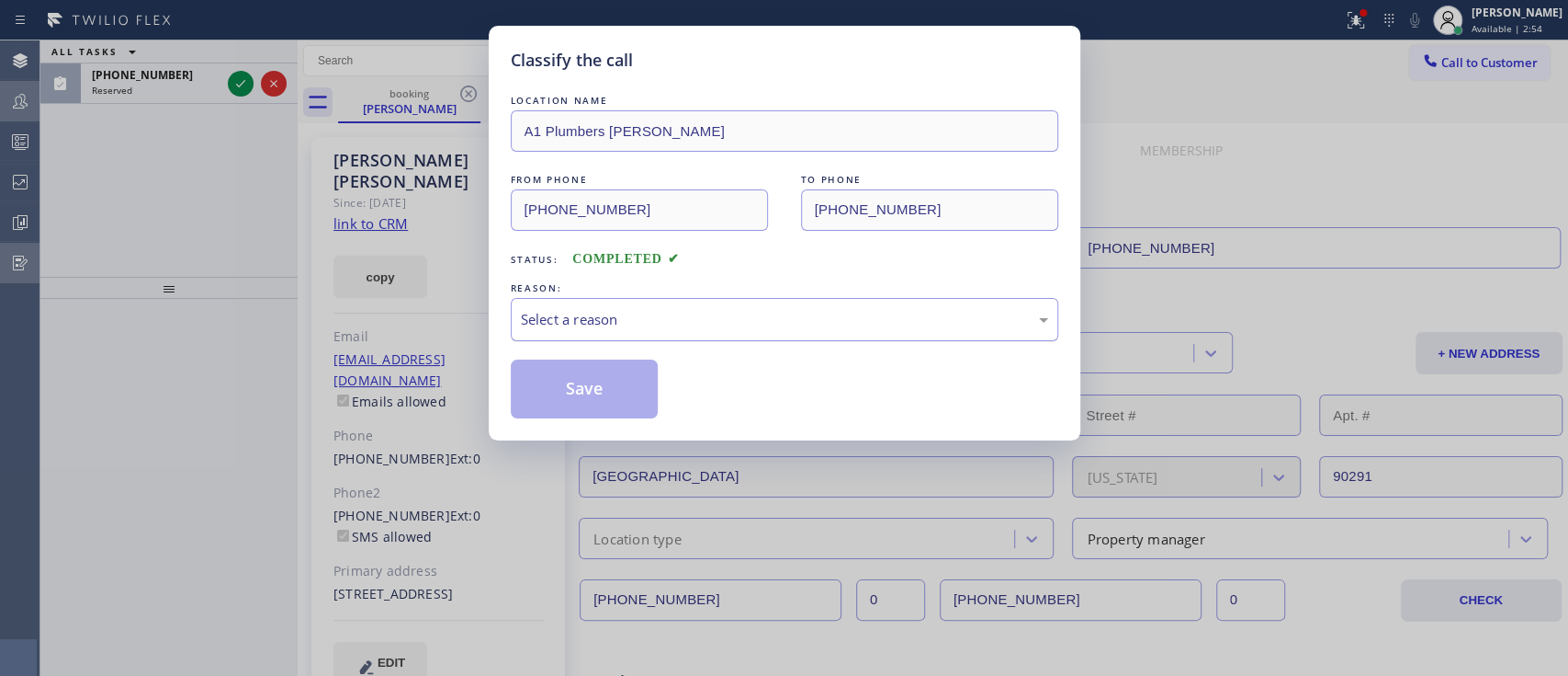
click at [642, 321] on div "Select a reason" at bounding box center [784, 319] width 528 height 21
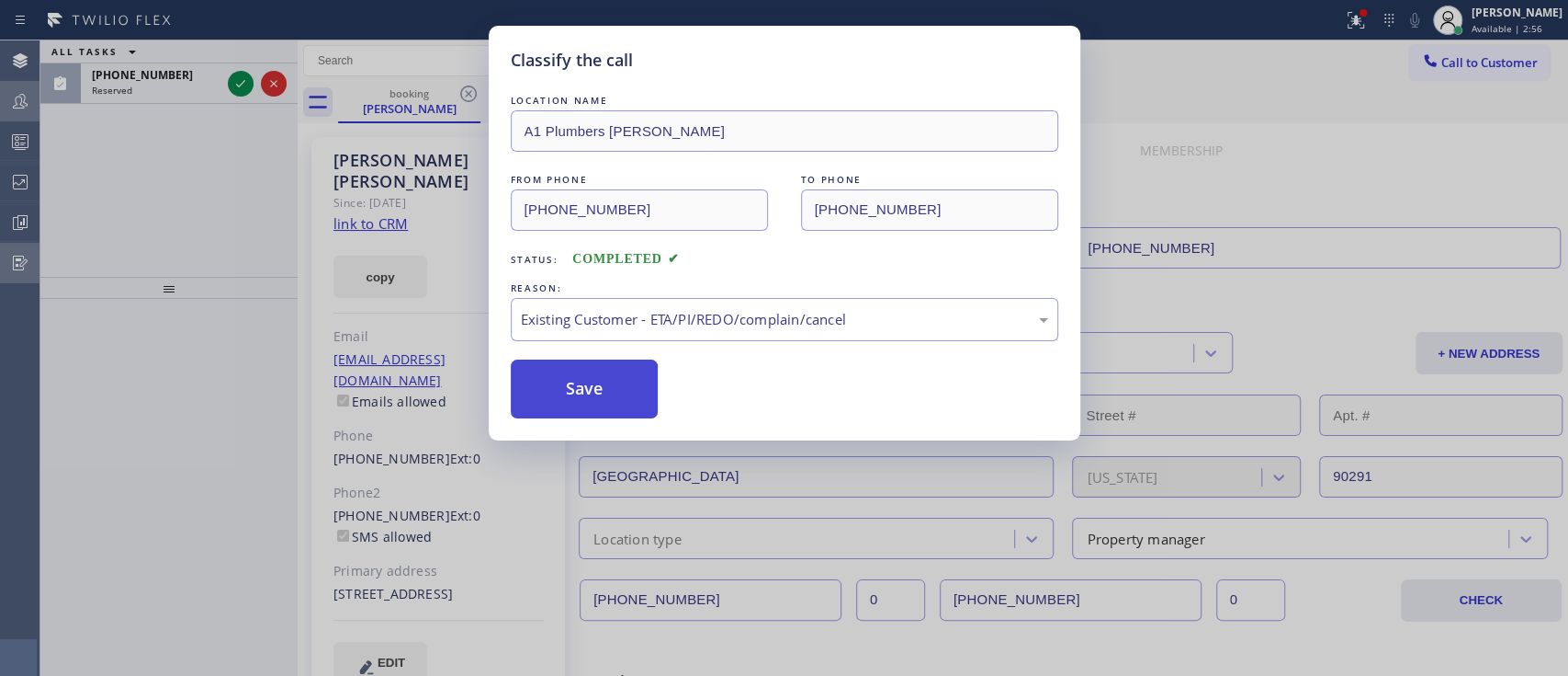
click at [626, 406] on button "Save" at bounding box center [585, 388] width 148 height 59
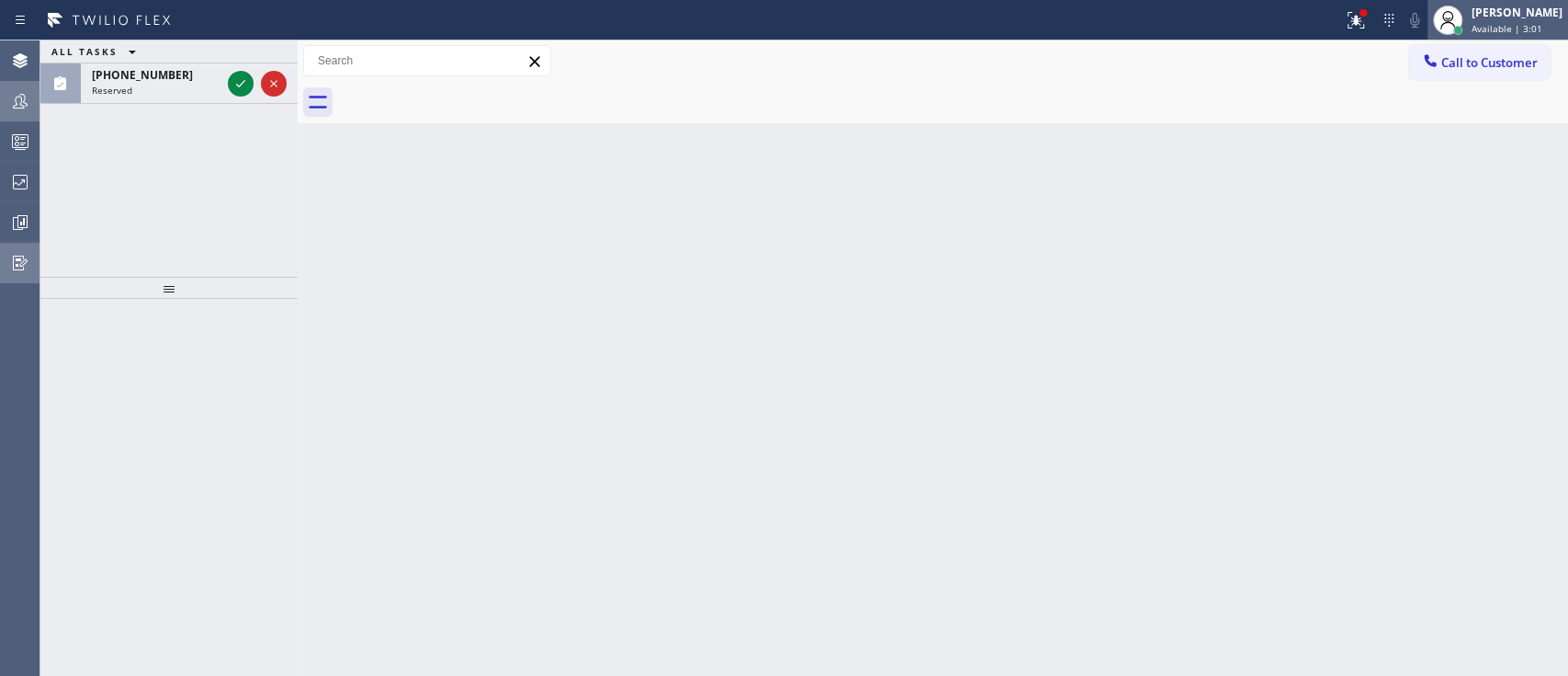
click at [1499, 34] on div "[PERSON_NAME] Available | 3:01" at bounding box center [1518, 20] width 100 height 32
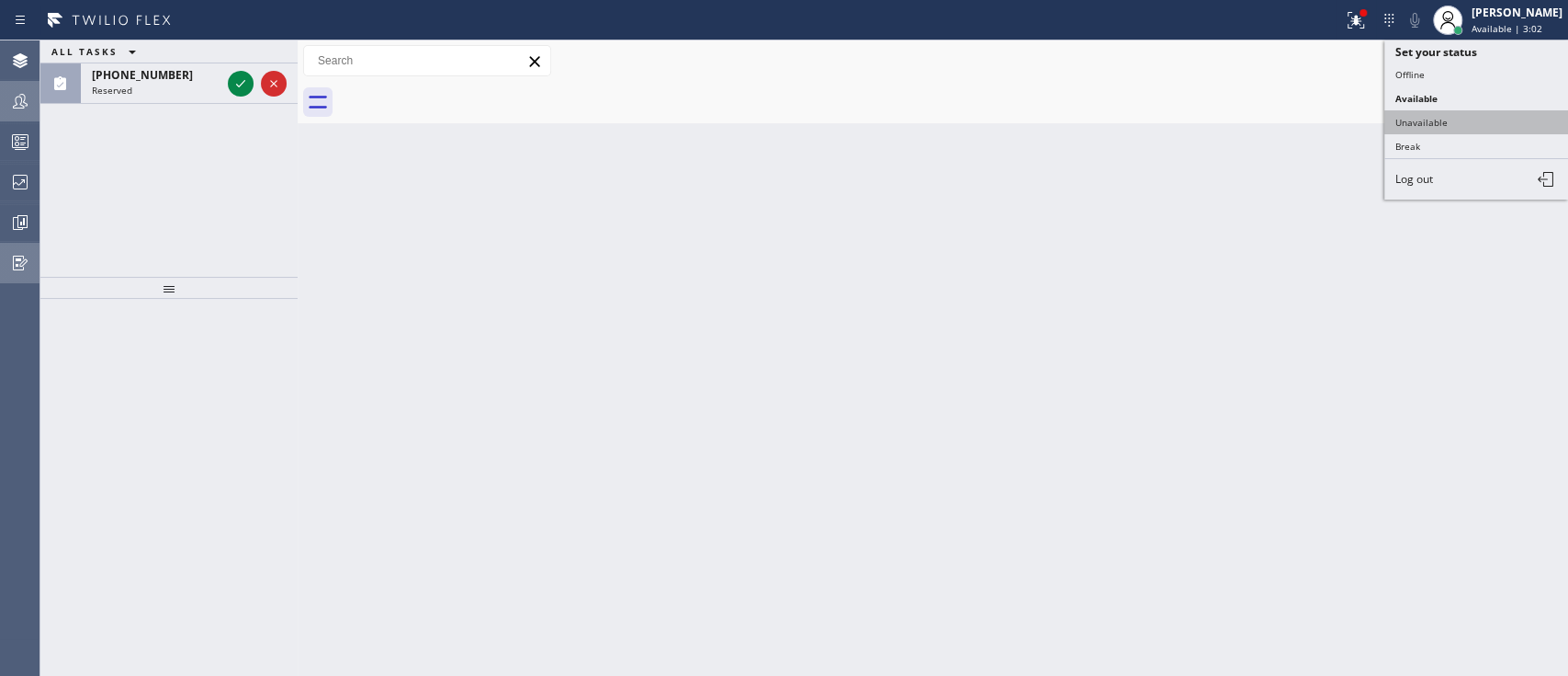
click at [1444, 122] on button "Unavailable" at bounding box center [1476, 122] width 184 height 24
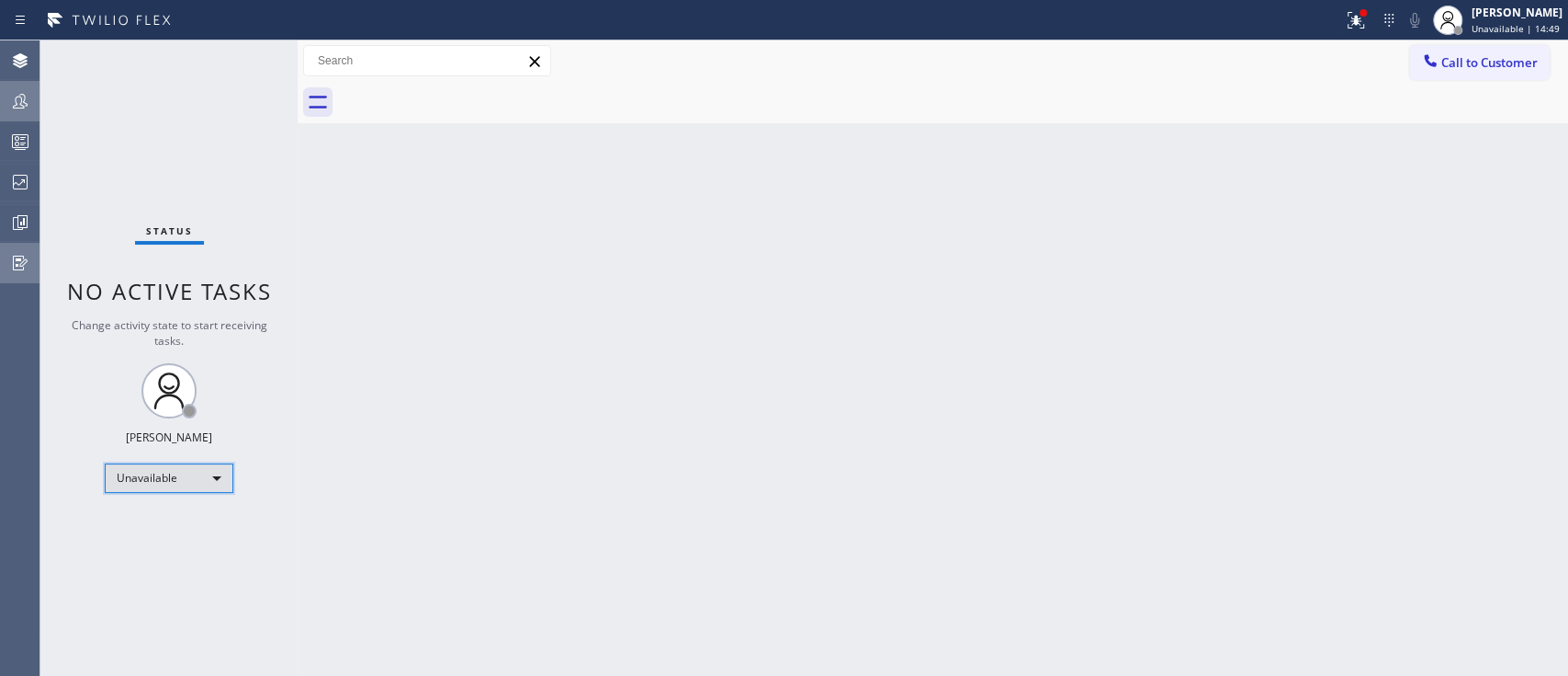
click at [205, 474] on div "Unavailable" at bounding box center [169, 477] width 129 height 29
click at [199, 526] on li "Available" at bounding box center [168, 524] width 125 height 22
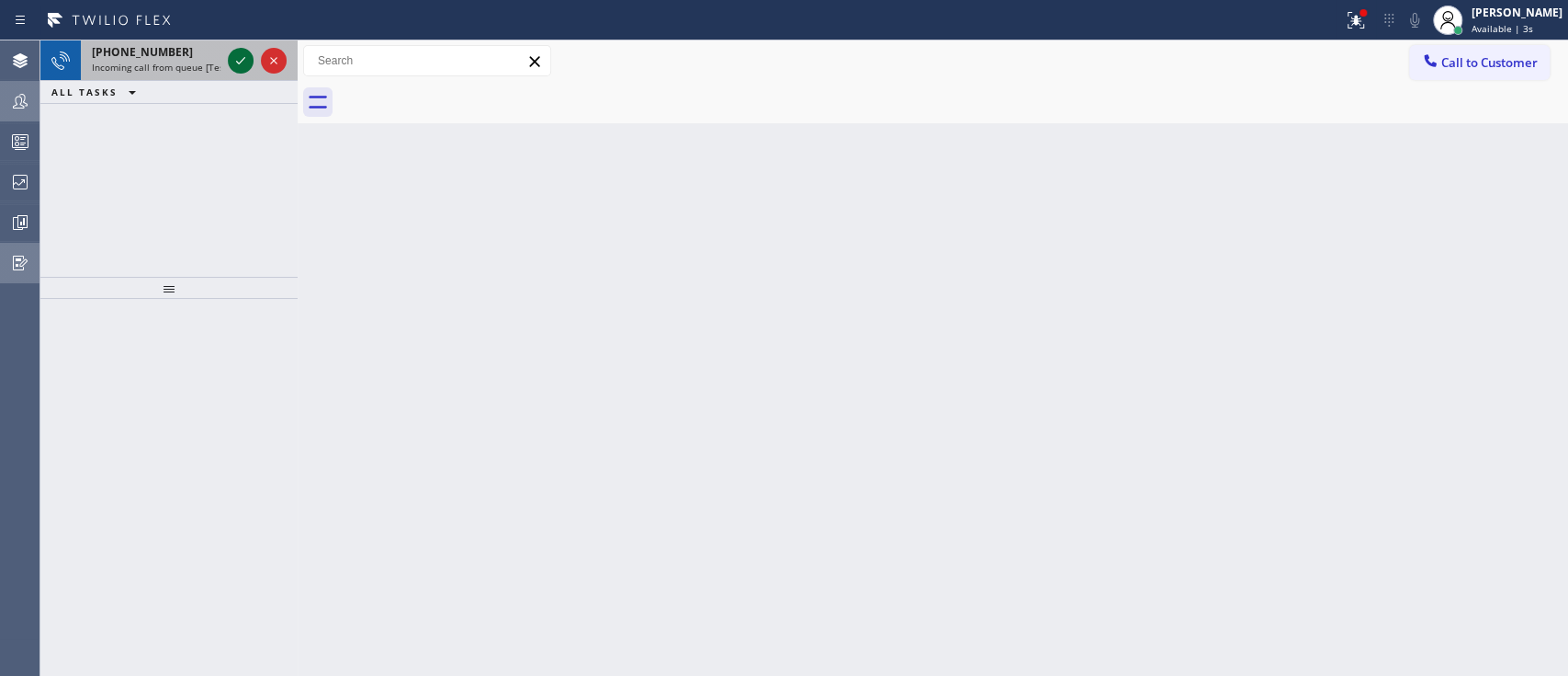
click at [244, 53] on icon at bounding box center [241, 61] width 22 height 22
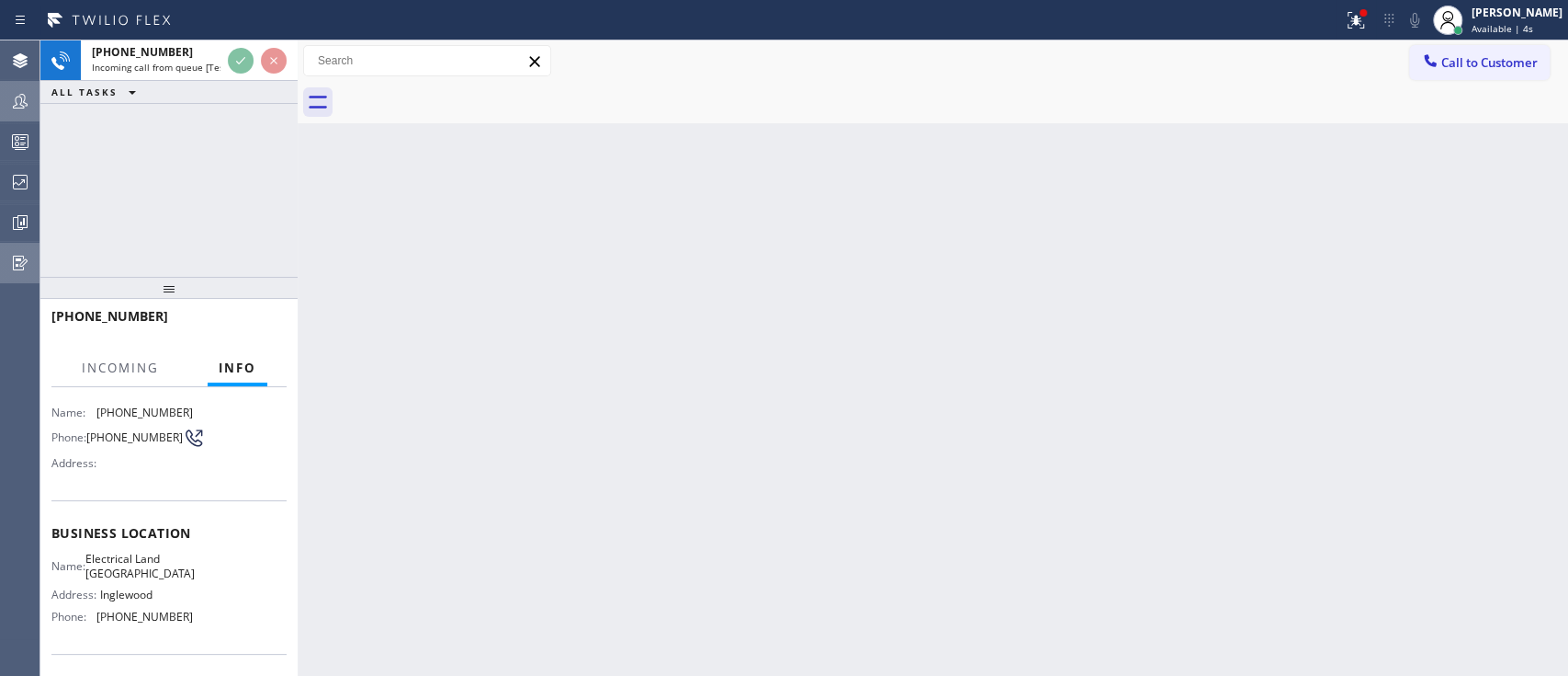
scroll to position [118, 0]
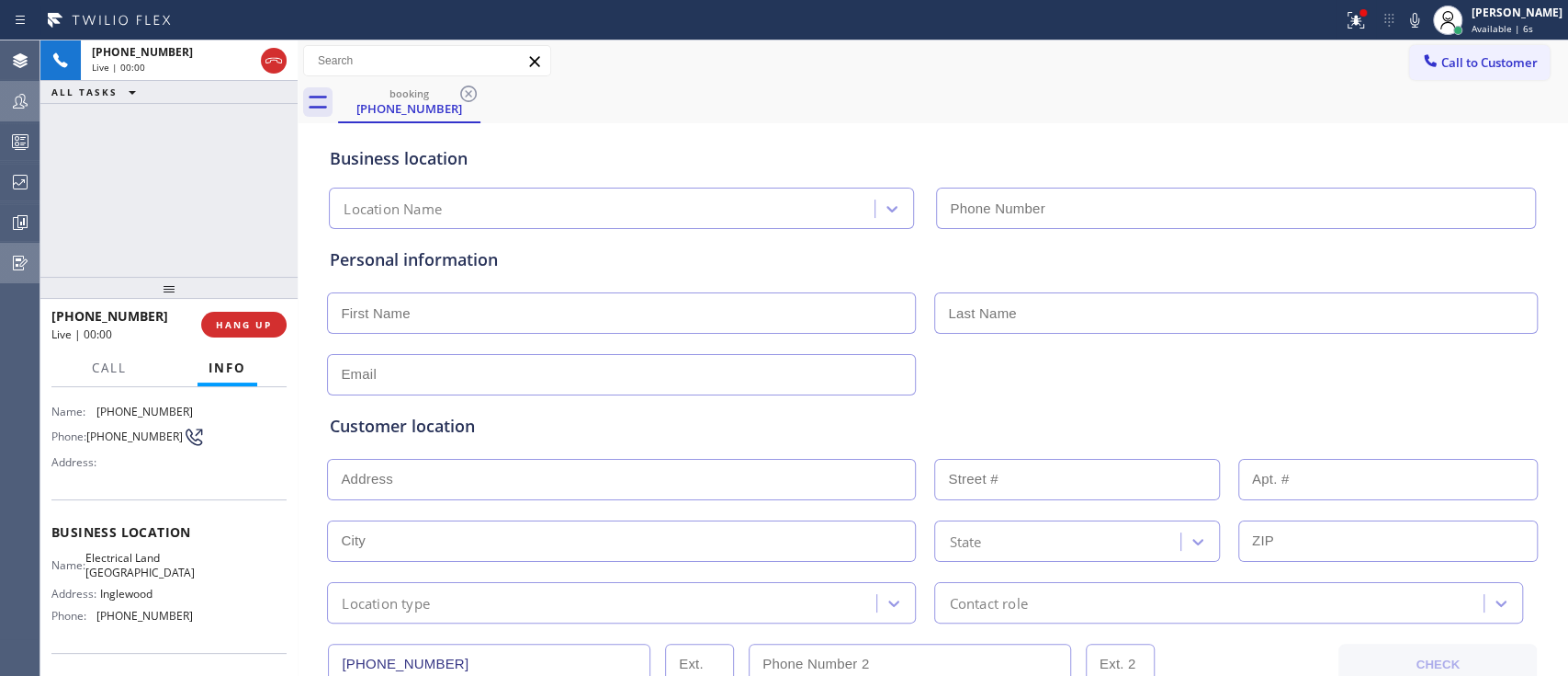
type input "[PHONE_NUMBER]"
click at [252, 324] on span "HANG UP" at bounding box center [244, 324] width 56 height 13
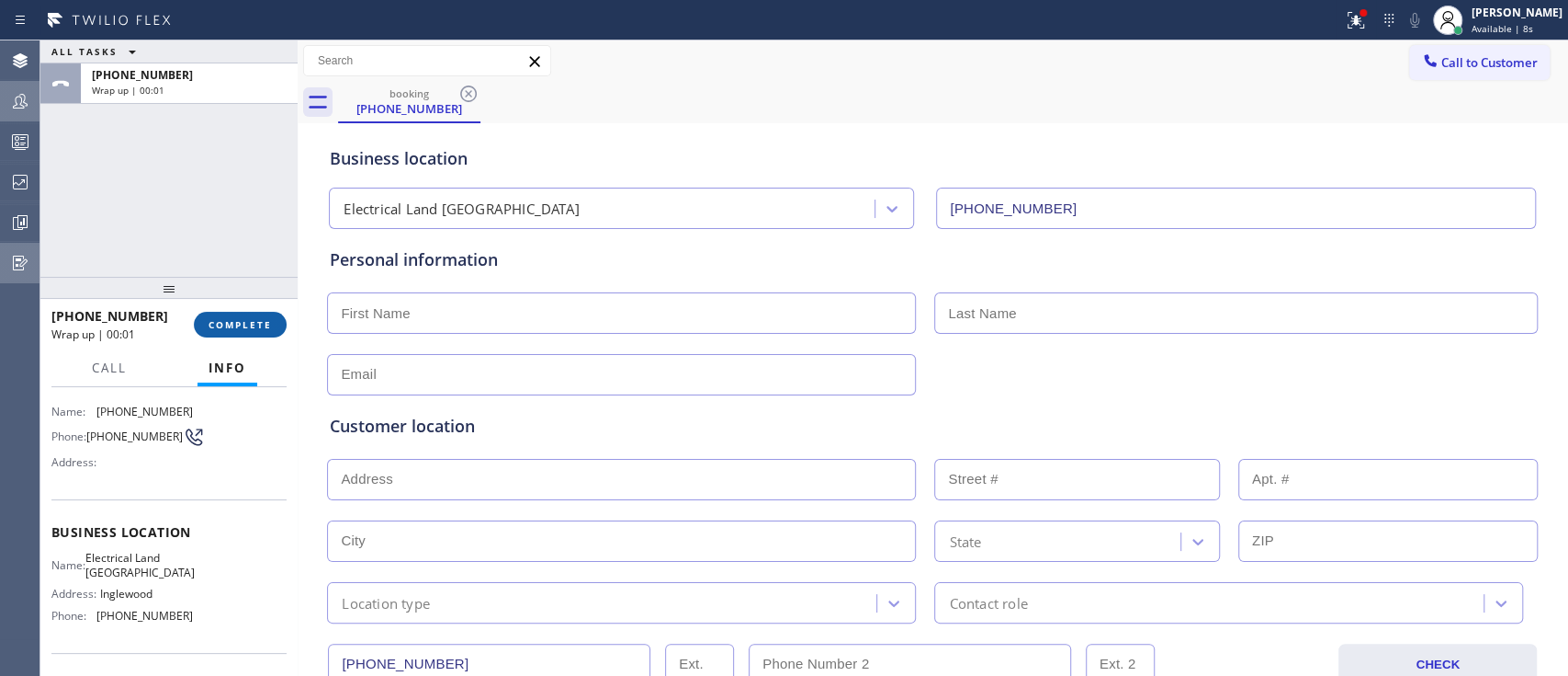
click at [252, 324] on span "COMPLETE" at bounding box center [240, 324] width 63 height 13
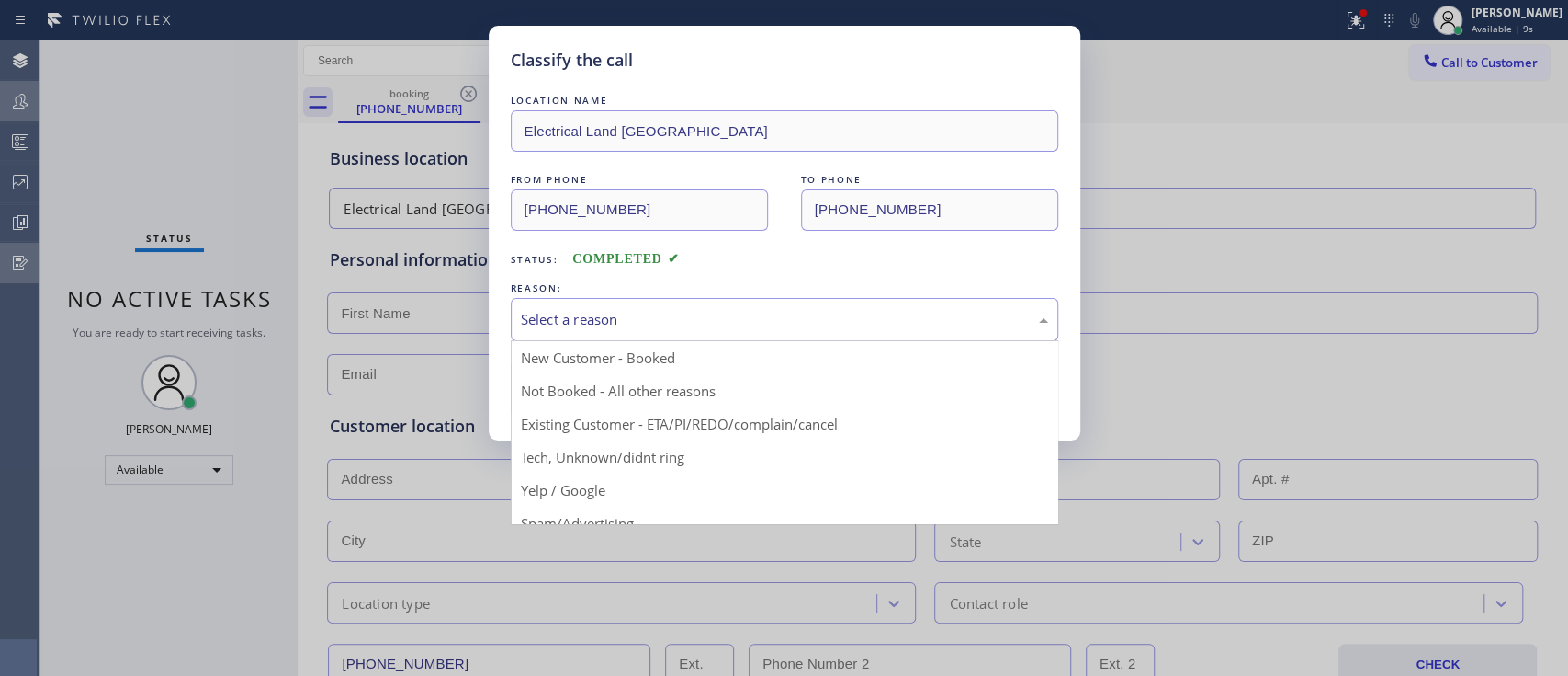
click at [581, 309] on div "Select a reason" at bounding box center [784, 319] width 528 height 21
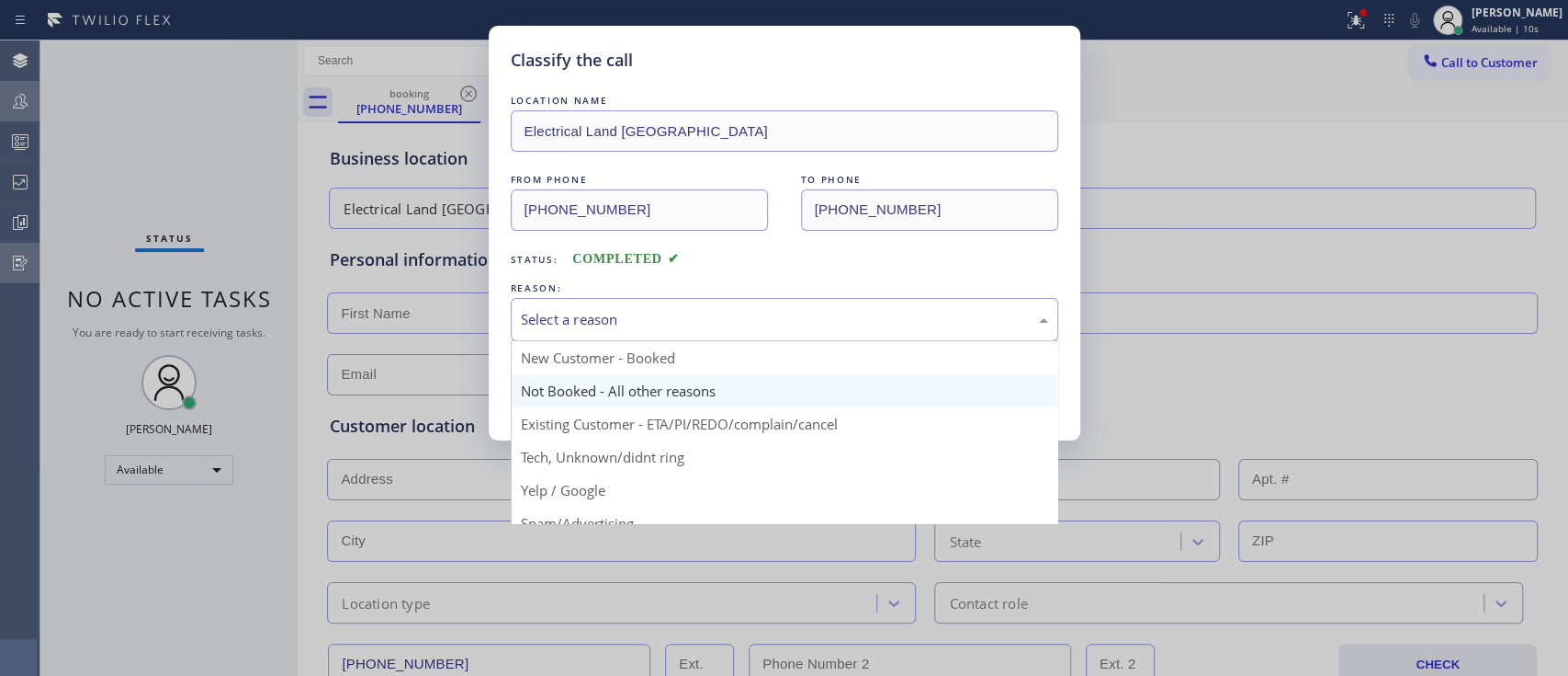
scroll to position [119, 0]
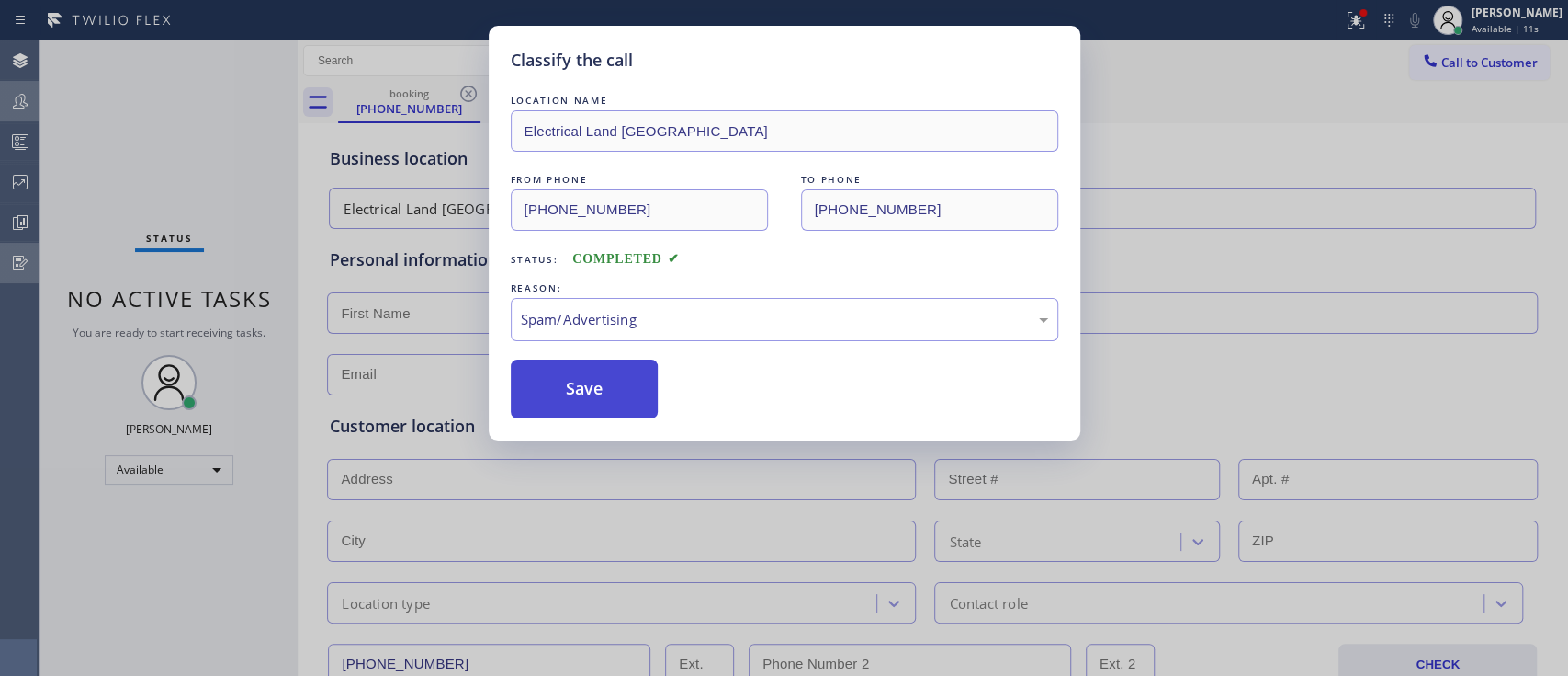
drag, startPoint x: 621, startPoint y: 396, endPoint x: 602, endPoint y: 387, distance: 21.0
click at [602, 387] on button "Save" at bounding box center [585, 388] width 148 height 59
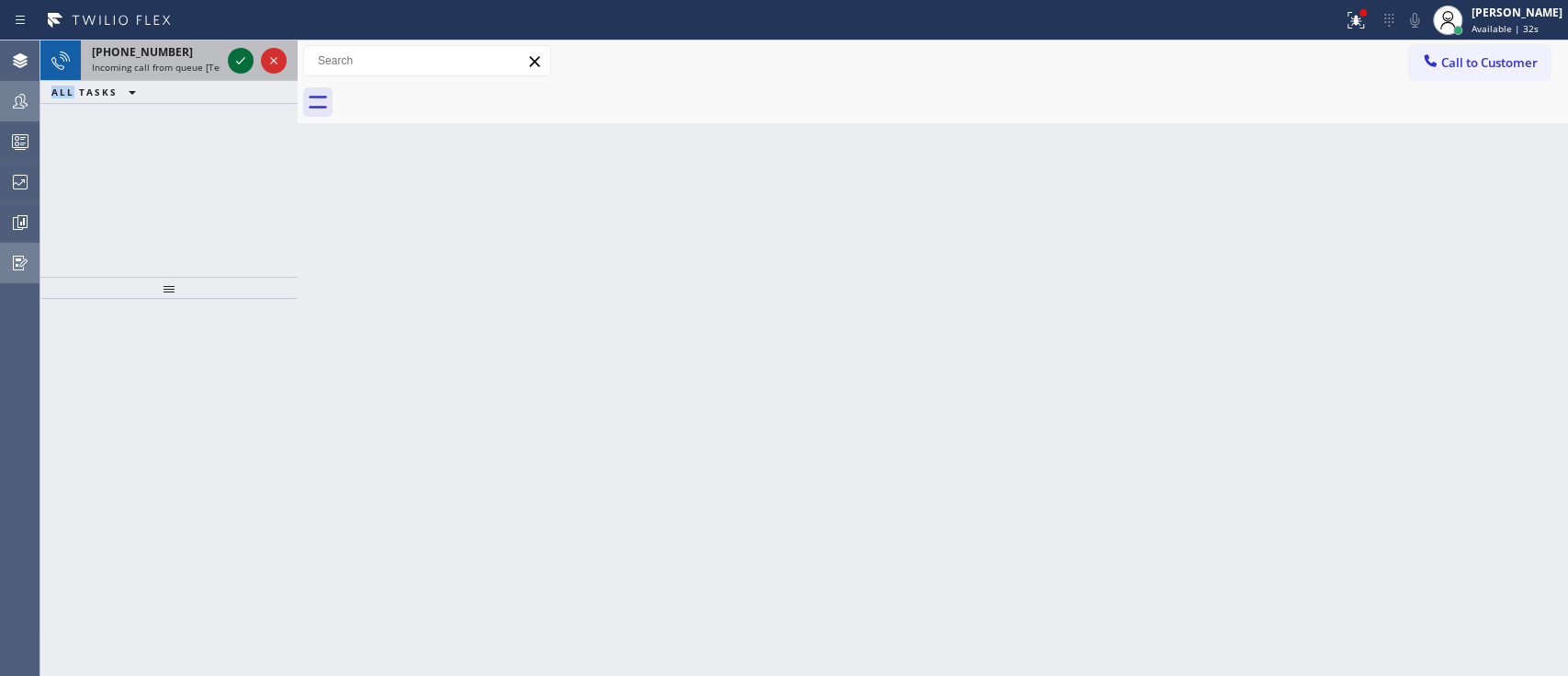
drag, startPoint x: 72, startPoint y: 197, endPoint x: 244, endPoint y: 57, distance: 221.8
click at [244, 57] on div "[PHONE_NUMBER] Incoming call from queue [Test] All ALL TASKS ALL TASKS ACTIVE T…" at bounding box center [168, 158] width 257 height 236
click at [244, 57] on icon at bounding box center [240, 60] width 9 height 7
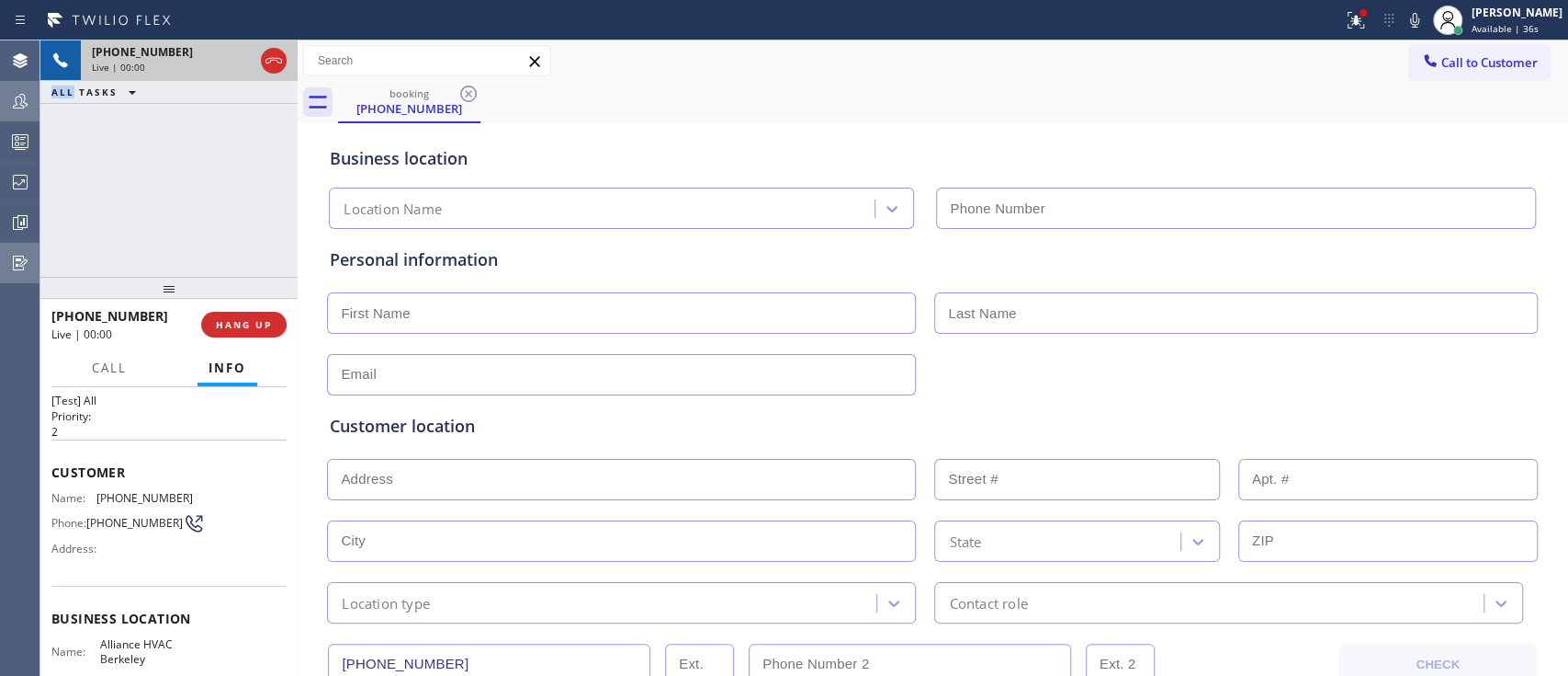
scroll to position [109, 0]
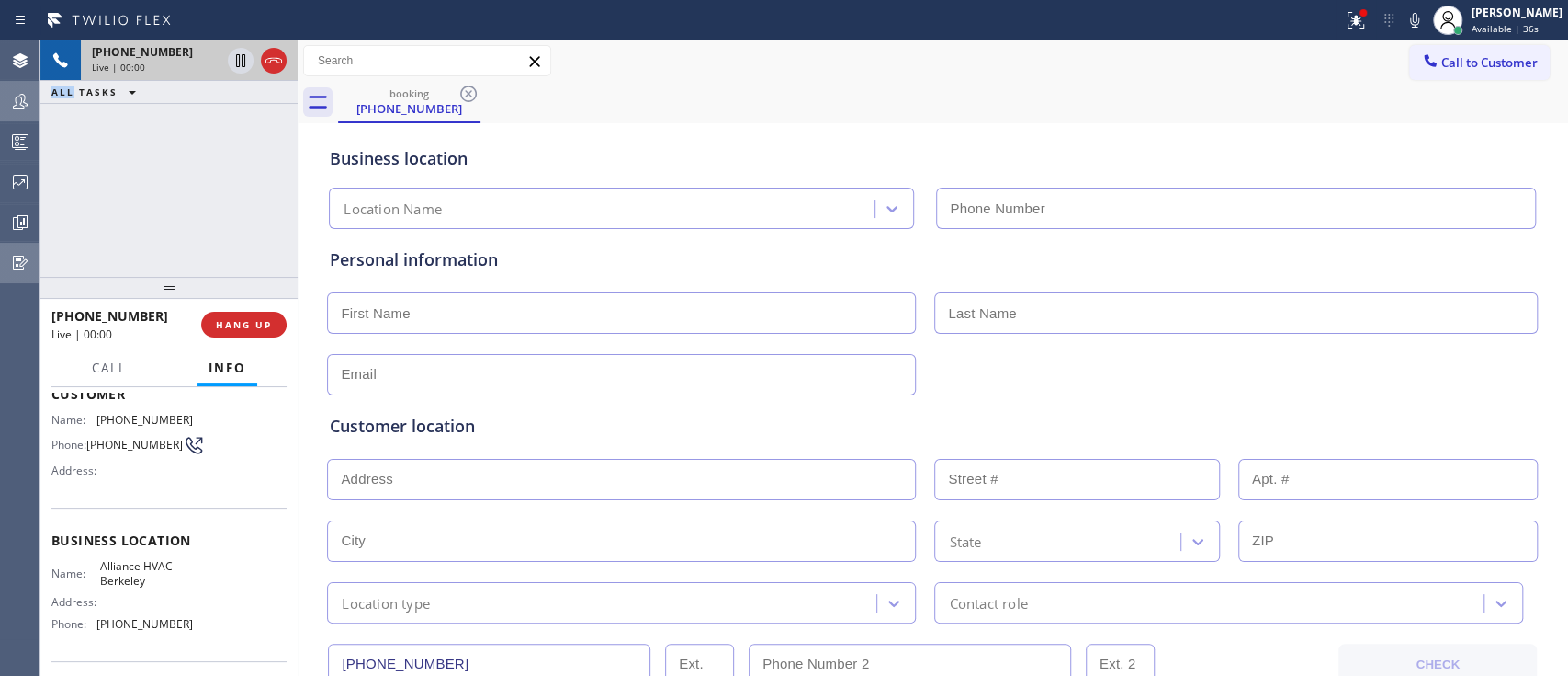
type input "[PHONE_NUMBER]"
click at [265, 318] on span "HANG UP" at bounding box center [244, 324] width 56 height 13
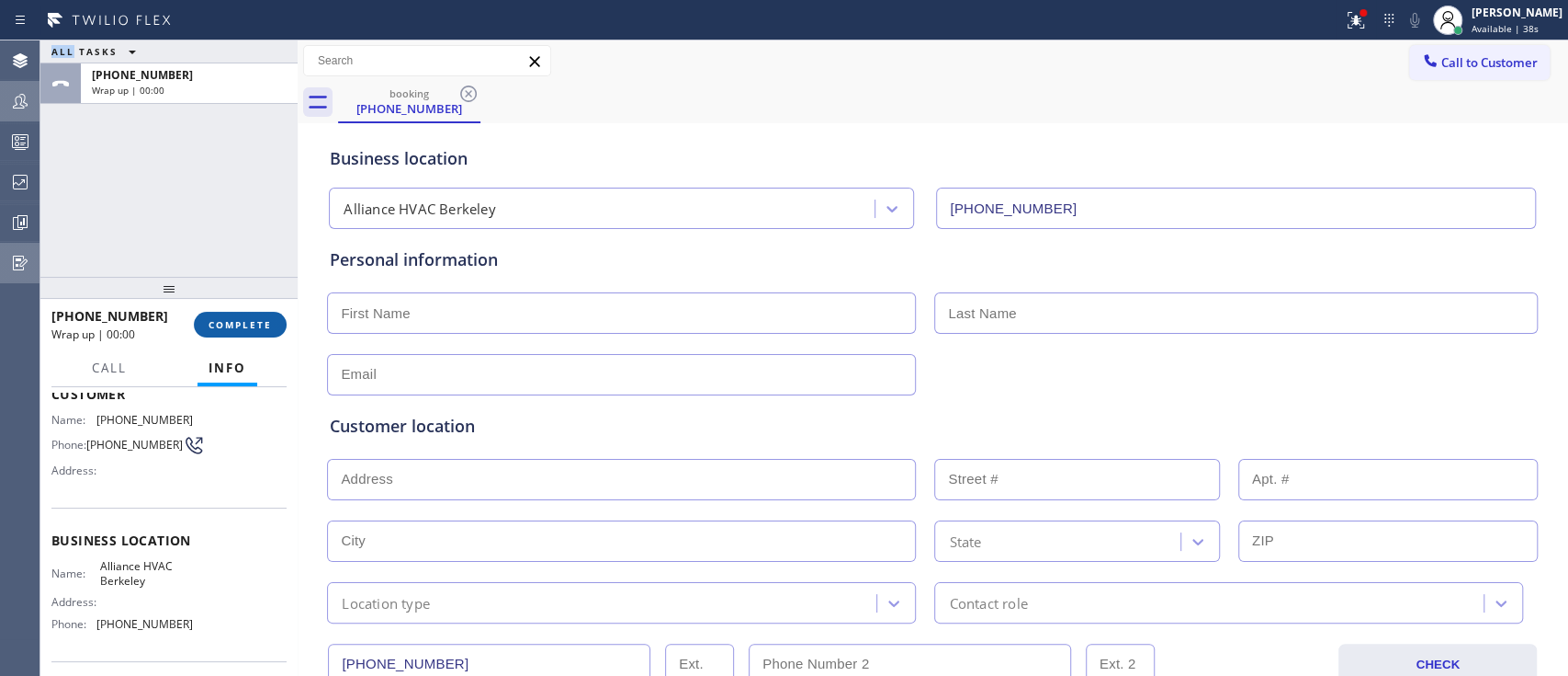
click at [265, 318] on span "COMPLETE" at bounding box center [240, 324] width 63 height 13
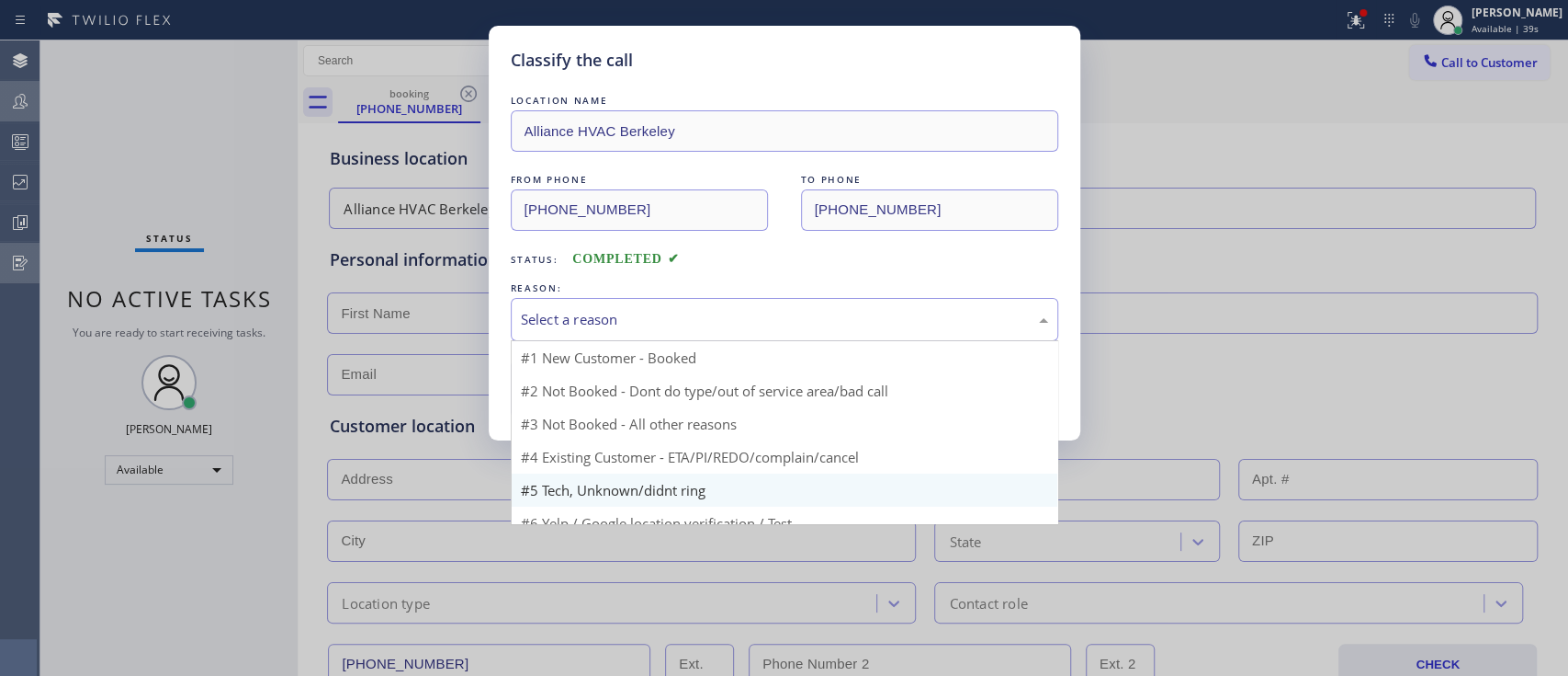
drag, startPoint x: 701, startPoint y: 328, endPoint x: 676, endPoint y: 482, distance: 156.0
click at [676, 341] on div "Select a reason #1 New Customer - Booked #2 Not Booked - Dont do type/out of se…" at bounding box center [784, 319] width 548 height 43
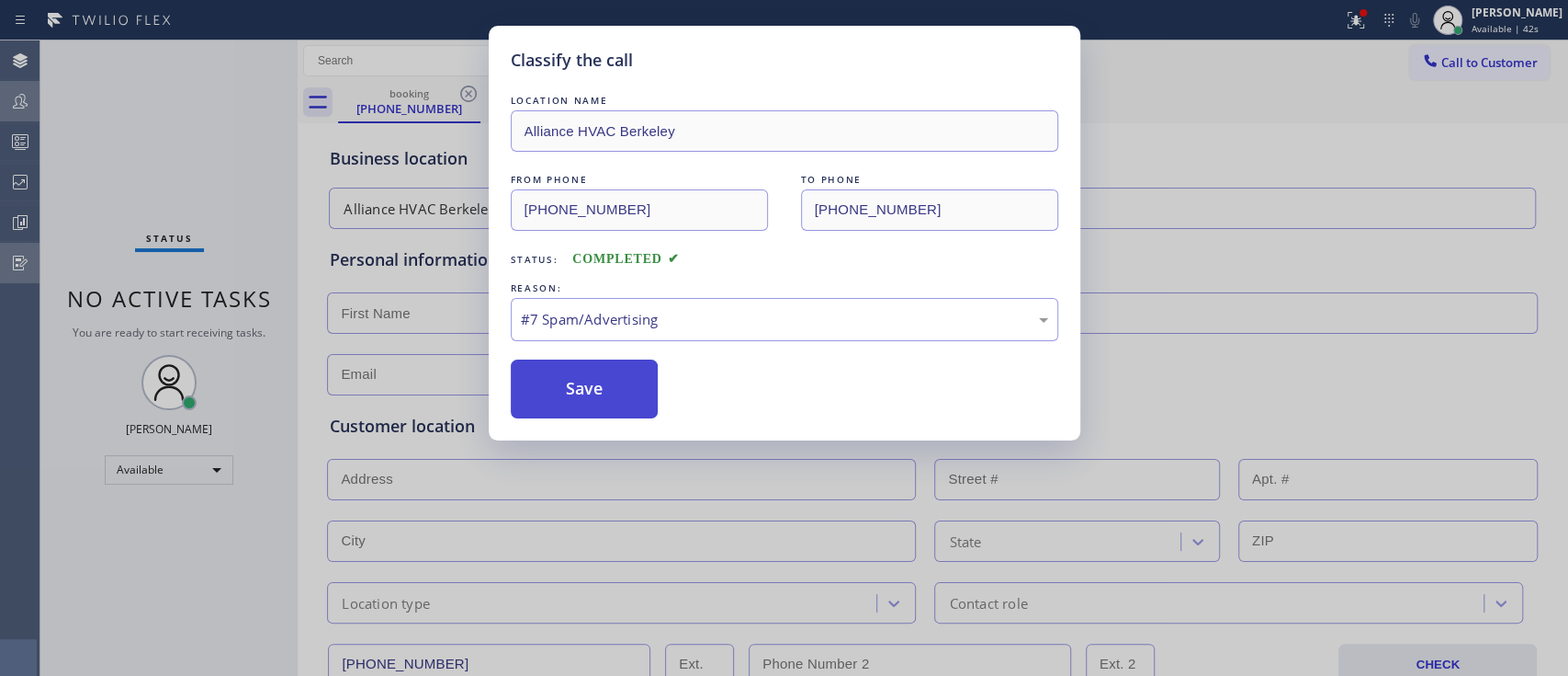
click at [632, 384] on button "Save" at bounding box center [585, 388] width 148 height 59
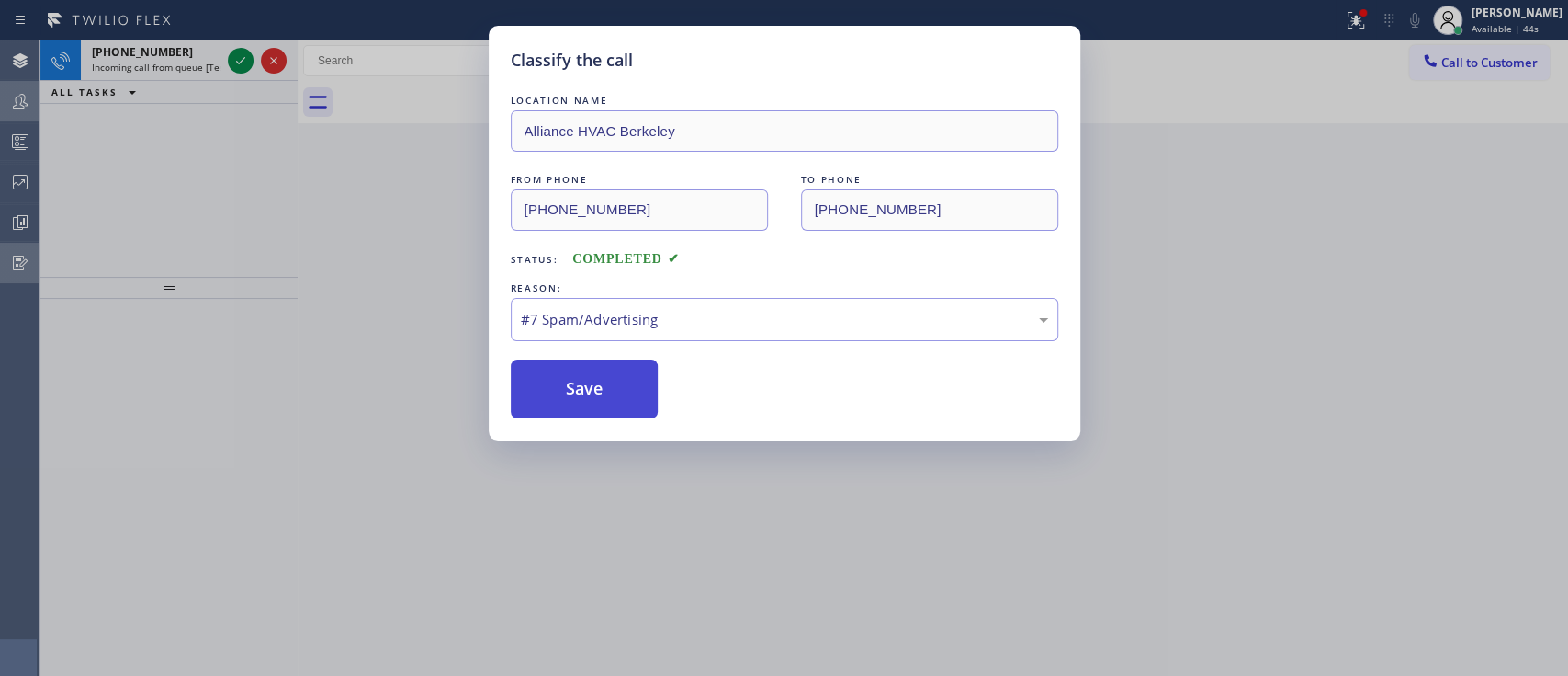
click at [632, 384] on button "Save" at bounding box center [585, 388] width 148 height 59
click at [605, 416] on button "Save" at bounding box center [585, 388] width 148 height 59
click at [615, 375] on button "Save" at bounding box center [585, 388] width 148 height 59
click at [623, 369] on button "Save" at bounding box center [585, 388] width 148 height 59
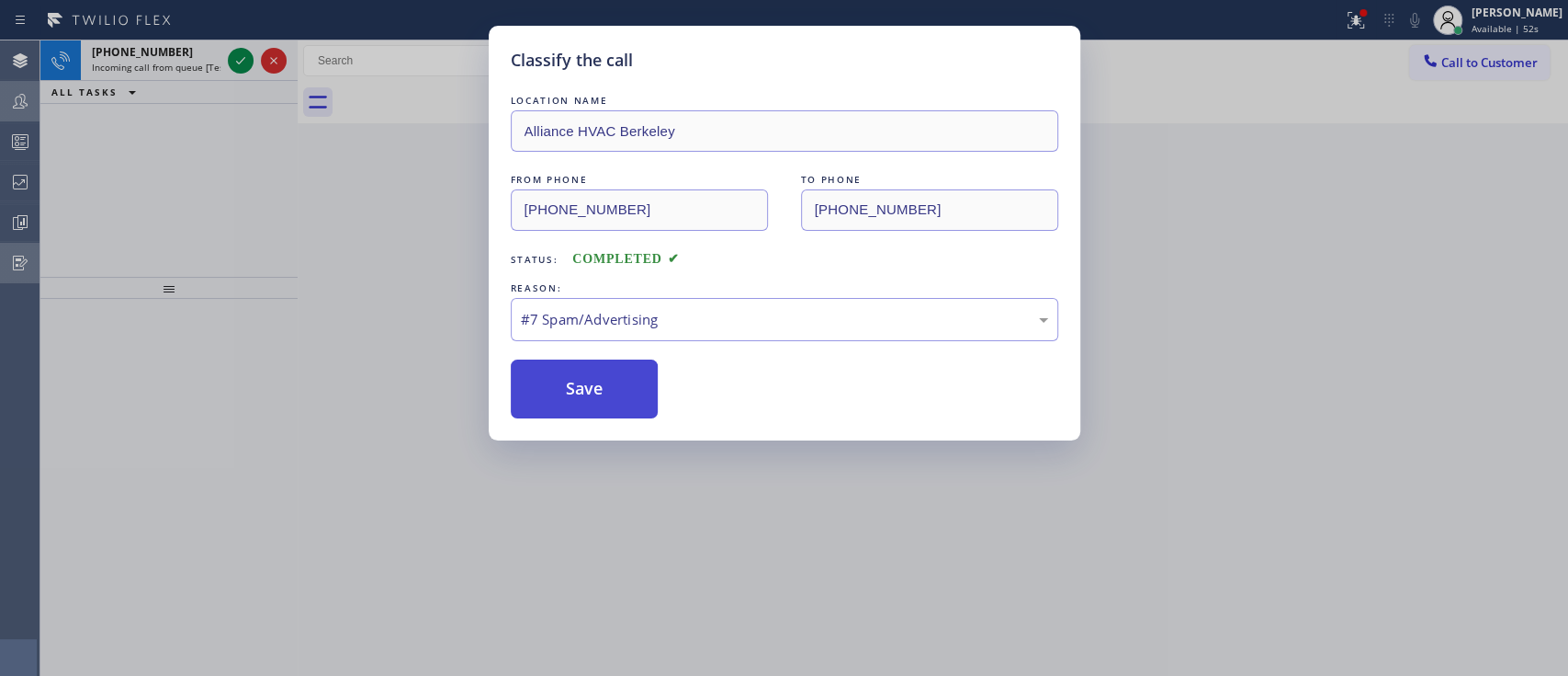
click at [623, 369] on button "Save" at bounding box center [585, 388] width 148 height 59
click at [603, 367] on button "Save" at bounding box center [585, 388] width 148 height 59
click at [600, 407] on button "Save" at bounding box center [585, 388] width 148 height 59
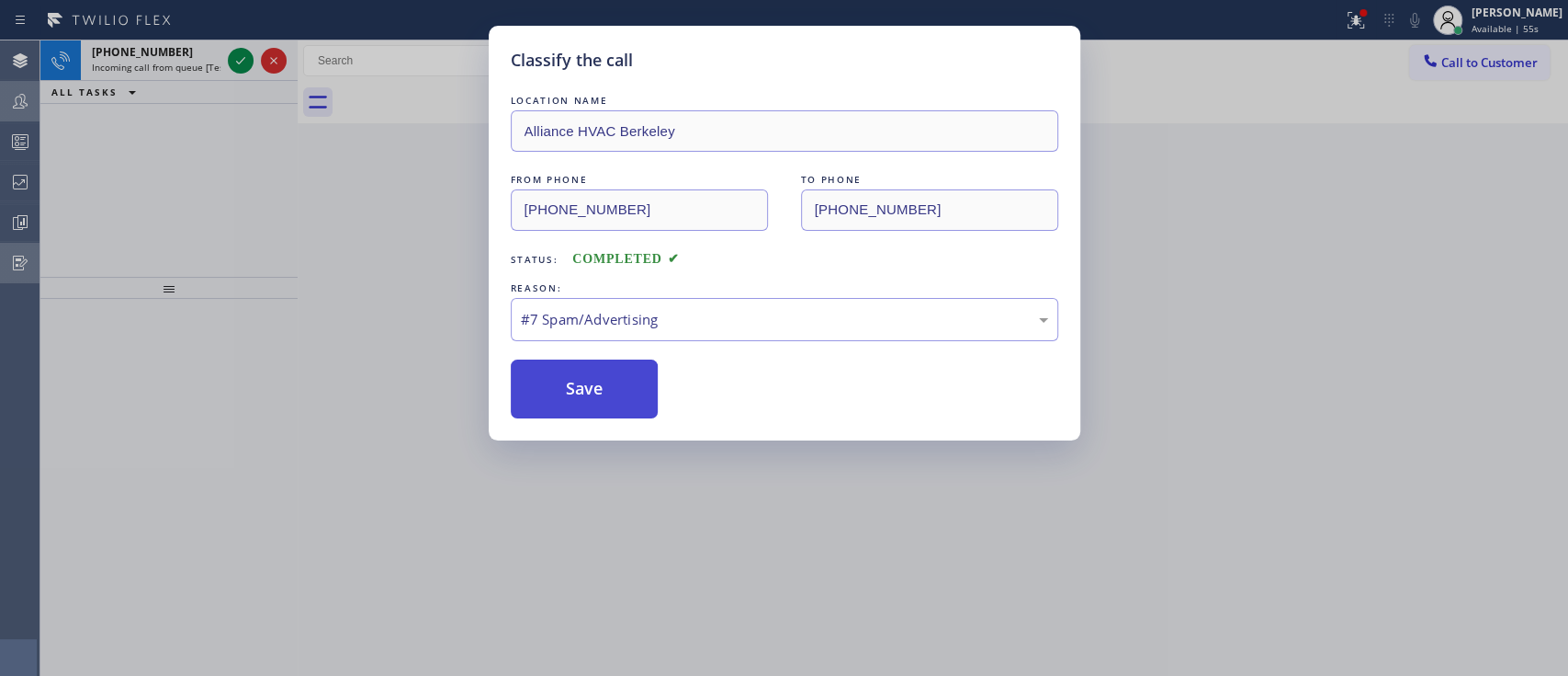
click at [600, 407] on button "Save" at bounding box center [585, 388] width 148 height 59
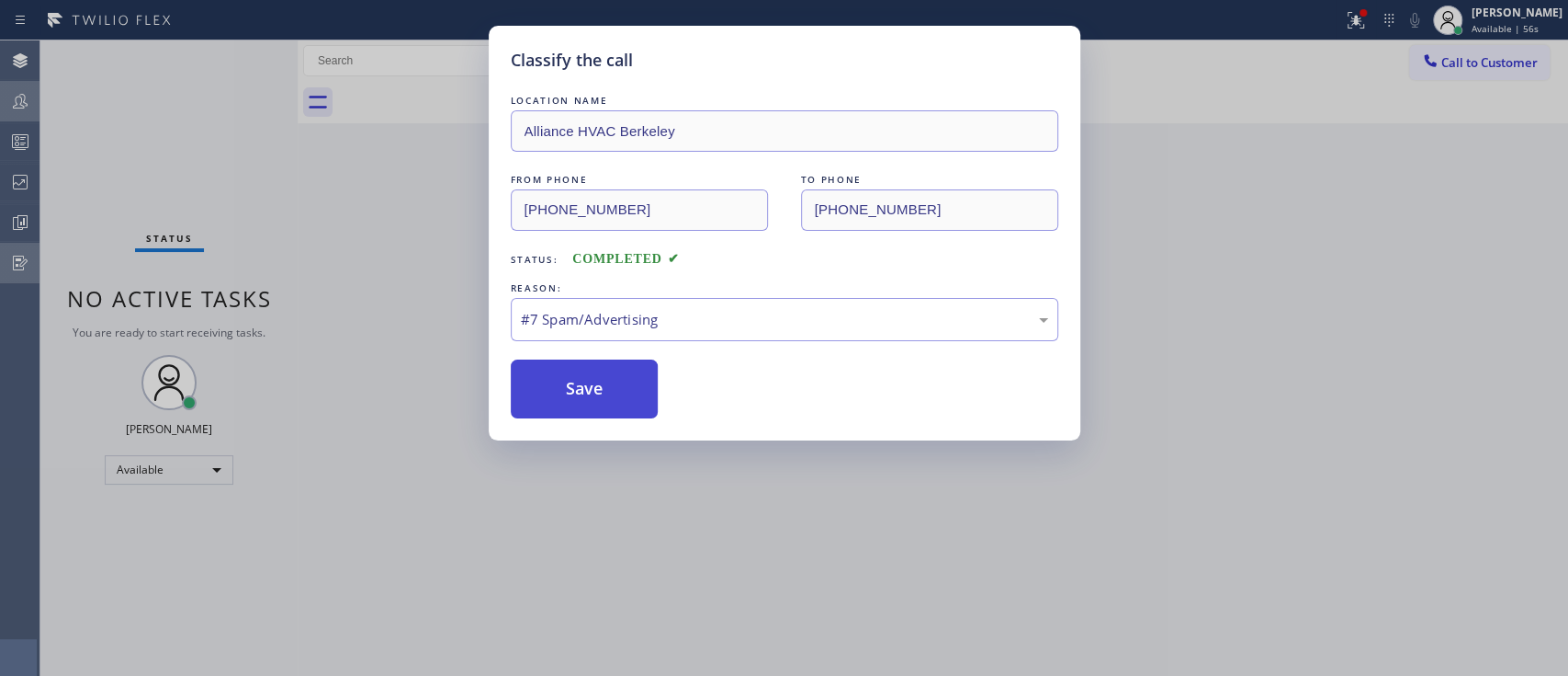
click at [600, 407] on button "Save" at bounding box center [585, 388] width 148 height 59
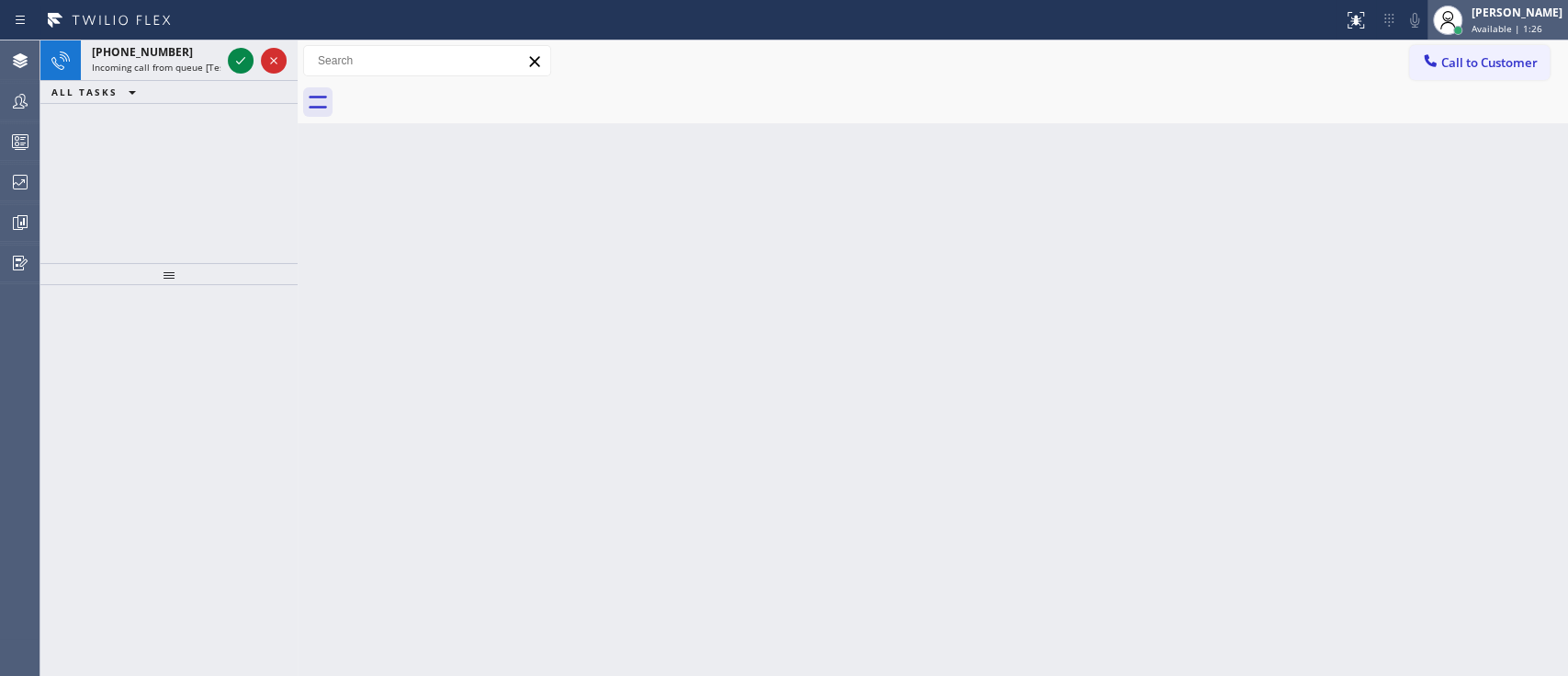
click at [1436, 21] on icon at bounding box center [1447, 20] width 22 height 22
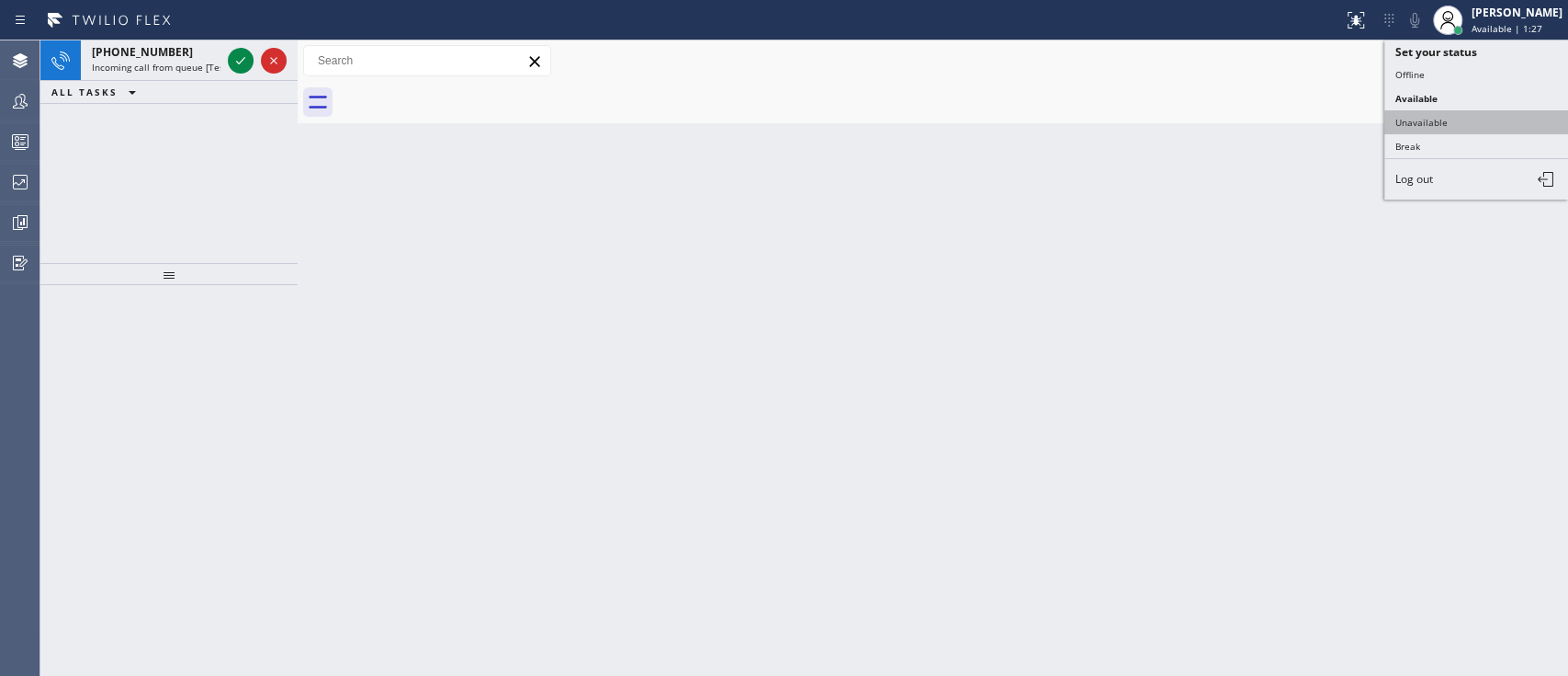
click at [1455, 115] on button "Unavailable" at bounding box center [1476, 122] width 184 height 24
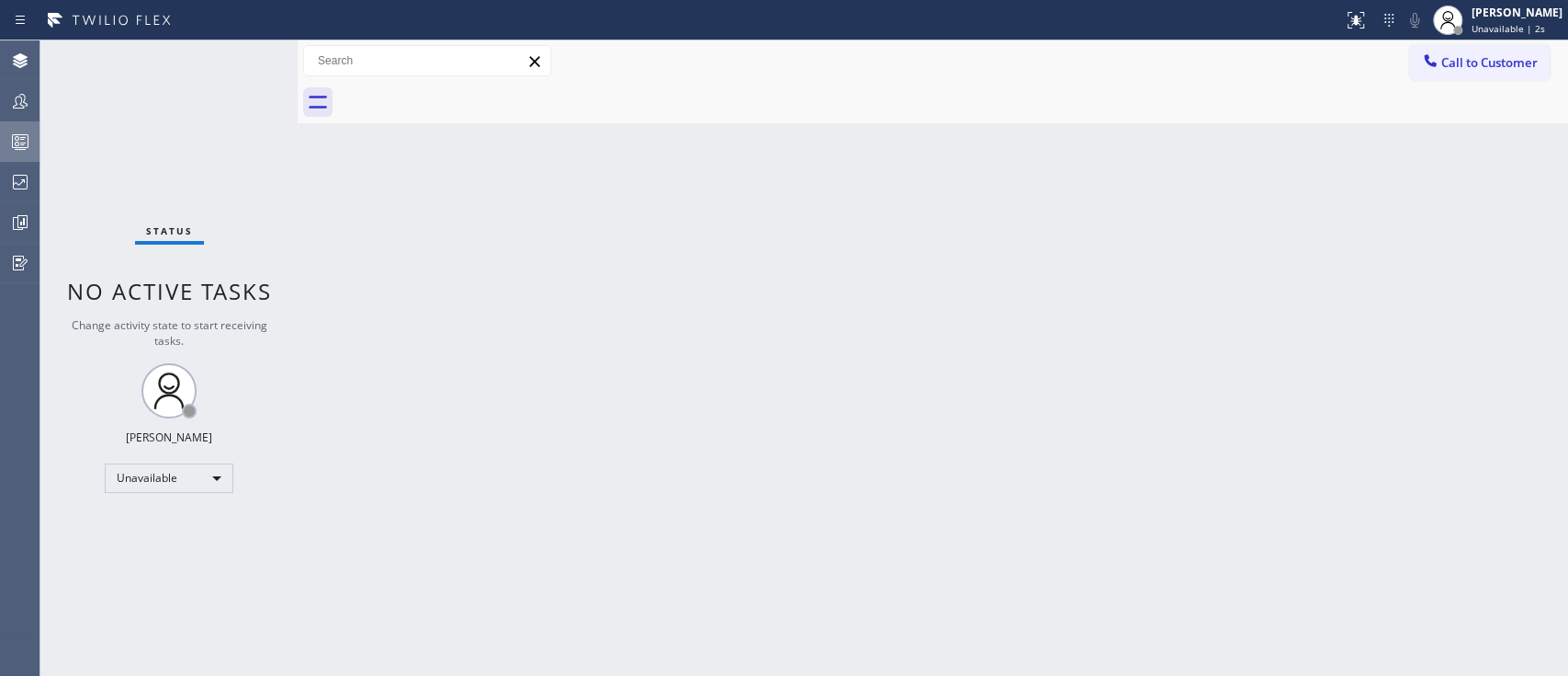
click at [13, 147] on rect at bounding box center [21, 141] width 16 height 13
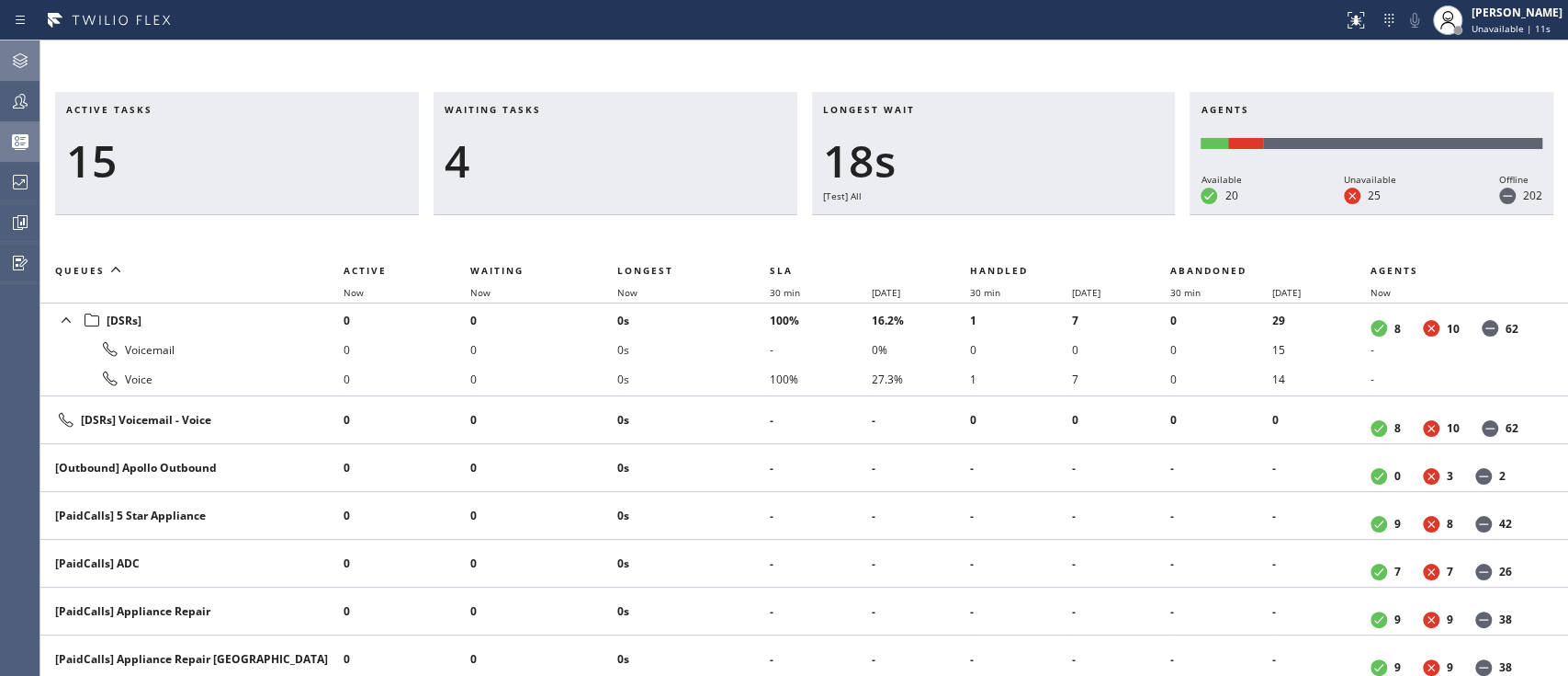
click at [25, 71] on icon at bounding box center [20, 61] width 22 height 22
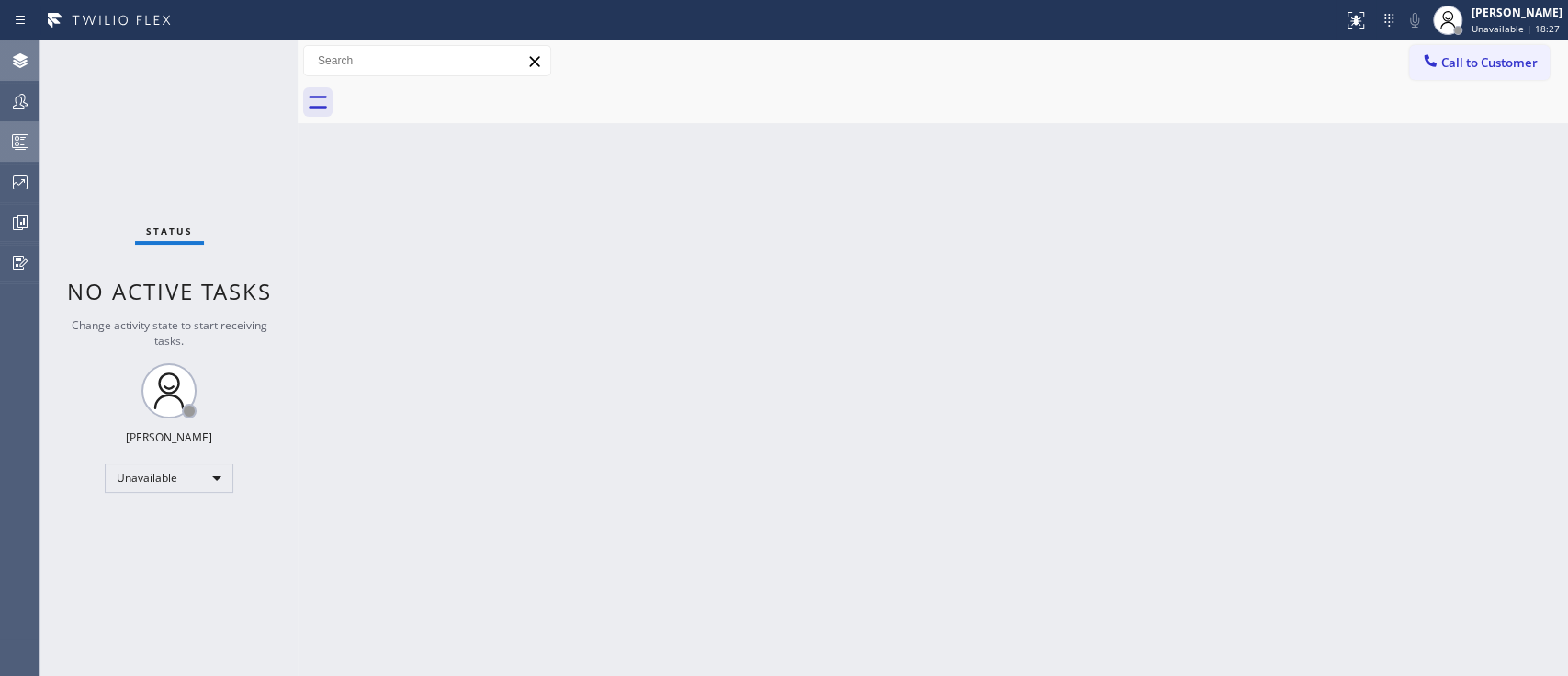
click at [1473, 414] on div "Back to Dashboard Change Sender ID Customers Technicians Select a contact Outbo…" at bounding box center [932, 357] width 1270 height 635
click at [1315, 440] on div "Back to Dashboard Change Sender ID Customers Technicians Select a contact Outbo…" at bounding box center [932, 357] width 1270 height 635
click at [940, 555] on div "Back to Dashboard Change Sender ID Customers Technicians Select a contact Outbo…" at bounding box center [932, 357] width 1270 height 635
click at [1471, 29] on span "Unavailable | 50:37" at bounding box center [1515, 28] width 88 height 13
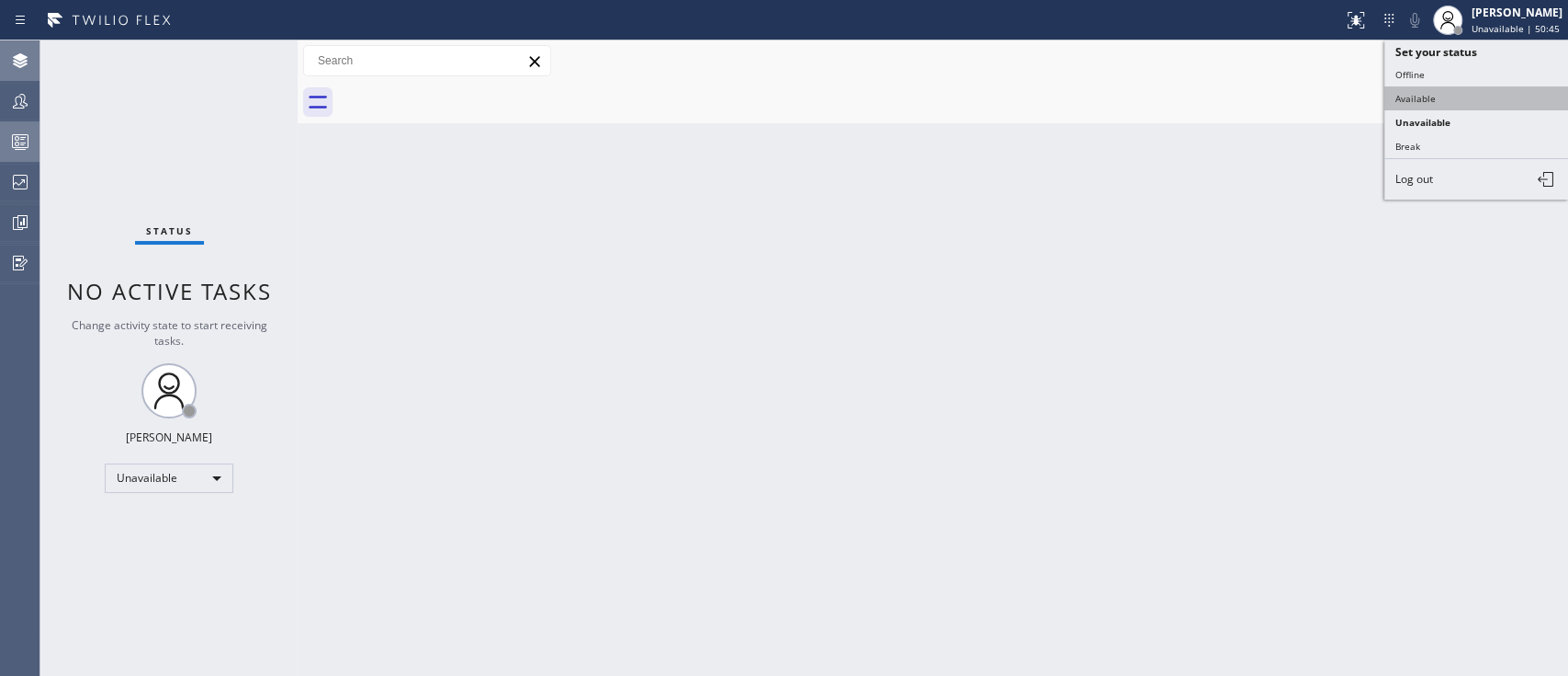
click at [1438, 89] on button "Available" at bounding box center [1476, 98] width 184 height 24
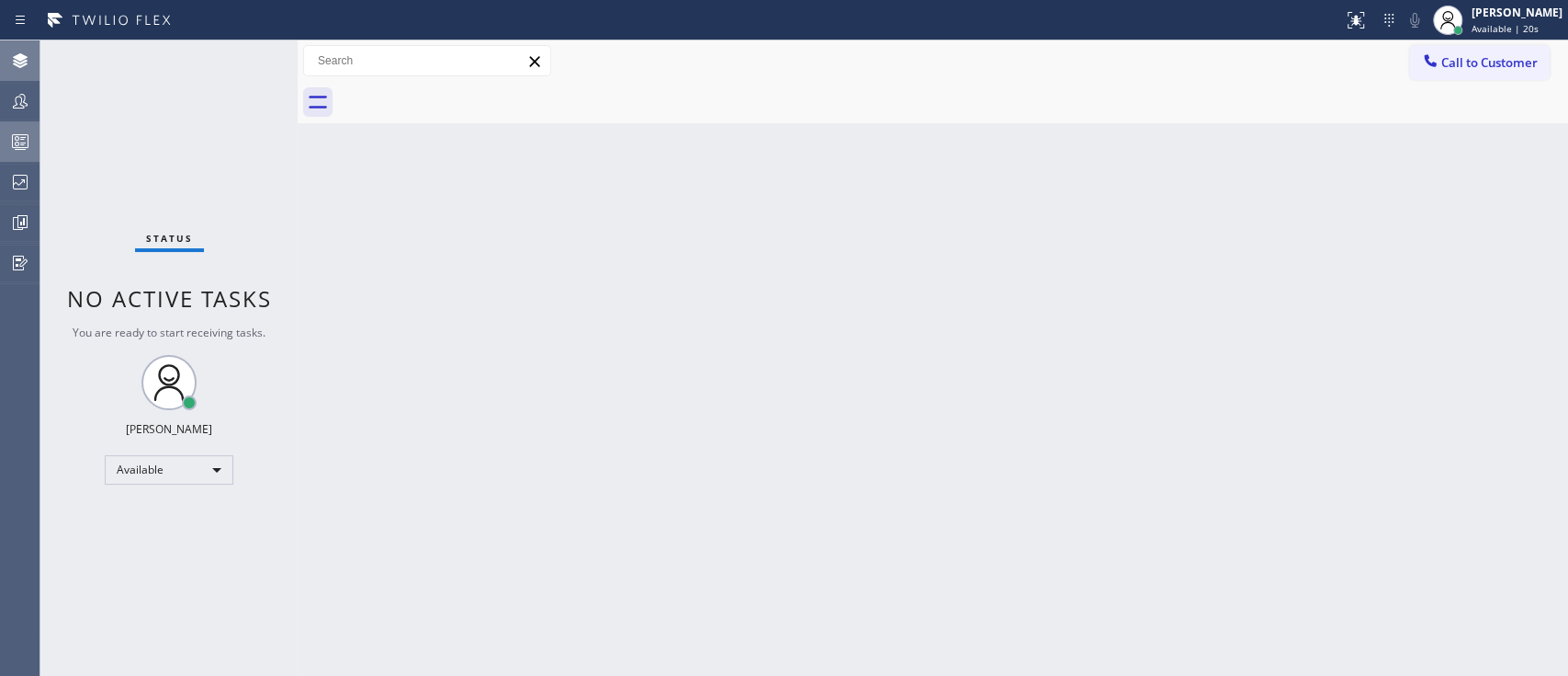
click at [676, 163] on div "Back to Dashboard Change Sender ID Customers Technicians Select a contact Outbo…" at bounding box center [932, 357] width 1270 height 635
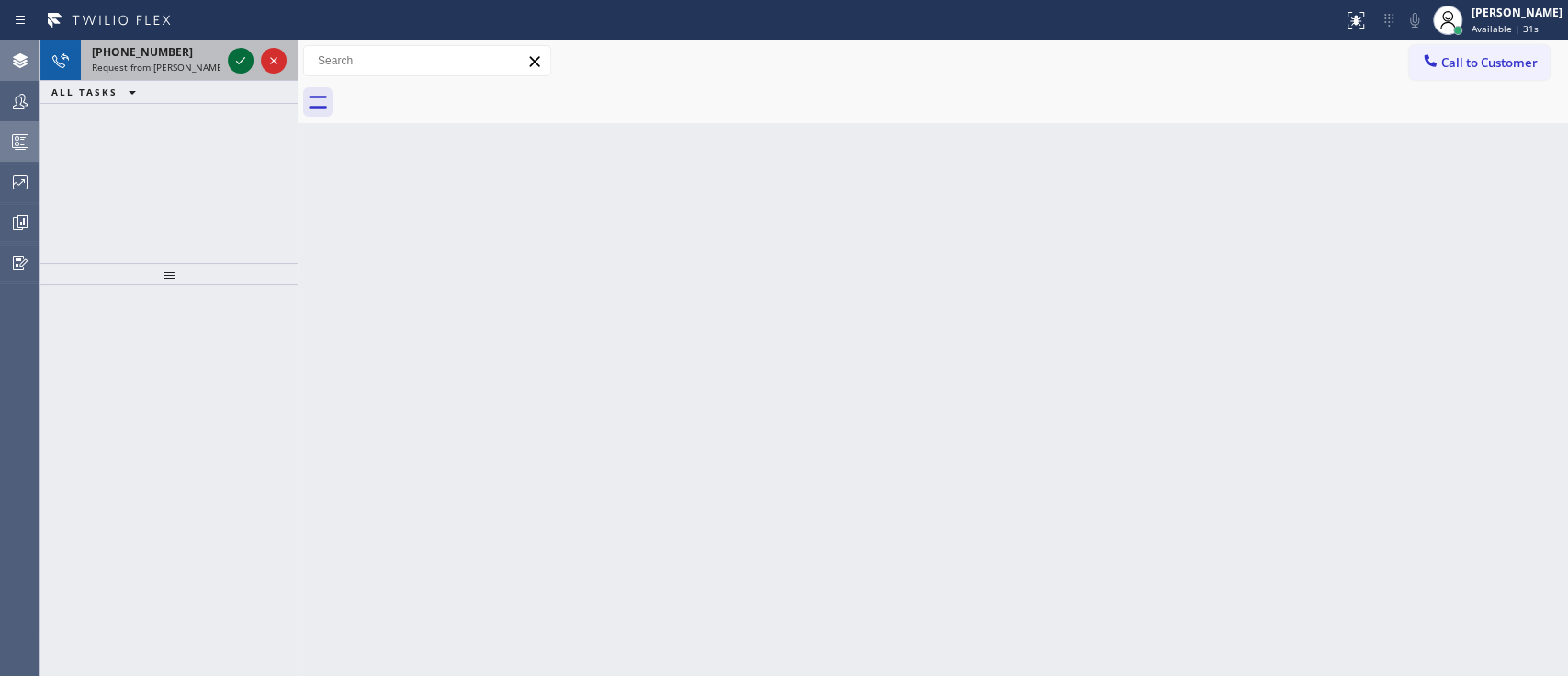
click at [236, 62] on icon at bounding box center [240, 60] width 9 height 7
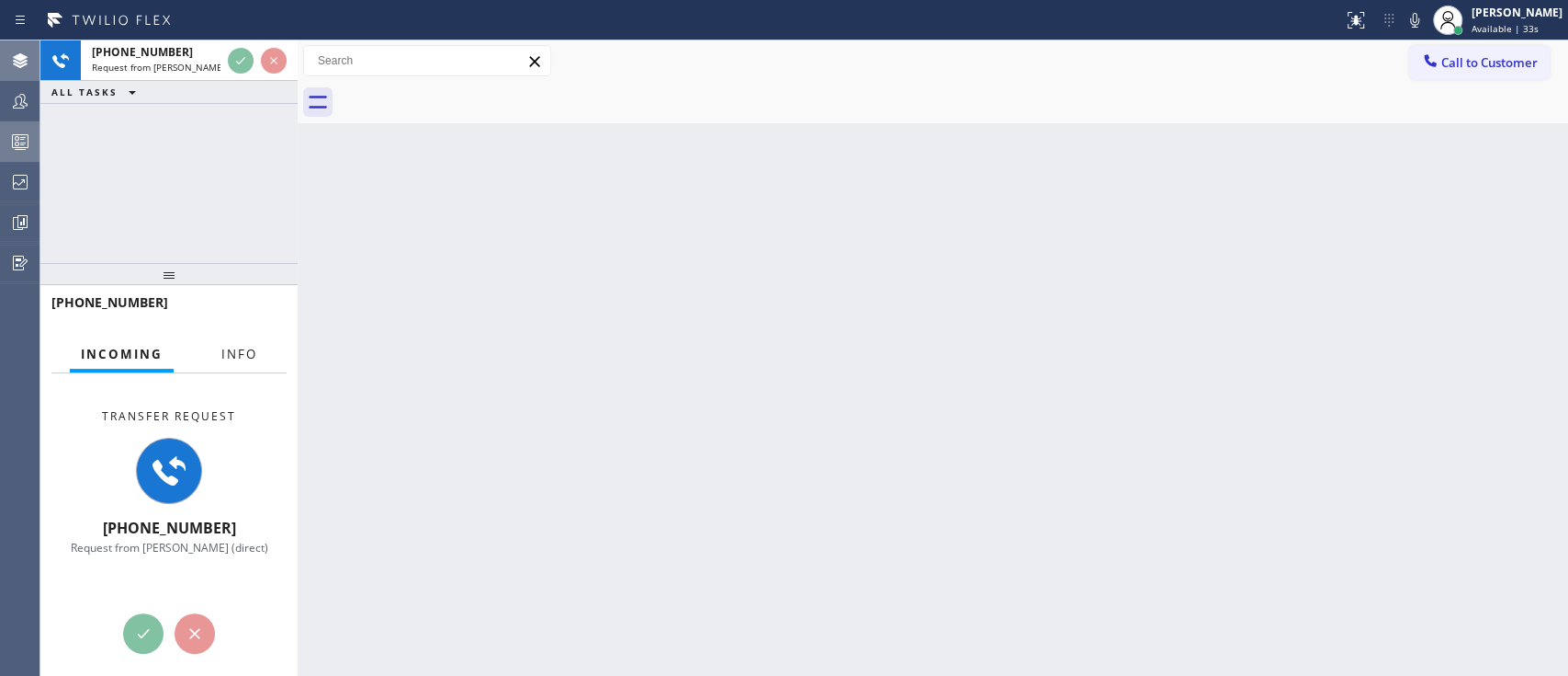
click at [238, 342] on button "Info" at bounding box center [239, 354] width 58 height 36
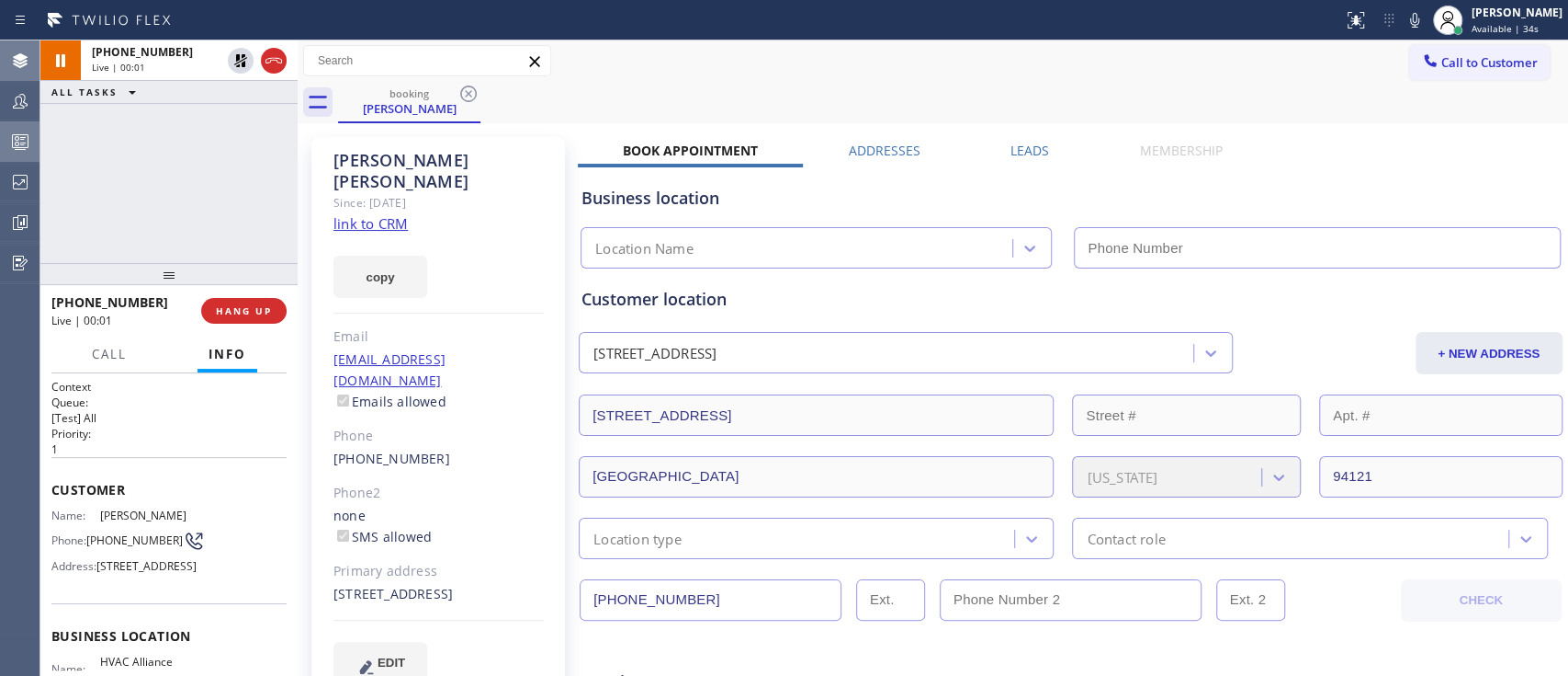
type input "(855) 999-4417"
click at [386, 214] on link "link to CRM" at bounding box center [371, 223] width 74 height 18
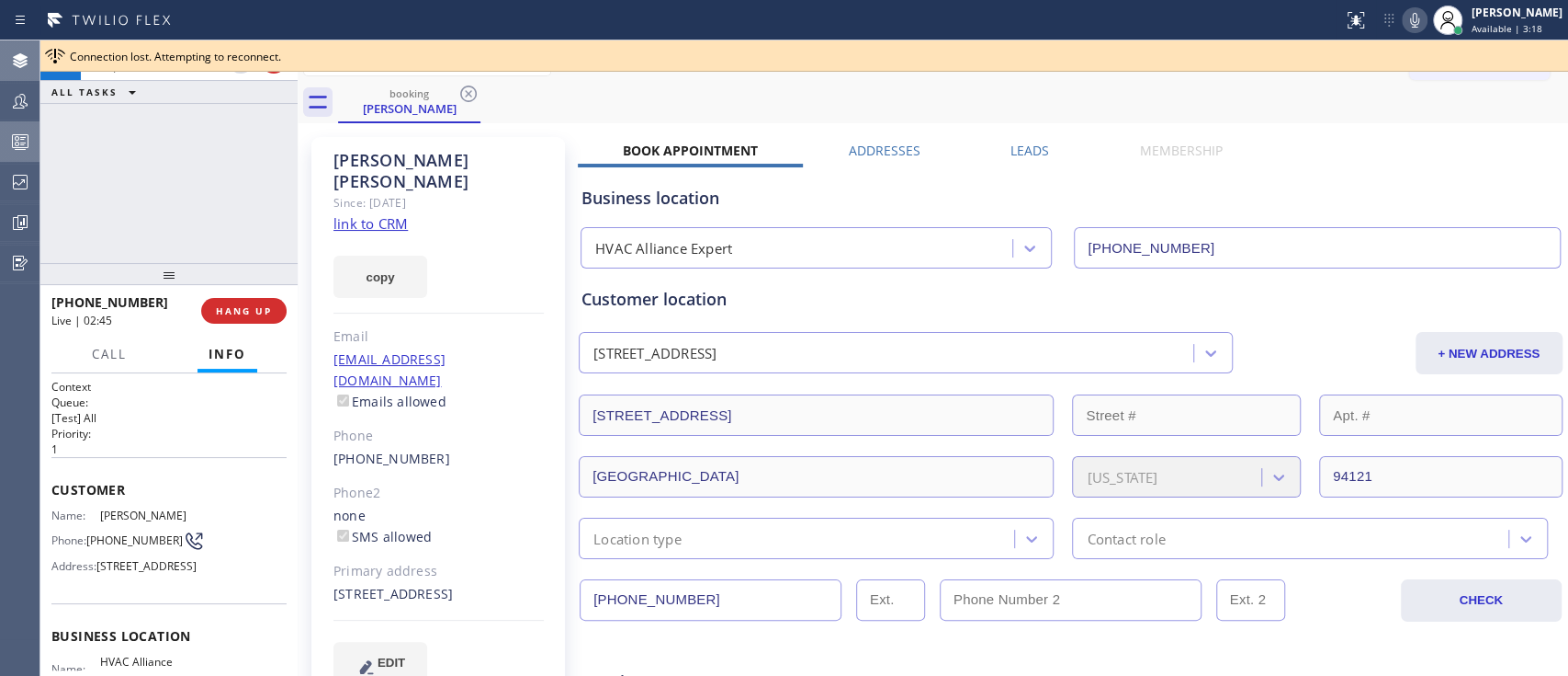
click at [1410, 23] on icon at bounding box center [1414, 20] width 9 height 15
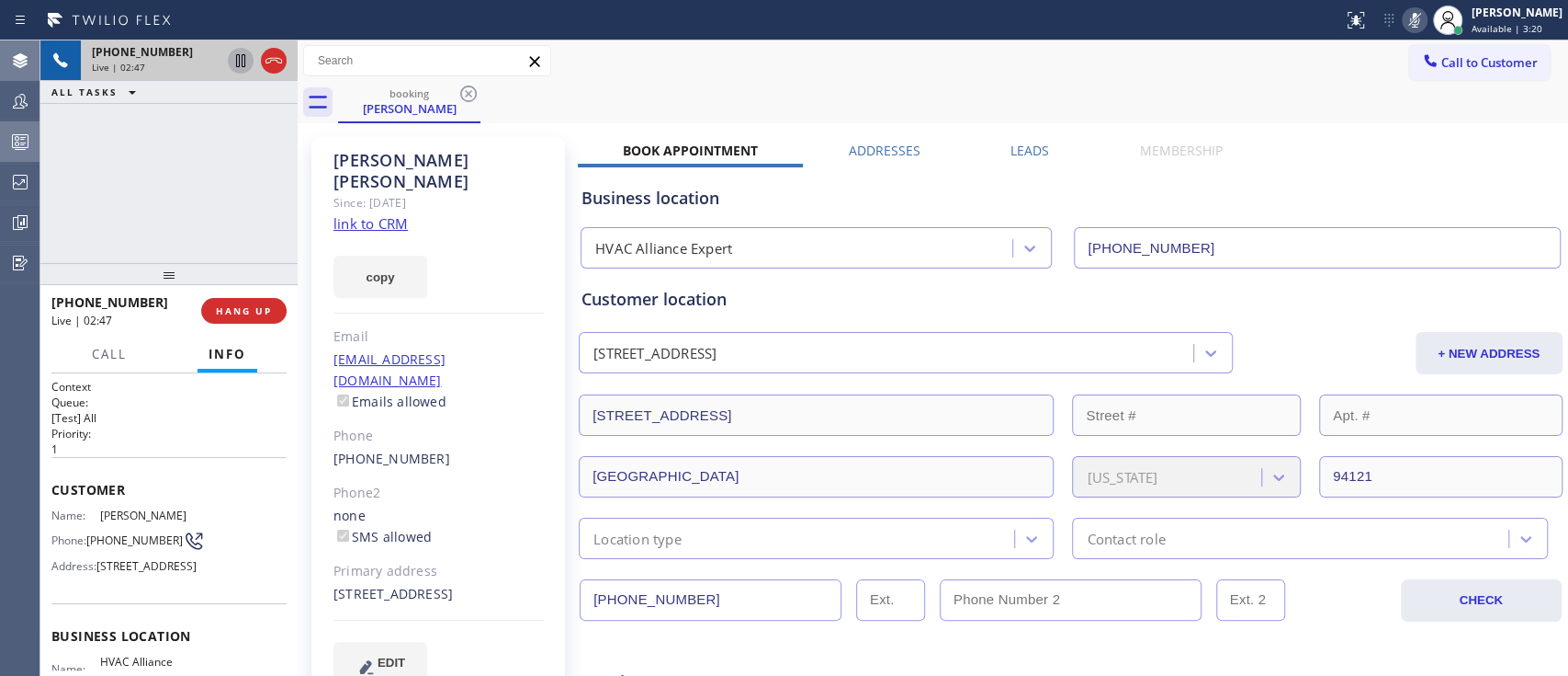
click at [235, 62] on icon at bounding box center [241, 61] width 22 height 22
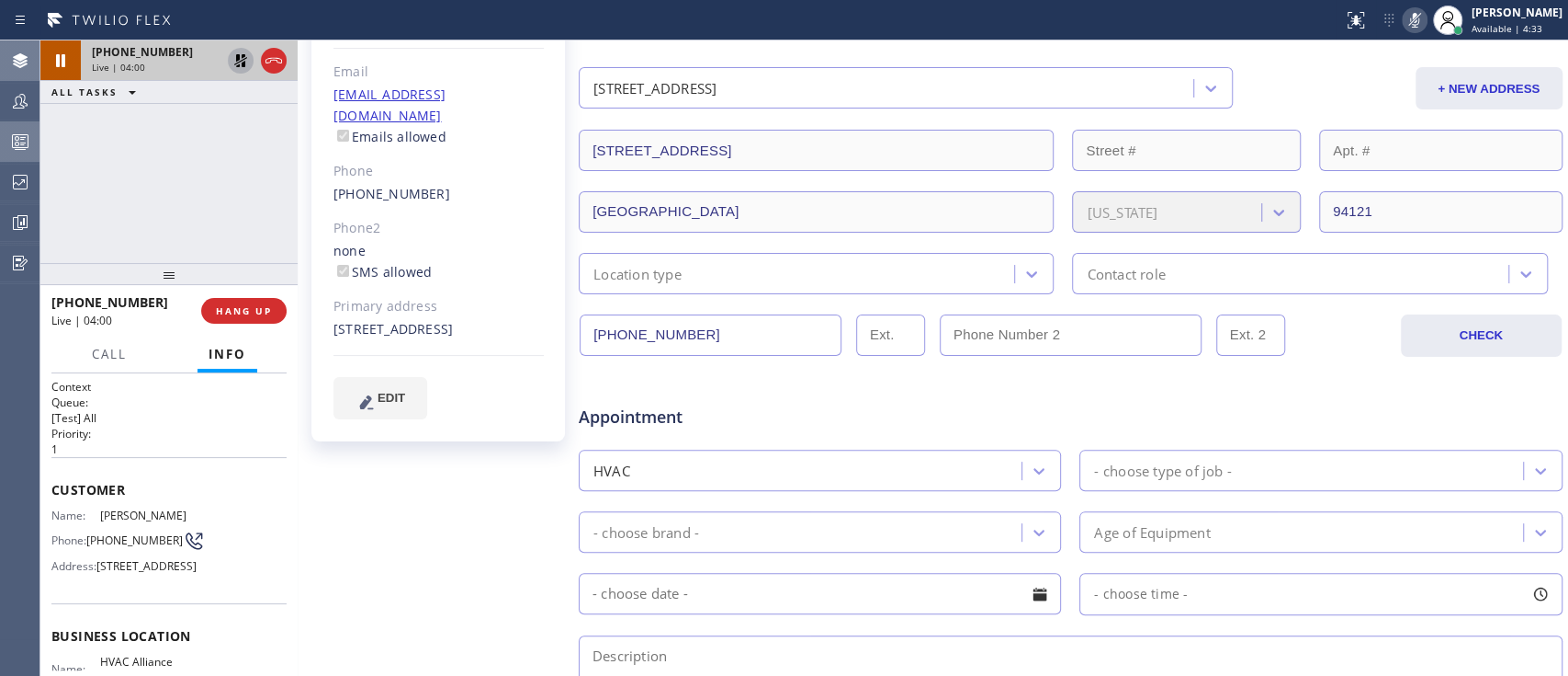
scroll to position [291, 0]
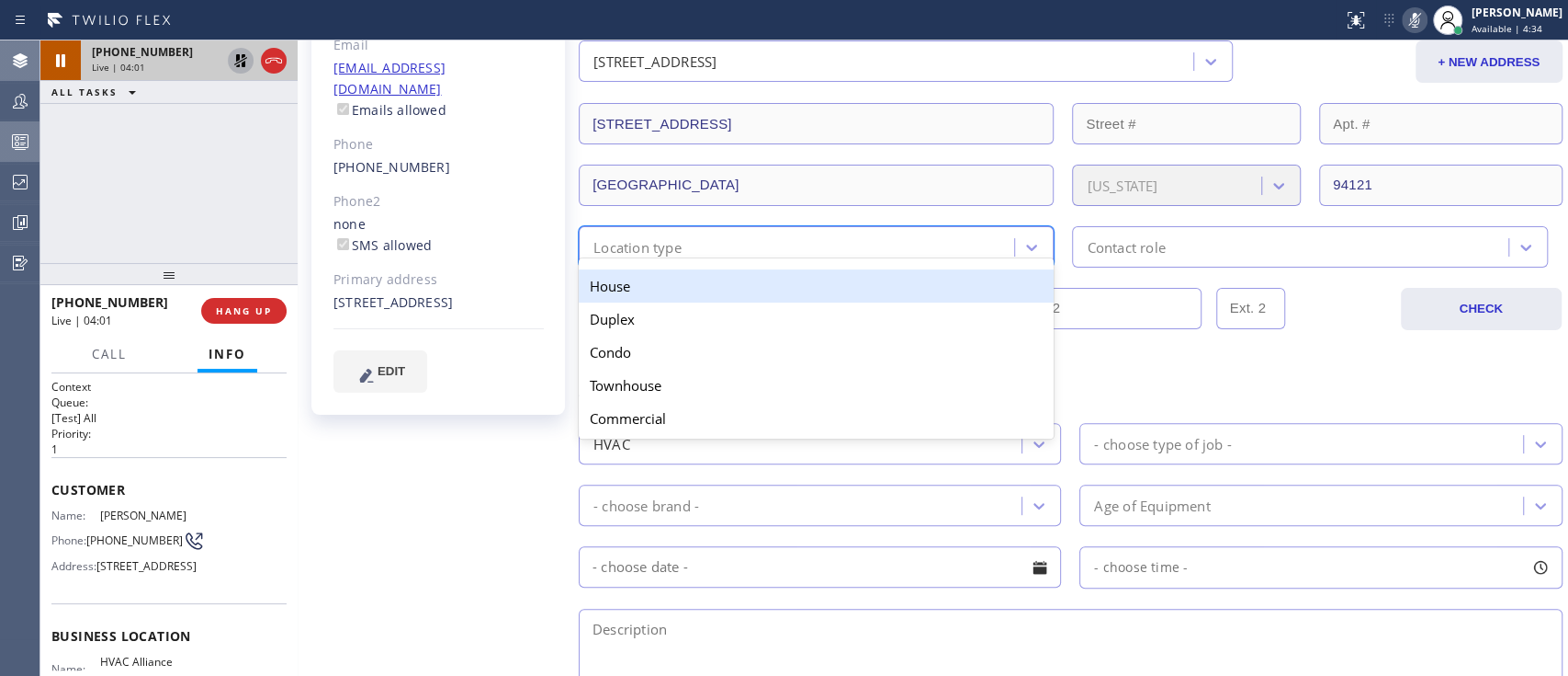
click at [672, 258] on div "option House focused, 1 of 5. 5 results available. Use Up and Down to choose op…" at bounding box center [815, 246] width 475 height 41
click at [691, 283] on div "House" at bounding box center [815, 285] width 475 height 33
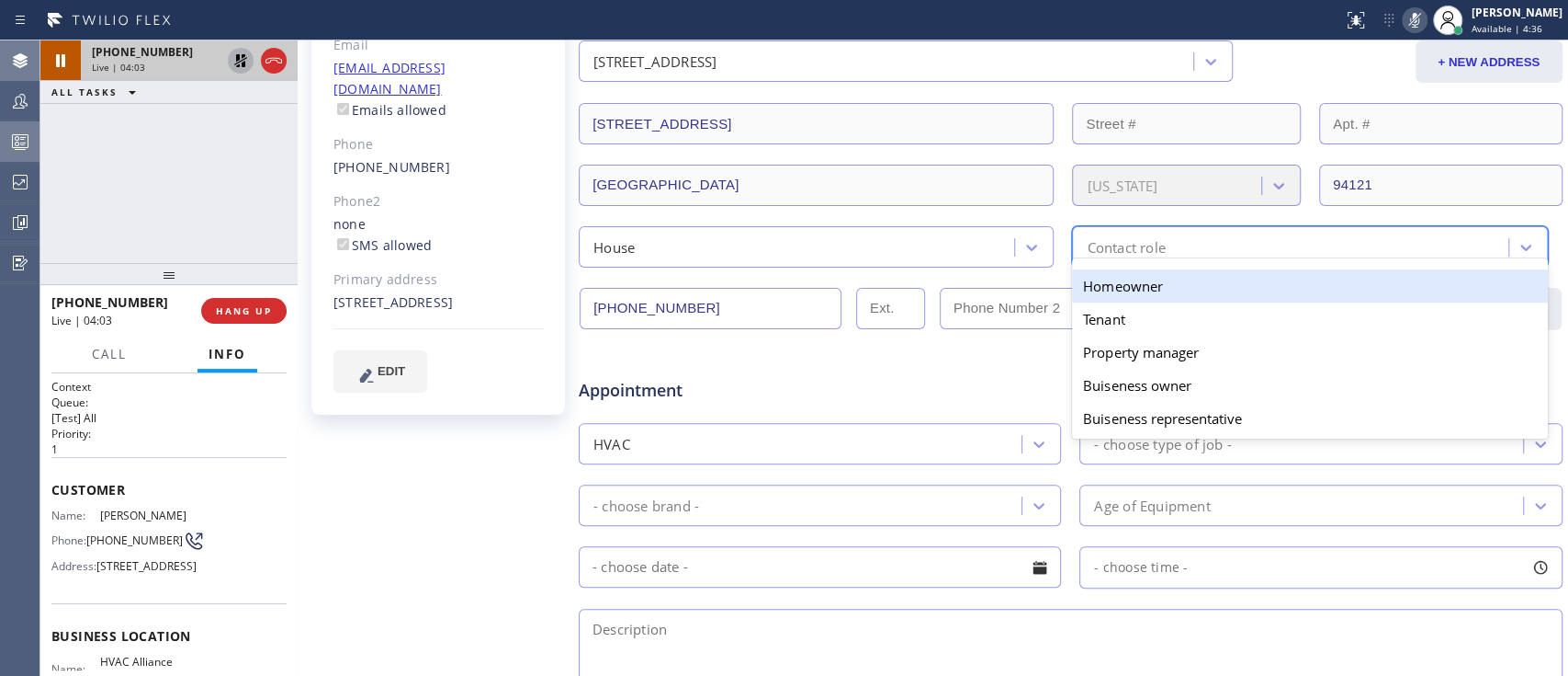
click at [1150, 239] on div "Contact role" at bounding box center [1125, 246] width 78 height 21
click at [1148, 287] on div "Homeowner" at bounding box center [1309, 285] width 475 height 33
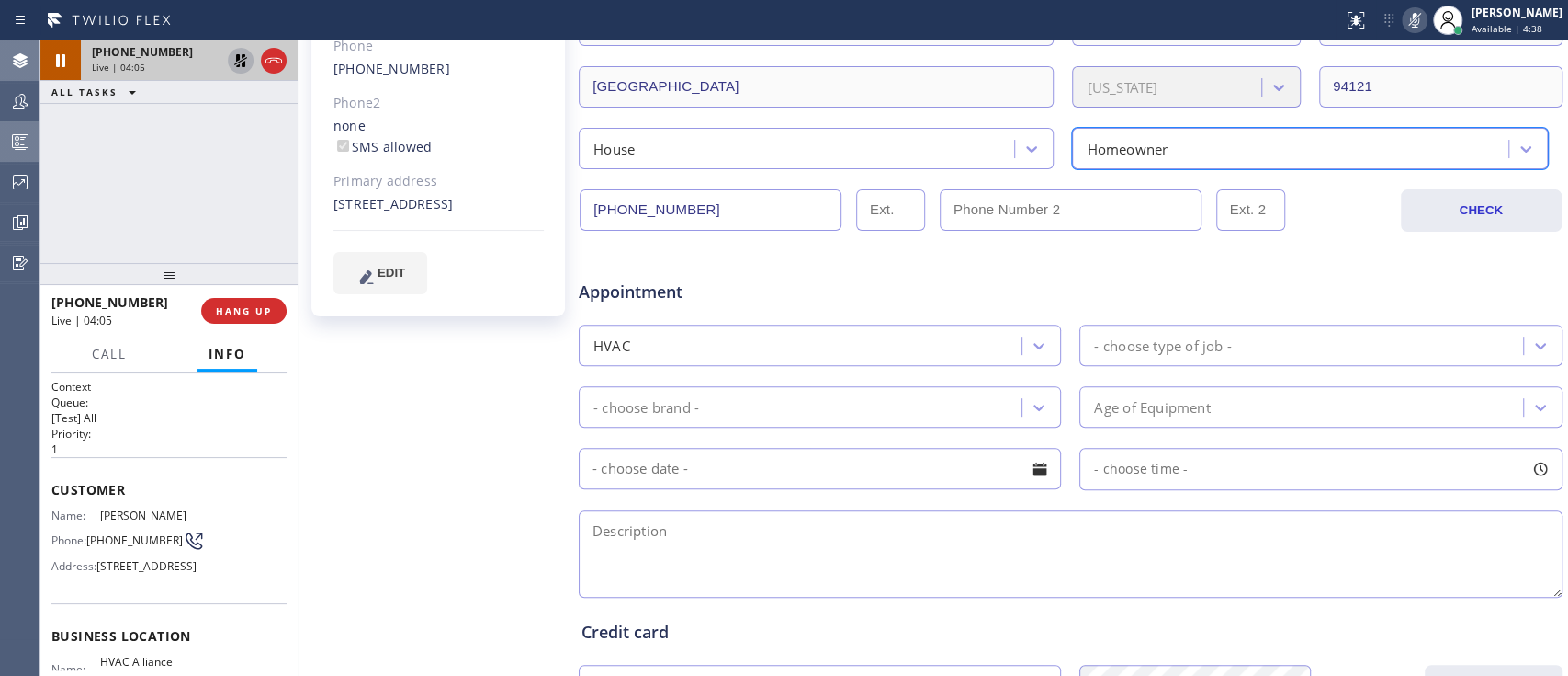
scroll to position [391, 0]
drag, startPoint x: 869, startPoint y: 377, endPoint x: 869, endPoint y: 349, distance: 28.0
click at [869, 349] on div "Appointment HVAC - choose type of job - - choose brand - Age of Equipment - cho…" at bounding box center [1070, 428] width 978 height 344
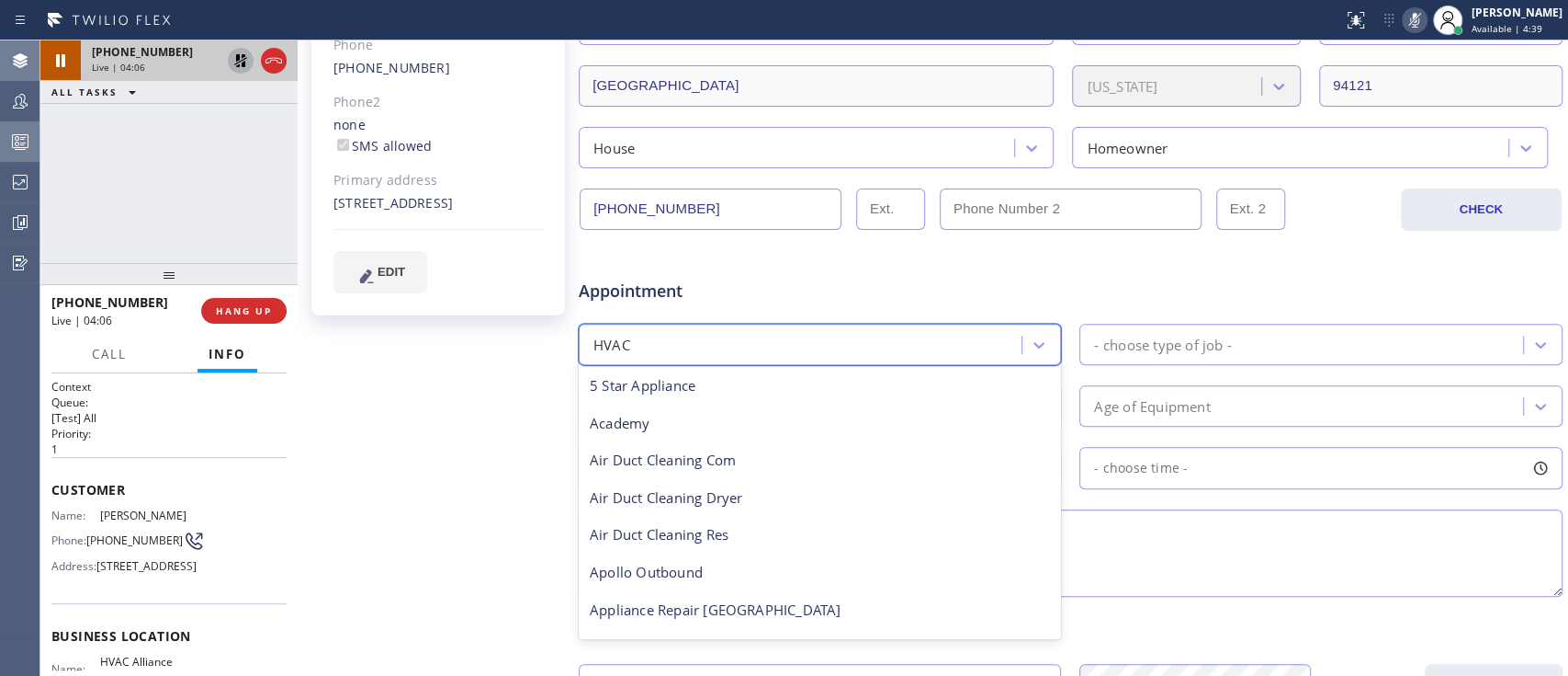
scroll to position [225, 0]
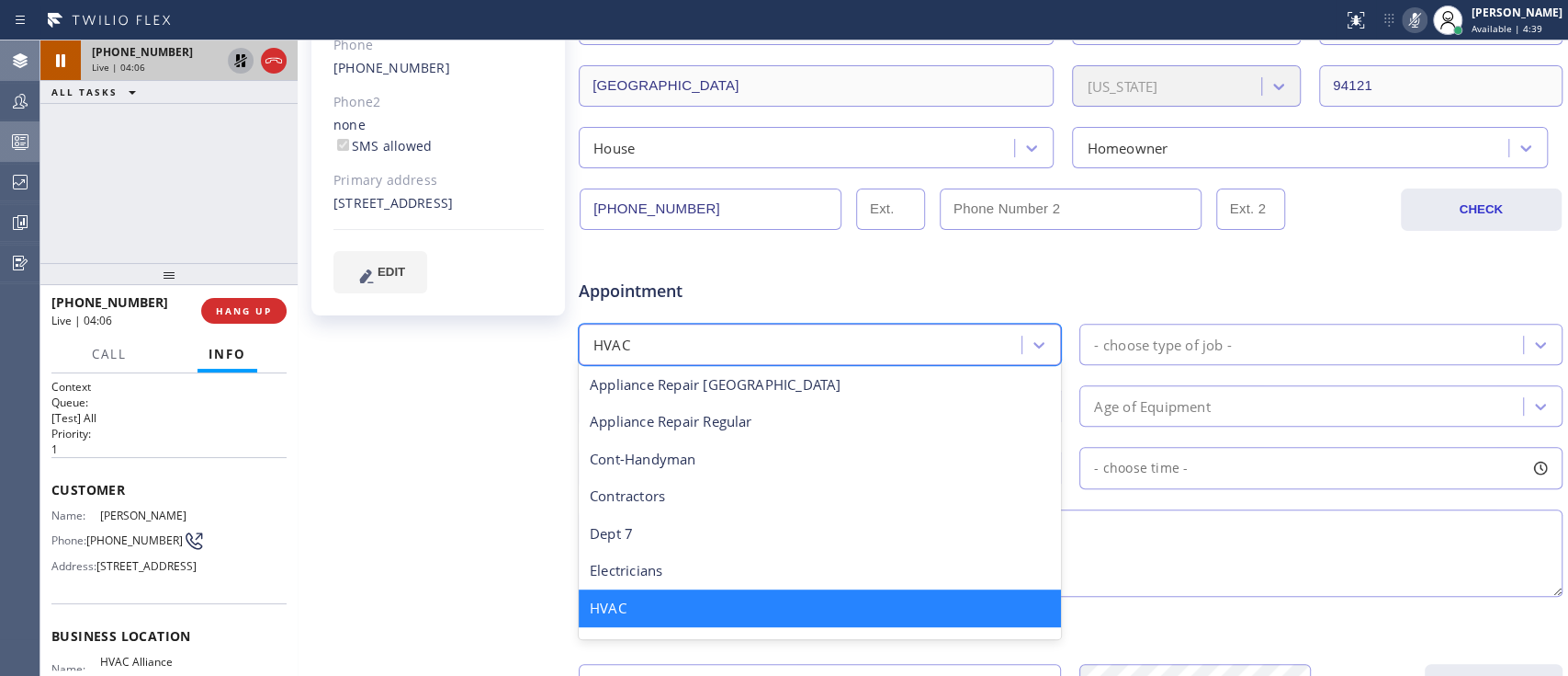
click at [869, 349] on div "HVAC" at bounding box center [802, 344] width 437 height 32
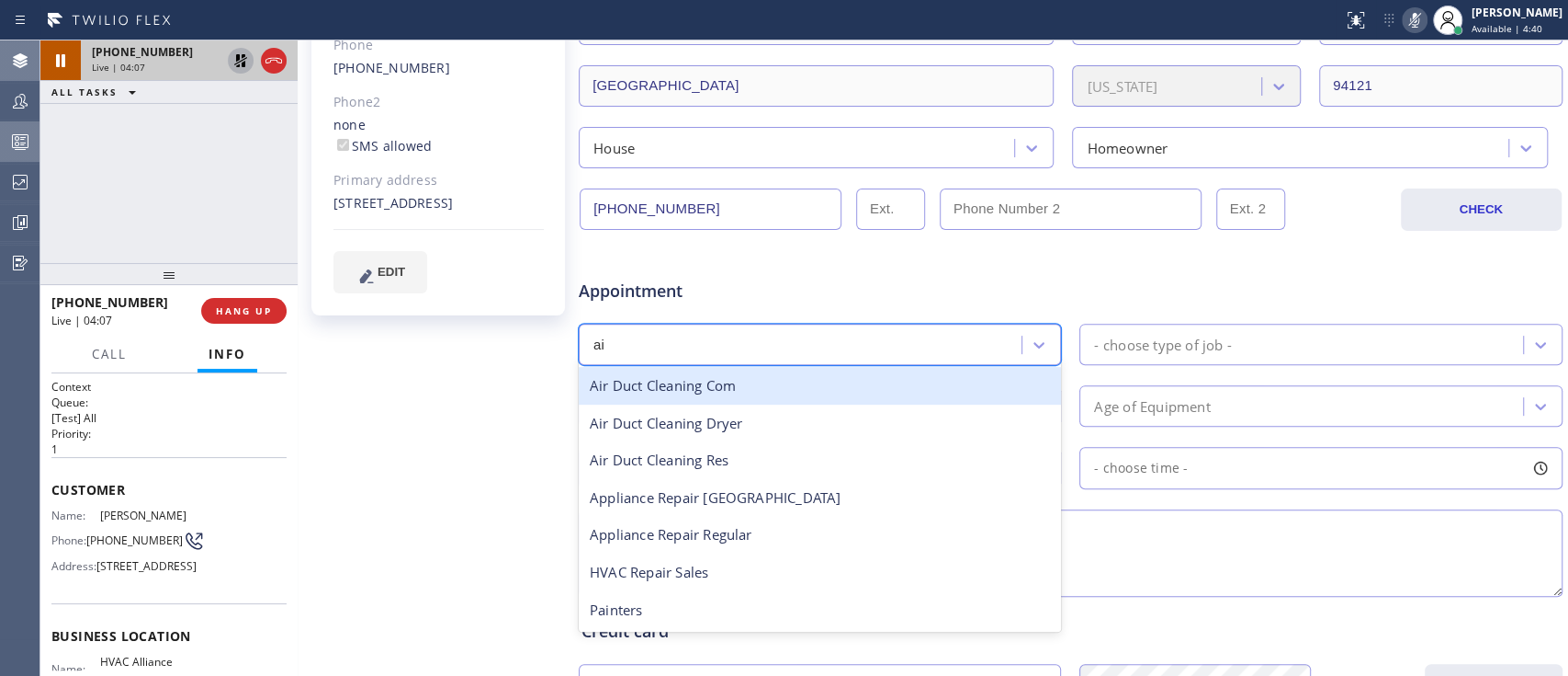
scroll to position [0, 0]
type input "air"
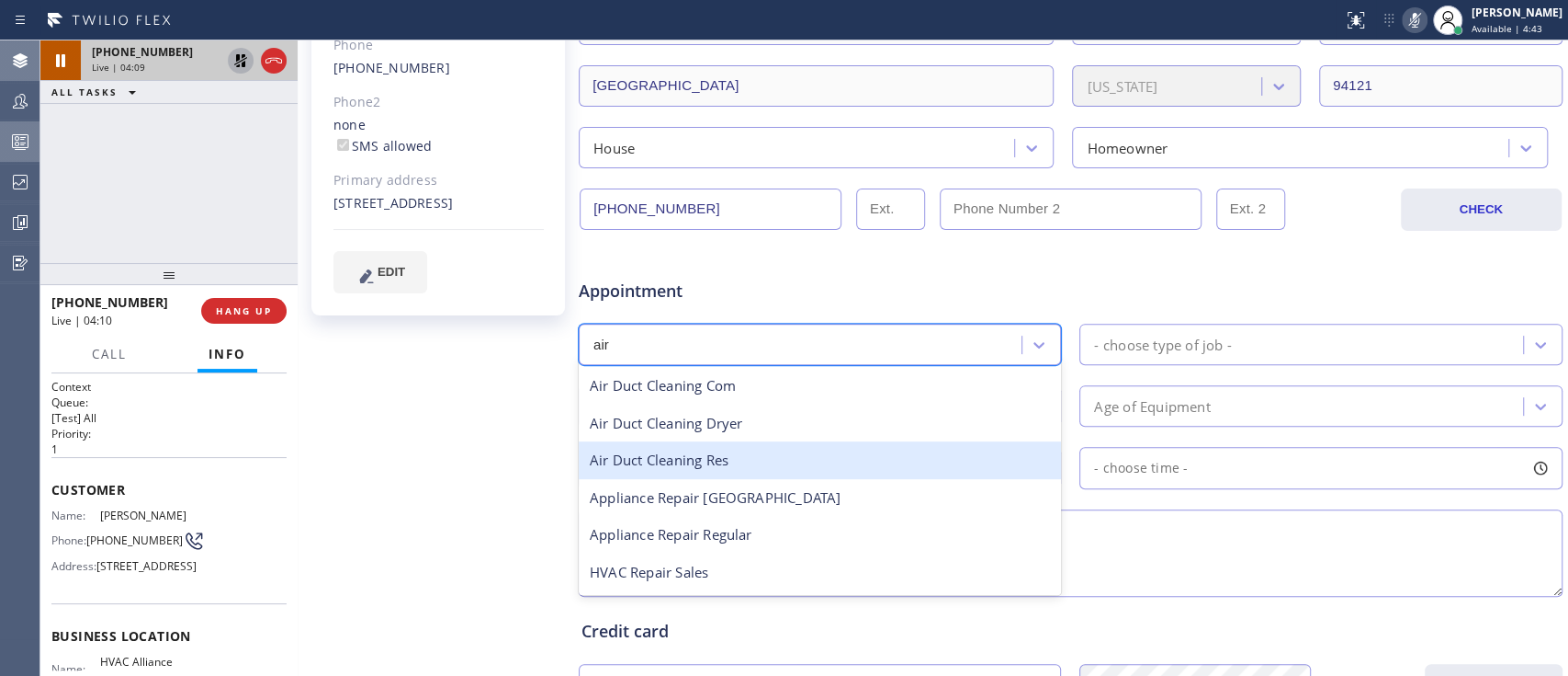
click at [796, 456] on div "Air Duct Cleaning Res" at bounding box center [819, 460] width 483 height 38
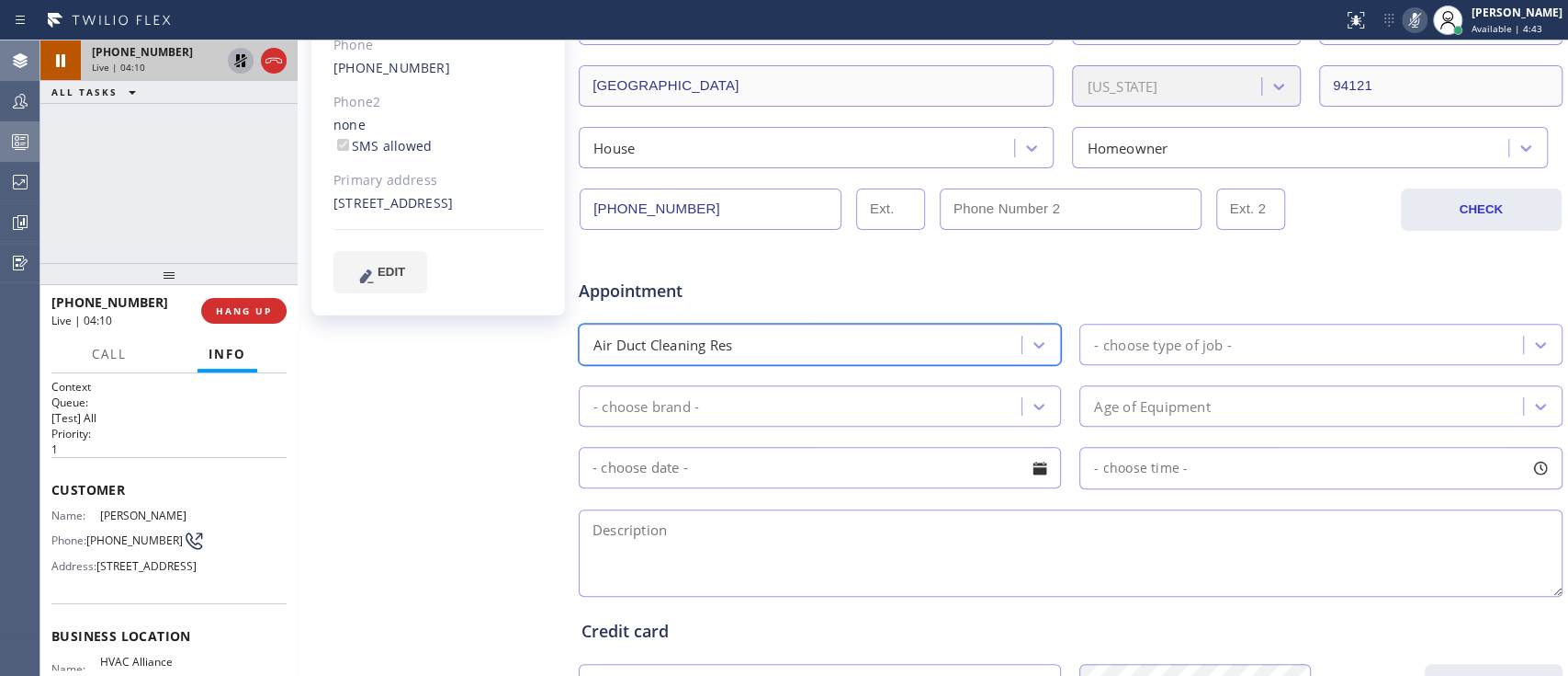
click at [1157, 320] on div "option Air Duct Cleaning Res, selected. 24 results available. Select is focused…" at bounding box center [1070, 342] width 987 height 45
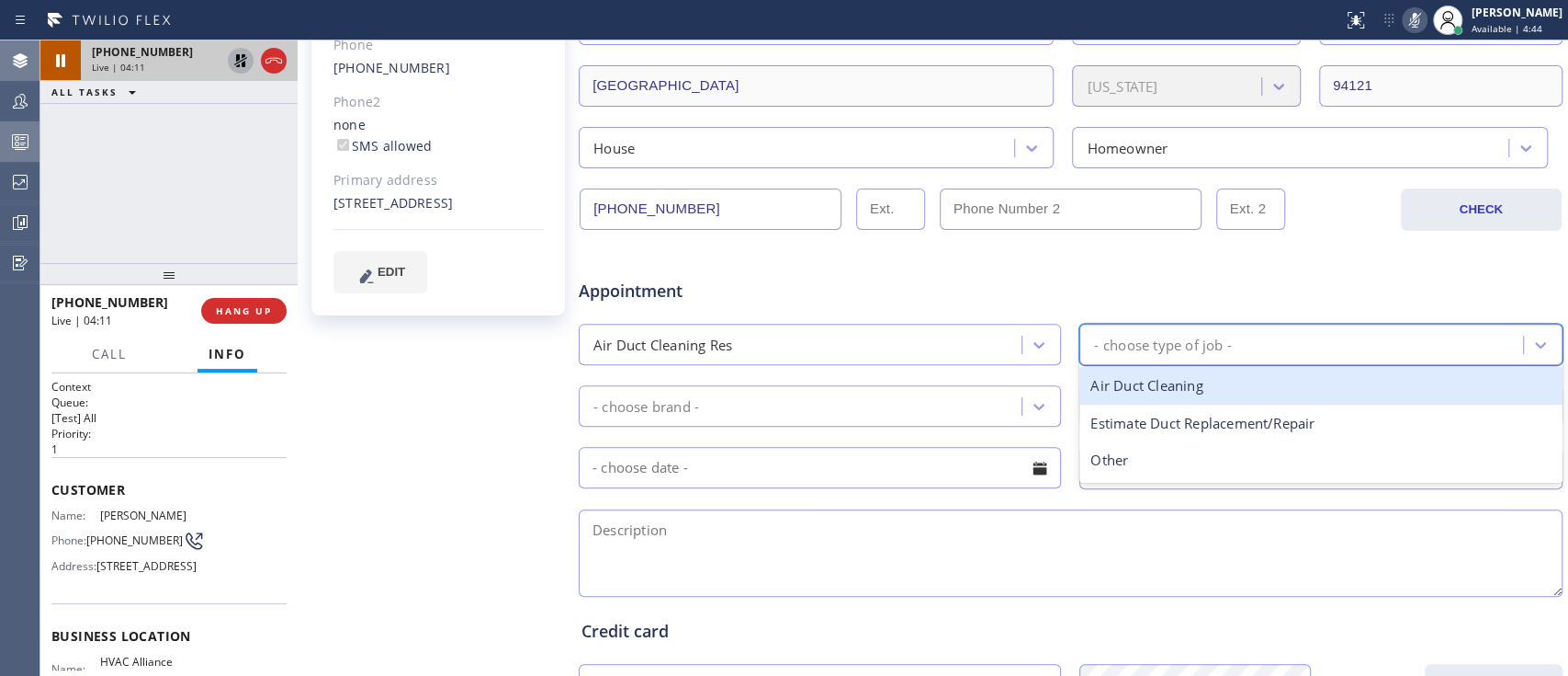
click at [1152, 335] on div "- choose type of job -" at bounding box center [1162, 344] width 137 height 21
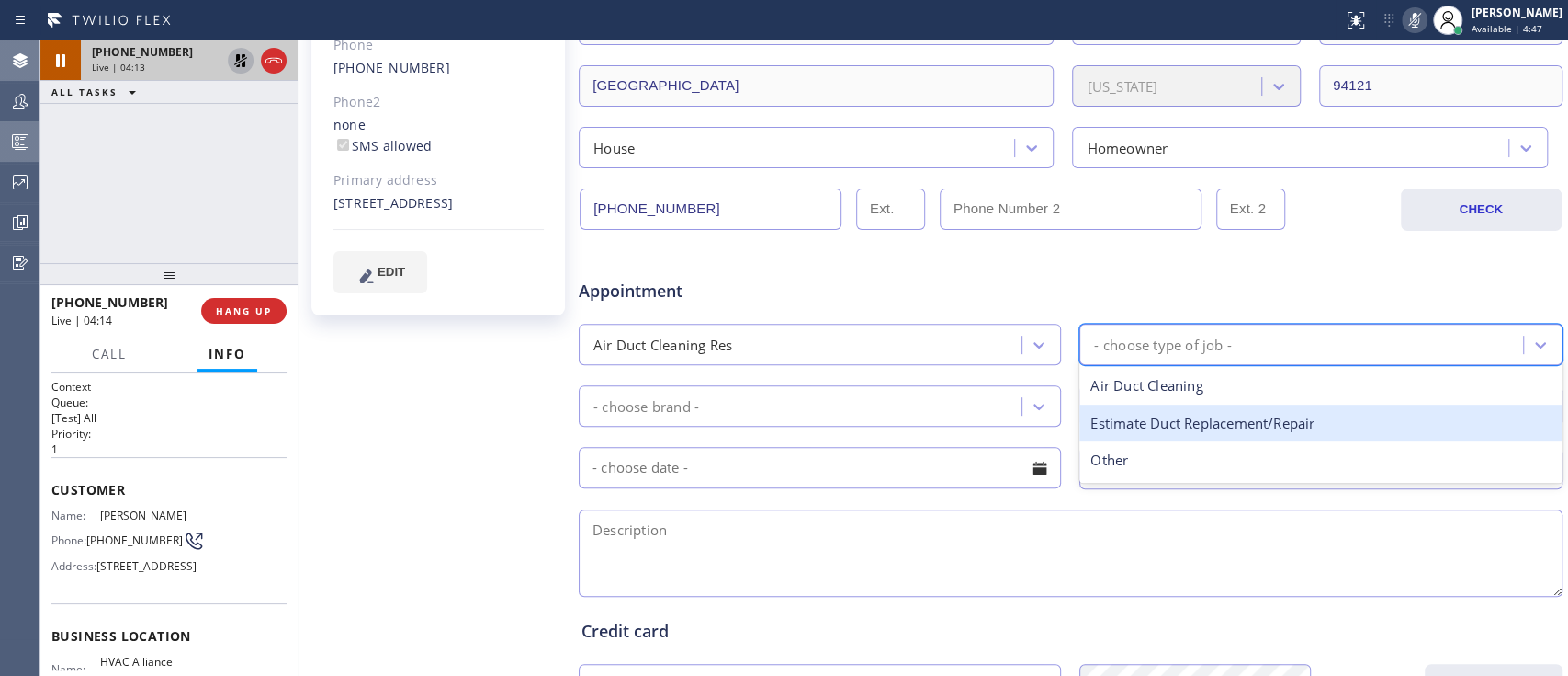
click at [1176, 426] on div "Estimate Duct Replacement/Repair" at bounding box center [1320, 423] width 483 height 38
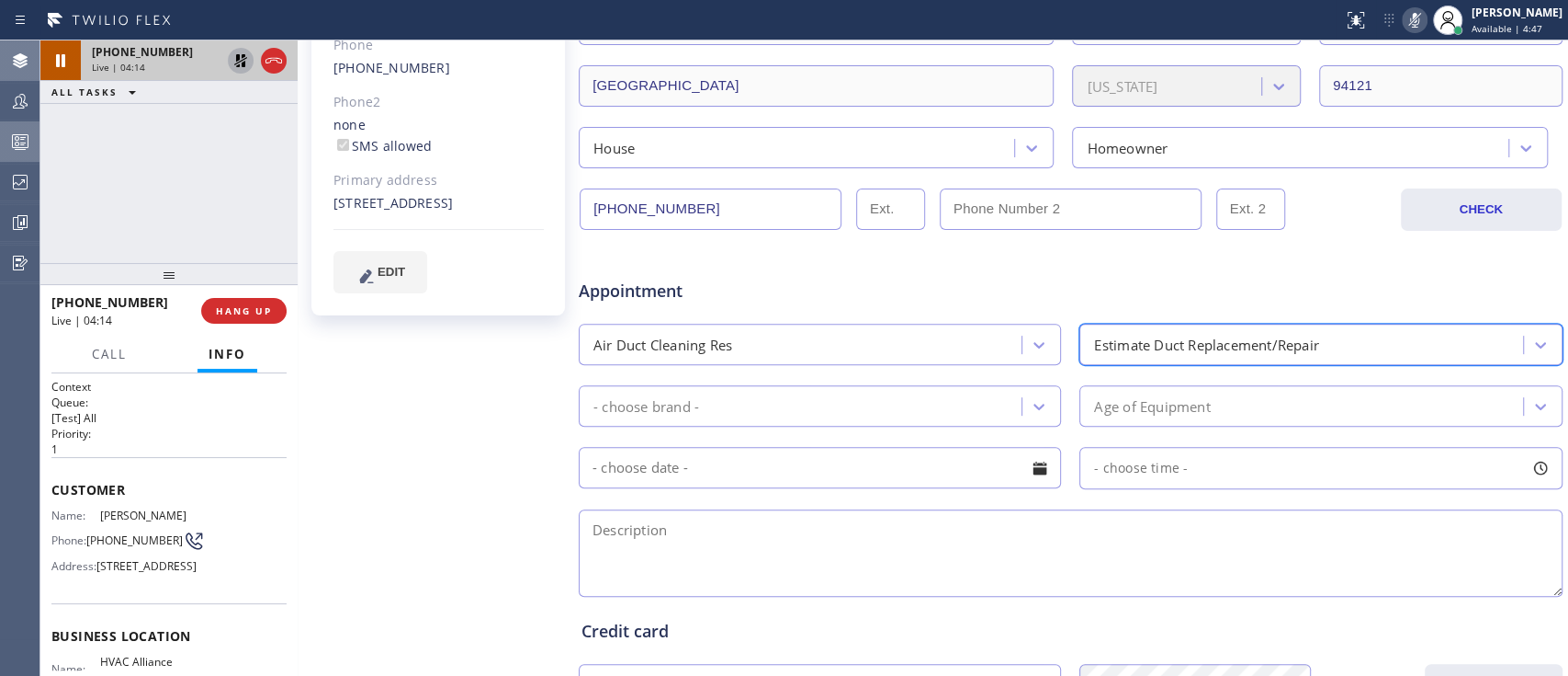
click at [792, 398] on div "- choose brand -" at bounding box center [802, 406] width 437 height 32
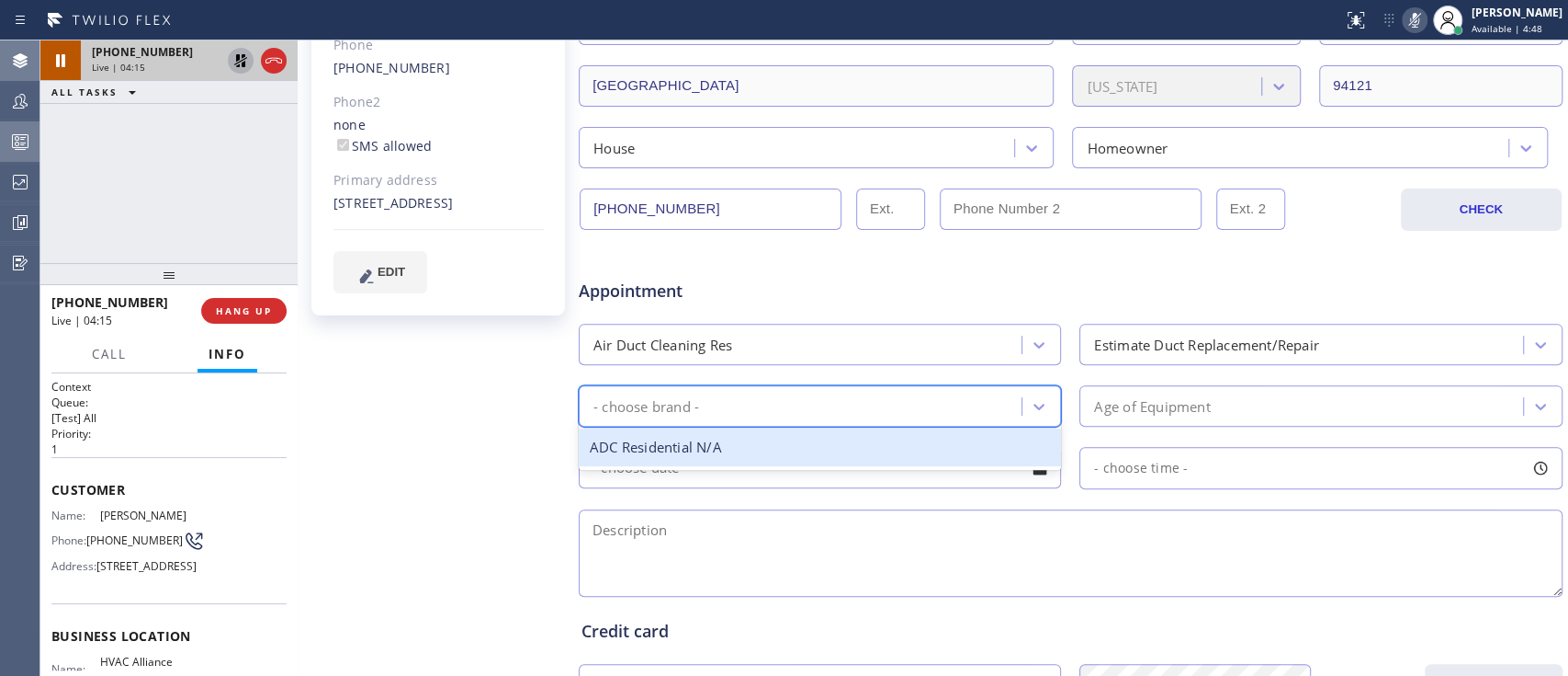
click at [775, 446] on div "ADC Residential N/A" at bounding box center [819, 447] width 483 height 38
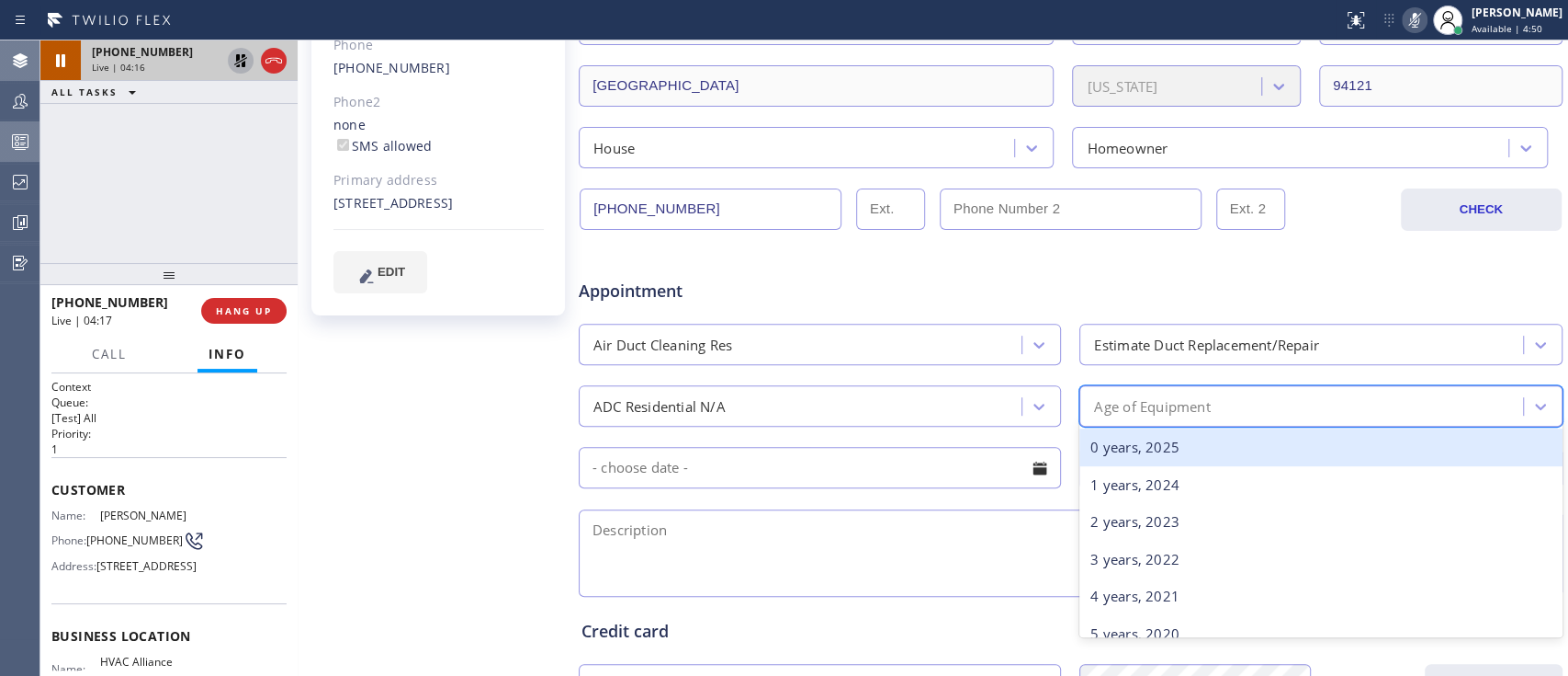
click at [1112, 401] on div "Age of Equipment" at bounding box center [1152, 405] width 116 height 21
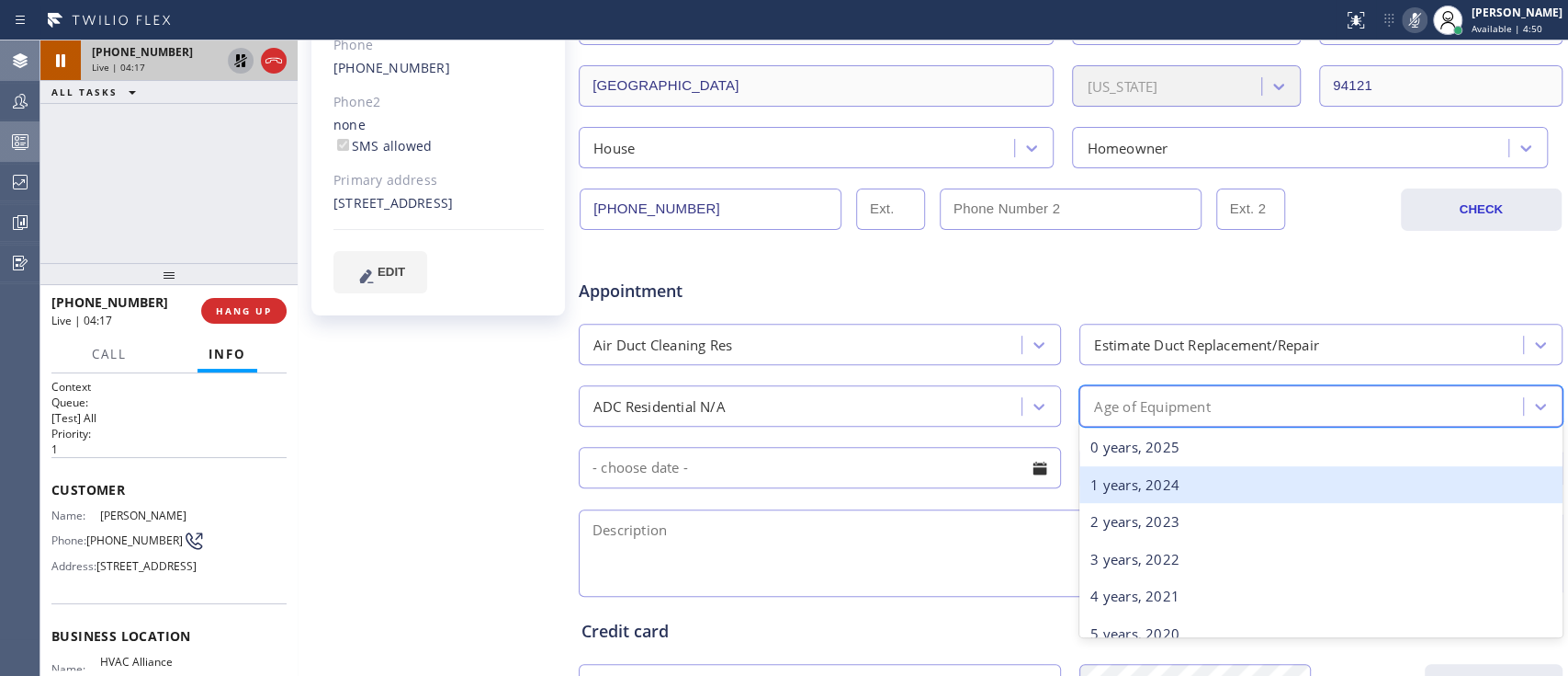
click at [1112, 476] on div "1 years, 2024" at bounding box center [1320, 485] width 483 height 38
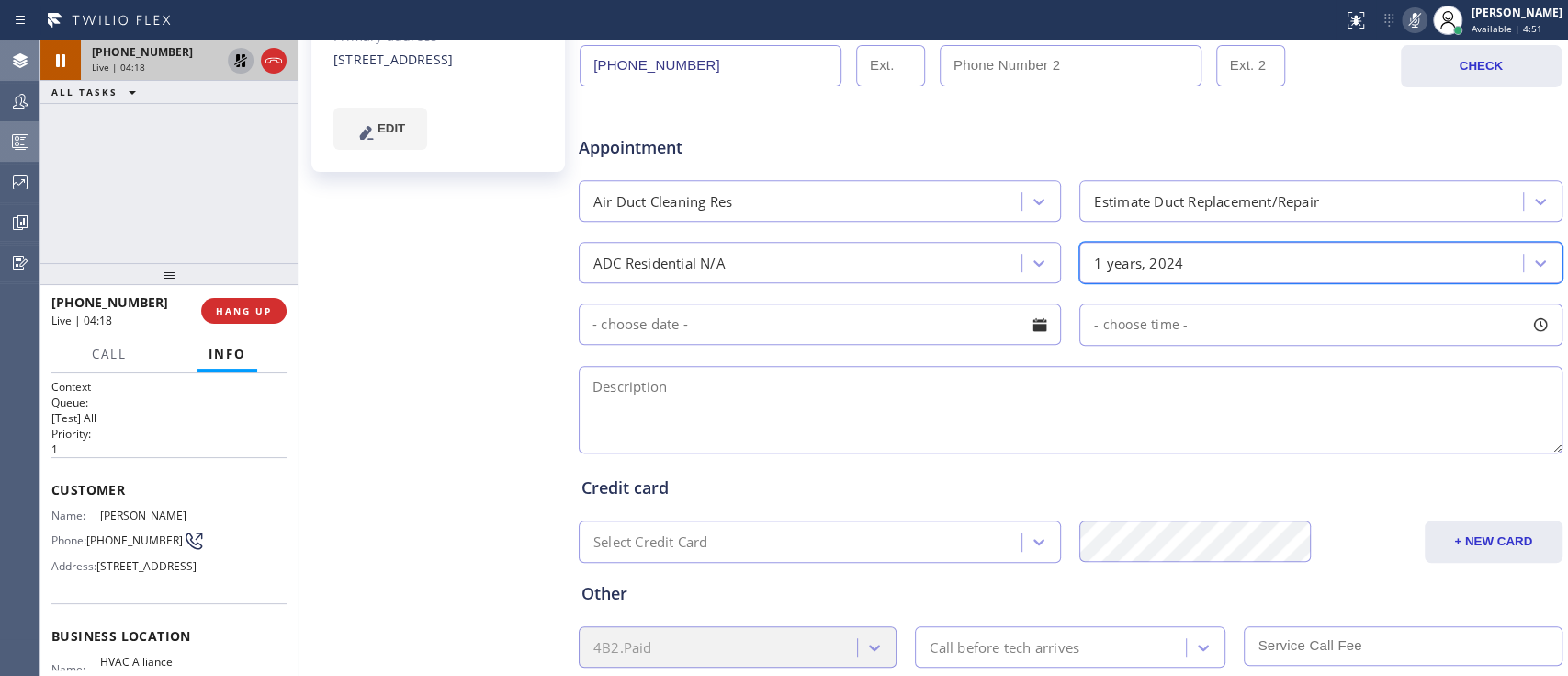
scroll to position [536, 0]
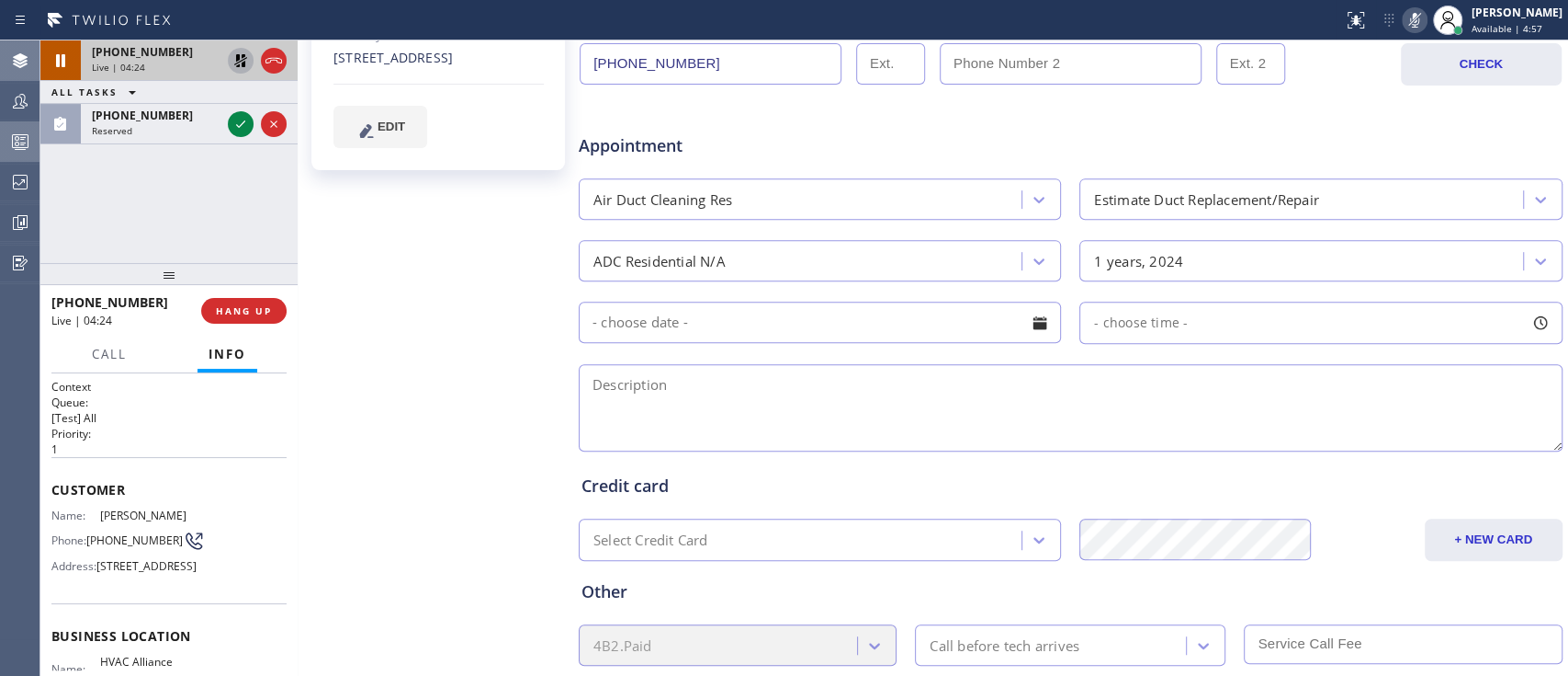
paste textarea "Central, 3 ft section of the Heating ducts wants to be relocated because it's u…"
click at [1401, 365] on textarea at bounding box center [1070, 407] width 983 height 87
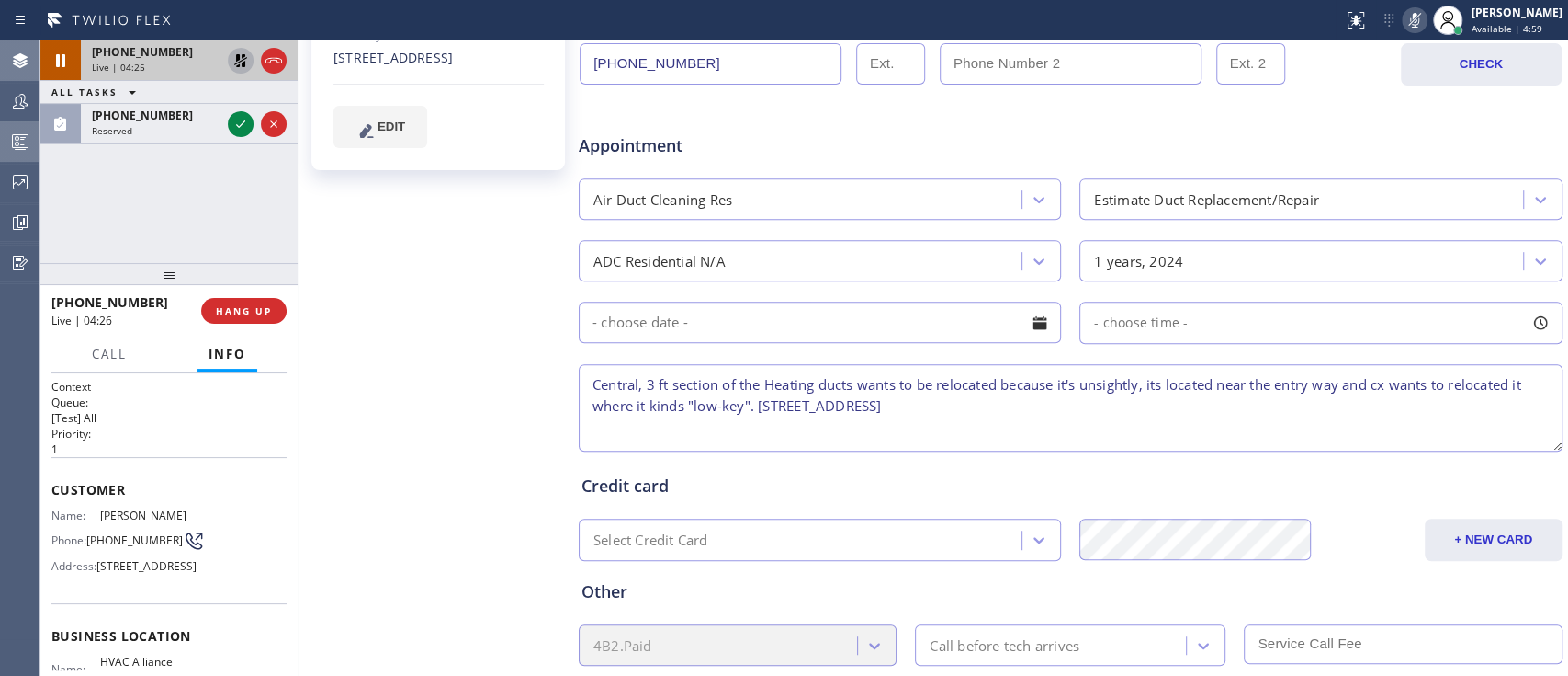
scroll to position [56, 0]
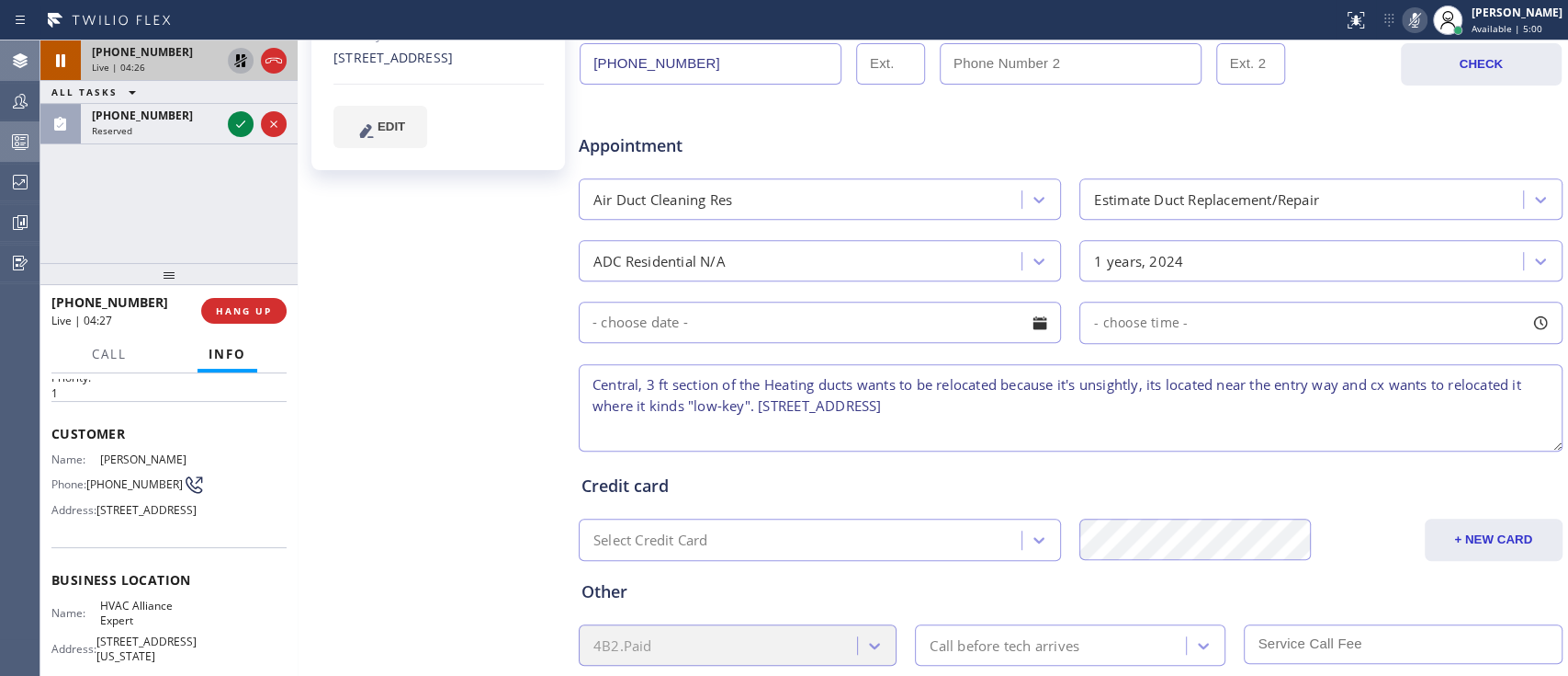
click at [116, 627] on span "HVAC Alliance Expert" at bounding box center [146, 612] width 92 height 28
copy span "HVAC Alliance Expert"
click at [1102, 391] on textarea "Central, 3 ft section of the Heating ducts wants to be relocated because it's u…" at bounding box center [1070, 407] width 983 height 87
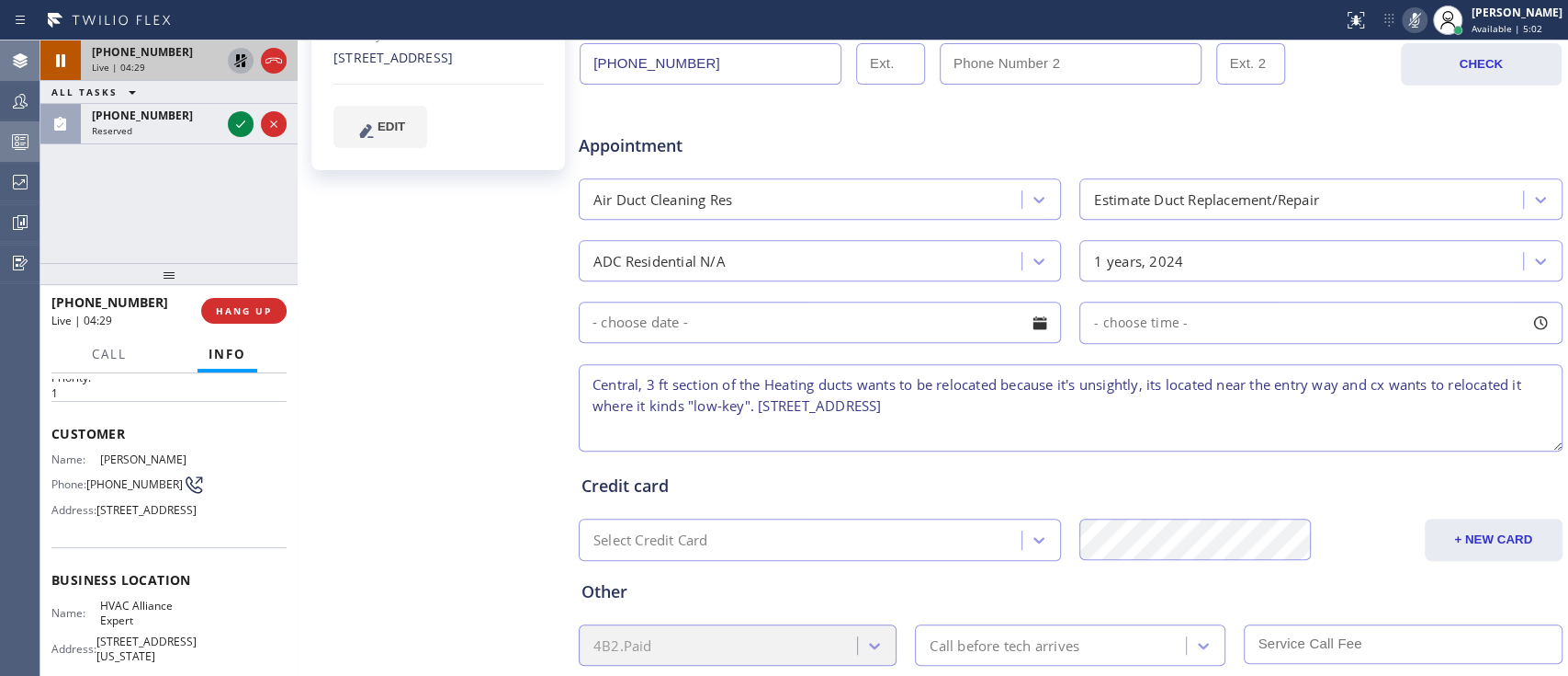
click at [1102, 405] on textarea "Central, 3 ft section of the Heating ducts wants to be relocated because it's u…" at bounding box center [1070, 407] width 983 height 87
paste textarea "HVAC Alliance Expert"
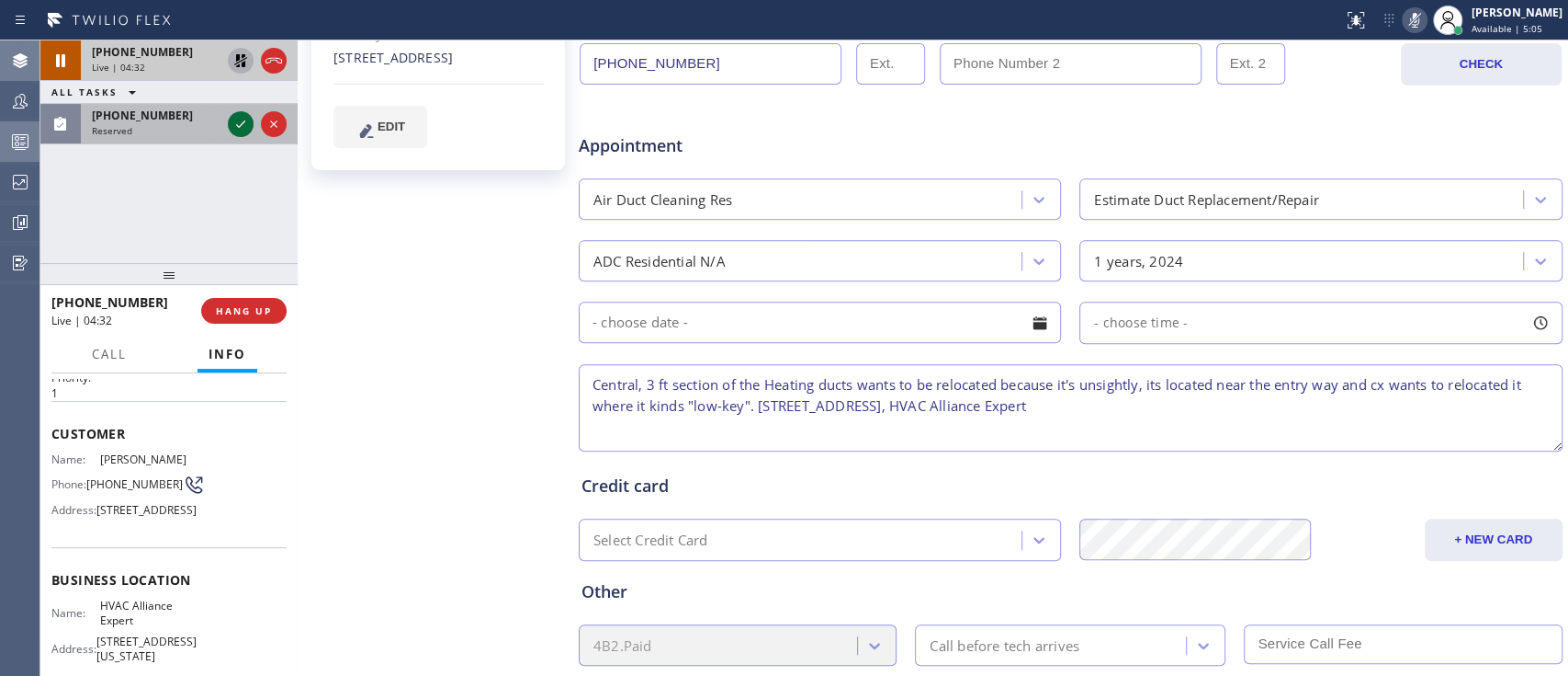
click at [235, 122] on icon at bounding box center [241, 124] width 22 height 22
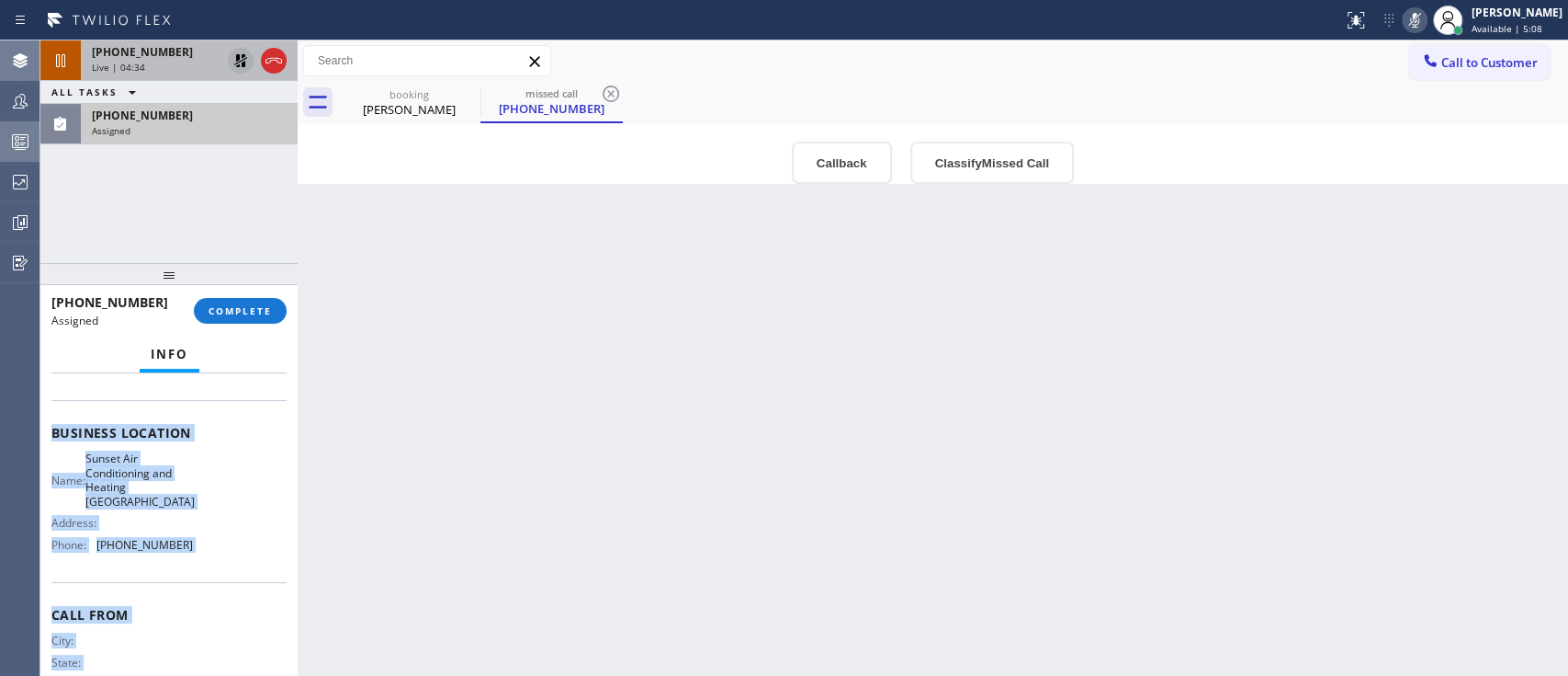
scroll to position [272, 0]
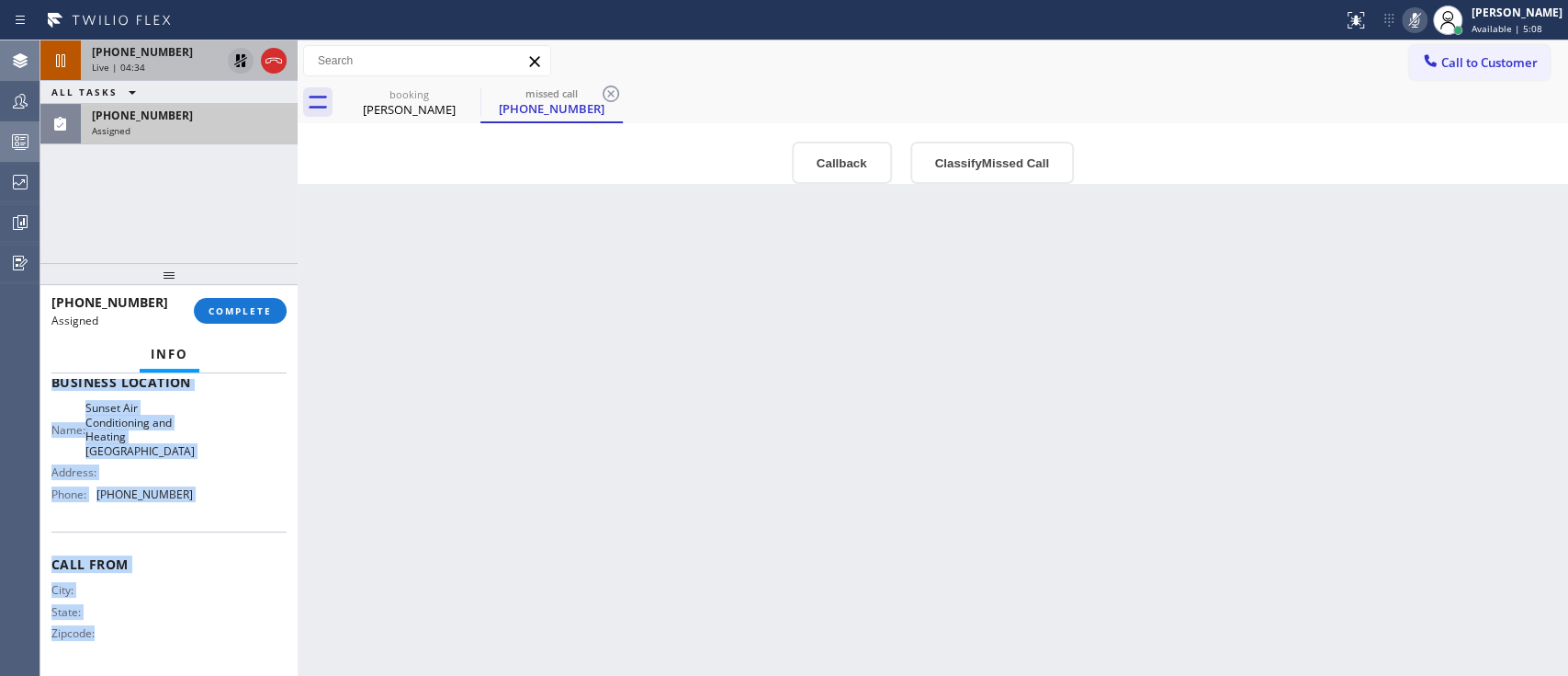
drag, startPoint x: 45, startPoint y: 437, endPoint x: 118, endPoint y: 732, distance: 303.9
click at [118, 675] on html "Status report No issues detected If you experience an issue, please download th…" at bounding box center [784, 338] width 1568 height 676
copy div "Customer Name: (510) 201-7318 Phone: (510) 201-7318 Address: Business location …"
click at [255, 305] on span "COMPLETE" at bounding box center [240, 310] width 63 height 13
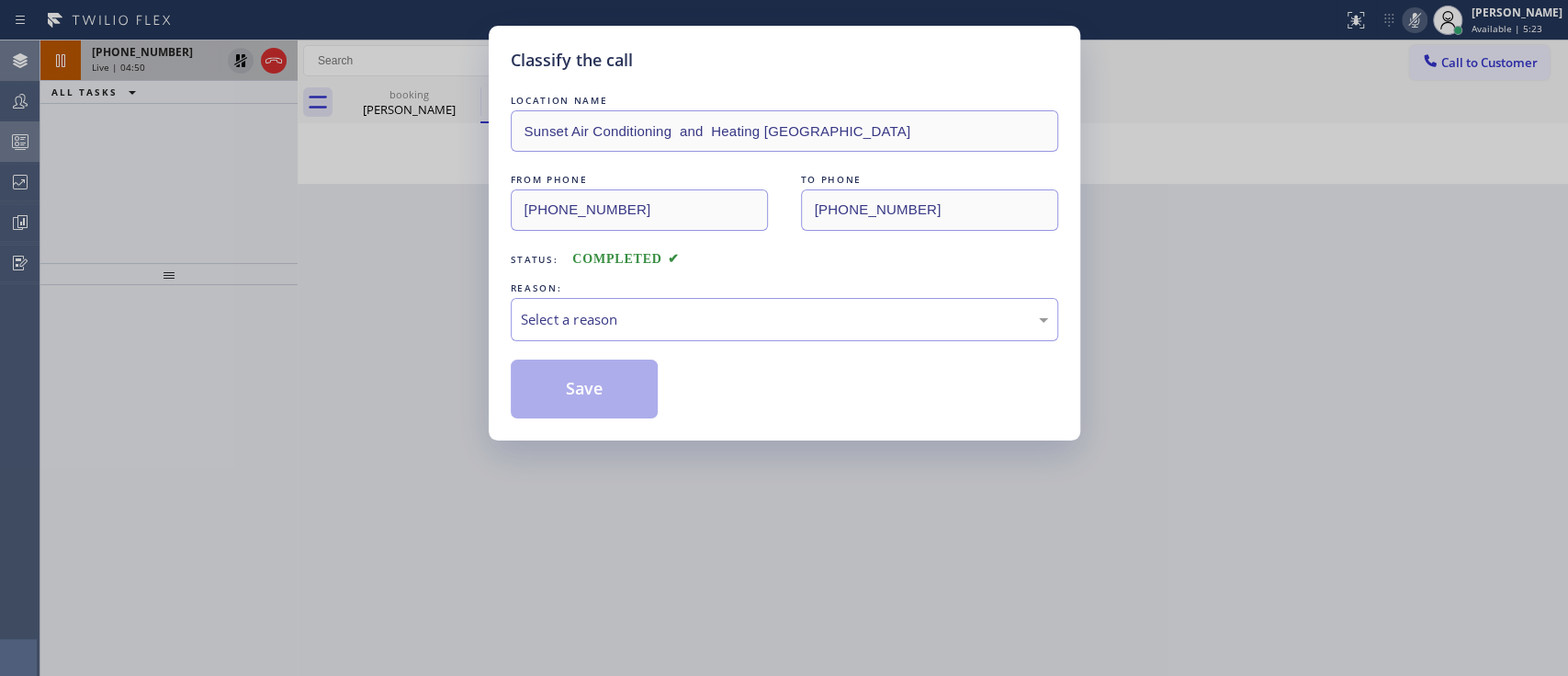
click at [76, 367] on div "Classify the call LOCATION NAME Sunset Air Conditioning and Heating Berkeley FR…" at bounding box center [784, 338] width 1568 height 676
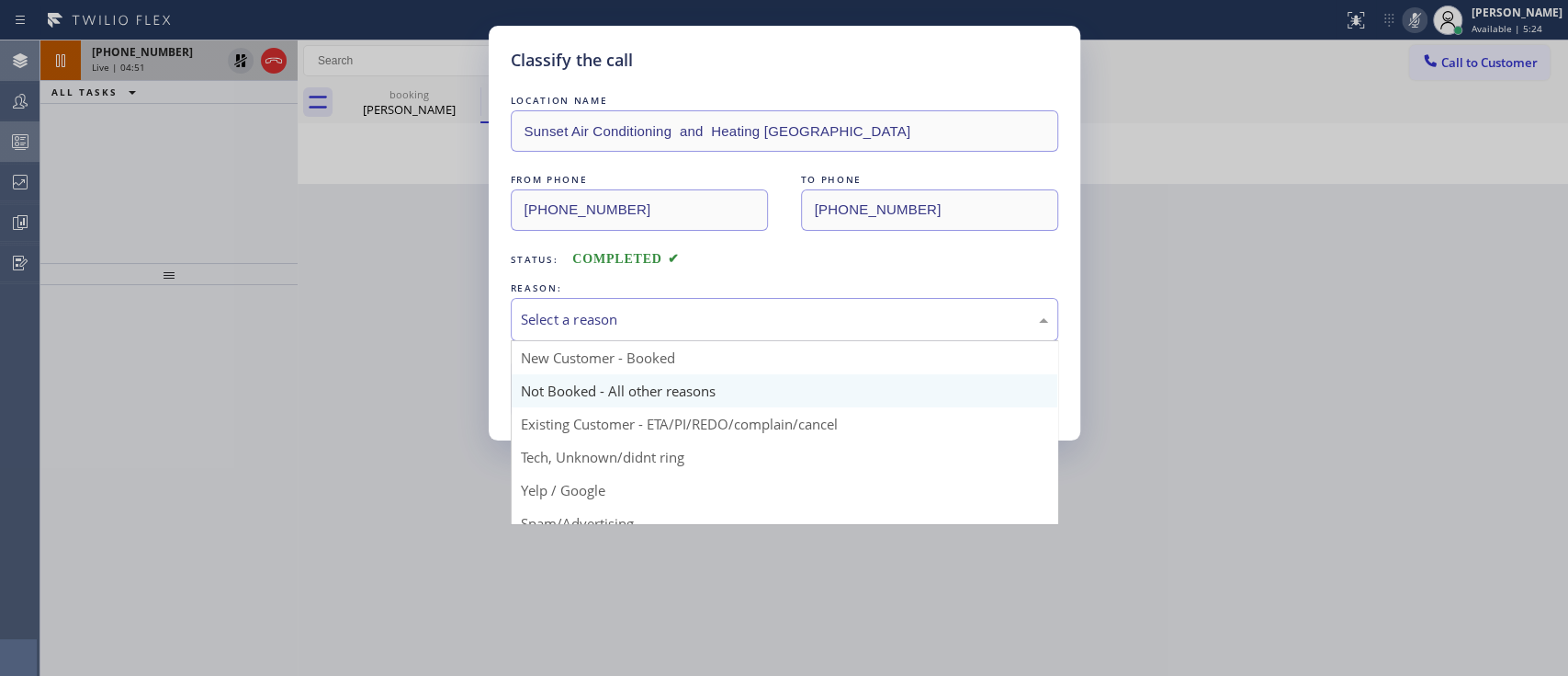
drag, startPoint x: 618, startPoint y: 301, endPoint x: 613, endPoint y: 394, distance: 93.1
click at [613, 341] on div "Select a reason New Customer - Booked Not Booked - All other reasons Existing C…" at bounding box center [784, 319] width 548 height 43
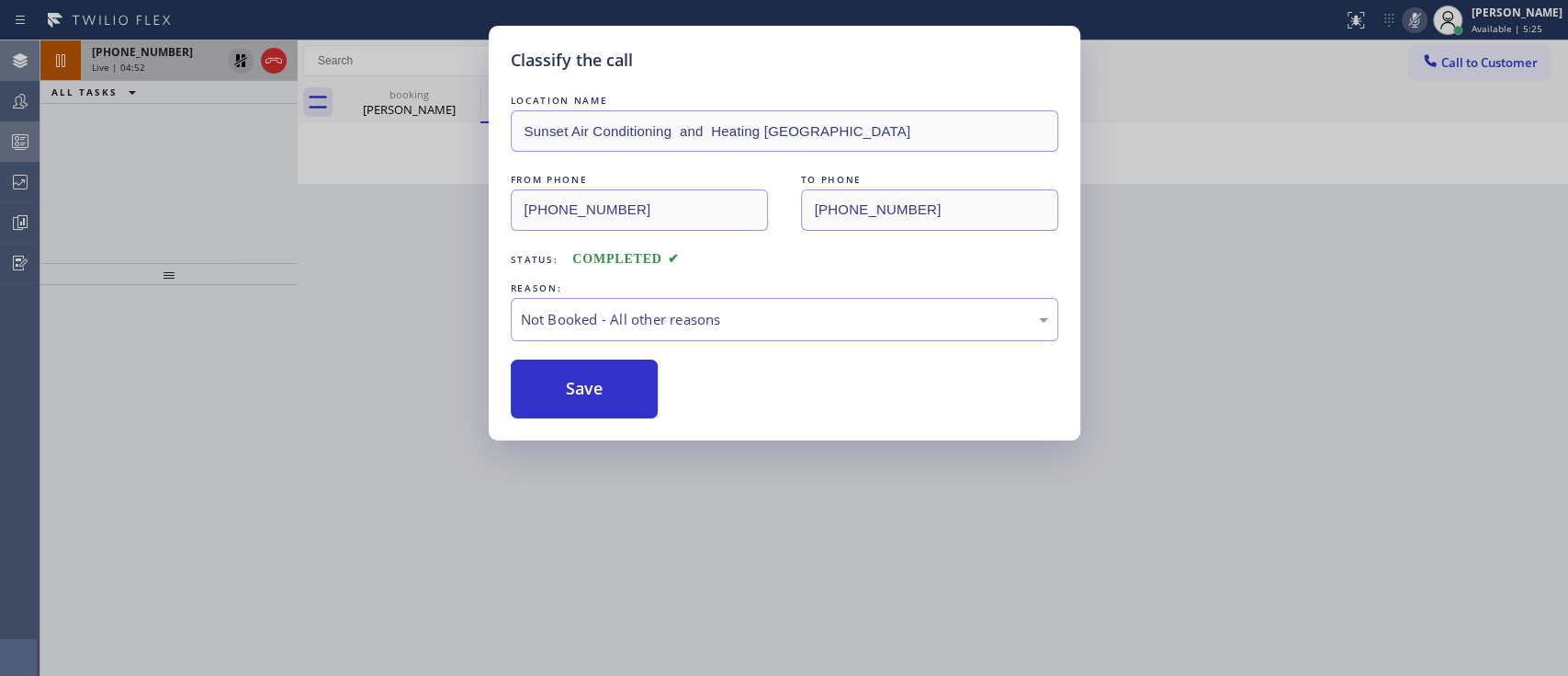
click at [613, 394] on button "Save" at bounding box center [585, 388] width 148 height 59
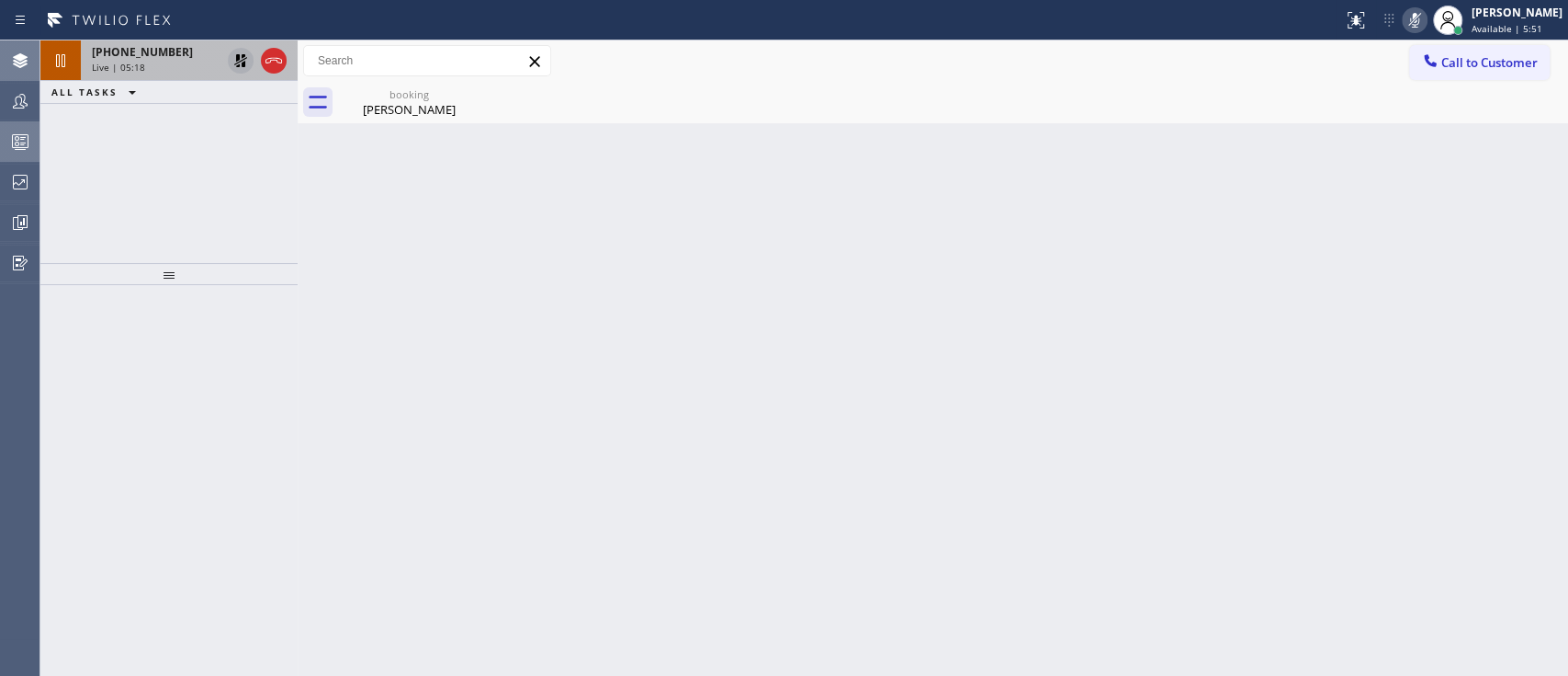
click at [1288, 233] on div "Back to Dashboard Change Sender ID Customers Technicians Select a contact Outbo…" at bounding box center [932, 357] width 1270 height 635
click at [245, 70] on icon at bounding box center [241, 61] width 22 height 22
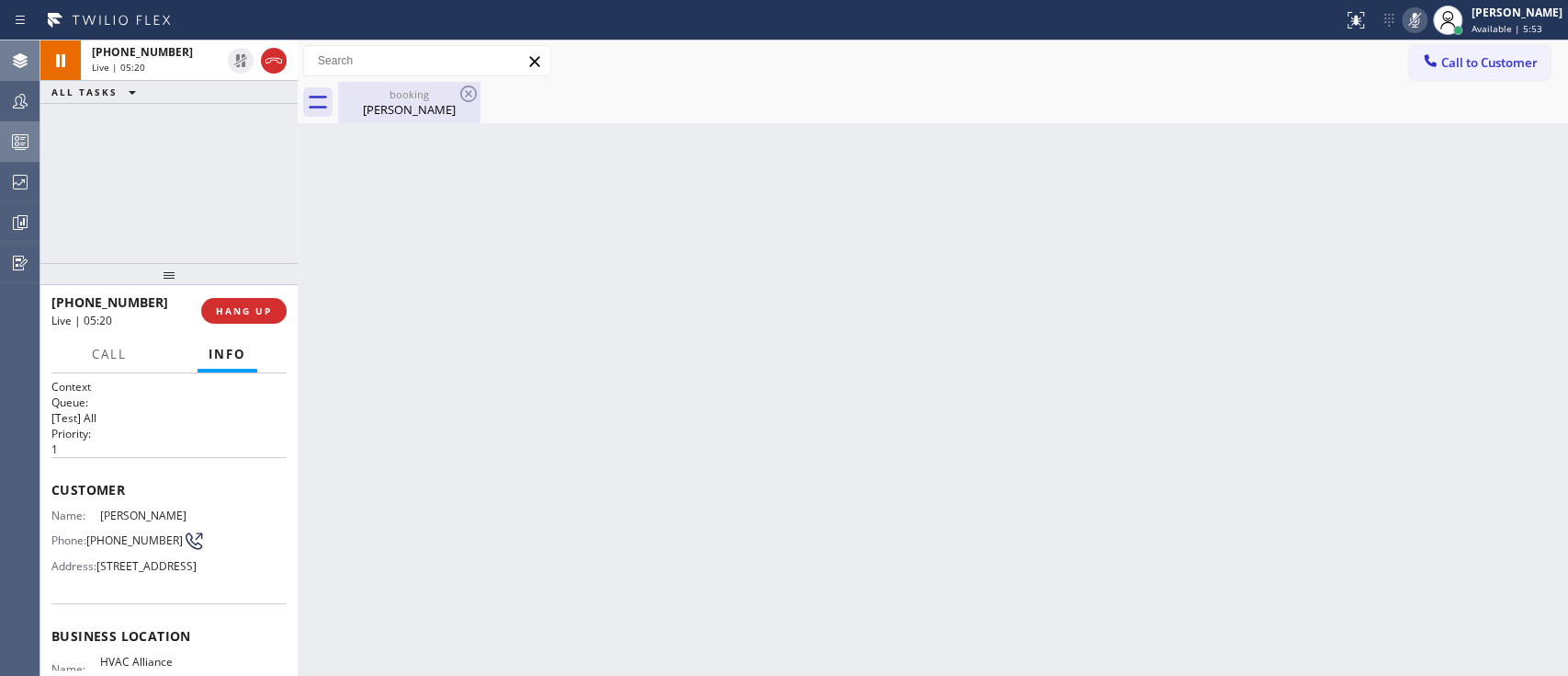
click at [355, 82] on div "booking Scott Shapiro" at bounding box center [409, 102] width 139 height 41
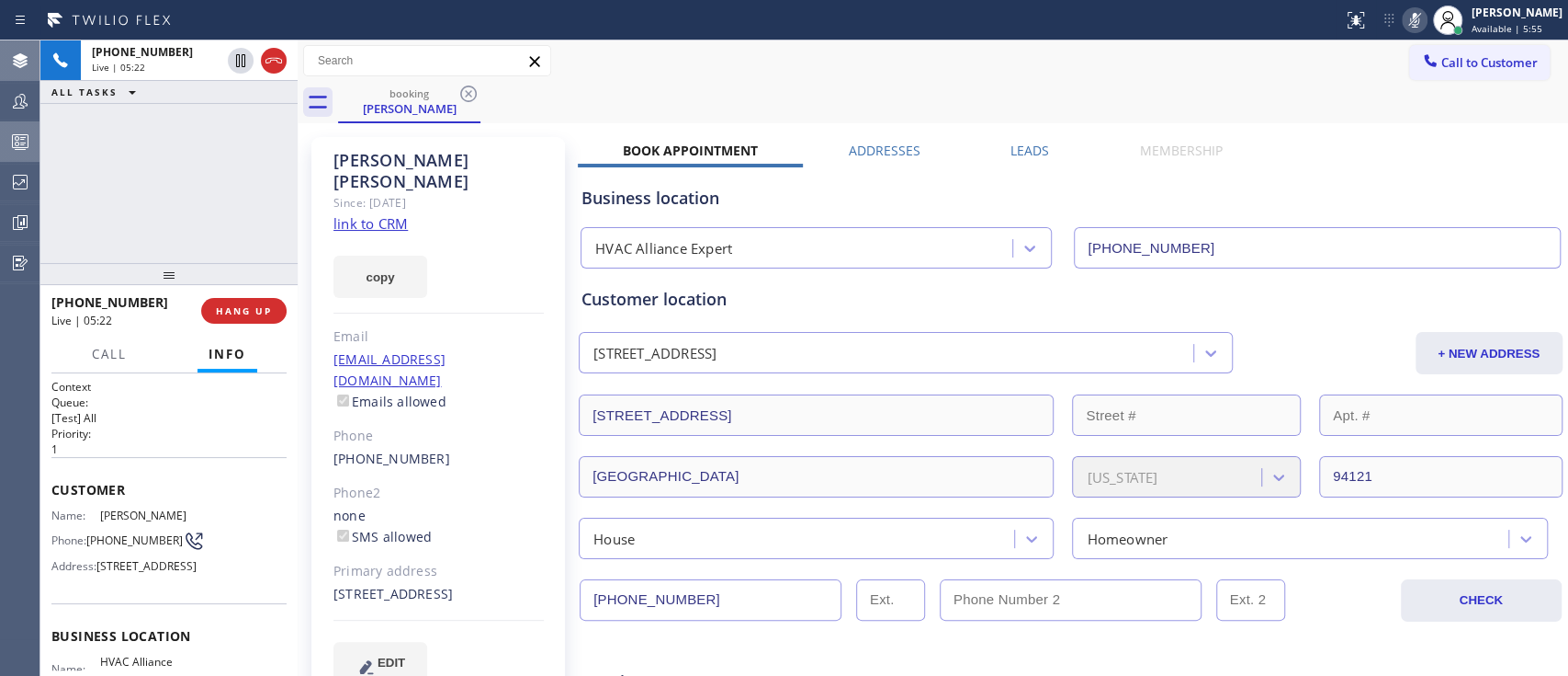
click at [1403, 14] on icon at bounding box center [1414, 20] width 22 height 22
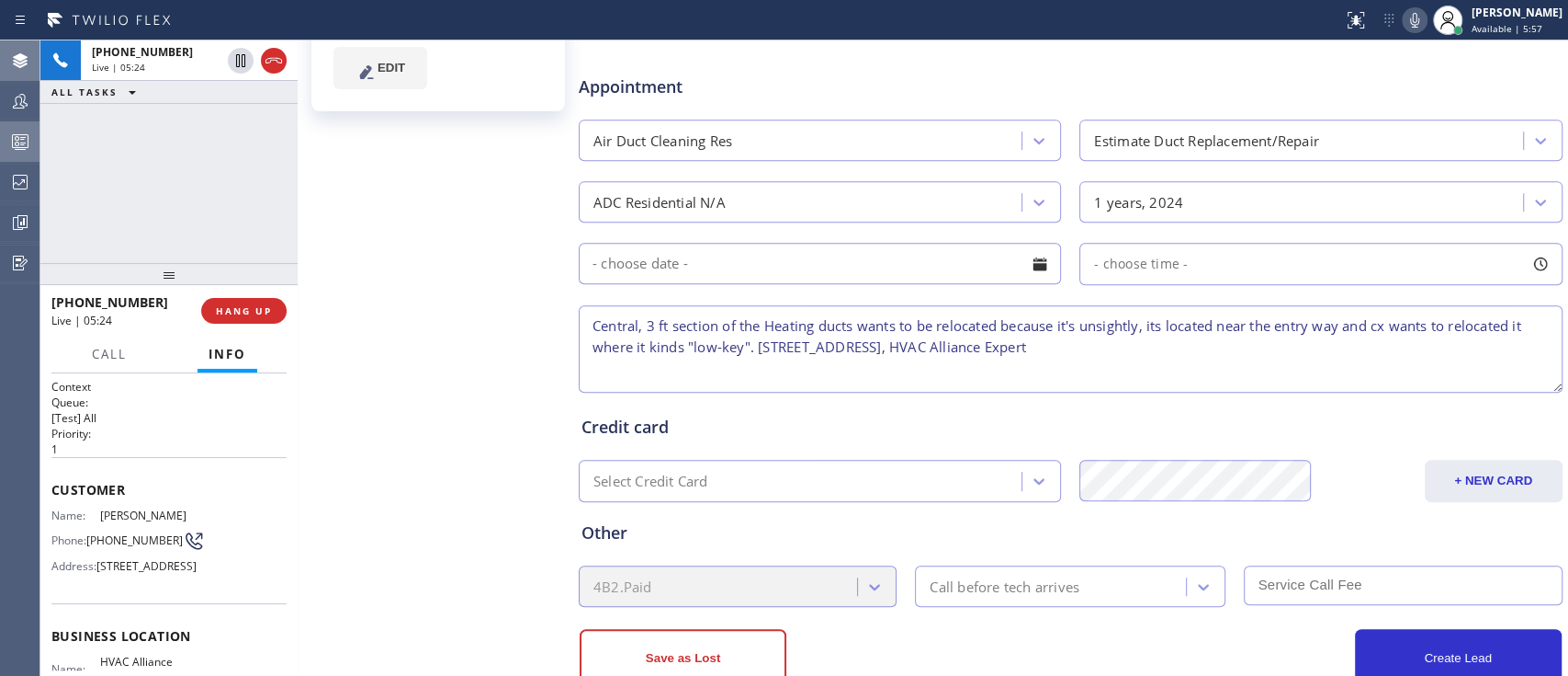
scroll to position [596, 0]
click at [1192, 349] on textarea "Central, 3 ft section of the Heating ducts wants to be relocated because it's u…" at bounding box center [1070, 347] width 983 height 87
type textarea "Central, 3 ft section of the Heating ducts wants to be relocated because it's u…"
click at [122, 357] on span "Call" at bounding box center [109, 354] width 35 height 17
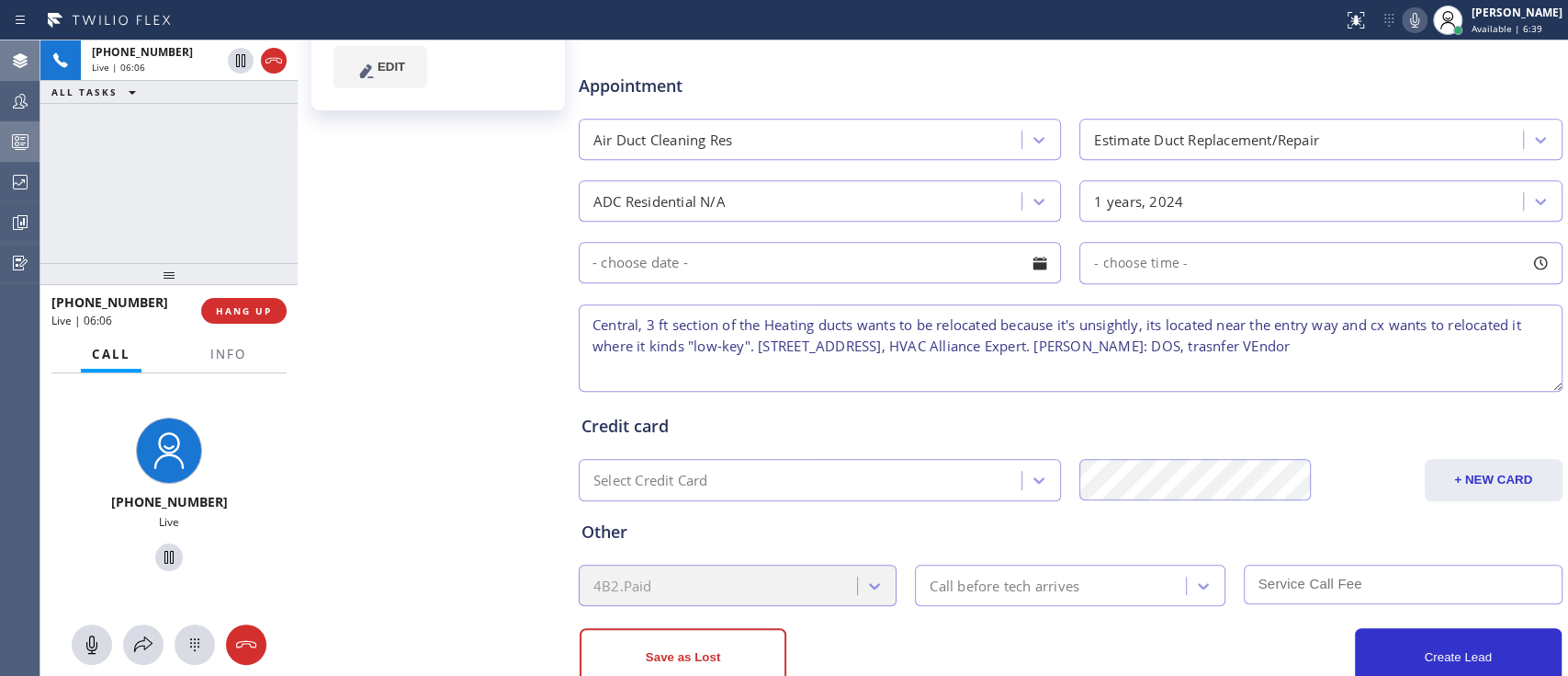
click at [1017, 346] on textarea "Central, 3 ft section of the Heating ducts wants to be relocated because it's u…" at bounding box center [1070, 347] width 983 height 87
click at [146, 630] on button at bounding box center [143, 644] width 40 height 40
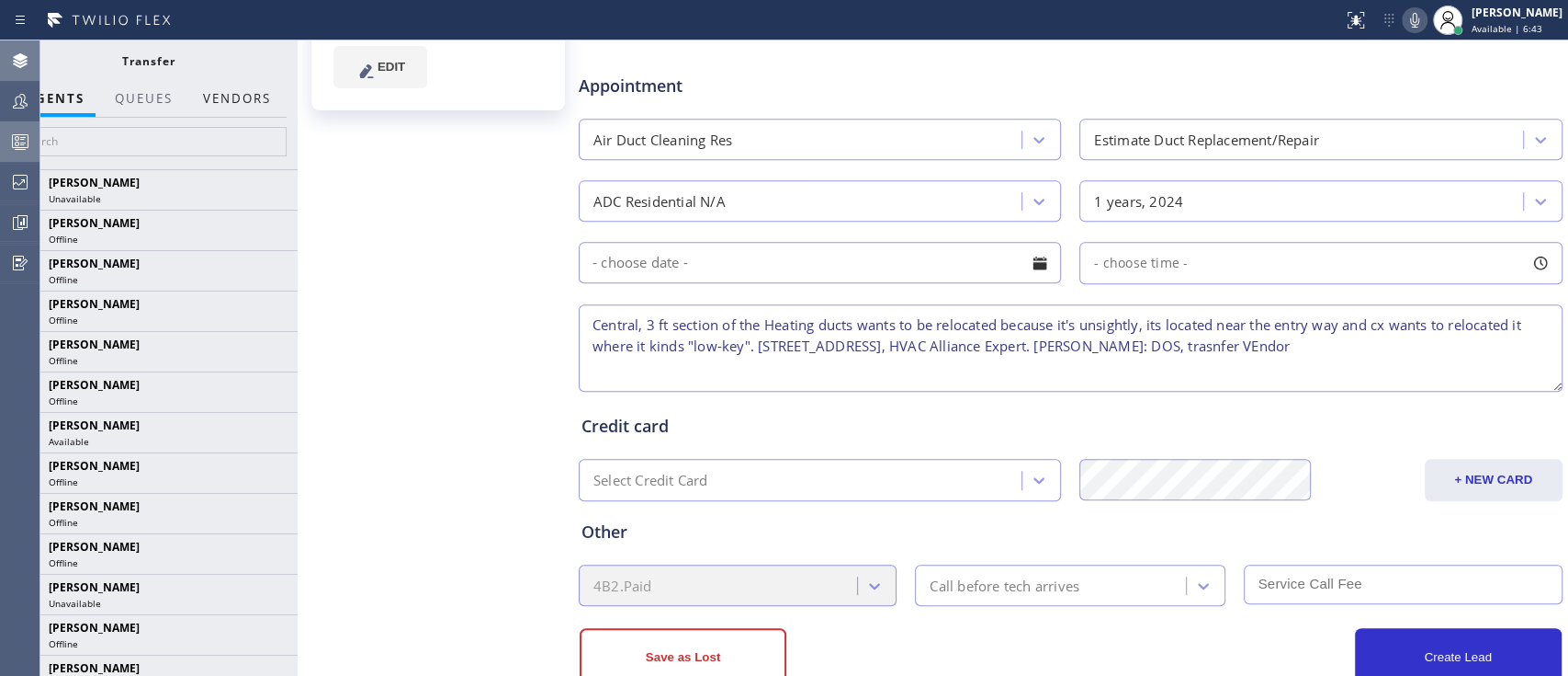
click at [250, 84] on button "Vendors" at bounding box center [237, 99] width 90 height 36
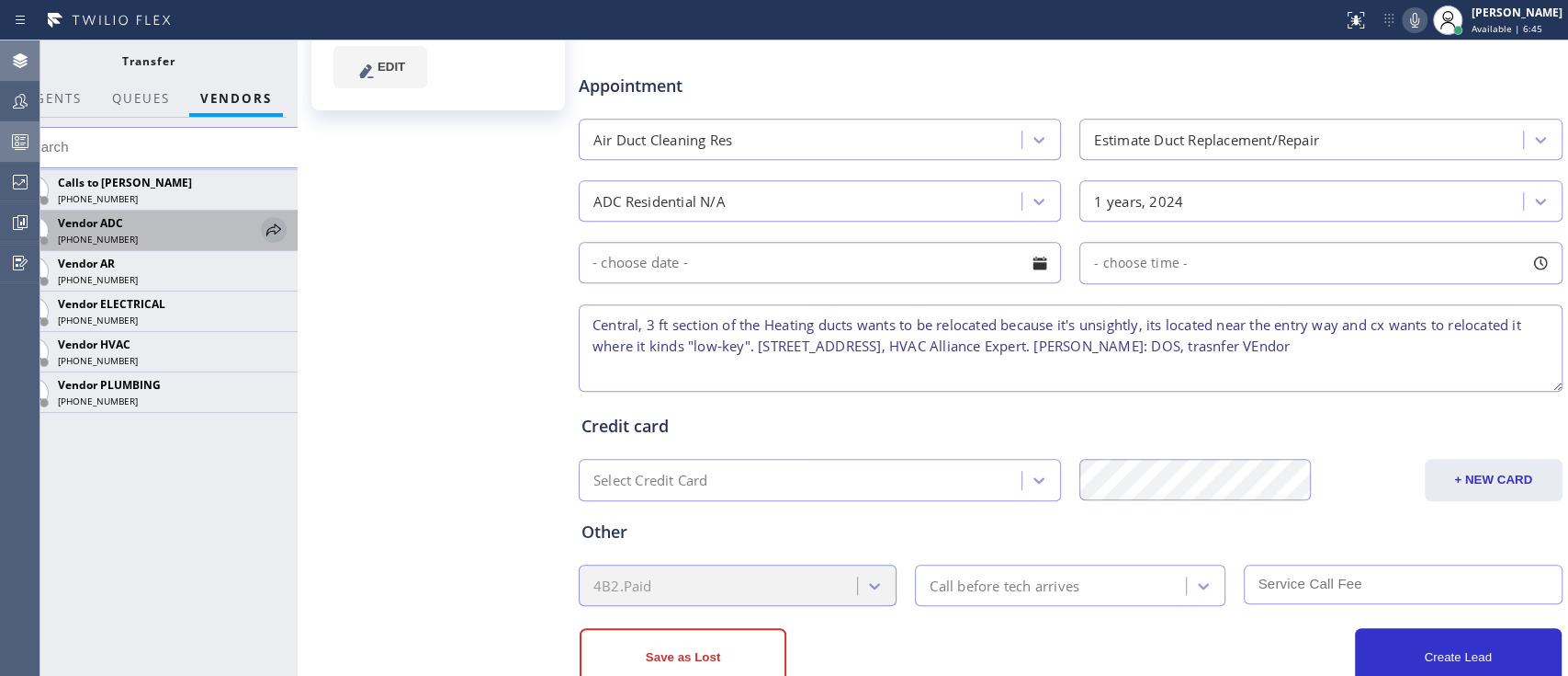
click at [267, 233] on icon at bounding box center [274, 230] width 22 height 22
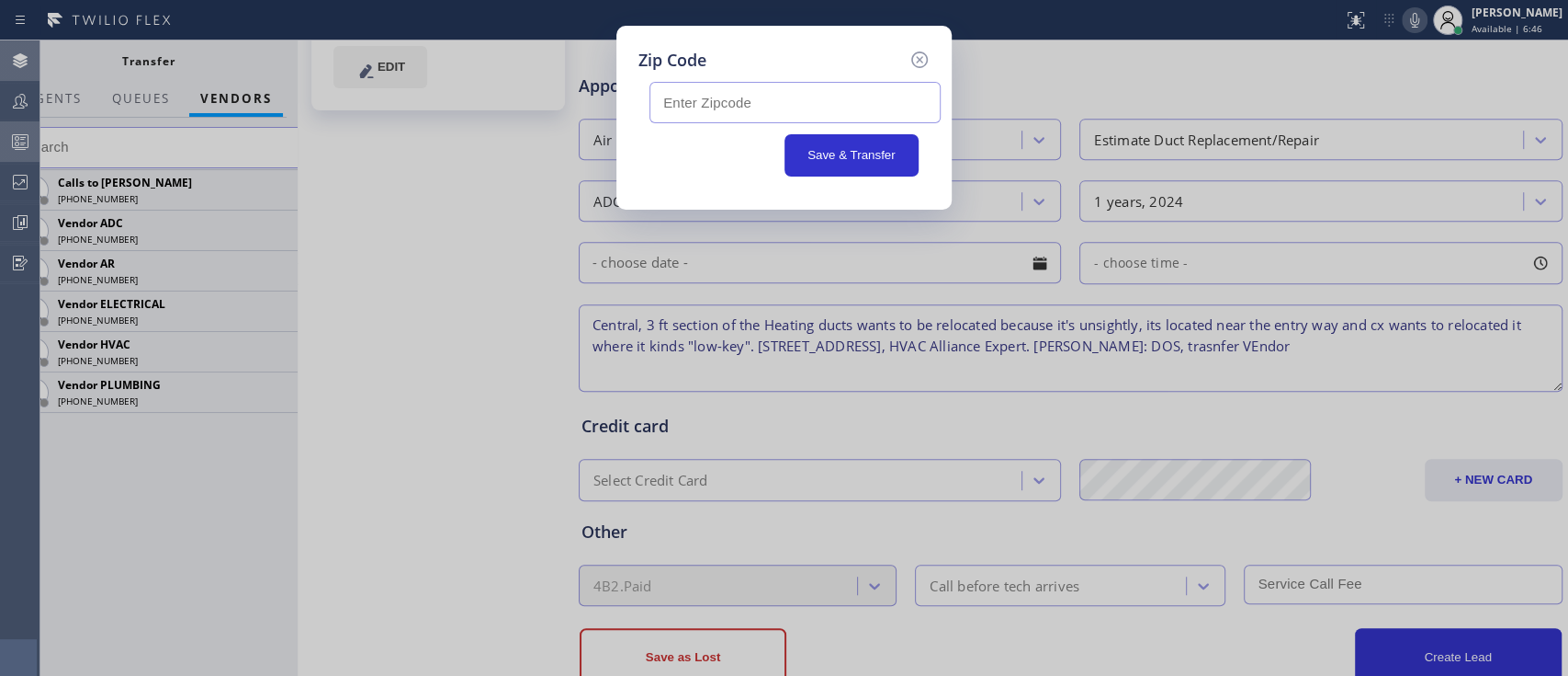
click at [719, 117] on input "text" at bounding box center [794, 102] width 291 height 41
paste input "94121"
type input "94121"
click at [852, 148] on button "Save & Transfer" at bounding box center [851, 155] width 135 height 42
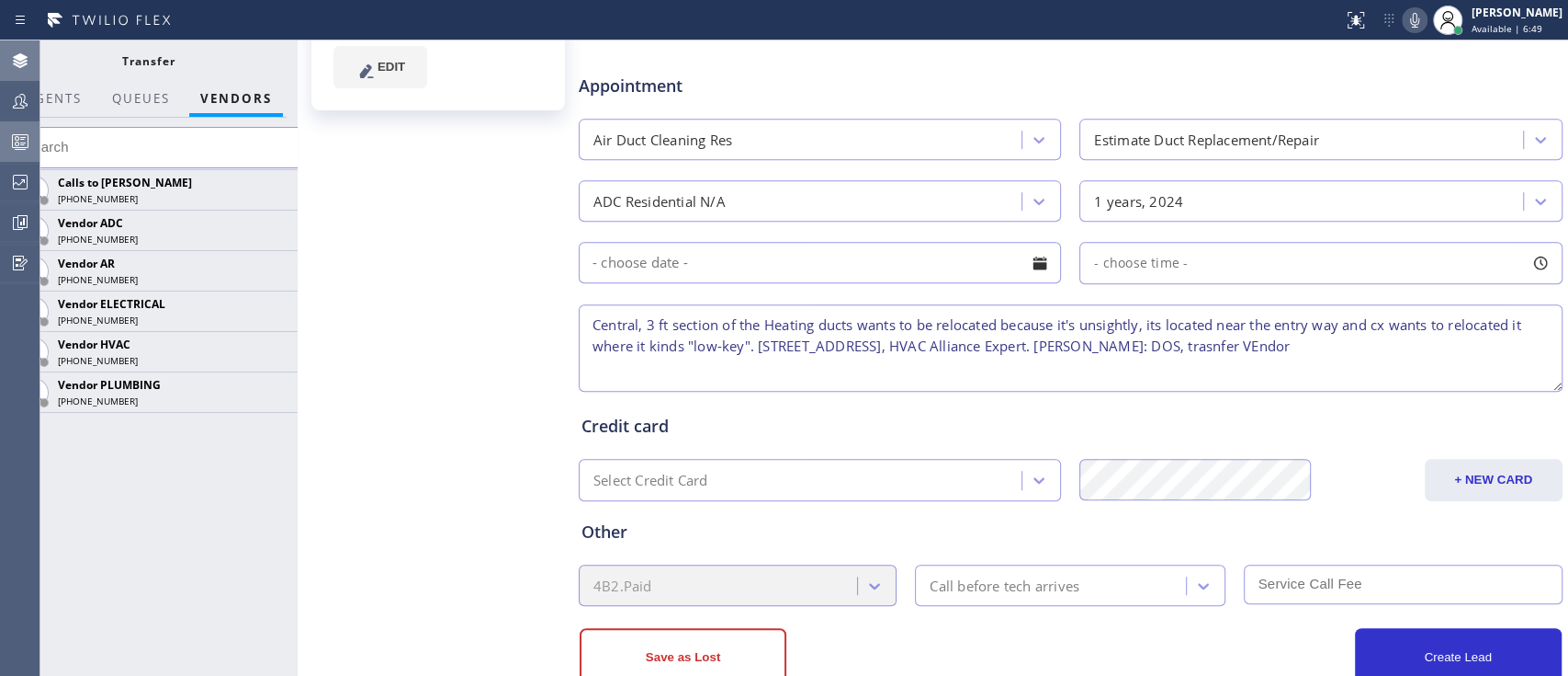
click at [1277, 351] on textarea "Central, 3 ft section of the Heating ducts wants to be relocated because it's u…" at bounding box center [1070, 347] width 983 height 87
click at [1316, 344] on textarea "Central, 3 ft section of the Heating ducts wants to be relocated because it's u…" at bounding box center [1070, 347] width 983 height 87
type textarea "Central, 3 ft section of the Heating ducts wants to be relocated because it's u…"
click at [769, 654] on button "Save as Lost" at bounding box center [683, 657] width 207 height 59
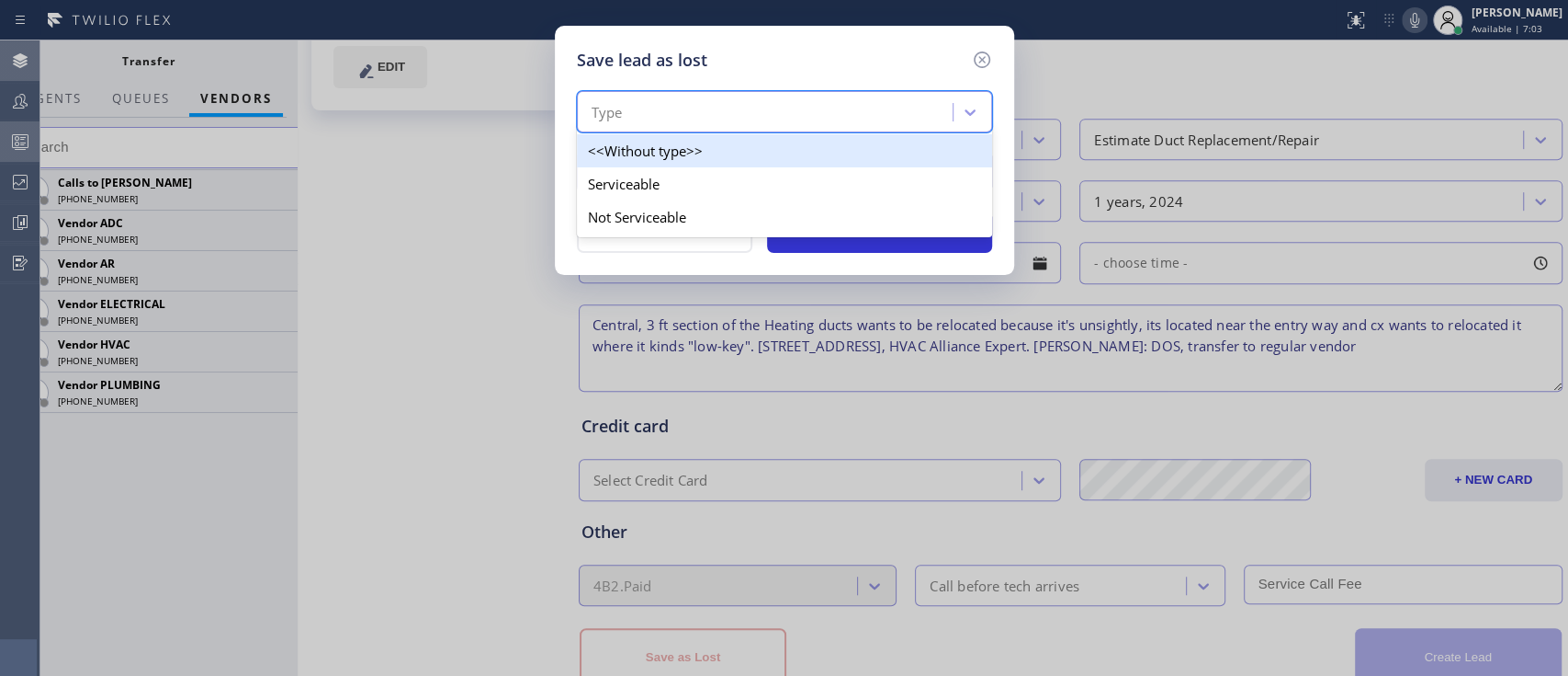
click at [814, 112] on div "Type" at bounding box center [768, 113] width 370 height 32
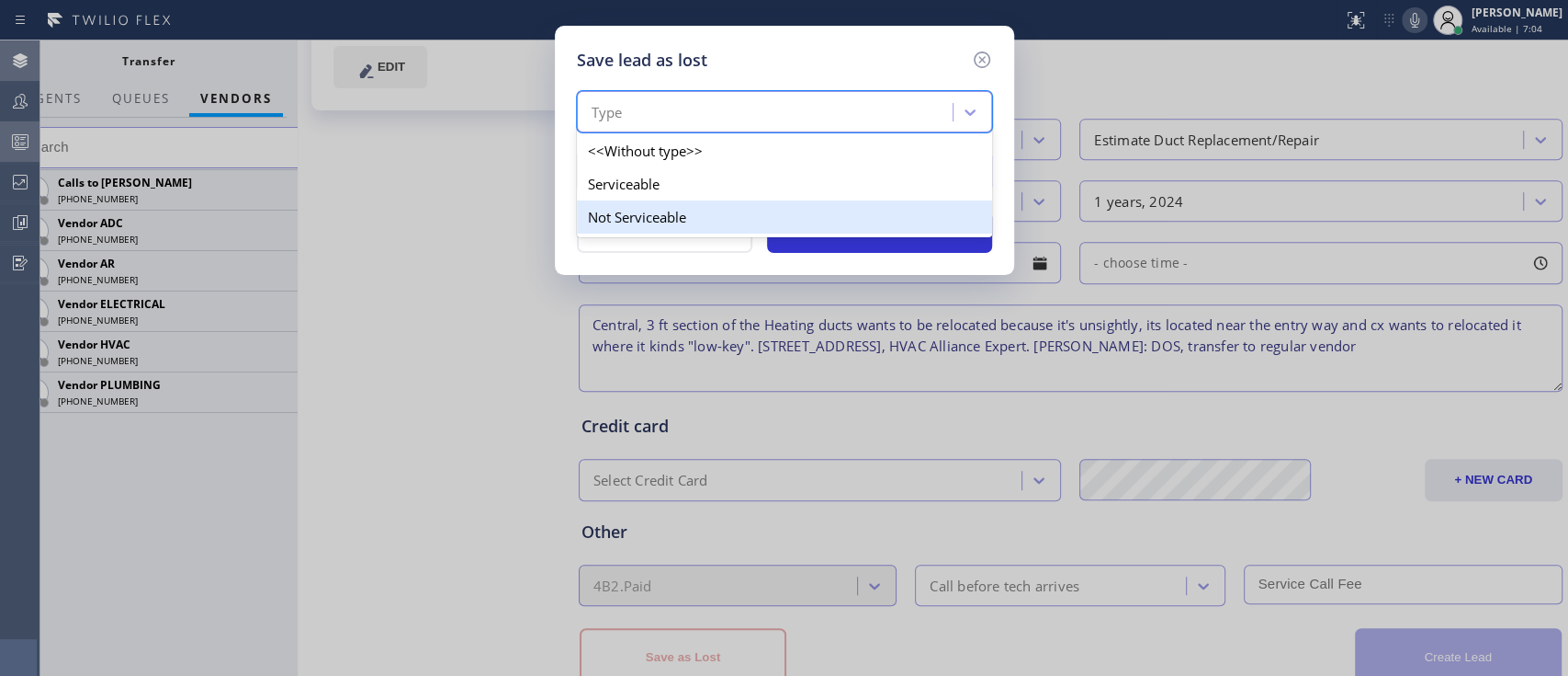
click at [747, 223] on div "Not Serviceable" at bounding box center [784, 216] width 415 height 33
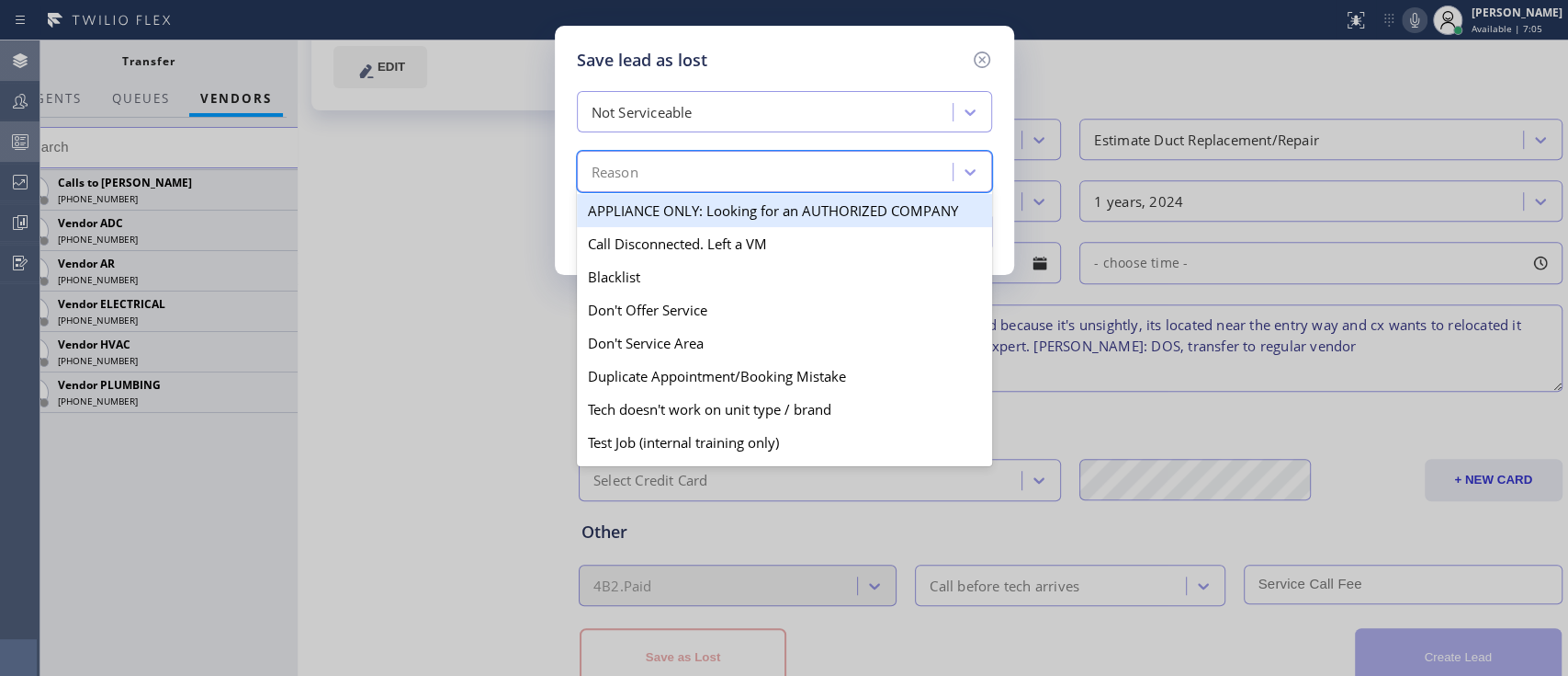
click at [764, 176] on div "Reason" at bounding box center [768, 172] width 370 height 32
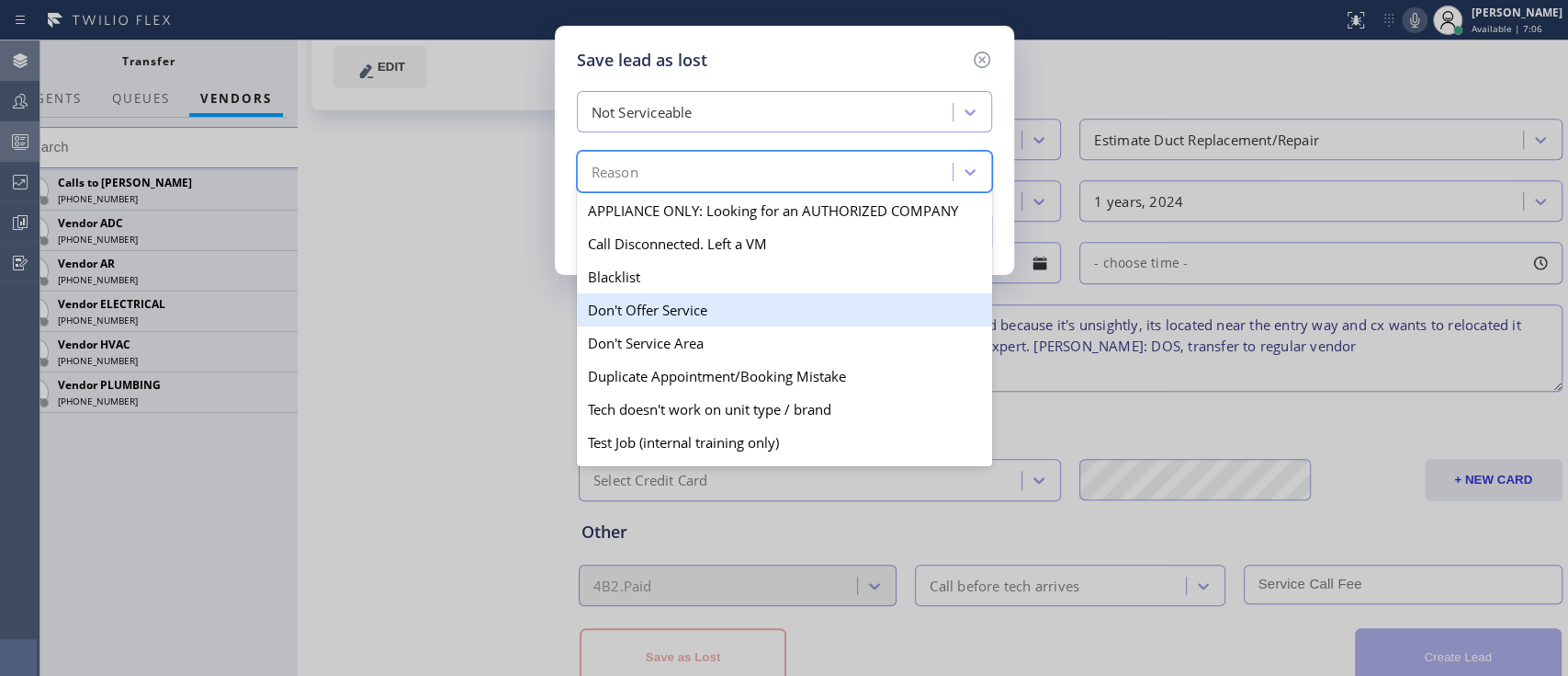
click at [698, 303] on div "Don't Offer Service" at bounding box center [784, 309] width 415 height 33
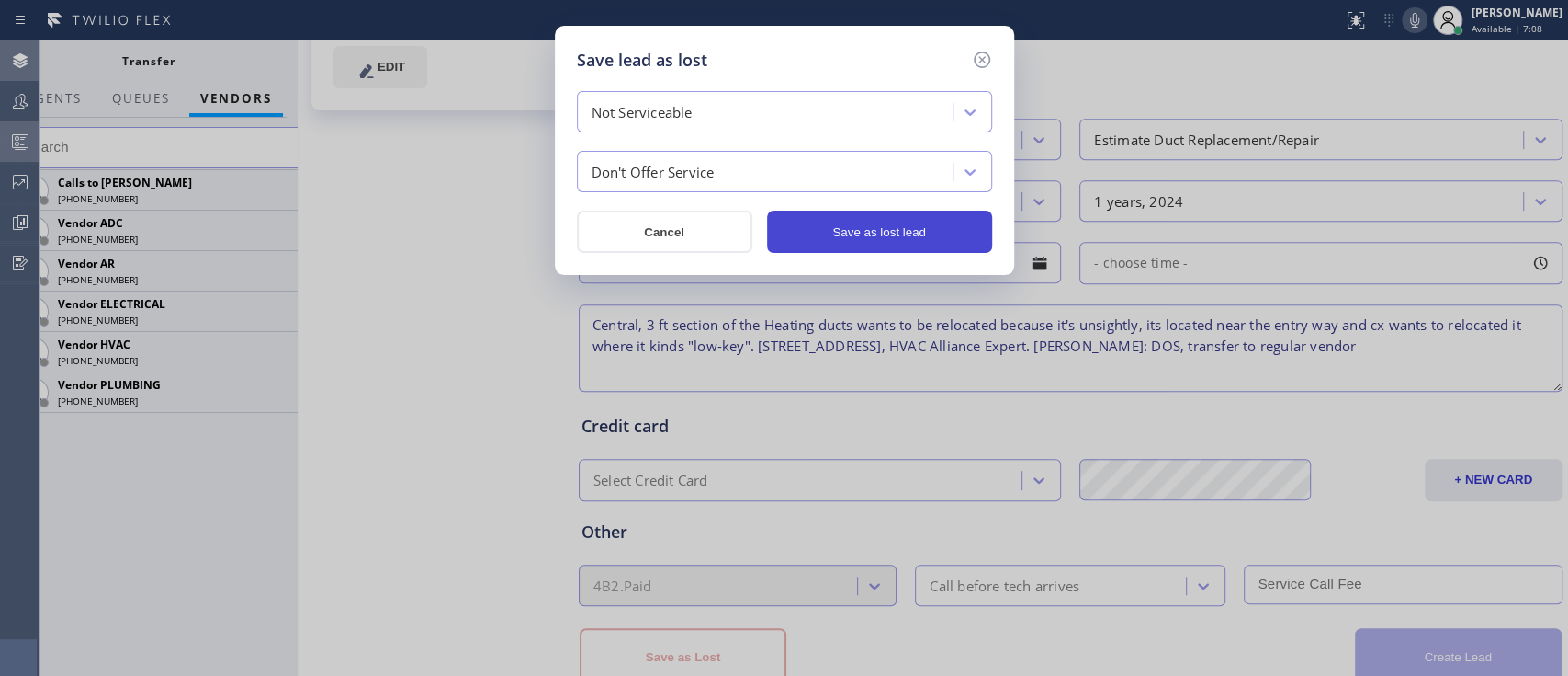
click at [877, 223] on button "Save as lost lead" at bounding box center [878, 231] width 225 height 42
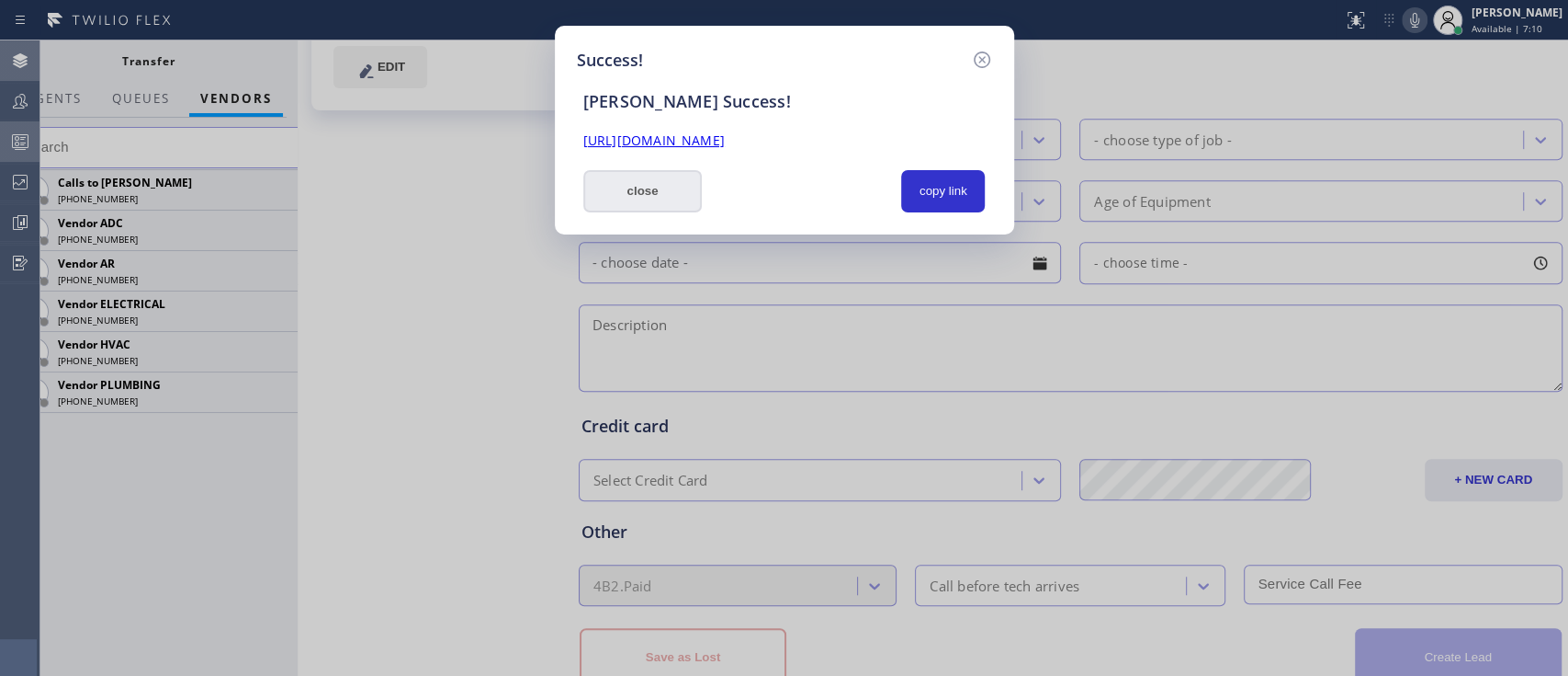
click at [677, 205] on button "close" at bounding box center [643, 191] width 119 height 42
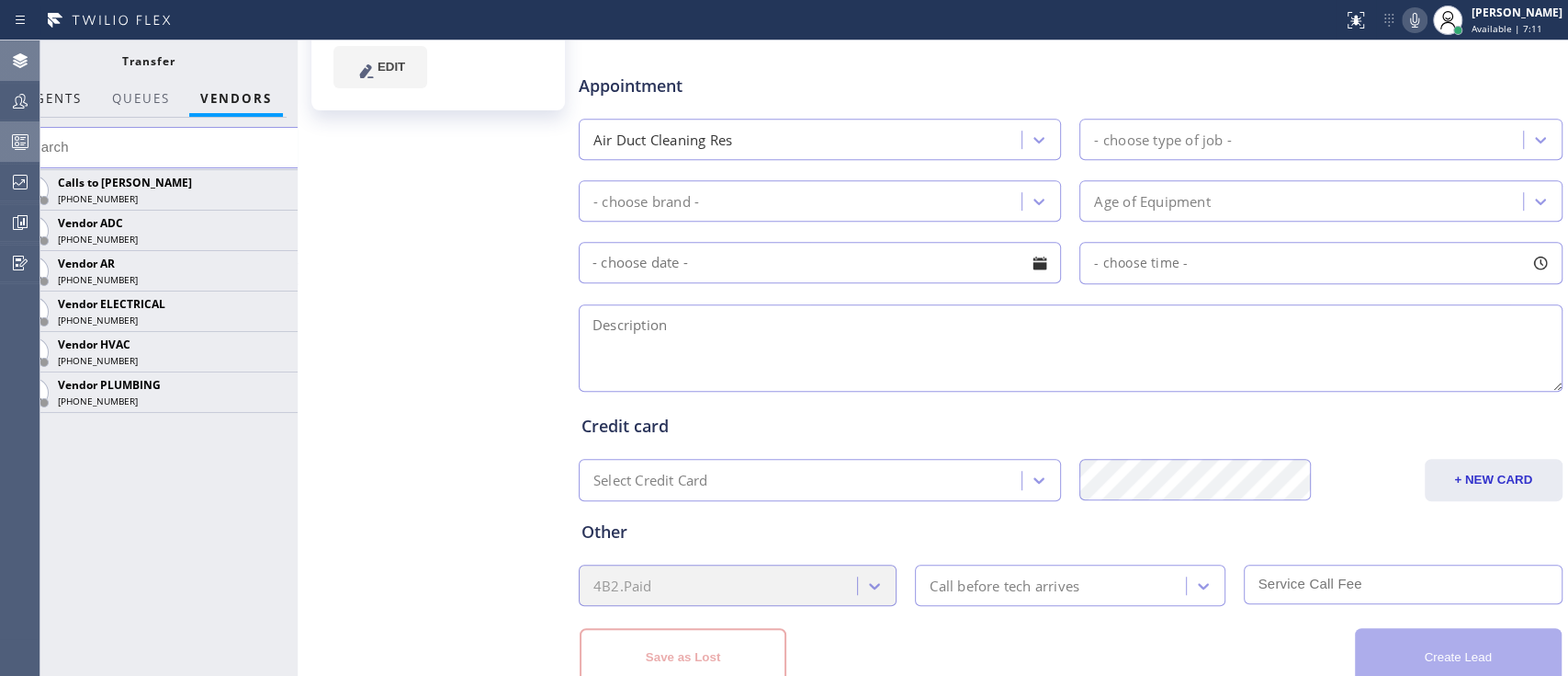
click at [60, 97] on span "AGENTS" at bounding box center [54, 98] width 56 height 17
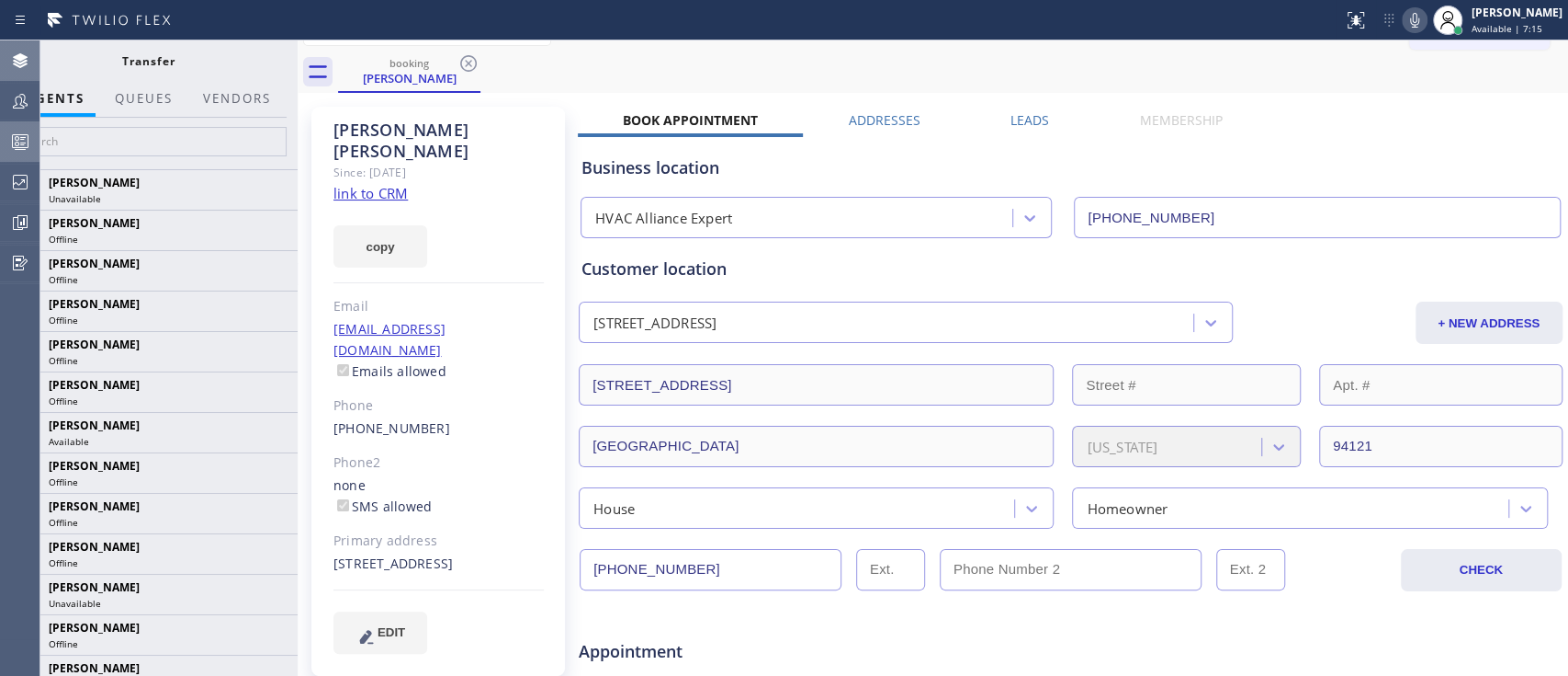
scroll to position [24, 0]
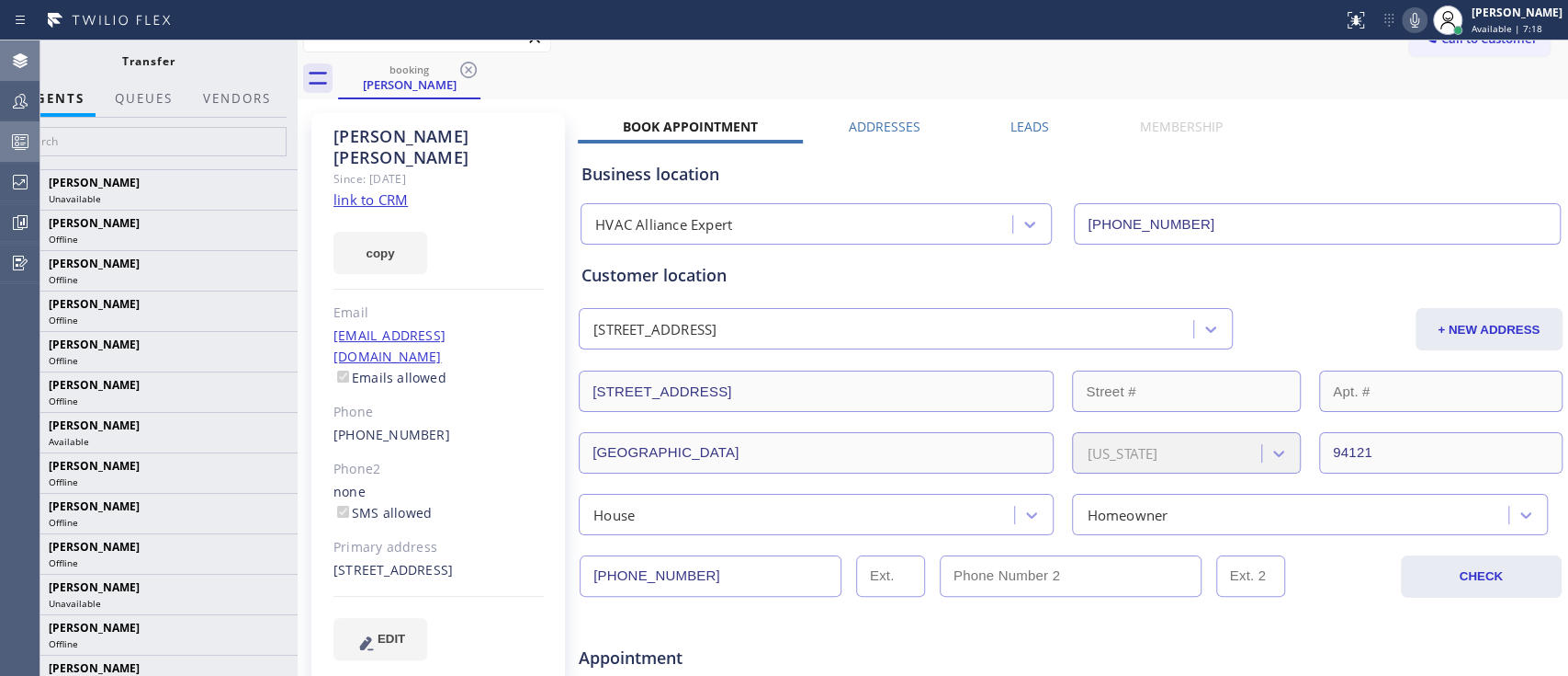
drag, startPoint x: 301, startPoint y: 266, endPoint x: 494, endPoint y: 289, distance: 194.4
click at [298, 289] on div at bounding box center [298, 357] width 0 height 635
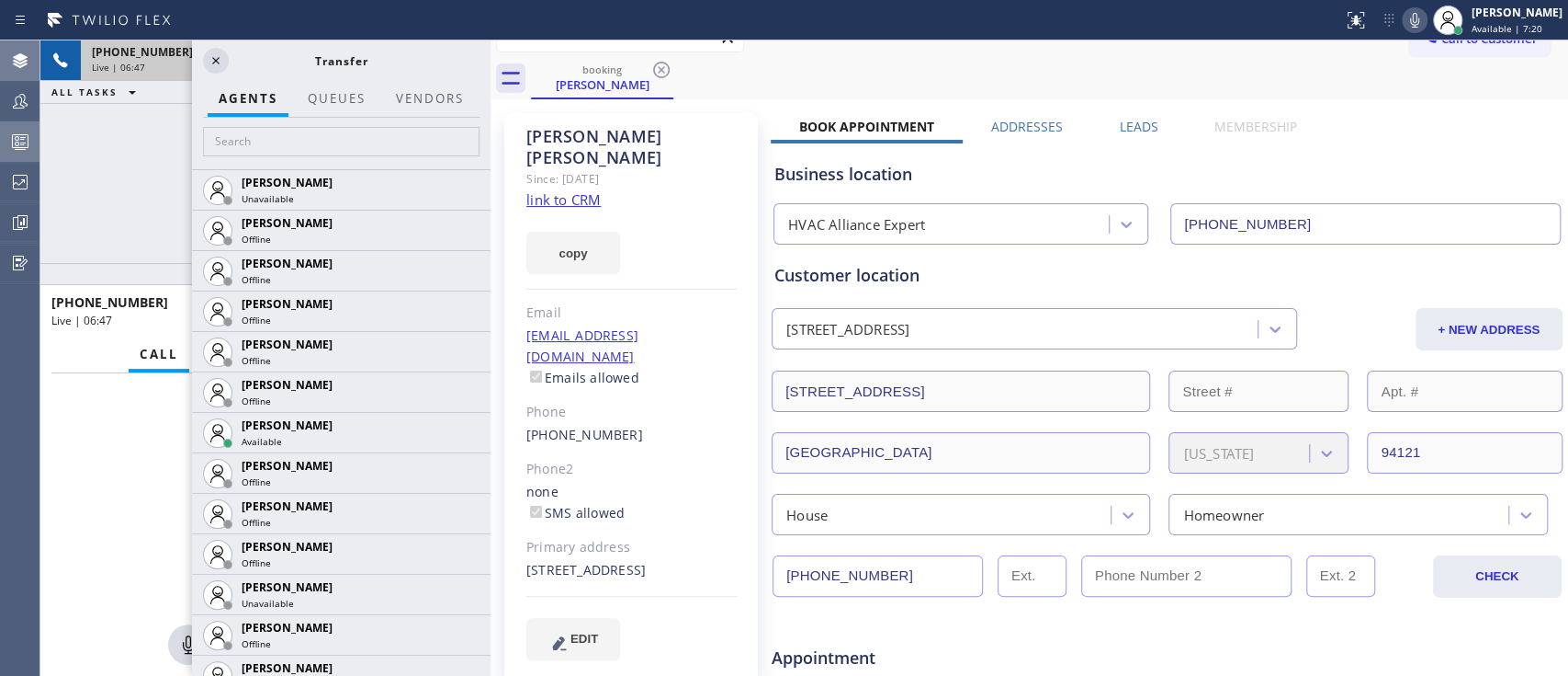
click at [139, 57] on span "+14158280295" at bounding box center [142, 52] width 101 height 16
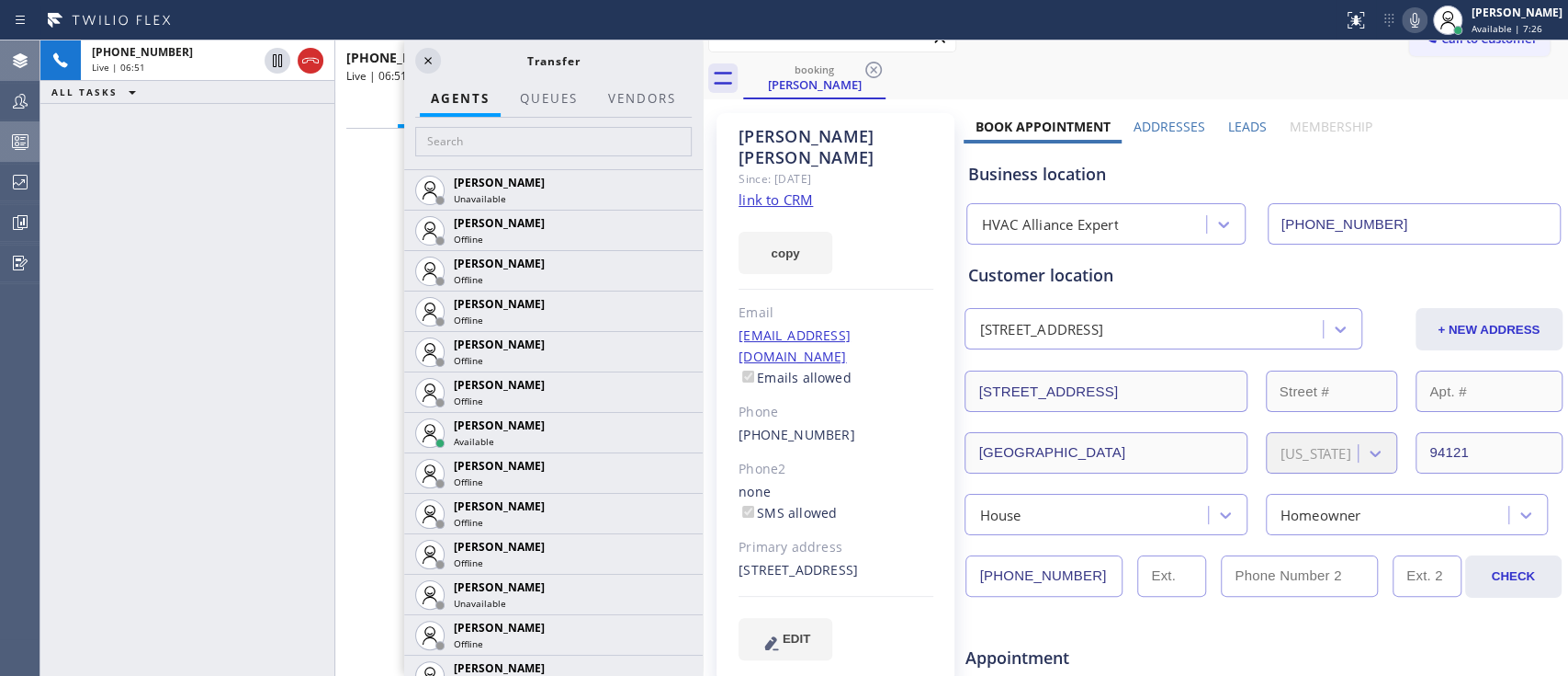
drag, startPoint x: 493, startPoint y: 230, endPoint x: 757, endPoint y: 256, distance: 265.3
click at [703, 256] on div at bounding box center [703, 357] width 0 height 635
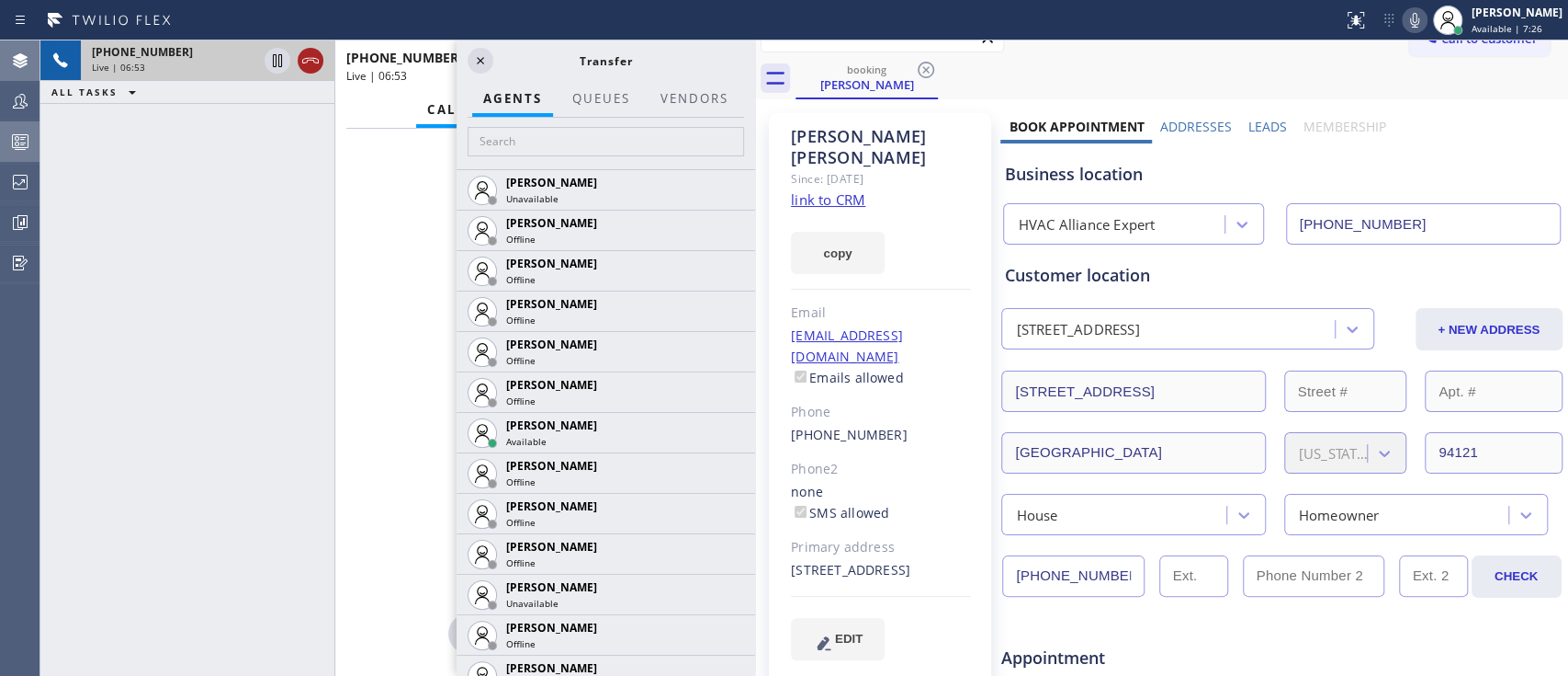
click at [316, 66] on icon at bounding box center [311, 61] width 22 height 22
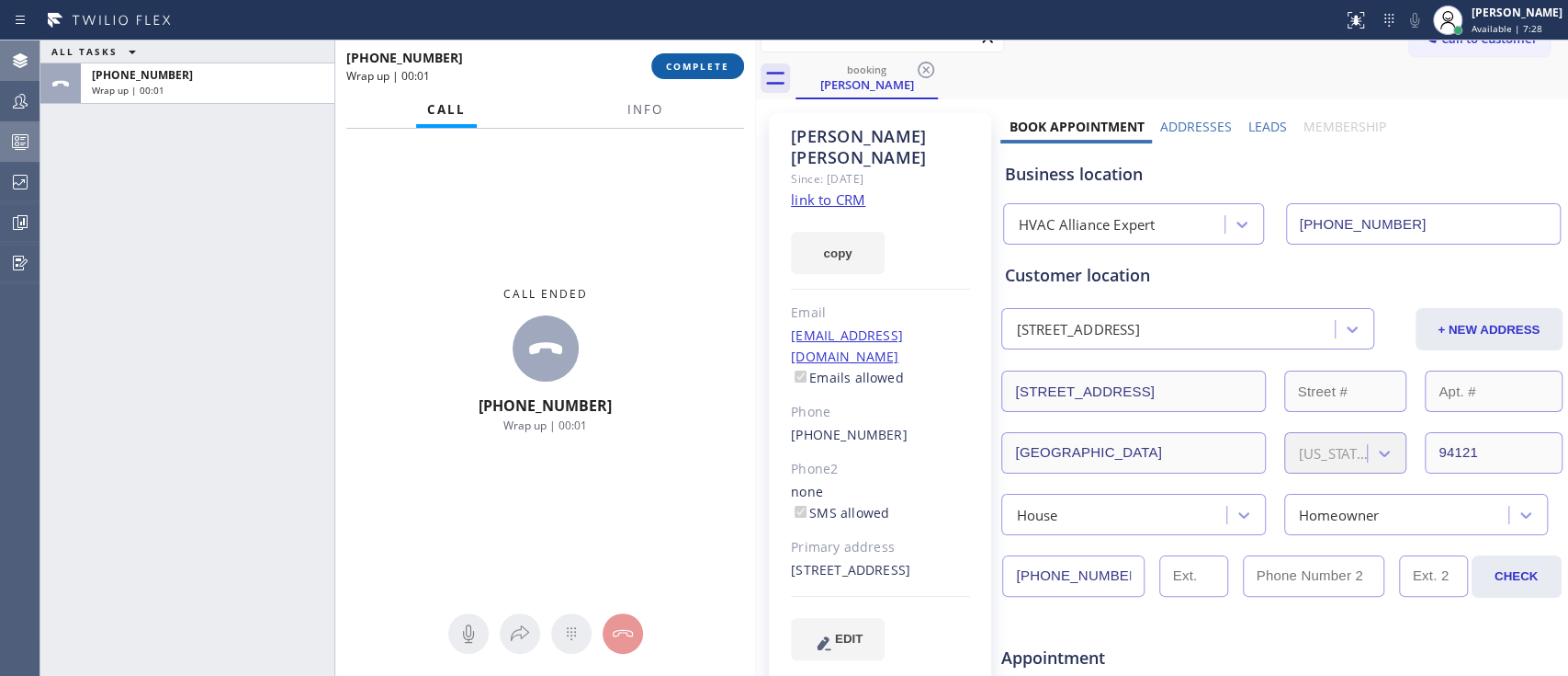
click at [699, 74] on button "COMPLETE" at bounding box center [698, 66] width 93 height 26
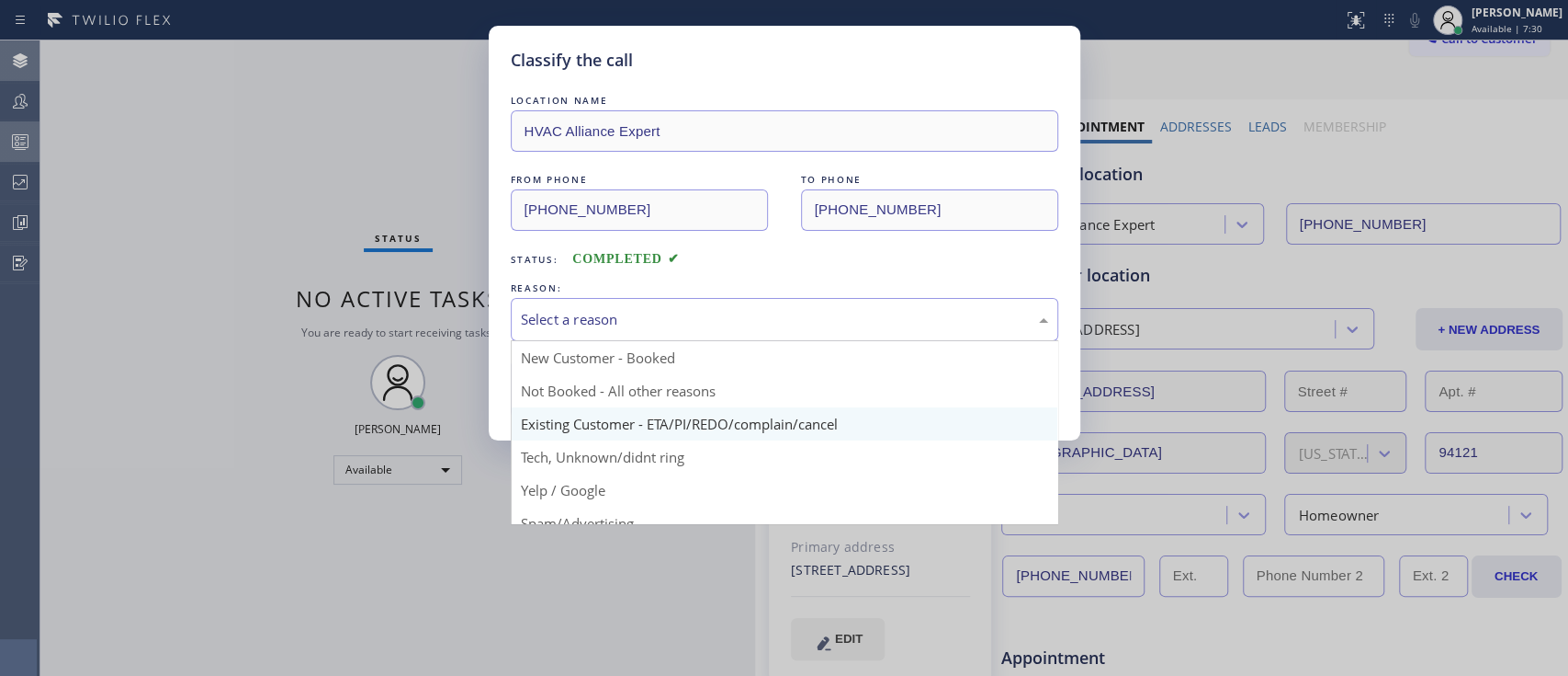
drag, startPoint x: 766, startPoint y: 315, endPoint x: 643, endPoint y: 417, distance: 159.8
click at [643, 341] on div "Select a reason New Customer - Booked Not Booked - All other reasons Existing C…" at bounding box center [784, 319] width 548 height 43
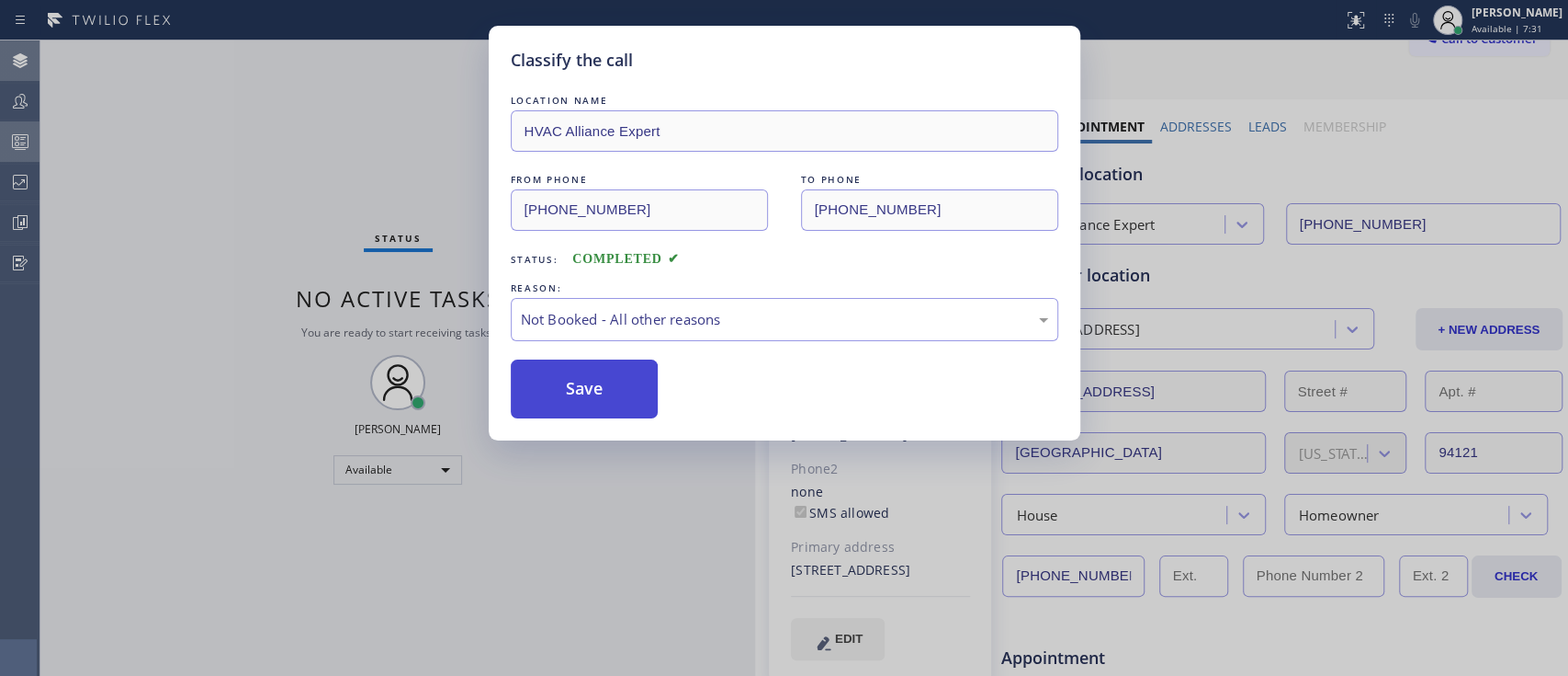
click at [639, 400] on button "Save" at bounding box center [585, 388] width 148 height 59
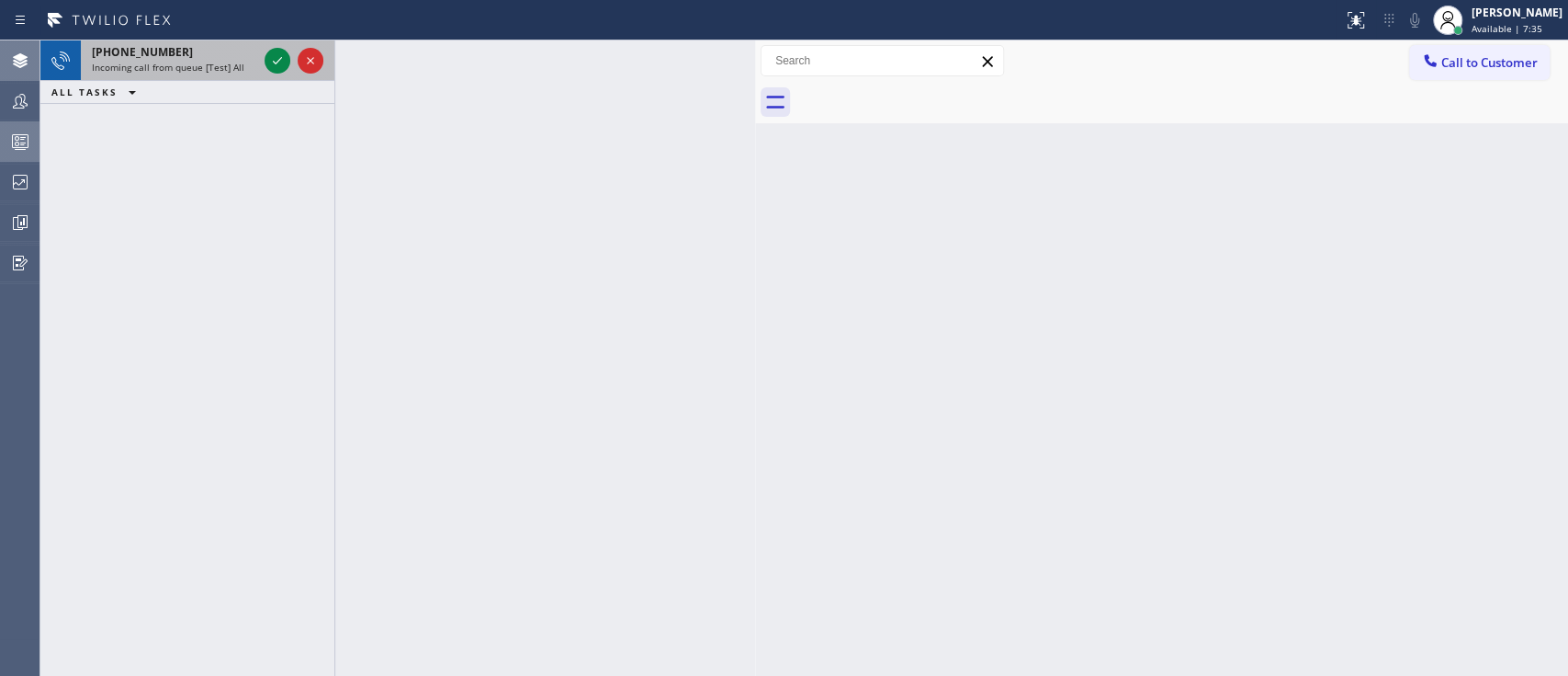
click at [278, 77] on div at bounding box center [294, 60] width 66 height 40
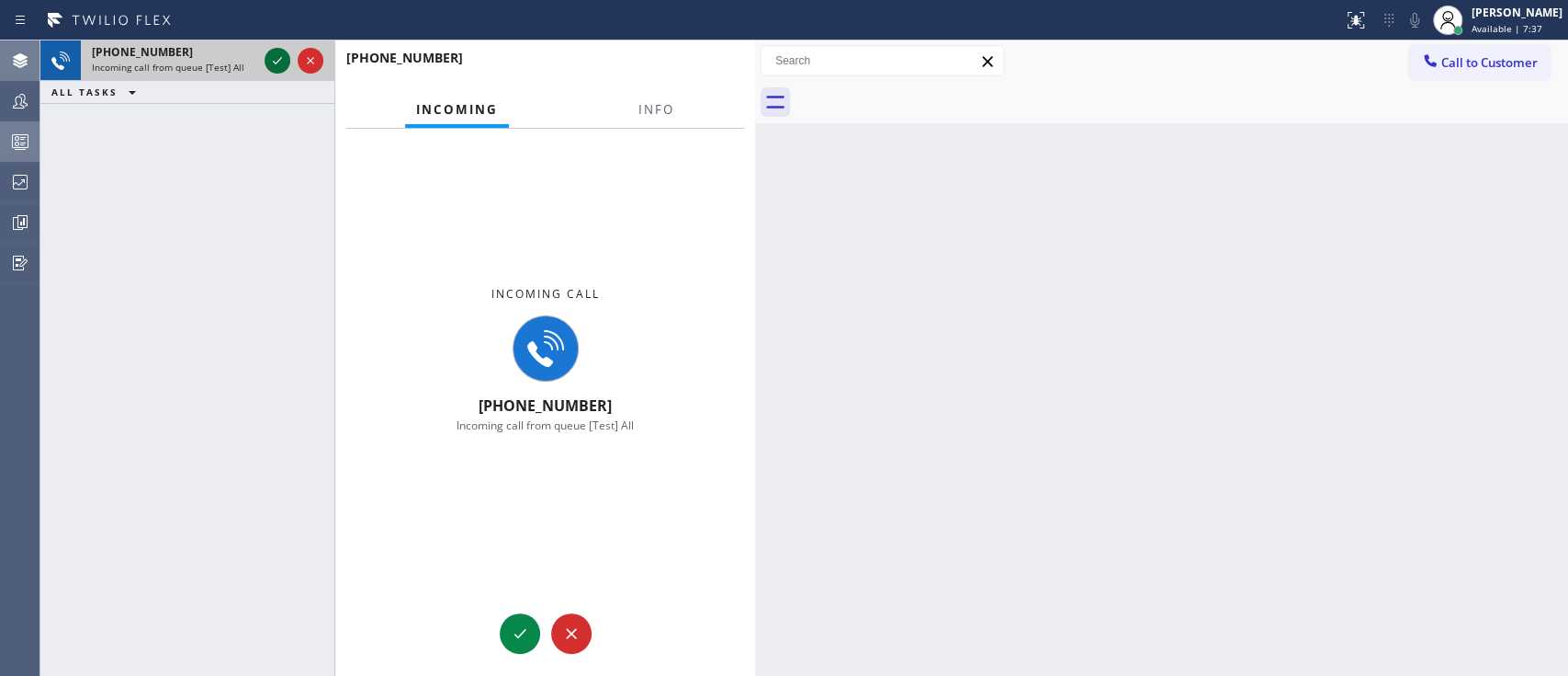
click at [278, 68] on icon at bounding box center [278, 61] width 22 height 22
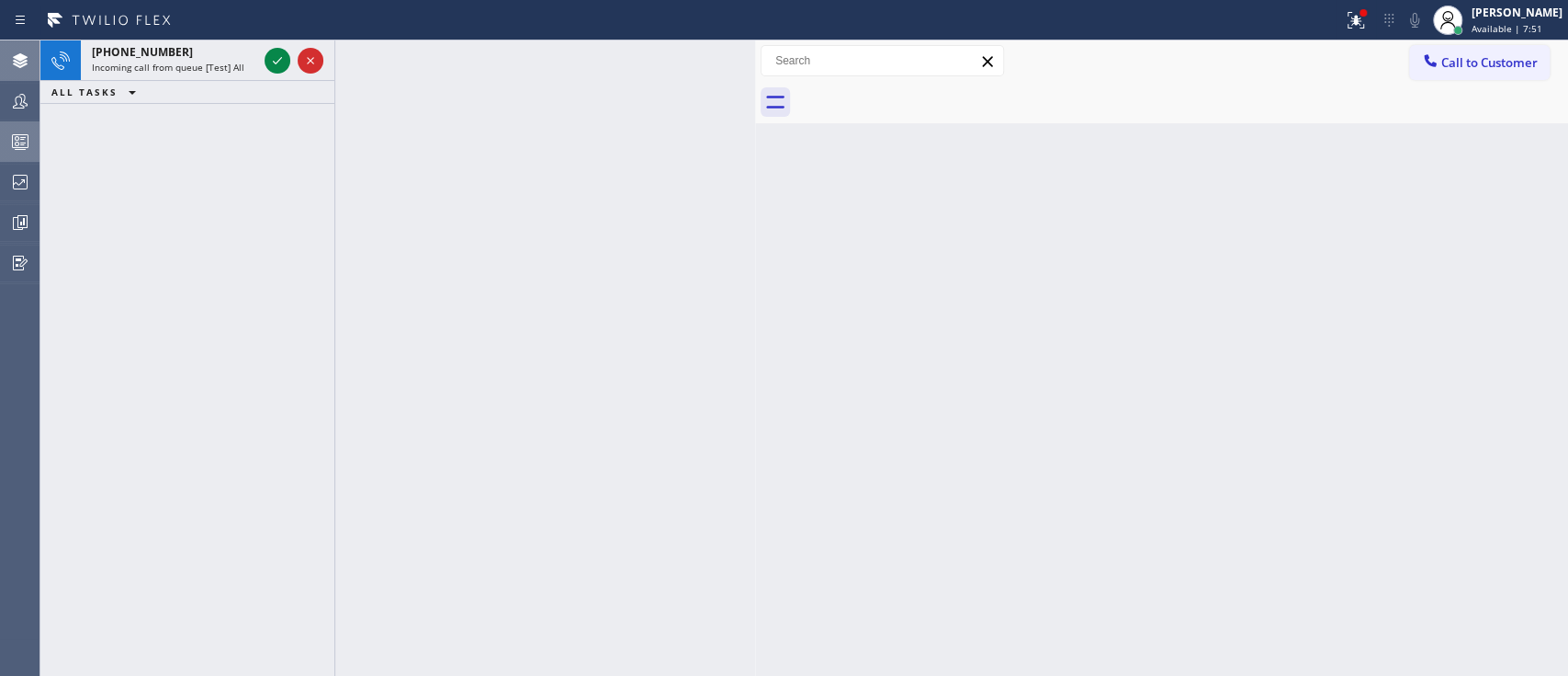
click at [82, 208] on div "+18183129568 Incoming call from queue [Test] All ALL TASKS ALL TASKS ACTIVE TAS…" at bounding box center [187, 357] width 294 height 635
click at [287, 62] on icon at bounding box center [278, 61] width 22 height 22
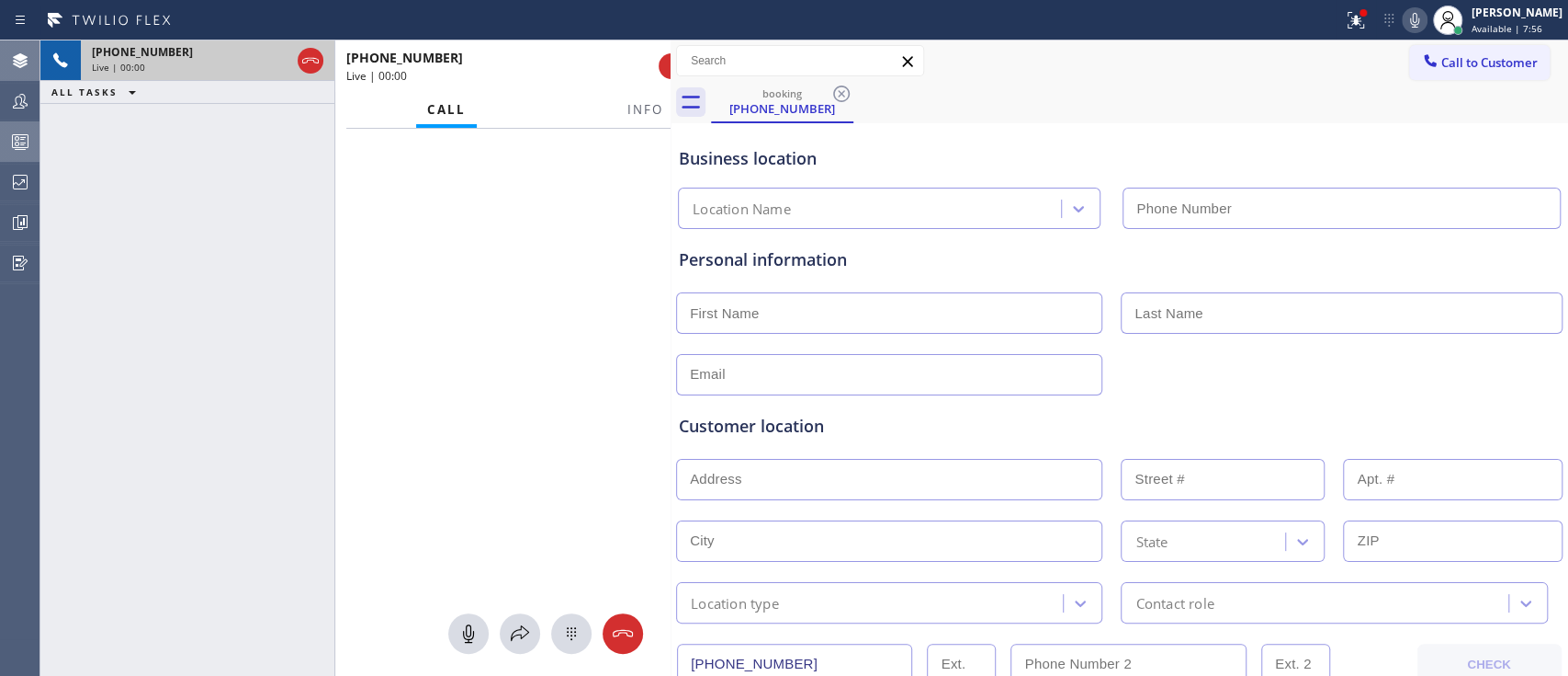
drag, startPoint x: 753, startPoint y: 213, endPoint x: 367, endPoint y: 239, distance: 386.9
click at [671, 239] on div at bounding box center [671, 357] width 0 height 635
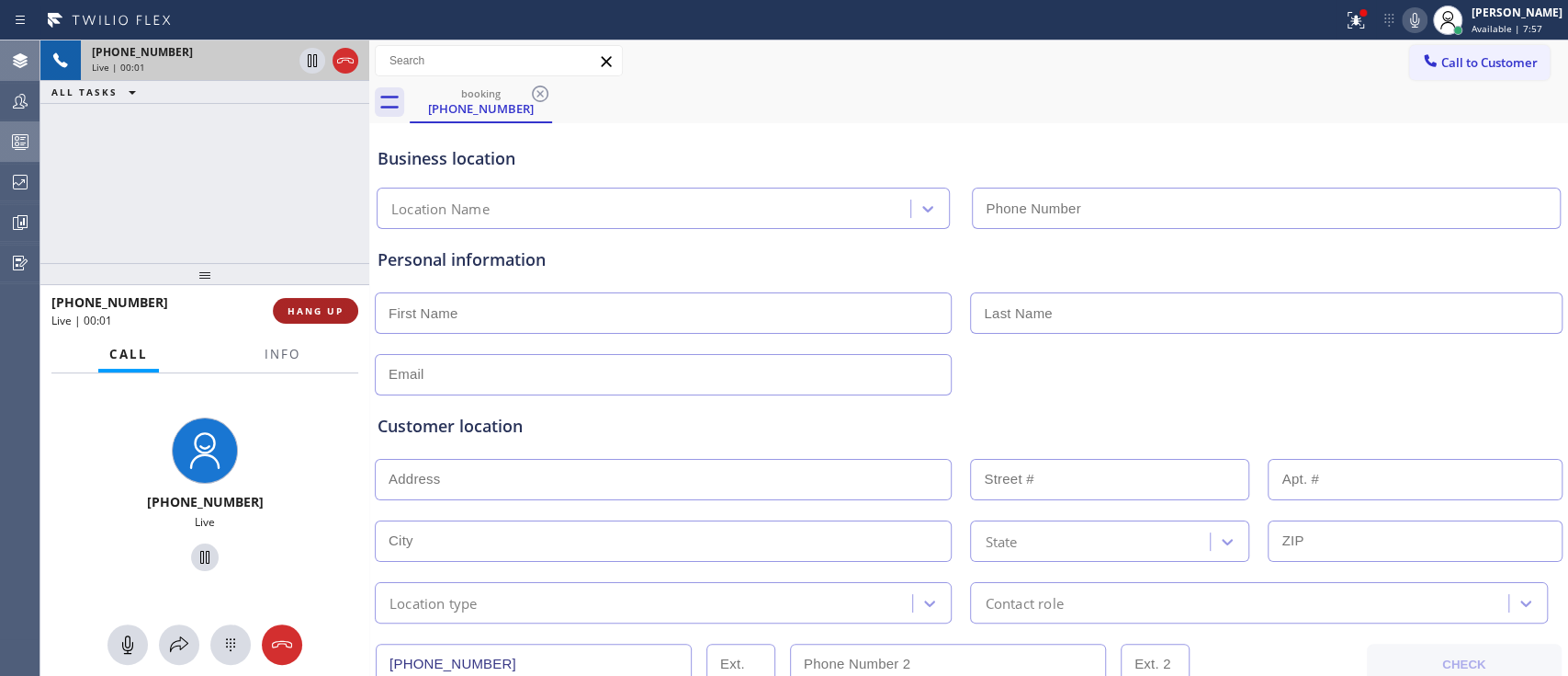
click at [324, 317] on button "HANG UP" at bounding box center [315, 311] width 85 height 26
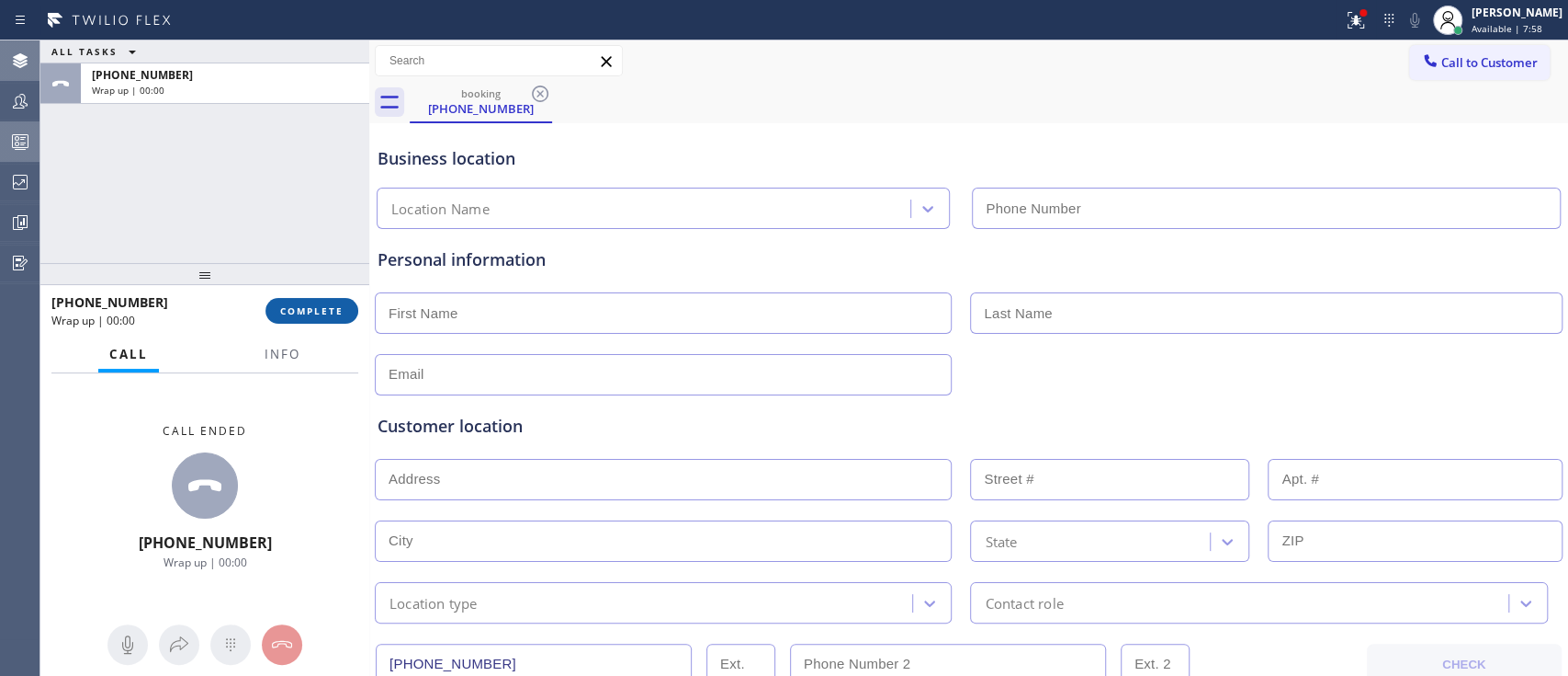
click at [324, 317] on button "COMPLETE" at bounding box center [312, 311] width 93 height 26
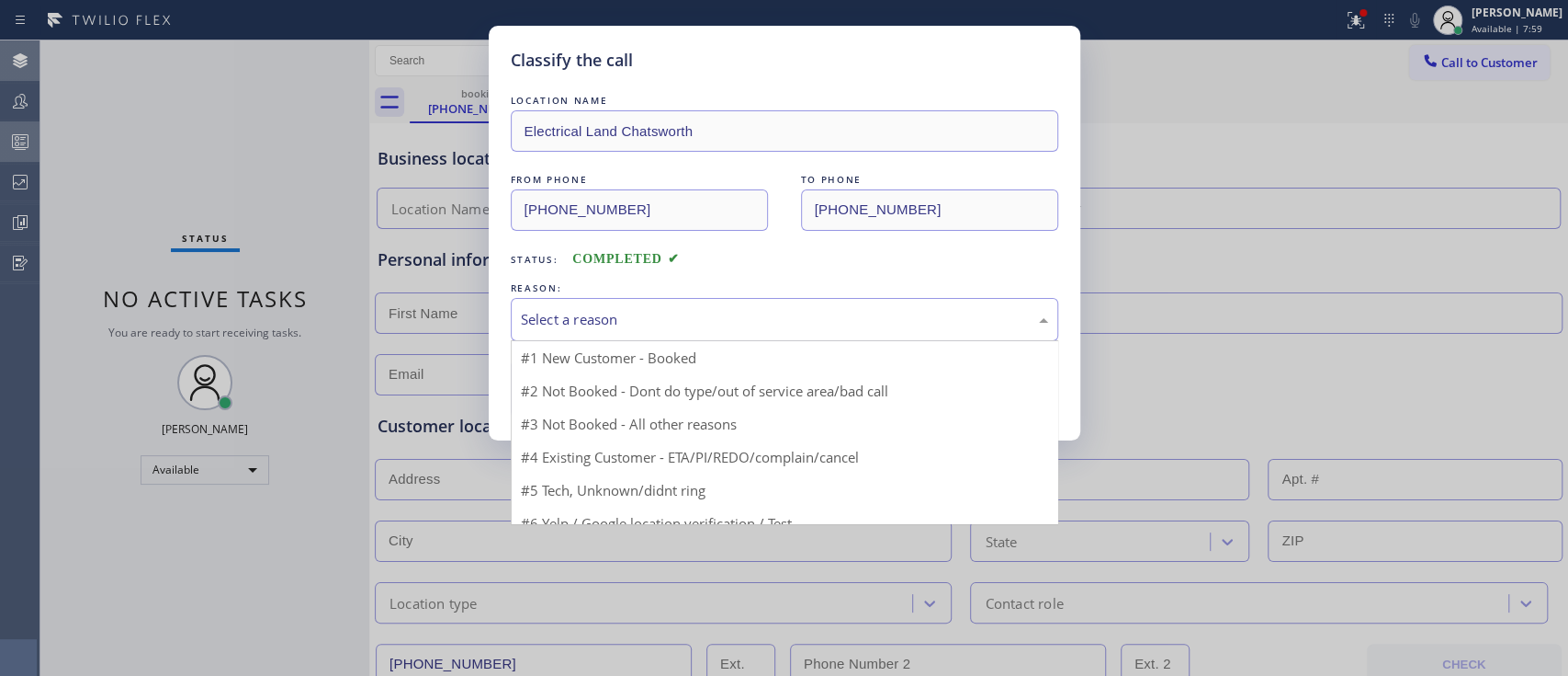
click at [715, 334] on div "Select a reason" at bounding box center [784, 319] width 548 height 43
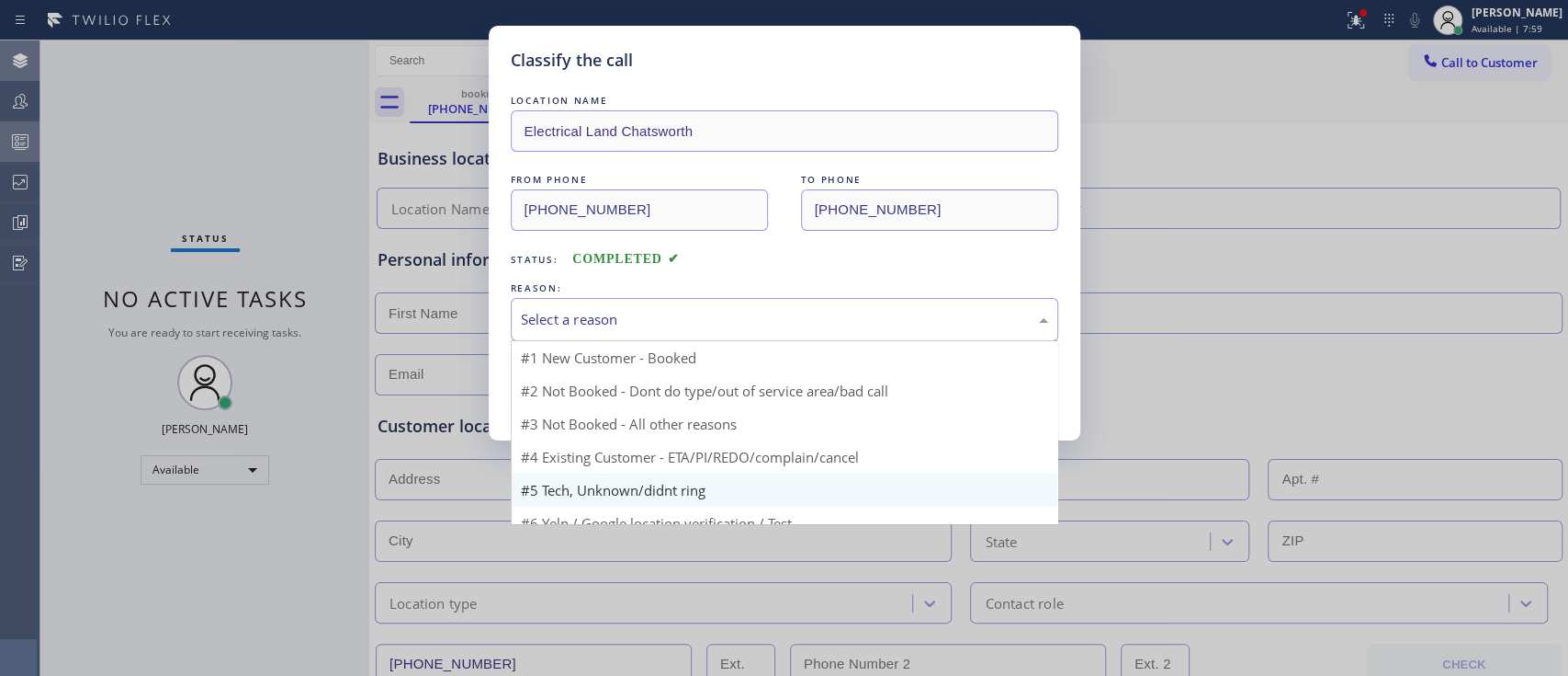
scroll to position [51, 0]
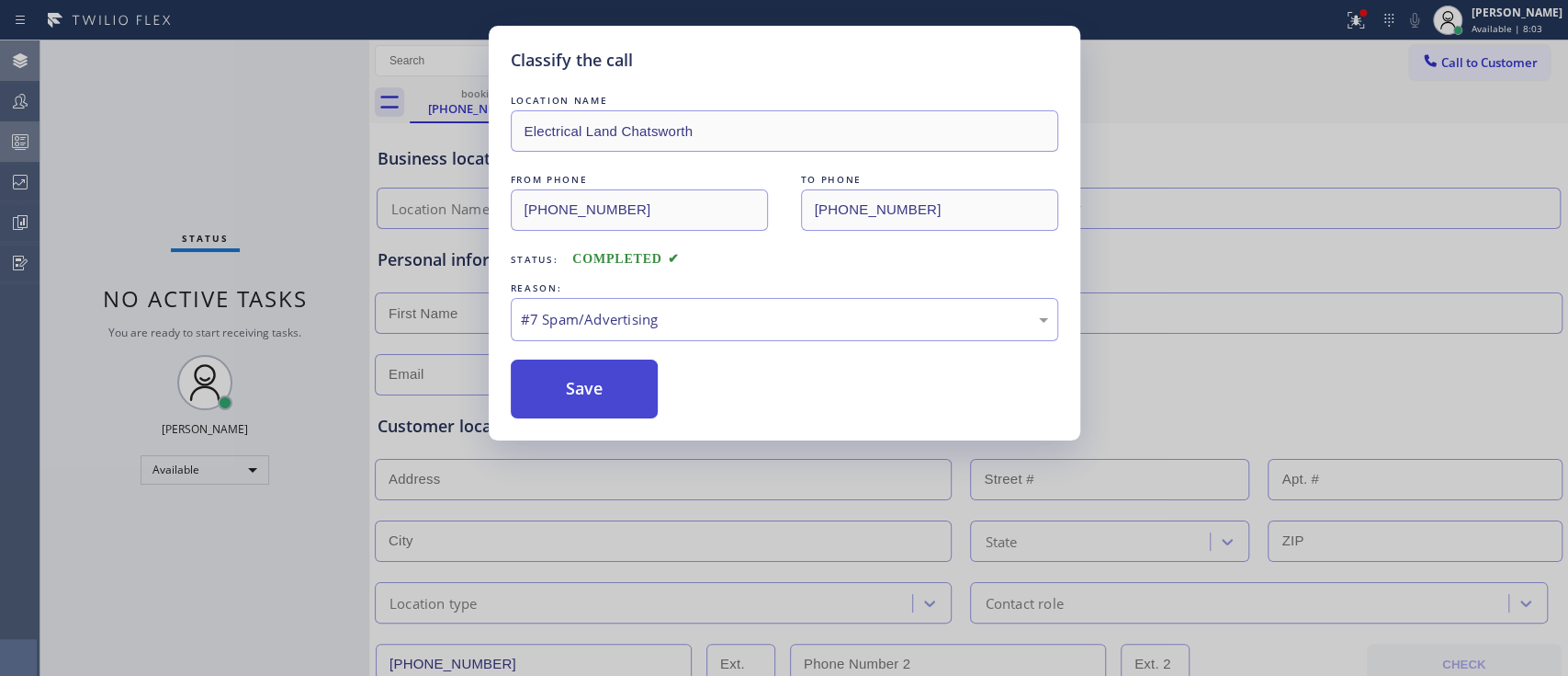
click at [637, 398] on button "Save" at bounding box center [585, 388] width 148 height 59
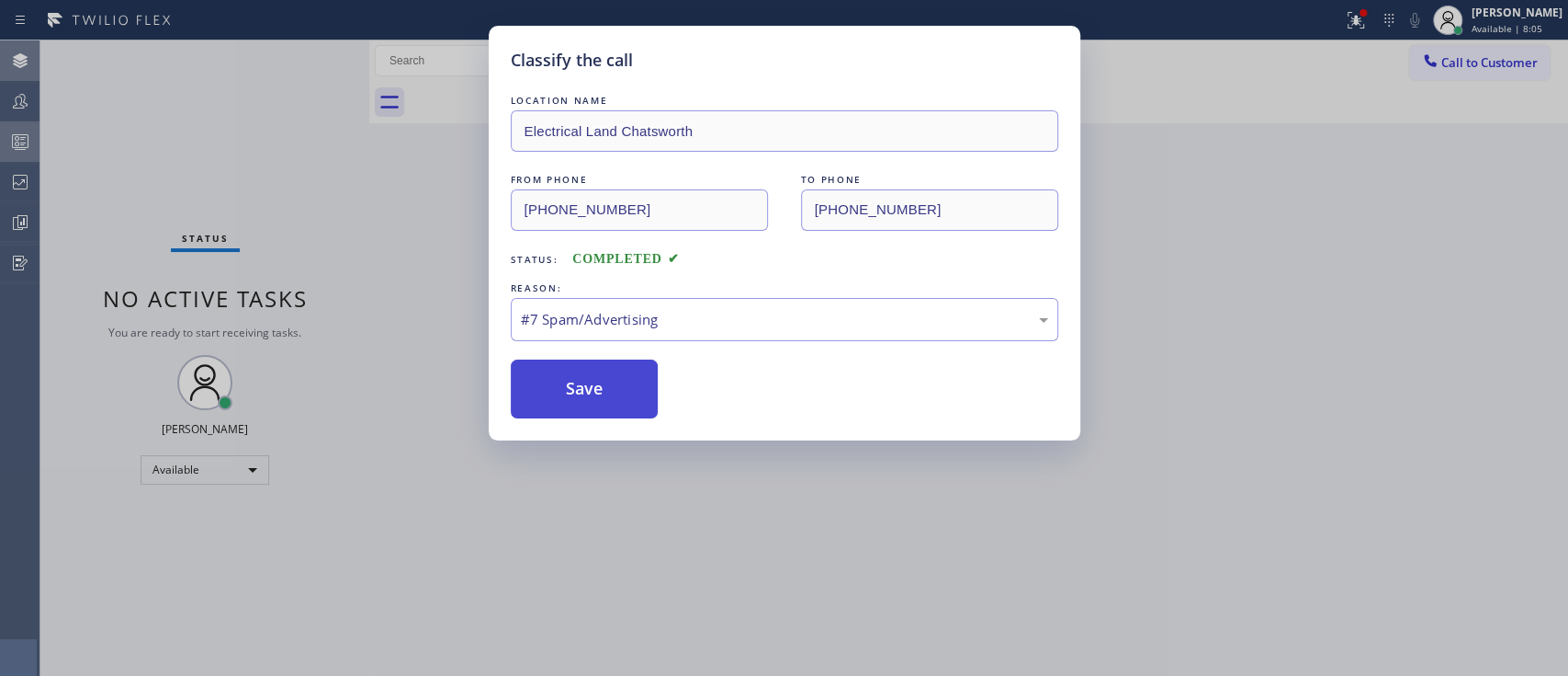
click at [637, 398] on button "Save" at bounding box center [585, 388] width 148 height 59
click at [618, 391] on button "Save" at bounding box center [585, 388] width 148 height 59
click at [642, 403] on button "Save" at bounding box center [585, 388] width 148 height 59
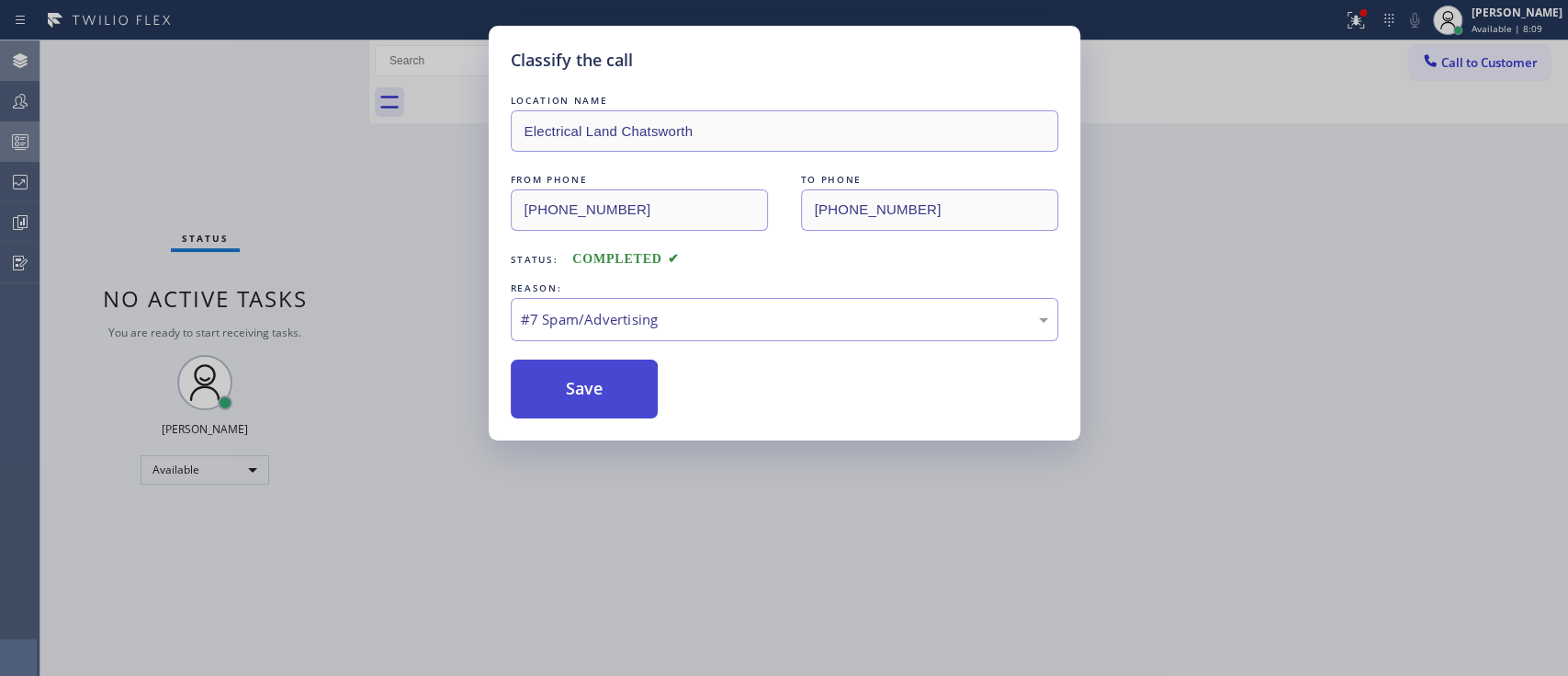
click at [642, 403] on button "Save" at bounding box center [585, 388] width 148 height 59
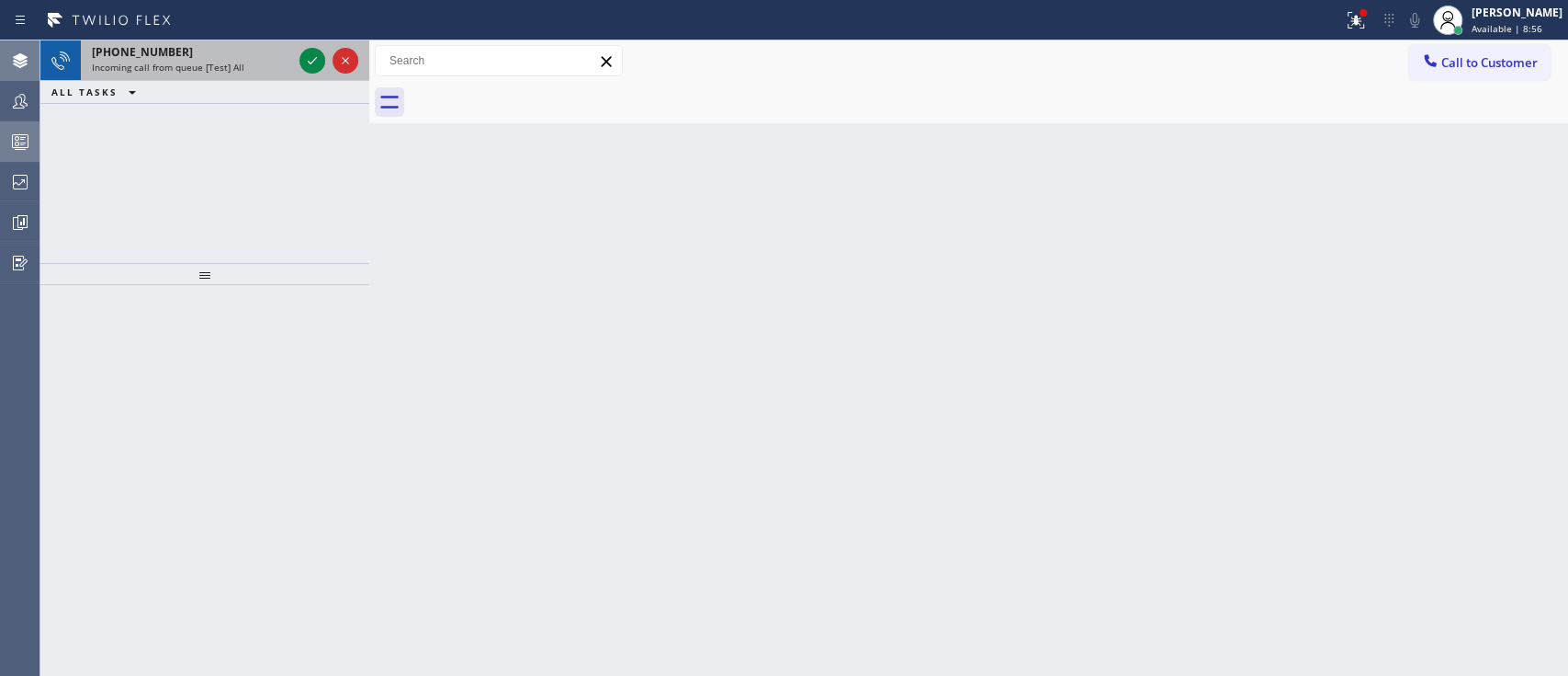
click at [298, 62] on div at bounding box center [329, 60] width 66 height 40
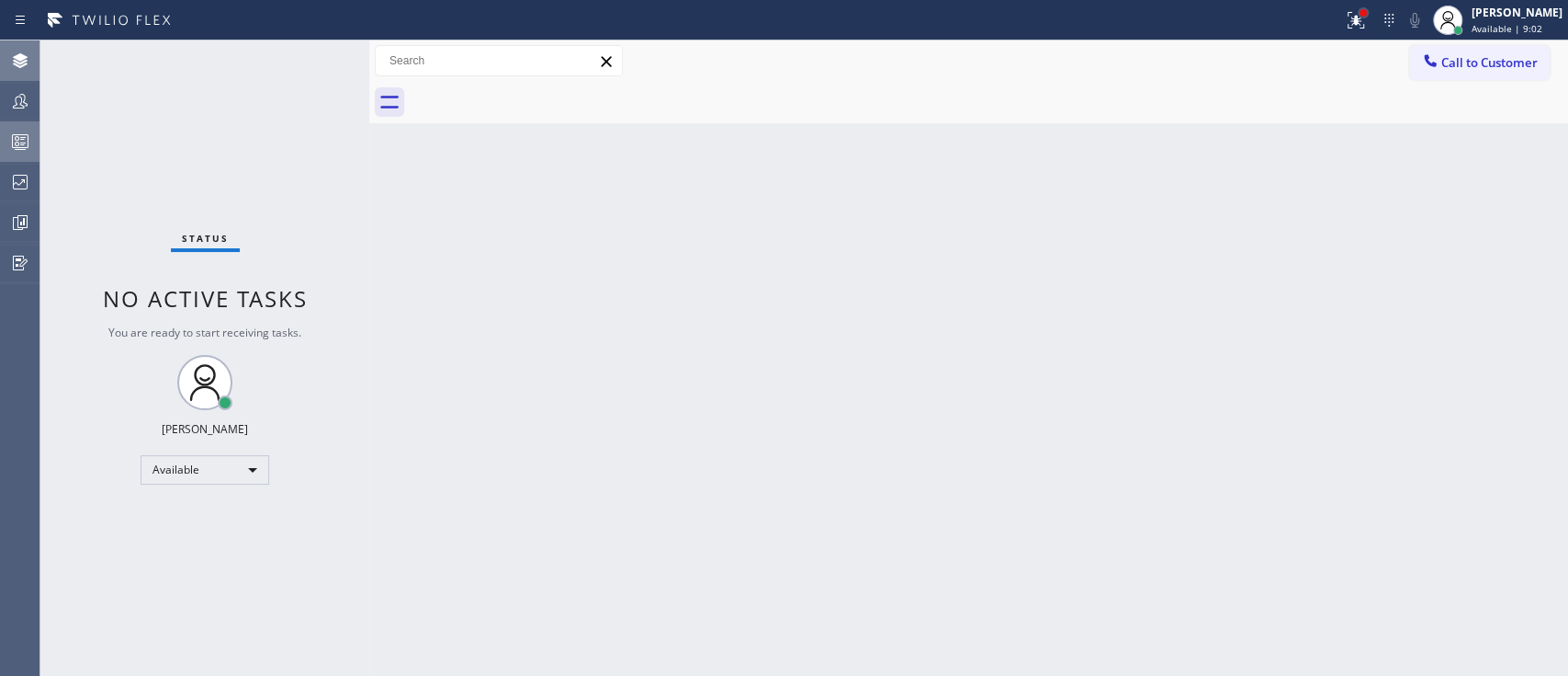
click at [1359, 10] on div at bounding box center [1362, 12] width 7 height 7
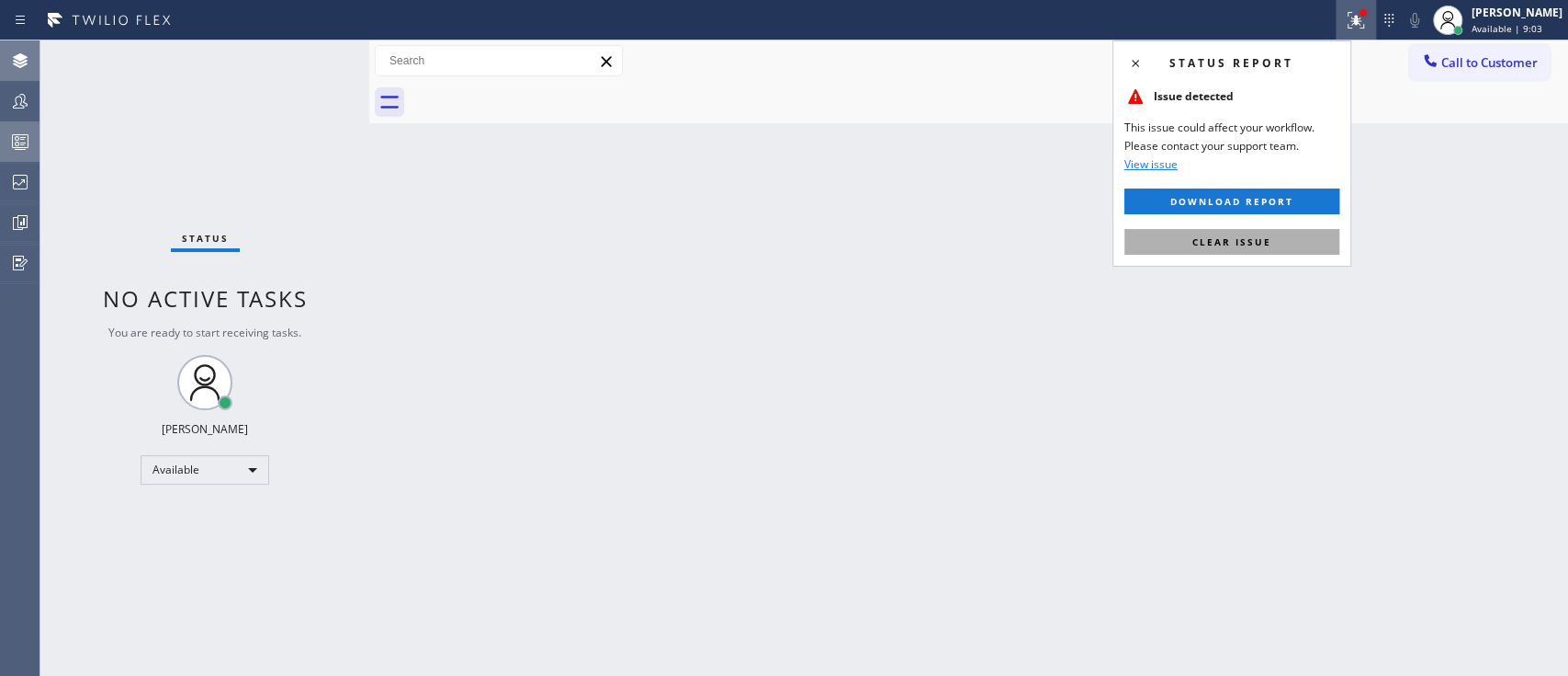
click at [1264, 233] on button "Clear issue" at bounding box center [1231, 242] width 215 height 26
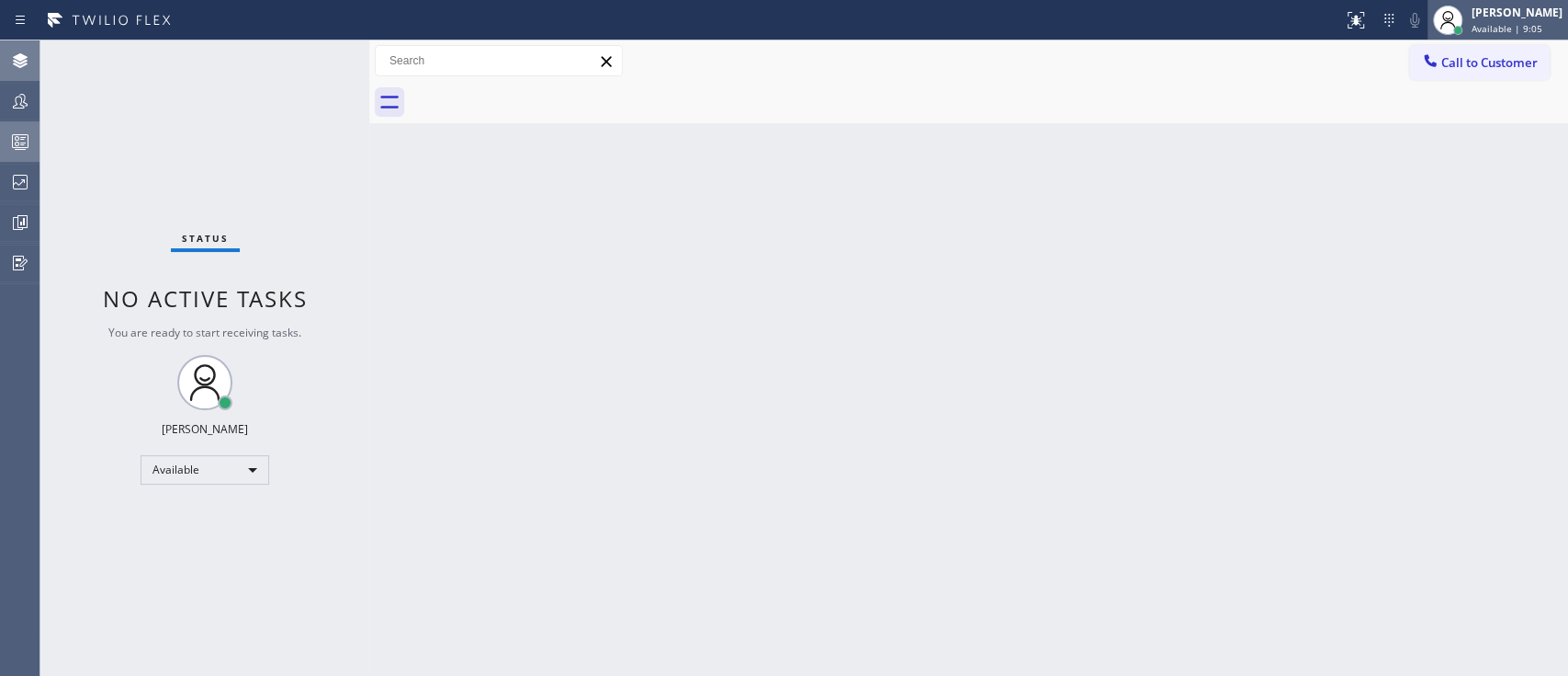
click at [1483, 13] on div "[PERSON_NAME]" at bounding box center [1516, 13] width 91 height 16
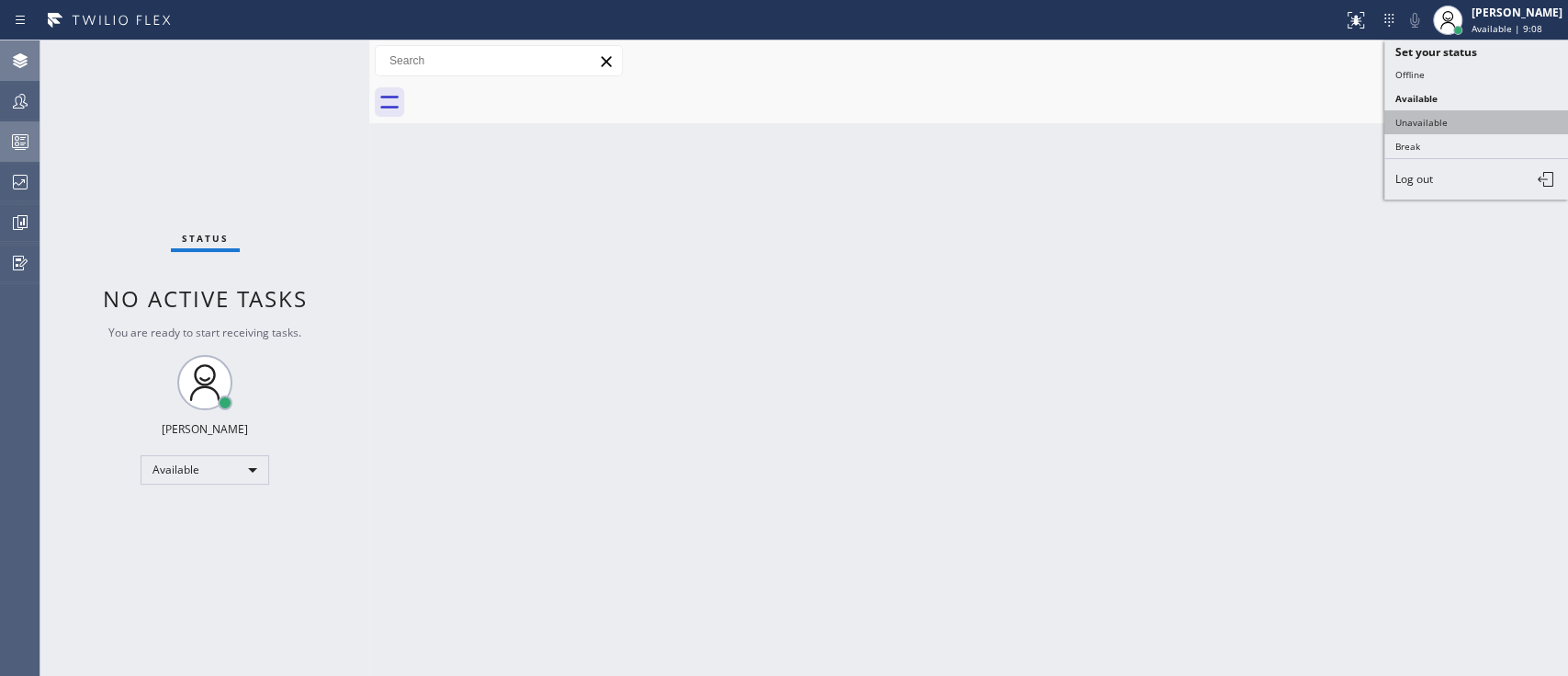
click at [1448, 128] on button "Unavailable" at bounding box center [1476, 122] width 184 height 24
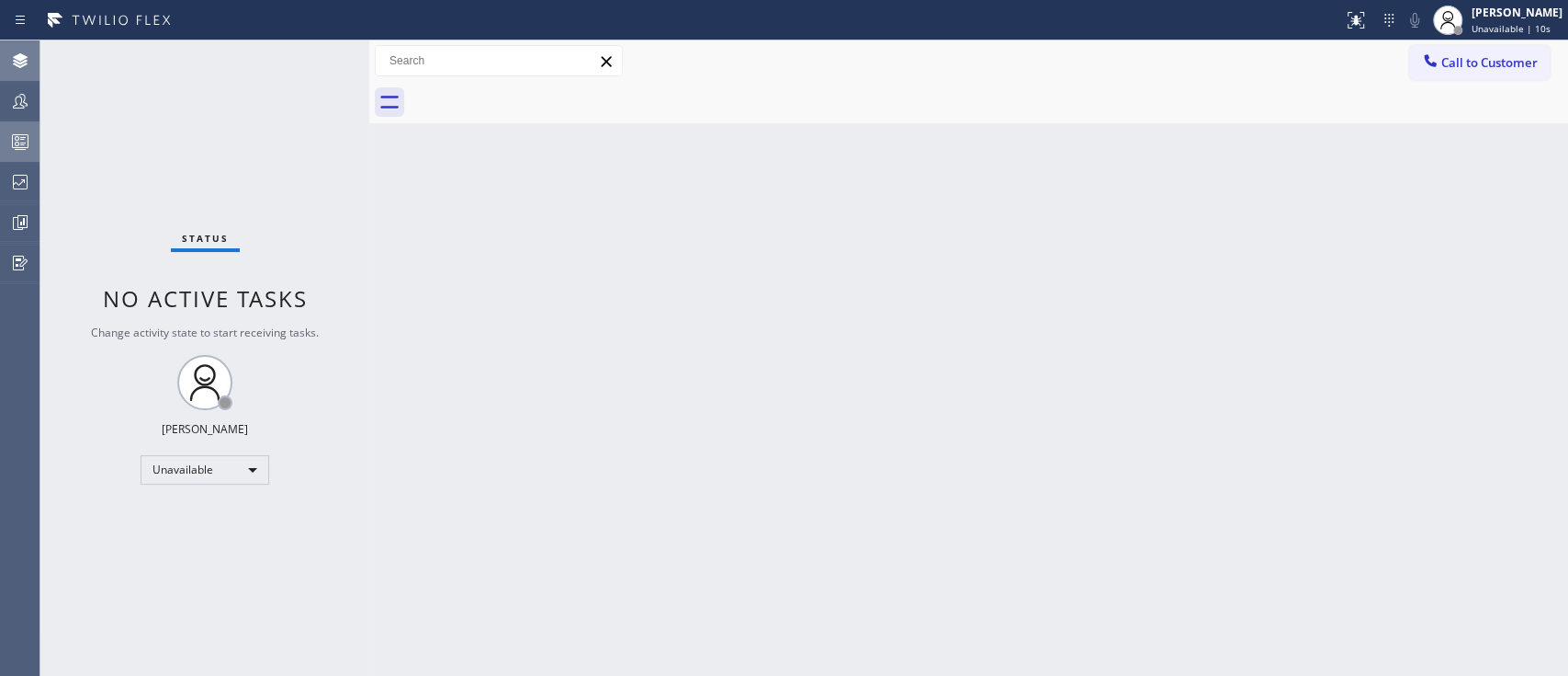
click at [1464, 256] on div "Back to Dashboard Change Sender ID Customers Technicians Select a contact Outbo…" at bounding box center [967, 357] width 1198 height 635
click at [918, 672] on div "Back to Dashboard Change Sender ID Customers Technicians Select a contact Outbo…" at bounding box center [967, 357] width 1198 height 635
click at [1479, 299] on div "Back to Dashboard Change Sender ID Customers Technicians Select a contact Outbo…" at bounding box center [967, 357] width 1198 height 635
click at [12, 153] on div at bounding box center [20, 141] width 40 height 37
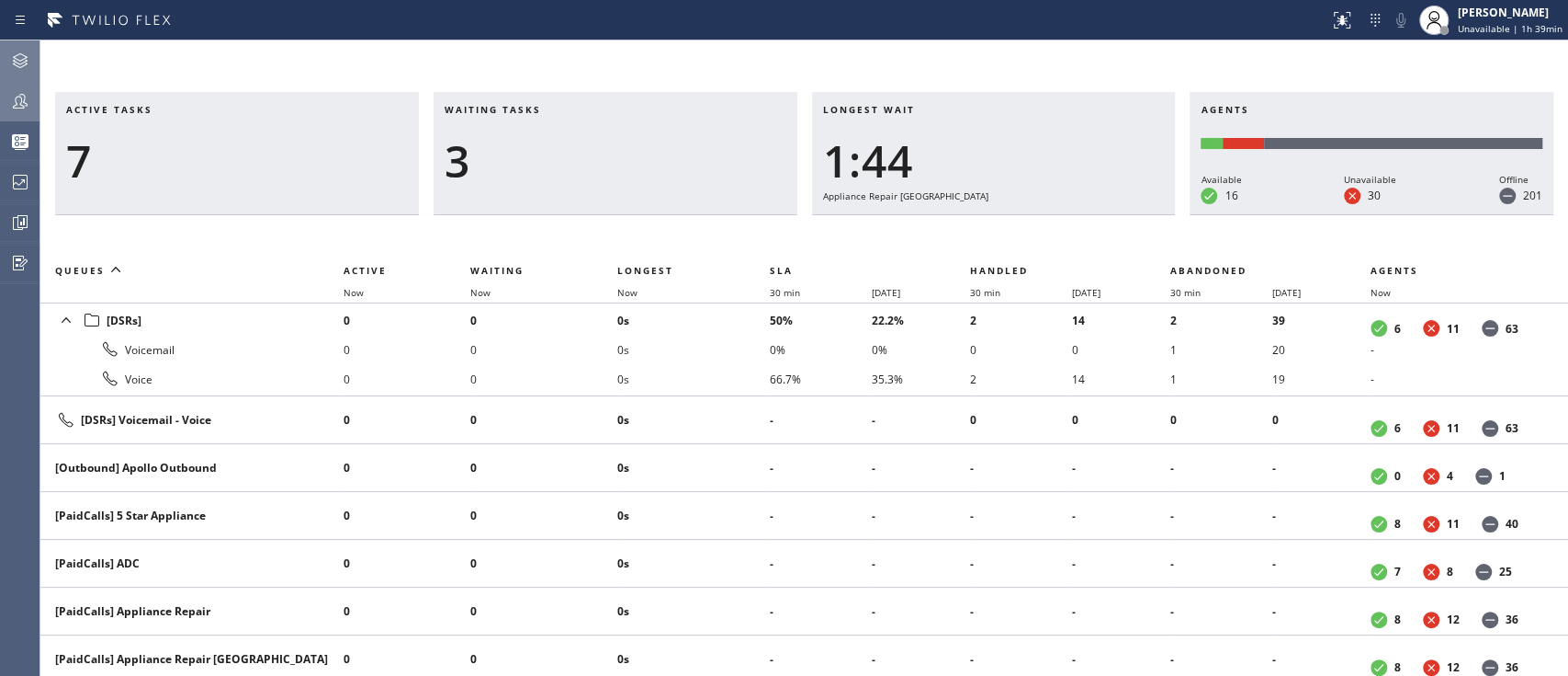
click at [6, 108] on div at bounding box center [20, 101] width 40 height 22
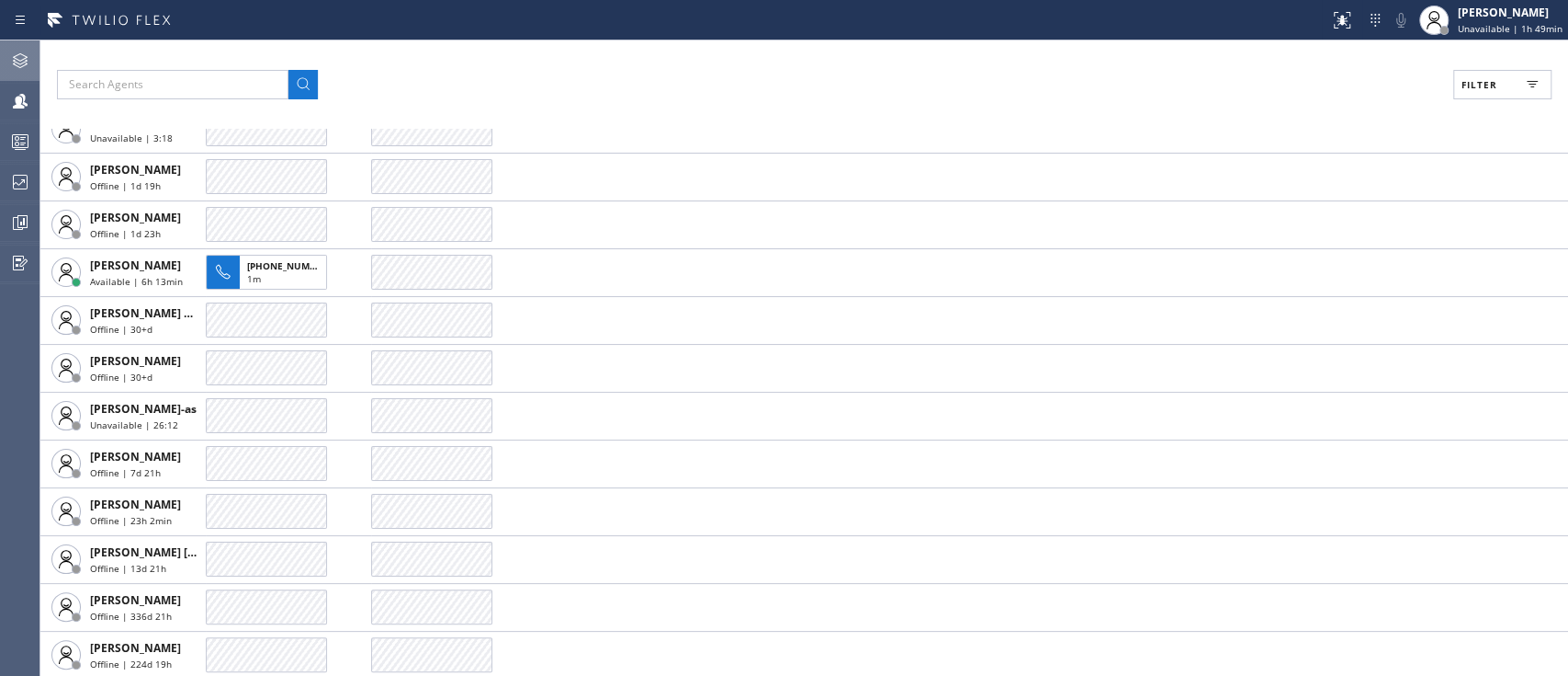
scroll to position [2148, 0]
click at [1336, 28] on icon at bounding box center [1342, 20] width 22 height 22
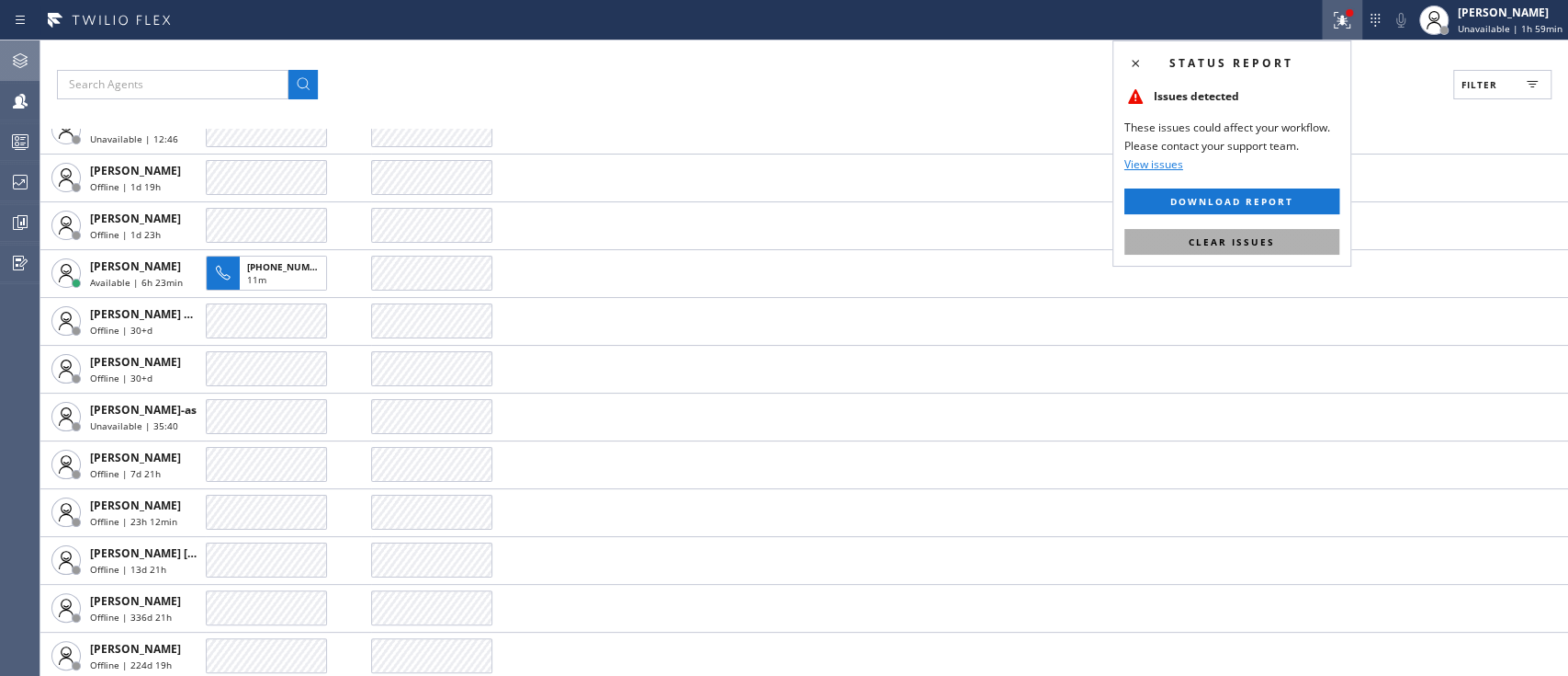
click at [1259, 243] on span "Clear issues" at bounding box center [1231, 241] width 86 height 13
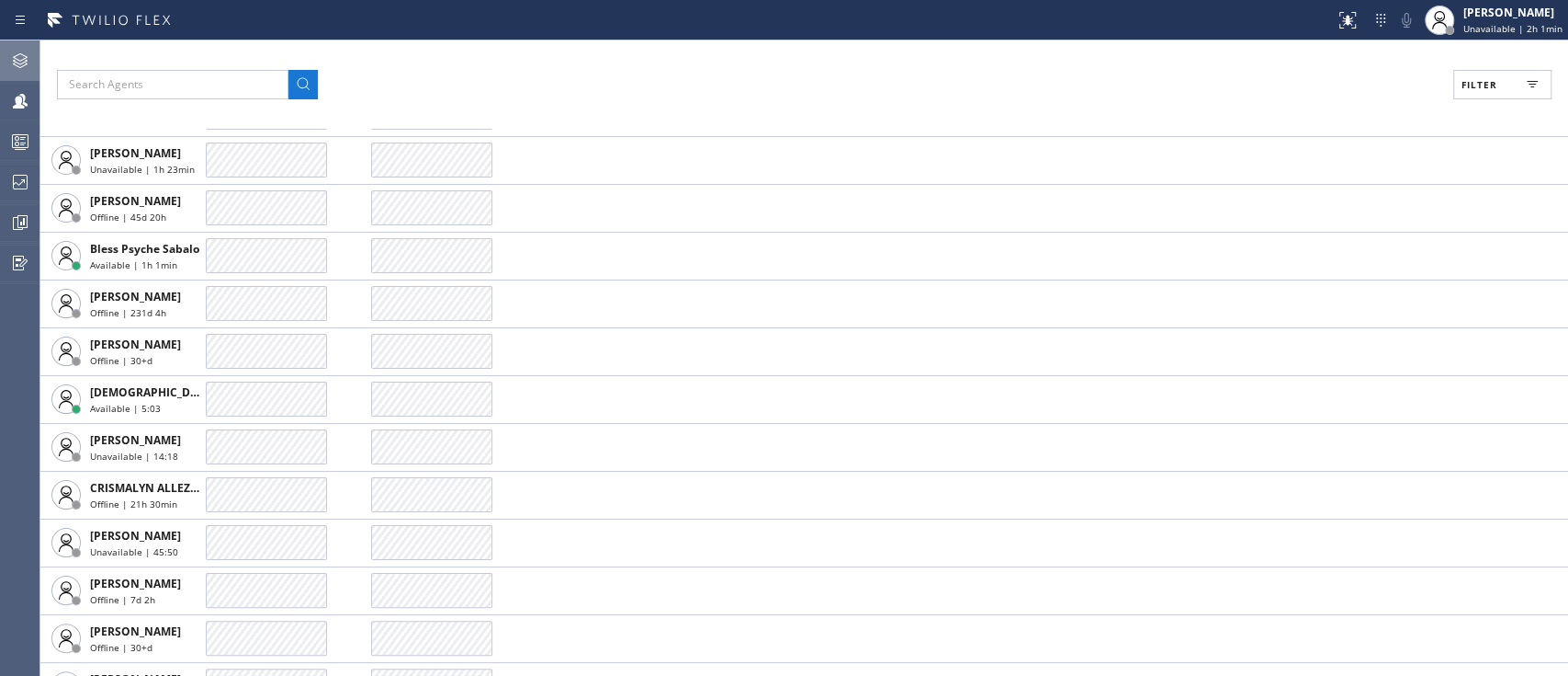
scroll to position [776, 0]
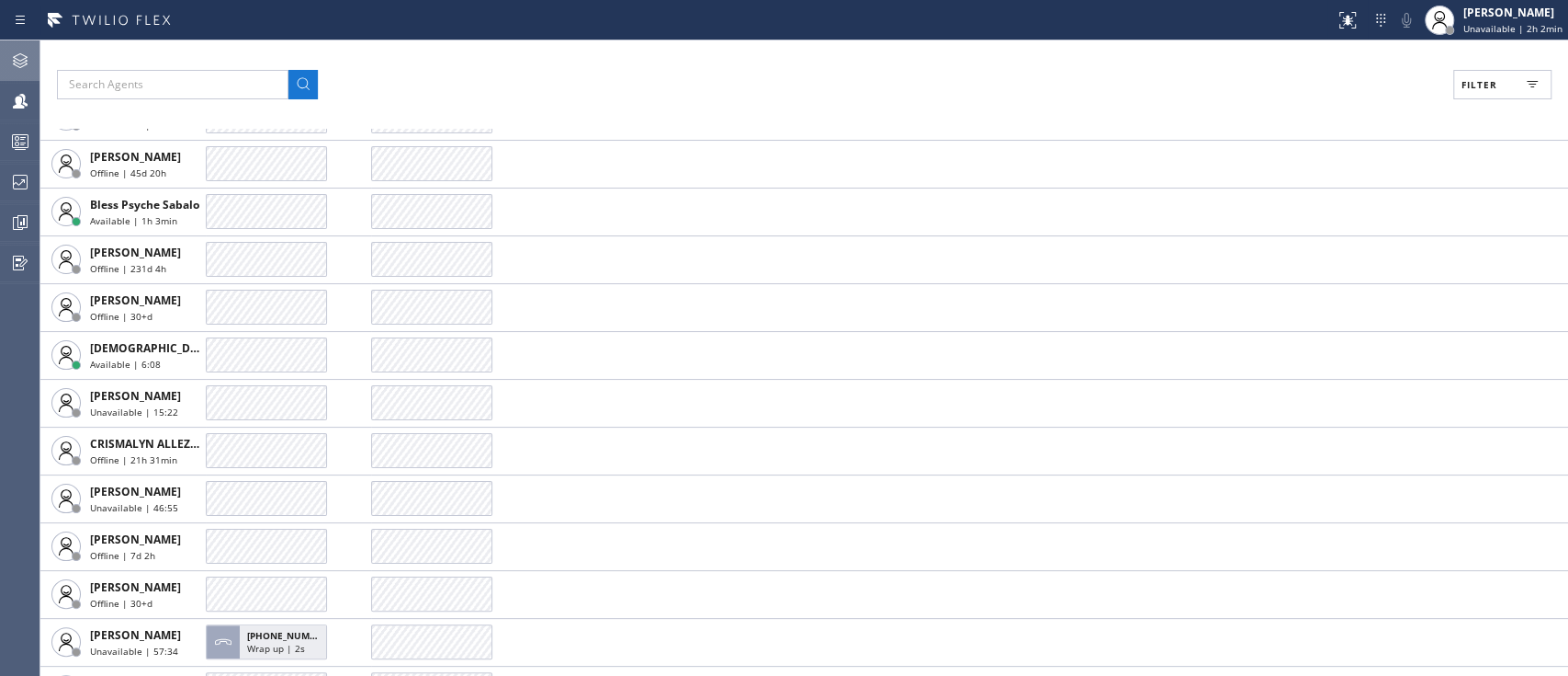
click at [6, 50] on div at bounding box center [20, 61] width 40 height 22
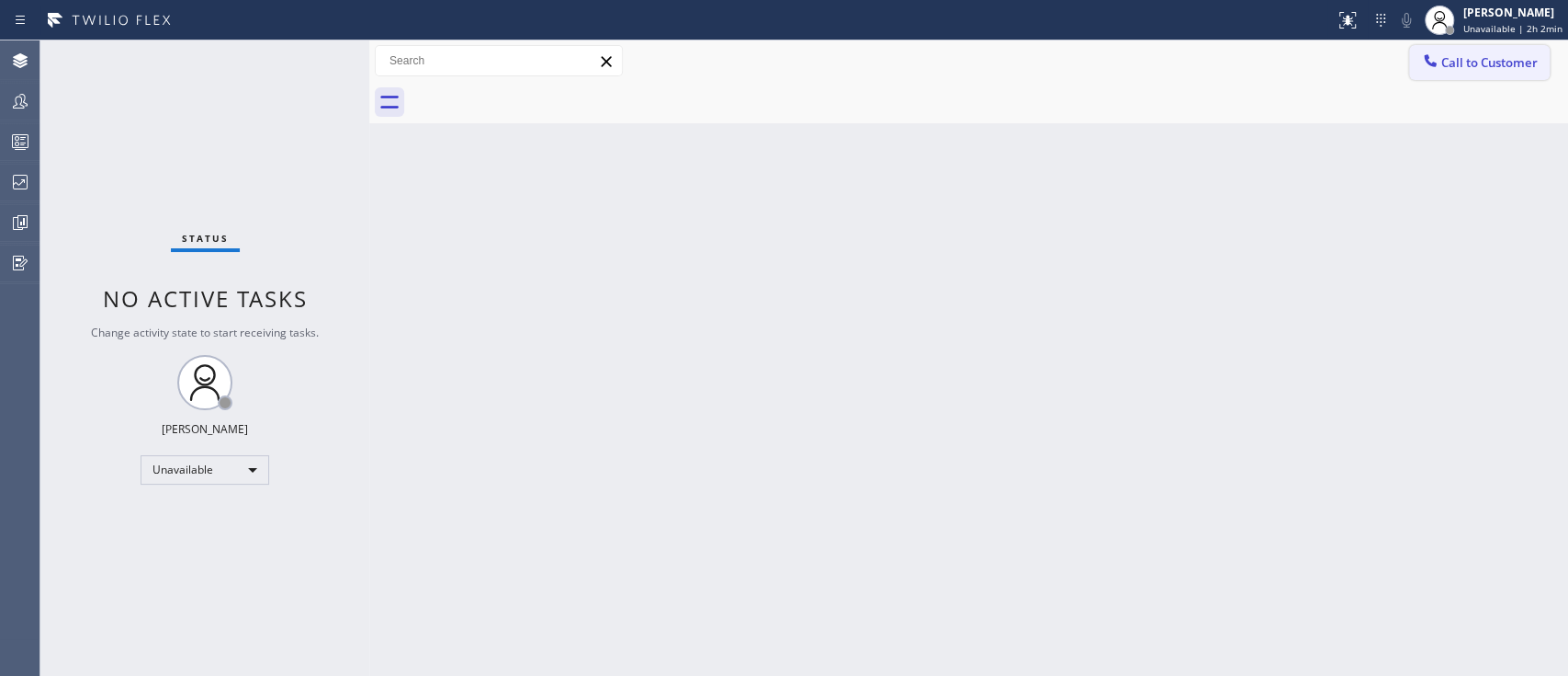
click at [1465, 56] on span "Call to Customer" at bounding box center [1489, 62] width 97 height 17
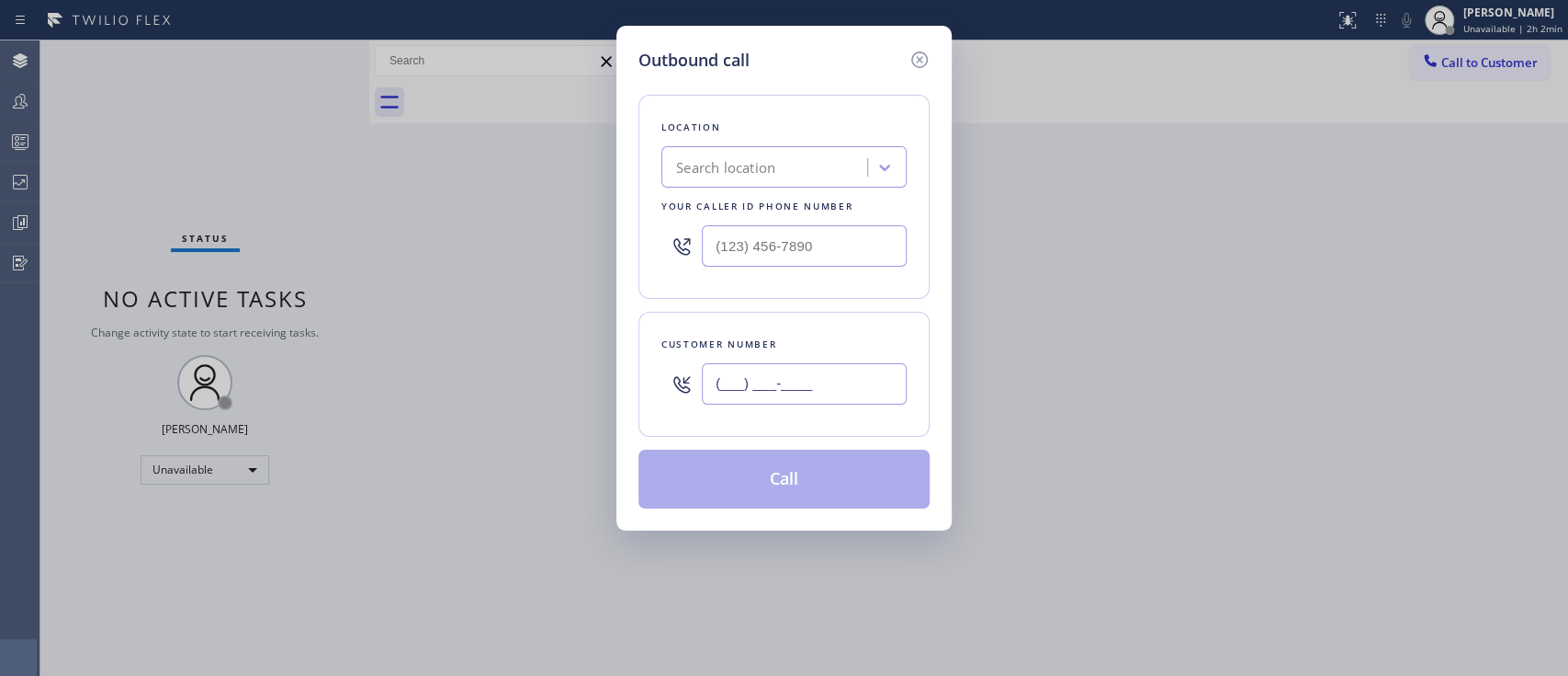
click at [787, 364] on input "(___) ___-____" at bounding box center [803, 383] width 205 height 41
paste input "646) 708-3710"
type input "(646) 708-3710"
paste input "347) 836-6590"
click at [786, 245] on input "(___) ___-____" at bounding box center [803, 245] width 205 height 41
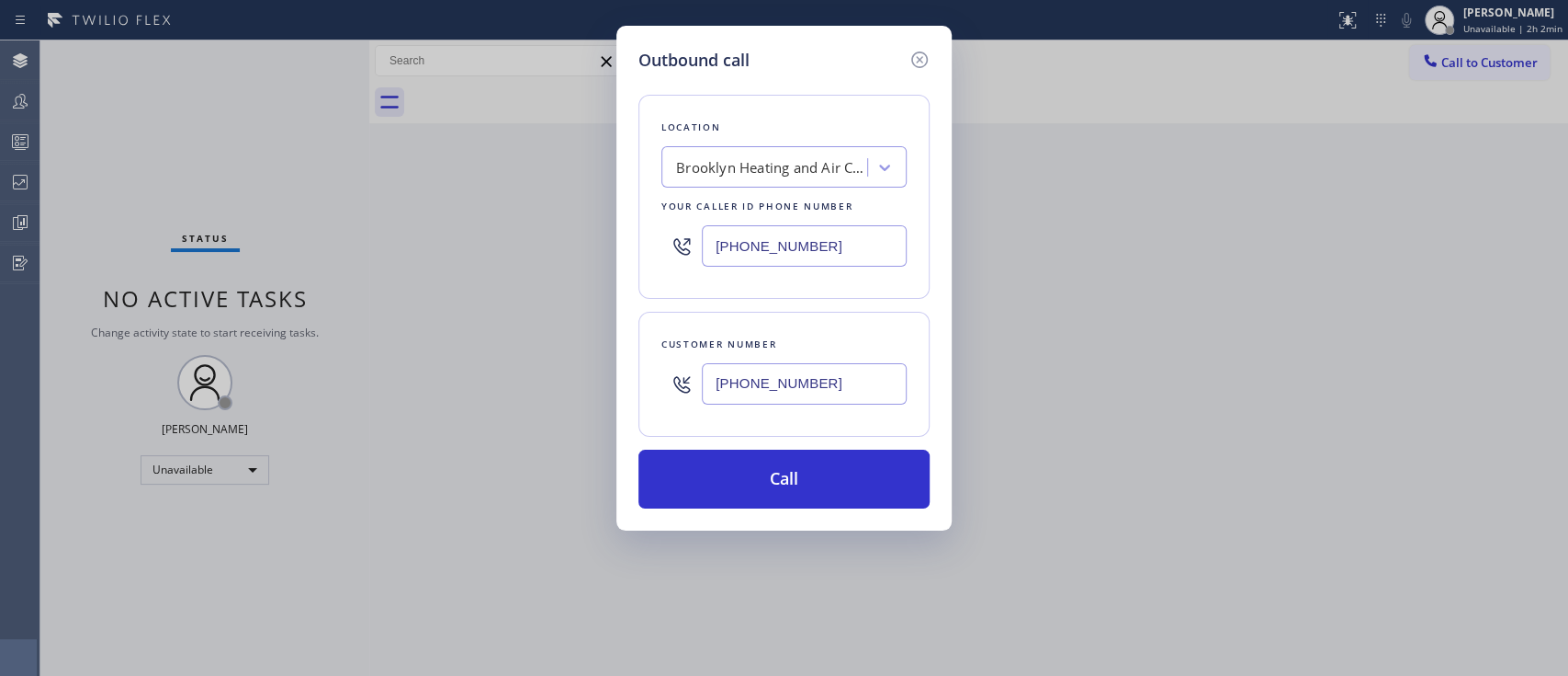
type input "(347) 836-6590"
click at [826, 288] on div "Location Brooklyn Heating and Air Conditioning Your caller id phone number (347…" at bounding box center [784, 197] width 291 height 204
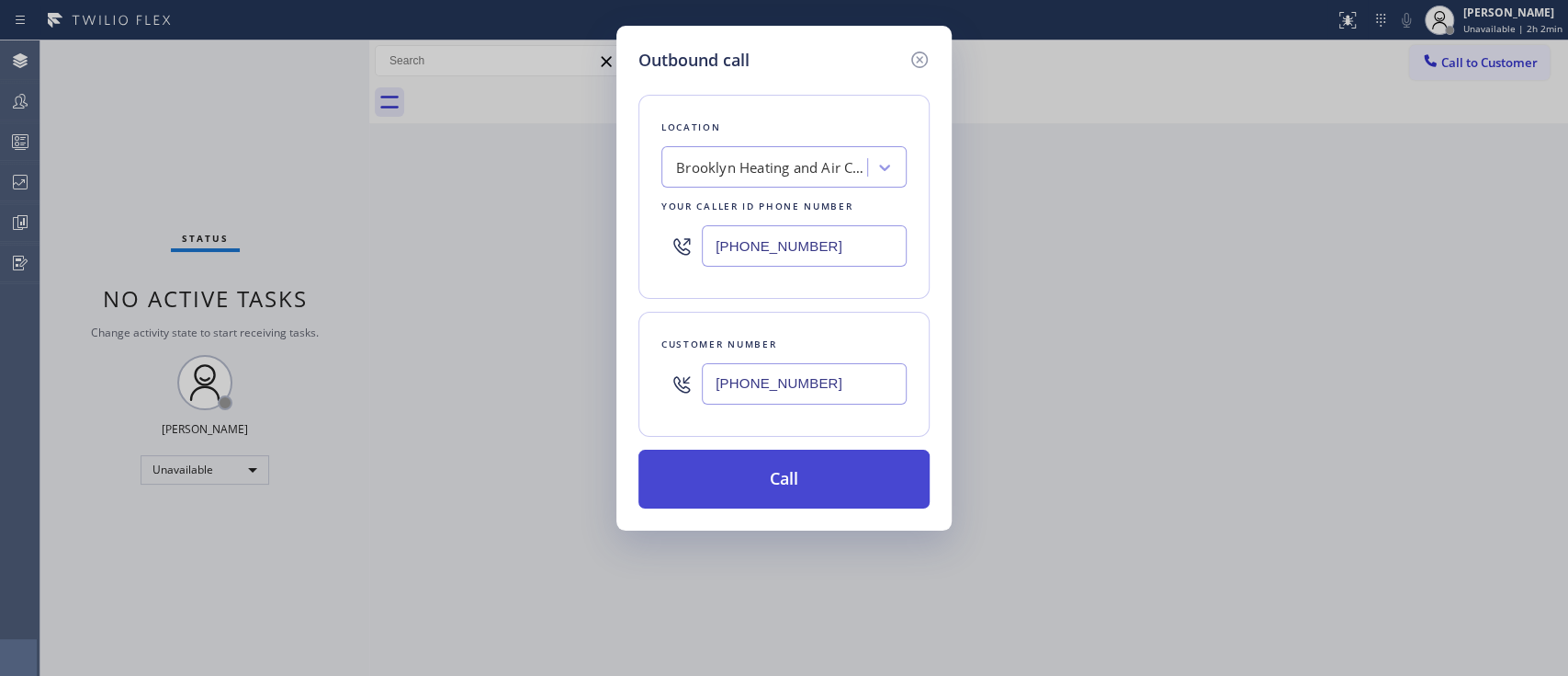
click at [829, 469] on button "Call" at bounding box center [784, 478] width 291 height 59
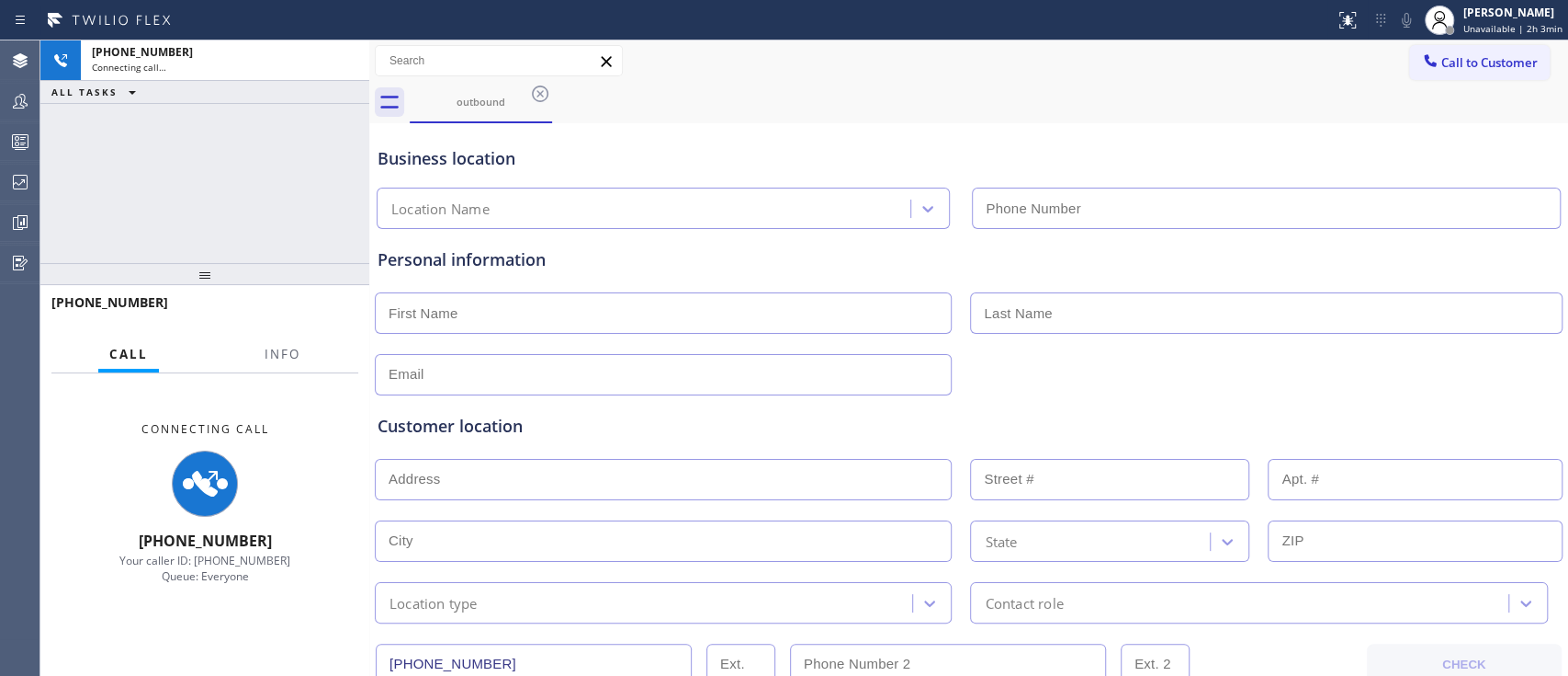
type input "(347) 836-6590"
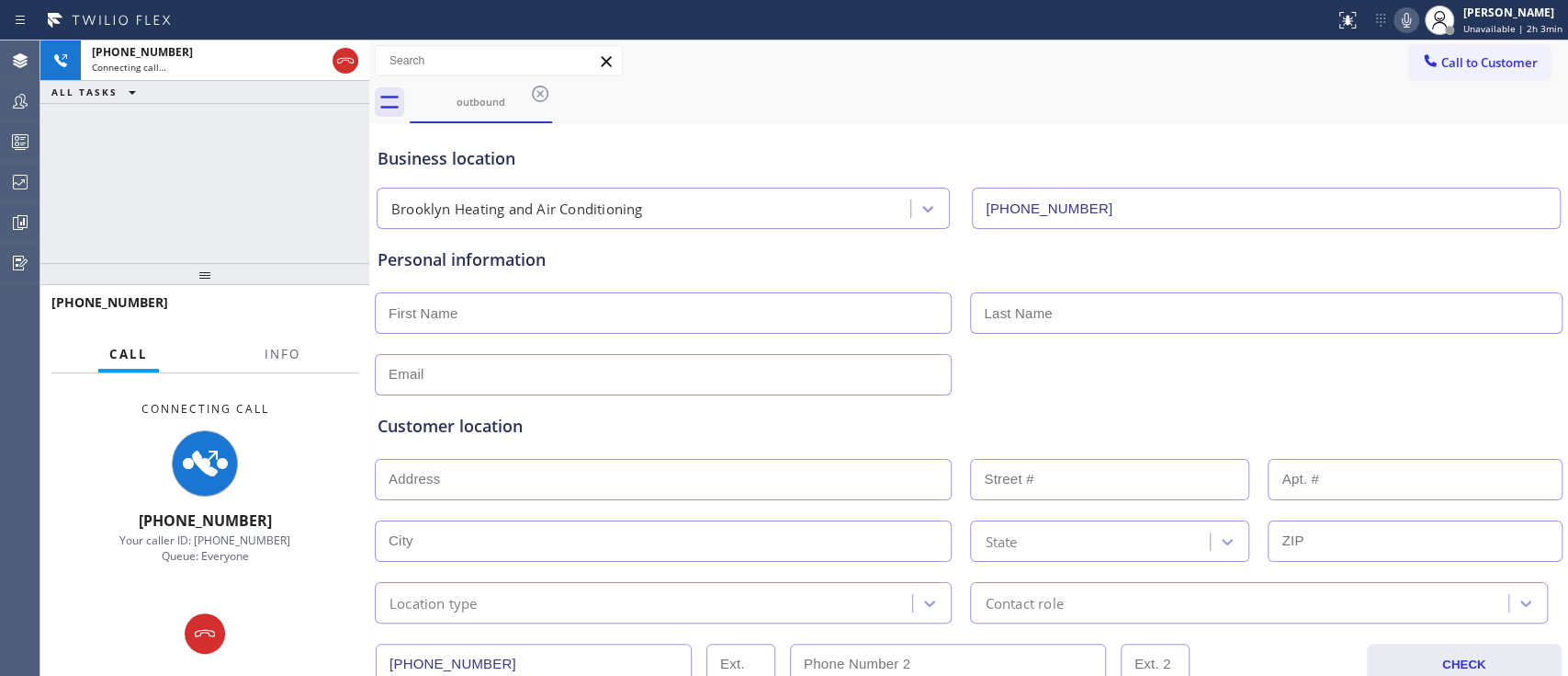
click at [781, 309] on input "text" at bounding box center [663, 312] width 577 height 41
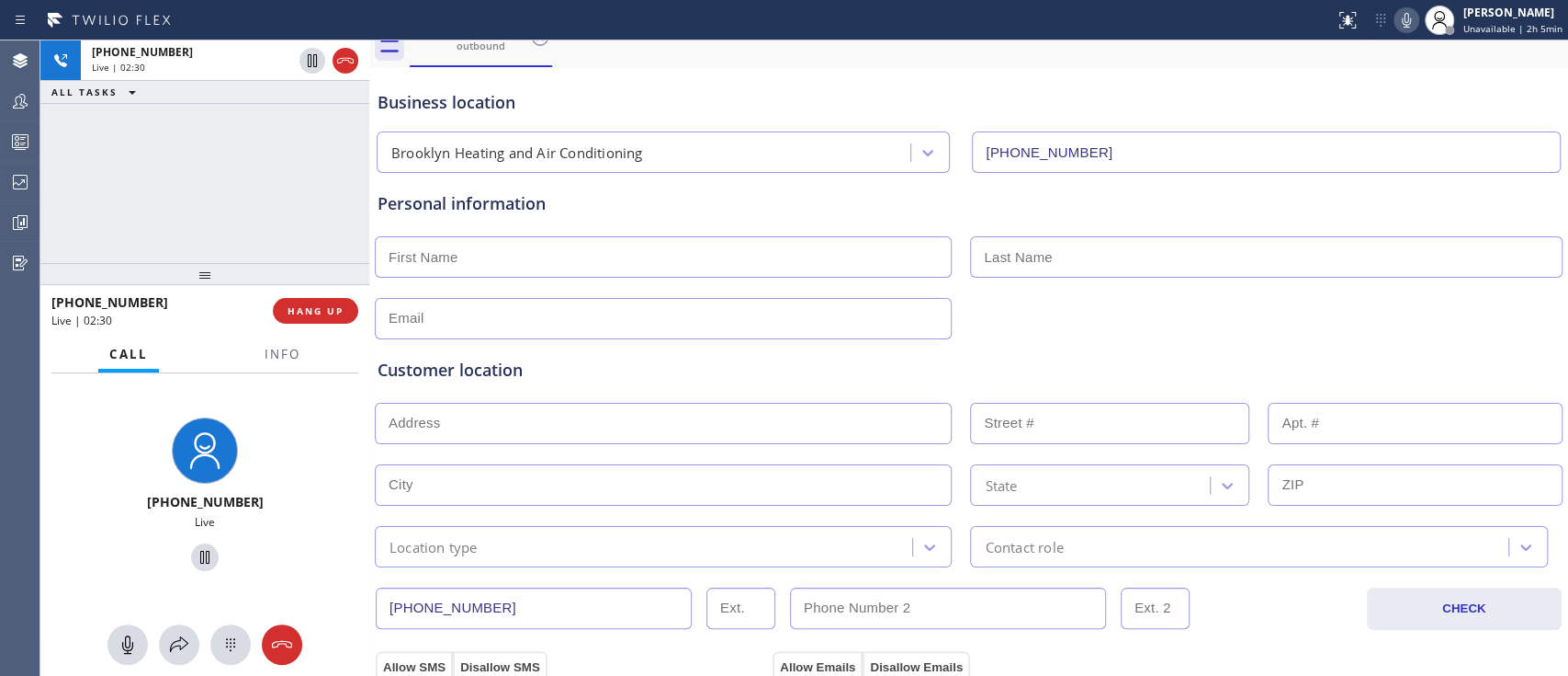
scroll to position [59, 0]
click at [749, 236] on input "text" at bounding box center [663, 253] width 577 height 41
type input "Britt"
type input "Smiley"
click at [700, 310] on input "text" at bounding box center [663, 315] width 577 height 41
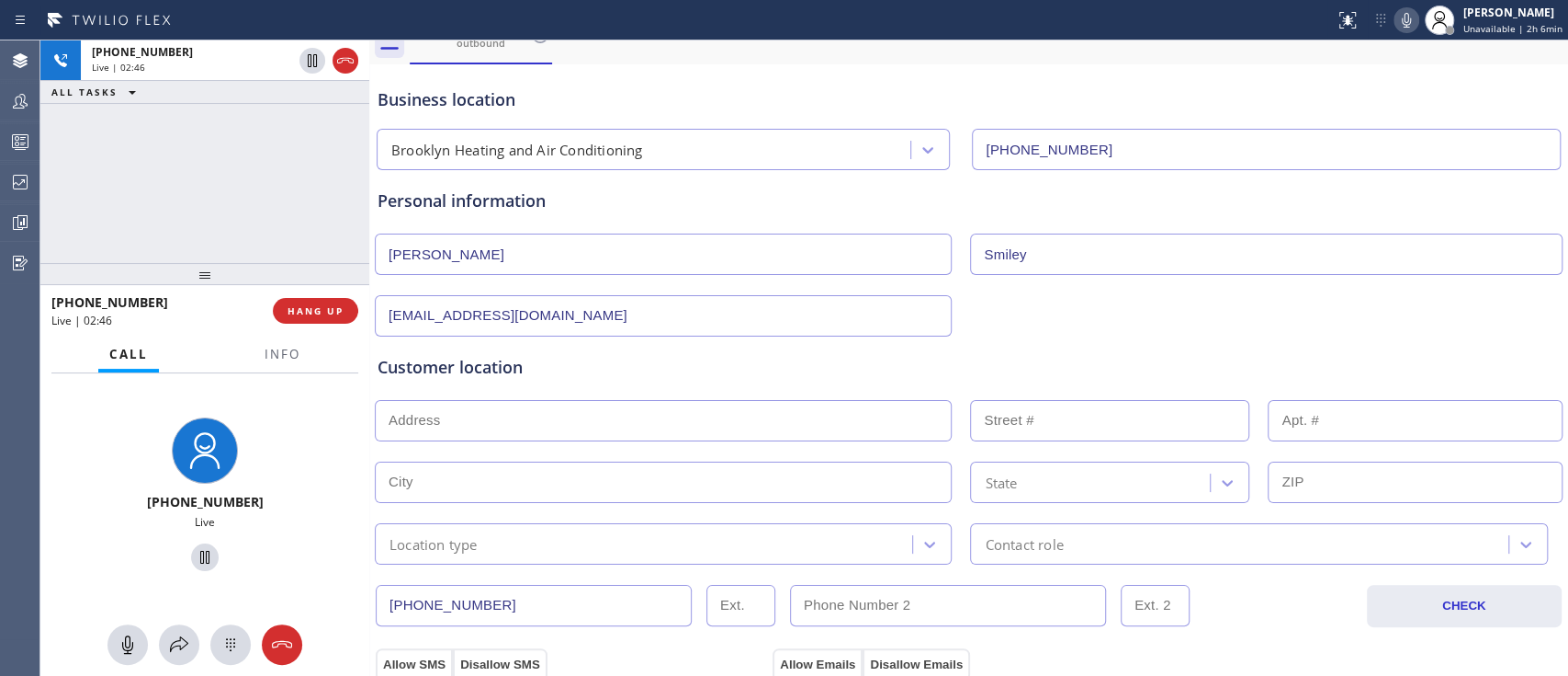
click at [1059, 358] on div "Customer location" at bounding box center [968, 367] width 1182 height 25
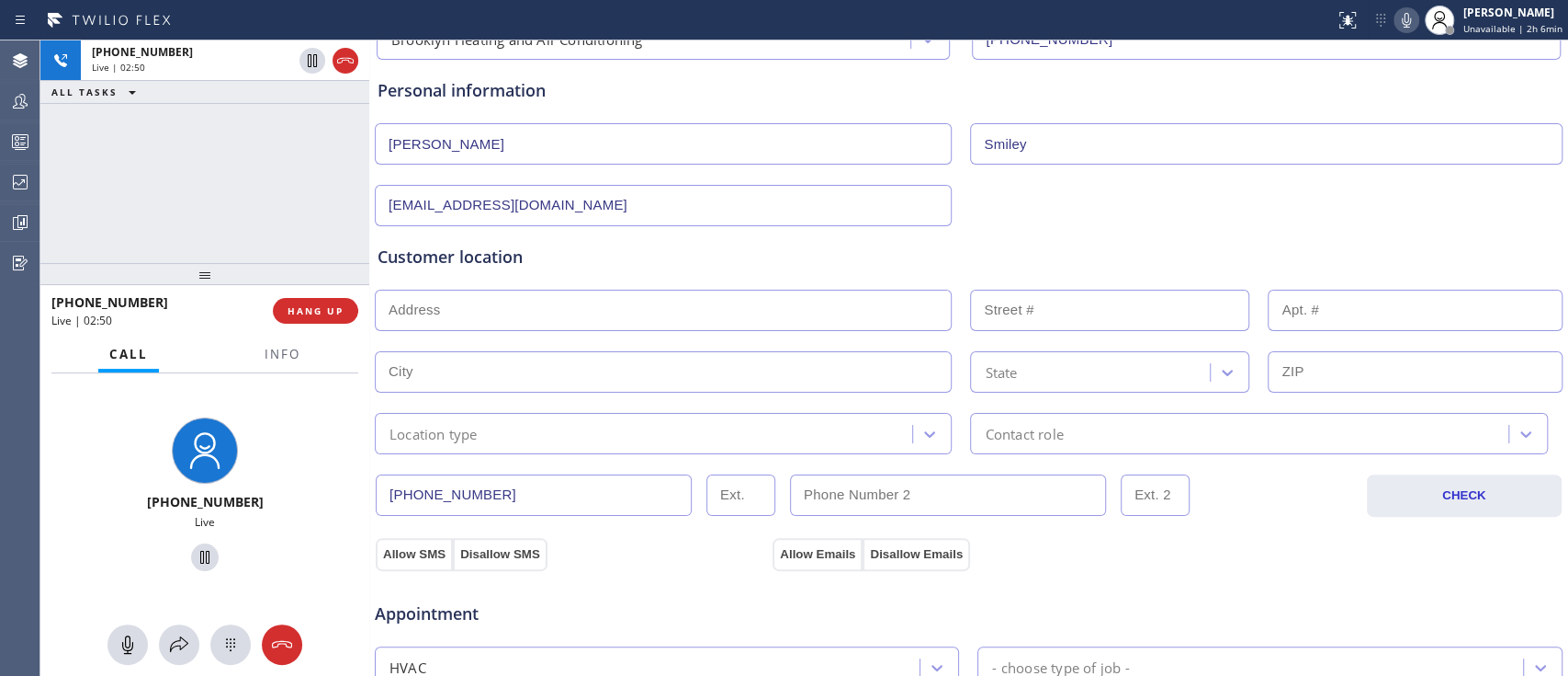
click at [398, 209] on input "bsmiley@gmail.com" at bounding box center [663, 205] width 577 height 41
click at [455, 209] on input "brittsmiley@gmail.com" at bounding box center [663, 205] width 577 height 41
type input "brittsmiley@hotmail.com"
click at [640, 325] on input "text" at bounding box center [663, 310] width 577 height 41
paste input "130 Clifton Pl Brooklyn, NY 11238, USA"
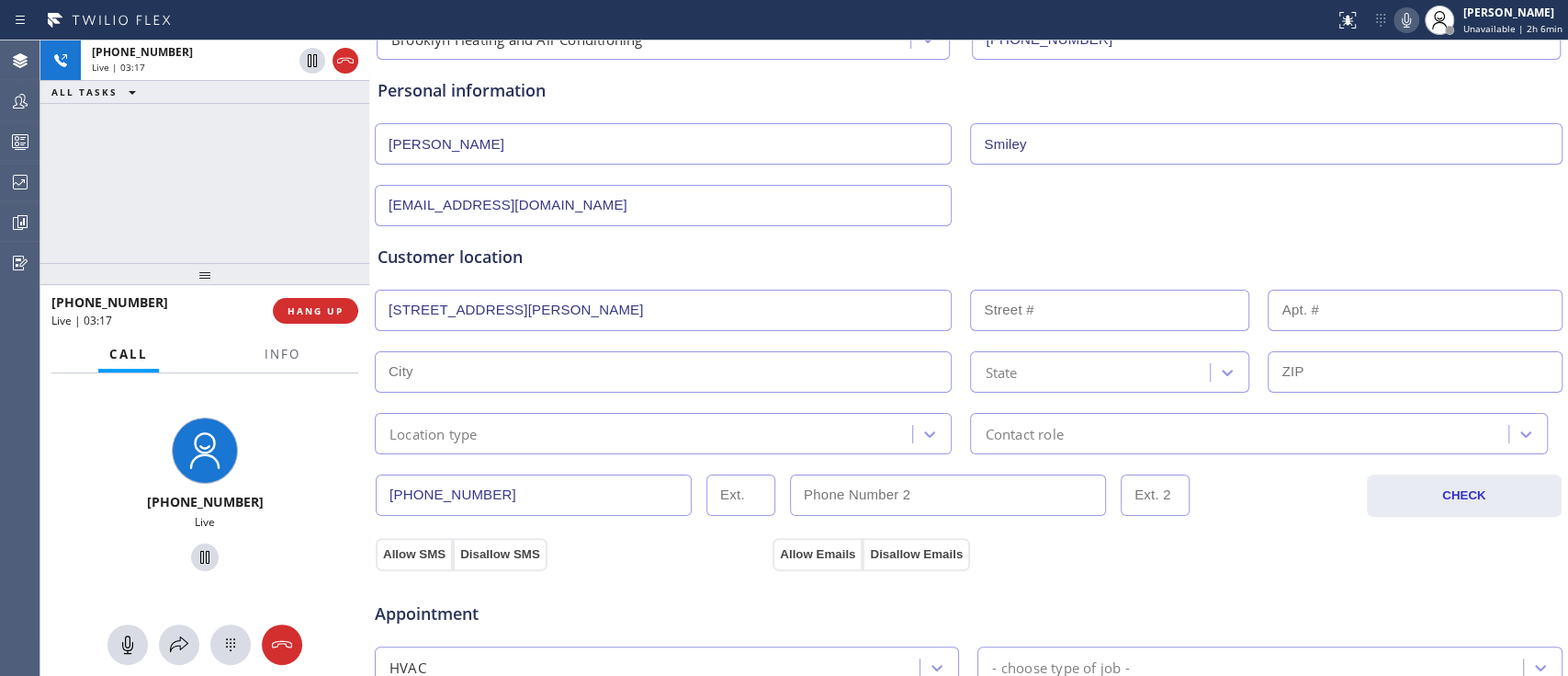
click at [615, 360] on body "Status report No issues detected If you experience an issue, please download th…" at bounding box center [784, 338] width 1568 height 676
click at [632, 329] on body "Status report No issues detected If you experience an issue, please download th…" at bounding box center [784, 338] width 1568 height 676
type input "130 Clifton Pl"
type input "130"
type input "Brooklyn"
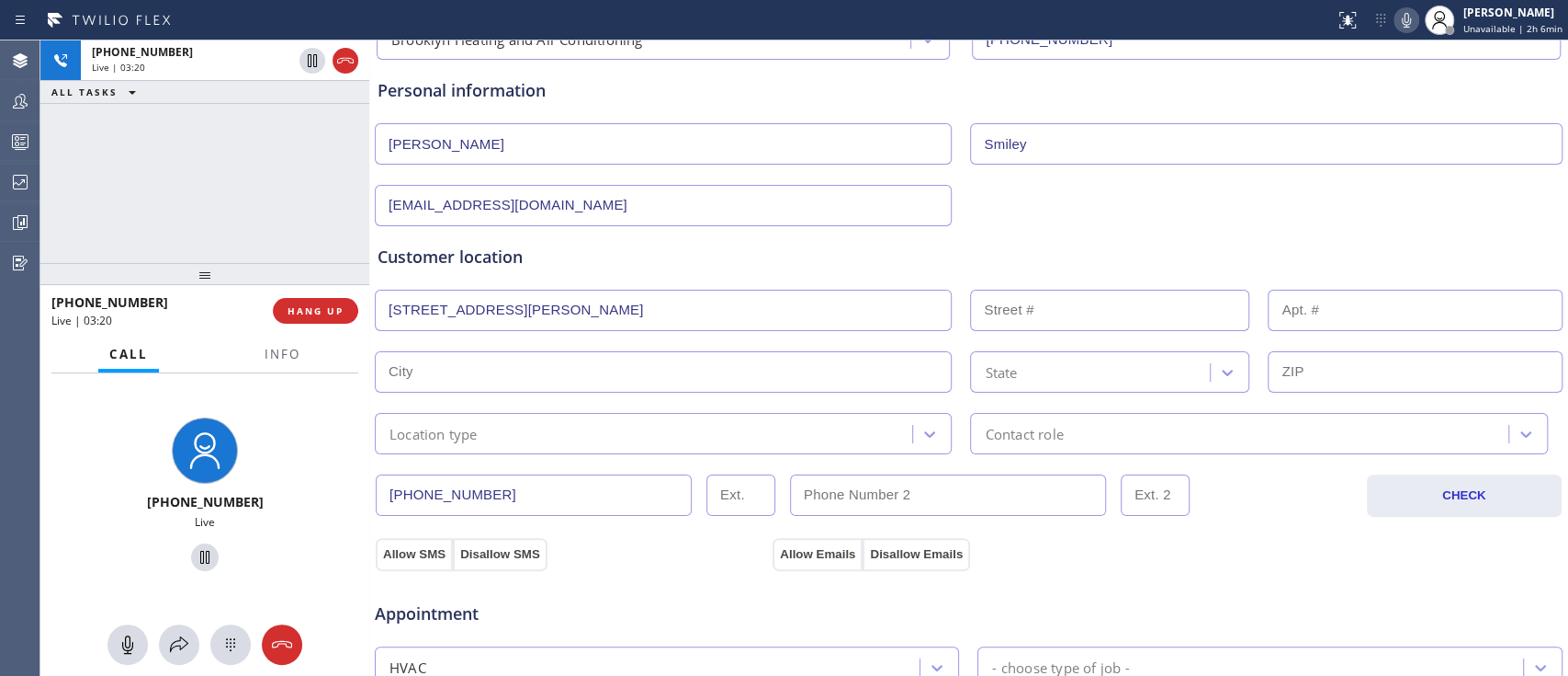
type input "11238"
click at [807, 271] on div "Customer location >> ADD NEW ADDRESS << + NEW ADDRESS 130 Clifton Pl 130 Brookl…" at bounding box center [968, 349] width 1182 height 210
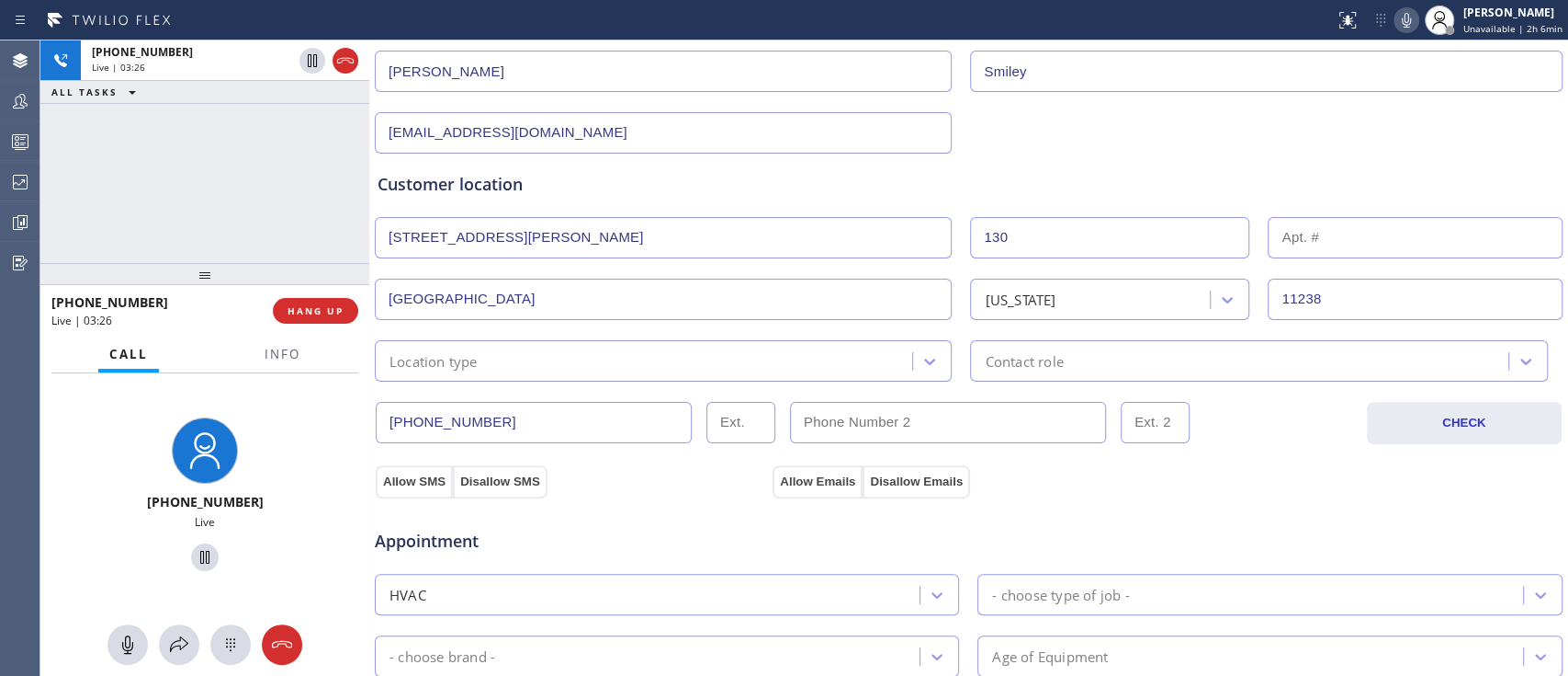
scroll to position [256, 0]
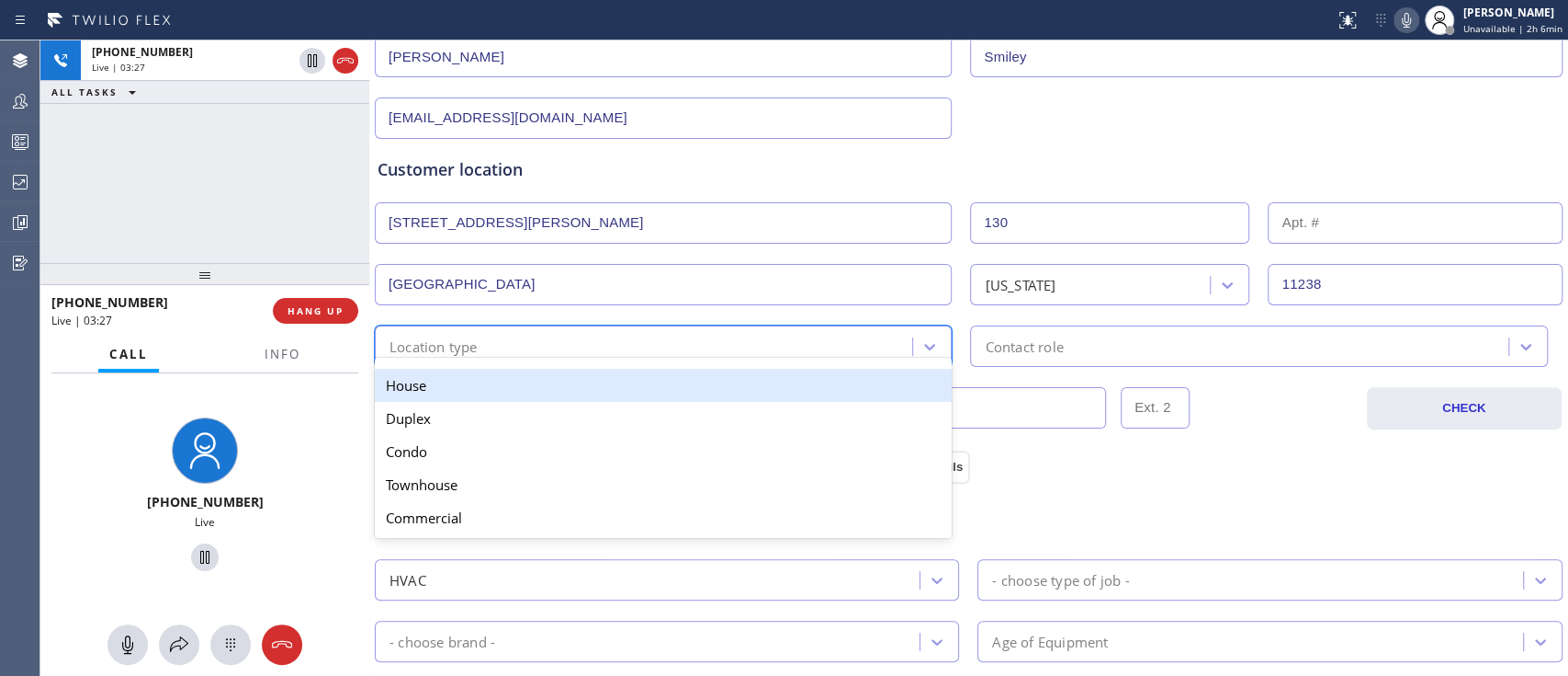
click at [666, 342] on div "Location type" at bounding box center [646, 346] width 532 height 32
click at [620, 369] on div "House" at bounding box center [663, 385] width 577 height 33
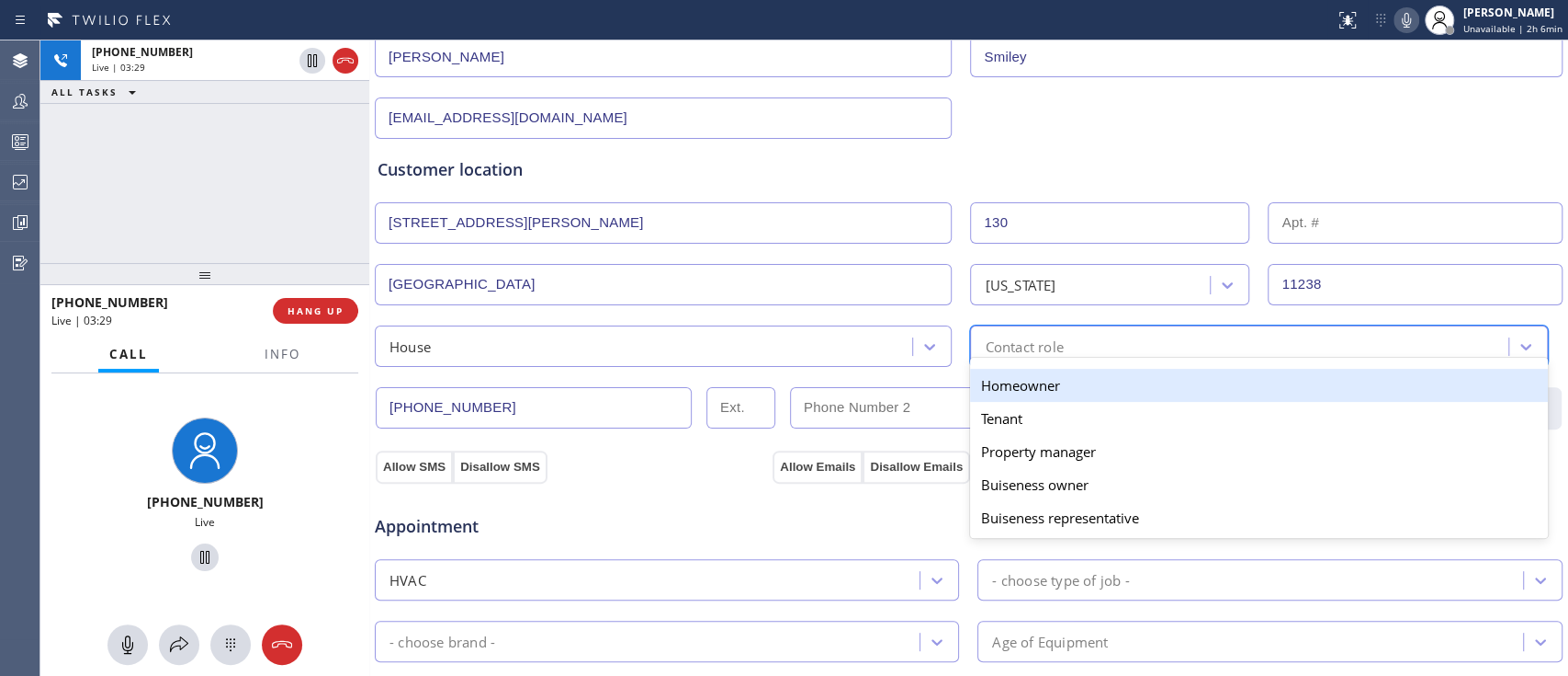
click at [989, 341] on div "Contact role" at bounding box center [1023, 345] width 78 height 21
click at [1006, 378] on div "Homeowner" at bounding box center [1258, 385] width 577 height 33
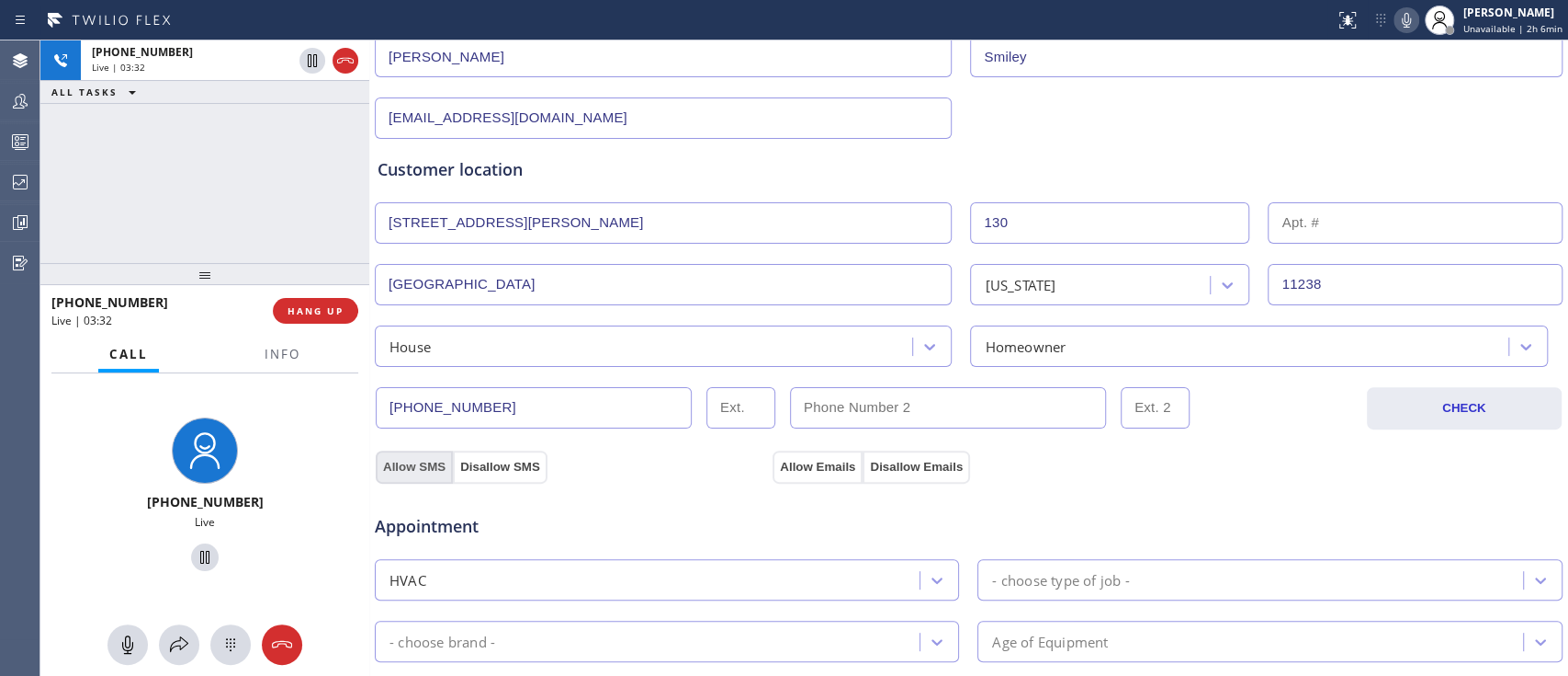
click at [425, 467] on button "Allow SMS" at bounding box center [414, 466] width 77 height 33
click at [797, 462] on button "Allow Emails" at bounding box center [817, 466] width 90 height 33
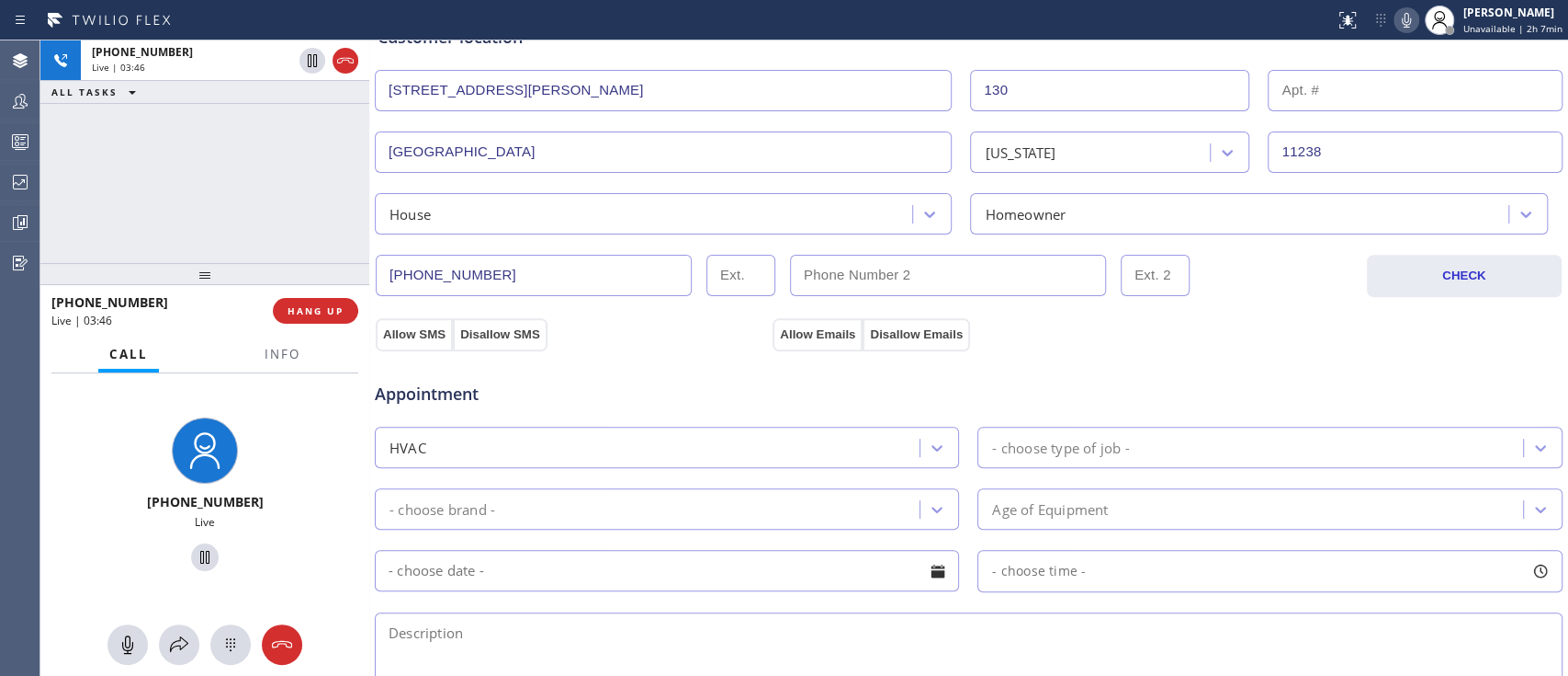
scroll to position [392, 0]
click at [1080, 448] on div "- choose type of job -" at bounding box center [1060, 444] width 137 height 21
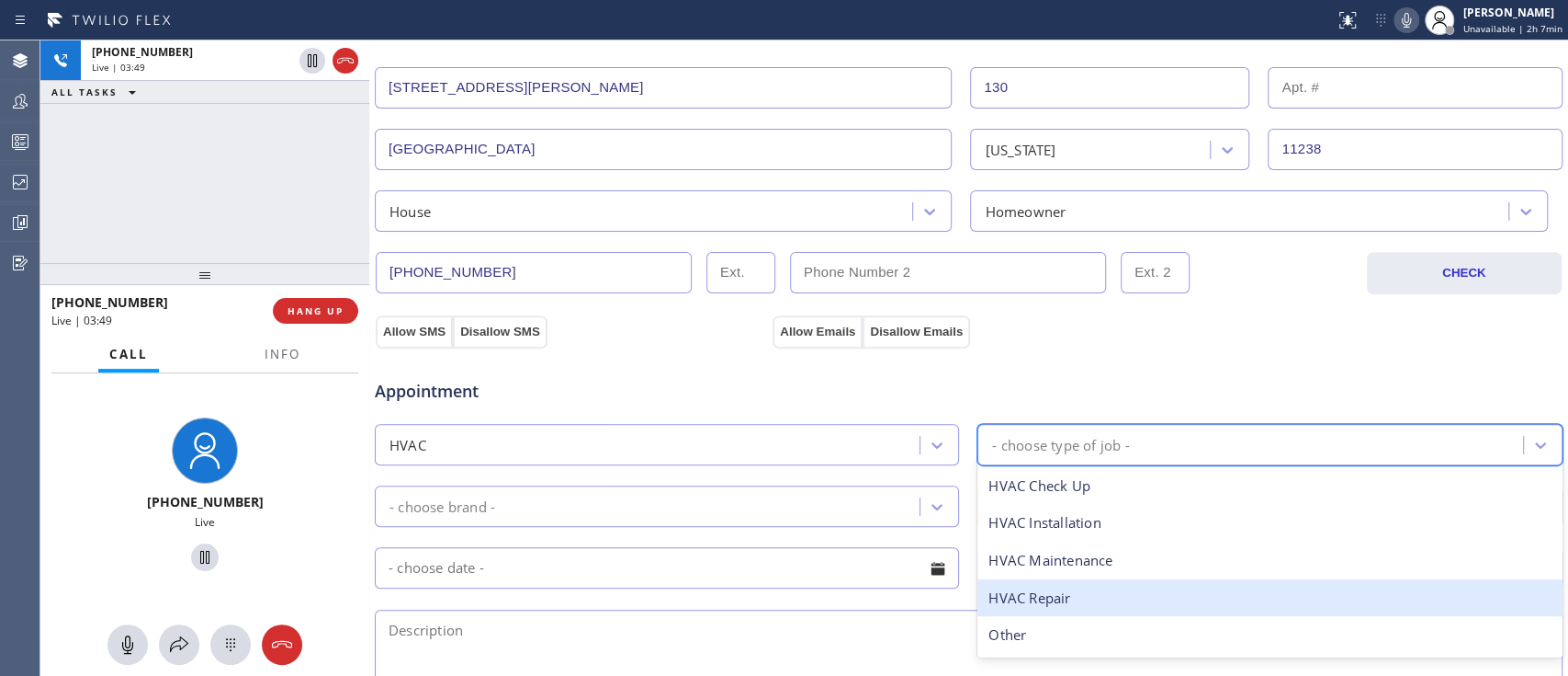
click at [1063, 582] on div "HVAC Repair" at bounding box center [1269, 598] width 585 height 38
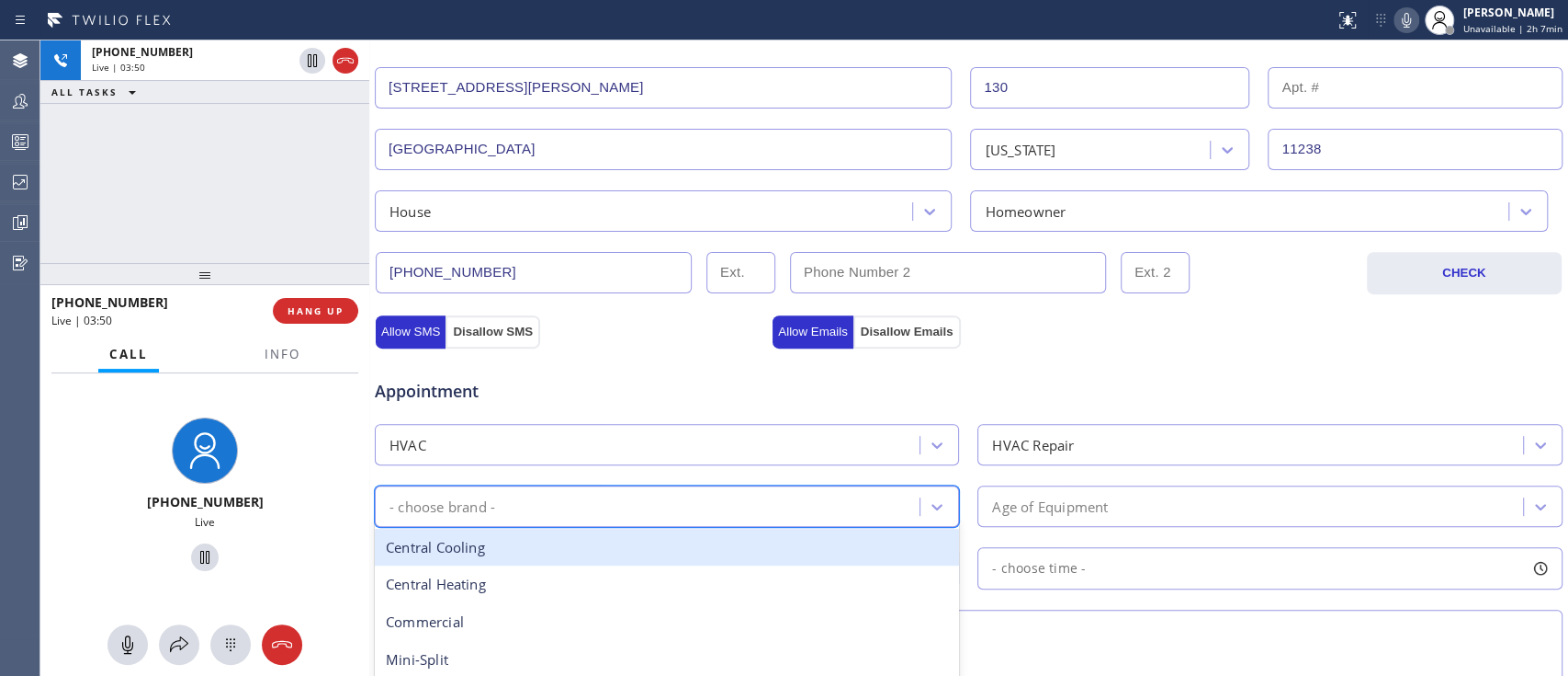
click at [727, 517] on div "- choose brand -" at bounding box center [649, 506] width 539 height 32
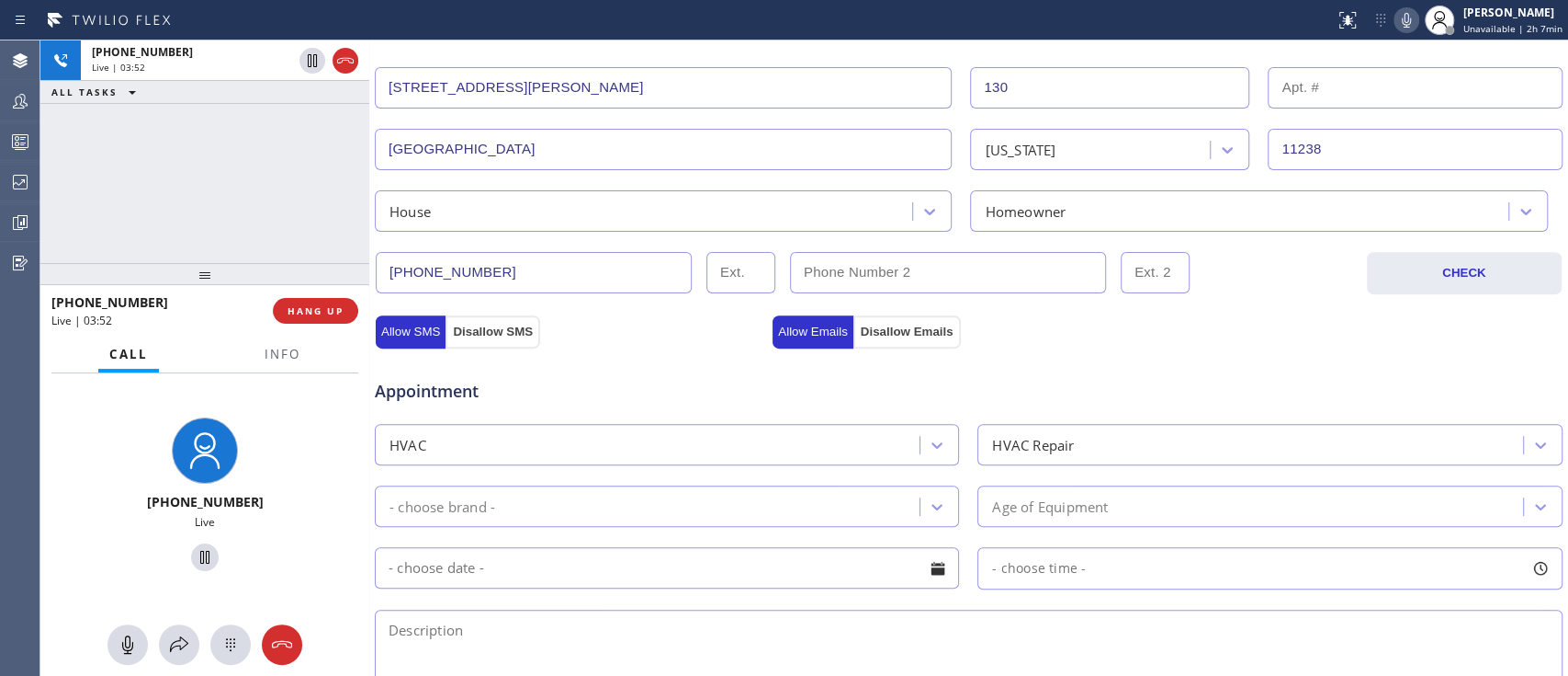
click at [1061, 364] on div "Appointment" at bounding box center [968, 380] width 1191 height 47
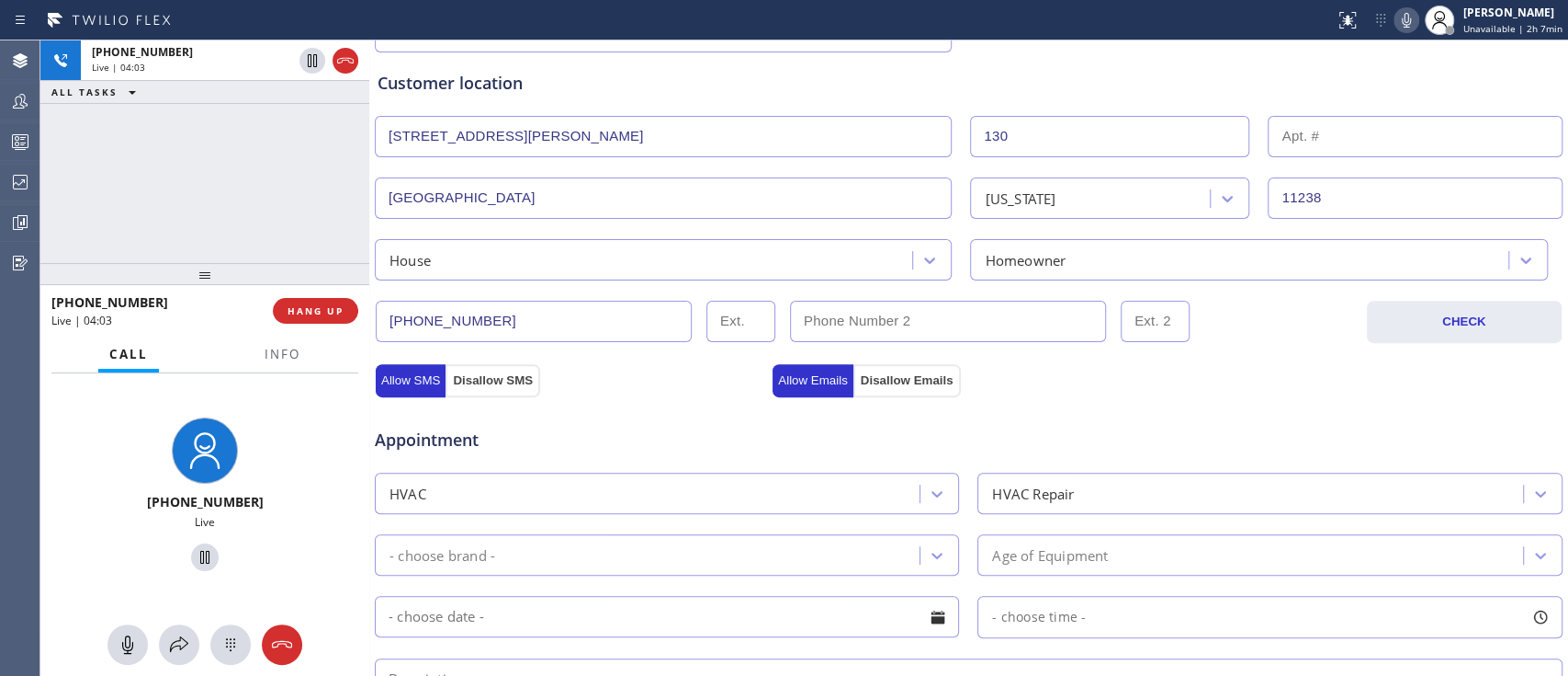
scroll to position [349, 0]
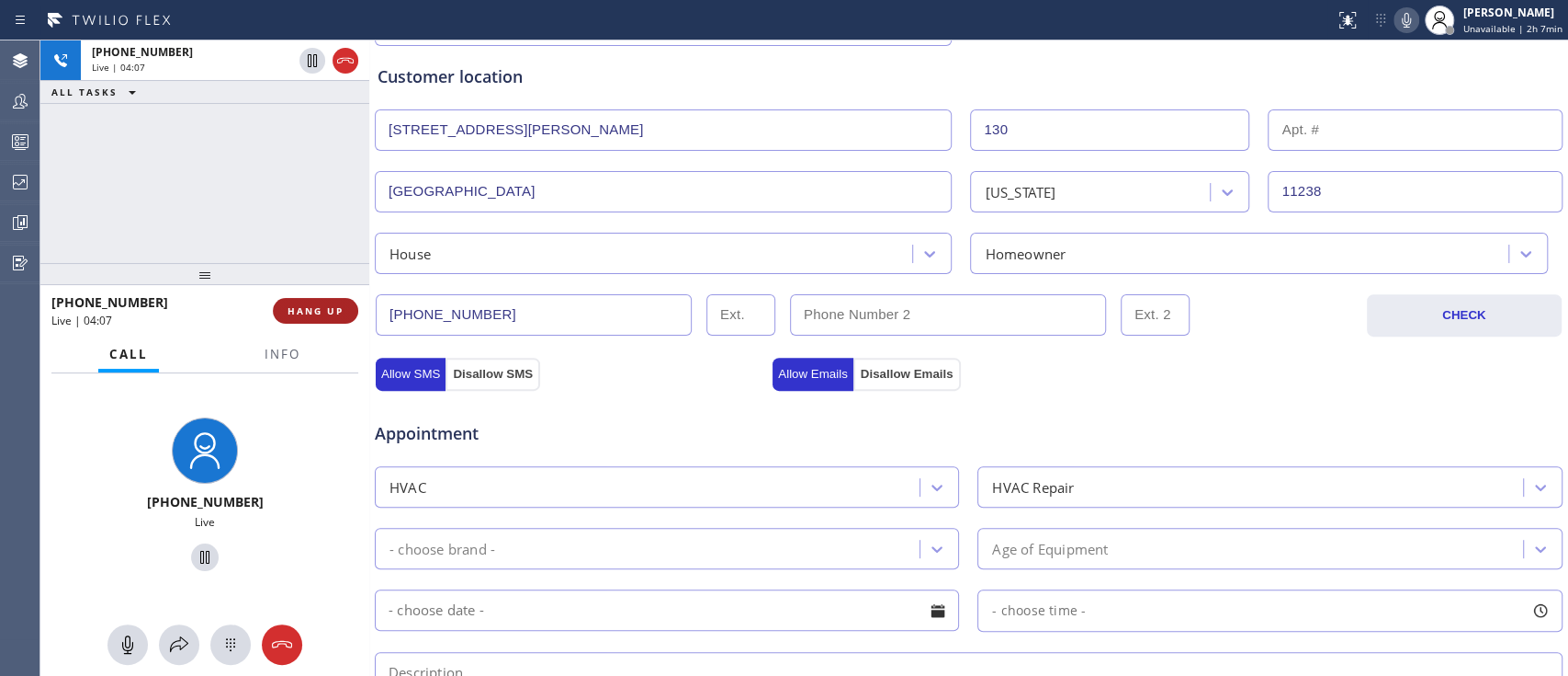
click at [326, 306] on span "HANG UP" at bounding box center [316, 310] width 56 height 13
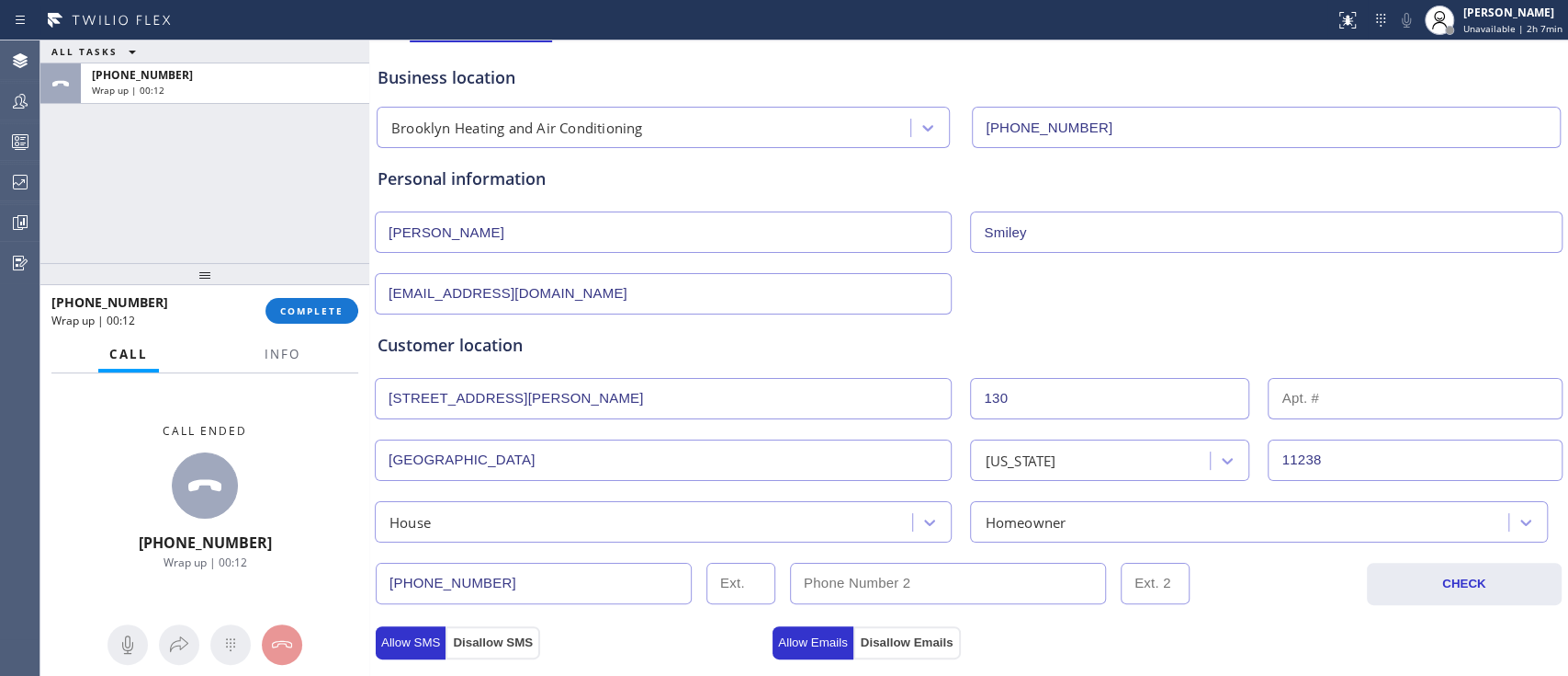
scroll to position [81, 0]
click at [562, 290] on input "brittsmiley@hotmail.com" at bounding box center [663, 293] width 577 height 41
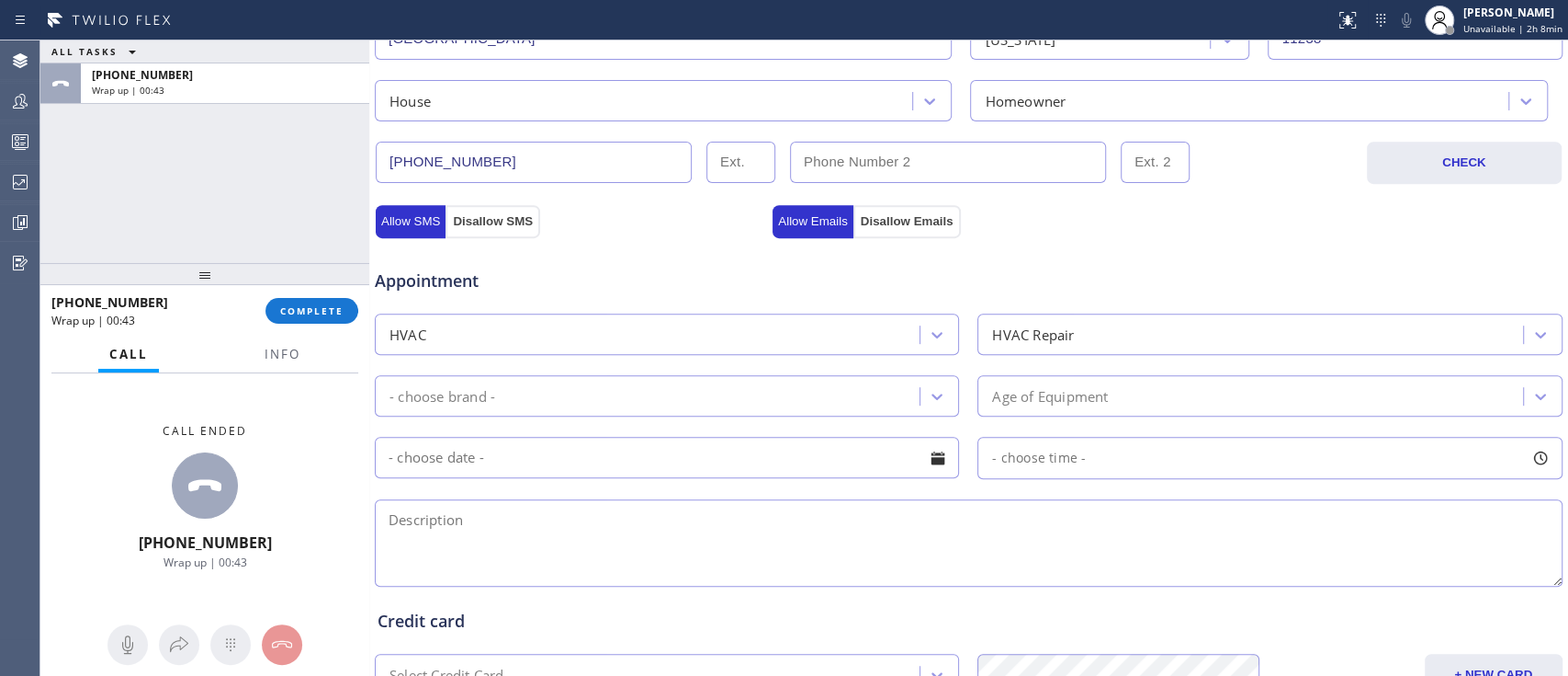
scroll to position [507, 0]
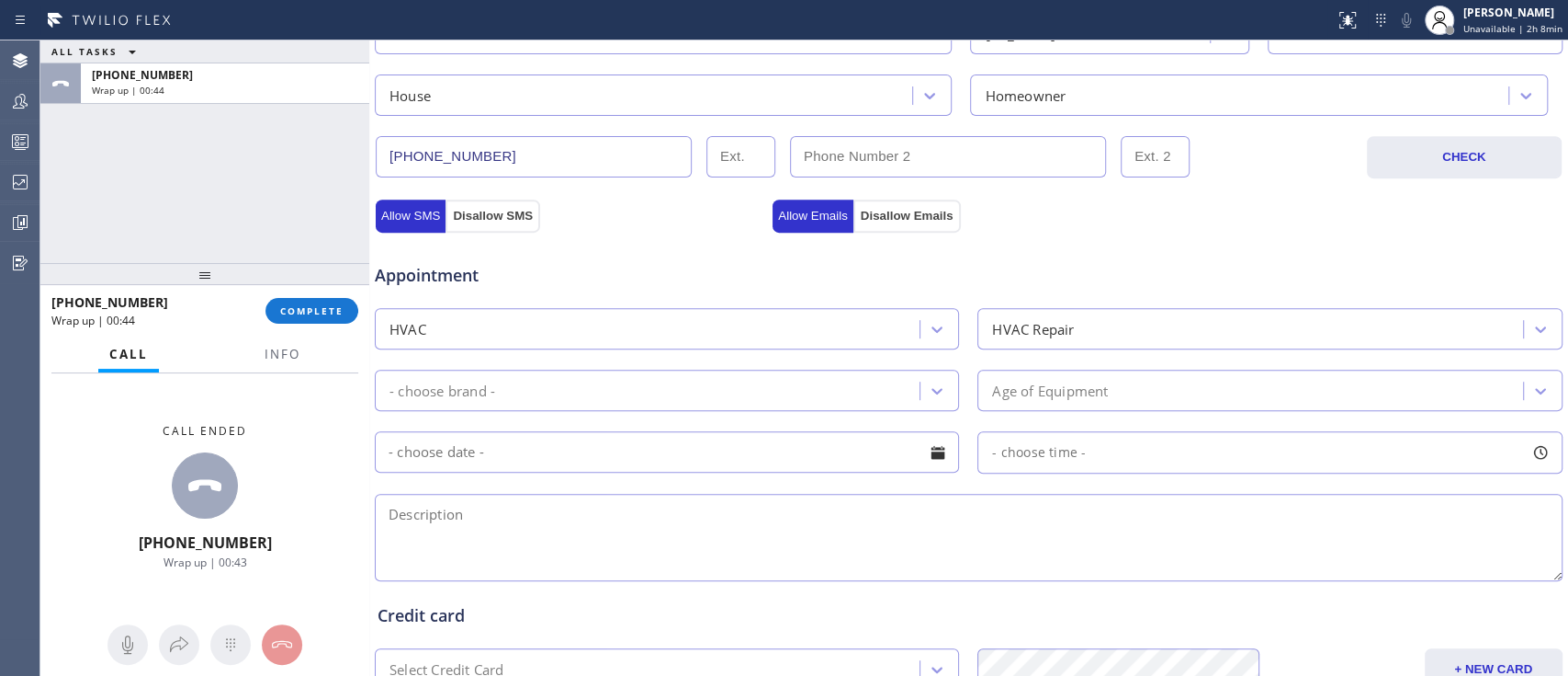
click at [615, 551] on textarea at bounding box center [968, 537] width 1187 height 87
paste textarea "1-4, Free SCF, qoute to new install 1 central air and 2 mini split unit probabl…"
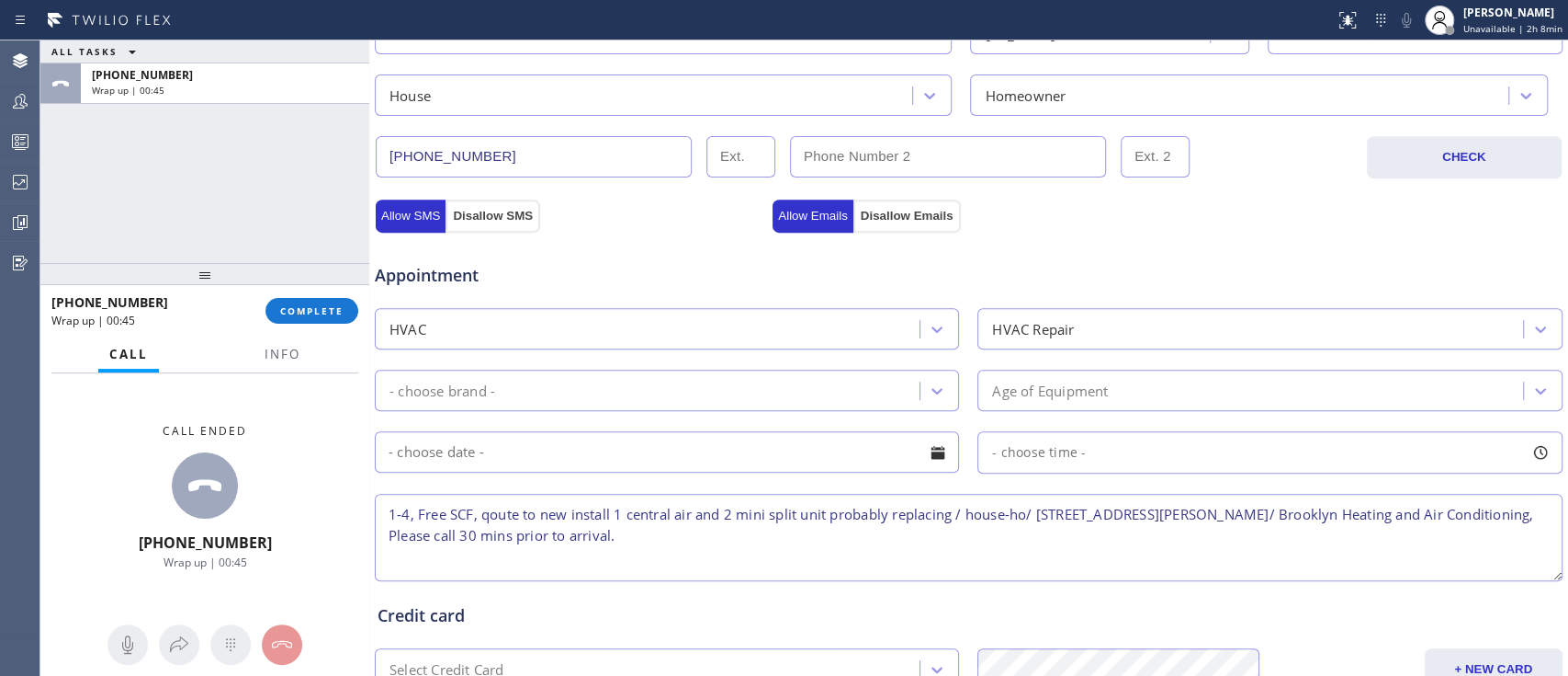
type textarea "1-4, Free SCF, qoute to new install 1 central air and 2 mini split unit probabl…"
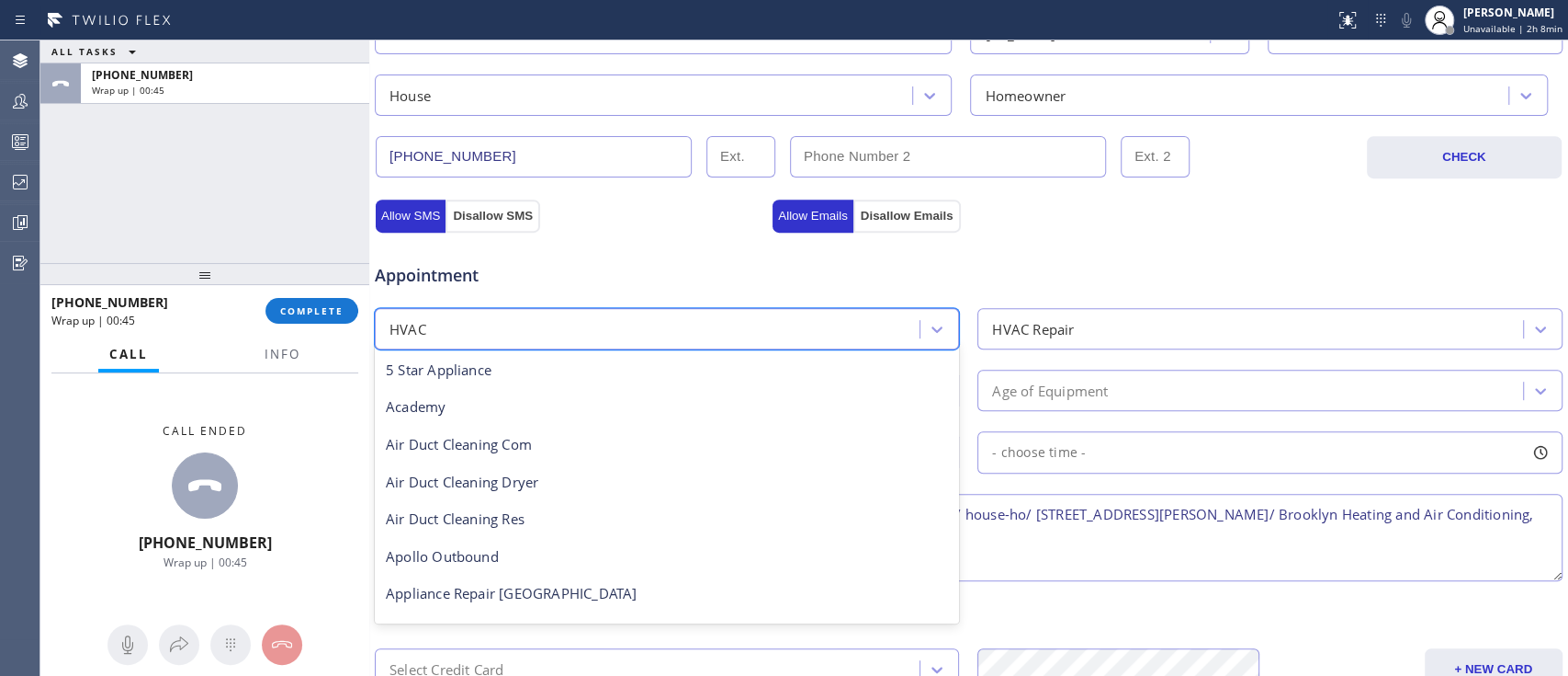
click at [765, 327] on div "HVAC" at bounding box center [649, 328] width 539 height 32
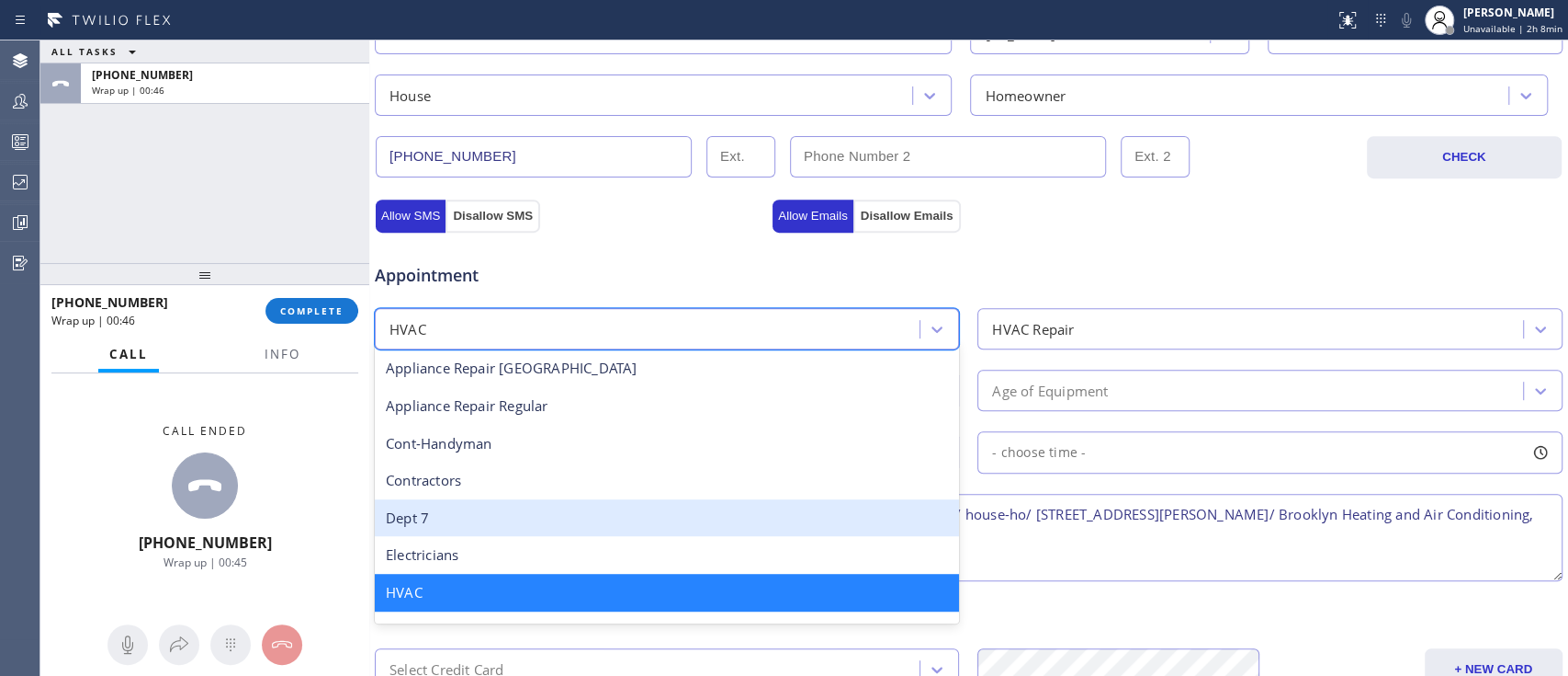
scroll to position [305, 0]
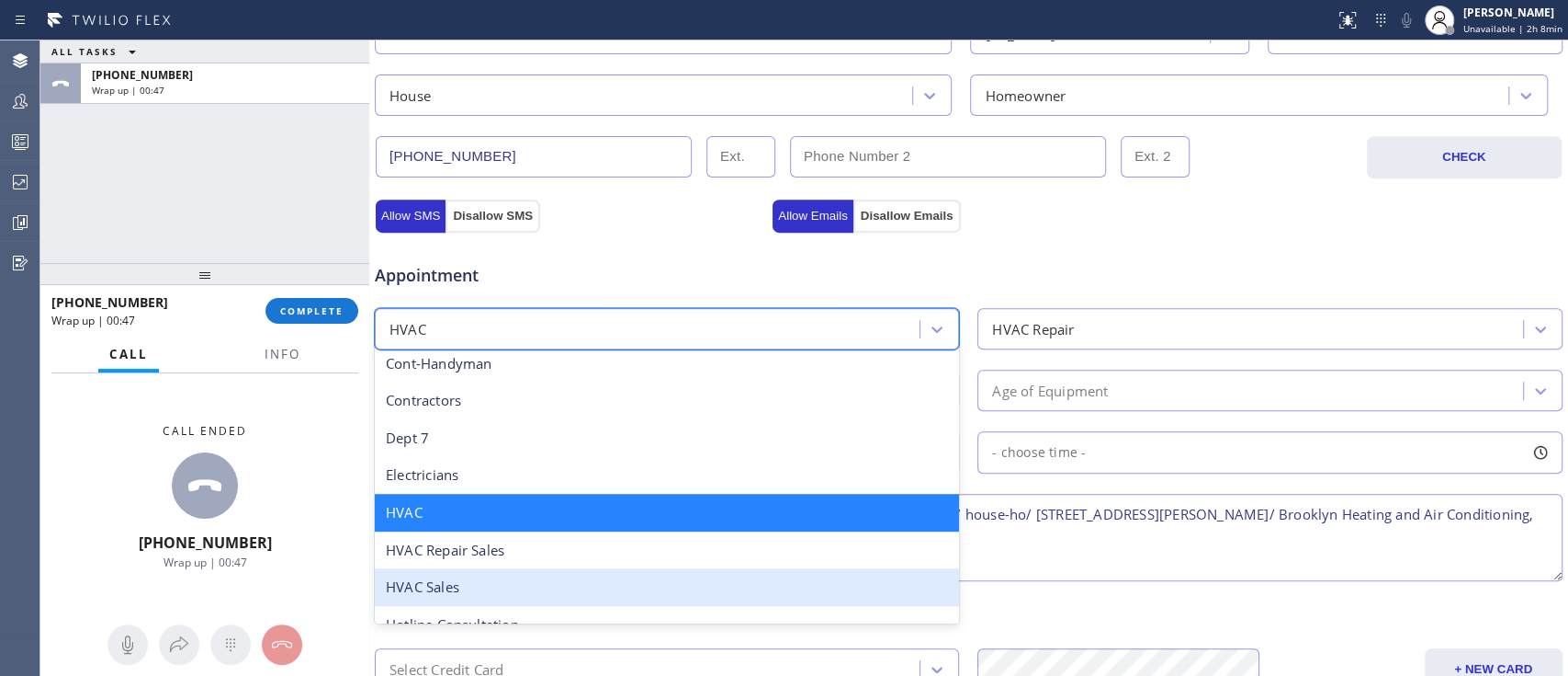
click at [689, 578] on div "HVAC Sales" at bounding box center [667, 587] width 585 height 38
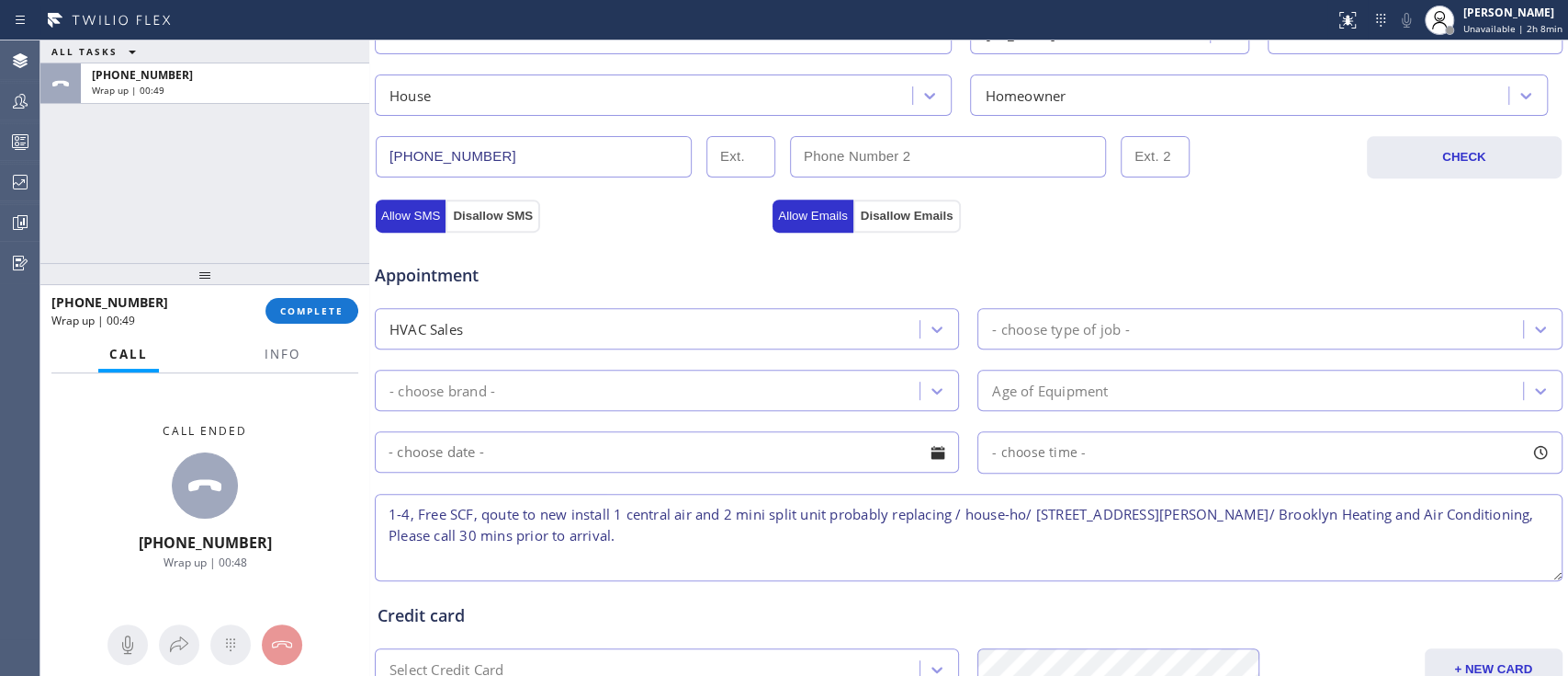
drag, startPoint x: 837, startPoint y: 526, endPoint x: 1042, endPoint y: 327, distance: 285.7
click at [1042, 327] on div "Appointment HVAC Sales - choose type of job - - choose brand - Age of Equipment…" at bounding box center [968, 413] width 1182 height 344
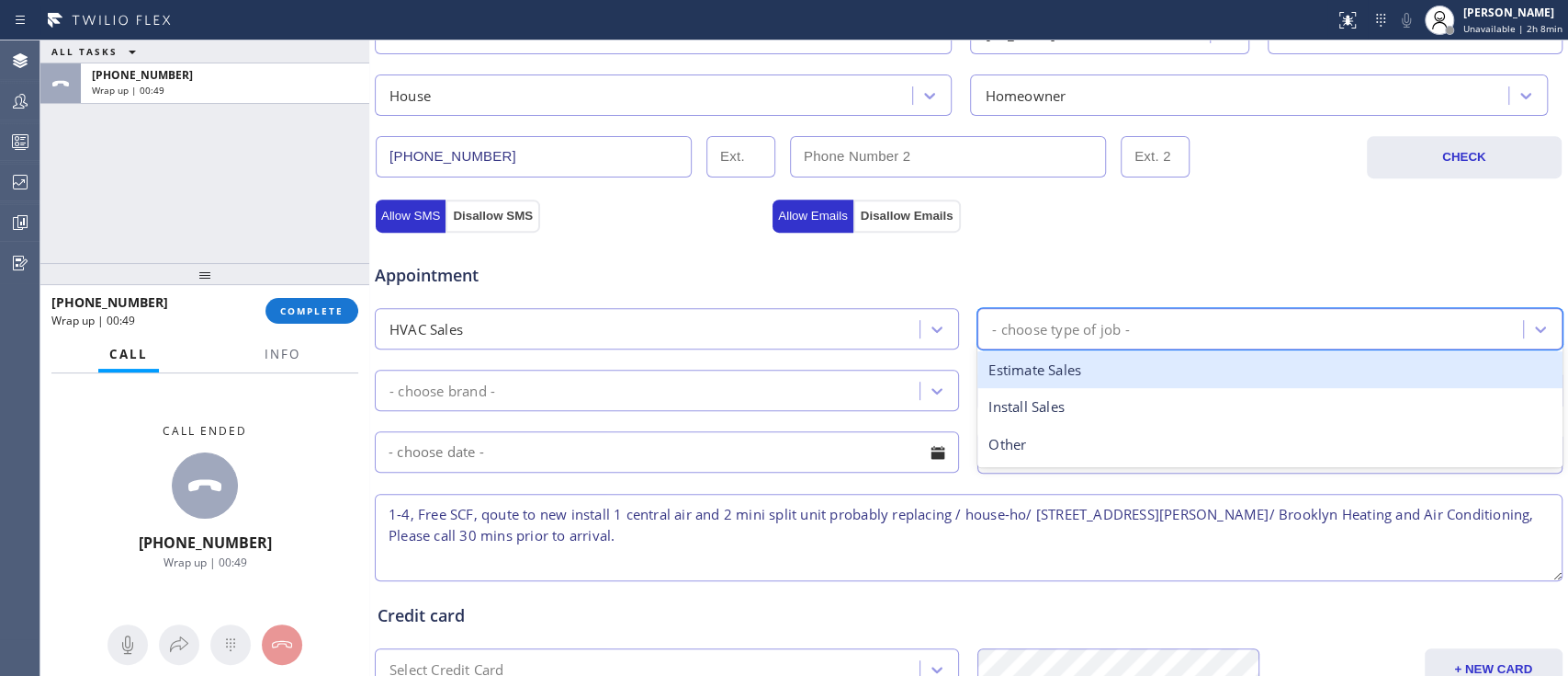
click at [1042, 327] on div "- choose type of job -" at bounding box center [1060, 328] width 137 height 21
click at [1057, 370] on div "Estimate Sales" at bounding box center [1269, 370] width 585 height 38
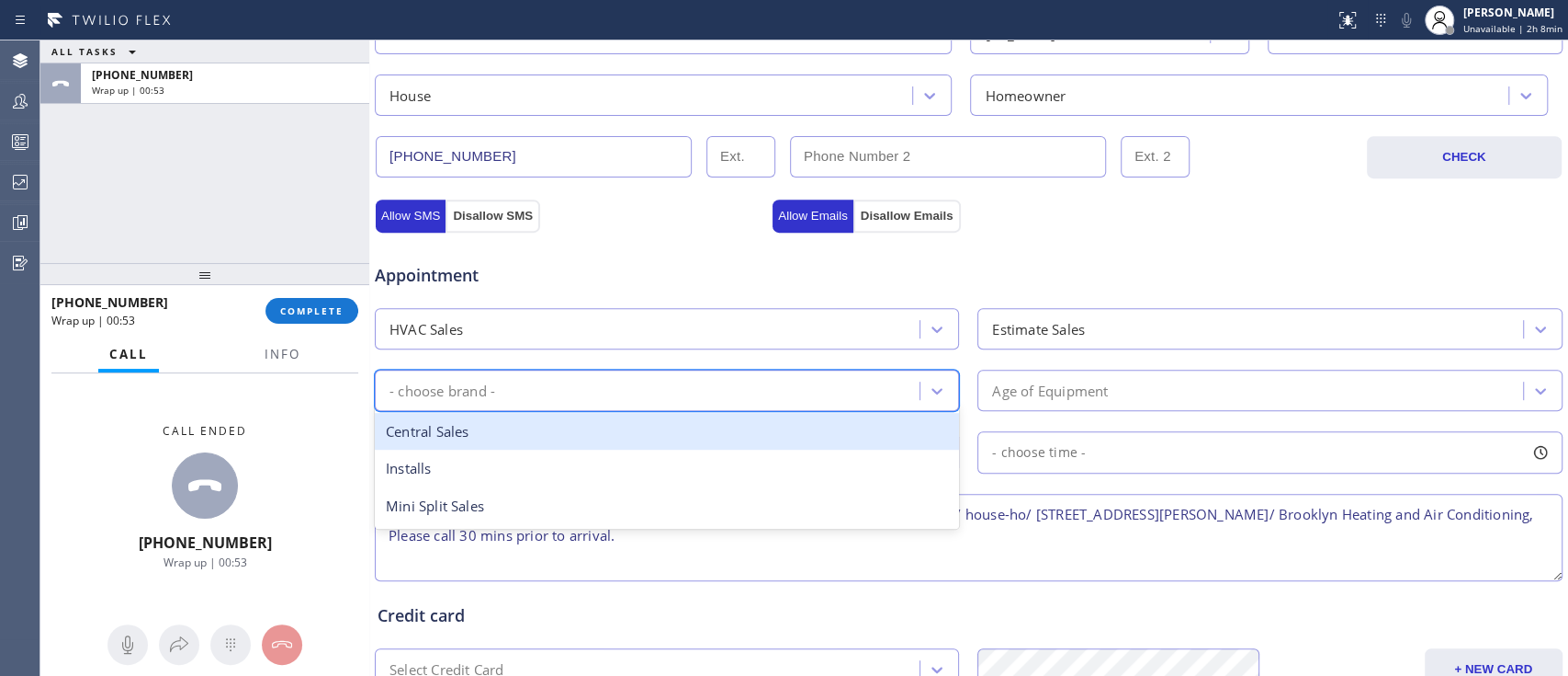
click at [859, 394] on div "- choose brand -" at bounding box center [649, 390] width 539 height 32
click at [749, 440] on div "Central Sales" at bounding box center [667, 432] width 585 height 38
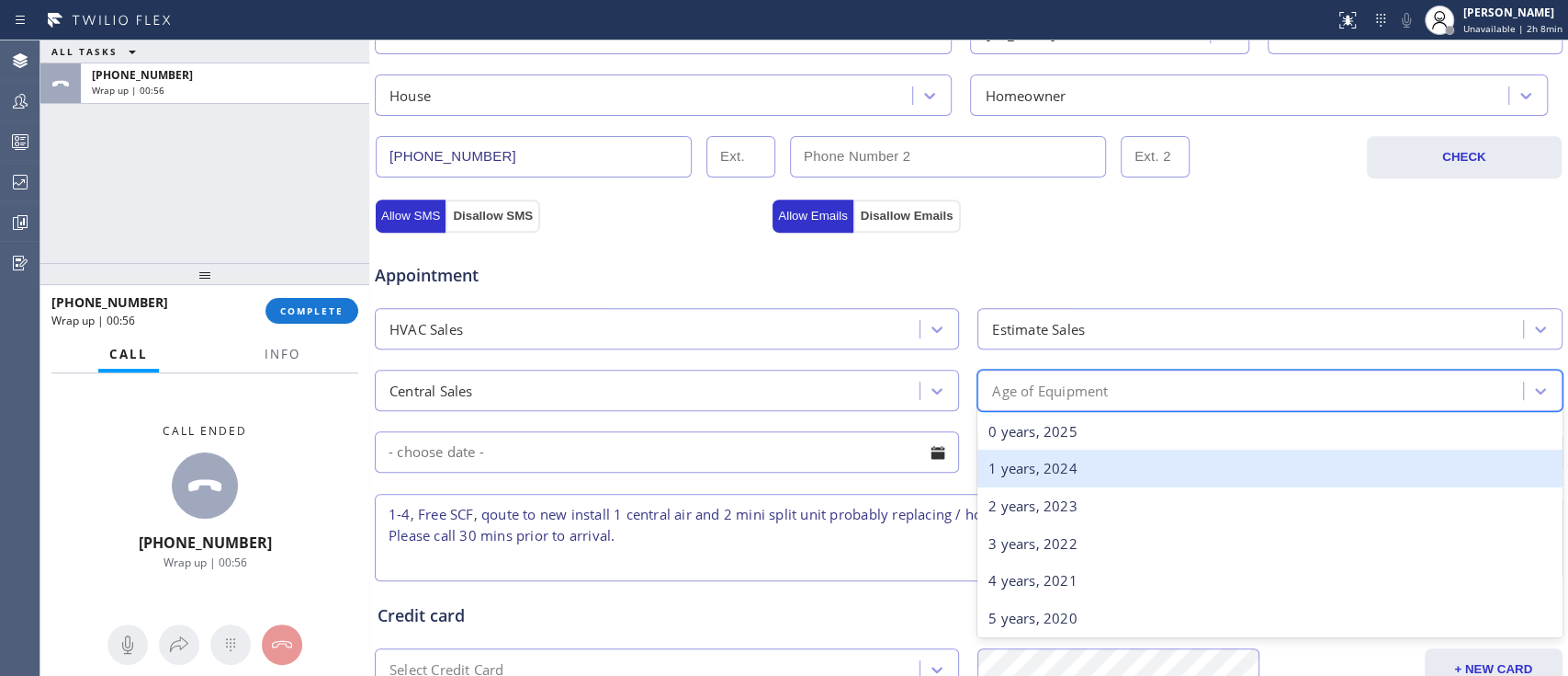
drag, startPoint x: 1021, startPoint y: 386, endPoint x: 1021, endPoint y: 468, distance: 82.0
click at [1021, 411] on div "option 1 years, 2024 focused, 2 of 31. 31 results available. Use Up and Down to…" at bounding box center [1269, 389] width 585 height 41
click at [1021, 468] on div "1 years, 2024" at bounding box center [1269, 468] width 585 height 38
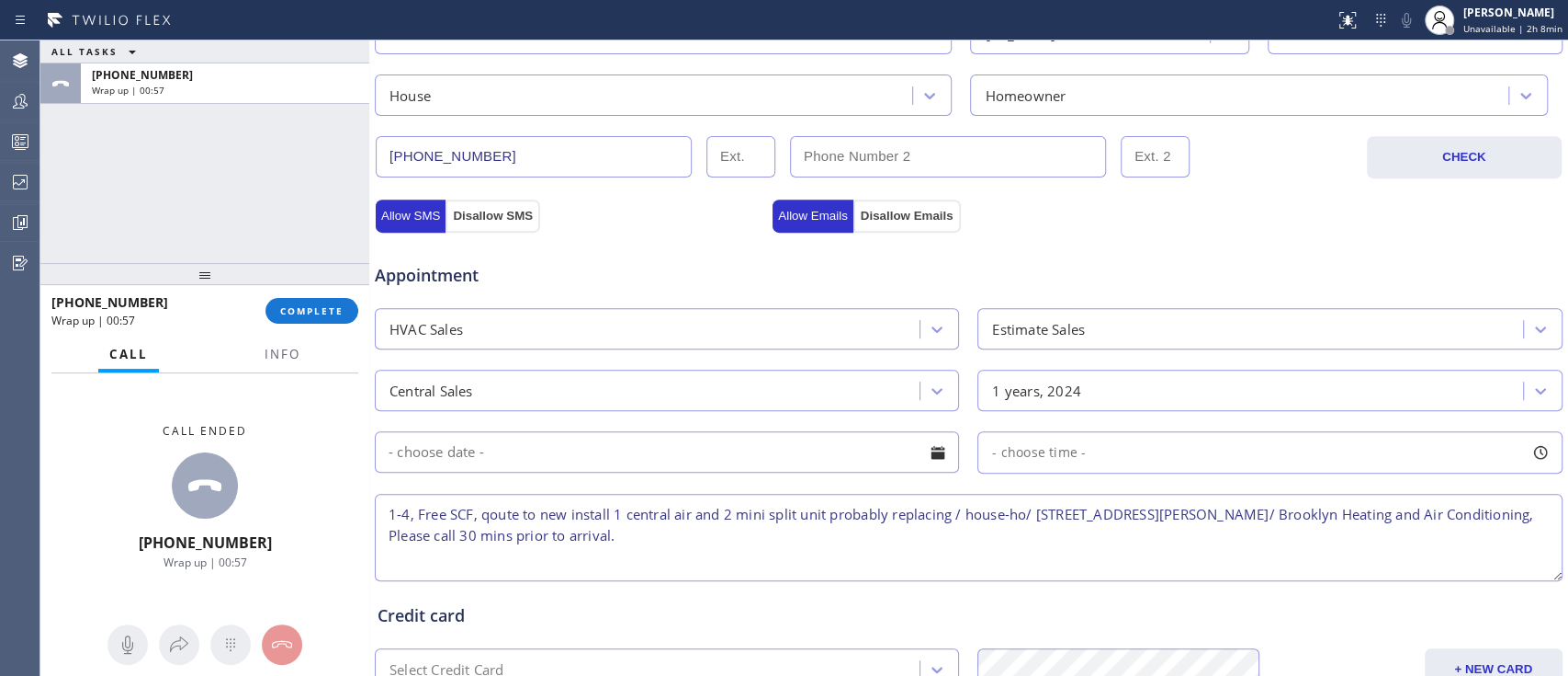
click at [881, 458] on input "text" at bounding box center [667, 451] width 585 height 41
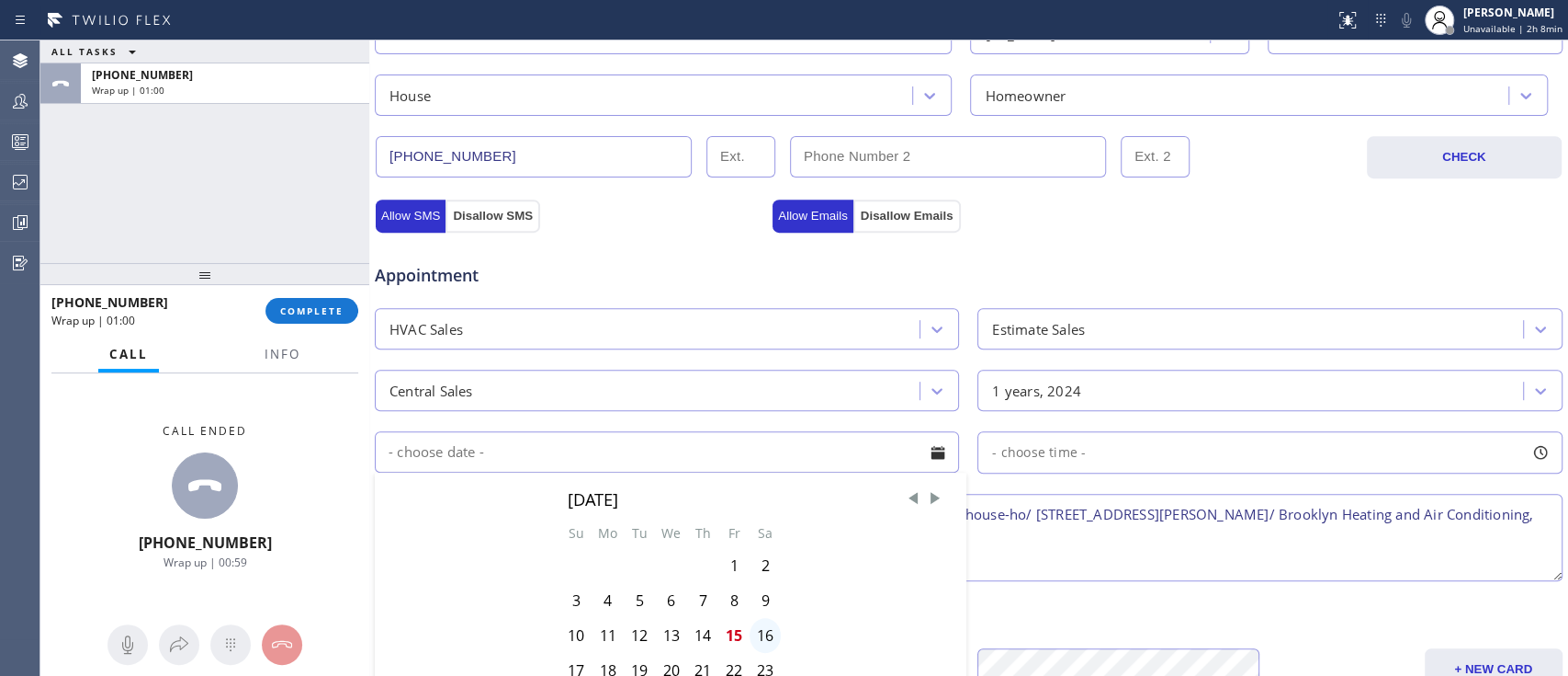
click at [758, 632] on div "16" at bounding box center [765, 635] width 31 height 35
type input "08/16/2025"
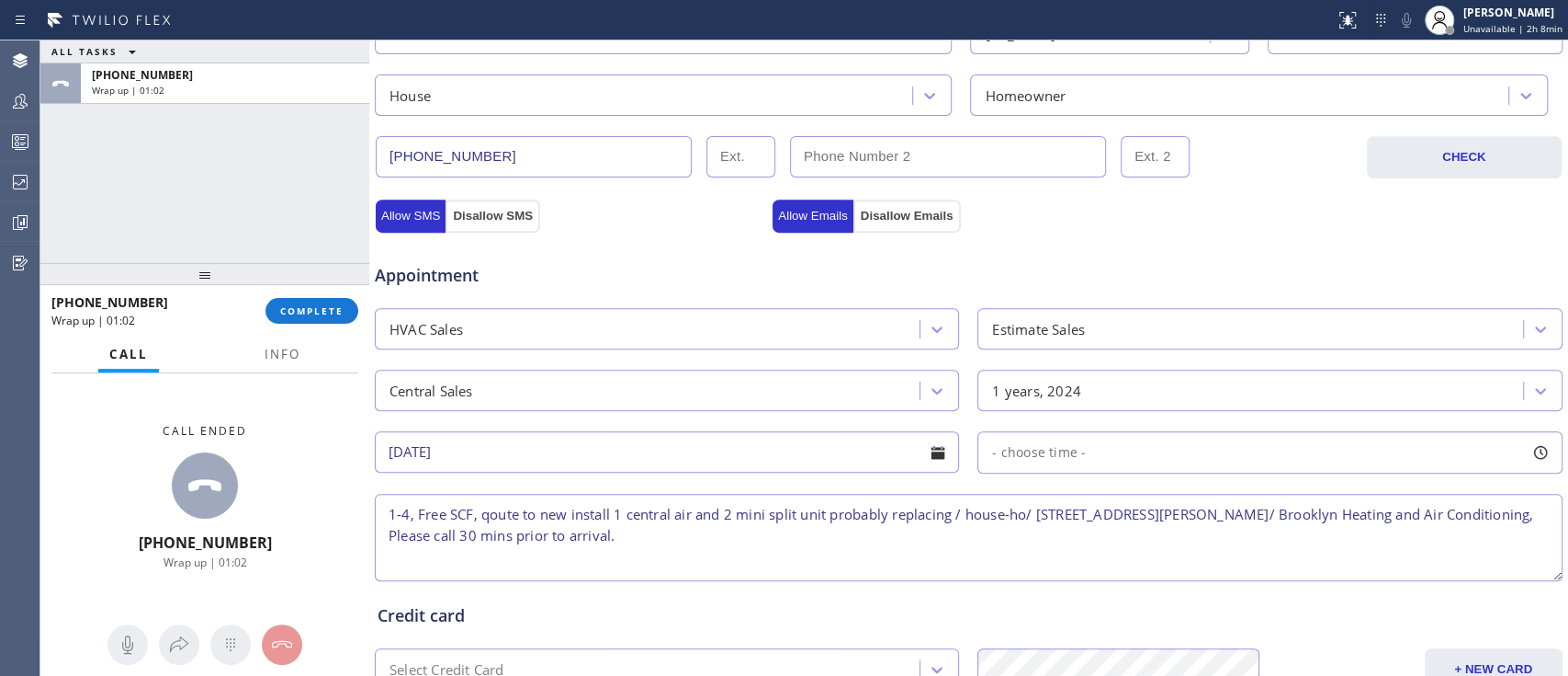
click at [1186, 437] on div "- choose time -" at bounding box center [1269, 452] width 585 height 42
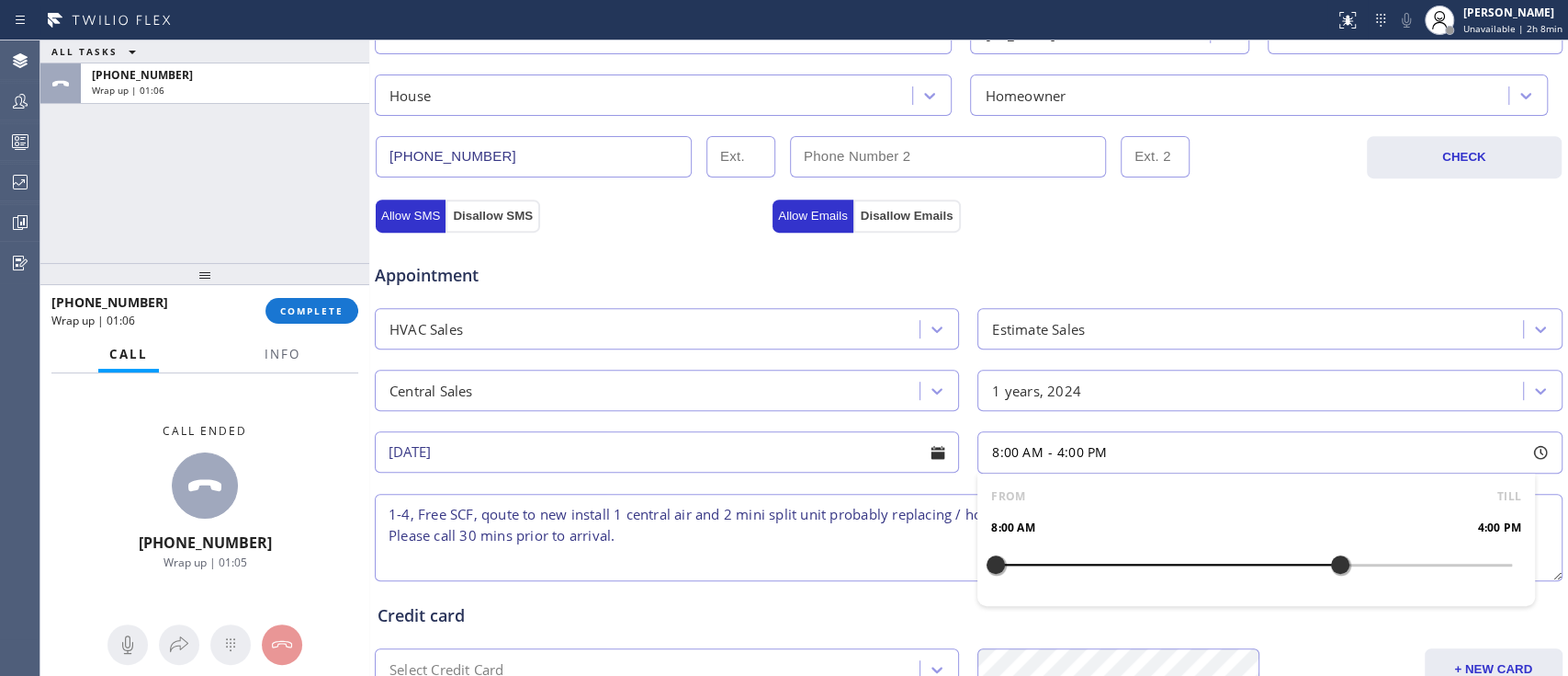
drag, startPoint x: 982, startPoint y: 557, endPoint x: 1332, endPoint y: 592, distance: 351.7
click at [1332, 592] on div "FROM TILL 8:00 AM 4:00 PM" at bounding box center [1255, 539] width 557 height 132
drag, startPoint x: 997, startPoint y: 557, endPoint x: 1204, endPoint y: 587, distance: 209.2
click at [1204, 587] on div "FROM TILL 1:00 PM 4:00 PM" at bounding box center [1255, 539] width 557 height 132
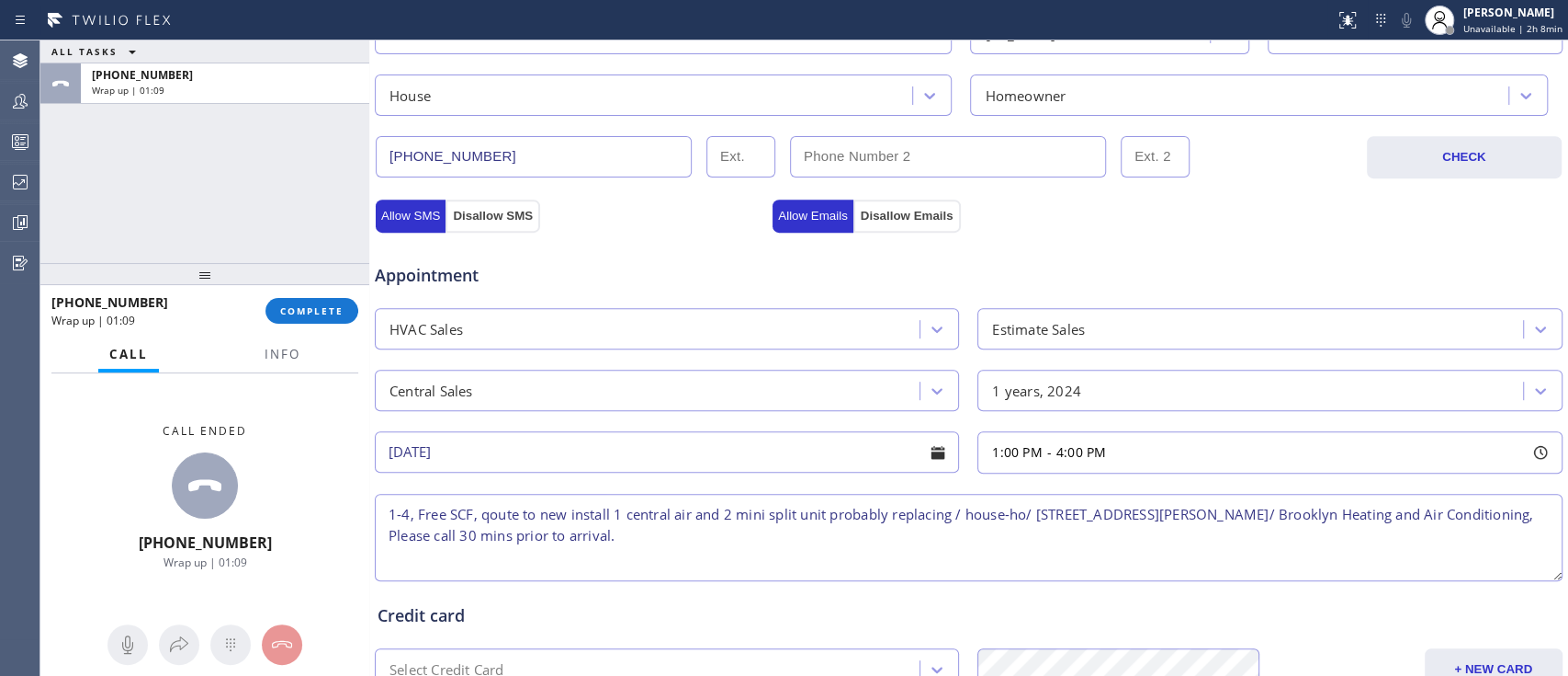
click at [784, 494] on textarea "1-4, Free SCF, qoute to new install 1 central air and 2 mini split unit probabl…" at bounding box center [968, 537] width 1187 height 87
click at [507, 518] on textarea "1-4, Free SCF, qoute to new install 1 central air and 2 mini split unit probabl…" at bounding box center [968, 537] width 1187 height 87
drag, startPoint x: 507, startPoint y: 518, endPoint x: 510, endPoint y: 529, distance: 11.4
click at [510, 529] on textarea "1-4, Free SCF, qoute to new install 1 central air and 2 mini split unit probabl…" at bounding box center [968, 537] width 1187 height 87
click at [487, 518] on textarea "1-4, Free SCF, qoute to new install 1 central air and 2 mini split unit probabl…" at bounding box center [968, 537] width 1187 height 87
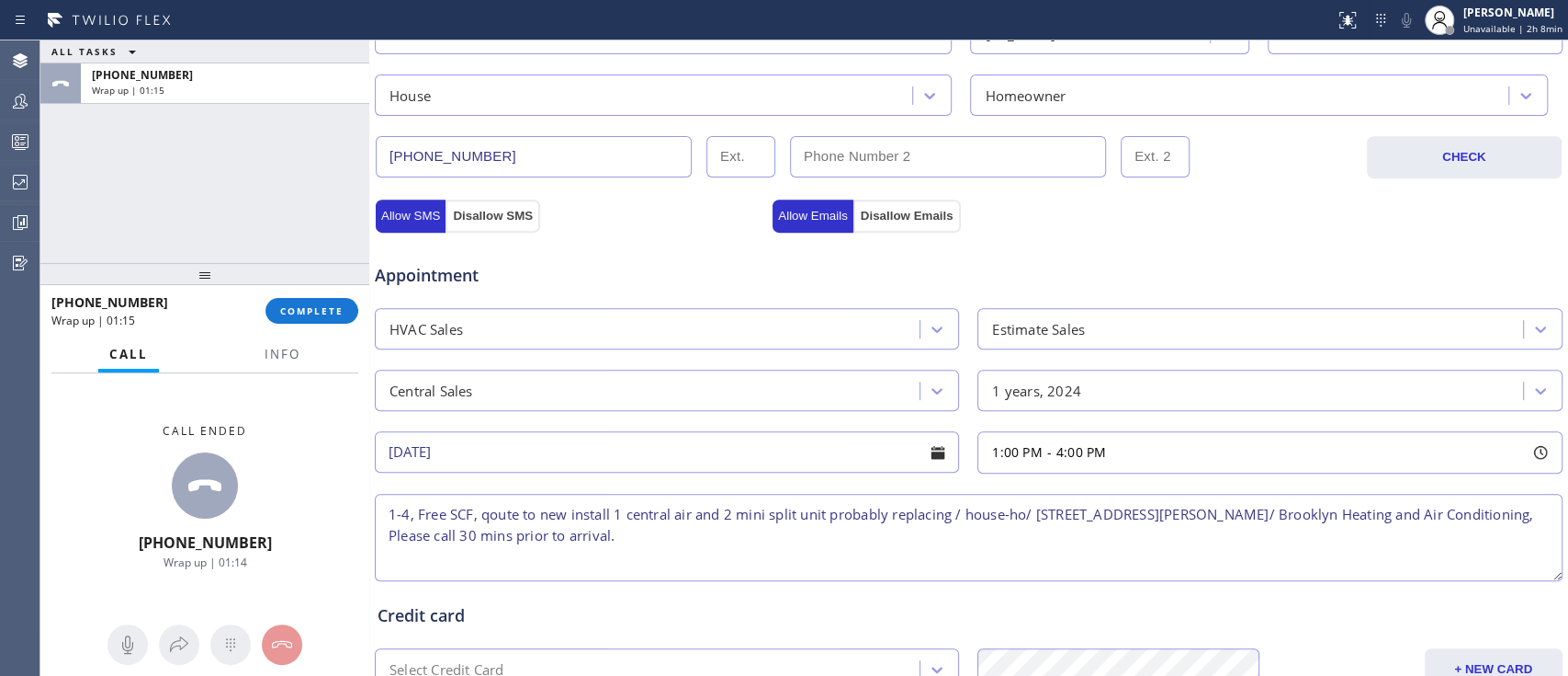
click at [487, 518] on textarea "1-4, Free SCF, qoute to new install 1 central air and 2 mini split unit probabl…" at bounding box center [968, 537] width 1187 height 87
click at [640, 514] on textarea "1-4, Free SCF, needs an estimate to new install 1 central air and 2 mini split …" at bounding box center [968, 537] width 1187 height 87
click at [664, 507] on textarea "1-4, Free SCF, needs an estimate to install 1 central air and 2 mini split unit…" at bounding box center [968, 537] width 1187 height 87
click at [878, 516] on textarea "1-4, Free SCF, needs an estimate to install 1 central air and 2 mini split unit…" at bounding box center [968, 537] width 1187 height 87
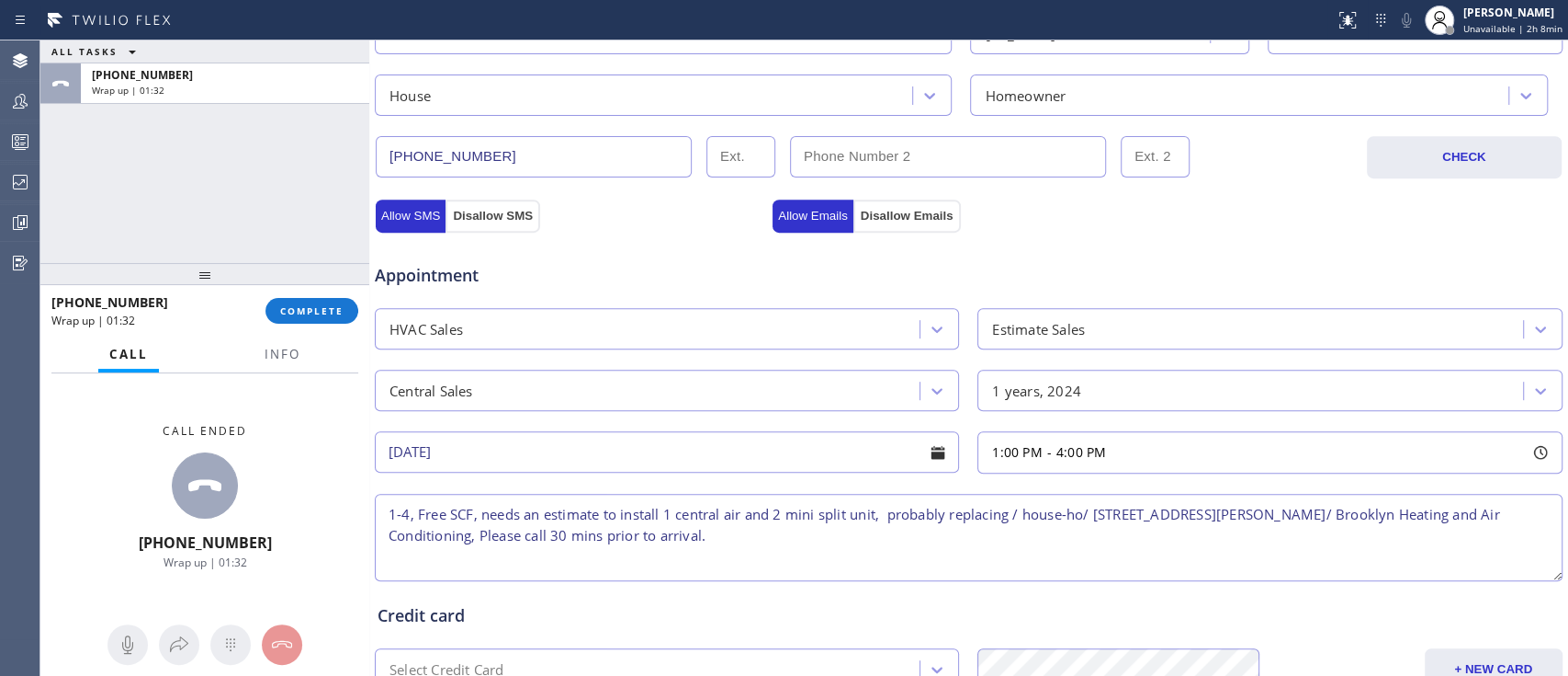
click at [1050, 543] on textarea "1-4, Free SCF, needs an estimate to install 1 central air and 2 mini split unit…" at bounding box center [968, 537] width 1187 height 87
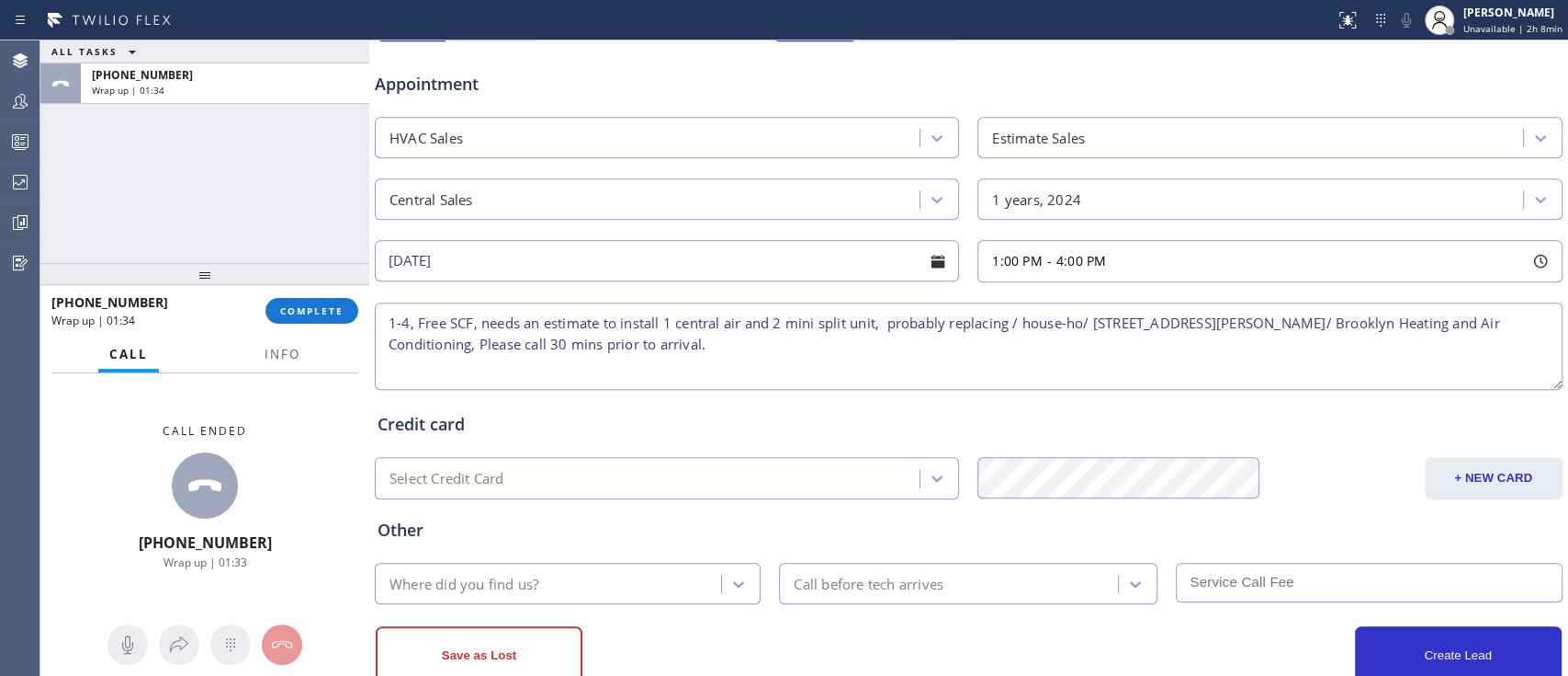
scroll to position [745, 0]
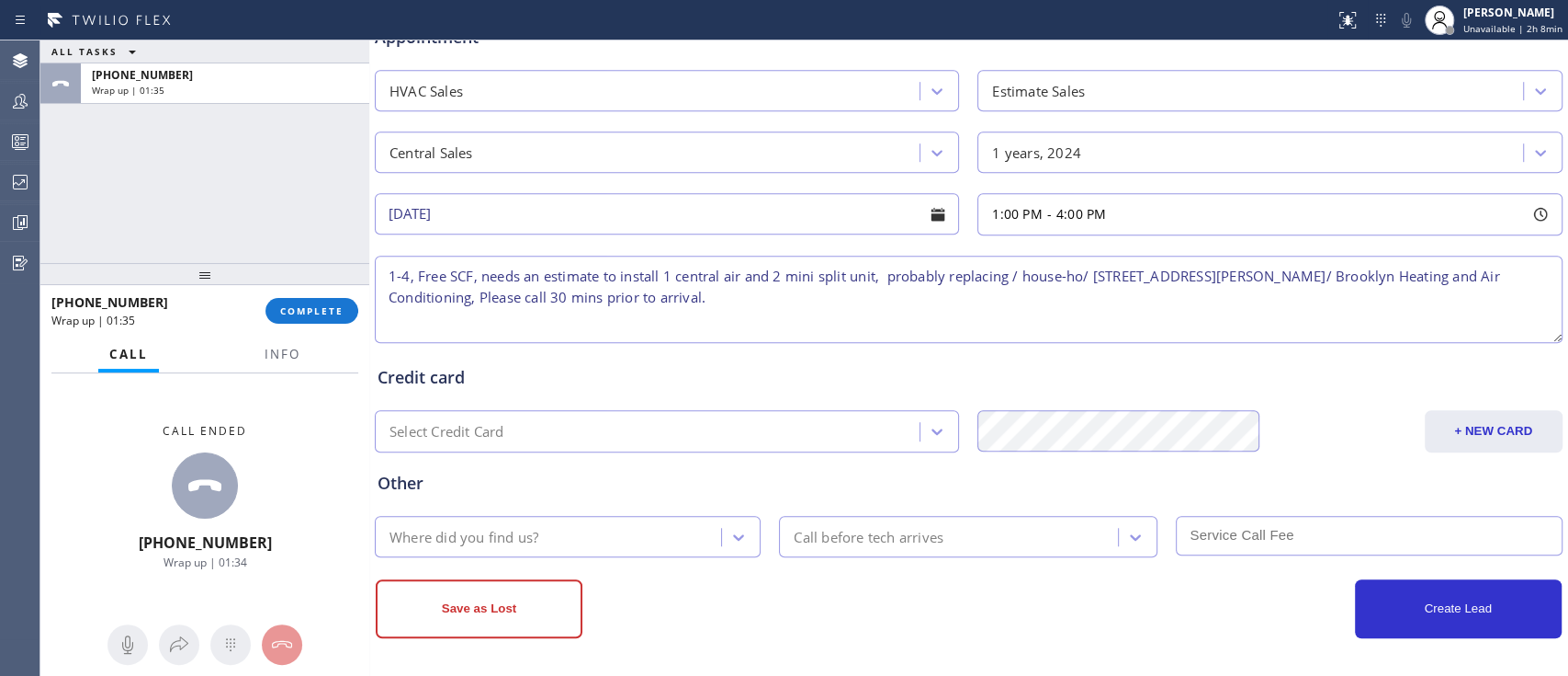
type textarea "1-4, Free SCF, needs an estimate to install 1 central air and 2 mini split unit…"
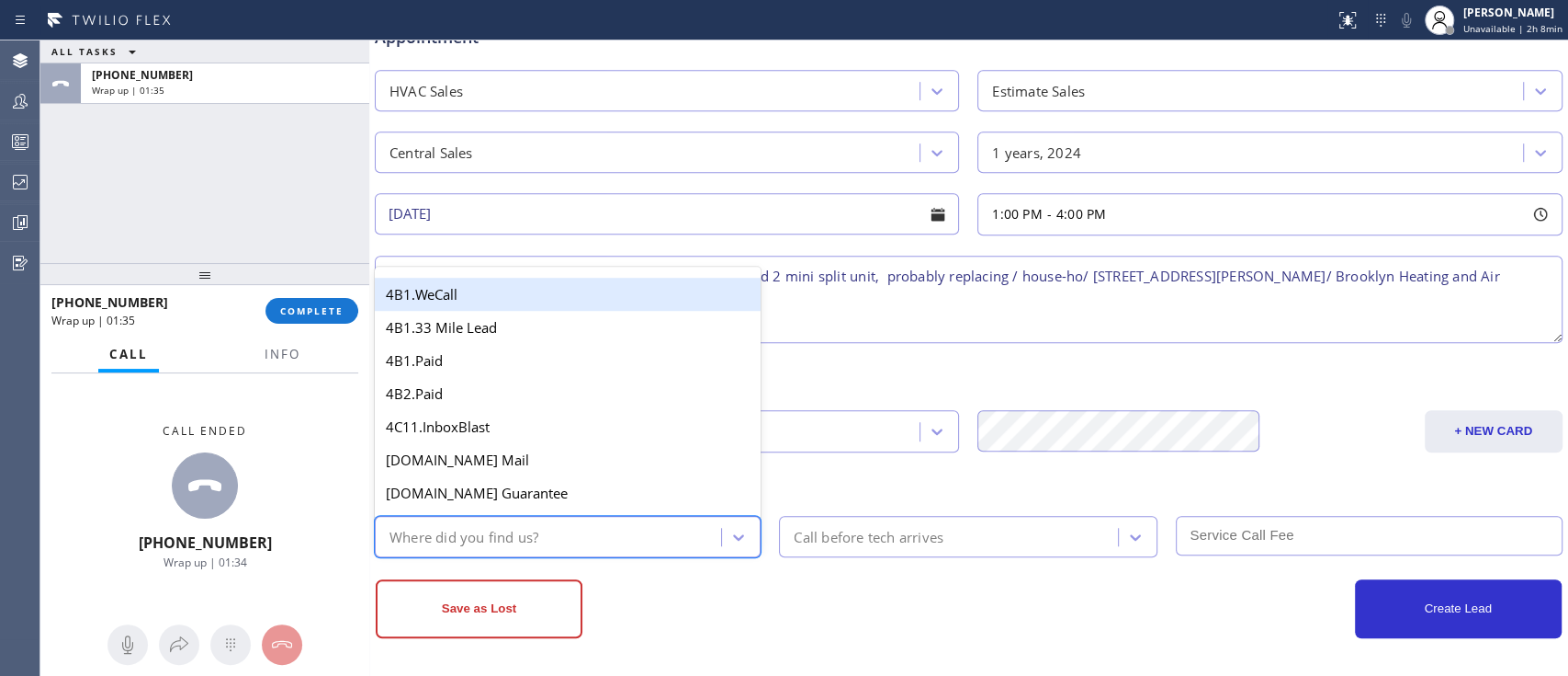
click at [642, 536] on div "Where did you find us?" at bounding box center [550, 536] width 341 height 32
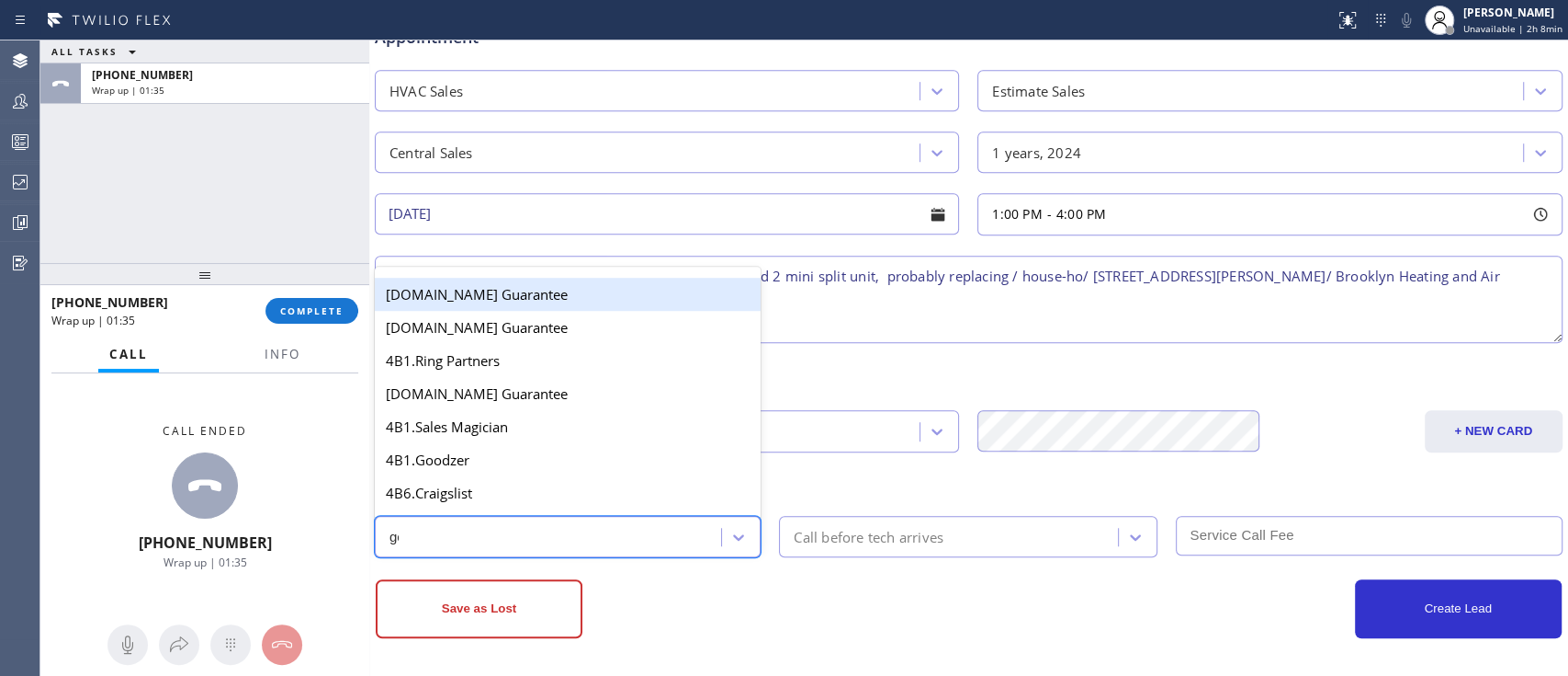
type input "goo"
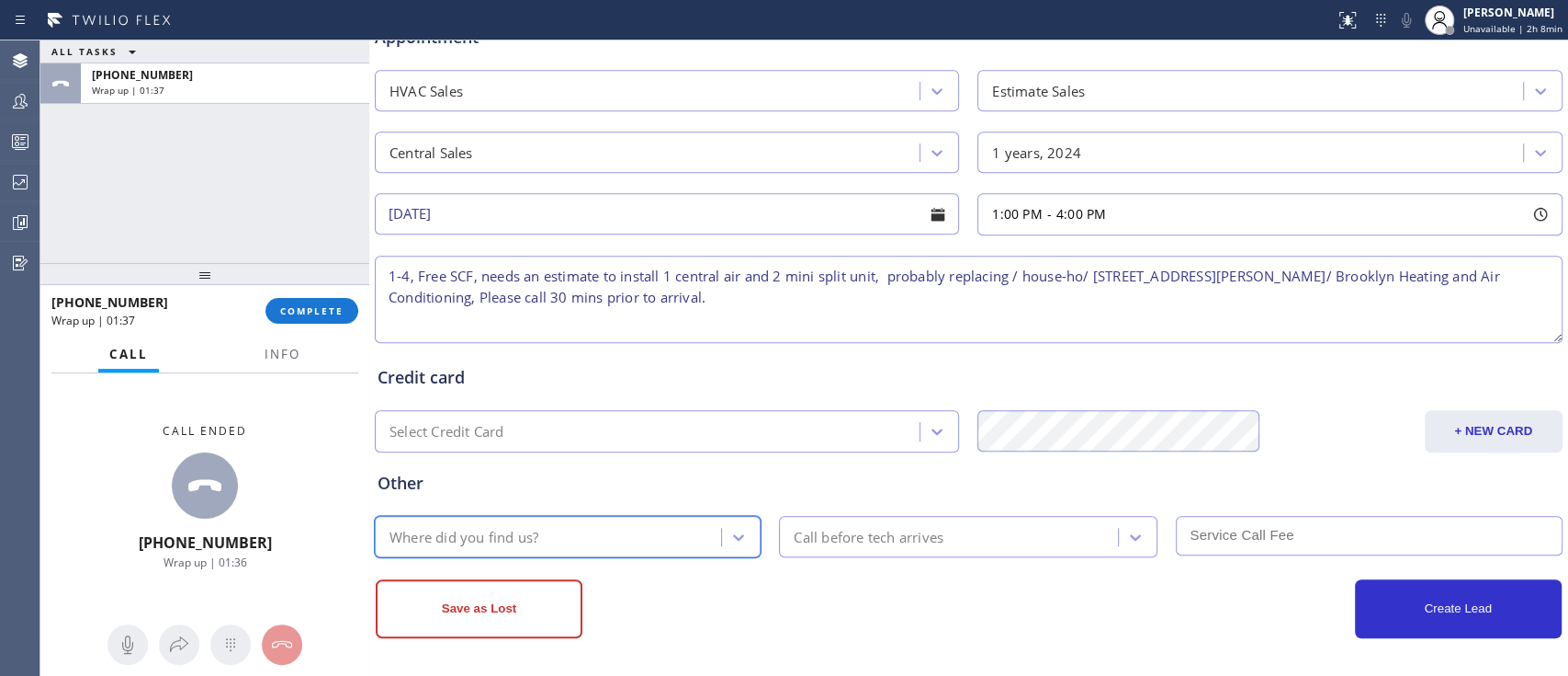
click at [631, 507] on div "Other 64 results available. Select is focused ,type to refine list, press Down …" at bounding box center [968, 504] width 1189 height 105
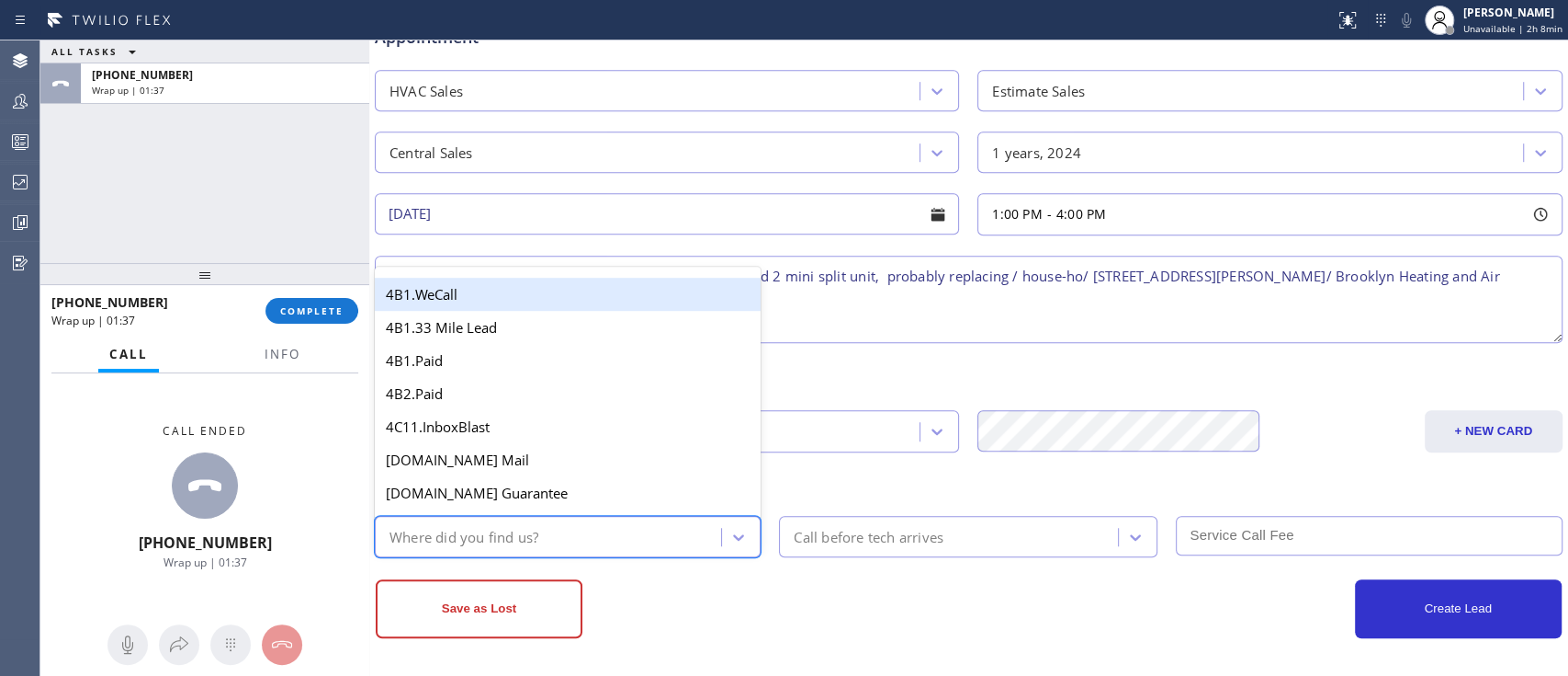
click at [631, 520] on div "Where did you find us?" at bounding box center [550, 536] width 341 height 32
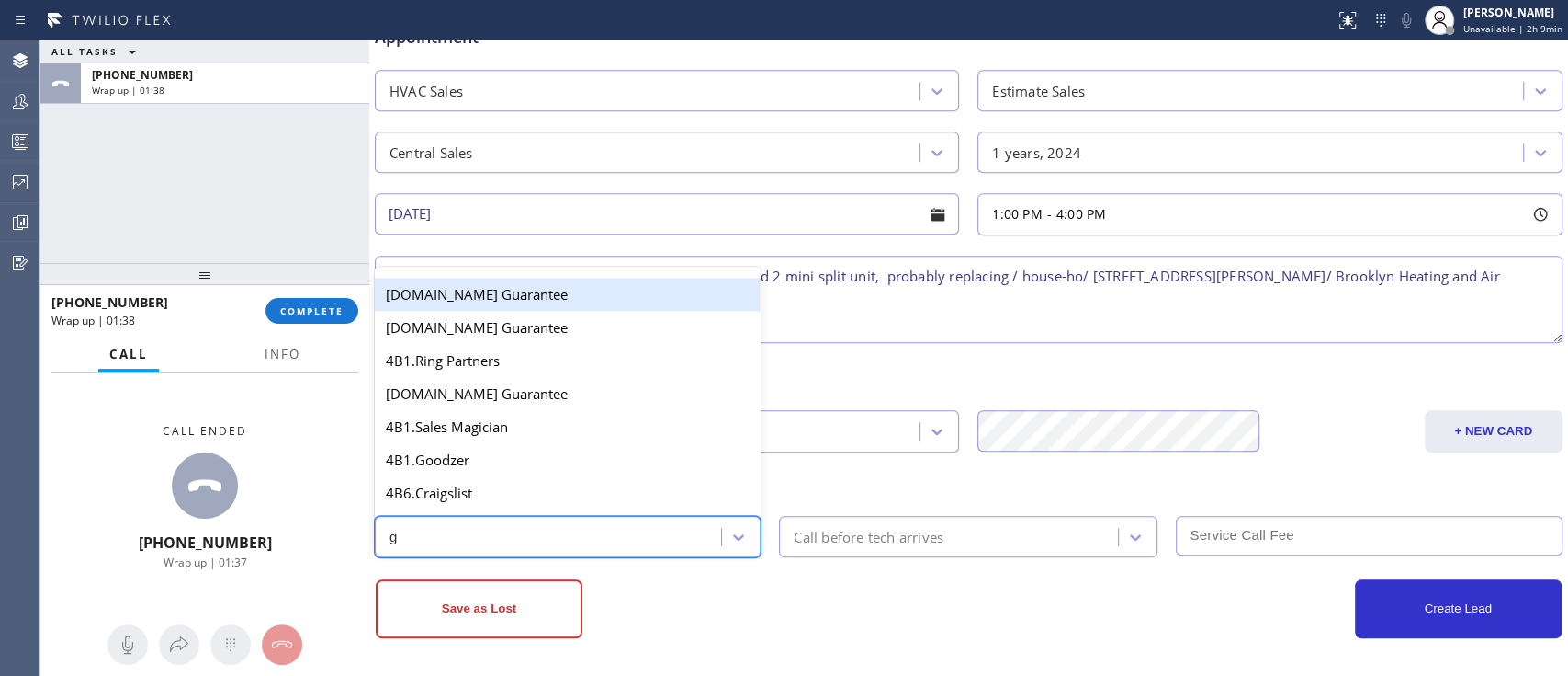
type input "go"
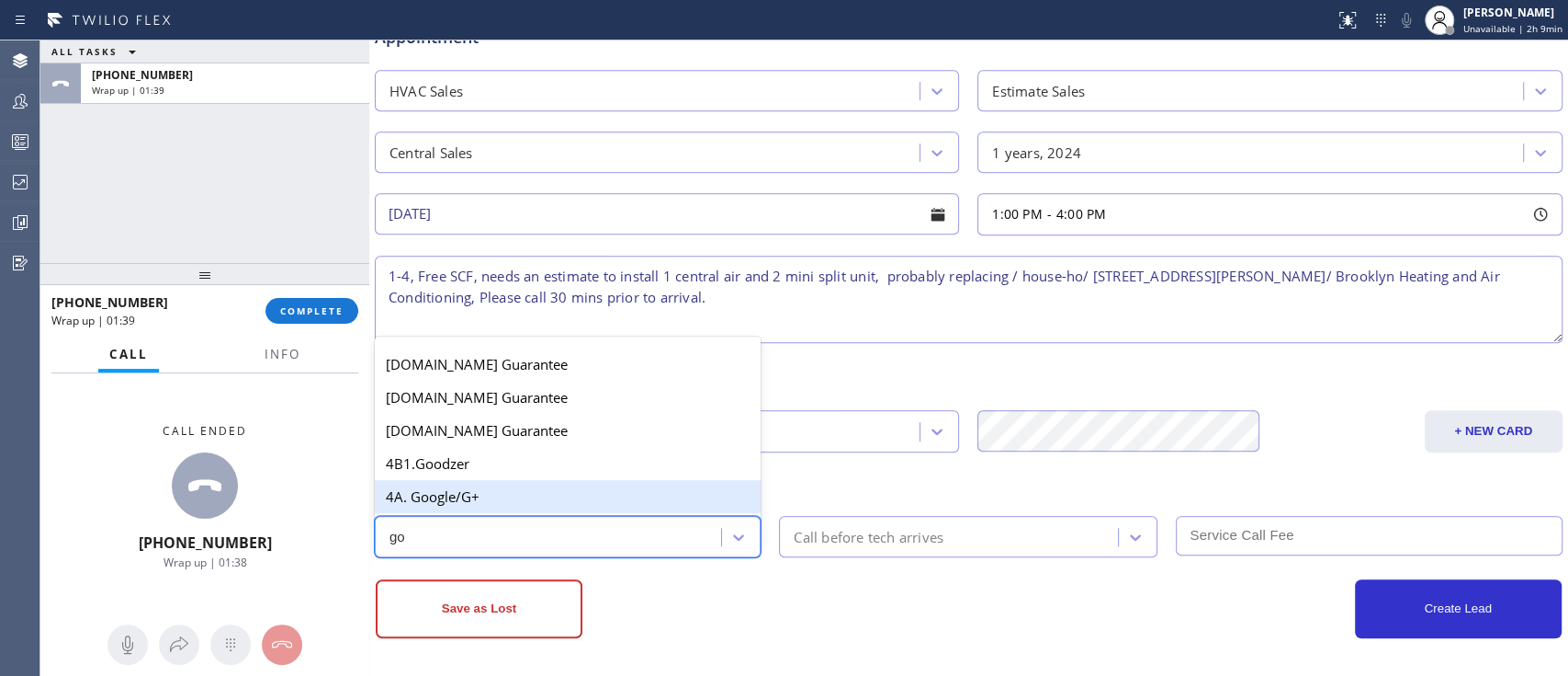
click at [627, 480] on div "4A. Google/G+" at bounding box center [568, 496] width 386 height 33
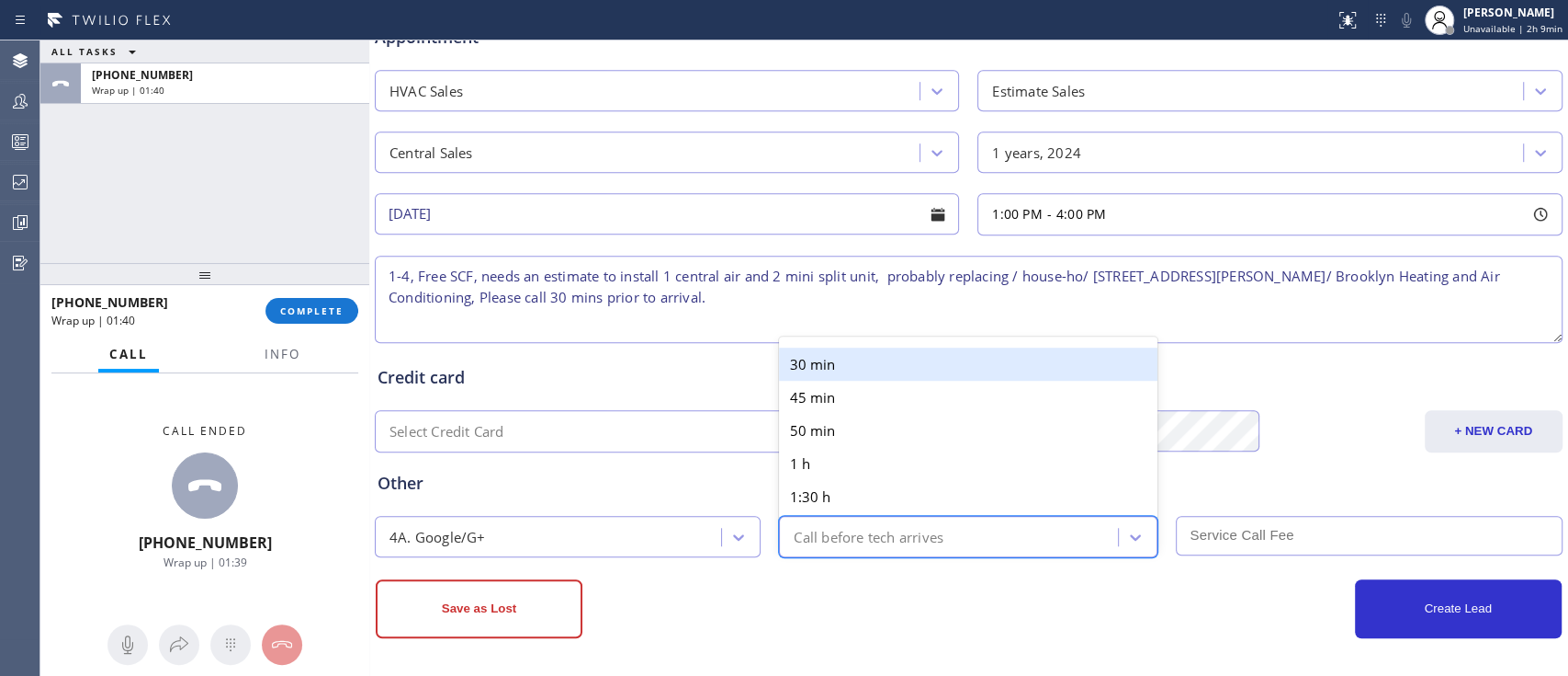
click at [822, 526] on div "Call before tech arrives" at bounding box center [868, 536] width 150 height 21
click at [834, 358] on div "30 min" at bounding box center [967, 363] width 379 height 33
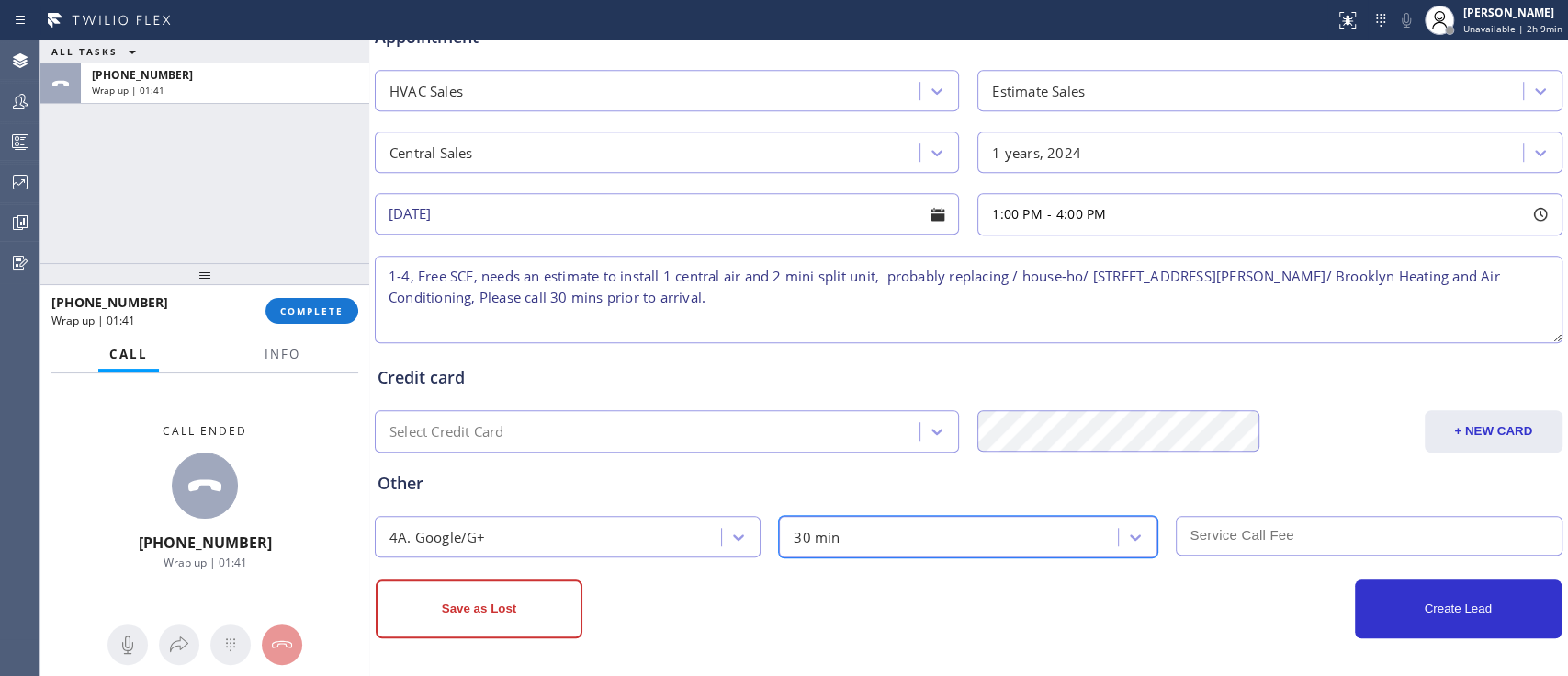
click at [1234, 542] on input "text" at bounding box center [1368, 536] width 386 height 40
type input "0"
click at [1188, 591] on div "Create Lead" at bounding box center [1264, 608] width 593 height 59
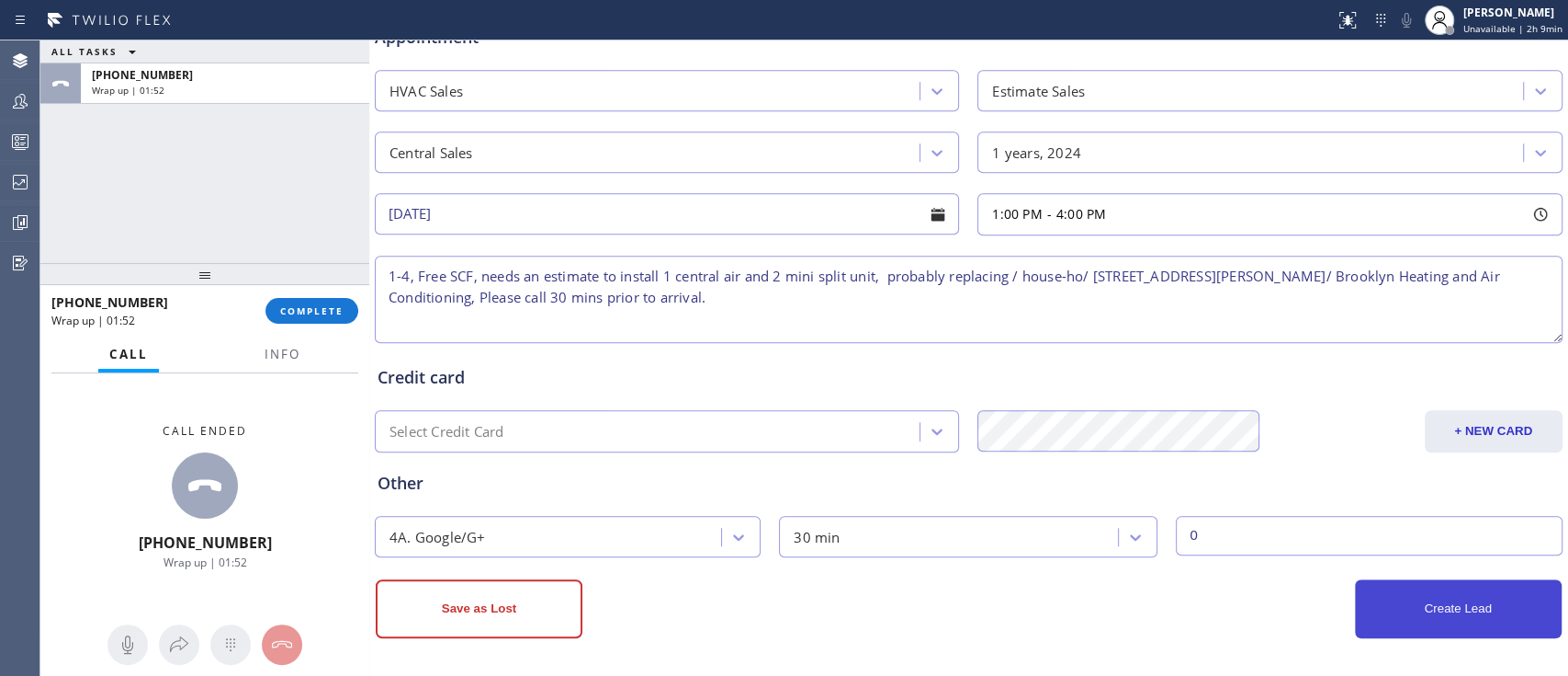
click at [1399, 604] on button "Create Lead" at bounding box center [1458, 608] width 207 height 59
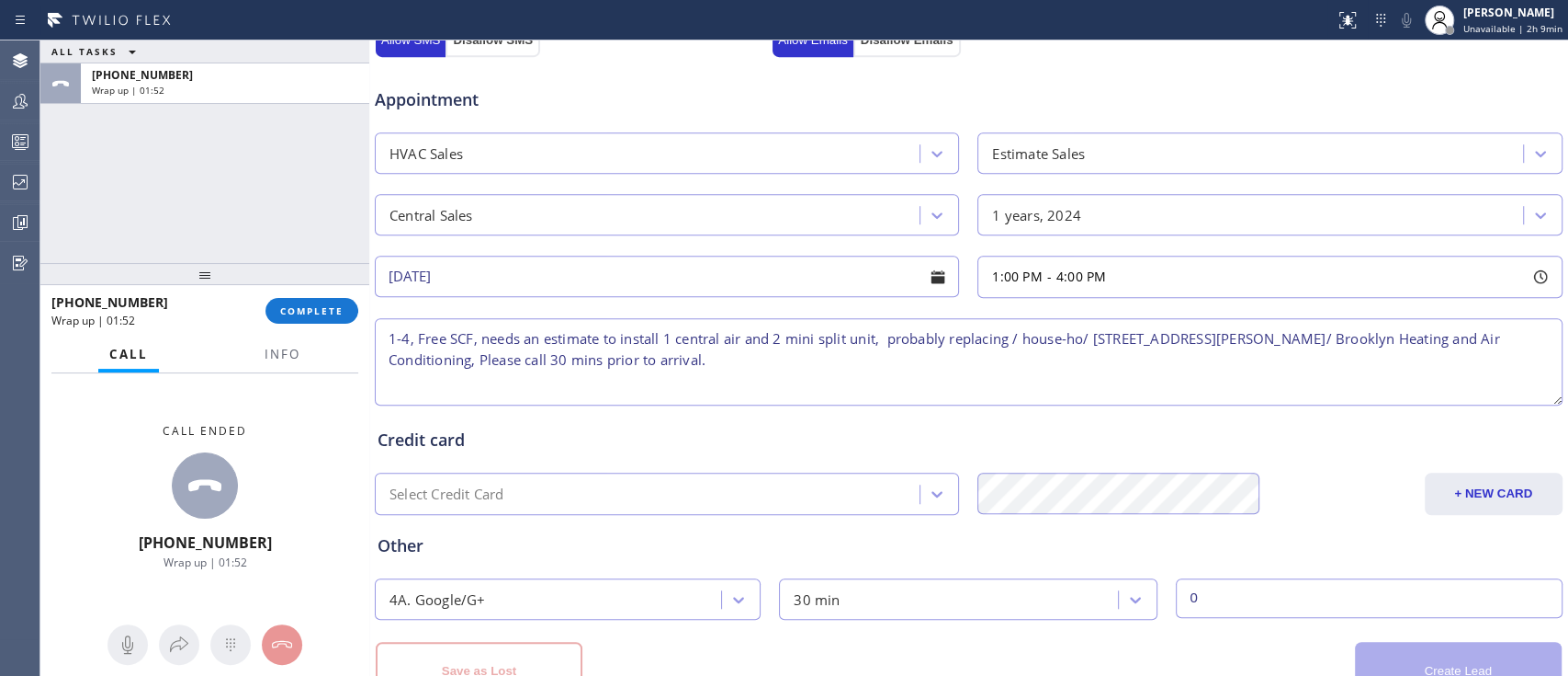
scroll to position [808, 0]
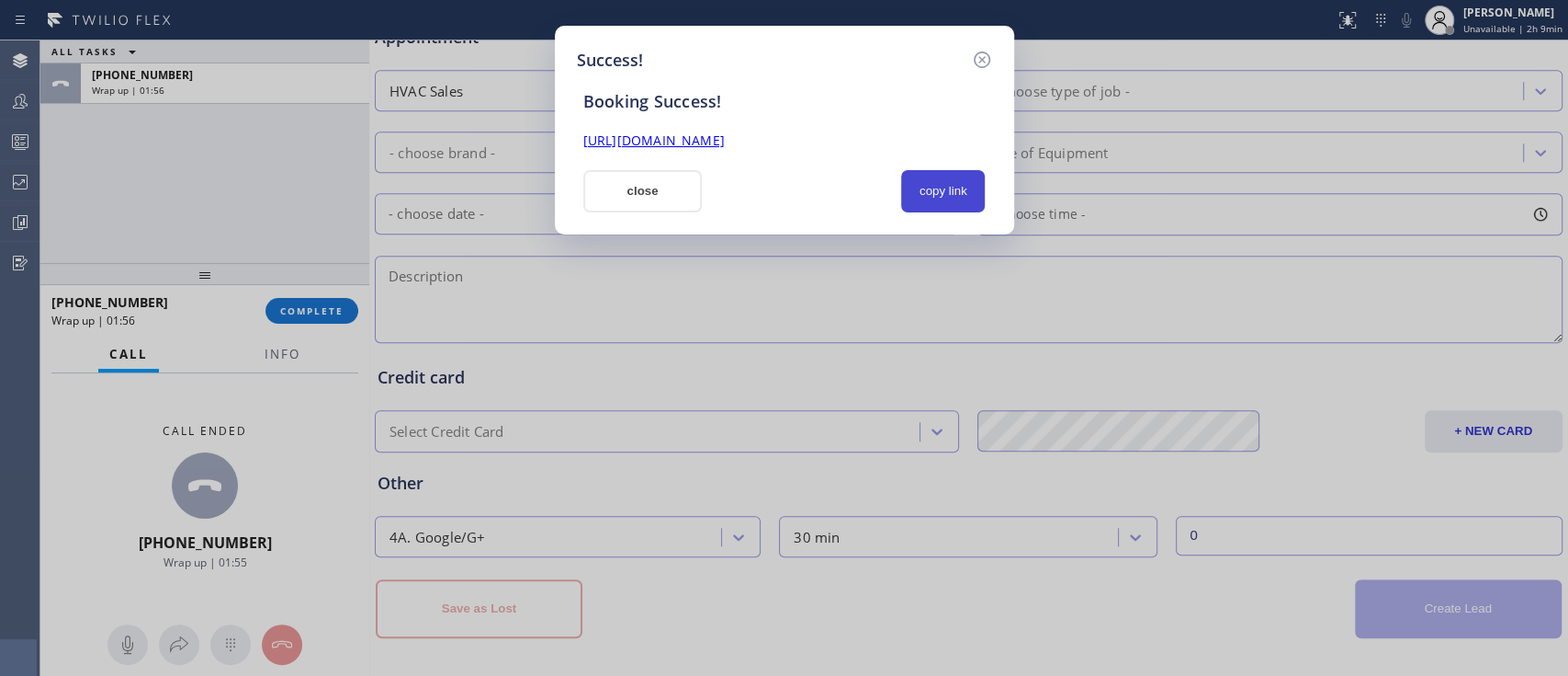
click at [947, 187] on button "copy link" at bounding box center [943, 191] width 85 height 42
click at [702, 197] on div "close" at bounding box center [644, 191] width 142 height 42
click at [638, 196] on button "close" at bounding box center [643, 191] width 119 height 42
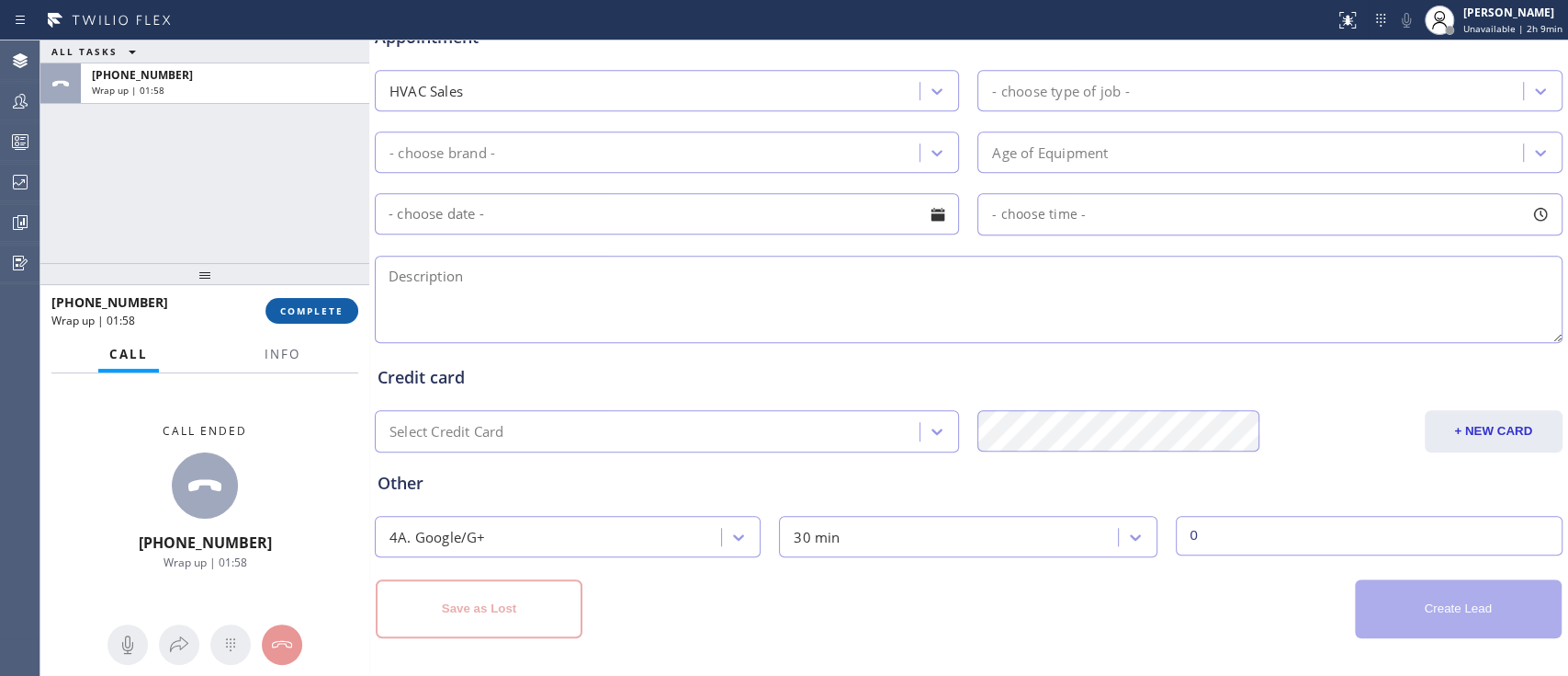
click at [322, 317] on button "COMPLETE" at bounding box center [312, 311] width 93 height 26
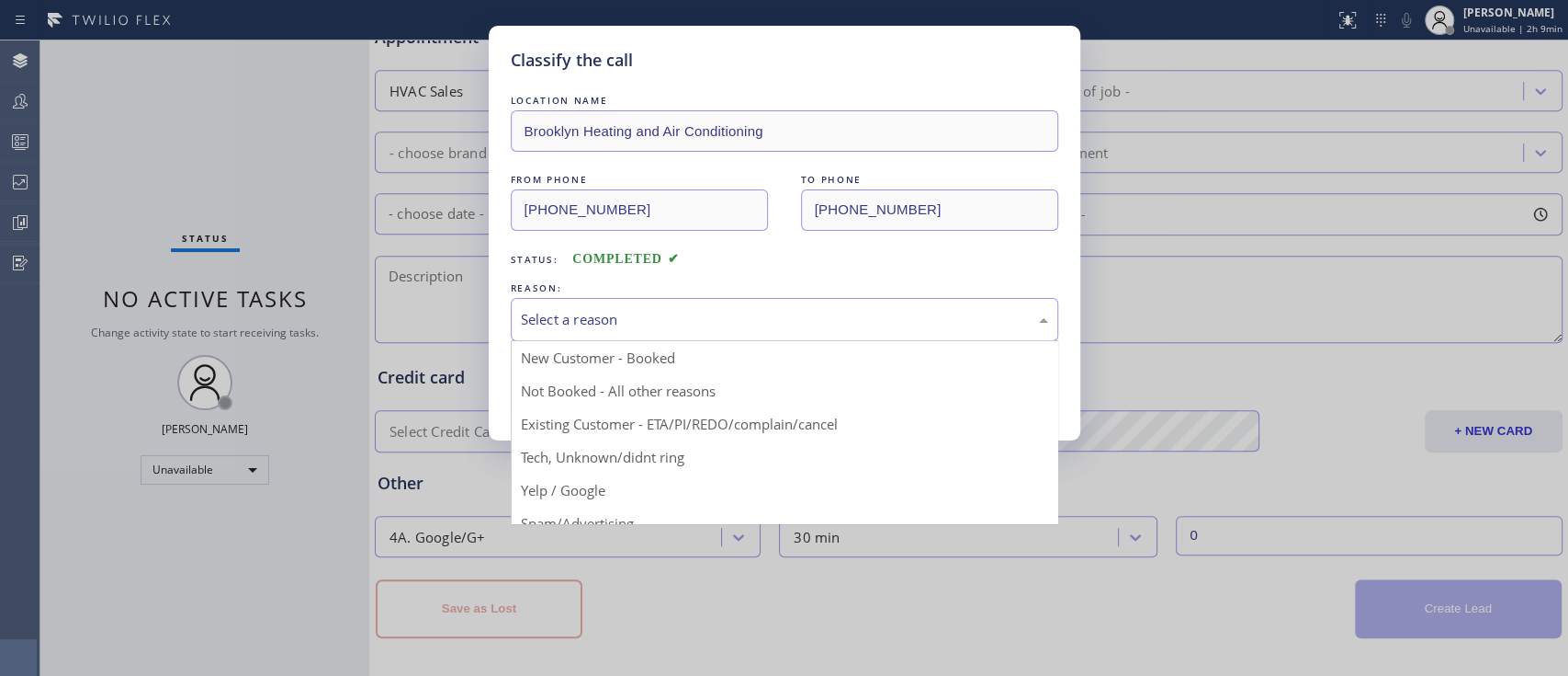
click at [616, 305] on div "Select a reason" at bounding box center [784, 319] width 548 height 43
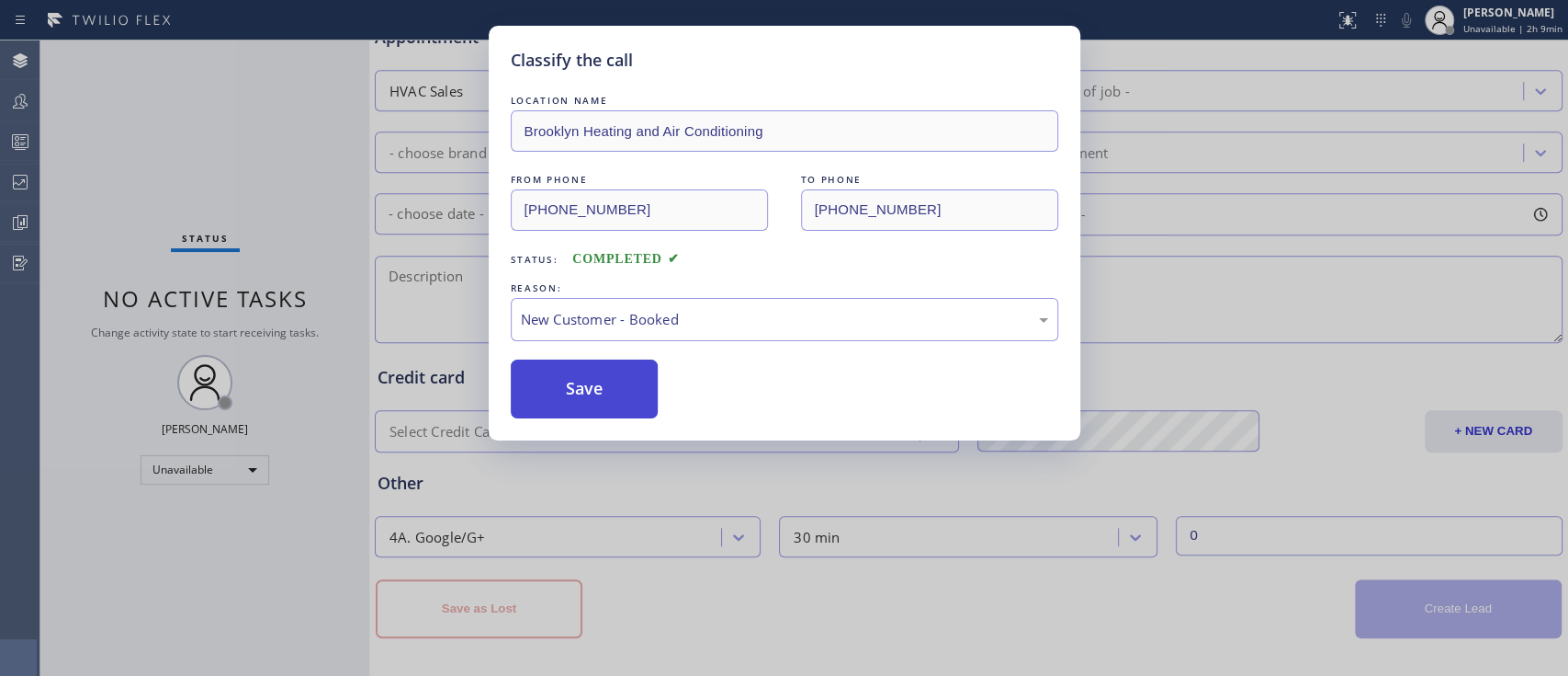
click at [590, 379] on button "Save" at bounding box center [585, 388] width 148 height 59
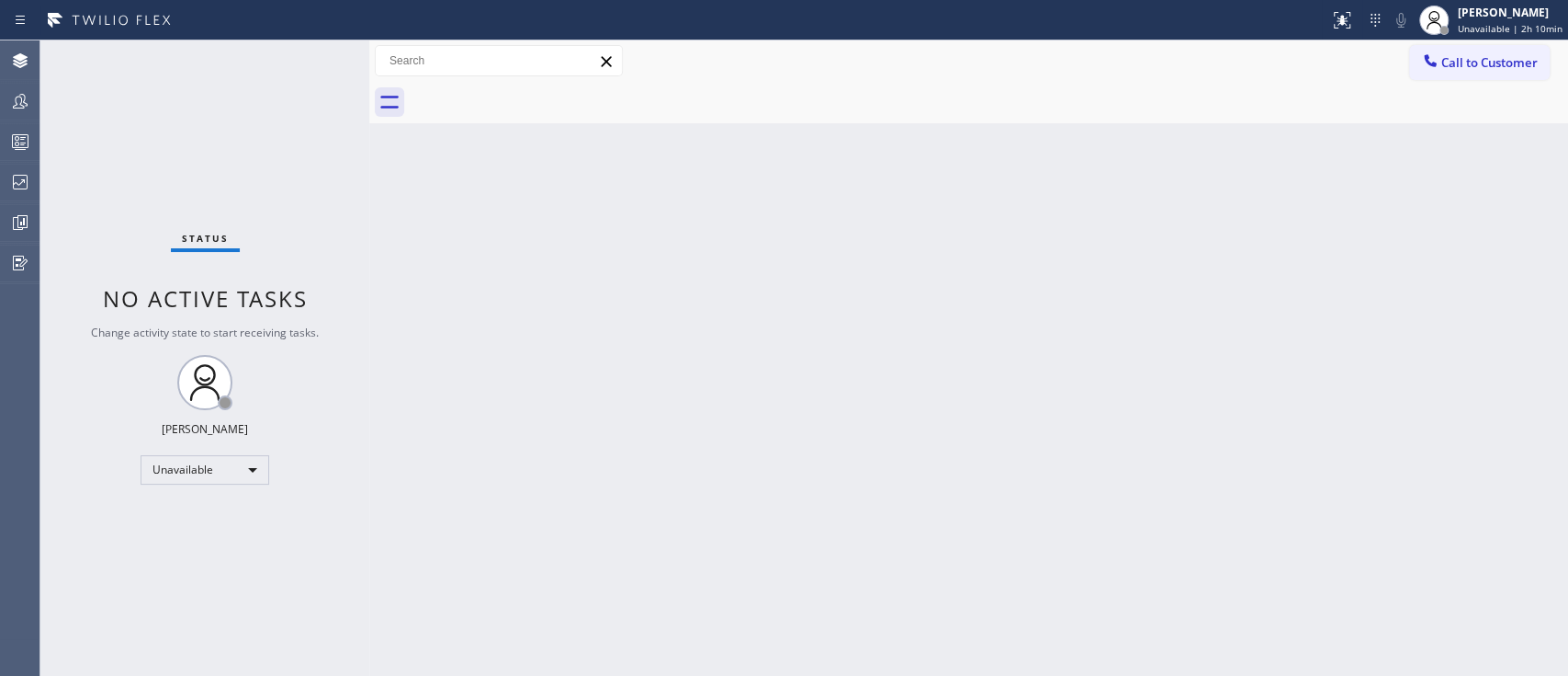
click at [1358, 327] on div "Back to Dashboard Change Sender ID Customers Technicians Select a contact Outbo…" at bounding box center [967, 357] width 1198 height 635
click at [1481, 379] on div "Back to Dashboard Change Sender ID Customers Technicians Select a contact Outbo…" at bounding box center [967, 357] width 1198 height 635
click at [1424, 392] on div "Back to Dashboard Change Sender ID Customers Technicians Select a contact Outbo…" at bounding box center [967, 357] width 1198 height 635
